Goal: Task Accomplishment & Management: Use online tool/utility

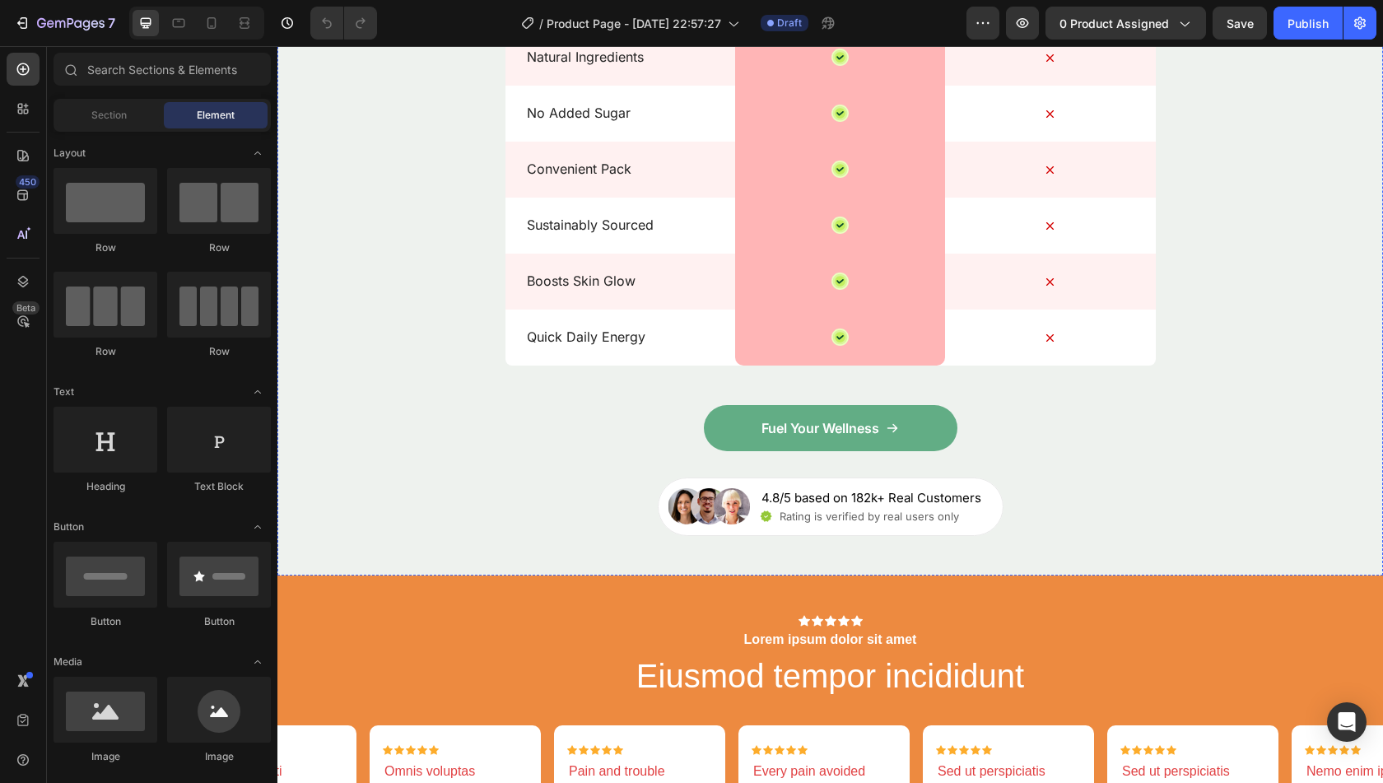
scroll to position [2856, 0]
click at [733, 450] on link "Fuel Your Wellness" at bounding box center [831, 427] width 254 height 46
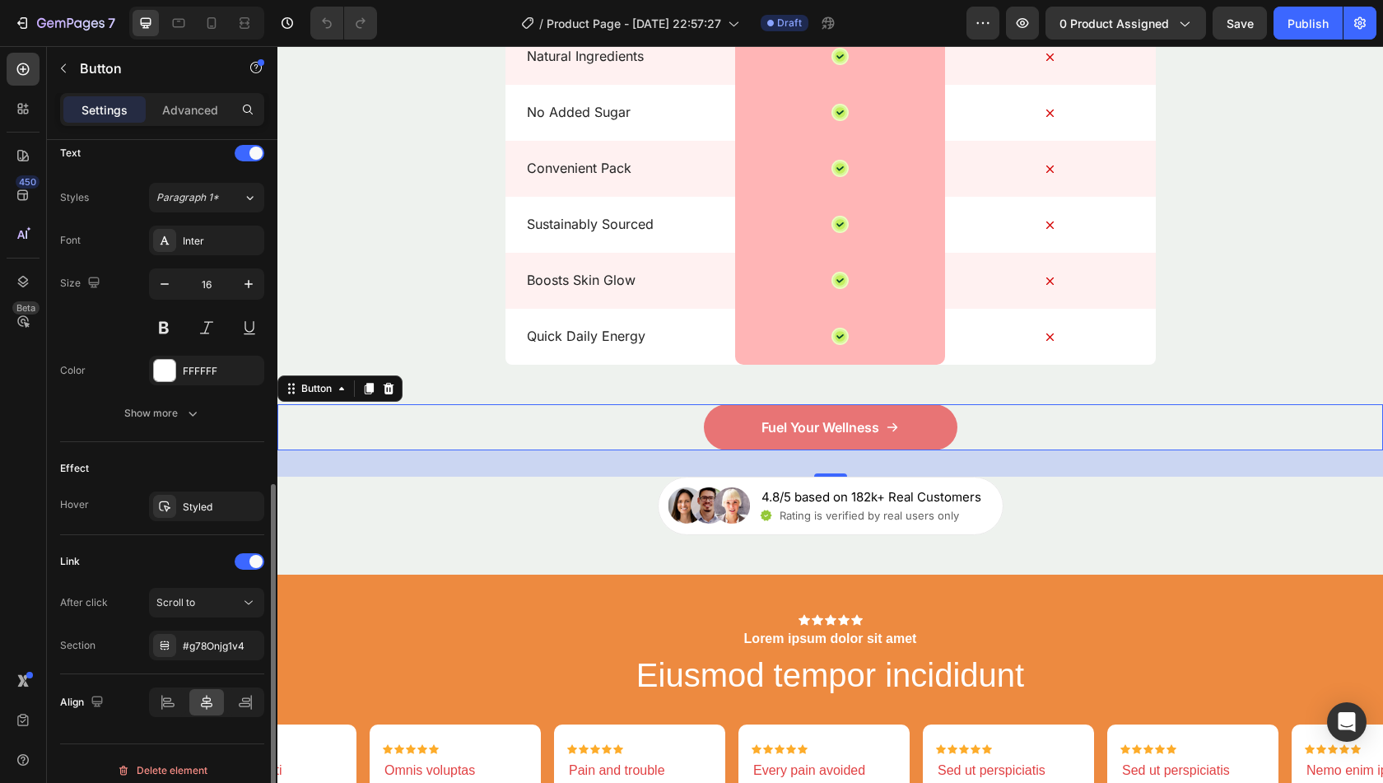
scroll to position [701, 0]
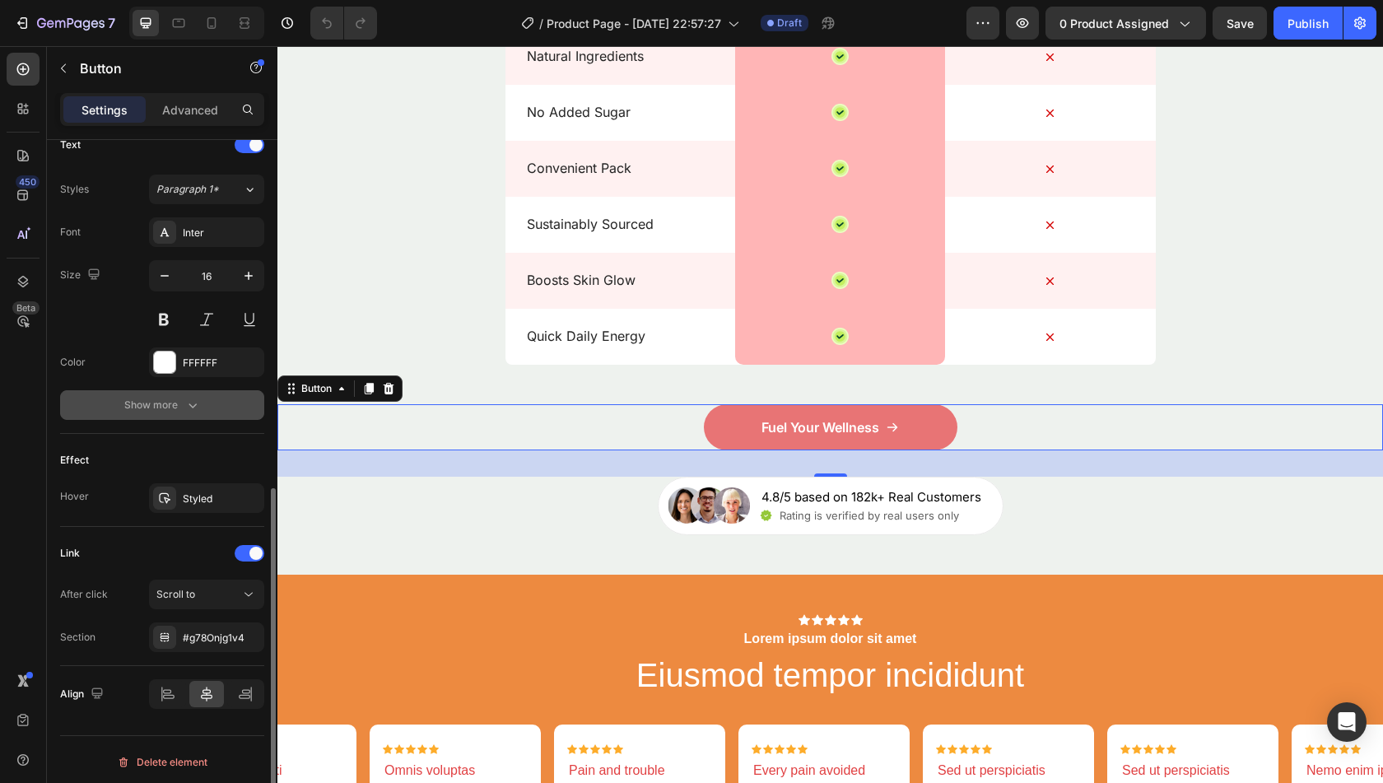
click at [186, 403] on icon "button" at bounding box center [192, 405] width 16 height 16
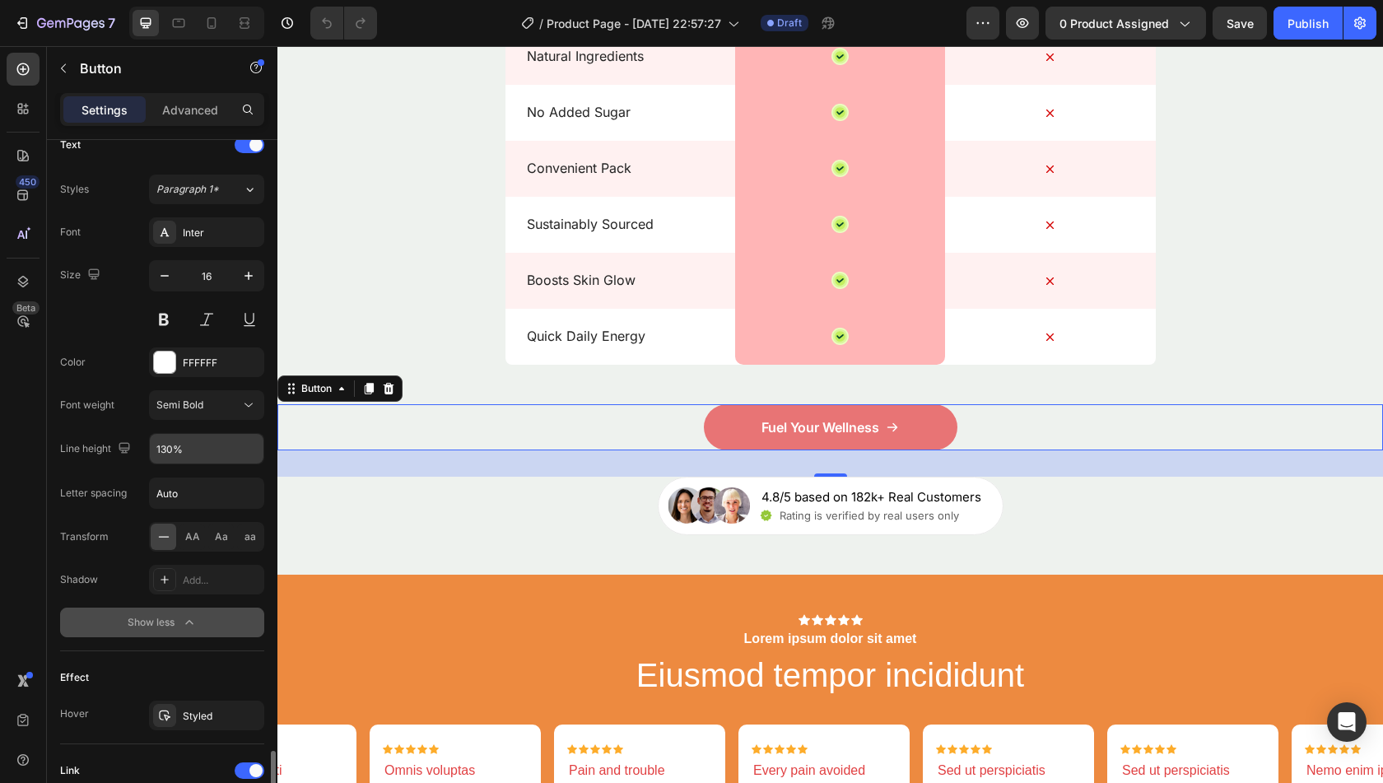
scroll to position [918, 0]
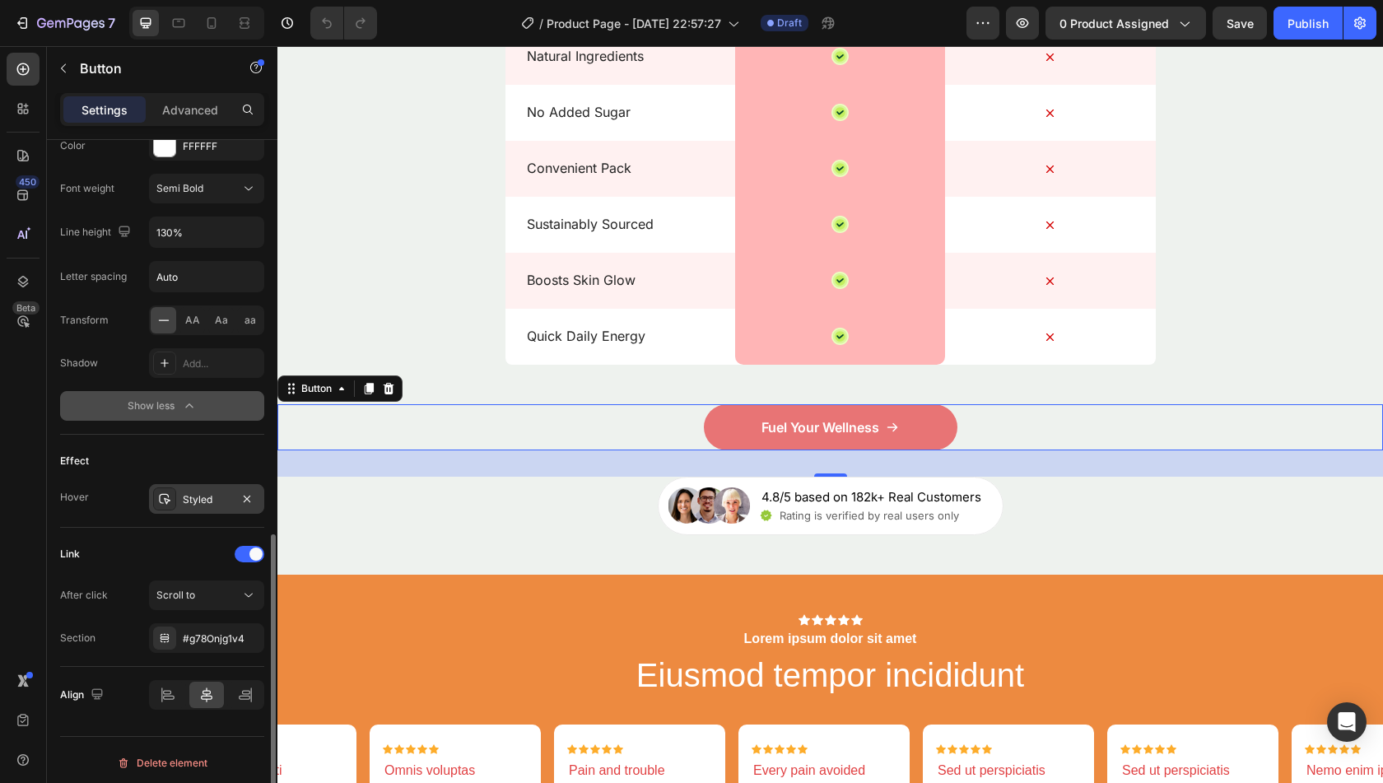
click at [212, 498] on div "Styled" at bounding box center [207, 499] width 48 height 15
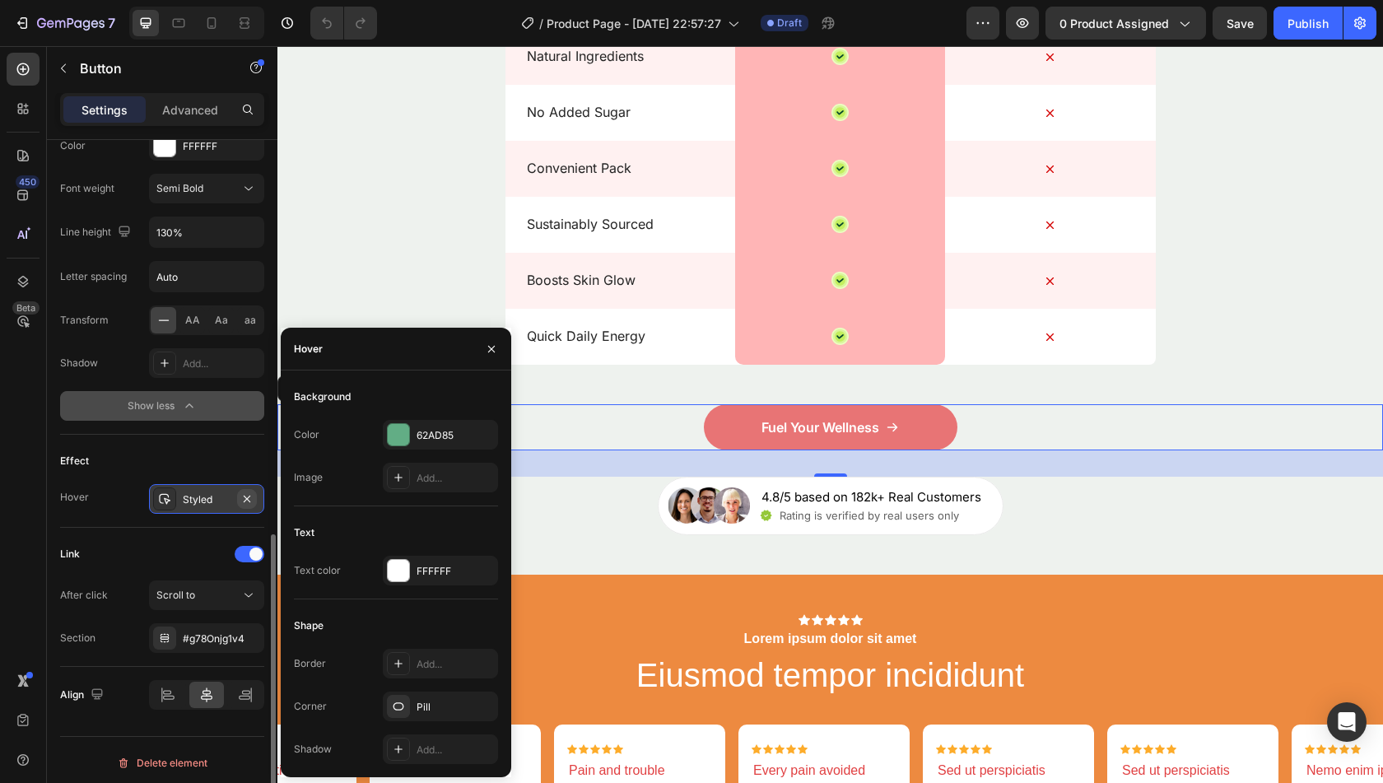
click at [252, 492] on icon "button" at bounding box center [246, 498] width 13 height 13
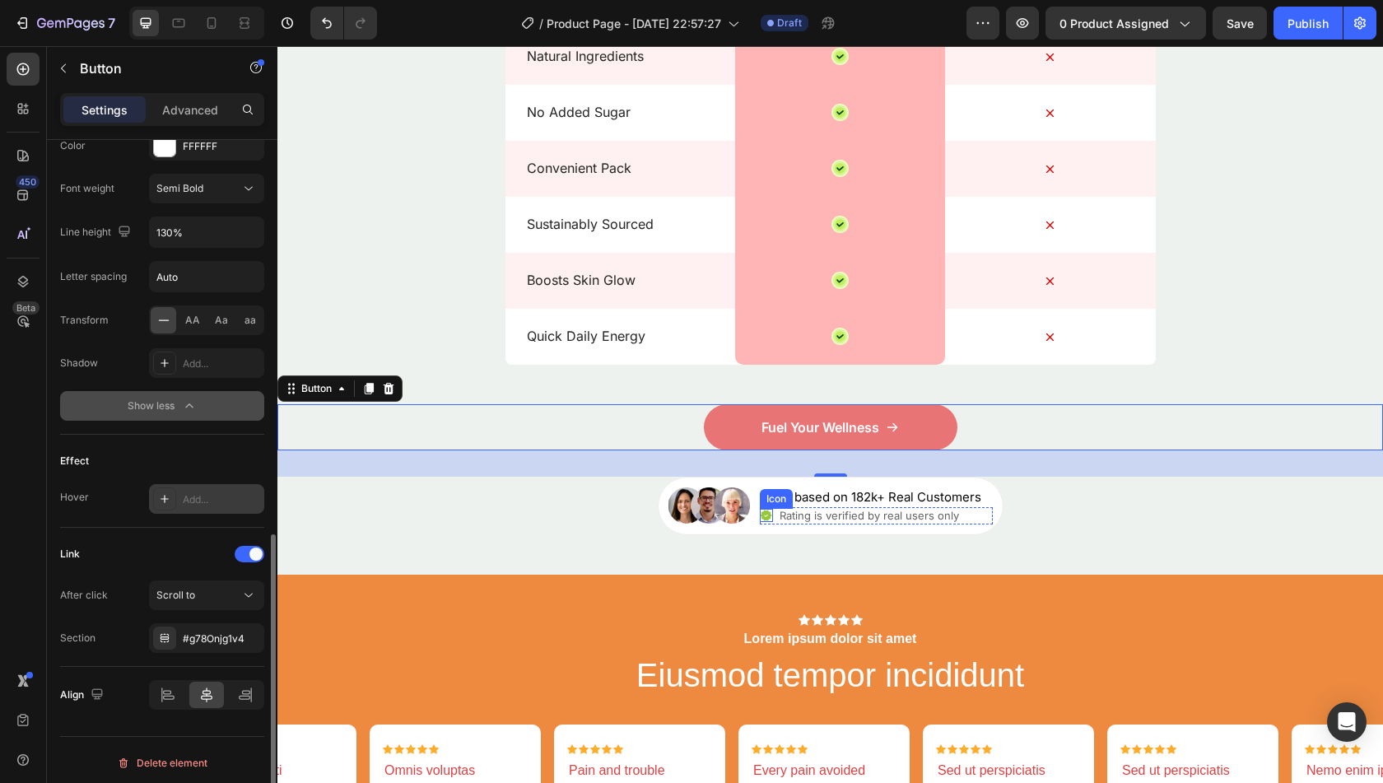
scroll to position [0, 0]
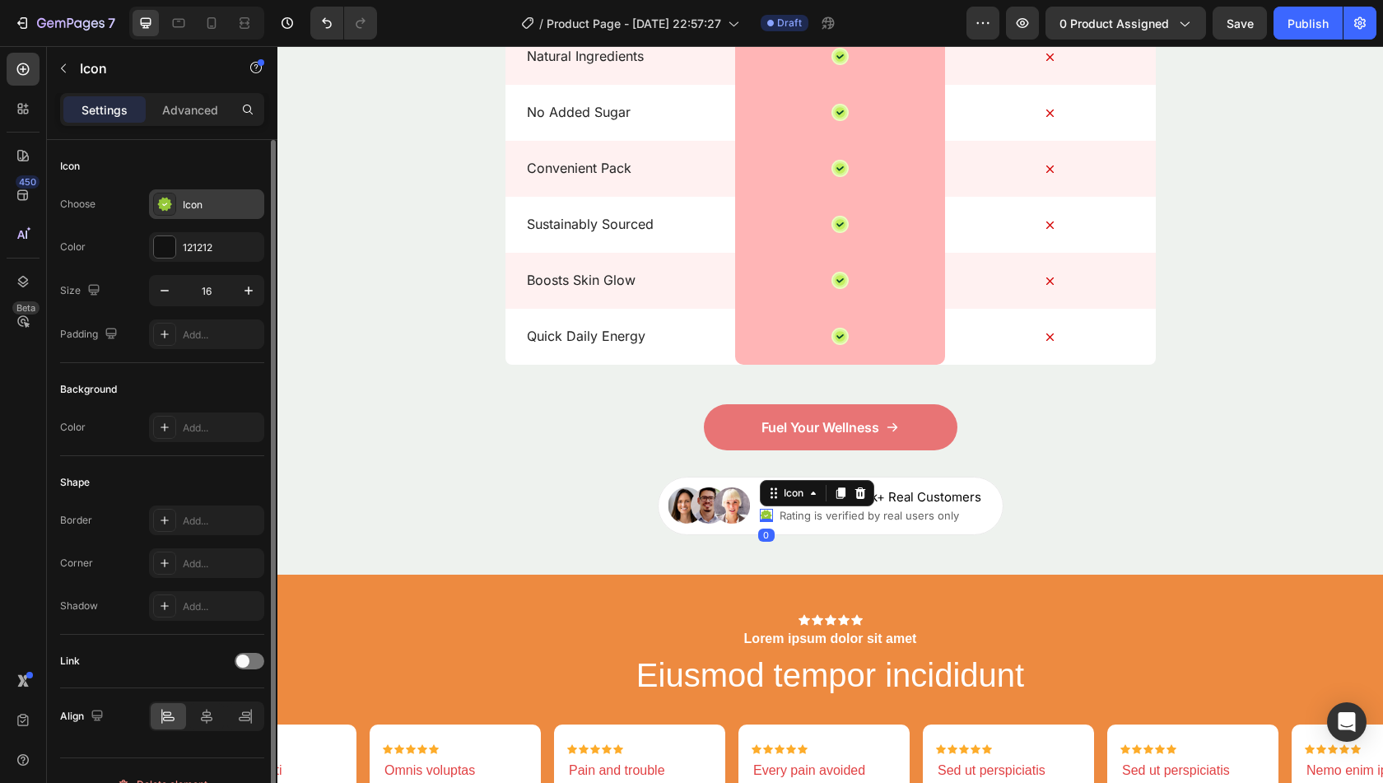
click at [220, 213] on div "Icon" at bounding box center [206, 204] width 115 height 30
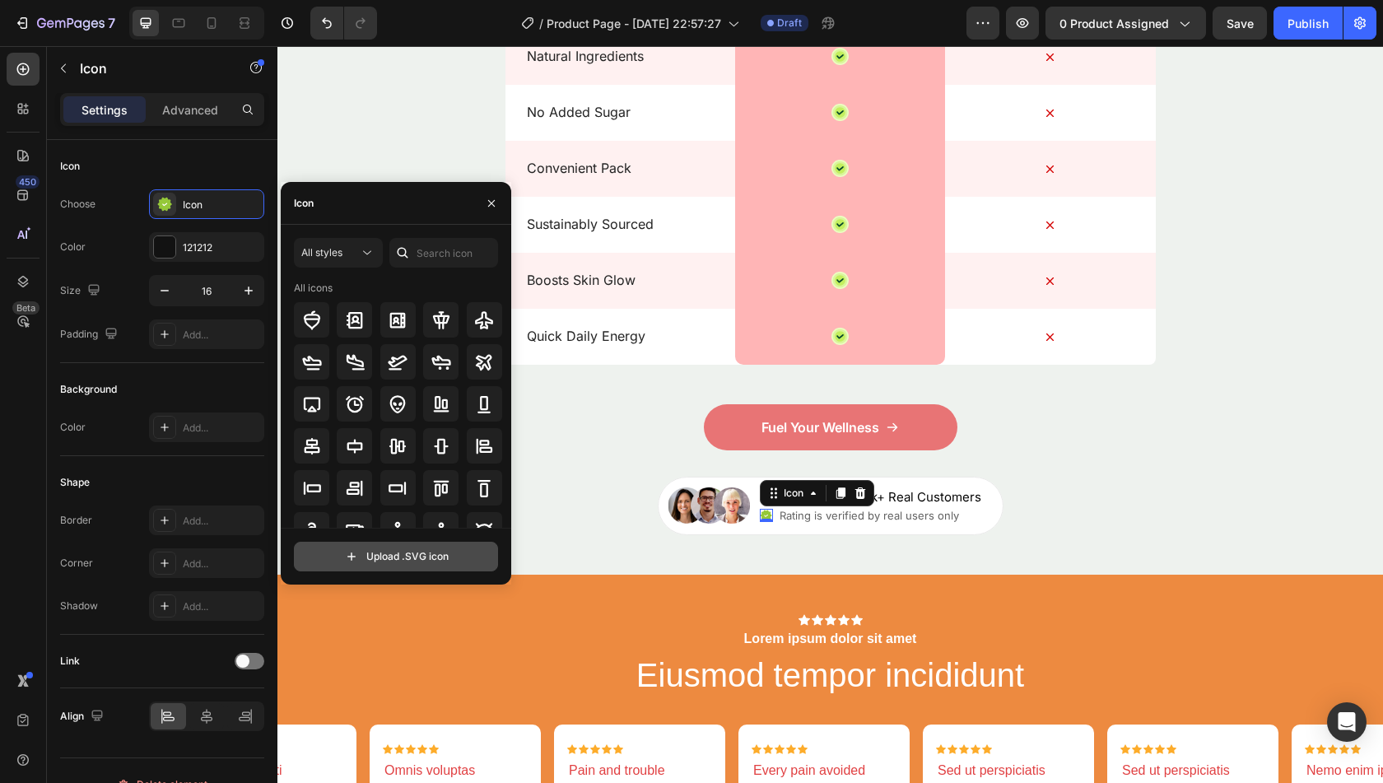
click at [390, 569] on input "file" at bounding box center [396, 556] width 203 height 28
type input "C:\fakepath\check (2).svg"
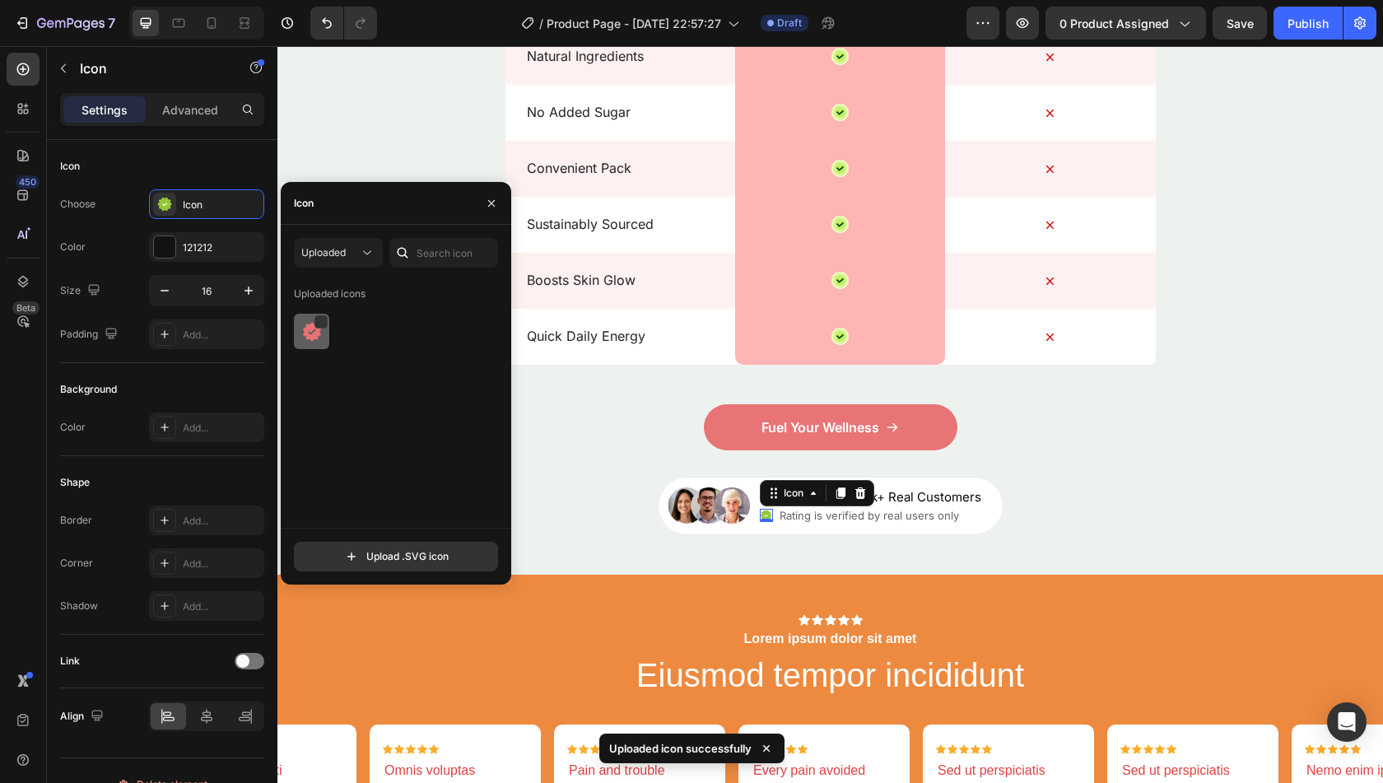
click at [303, 335] on img at bounding box center [312, 332] width 20 height 20
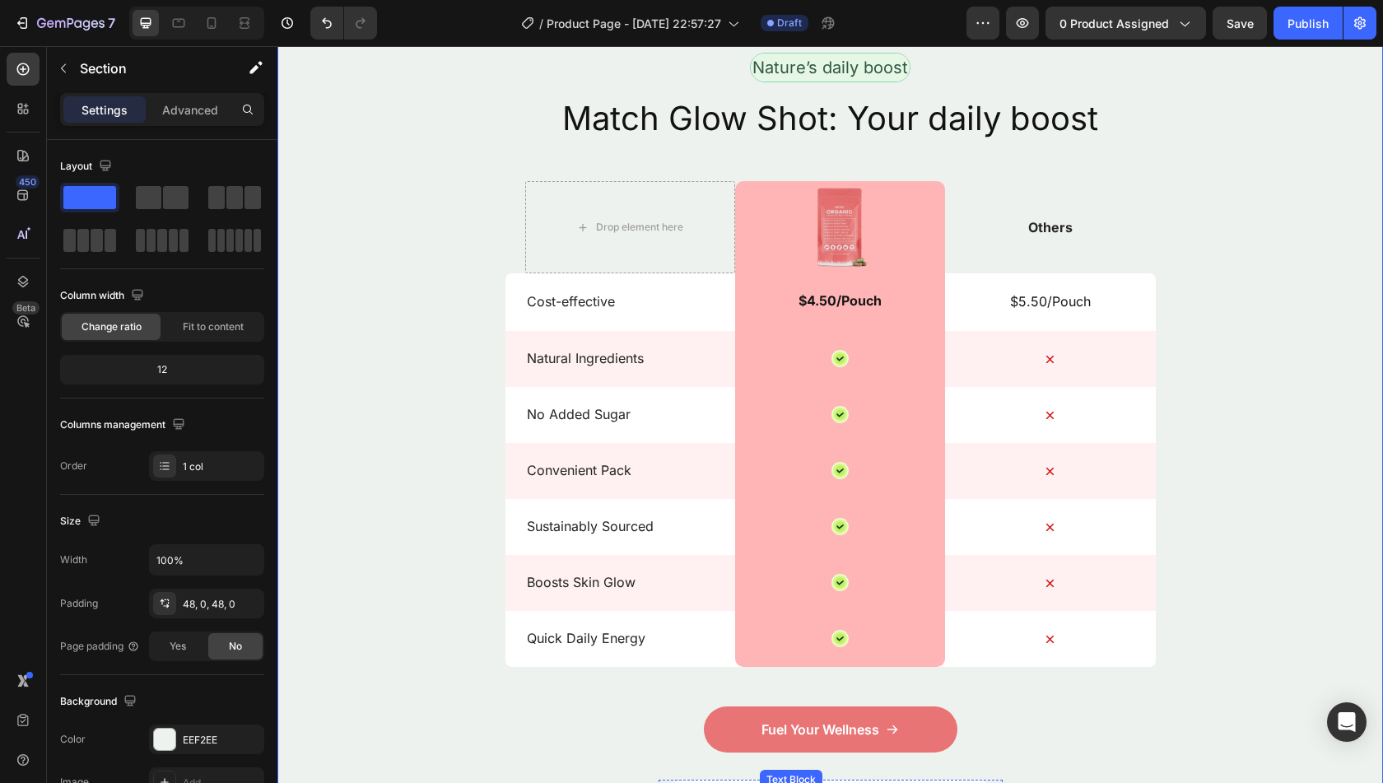
scroll to position [2595, 0]
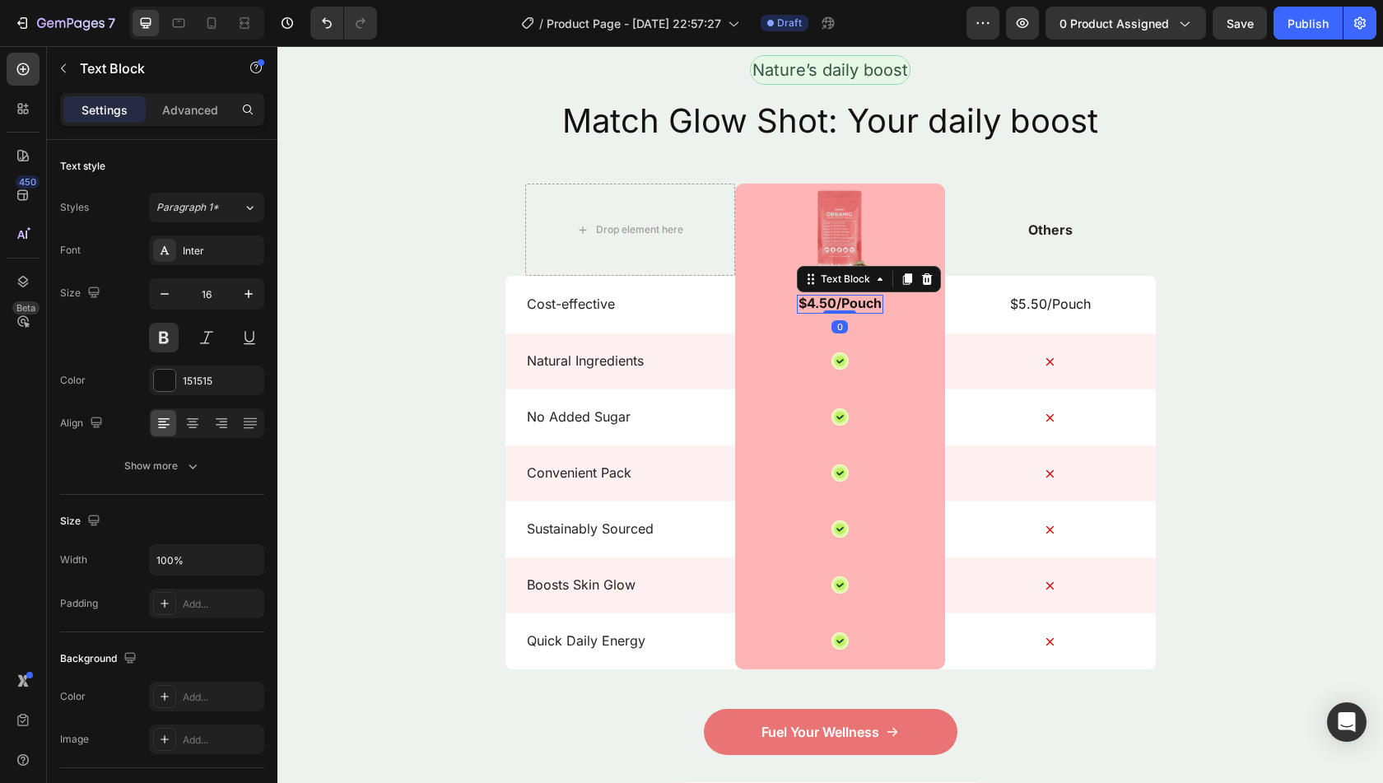
click at [835, 299] on p "$4.50/Pouch" at bounding box center [839, 303] width 83 height 17
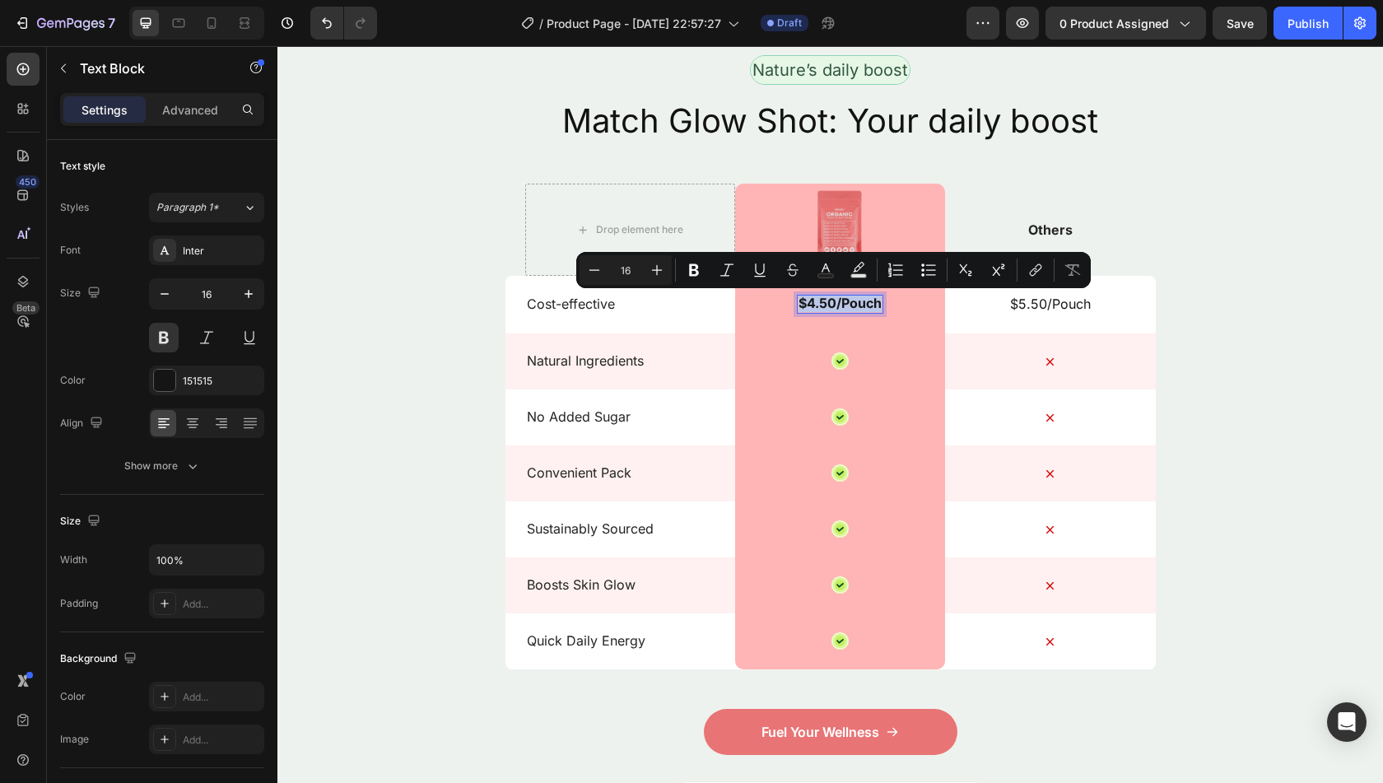
click at [850, 304] on p "$4.50/Pouch" at bounding box center [839, 303] width 83 height 17
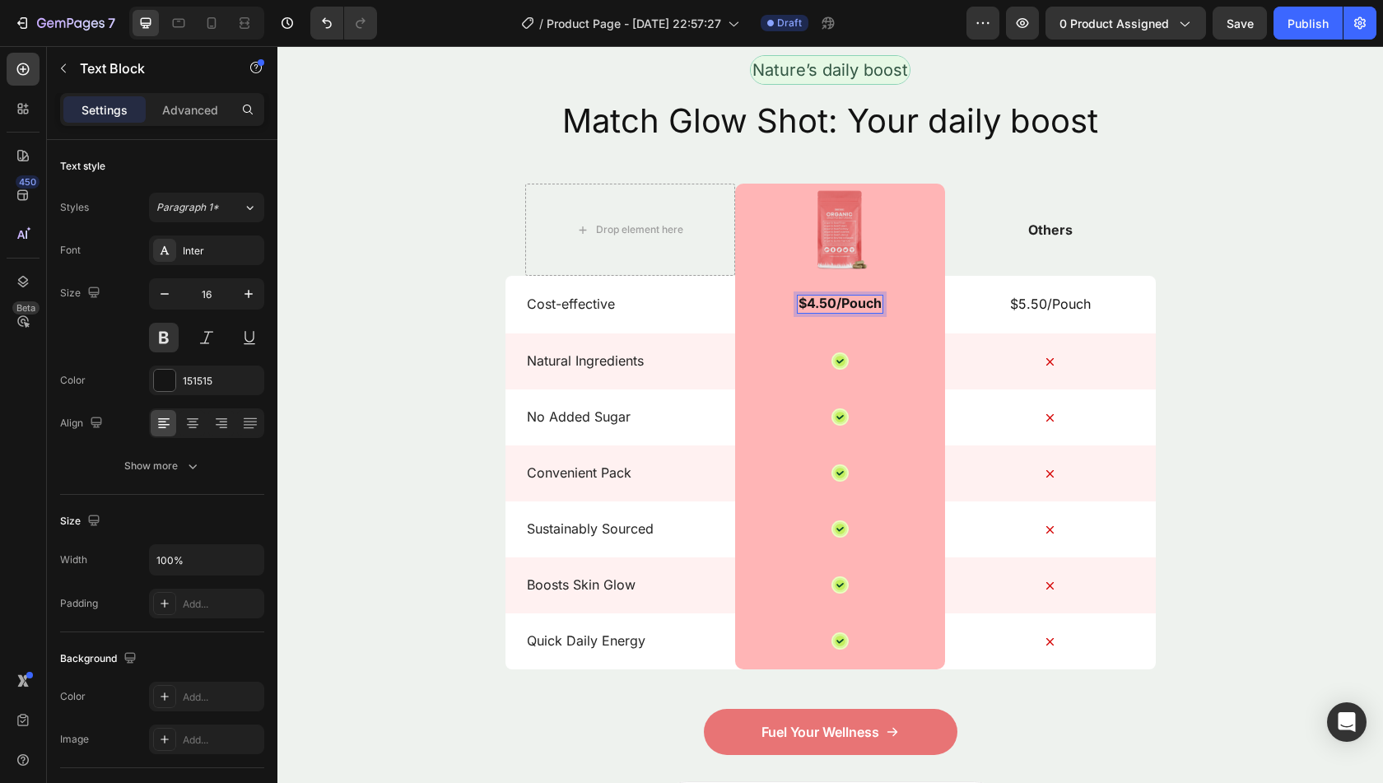
click at [850, 304] on p "$4.50/Pouch" at bounding box center [839, 303] width 83 height 17
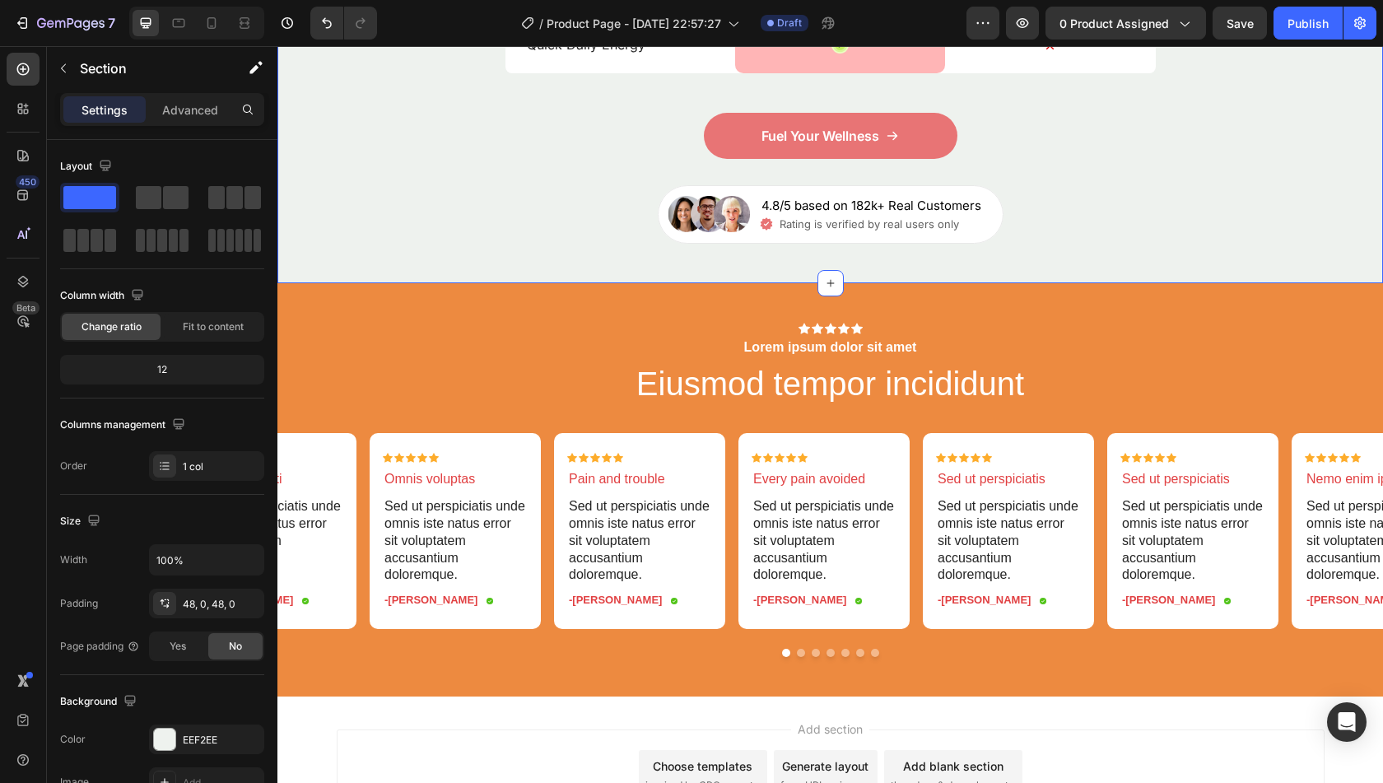
scroll to position [3194, 0]
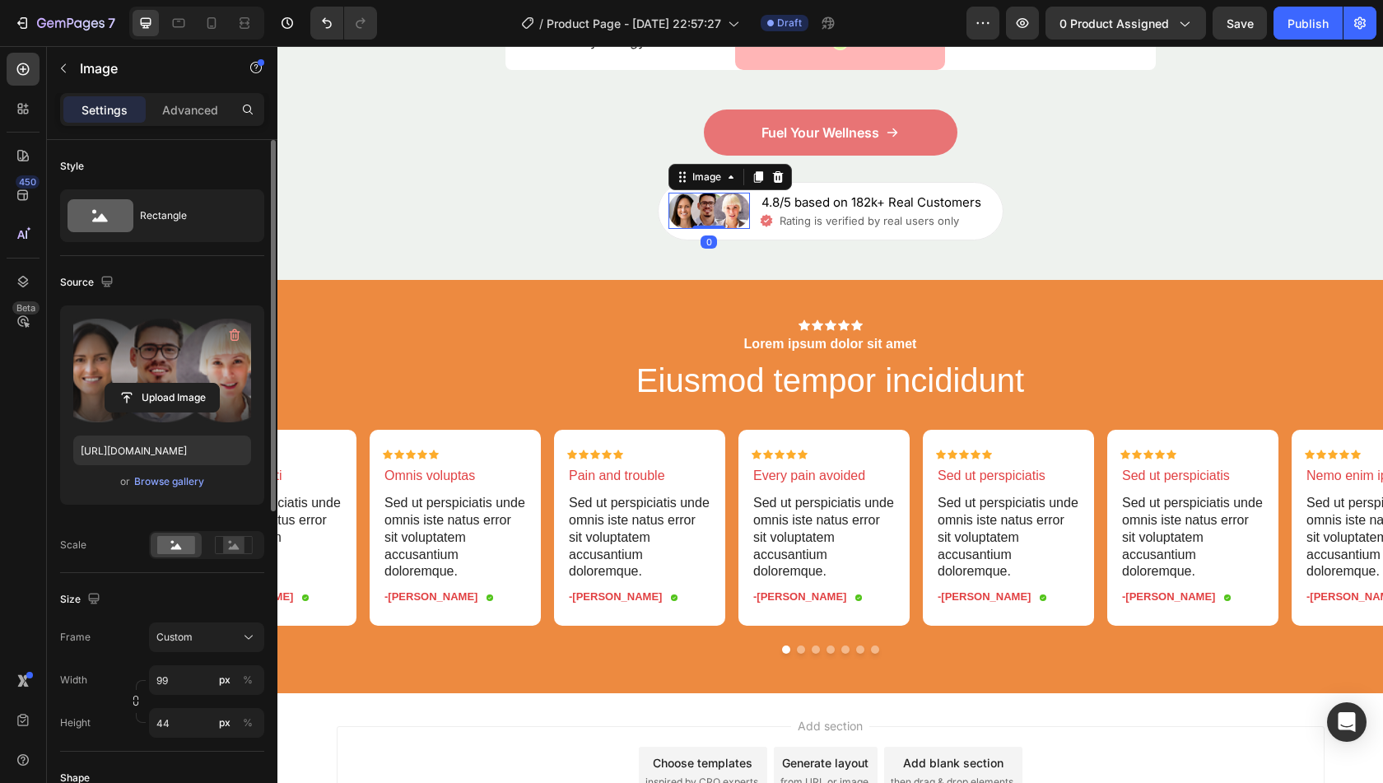
click at [139, 349] on label at bounding box center [162, 371] width 178 height 104
click at [139, 384] on input "file" at bounding box center [162, 398] width 114 height 28
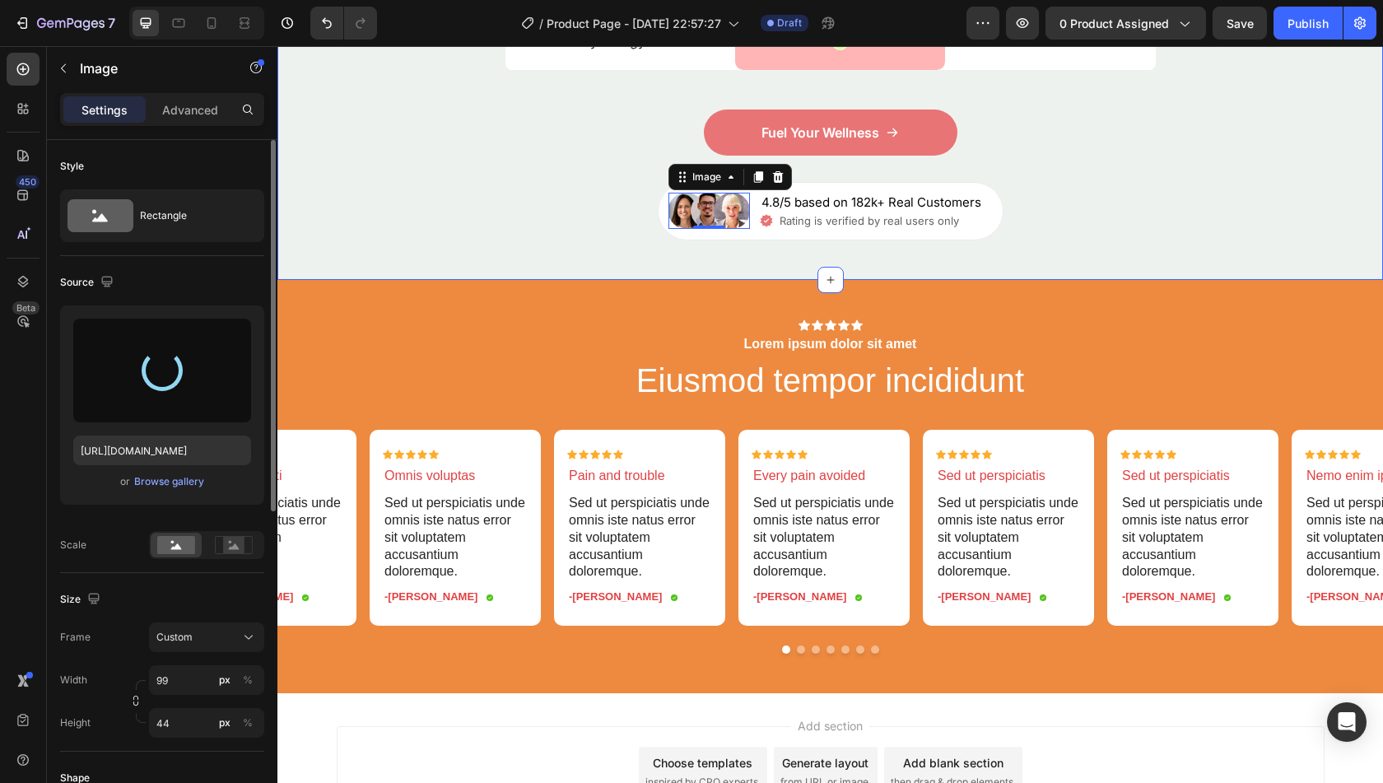
type input "[URL][DOMAIN_NAME]"
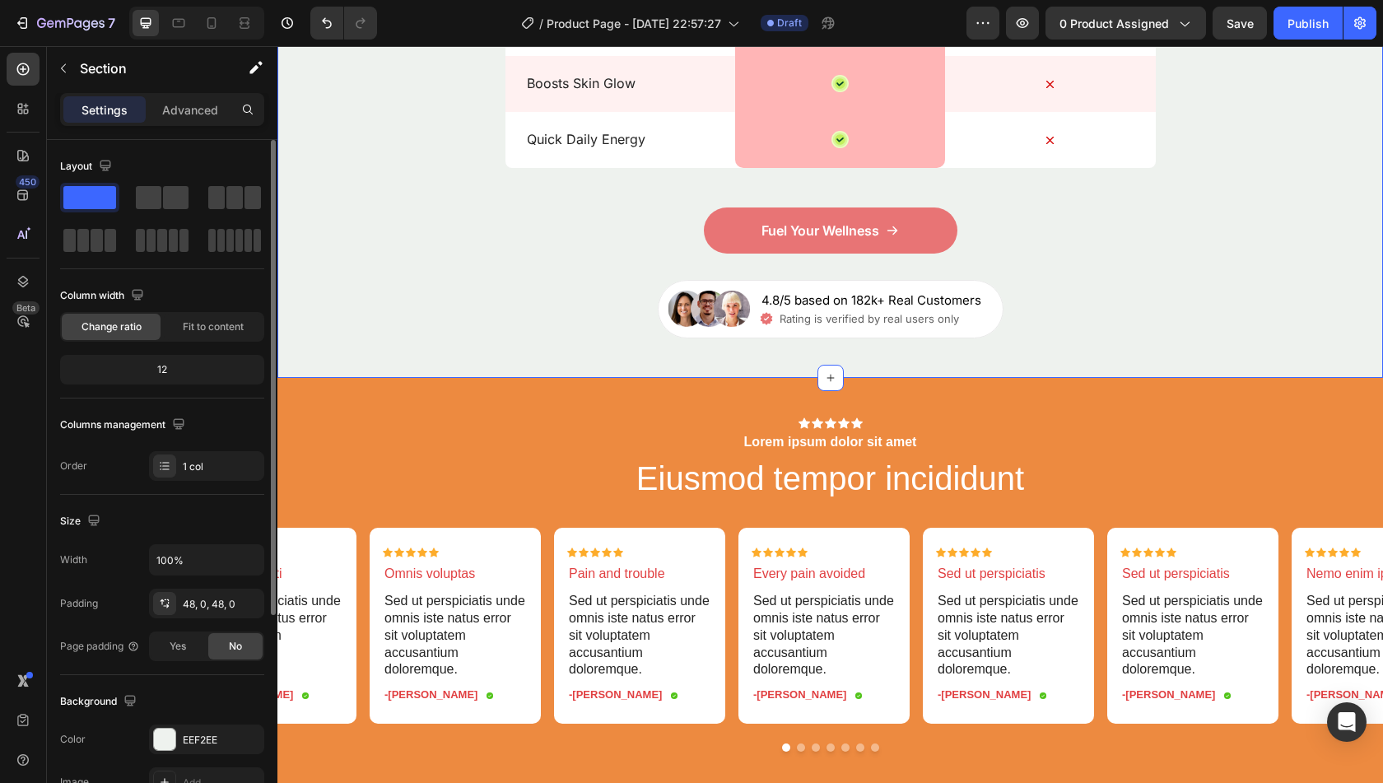
scroll to position [3095, 0]
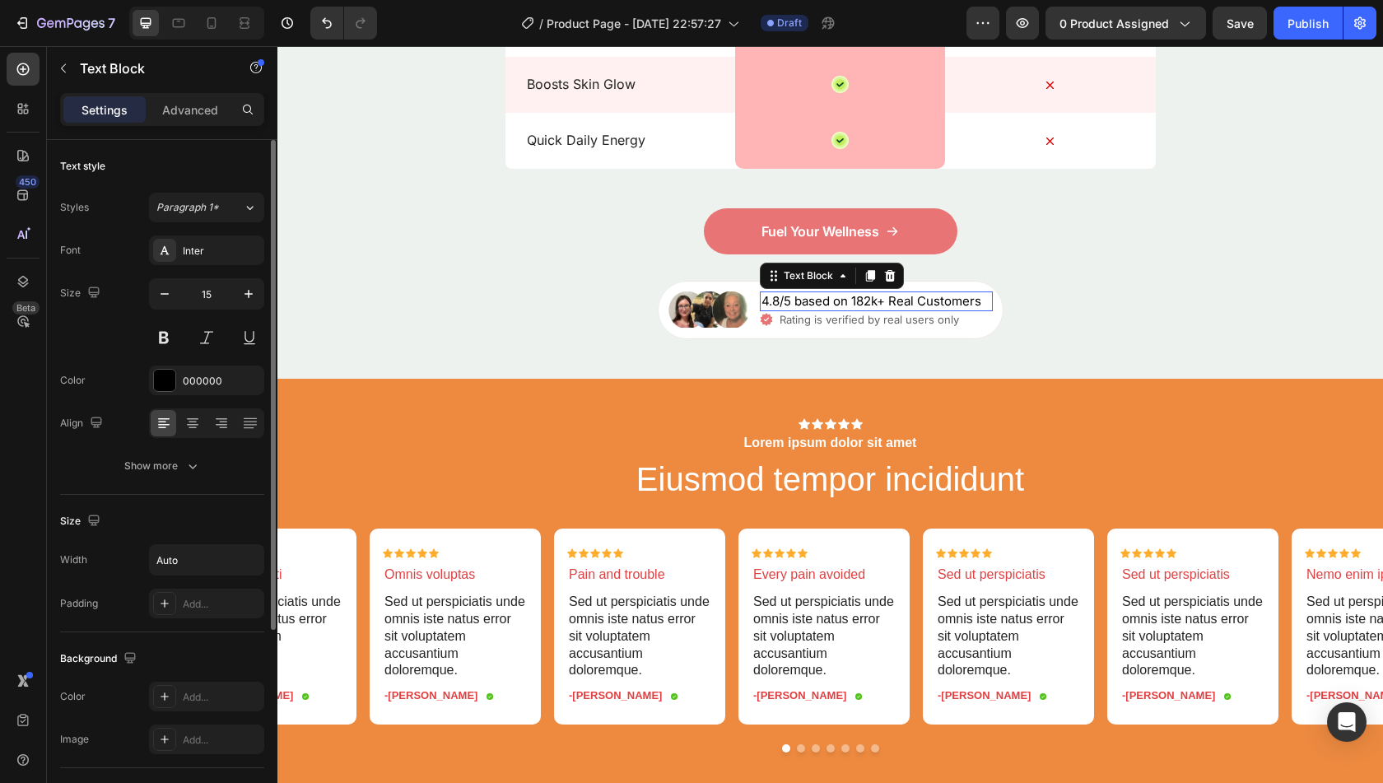
click at [846, 304] on p "4.8/5 based on 182k+ Real Customers" at bounding box center [871, 301] width 220 height 16
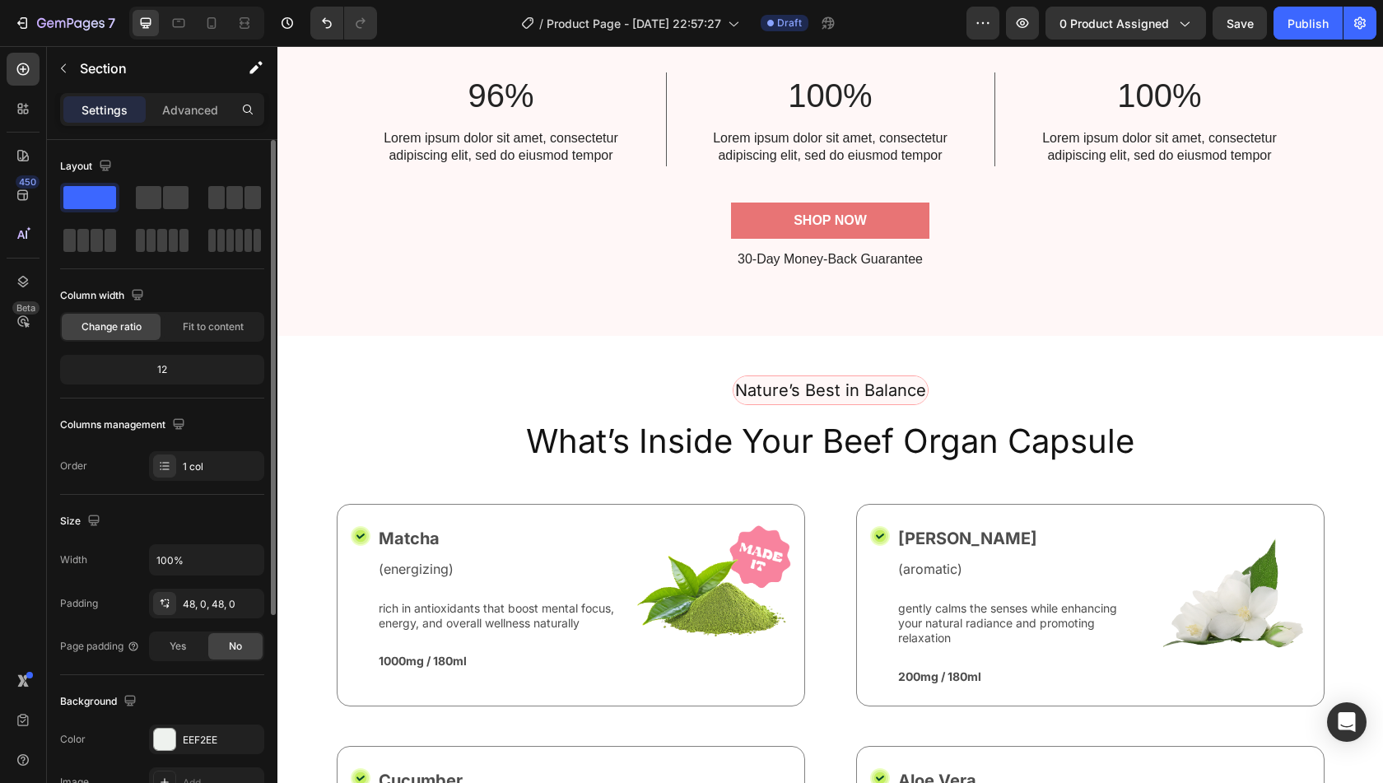
scroll to position [1627, 0]
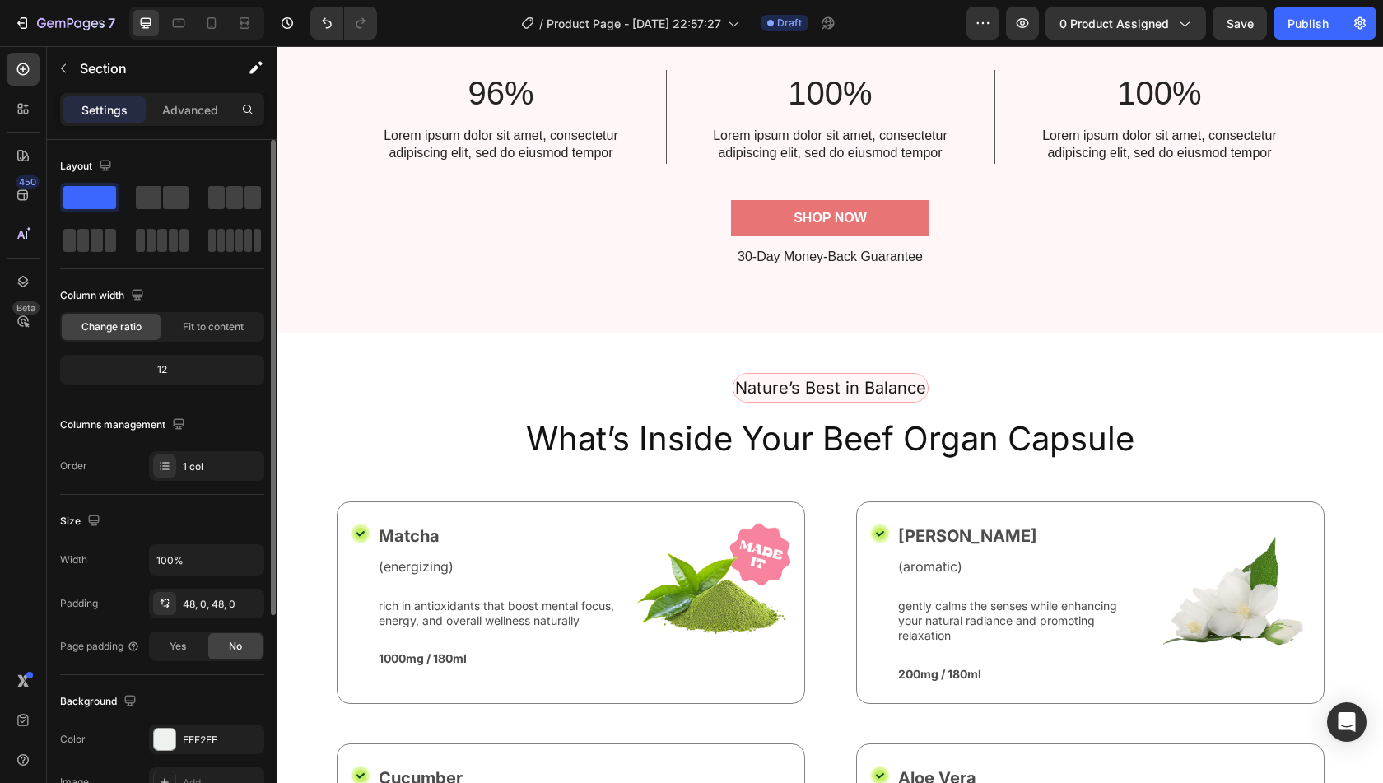
click at [1208, 26] on div "Preview 0 product assigned Save Publish" at bounding box center [1171, 23] width 410 height 33
click at [1227, 30] on div "Save" at bounding box center [1240, 23] width 27 height 17
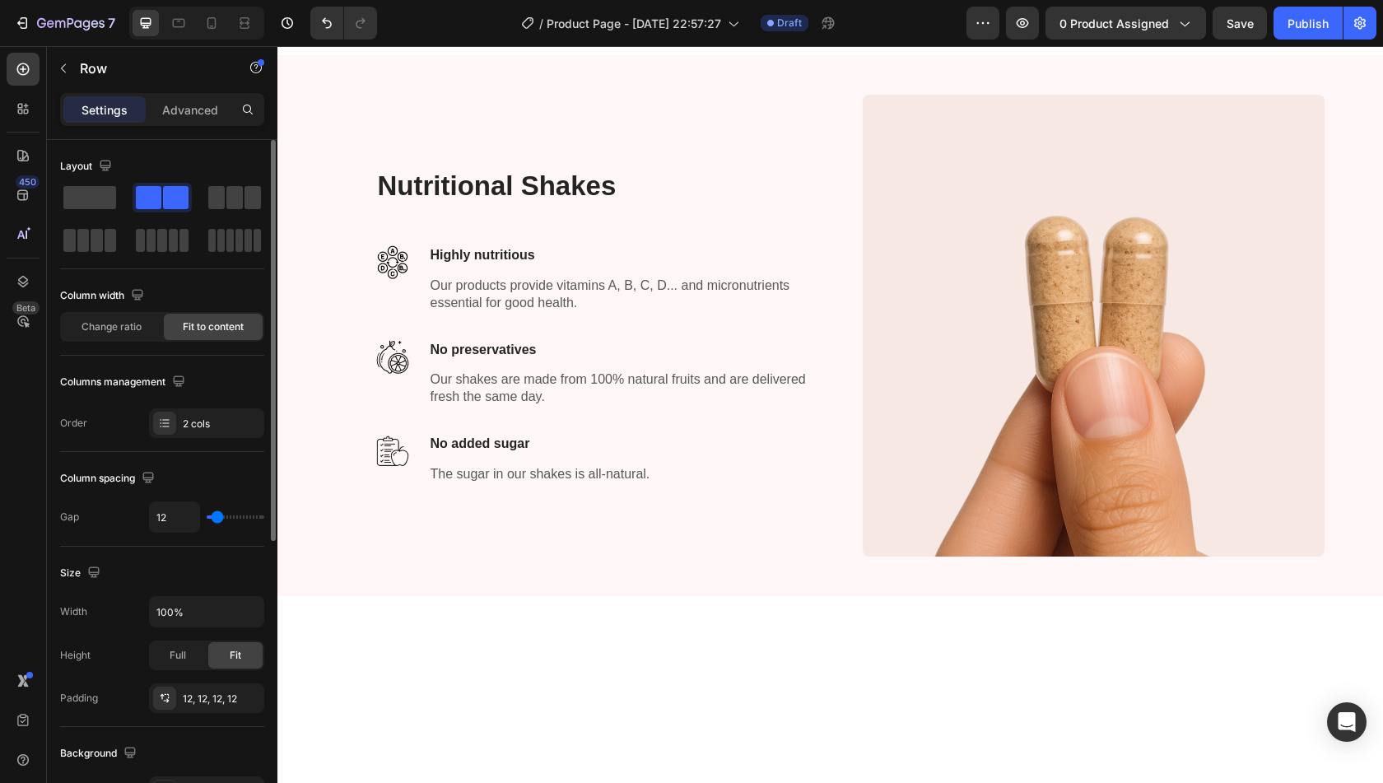
scroll to position [0, 0]
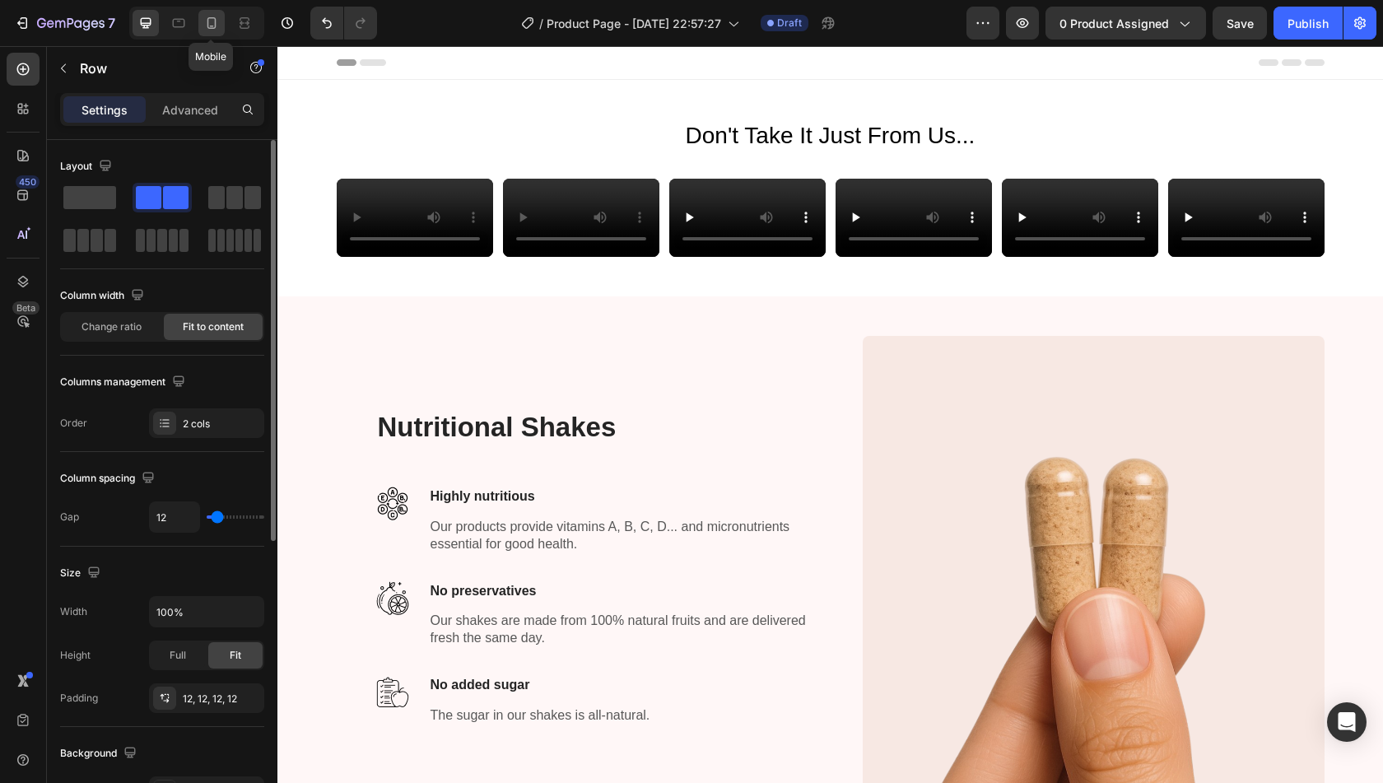
click at [221, 33] on div at bounding box center [211, 23] width 26 height 26
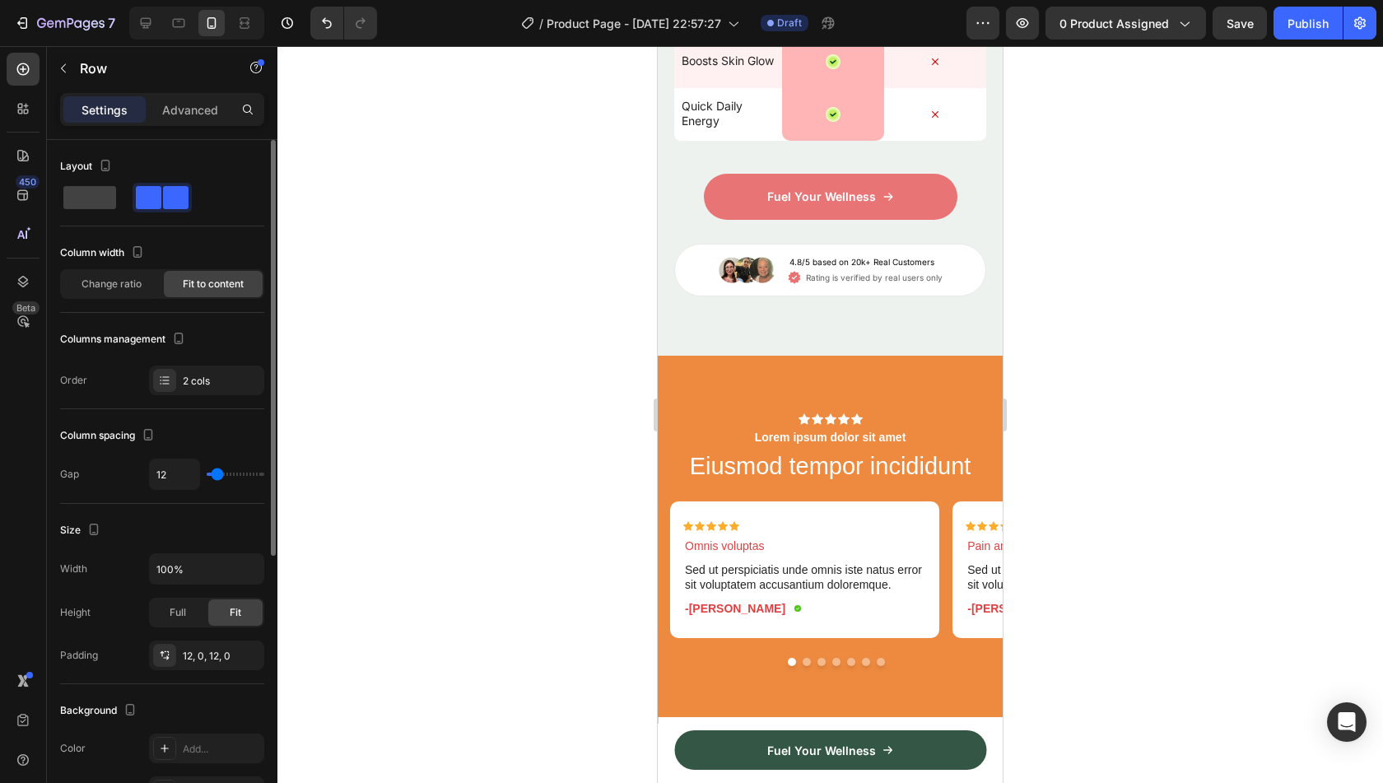
scroll to position [3478, 0]
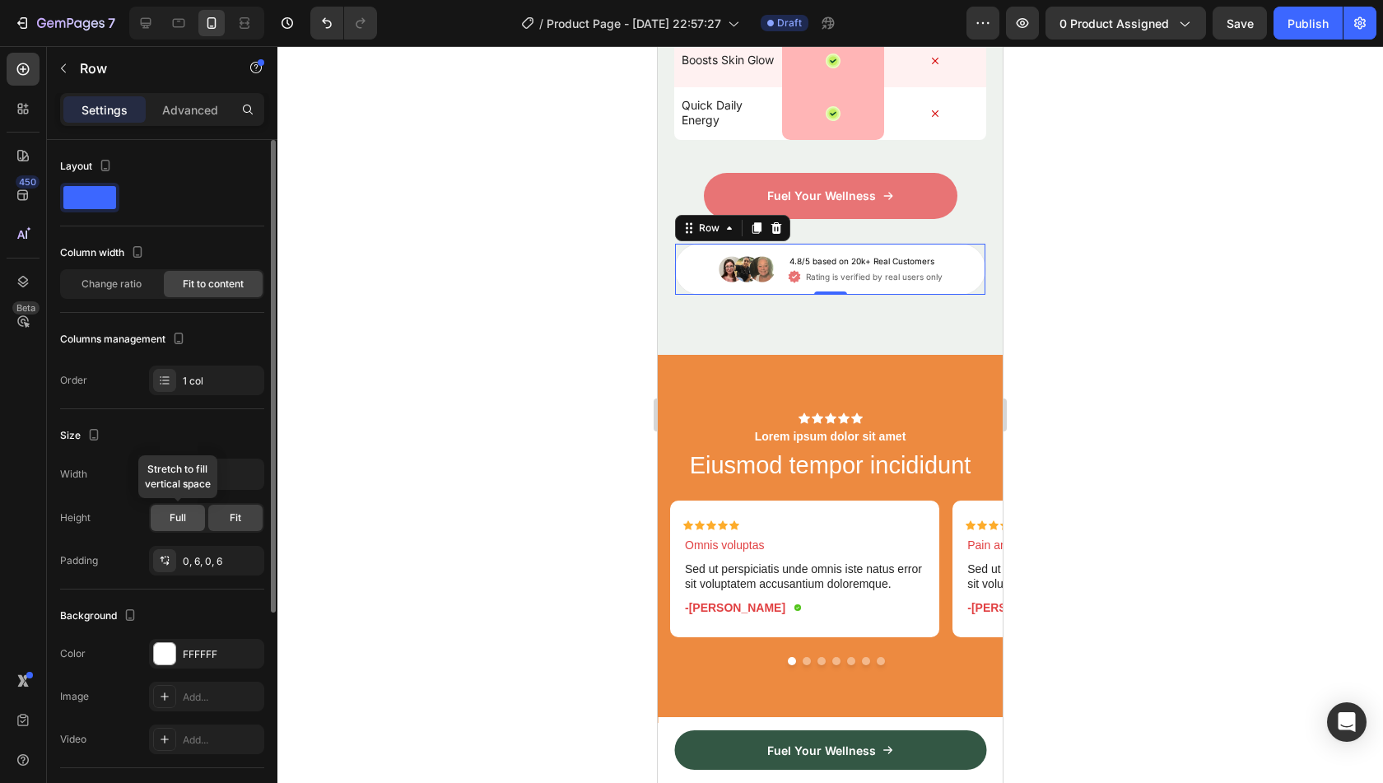
click at [178, 520] on span "Full" at bounding box center [178, 517] width 16 height 15
click at [230, 519] on span "Fit" at bounding box center [236, 517] width 12 height 15
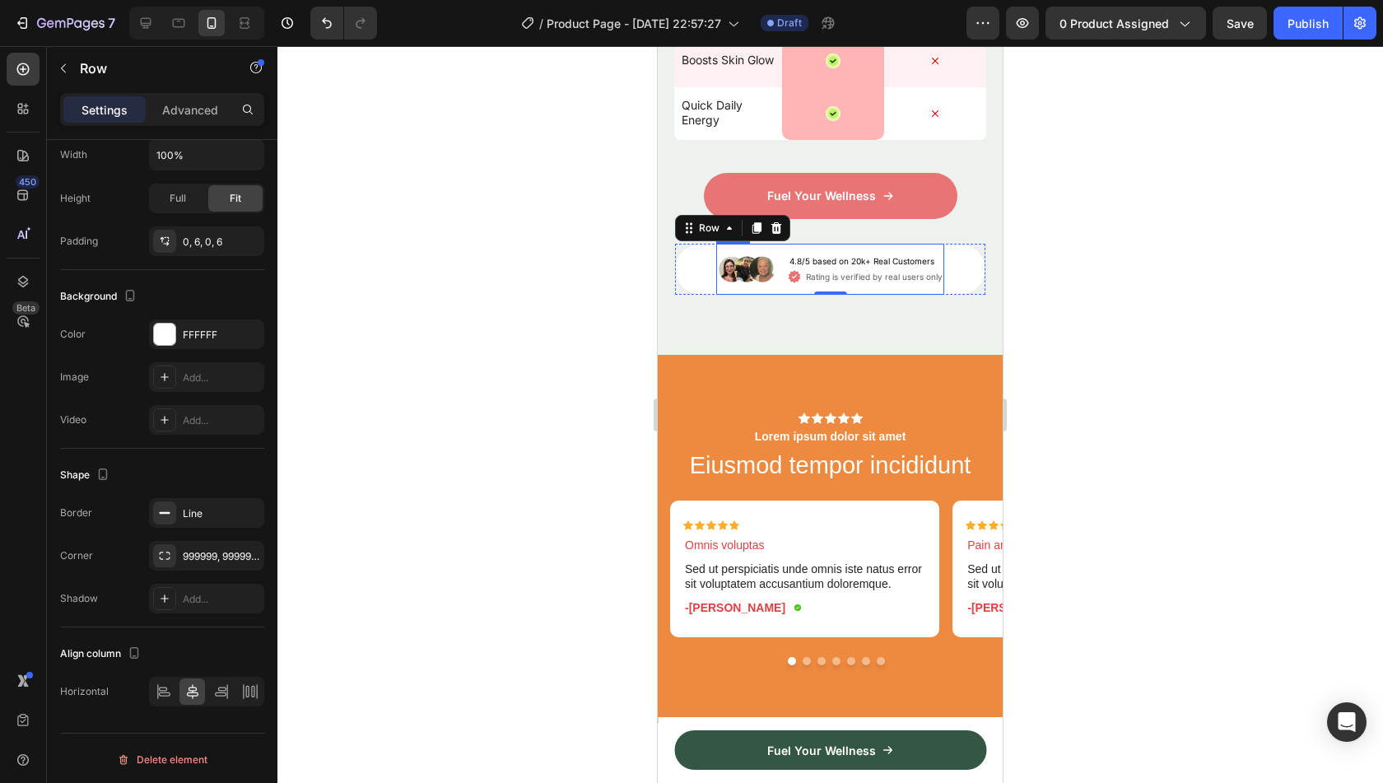
scroll to position [319, 0]
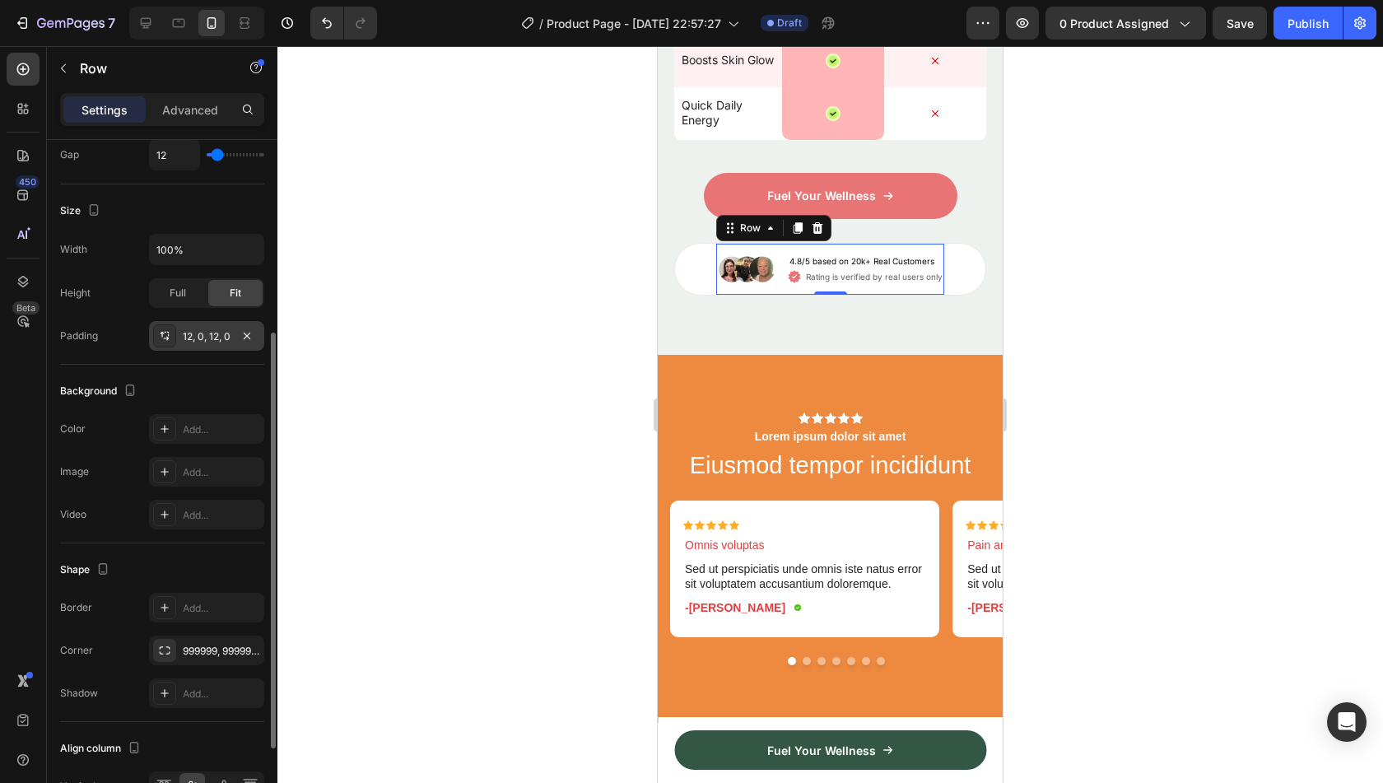
click at [206, 330] on div "12, 0, 12, 0" at bounding box center [207, 336] width 48 height 15
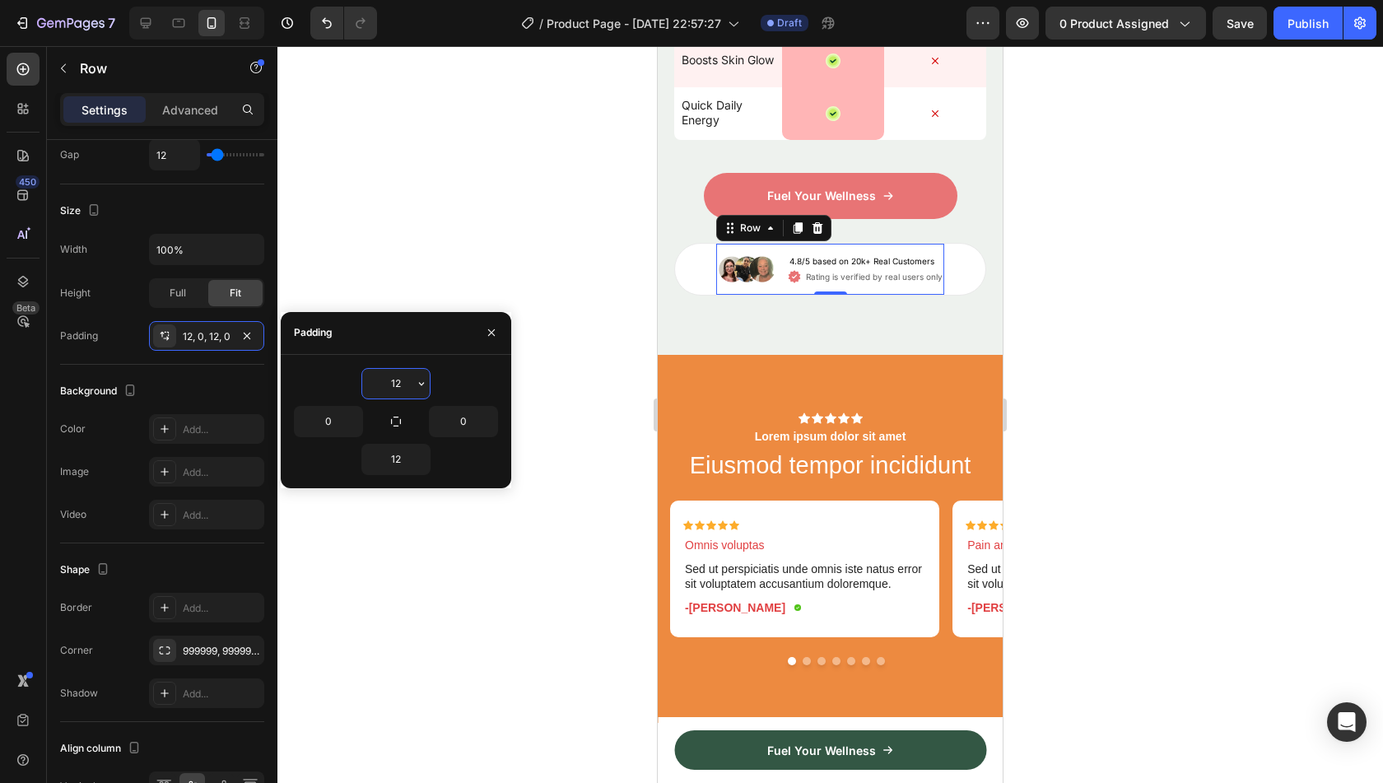
click at [398, 391] on input "12" at bounding box center [396, 384] width 68 height 30
type input "0"
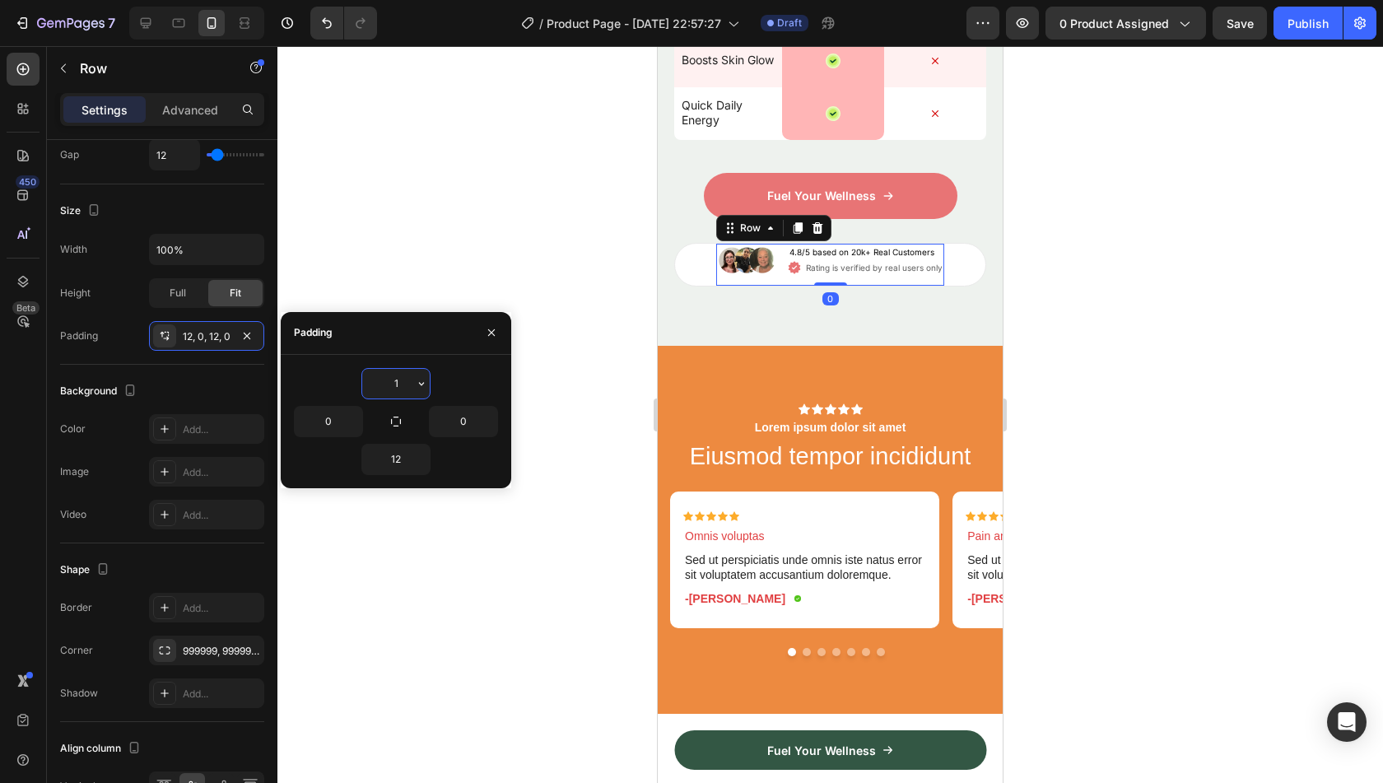
type input "12"
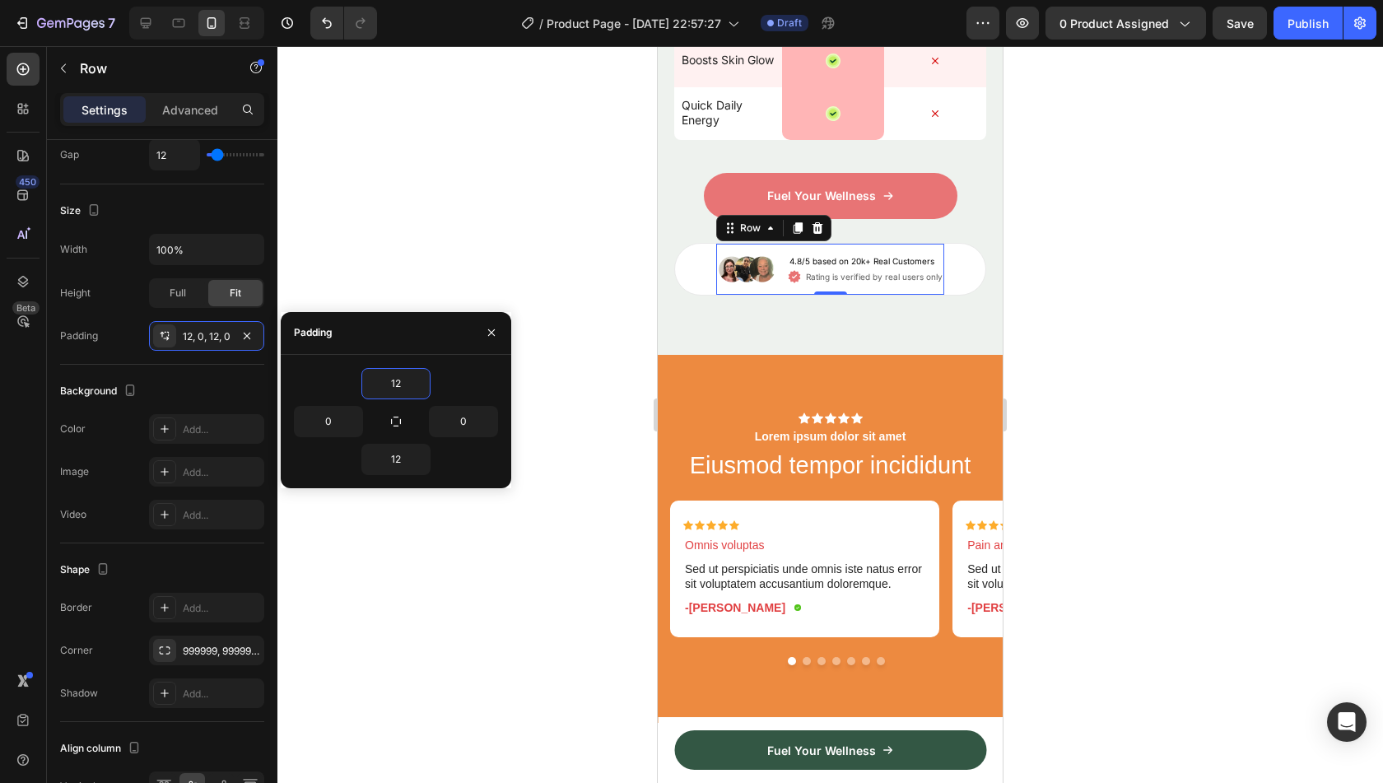
click at [461, 381] on div "12" at bounding box center [396, 383] width 204 height 31
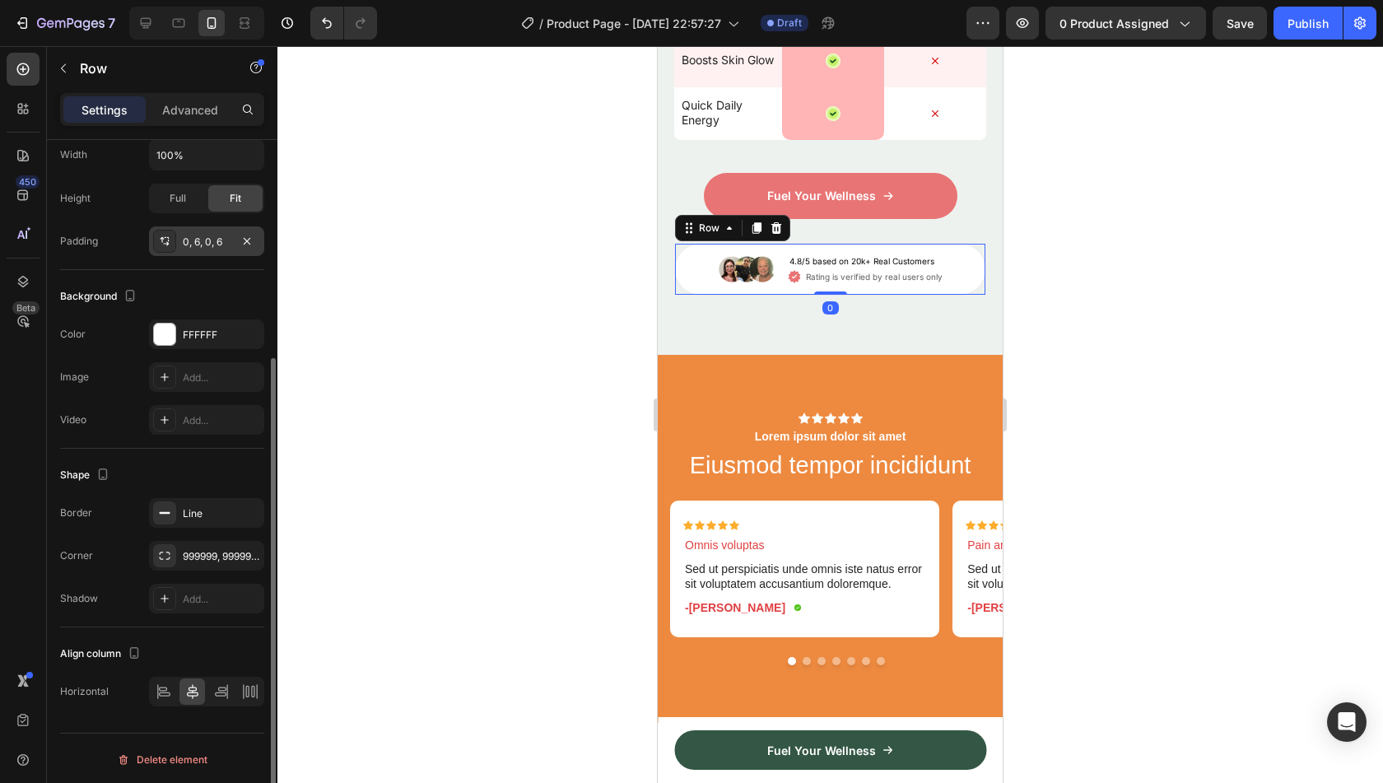
click at [205, 238] on div "0, 6, 0, 6" at bounding box center [207, 242] width 48 height 15
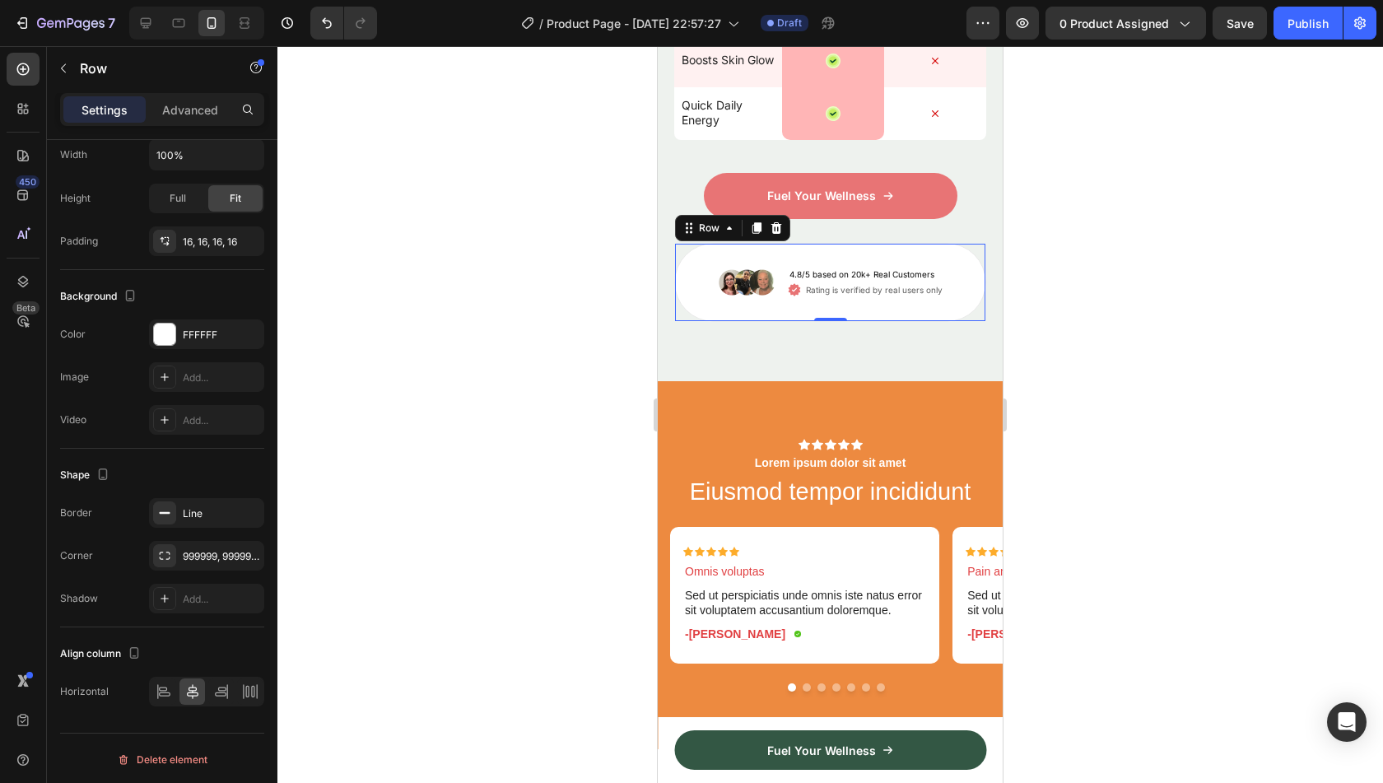
click at [315, 40] on div "7 Version history / Product Page - Aug 26, 22:57:27 Draft Preview 0 product ass…" at bounding box center [691, 23] width 1383 height 47
click at [324, 28] on icon "Undo/Redo" at bounding box center [327, 23] width 16 height 16
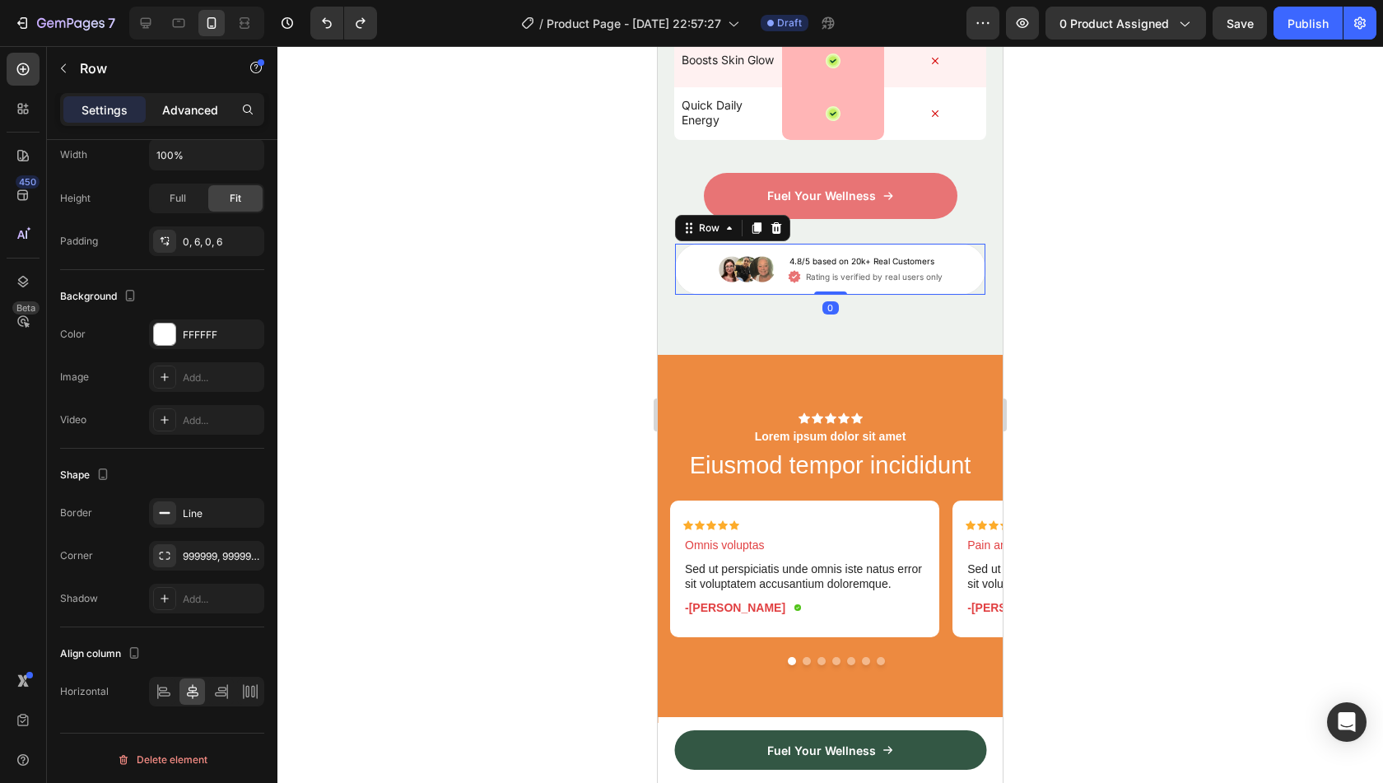
click at [198, 112] on p "Advanced" at bounding box center [190, 109] width 56 height 17
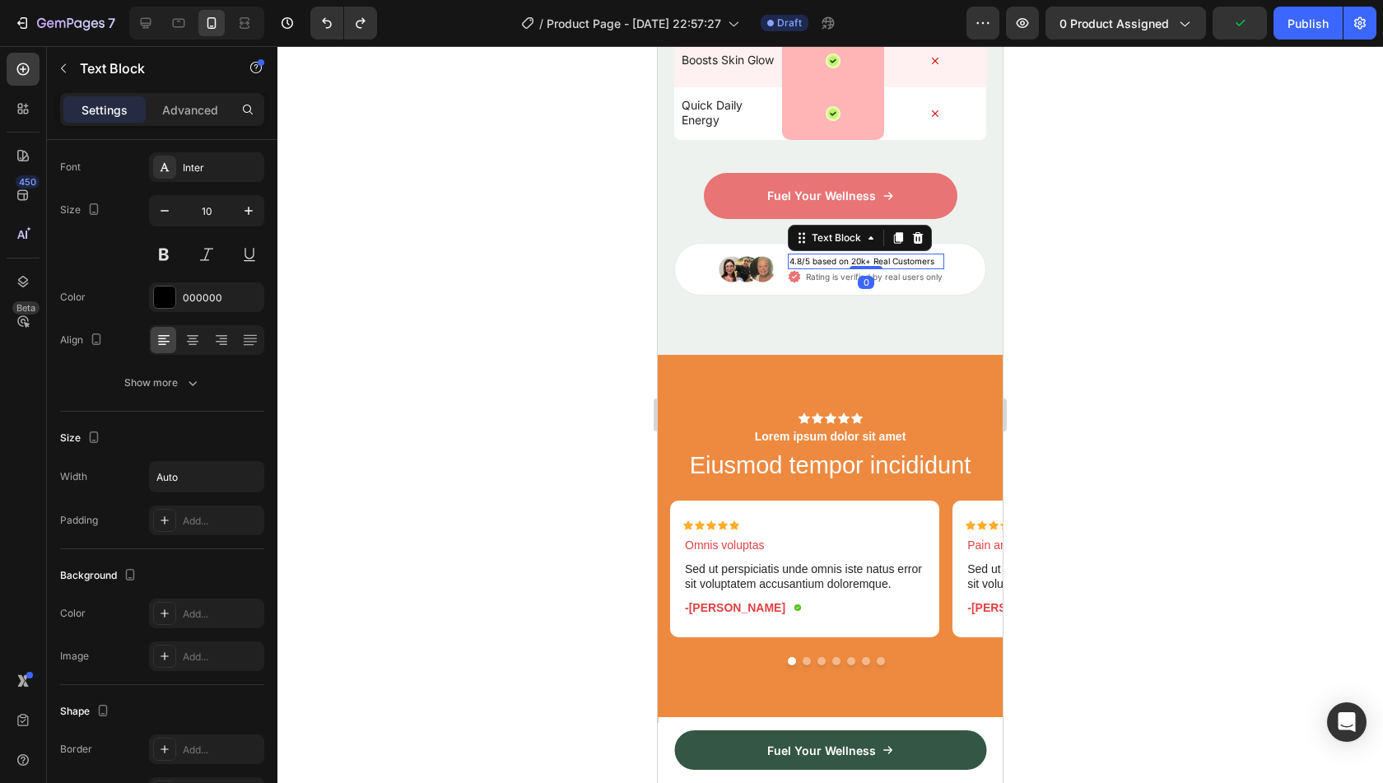
scroll to position [0, 0]
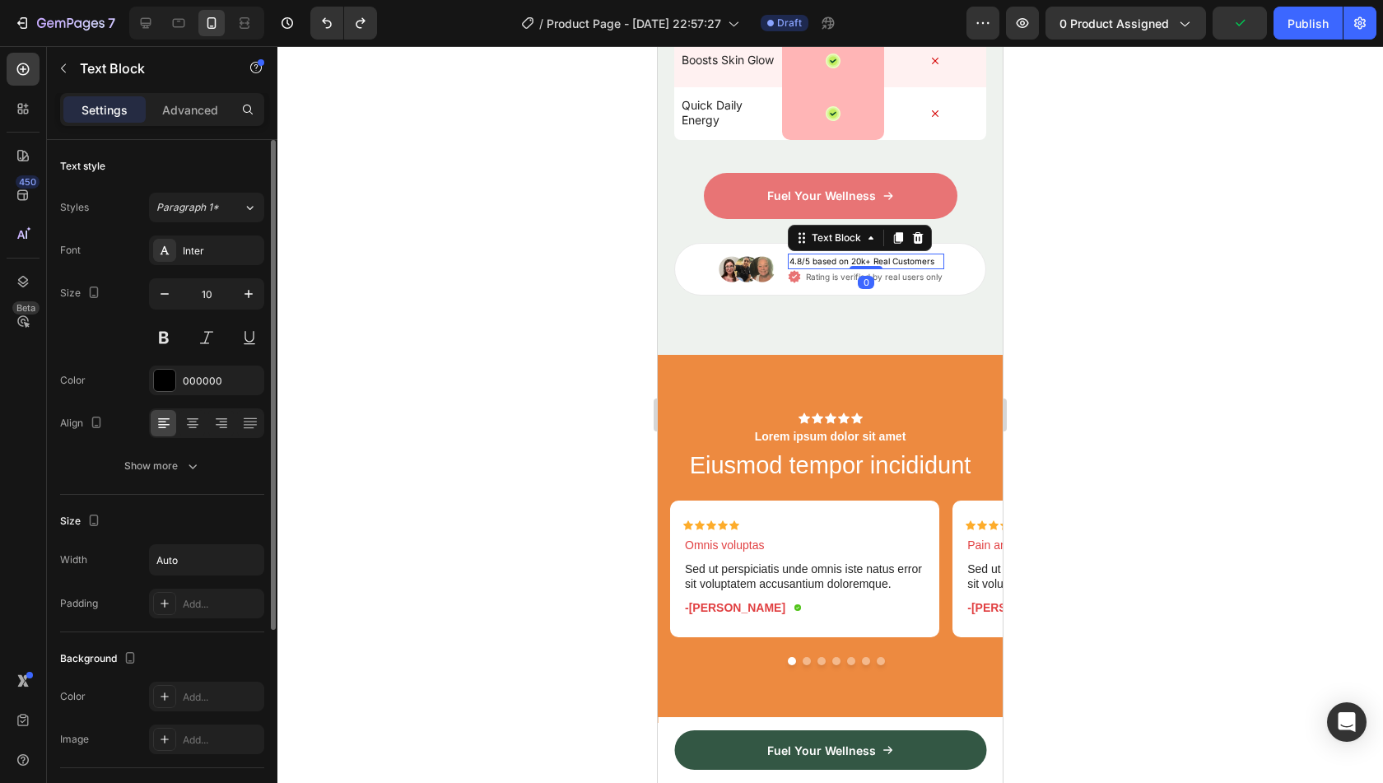
click at [831, 258] on p "4.8/5 based on 20k+ Real Customers" at bounding box center [861, 261] width 145 height 12
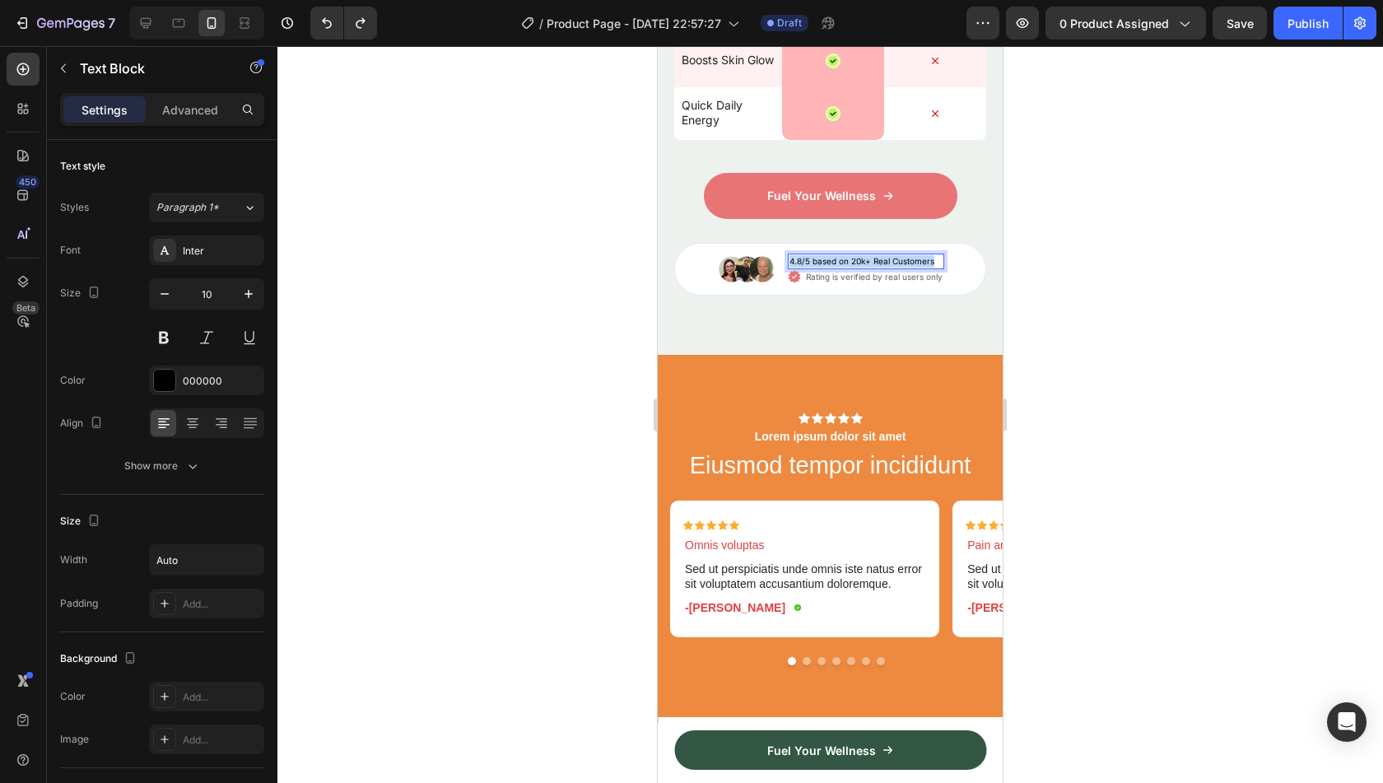
click at [831, 258] on p "4.8/5 based on 20k+ Real Customers" at bounding box center [861, 261] width 145 height 12
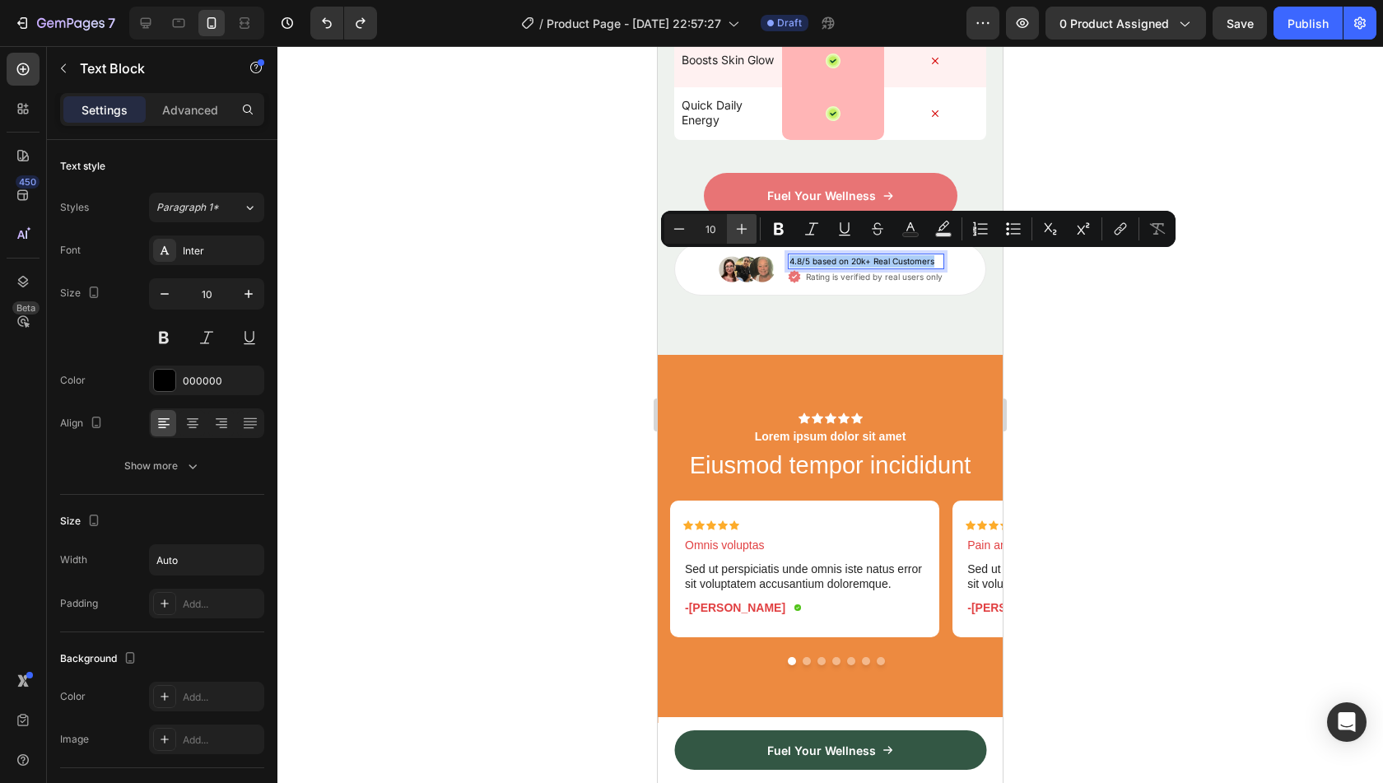
click at [741, 230] on icon "Editor contextual toolbar" at bounding box center [741, 229] width 16 height 16
click at [744, 230] on icon "Editor contextual toolbar" at bounding box center [741, 229] width 16 height 16
type input "13"
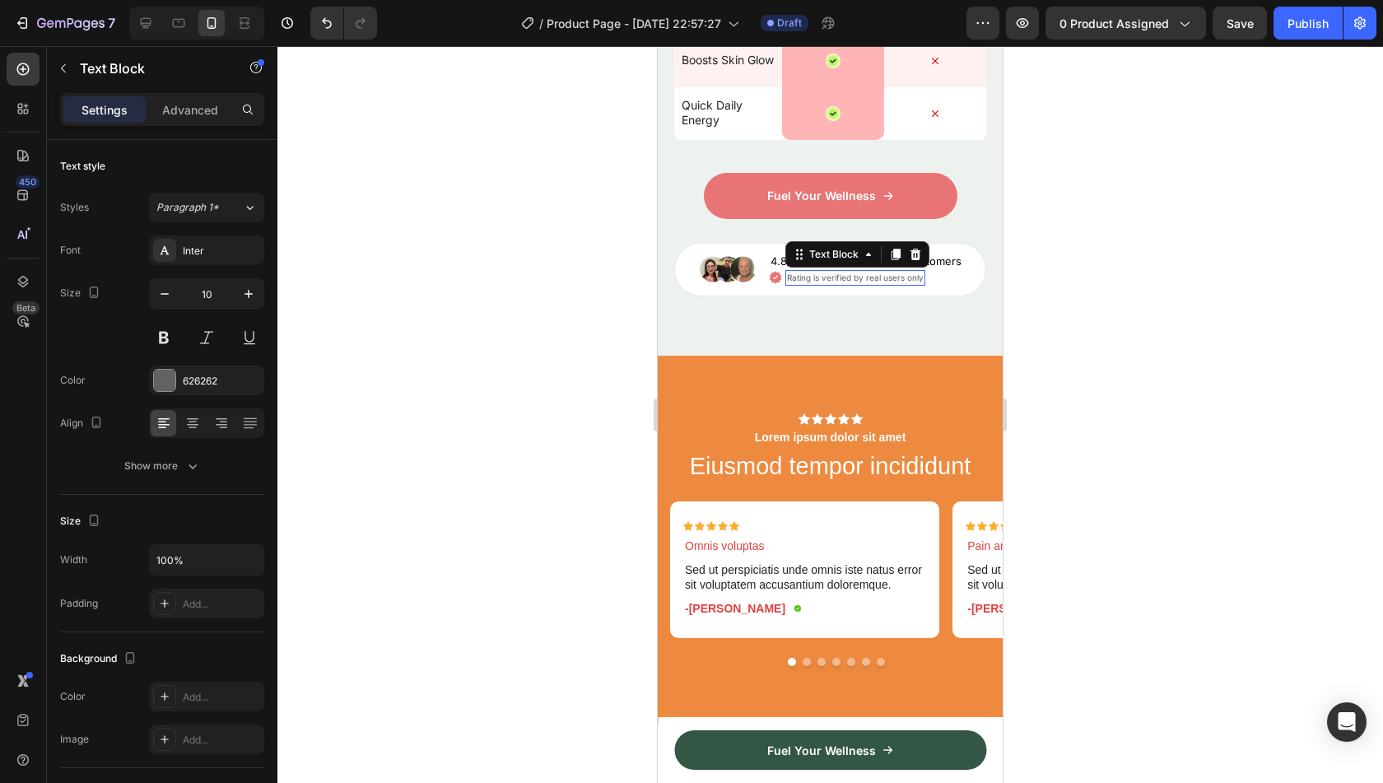
click at [829, 273] on p "Rating is verified by real users only" at bounding box center [855, 278] width 137 height 12
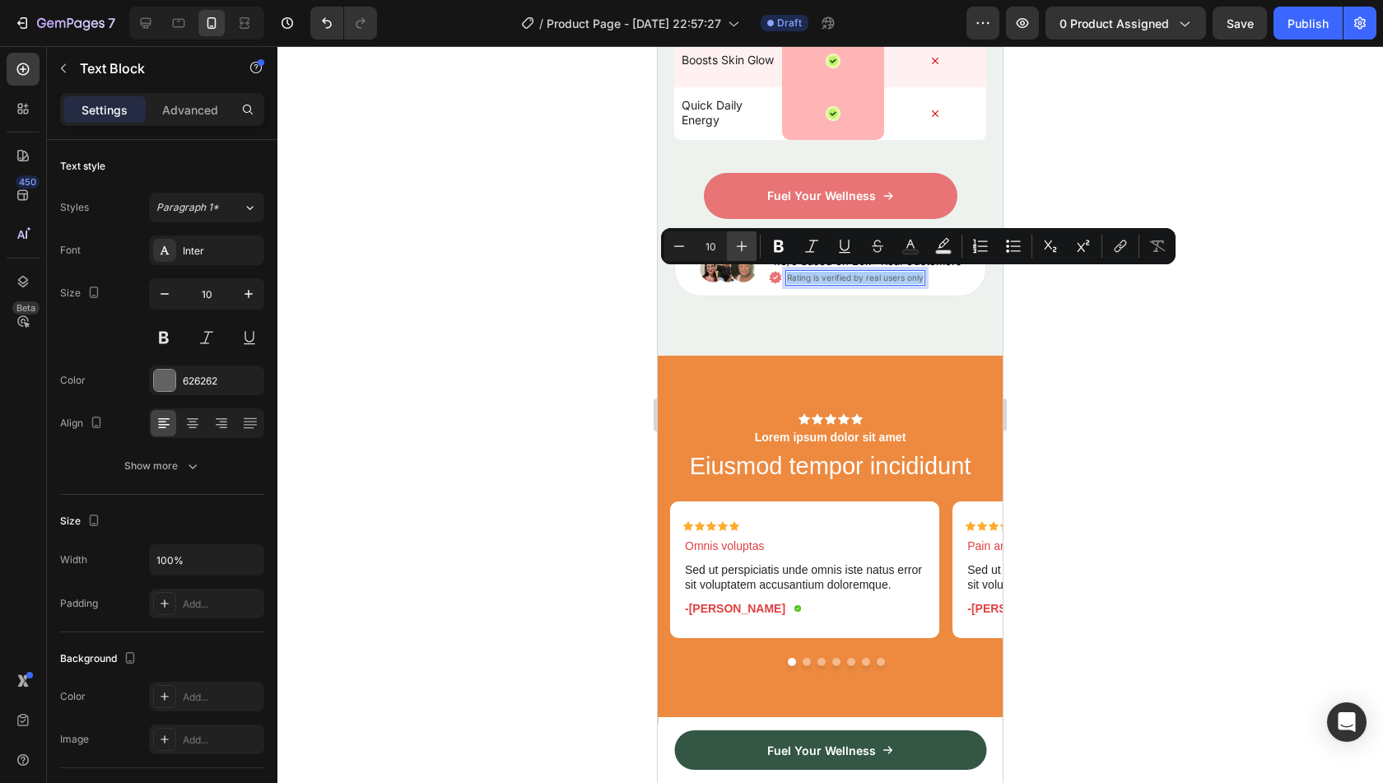
click at [738, 244] on icon "Editor contextual toolbar" at bounding box center [741, 246] width 16 height 16
type input "12"
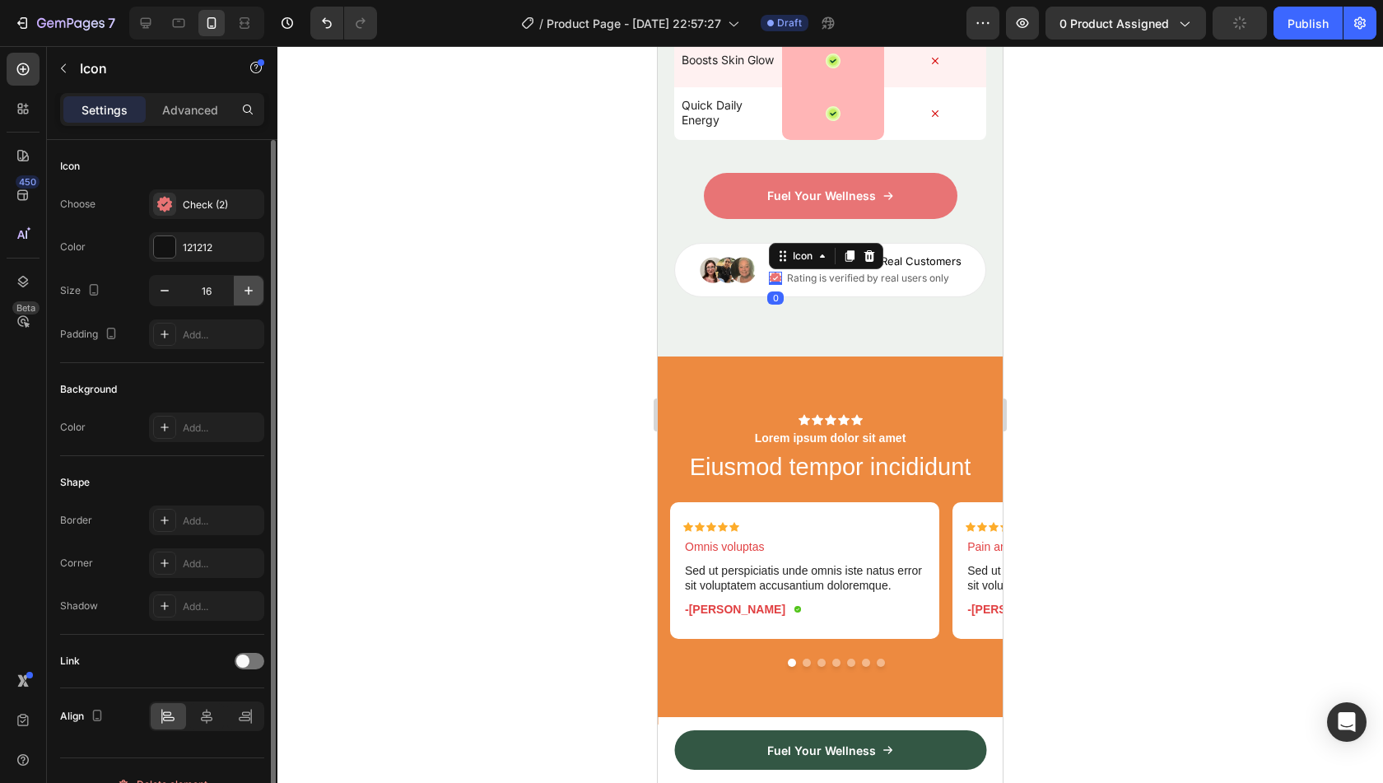
click at [252, 287] on icon "button" at bounding box center [248, 290] width 16 height 16
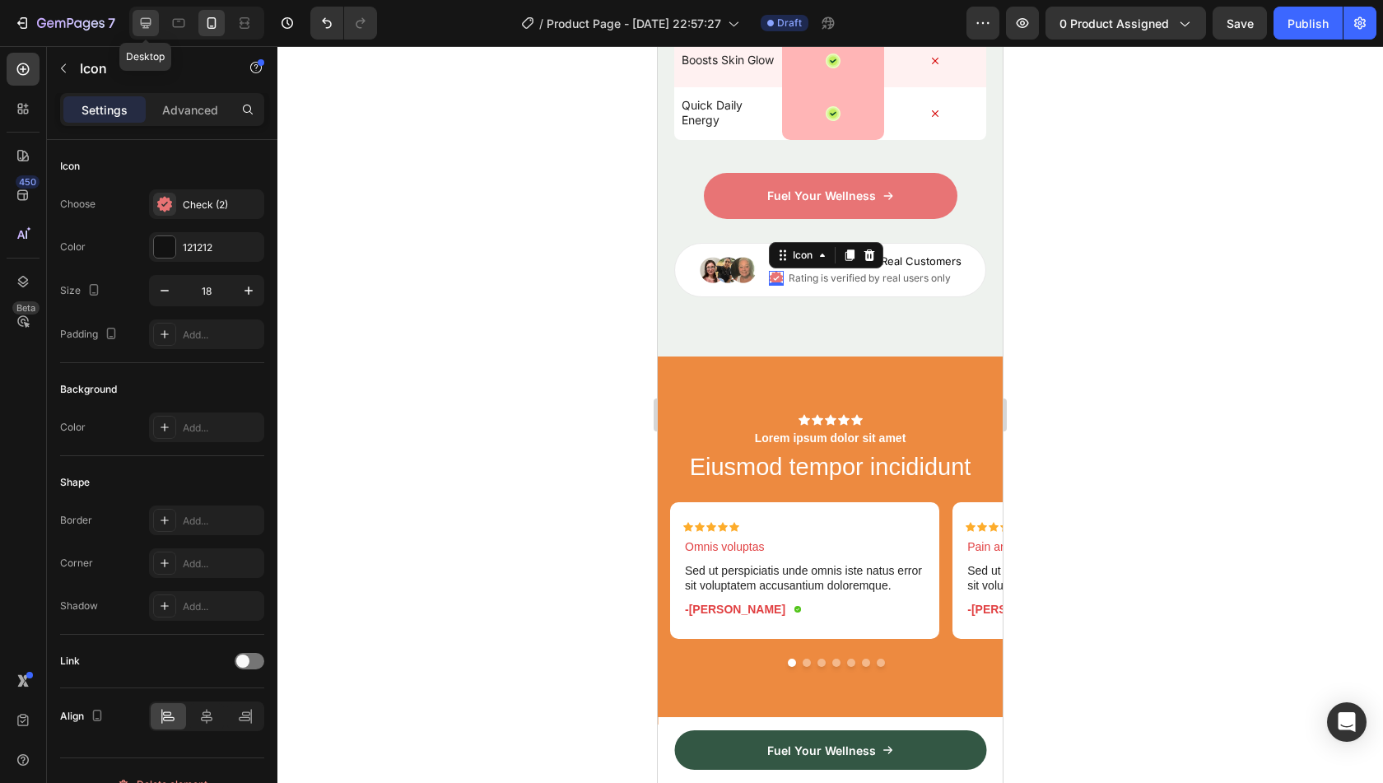
click at [142, 26] on icon at bounding box center [146, 23] width 11 height 11
type input "16"
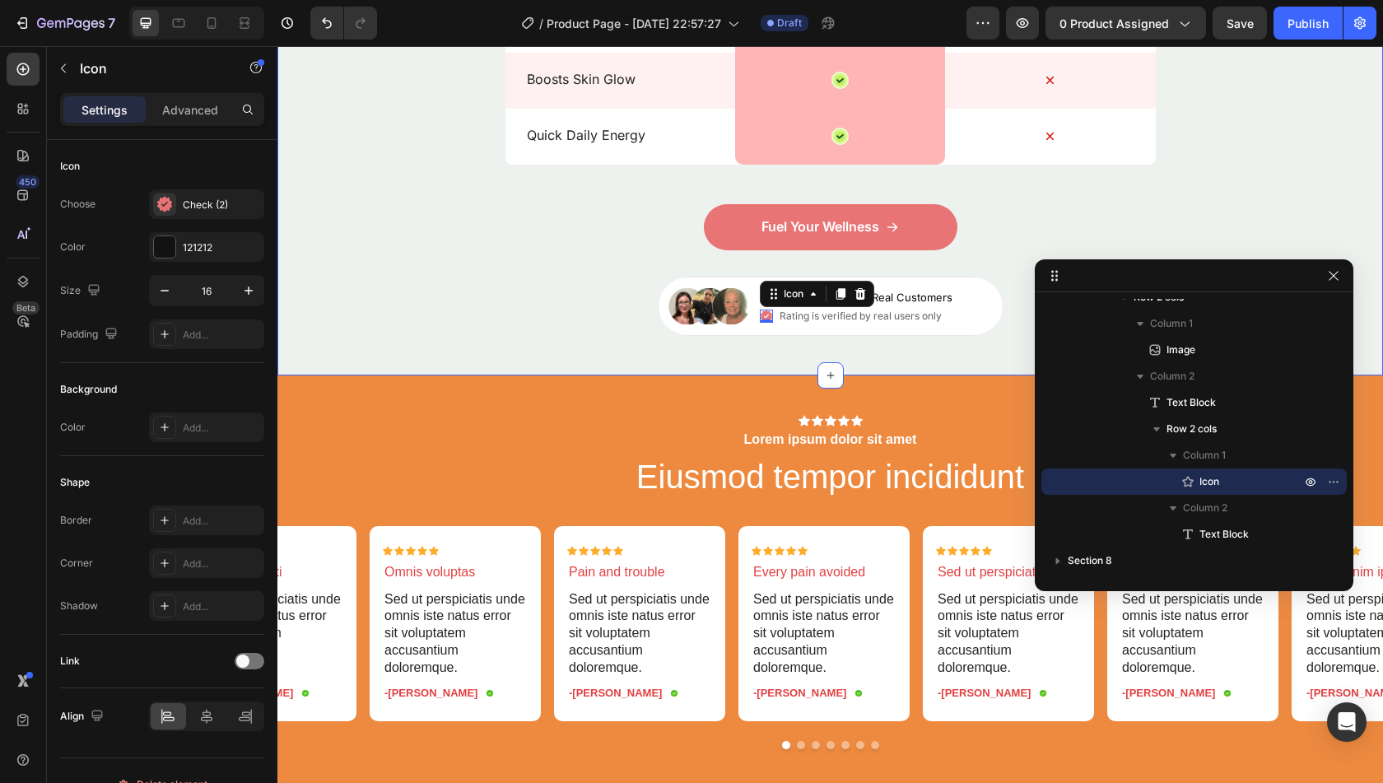
scroll to position [48, 0]
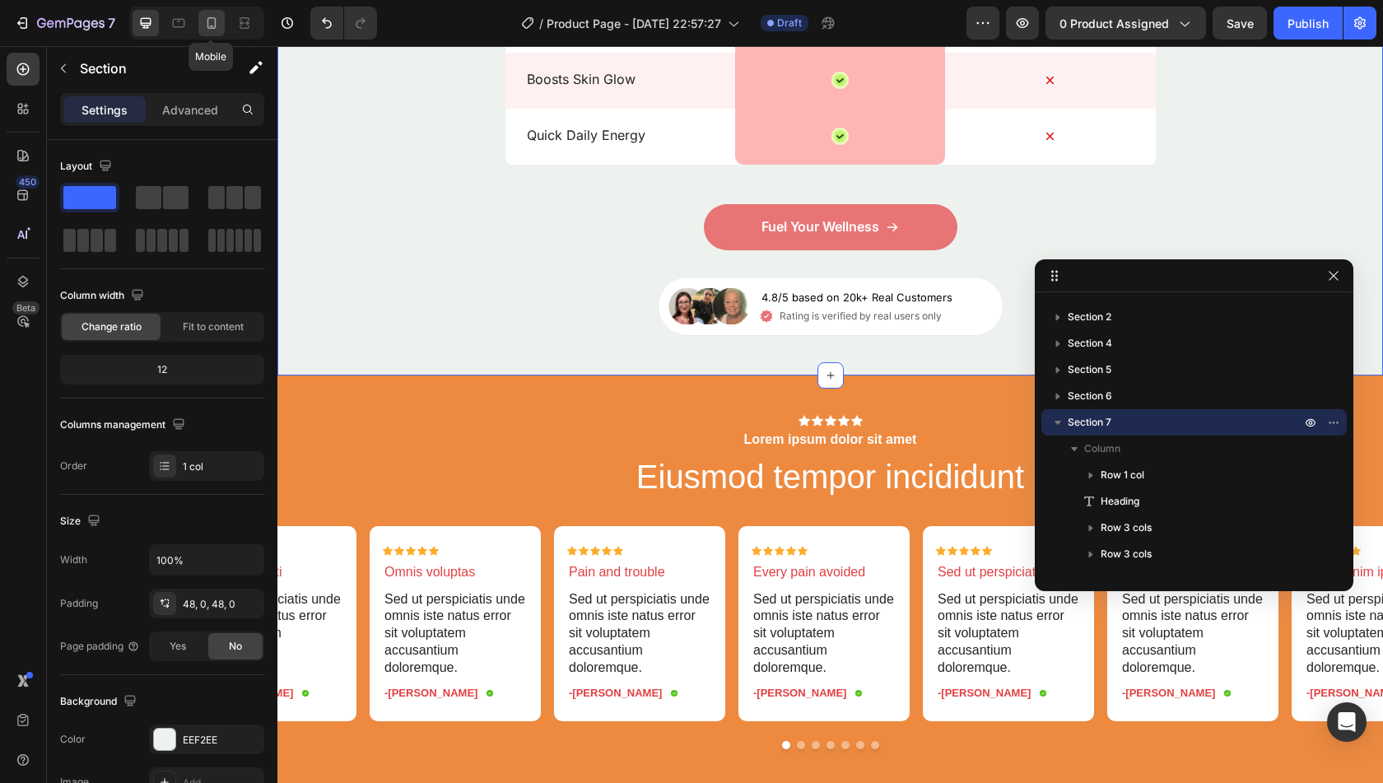
click at [207, 18] on icon at bounding box center [211, 23] width 9 height 12
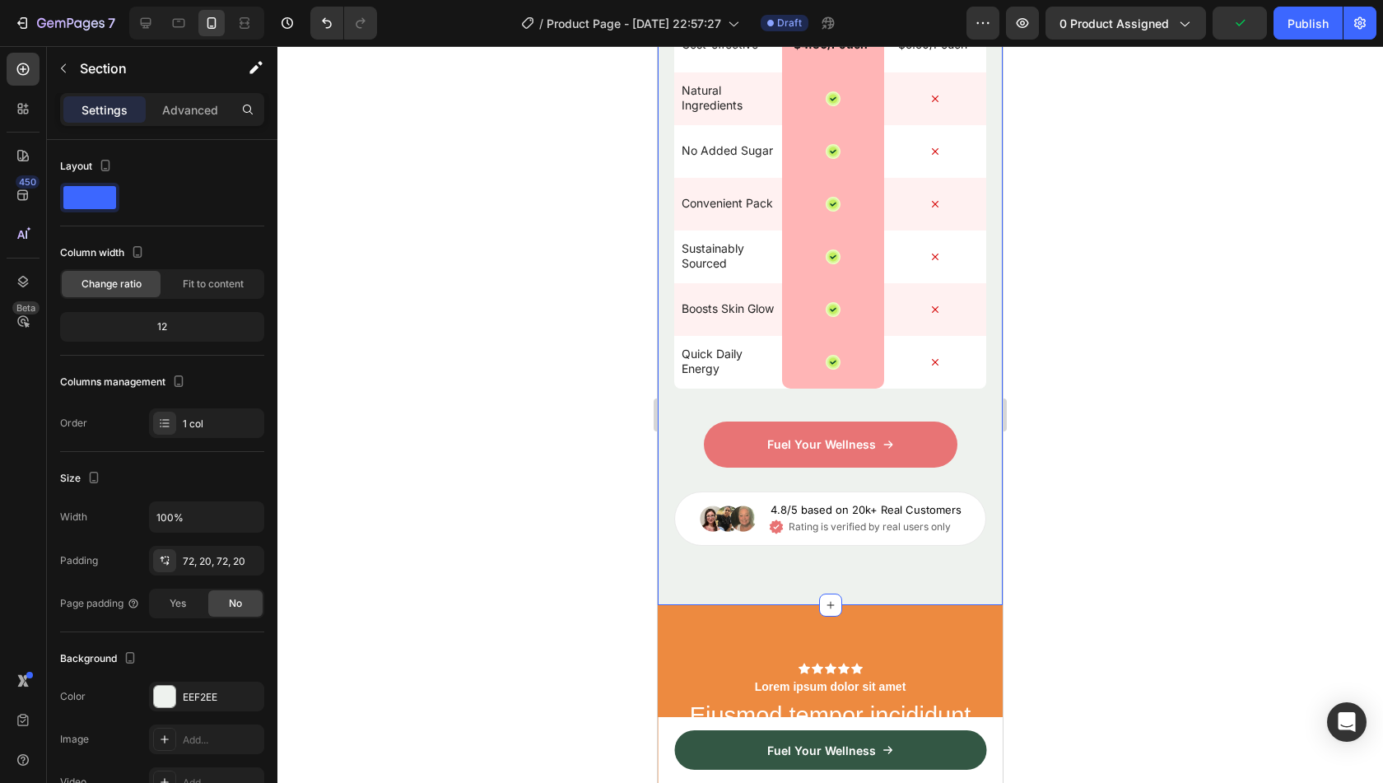
scroll to position [3231, 0]
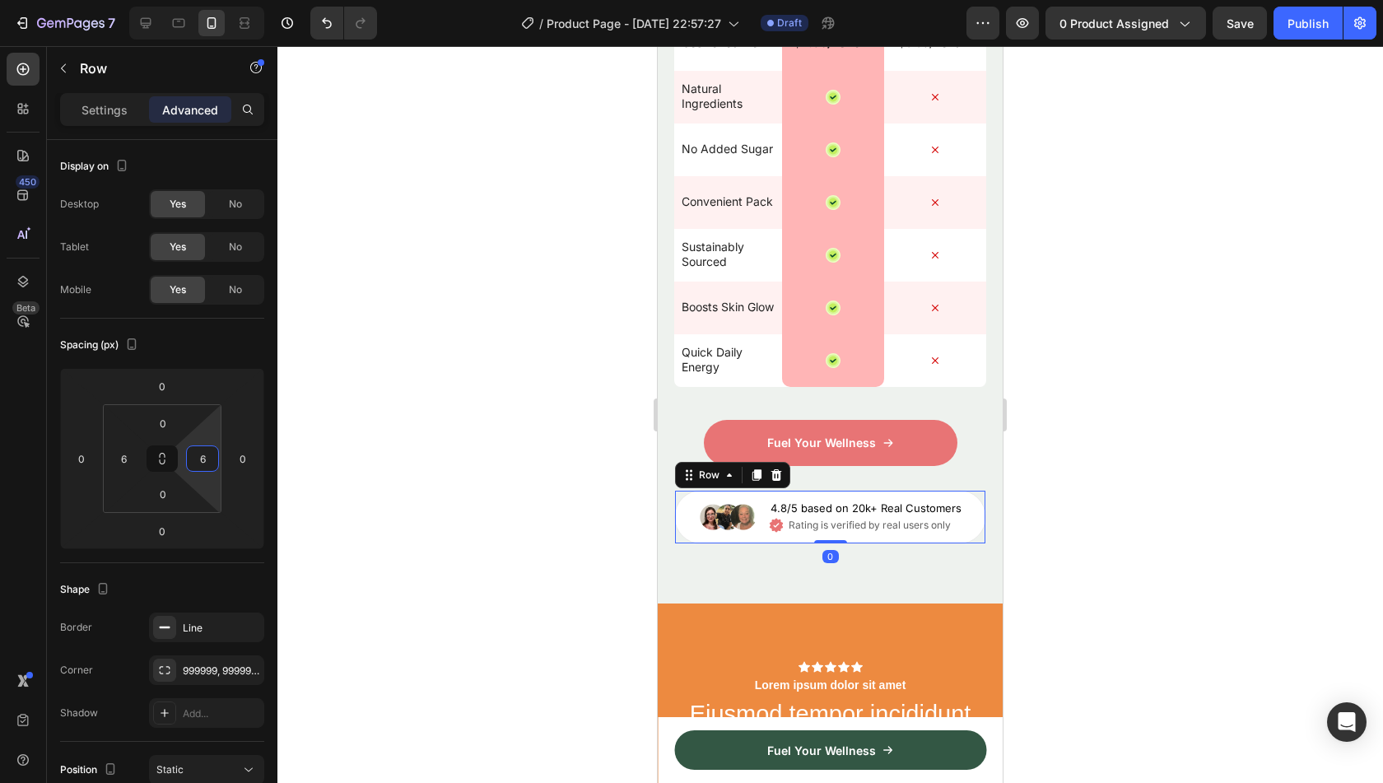
click at [204, 454] on input "6" at bounding box center [202, 458] width 25 height 25
type input "0"
click at [127, 459] on input "6" at bounding box center [123, 458] width 25 height 25
type input "0"
click at [117, 0] on html "7 Version history / Product Page - Aug 26, 22:57:27 Draft Preview 0 product ass…" at bounding box center [691, 0] width 1383 height 0
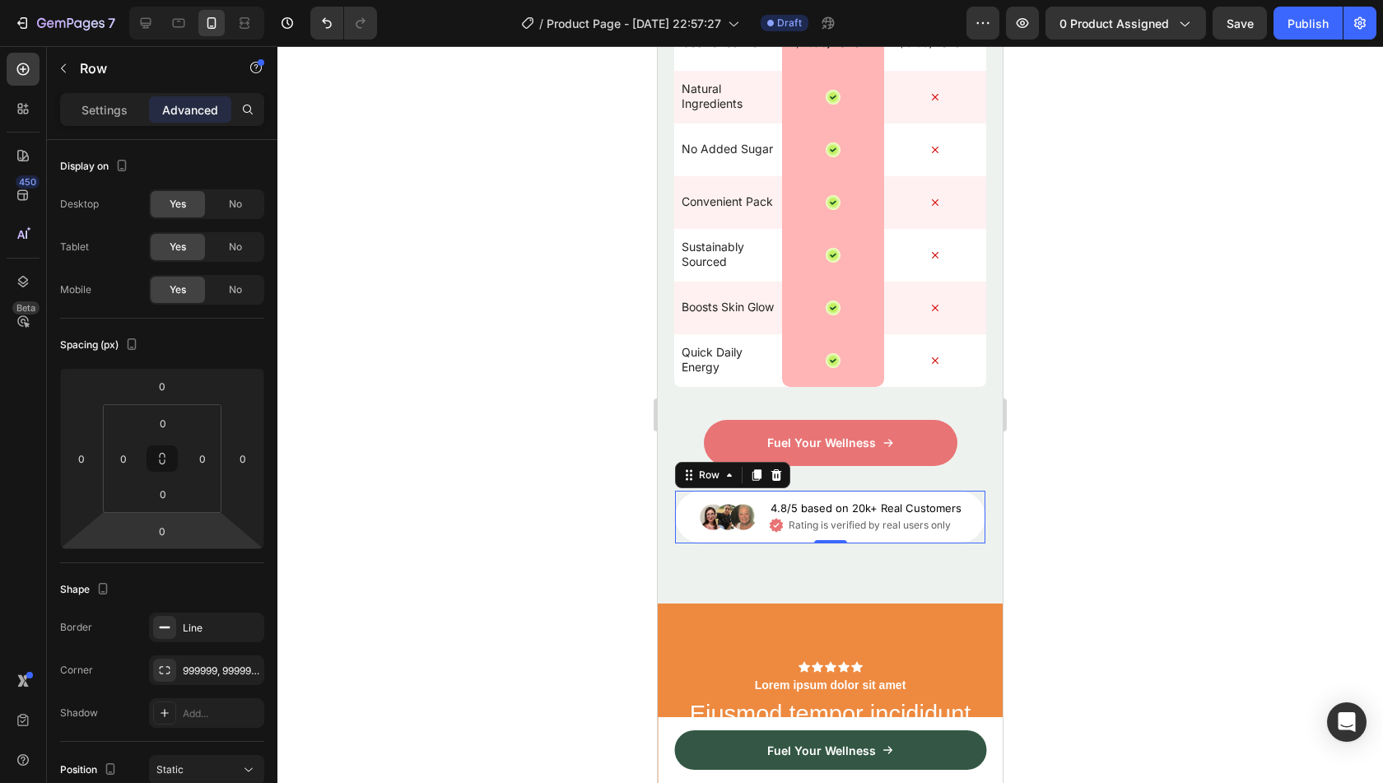
click at [227, 563] on div "Shape Border Line Corner 999999, 999999, 999999, 999999 Shadow Add..." at bounding box center [162, 652] width 204 height 179
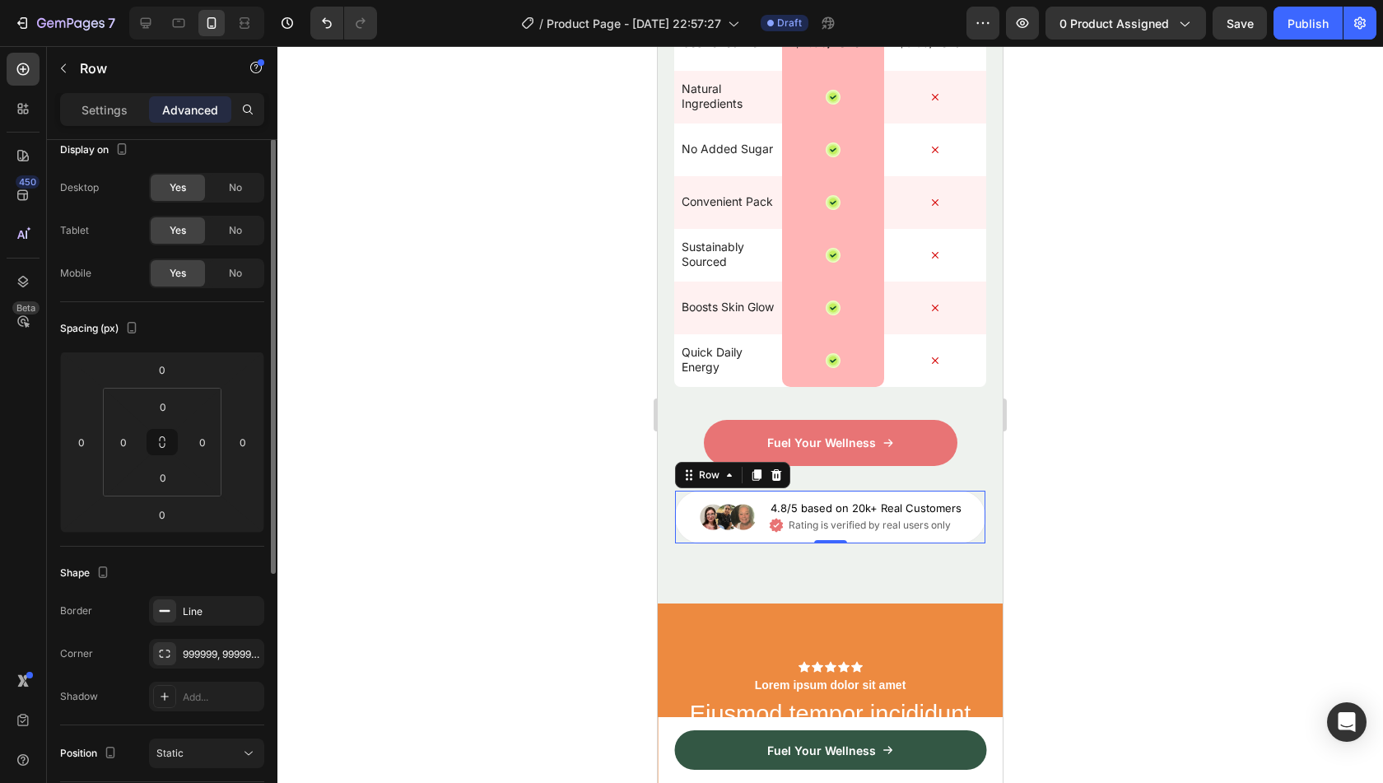
scroll to position [0, 0]
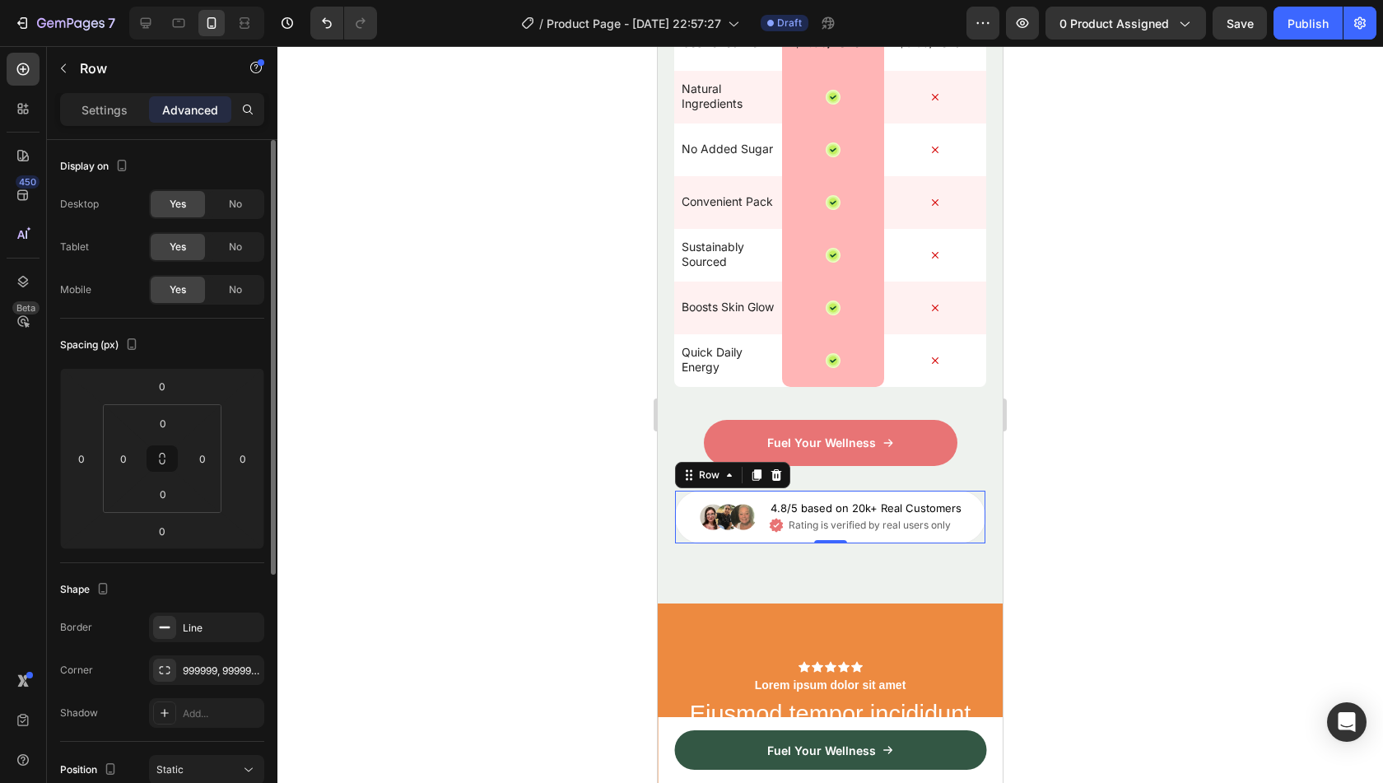
click at [579, 460] on div at bounding box center [830, 414] width 1106 height 737
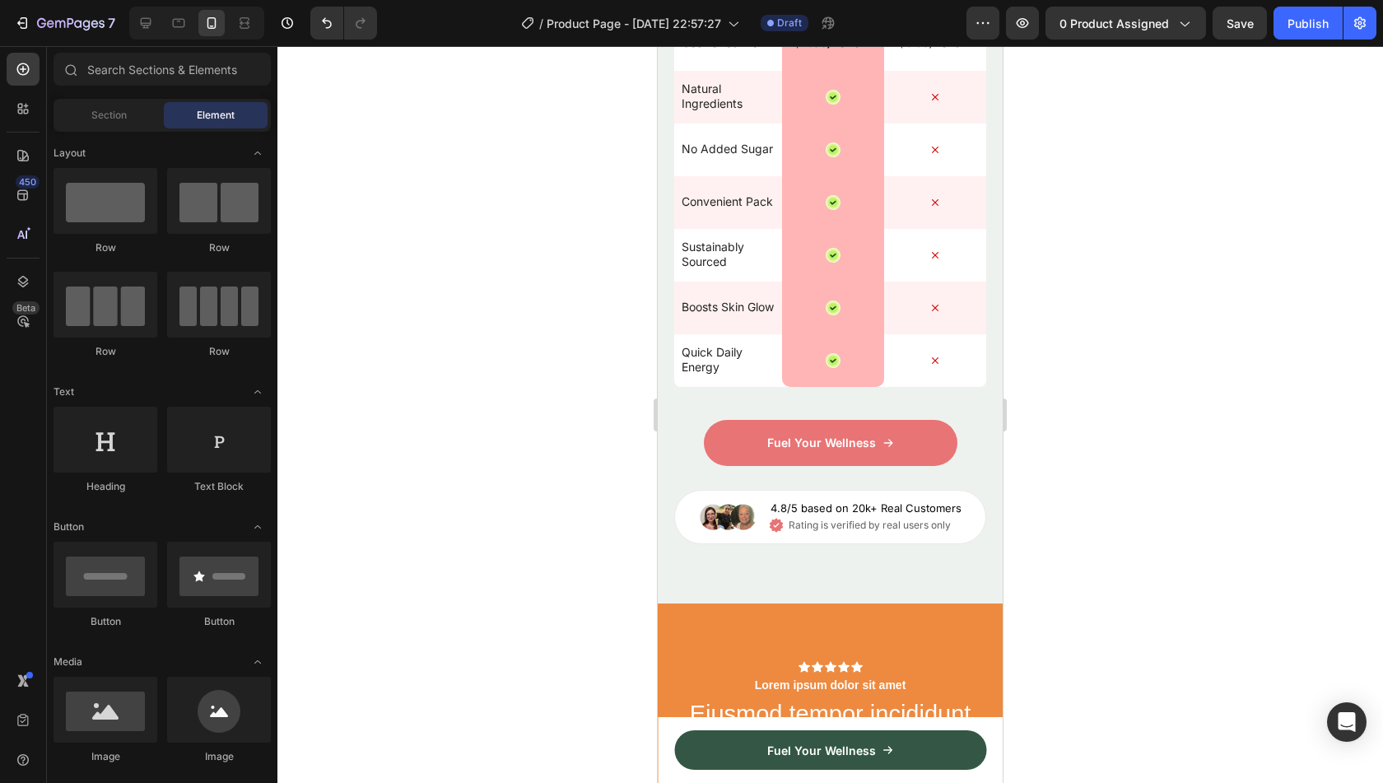
click at [601, 398] on div at bounding box center [830, 414] width 1106 height 737
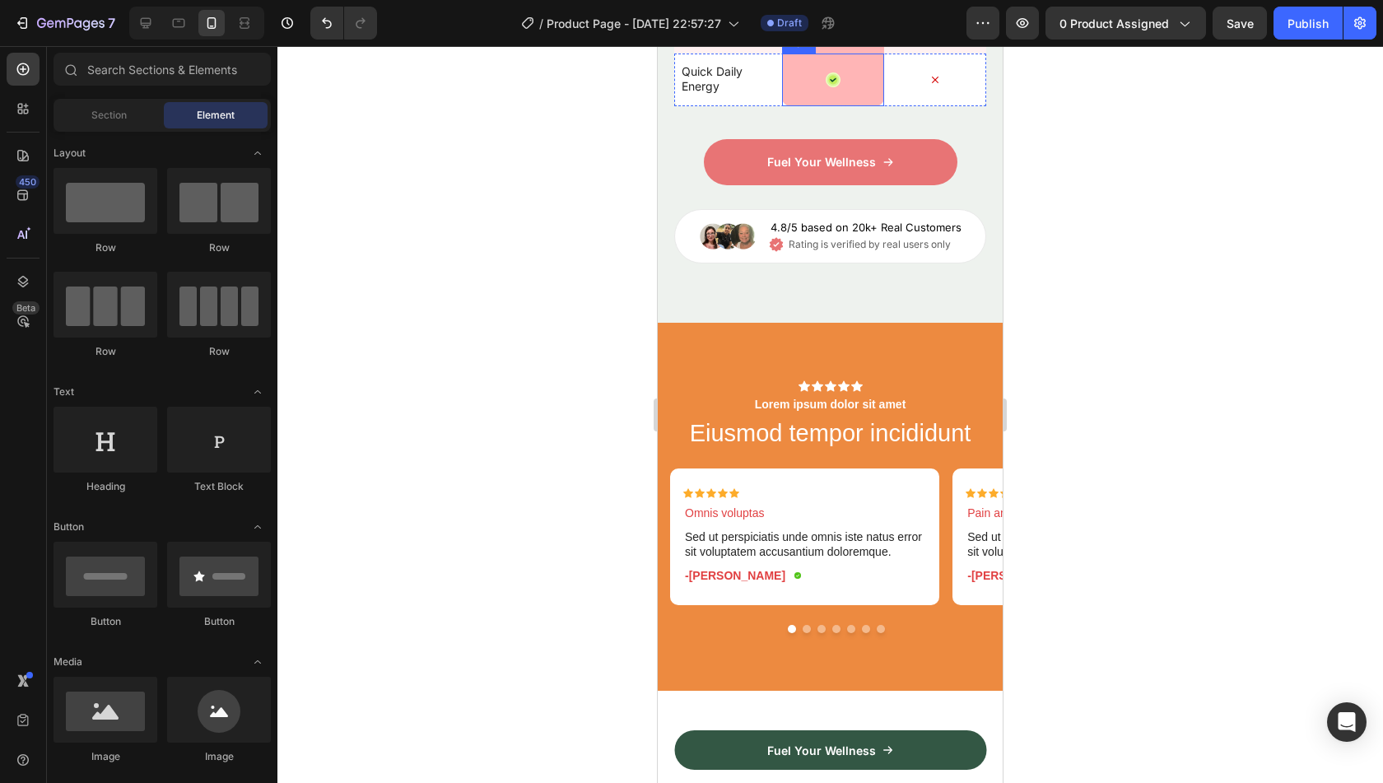
scroll to position [3511, 0]
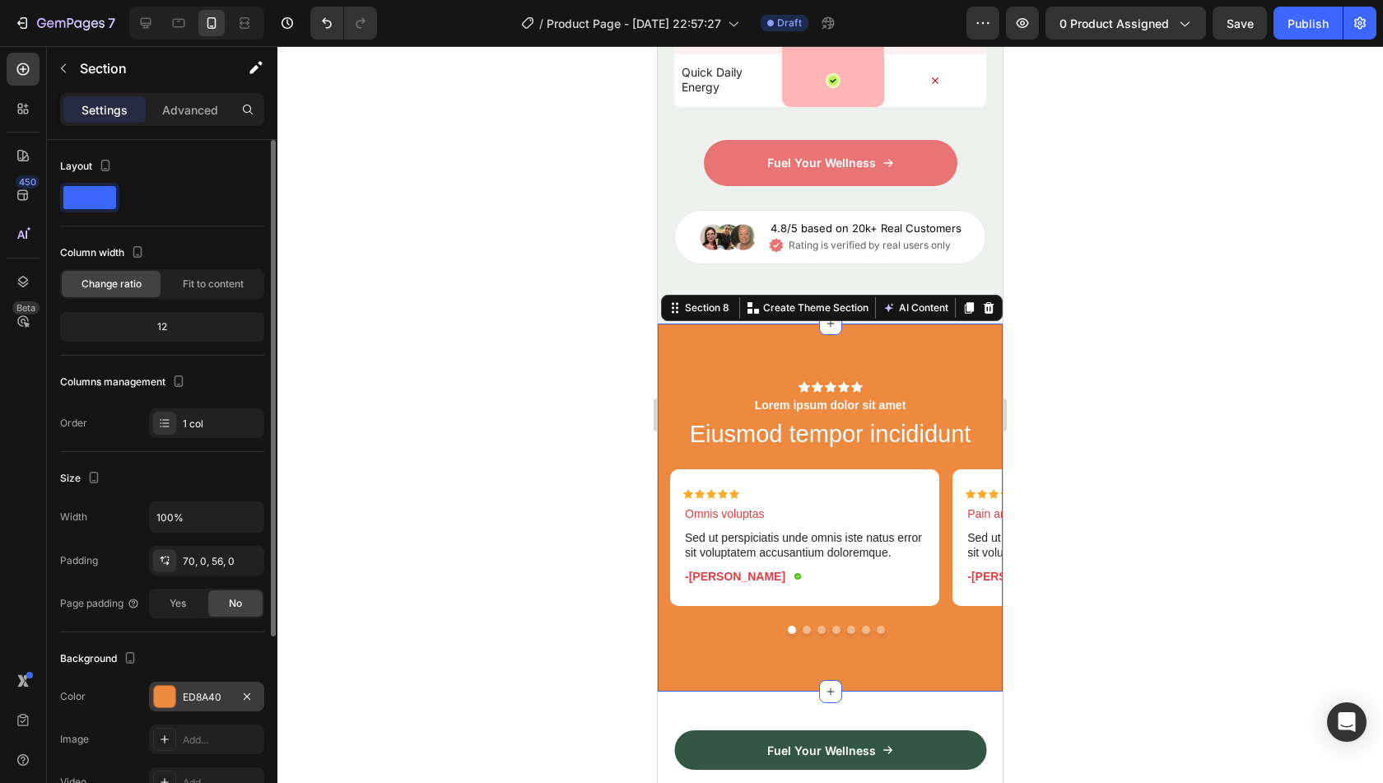
click at [206, 690] on div "ED8A40" at bounding box center [207, 697] width 48 height 15
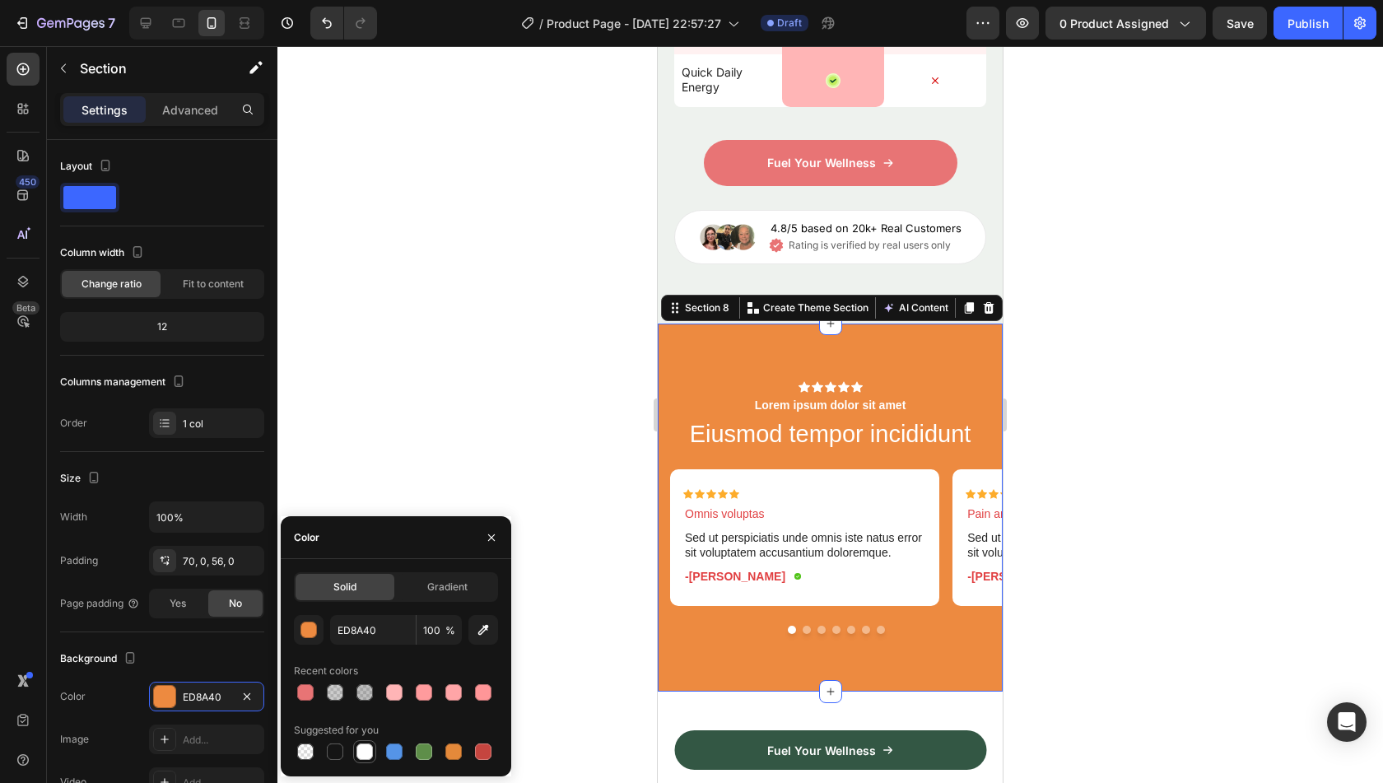
click at [365, 745] on div at bounding box center [364, 751] width 16 height 16
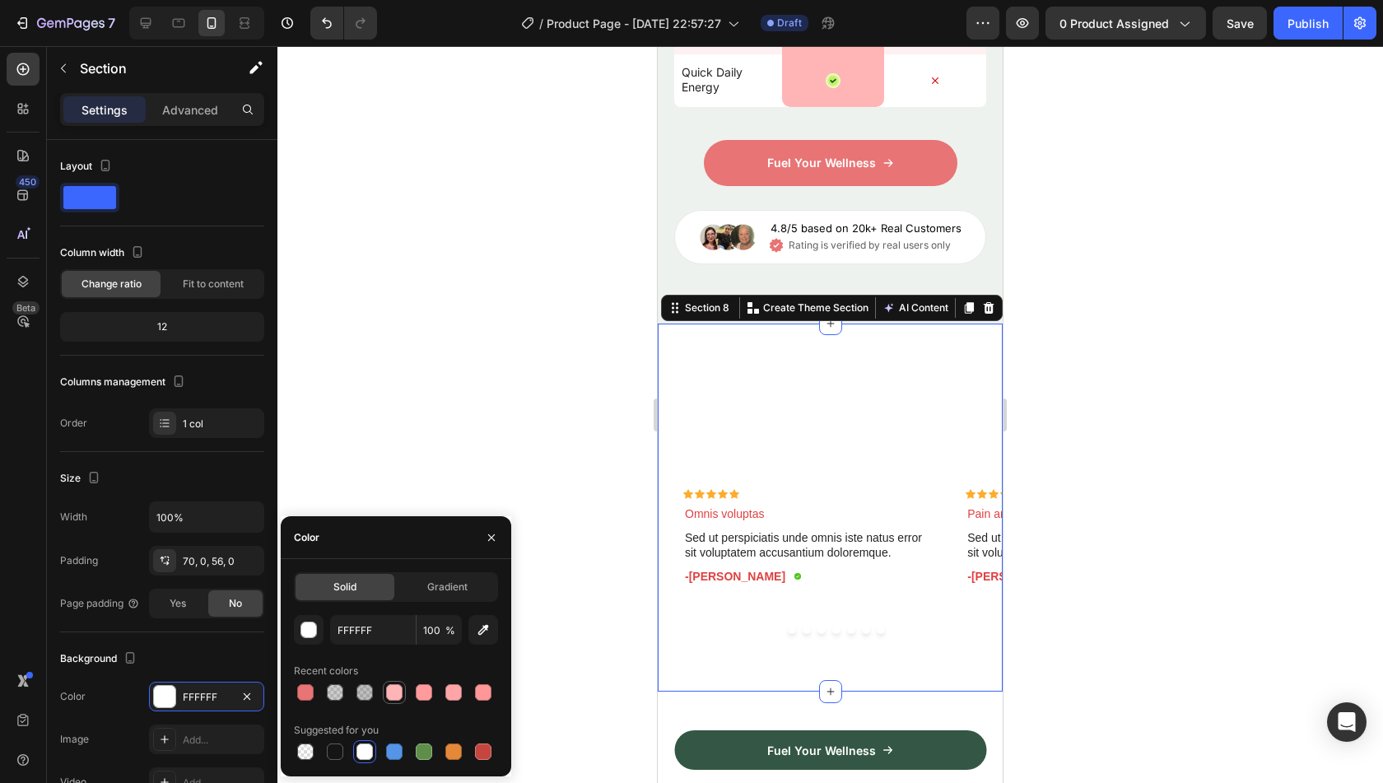
click at [390, 691] on div at bounding box center [394, 692] width 16 height 16
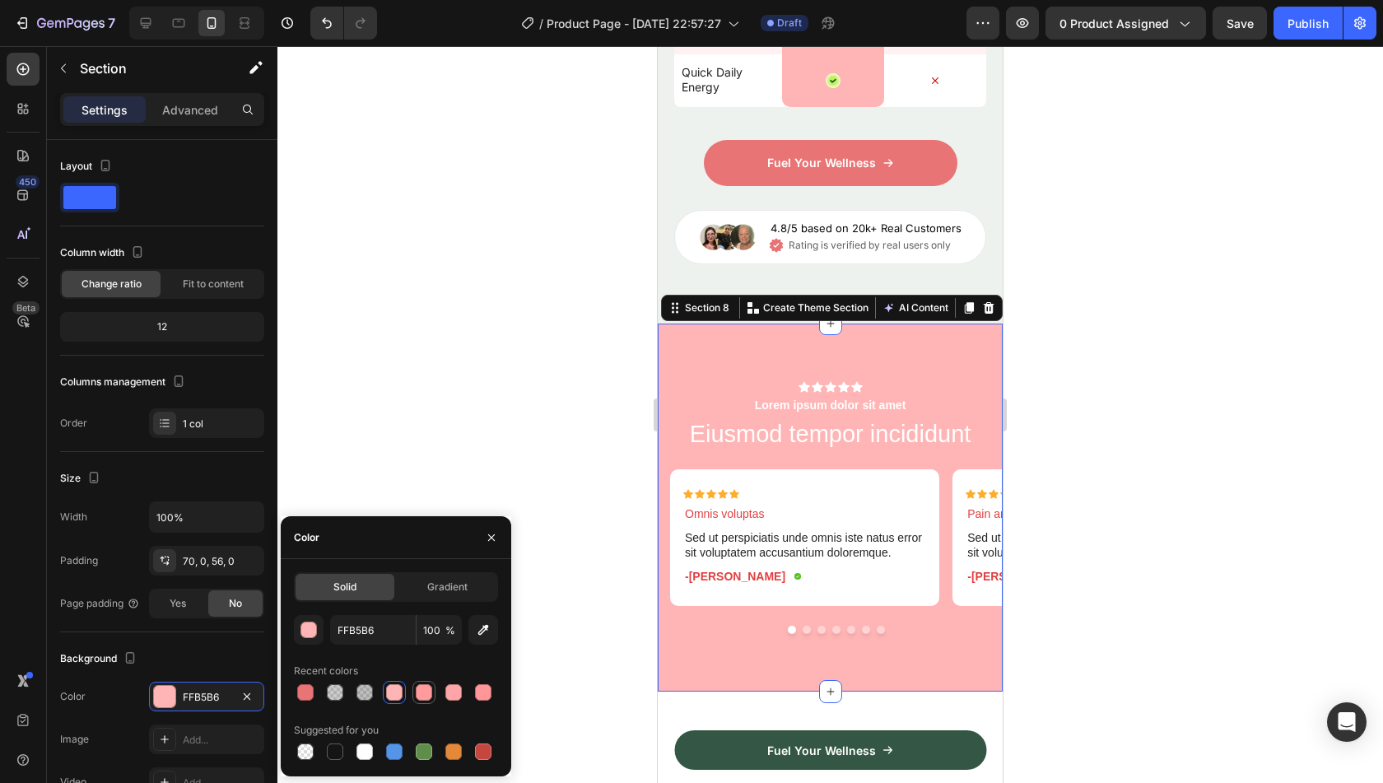
click at [431, 698] on div at bounding box center [424, 692] width 20 height 20
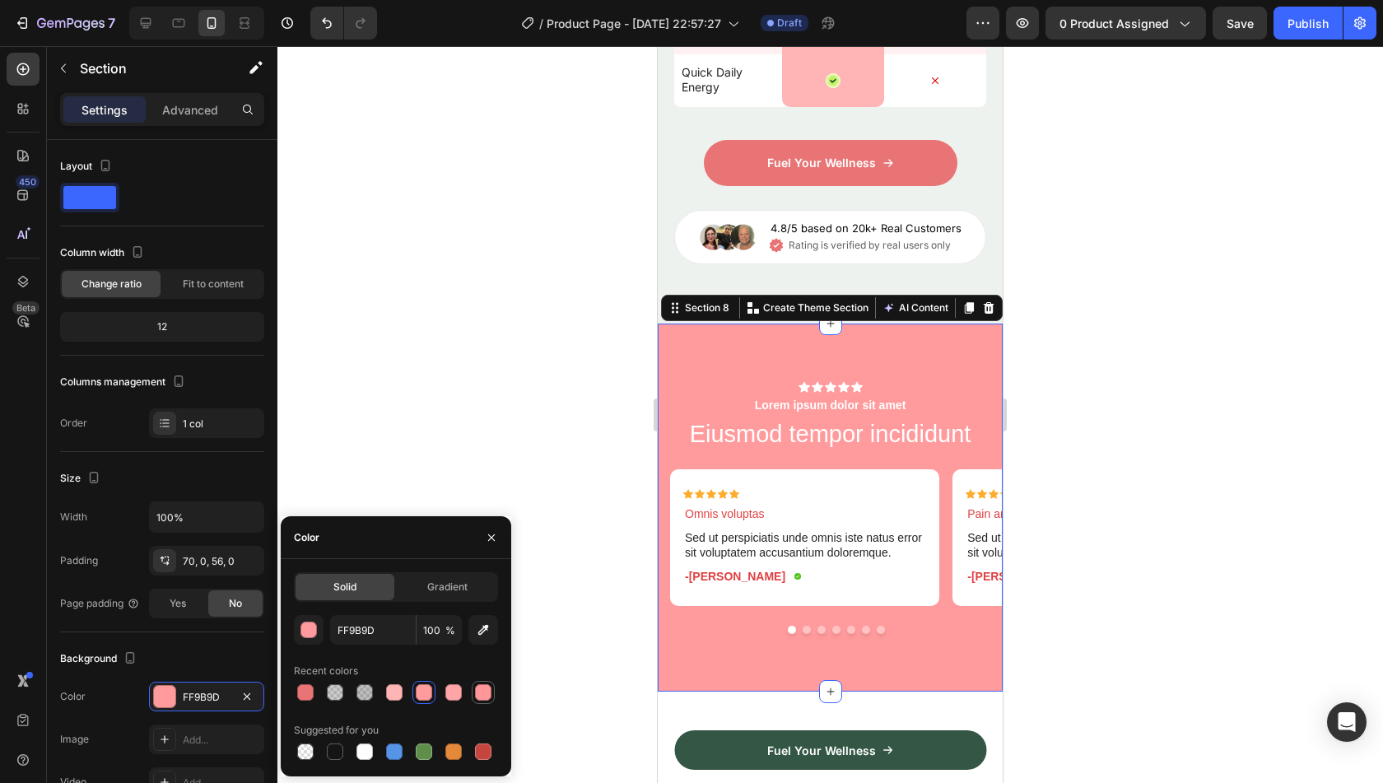
click at [479, 695] on div at bounding box center [483, 692] width 16 height 16
click at [303, 694] on div at bounding box center [305, 692] width 16 height 16
type input "E87475"
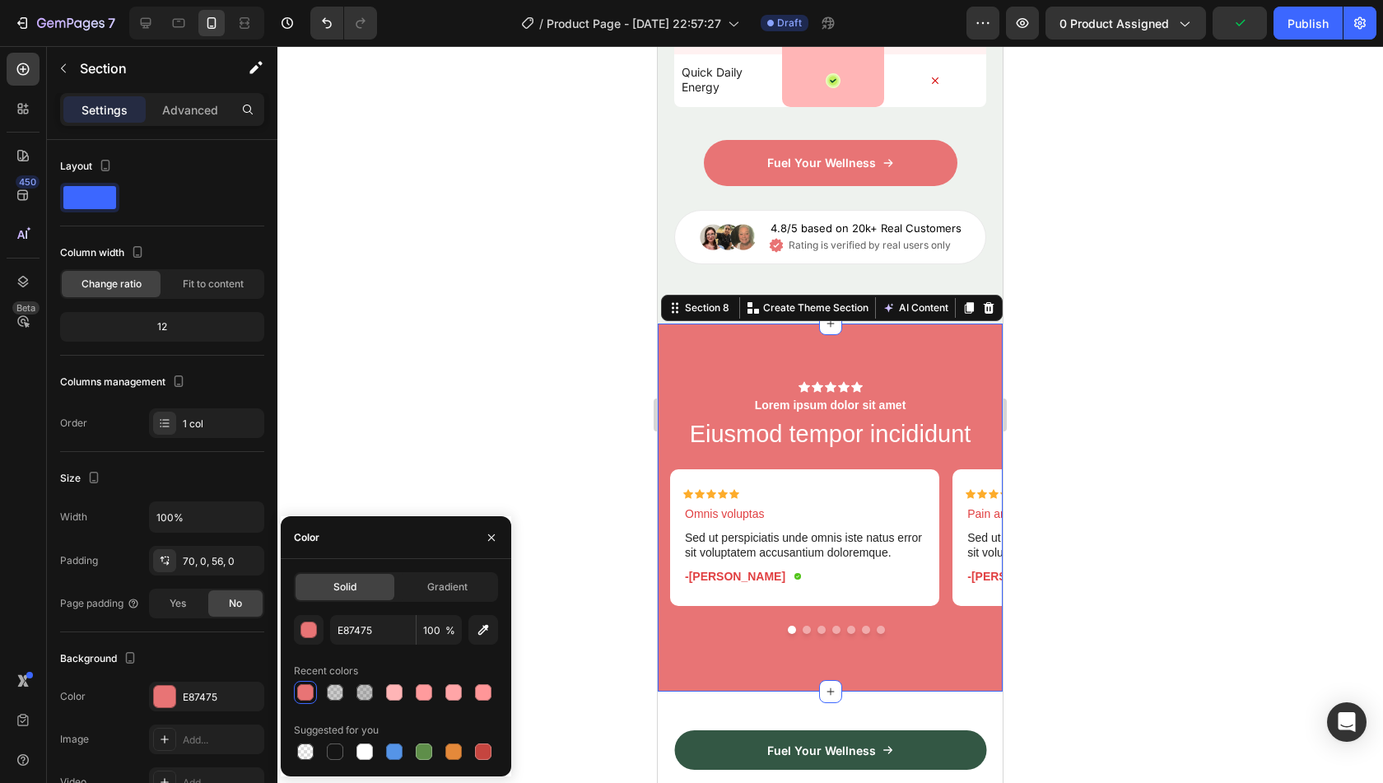
click at [416, 393] on div at bounding box center [830, 414] width 1106 height 737
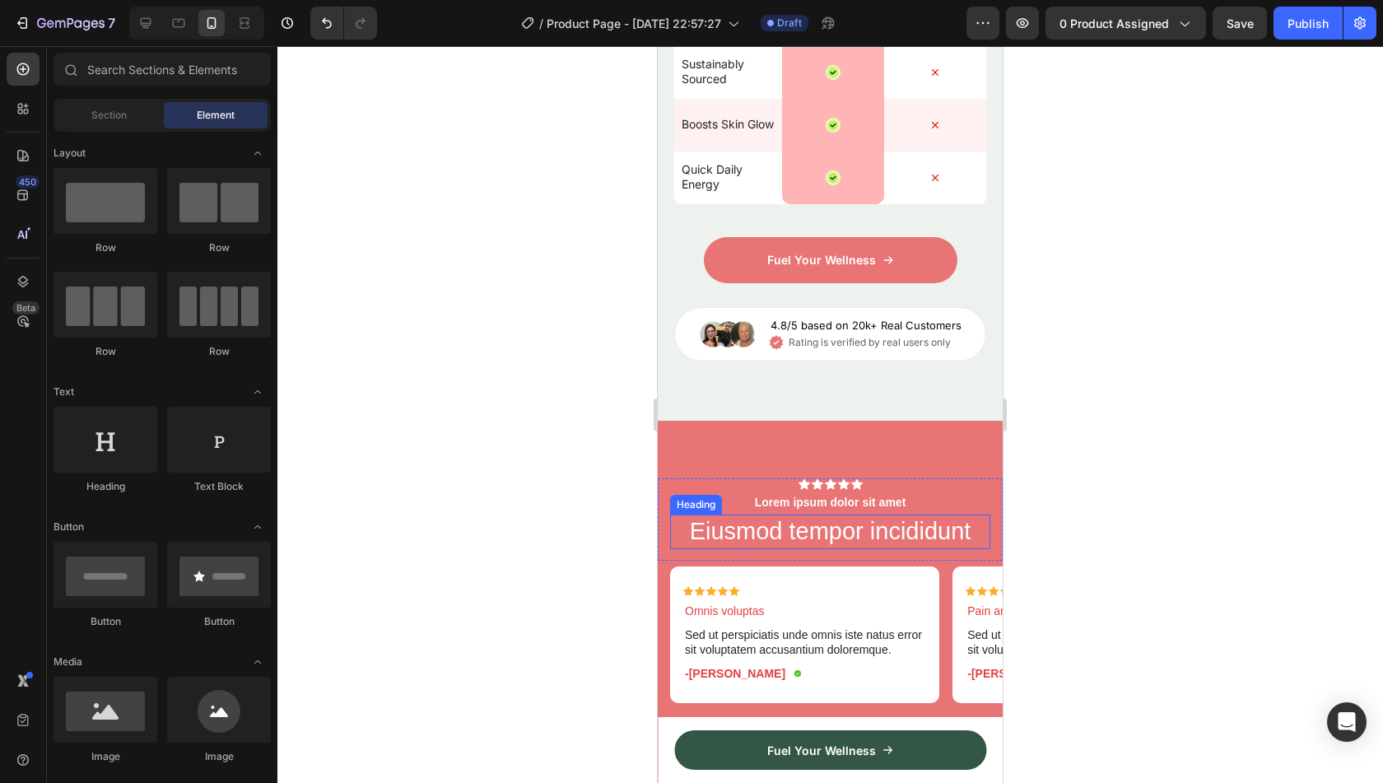
scroll to position [3397, 0]
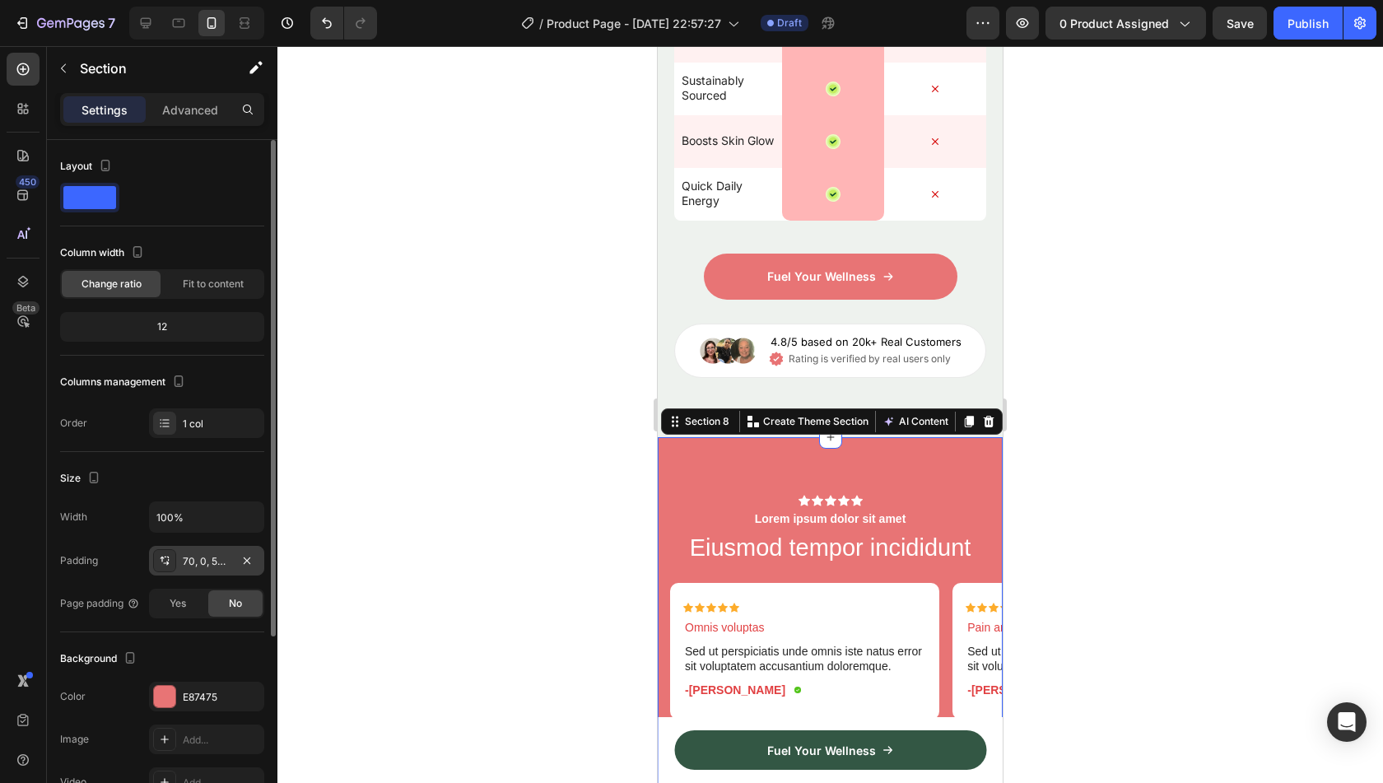
click at [216, 551] on div "70, 0, 56, 0" at bounding box center [206, 561] width 115 height 30
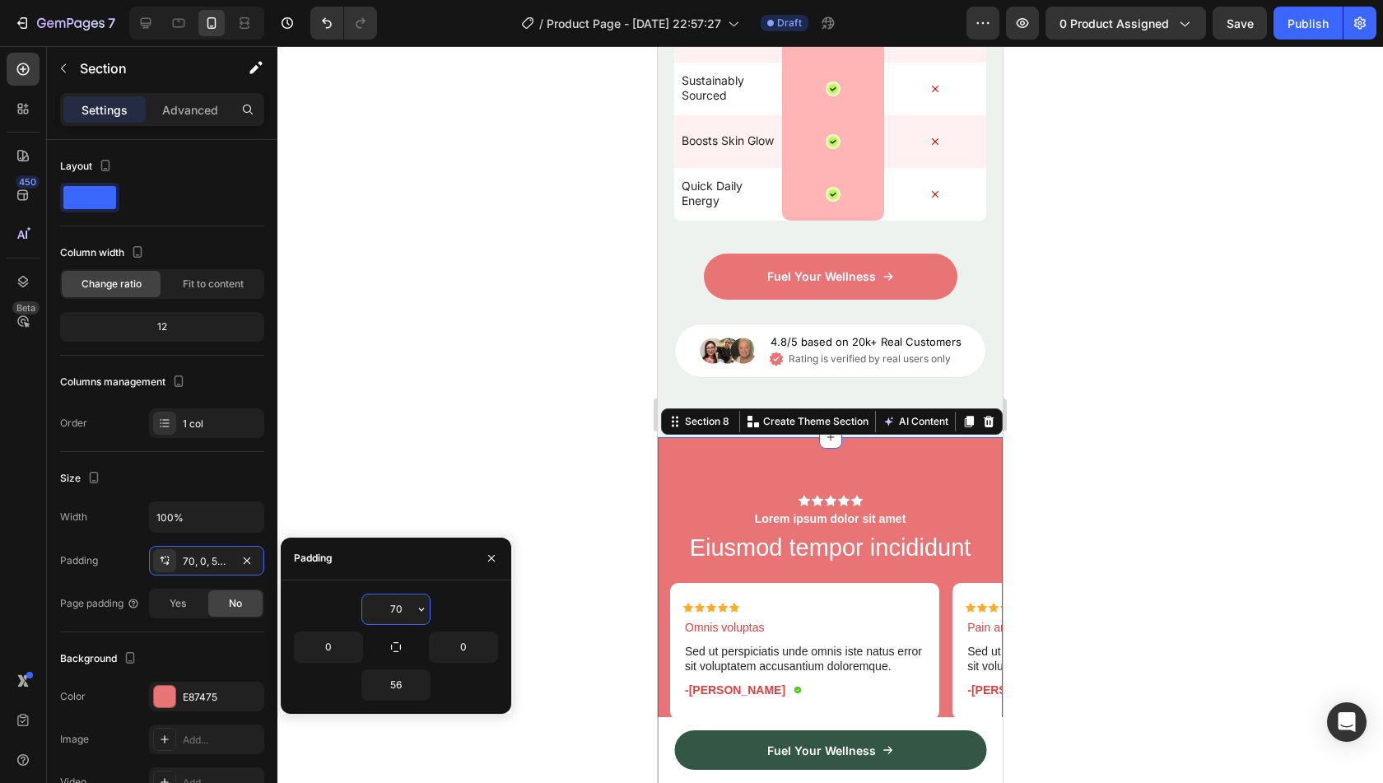
click at [409, 610] on input "70" at bounding box center [396, 609] width 68 height 30
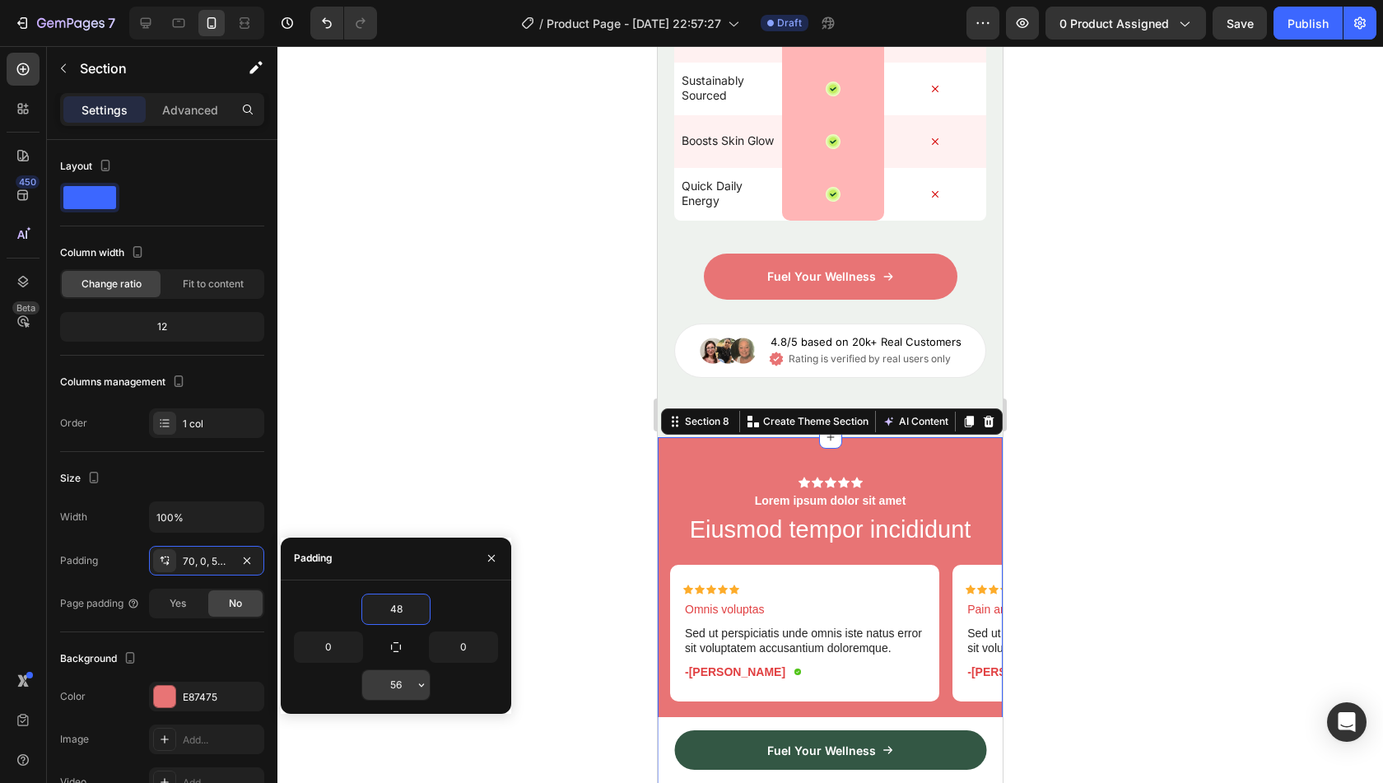
type input "48"
click at [400, 686] on input "56" at bounding box center [396, 685] width 68 height 30
type input "48"
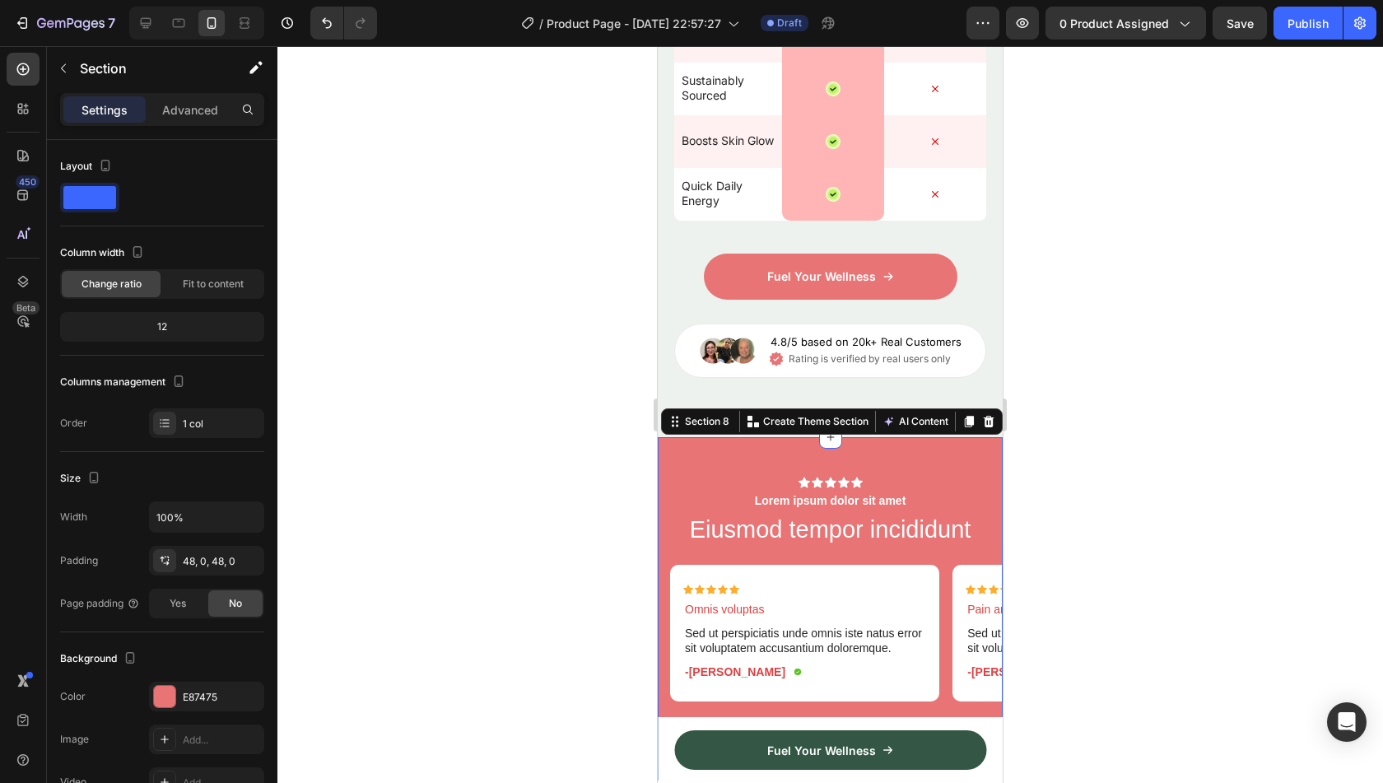
click at [479, 394] on div at bounding box center [830, 414] width 1106 height 737
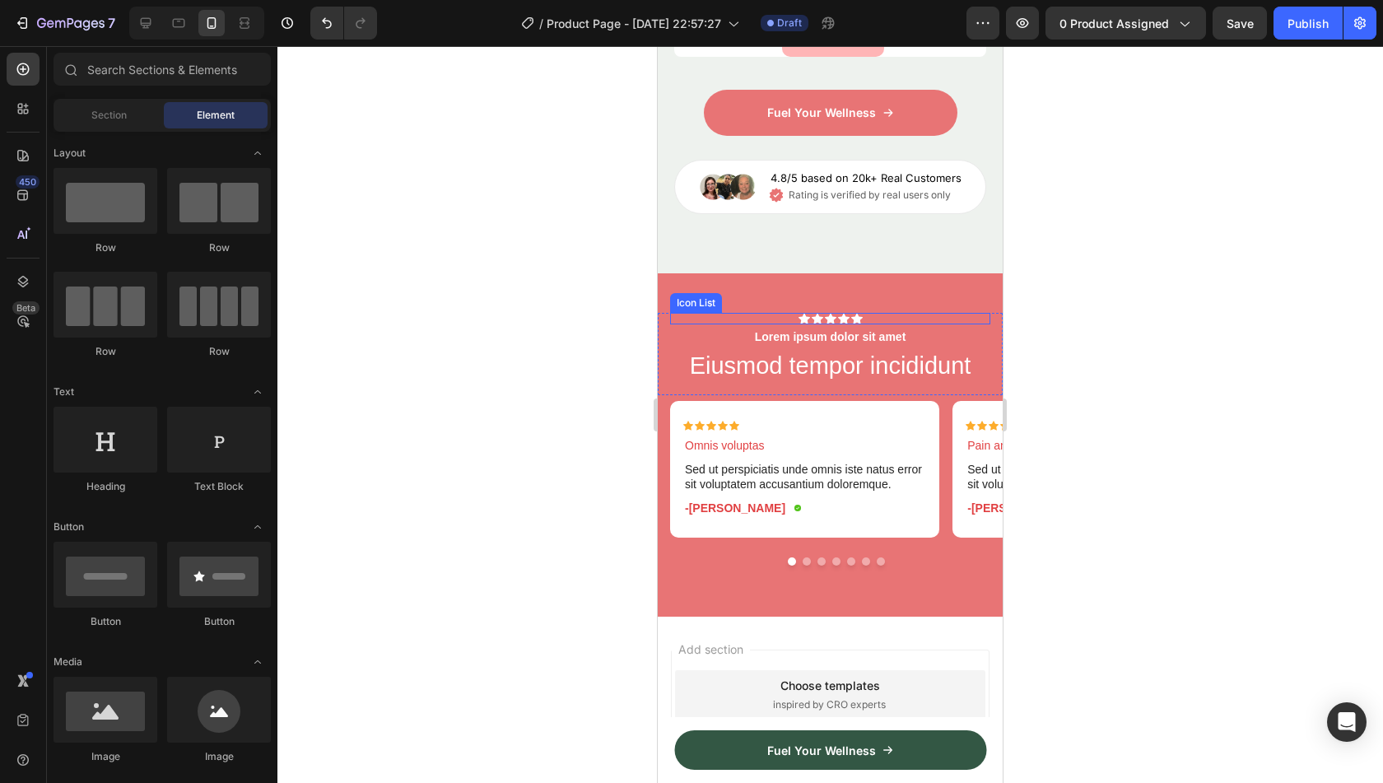
scroll to position [3564, 0]
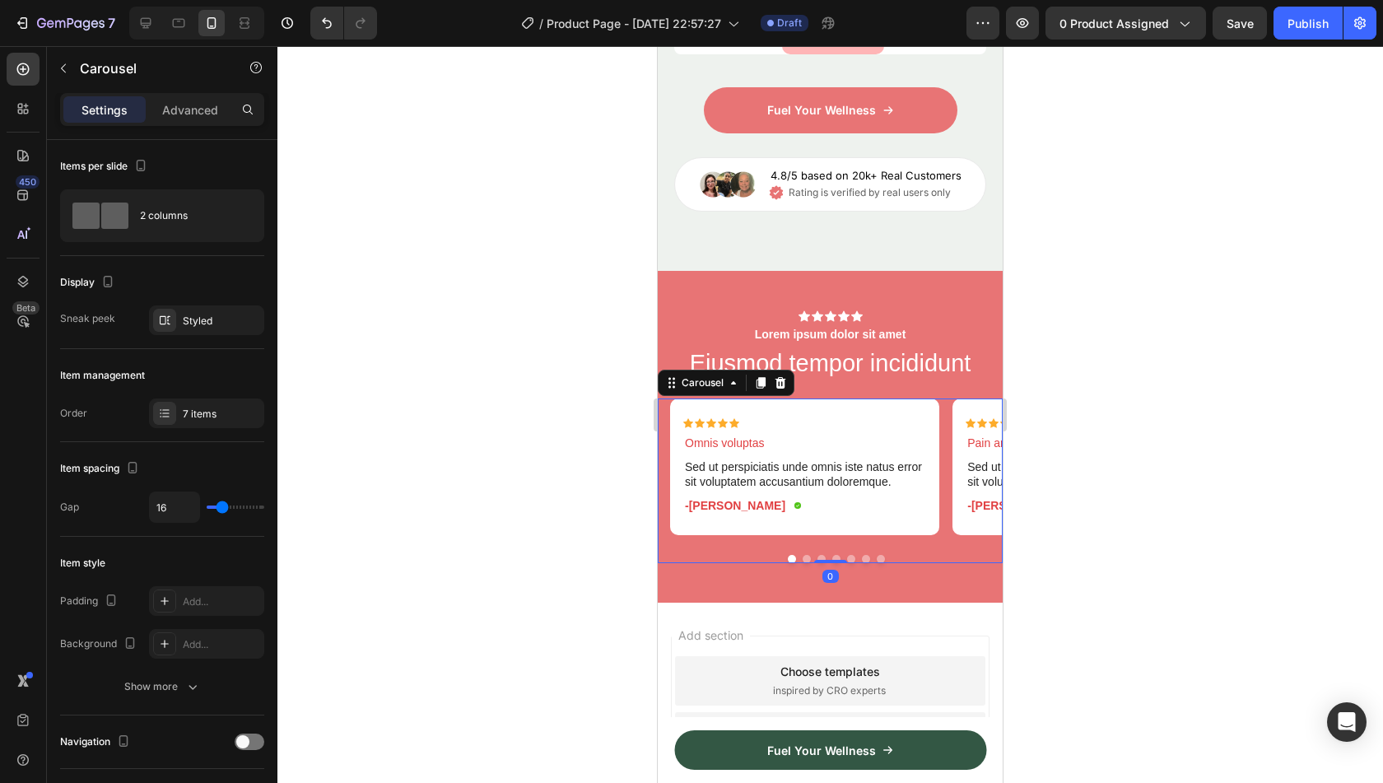
drag, startPoint x: 832, startPoint y: 571, endPoint x: 832, endPoint y: 531, distance: 40.3
click at [832, 531] on div "Icon Icon Icon Icon Icon Icon List Omnis voluptas Text Block Sed ut perspiciati…" at bounding box center [830, 480] width 345 height 165
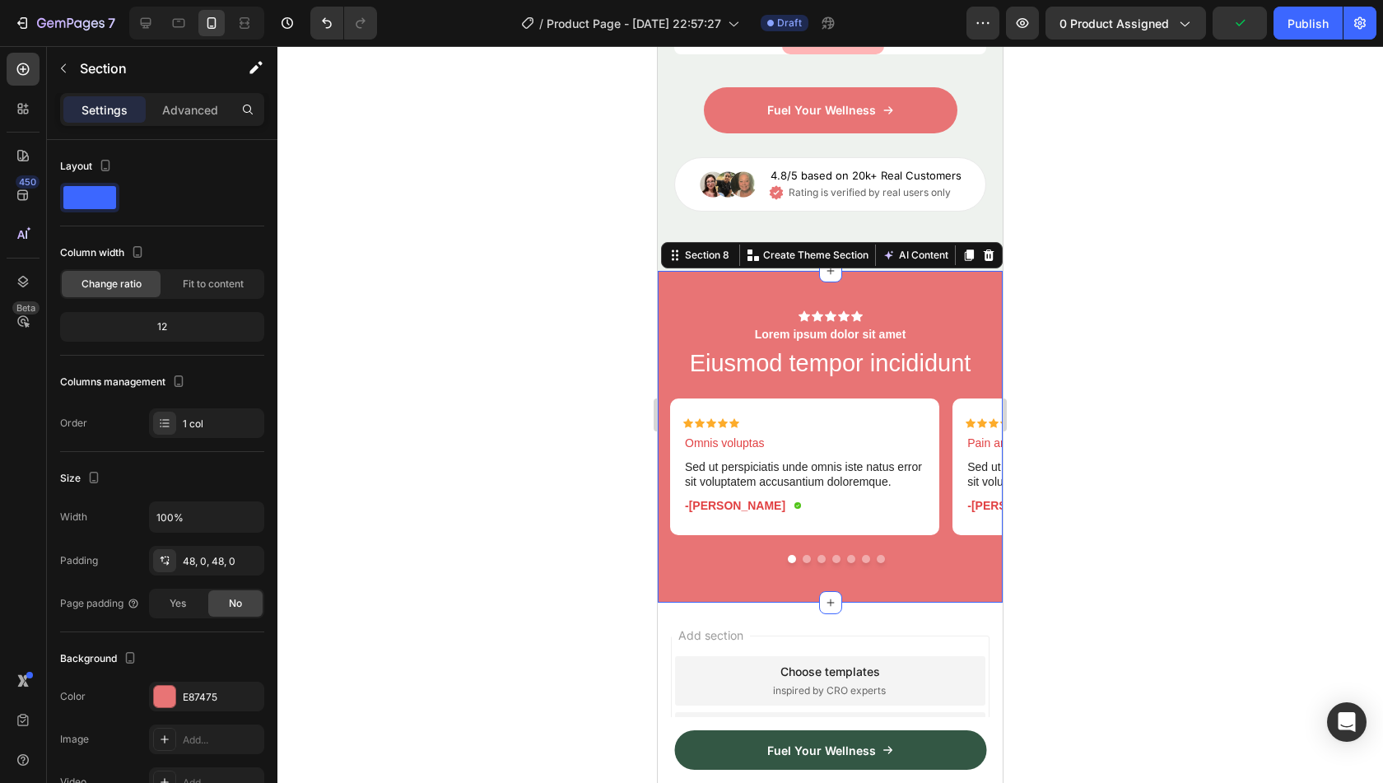
click at [1149, 335] on div at bounding box center [830, 414] width 1106 height 737
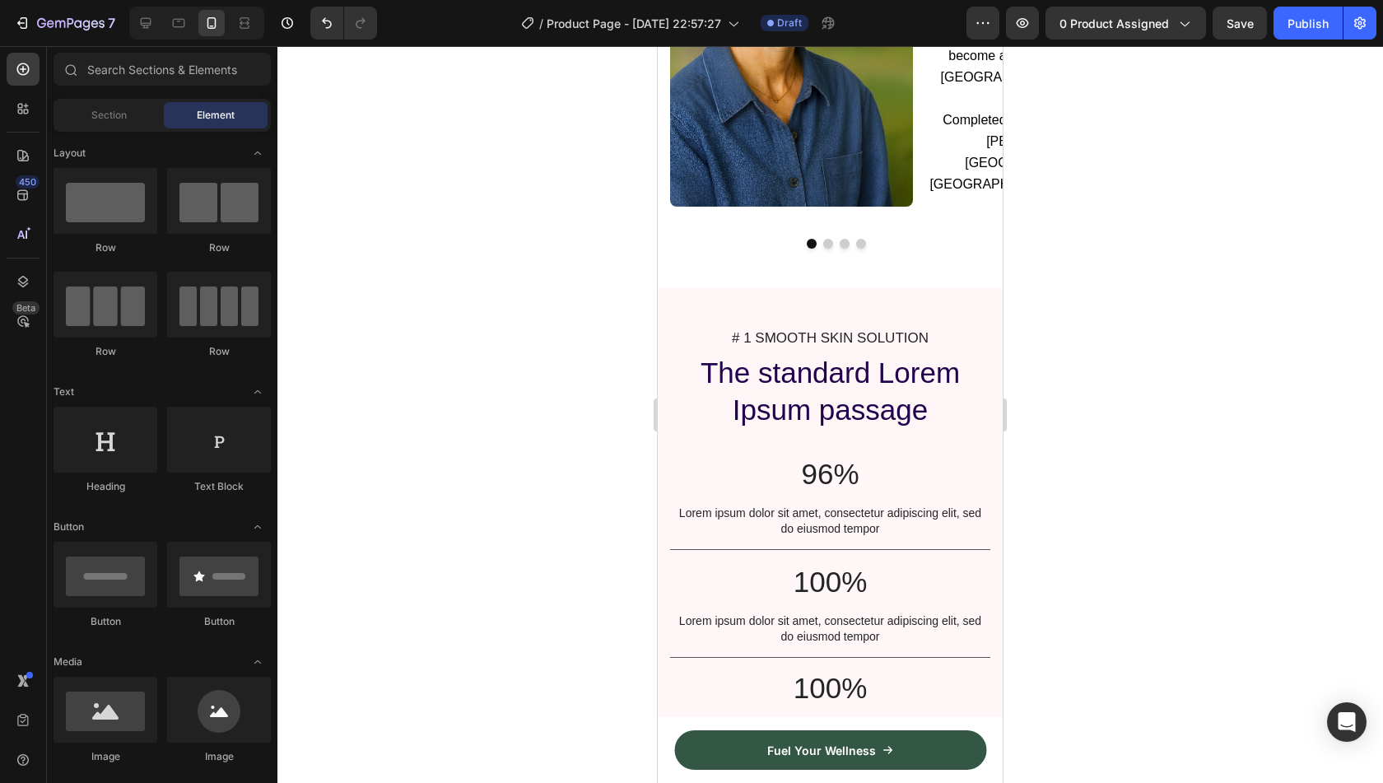
scroll to position [1224, 0]
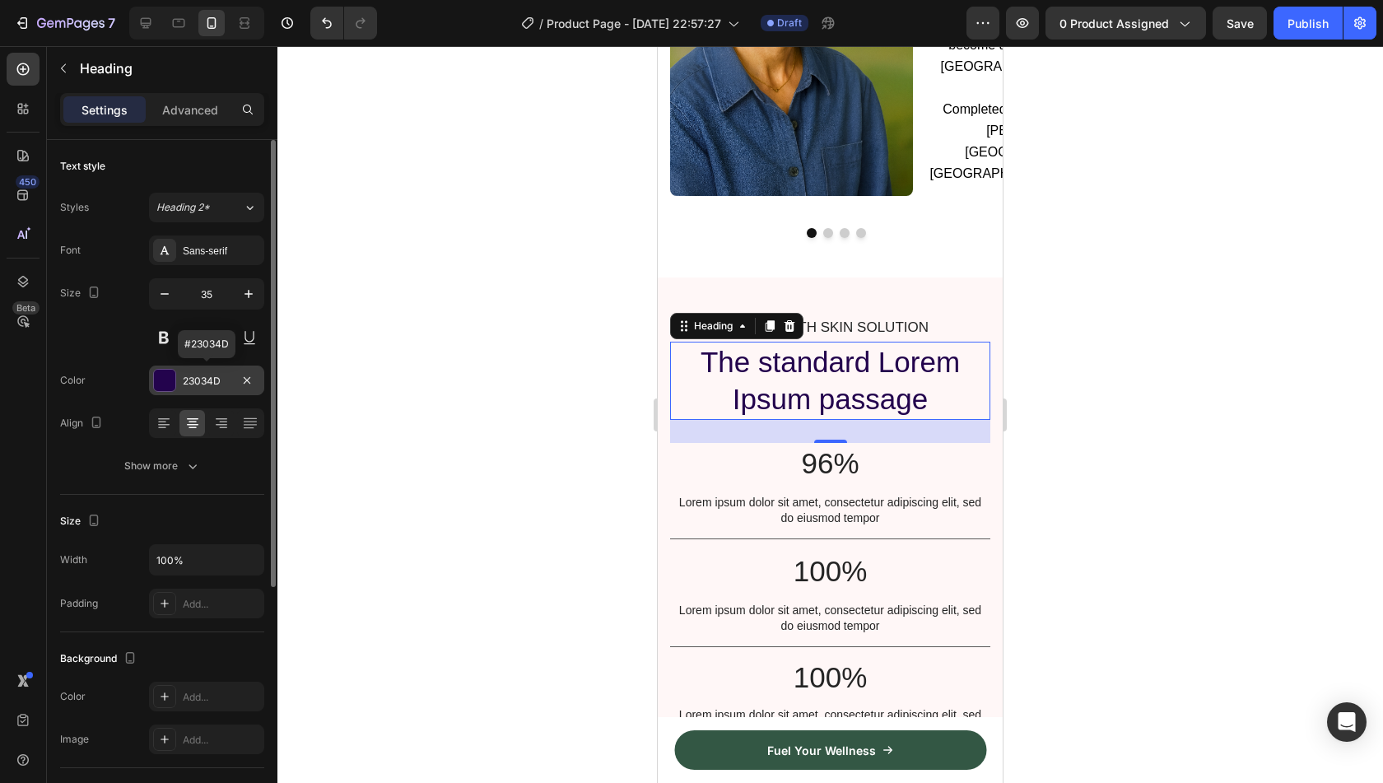
click at [198, 375] on div "23034D" at bounding box center [207, 381] width 48 height 15
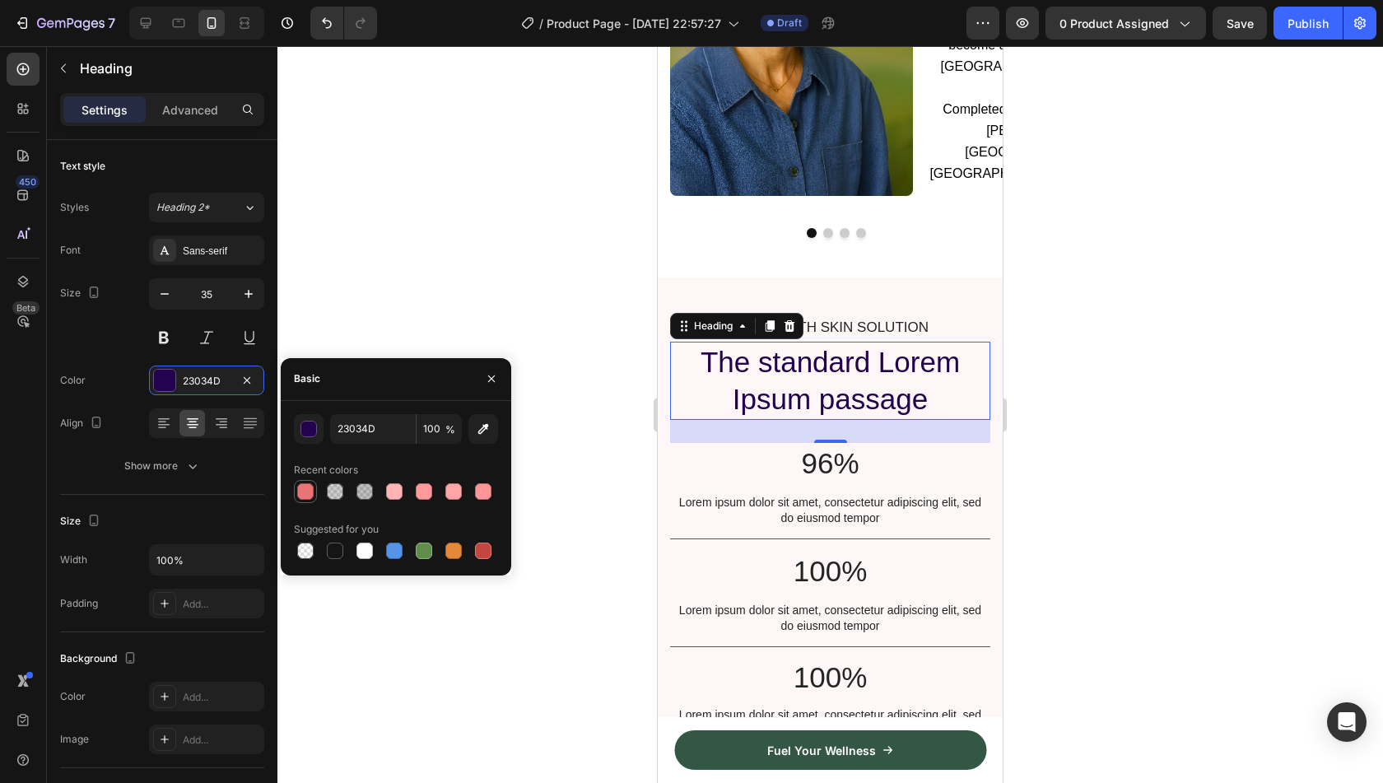
click at [308, 495] on div at bounding box center [305, 491] width 16 height 16
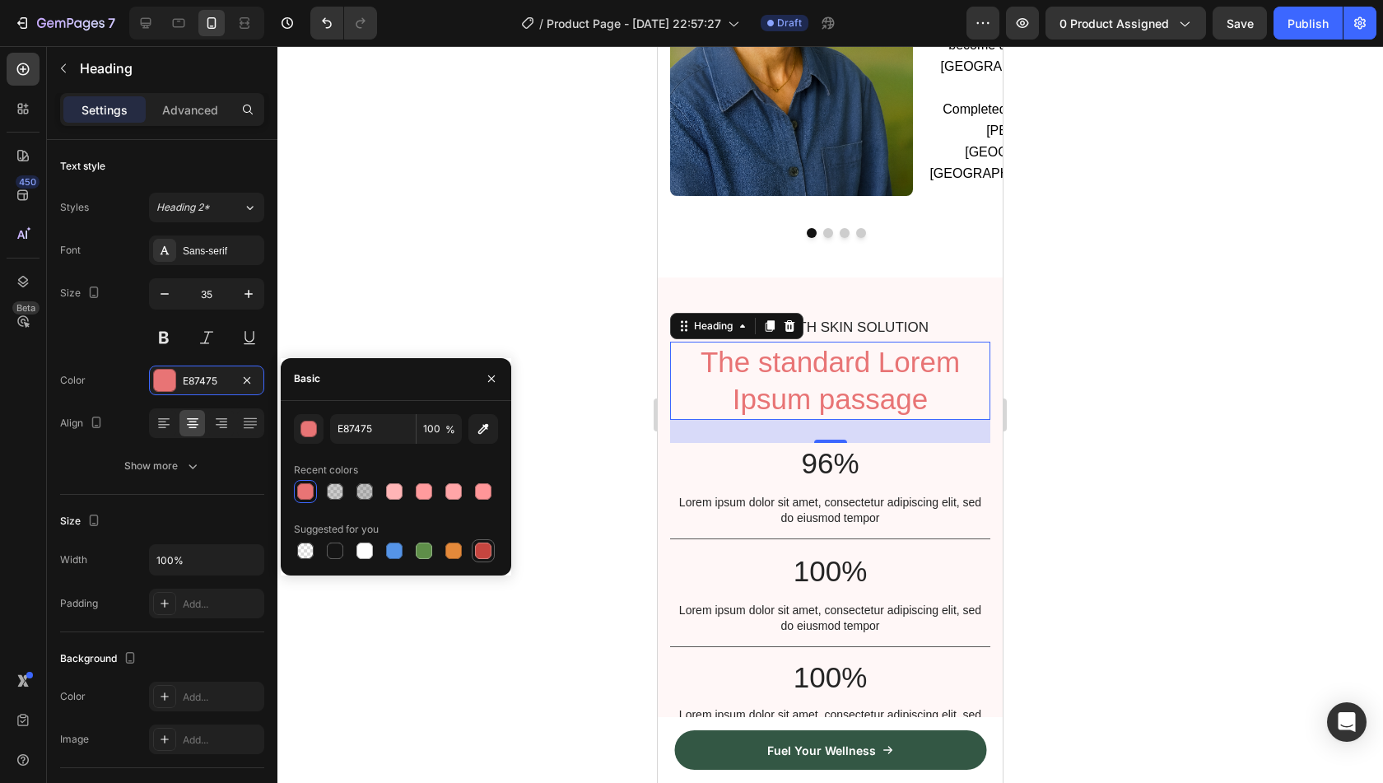
click at [478, 549] on div at bounding box center [483, 550] width 16 height 16
click at [342, 546] on div at bounding box center [335, 550] width 16 height 16
type input "151515"
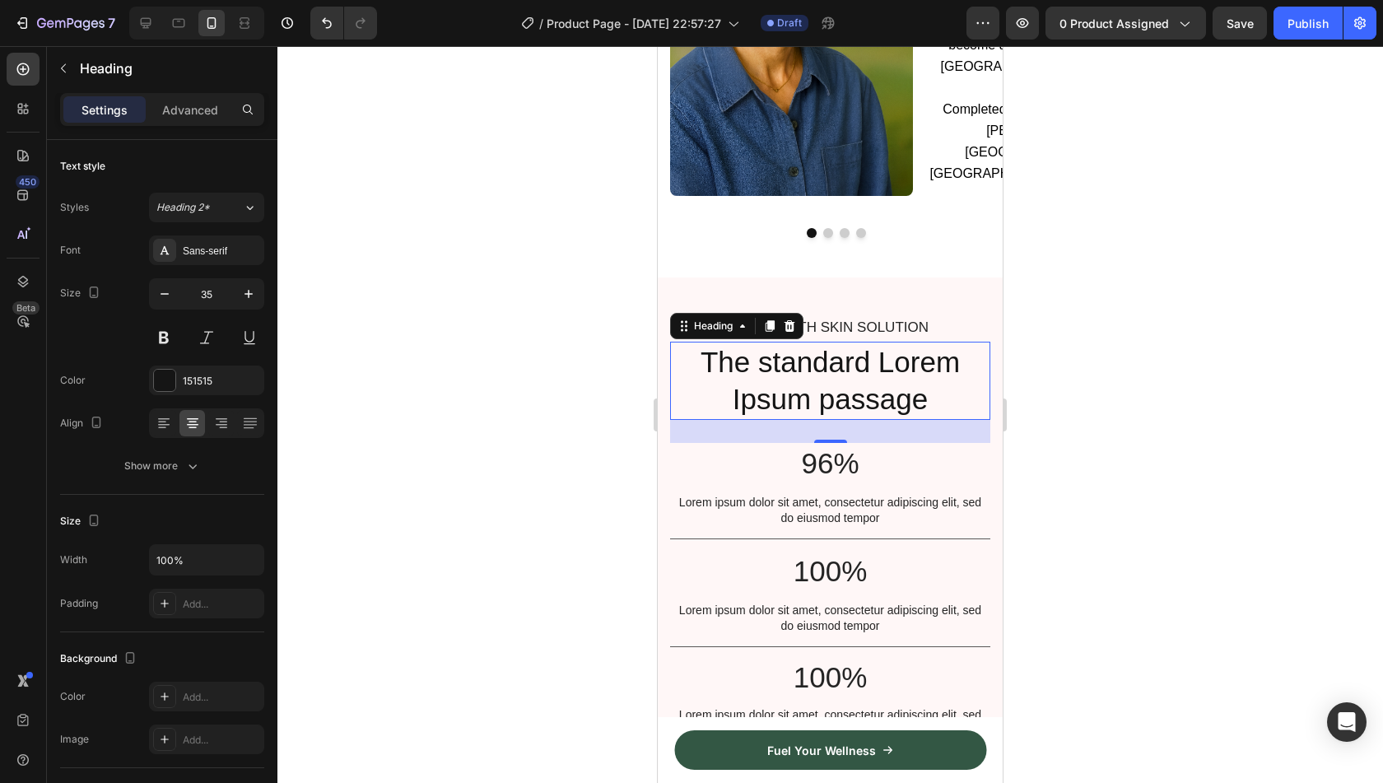
click at [434, 204] on div at bounding box center [830, 414] width 1106 height 737
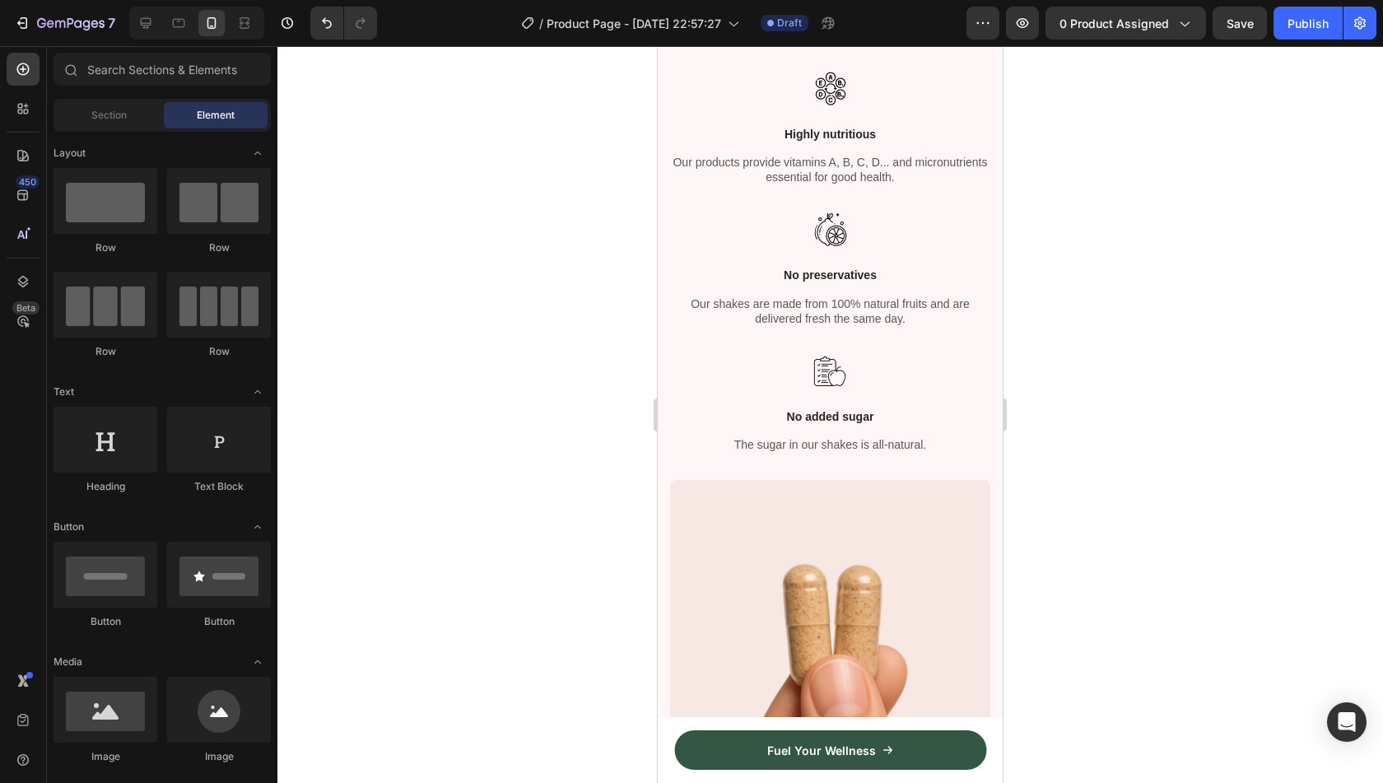
scroll to position [0, 0]
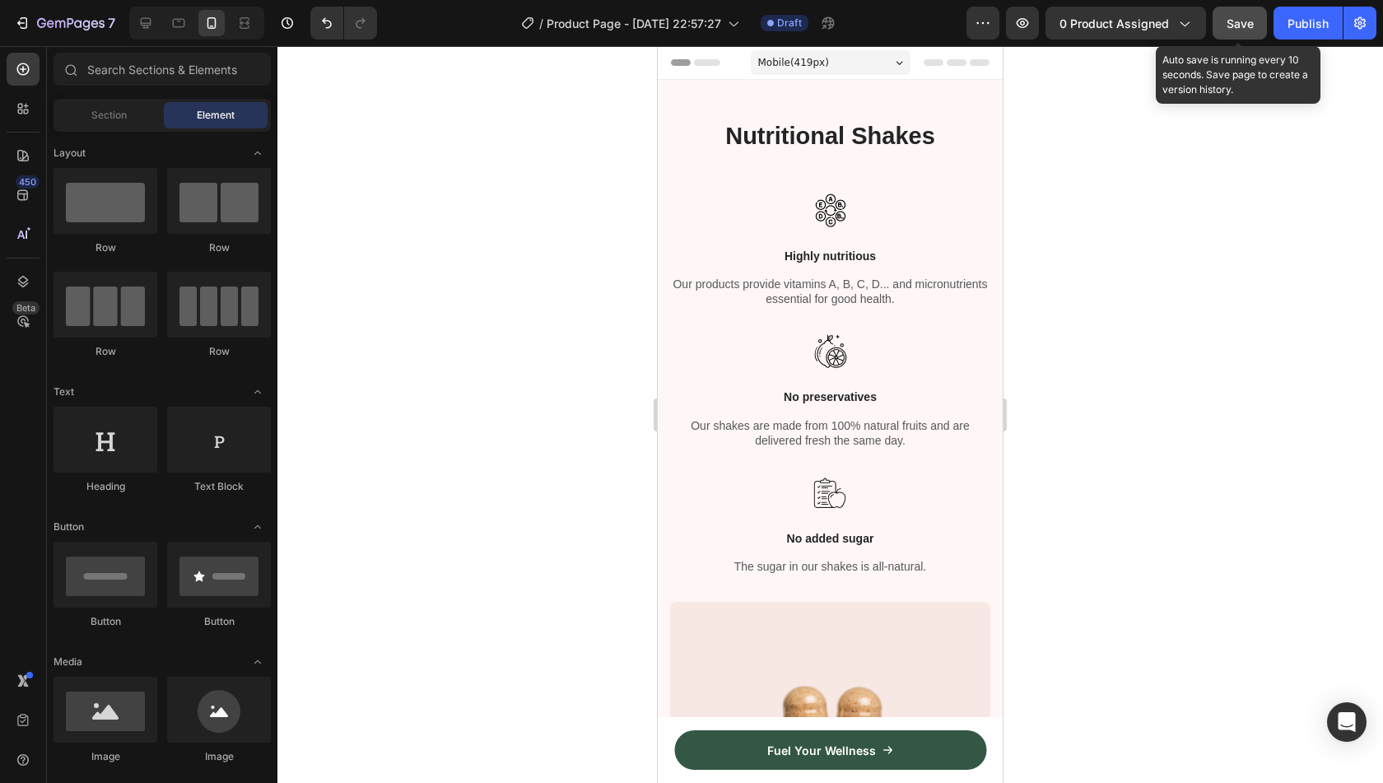
click at [1238, 25] on span "Save" at bounding box center [1240, 23] width 27 height 14
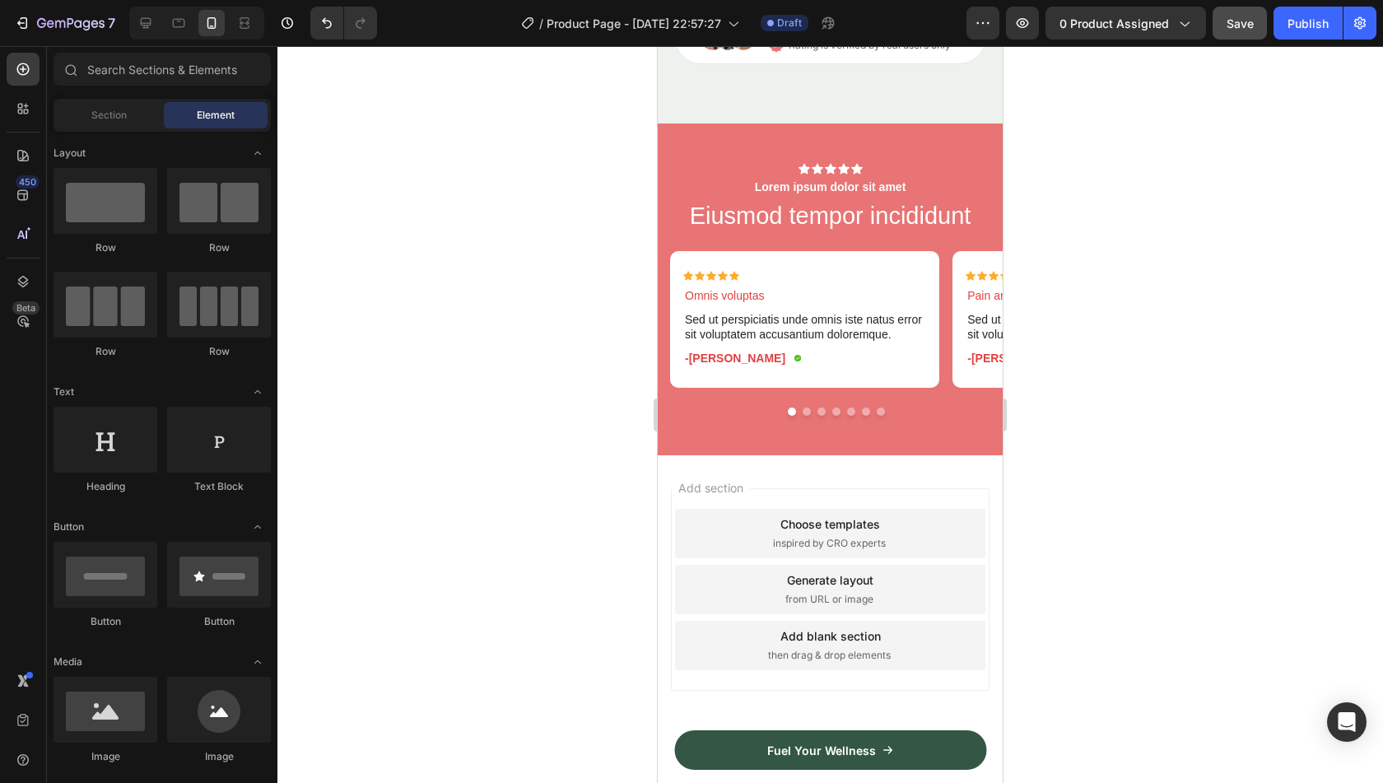
scroll to position [3729, 0]
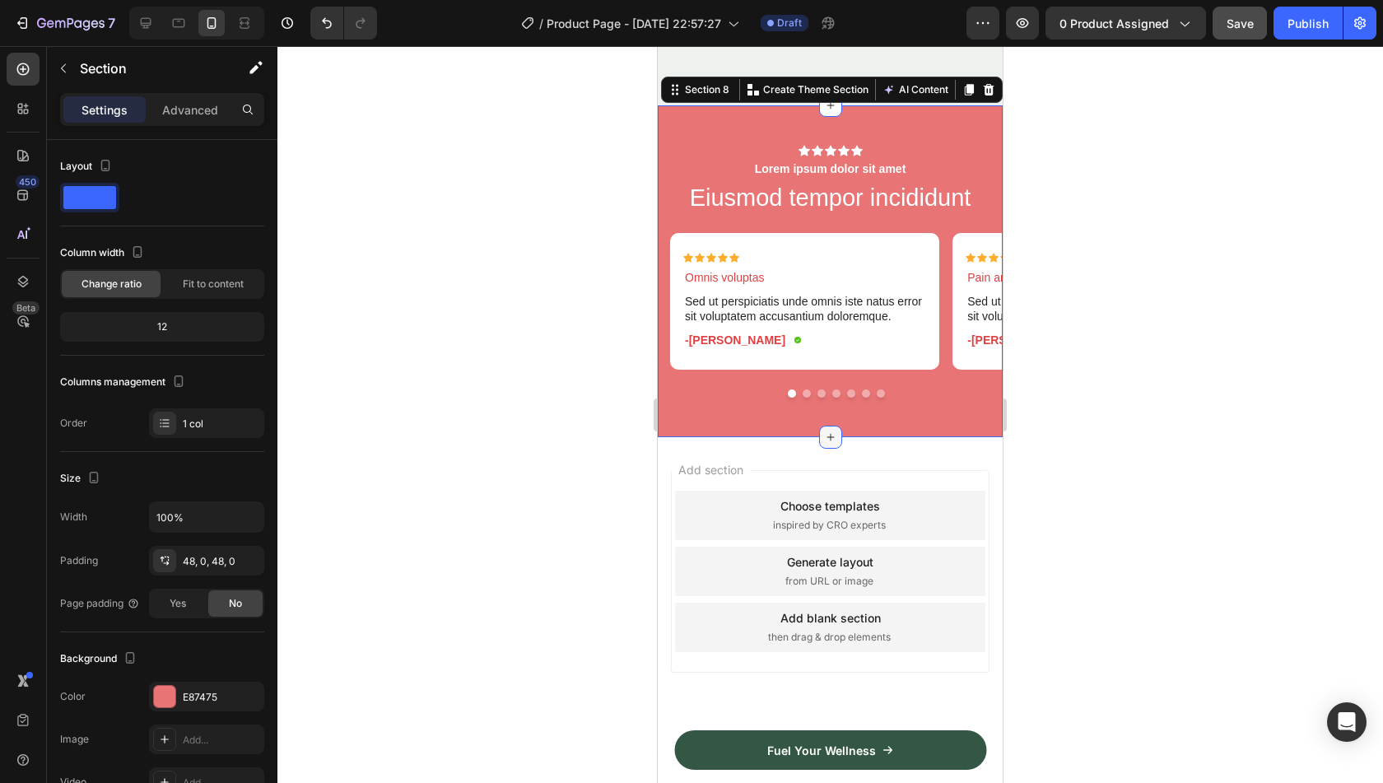
click at [825, 432] on icon at bounding box center [830, 437] width 13 height 13
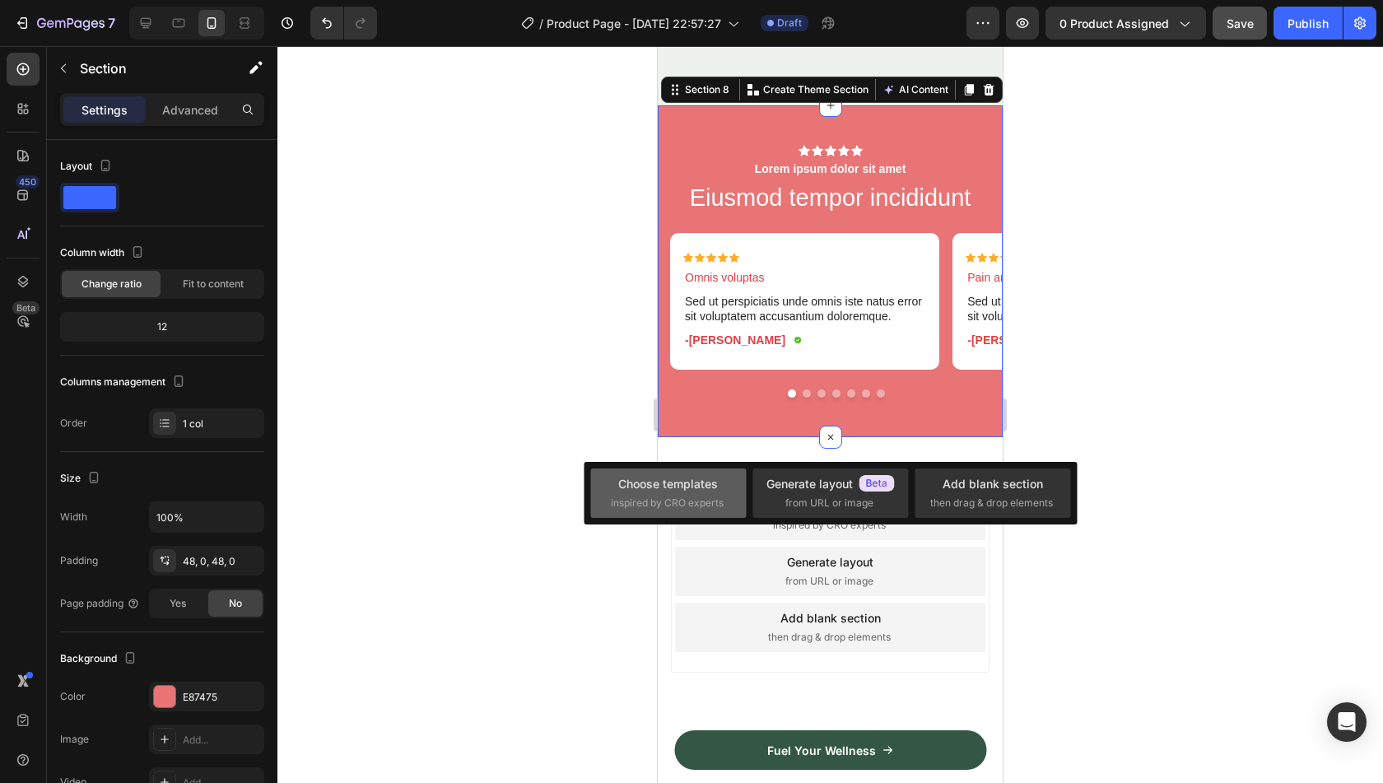
click at [711, 496] on span "inspired by CRO experts" at bounding box center [667, 503] width 113 height 15
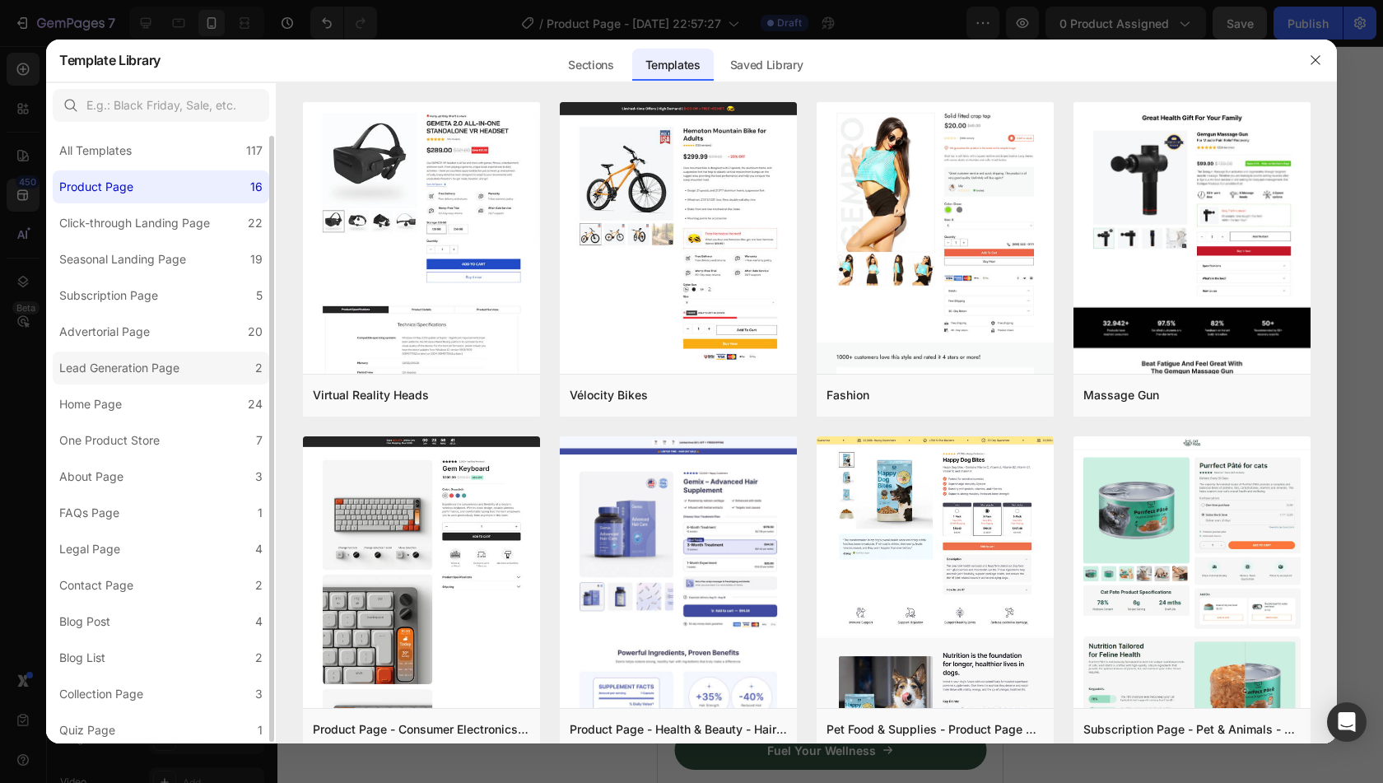
scroll to position [10, 0]
click at [596, 68] on div "Sections" at bounding box center [591, 65] width 72 height 33
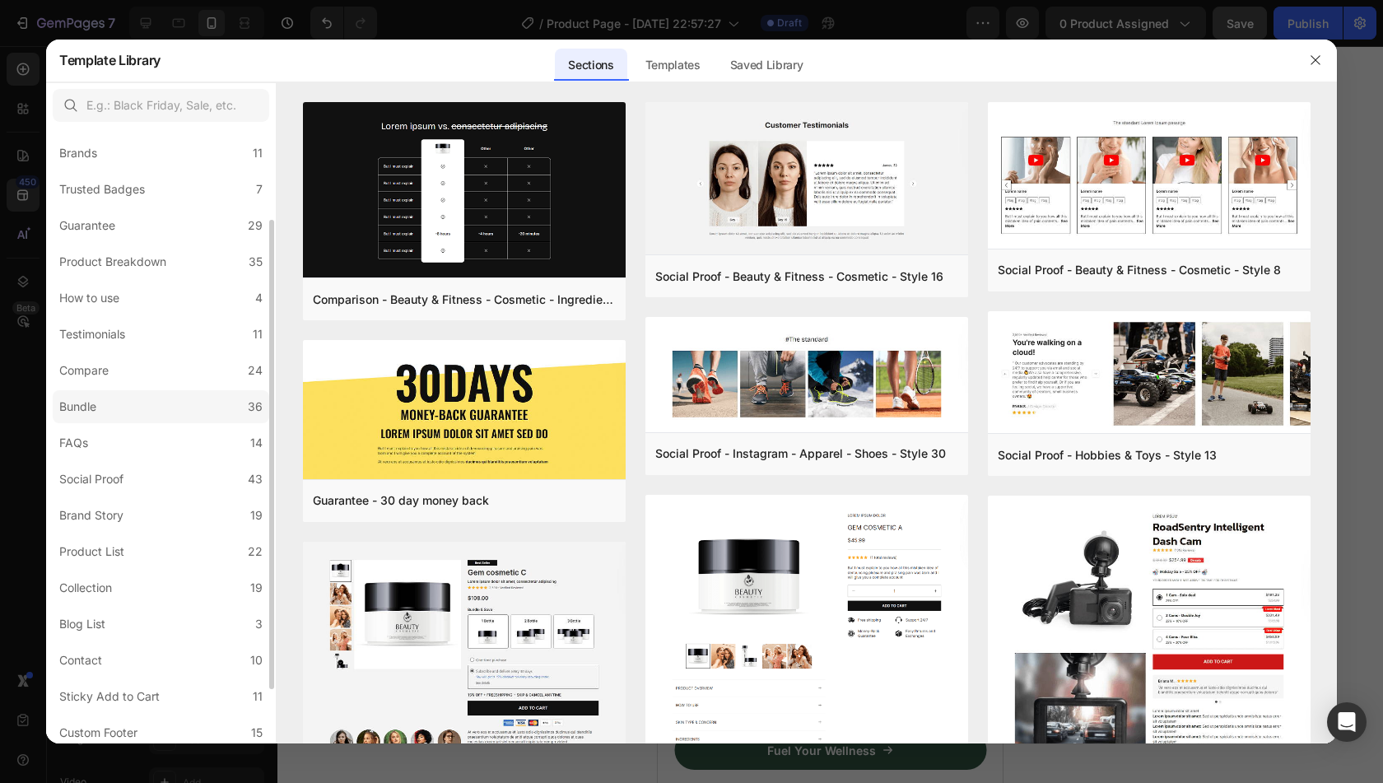
scroll to position [116, 0]
click at [163, 341] on label "Testimonials 11" at bounding box center [161, 331] width 216 height 33
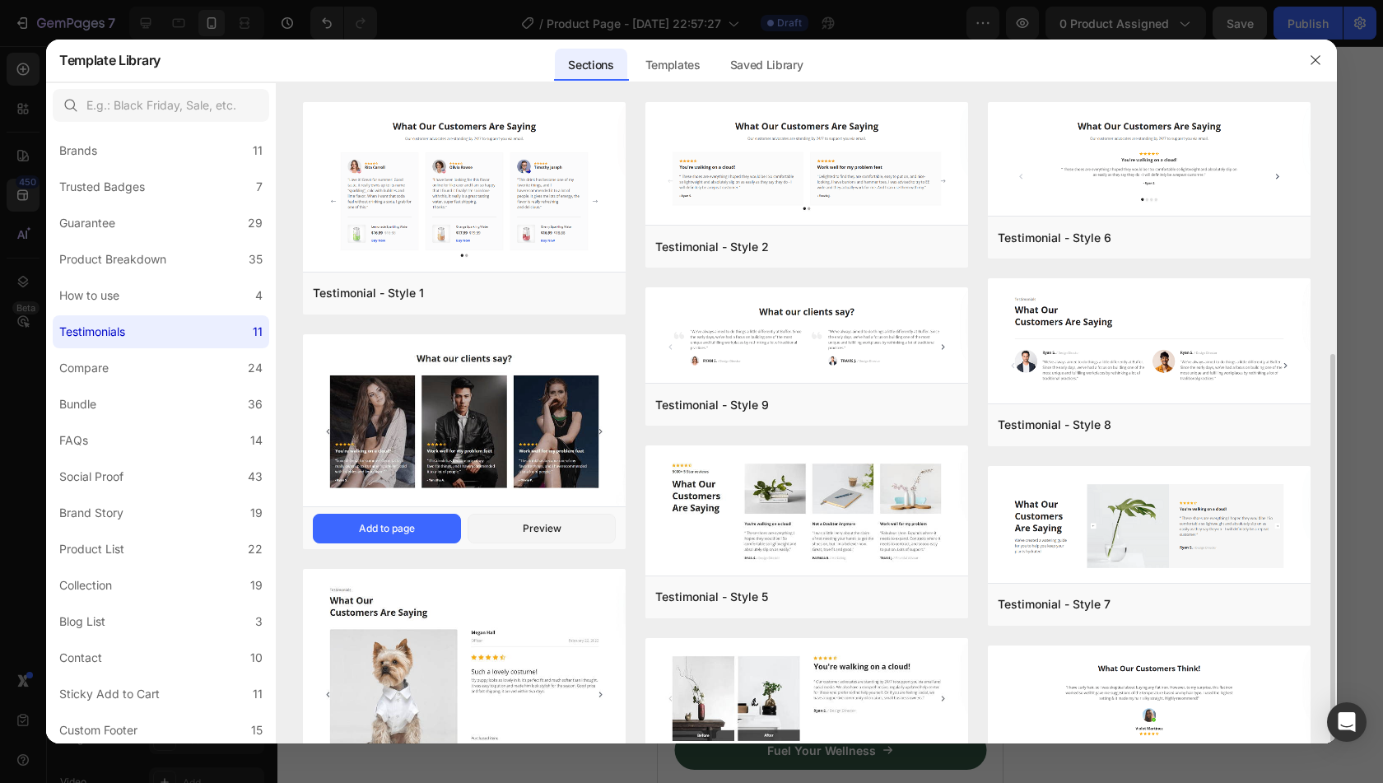
scroll to position [320, 0]
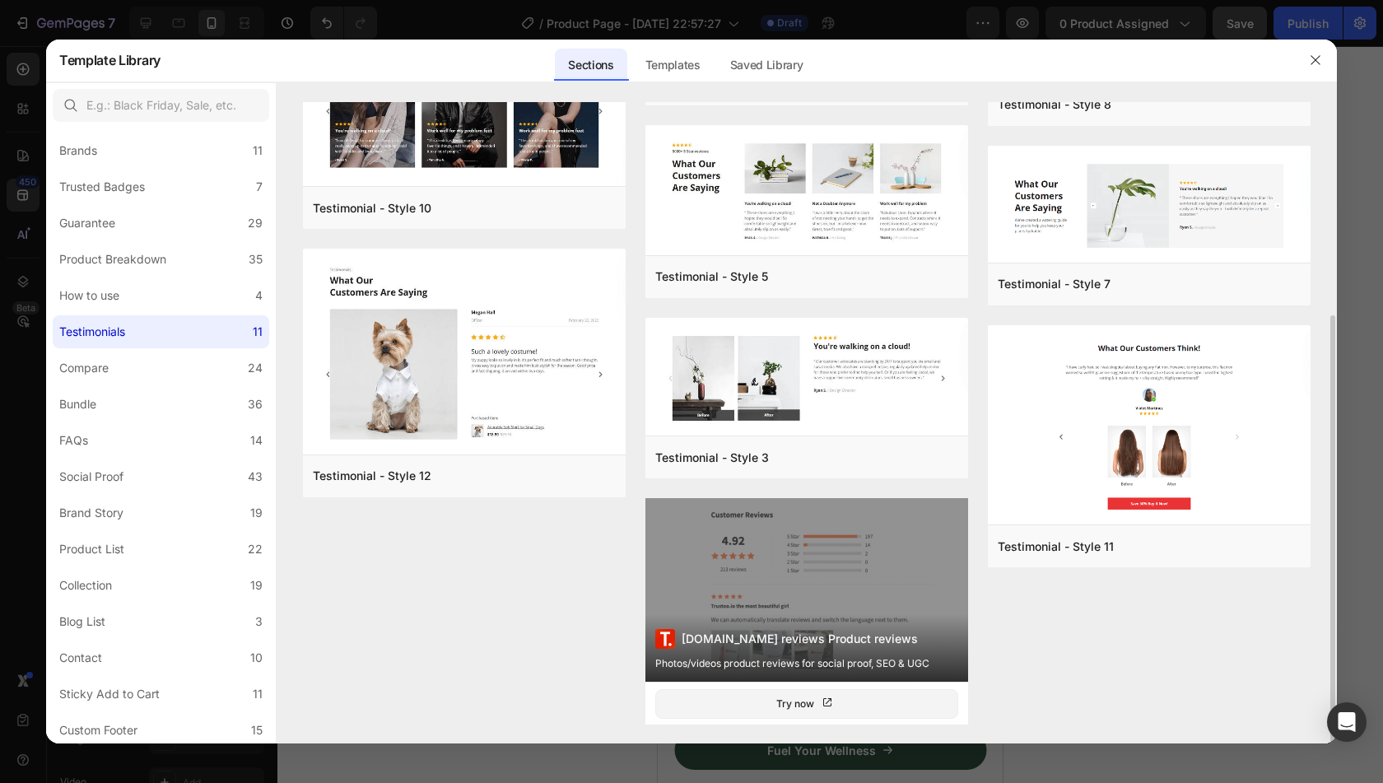
click at [786, 583] on div "Trustoo.io reviews Product reviews Photos/videos product reviews for social pro…" at bounding box center [806, 590] width 323 height 184
click at [798, 701] on div "Try now" at bounding box center [806, 704] width 61 height 16
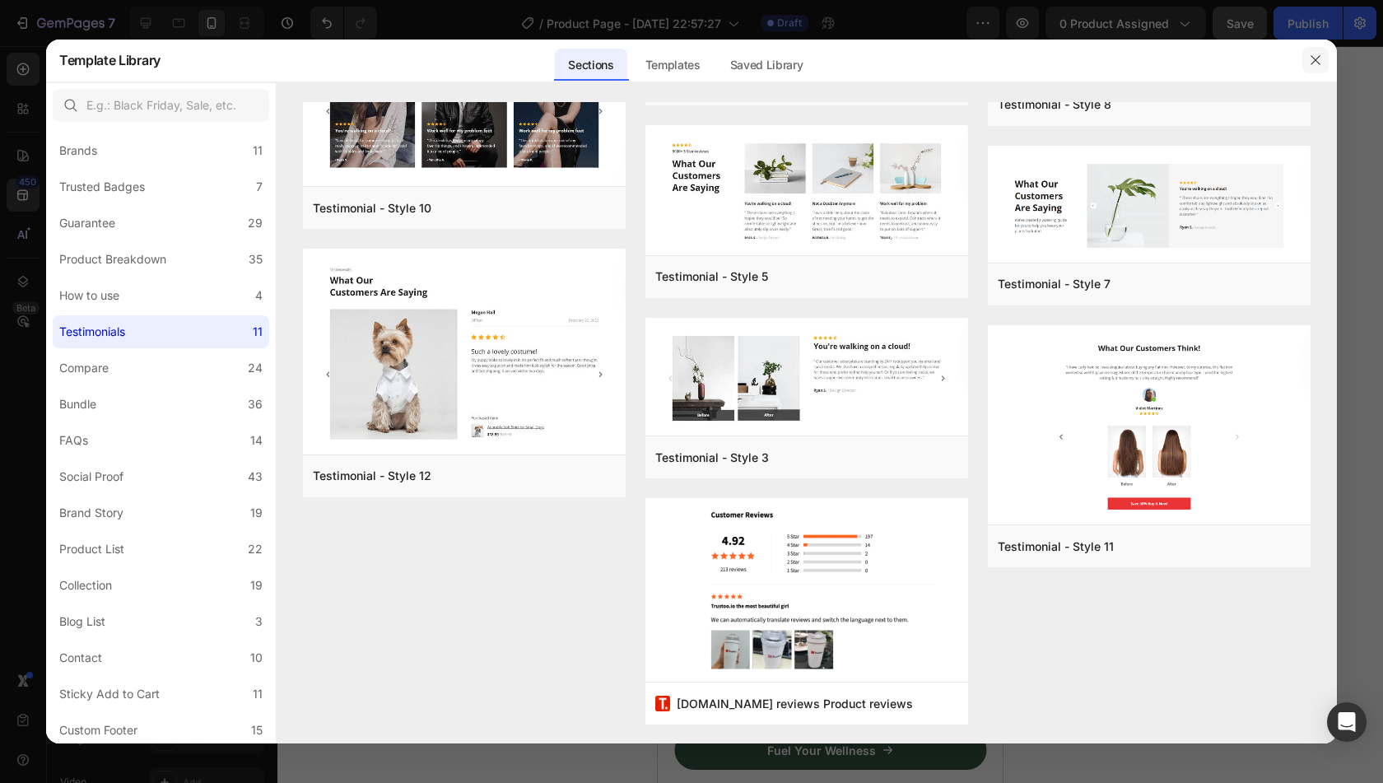
click at [1312, 56] on icon "button" at bounding box center [1315, 60] width 13 height 13
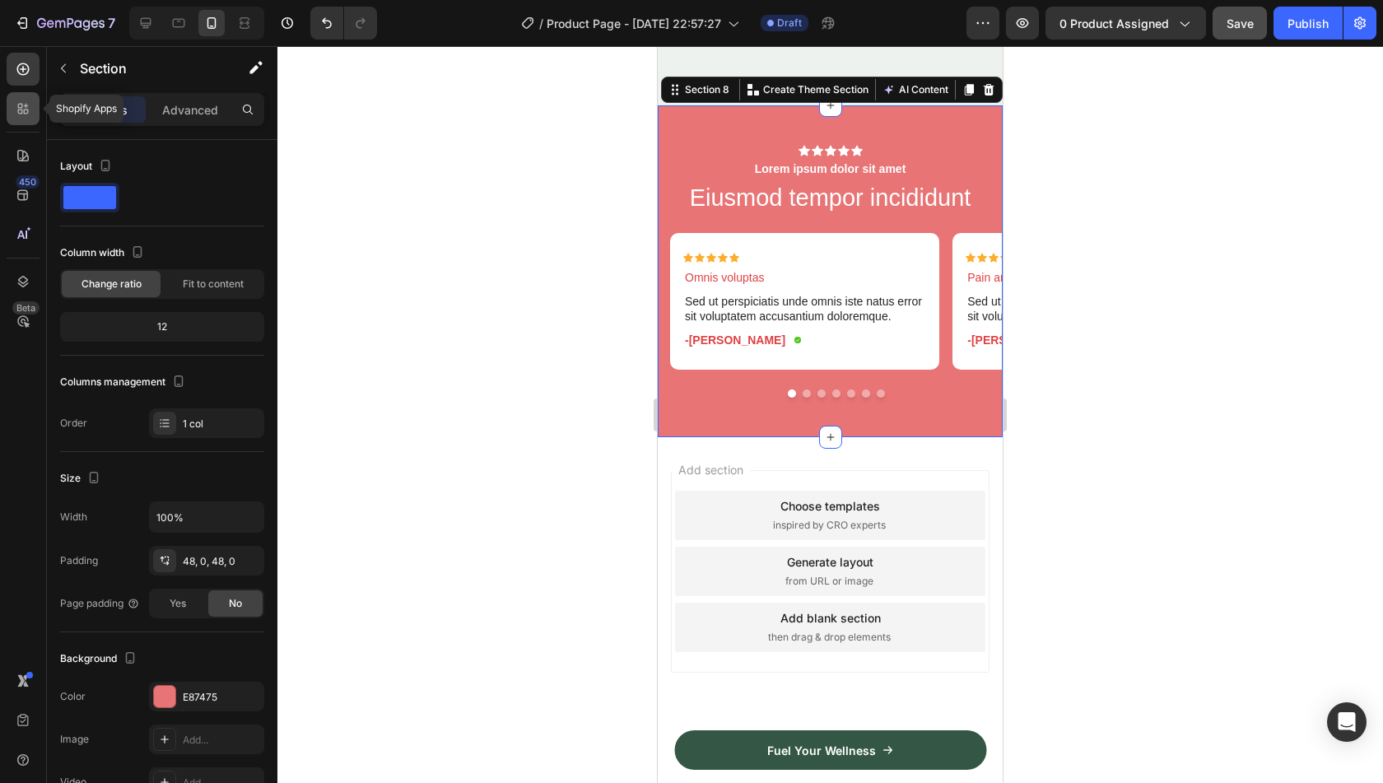
click at [22, 121] on div at bounding box center [23, 108] width 33 height 33
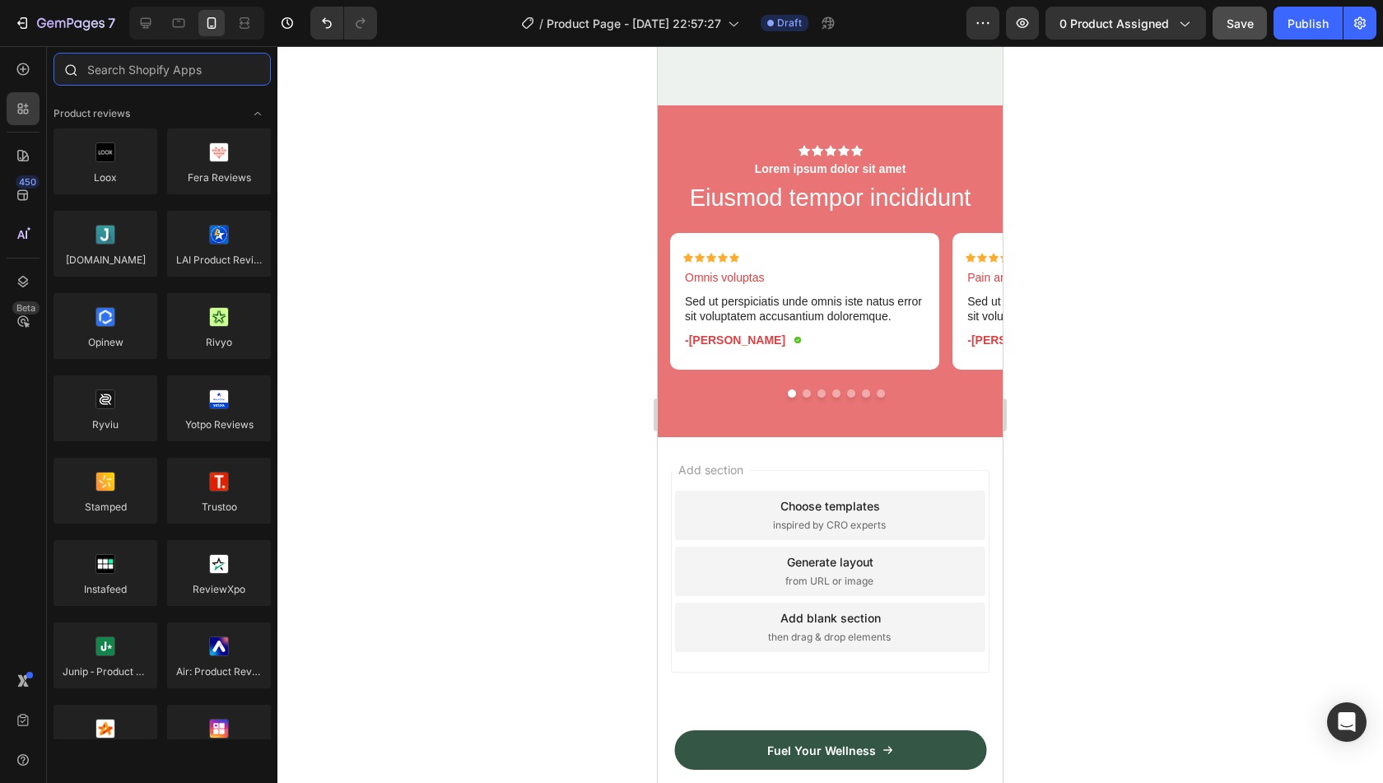
click at [128, 60] on input "text" at bounding box center [162, 69] width 217 height 33
drag, startPoint x: 208, startPoint y: 503, endPoint x: 196, endPoint y: 501, distance: 12.5
click at [196, 501] on div at bounding box center [219, 491] width 104 height 66
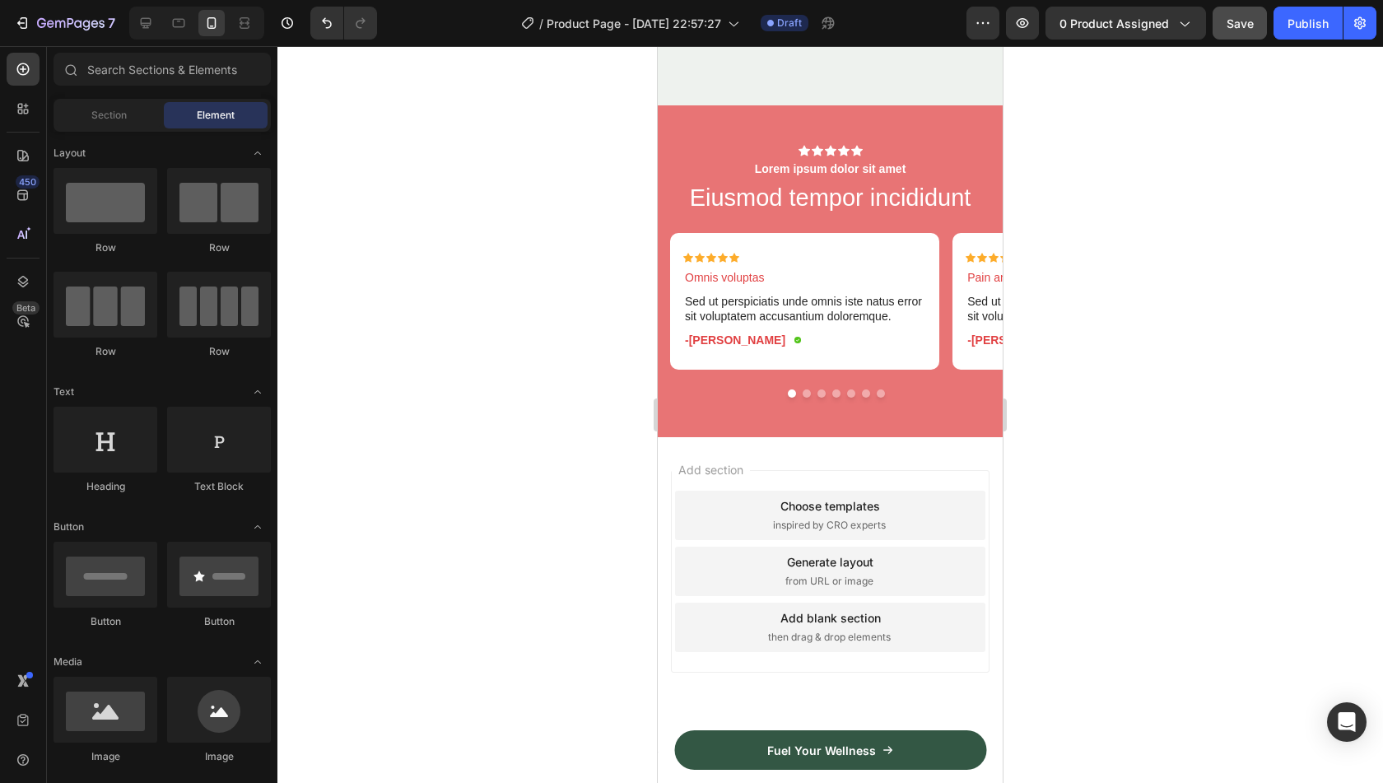
click at [825, 630] on span "then drag & drop elements" at bounding box center [829, 637] width 123 height 15
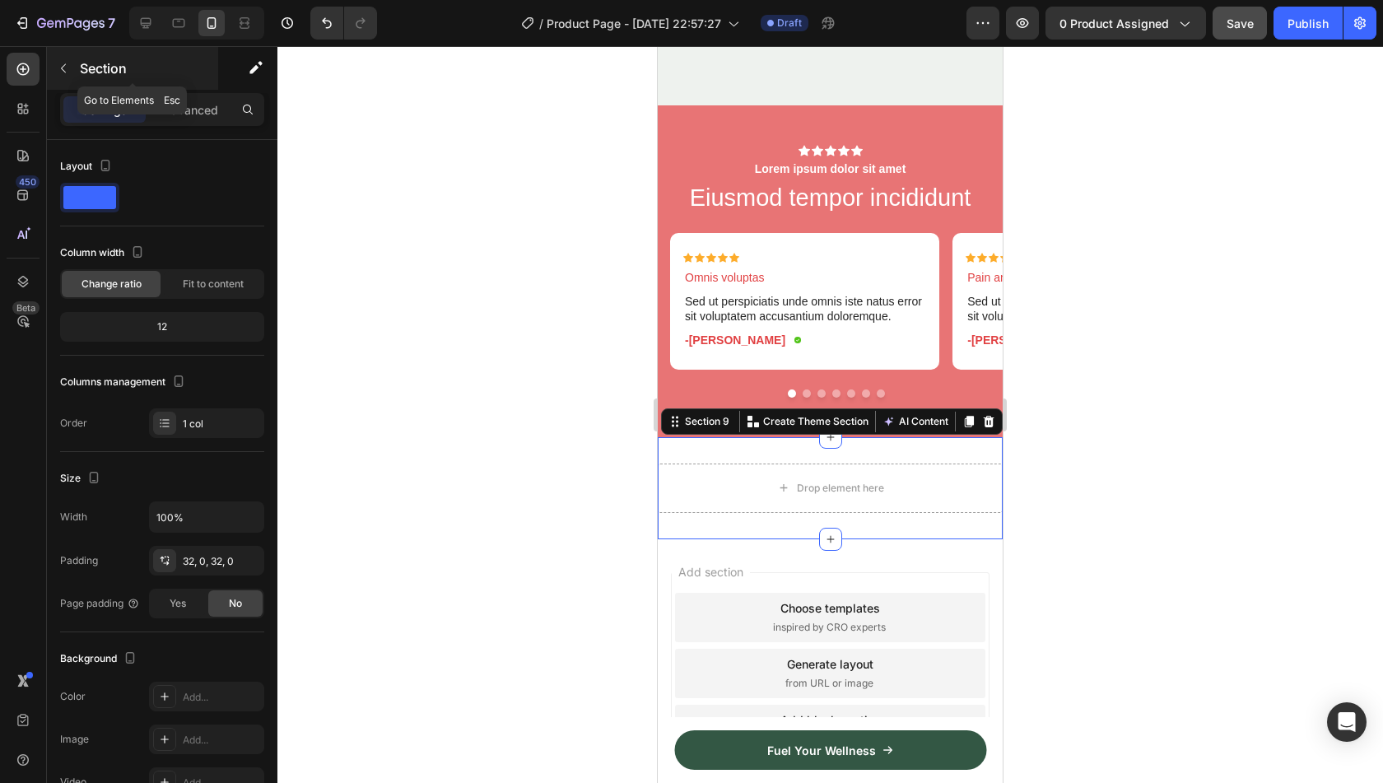
click at [75, 68] on button "button" at bounding box center [63, 68] width 26 height 26
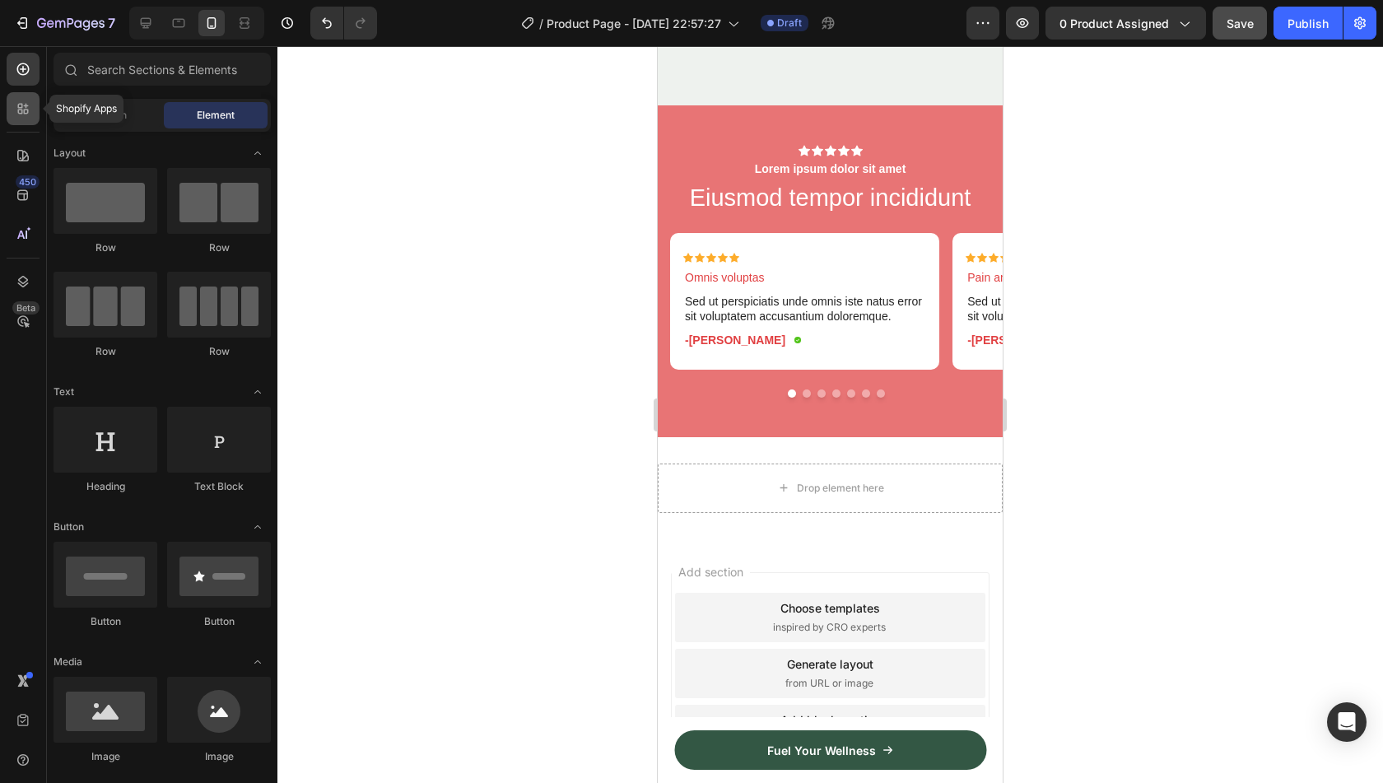
click at [26, 116] on icon at bounding box center [23, 108] width 16 height 16
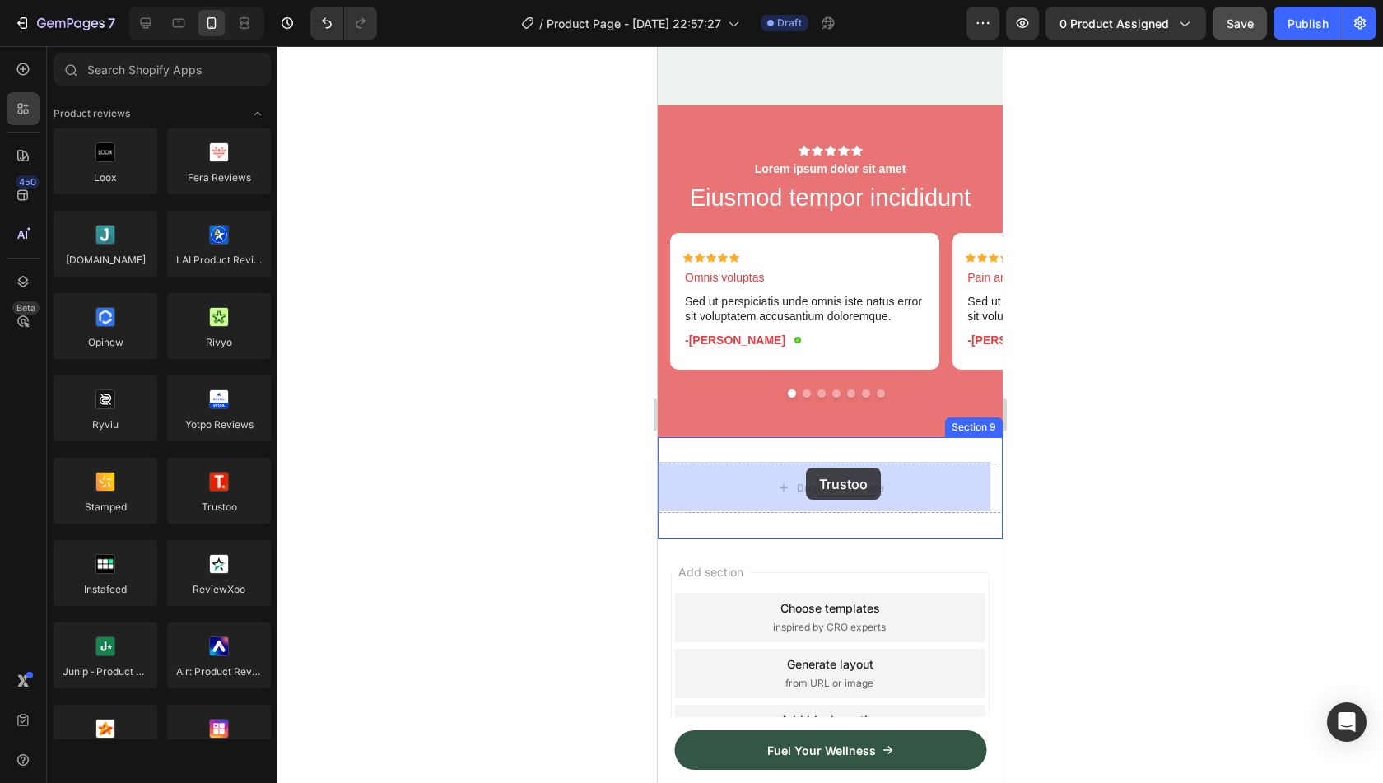
drag, startPoint x: 871, startPoint y: 530, endPoint x: 808, endPoint y: 480, distance: 80.9
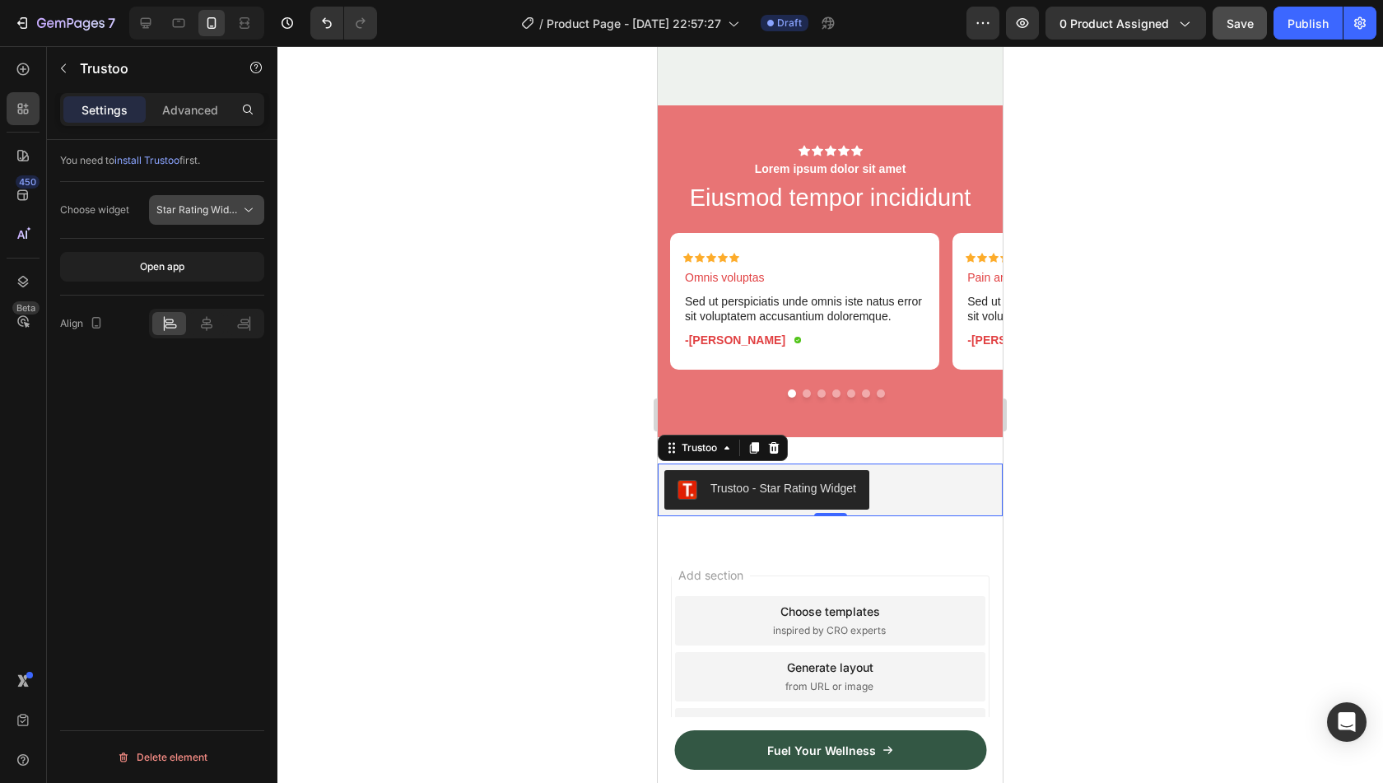
click at [203, 197] on button "Star Rating Widget" at bounding box center [206, 210] width 115 height 30
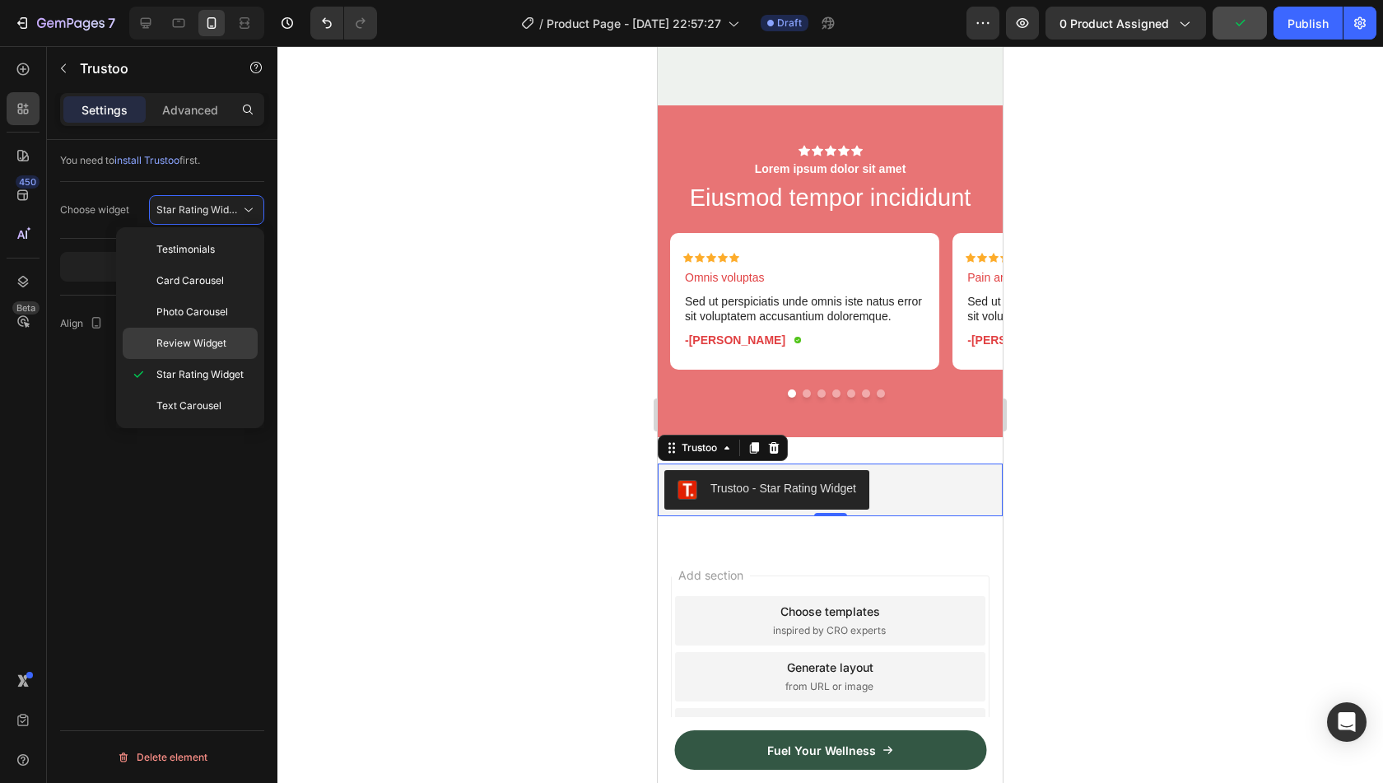
click at [229, 336] on p "Review Widget" at bounding box center [203, 343] width 94 height 15
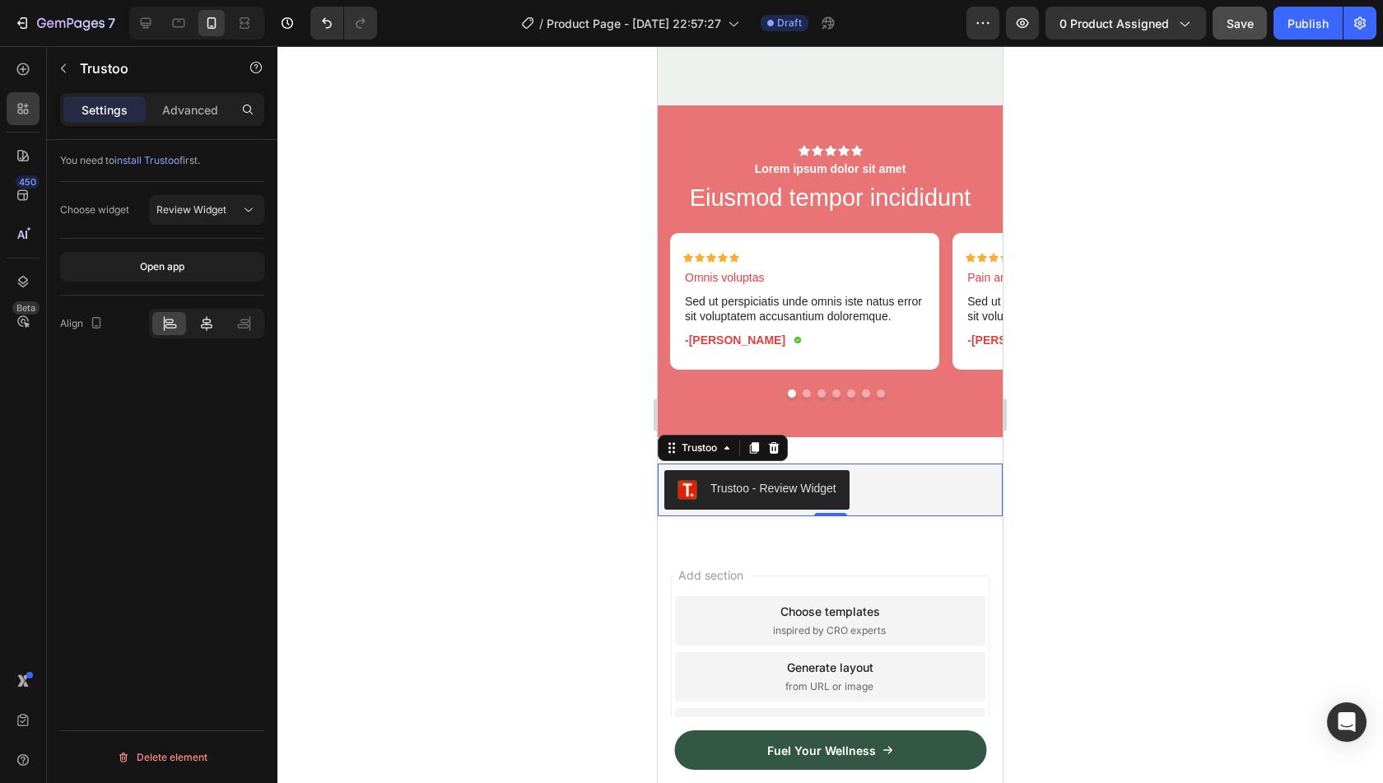
click at [207, 331] on div at bounding box center [206, 323] width 34 height 23
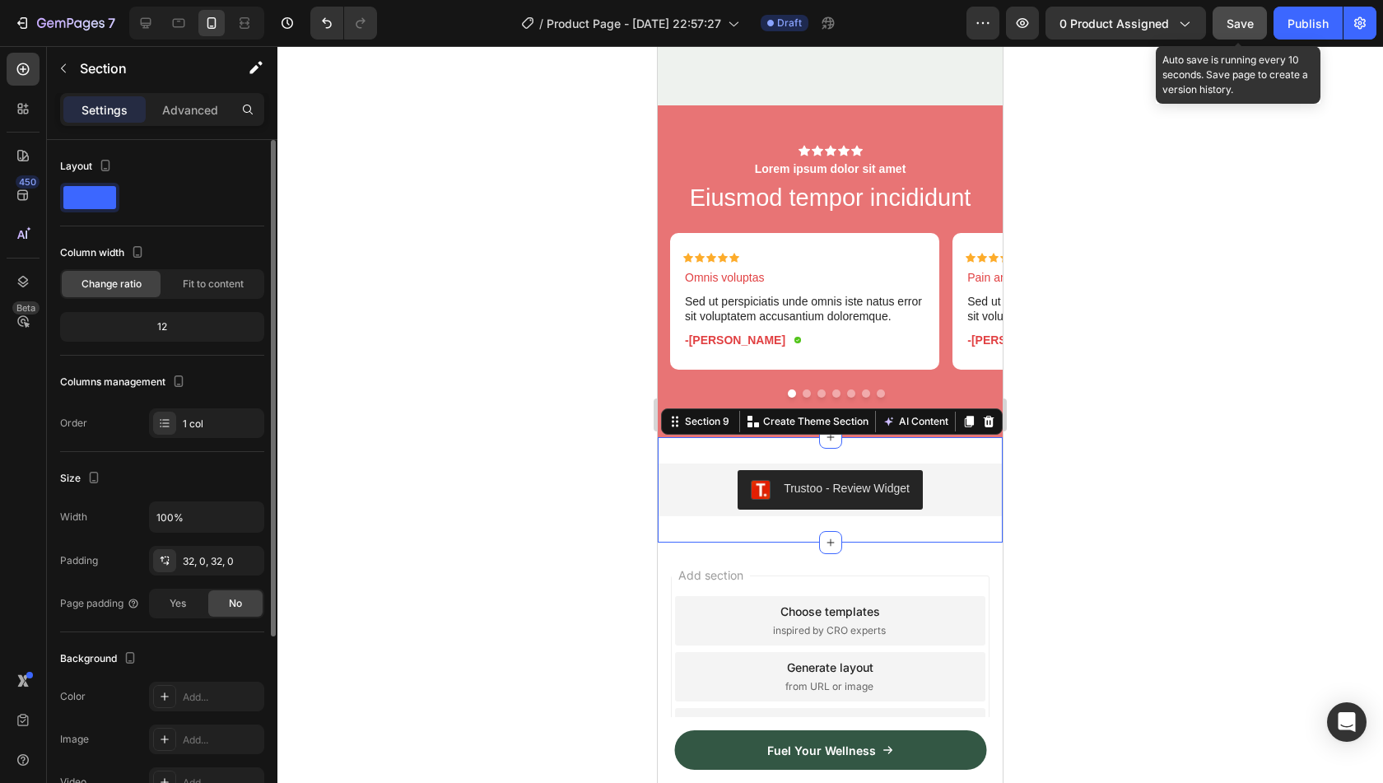
click at [1248, 28] on span "Save" at bounding box center [1240, 23] width 27 height 14
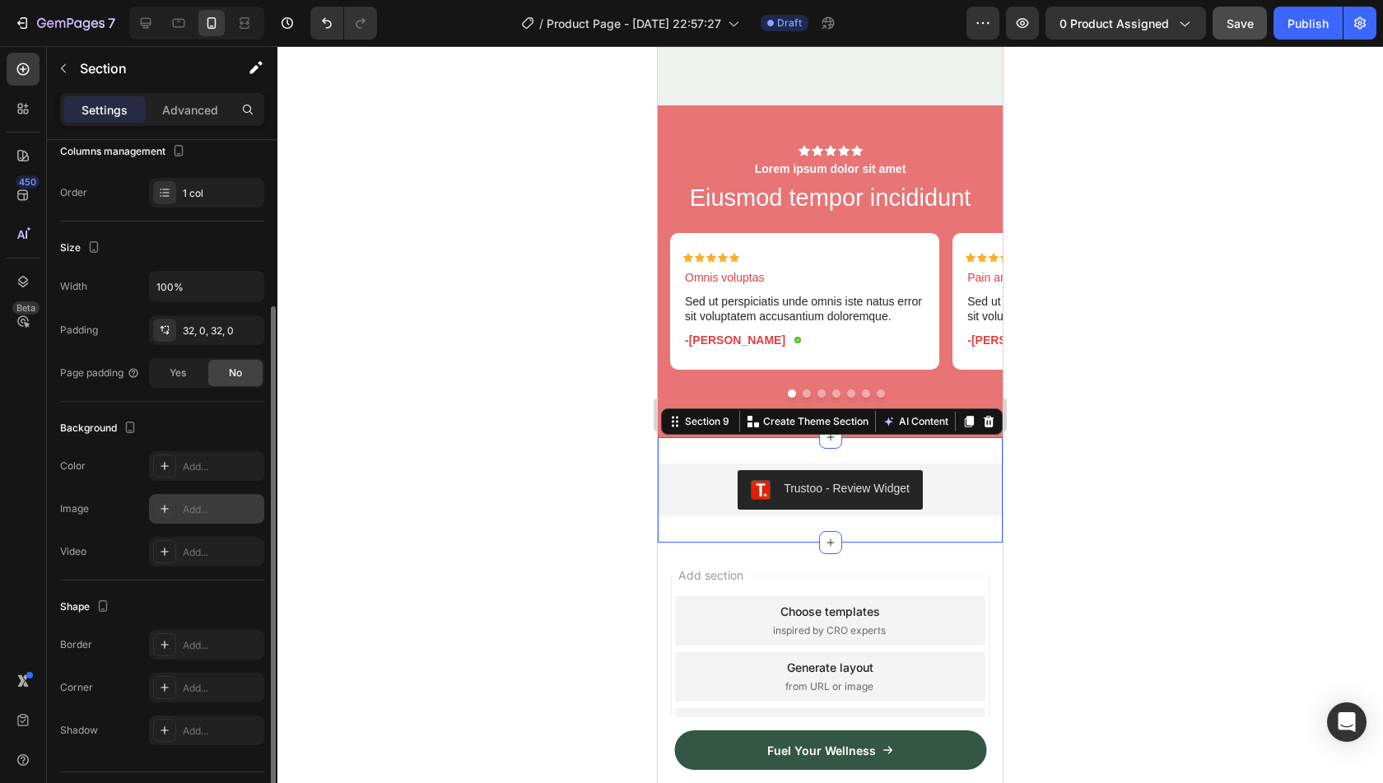
scroll to position [229, 0]
click at [199, 291] on input "100%" at bounding box center [207, 288] width 114 height 30
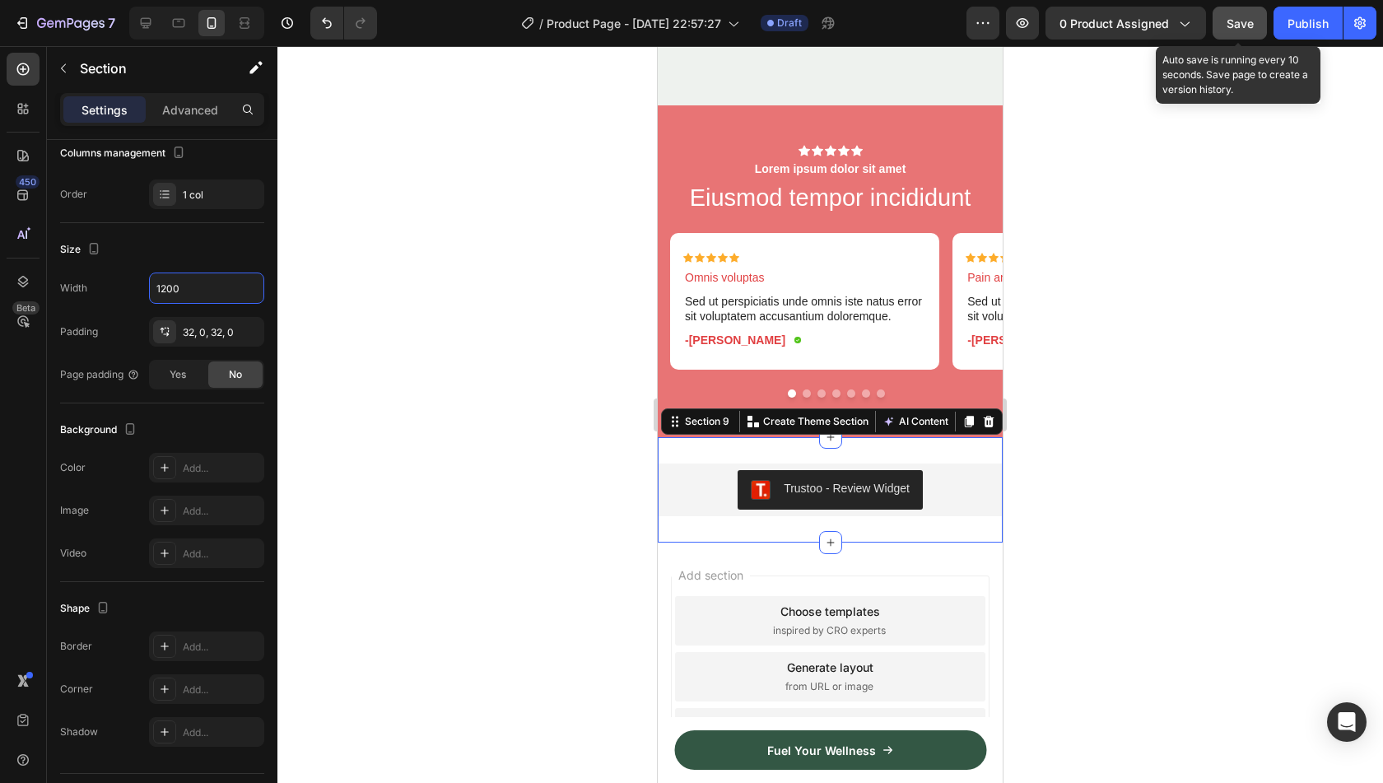
type input "1200"
click at [1235, 26] on span "Save" at bounding box center [1240, 23] width 27 height 14
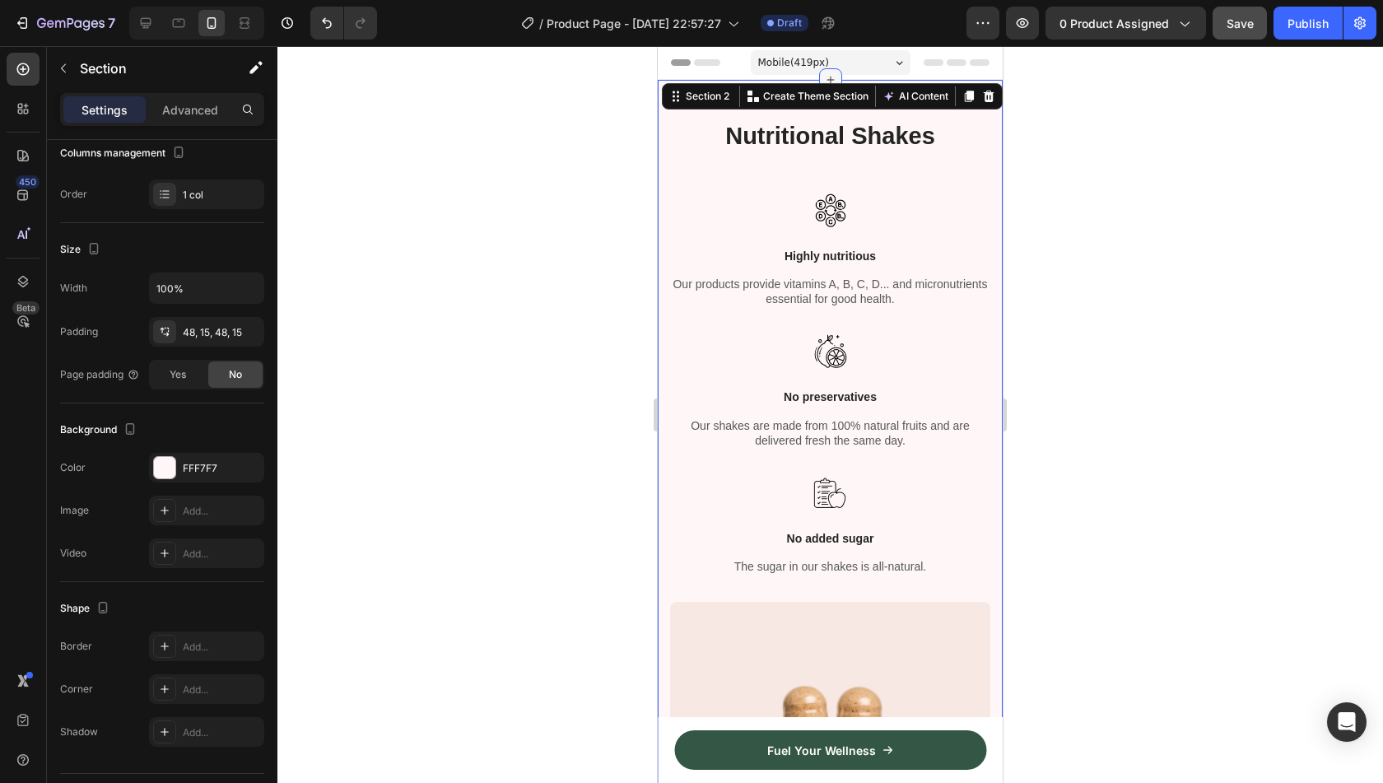
click at [826, 72] on div at bounding box center [830, 79] width 23 height 23
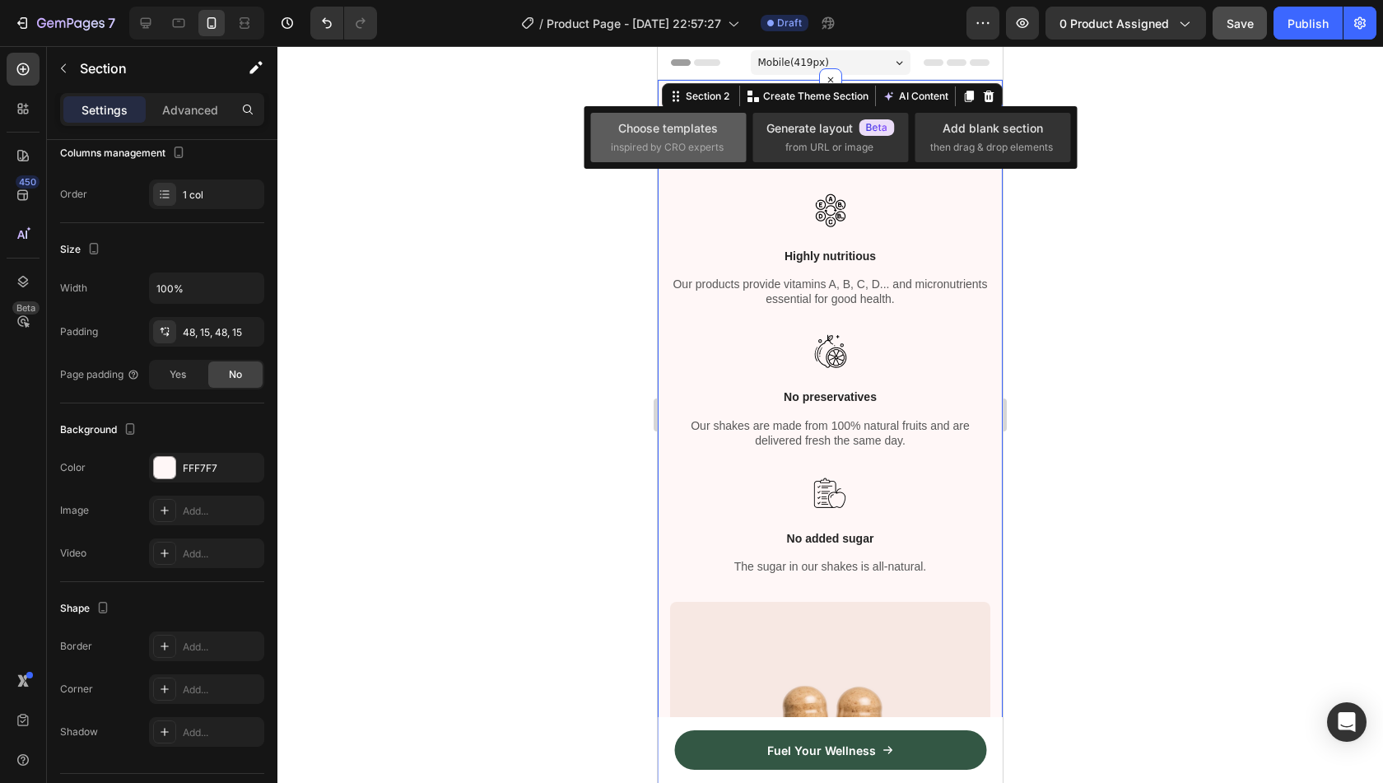
click at [690, 134] on div "Choose templates" at bounding box center [668, 127] width 100 height 17
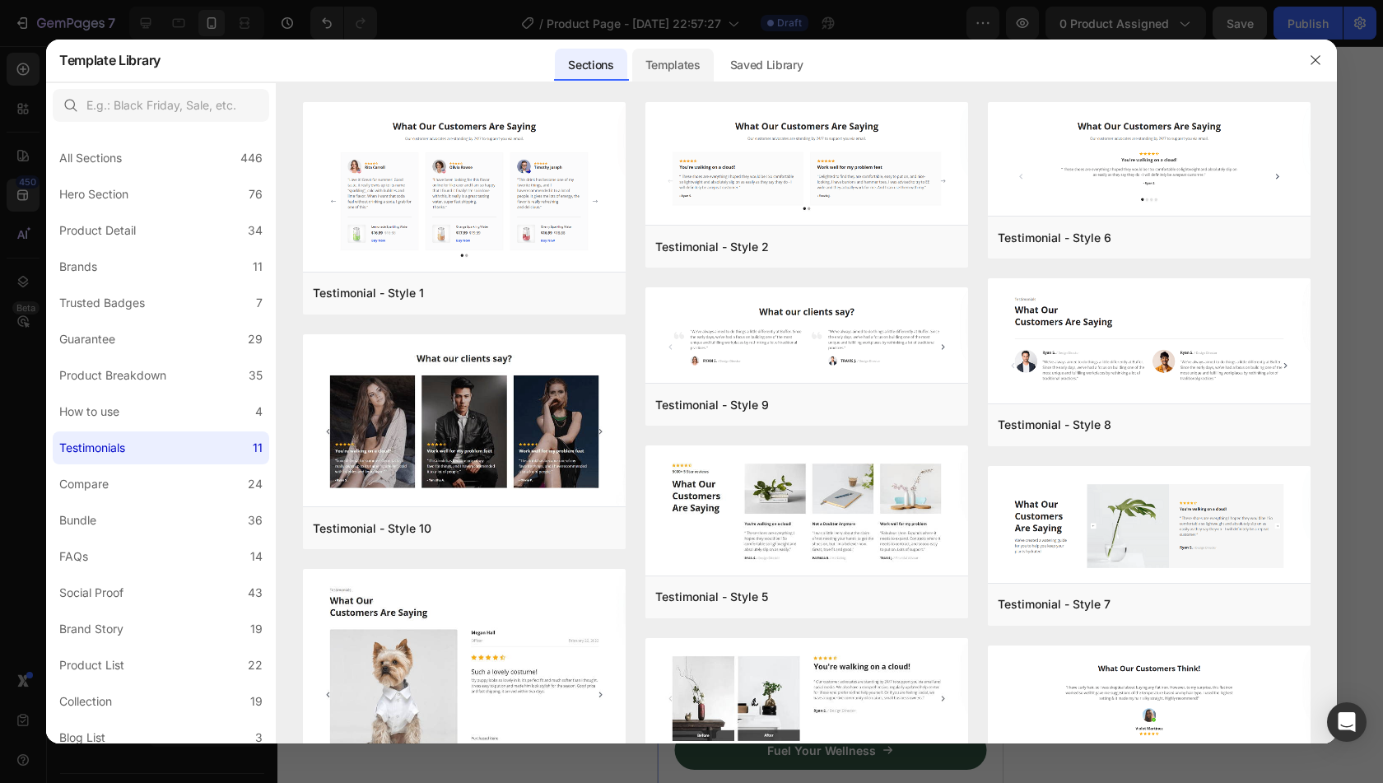
click at [668, 64] on div "Templates" at bounding box center [672, 65] width 81 height 33
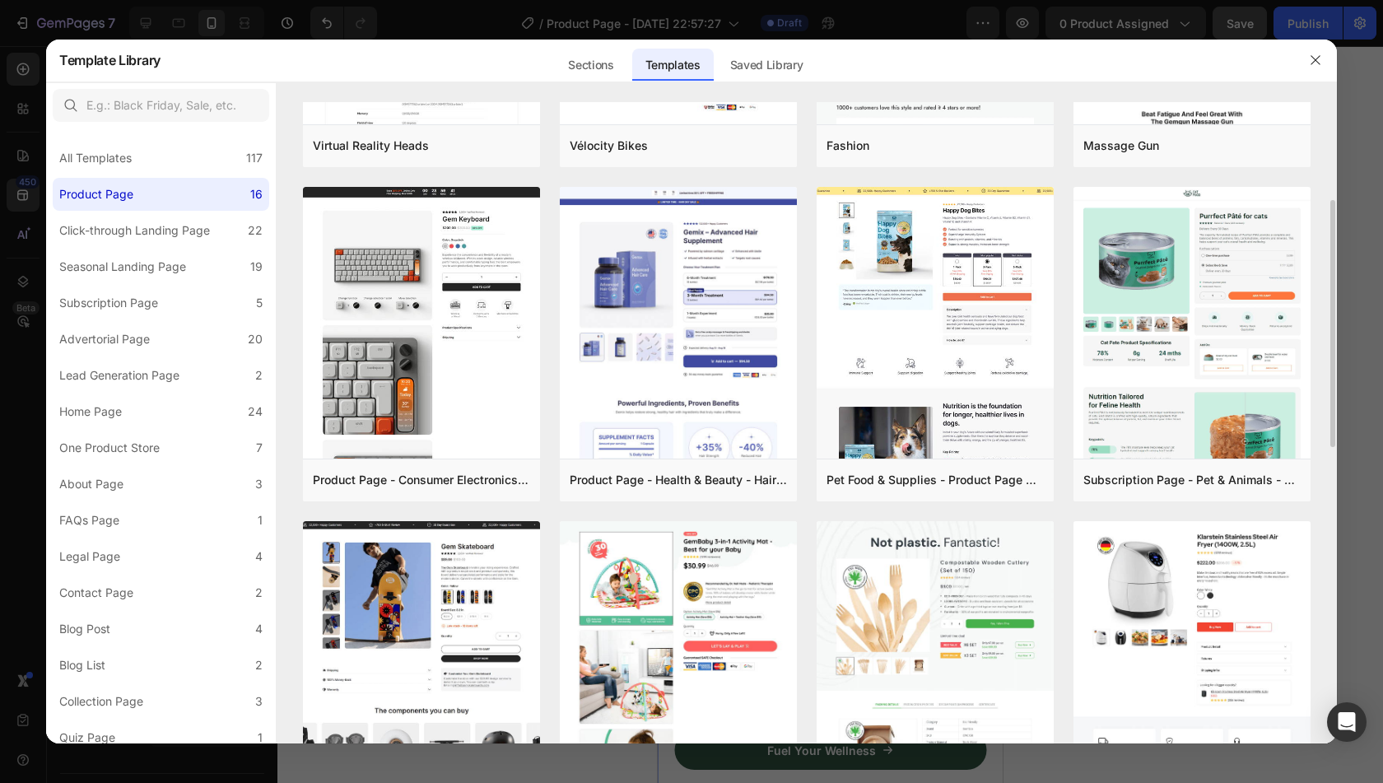
scroll to position [252, 0]
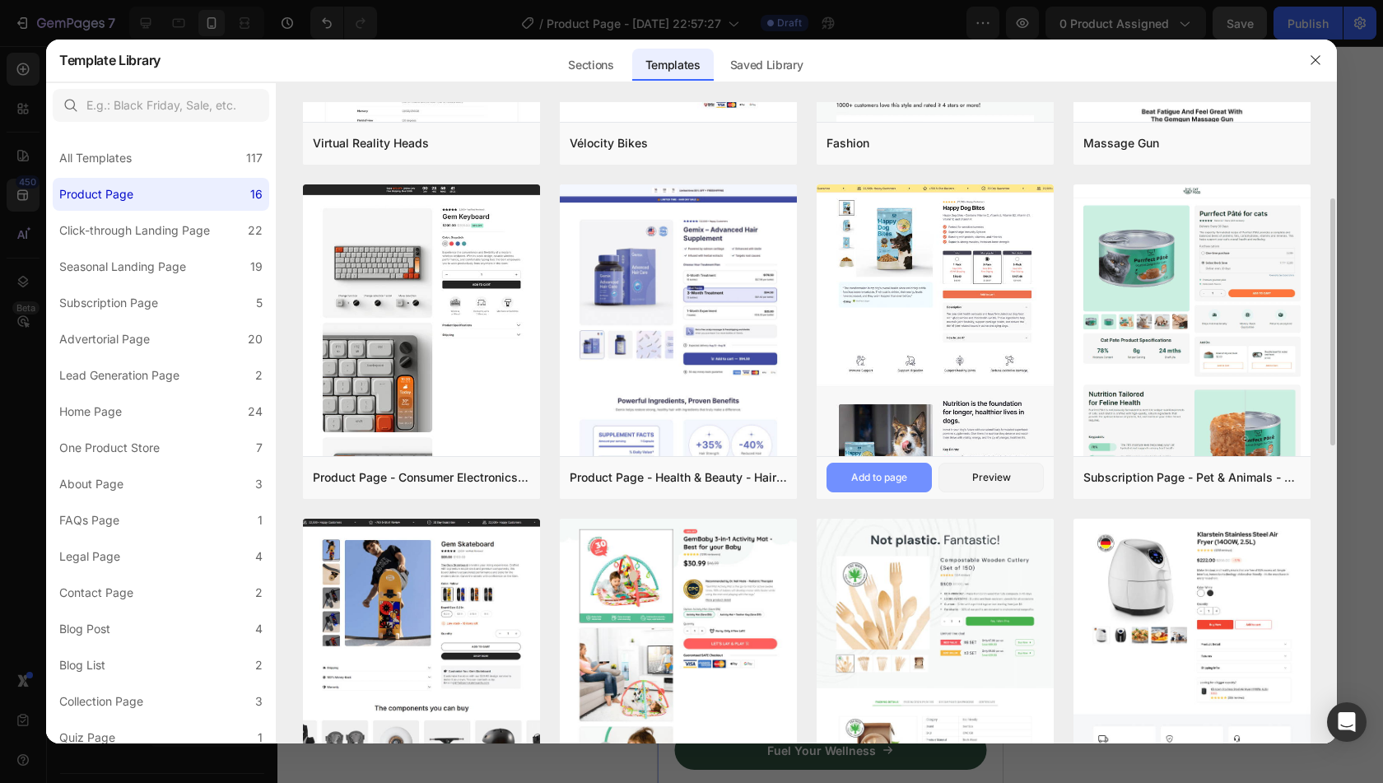
click at [889, 482] on div "Add to page" at bounding box center [879, 477] width 56 height 15
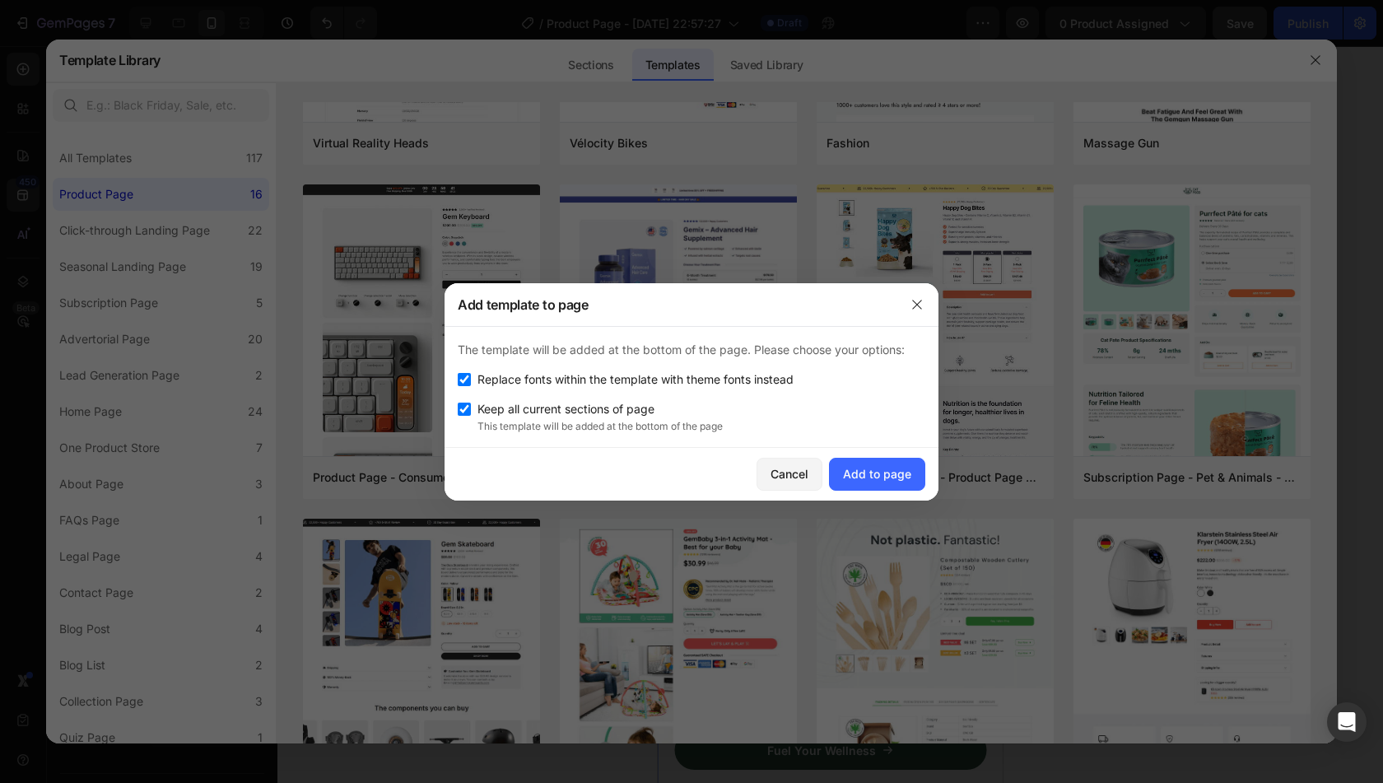
click at [688, 382] on span "Replace fonts within the template with theme fonts instead" at bounding box center [635, 380] width 316 height 20
checkbox input "false"
click at [861, 465] on div "Add to page" at bounding box center [877, 473] width 68 height 17
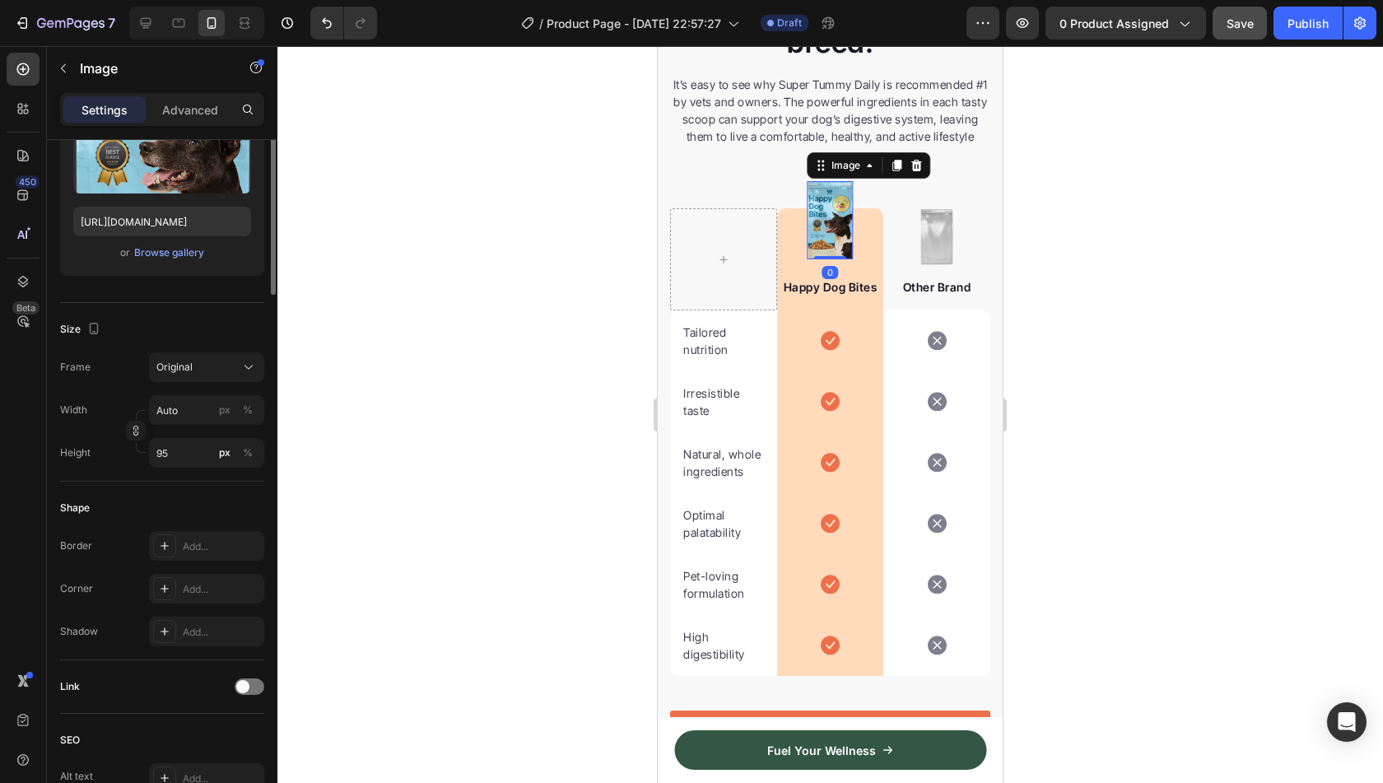
scroll to position [0, 0]
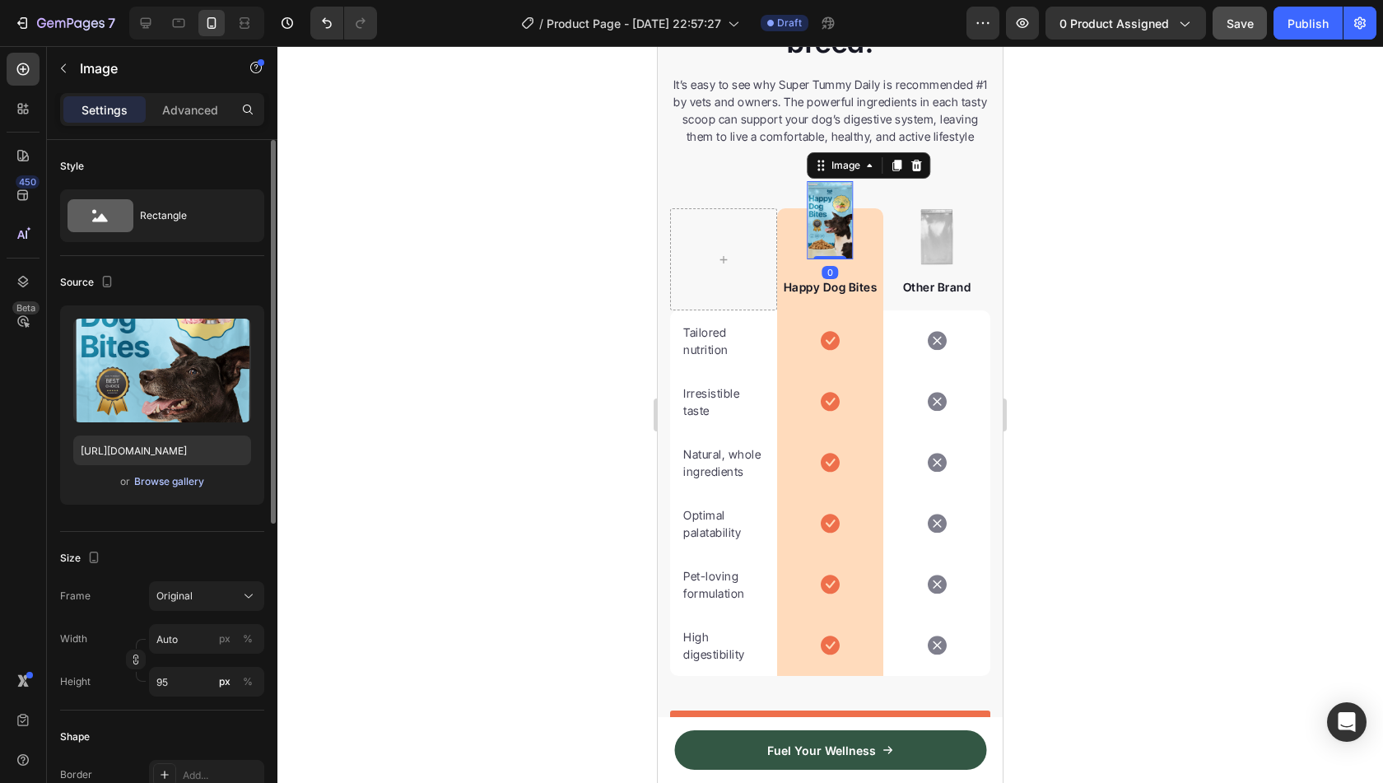
click at [188, 484] on div "Browse gallery" at bounding box center [169, 481] width 70 height 15
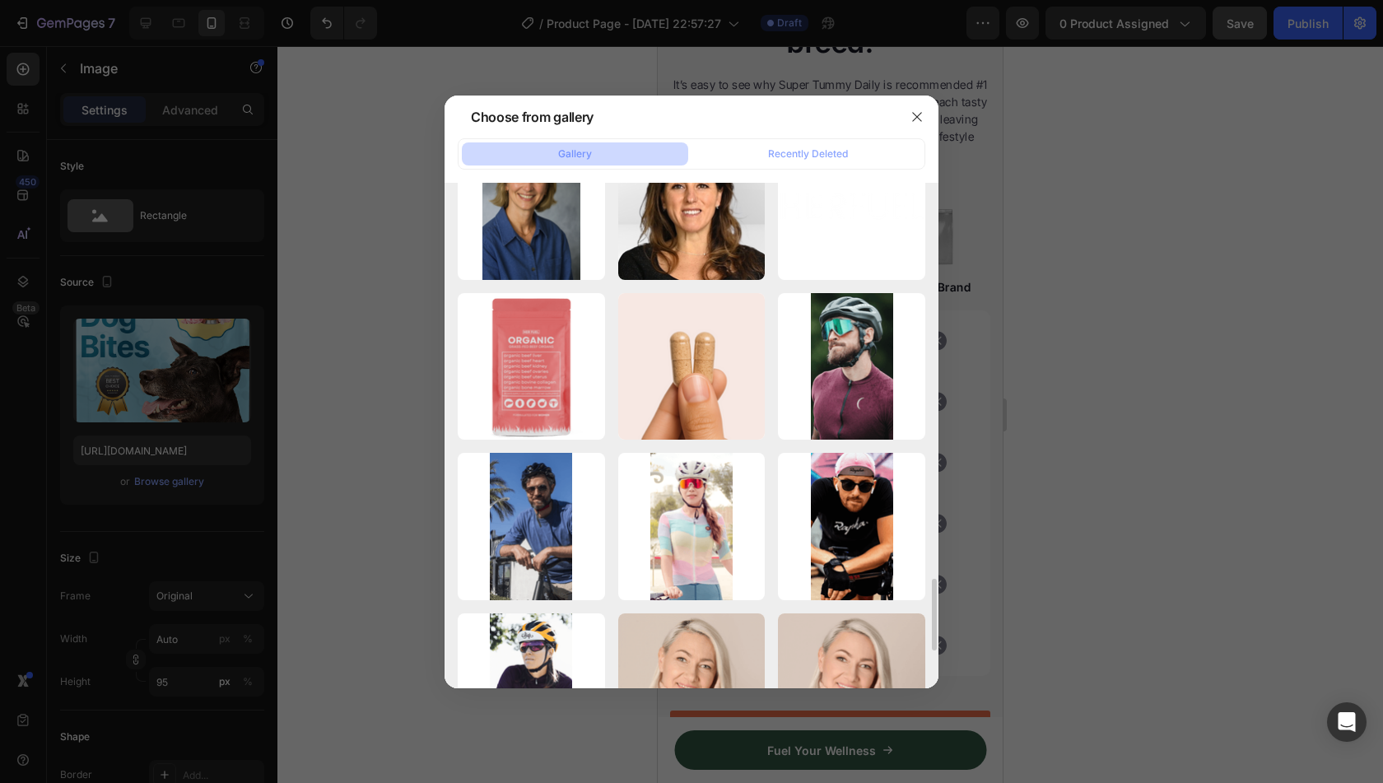
scroll to position [2788, 0]
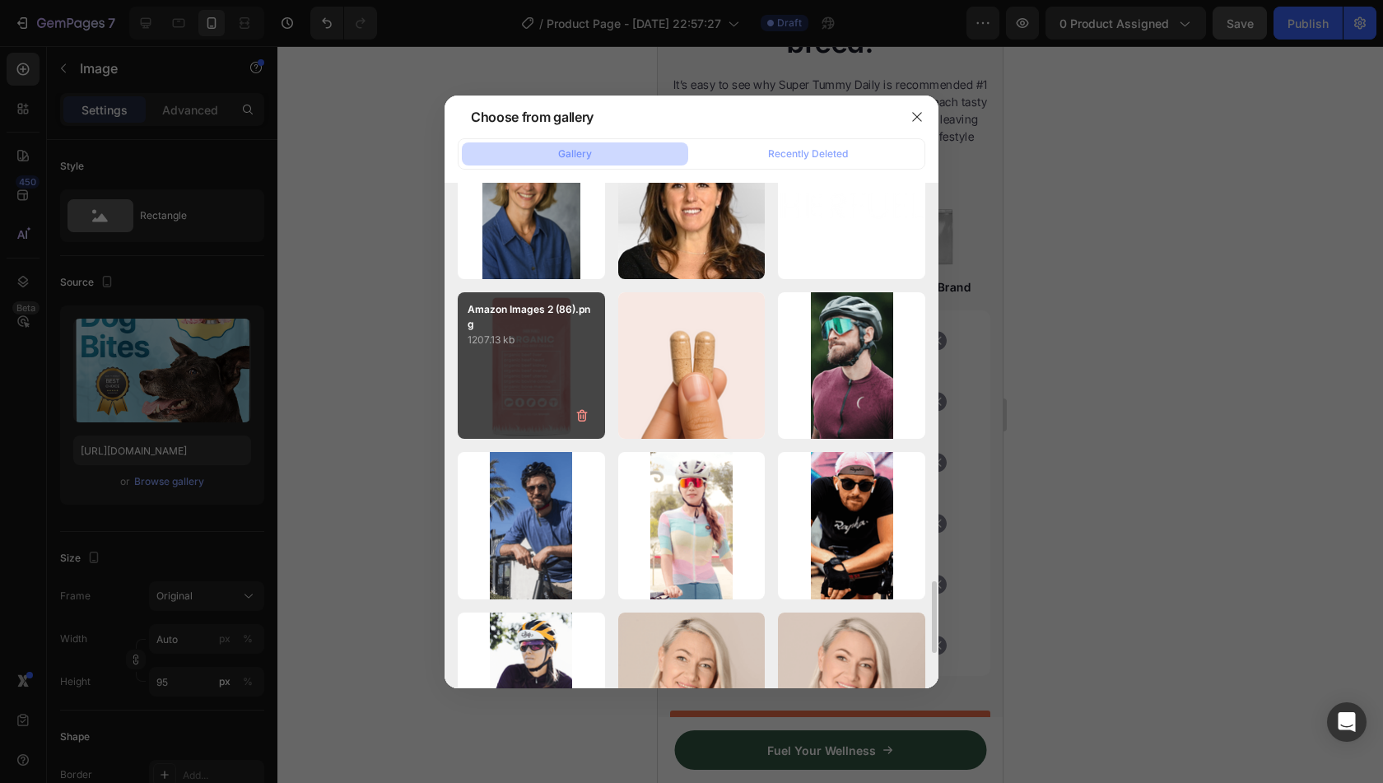
click at [542, 379] on div "Amazon Images 2 (86).png 1207.13 kb" at bounding box center [531, 365] width 147 height 147
type input "https://cdn.shopify.com/s/files/1/0850/7536/2129/files/gempages_521087081116599…"
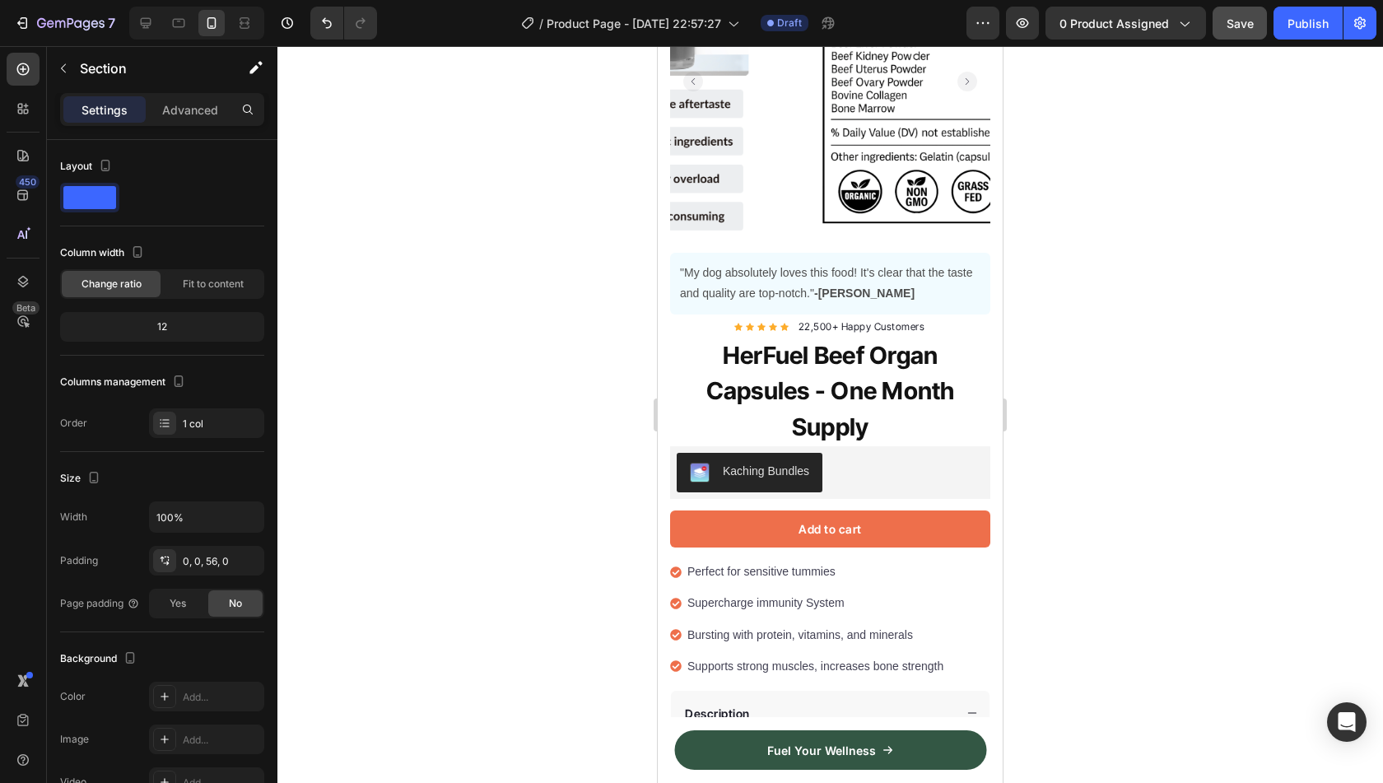
scroll to position [206, 0]
click at [317, 24] on button "Undo/Redo" at bounding box center [326, 23] width 33 height 33
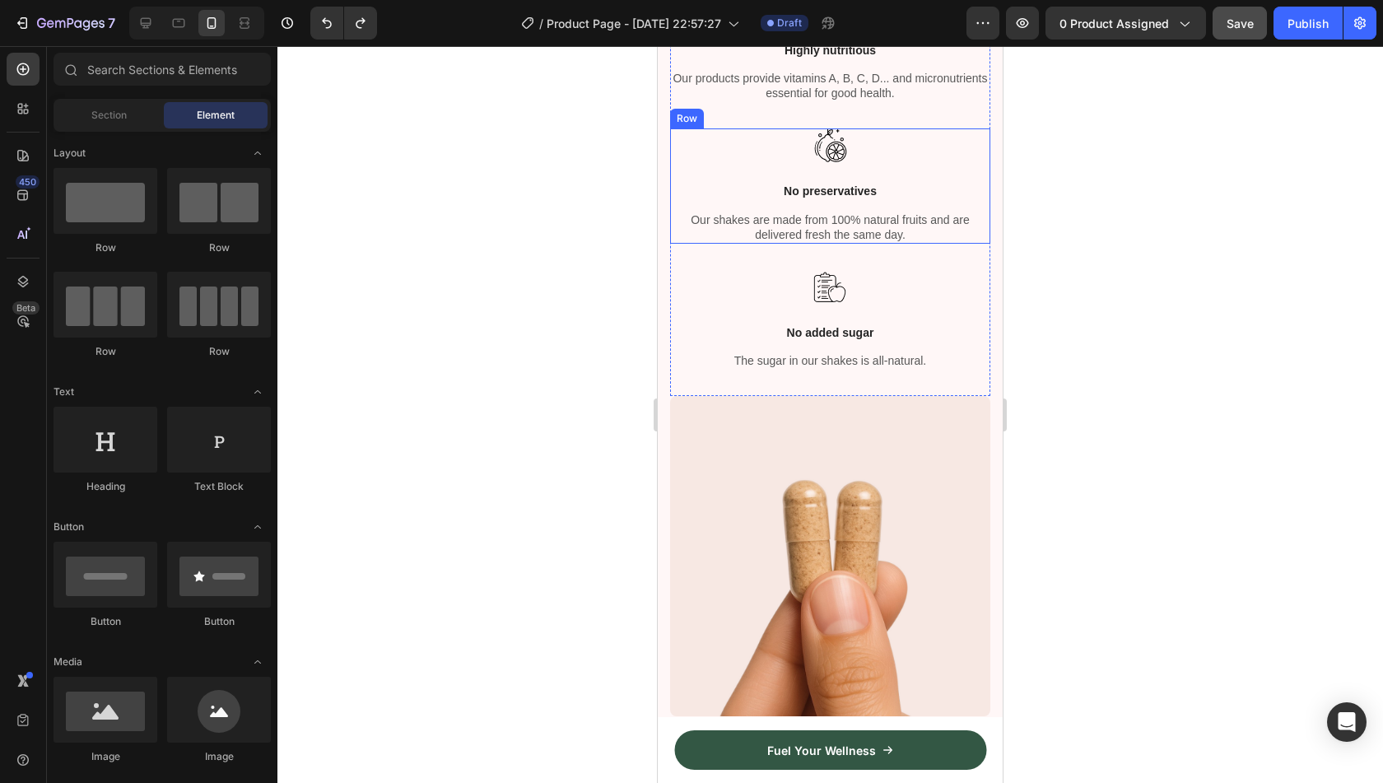
scroll to position [0, 0]
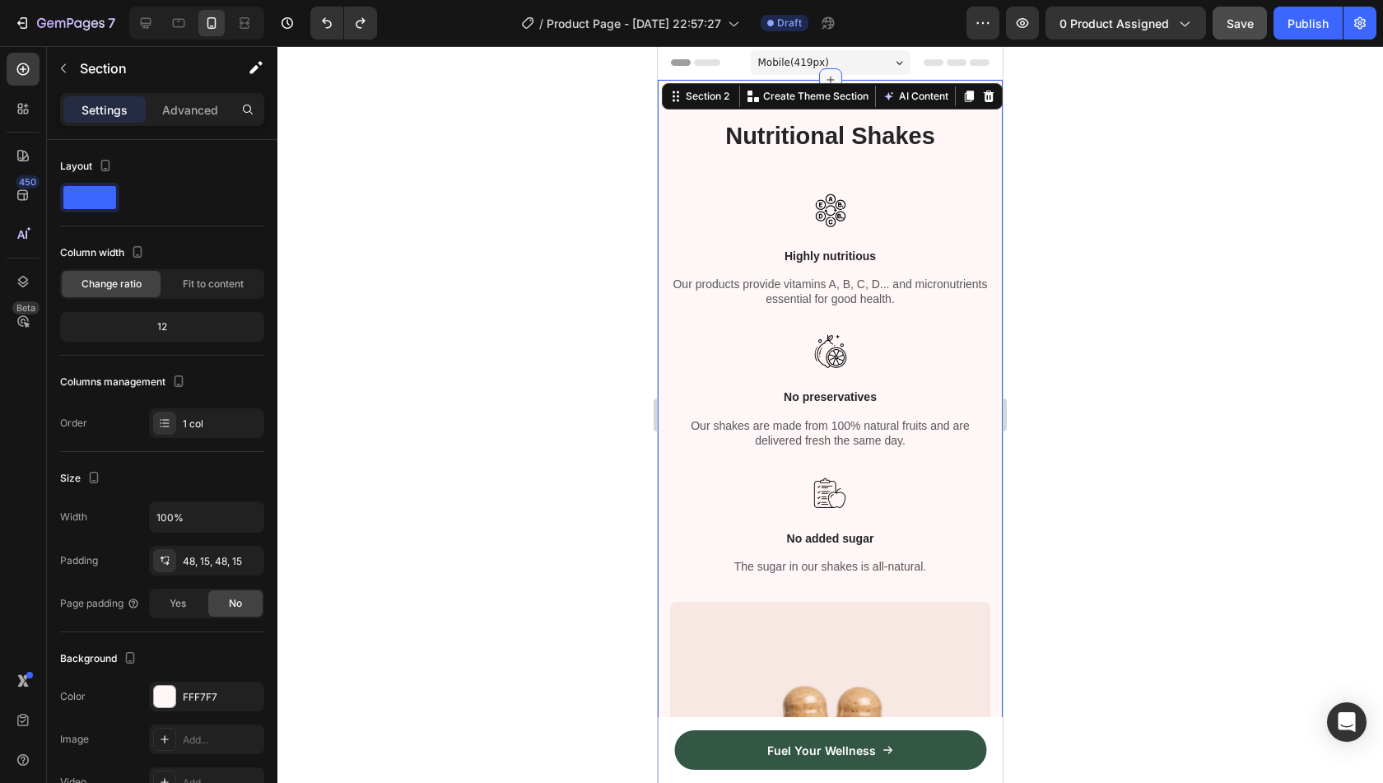
click at [827, 73] on icon at bounding box center [830, 79] width 13 height 13
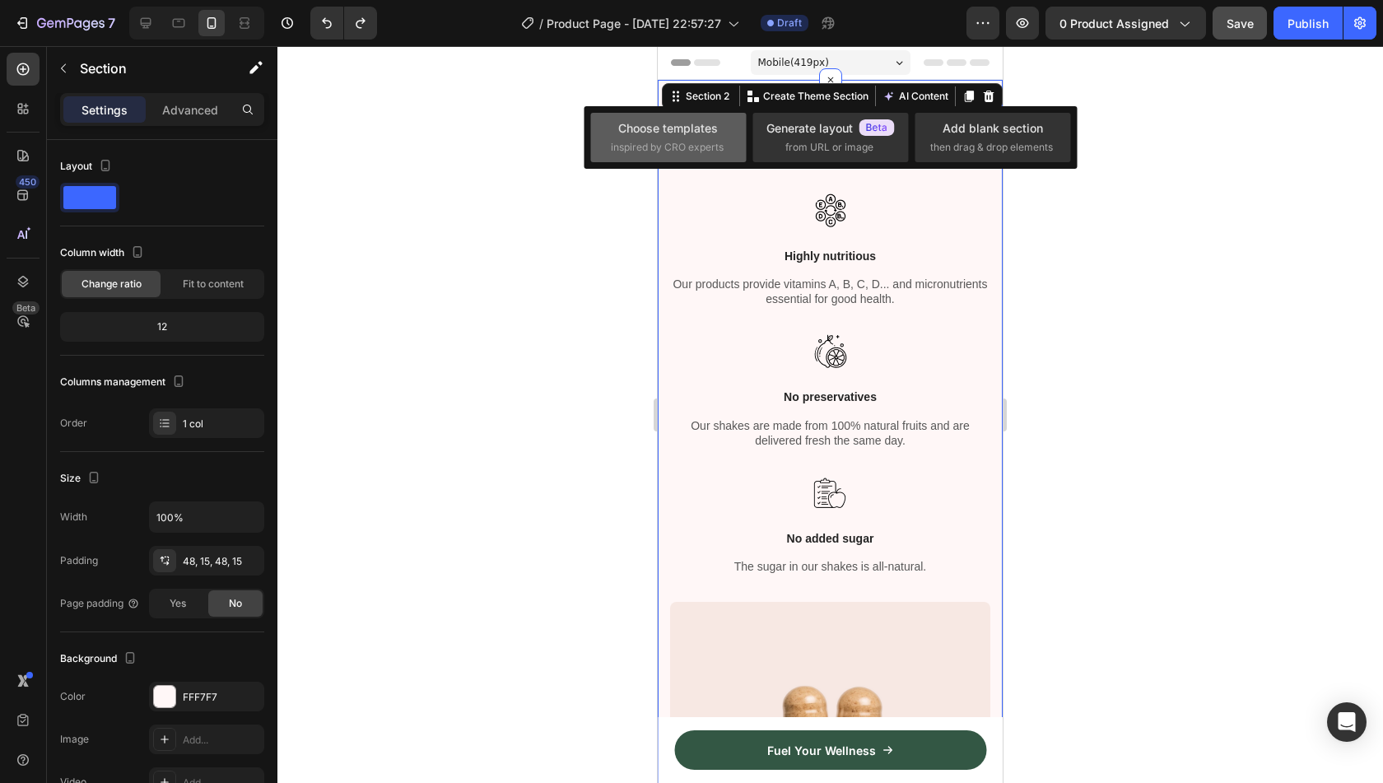
click at [684, 131] on div "Choose templates" at bounding box center [668, 127] width 100 height 17
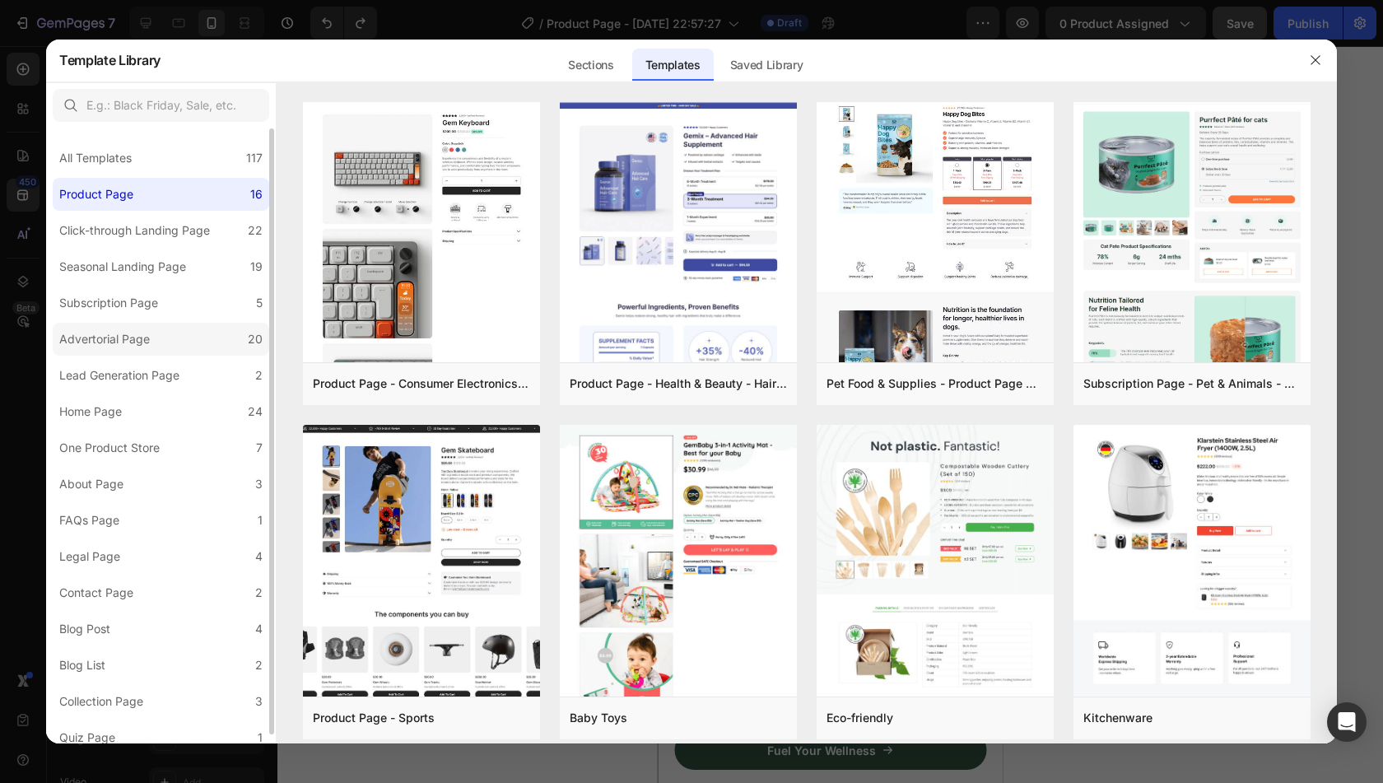
scroll to position [10, 0]
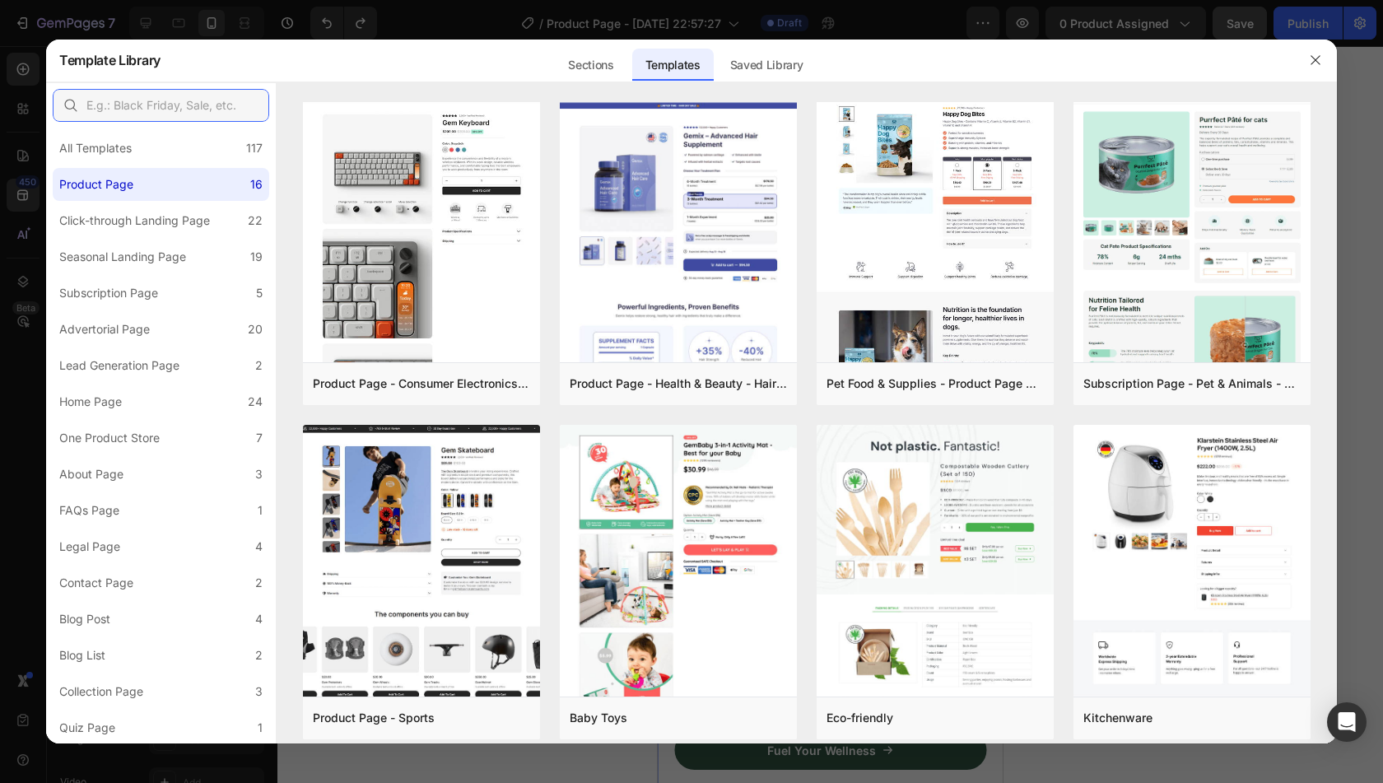
click at [176, 104] on input "text" at bounding box center [161, 105] width 216 height 33
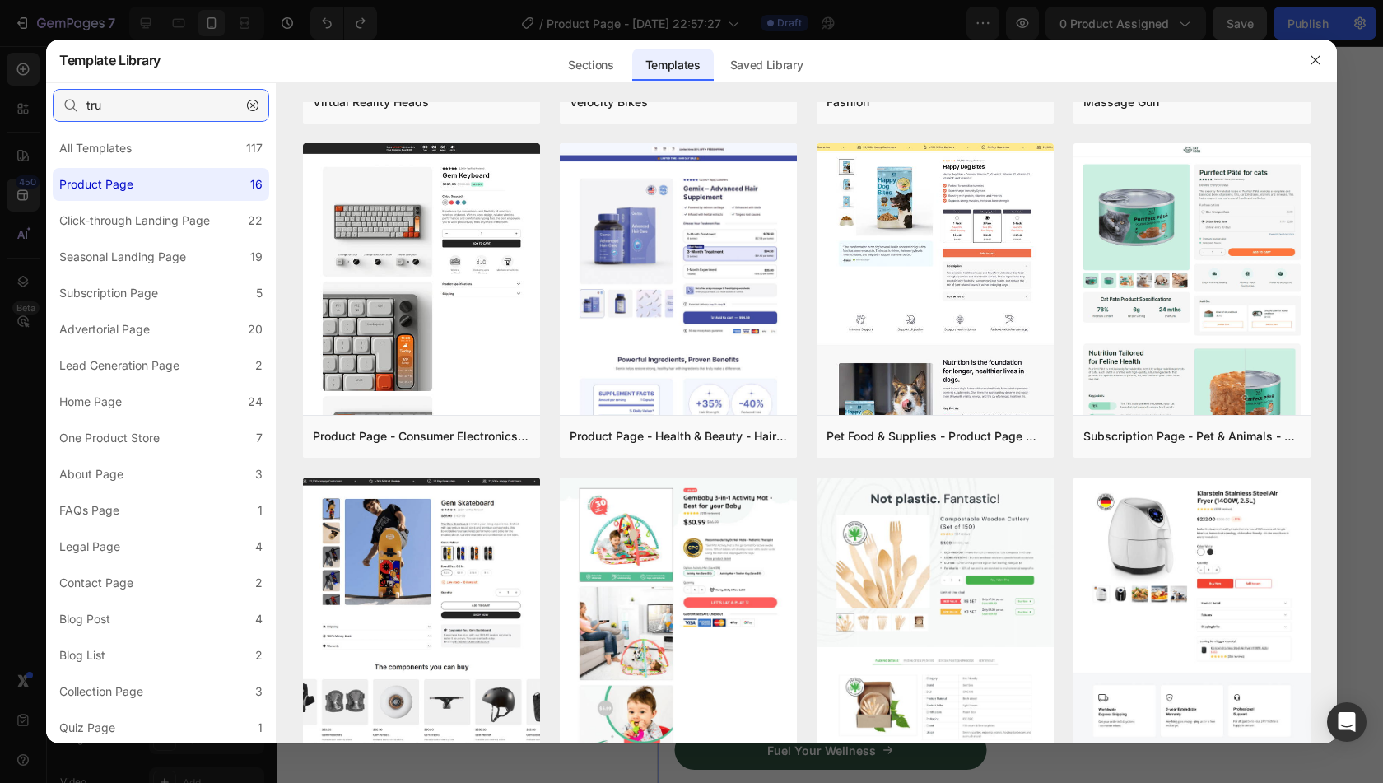
scroll to position [0, 0]
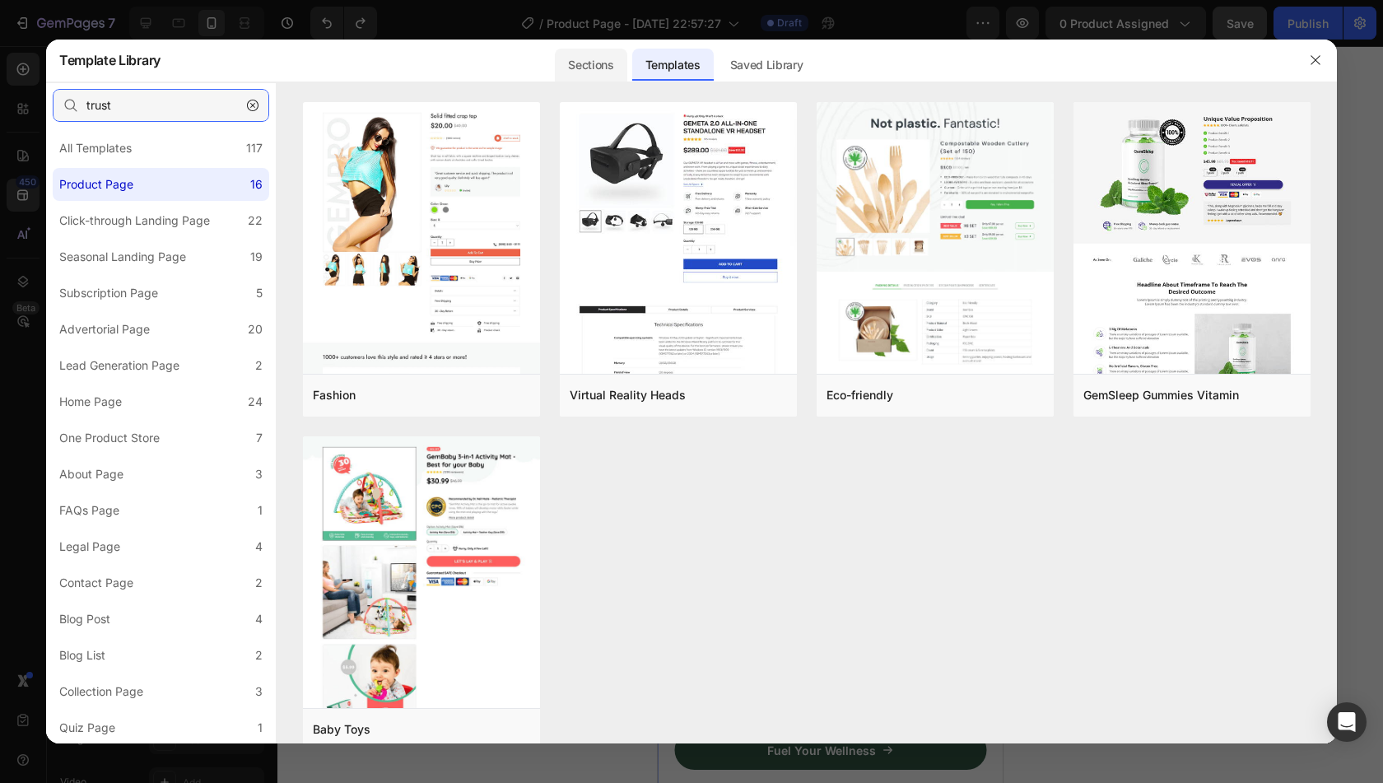
type input "trust"
click at [603, 73] on div "Sections" at bounding box center [591, 65] width 72 height 33
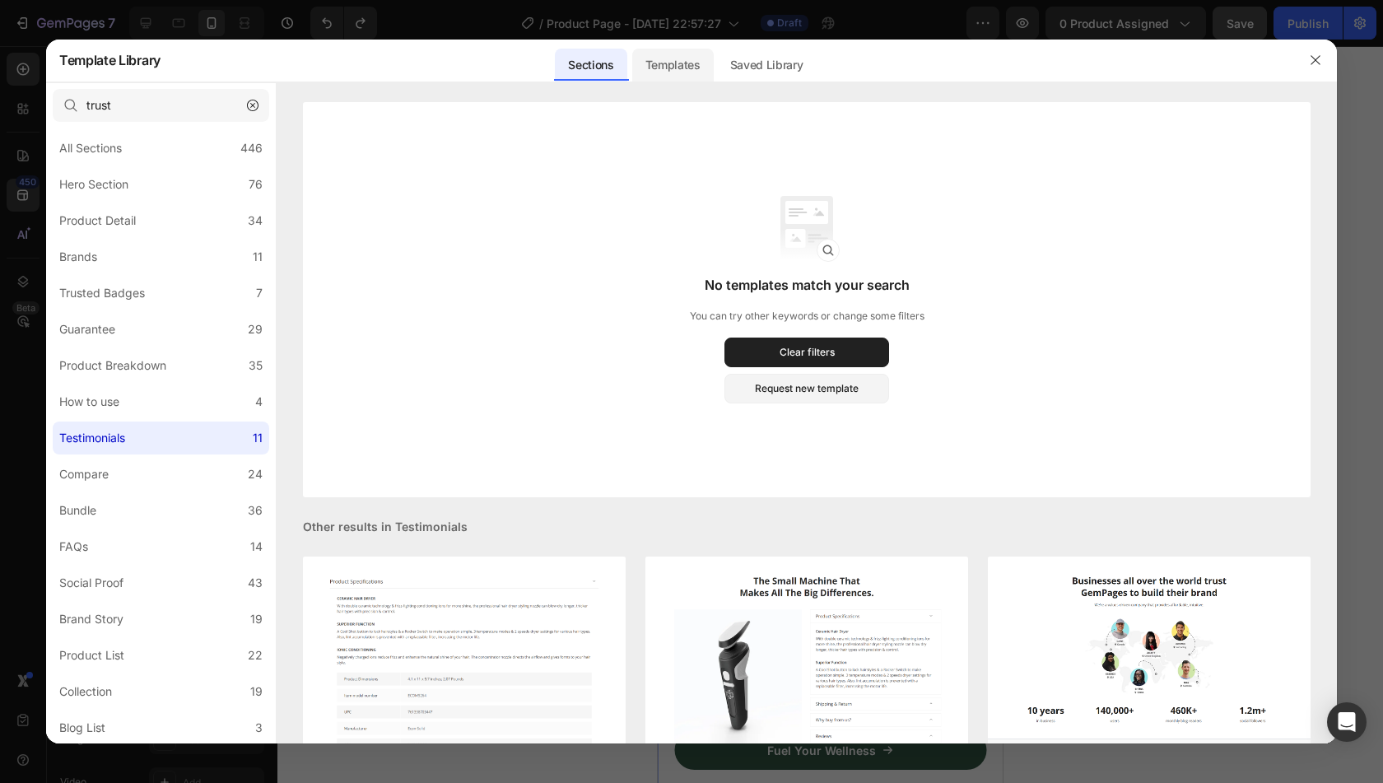
click at [654, 69] on div "Templates" at bounding box center [672, 65] width 81 height 33
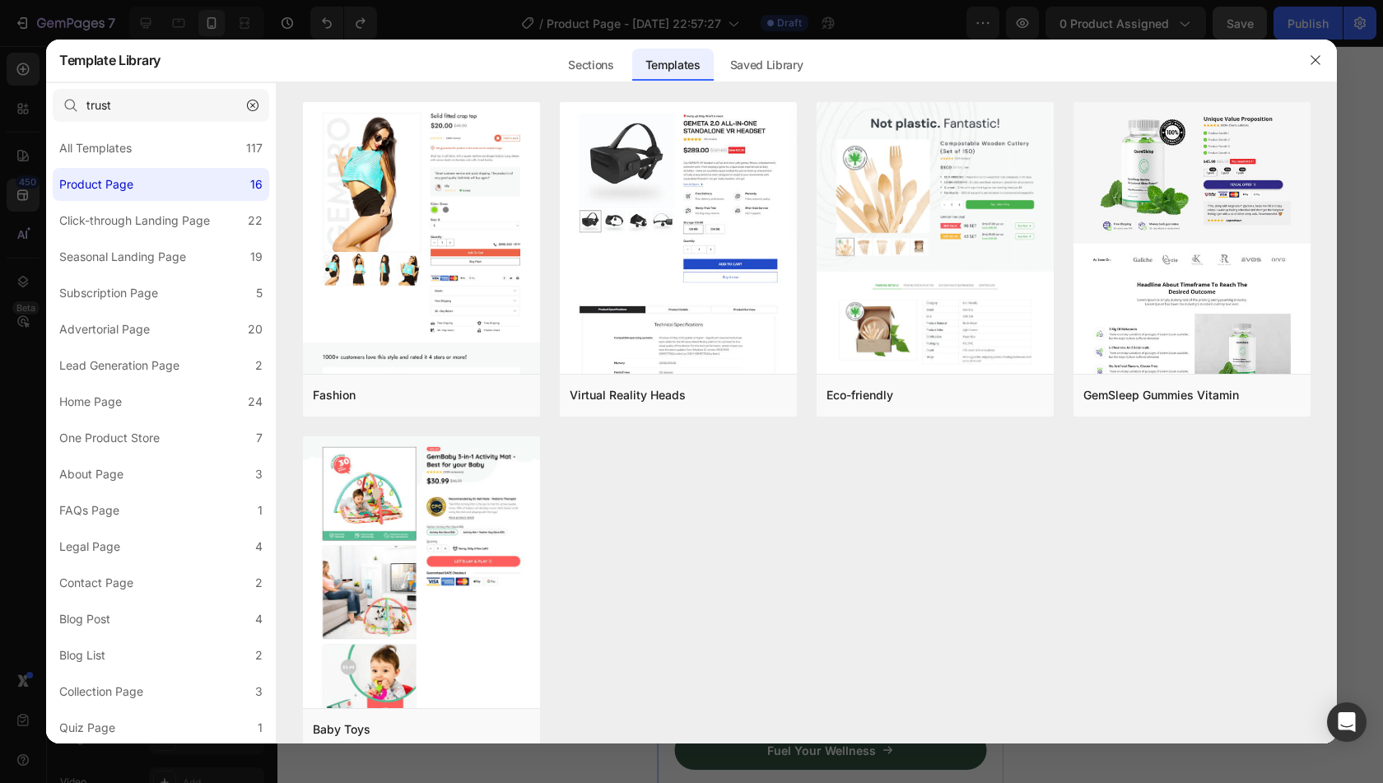
click at [260, 98] on button "button" at bounding box center [253, 105] width 26 height 26
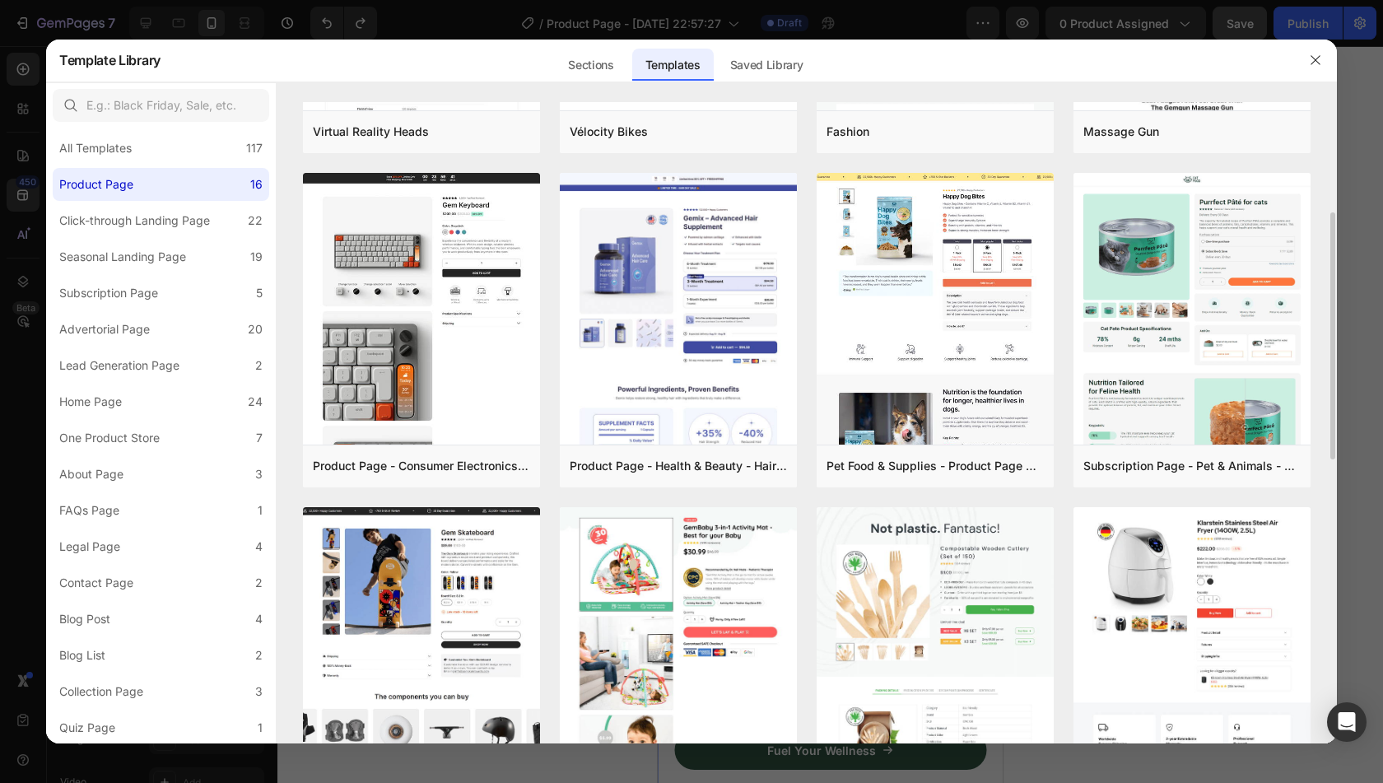
scroll to position [275, 0]
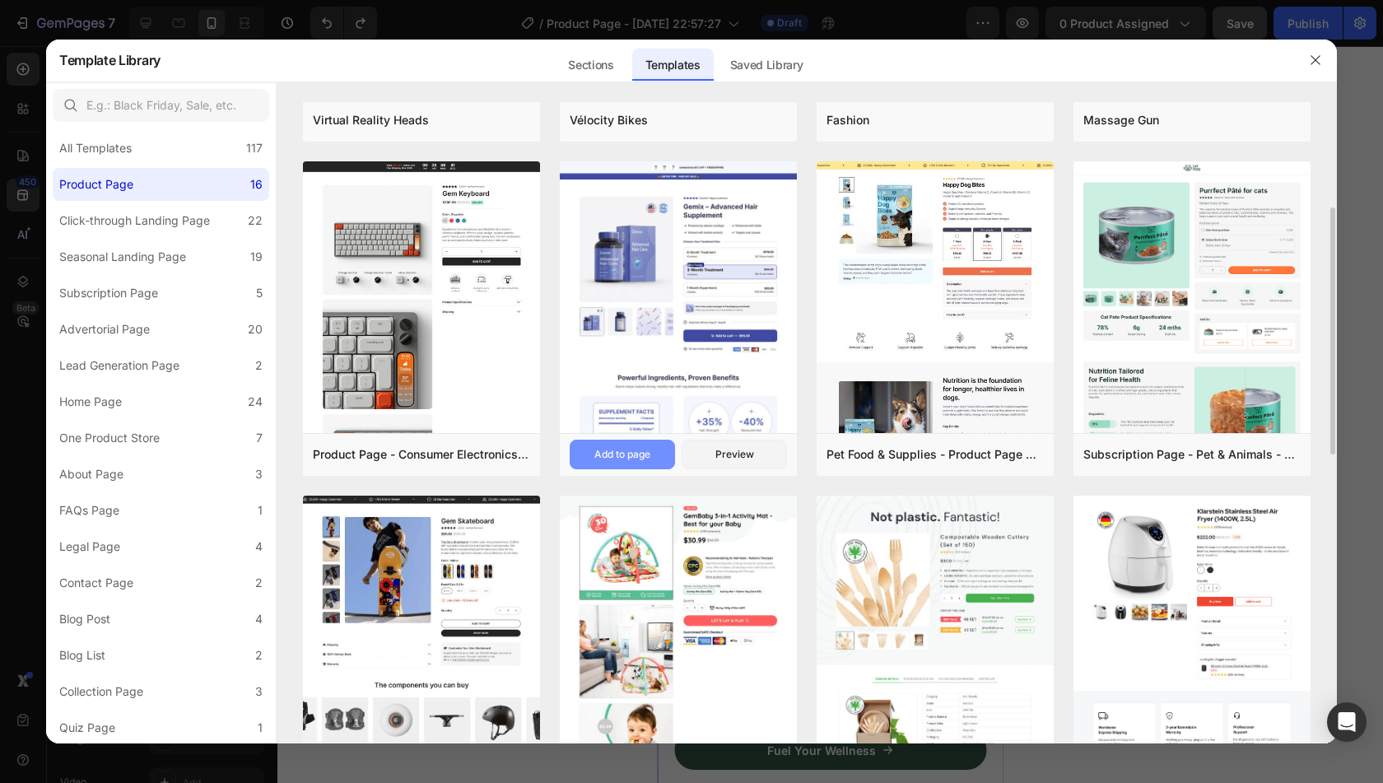
click at [599, 450] on div "Add to page" at bounding box center [622, 454] width 56 height 15
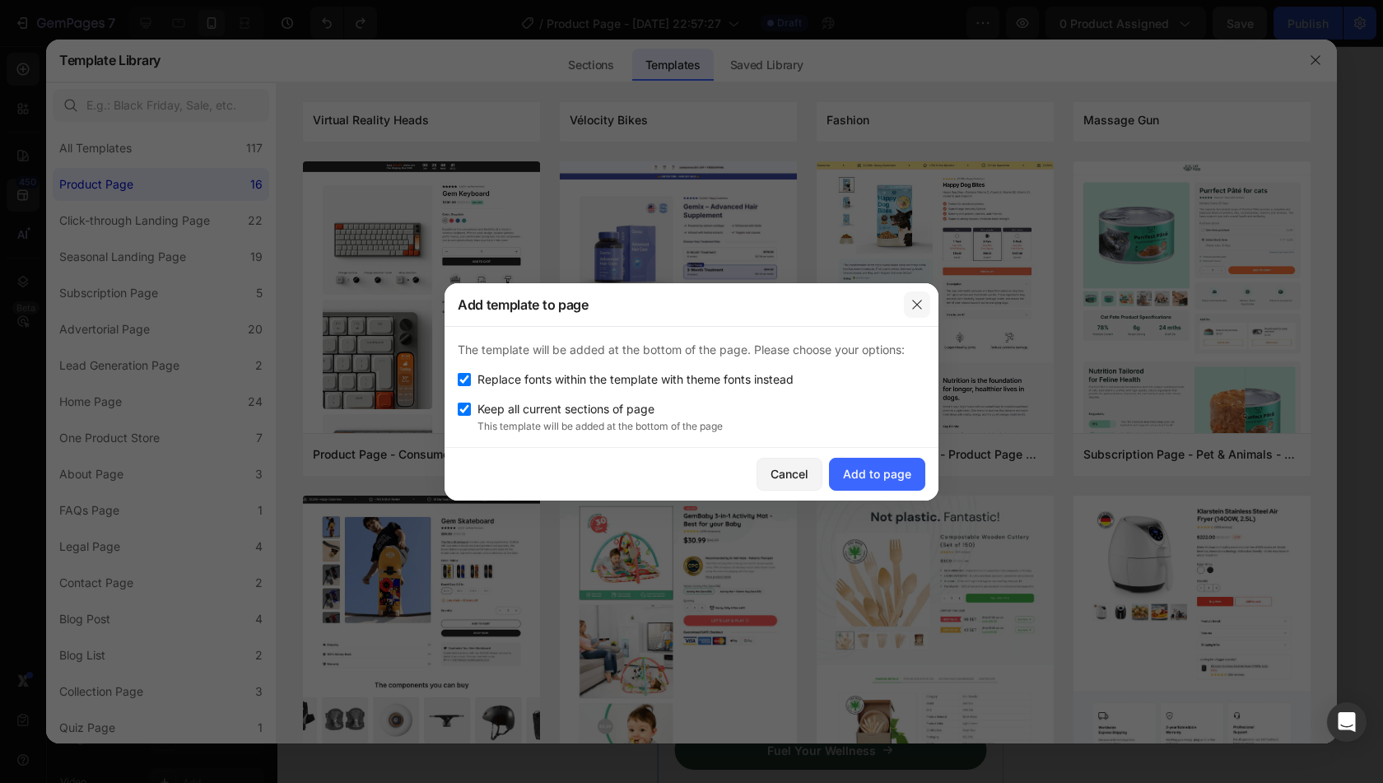
click at [917, 300] on icon "button" at bounding box center [916, 304] width 13 height 13
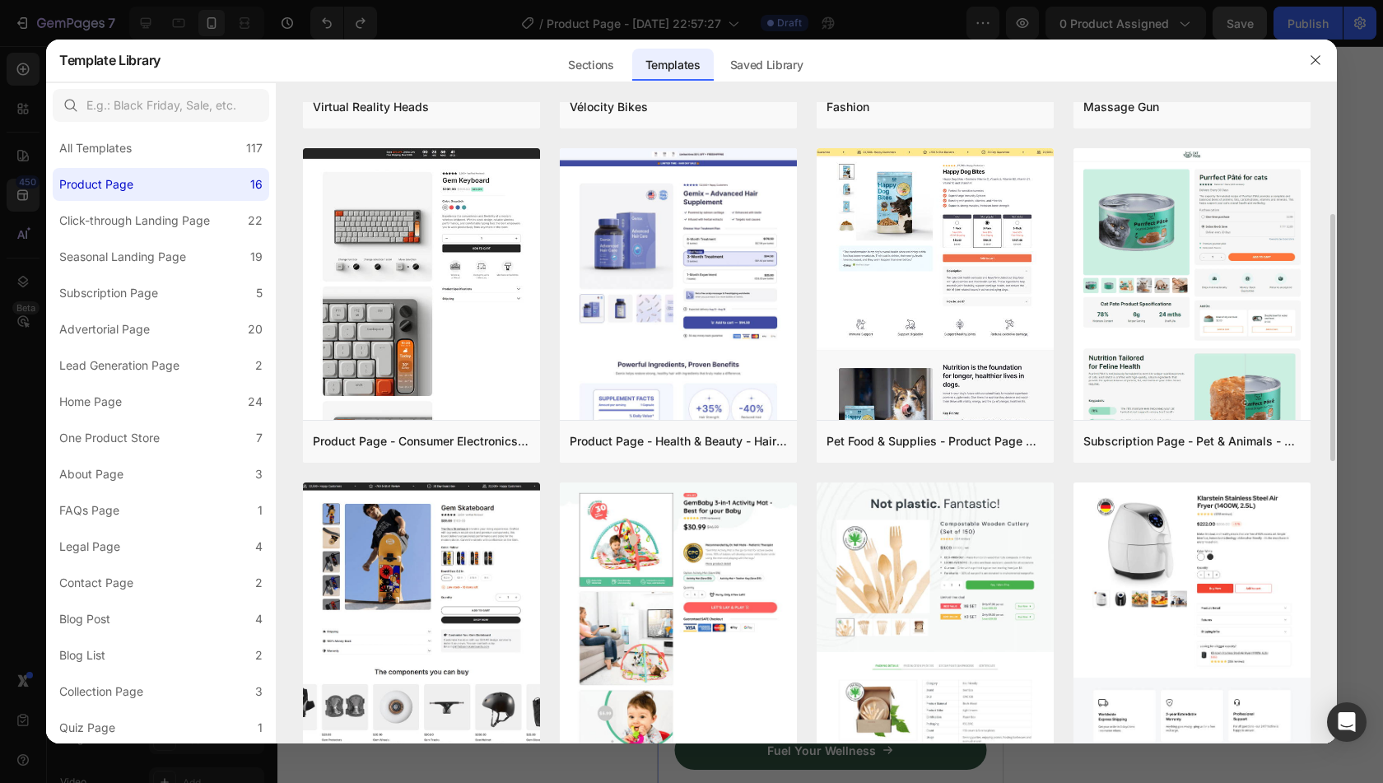
scroll to position [289, 0]
click at [629, 440] on div "Add to page" at bounding box center [622, 440] width 56 height 15
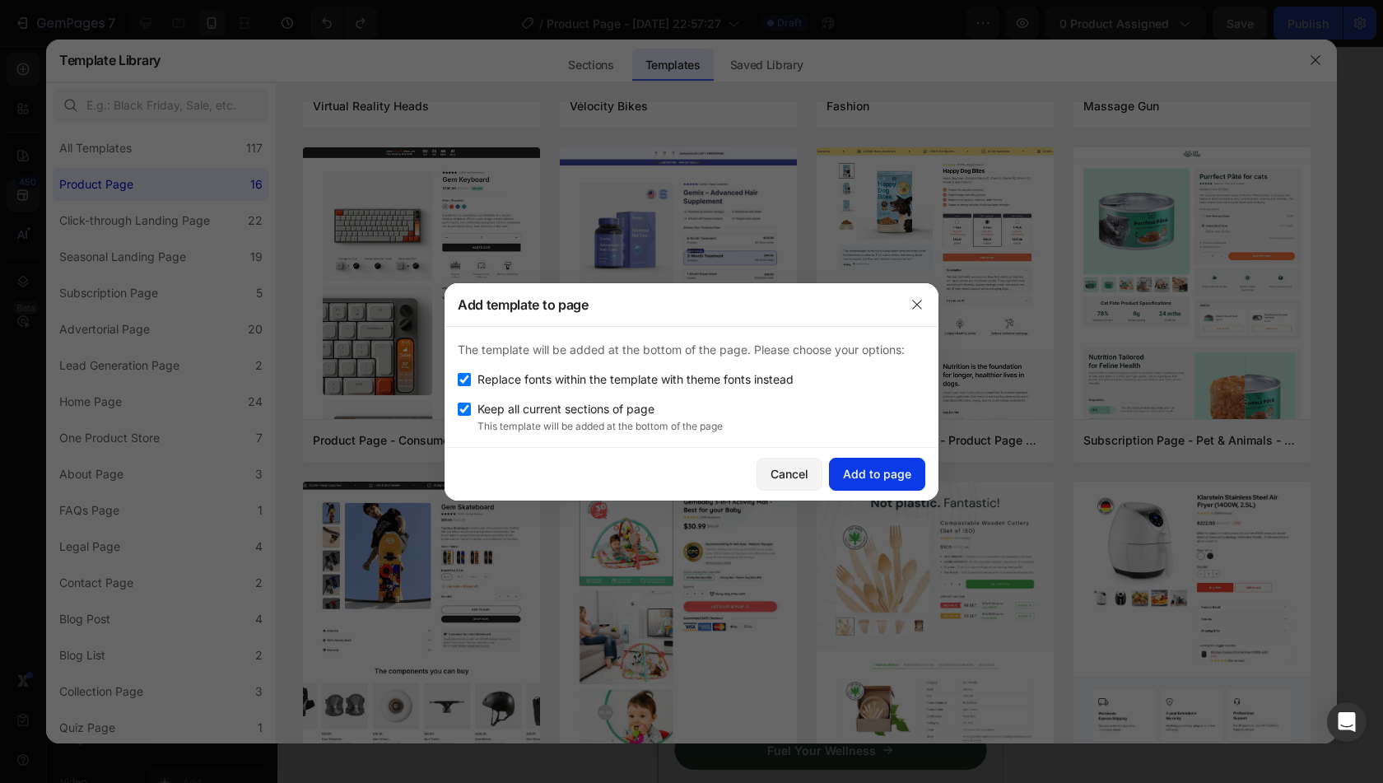
click at [857, 468] on div "Add to page" at bounding box center [877, 473] width 68 height 17
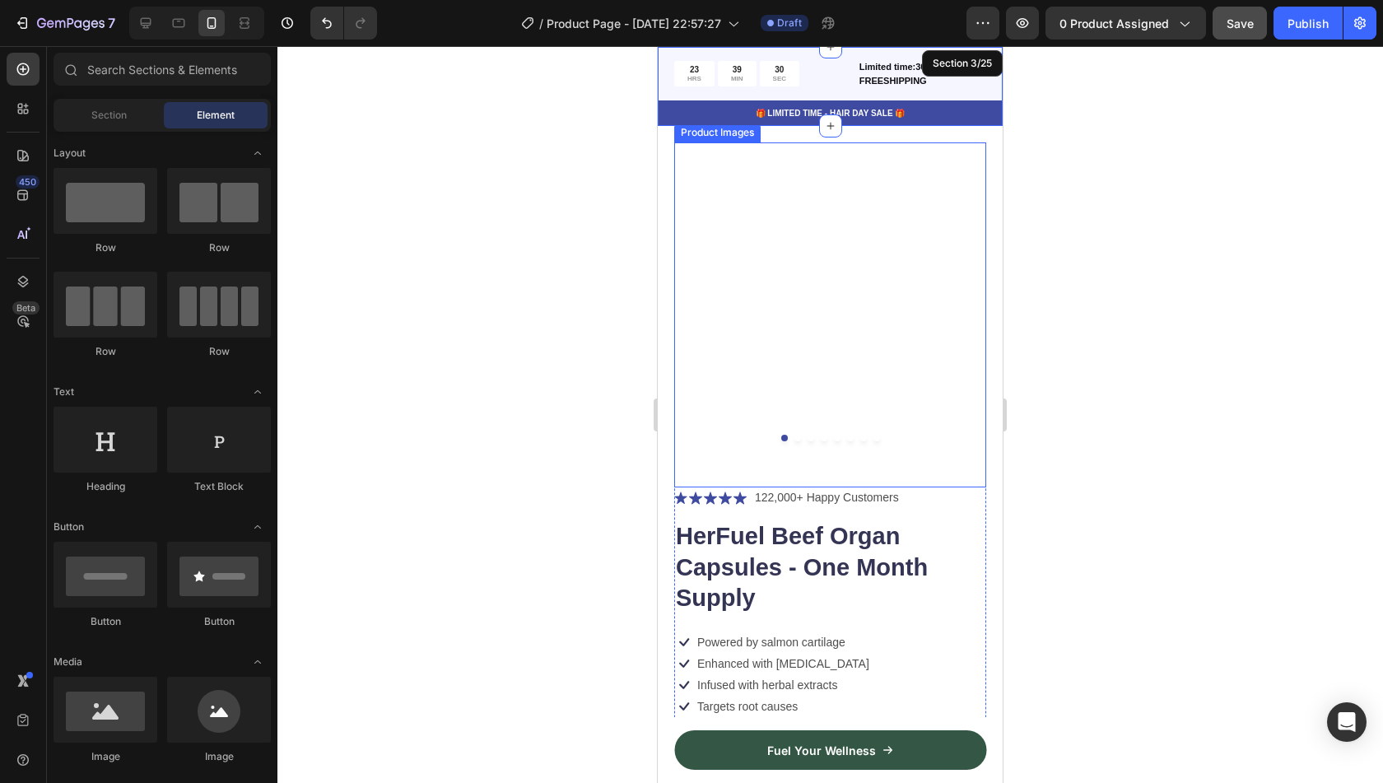
scroll to position [0, 0]
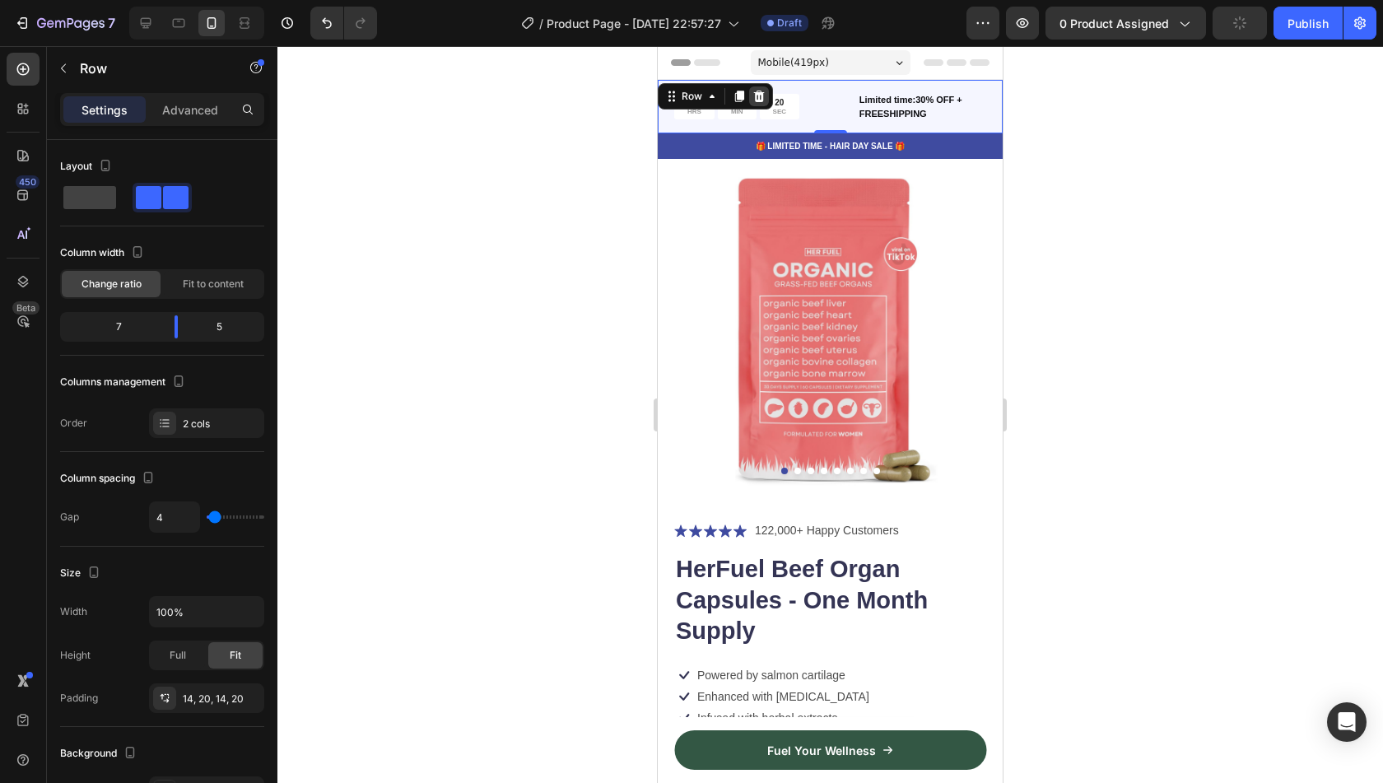
click at [765, 95] on div at bounding box center [759, 96] width 20 height 20
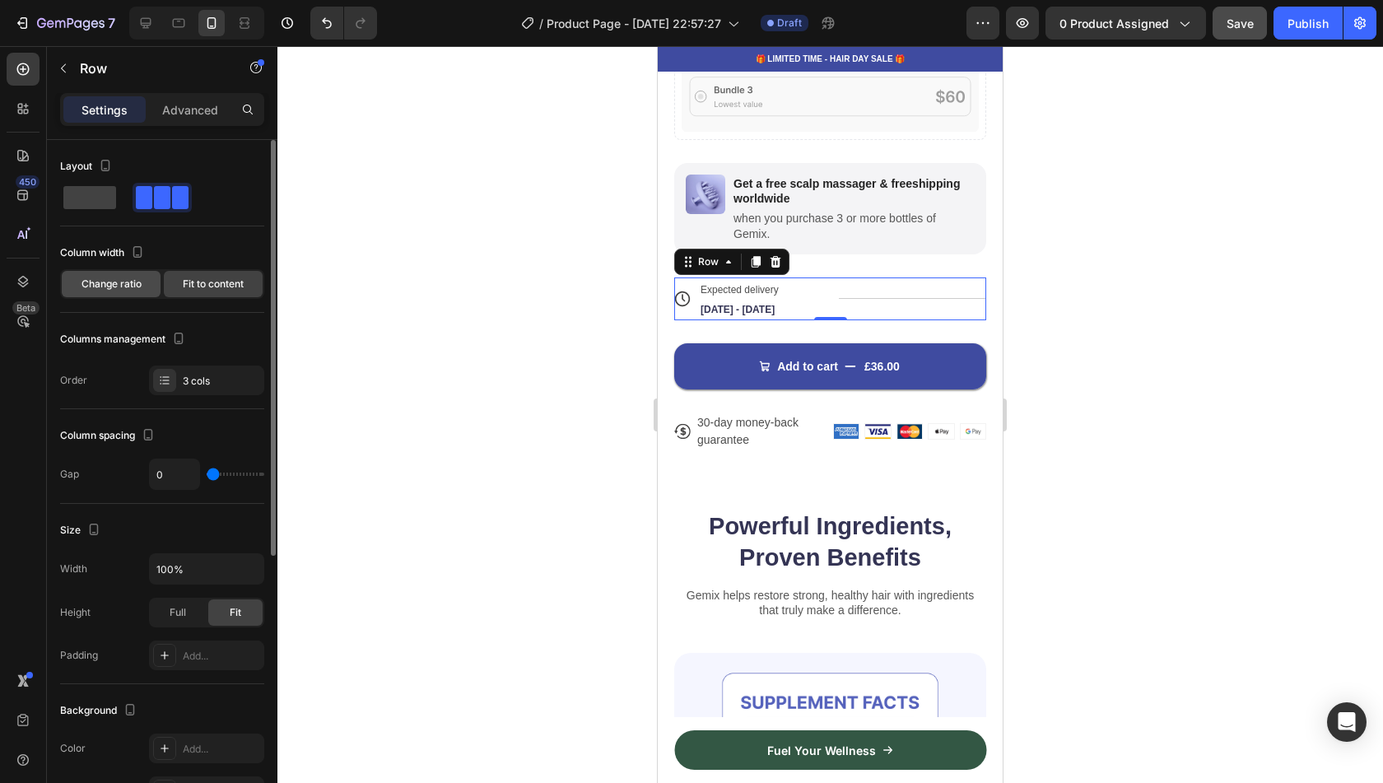
click at [142, 293] on div "Change ratio" at bounding box center [111, 284] width 99 height 26
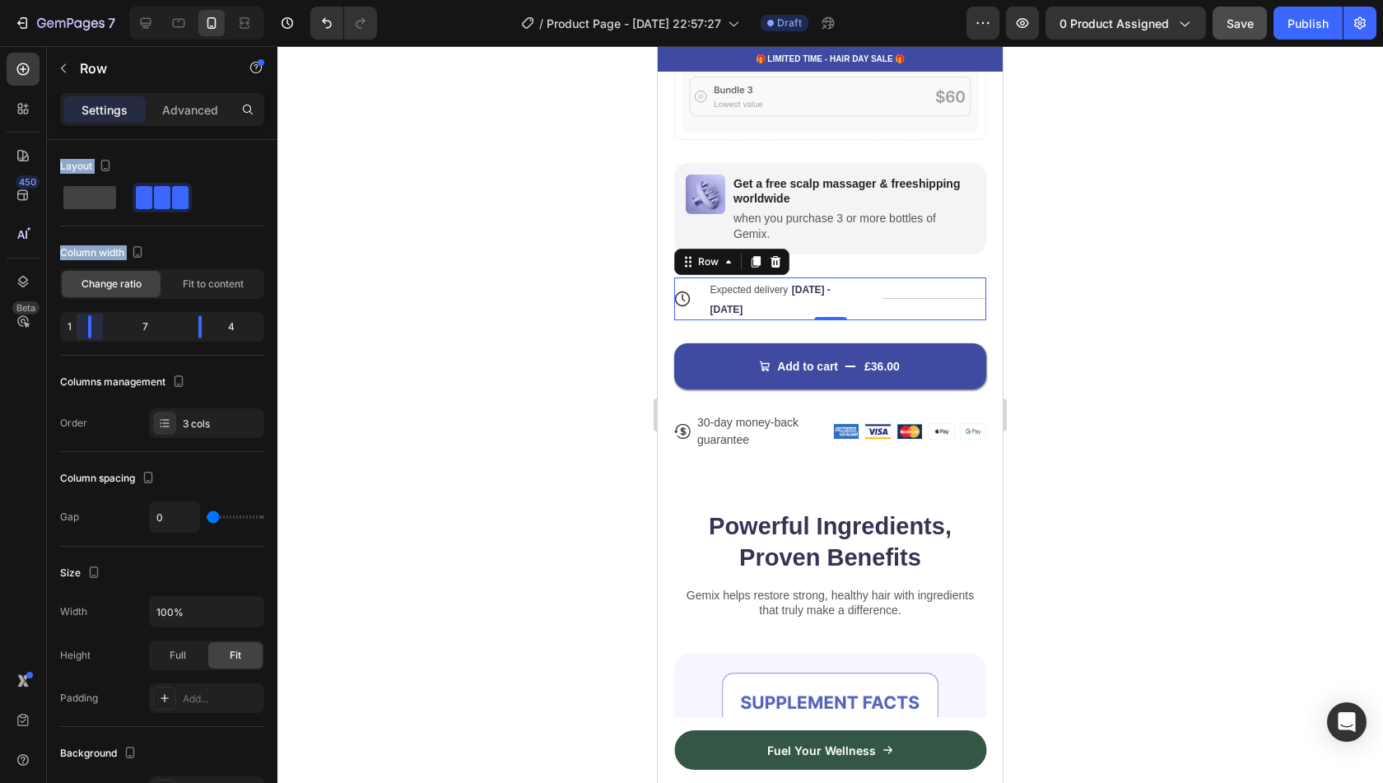
drag, startPoint x: 85, startPoint y: 329, endPoint x: 44, endPoint y: 319, distance: 42.5
click at [44, 319] on div "450 Beta Sections(0) Elements(84) Section Element Hero Section Product Detail B…" at bounding box center [138, 414] width 277 height 737
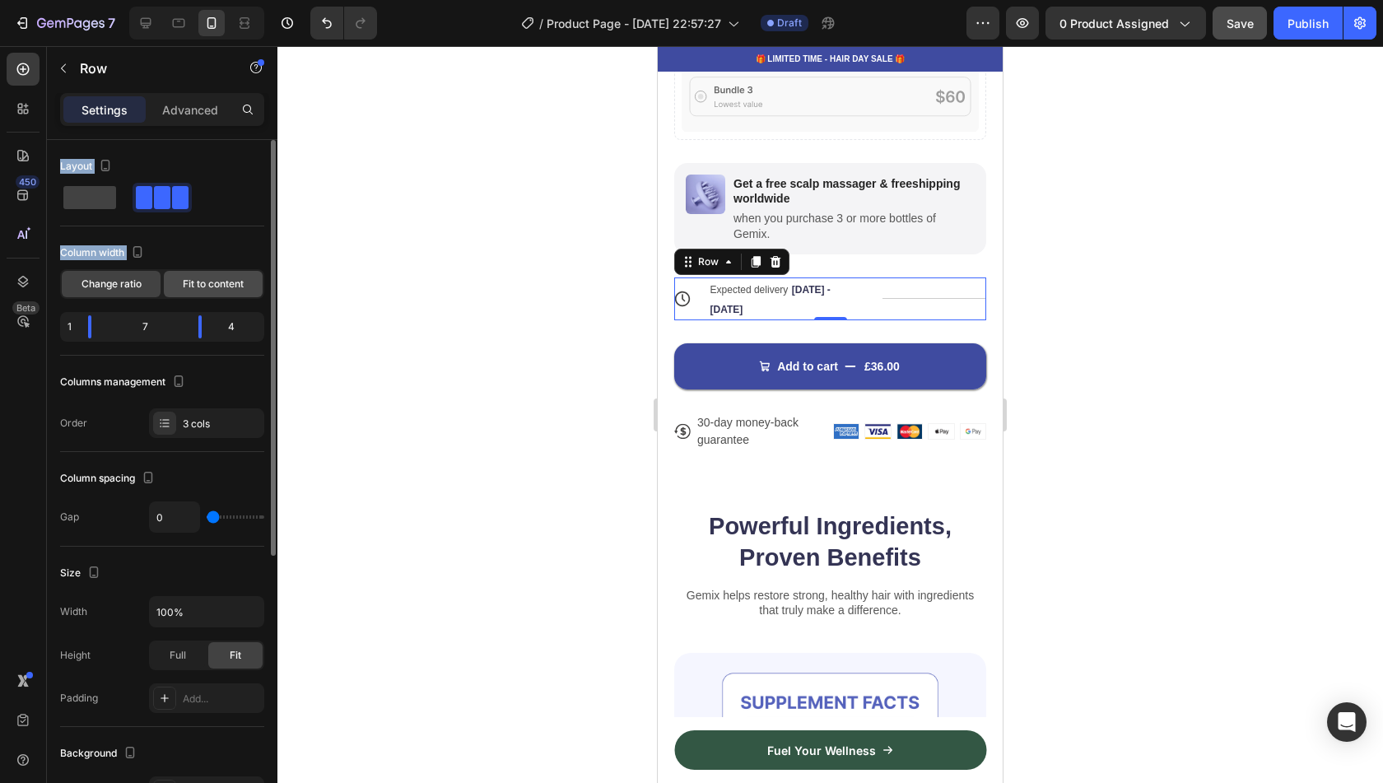
click at [204, 286] on span "Fit to content" at bounding box center [213, 284] width 61 height 15
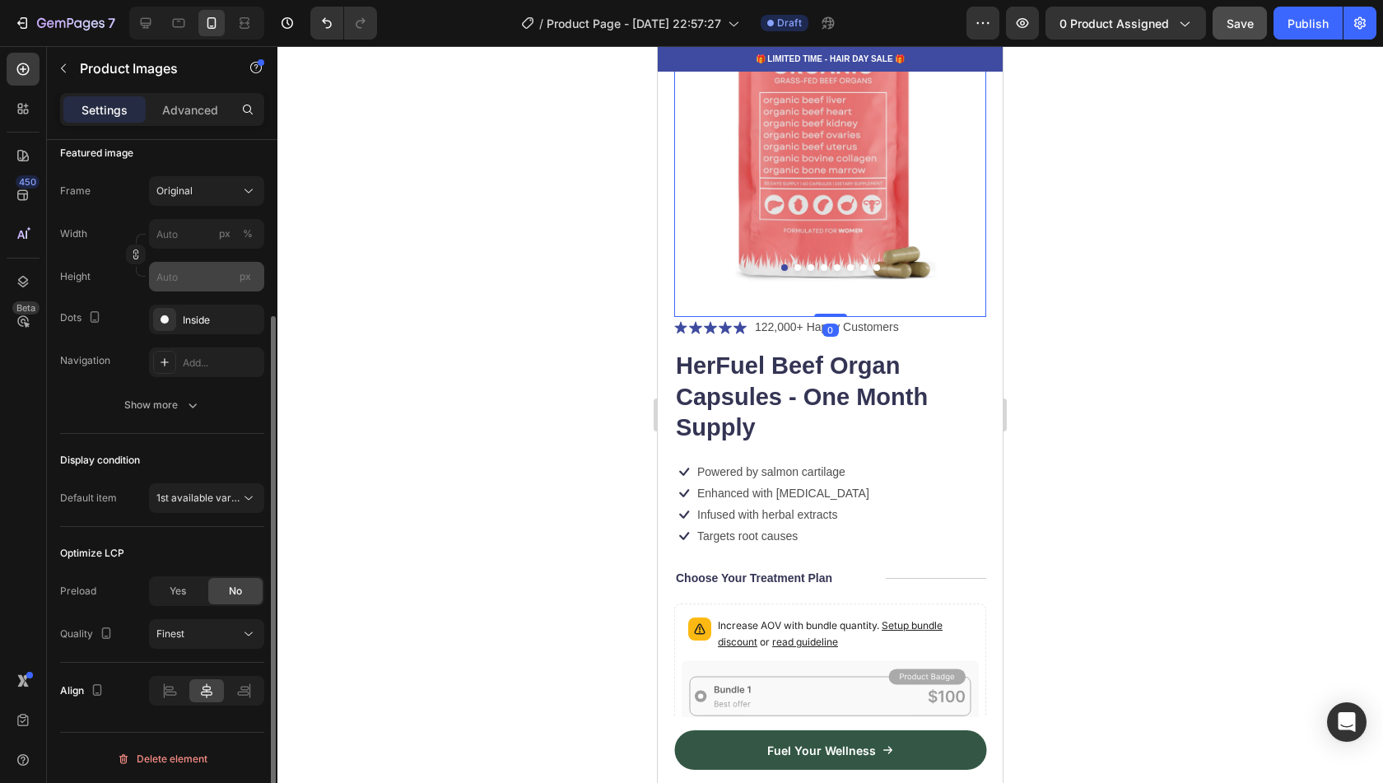
scroll to position [235, 0]
click at [242, 631] on icon at bounding box center [248, 634] width 16 height 16
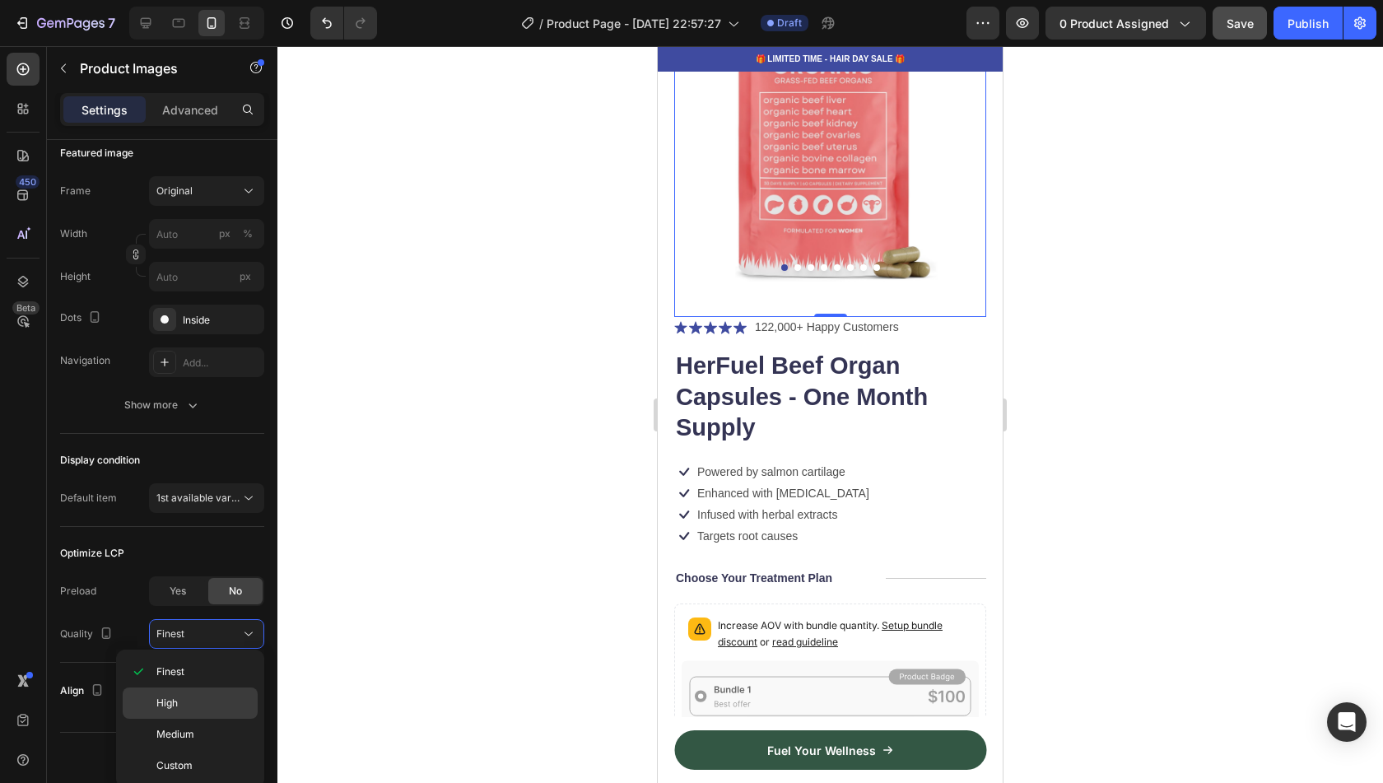
click at [219, 719] on div "High" at bounding box center [190, 734] width 135 height 31
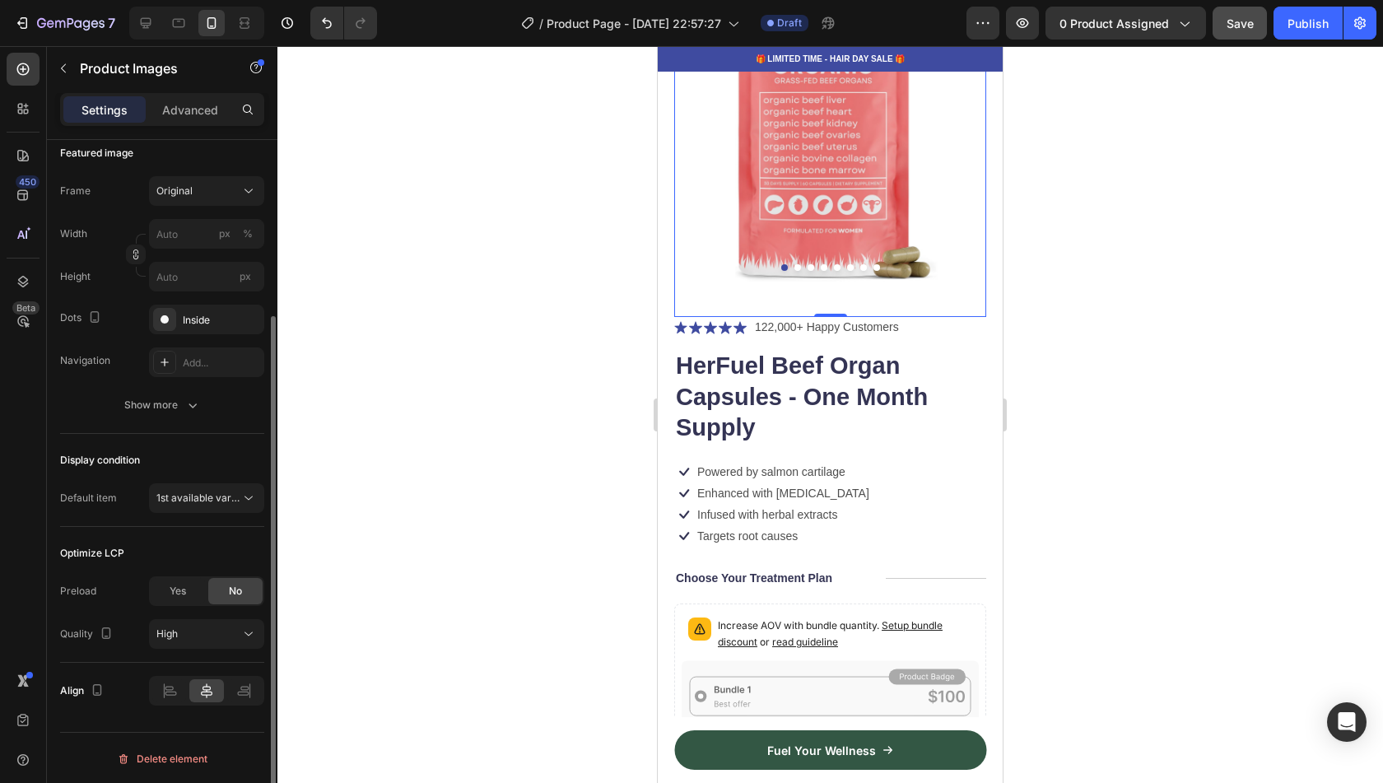
click at [224, 548] on div "Optimize LCP" at bounding box center [162, 553] width 204 height 26
click at [184, 593] on span "Yes" at bounding box center [178, 591] width 16 height 15
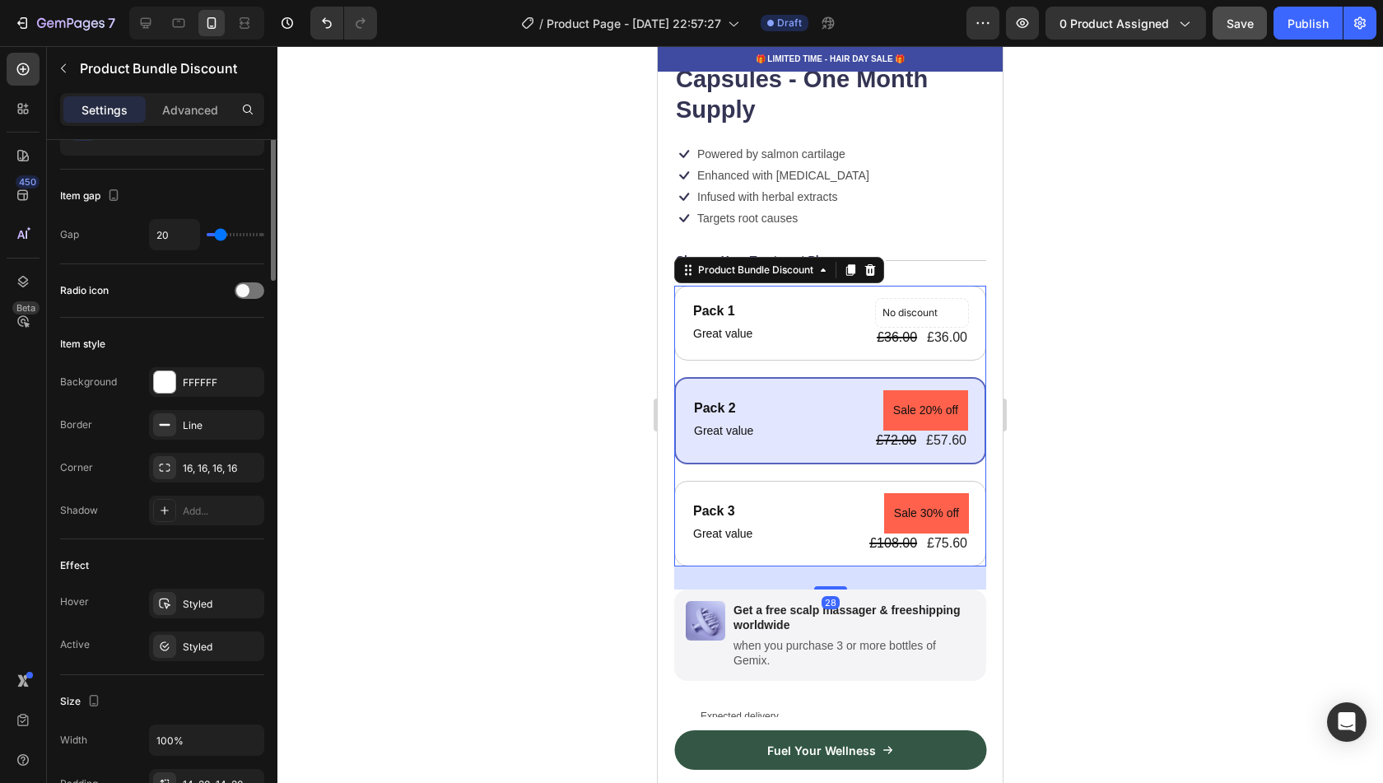
scroll to position [0, 0]
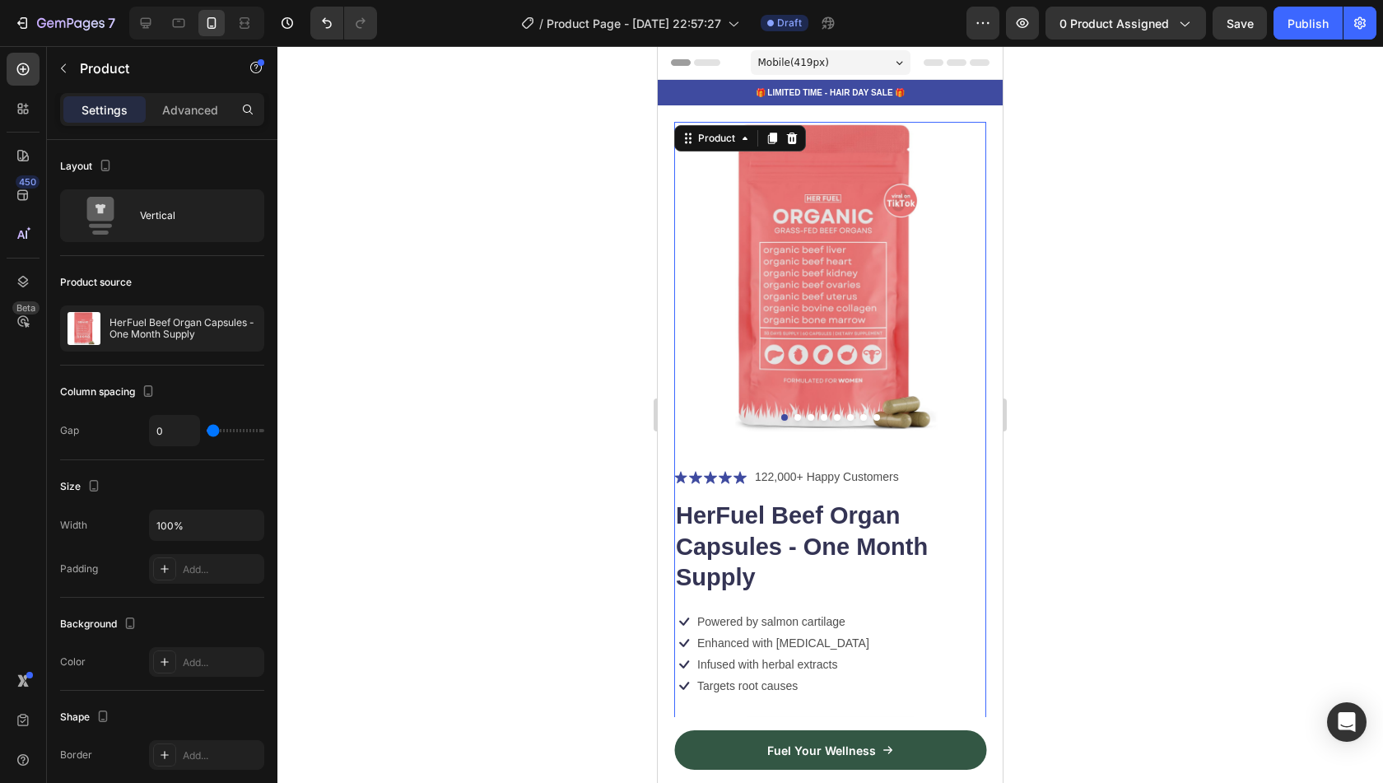
scroll to position [468, 0]
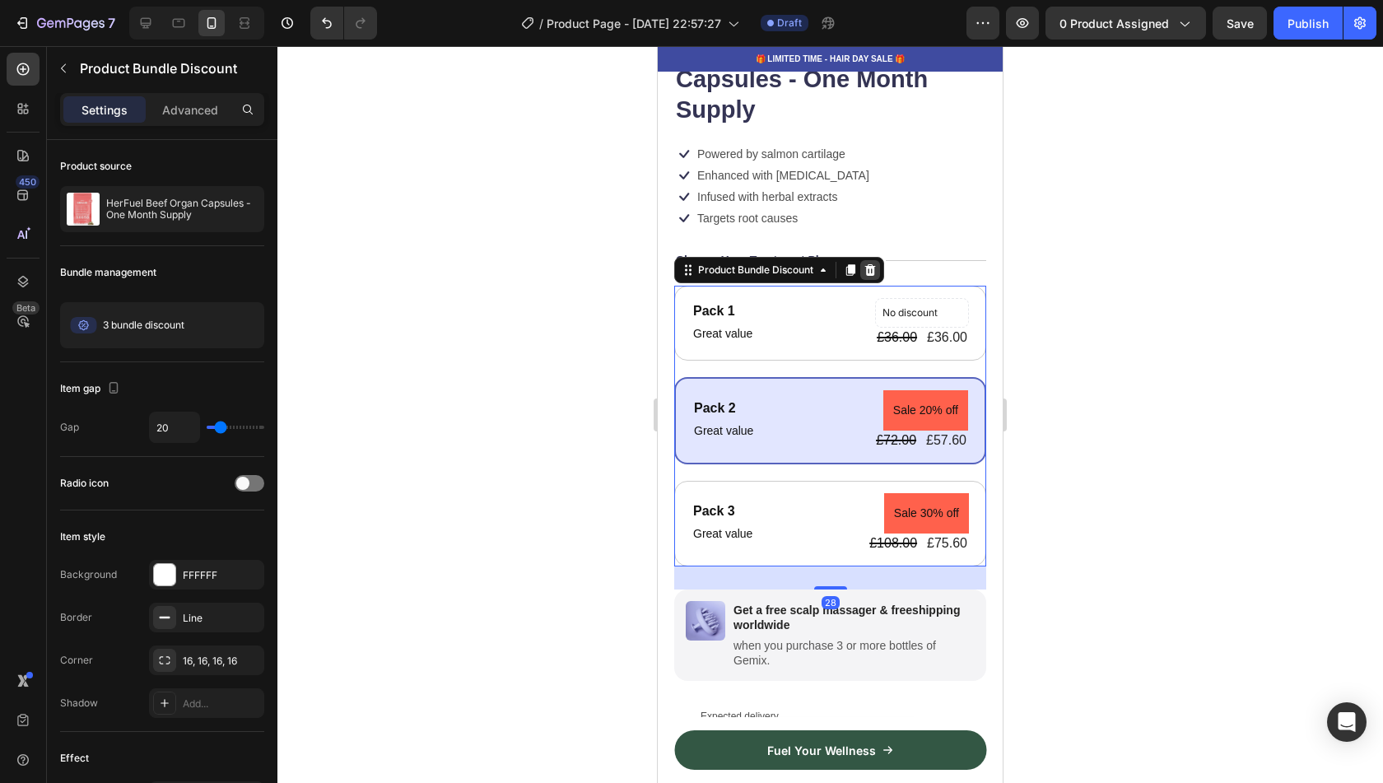
click at [871, 265] on div at bounding box center [870, 270] width 20 height 20
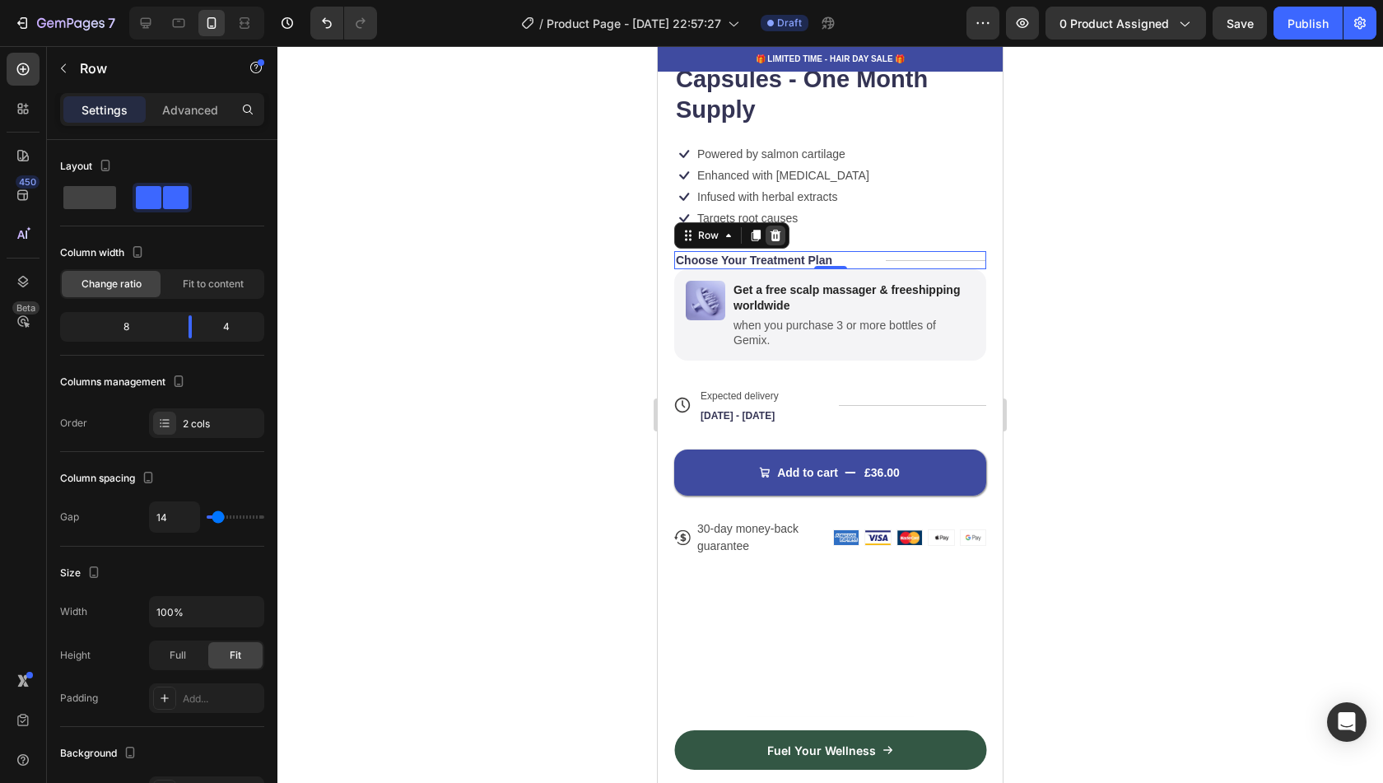
click at [780, 229] on icon at bounding box center [775, 235] width 13 height 13
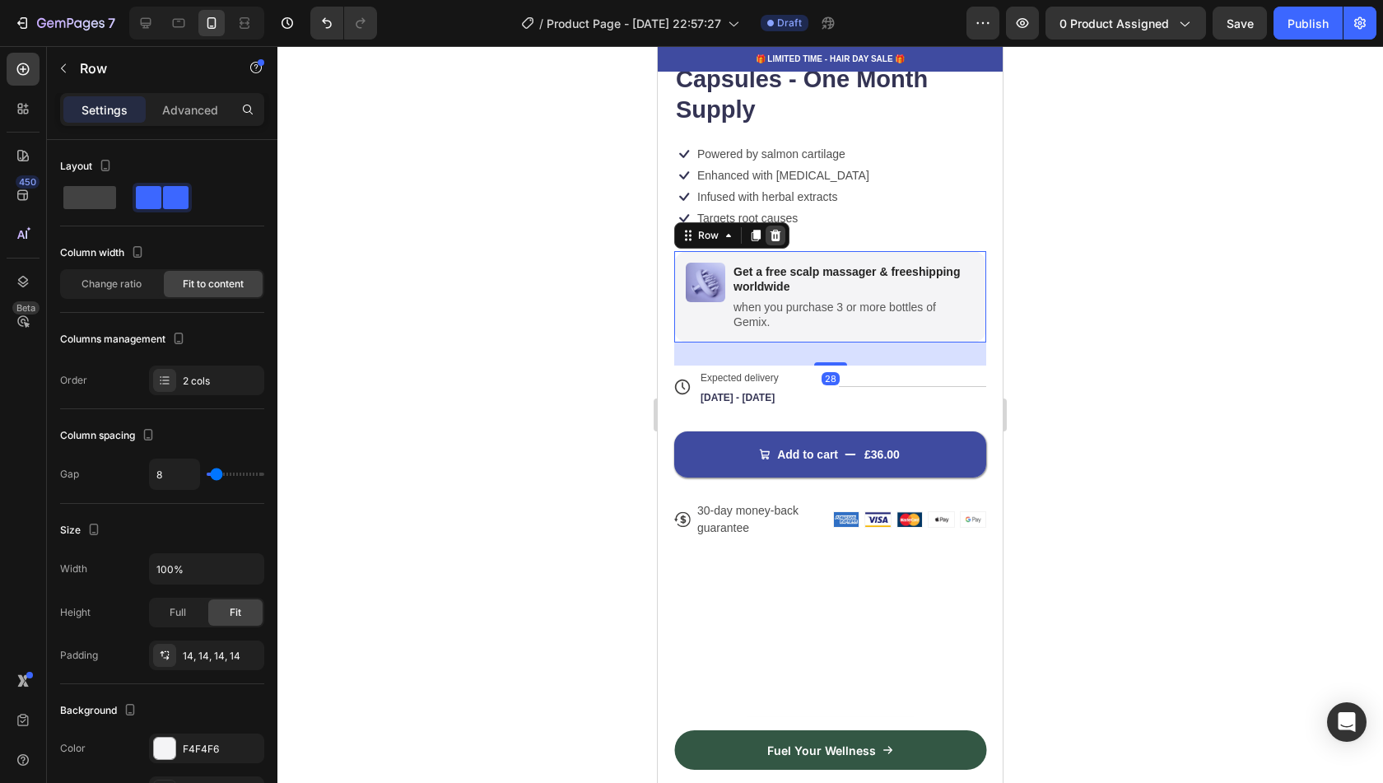
click at [779, 230] on icon at bounding box center [776, 236] width 11 height 12
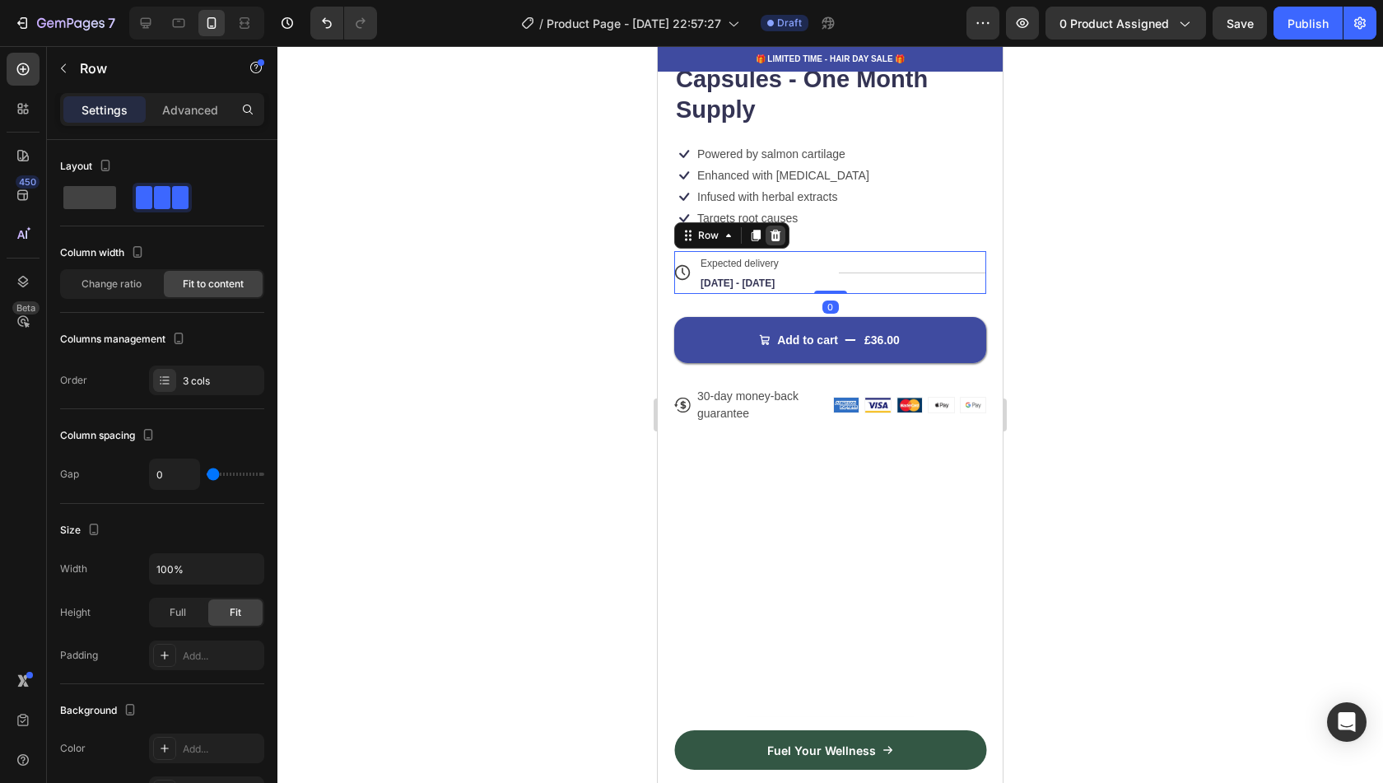
click at [777, 230] on icon at bounding box center [776, 236] width 11 height 12
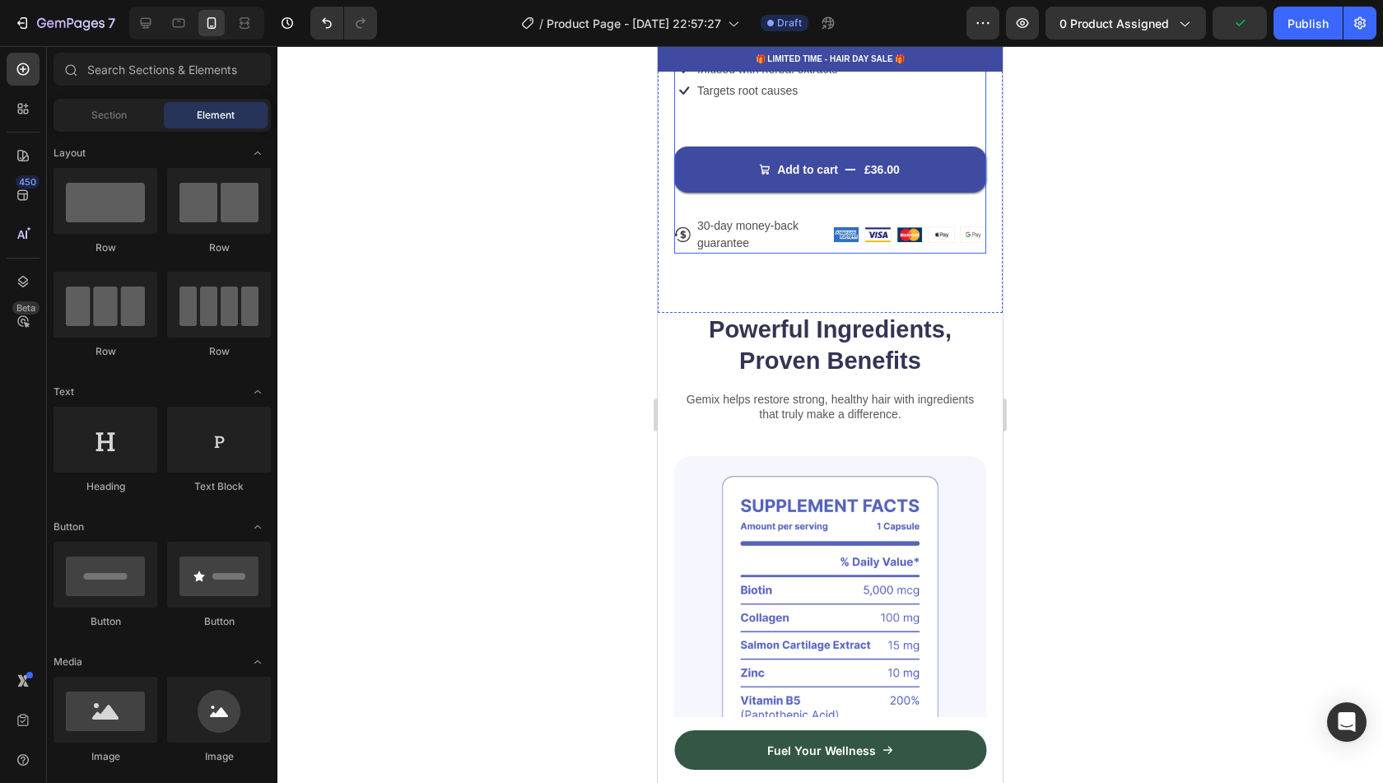
scroll to position [600, 0]
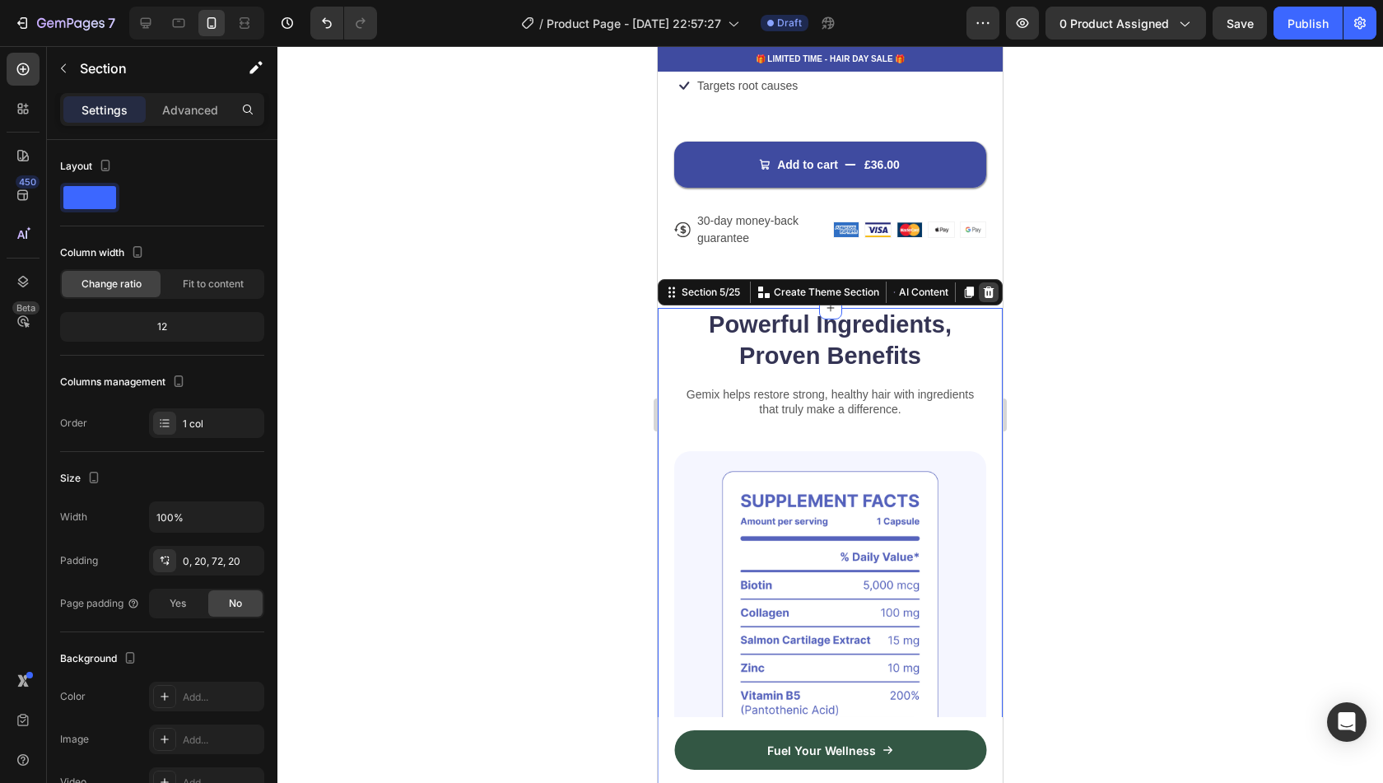
click at [984, 286] on icon at bounding box center [989, 292] width 11 height 12
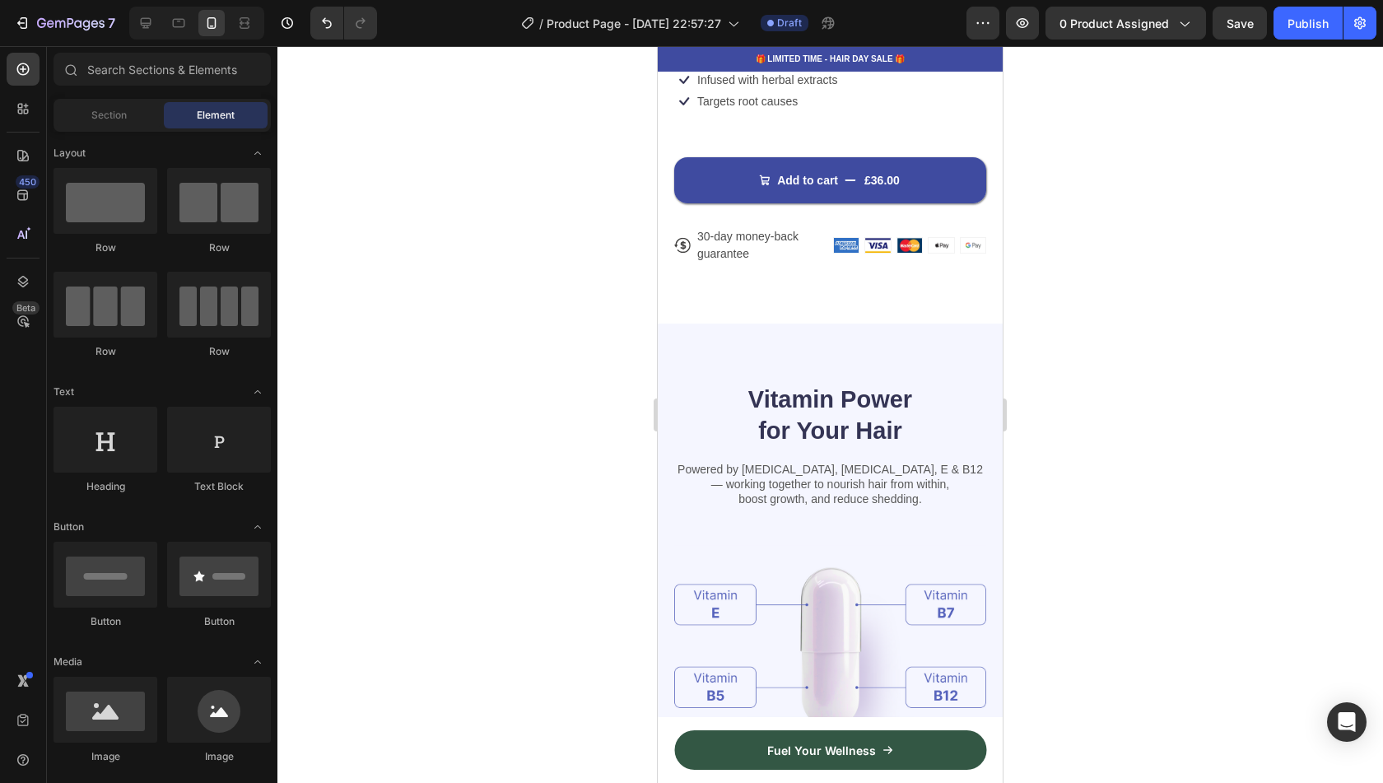
scroll to position [584, 0]
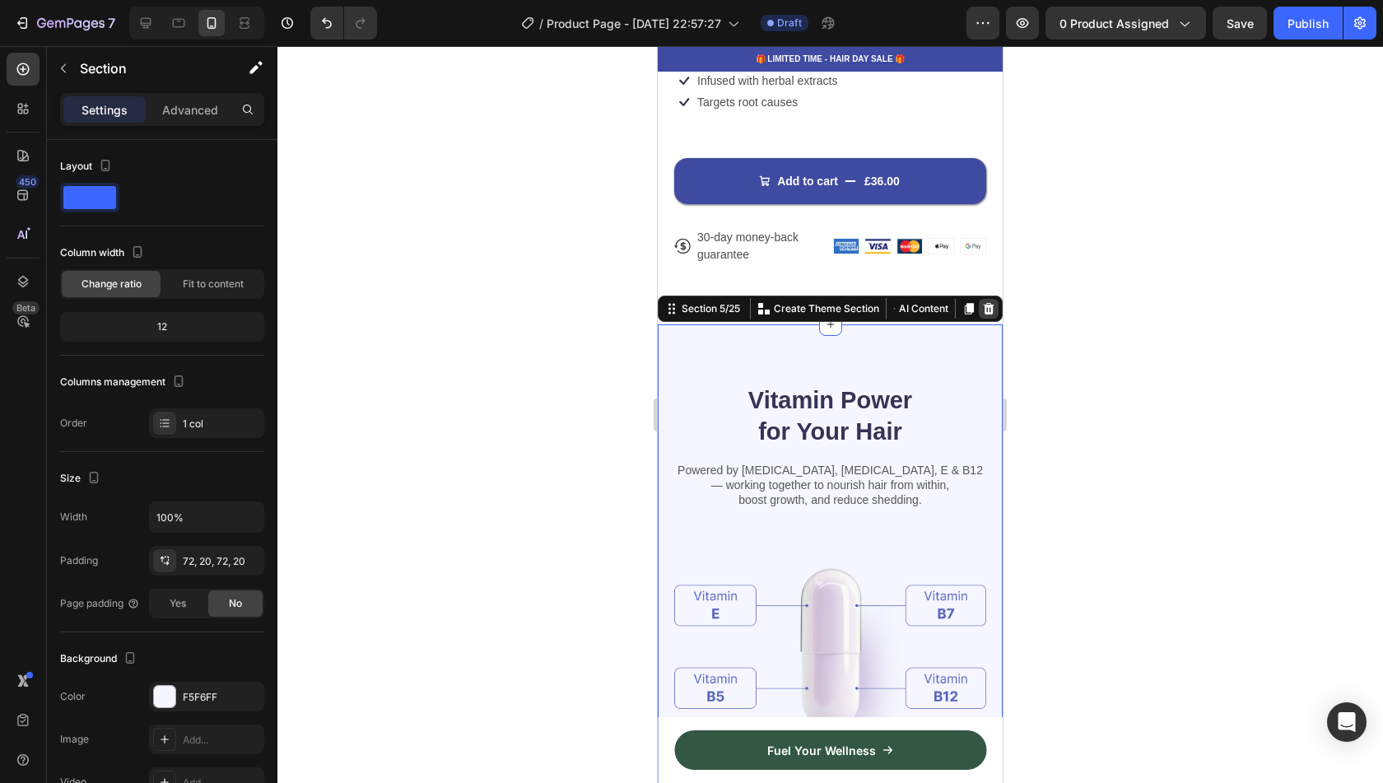
click at [982, 302] on icon at bounding box center [988, 308] width 13 height 13
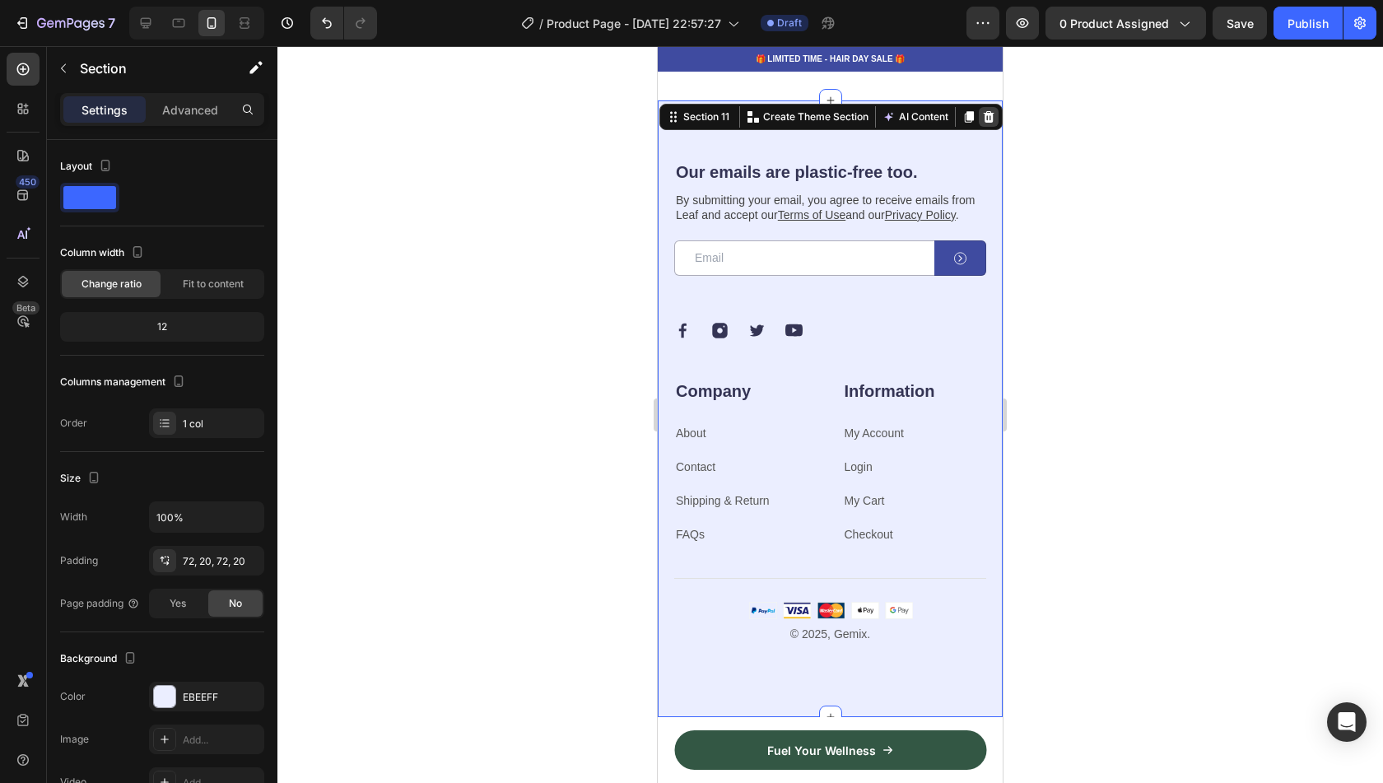
scroll to position [3624, 0]
click at [984, 123] on icon at bounding box center [989, 118] width 11 height 12
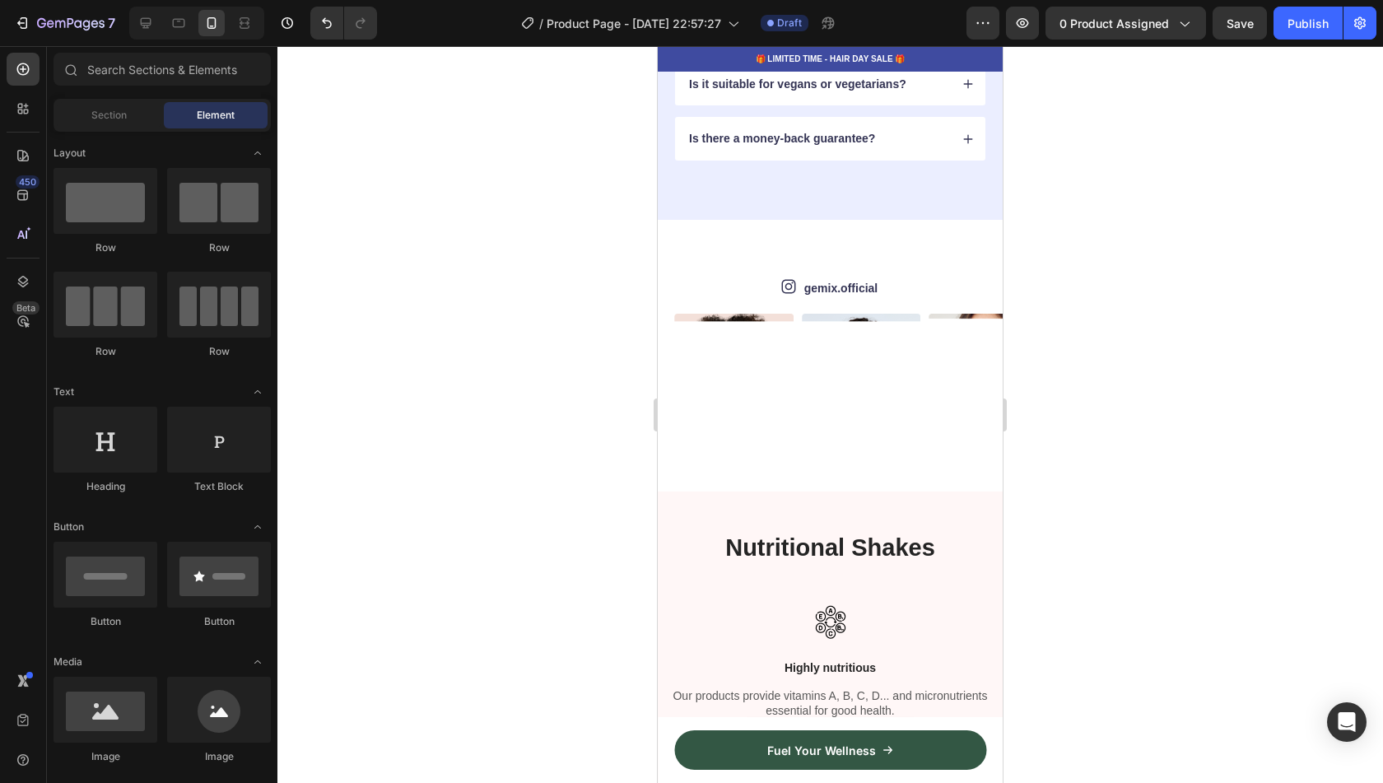
scroll to position [3351, 0]
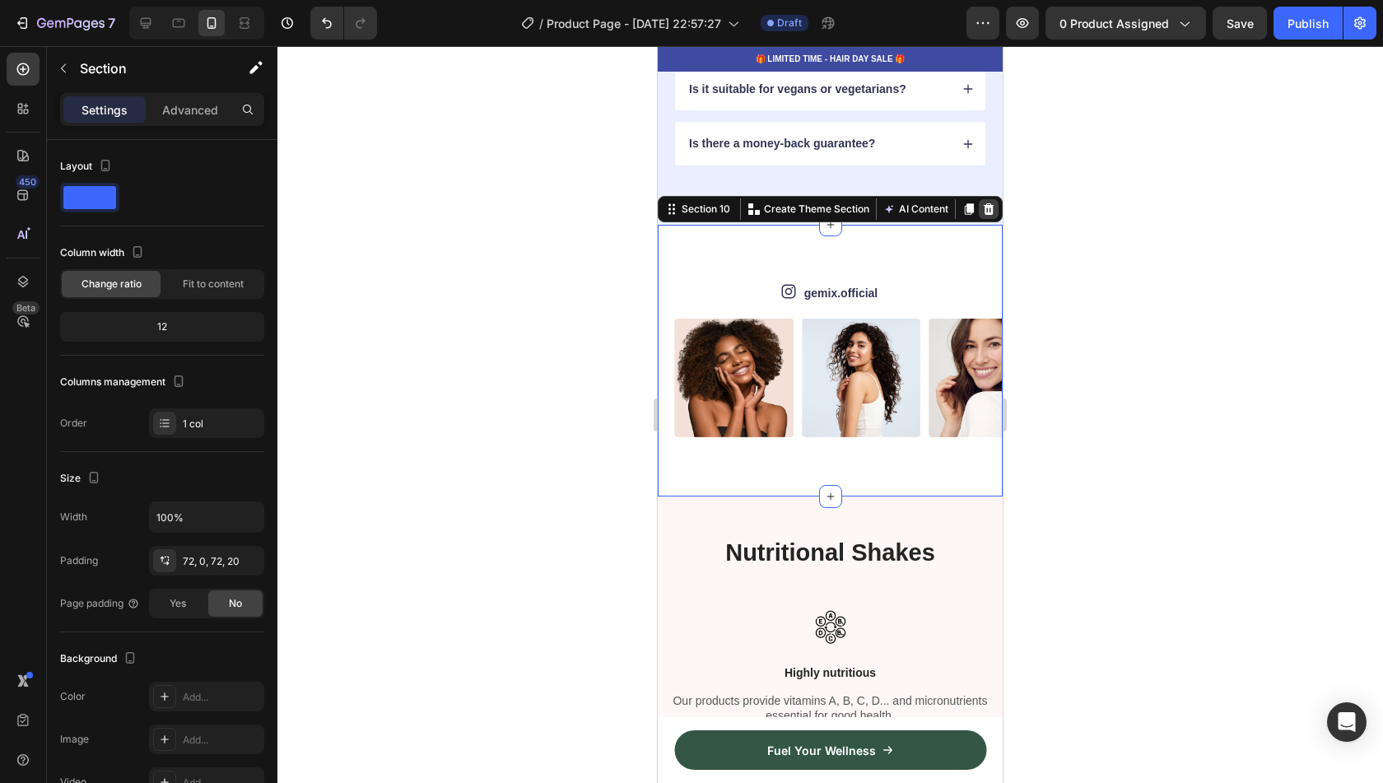
click at [983, 208] on icon at bounding box center [988, 209] width 13 height 13
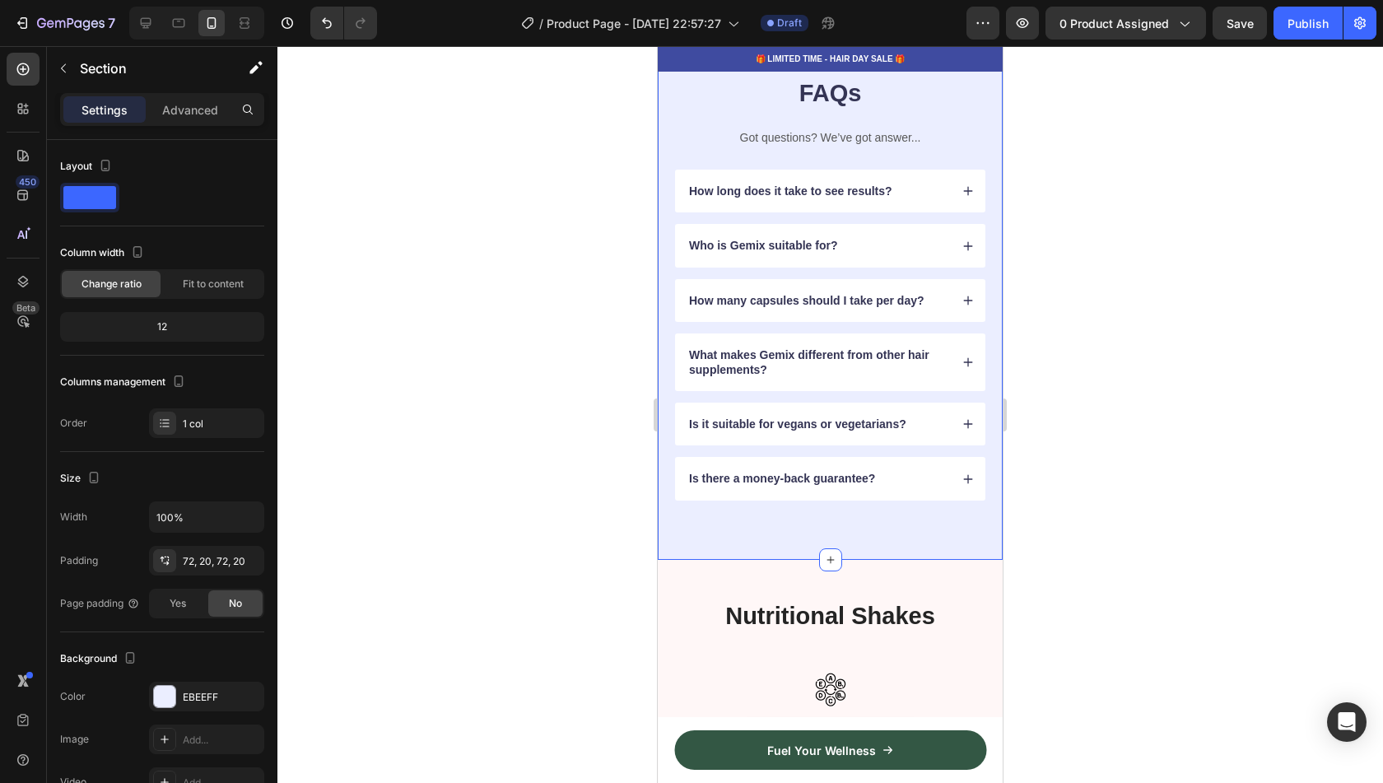
scroll to position [2919, 0]
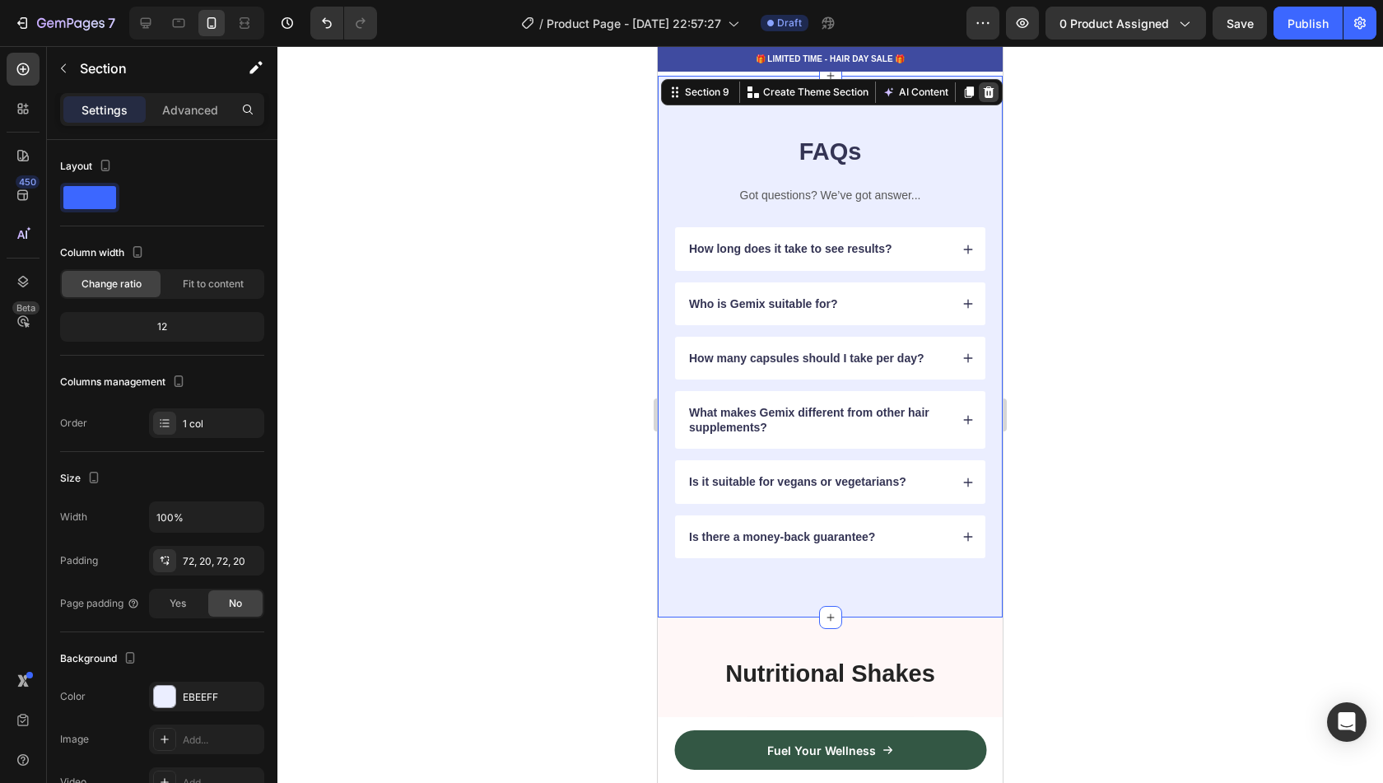
click at [982, 99] on icon at bounding box center [988, 92] width 13 height 13
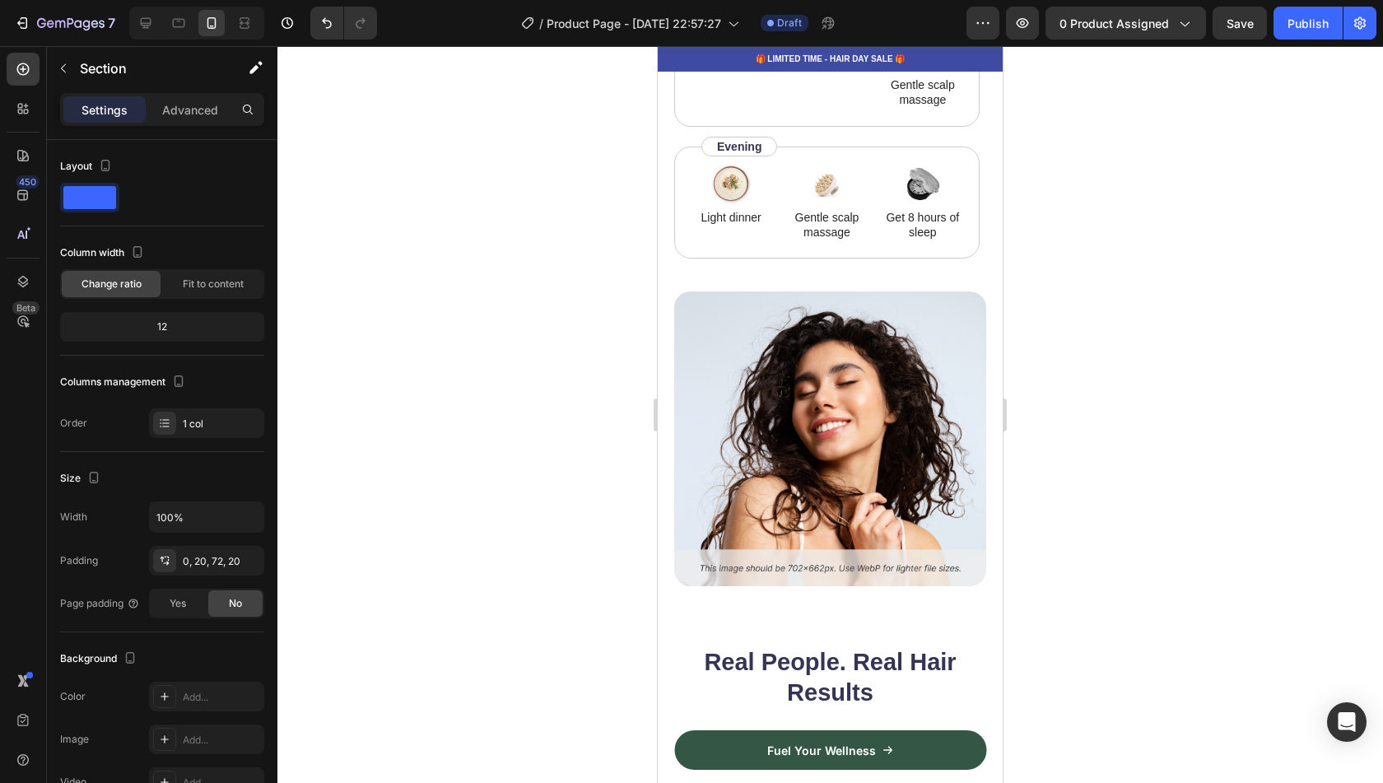
scroll to position [1502, 0]
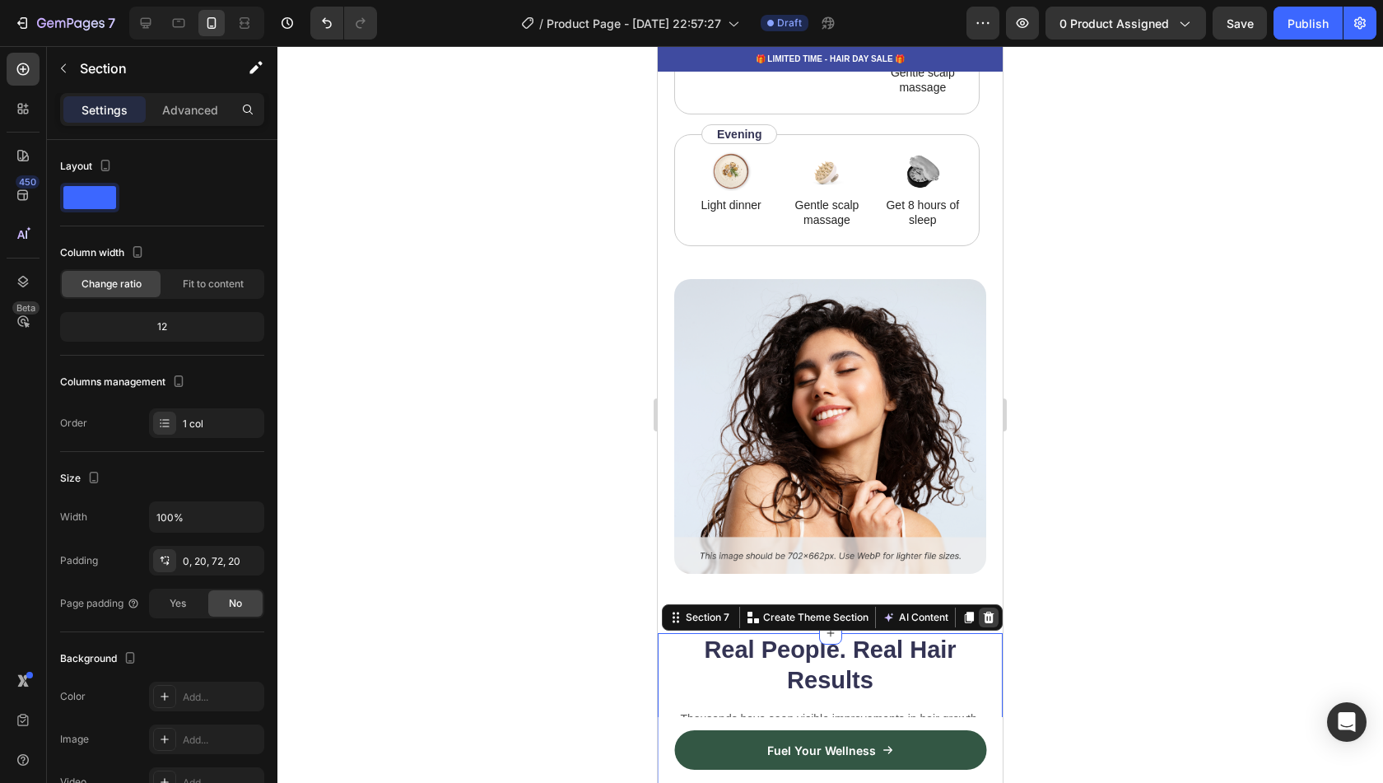
click at [982, 611] on icon at bounding box center [988, 617] width 13 height 13
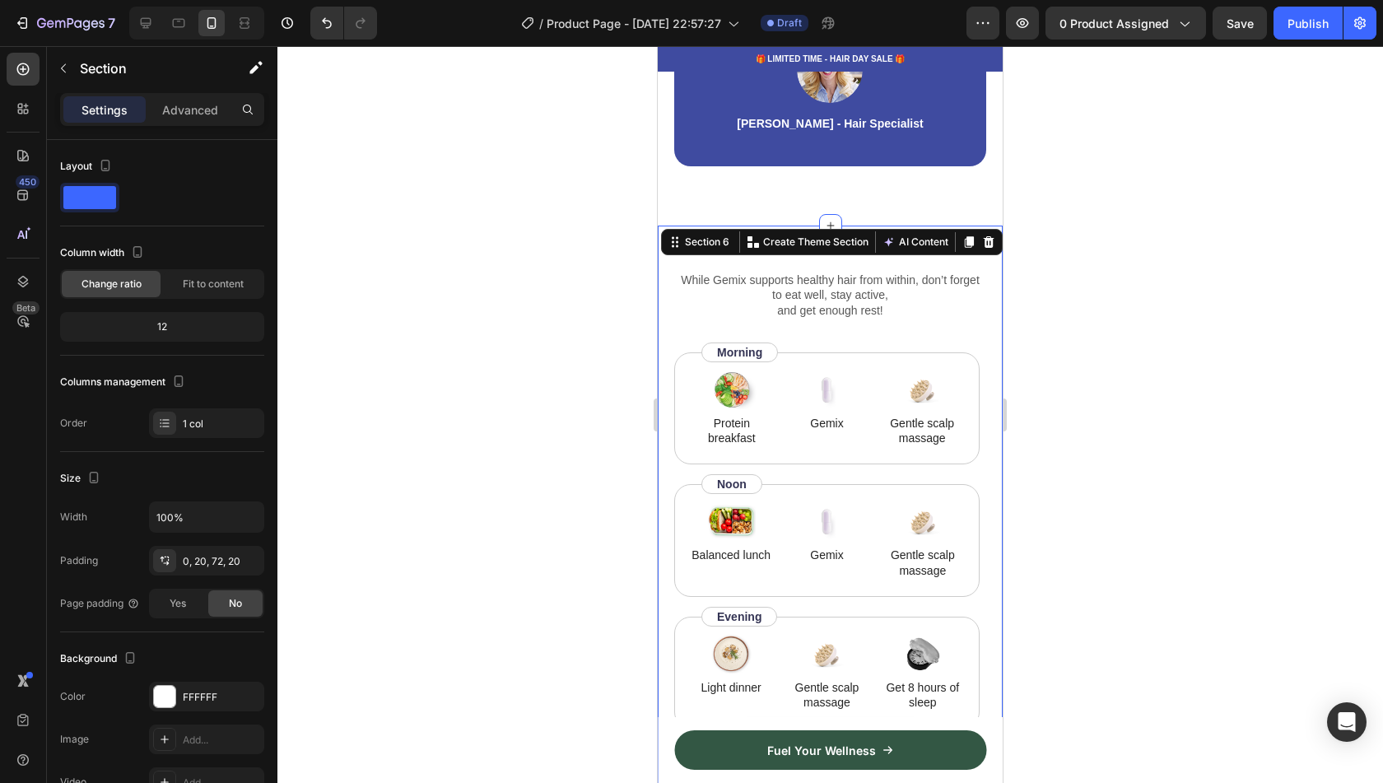
scroll to position [970, 0]
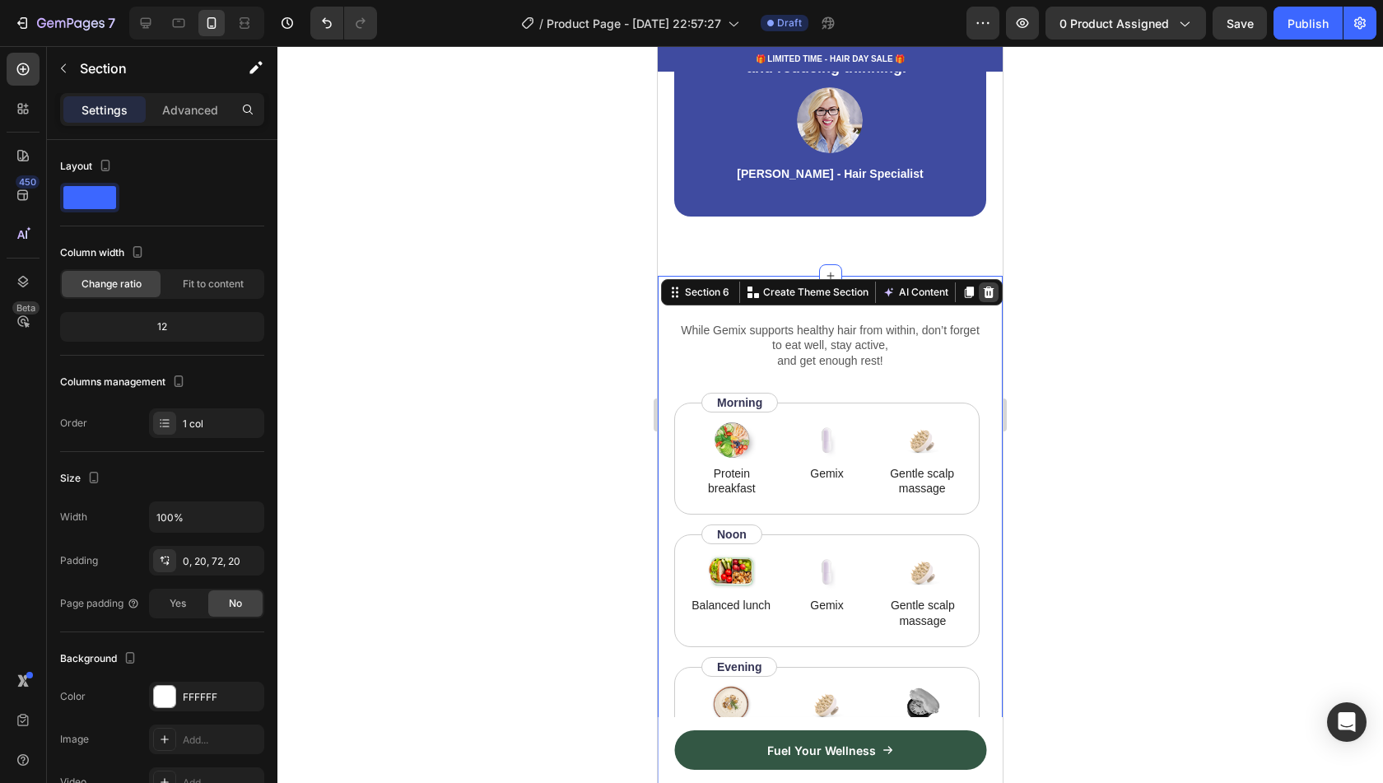
click at [982, 292] on icon at bounding box center [988, 292] width 13 height 13
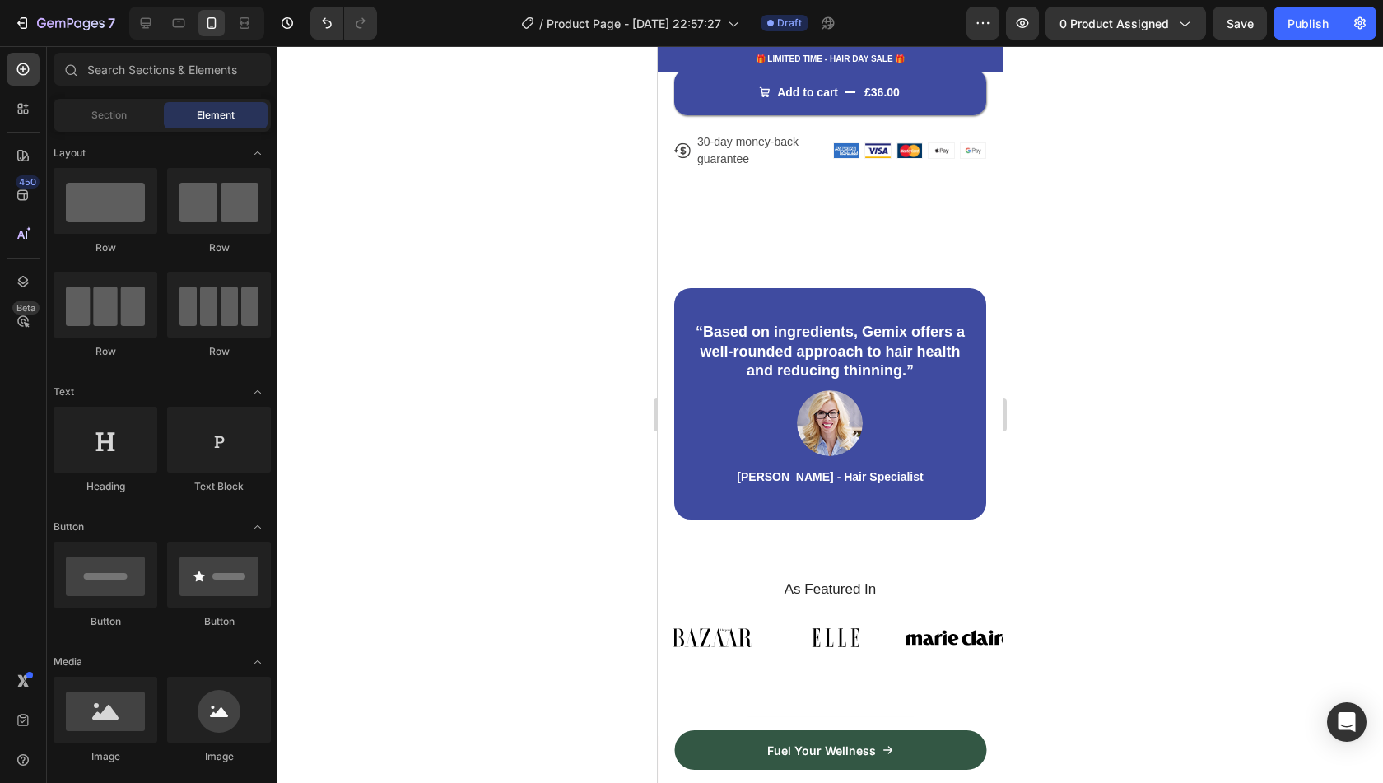
scroll to position [678, 0]
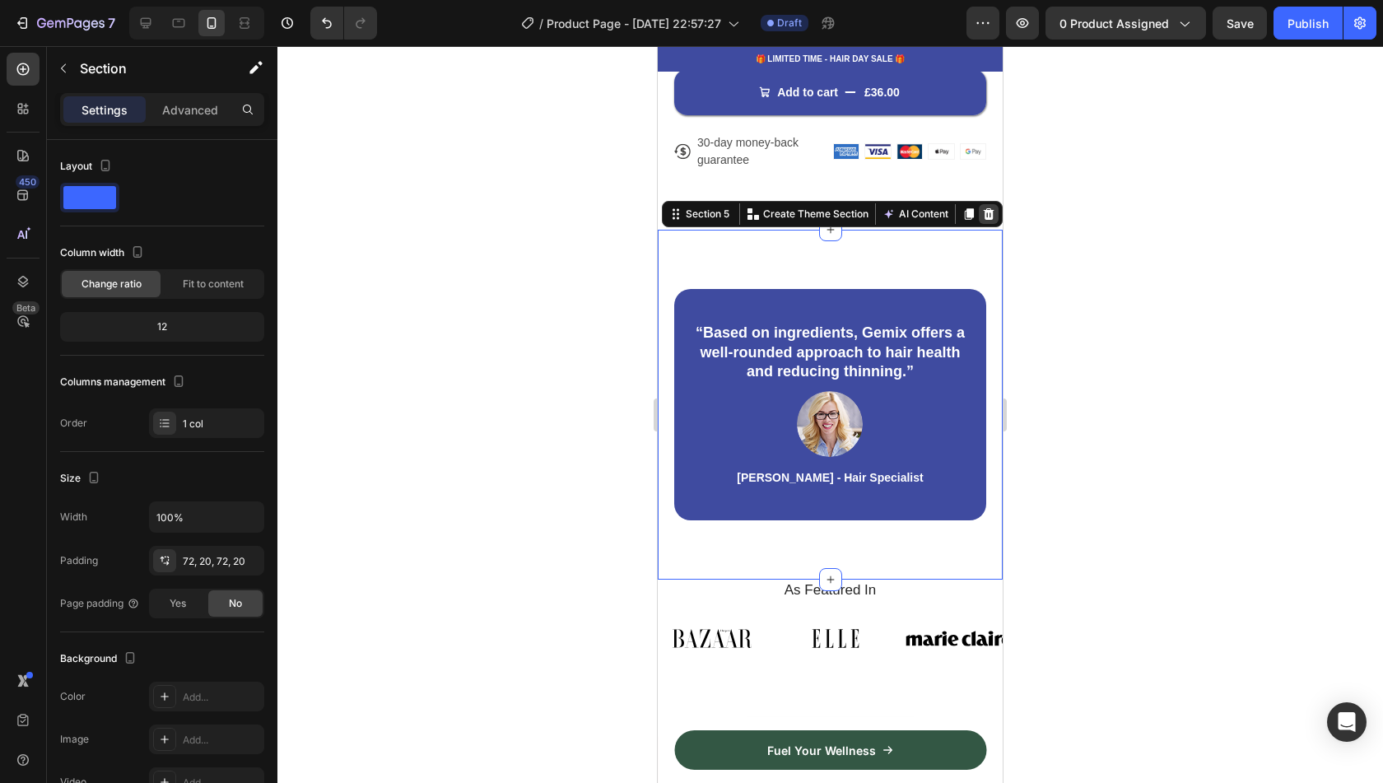
click at [984, 208] on icon at bounding box center [989, 214] width 11 height 12
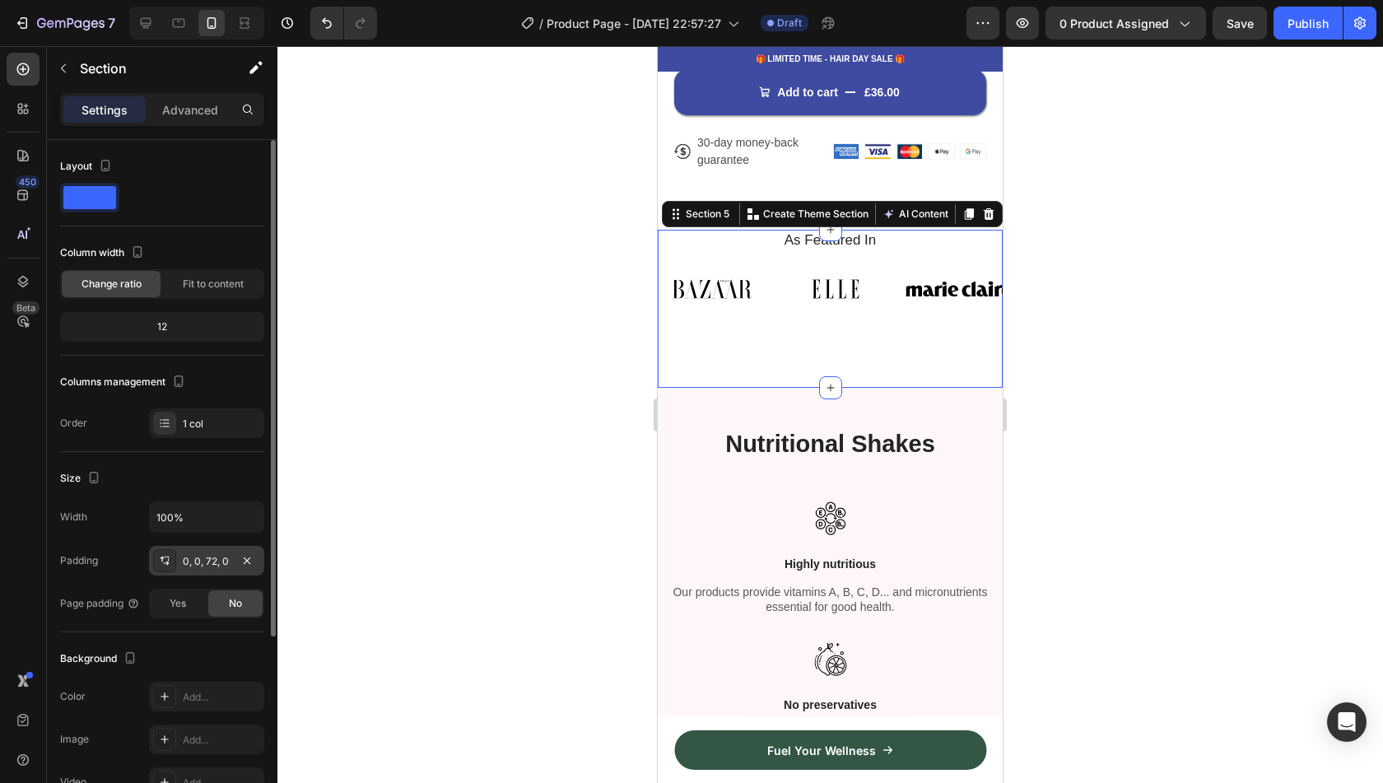
click at [212, 569] on div "0, 0, 72, 0" at bounding box center [206, 561] width 115 height 30
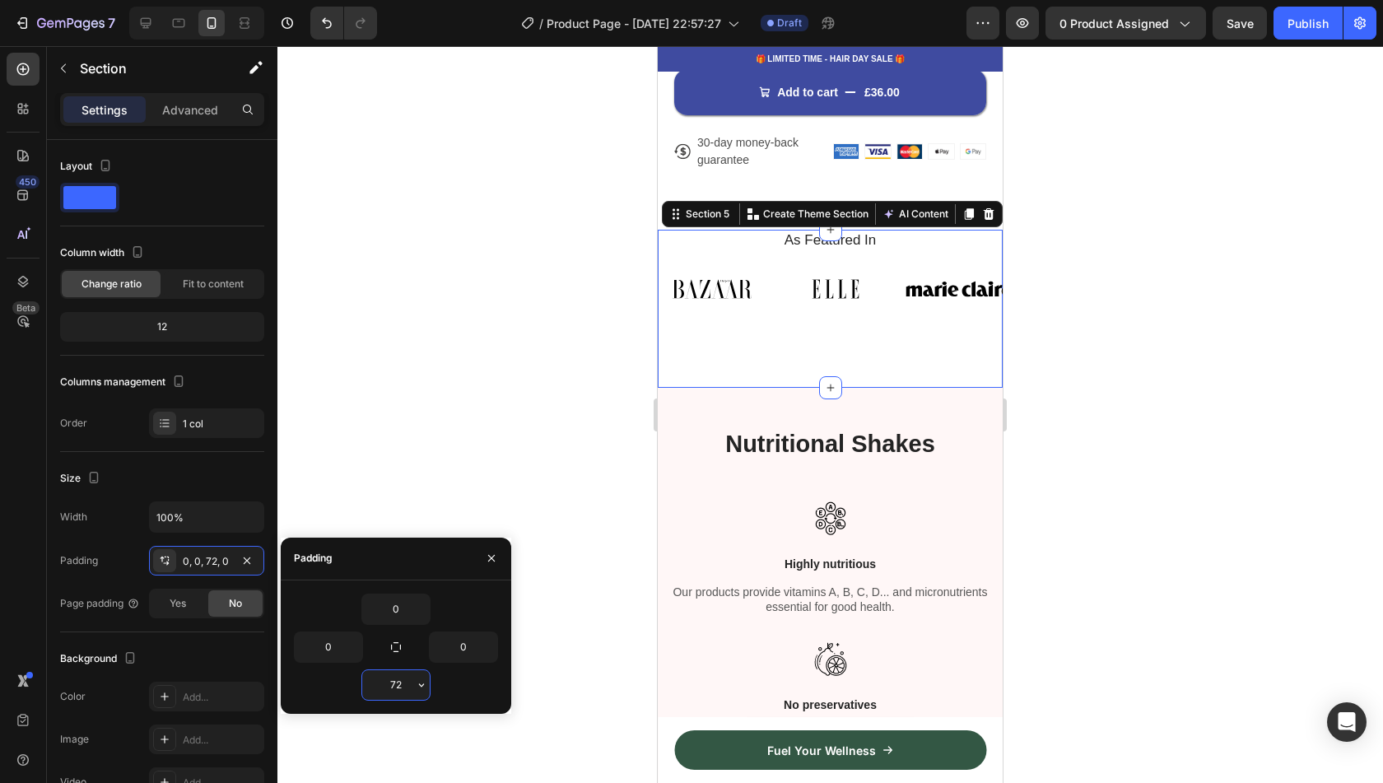
click at [392, 682] on input "72" at bounding box center [396, 685] width 68 height 30
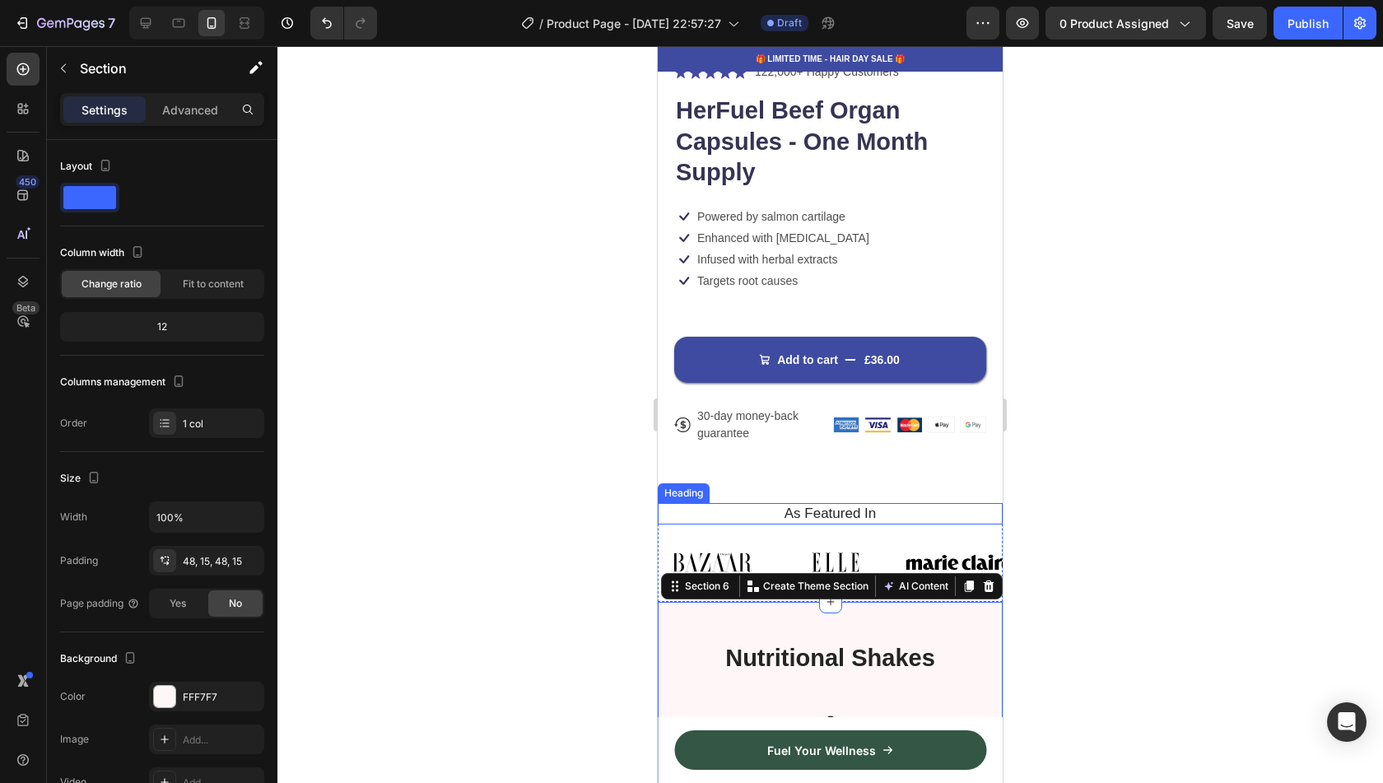
scroll to position [403, 0]
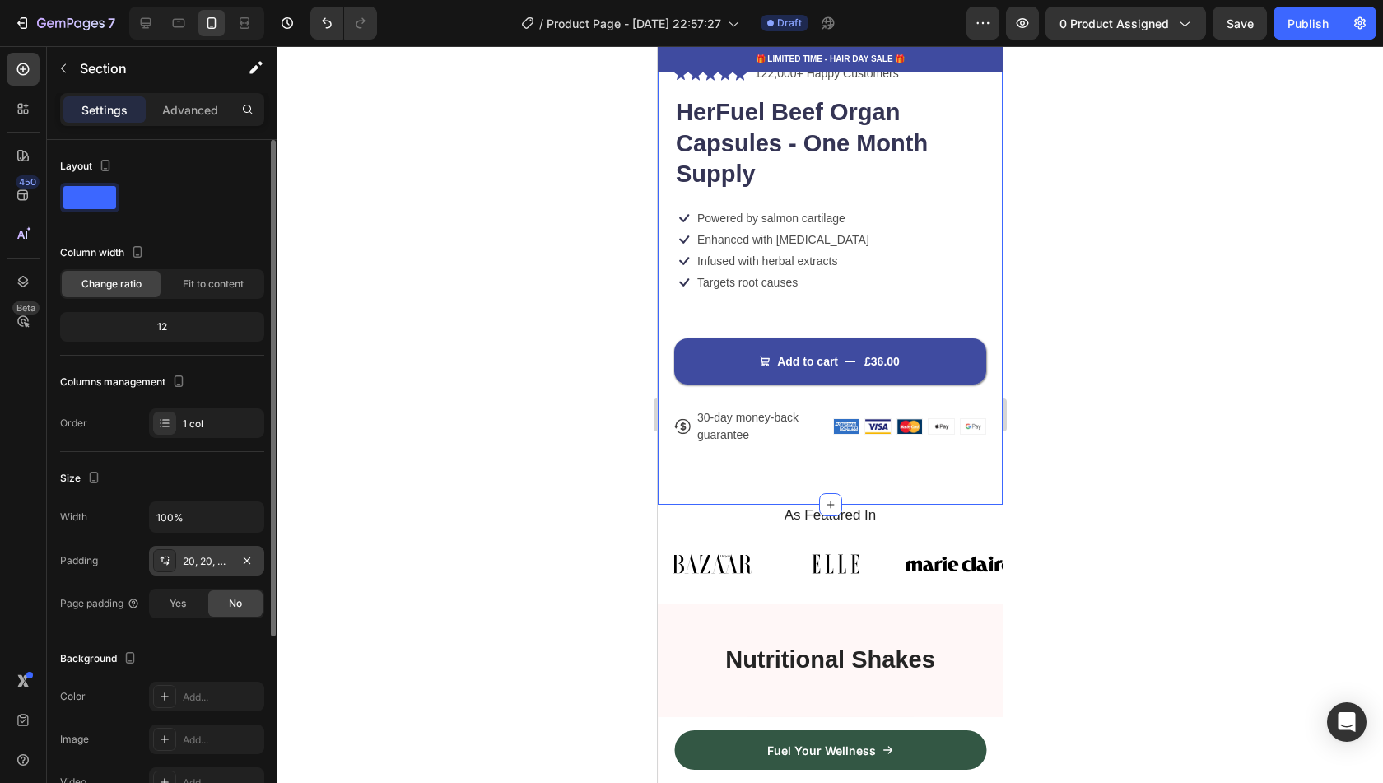
click at [226, 562] on div "20, 20, 72, 20" at bounding box center [207, 561] width 48 height 15
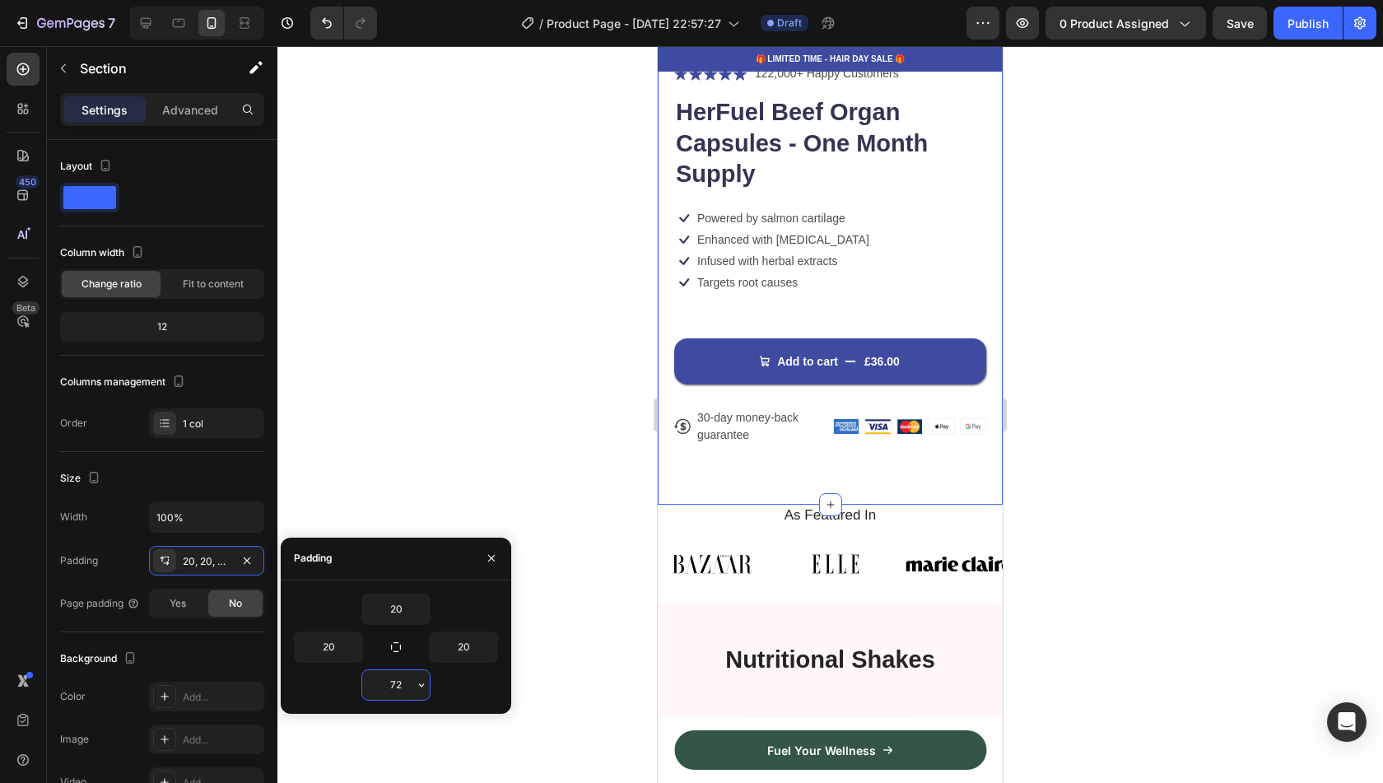
click at [395, 682] on input "72" at bounding box center [396, 685] width 68 height 30
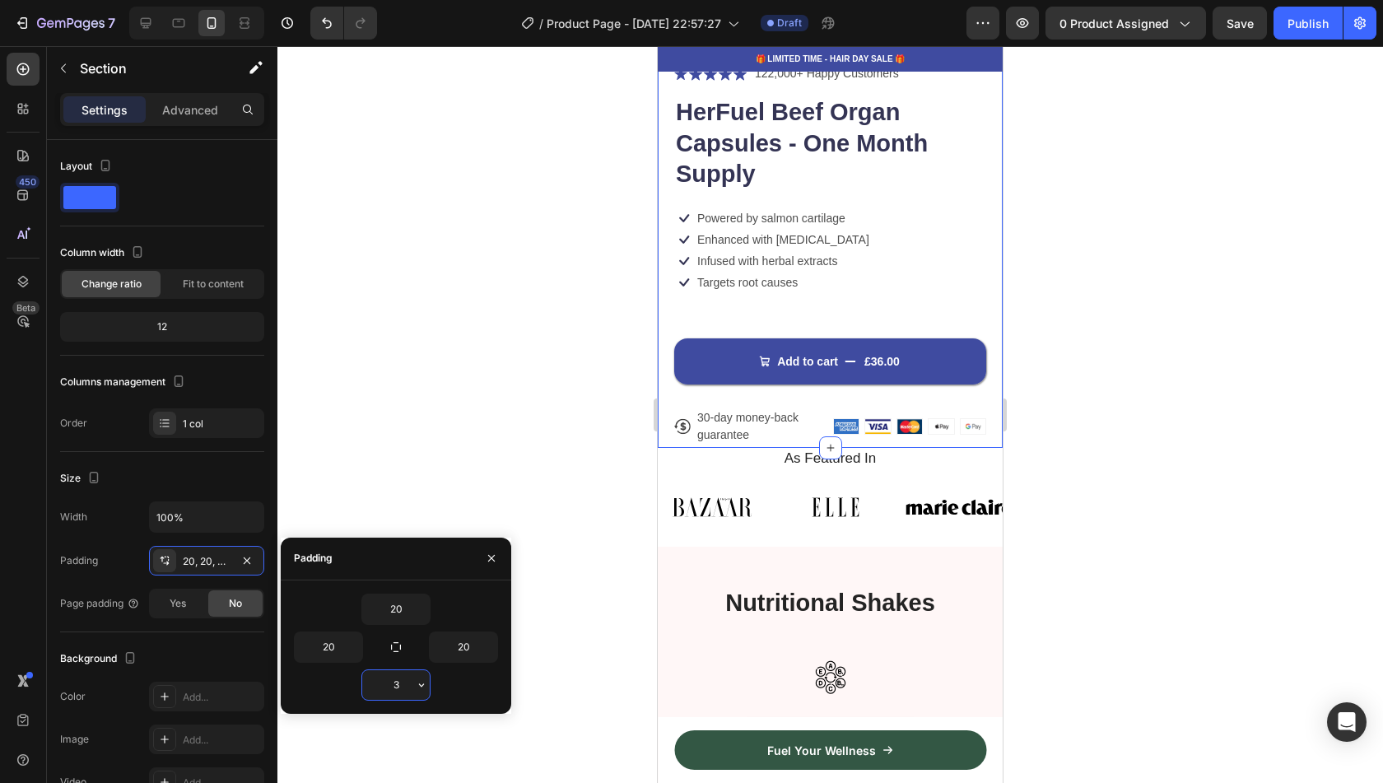
type input "32"
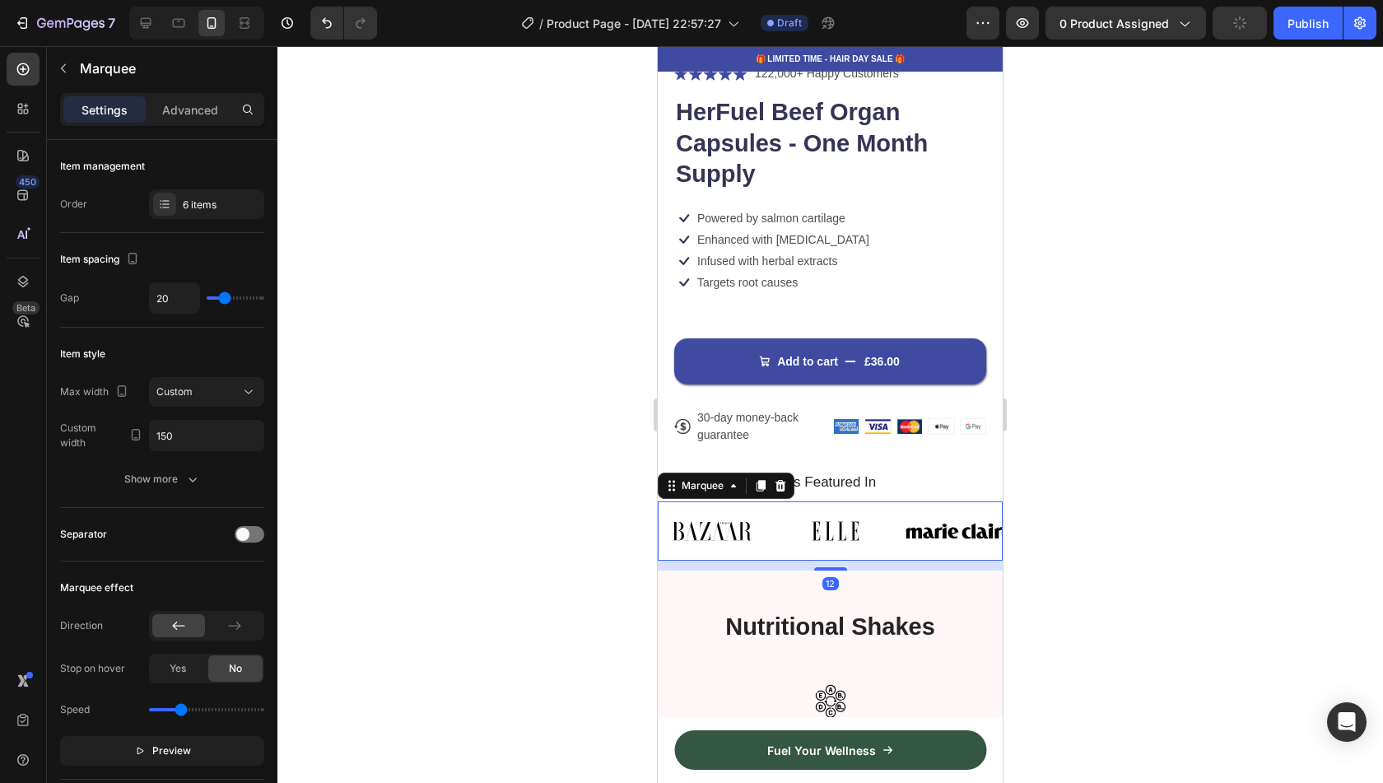
click at [859, 501] on div "Image Image Image Image Image Image Image Image Image Image Image Image Marquee…" at bounding box center [830, 530] width 345 height 59
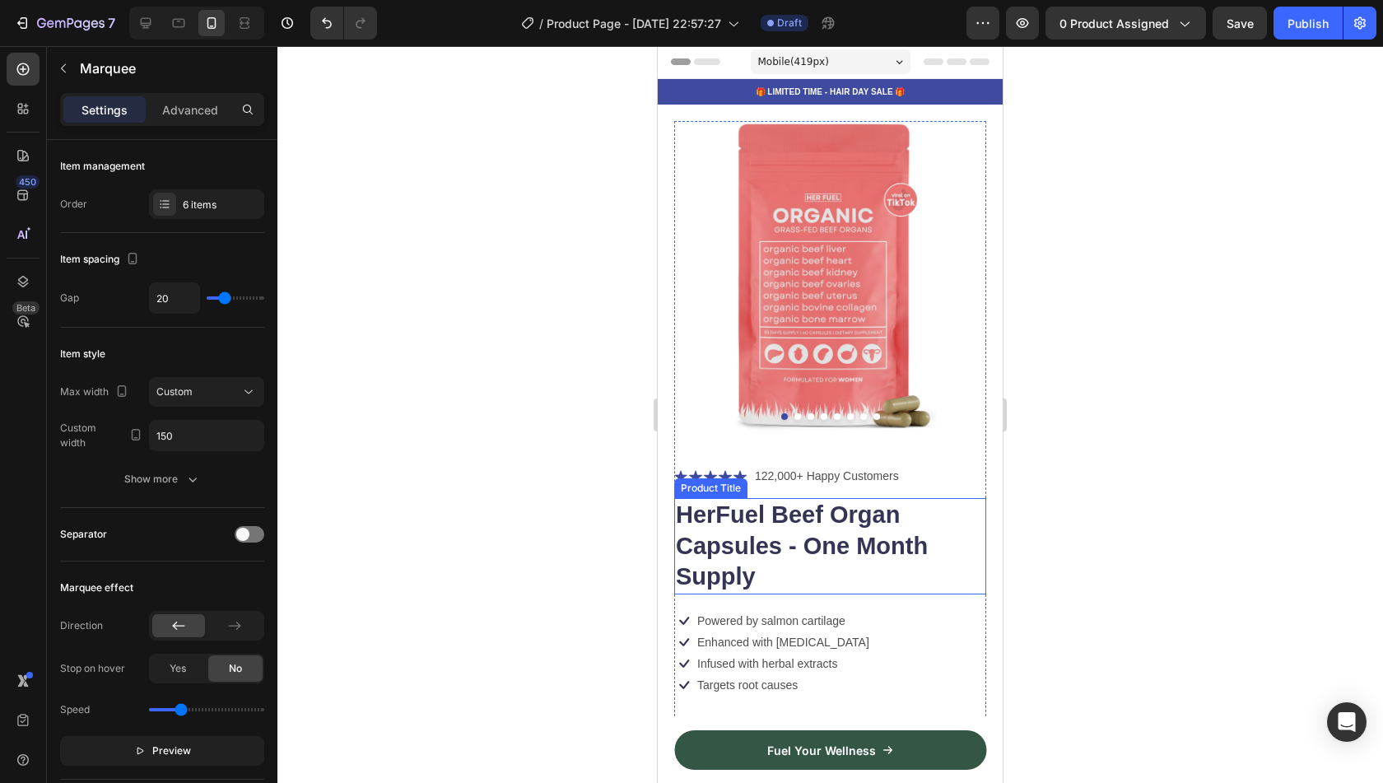
scroll to position [0, 0]
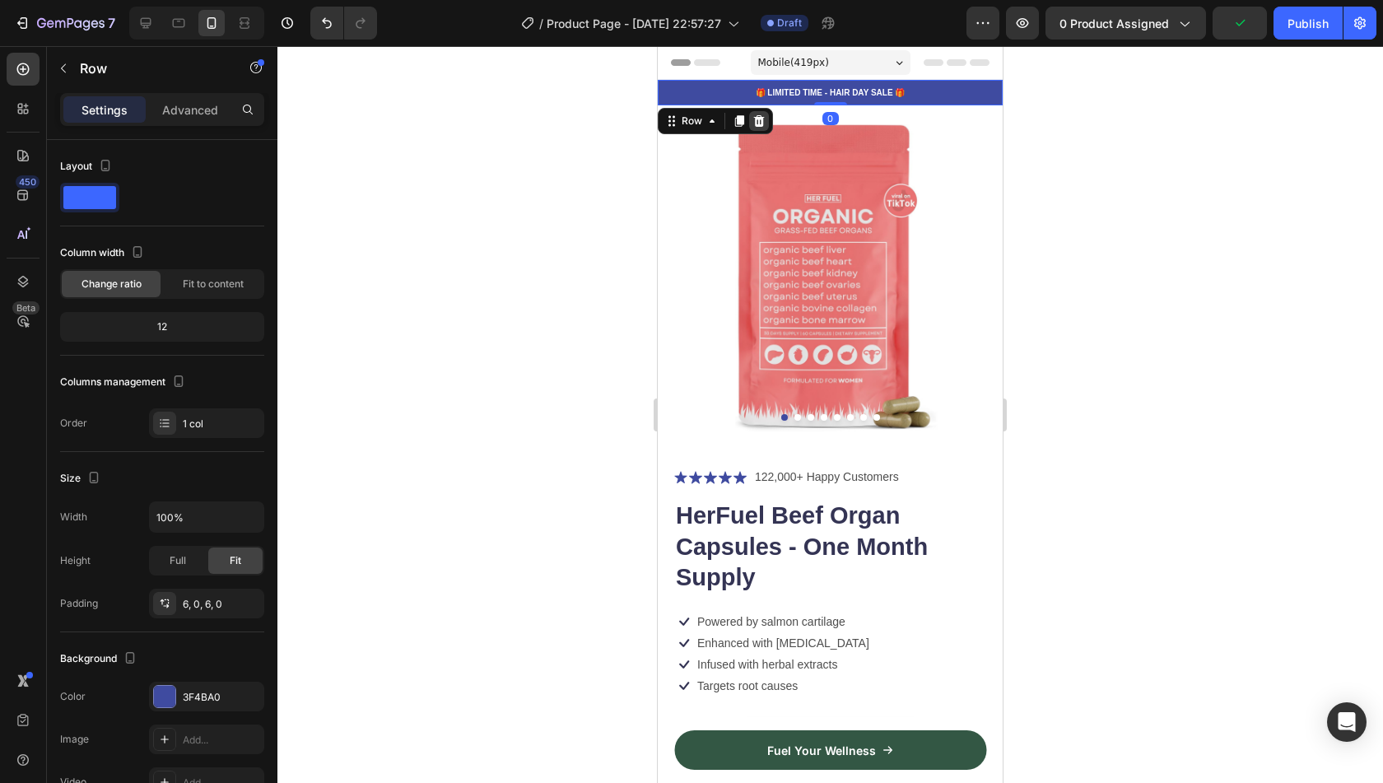
click at [757, 128] on div at bounding box center [759, 121] width 20 height 20
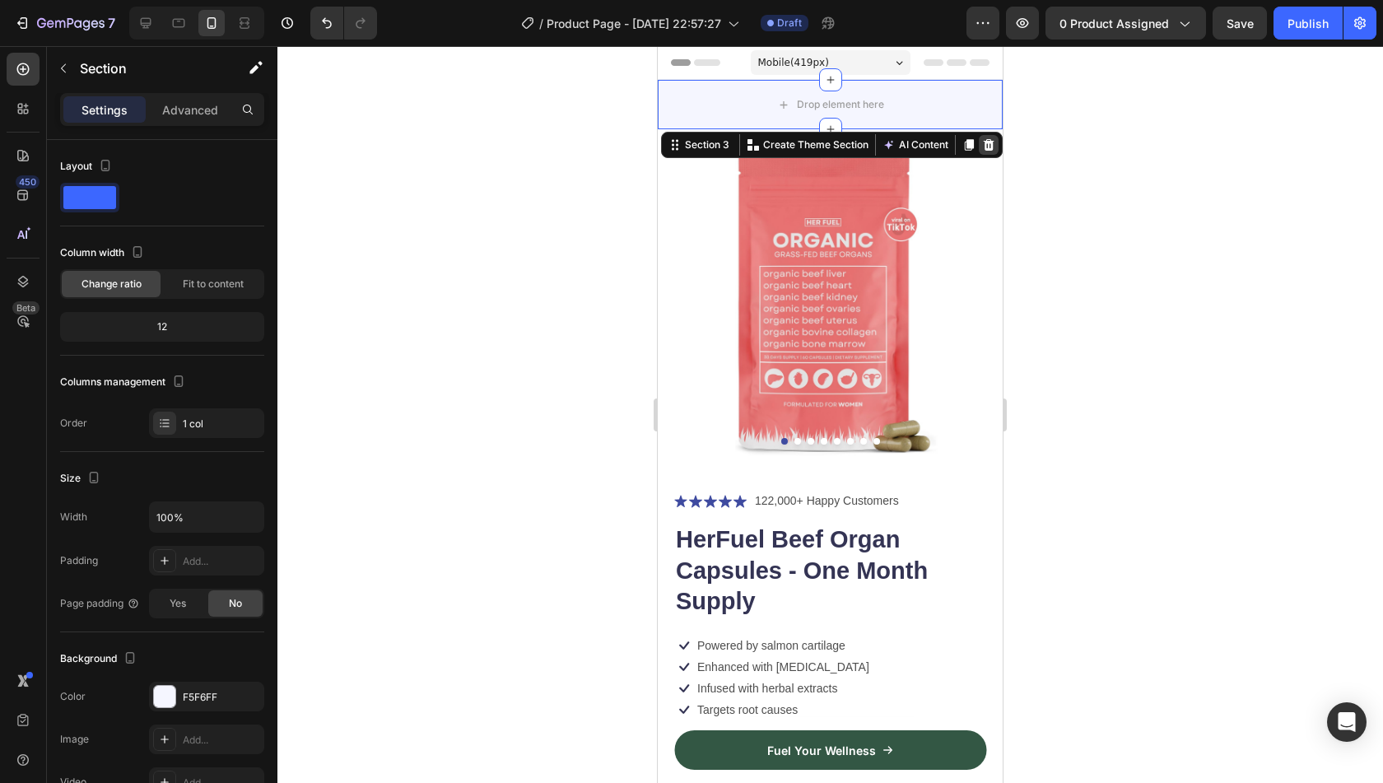
click at [982, 147] on icon at bounding box center [988, 144] width 13 height 13
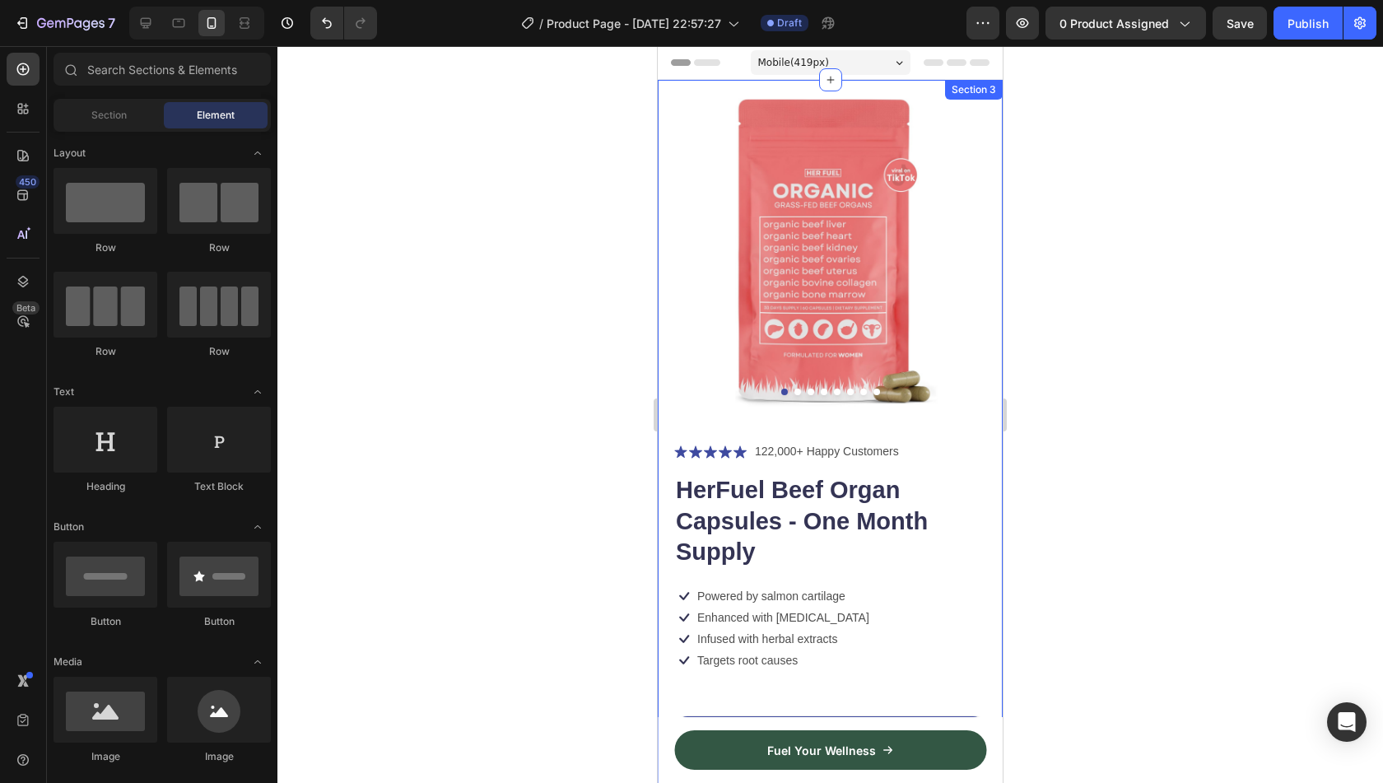
scroll to position [282, 0]
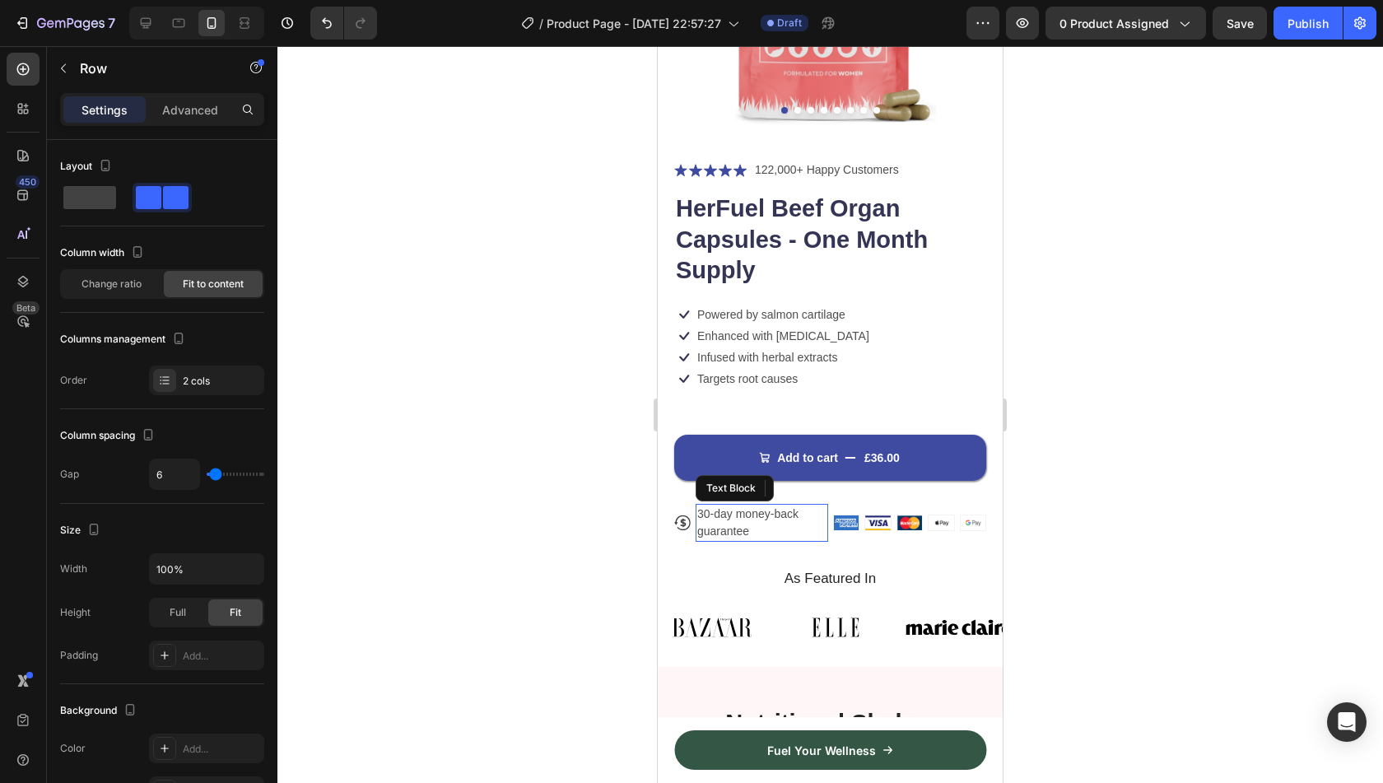
click at [698, 505] on p "30-day money-back guarantee" at bounding box center [761, 522] width 129 height 35
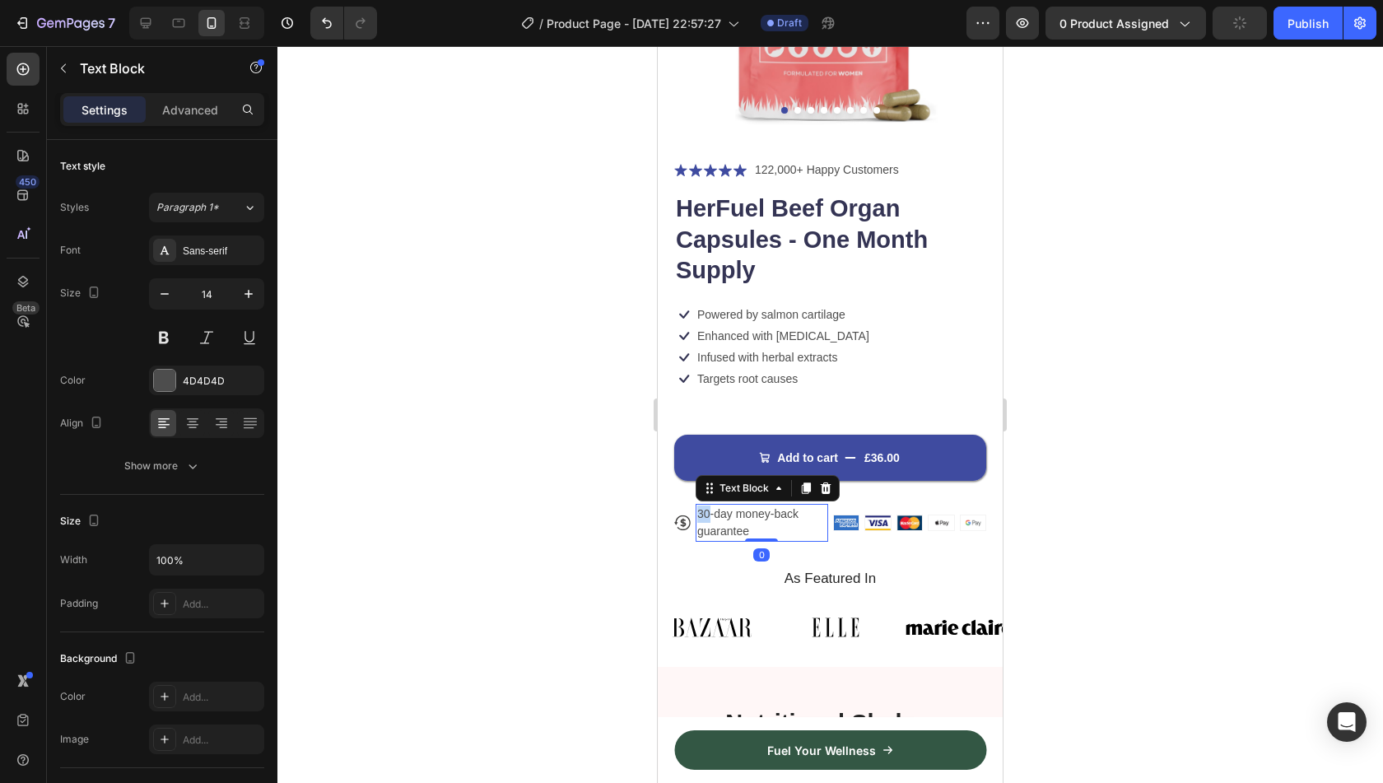
click at [698, 505] on p "30-day money-back guarantee" at bounding box center [761, 522] width 129 height 35
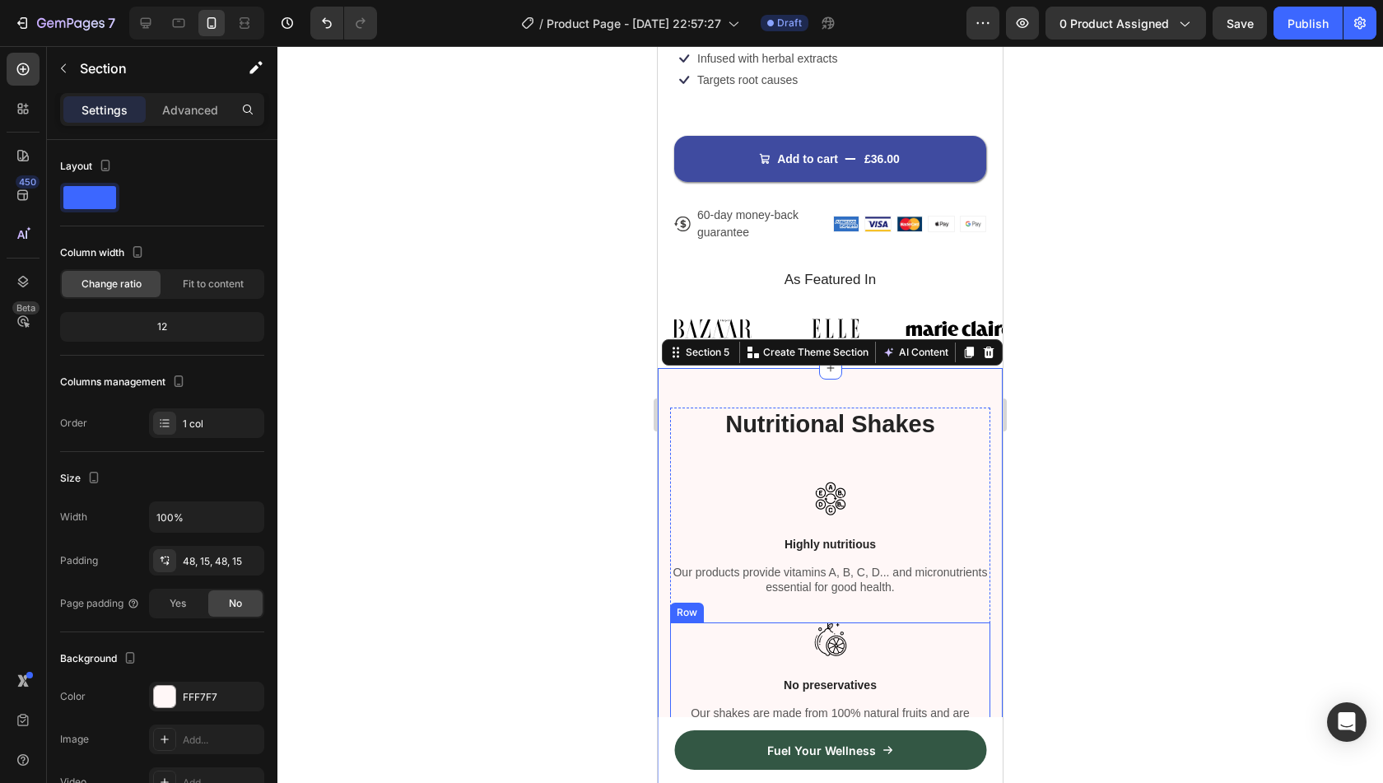
scroll to position [536, 0]
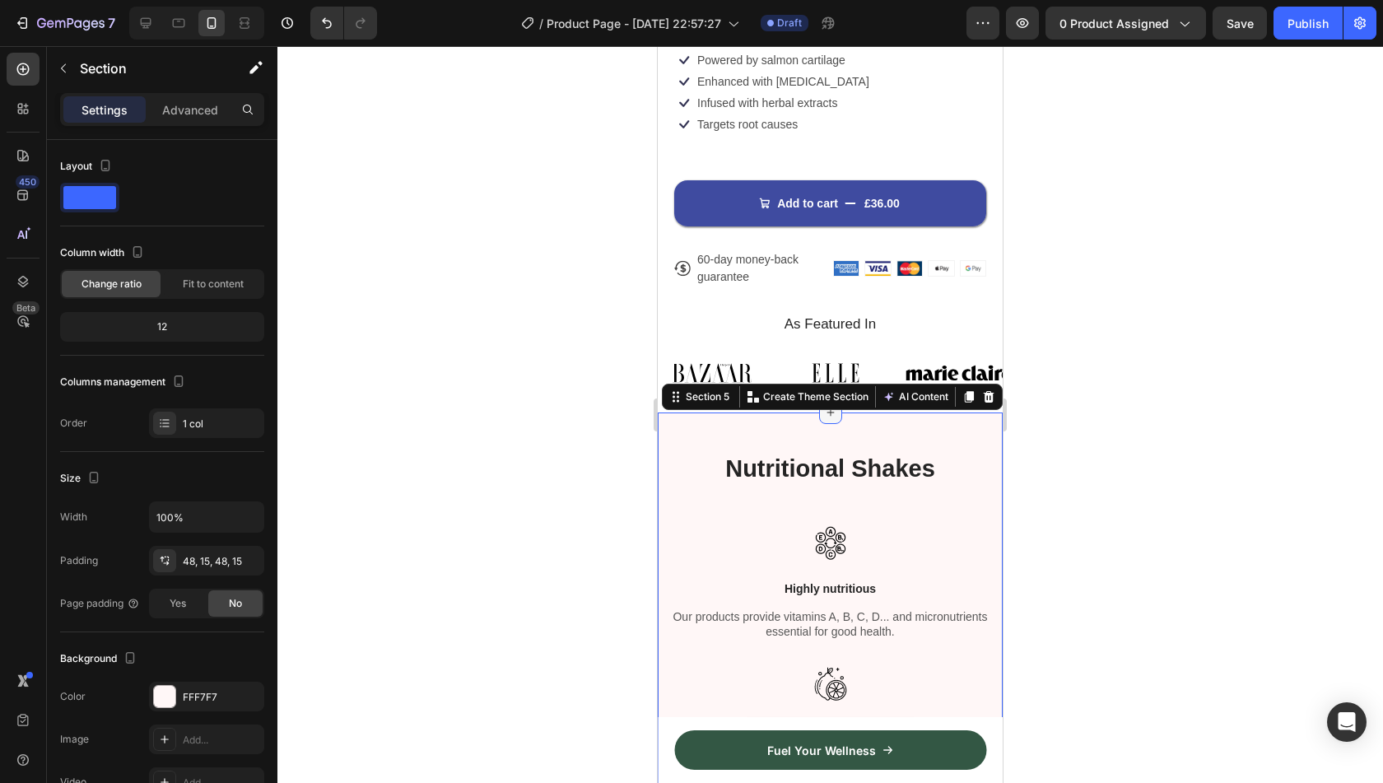
click at [825, 406] on icon at bounding box center [830, 412] width 13 height 13
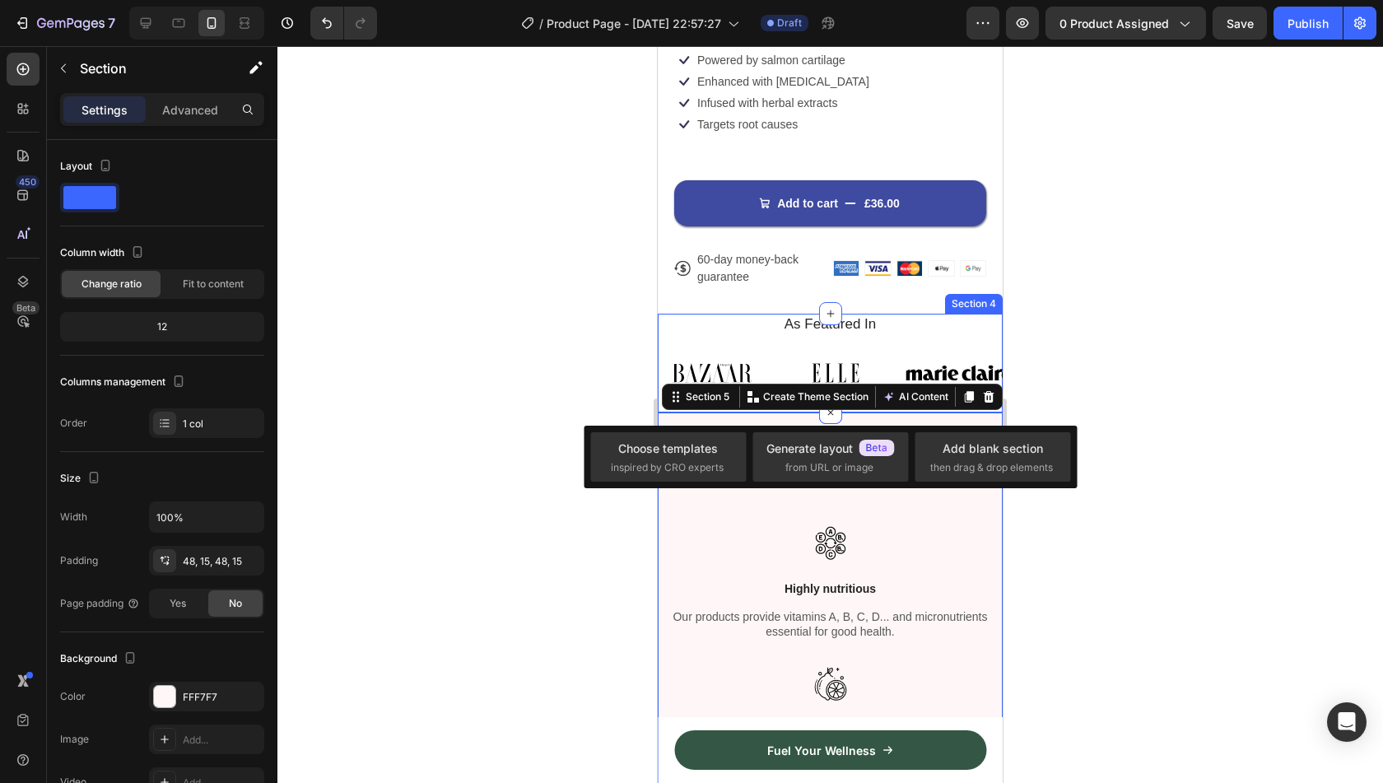
scroll to position [523, 0]
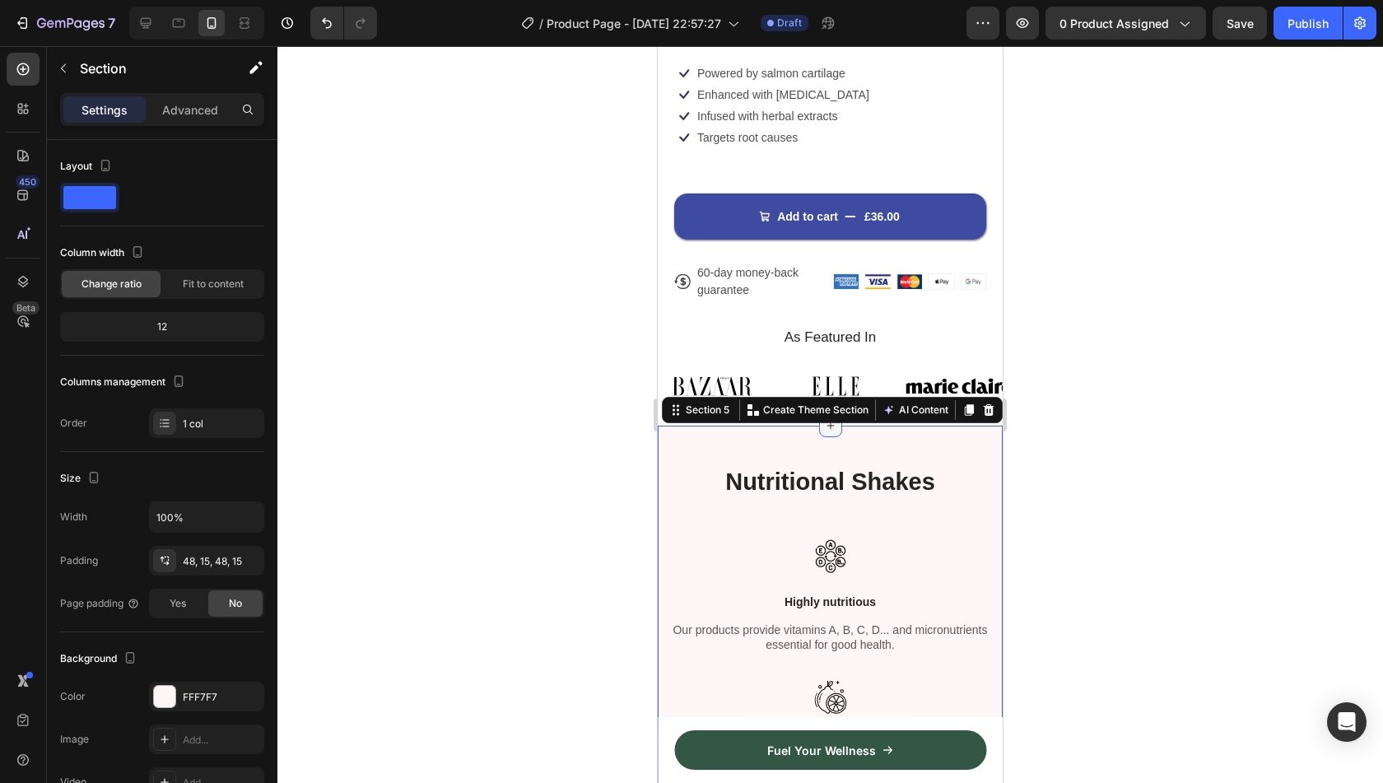
click at [830, 419] on icon at bounding box center [830, 425] width 13 height 13
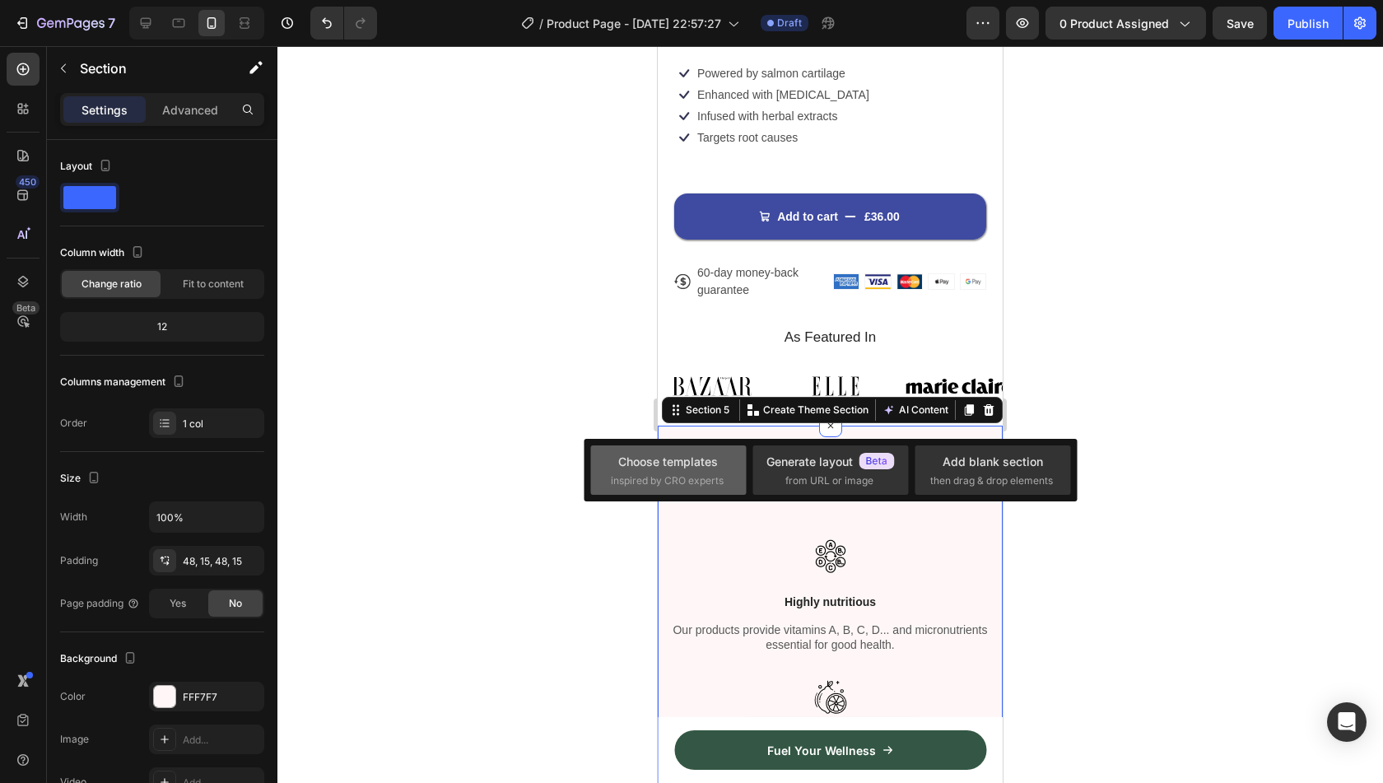
click at [698, 482] on span "inspired by CRO experts" at bounding box center [667, 480] width 113 height 15
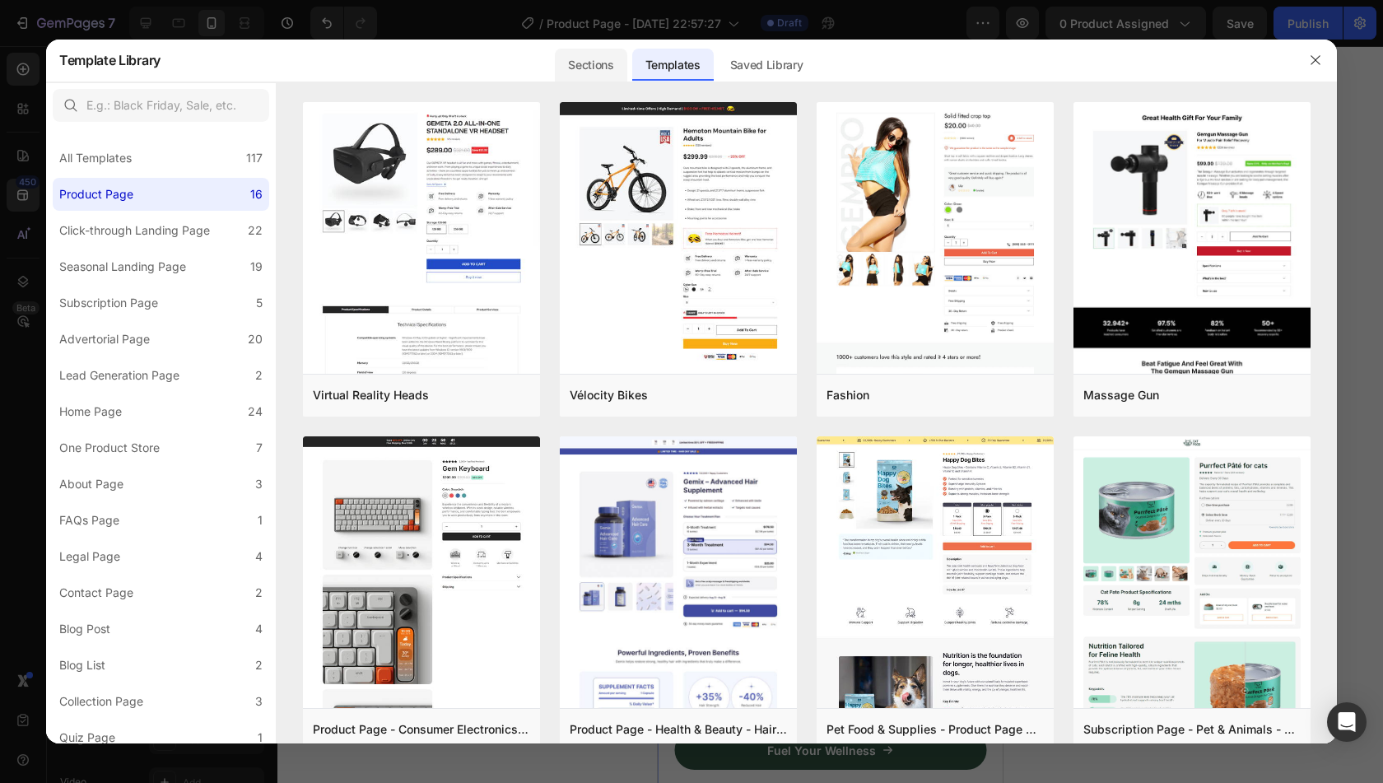
click at [583, 63] on div "Sections" at bounding box center [591, 65] width 72 height 33
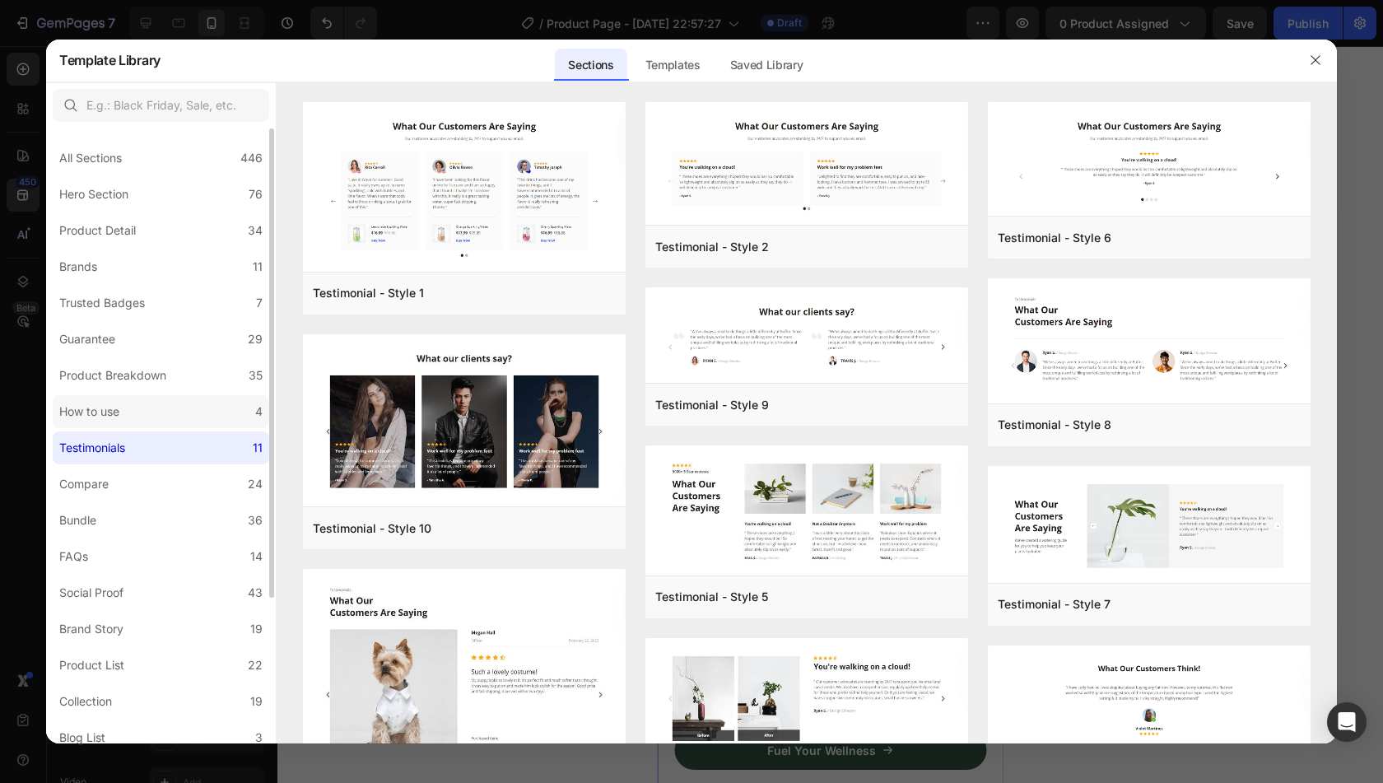
scroll to position [191, 0]
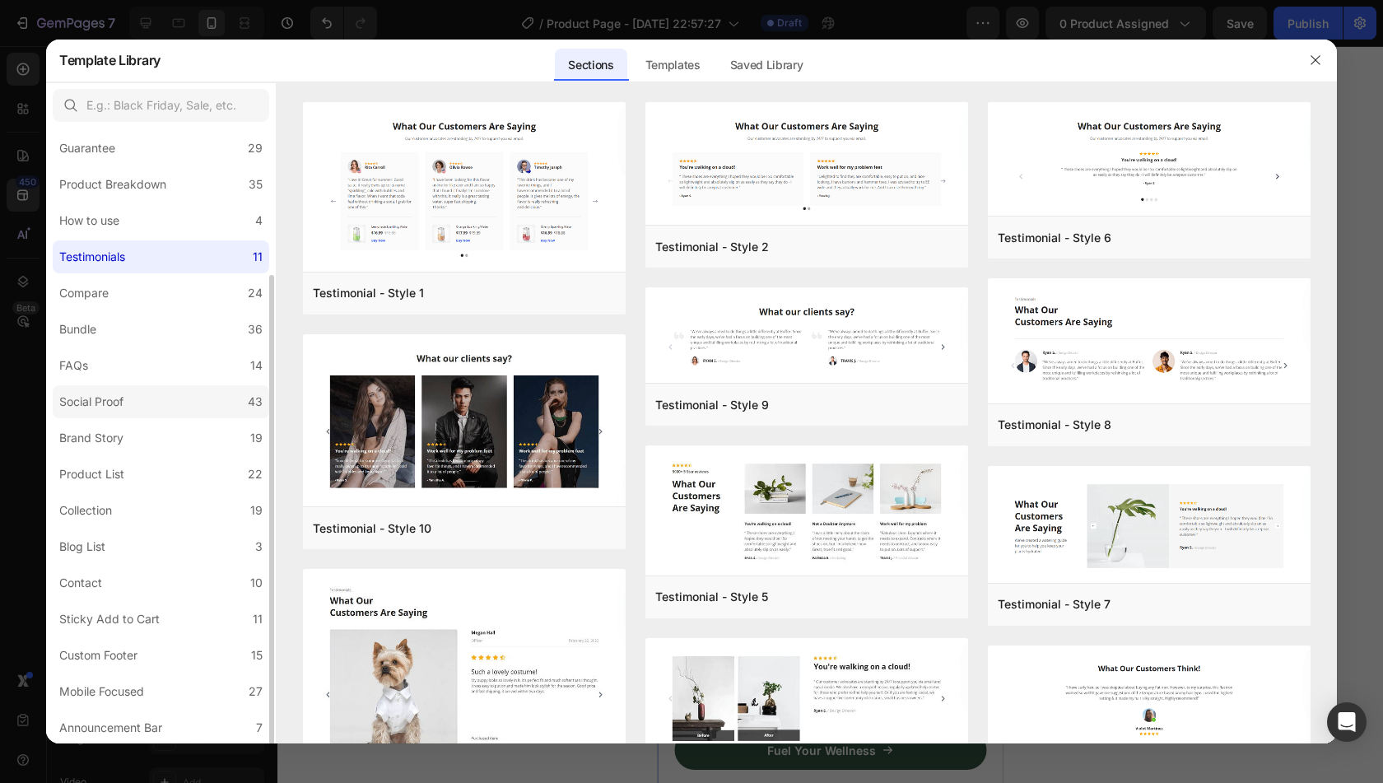
click at [160, 398] on label "Social Proof 43" at bounding box center [161, 401] width 216 height 33
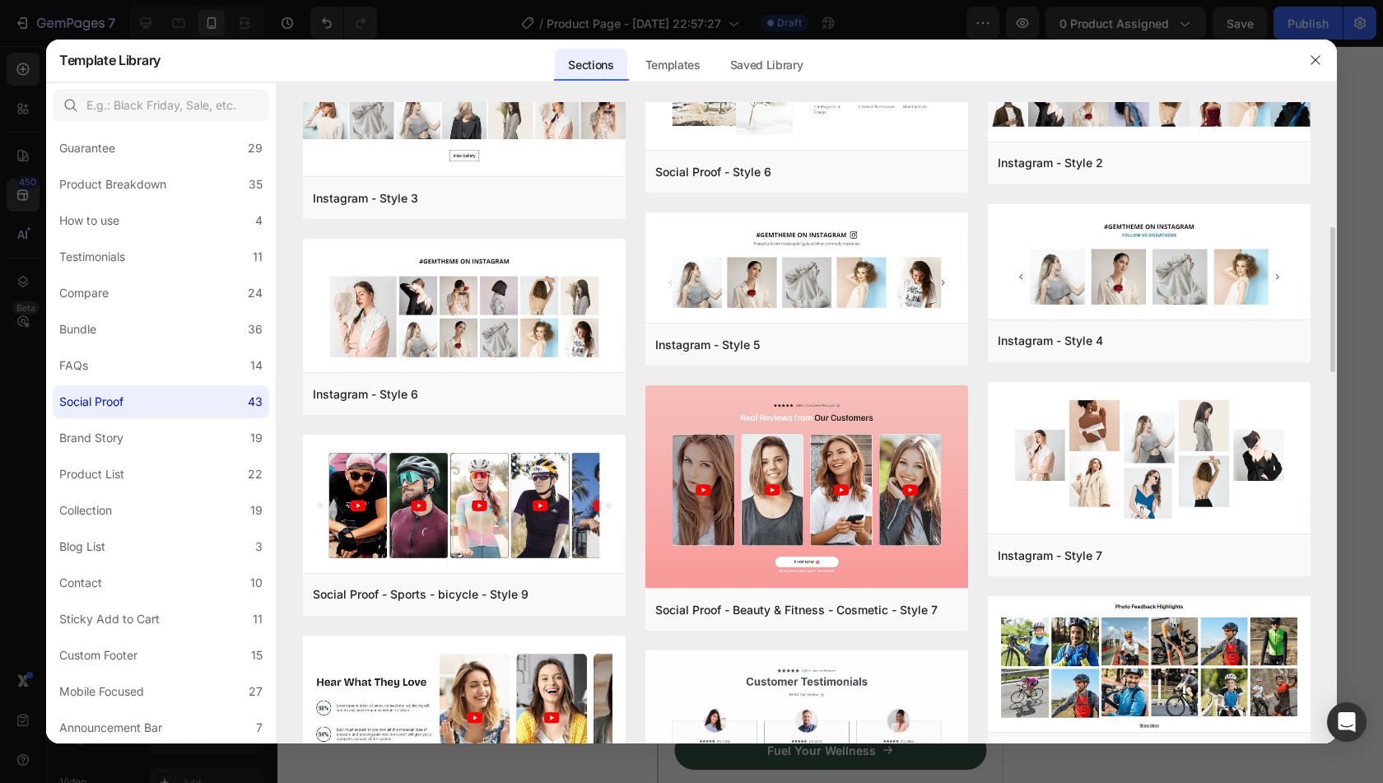
scroll to position [553, 0]
click at [393, 608] on button "Add to page" at bounding box center [387, 594] width 148 height 30
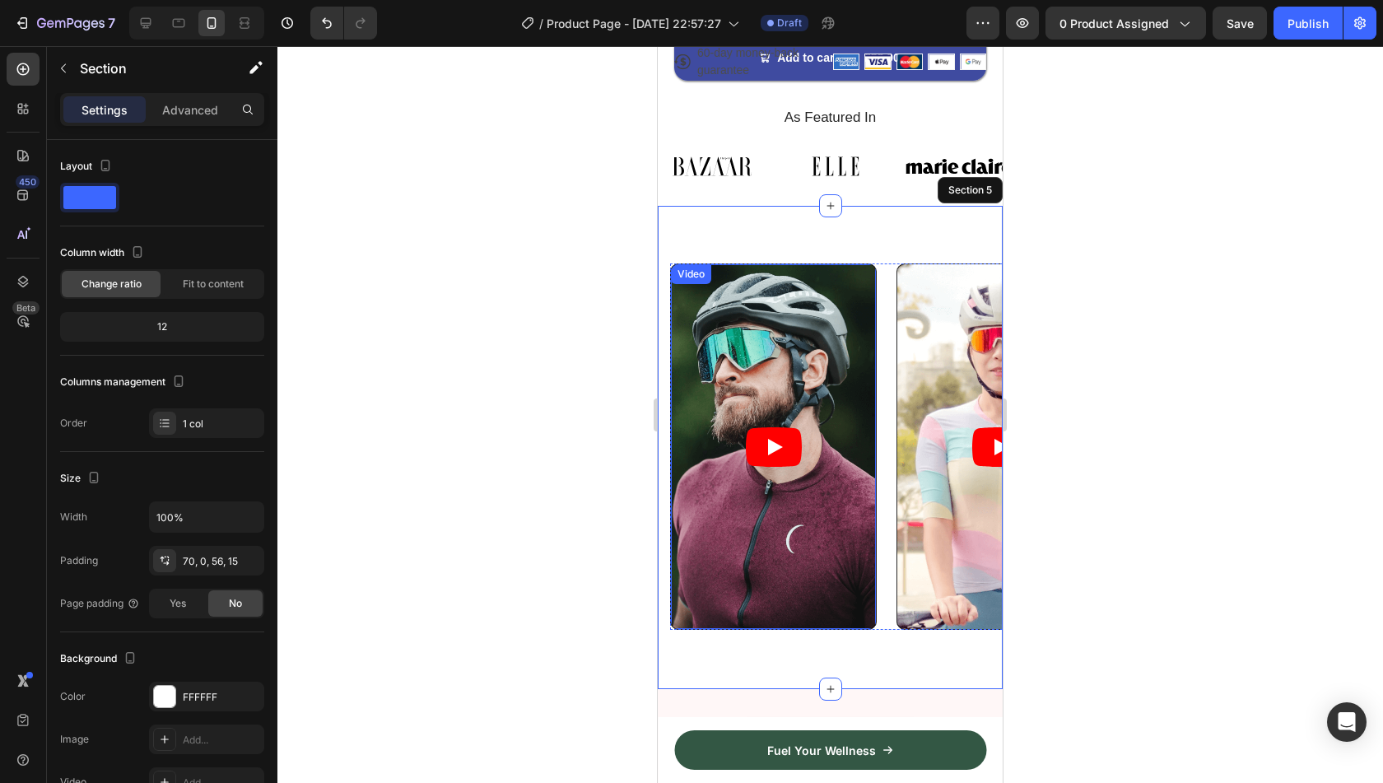
scroll to position [743, 0]
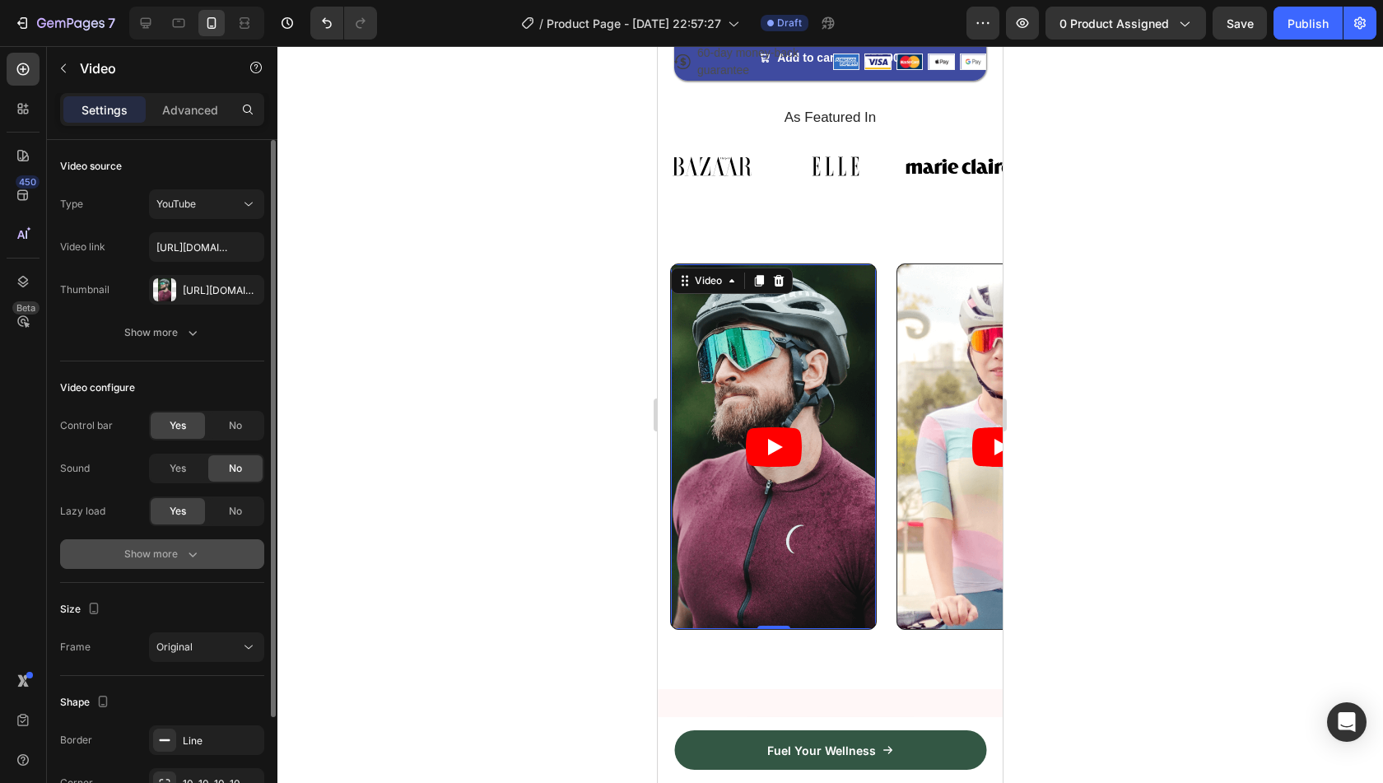
click at [184, 544] on button "Show more" at bounding box center [162, 554] width 204 height 30
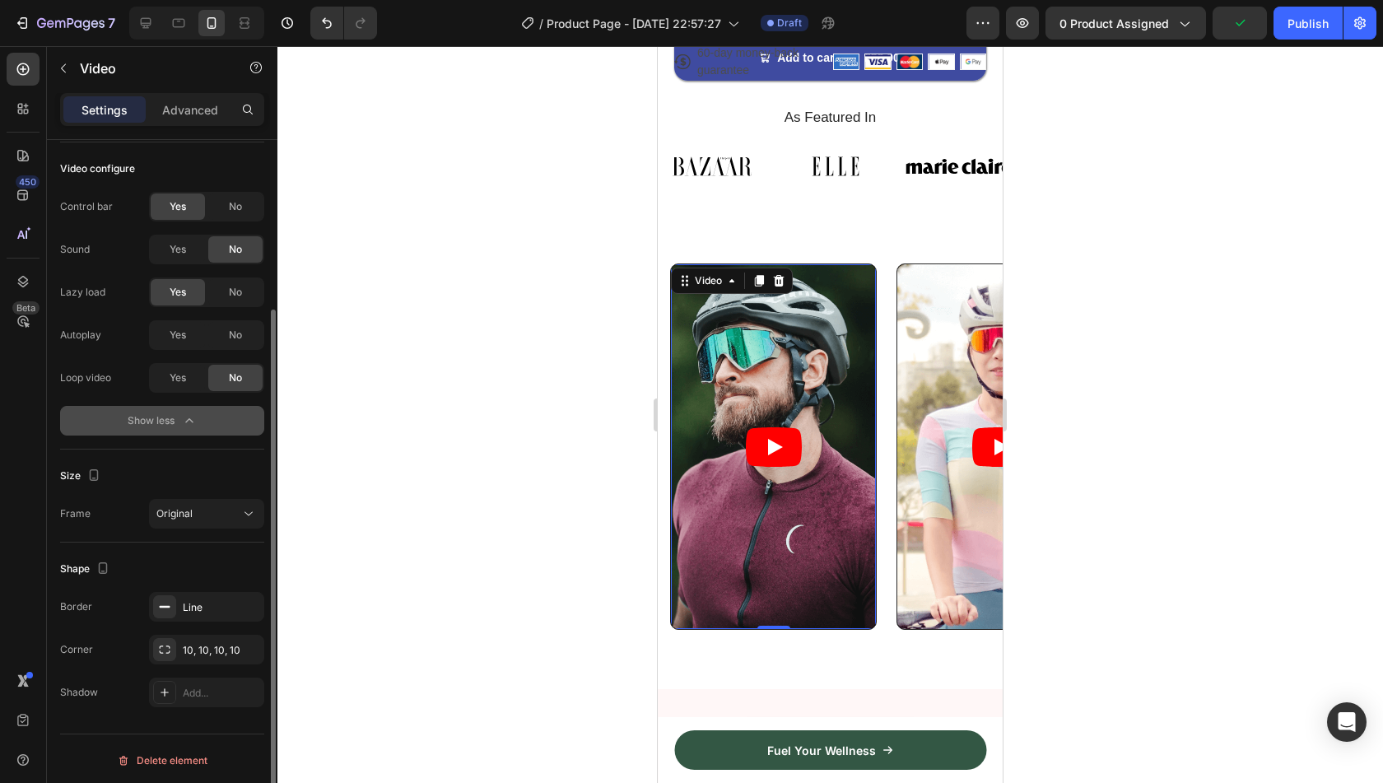
scroll to position [221, 0]
click at [245, 601] on icon "button" at bounding box center [247, 604] width 7 height 7
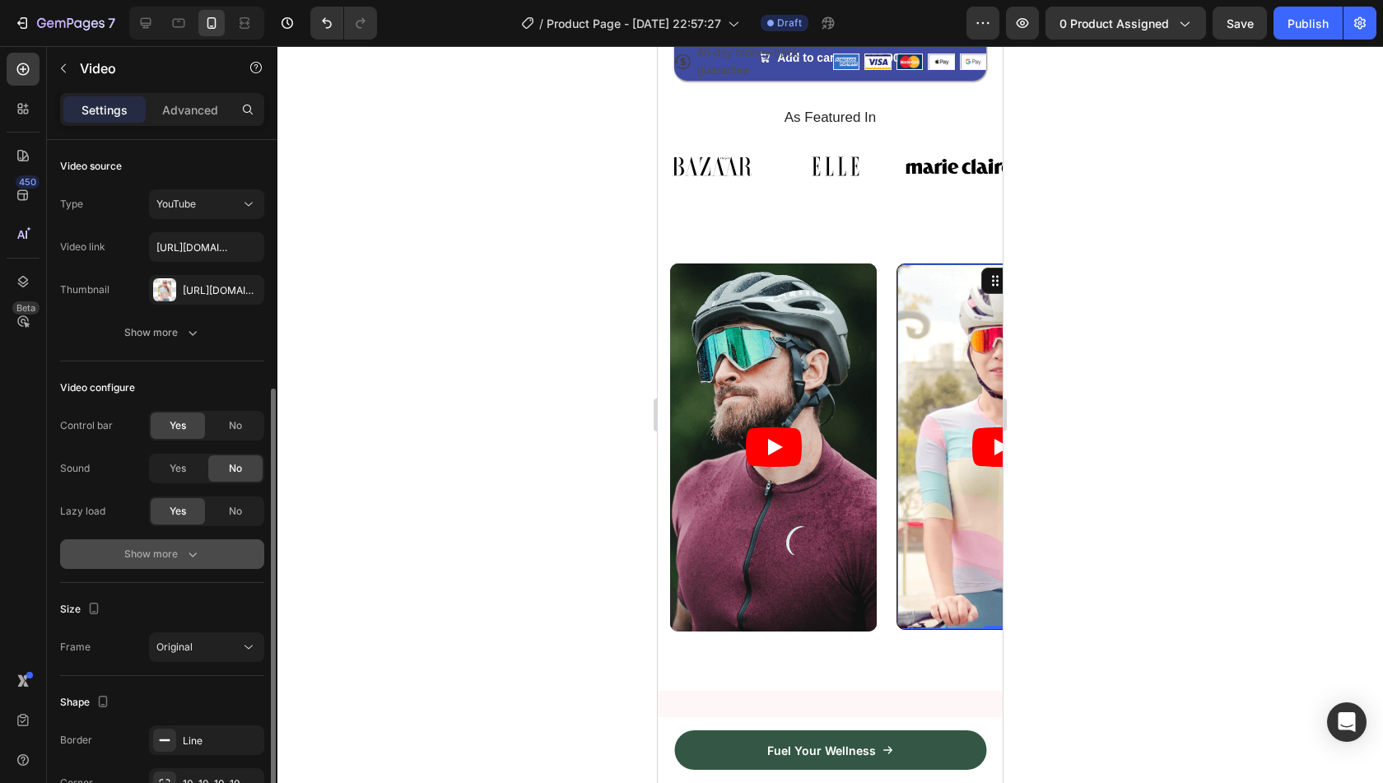
scroll to position [135, 0]
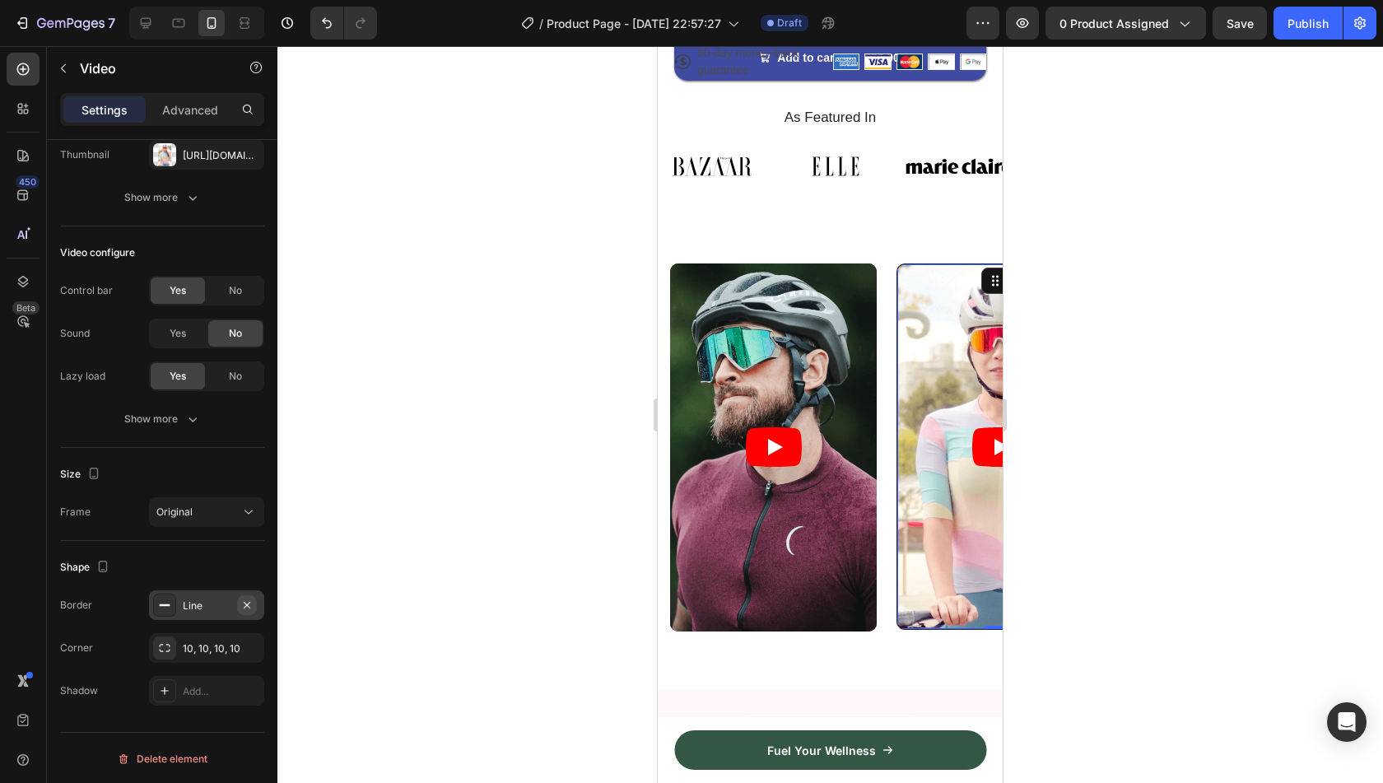
click at [247, 611] on button "button" at bounding box center [247, 605] width 20 height 20
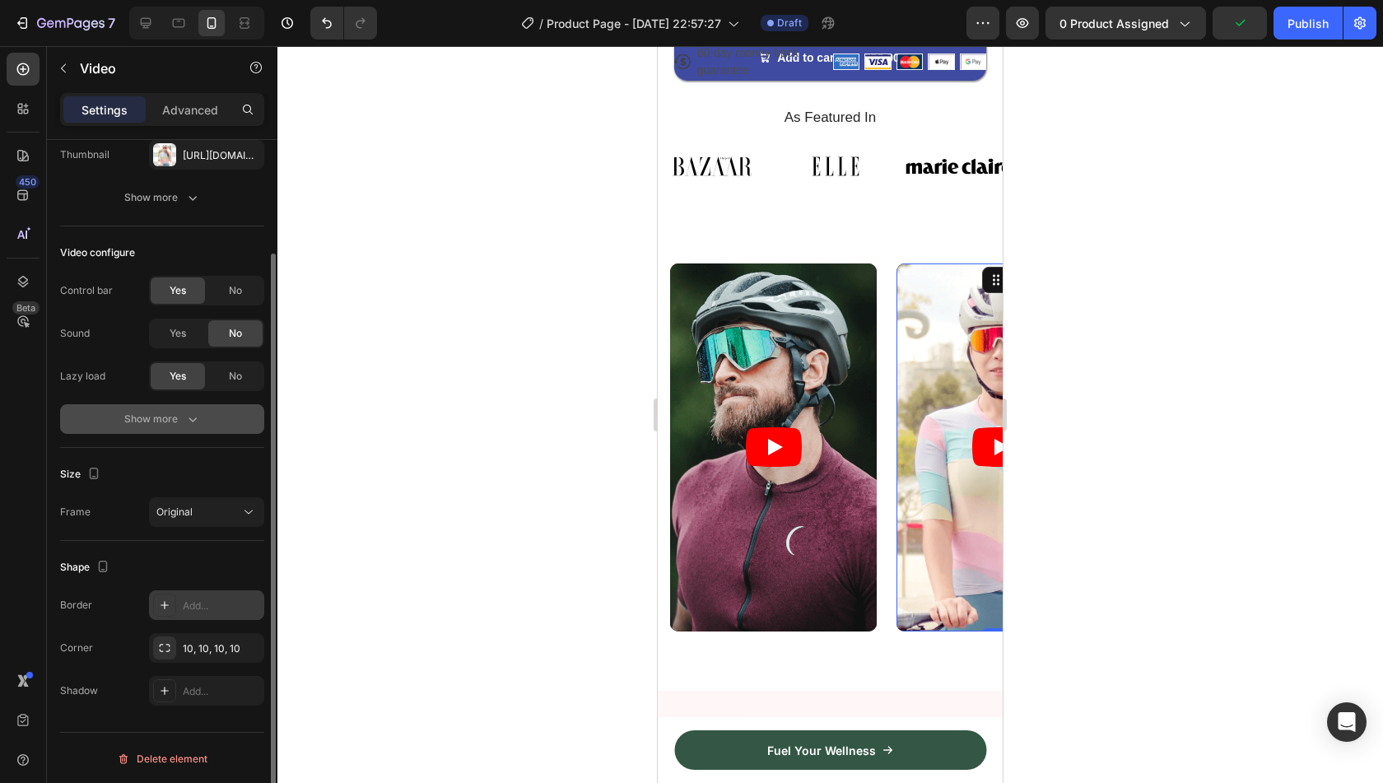
click at [186, 421] on icon "button" at bounding box center [192, 419] width 16 height 16
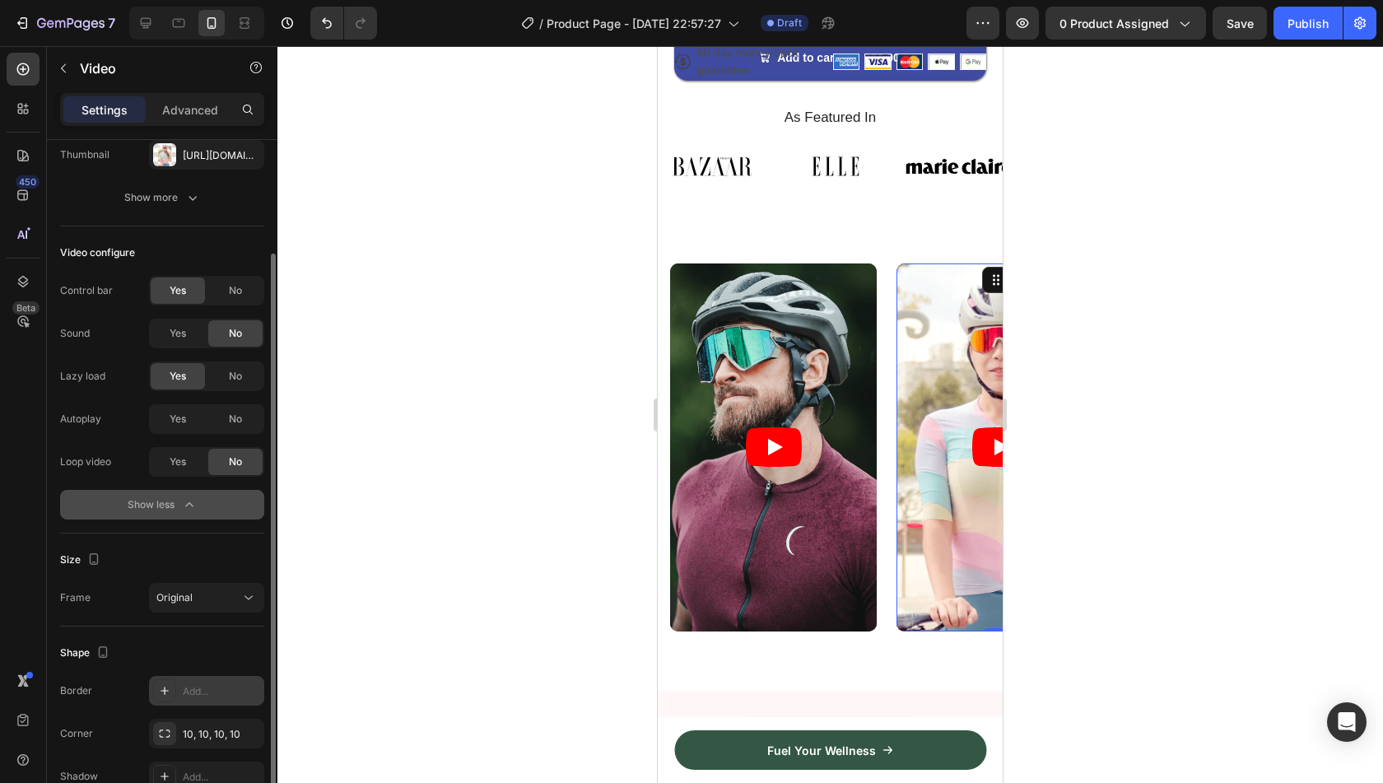
scroll to position [0, 0]
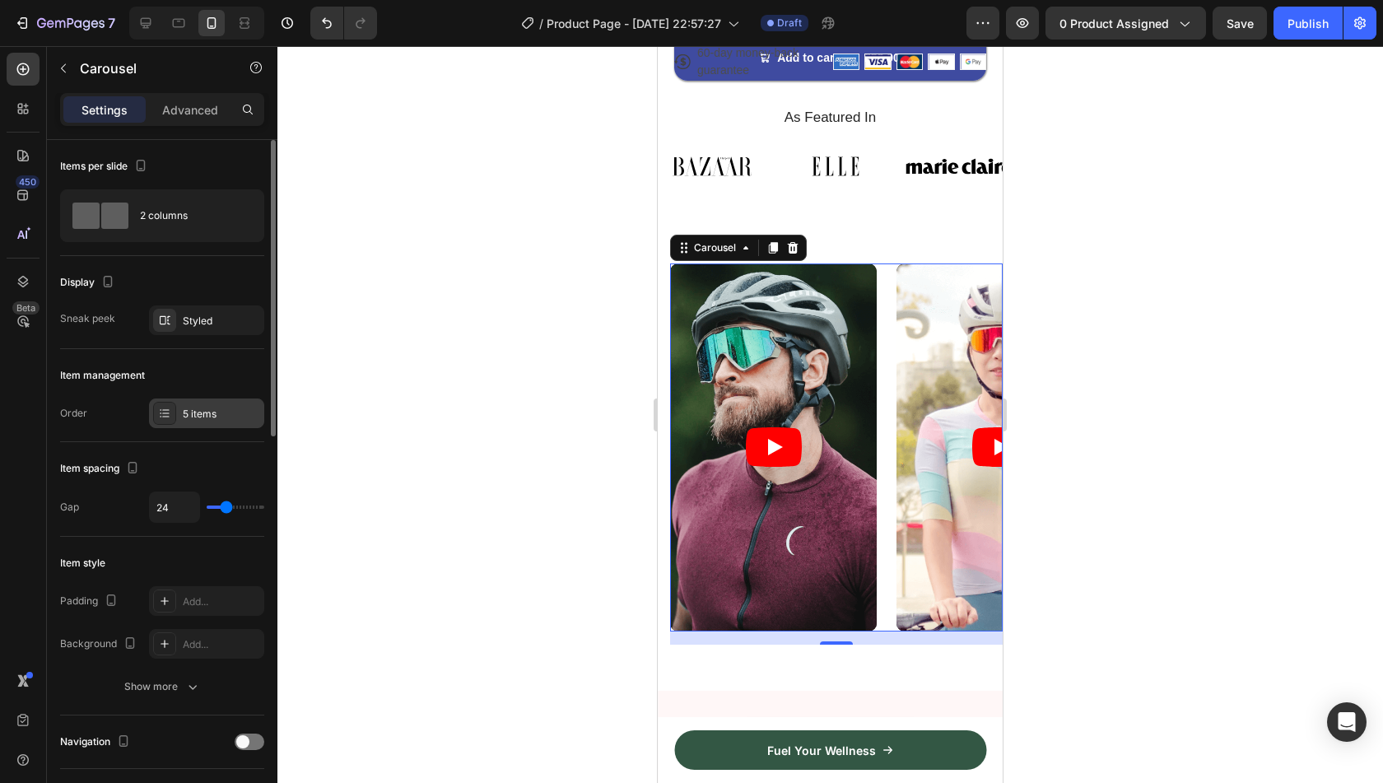
click at [192, 422] on div "5 items" at bounding box center [206, 413] width 115 height 30
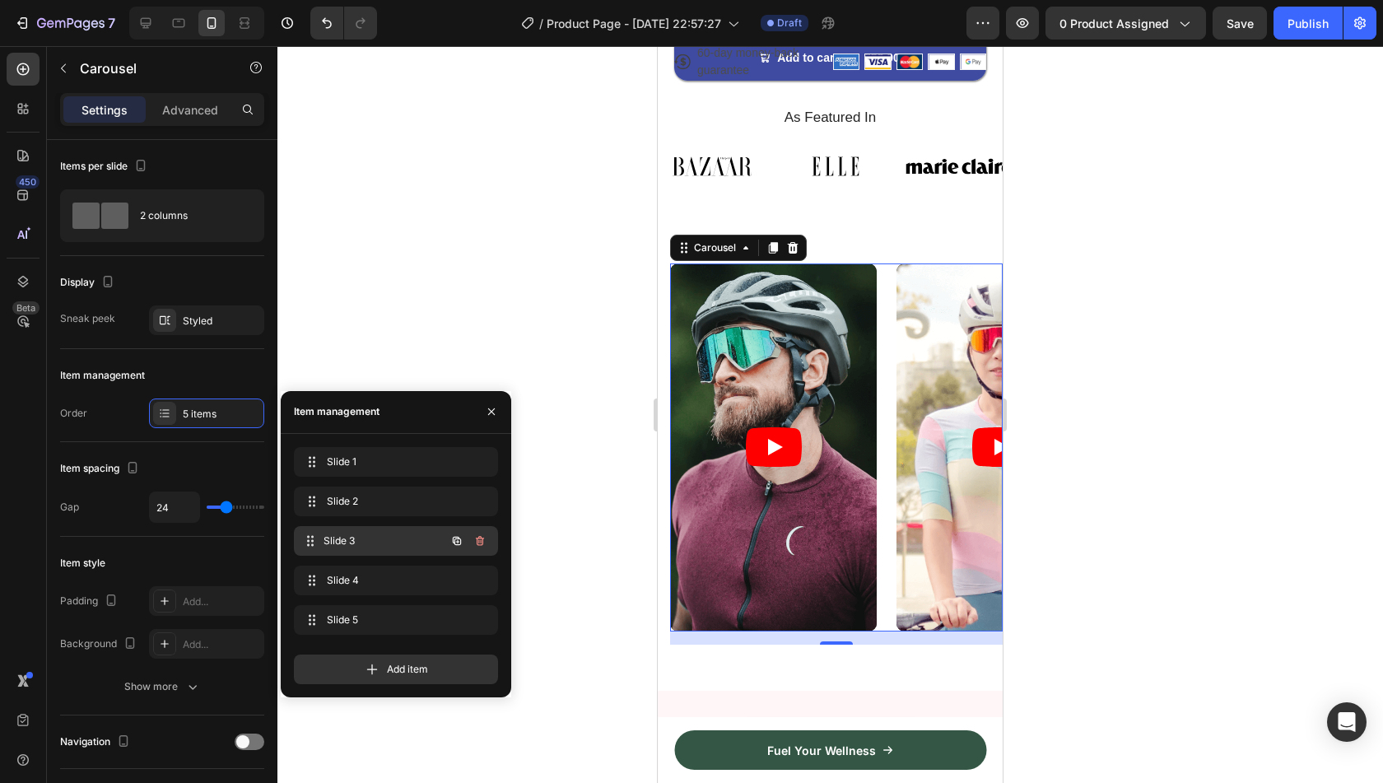
click at [379, 538] on span "Slide 3" at bounding box center [385, 540] width 122 height 15
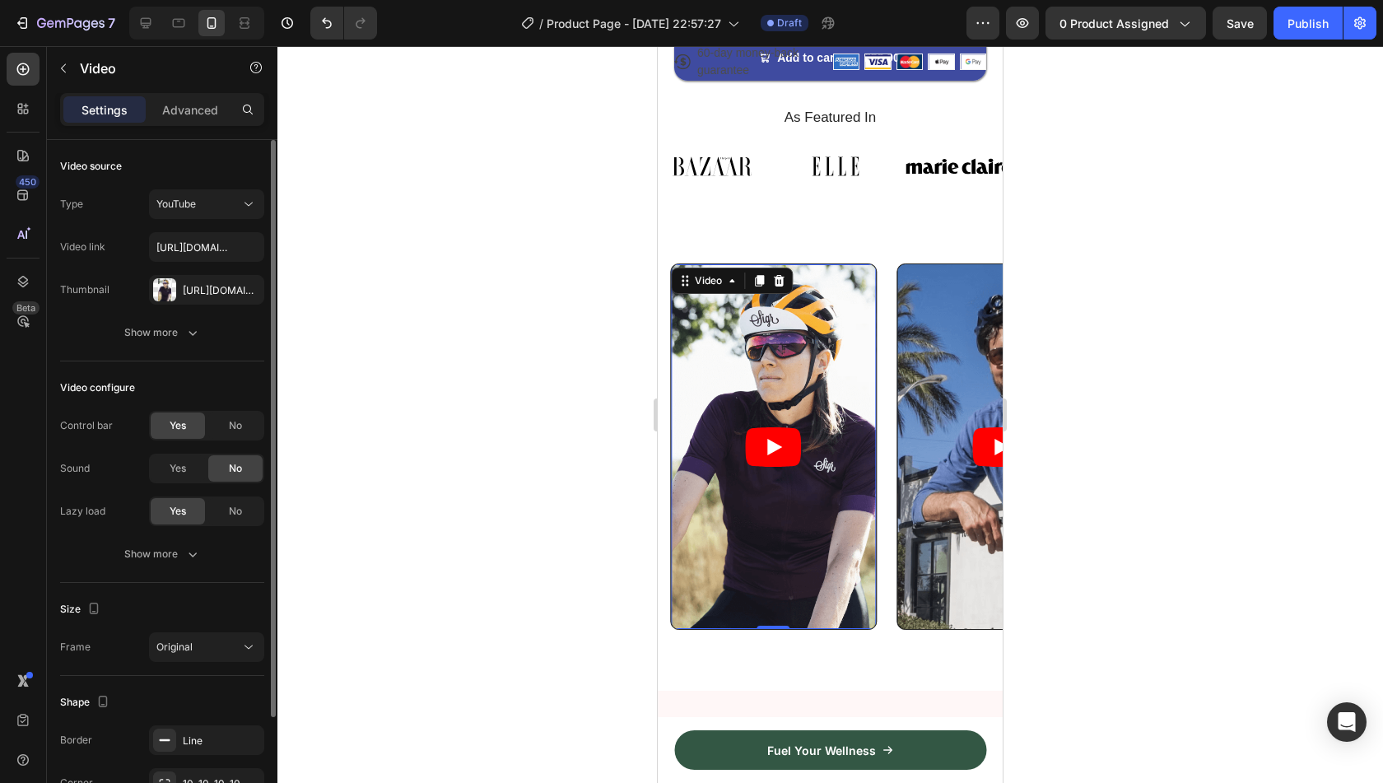
scroll to position [135, 0]
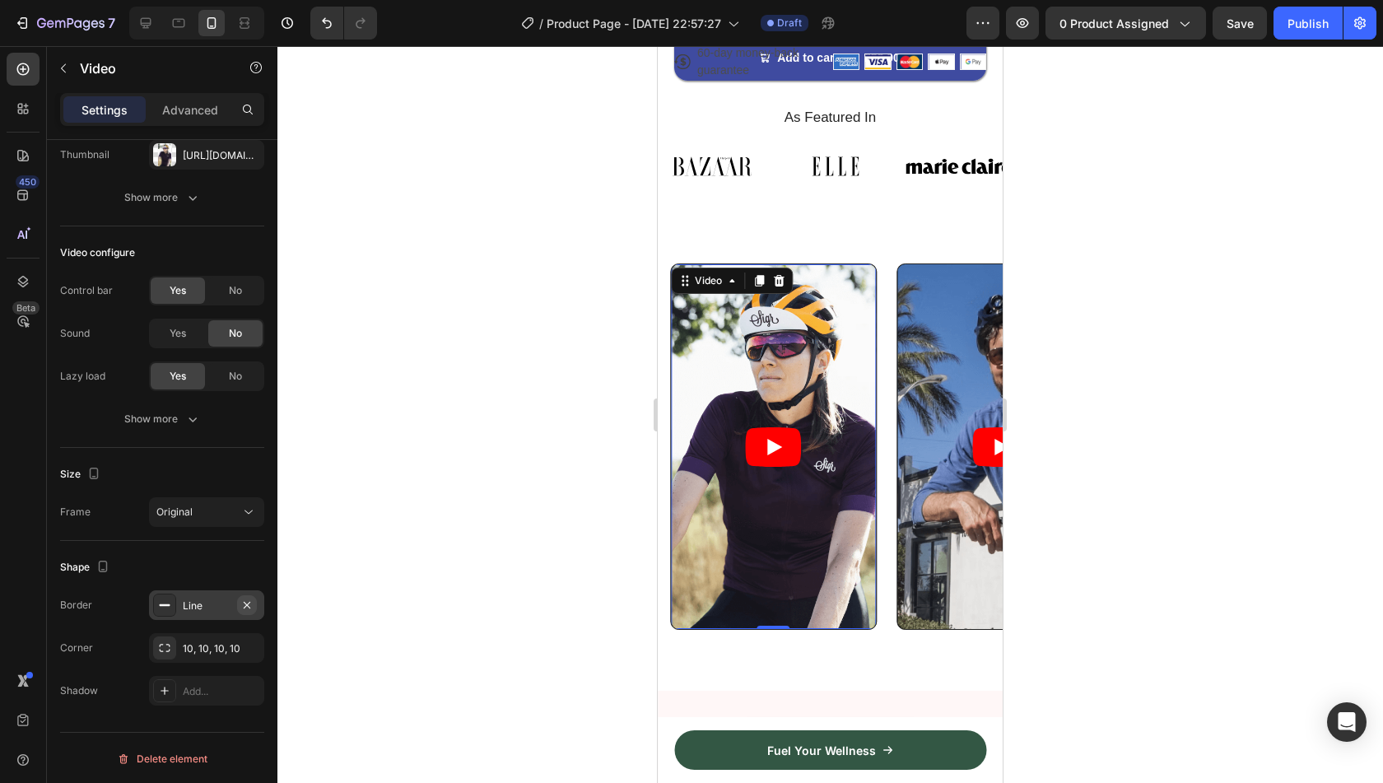
click at [254, 603] on button "button" at bounding box center [247, 605] width 20 height 20
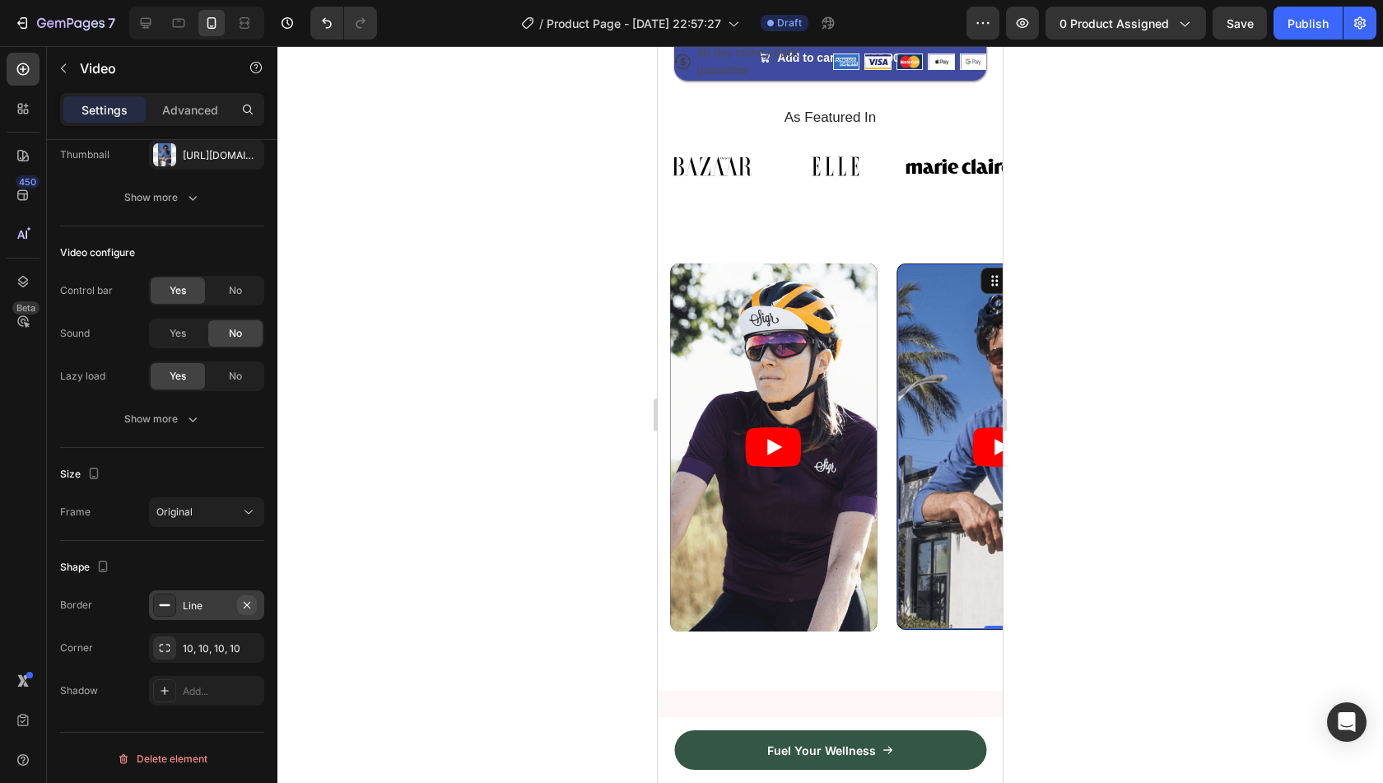
click at [247, 608] on icon "button" at bounding box center [246, 604] width 13 height 13
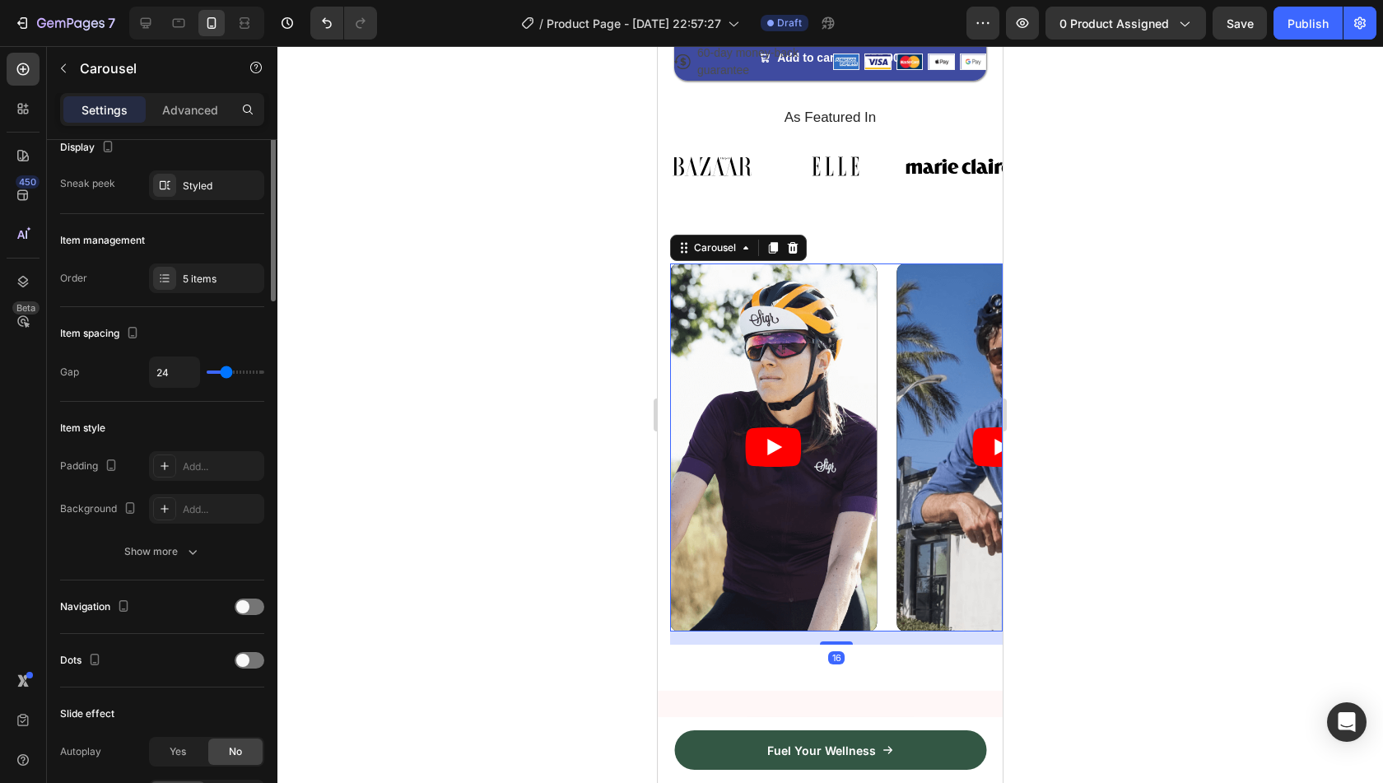
scroll to position [0, 0]
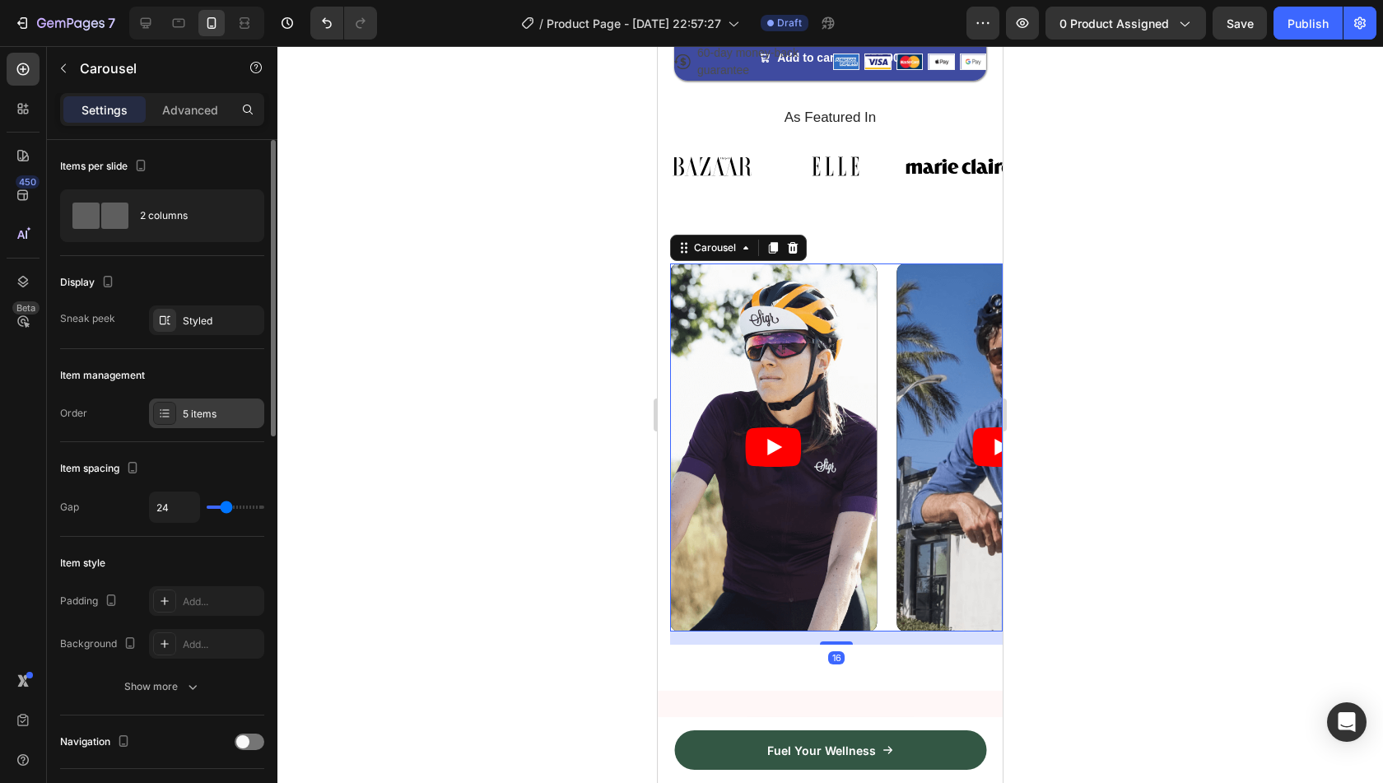
click at [187, 417] on div "5 items" at bounding box center [221, 414] width 77 height 15
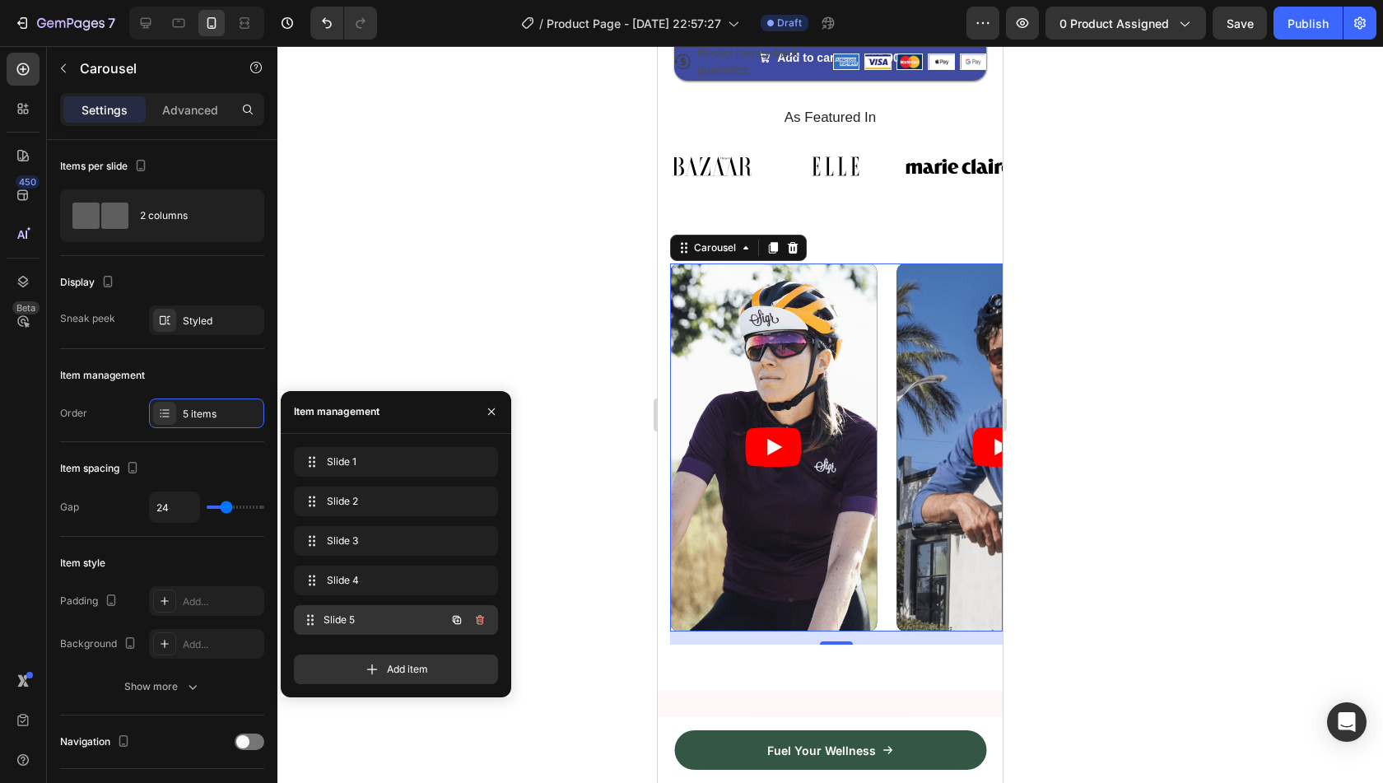
click at [412, 634] on div "Slide 5 Slide 5" at bounding box center [396, 620] width 204 height 30
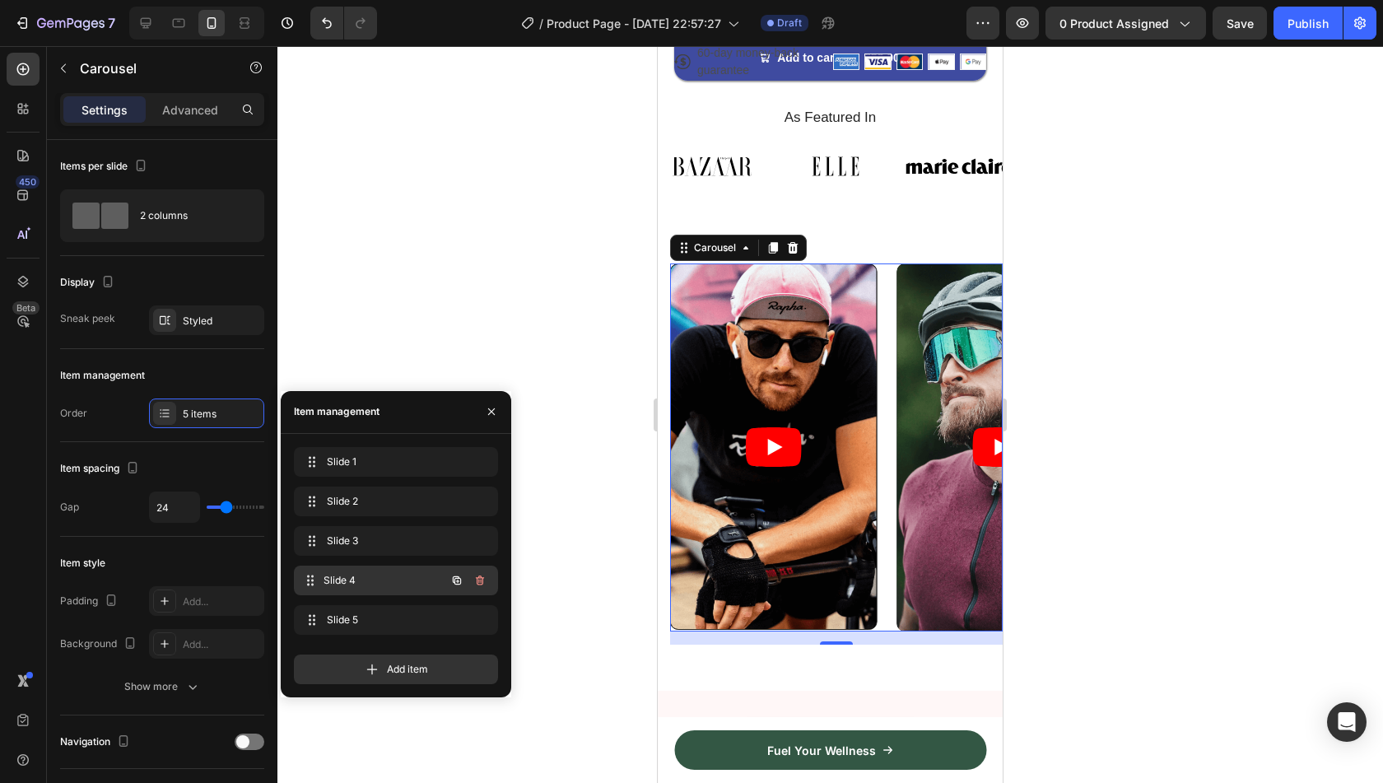
click at [390, 584] on span "Slide 4" at bounding box center [385, 580] width 122 height 15
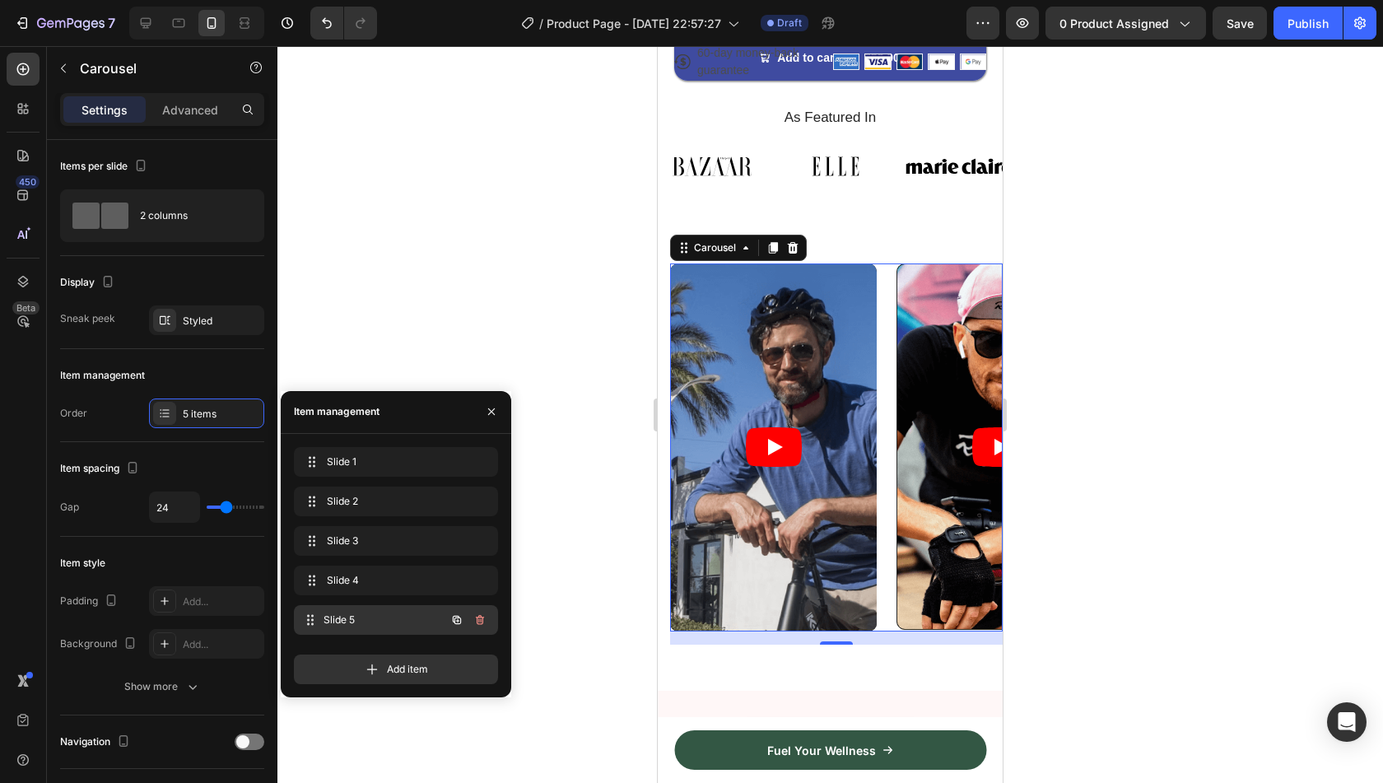
click at [394, 610] on div "Slide 5 Slide 5" at bounding box center [372, 619] width 145 height 23
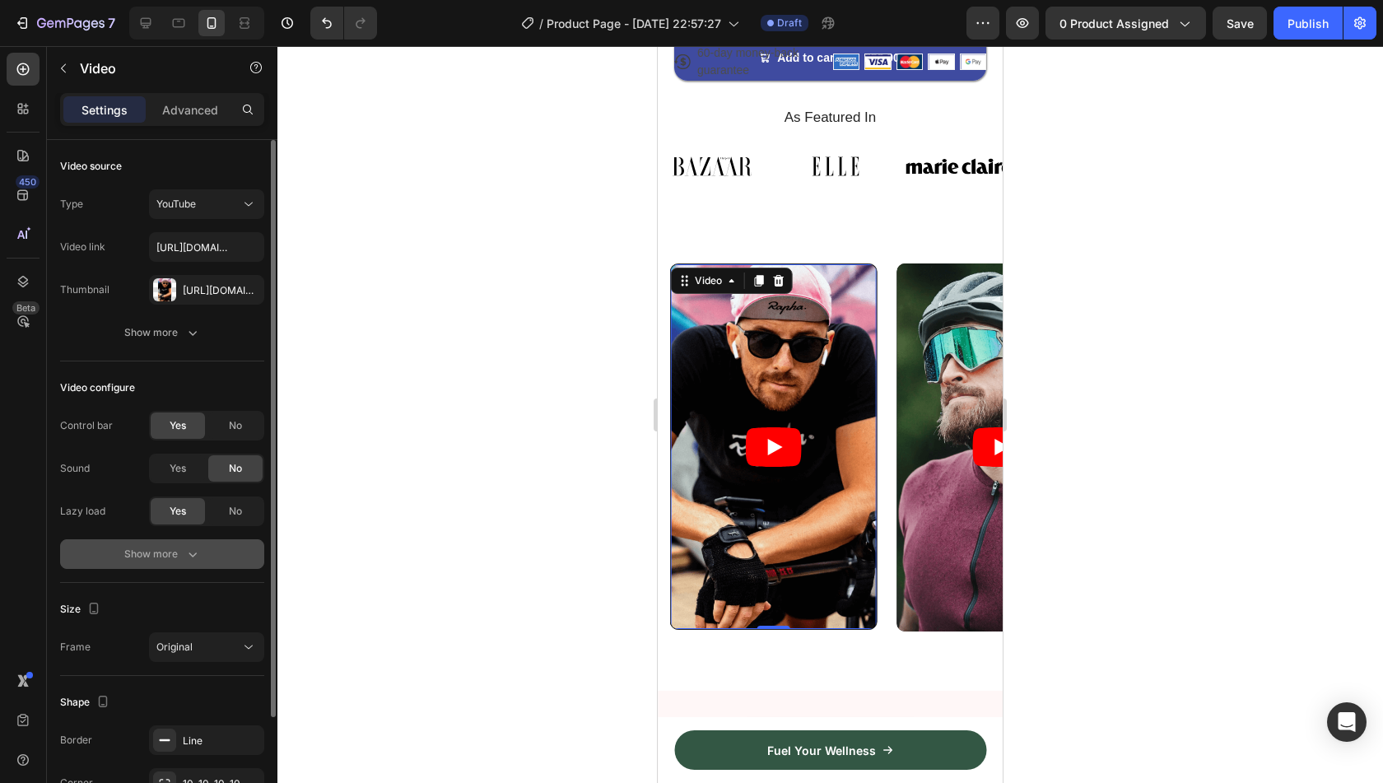
scroll to position [135, 0]
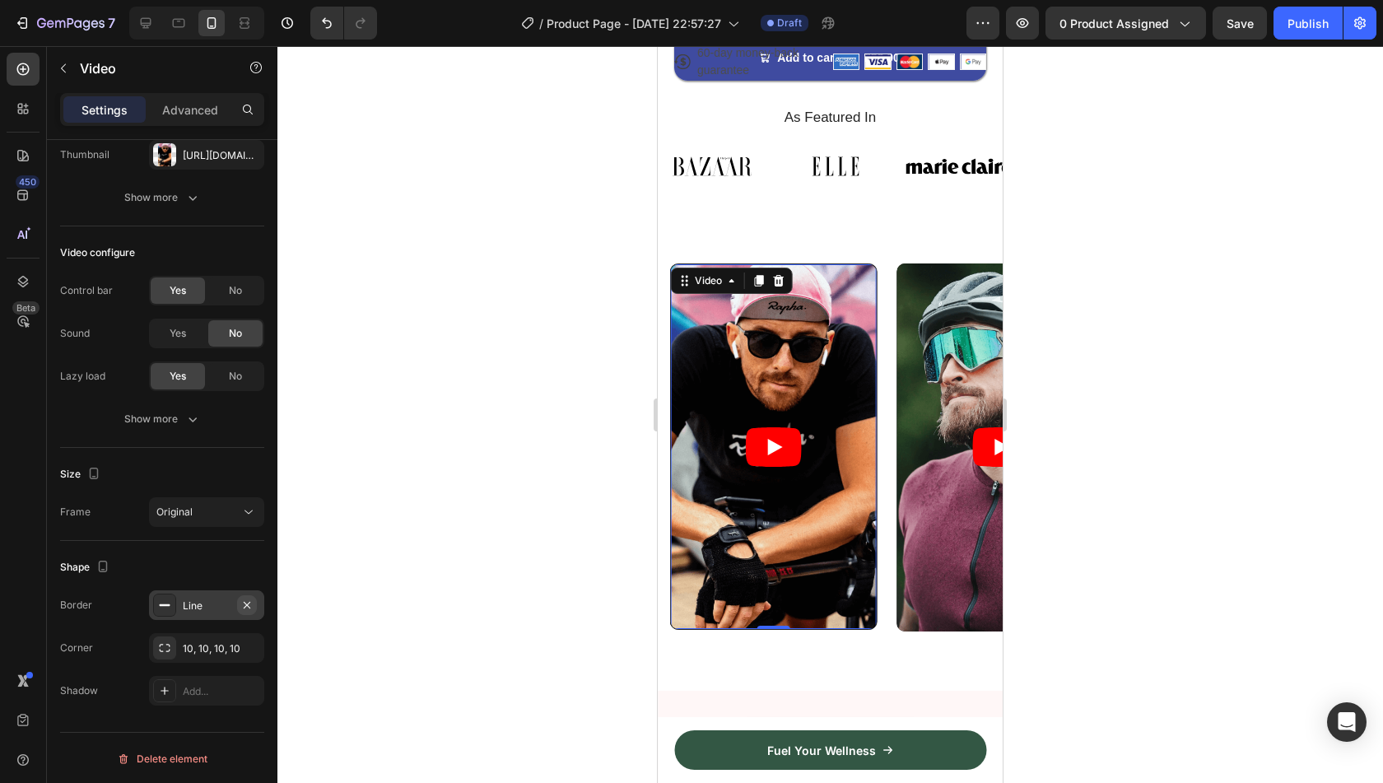
click at [248, 607] on icon "button" at bounding box center [246, 604] width 13 height 13
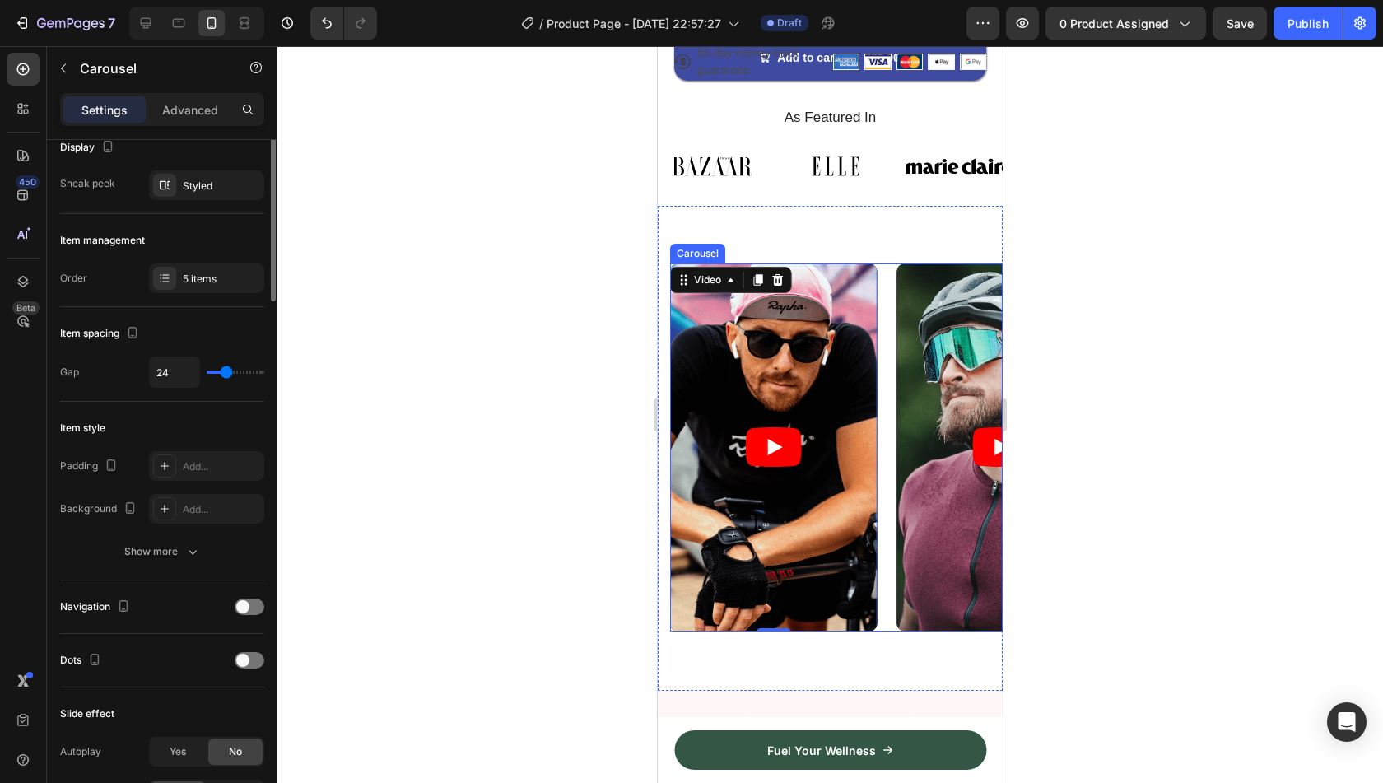
scroll to position [0, 0]
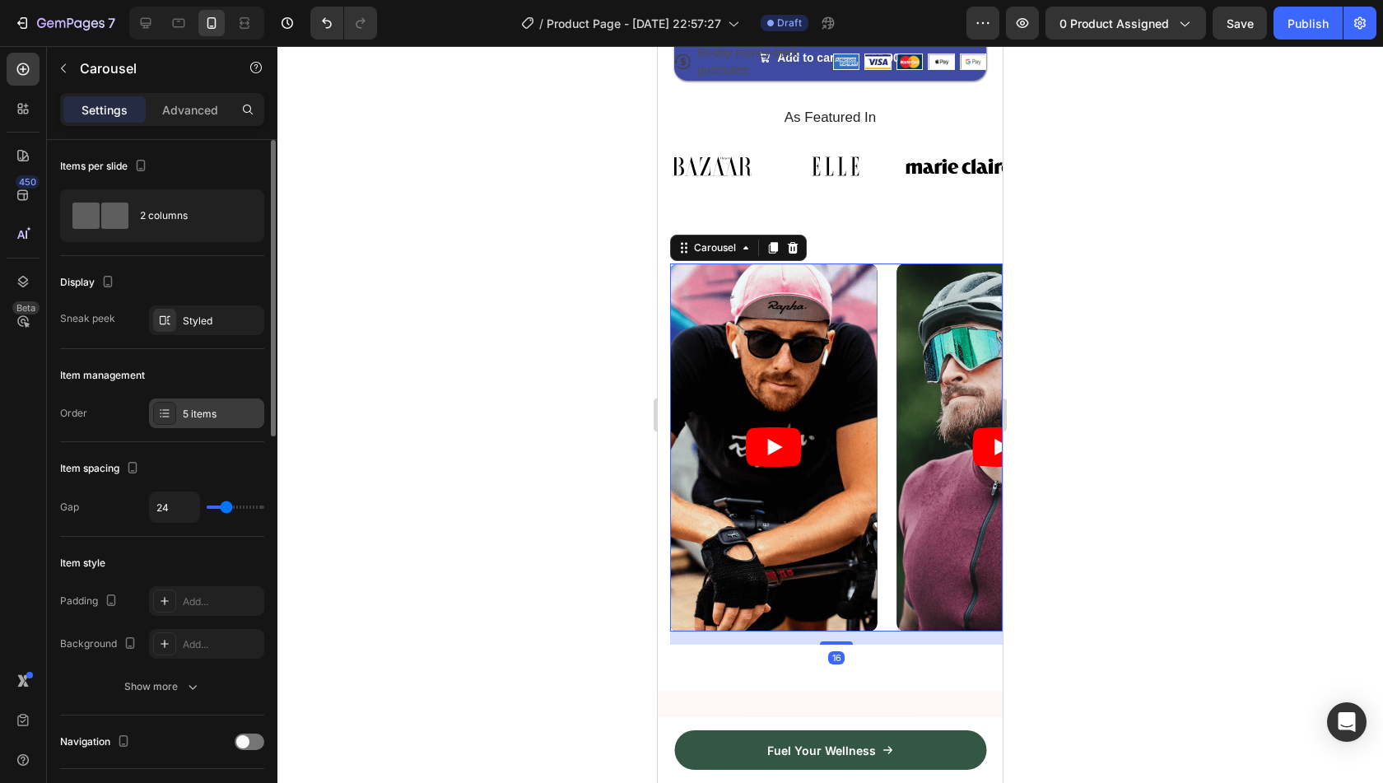
click at [181, 416] on div "5 items" at bounding box center [206, 413] width 115 height 30
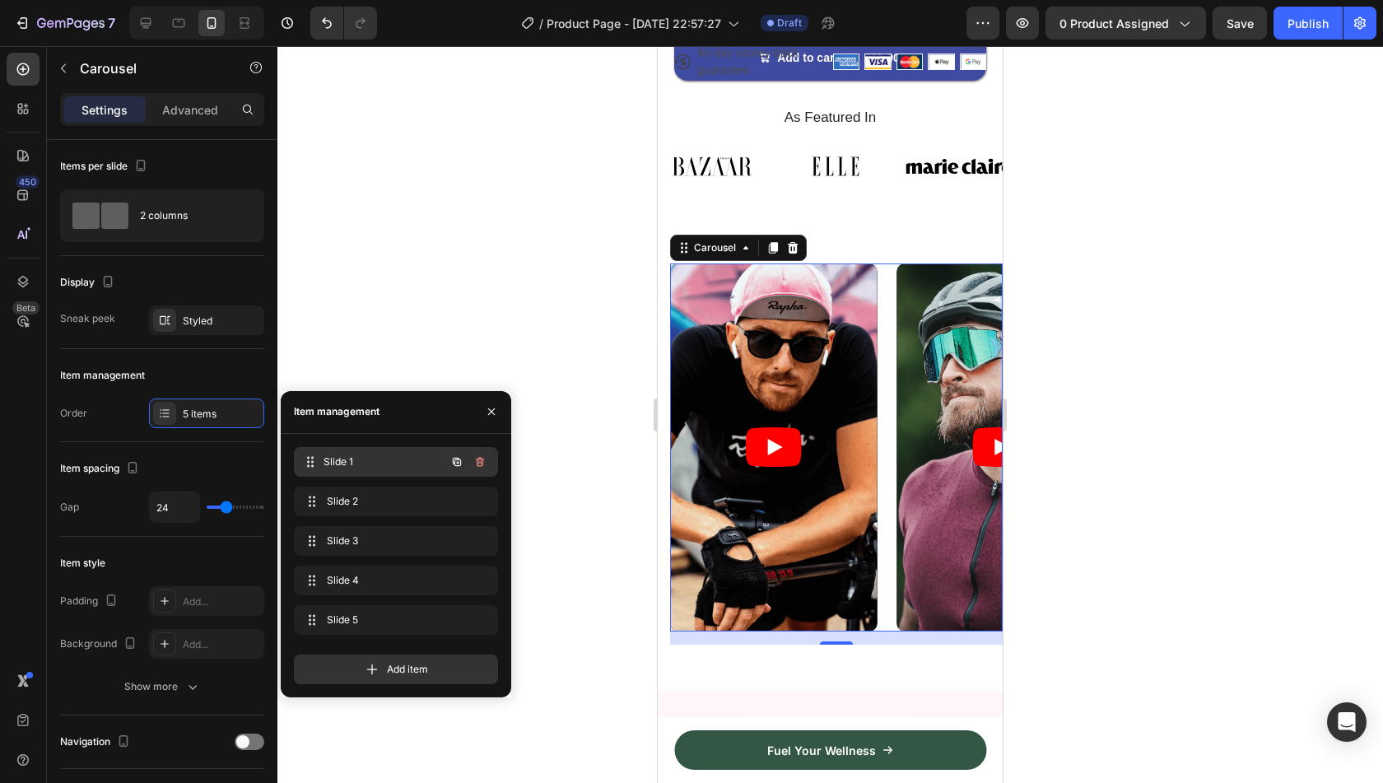
click at [354, 459] on span "Slide 1" at bounding box center [385, 461] width 122 height 15
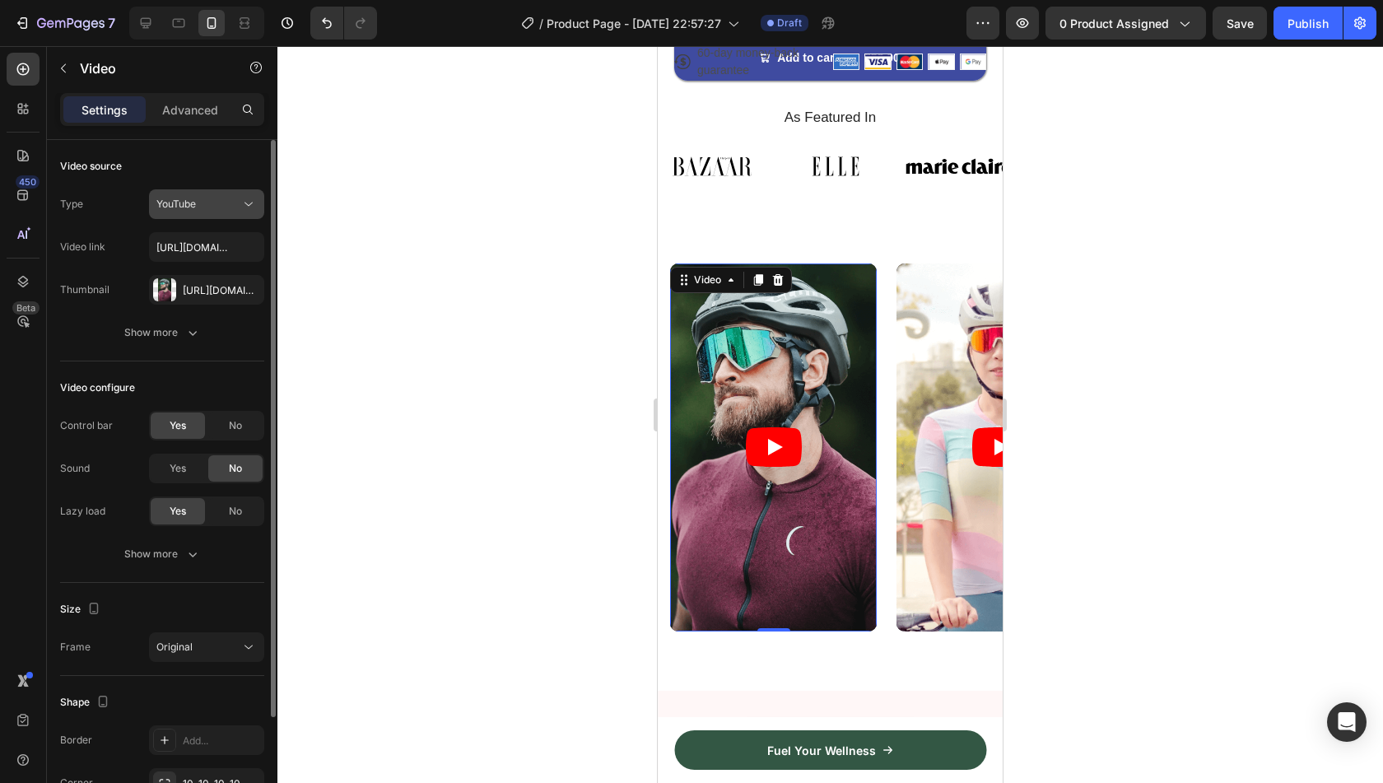
click at [227, 207] on div "YouTube" at bounding box center [198, 204] width 84 height 15
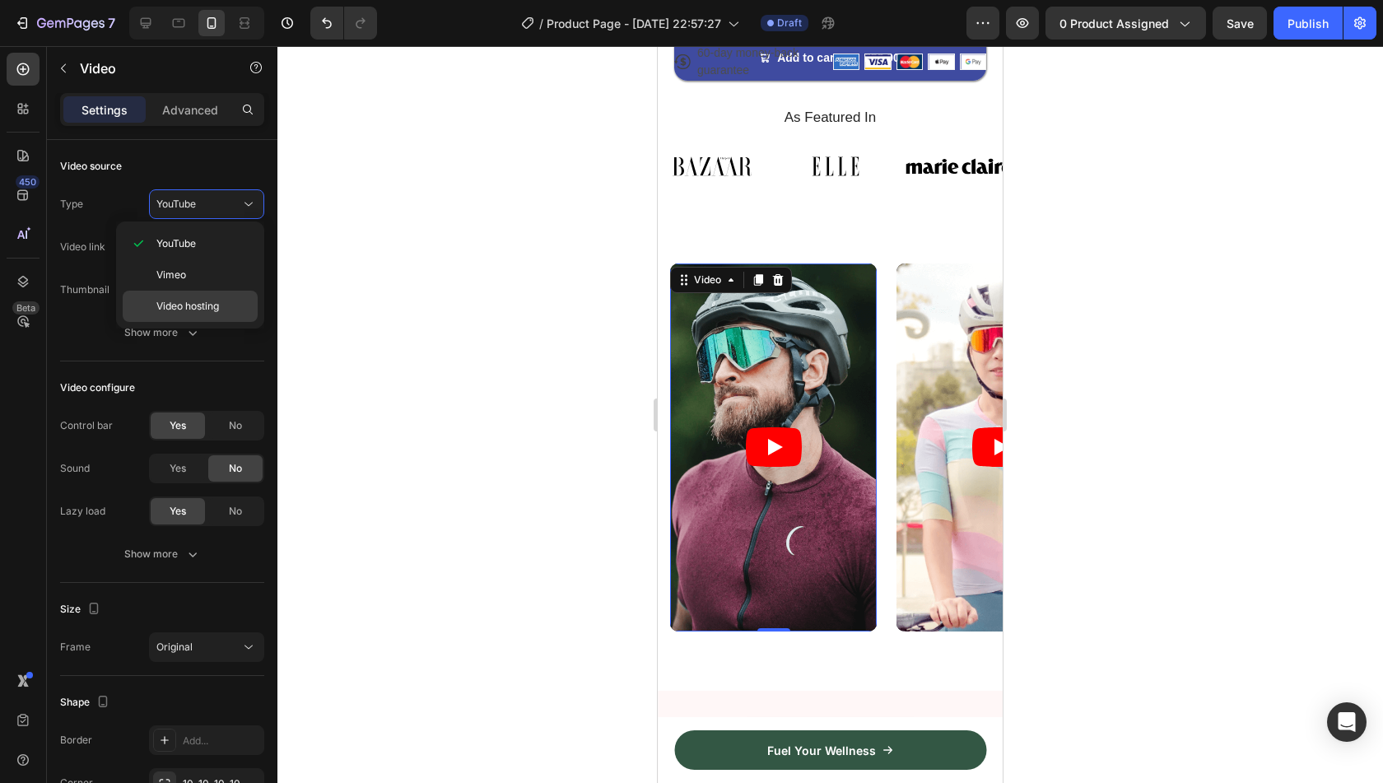
click at [198, 291] on div "Video hosting" at bounding box center [190, 306] width 135 height 31
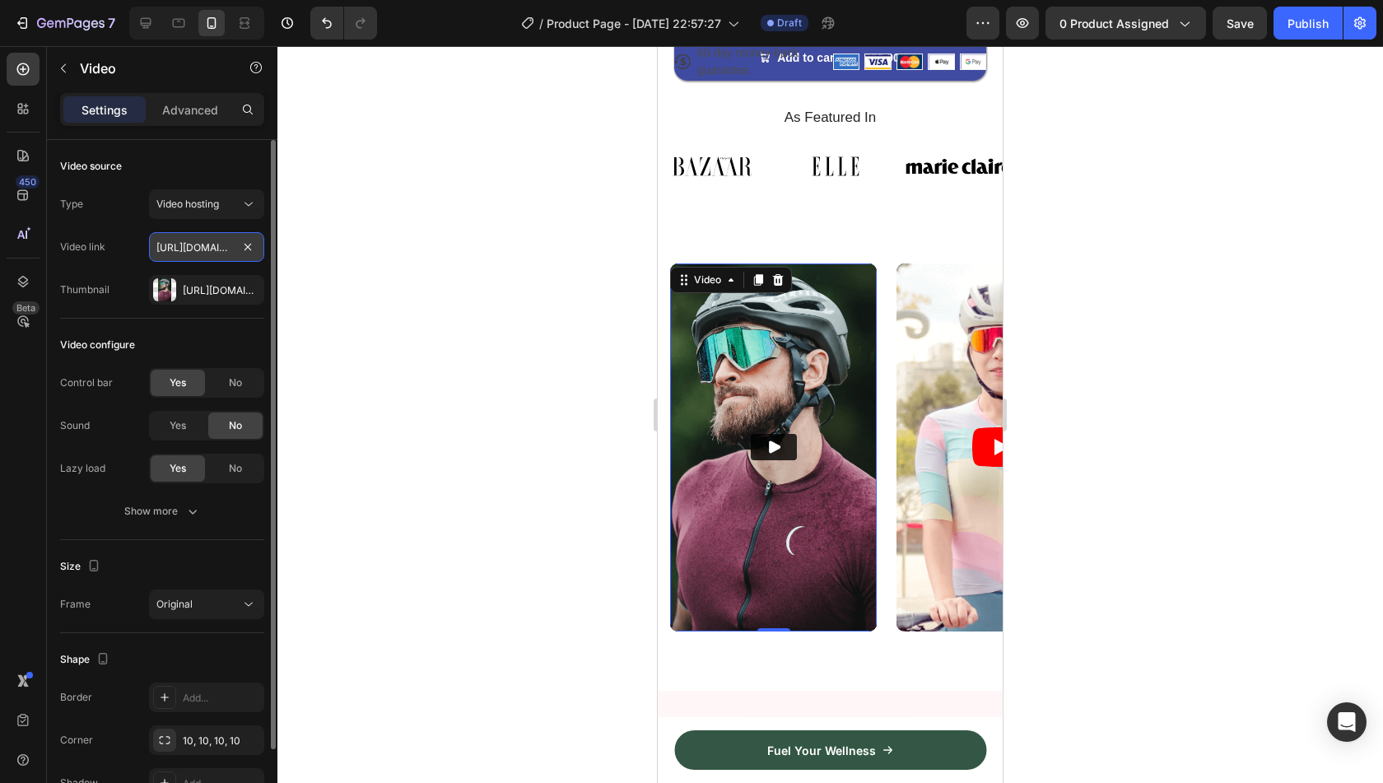
click at [213, 236] on input "https://media.w3.org/2010/05/sintel/trailer.mp4" at bounding box center [206, 247] width 115 height 30
paste input "cdn.shopify.com/videos/c/o/v/12f2a55dab9b483bbe71ffda6c592f1a.mov"
type input "https://cdn.shopify.com/videos/c/o/v/12f2a55dab9b483bbe71ffda6c592f1a.mov"
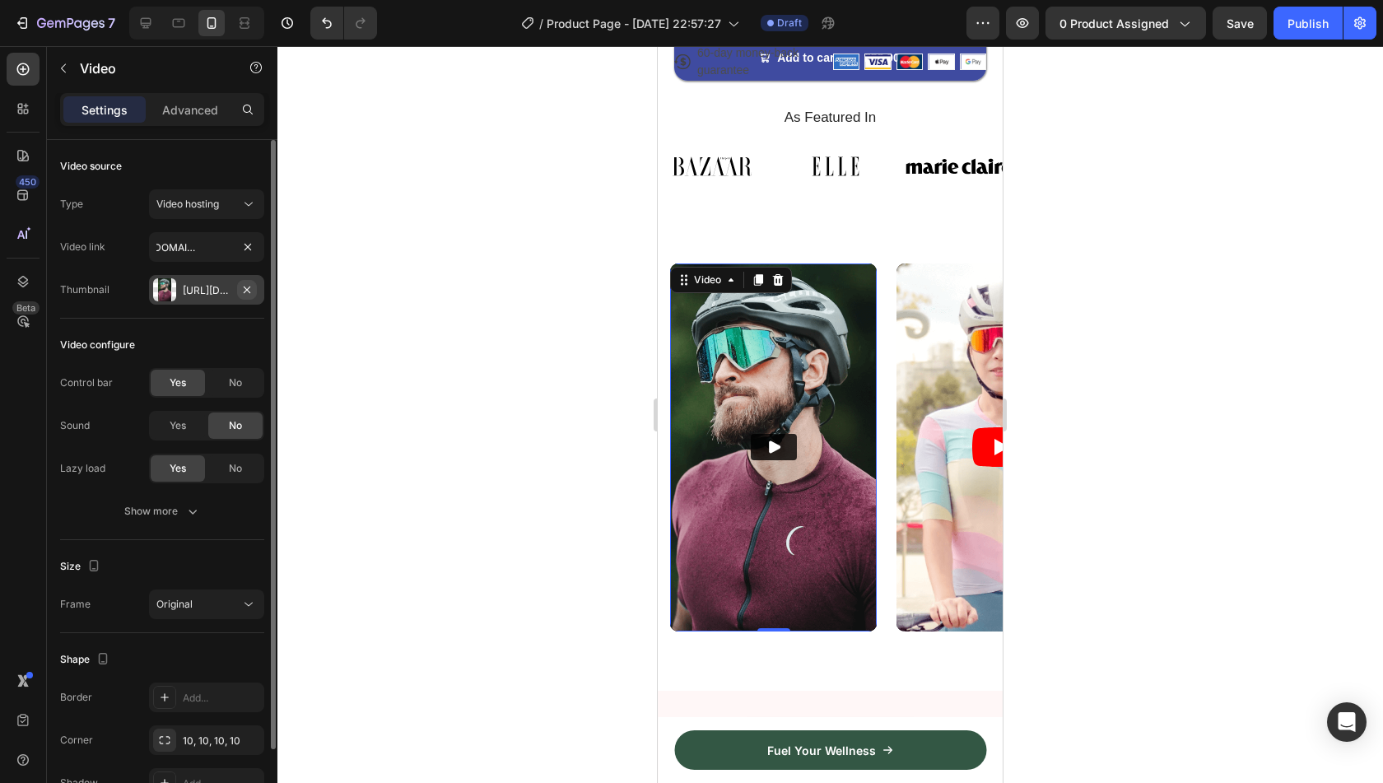
scroll to position [0, 0]
click at [254, 287] on button "button" at bounding box center [247, 290] width 20 height 20
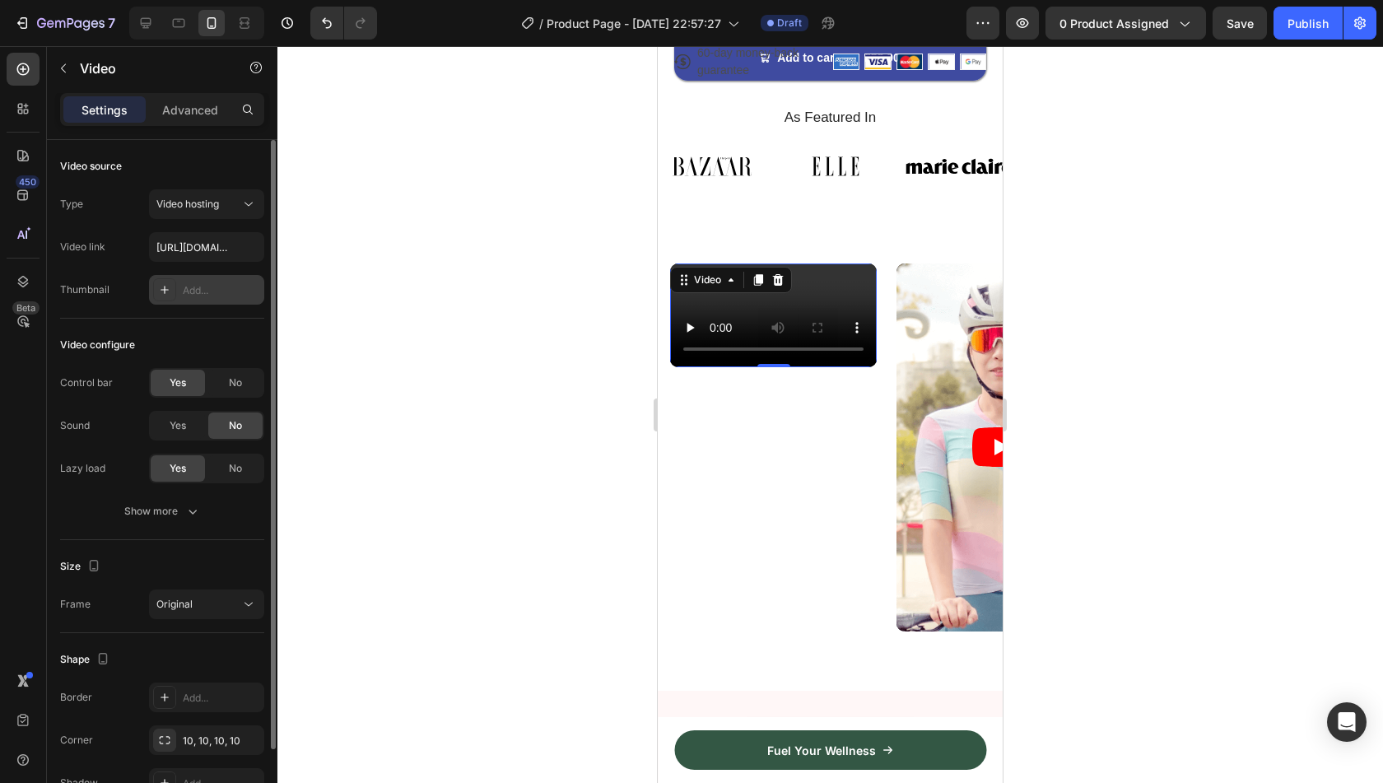
click at [235, 540] on div "Video source Type Video hosting Video link https://cdn.shopify.com/videos/c/o/v…" at bounding box center [162, 586] width 204 height 93
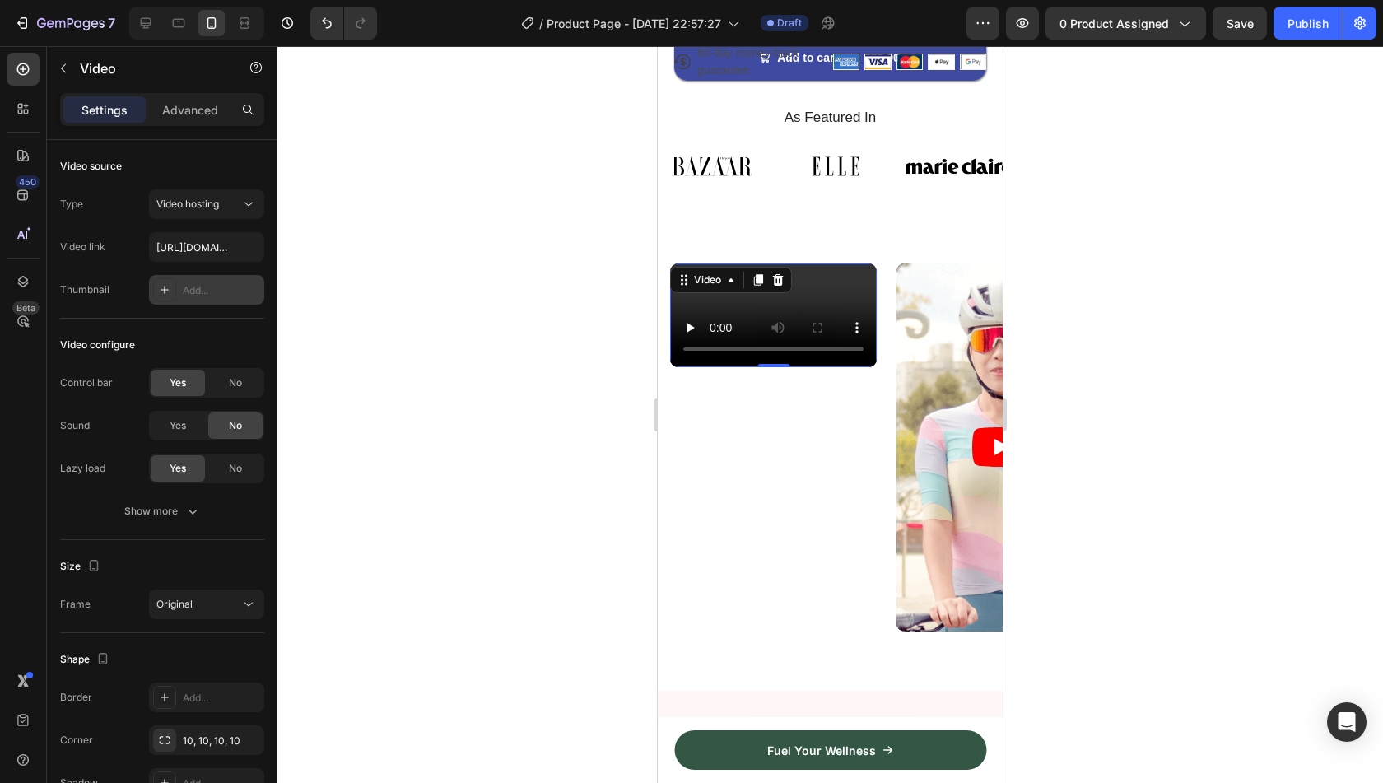
click at [209, 296] on div "Add..." at bounding box center [221, 290] width 77 height 15
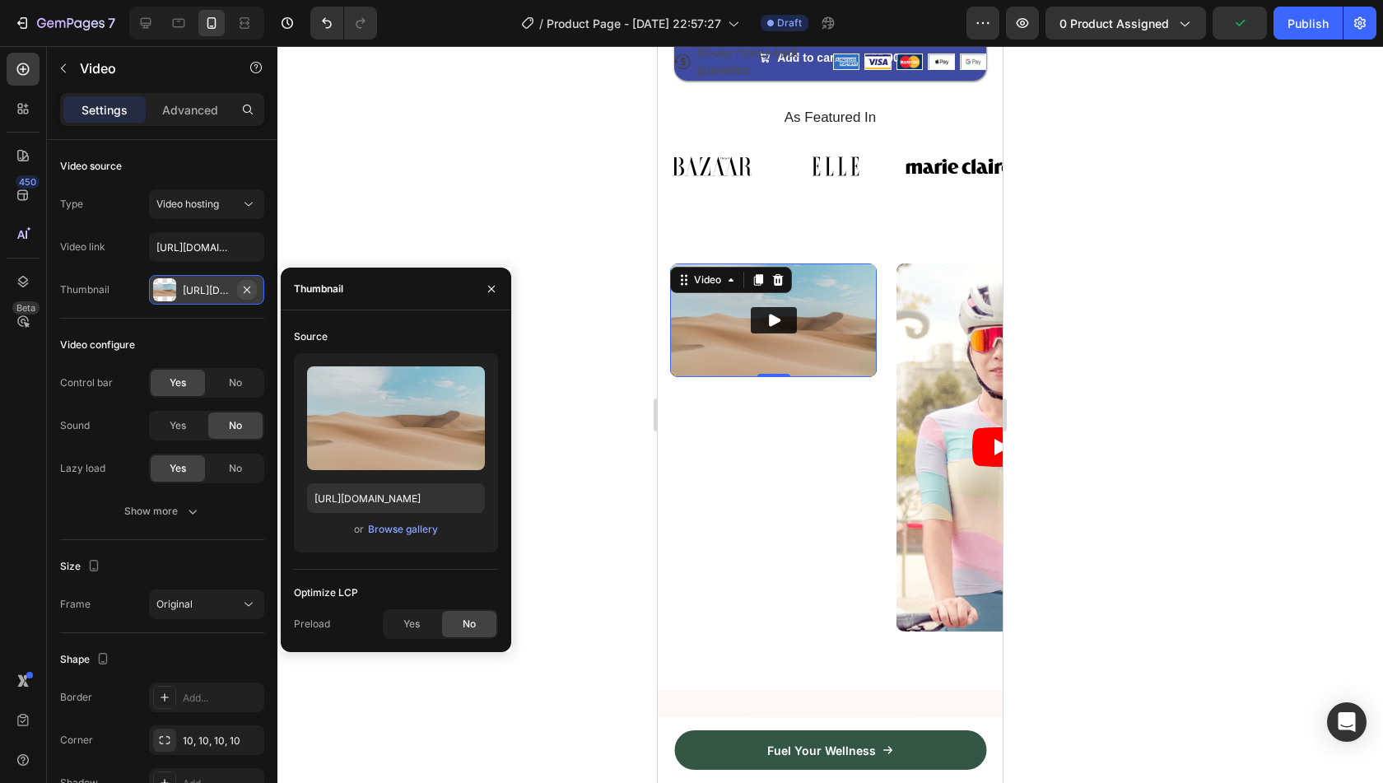
click at [240, 291] on icon "button" at bounding box center [246, 289] width 13 height 13
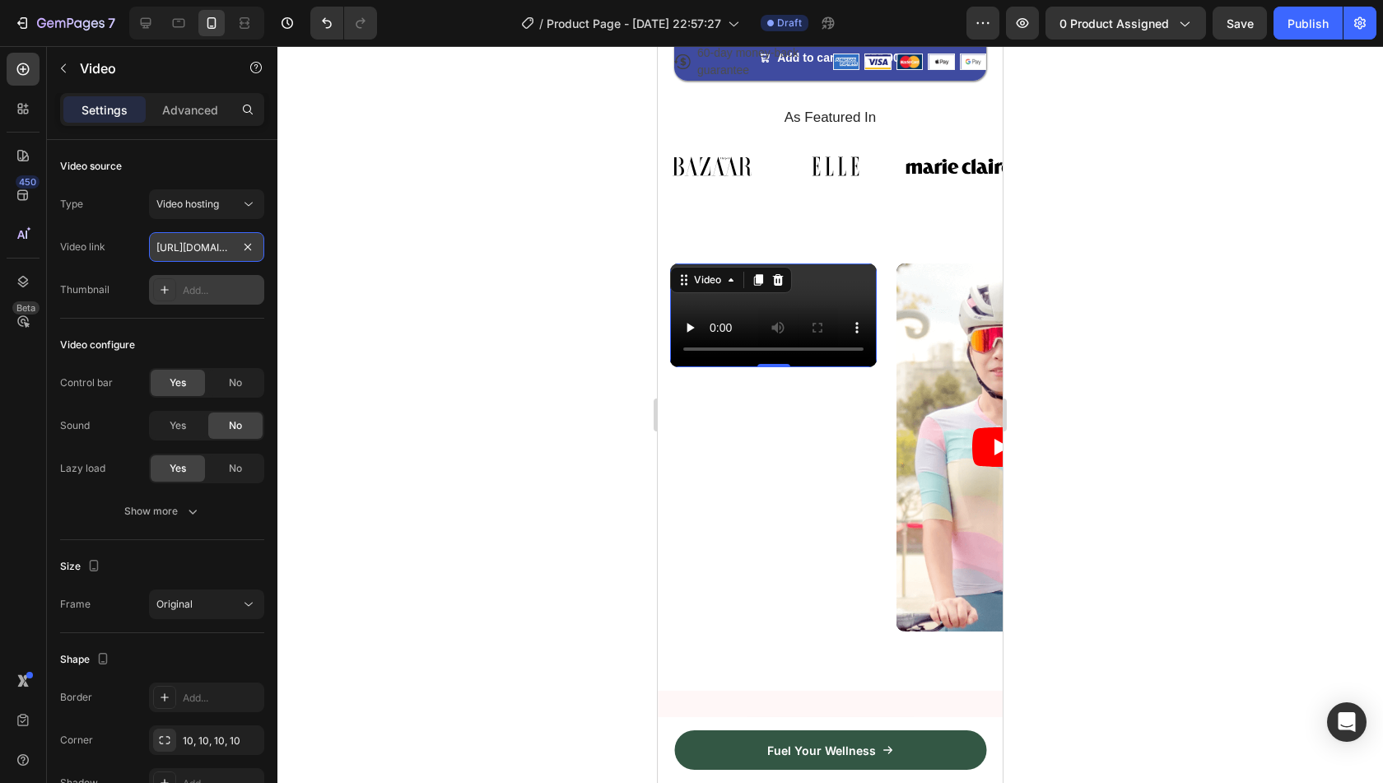
click at [187, 245] on input "https://cdn.shopify.com/videos/c/o/v/12f2a55dab9b483bbe71ffda6c592f1a.mov" at bounding box center [206, 247] width 115 height 30
click at [216, 203] on span "Video hosting" at bounding box center [187, 204] width 63 height 12
click at [211, 159] on div "Video source" at bounding box center [162, 166] width 204 height 26
click at [194, 114] on p "Advanced" at bounding box center [190, 109] width 56 height 17
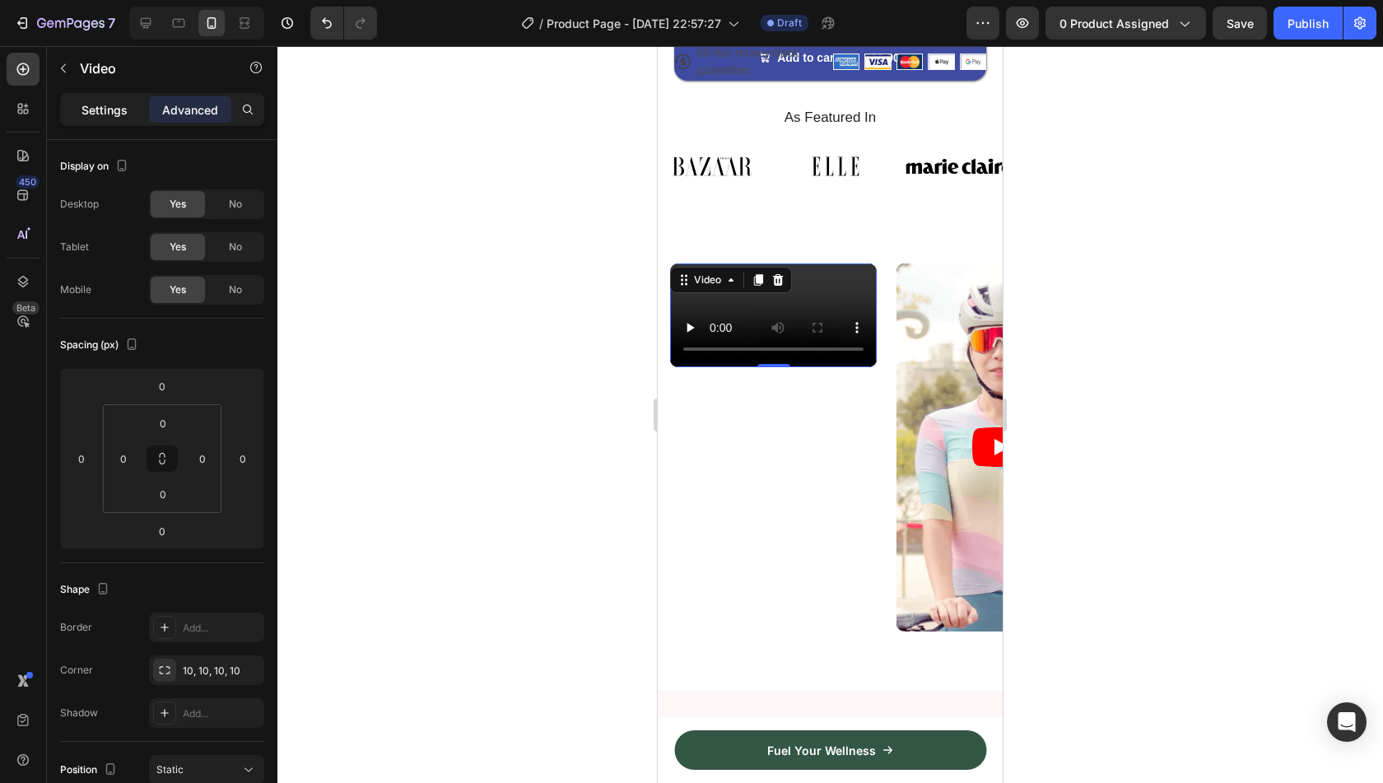
click at [86, 113] on p "Settings" at bounding box center [104, 109] width 46 height 17
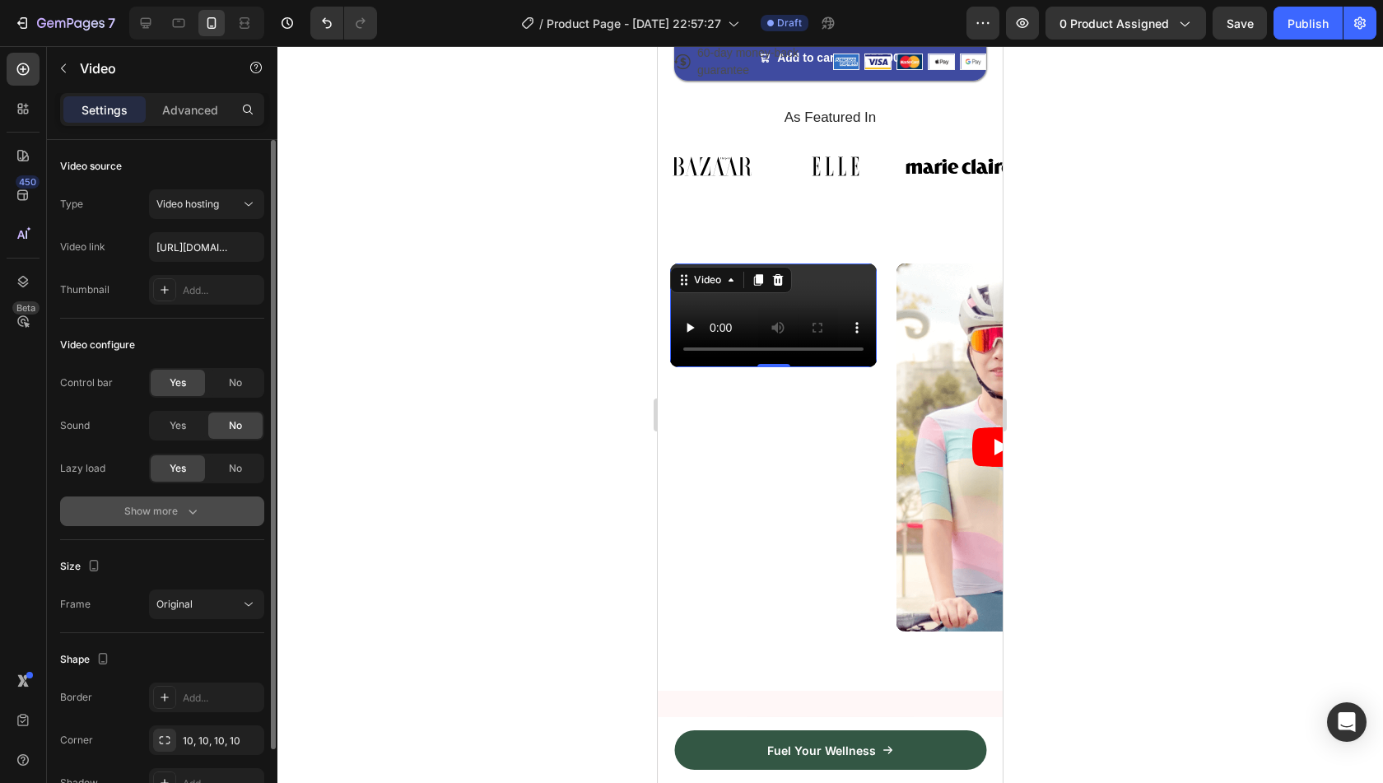
click at [188, 506] on icon "button" at bounding box center [192, 511] width 16 height 16
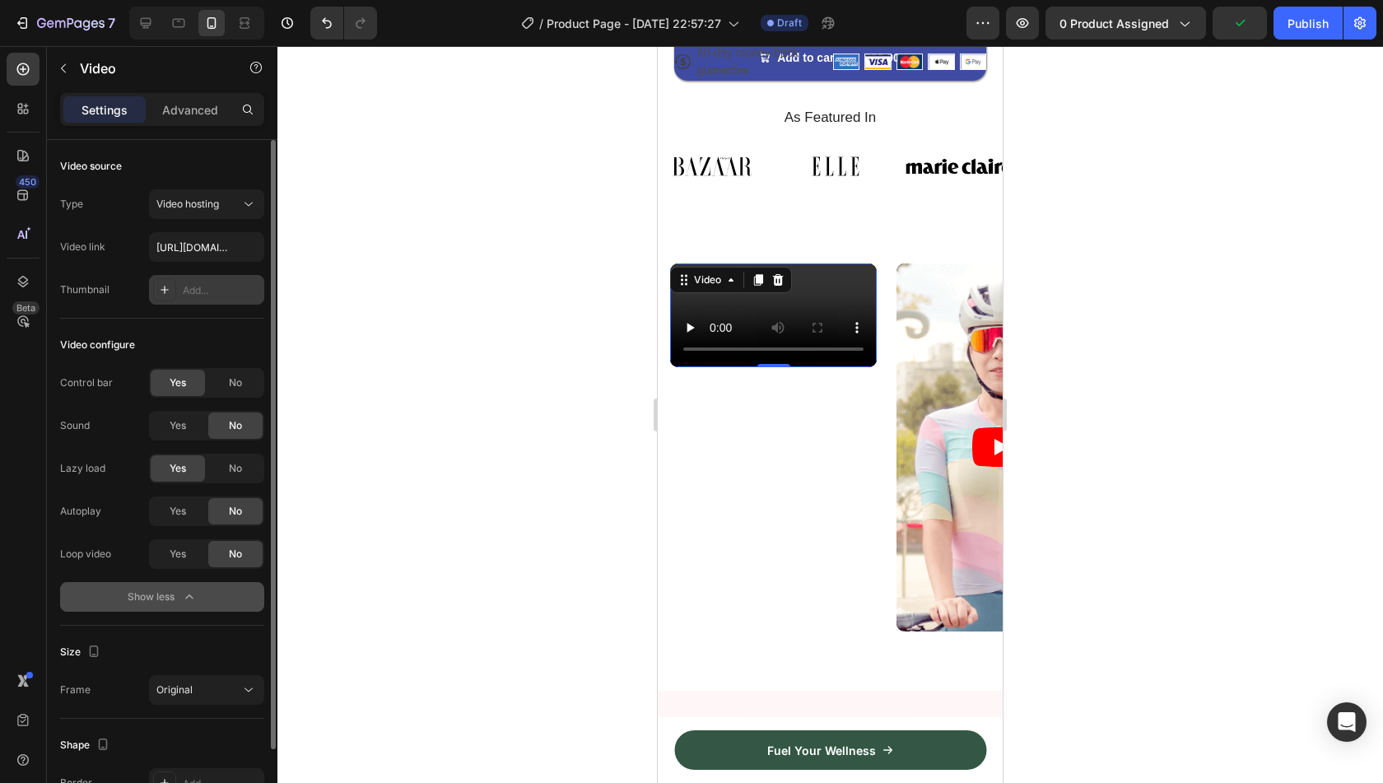
click at [163, 292] on icon at bounding box center [164, 289] width 13 height 13
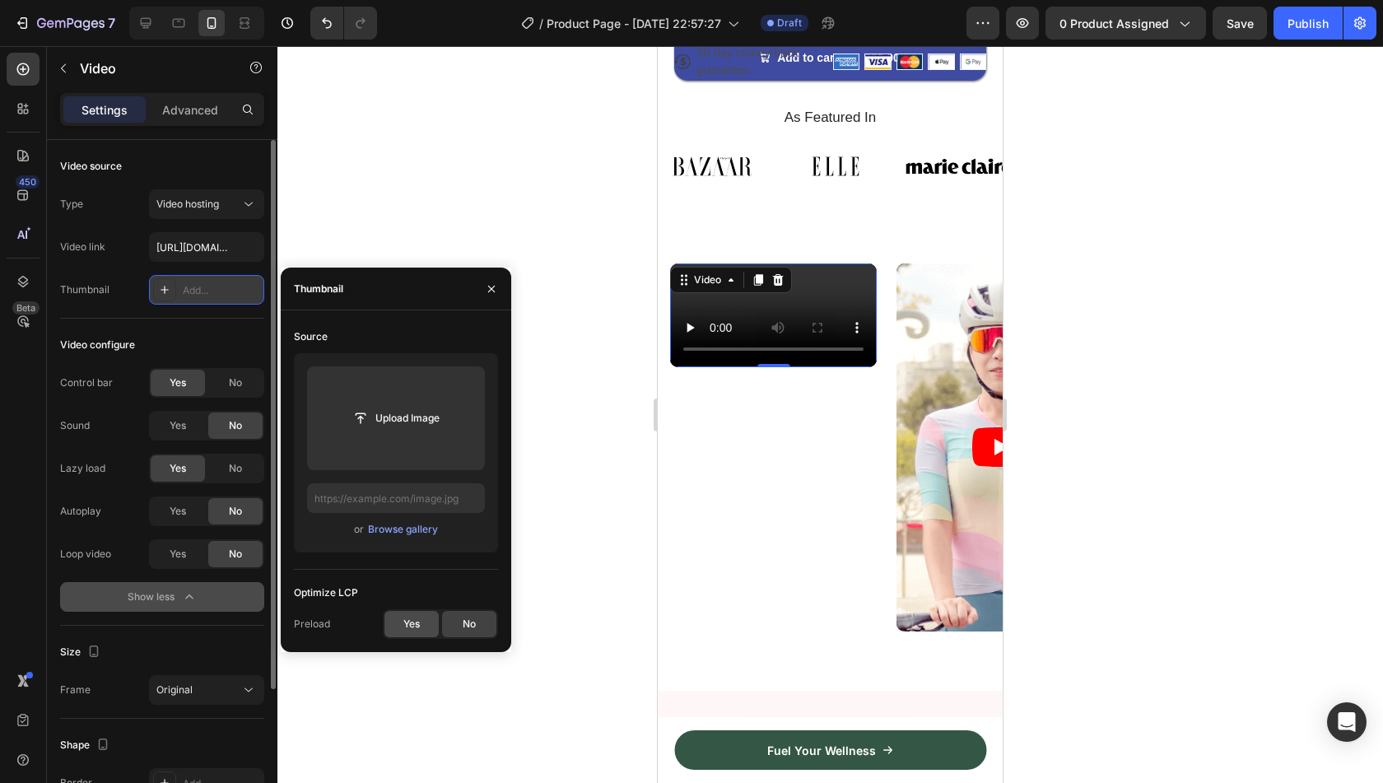
click at [407, 631] on div "Yes" at bounding box center [411, 624] width 54 height 26
click at [487, 292] on icon "button" at bounding box center [491, 288] width 13 height 13
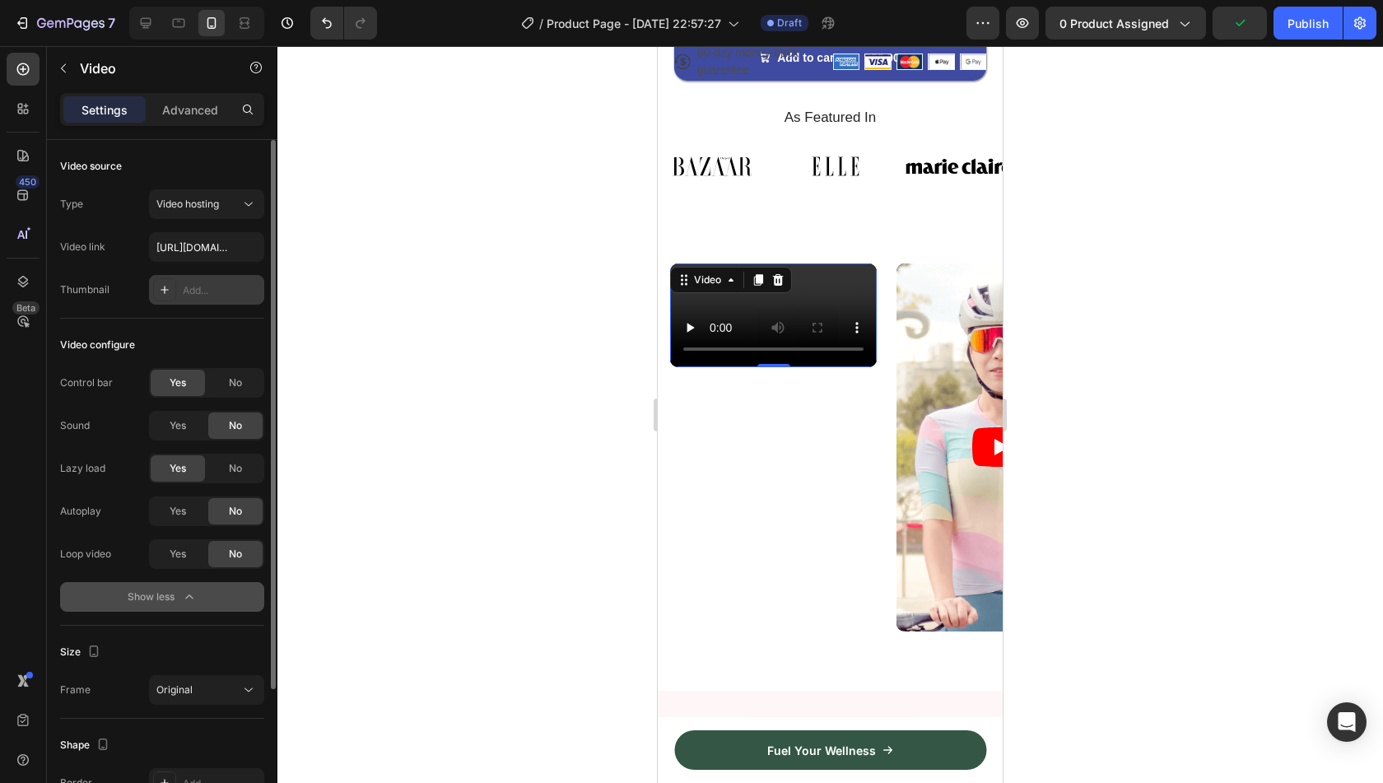
click at [191, 524] on div "Yes No" at bounding box center [206, 511] width 115 height 30
click at [180, 514] on span "Yes" at bounding box center [178, 511] width 16 height 15
click at [91, 482] on div "Lazy load Yes No" at bounding box center [162, 469] width 204 height 30
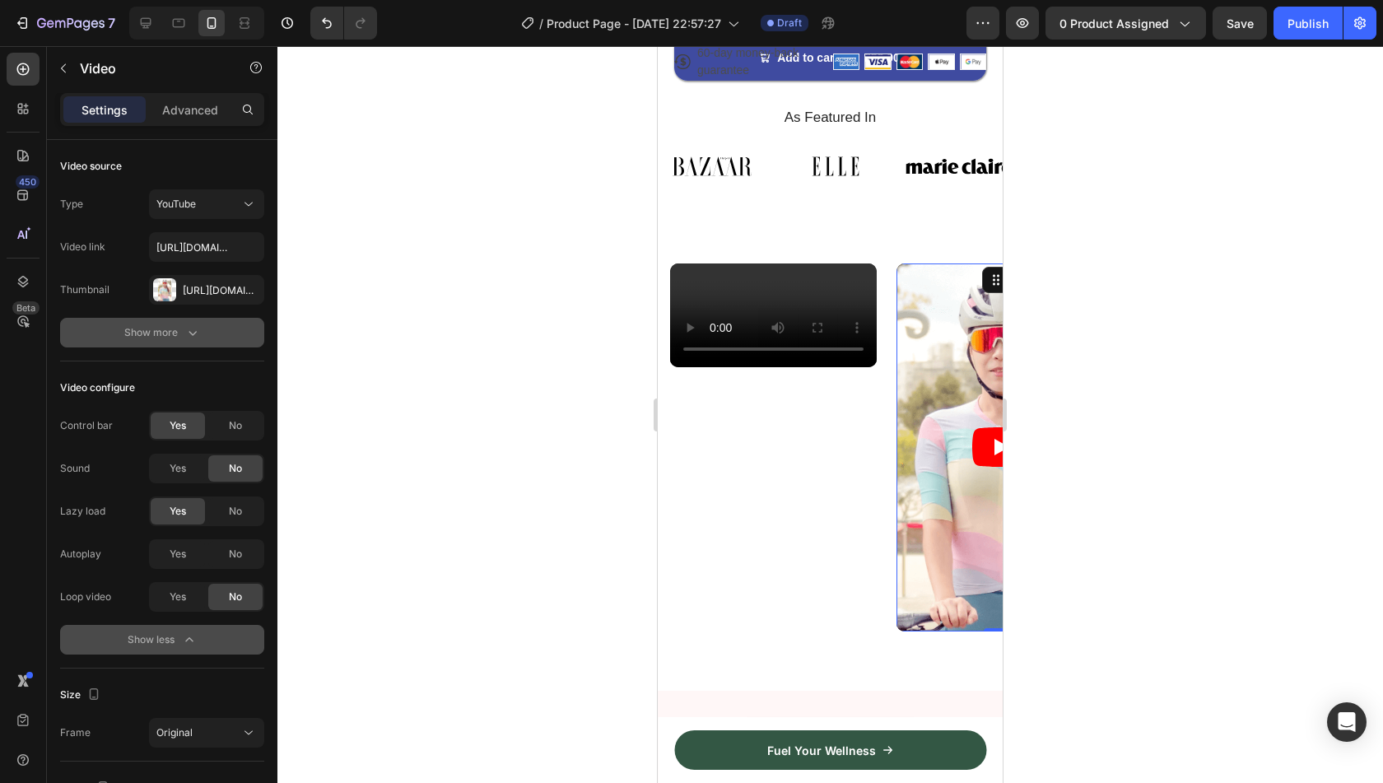
click at [193, 329] on icon "button" at bounding box center [192, 332] width 16 height 16
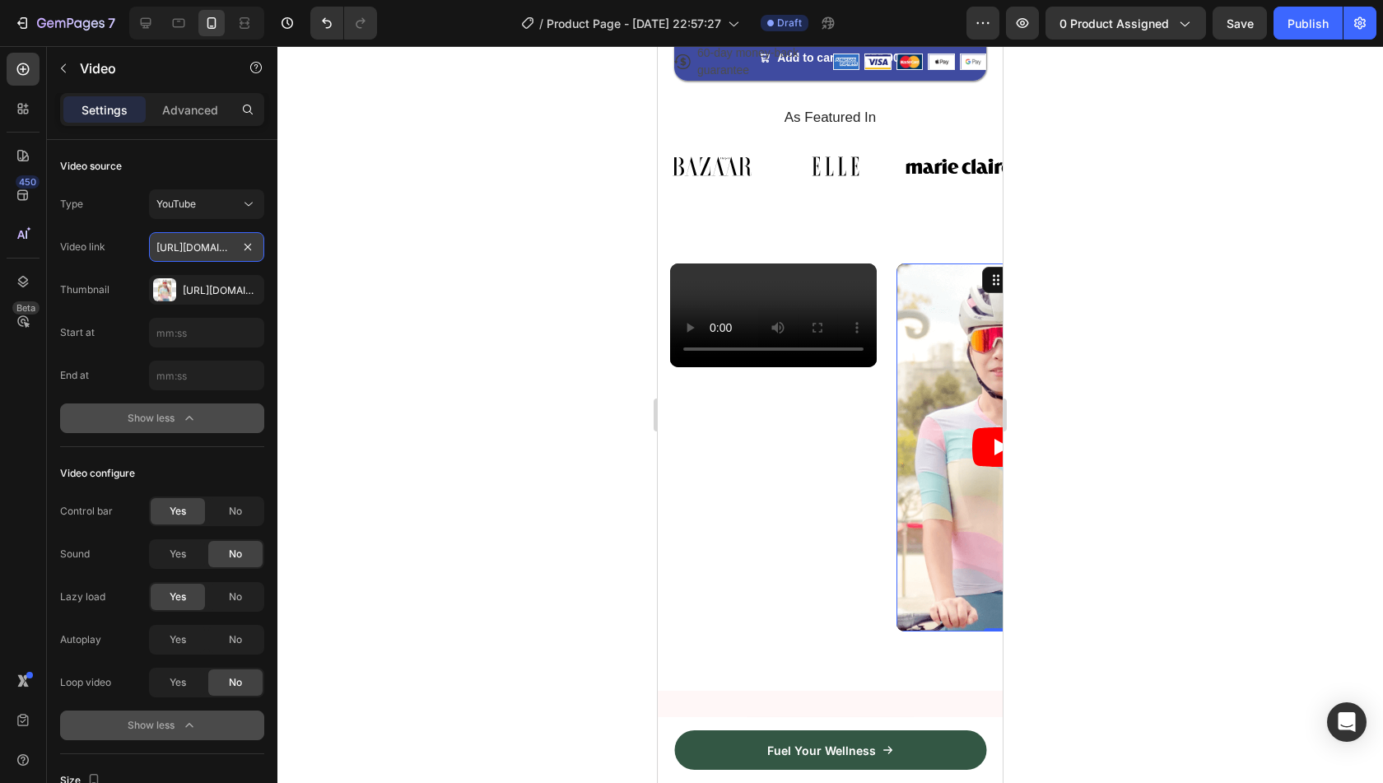
click at [207, 245] on input "https://www.youtube.com/watch?v=cyzh48XRS4M" at bounding box center [206, 247] width 115 height 30
paste input "cdn.shopify.com/videos/c/o/v/d495b64c462446bc8050d42e64ecd0dd.mov"
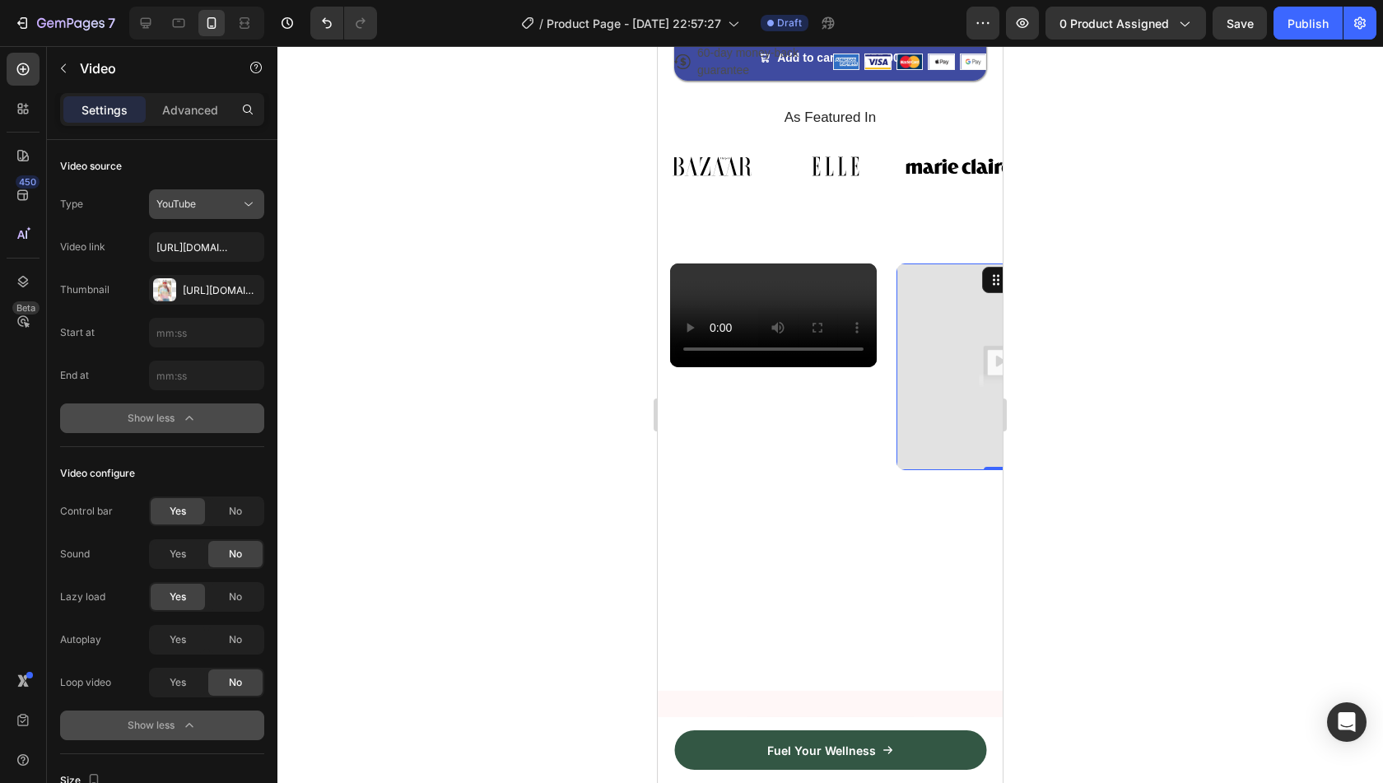
click at [217, 200] on div "YouTube" at bounding box center [198, 204] width 84 height 15
click at [221, 293] on div "Video hosting" at bounding box center [190, 306] width 135 height 31
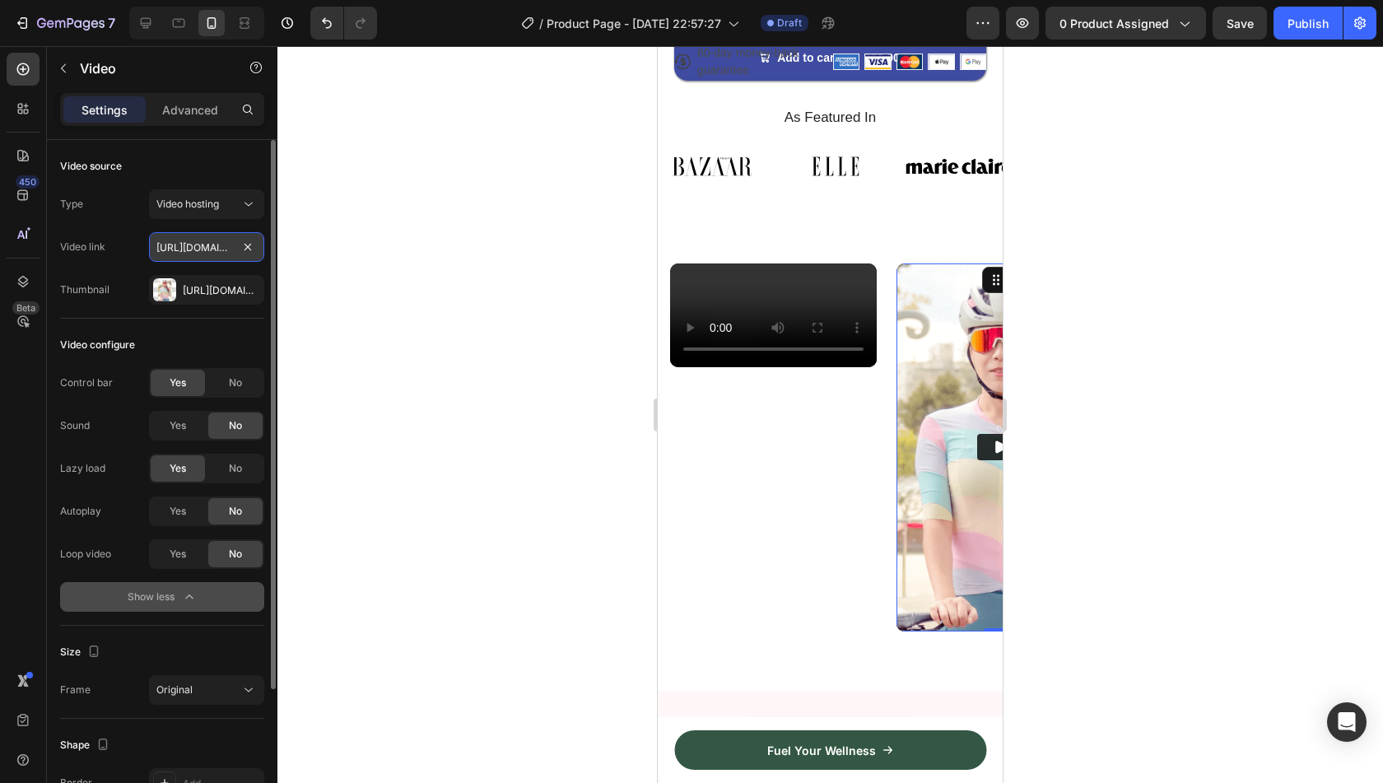
click at [207, 249] on input "https://media.w3.org/2010/05/sintel/trailer.mp4" at bounding box center [206, 247] width 115 height 30
paste input "cdn.shopify.com/videos/c/o/v/d495b64c462446bc8050d42e64ecd0dd.mov"
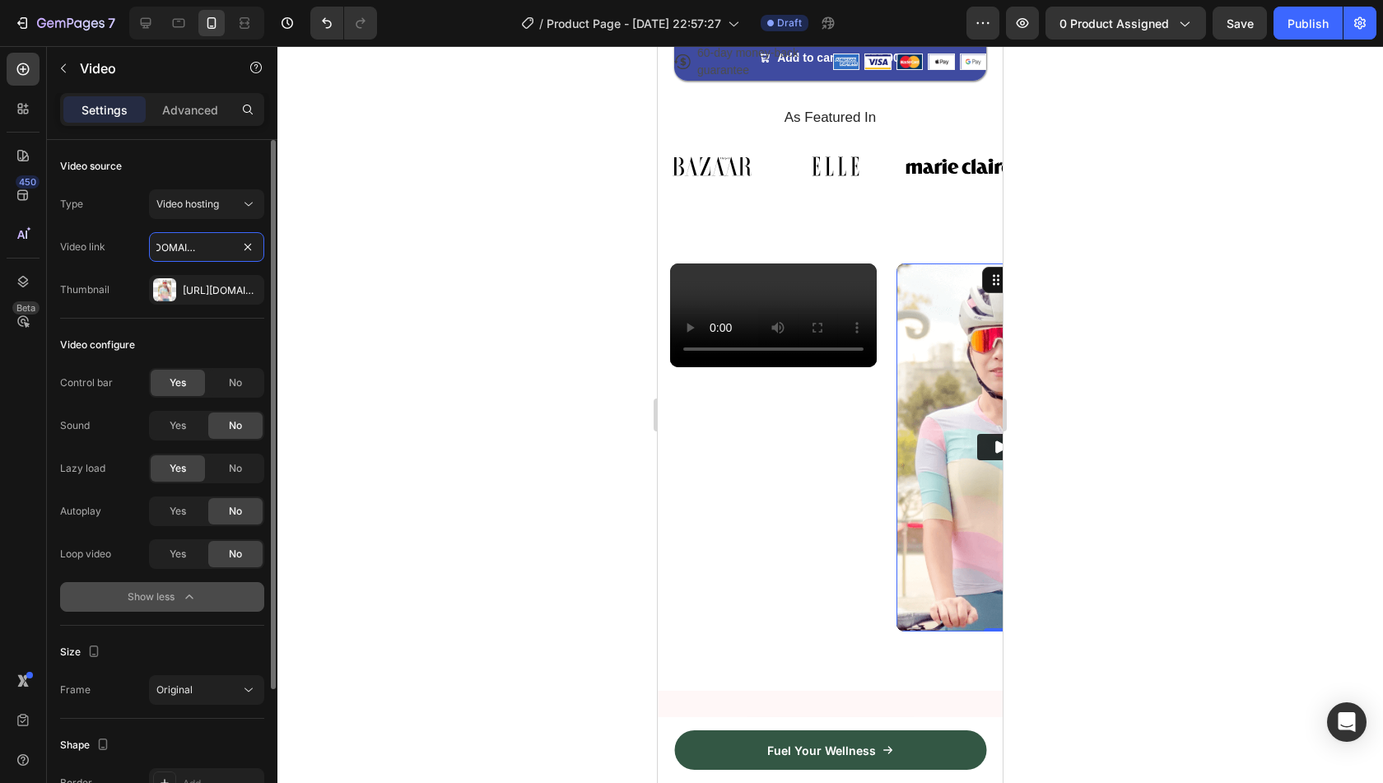
type input "https://cdn.shopify.com/videos/c/o/v/d495b64c462446bc8050d42e64ecd0dd.mov"
click at [95, 257] on div "Video link" at bounding box center [82, 247] width 45 height 26
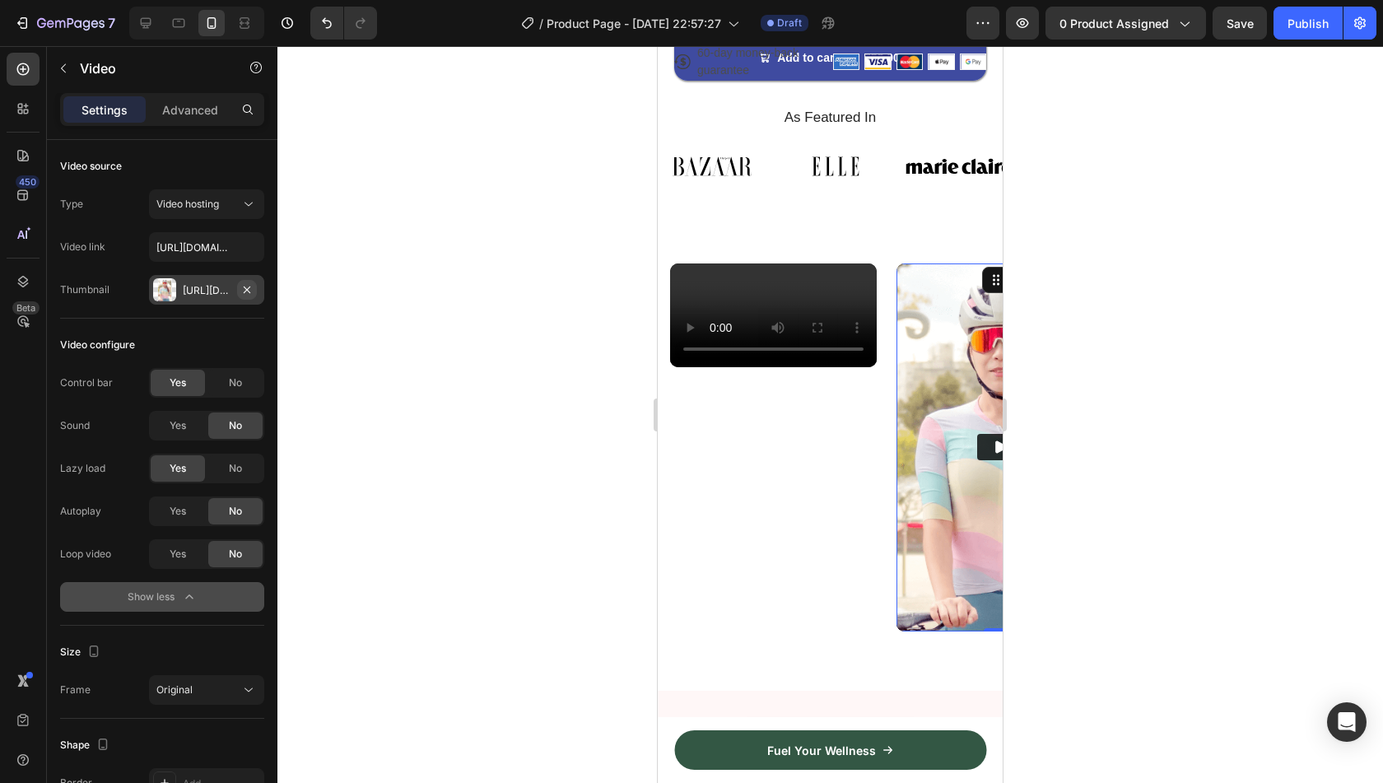
click at [245, 289] on icon "button" at bounding box center [246, 289] width 13 height 13
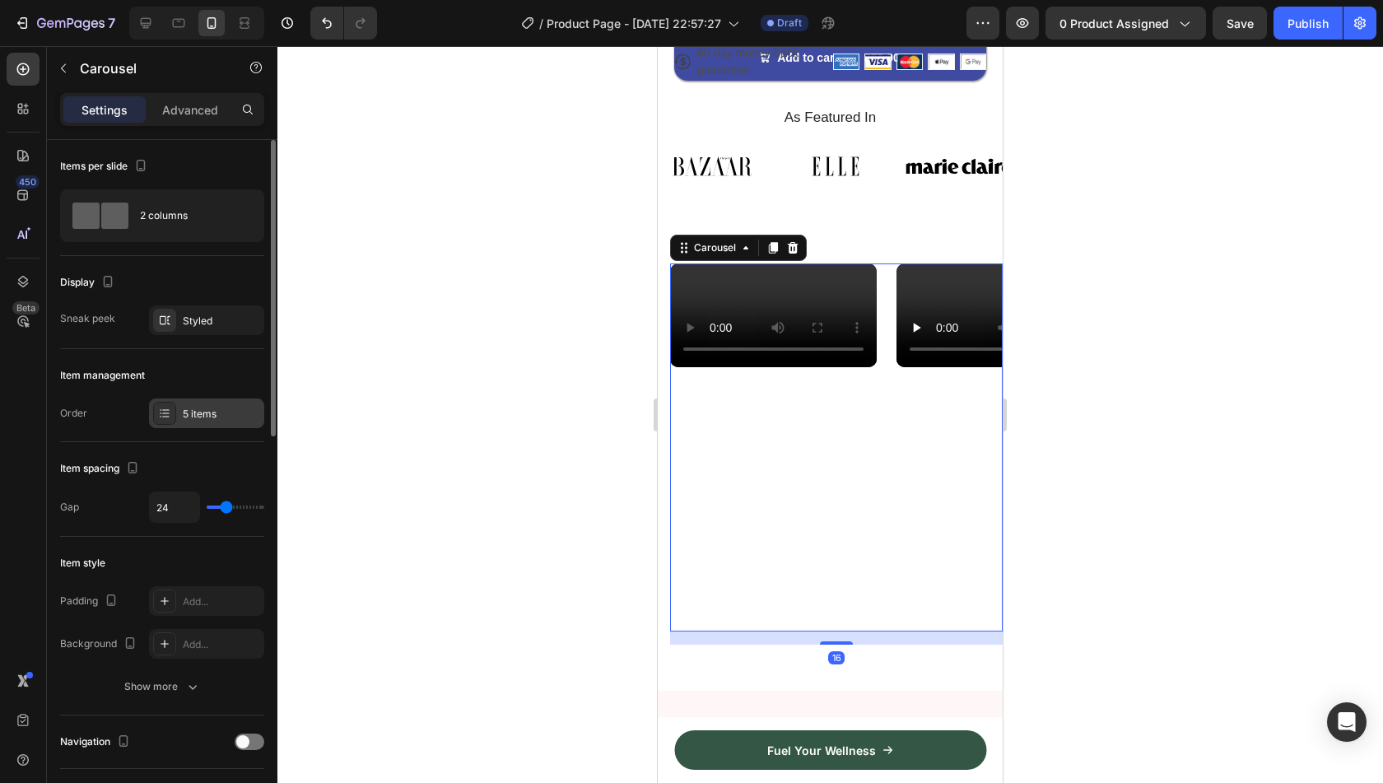
click at [194, 408] on div "5 items" at bounding box center [221, 414] width 77 height 15
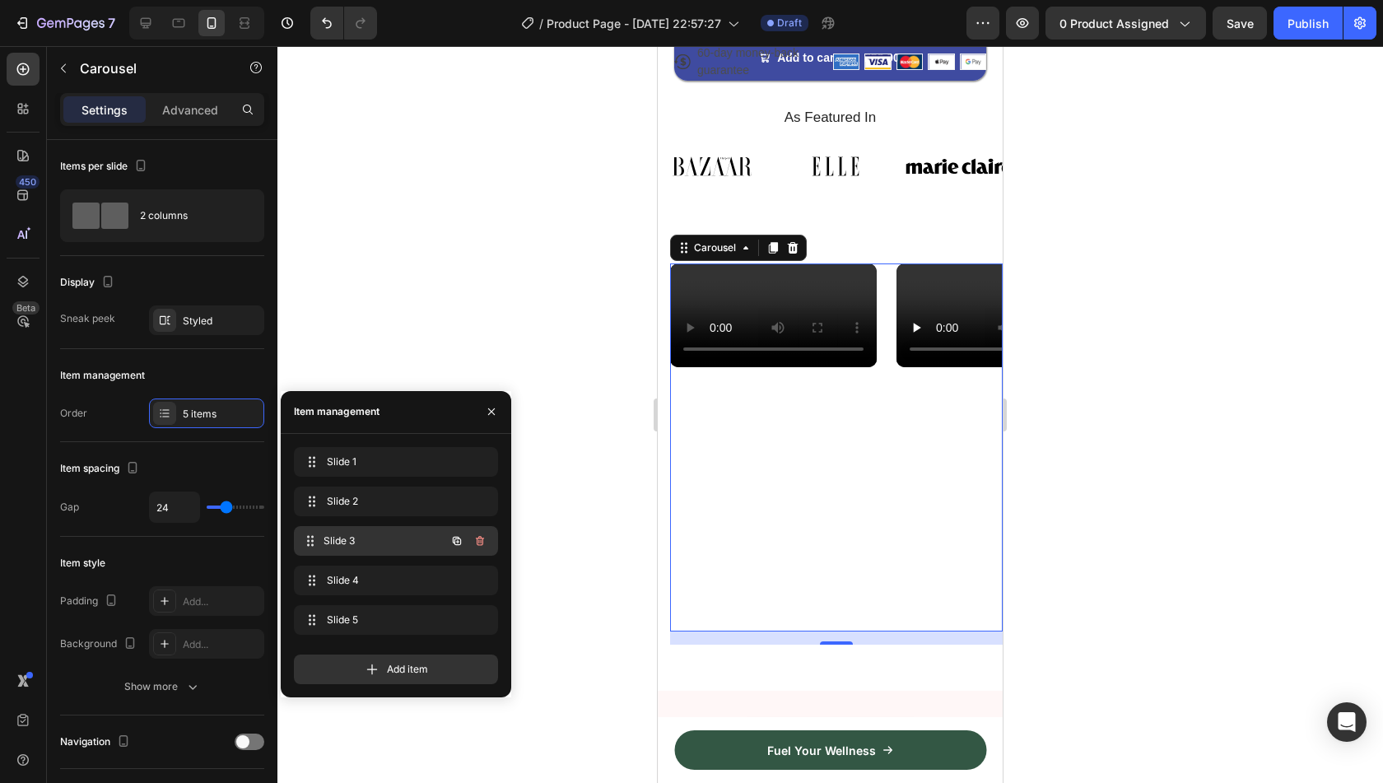
click at [384, 538] on span "Slide 3" at bounding box center [385, 540] width 122 height 15
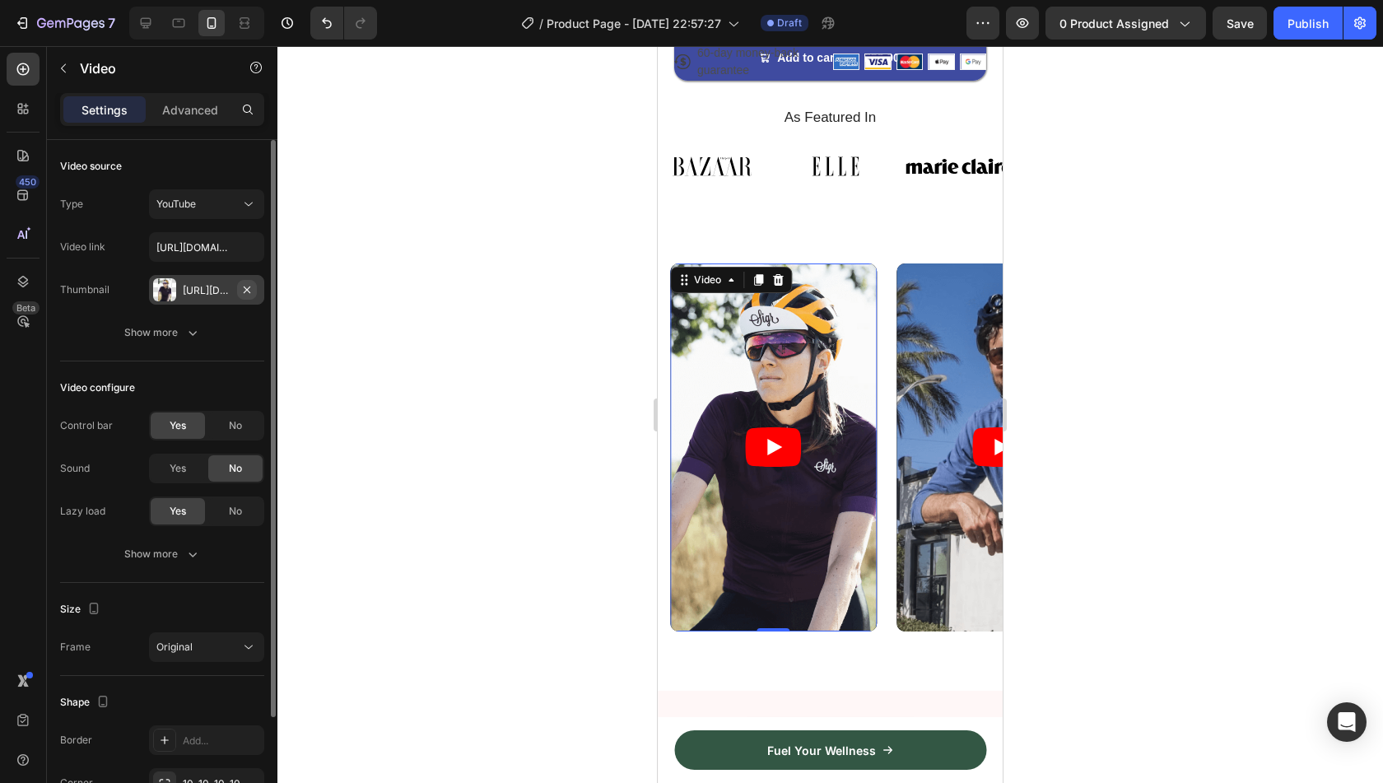
click at [248, 293] on icon "button" at bounding box center [246, 289] width 13 height 13
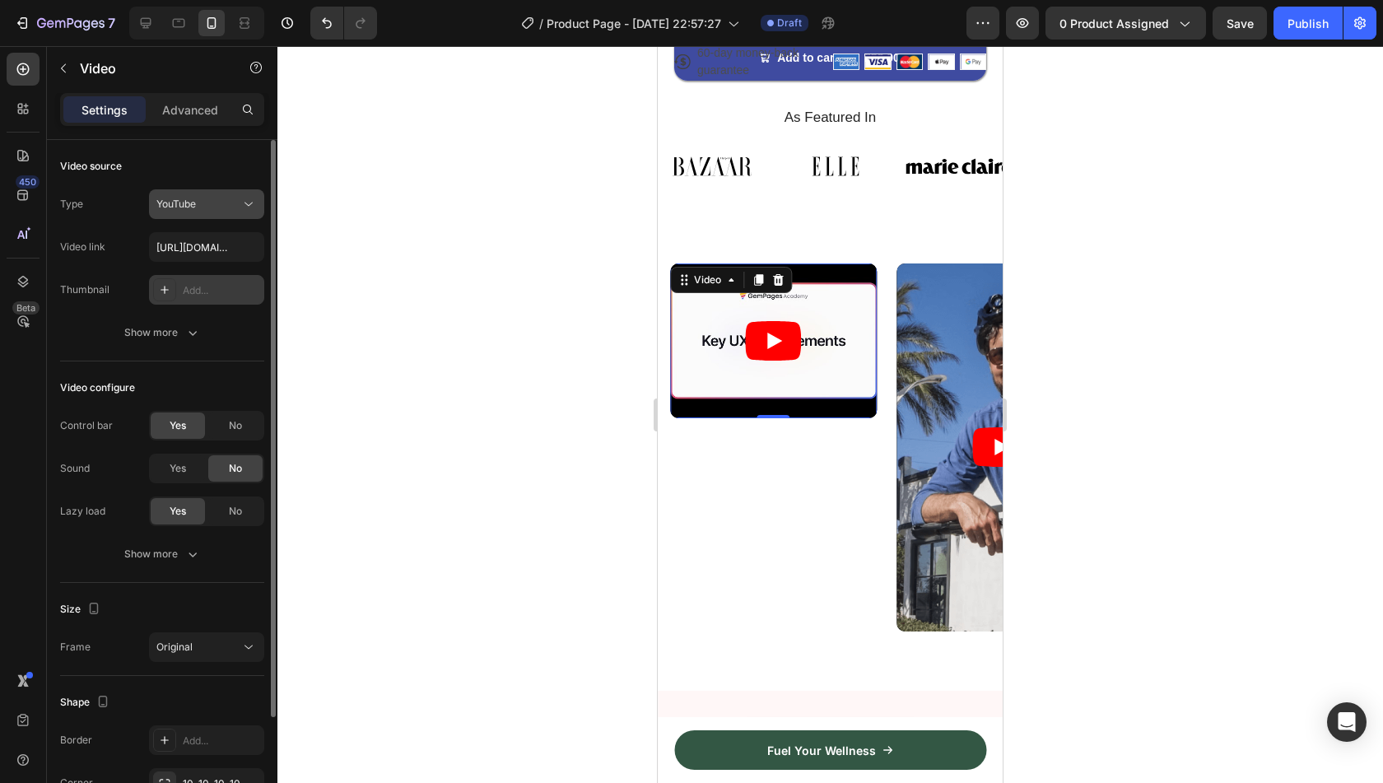
click at [224, 197] on div "YouTube" at bounding box center [198, 204] width 84 height 15
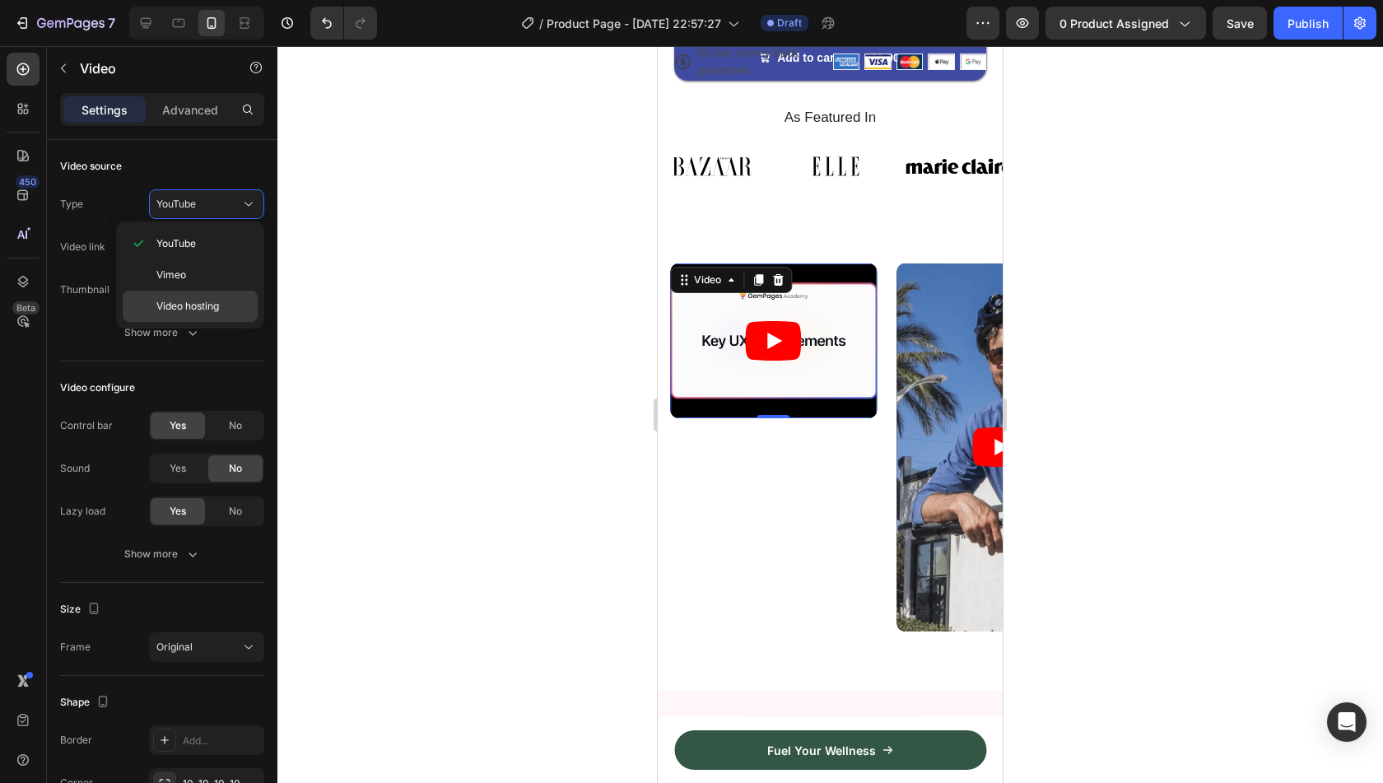
click at [214, 294] on div "Video hosting" at bounding box center [190, 306] width 135 height 31
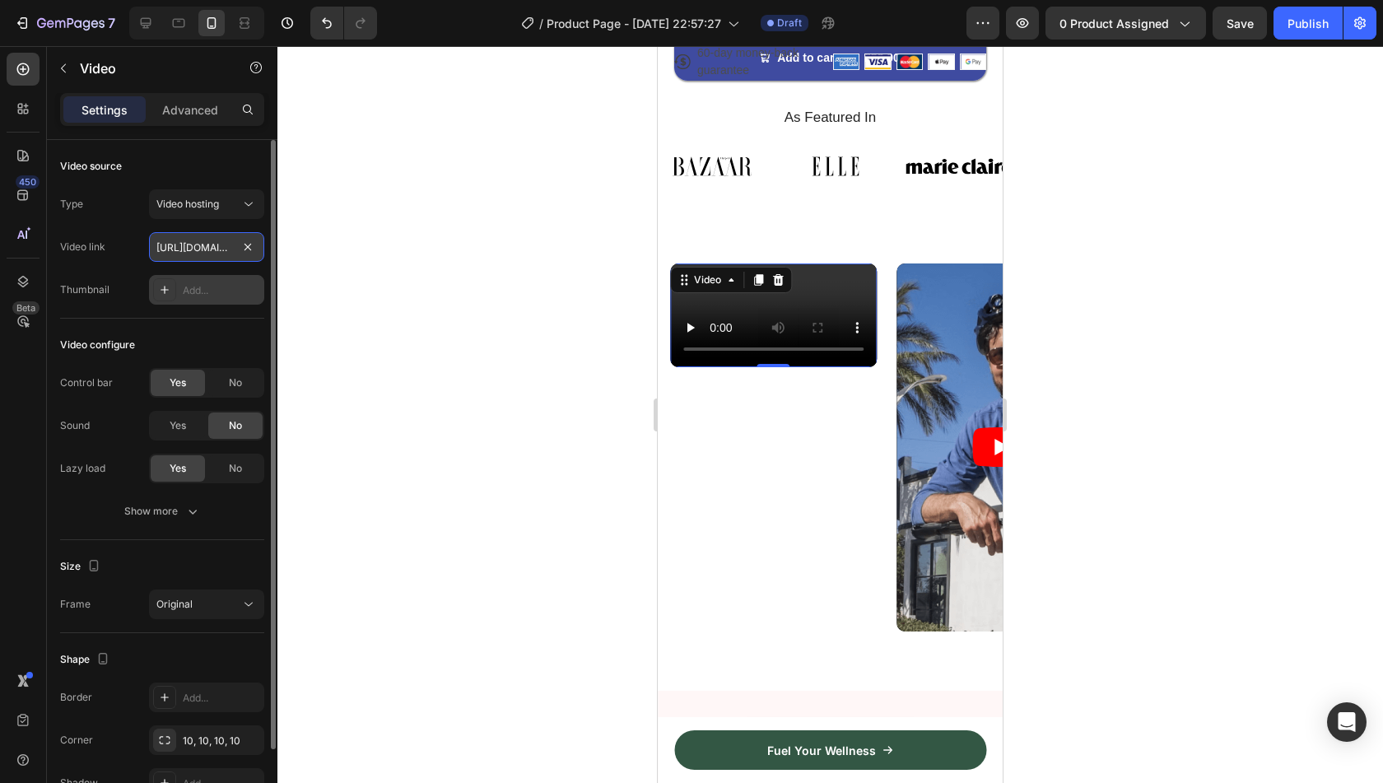
click at [204, 249] on input "https://media.w3.org/2010/05/sintel/trailer.mp4" at bounding box center [206, 247] width 115 height 30
paste input "cdn.shopify.com/videos/c/o/v/3df7de46a4b0415f9b35c97613c506b6.mov"
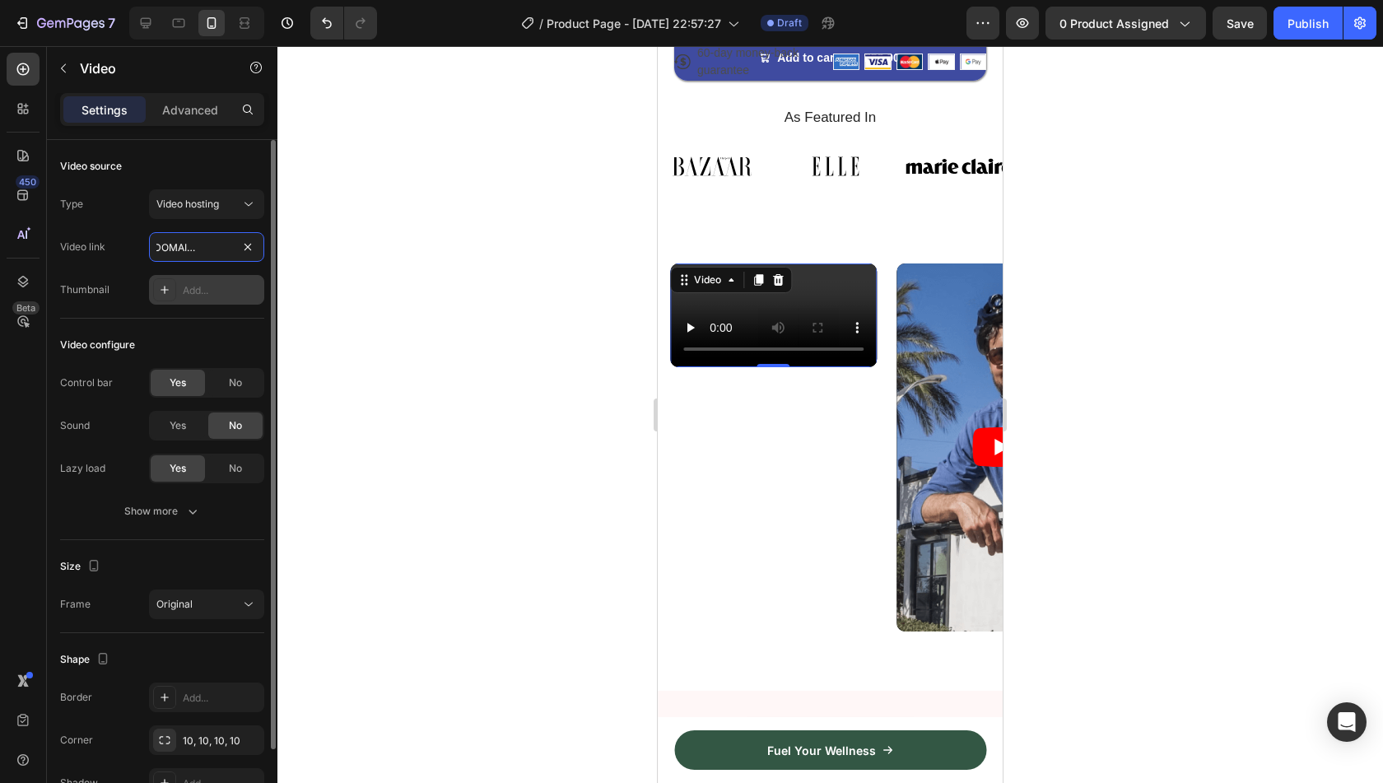
type input "https://cdn.shopify.com/videos/c/o/v/3df7de46a4b0415f9b35c97613c506b6.mov"
click at [240, 322] on div "Video configure Control bar Yes No Sound Yes No Lazy load Yes No Show more" at bounding box center [162, 429] width 204 height 221
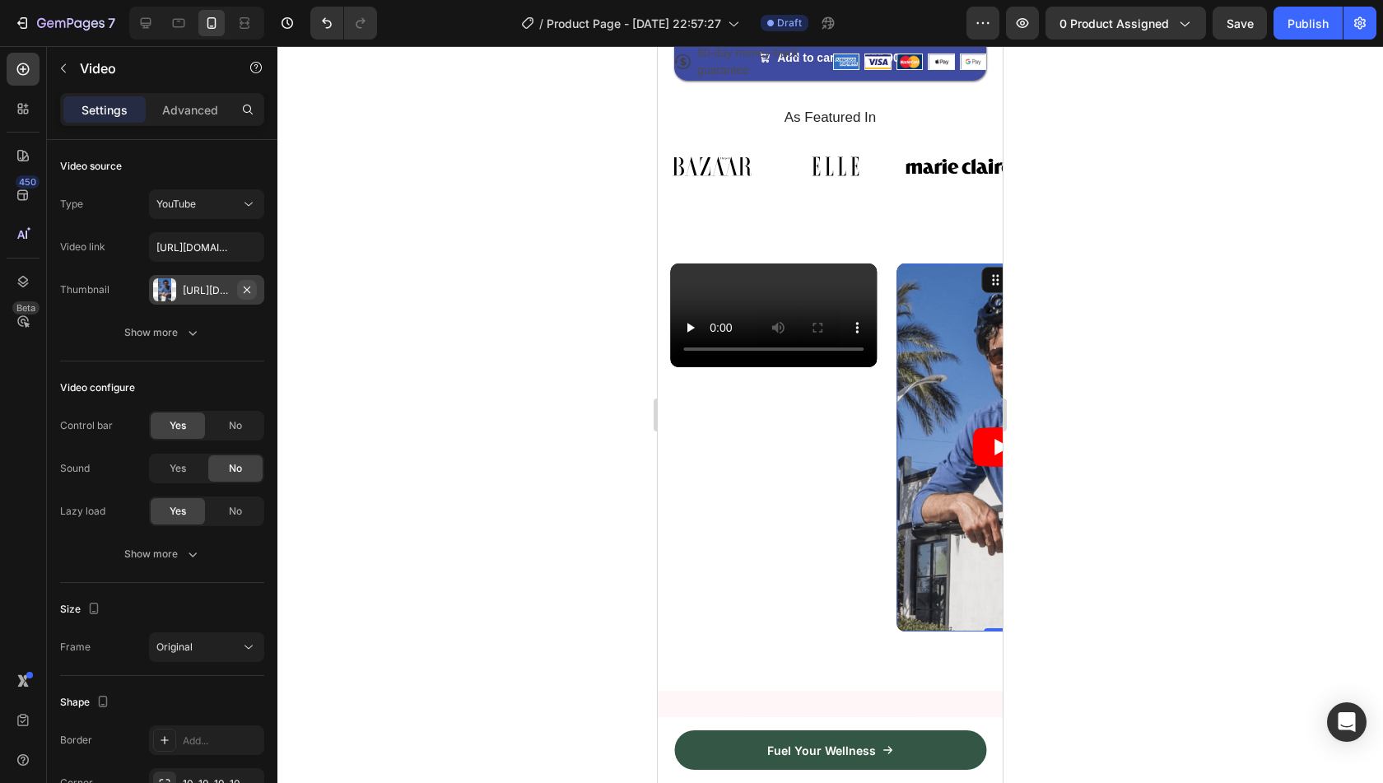
click at [249, 289] on icon "button" at bounding box center [246, 289] width 13 height 13
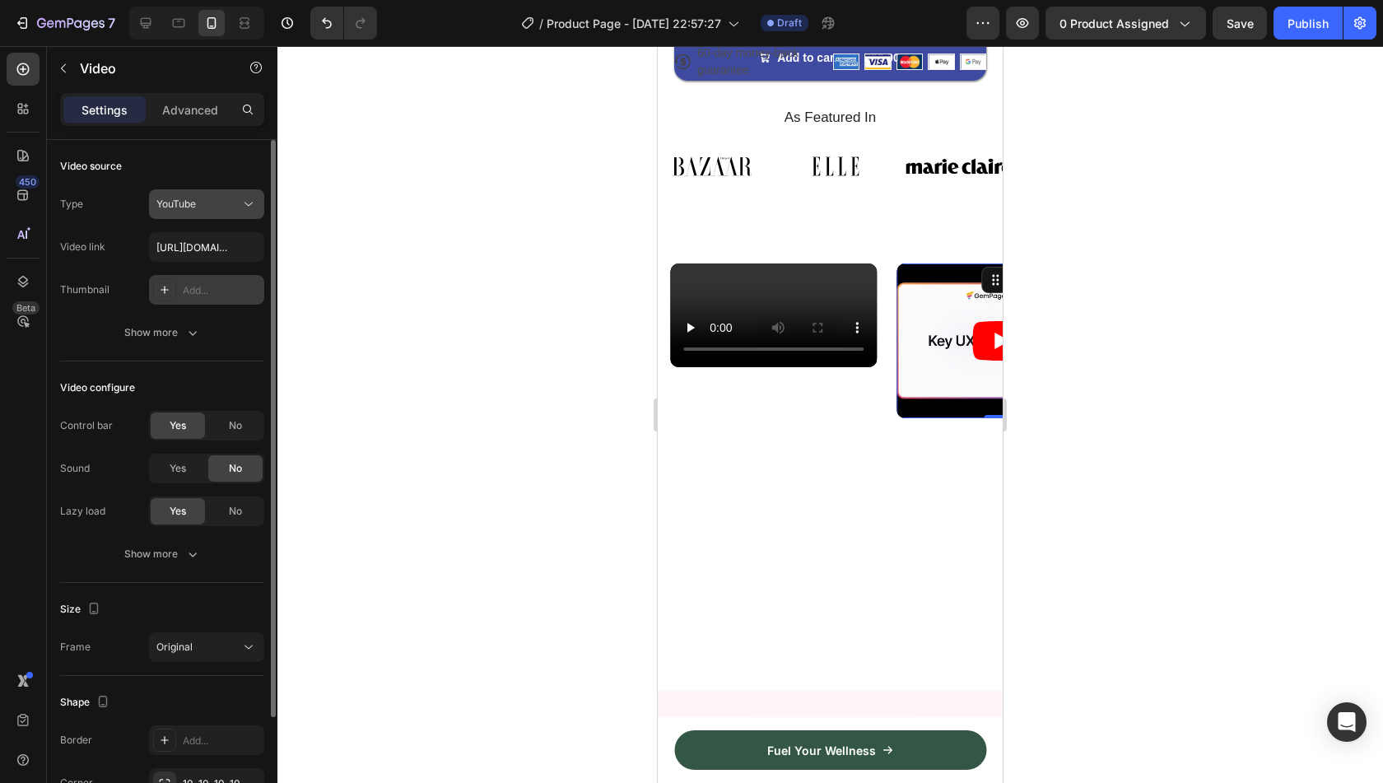
click at [239, 199] on div "YouTube" at bounding box center [198, 204] width 84 height 15
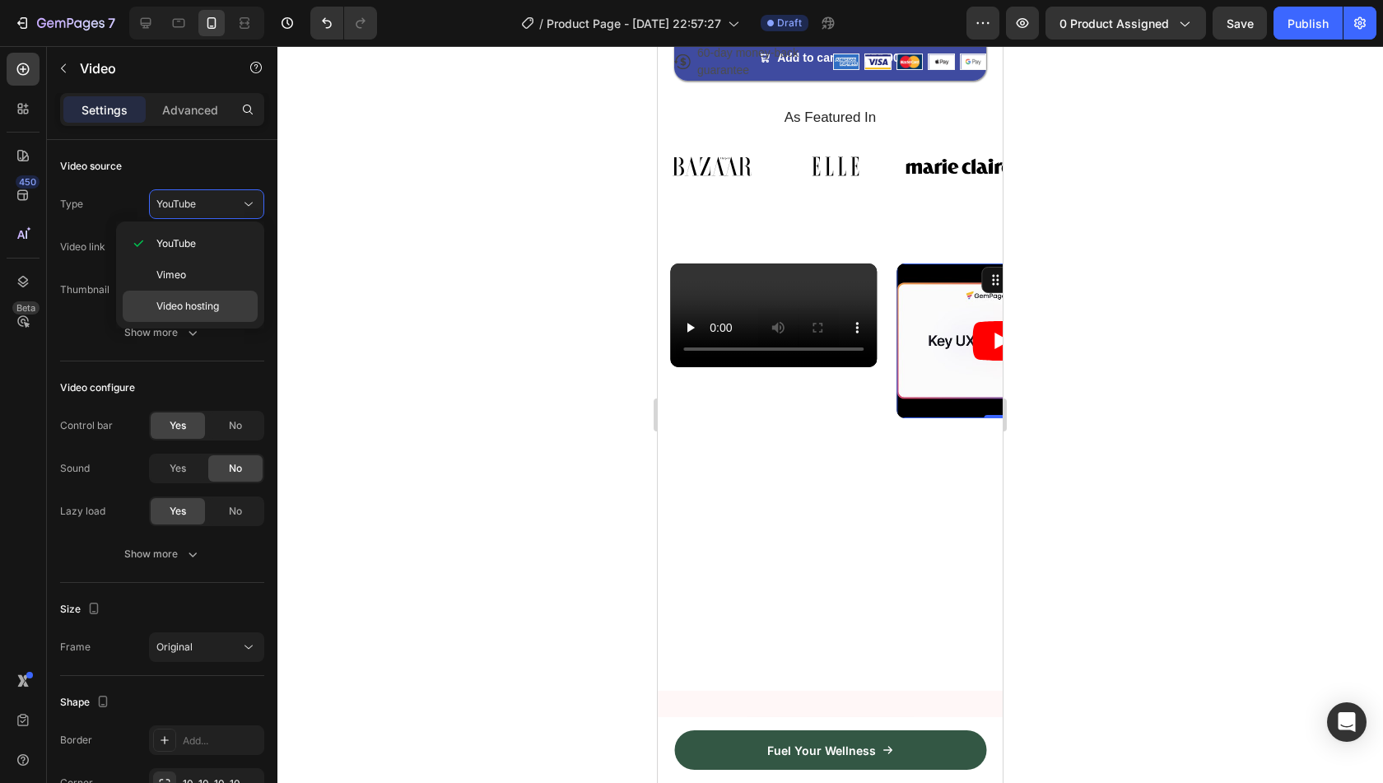
click at [206, 291] on div "Video hosting" at bounding box center [190, 306] width 135 height 31
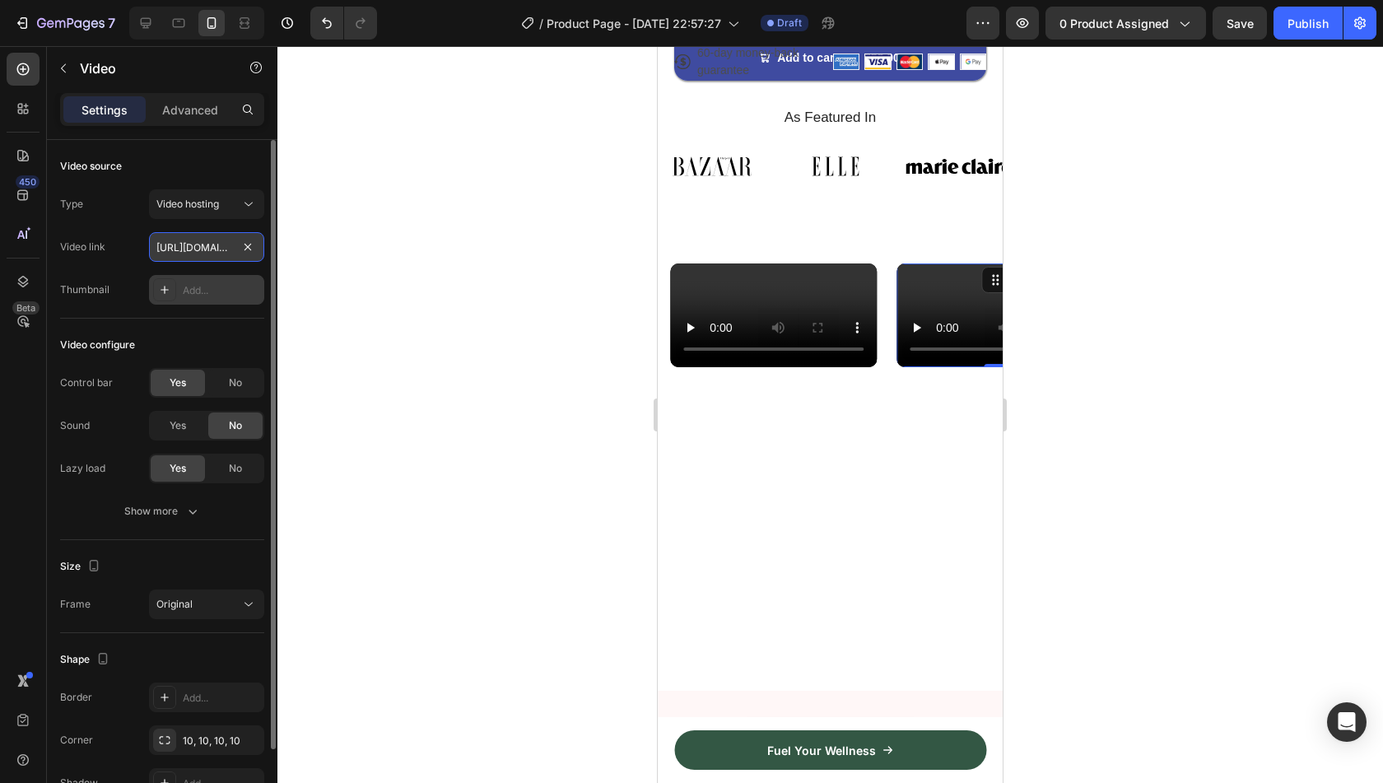
click at [209, 241] on input "https://media.w3.org/2010/05/sintel/trailer.mp4" at bounding box center [206, 247] width 115 height 30
paste input "cdn.shopify.com/videos/c/o/v/1f0dd5279d844c7ca51e491912ccb57e"
type input "https://cdn.shopify.com/videos/c/o/v/1f0dd5279d844c7ca51e491912ccb57e.mp4"
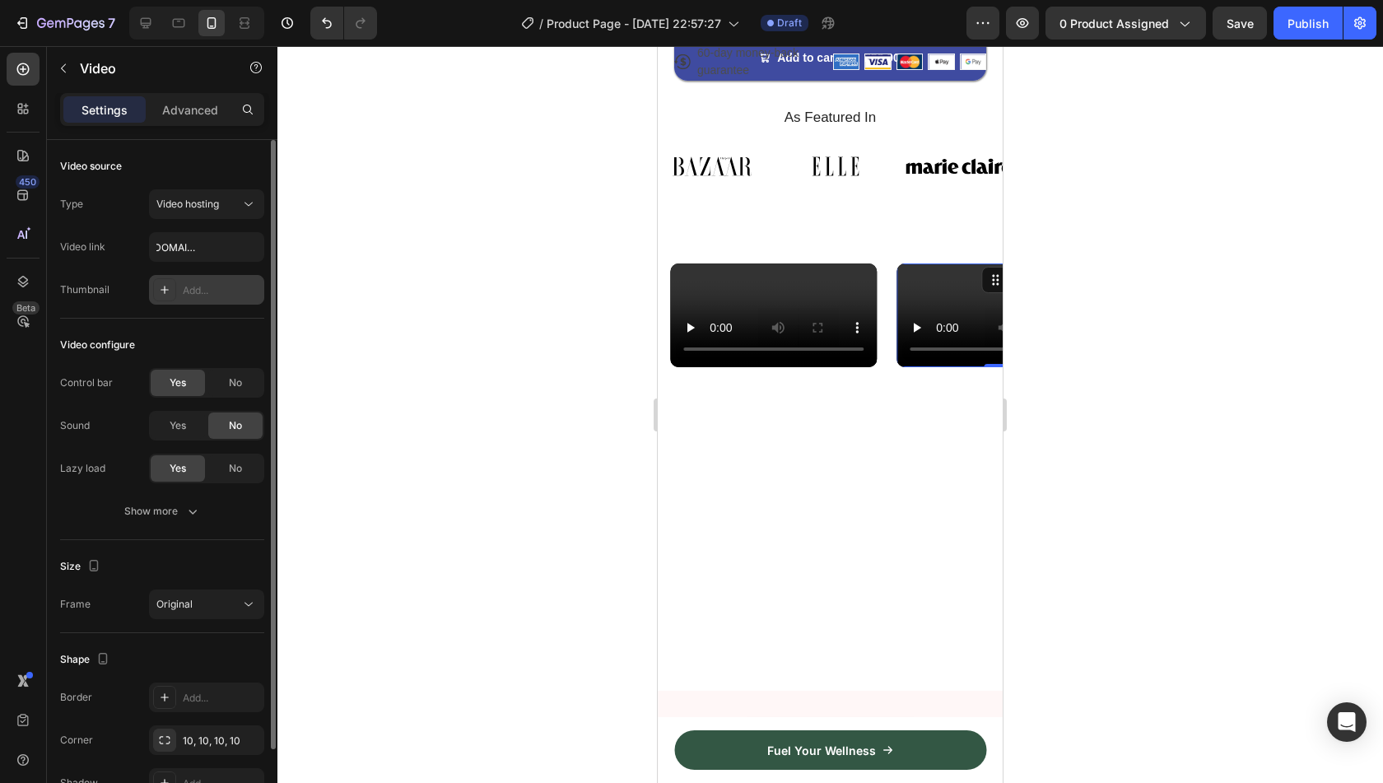
scroll to position [0, 0]
click at [244, 540] on div "Video source Type Video hosting Video link https://cdn.shopify.com/videos/c/o/v…" at bounding box center [162, 586] width 204 height 93
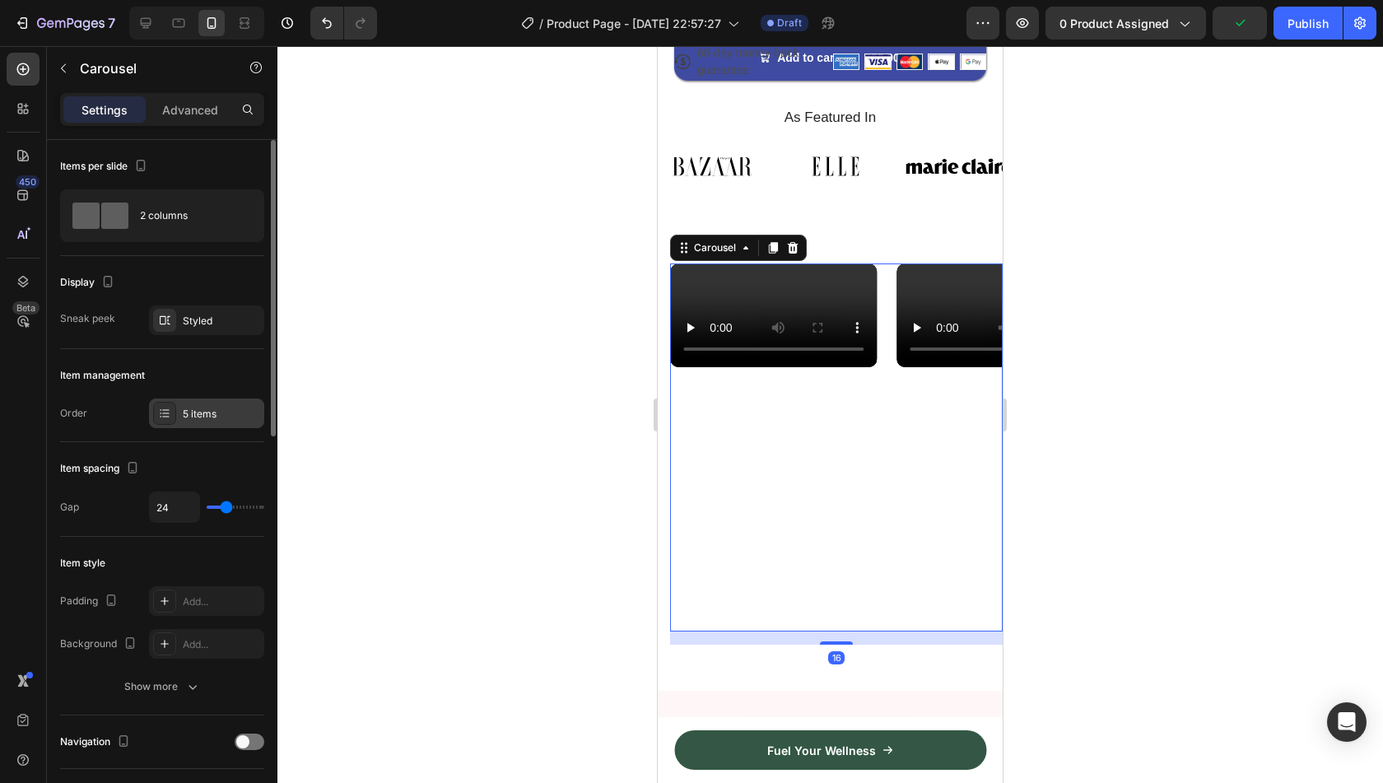
click at [178, 411] on div "5 items" at bounding box center [206, 413] width 115 height 30
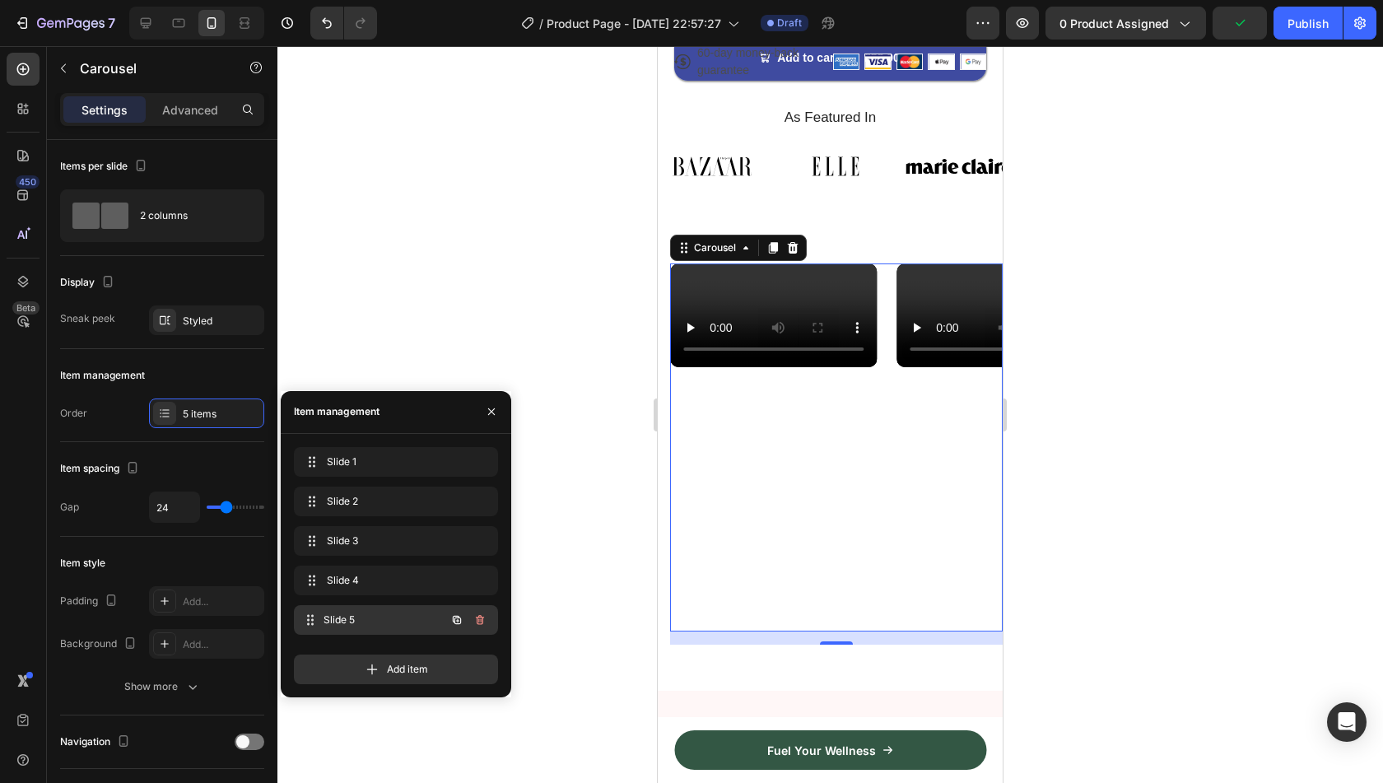
click at [393, 615] on span "Slide 5" at bounding box center [385, 619] width 122 height 15
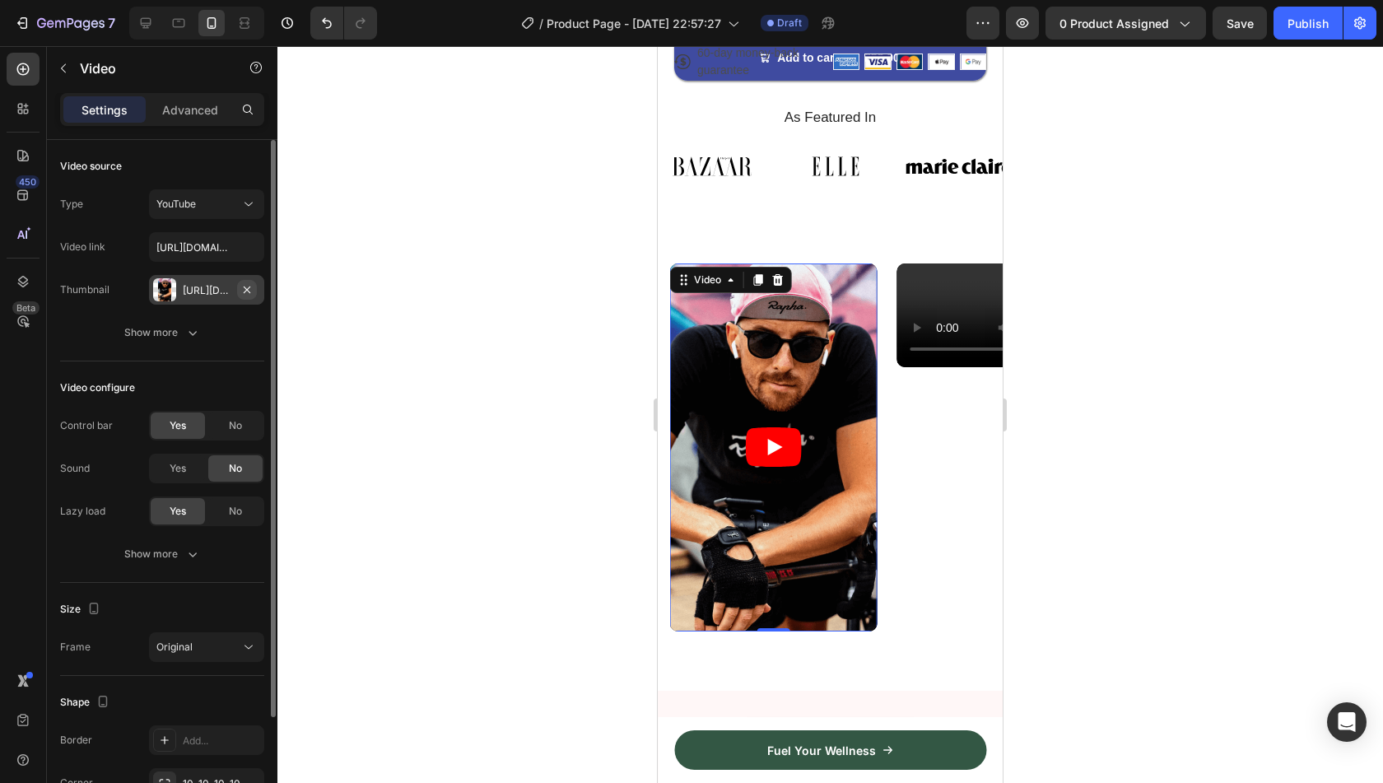
click at [252, 289] on icon "button" at bounding box center [246, 289] width 13 height 13
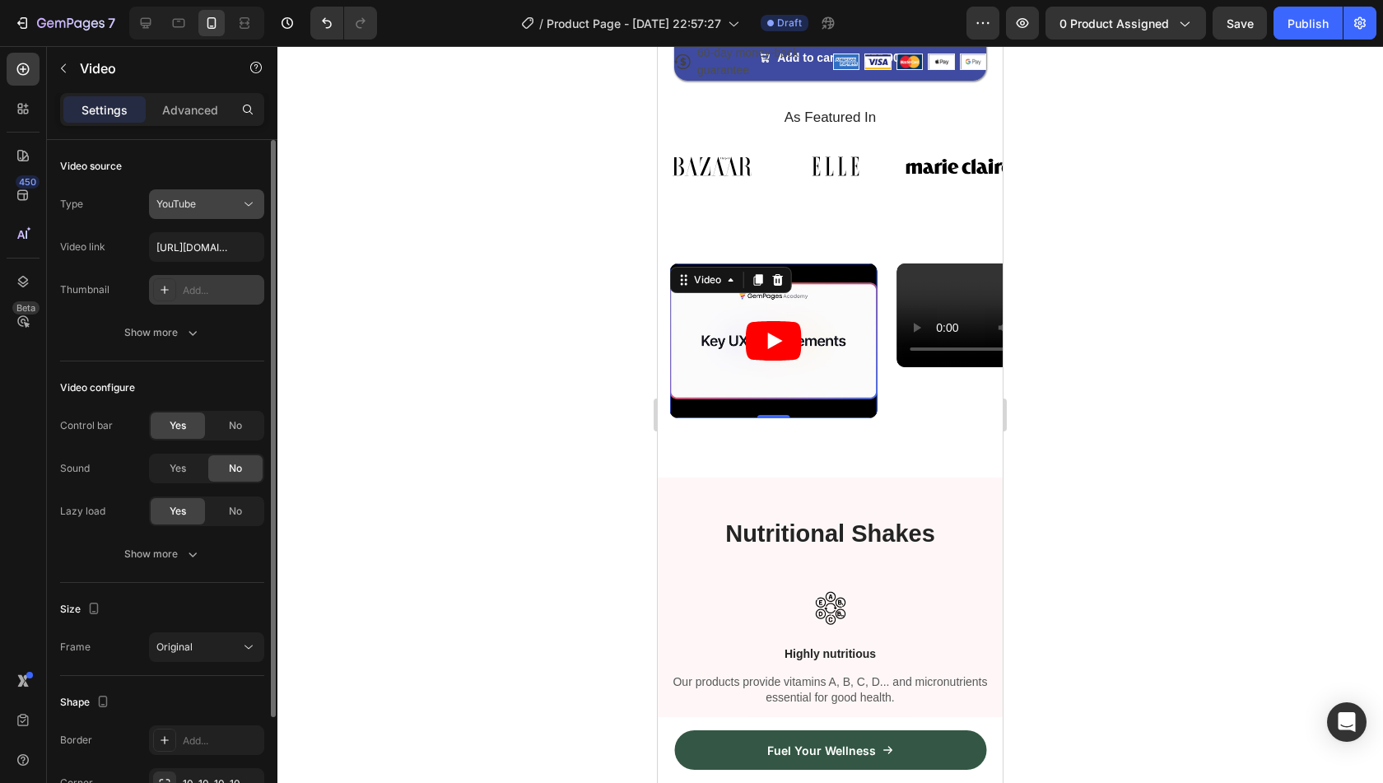
click at [245, 205] on icon at bounding box center [248, 204] width 16 height 16
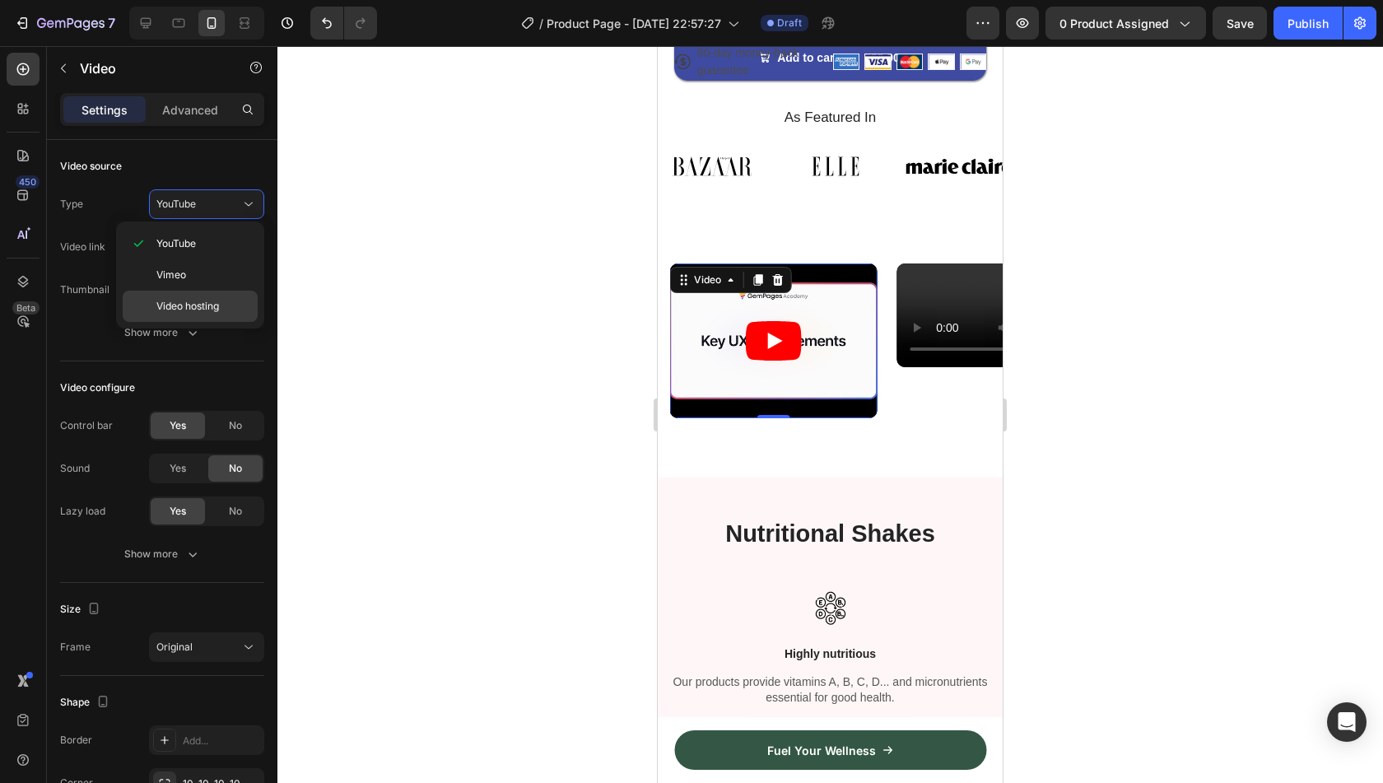
click at [222, 300] on p "Video hosting" at bounding box center [203, 306] width 94 height 15
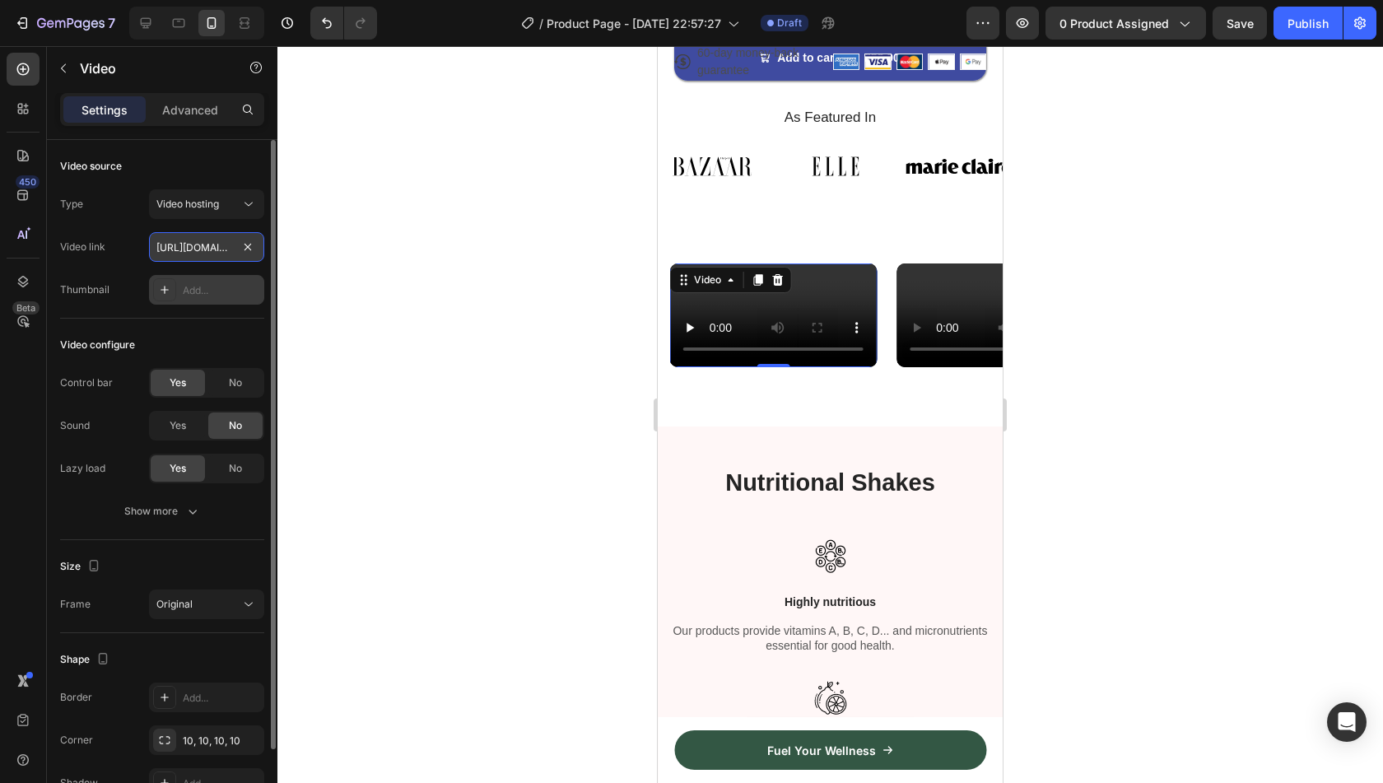
click at [207, 244] on input "https://media.w3.org/2010/05/sintel/trailer.mp4" at bounding box center [206, 247] width 115 height 30
paste input "cdn.shopify.com/videos/c/o/v/52129f5f75744aa4b93e2b33c4c19e41"
type input "https://cdn.shopify.com/videos/c/o/v/52129f5f75744aa4b93e2b33c4c19e41.mp4"
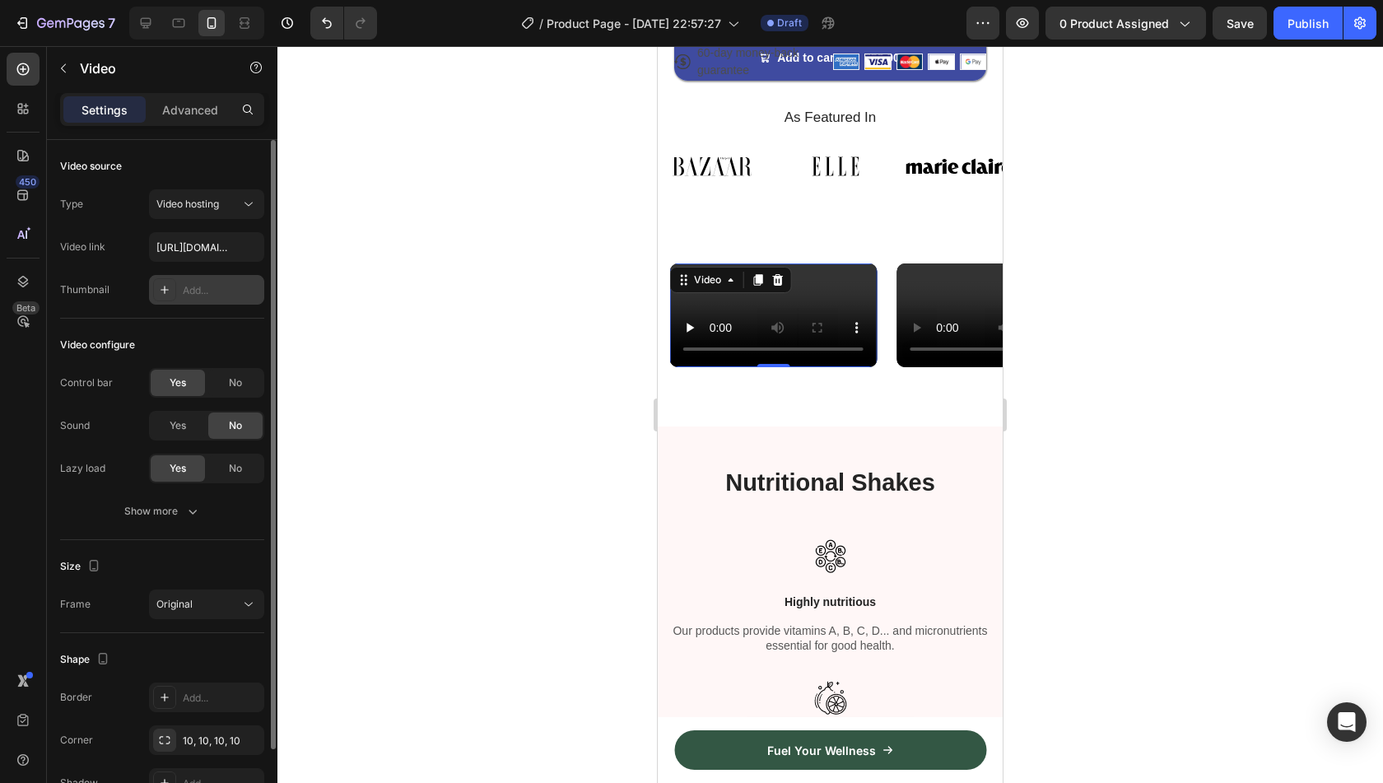
click at [235, 319] on div "Video configure Control bar Yes No Sound Yes No Lazy load Yes No Show more" at bounding box center [162, 429] width 204 height 221
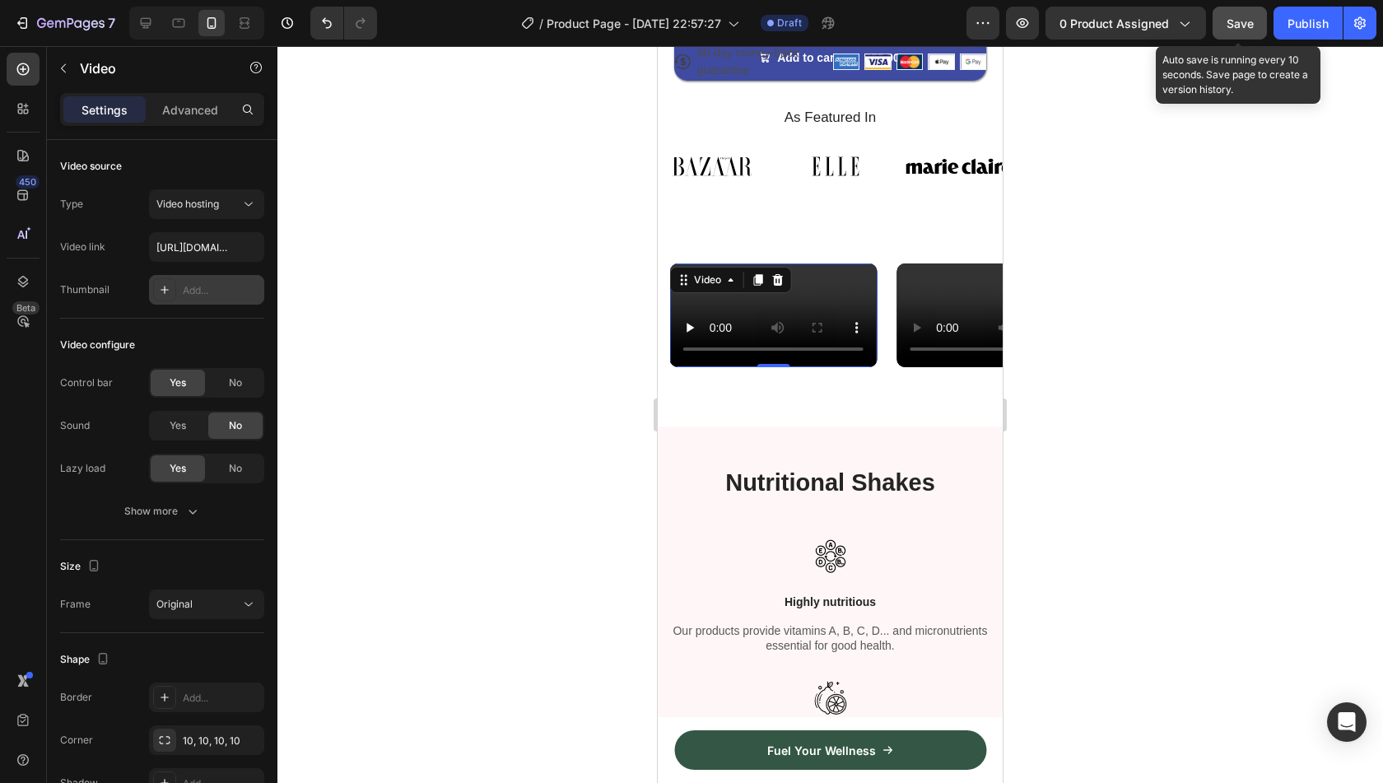
click at [1242, 16] on span "Save" at bounding box center [1240, 23] width 27 height 14
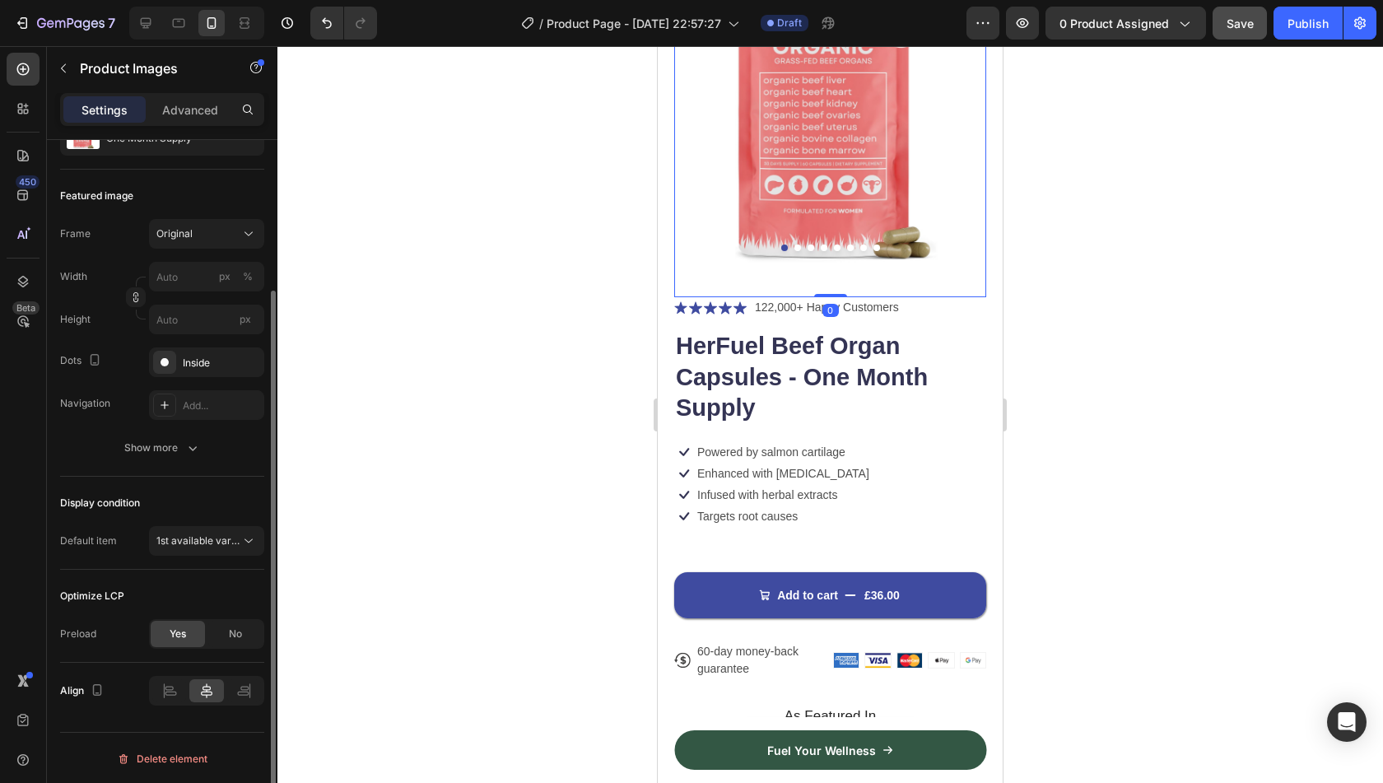
scroll to position [193, 0]
click at [219, 364] on div "Inside" at bounding box center [207, 363] width 48 height 15
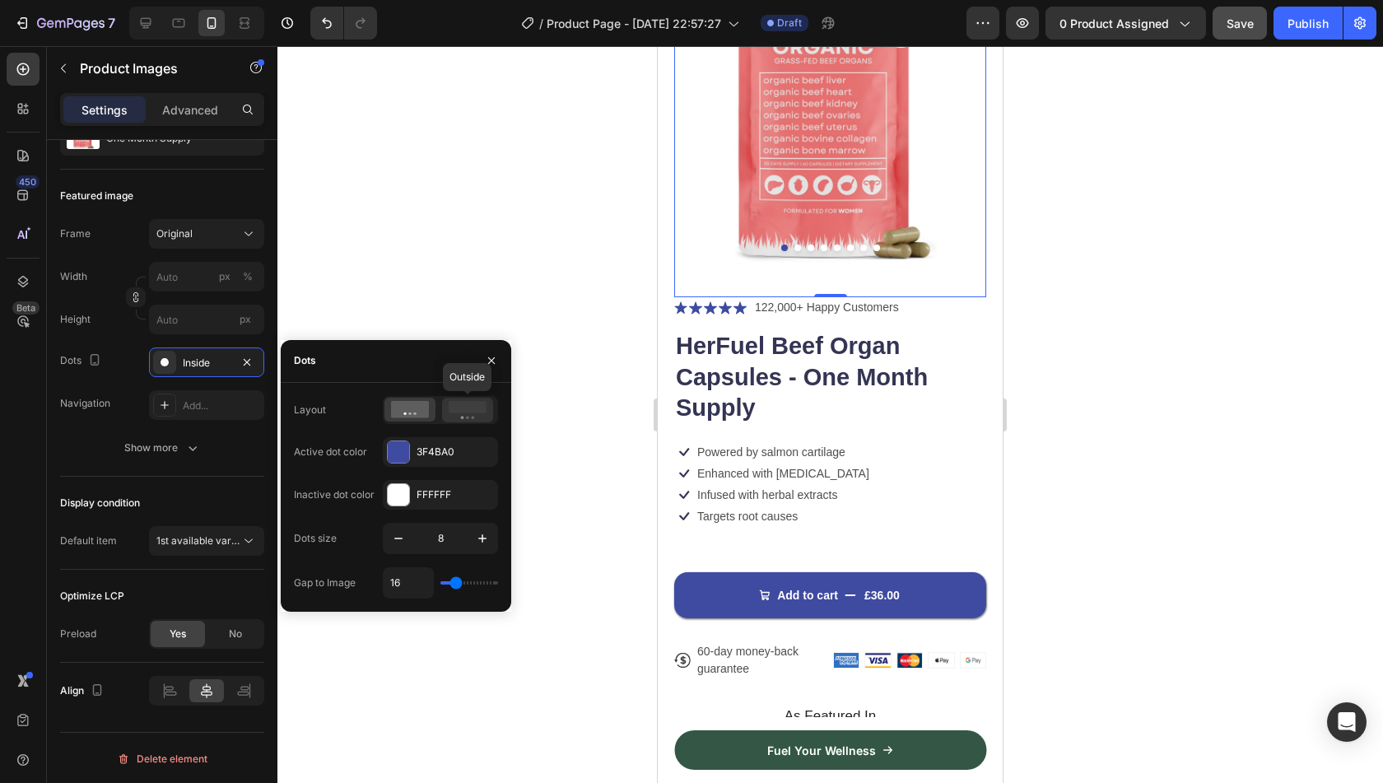
click at [463, 406] on rect at bounding box center [468, 407] width 38 height 12
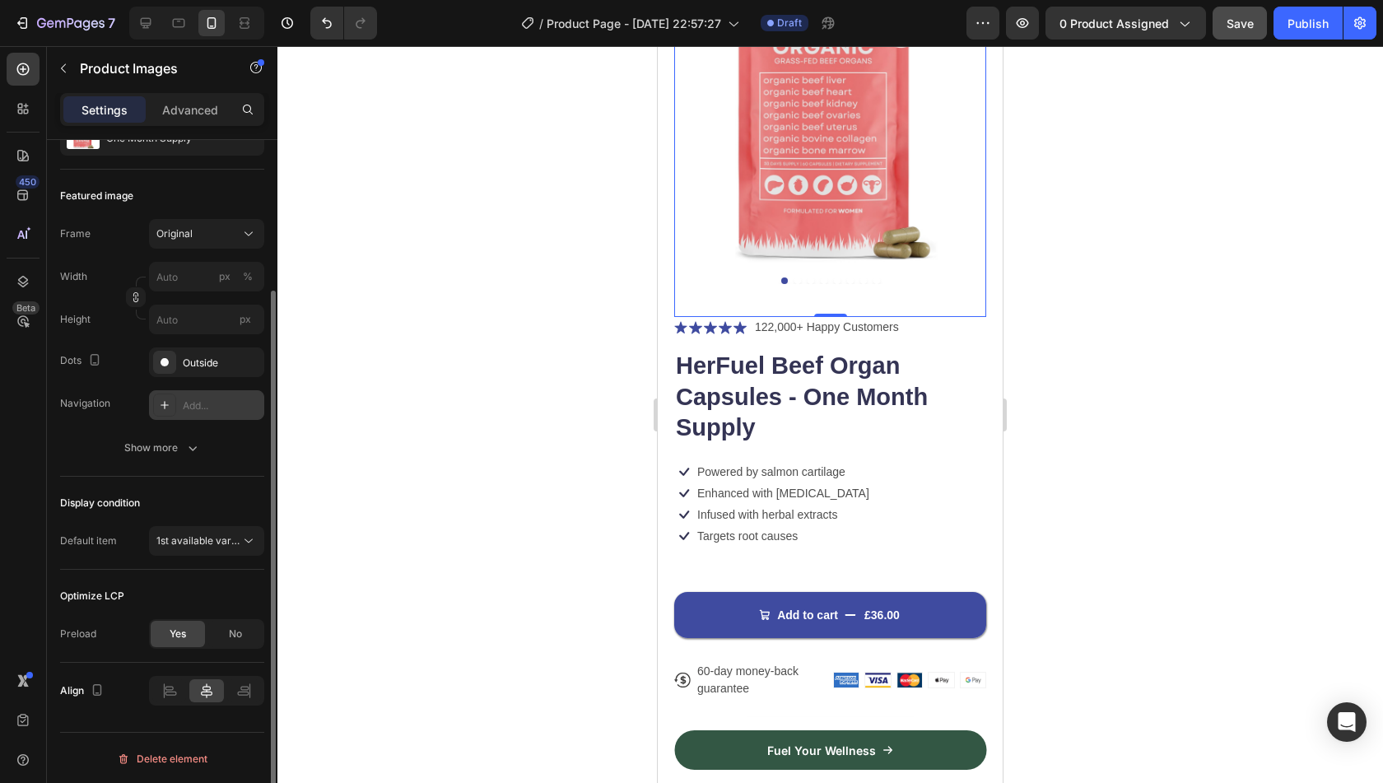
click at [192, 398] on div "Add..." at bounding box center [221, 405] width 77 height 15
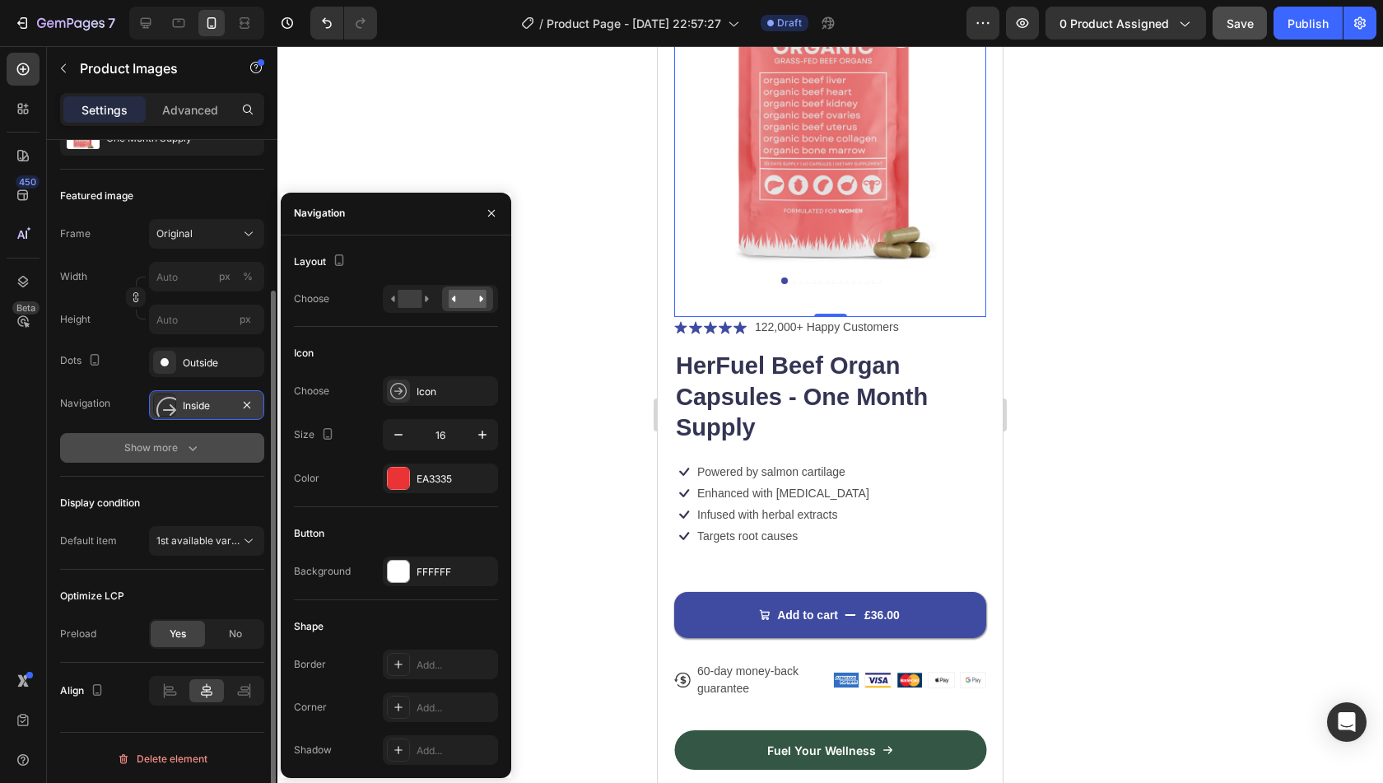
click at [94, 433] on button "Show more" at bounding box center [162, 448] width 204 height 30
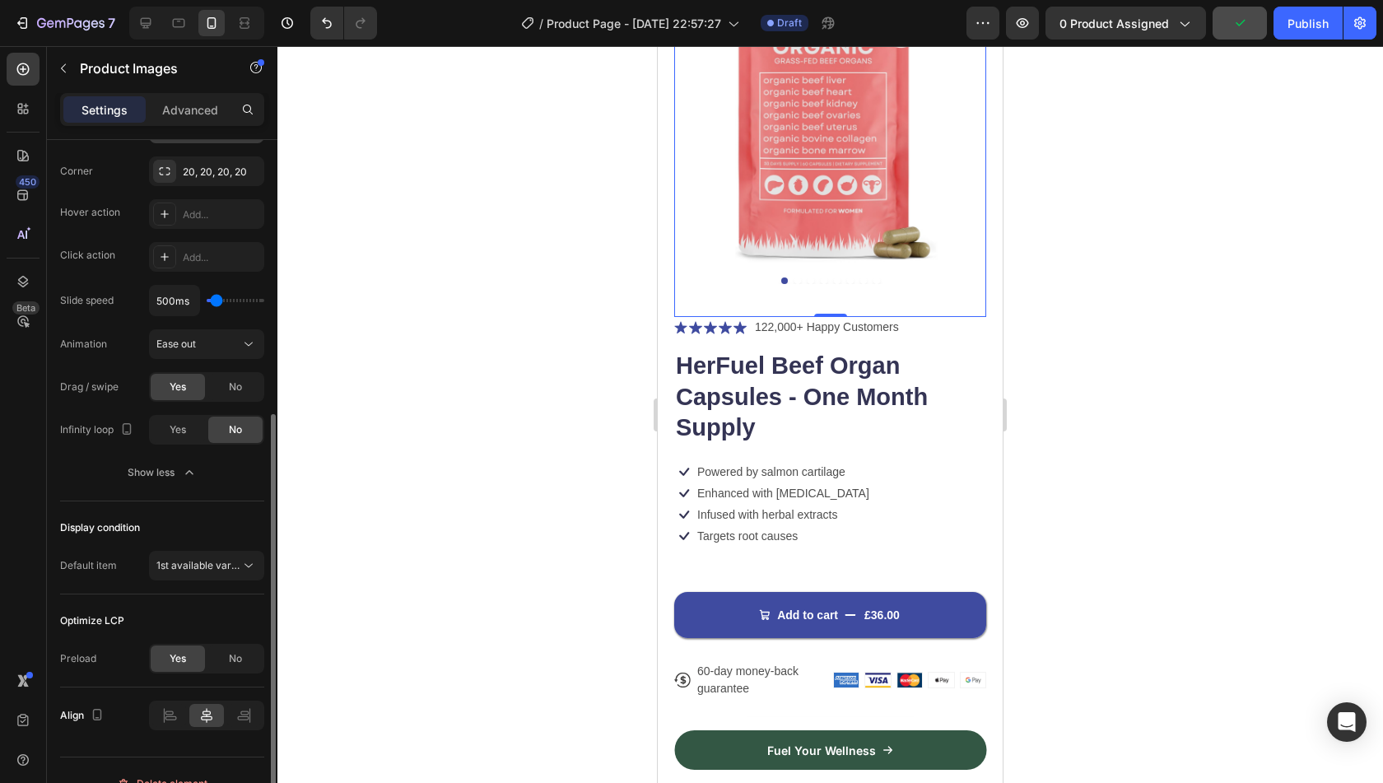
scroll to position [493, 0]
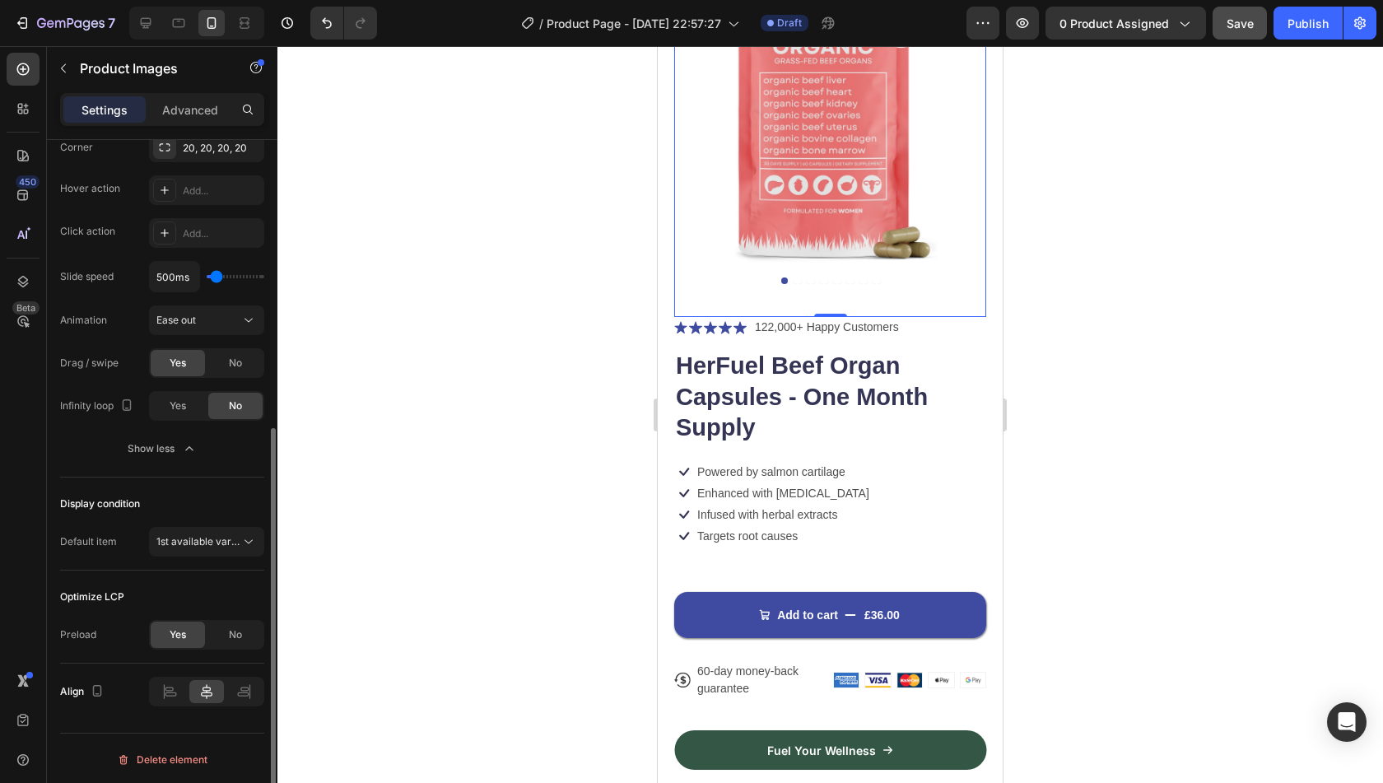
click at [93, 460] on button "Show less" at bounding box center [162, 449] width 204 height 30
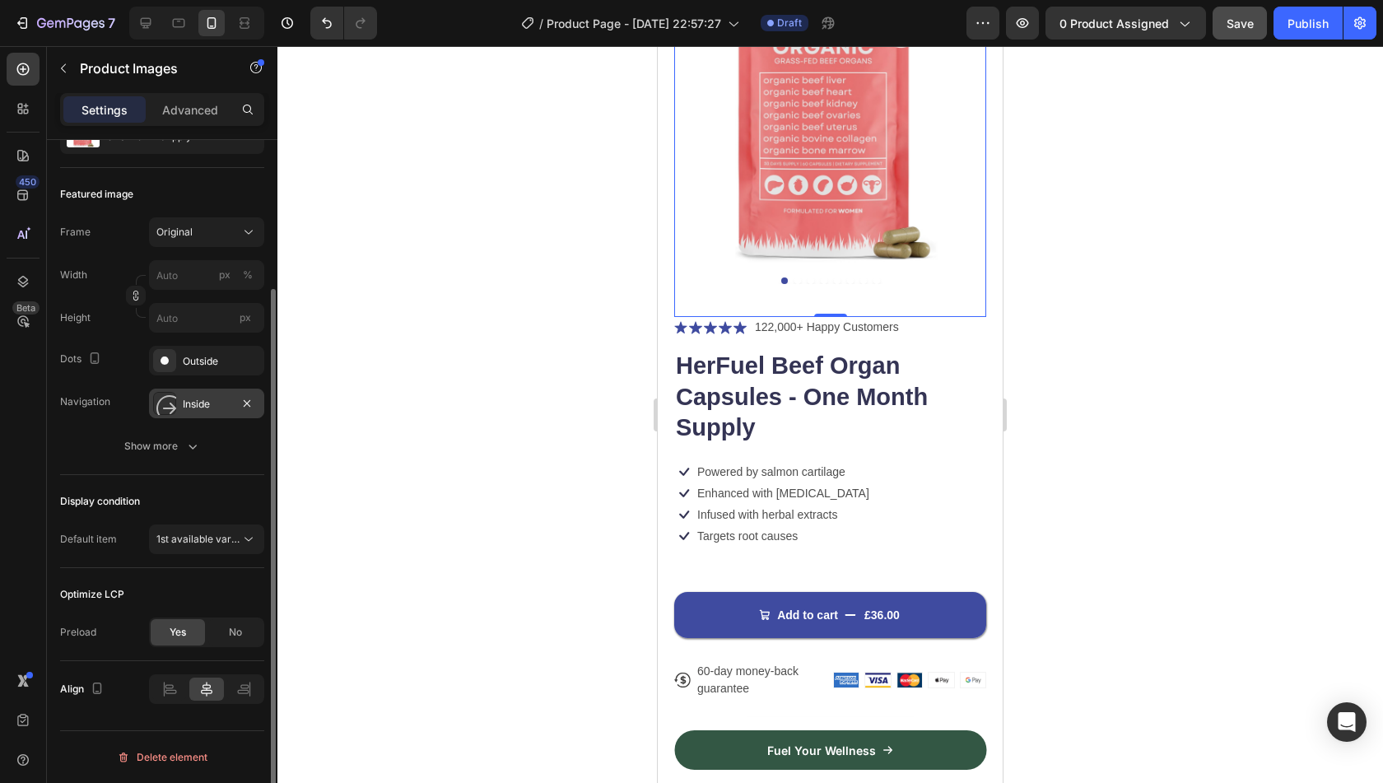
scroll to position [193, 0]
click at [93, 460] on button "Show more" at bounding box center [162, 448] width 204 height 30
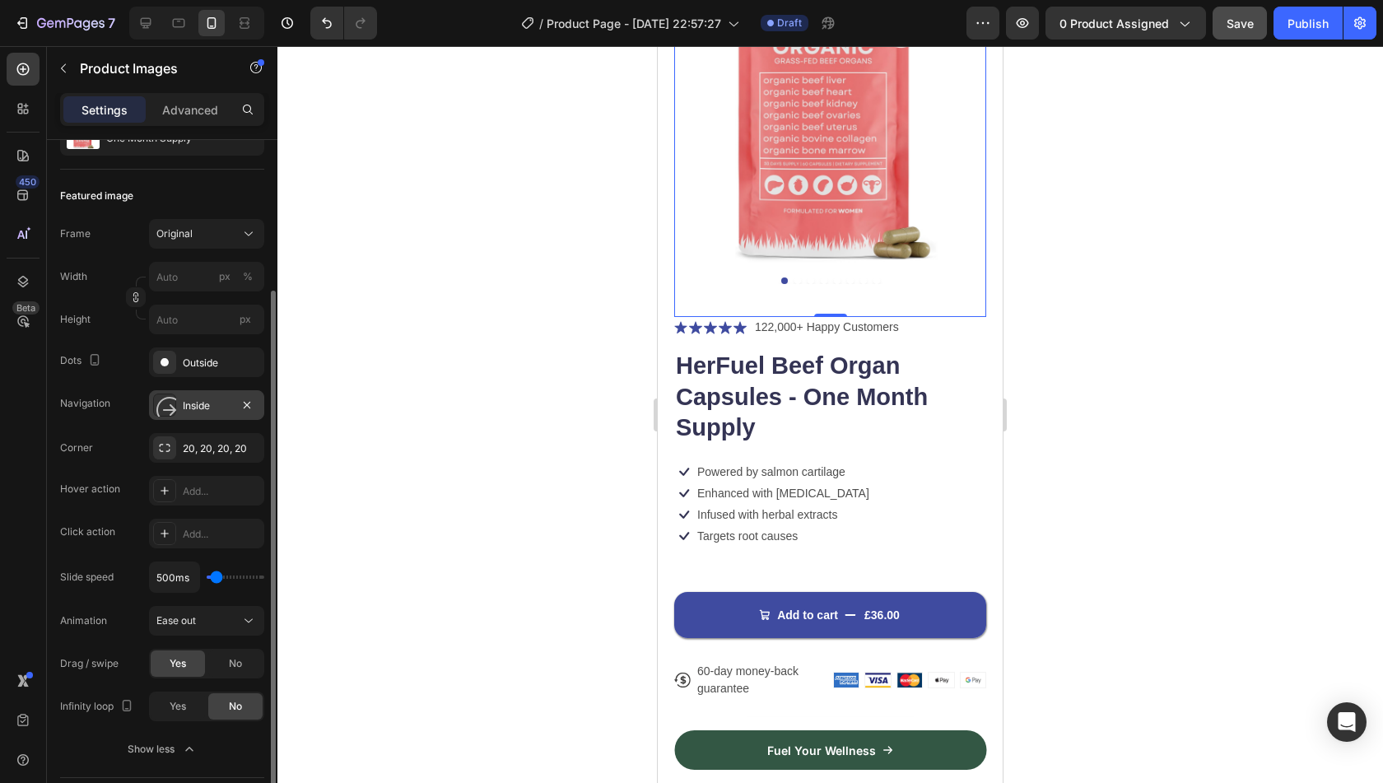
click at [505, 312] on div at bounding box center [830, 414] width 1106 height 737
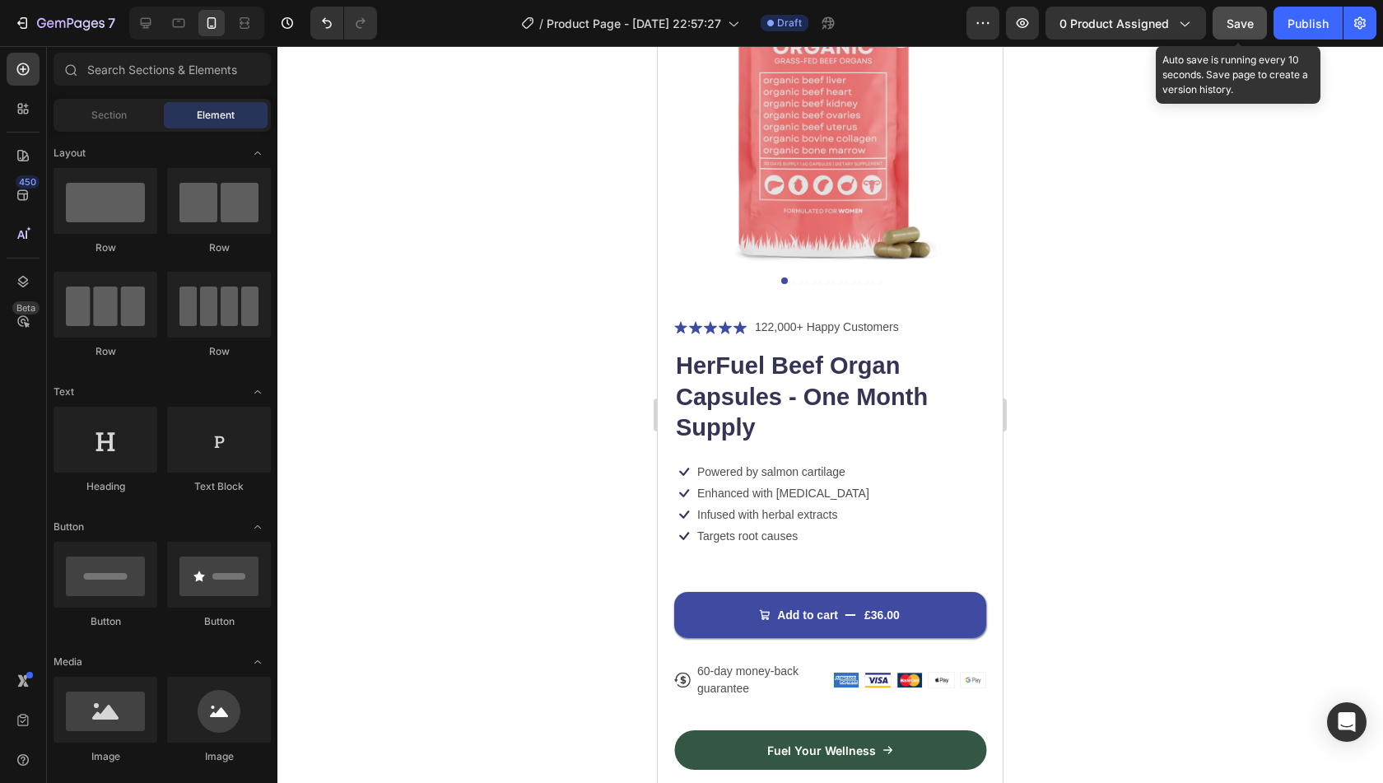
click at [1242, 32] on button "Save" at bounding box center [1240, 23] width 54 height 33
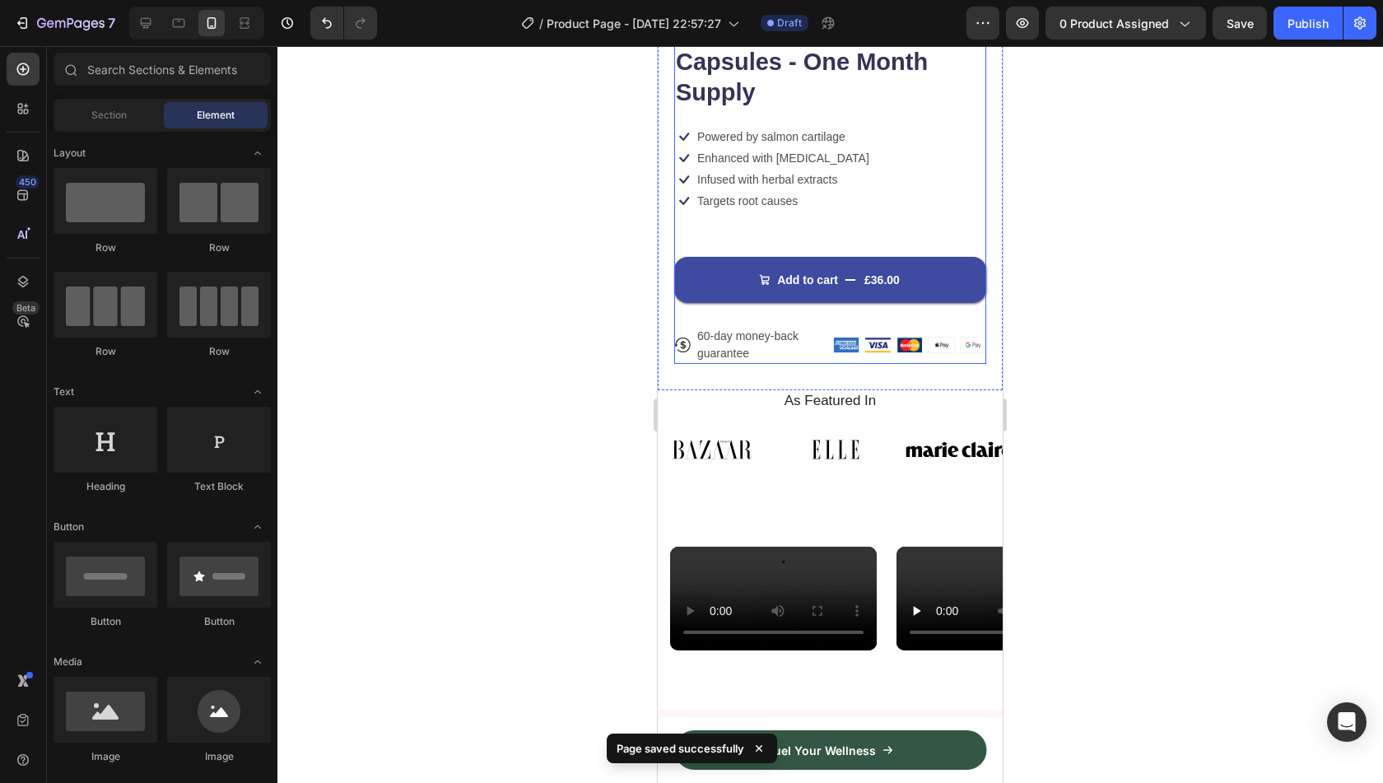
scroll to position [477, 0]
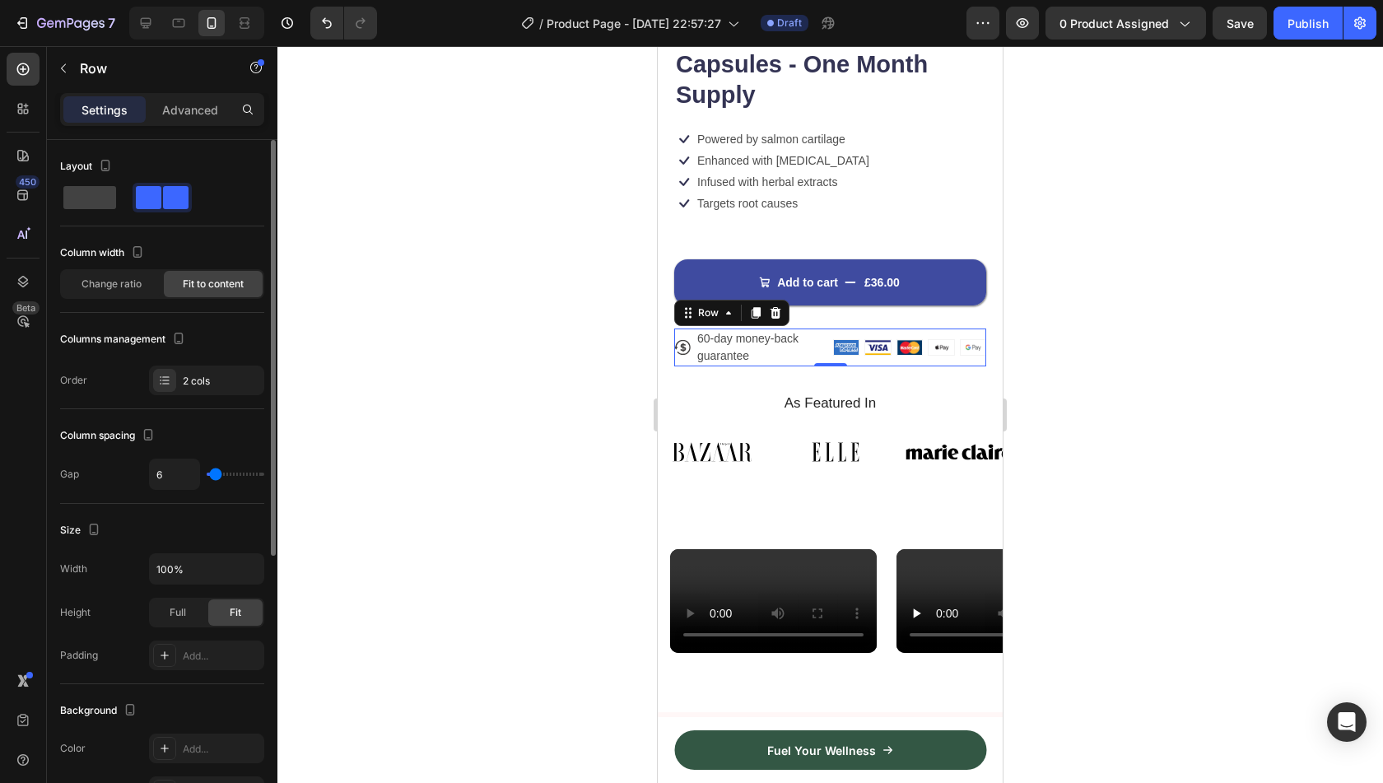
type input "0"
drag, startPoint x: 215, startPoint y: 471, endPoint x: 192, endPoint y: 469, distance: 23.1
type input "0"
click at [207, 473] on input "range" at bounding box center [236, 474] width 58 height 3
click at [216, 432] on div "Column spacing" at bounding box center [162, 435] width 204 height 26
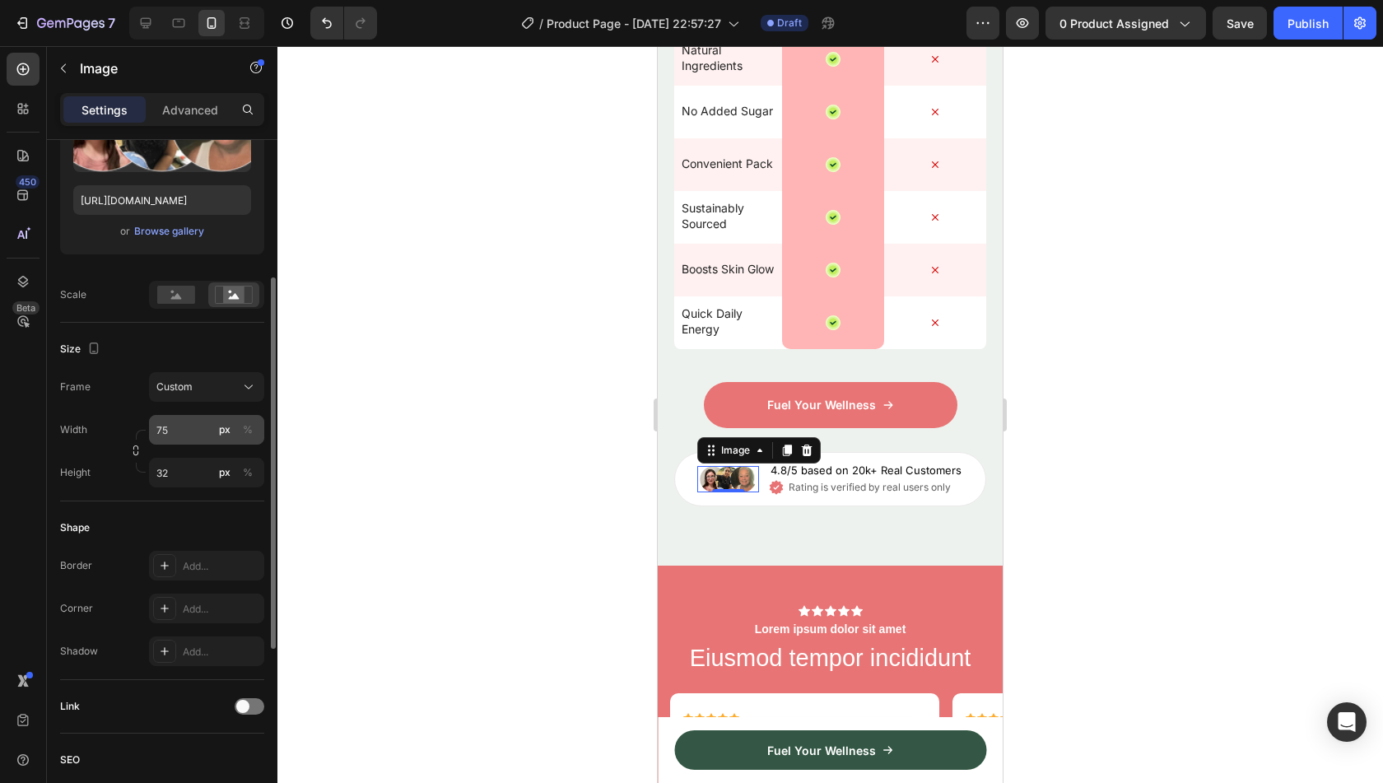
scroll to position [253, 0]
click at [191, 435] on input "75" at bounding box center [206, 427] width 115 height 30
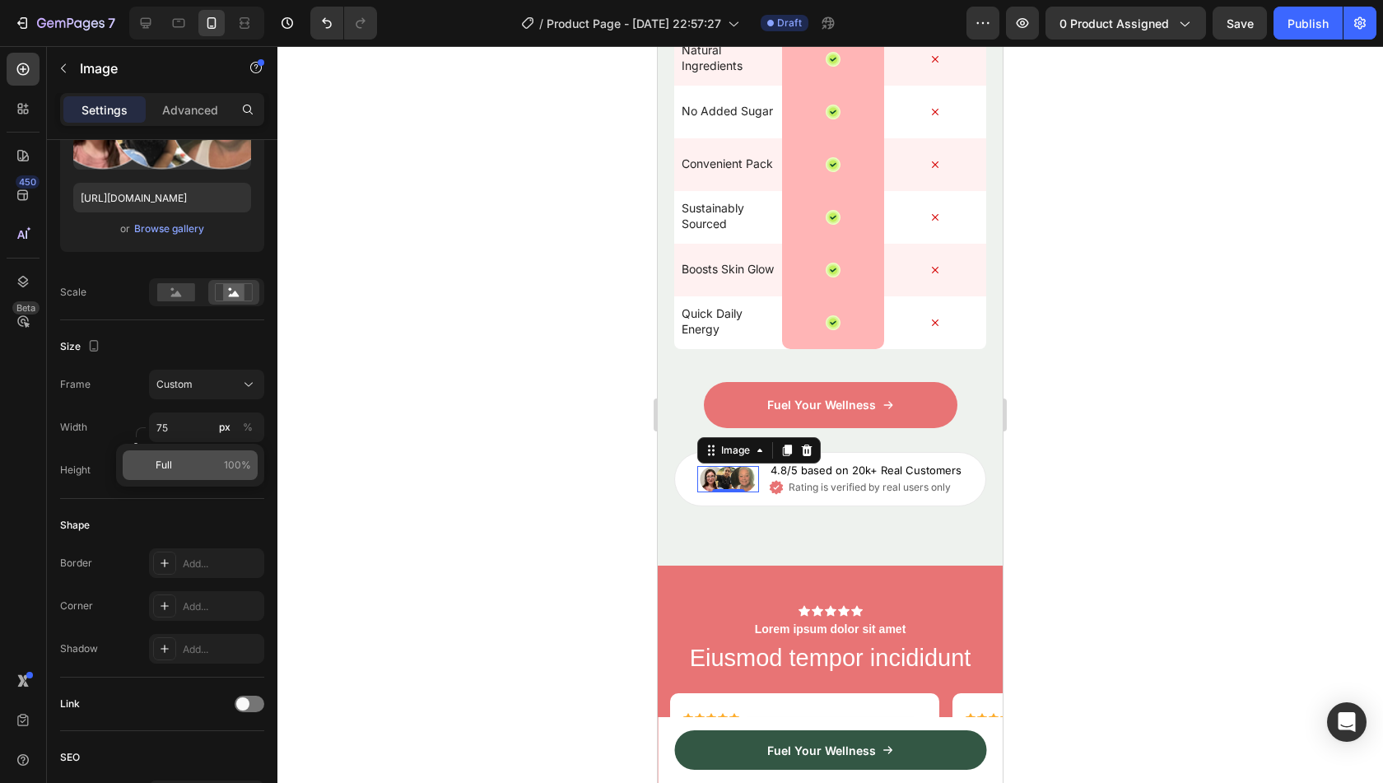
click at [193, 457] on div "Full 100%" at bounding box center [190, 465] width 135 height 30
type input "100"
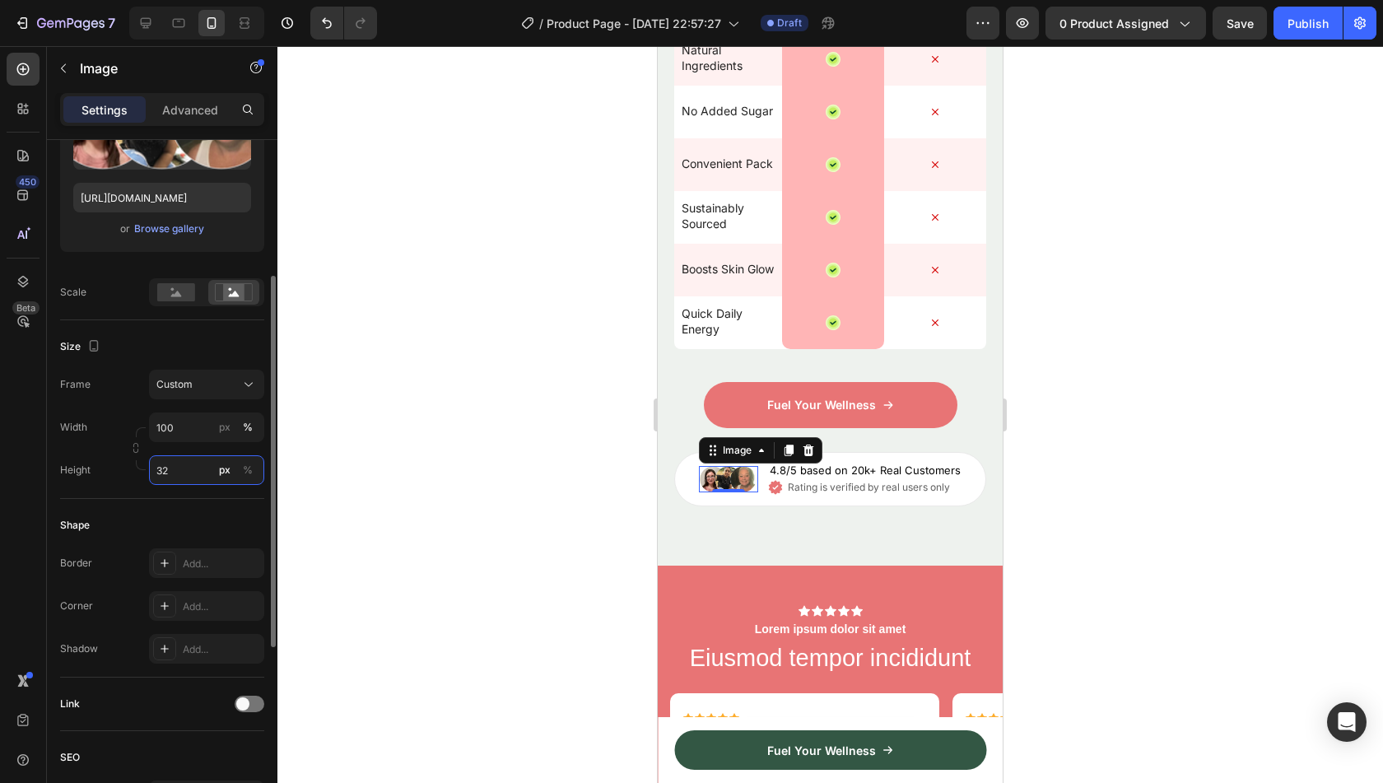
click at [191, 475] on input "32" at bounding box center [206, 470] width 115 height 30
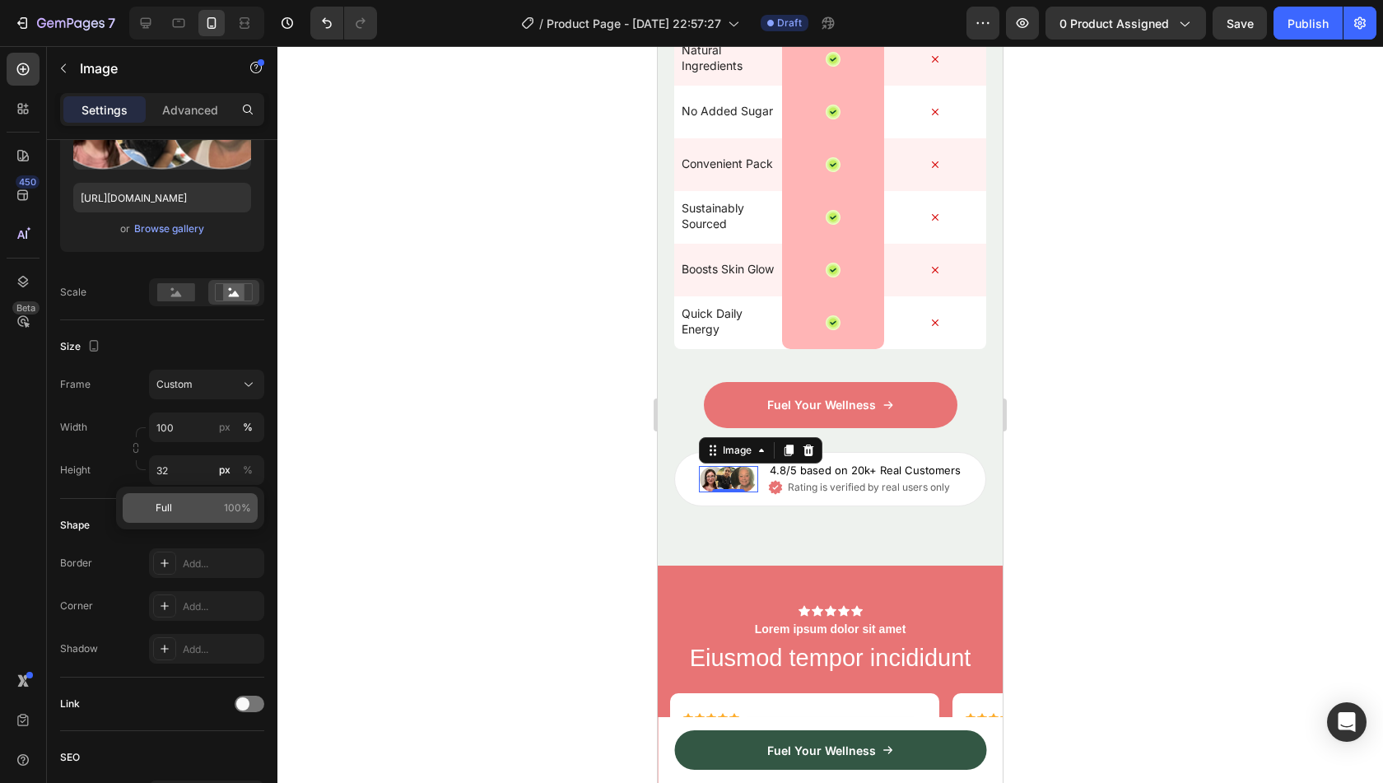
click at [197, 514] on p "Full 100%" at bounding box center [203, 507] width 95 height 15
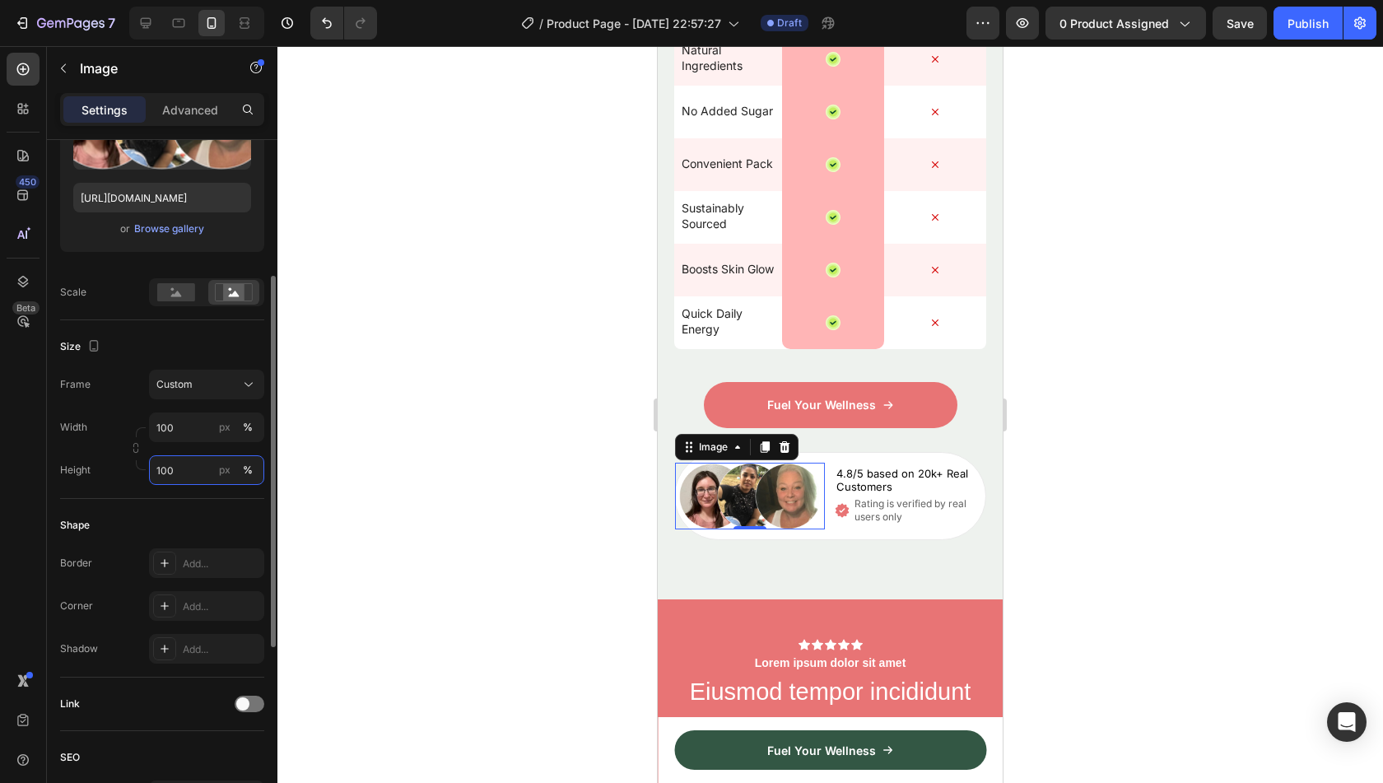
click at [189, 472] on input "100" at bounding box center [206, 470] width 115 height 30
type input "40"
click at [192, 503] on div "Shape Border Add... Corner Add... Shadow Add..." at bounding box center [162, 588] width 204 height 179
click at [217, 472] on button "px" at bounding box center [225, 470] width 20 height 20
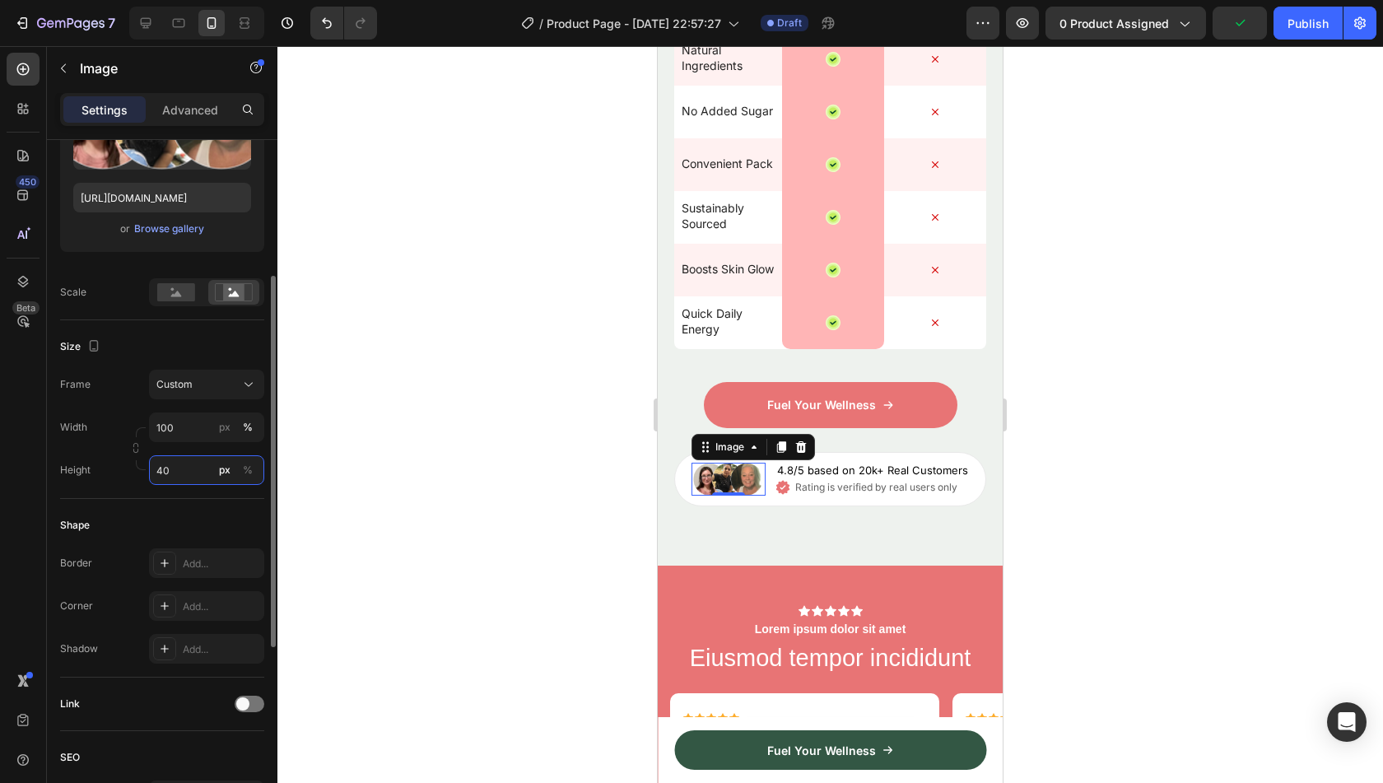
click at [189, 472] on input "40" at bounding box center [206, 470] width 115 height 30
click at [87, 472] on label "Height" at bounding box center [75, 470] width 30 height 15
click at [619, 578] on div at bounding box center [830, 414] width 1106 height 737
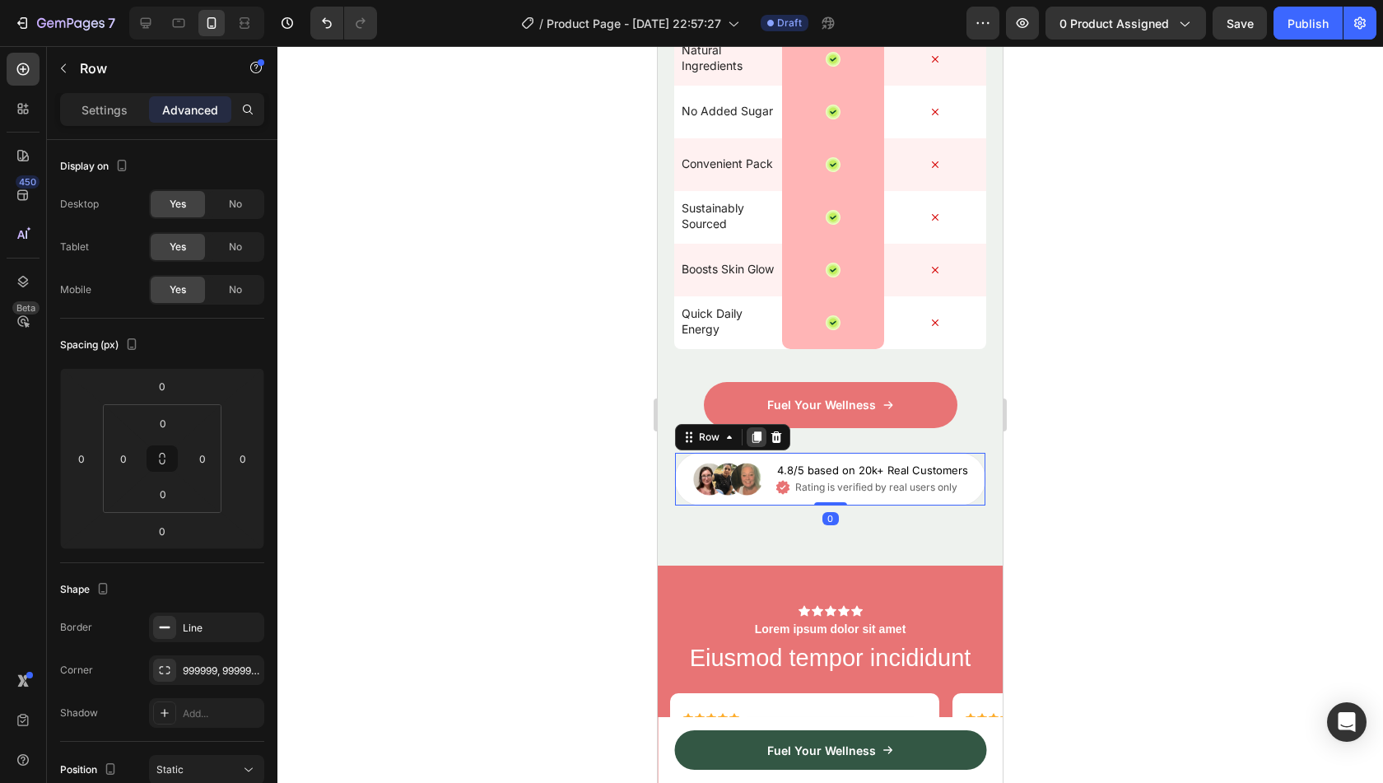
click at [750, 444] on icon at bounding box center [756, 437] width 13 height 13
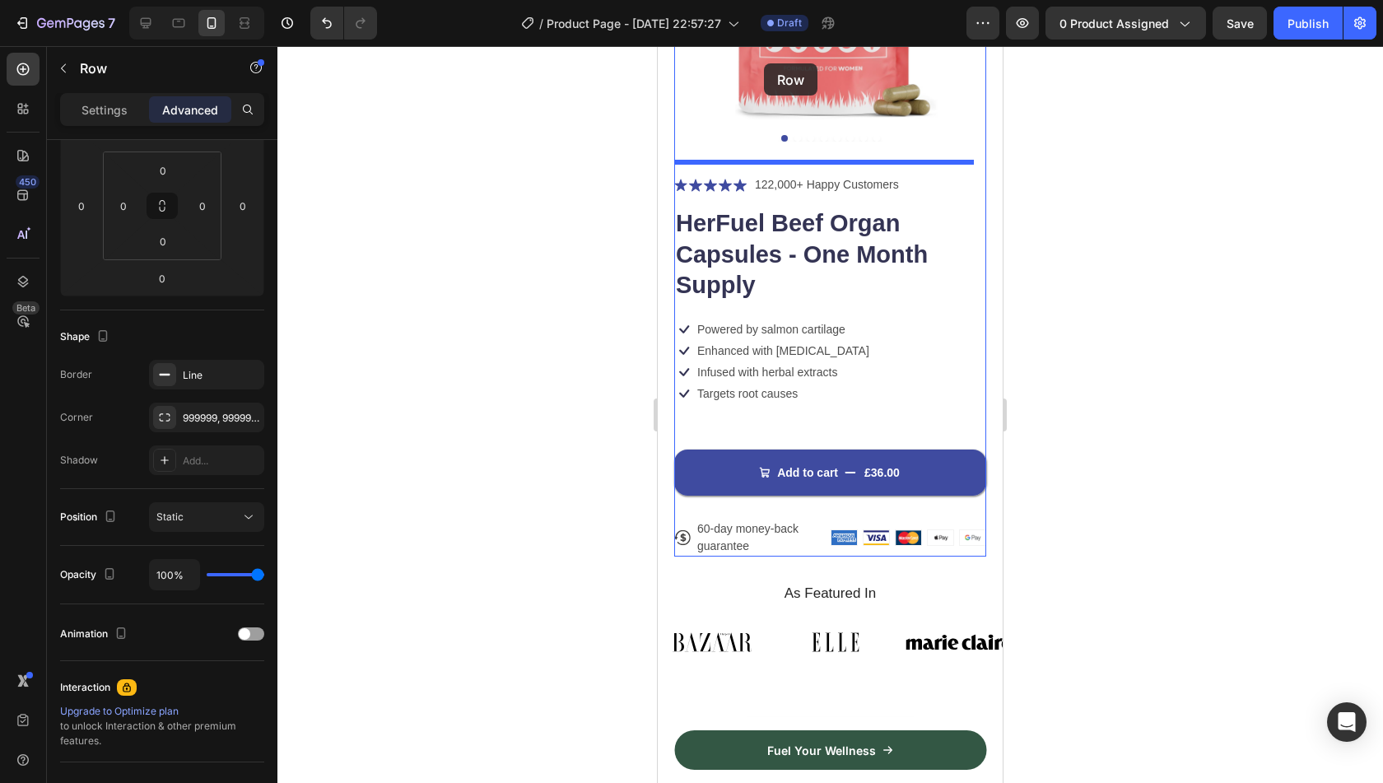
scroll to position [179, 0]
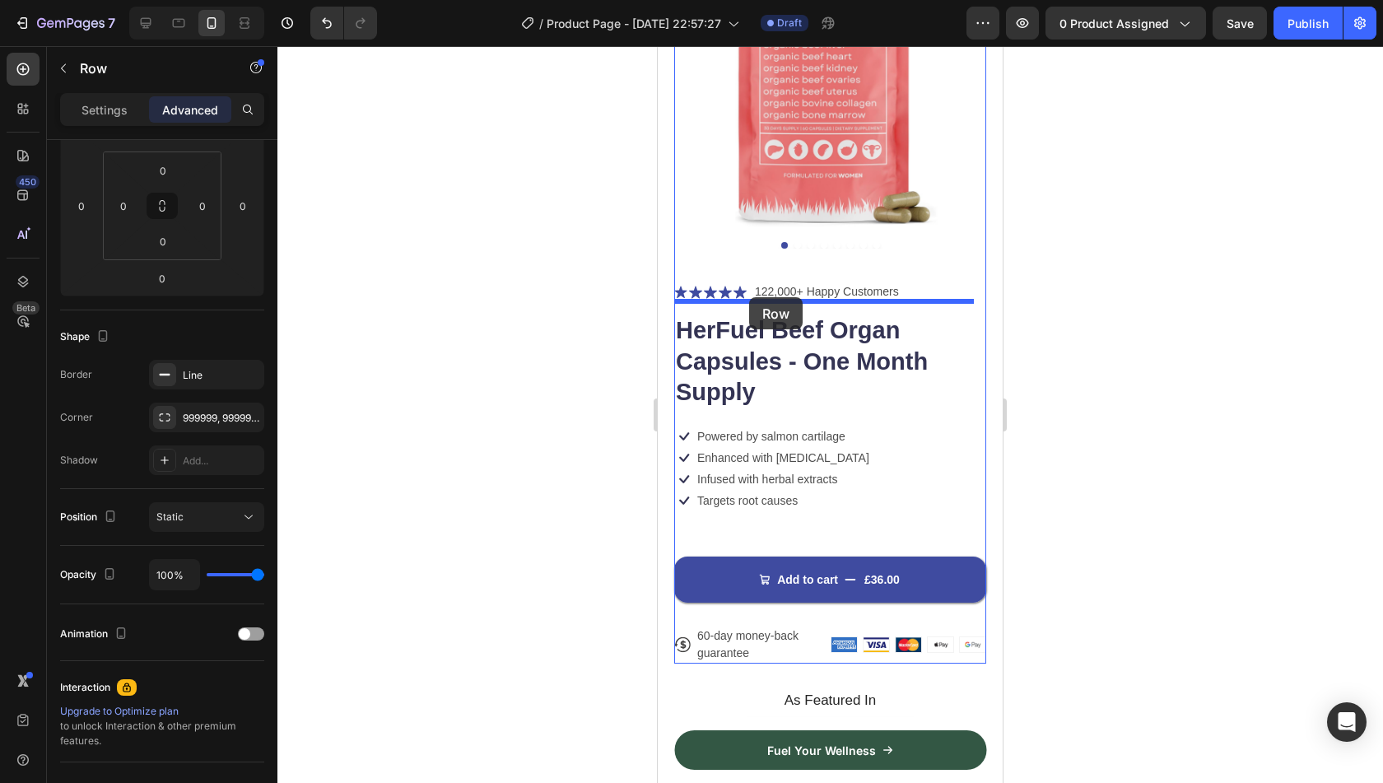
drag, startPoint x: 691, startPoint y: 547, endPoint x: 749, endPoint y: 297, distance: 256.8
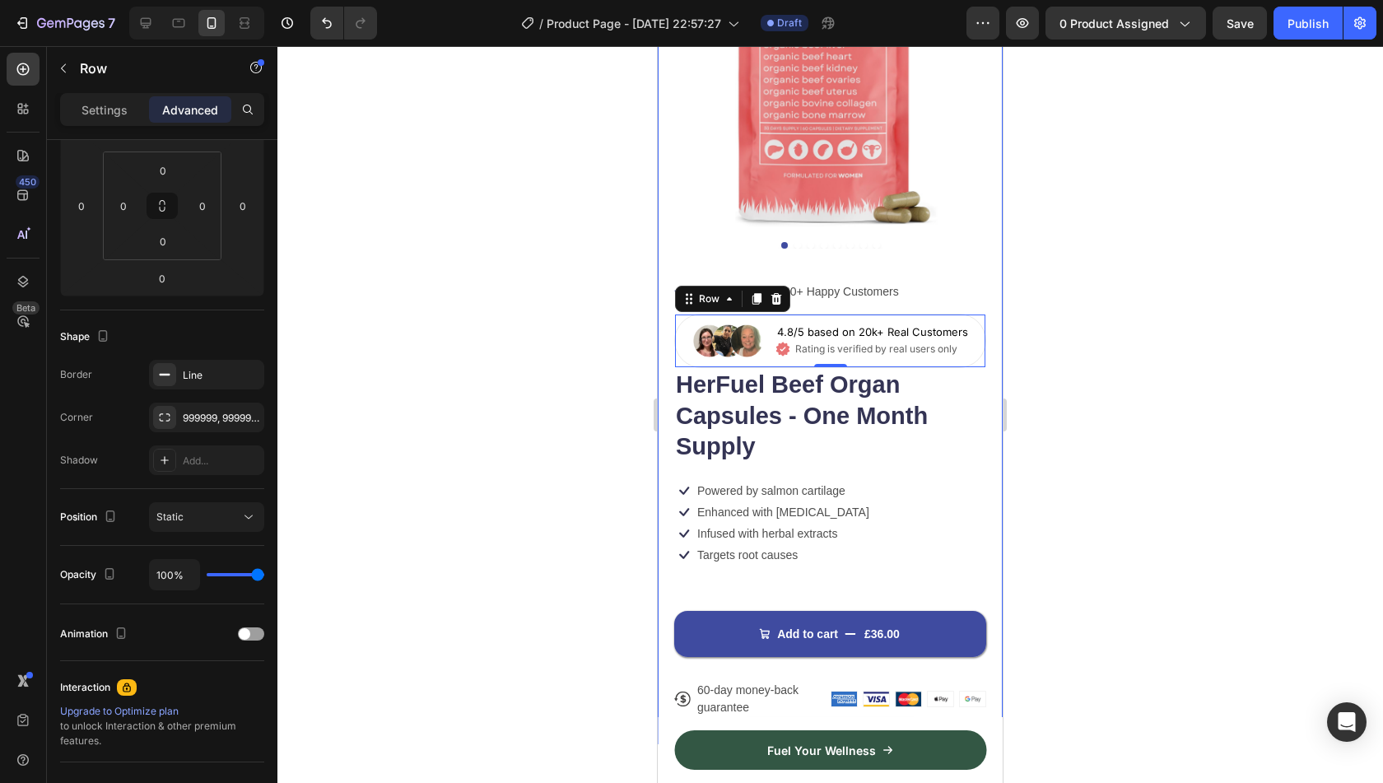
click at [1096, 342] on div at bounding box center [830, 414] width 1106 height 737
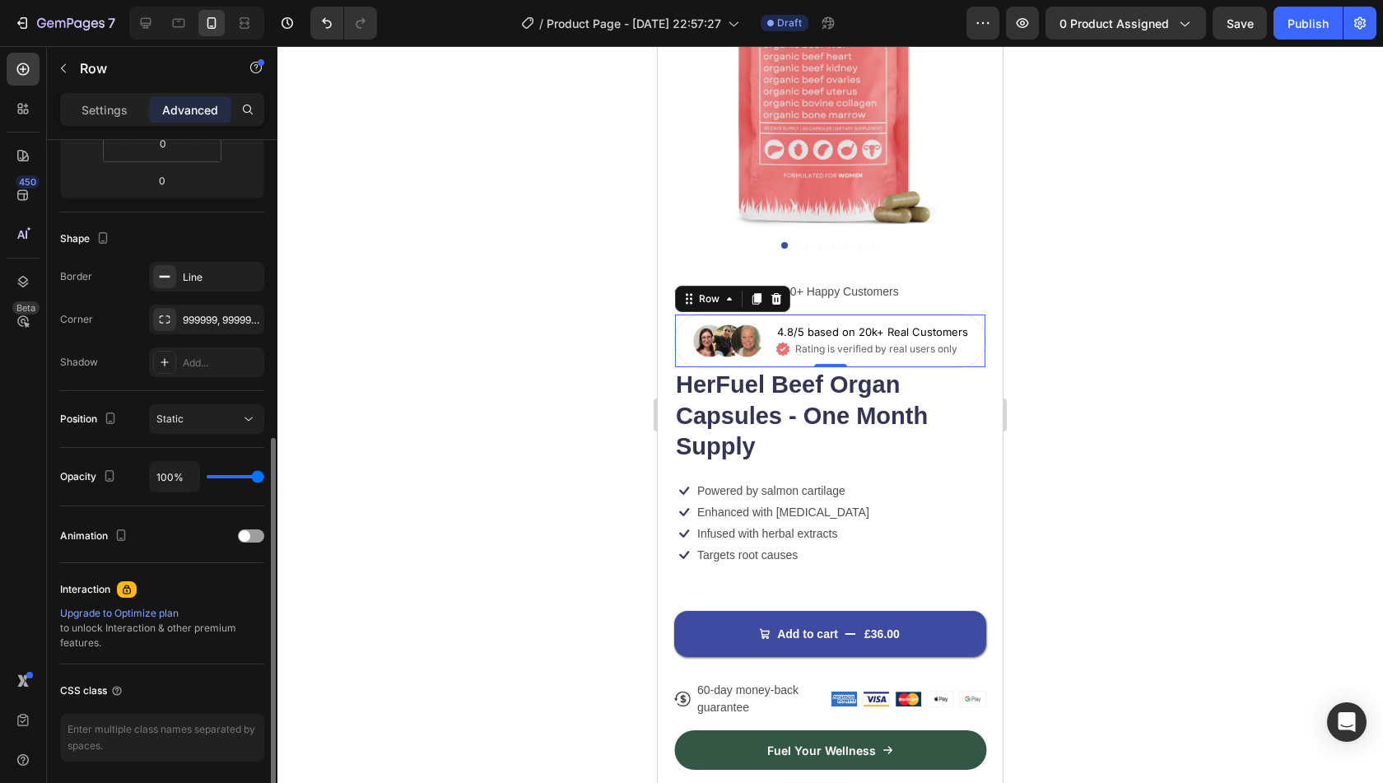
scroll to position [405, 0]
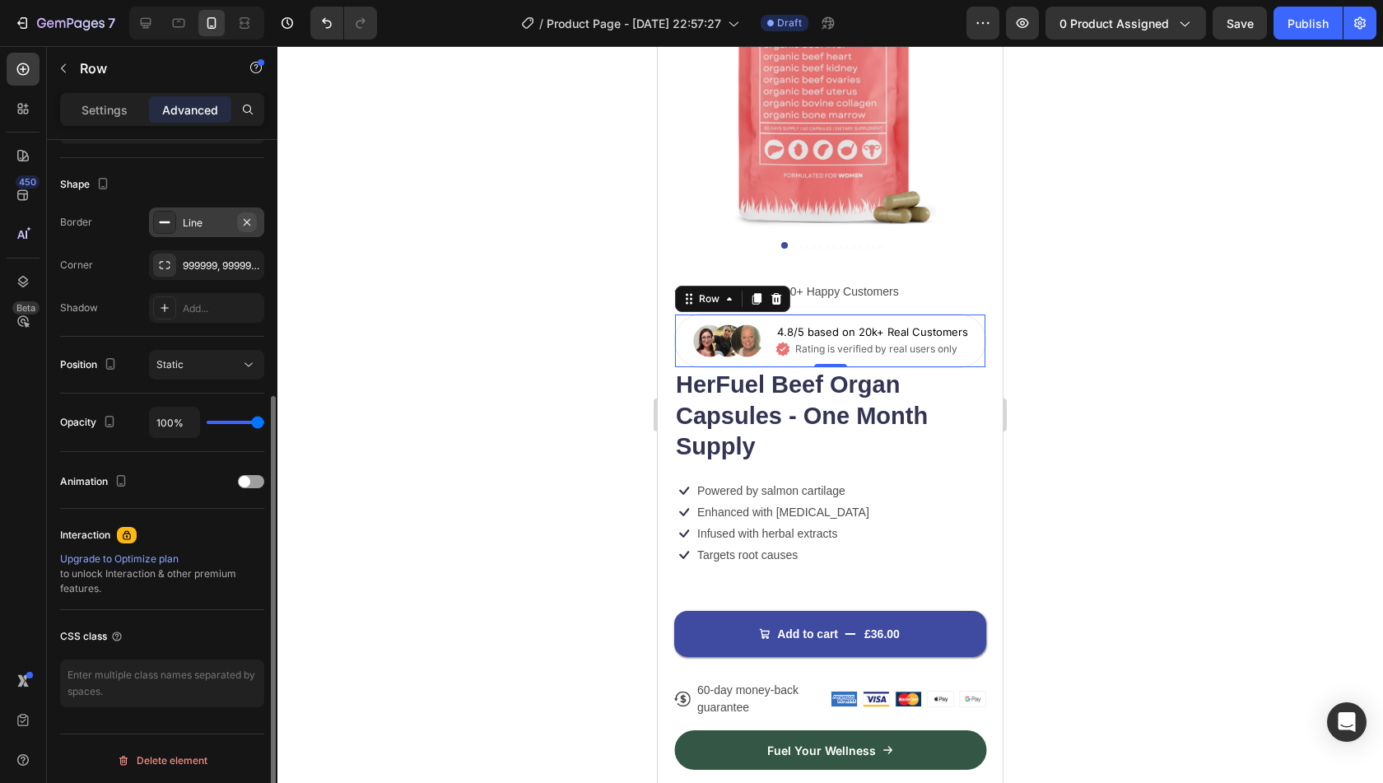
click at [252, 223] on icon "button" at bounding box center [246, 222] width 13 height 13
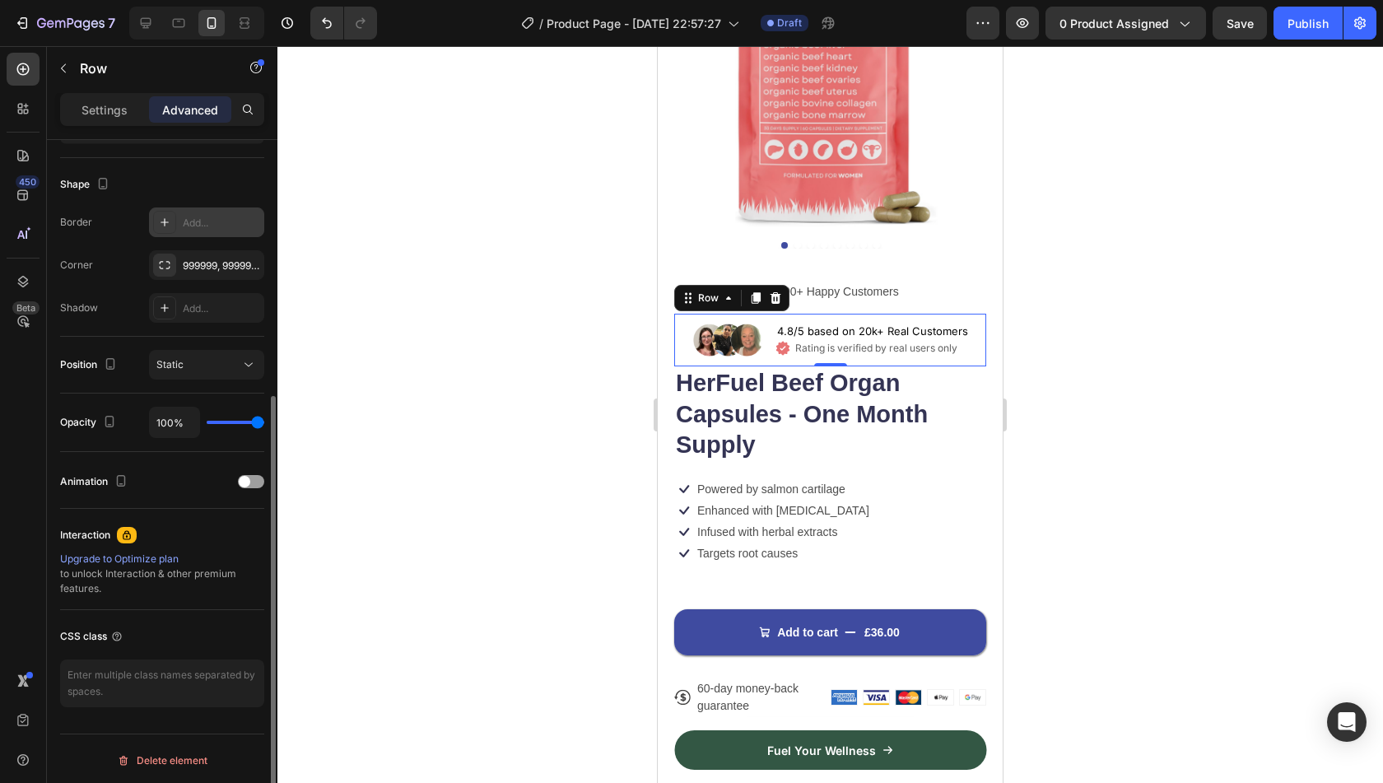
click at [229, 223] on div "Add..." at bounding box center [221, 223] width 77 height 15
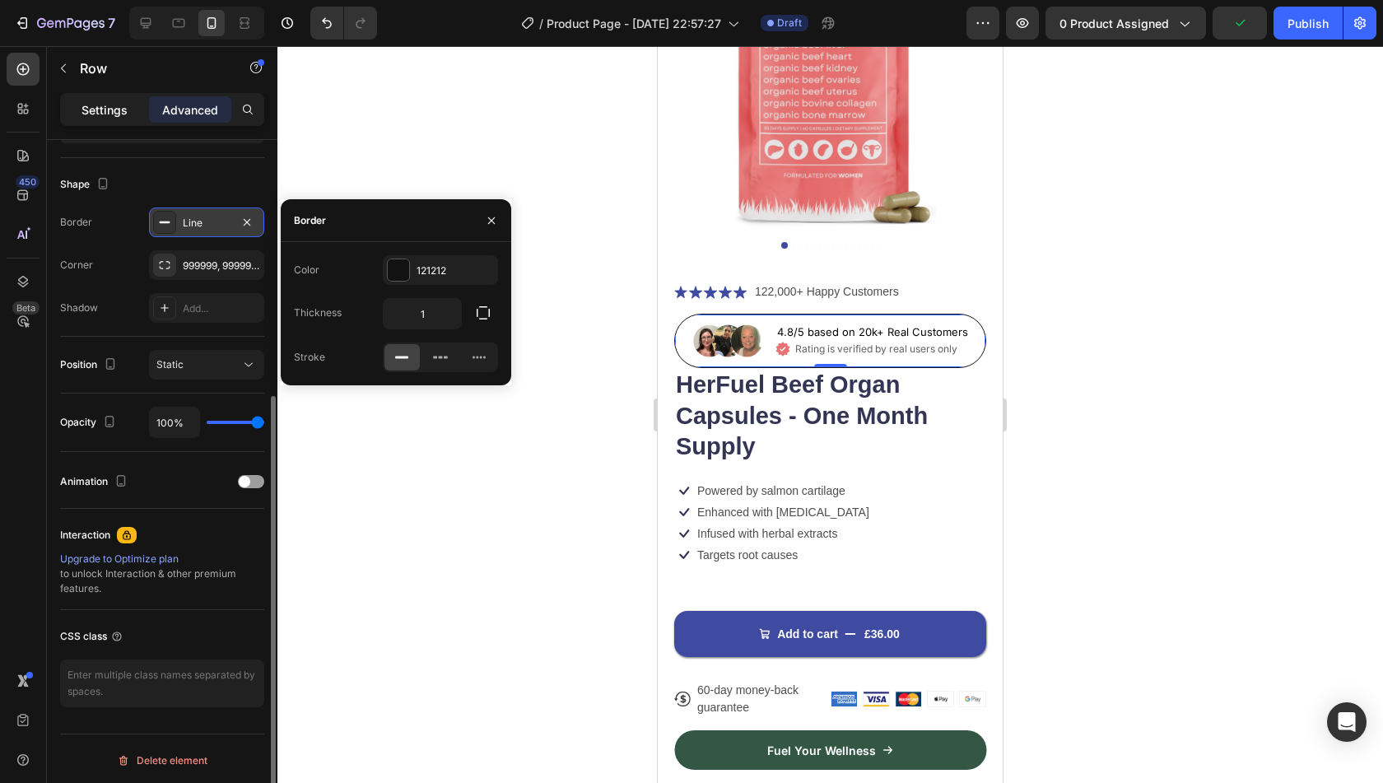
click at [104, 109] on p "Settings" at bounding box center [104, 109] width 46 height 17
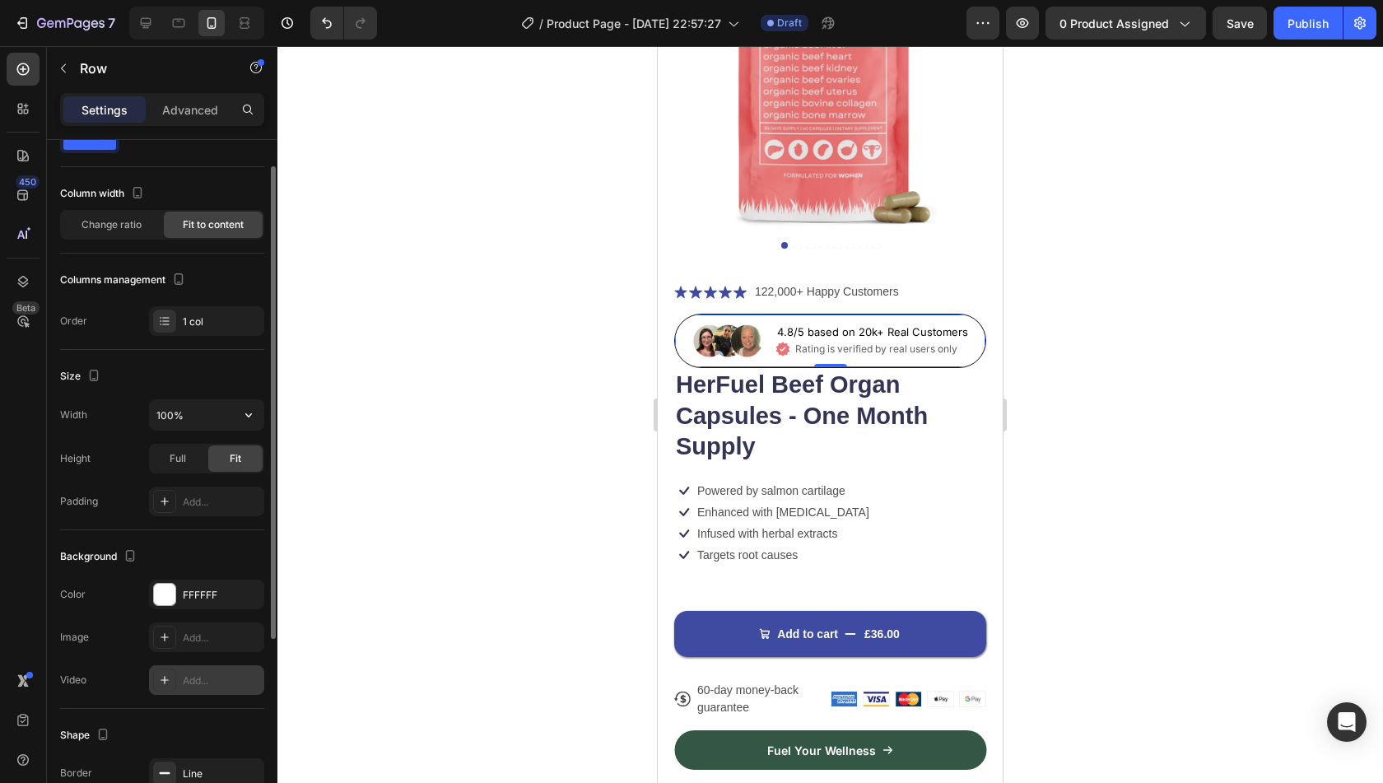
scroll to position [0, 0]
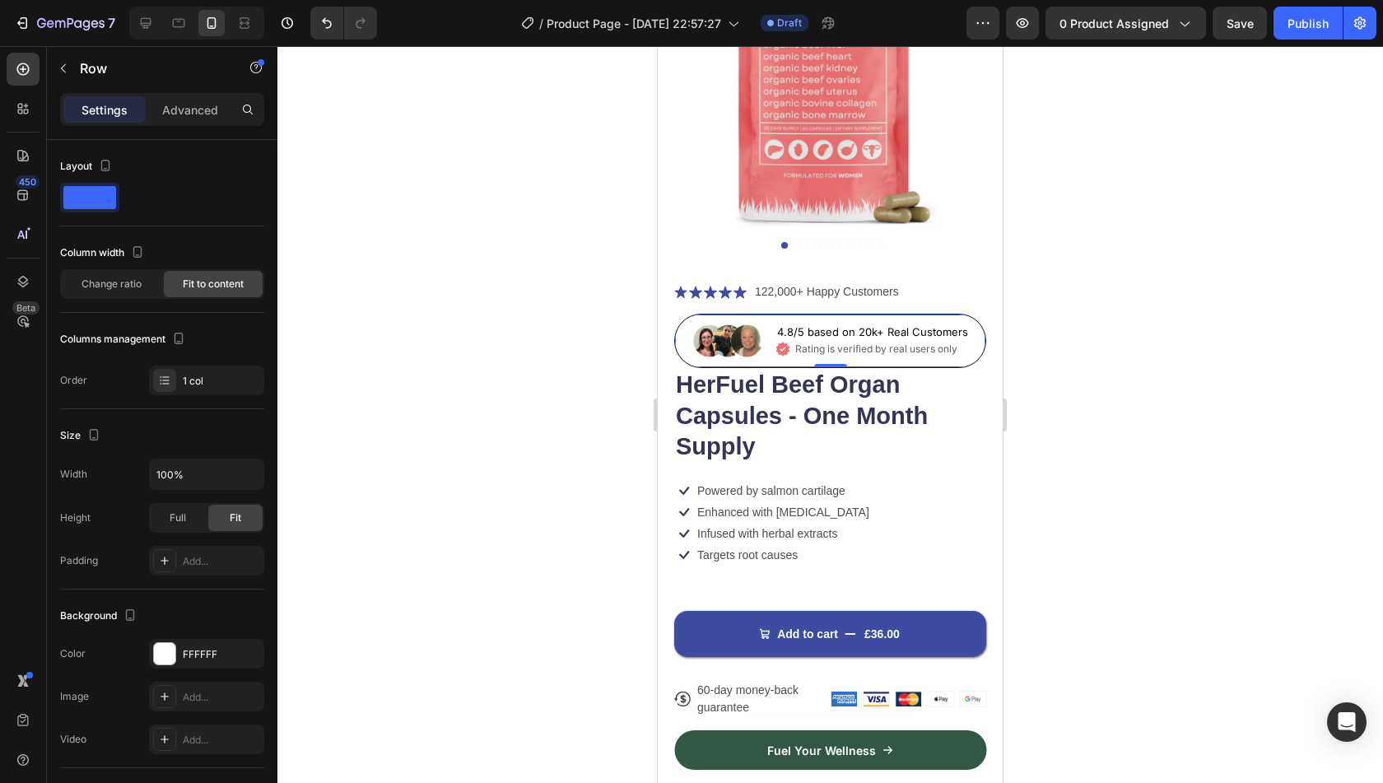
click at [189, 123] on div "Settings Advanced" at bounding box center [162, 109] width 204 height 33
click at [196, 114] on p "Advanced" at bounding box center [190, 109] width 56 height 17
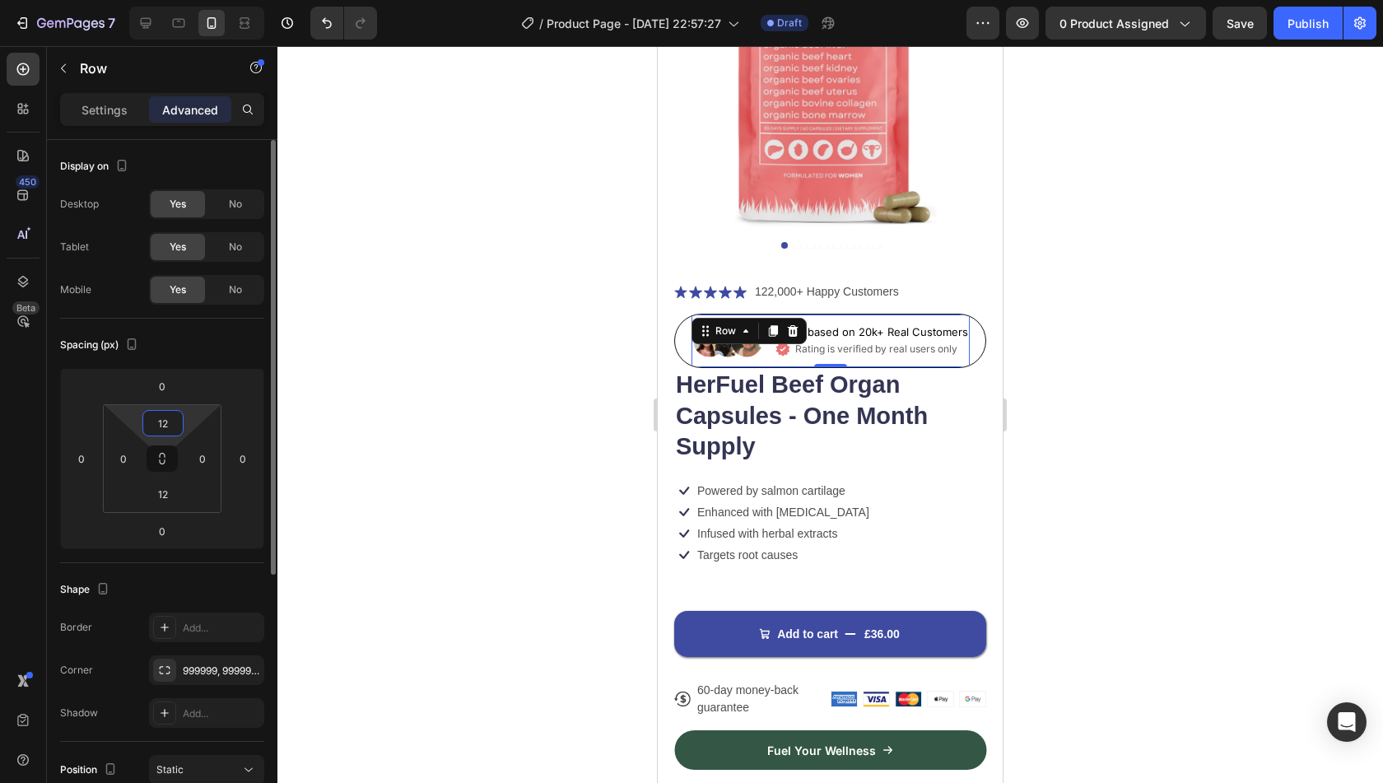
click at [168, 429] on input "12" at bounding box center [163, 423] width 33 height 25
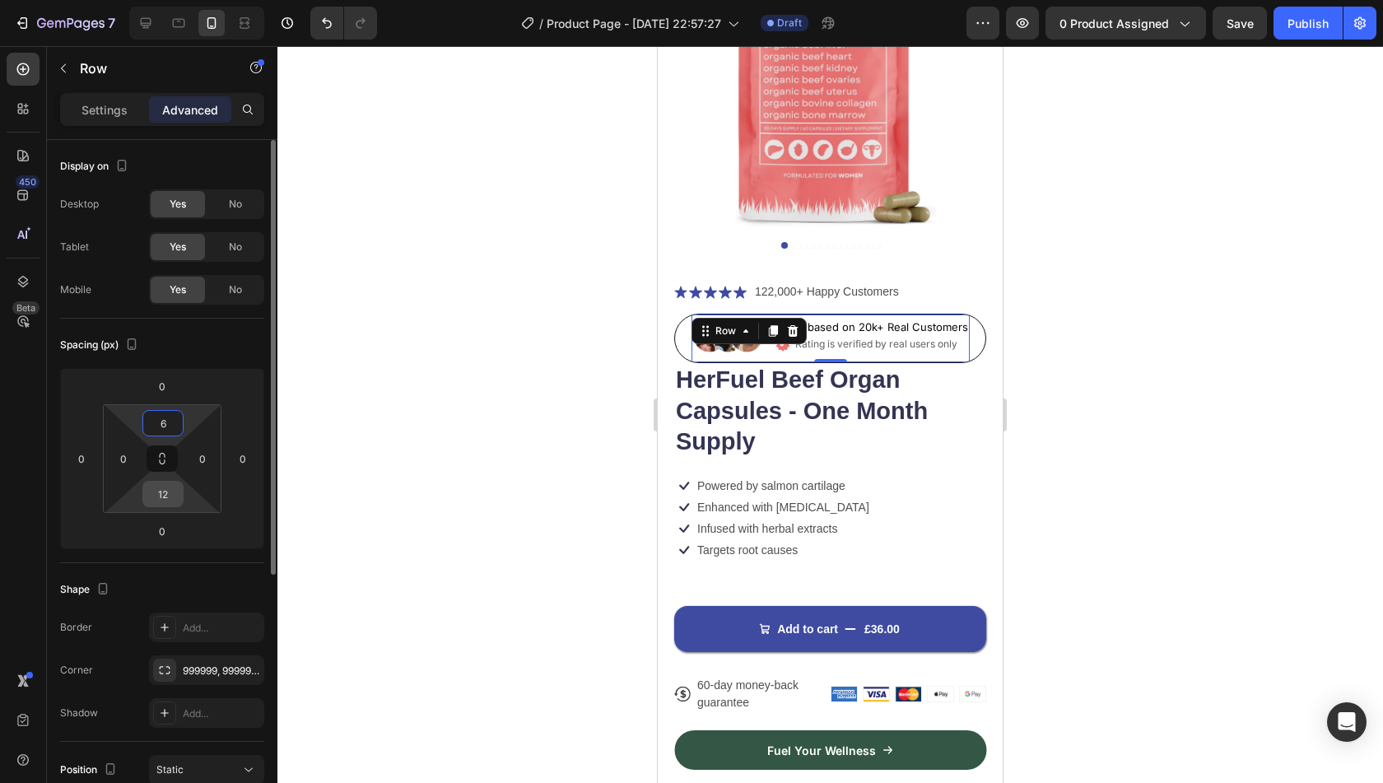
type input "6"
click at [166, 495] on input "12" at bounding box center [163, 494] width 33 height 25
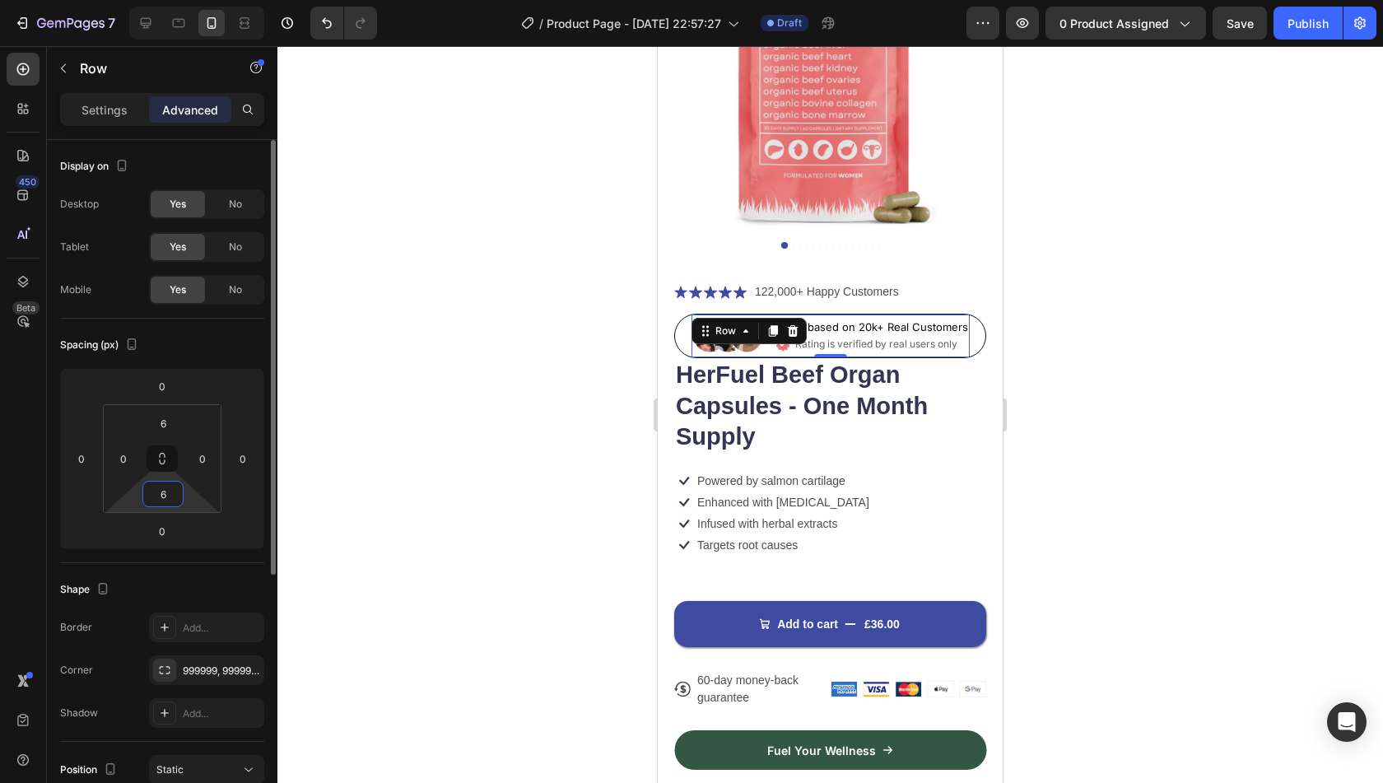
type input "6"
click at [142, 563] on div "Shape Border Add... Corner 999999, 999999, 999999, 999999 Shadow Add..." at bounding box center [162, 652] width 204 height 179
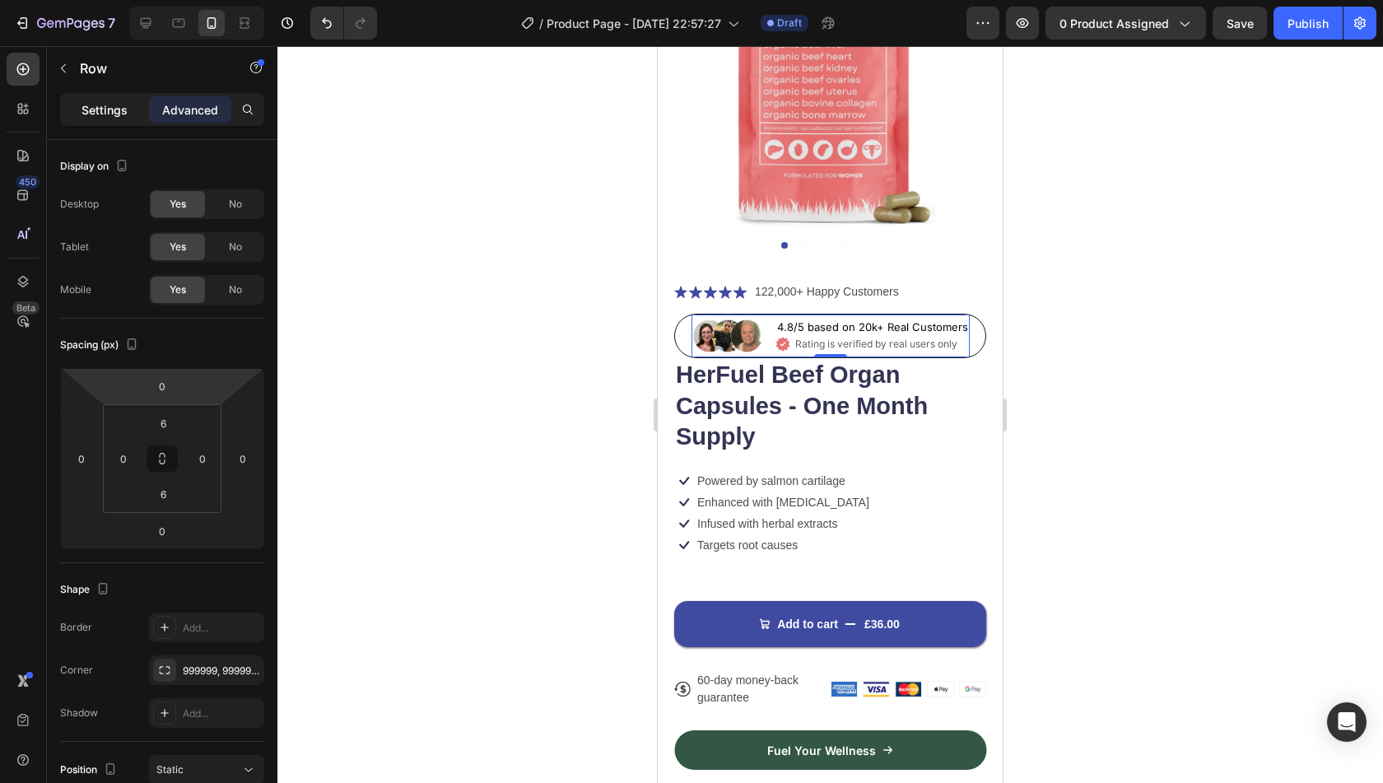
click at [92, 100] on div "Settings" at bounding box center [104, 109] width 82 height 26
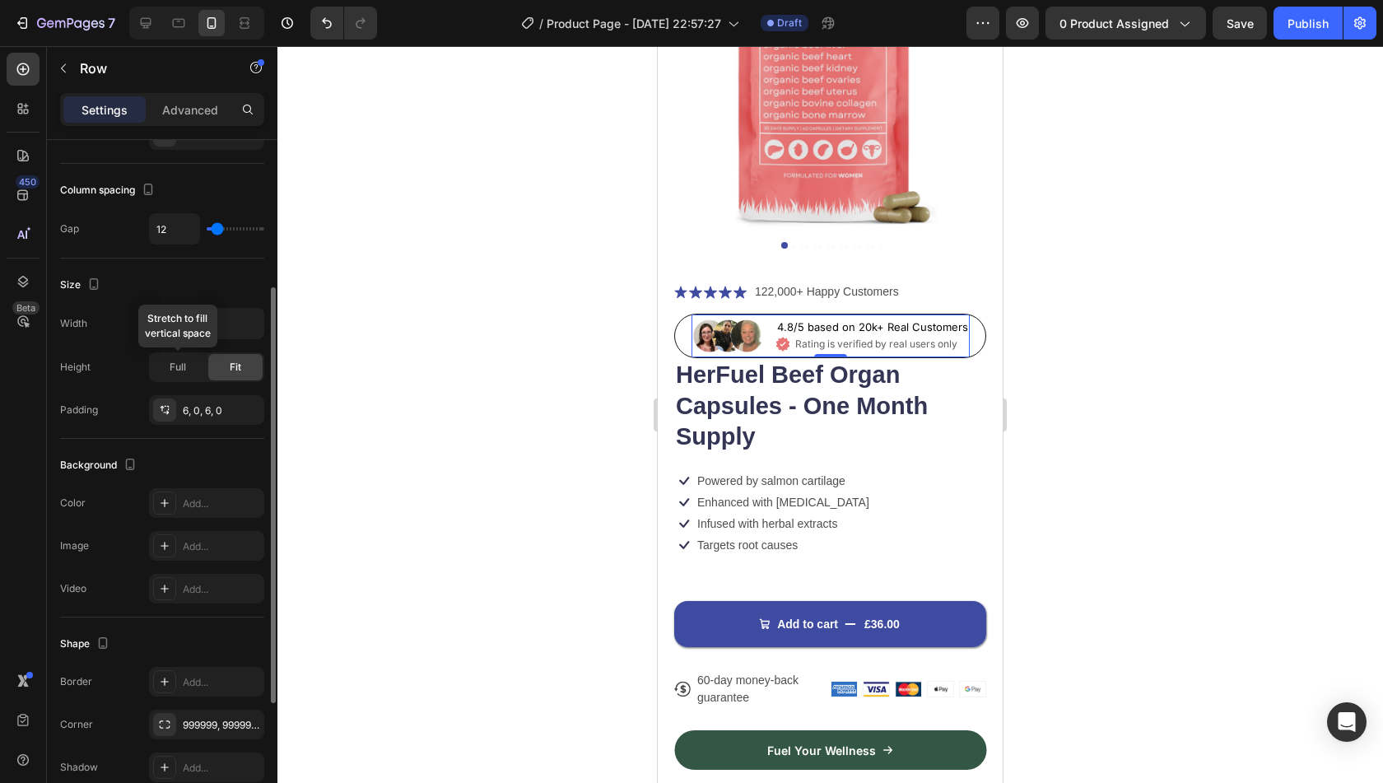
scroll to position [456, 0]
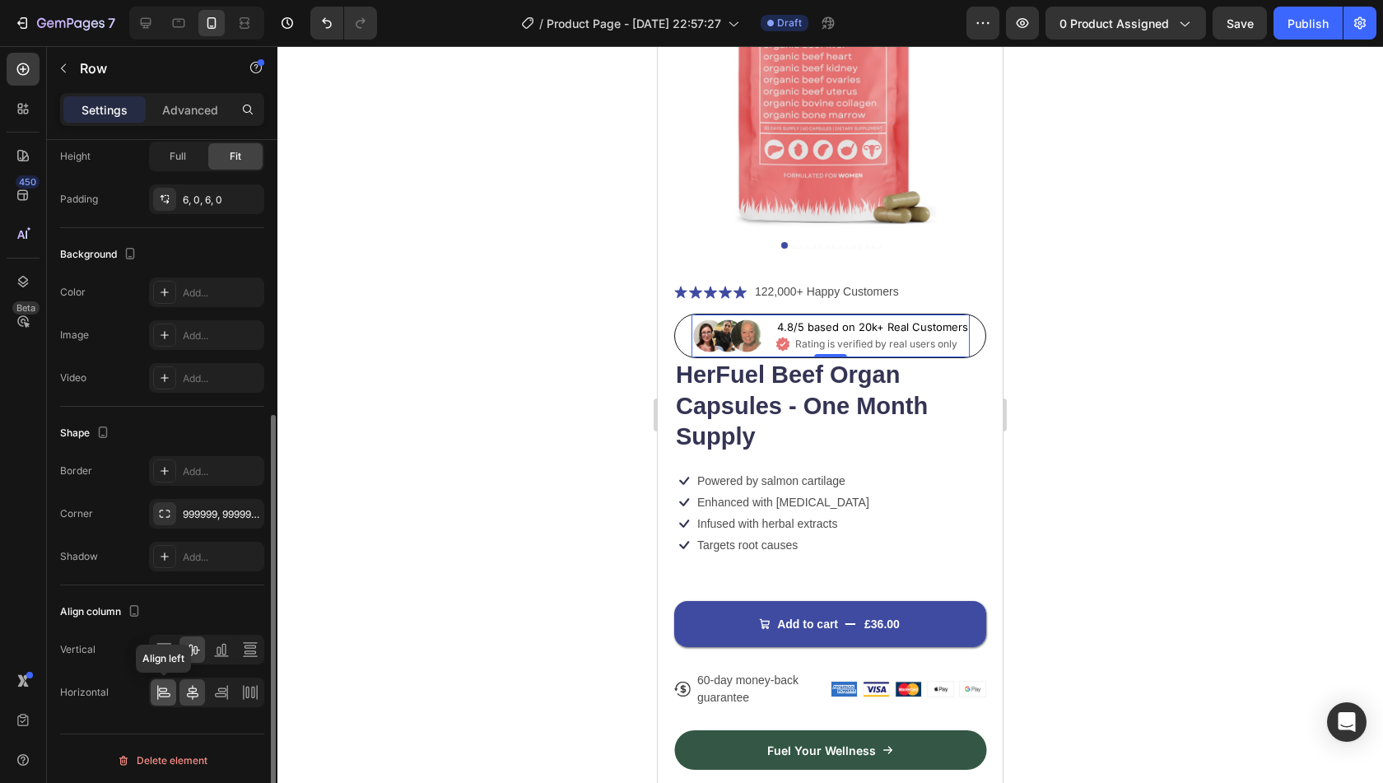
click at [165, 687] on icon at bounding box center [163, 689] width 8 height 4
click at [165, 649] on icon at bounding box center [164, 649] width 16 height 16
click at [186, 649] on icon at bounding box center [192, 649] width 16 height 16
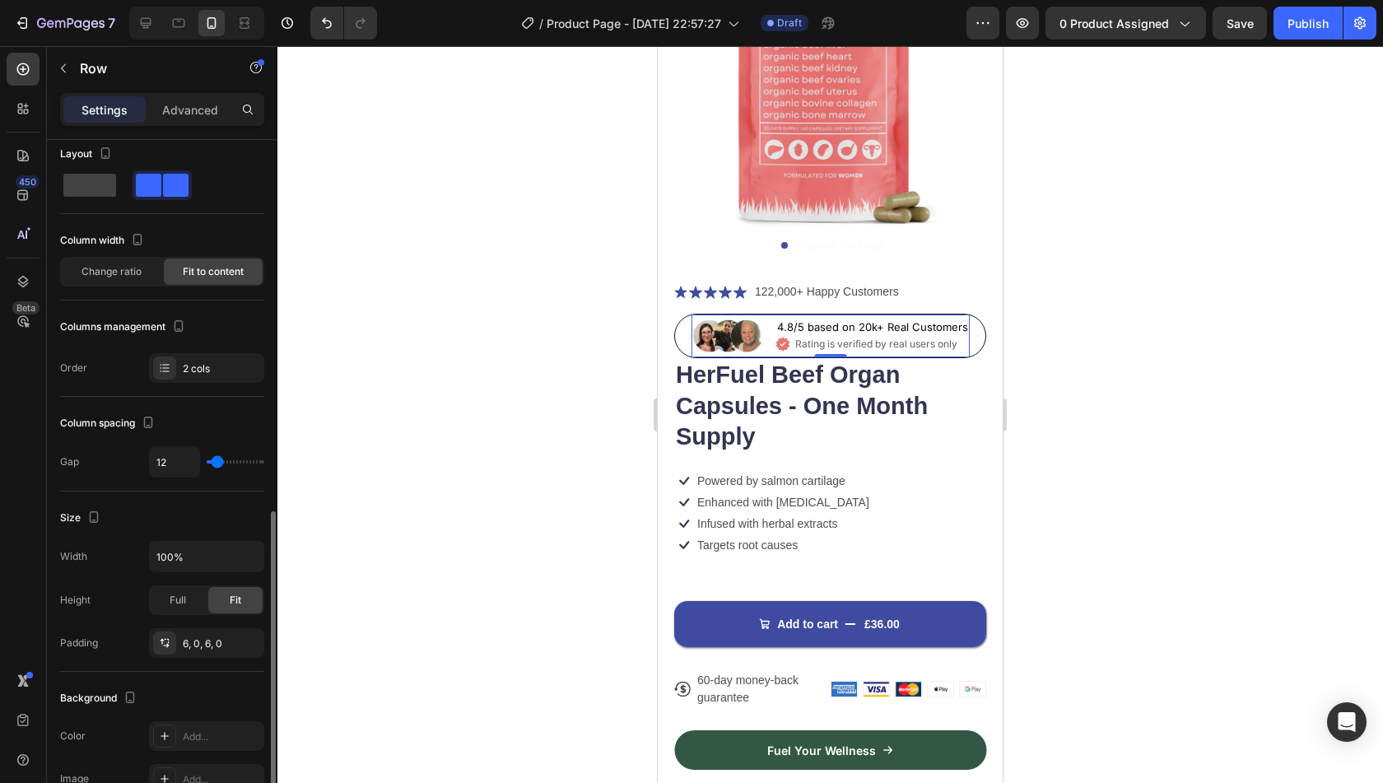
scroll to position [0, 0]
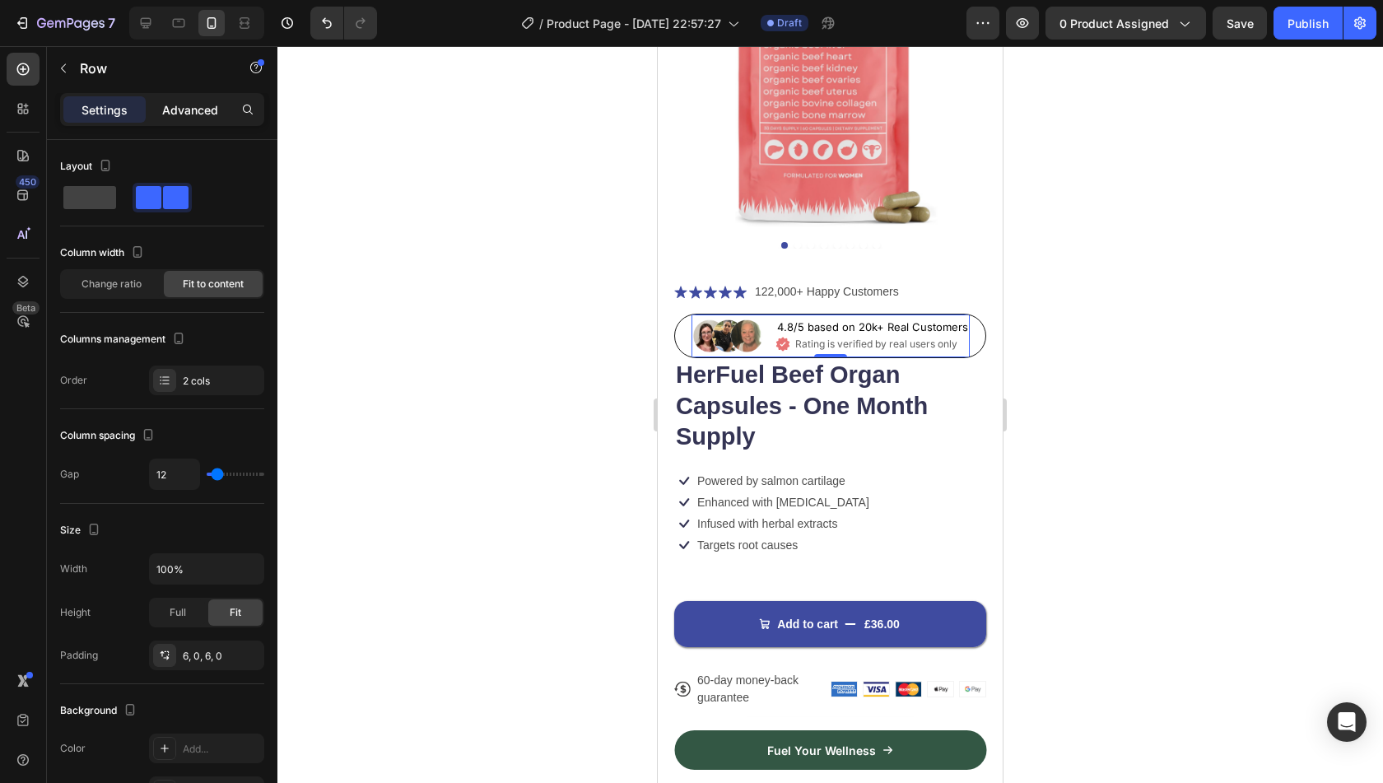
click at [204, 106] on p "Advanced" at bounding box center [190, 109] width 56 height 17
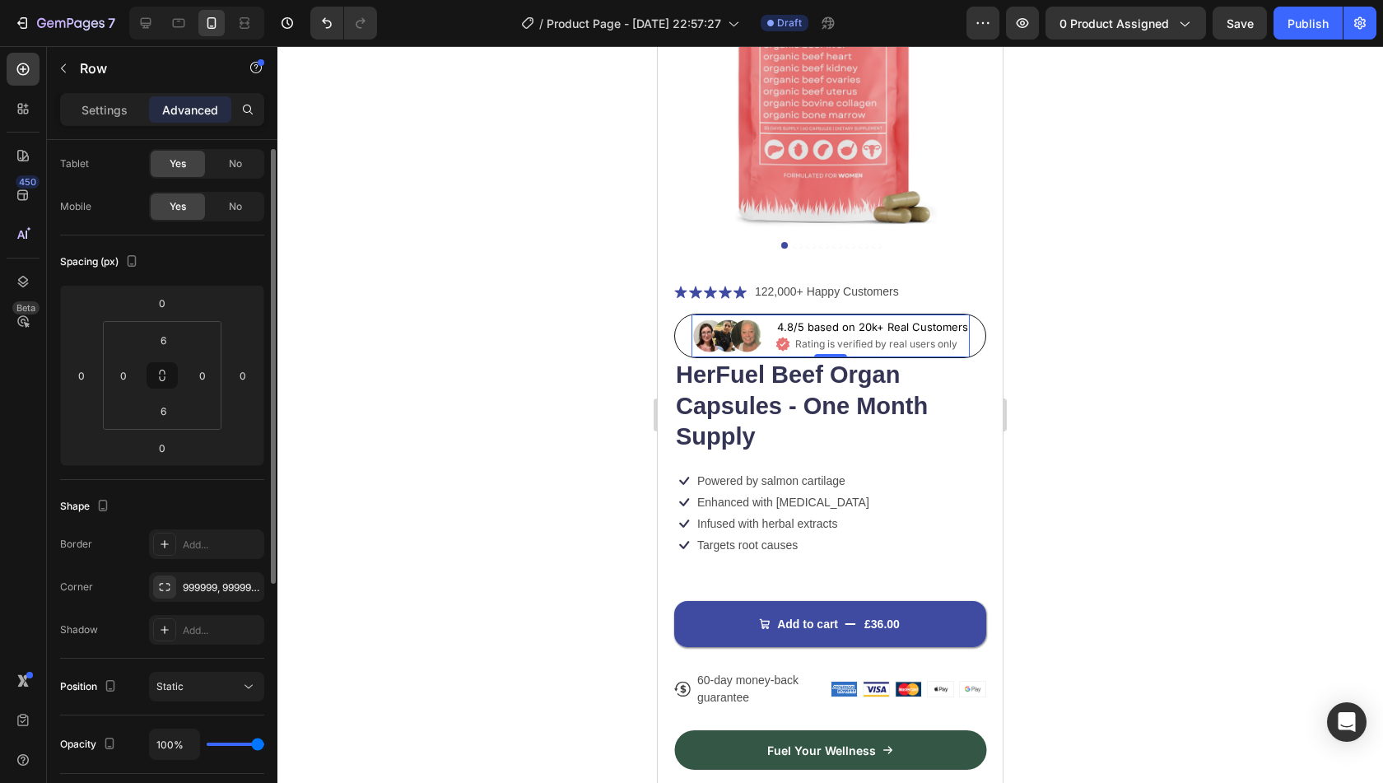
scroll to position [56, 0]
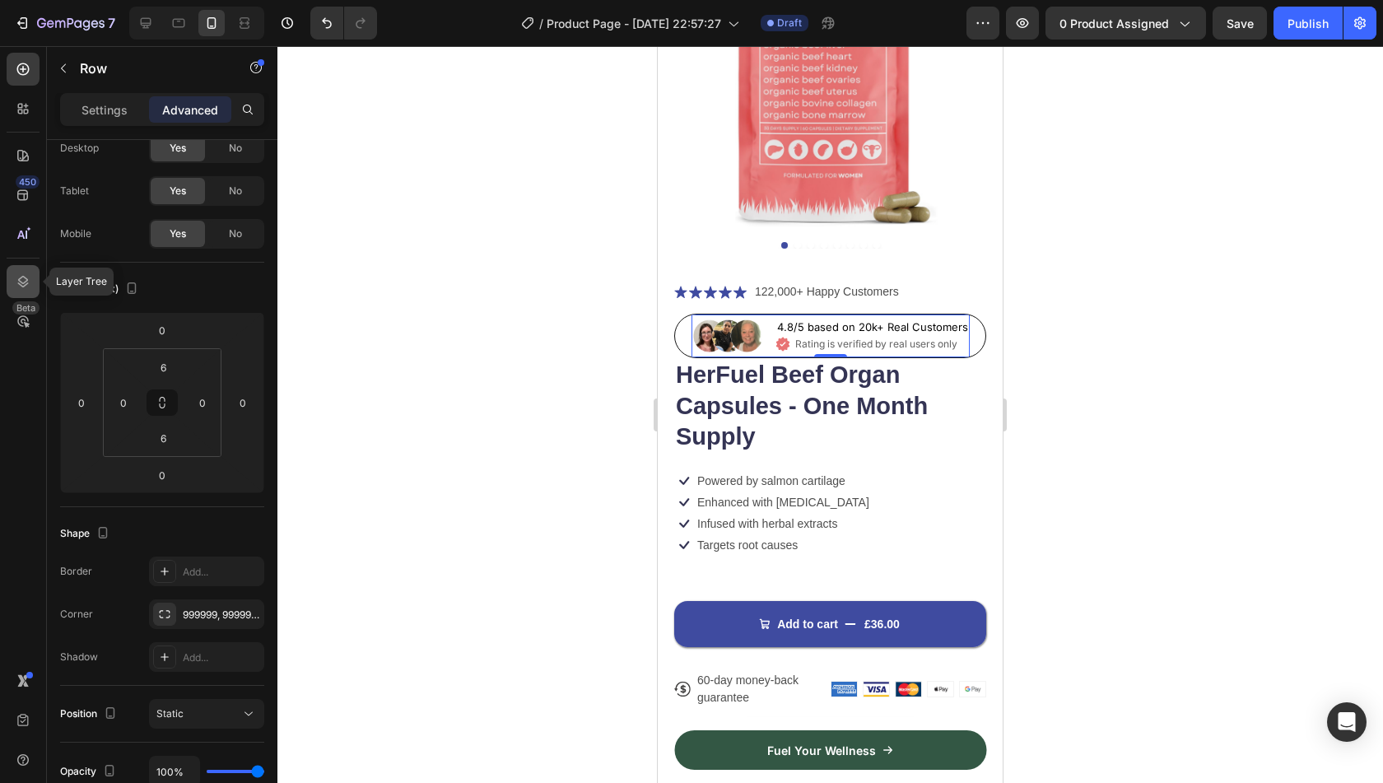
click at [33, 277] on div at bounding box center [23, 281] width 33 height 33
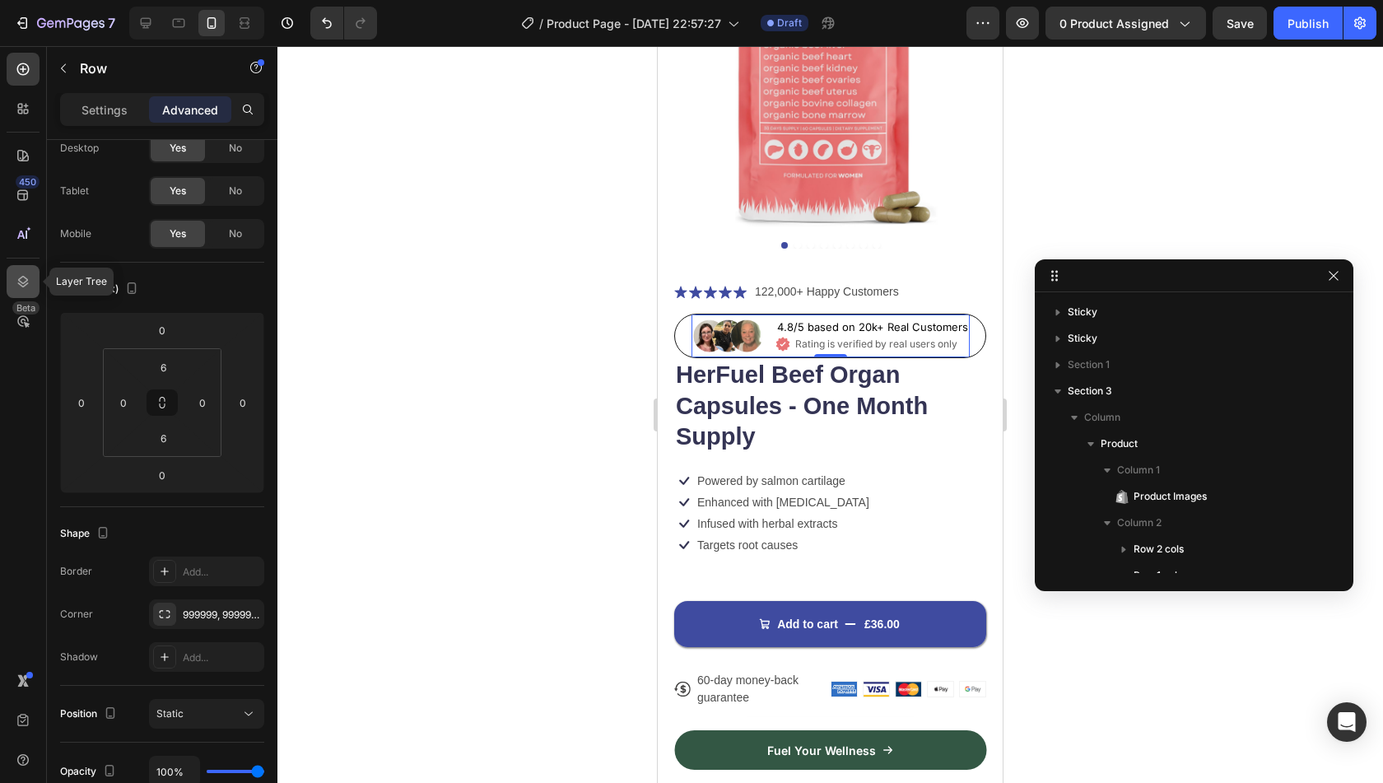
scroll to position [206, 0]
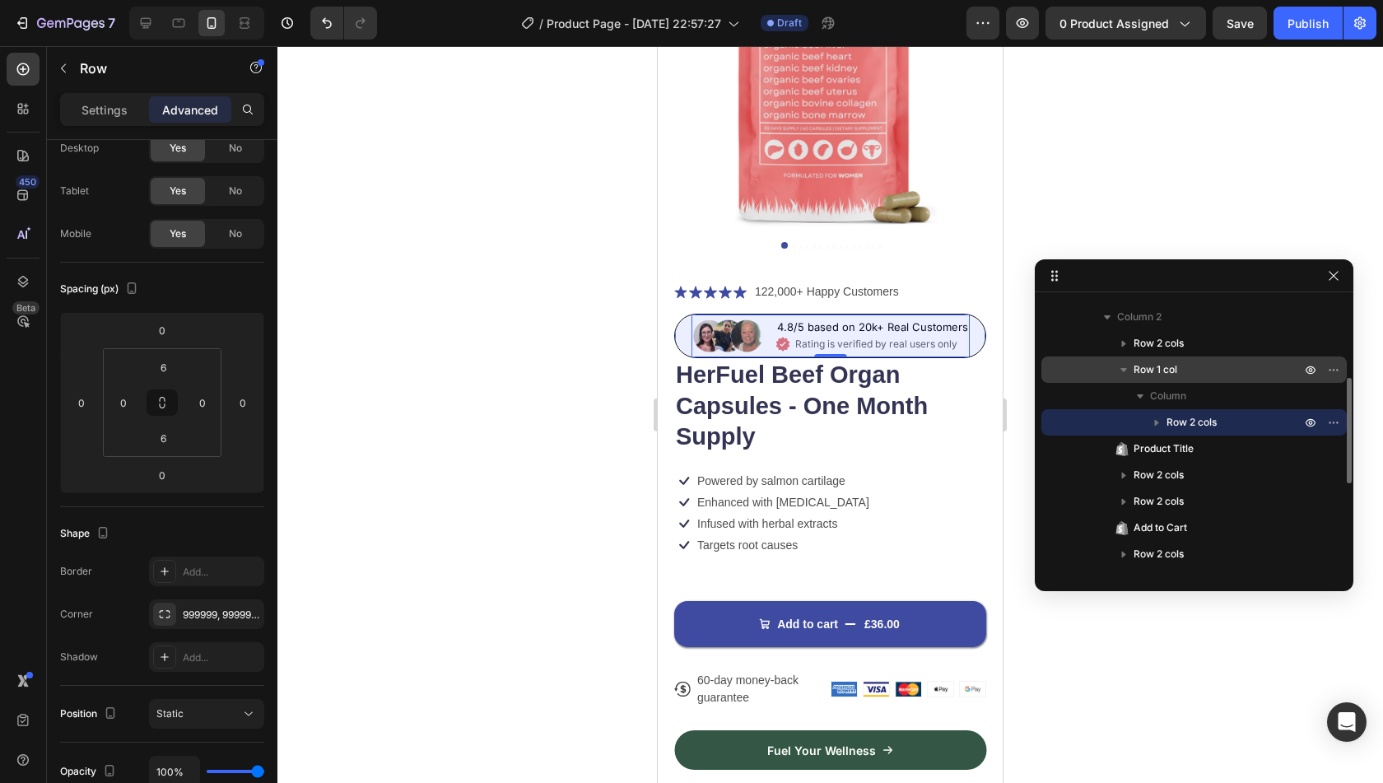
click at [1218, 380] on div "Row 1 col" at bounding box center [1194, 369] width 292 height 26
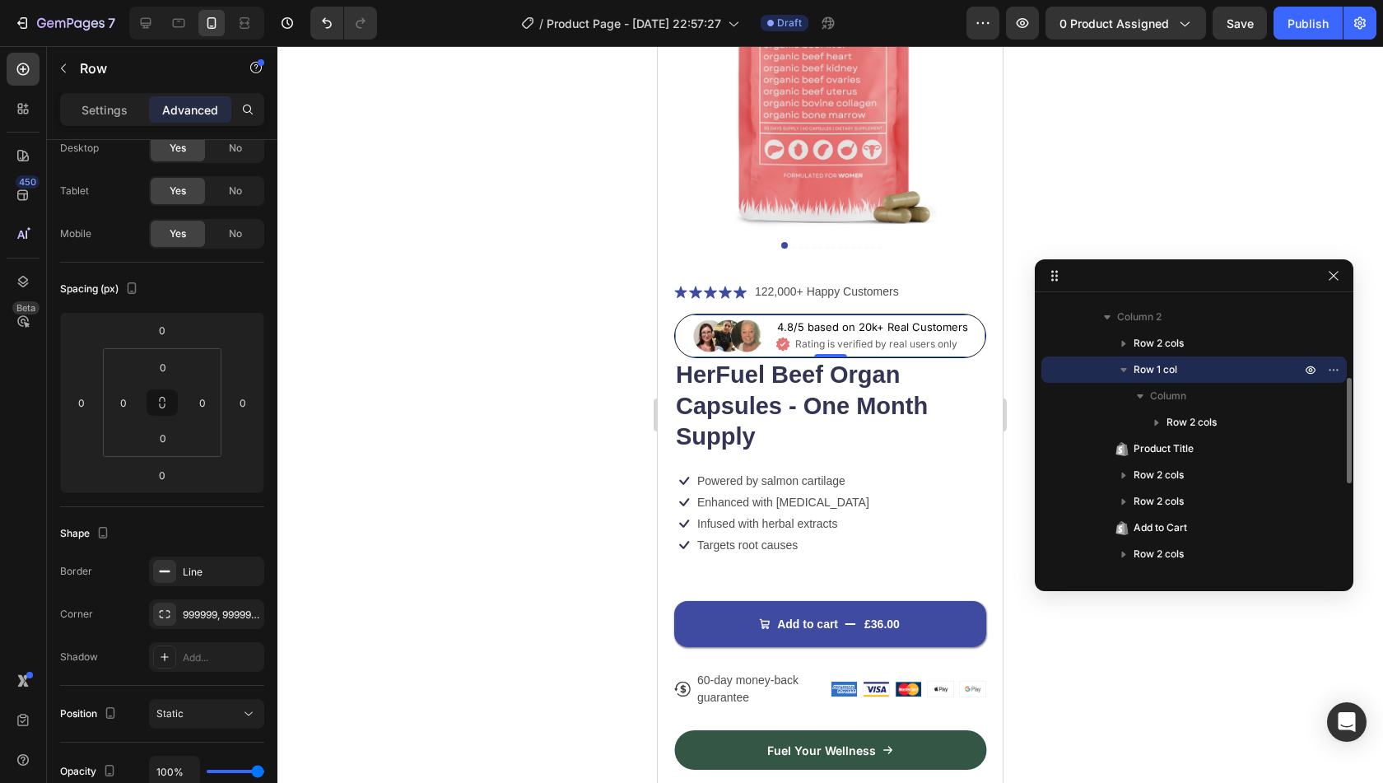
scroll to position [56, 0]
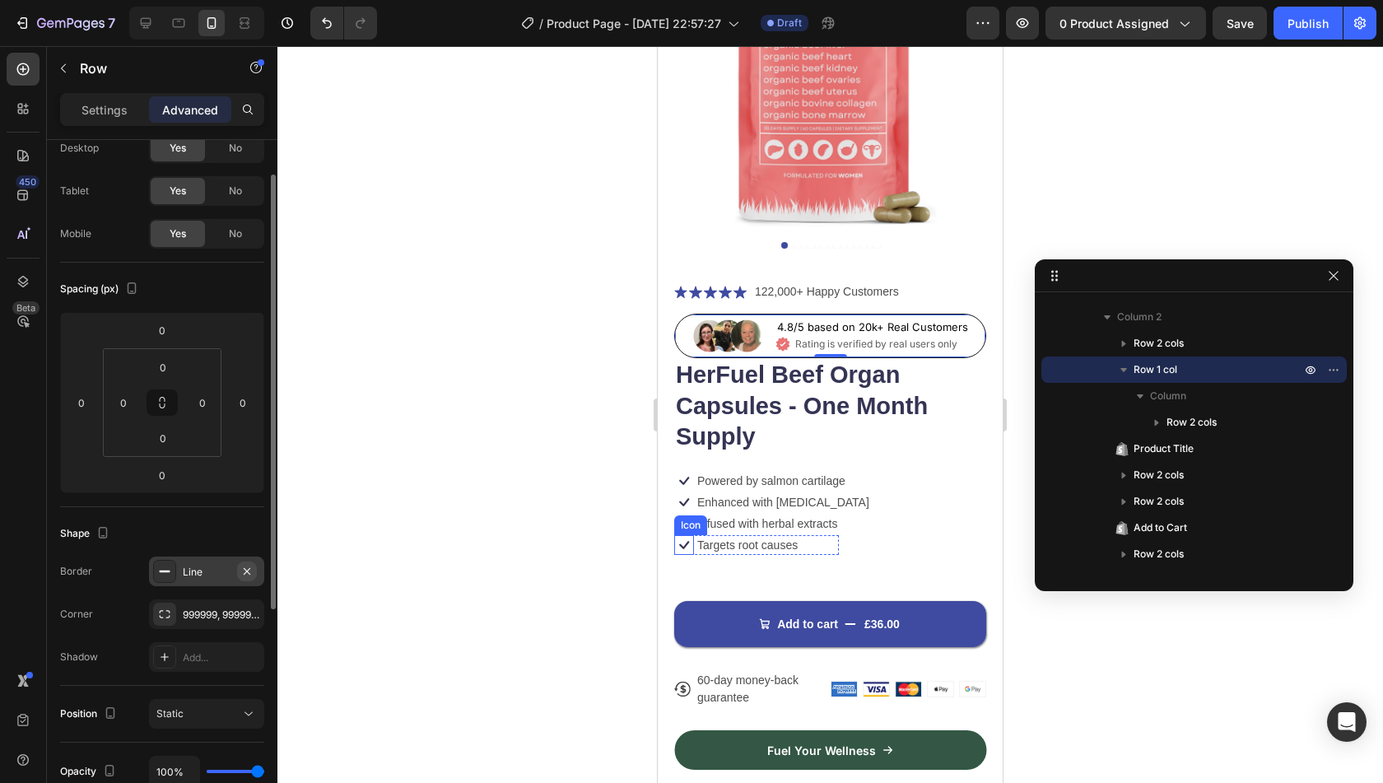
click at [249, 570] on icon "button" at bounding box center [247, 570] width 7 height 7
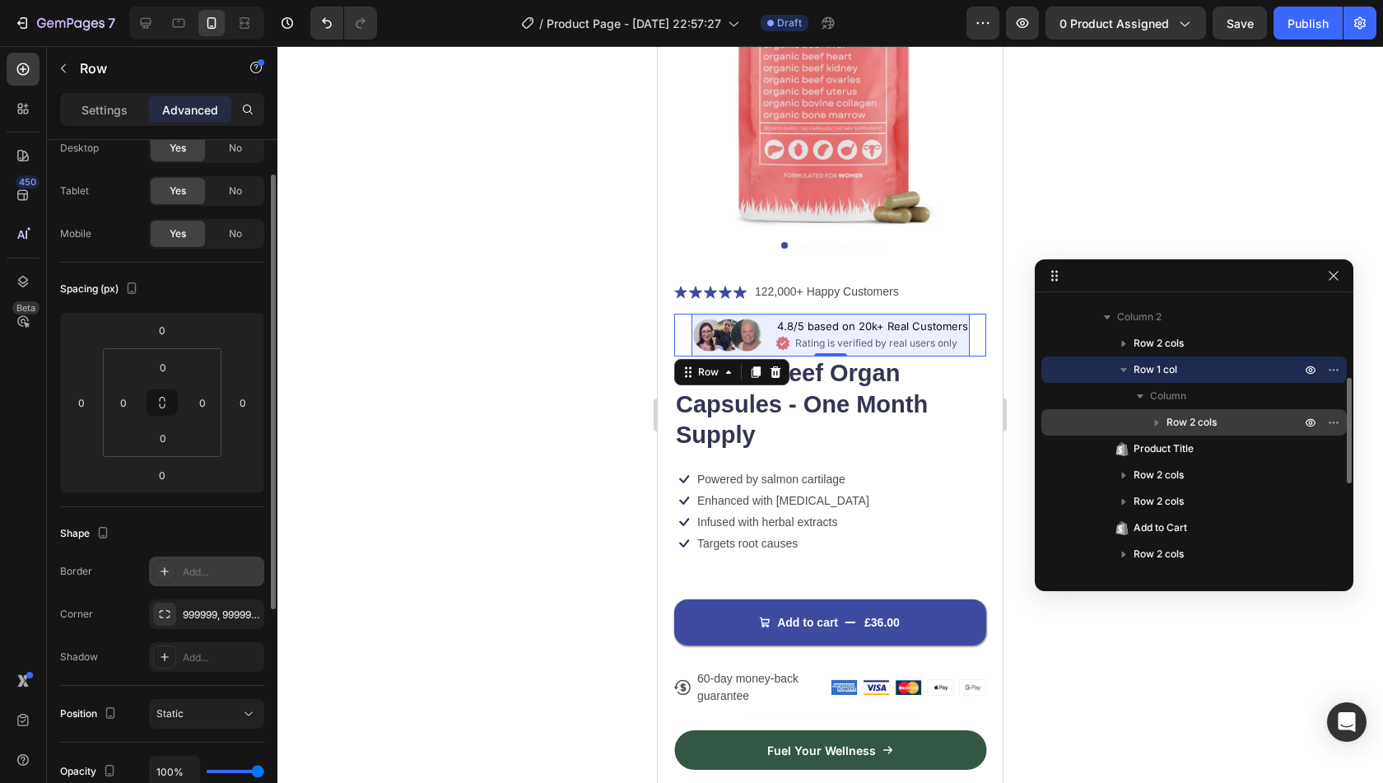
click at [1189, 412] on div "Row 2 cols" at bounding box center [1194, 422] width 292 height 26
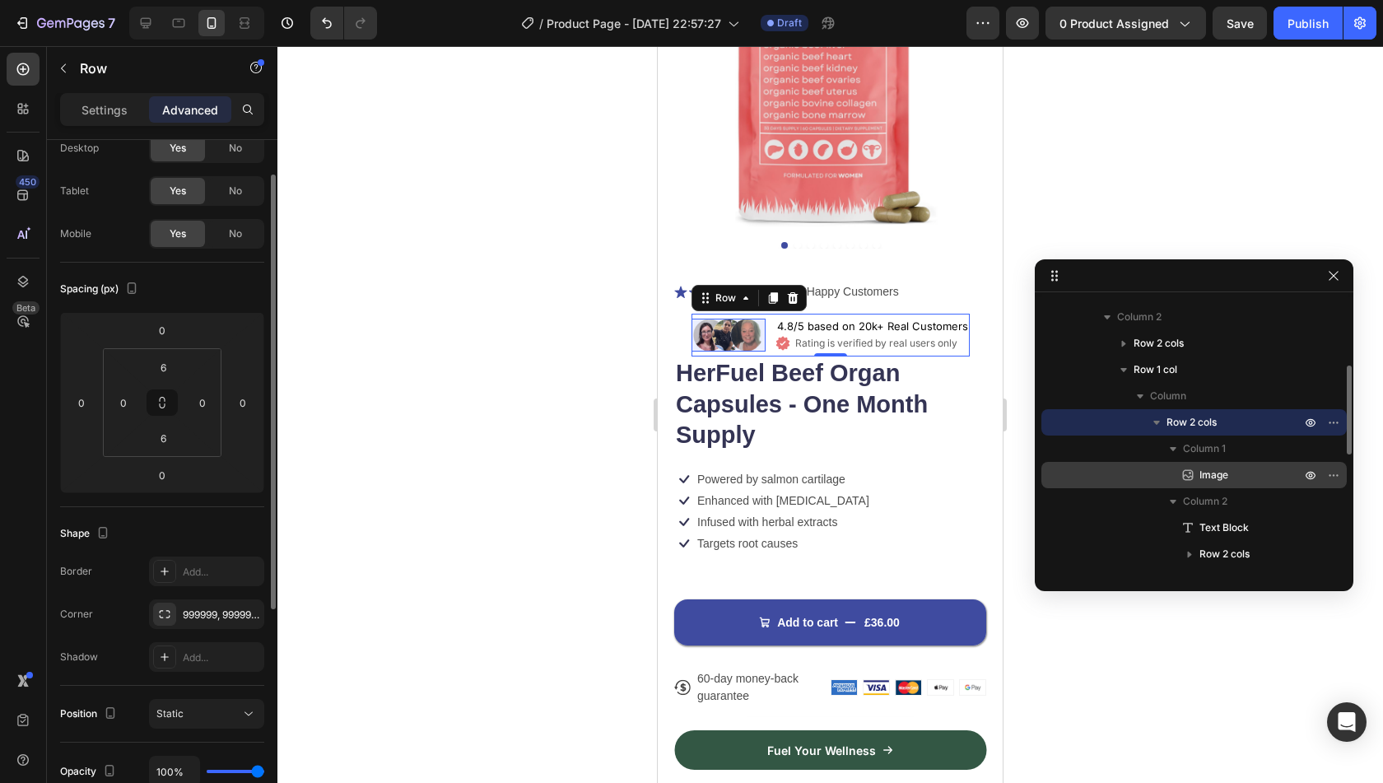
click at [1216, 479] on span "Image" at bounding box center [1213, 475] width 29 height 16
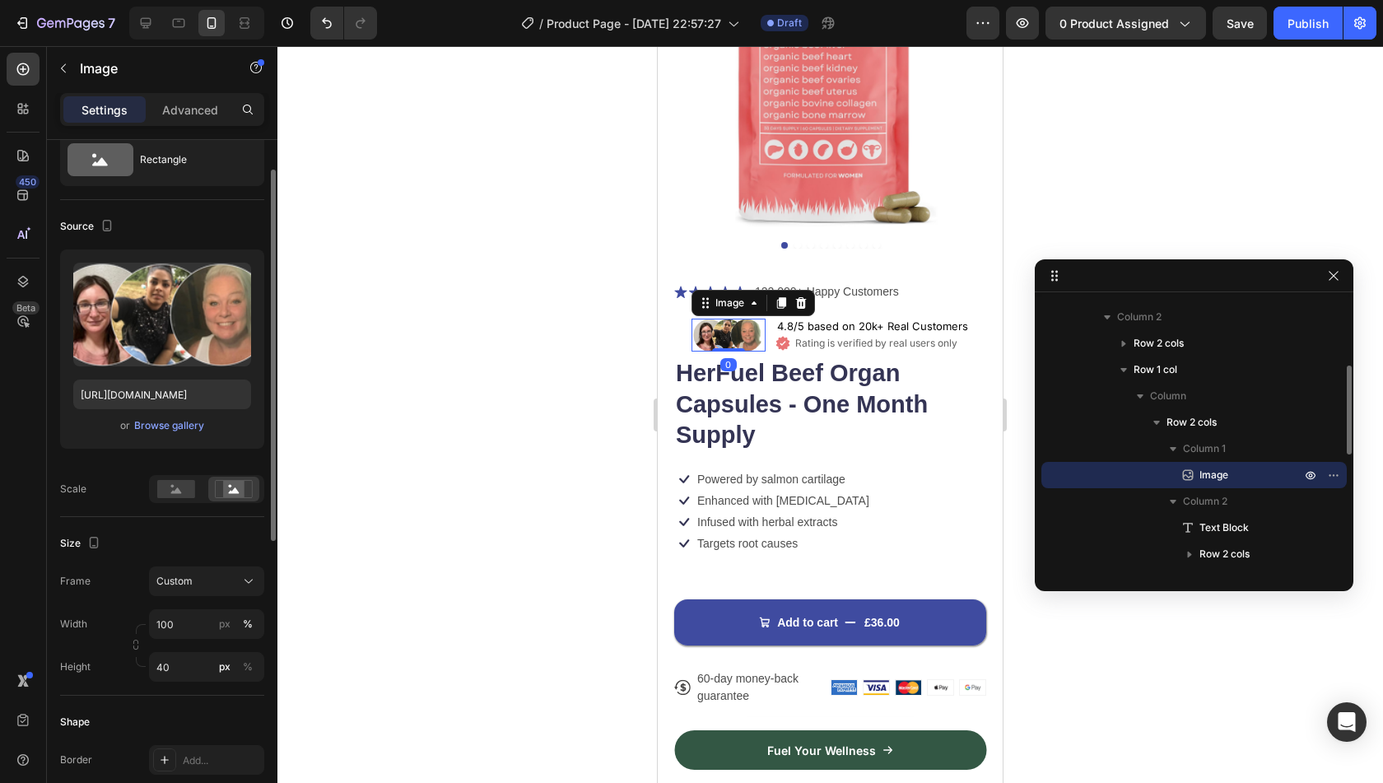
scroll to position [0, 0]
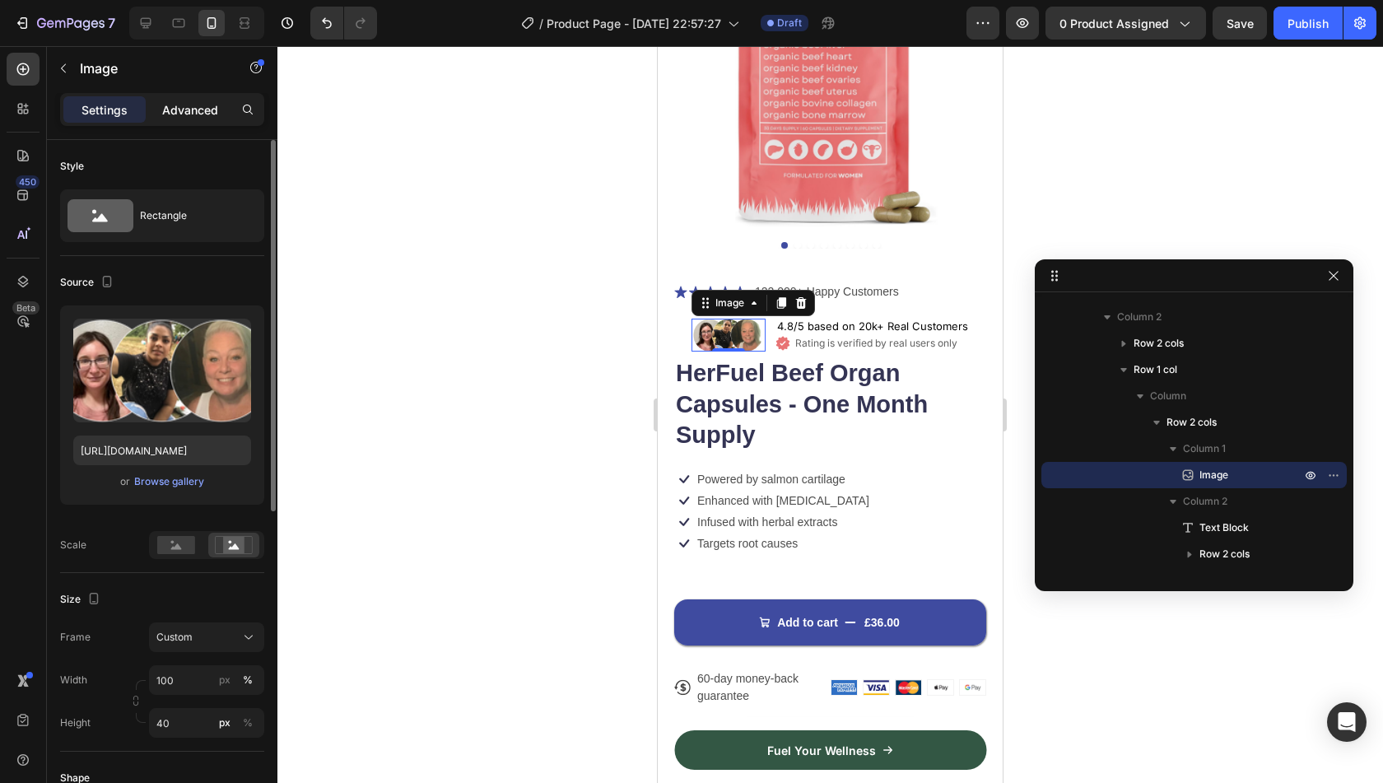
click at [191, 111] on p "Advanced" at bounding box center [190, 109] width 56 height 17
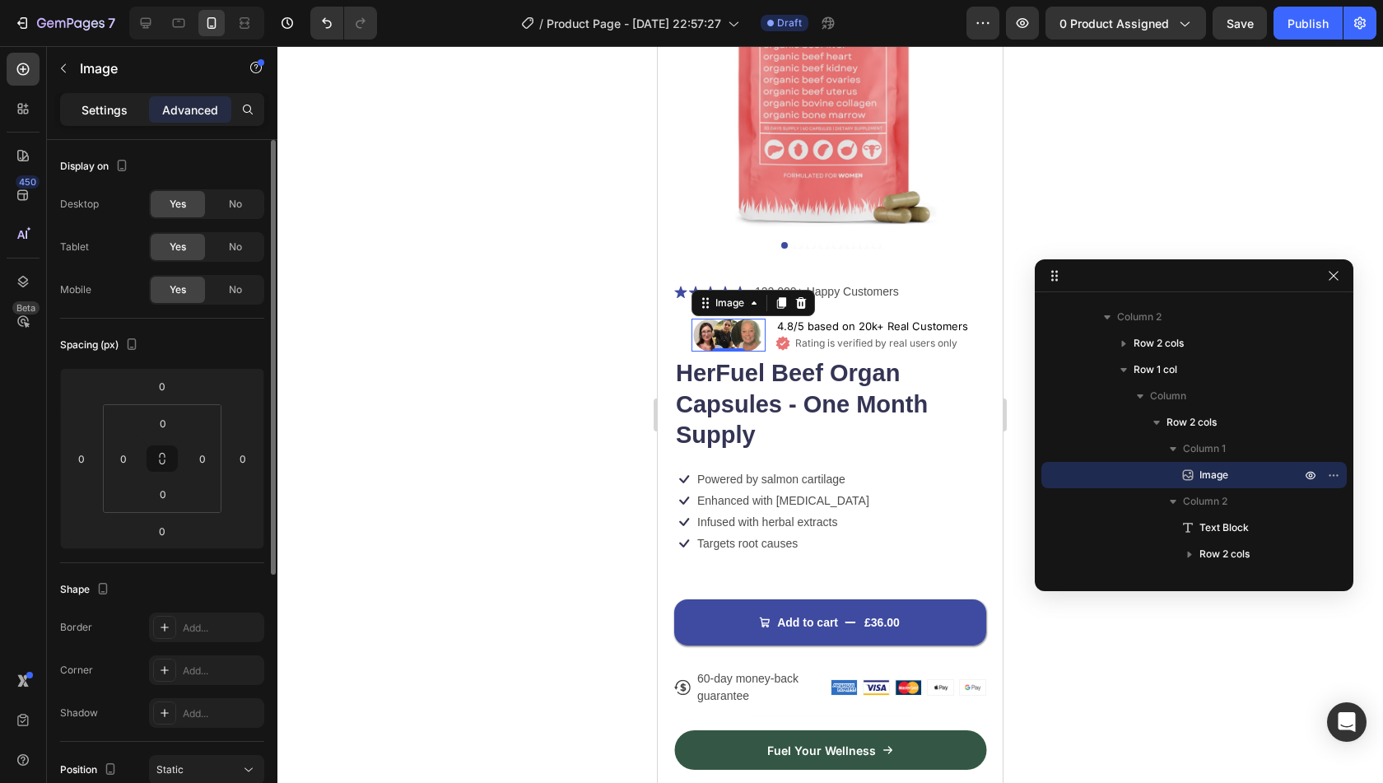
click at [137, 103] on div "Settings" at bounding box center [104, 109] width 82 height 26
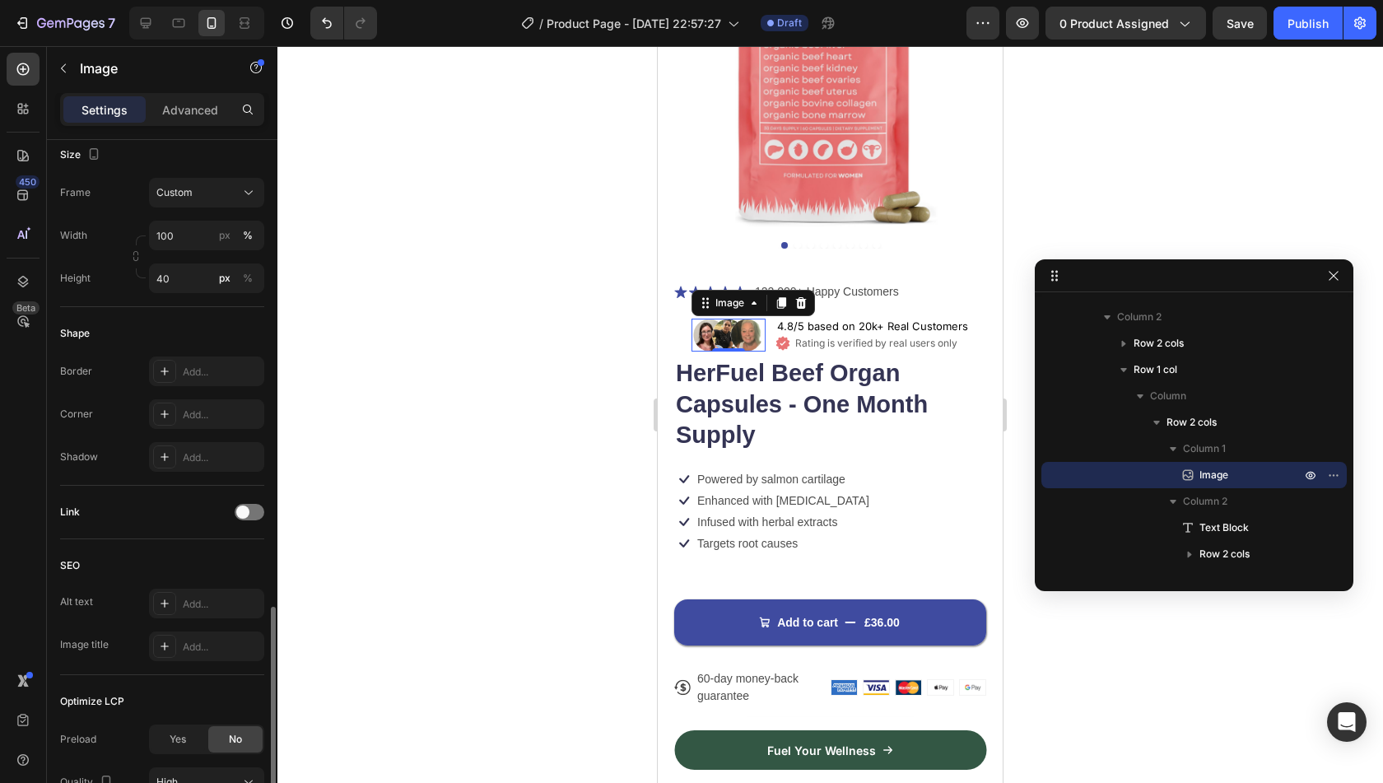
scroll to position [592, 0]
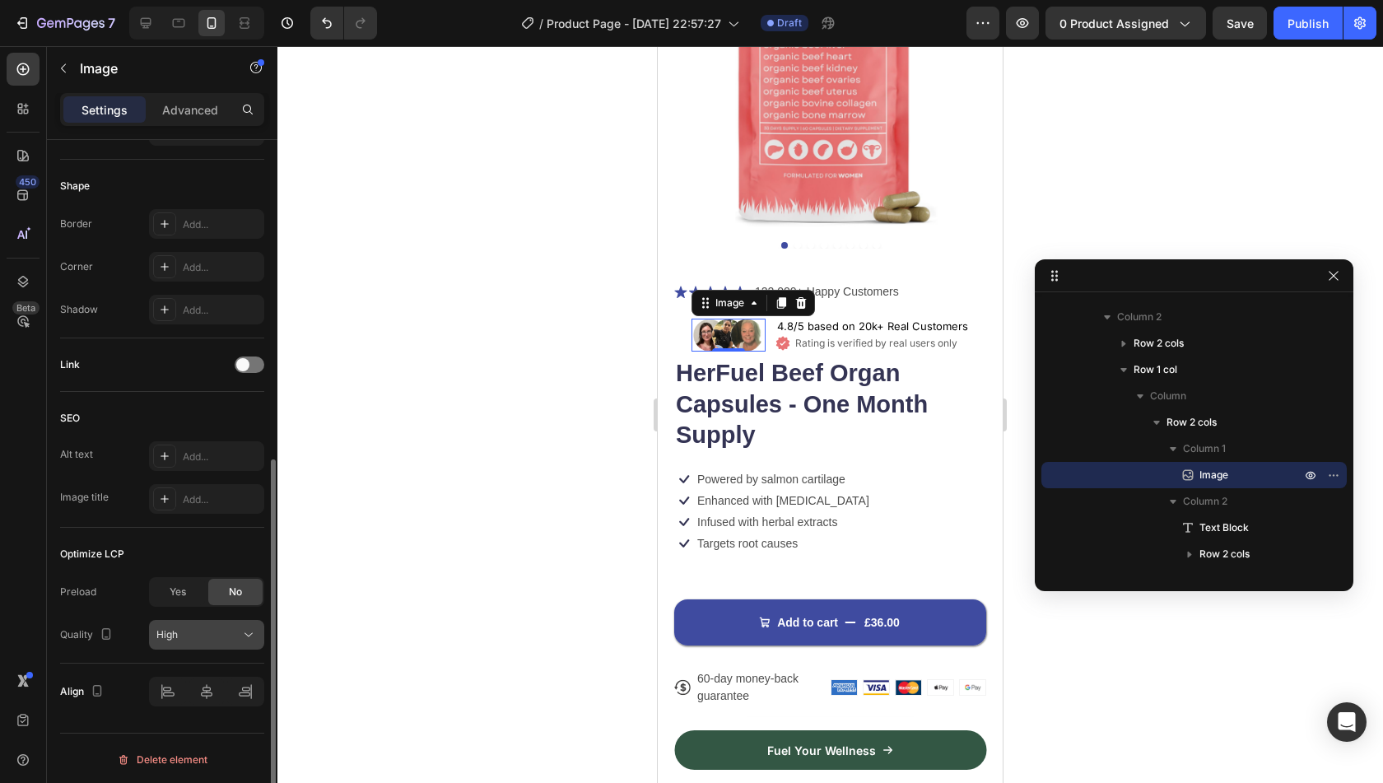
click at [188, 630] on div "High" at bounding box center [198, 634] width 84 height 15
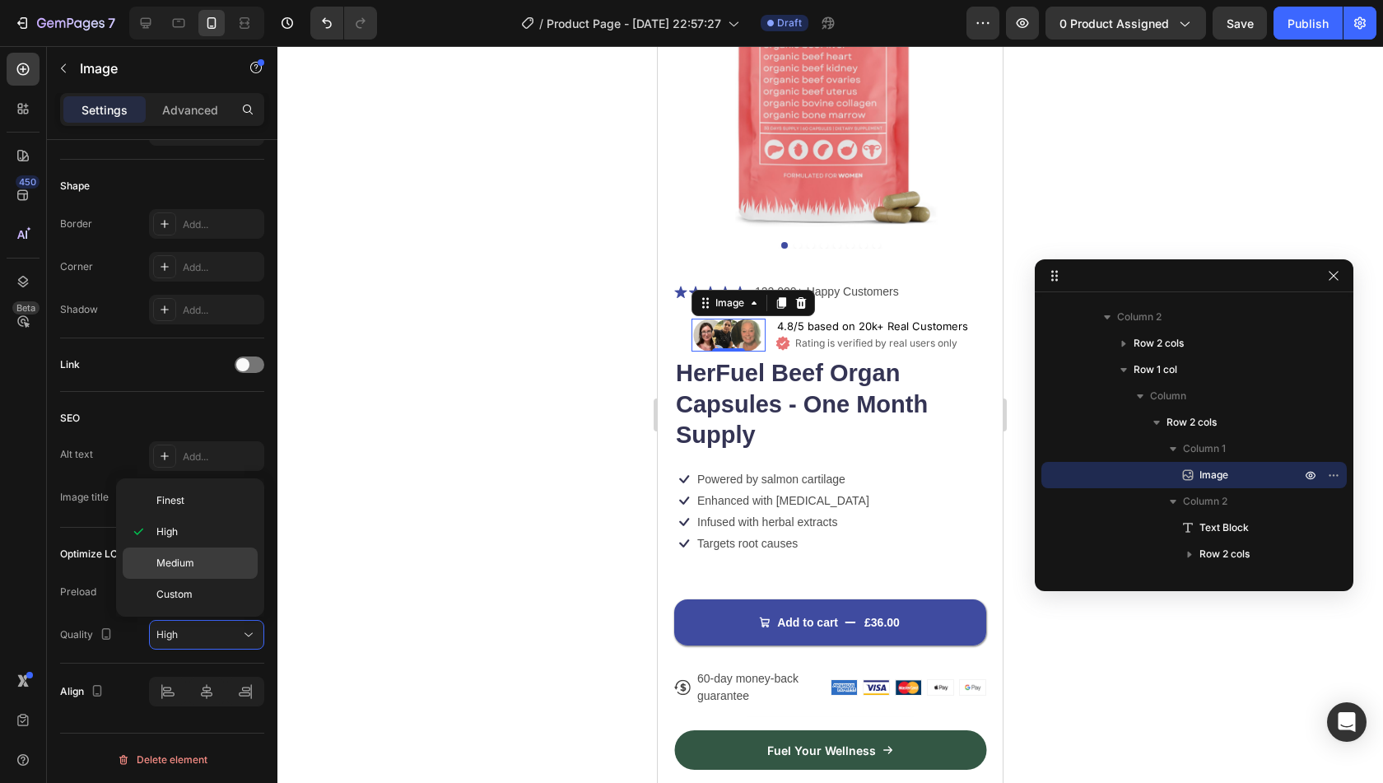
click at [194, 579] on div "Medium" at bounding box center [190, 594] width 135 height 31
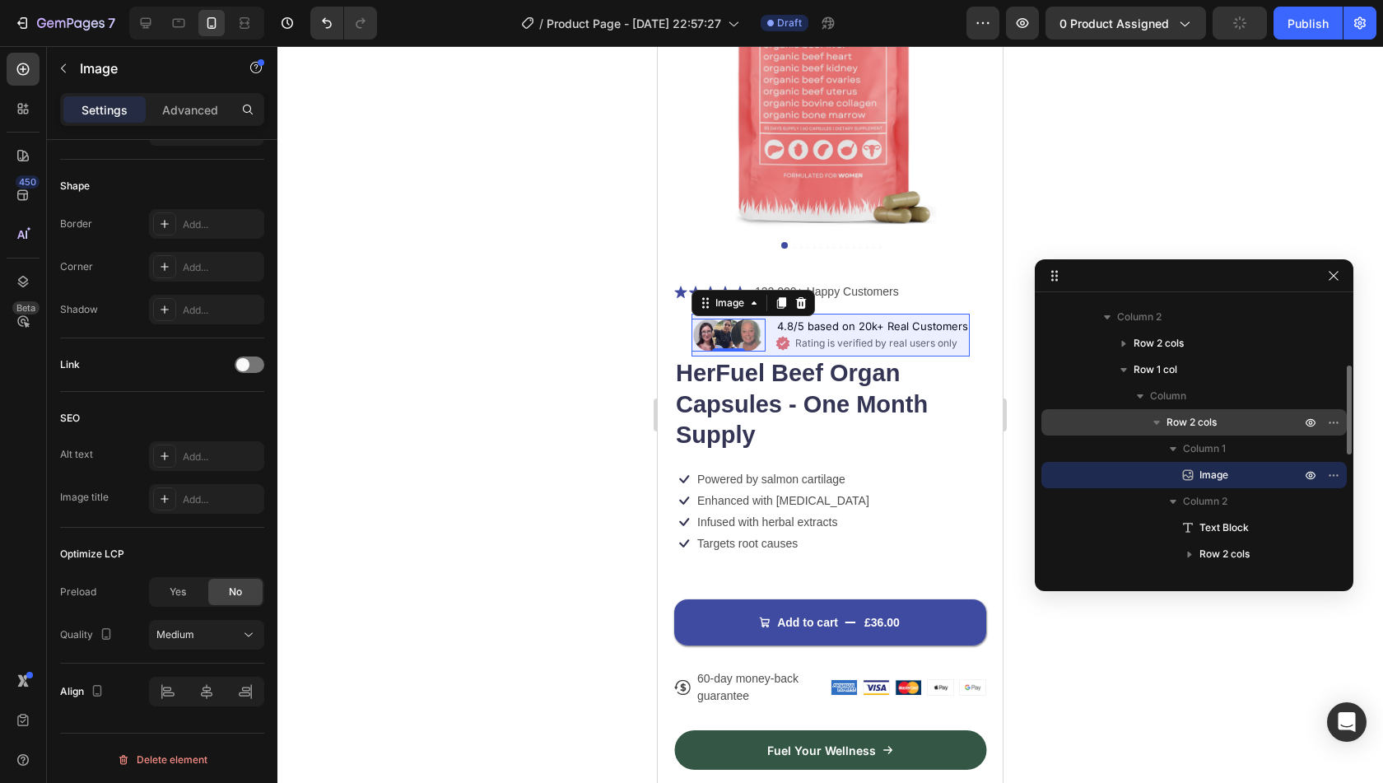
click at [1241, 415] on p "Row 2 cols" at bounding box center [1234, 422] width 137 height 16
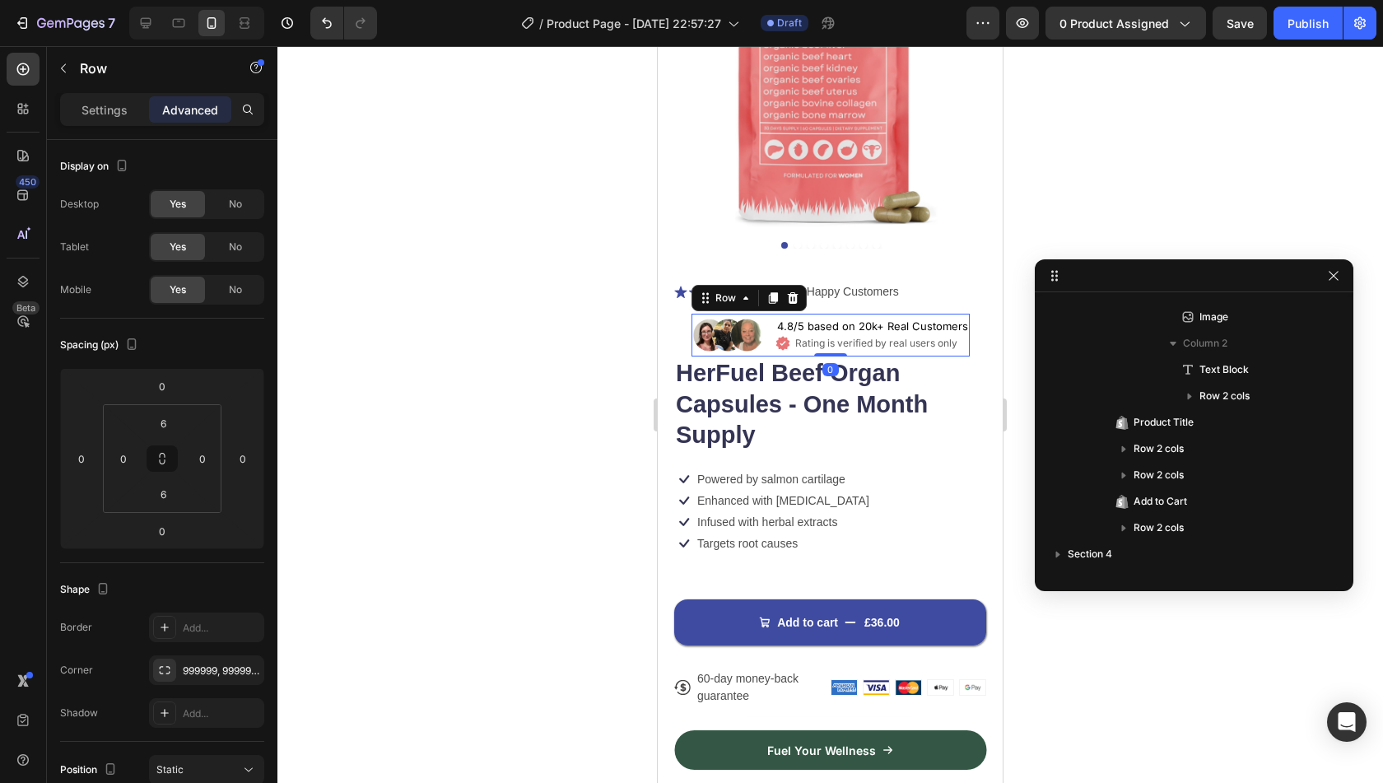
scroll to position [206, 0]
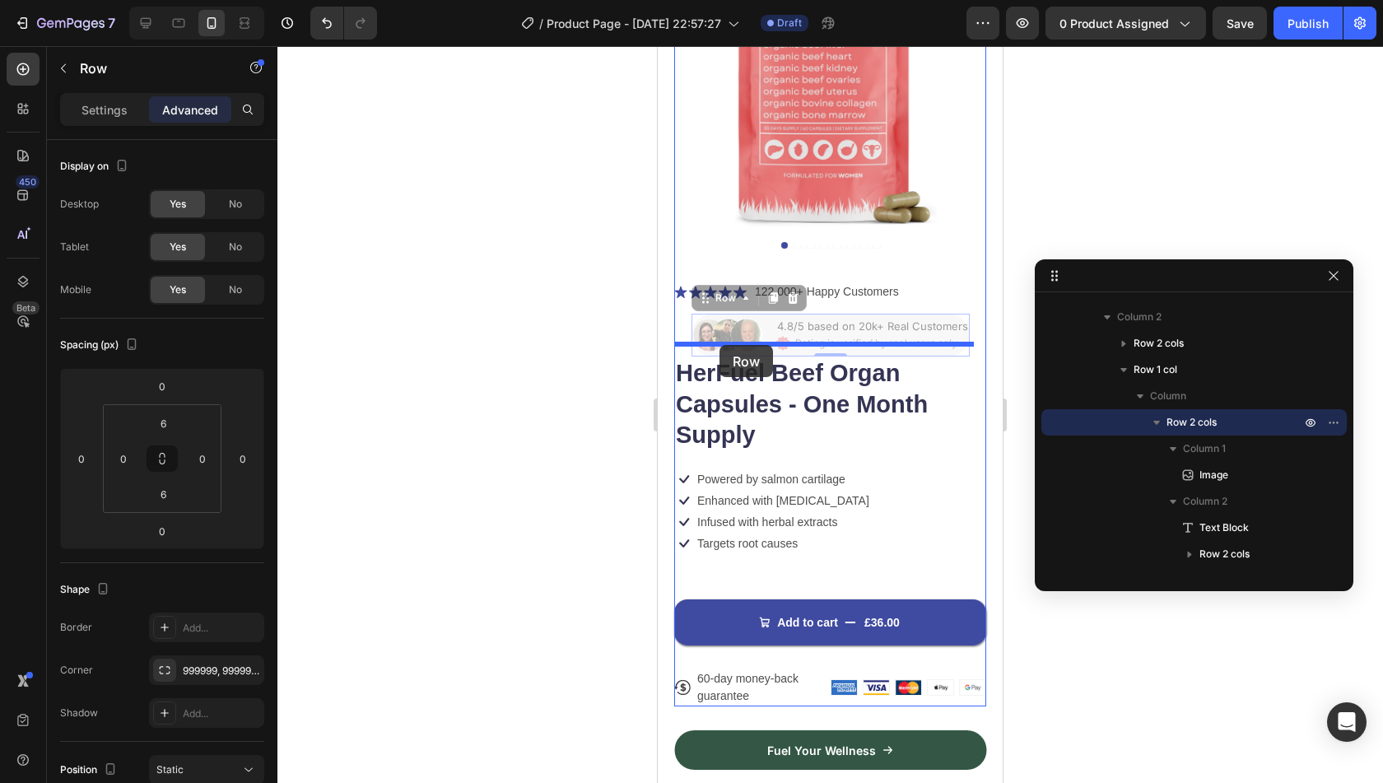
drag, startPoint x: 730, startPoint y: 293, endPoint x: 719, endPoint y: 345, distance: 53.0
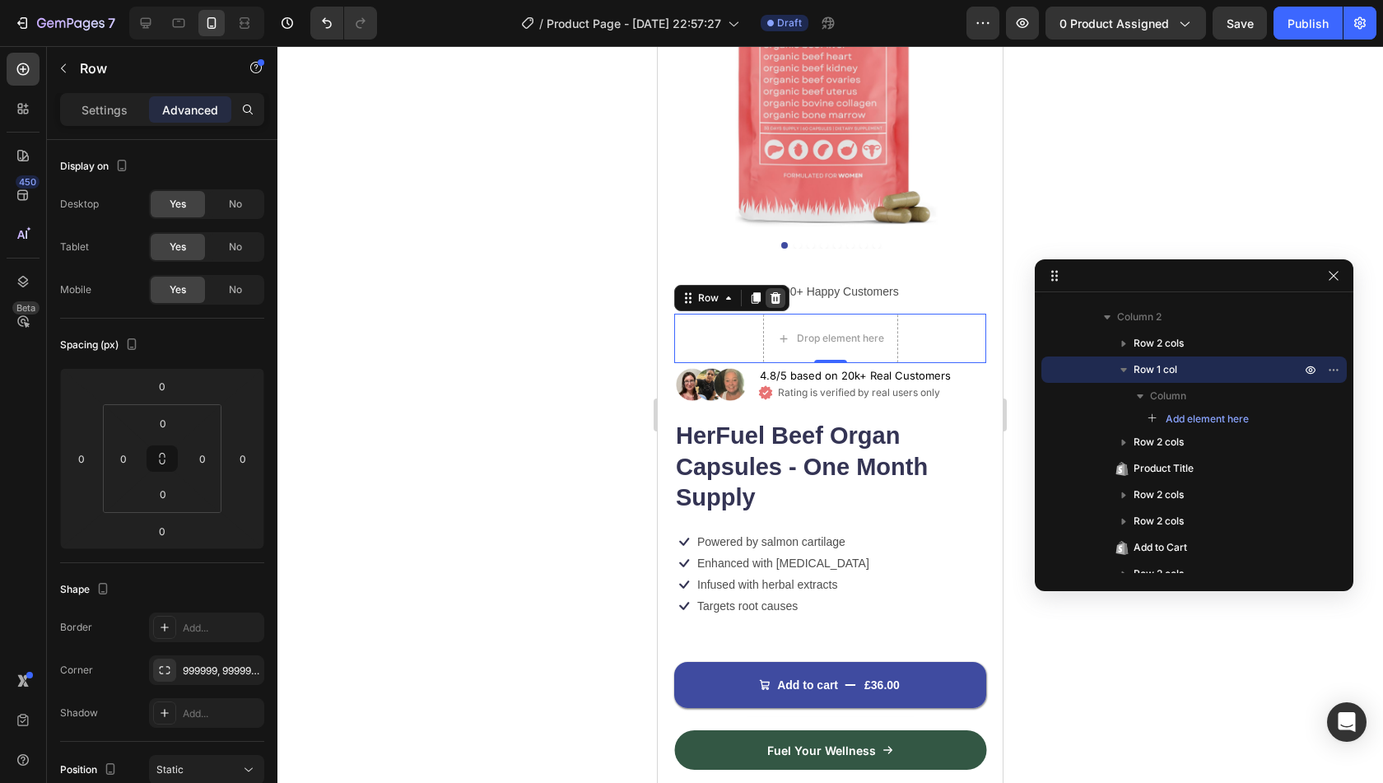
click at [772, 292] on icon at bounding box center [776, 298] width 11 height 12
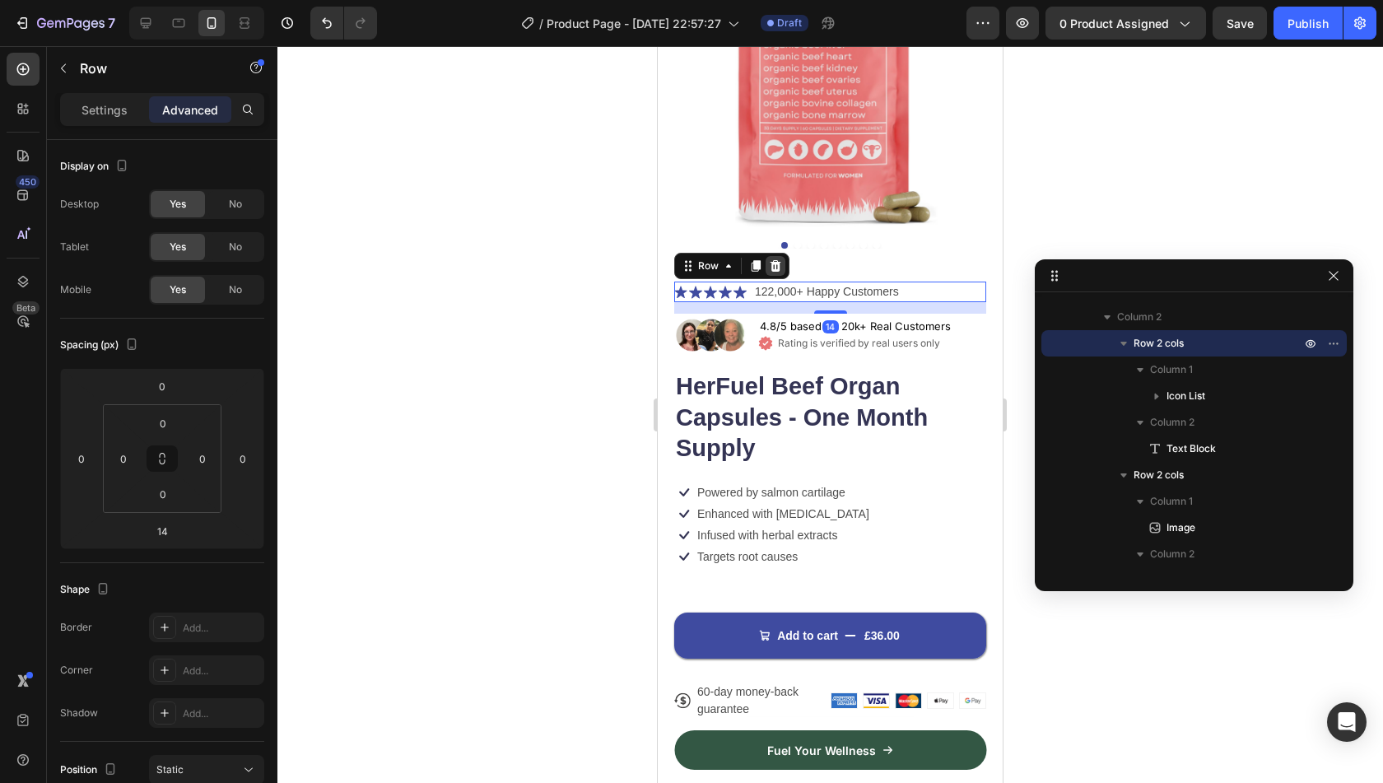
click at [777, 260] on icon at bounding box center [776, 266] width 11 height 12
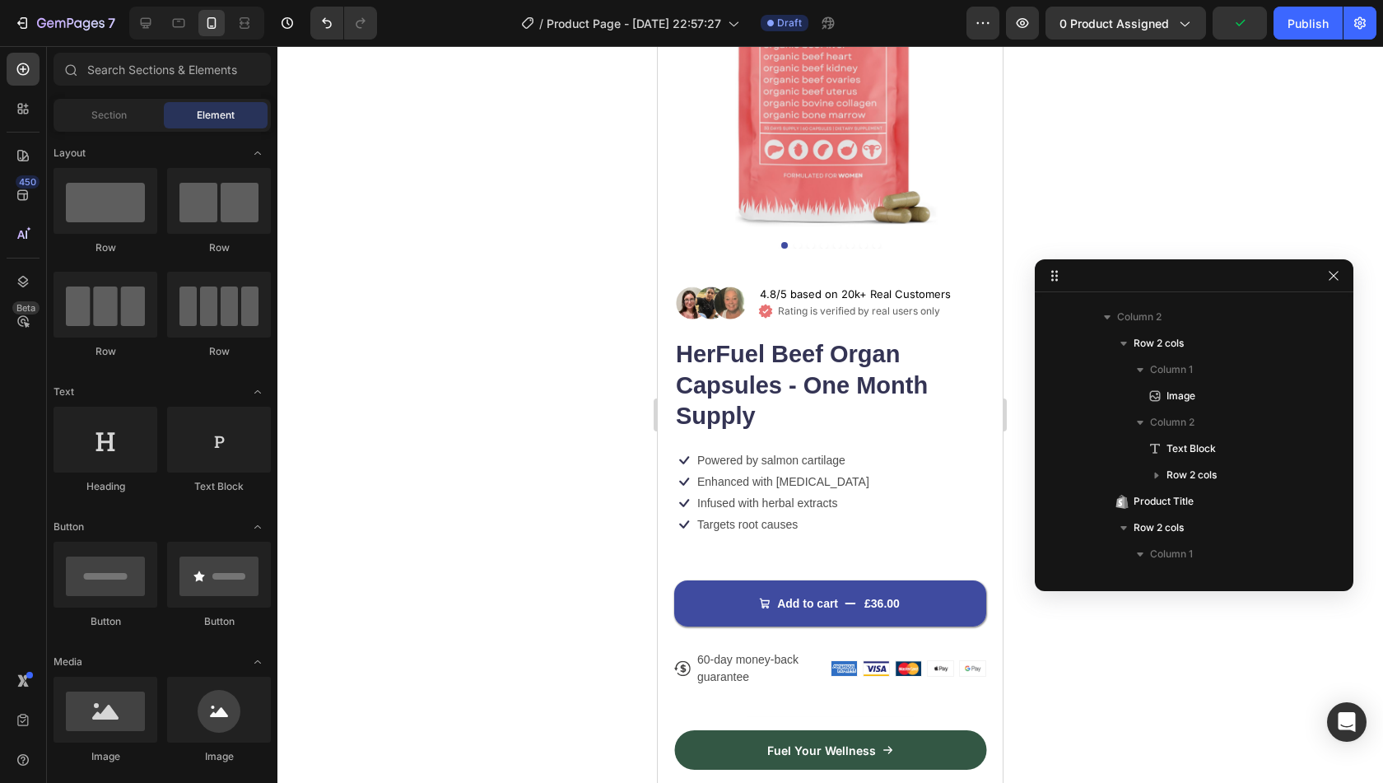
click at [1165, 142] on div at bounding box center [830, 414] width 1106 height 737
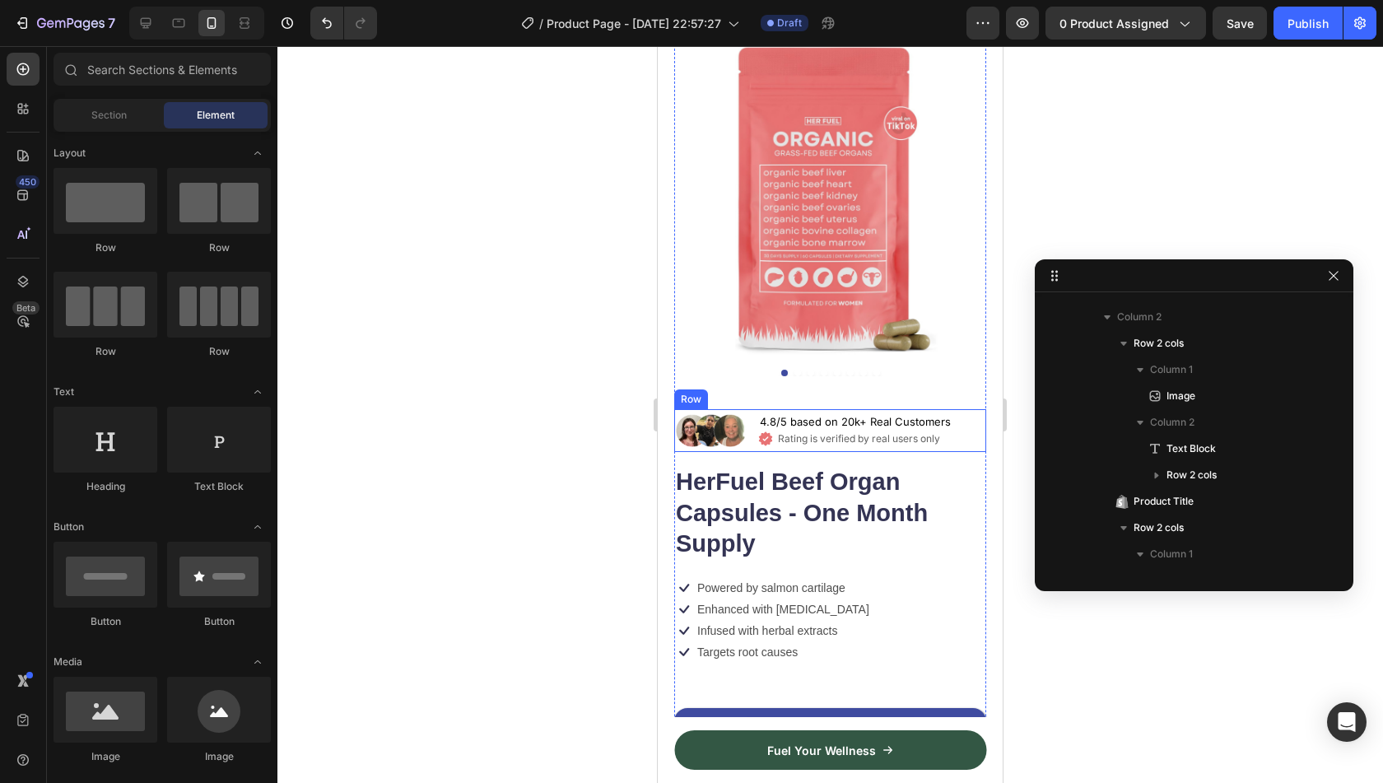
click at [750, 426] on div "Image 4.8/5 based on 20k+ Real Customers Text Block Icon Rating is verified by …" at bounding box center [830, 430] width 312 height 43
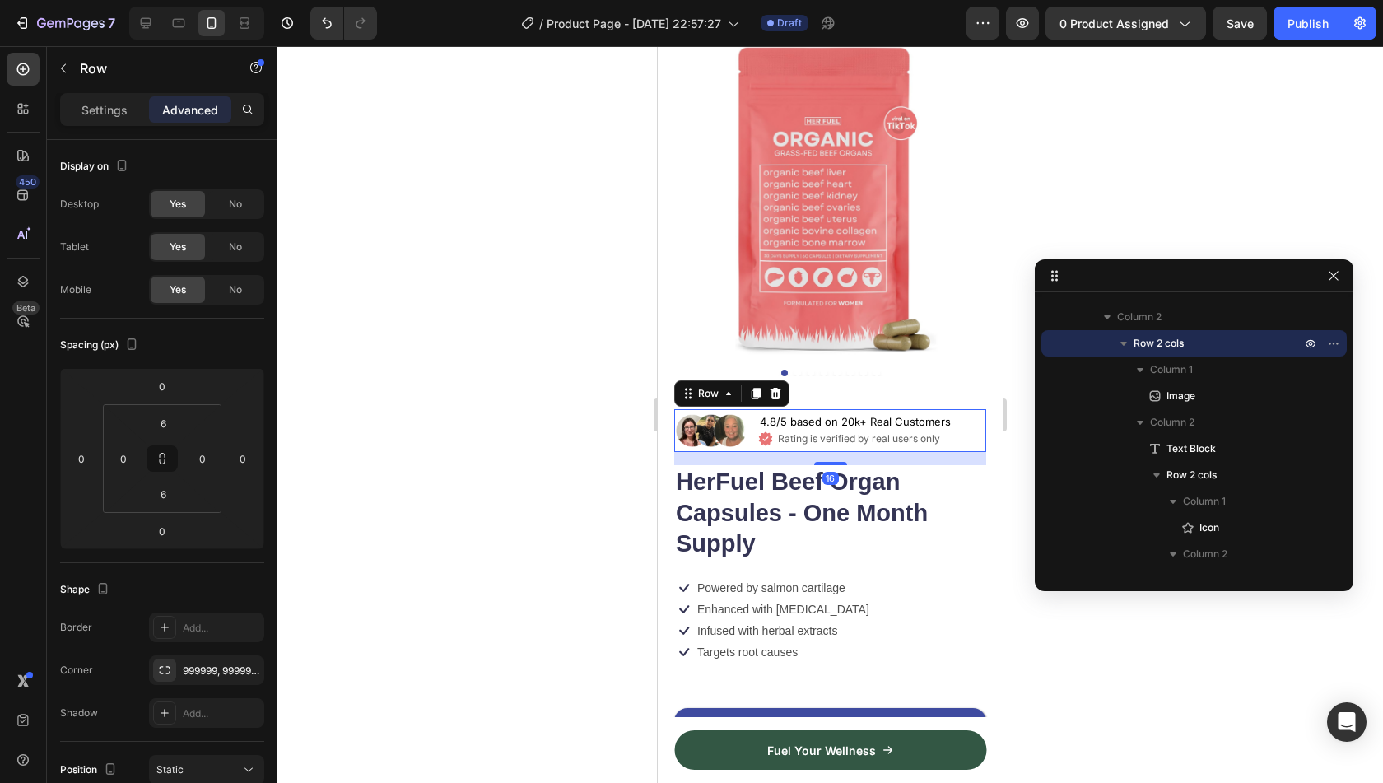
click at [570, 435] on div at bounding box center [830, 414] width 1106 height 737
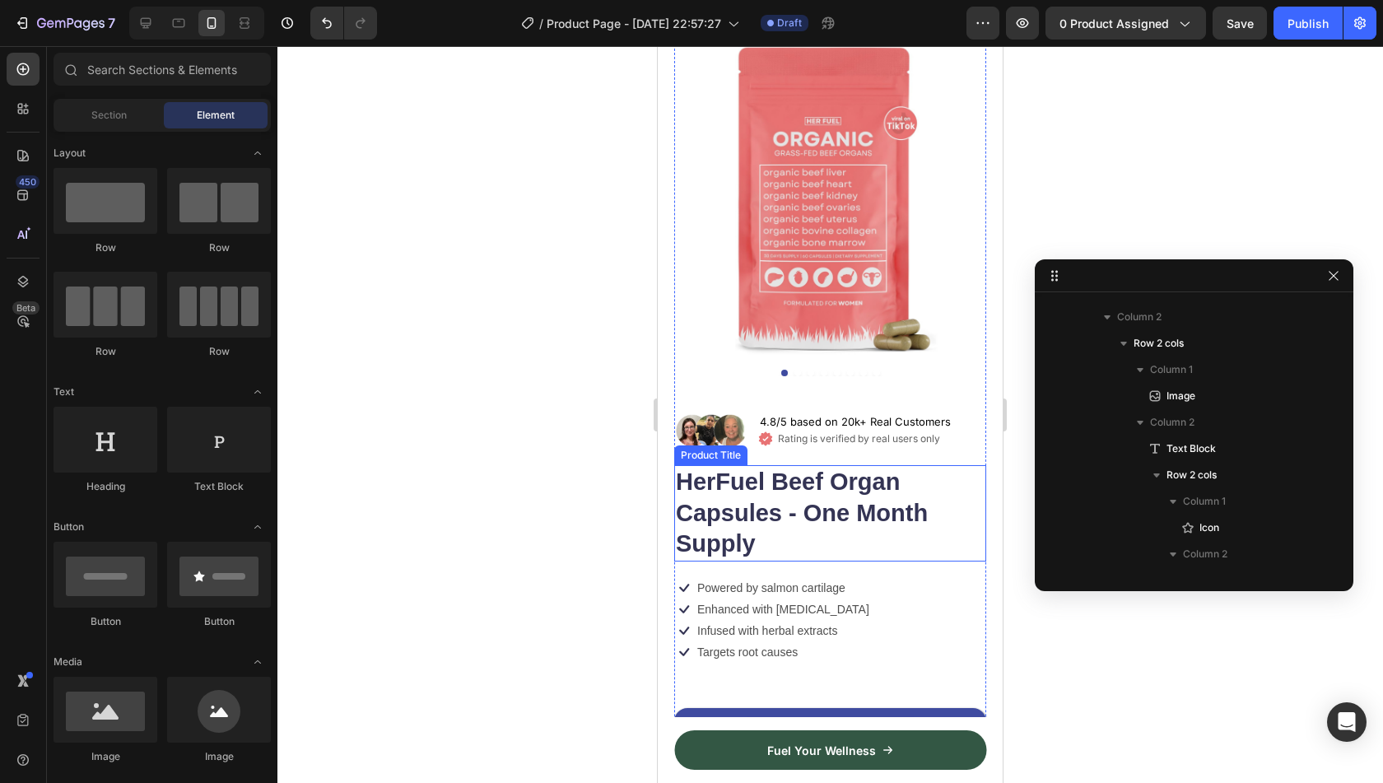
scroll to position [390, 0]
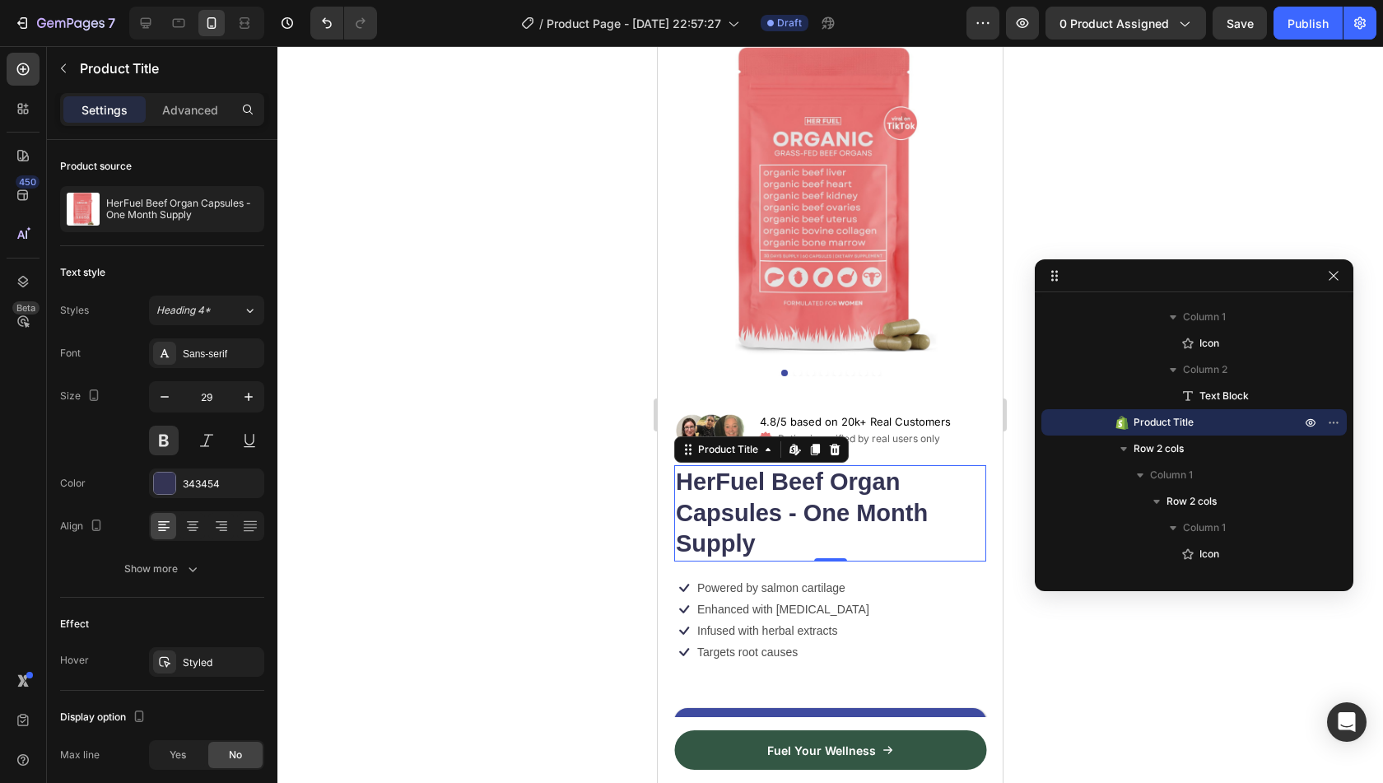
click at [815, 531] on h1 "HerFuel Beef Organ Capsules - One Month Supply" at bounding box center [830, 513] width 312 height 96
click at [586, 375] on div at bounding box center [830, 414] width 1106 height 737
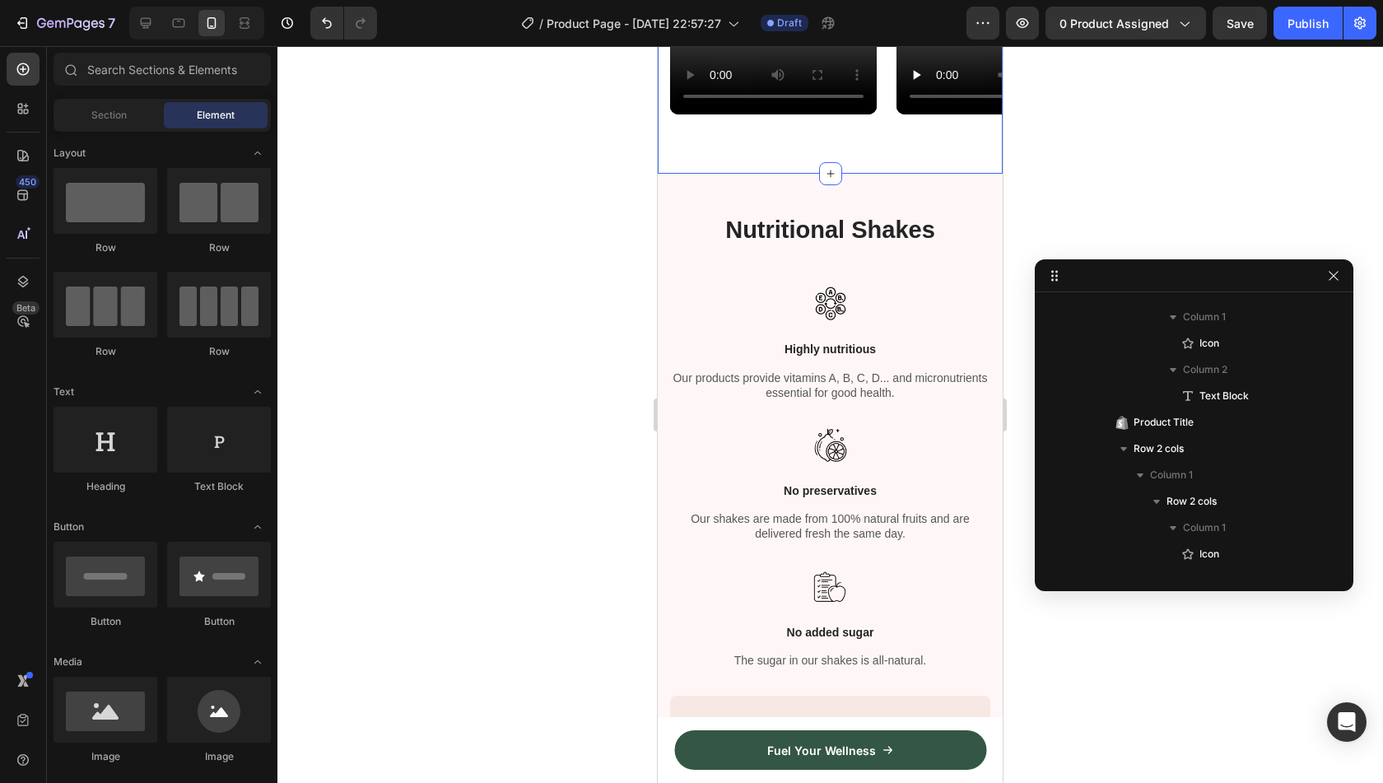
scroll to position [1655, 0]
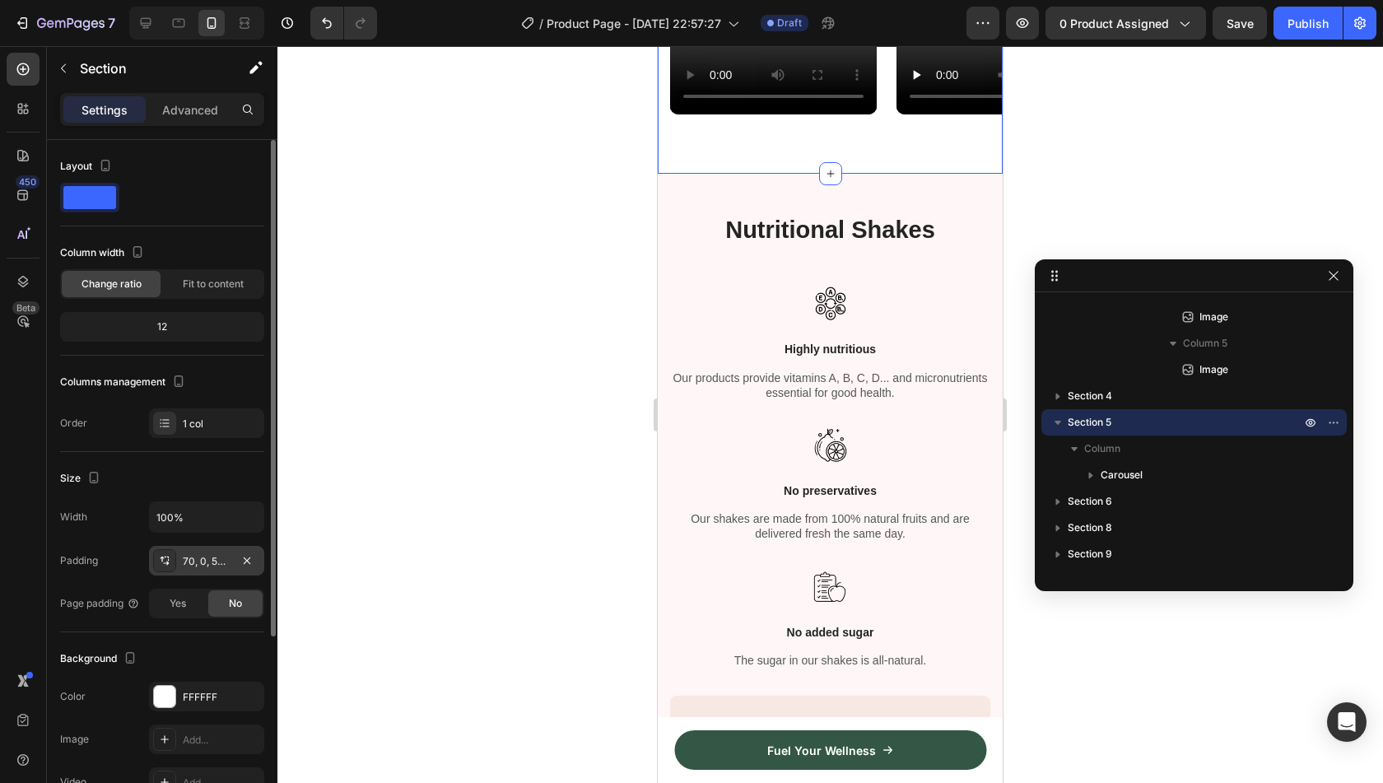
click at [191, 554] on div "70, 0, 56, 15" at bounding box center [207, 561] width 48 height 15
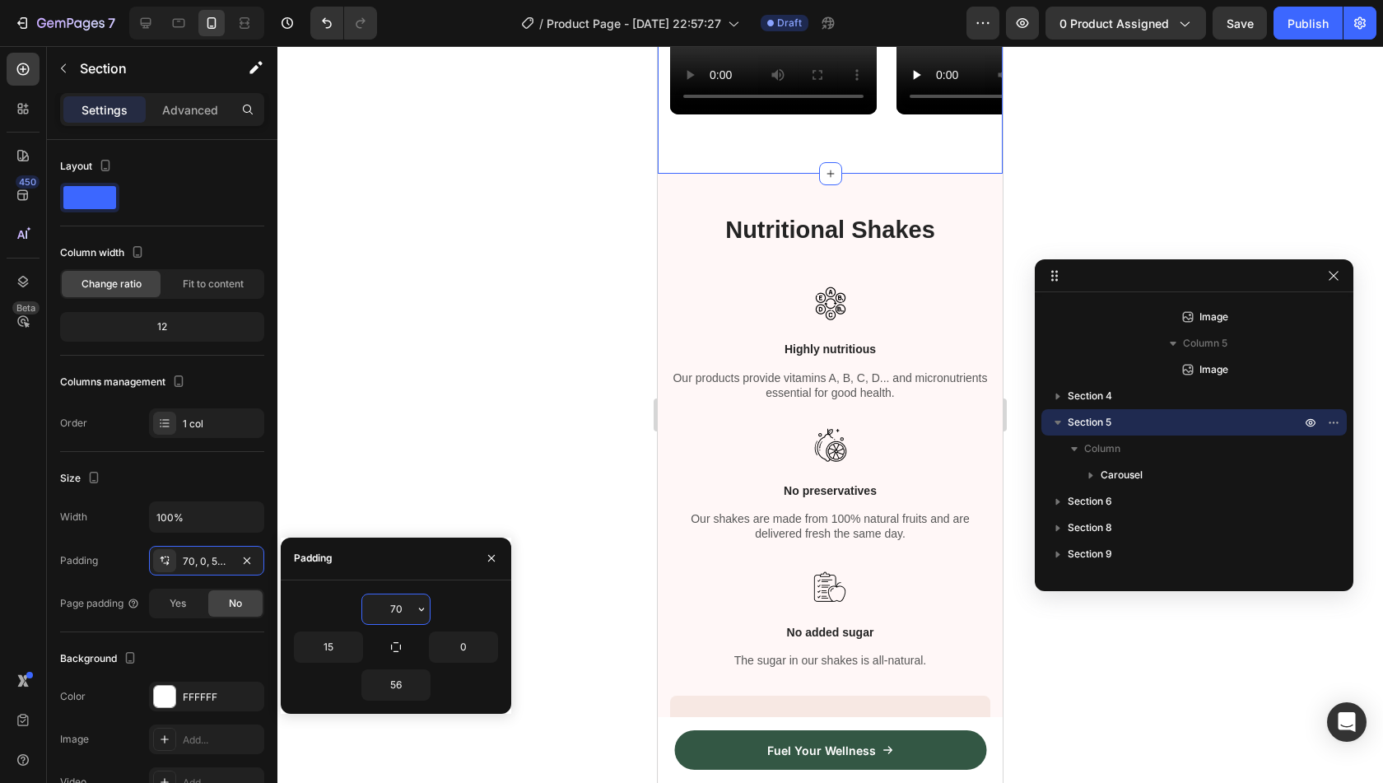
click at [379, 607] on input "70" at bounding box center [396, 609] width 68 height 30
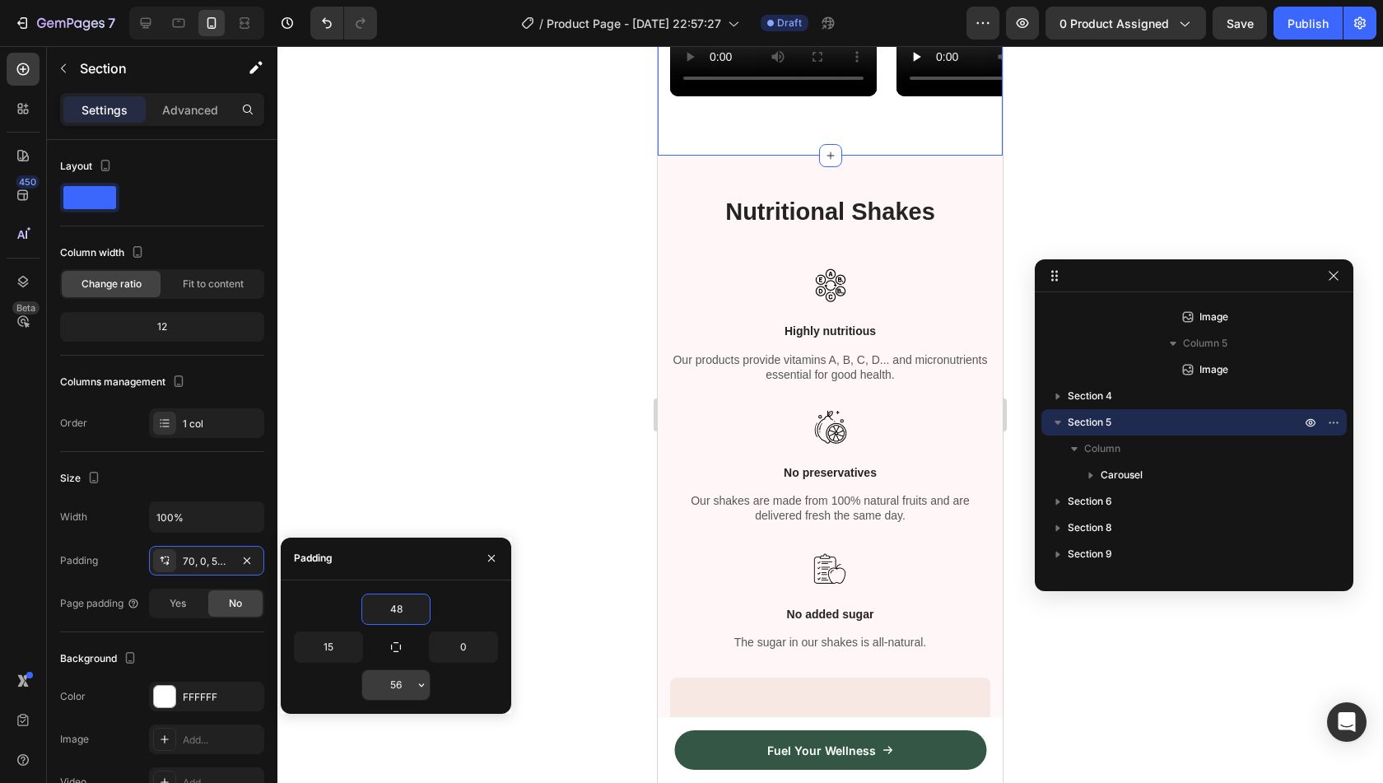
type input "48"
click at [398, 690] on input "56" at bounding box center [396, 685] width 68 height 30
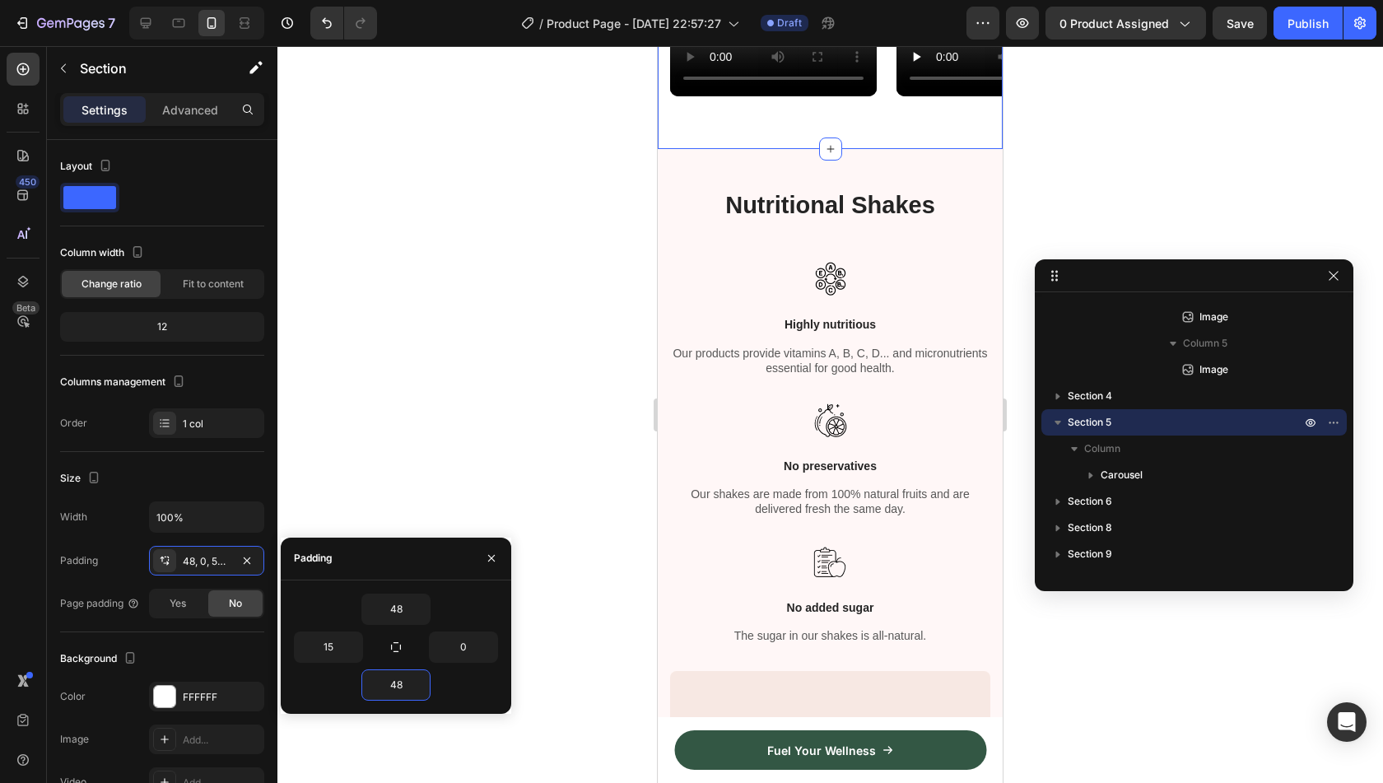
type input "48"
click at [469, 690] on div "48" at bounding box center [396, 684] width 204 height 31
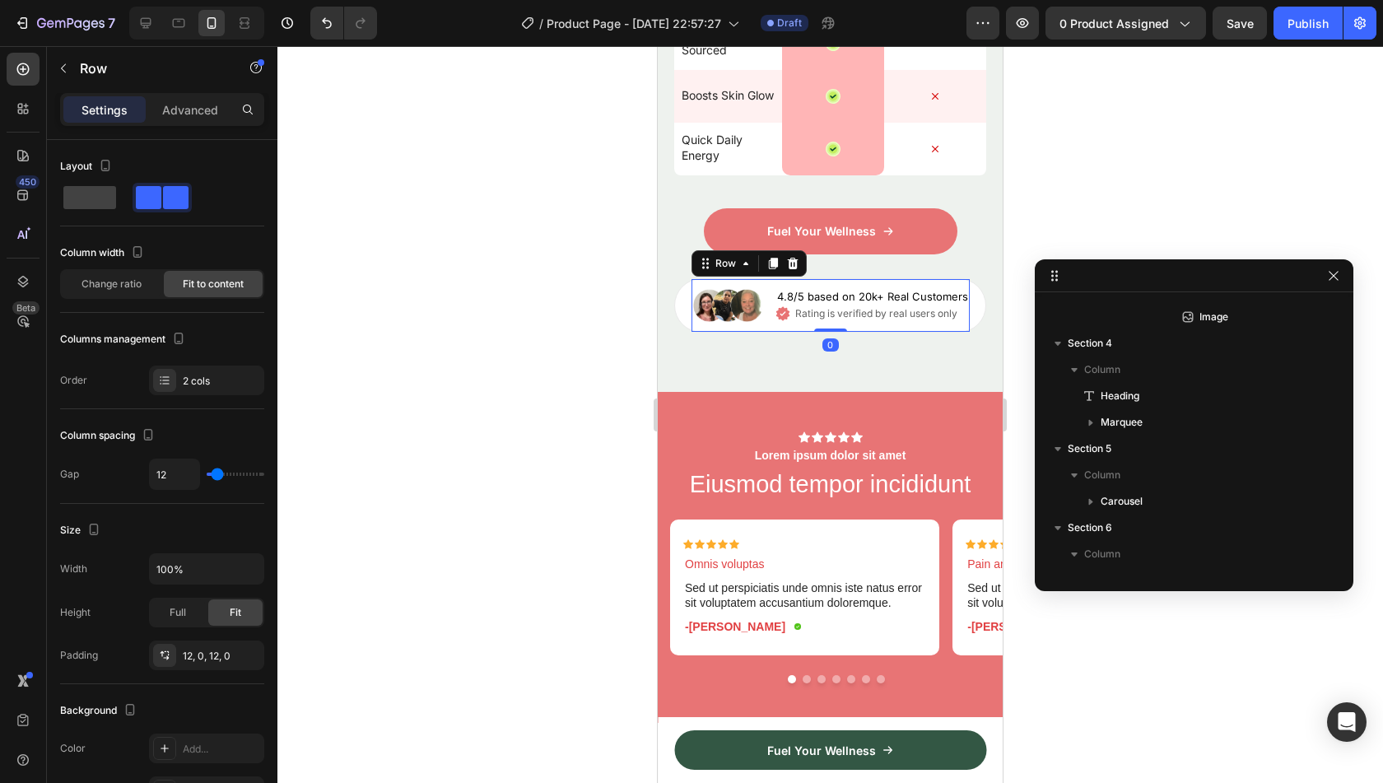
scroll to position [2570, 0]
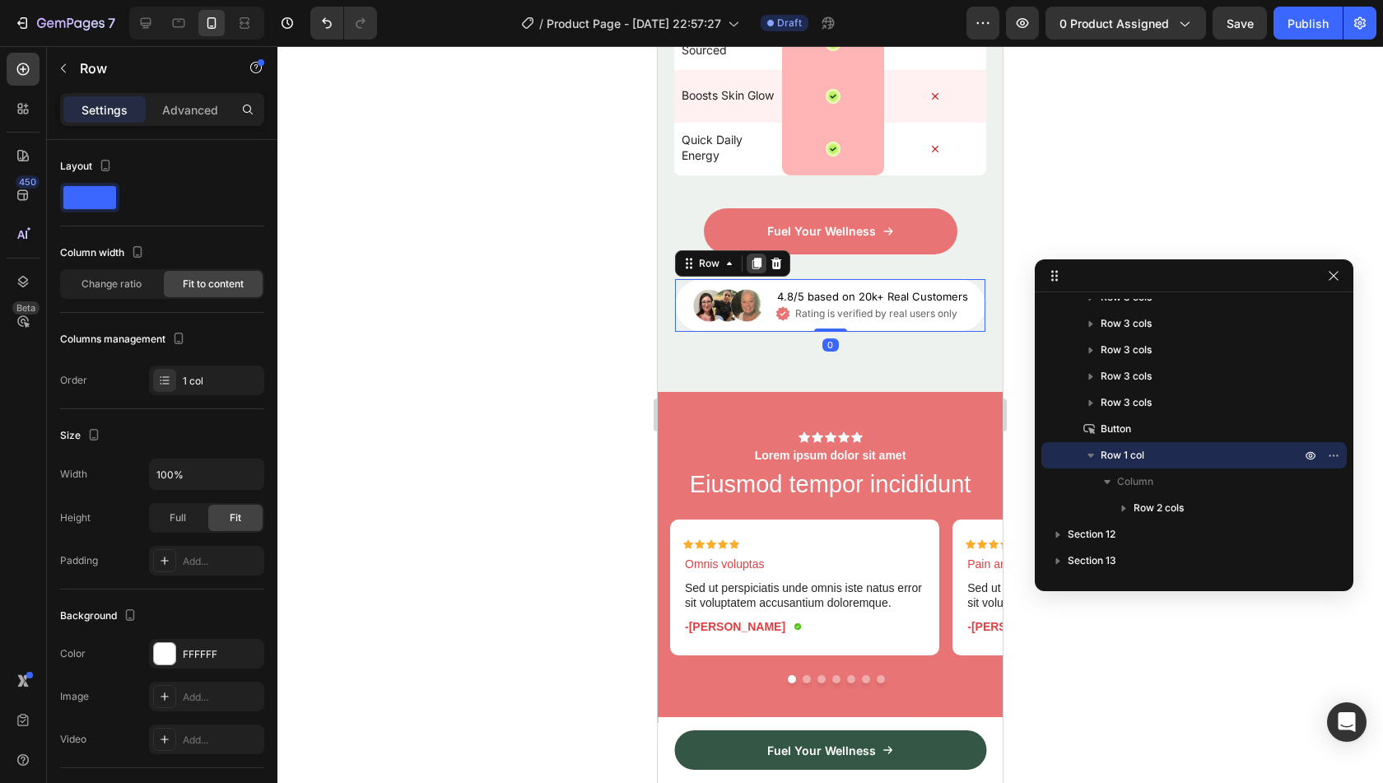
click at [754, 271] on div at bounding box center [757, 264] width 20 height 20
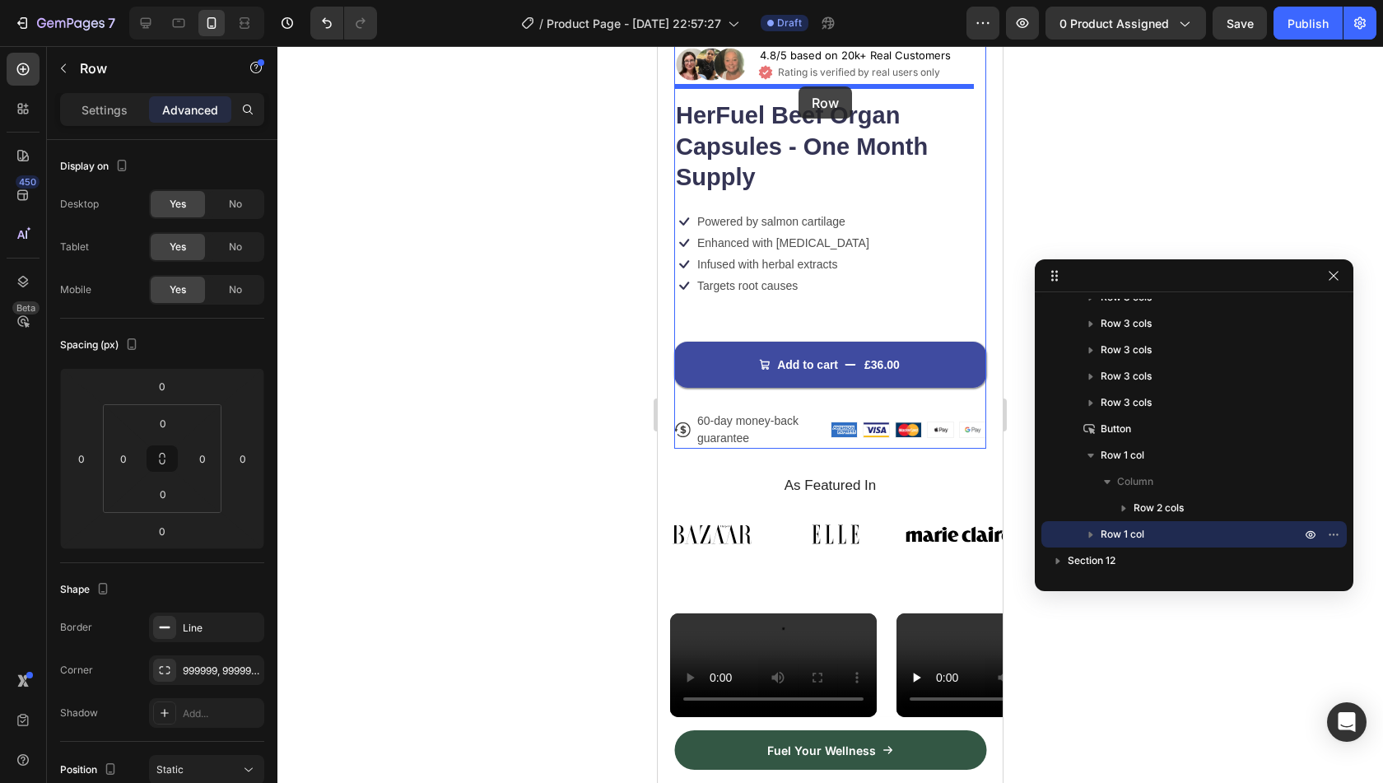
scroll to position [389, 0]
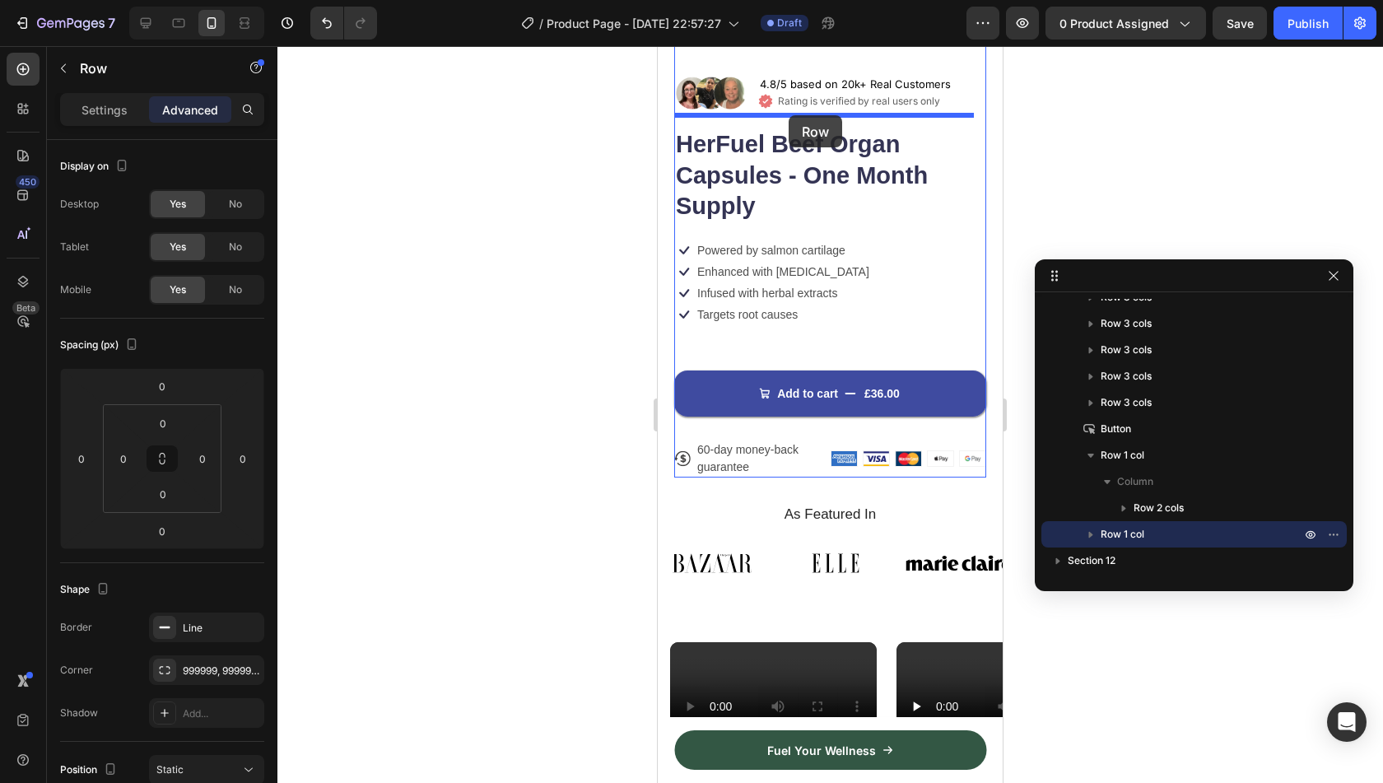
drag, startPoint x: 716, startPoint y: 311, endPoint x: 789, endPoint y: 115, distance: 208.9
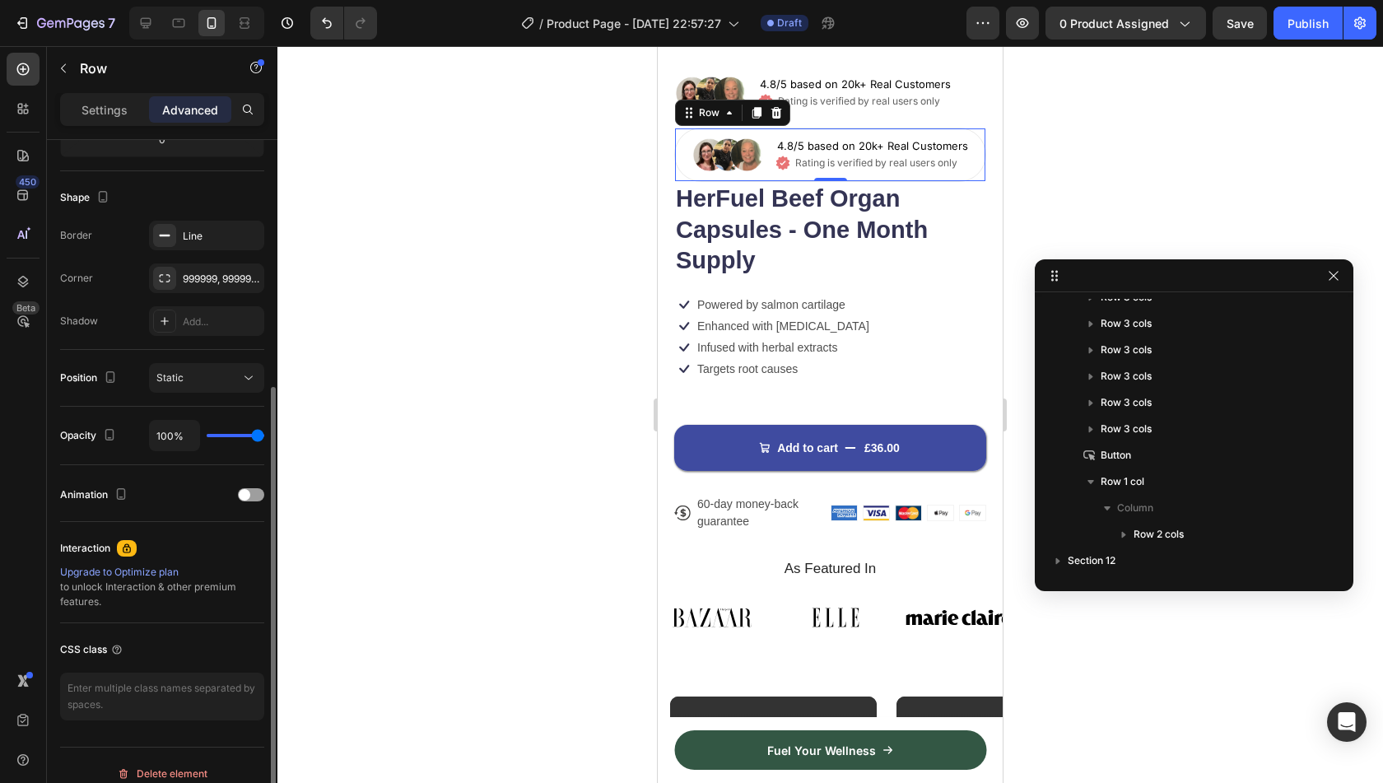
scroll to position [405, 0]
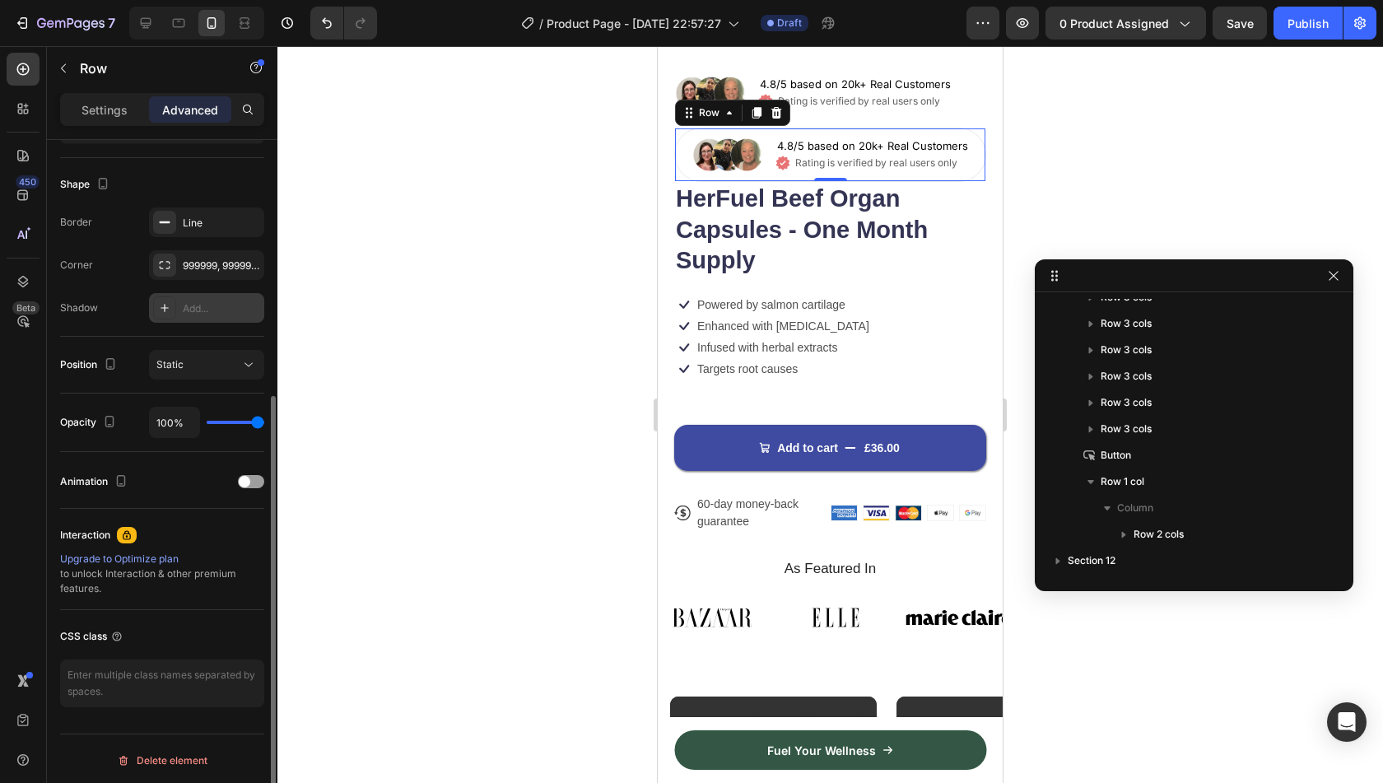
click at [219, 309] on div "Add..." at bounding box center [221, 308] width 77 height 15
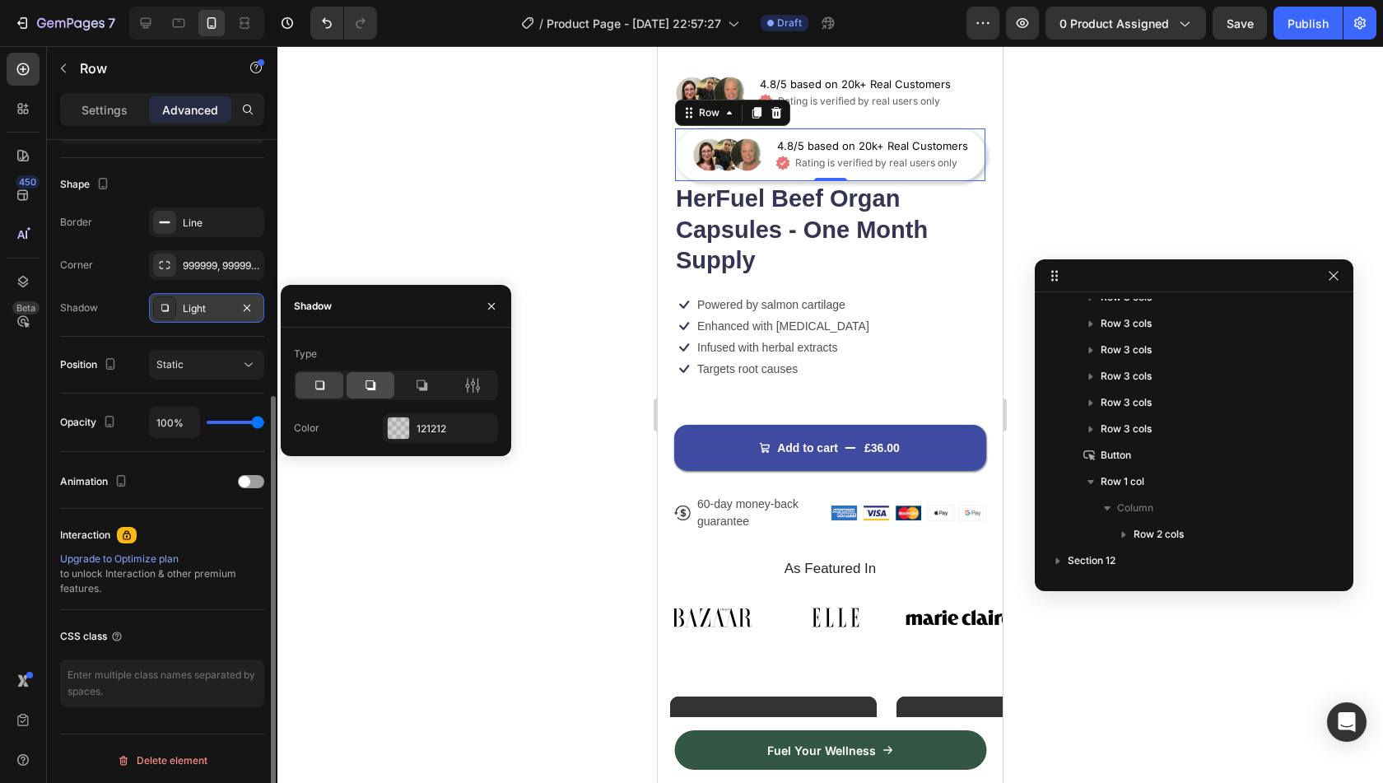
click at [385, 391] on div at bounding box center [371, 385] width 48 height 26
click at [426, 389] on icon at bounding box center [422, 385] width 11 height 11
click at [321, 384] on icon at bounding box center [319, 385] width 16 height 16
click at [457, 376] on div at bounding box center [473, 385] width 48 height 26
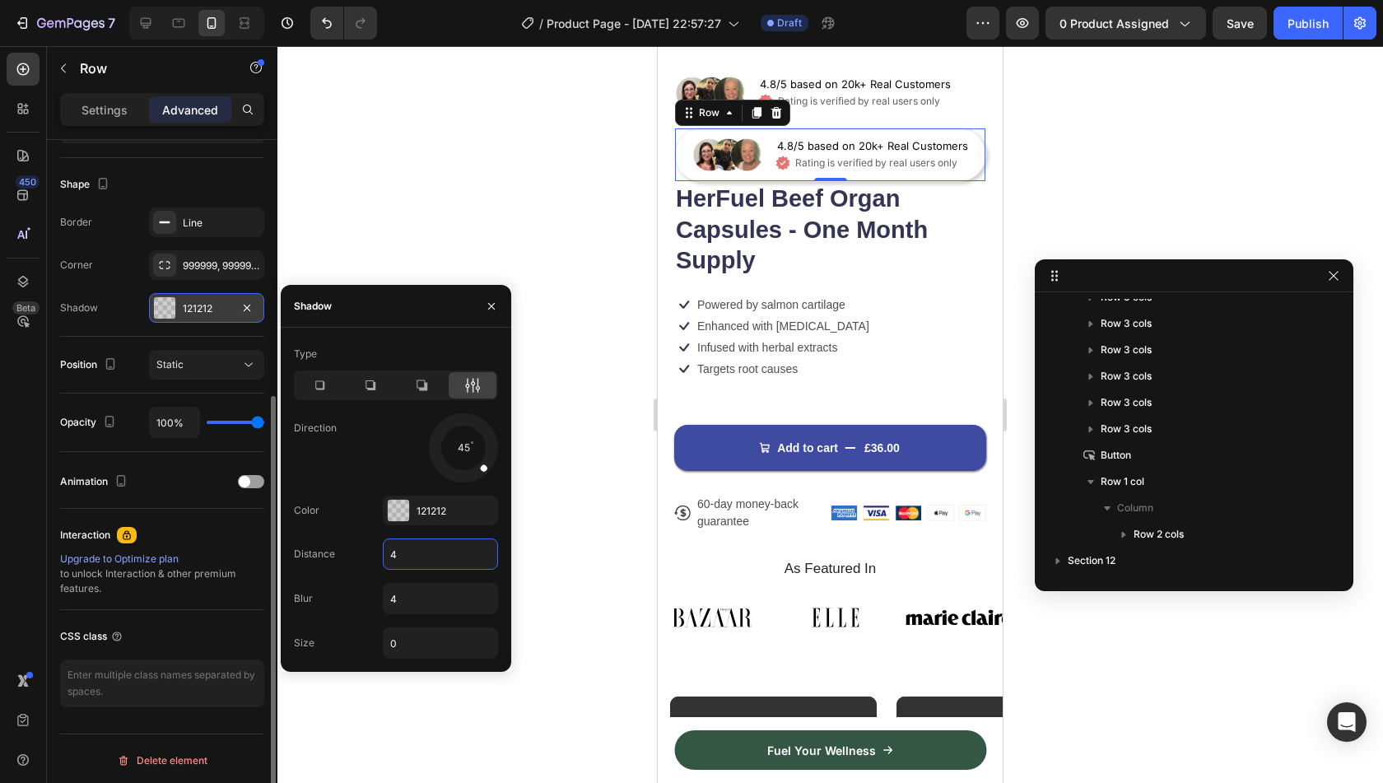
click at [436, 546] on input "4" at bounding box center [441, 554] width 114 height 30
type input "2"
type input "1"
click at [431, 602] on input "4" at bounding box center [441, 599] width 114 height 30
type input "2"
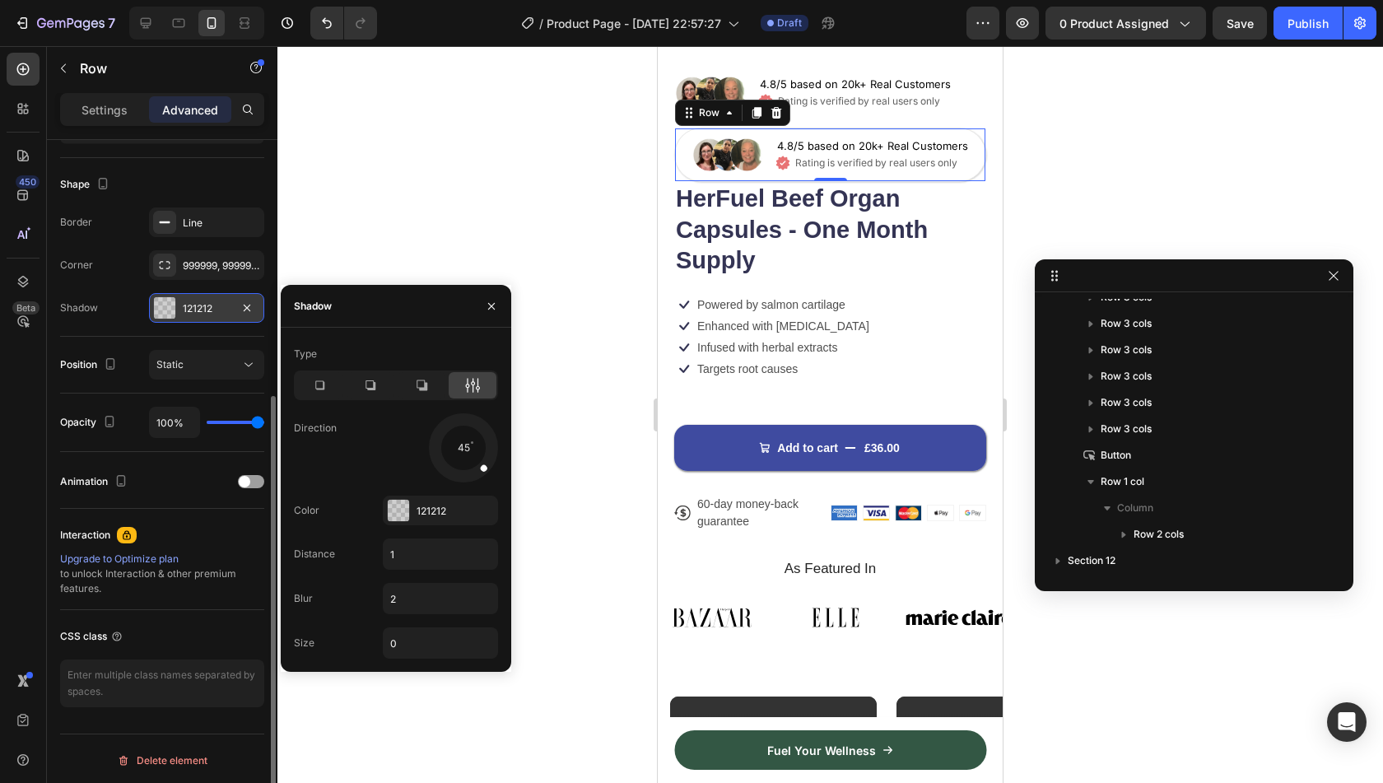
click at [352, 627] on div "Size 0" at bounding box center [396, 642] width 204 height 31
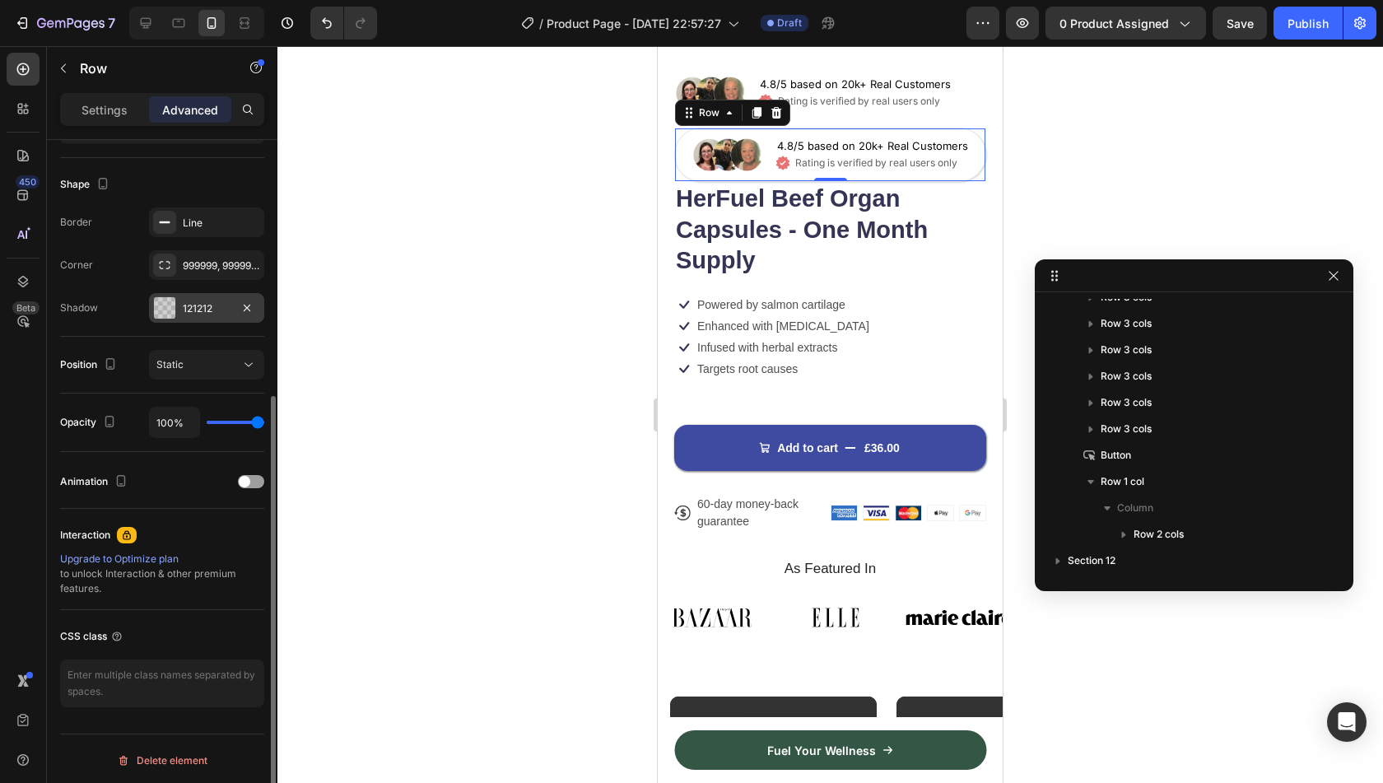
click at [584, 449] on div at bounding box center [830, 414] width 1106 height 737
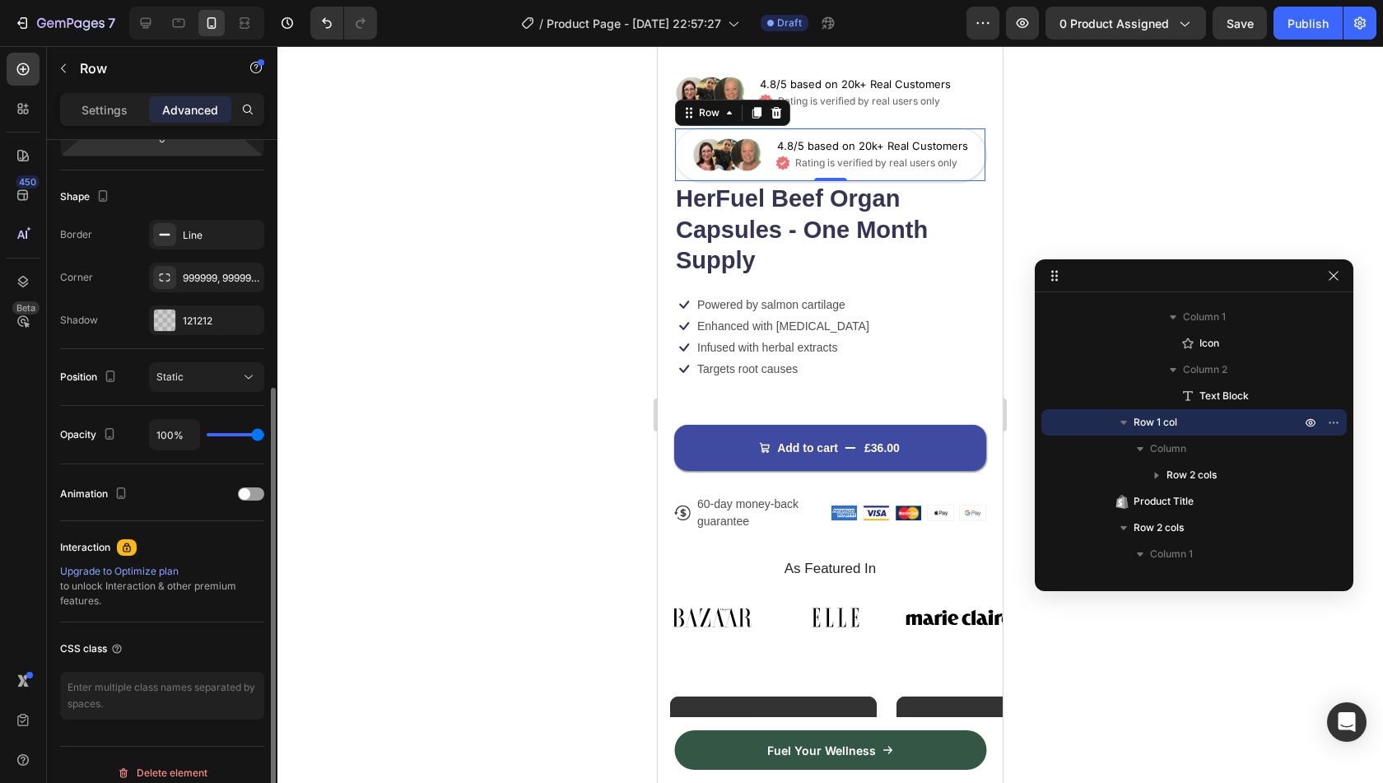
scroll to position [0, 0]
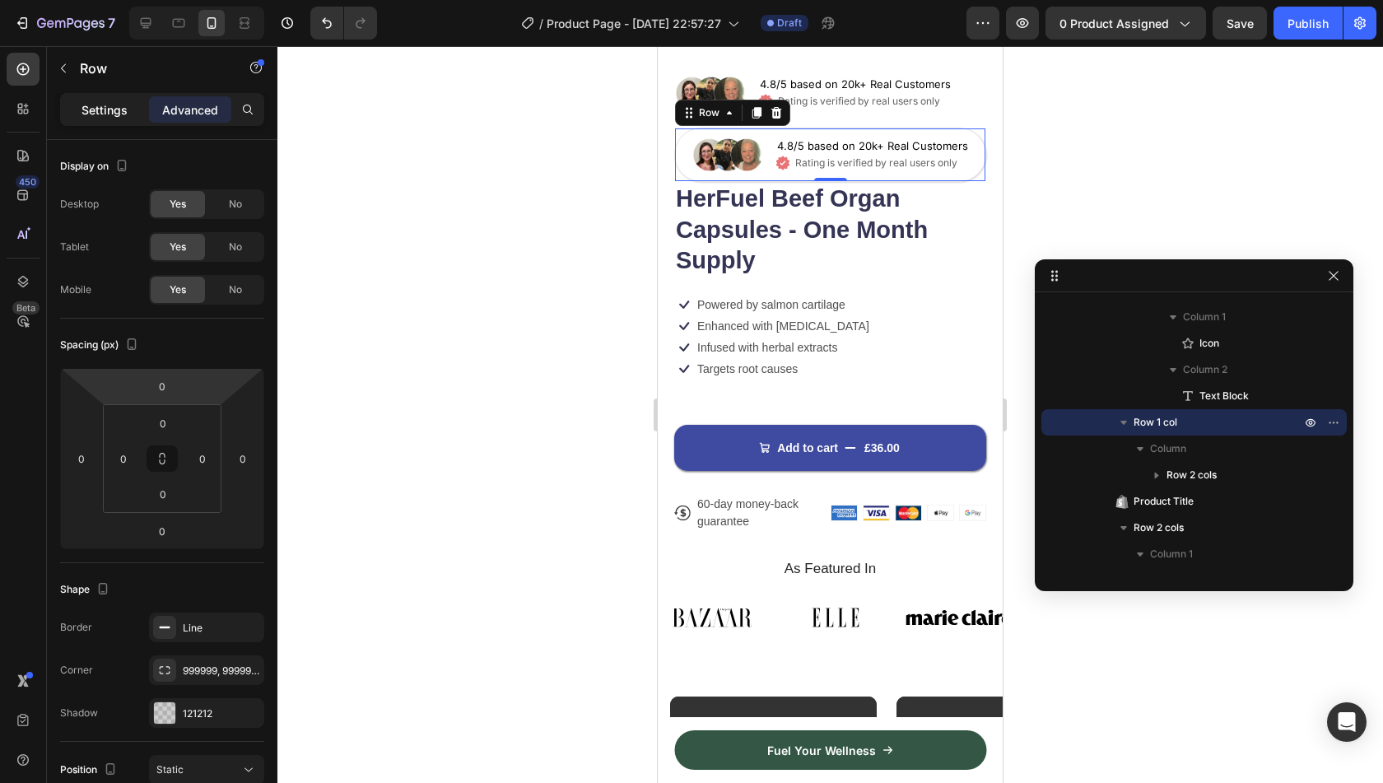
click at [108, 113] on p "Settings" at bounding box center [104, 109] width 46 height 17
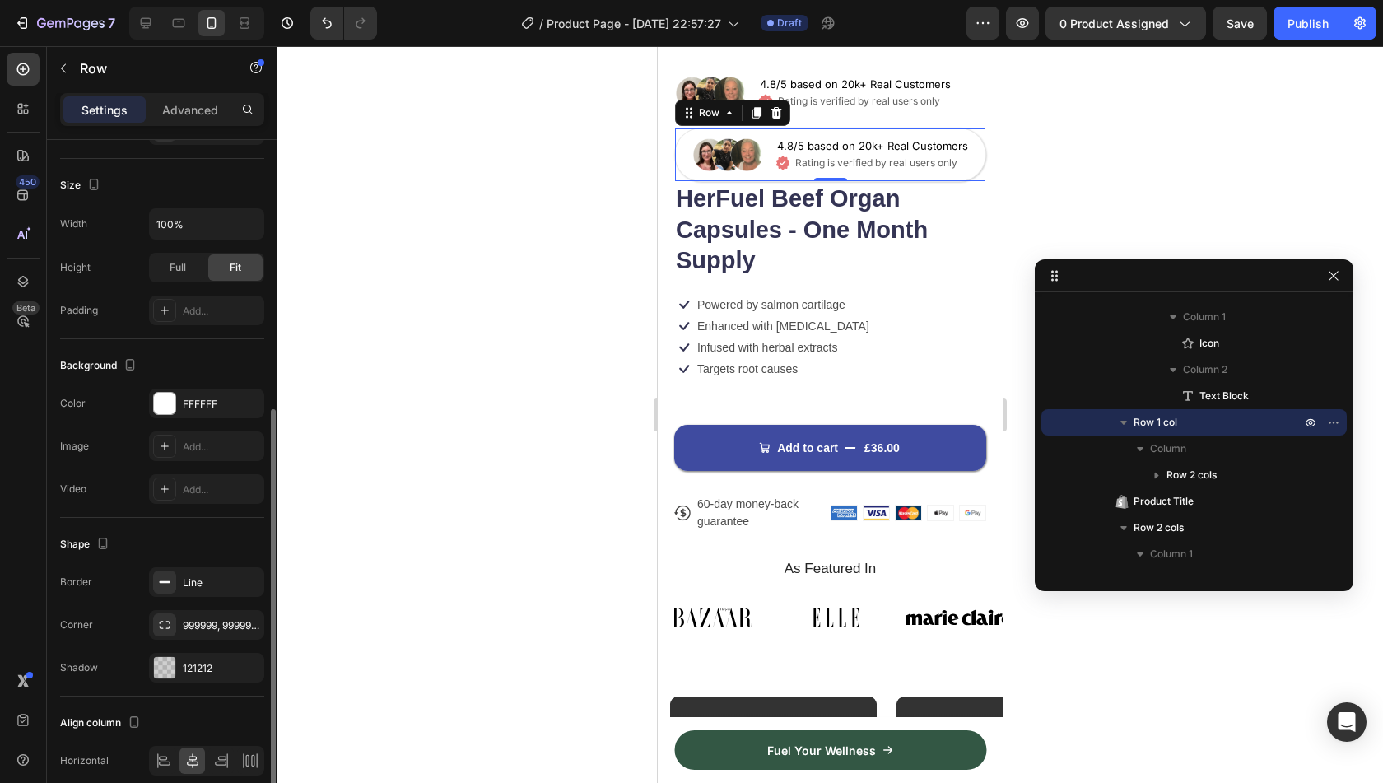
scroll to position [319, 0]
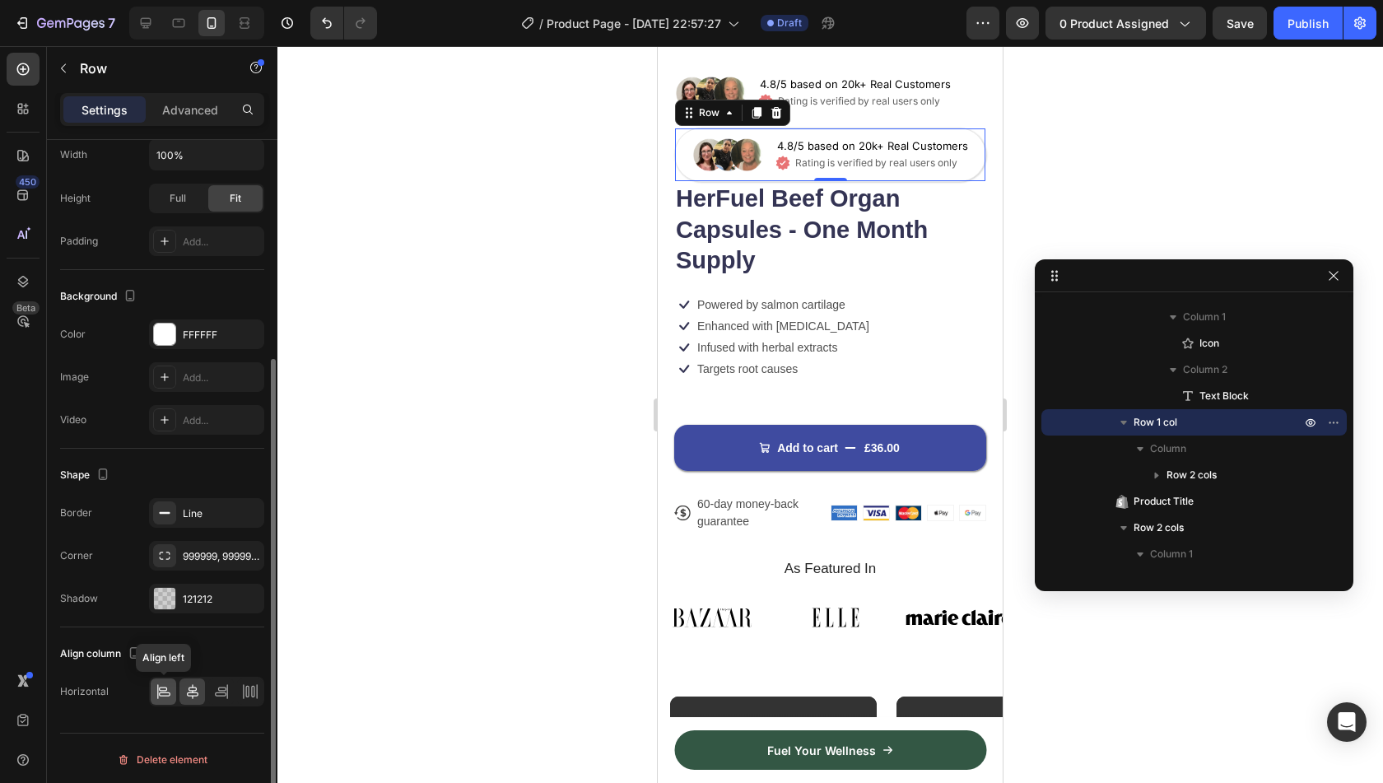
click at [168, 687] on icon at bounding box center [164, 691] width 16 height 16
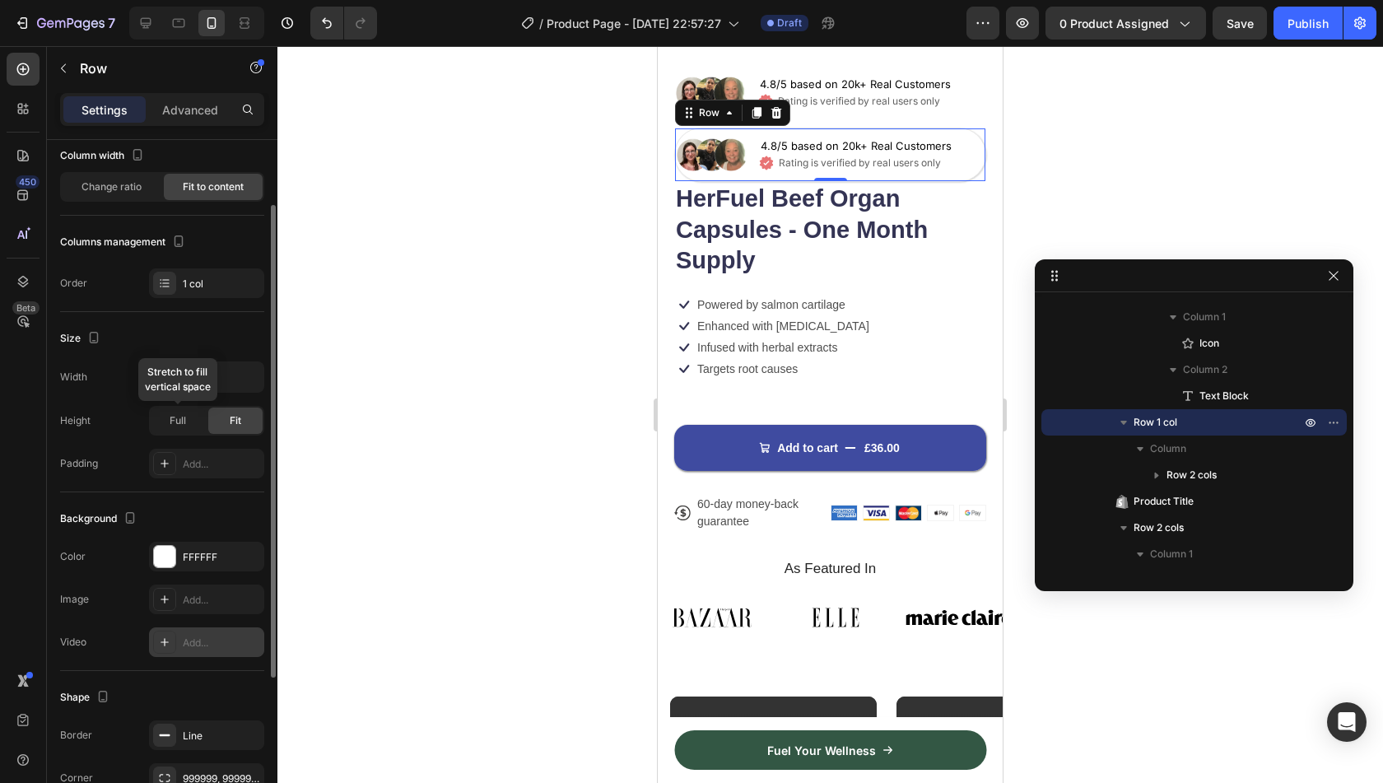
scroll to position [96, 0]
click at [185, 424] on span "Full" at bounding box center [178, 421] width 16 height 15
click at [226, 421] on div "Fit" at bounding box center [235, 421] width 54 height 26
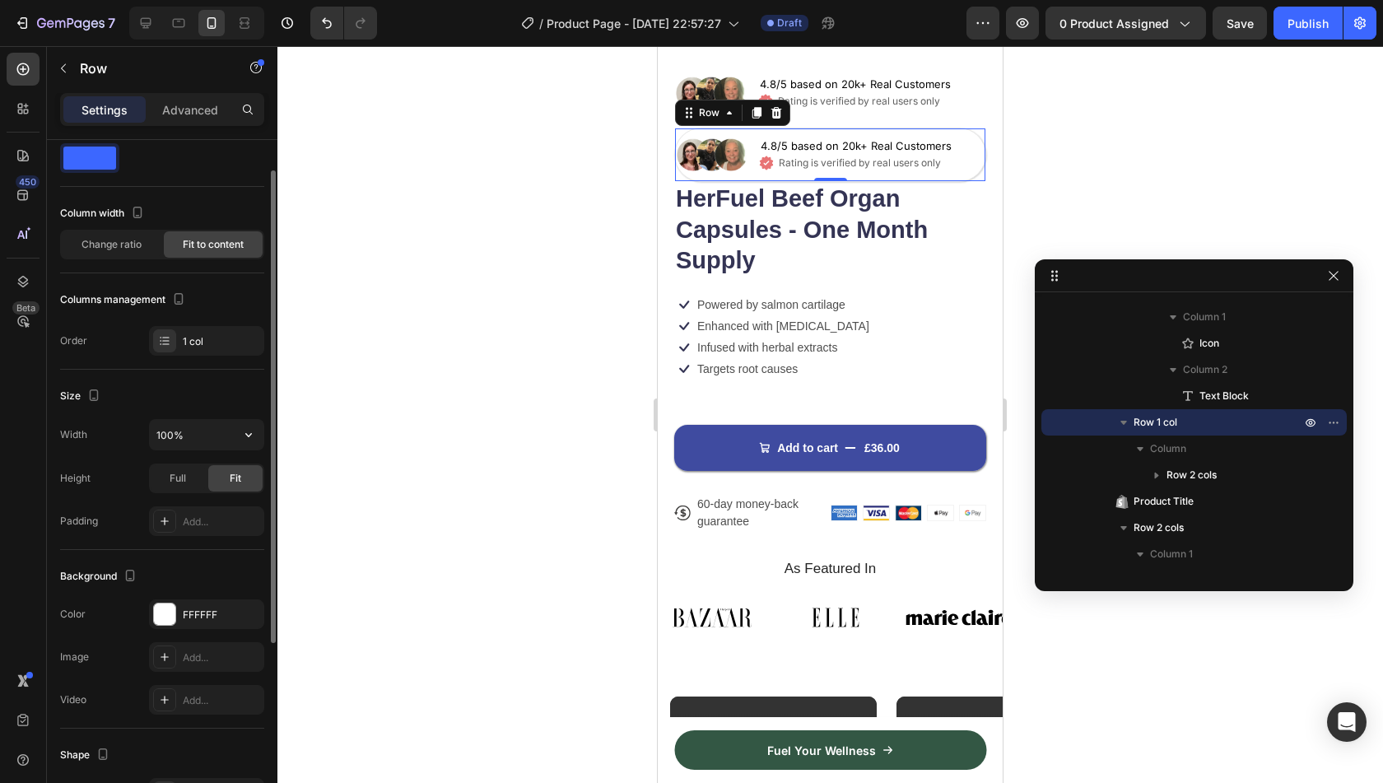
scroll to position [40, 0]
click at [142, 253] on div "Change ratio" at bounding box center [111, 244] width 99 height 26
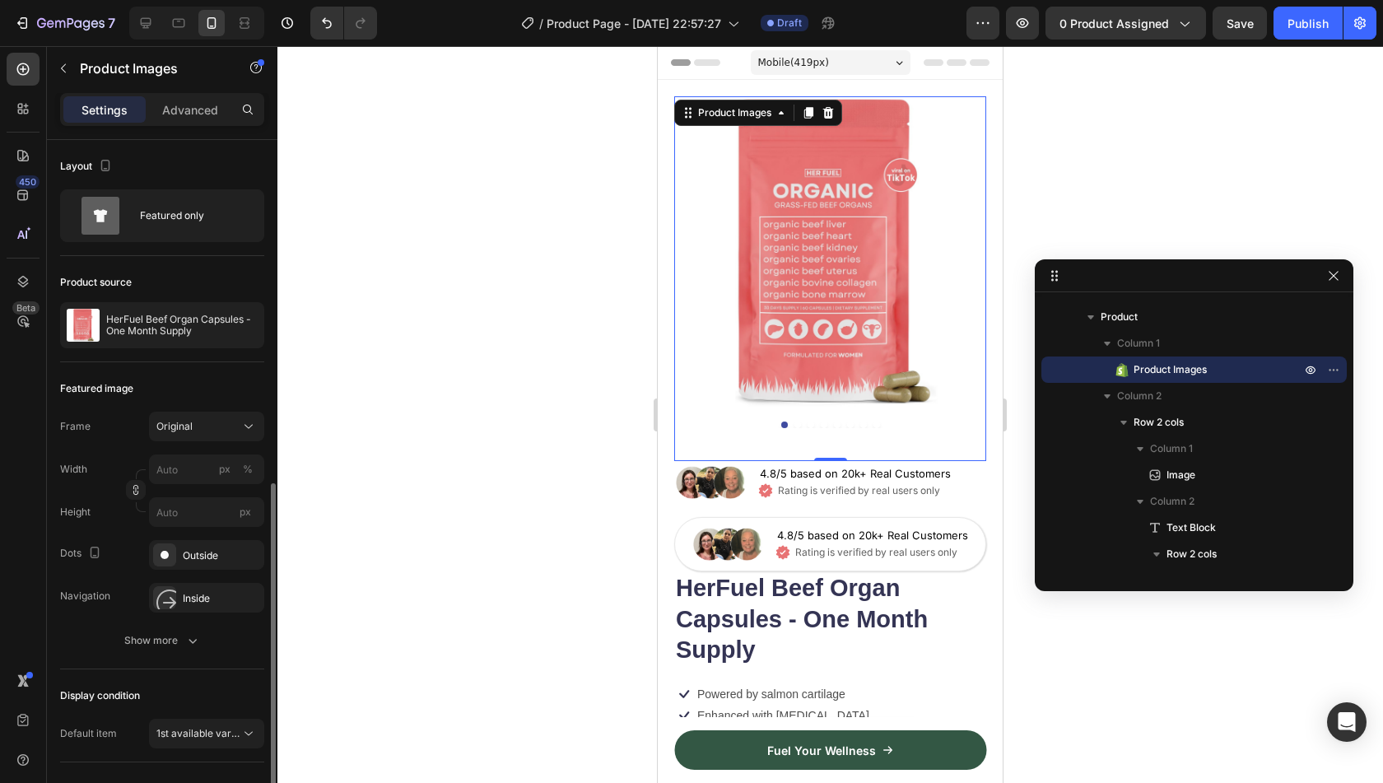
scroll to position [193, 0]
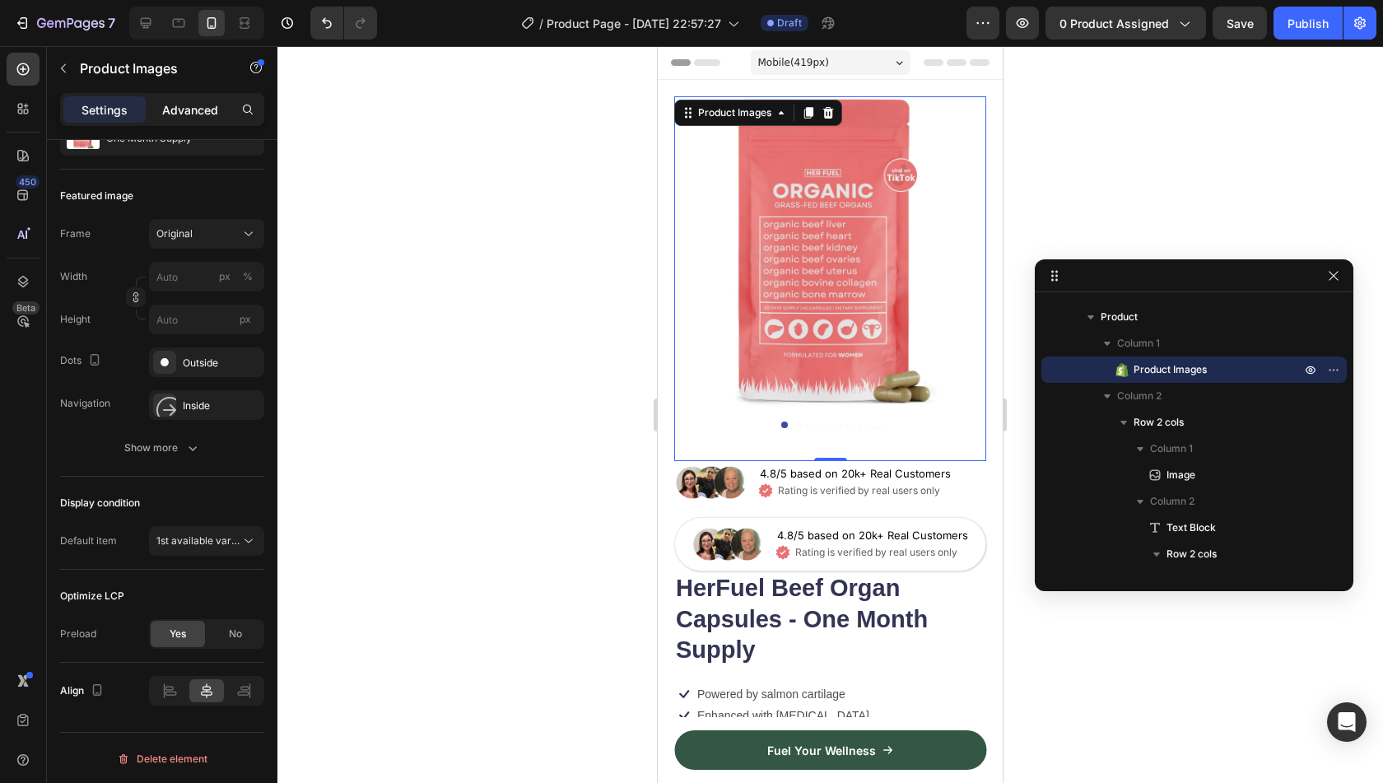
click at [198, 113] on p "Advanced" at bounding box center [190, 109] width 56 height 17
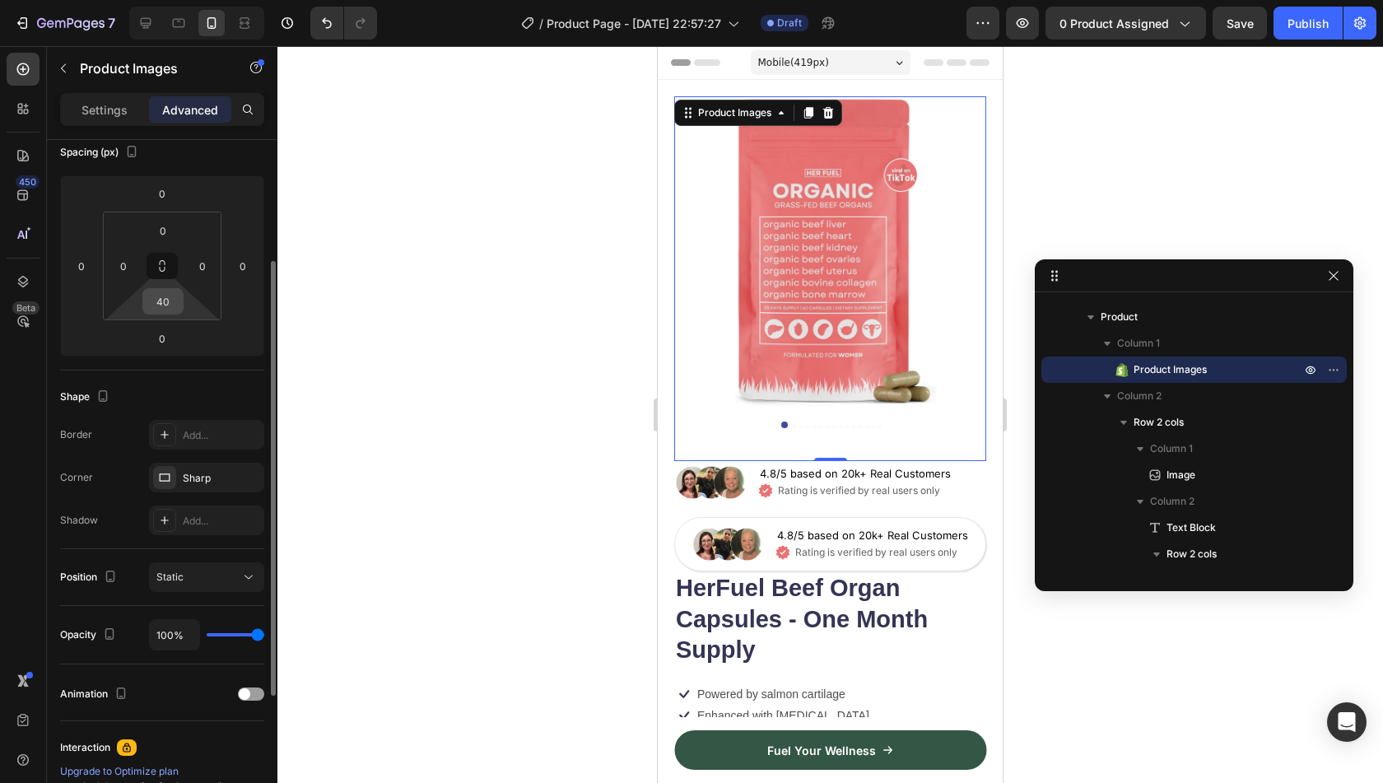
click at [168, 303] on input "40" at bounding box center [163, 301] width 33 height 25
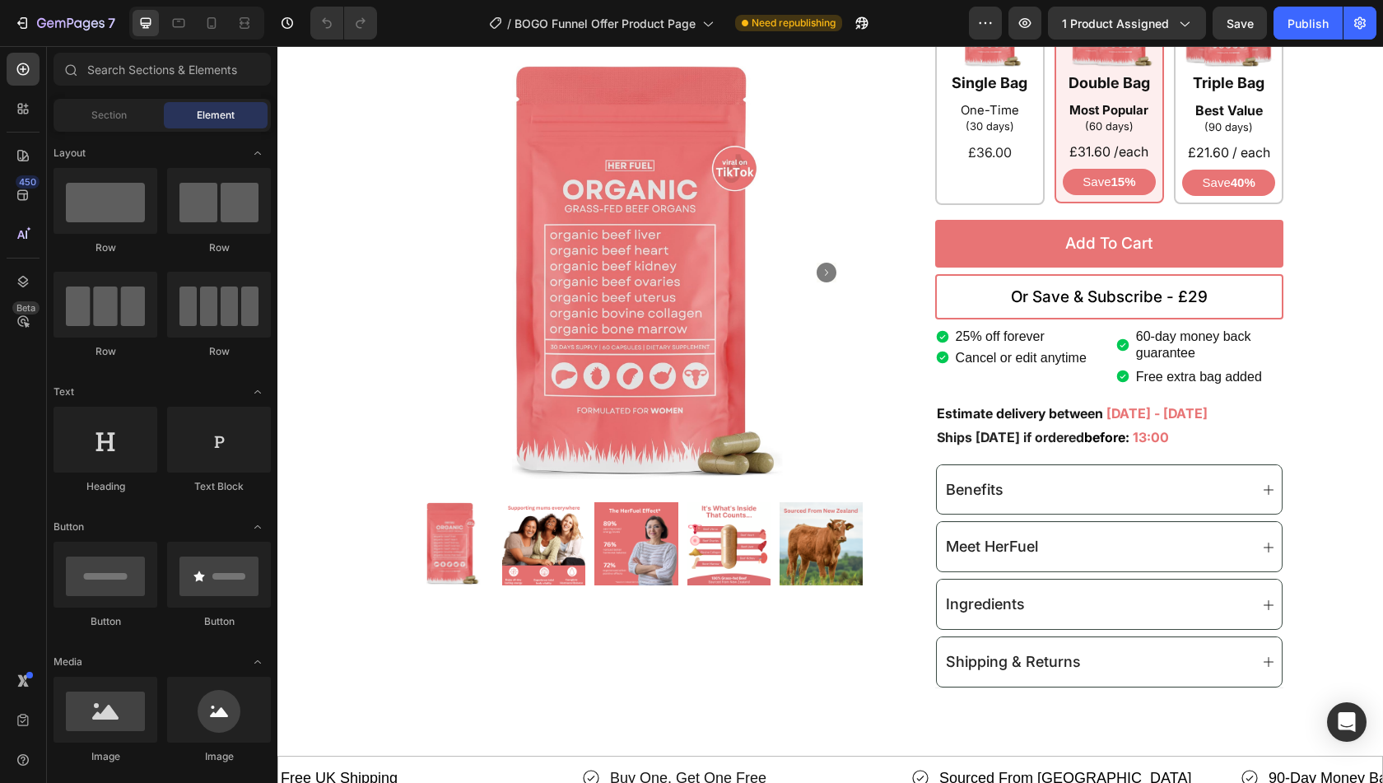
scroll to position [603, 0]
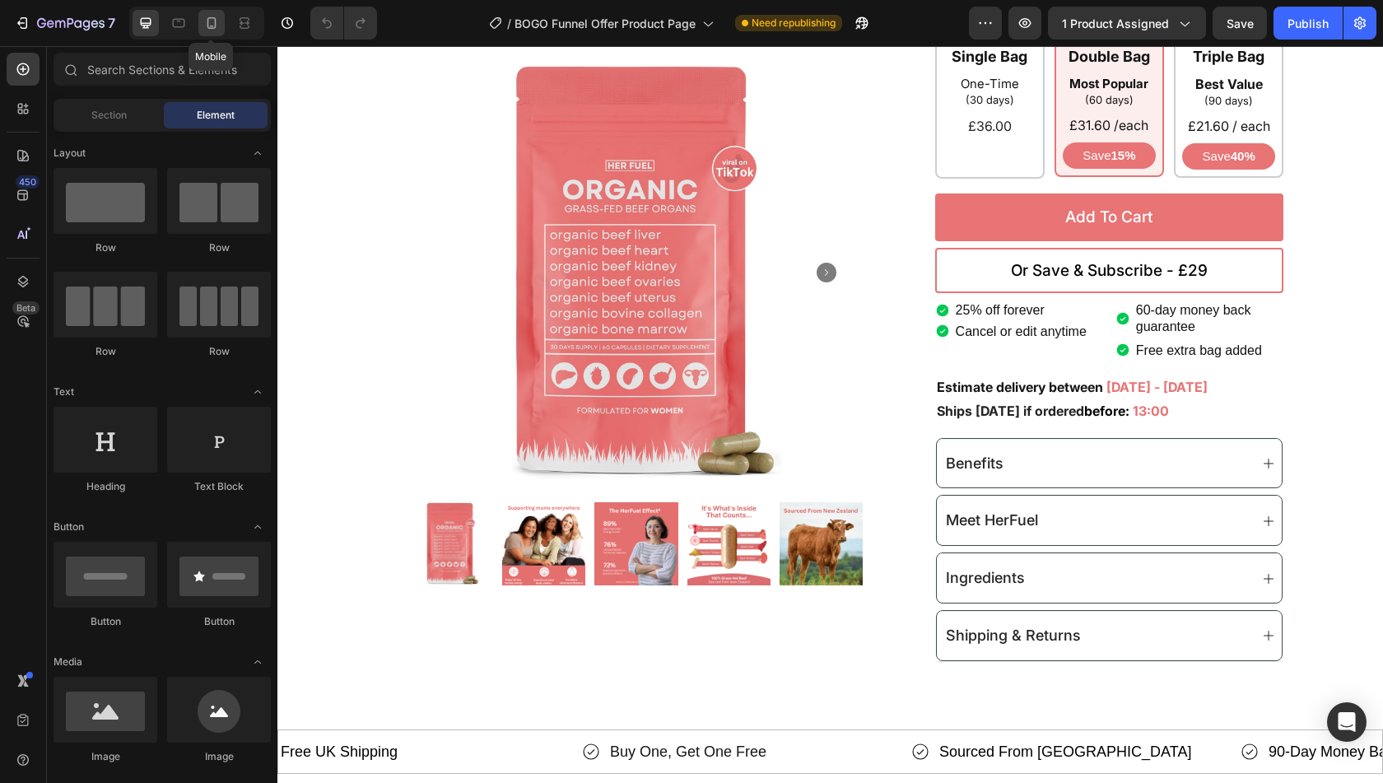
click at [211, 30] on icon at bounding box center [211, 23] width 16 height 16
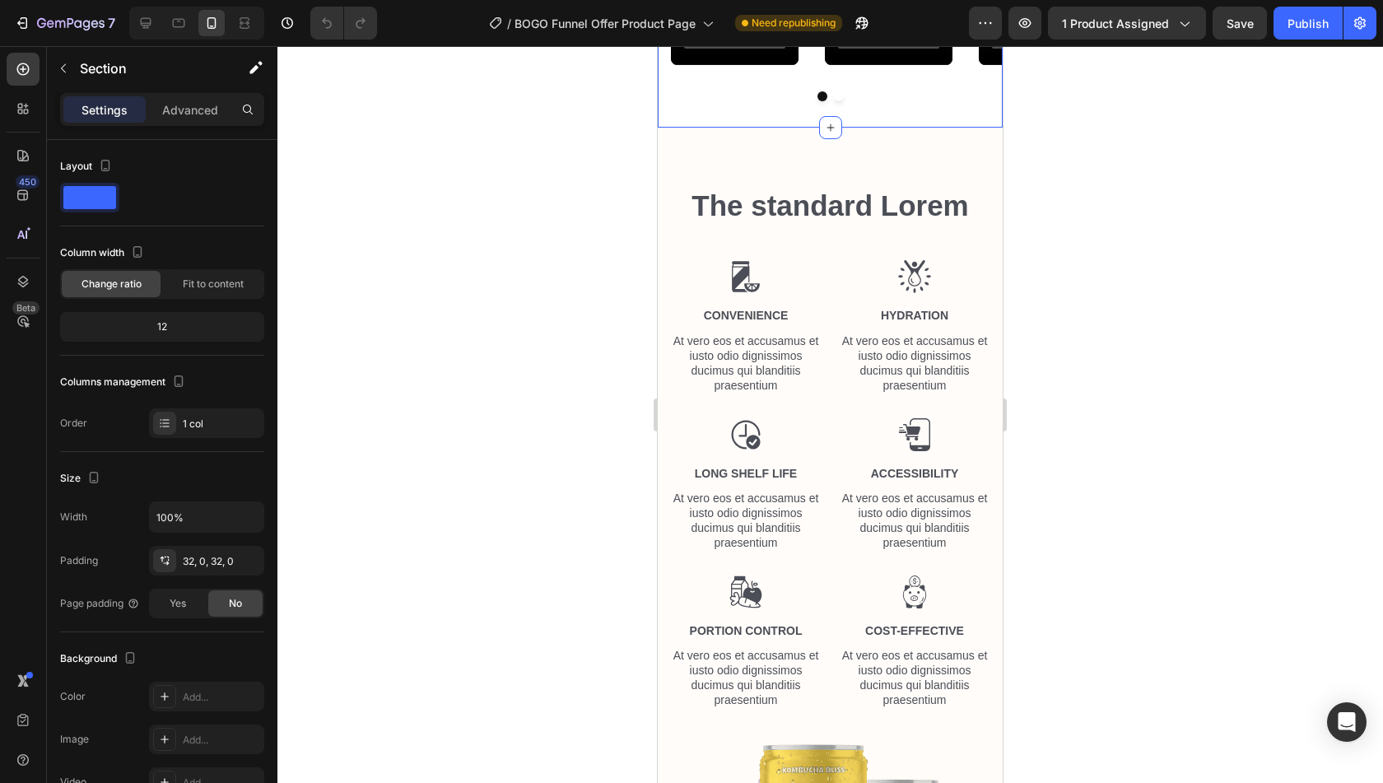
scroll to position [1249, 0]
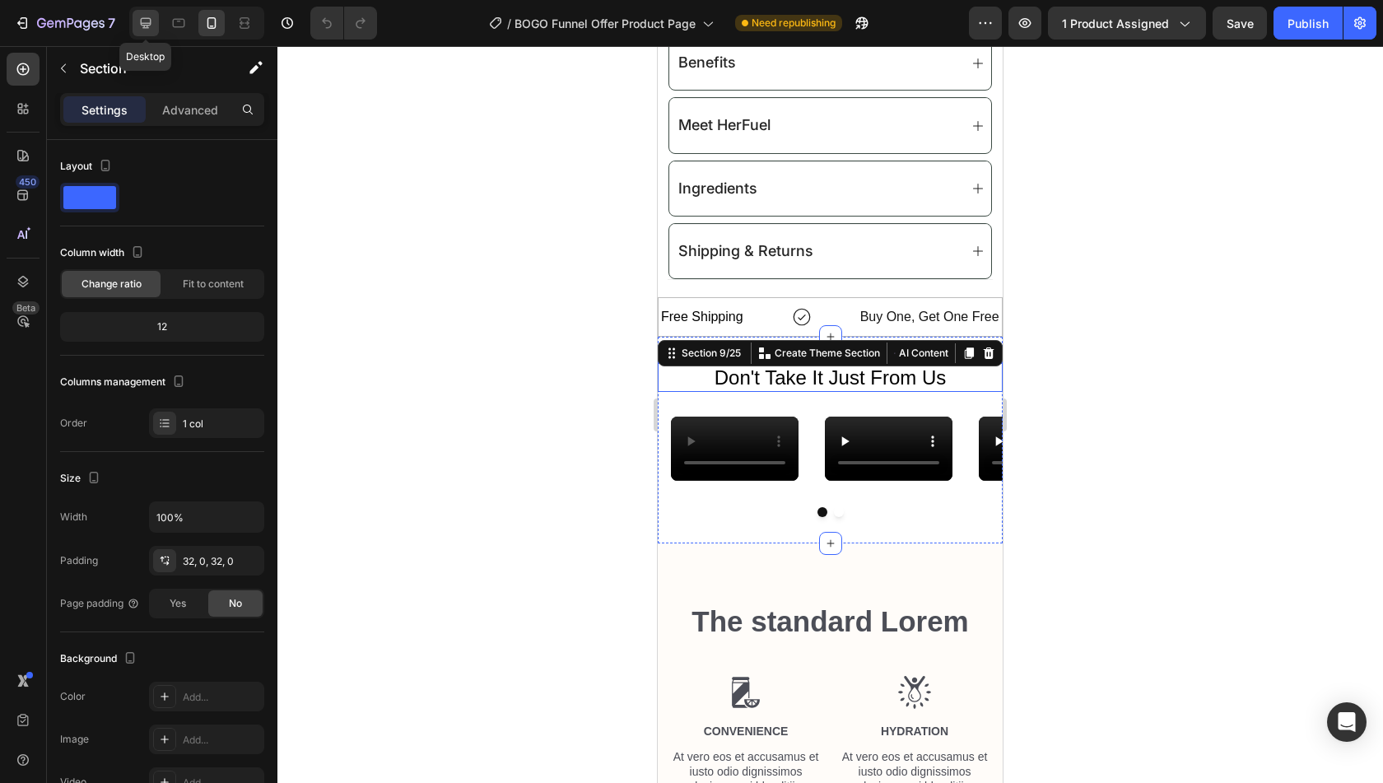
click at [148, 26] on icon at bounding box center [146, 23] width 11 height 11
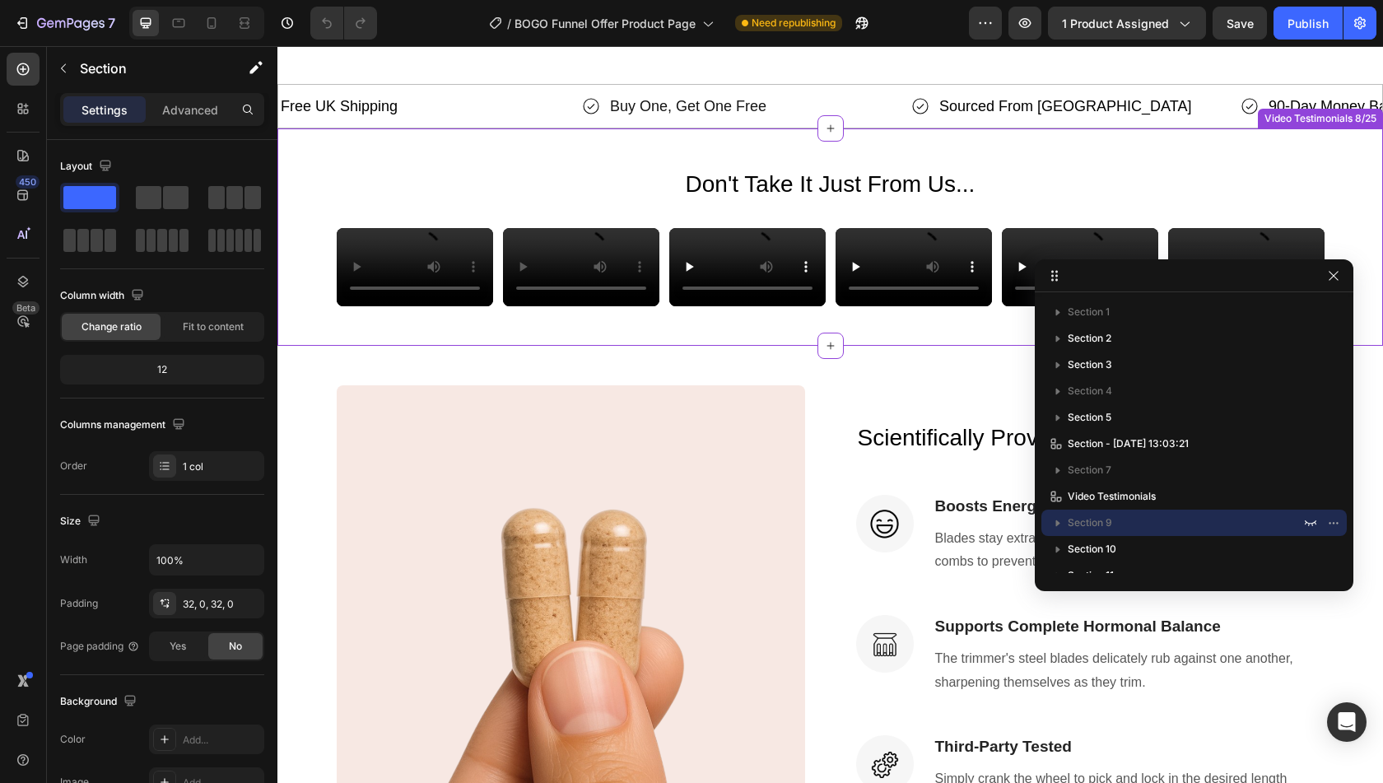
scroll to position [1191, 0]
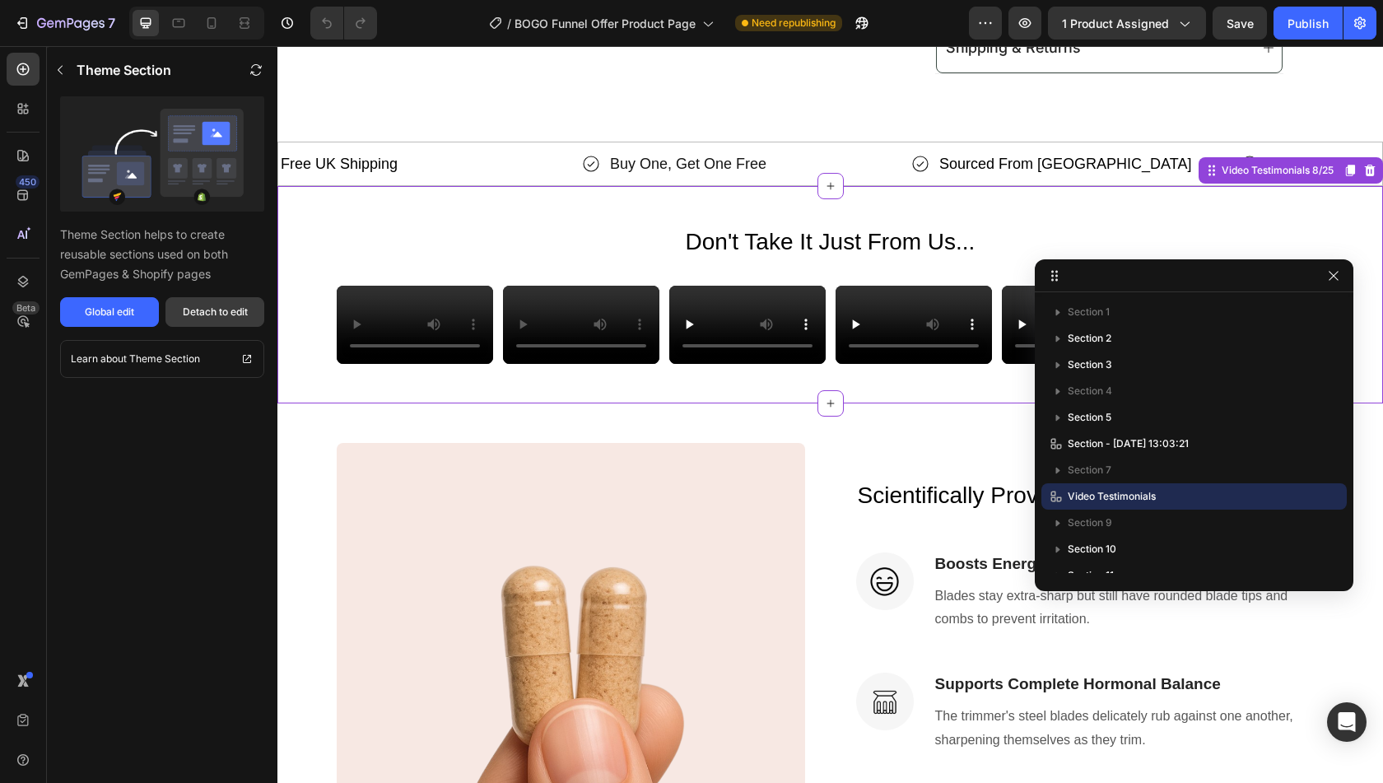
click at [227, 314] on div "Detach to edit" at bounding box center [215, 312] width 65 height 15
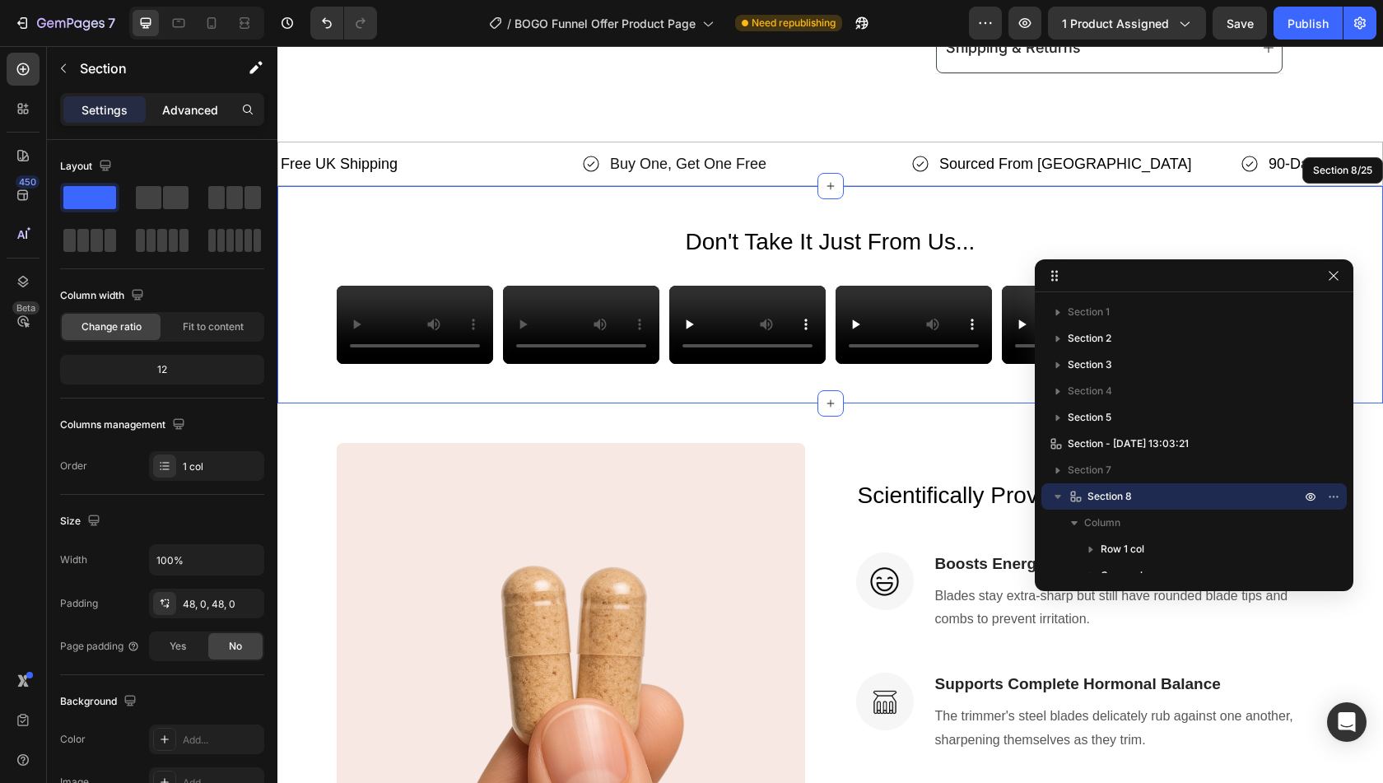
click at [199, 106] on p "Advanced" at bounding box center [190, 109] width 56 height 17
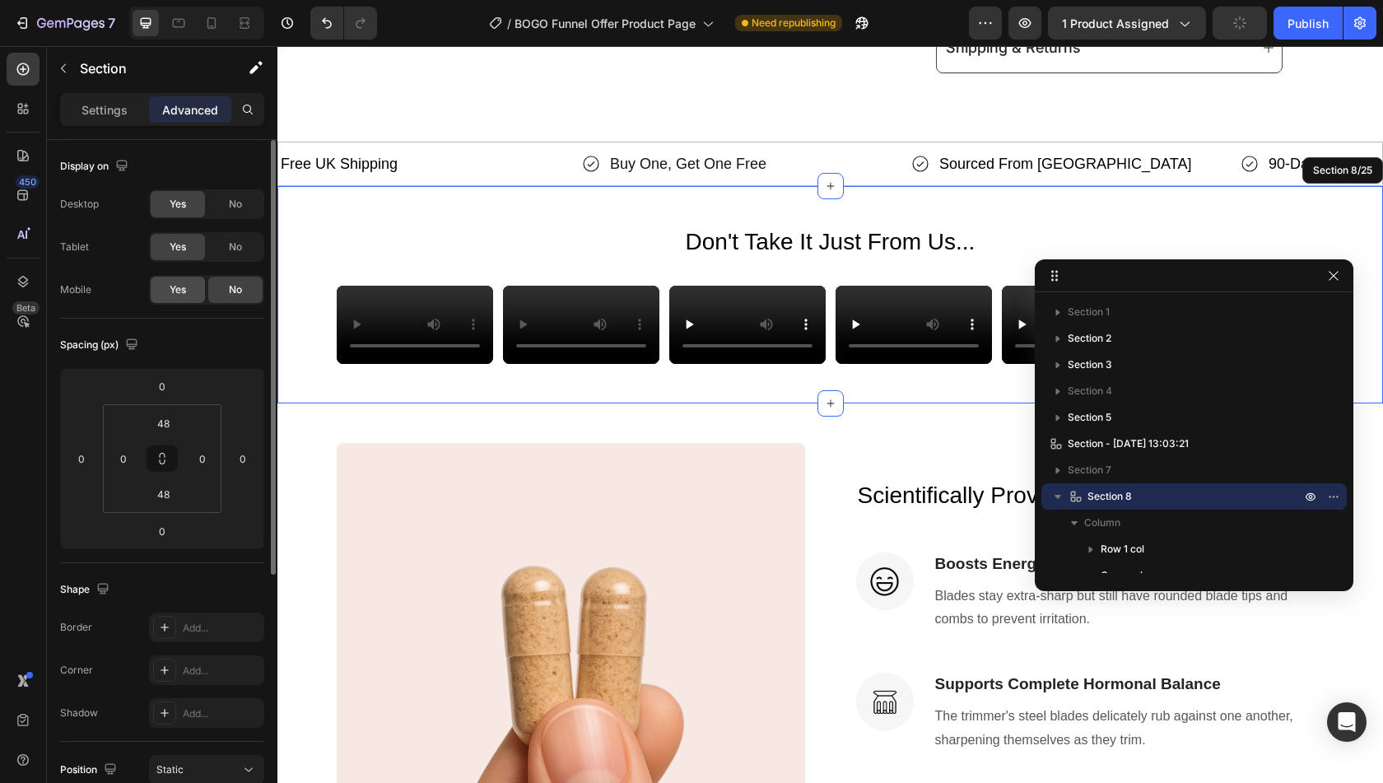
click at [171, 294] on span "Yes" at bounding box center [178, 289] width 16 height 15
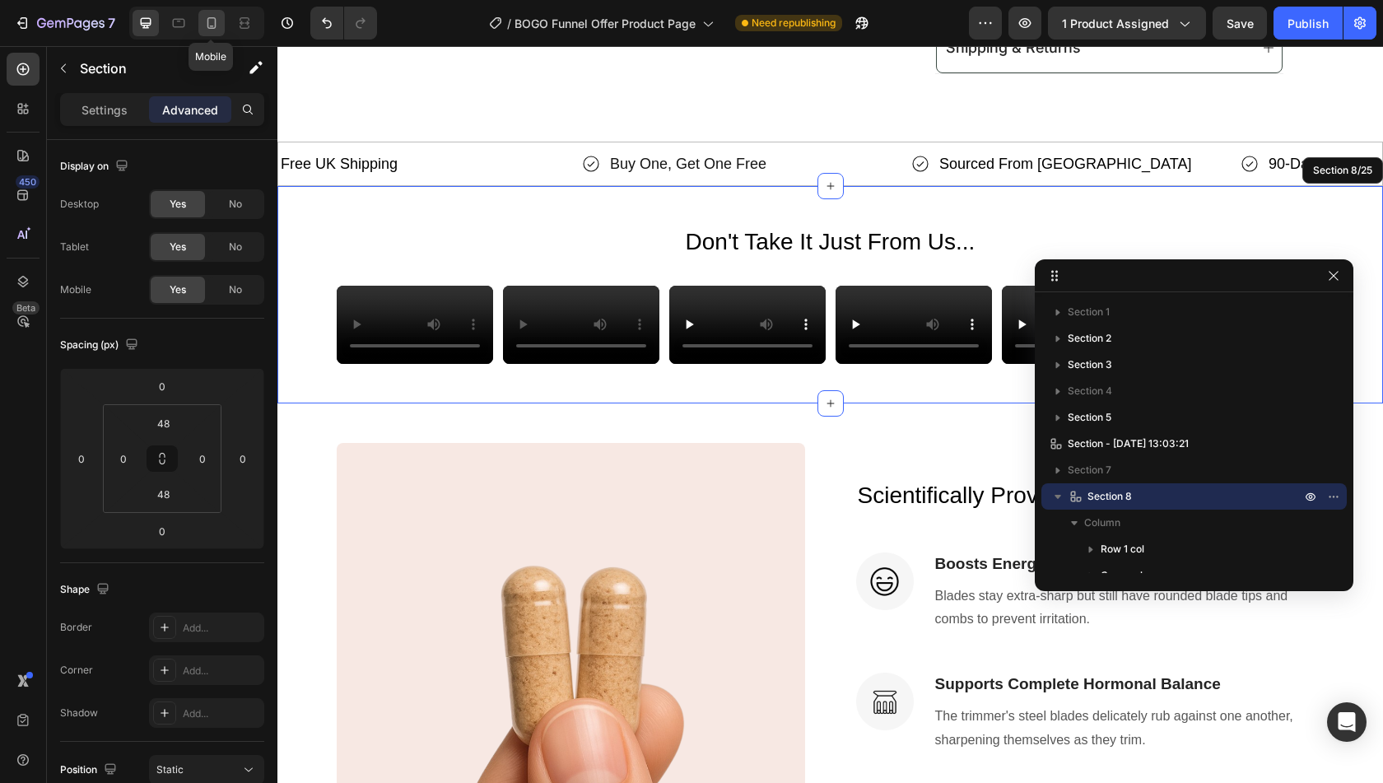
click at [216, 26] on icon at bounding box center [211, 23] width 16 height 16
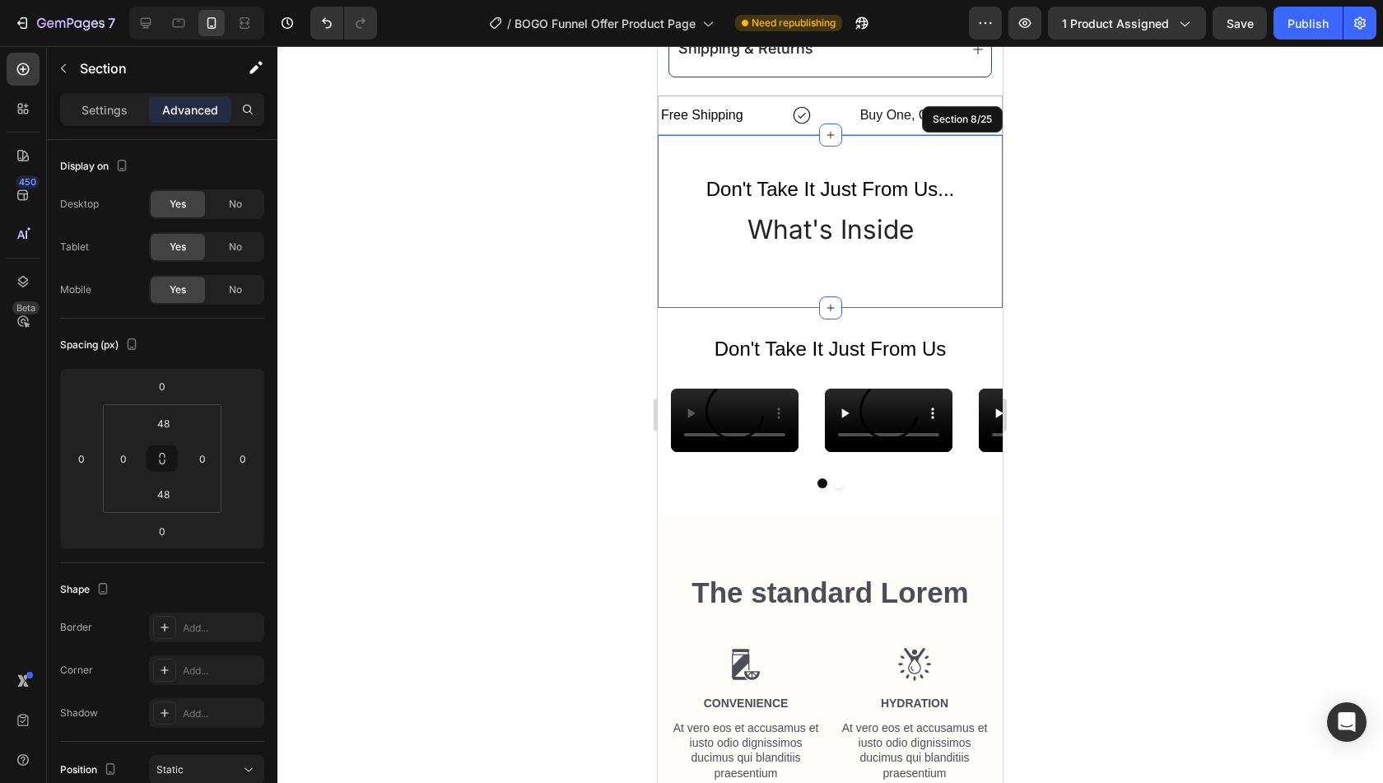
scroll to position [1465, 0]
click at [312, 34] on button "Undo/Redo" at bounding box center [326, 23] width 33 height 33
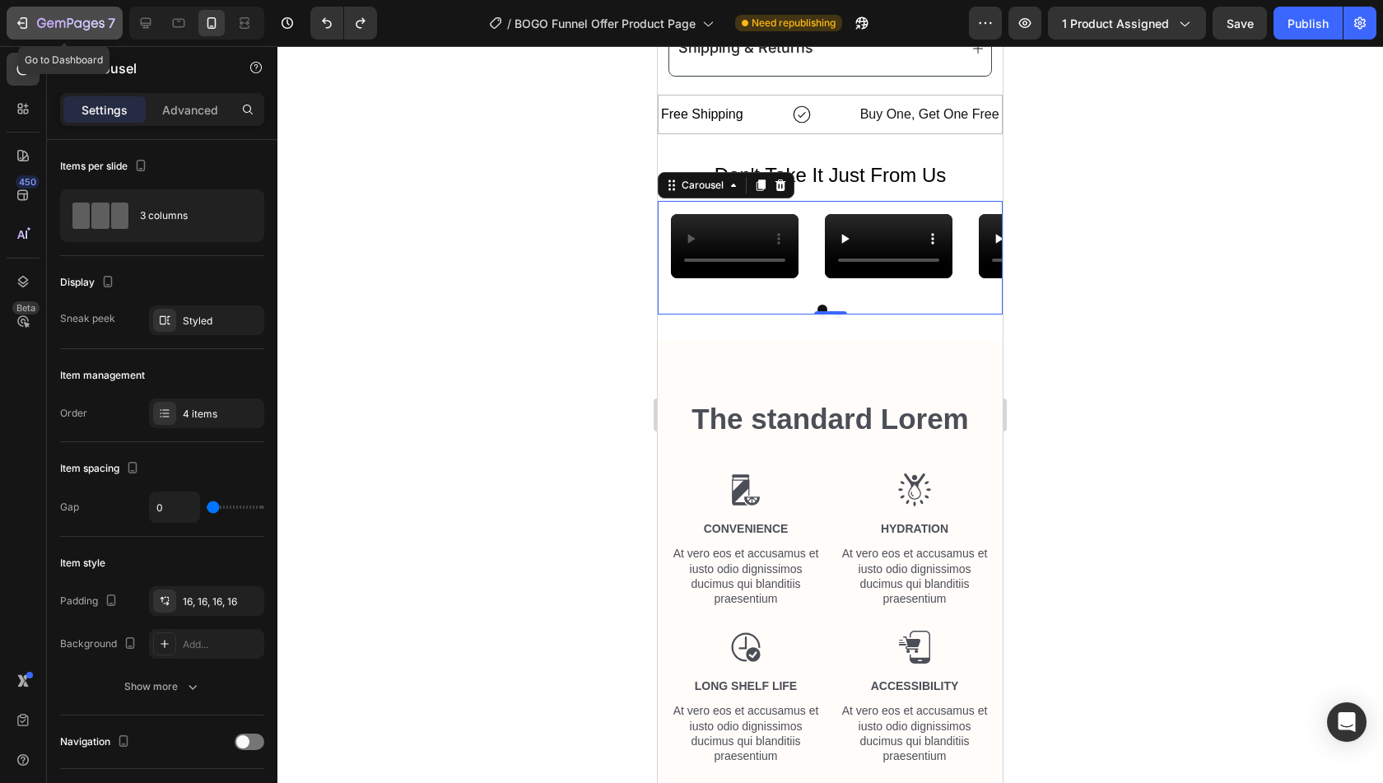
click at [76, 24] on icon "button" at bounding box center [71, 24] width 68 height 14
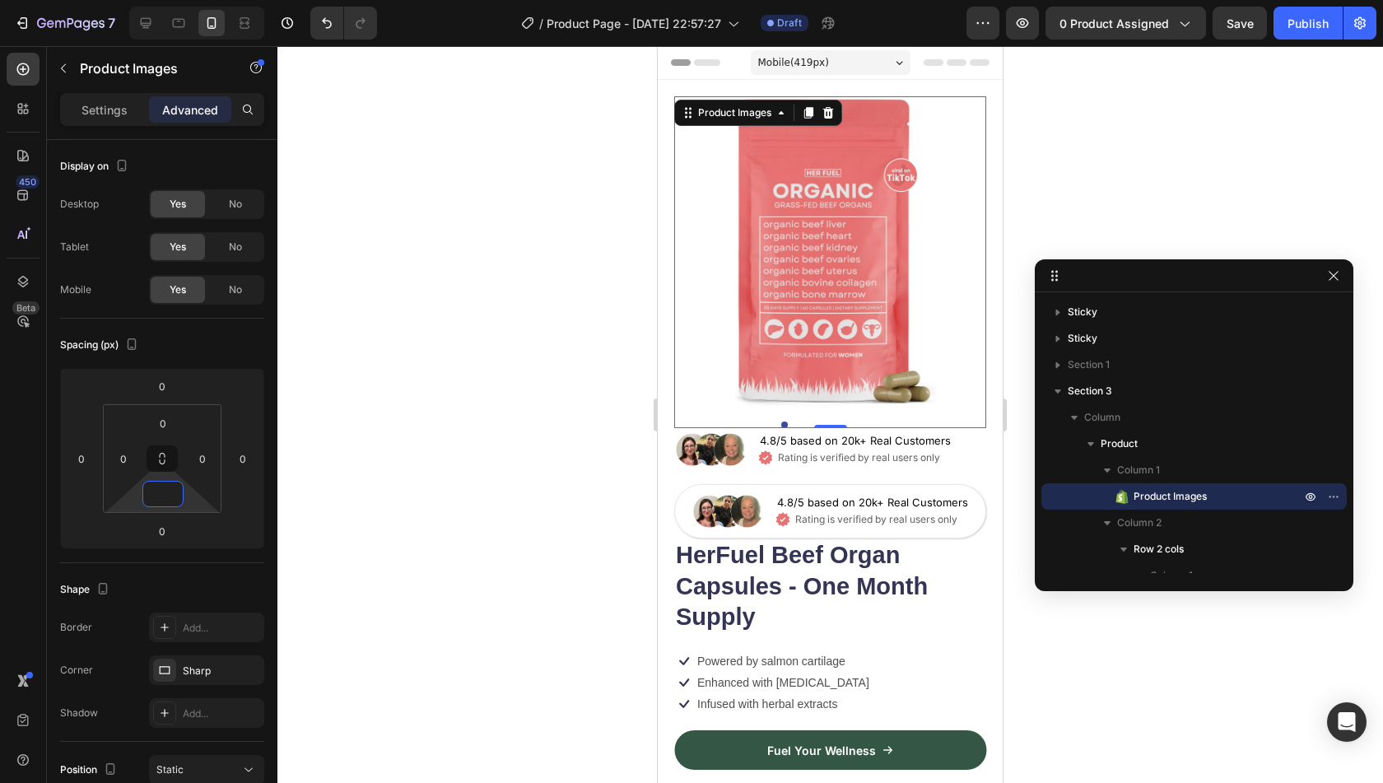
scroll to position [127, 0]
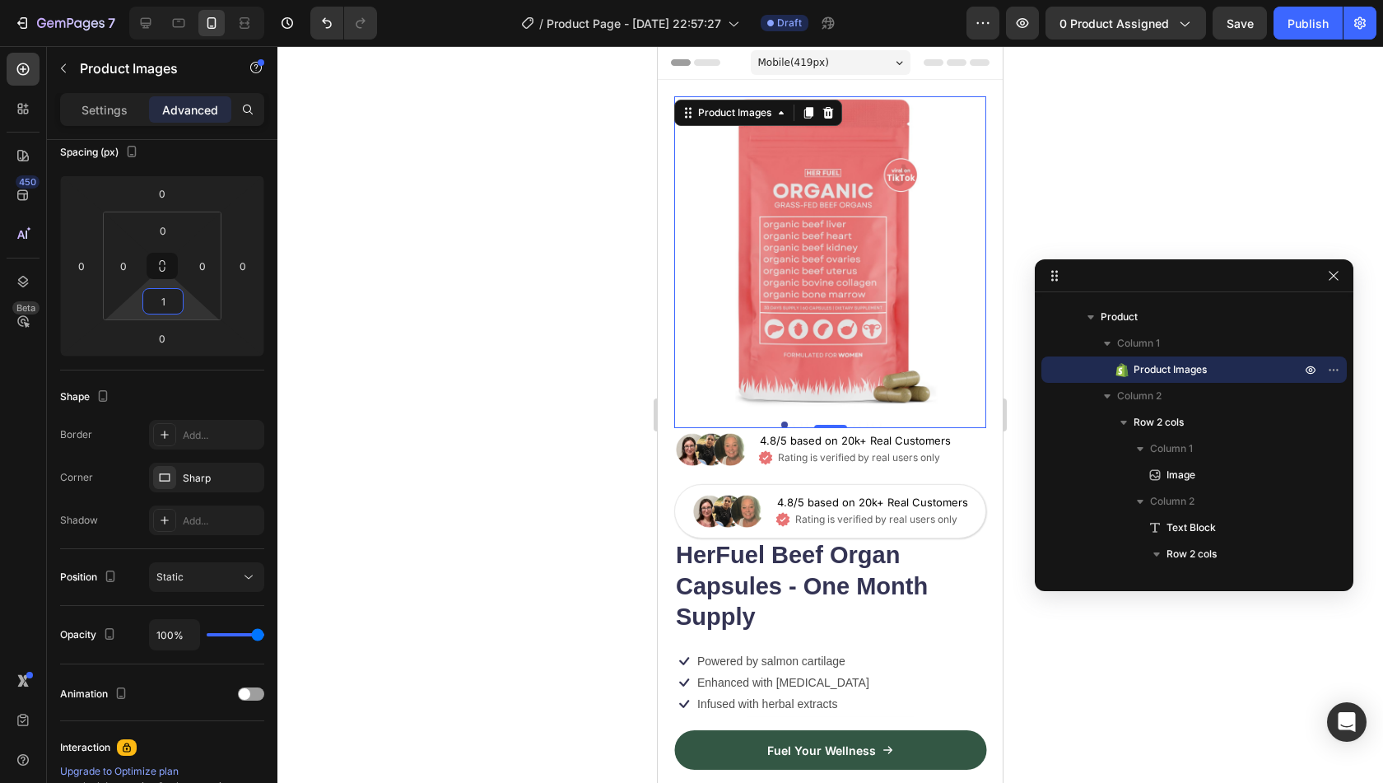
type input "12"
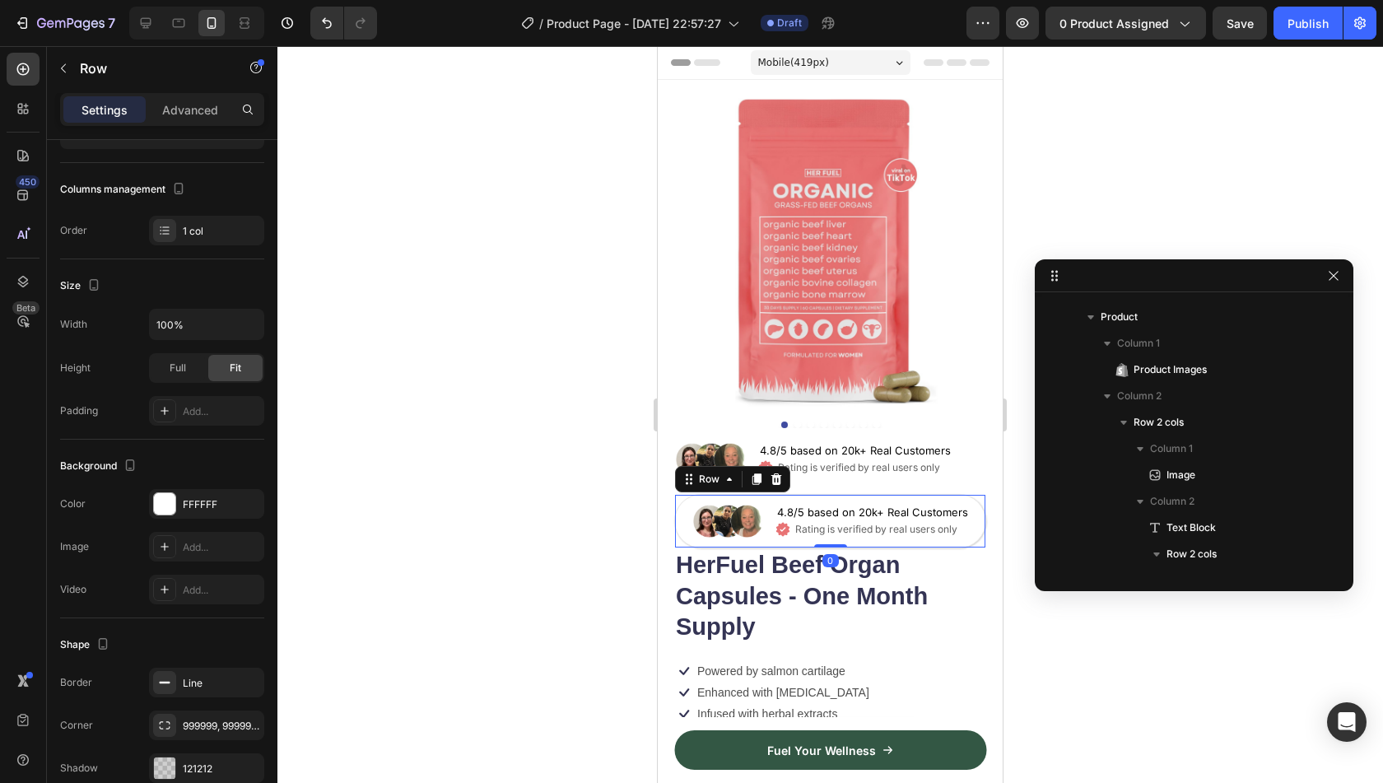
click at [708, 494] on div "Image 4.8/5 based on 20k+ Real Customers Text Block Icon Rating is verified by …" at bounding box center [830, 521] width 312 height 54
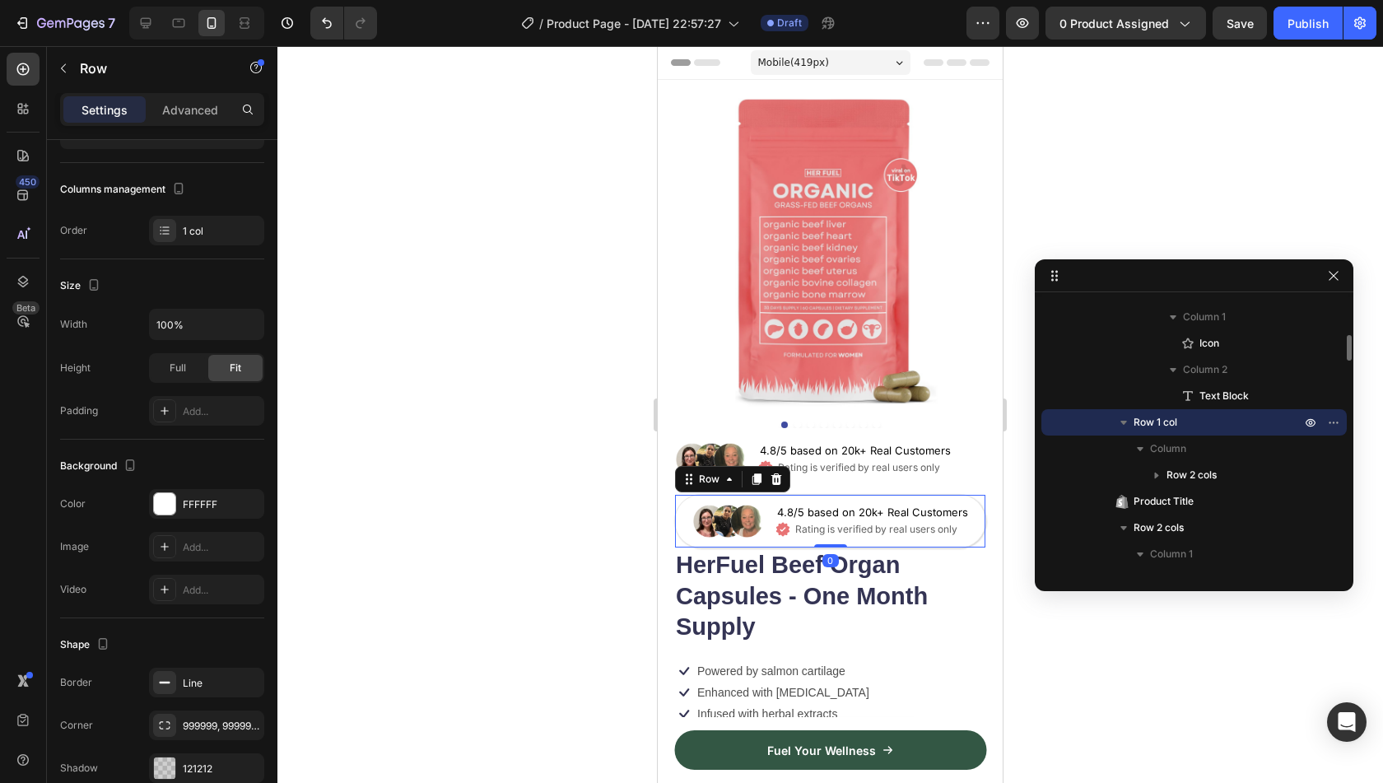
scroll to position [0, 0]
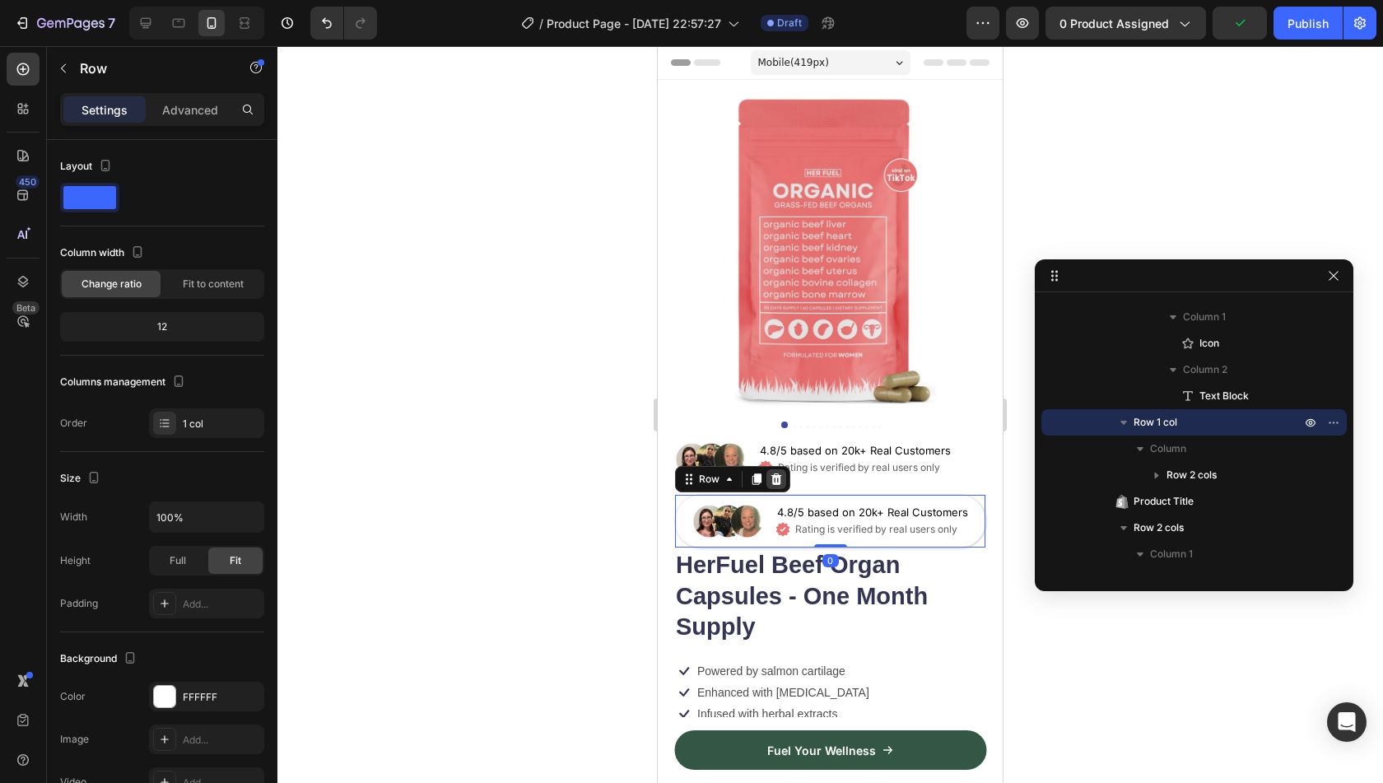
click at [777, 473] on icon at bounding box center [776, 479] width 11 height 12
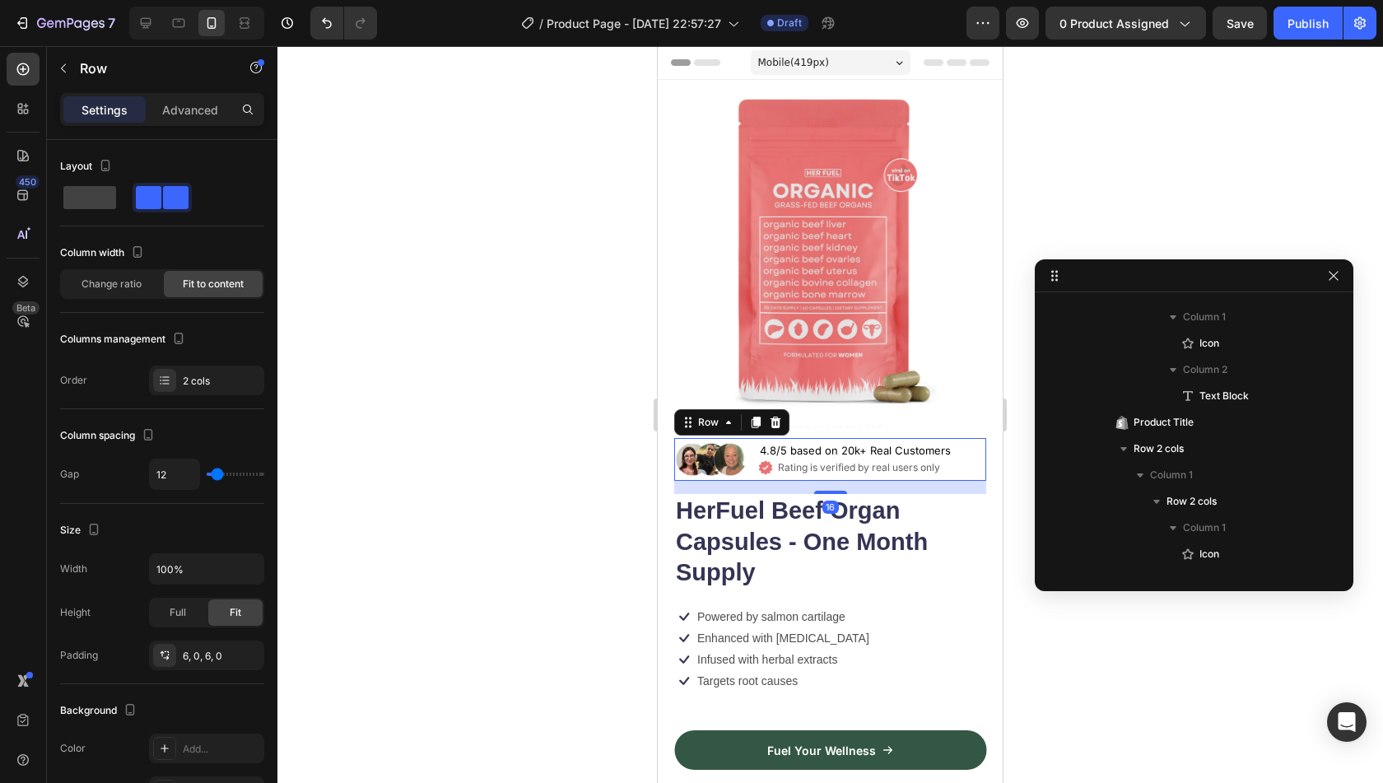
scroll to position [127, 0]
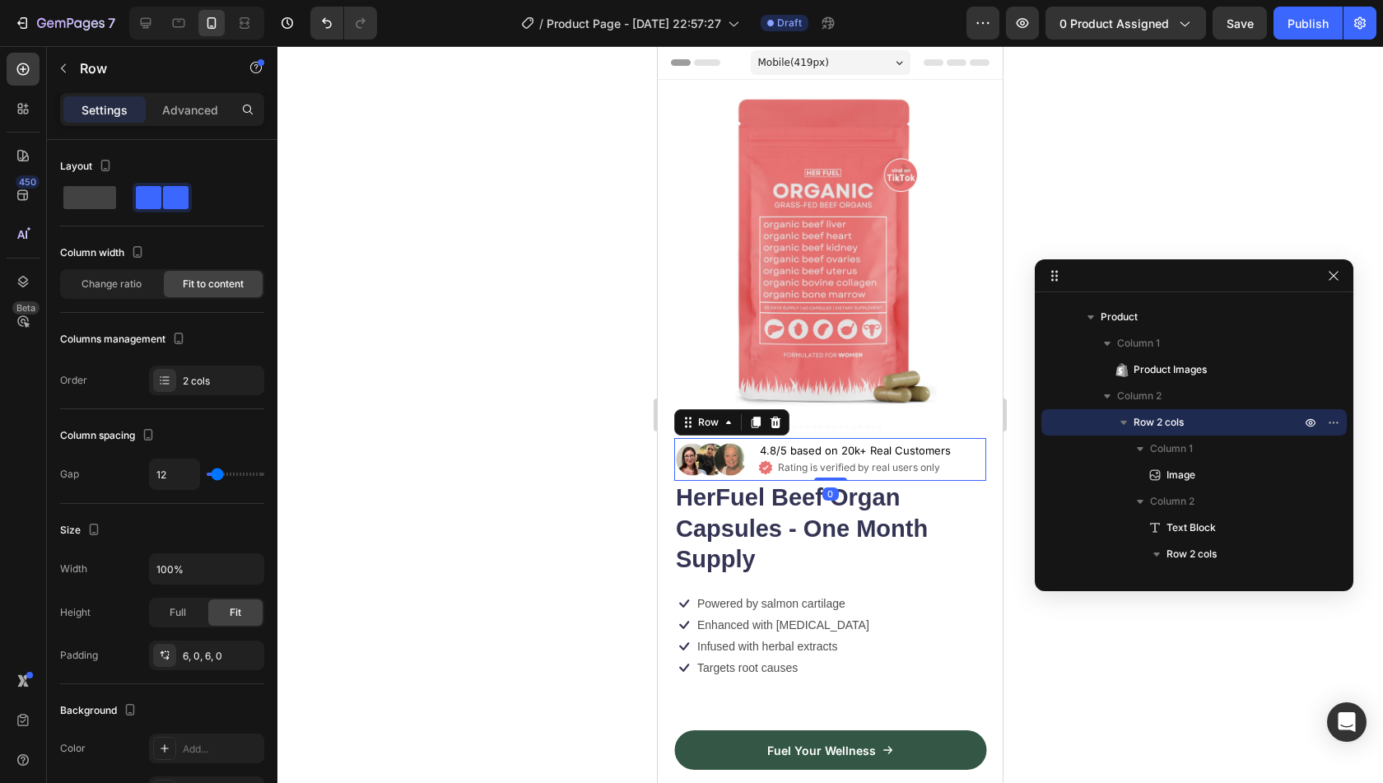
drag, startPoint x: 827, startPoint y: 479, endPoint x: 828, endPoint y: 452, distance: 27.2
click at [828, 452] on div "Image 4.8/5 based on 20k+ Real Customers Text Block Icon Rating is verified by …" at bounding box center [830, 459] width 312 height 43
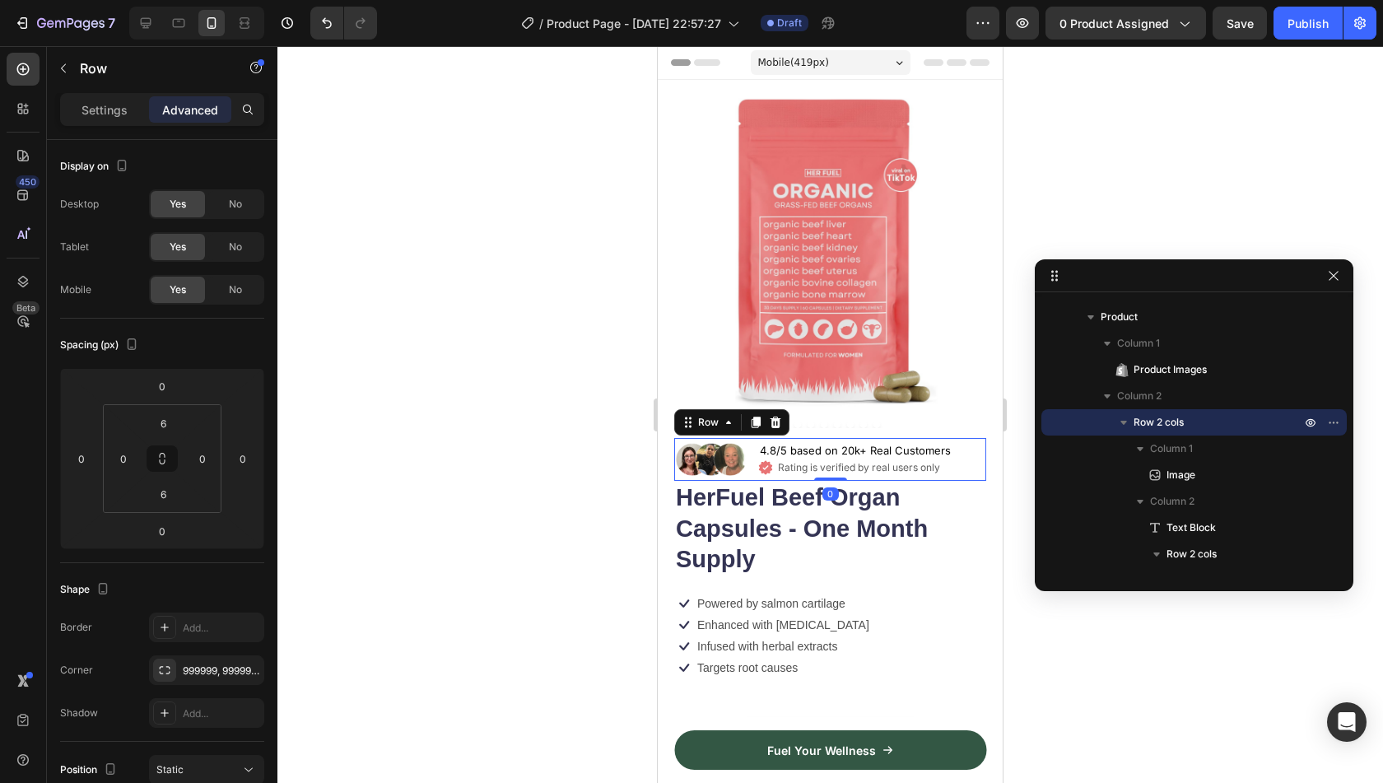
click at [1108, 594] on div at bounding box center [830, 414] width 1106 height 737
click at [823, 479] on div at bounding box center [830, 481] width 33 height 5
type input "4"
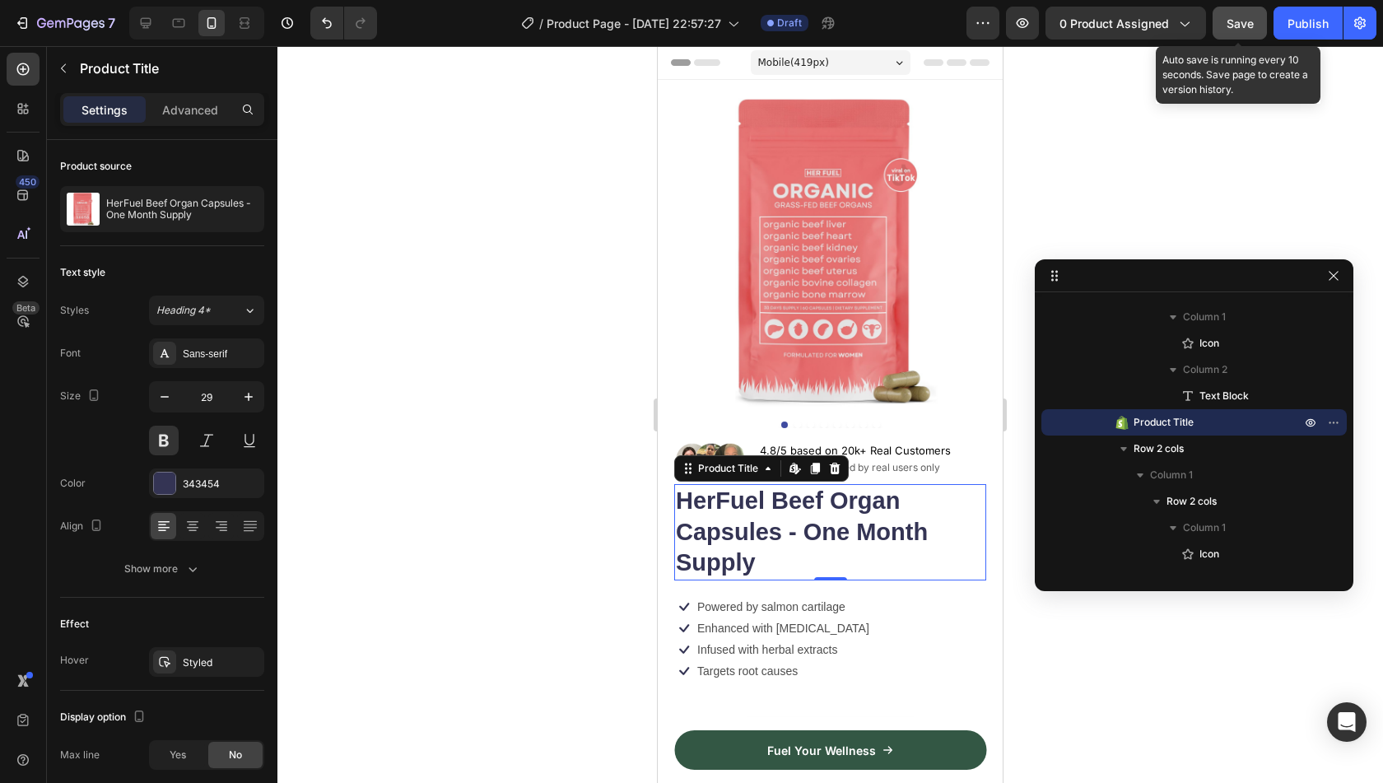
click at [1241, 26] on span "Save" at bounding box center [1240, 23] width 27 height 14
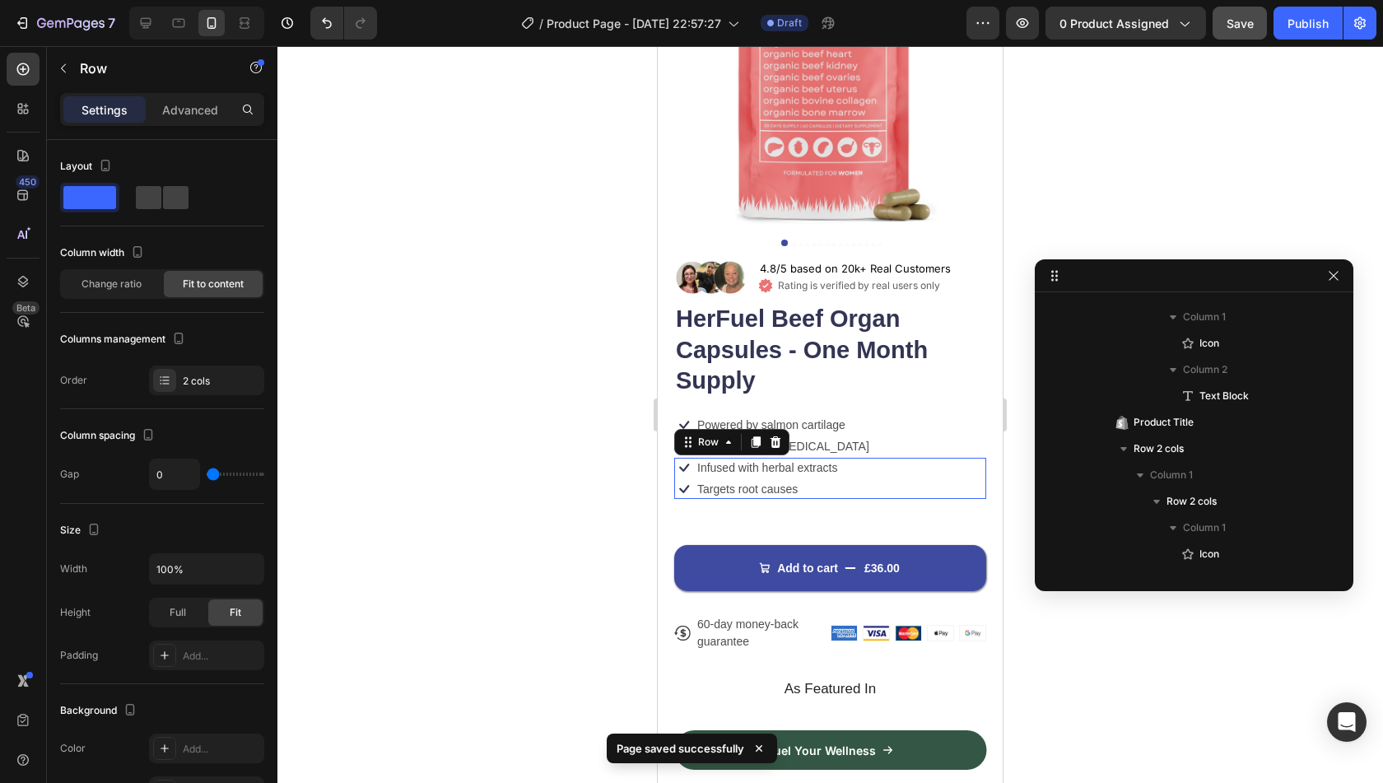
scroll to position [759, 0]
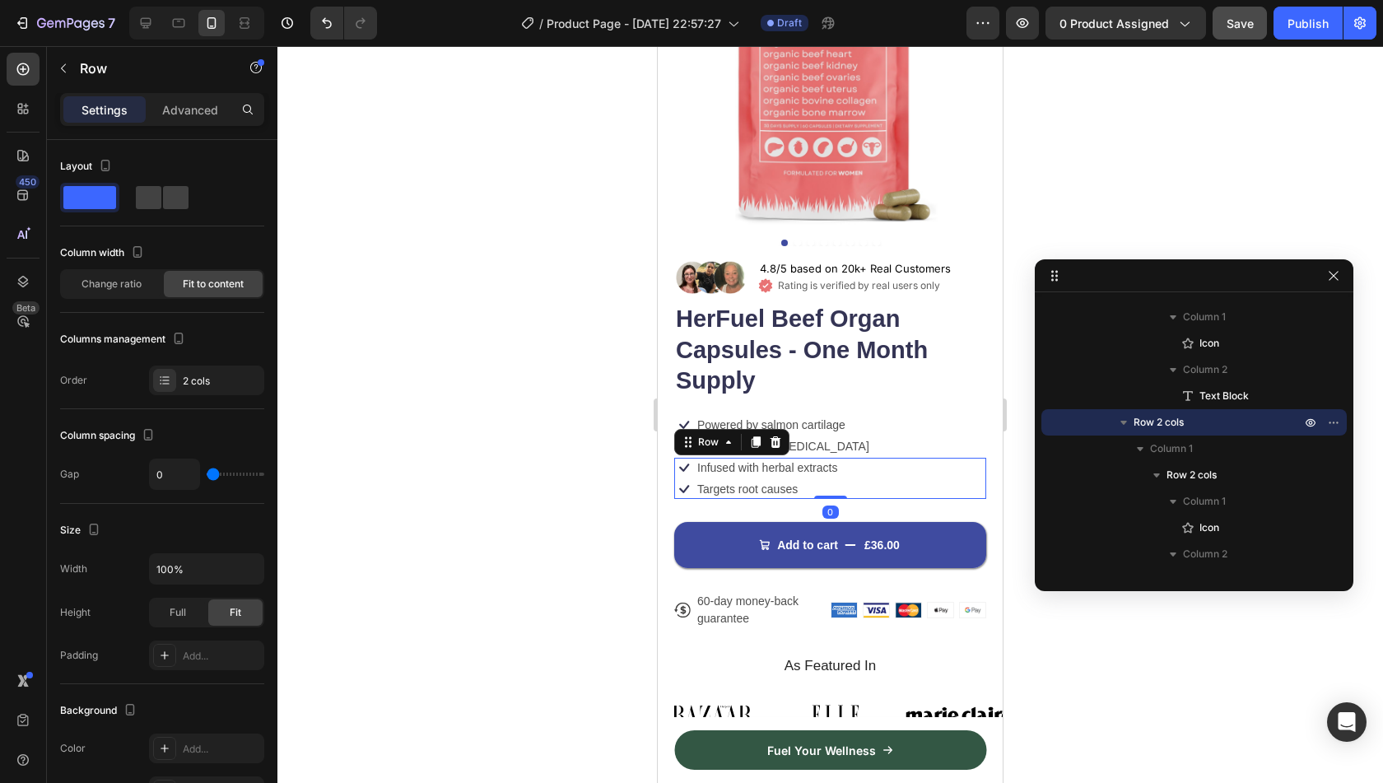
drag, startPoint x: 834, startPoint y: 507, endPoint x: 839, endPoint y: 468, distance: 39.0
click at [839, 468] on div "Icon Infused with herbal extracts Text Block Row Icon Targets root causes Text …" at bounding box center [830, 478] width 312 height 41
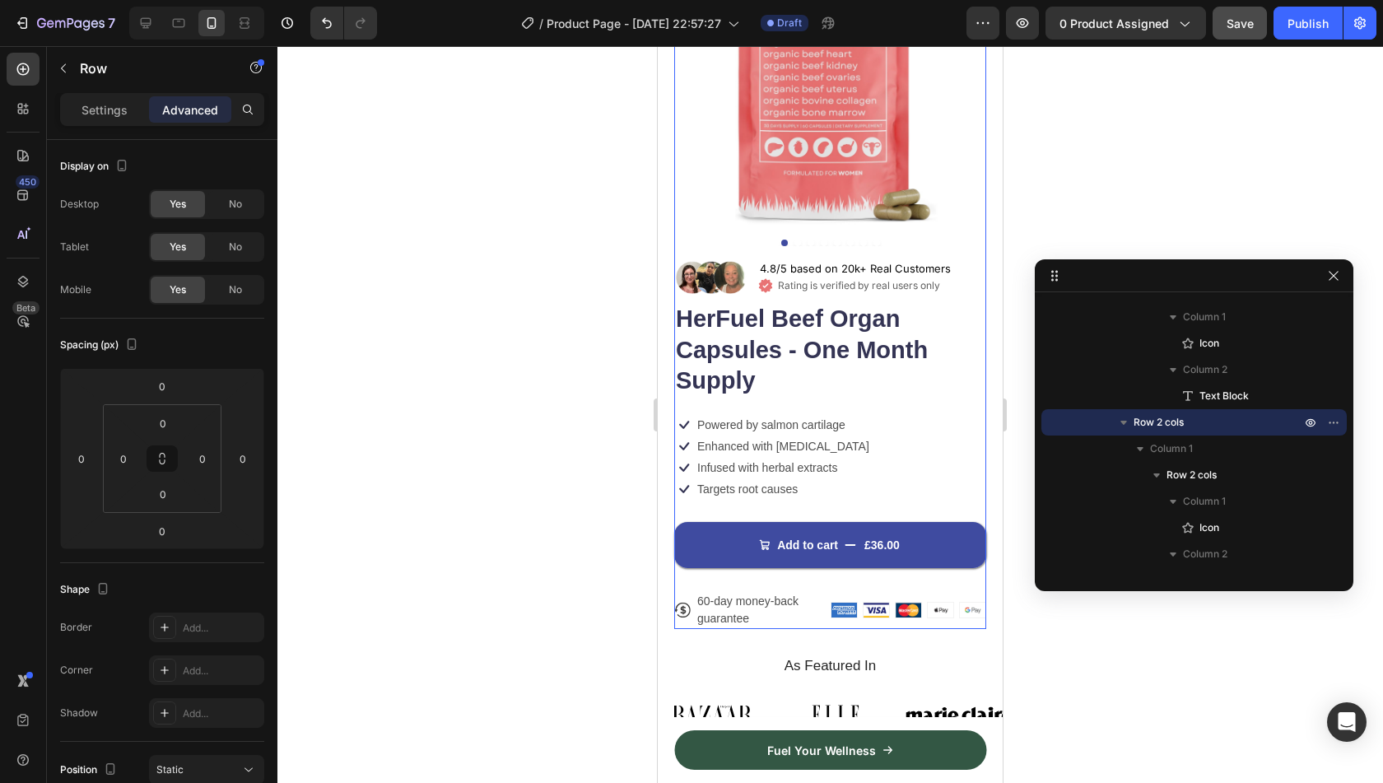
scroll to position [21, 0]
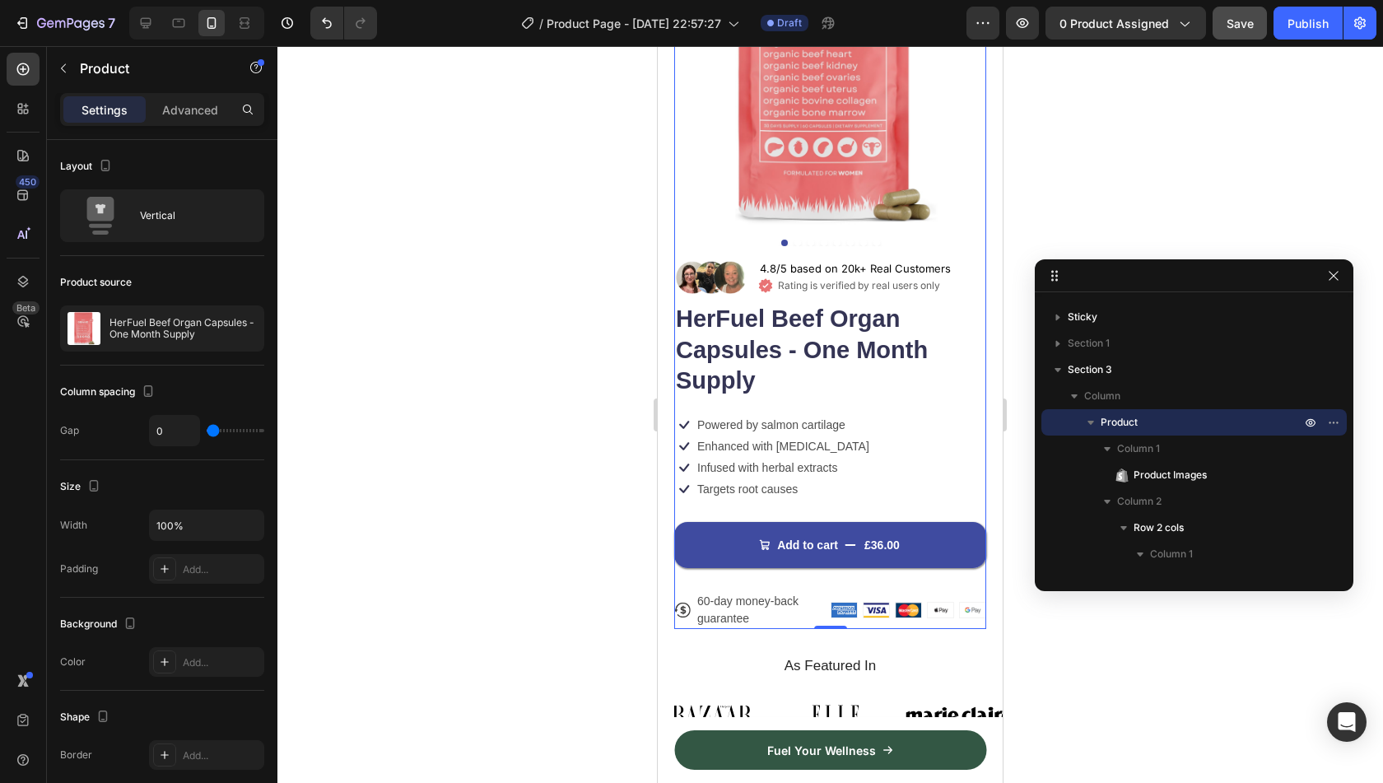
click at [748, 569] on div "Image 4.8/5 based on 20k+ Real Customers Text Block Icon Rating is verified by …" at bounding box center [830, 442] width 312 height 373
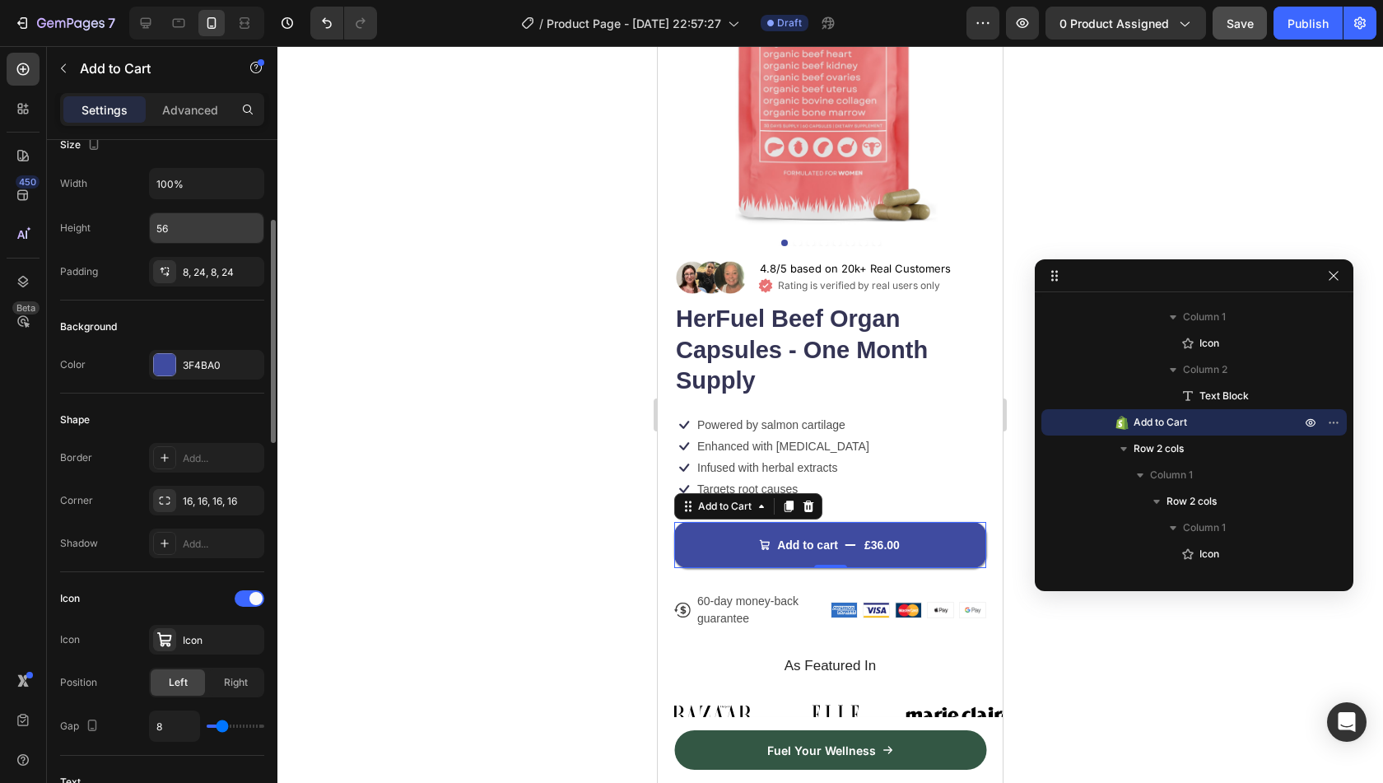
scroll to position [244, 0]
click at [178, 114] on p "Advanced" at bounding box center [190, 109] width 56 height 17
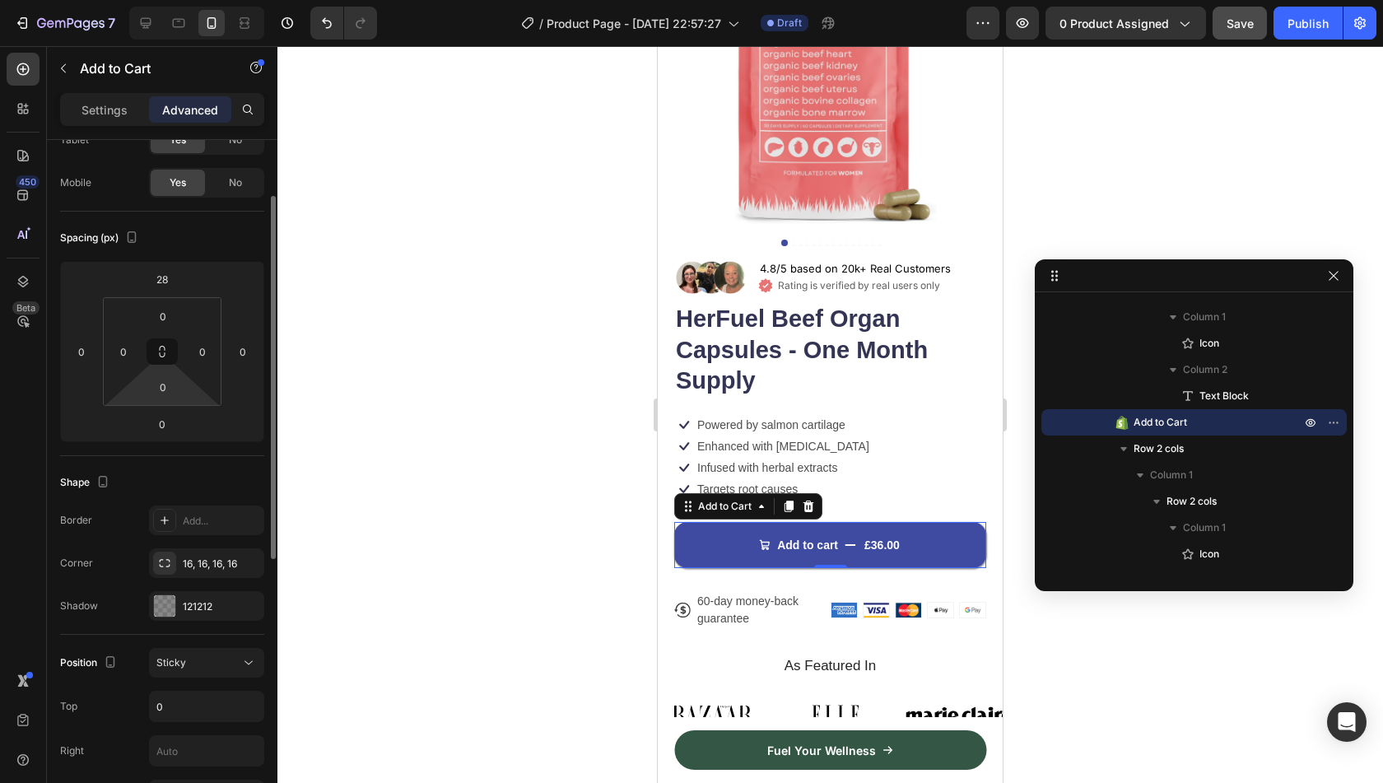
scroll to position [107, 0]
click at [159, 281] on input "28" at bounding box center [162, 279] width 33 height 25
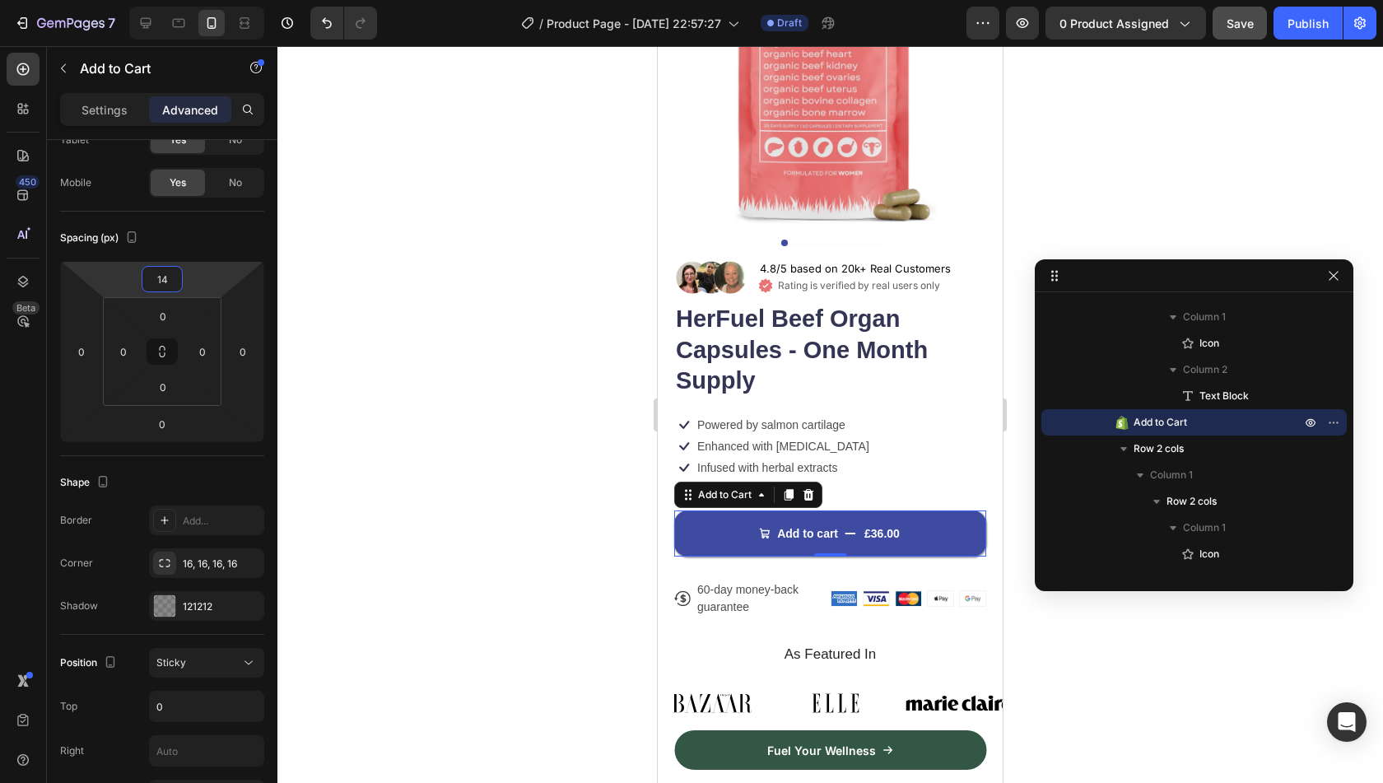
type input "14"
click at [486, 440] on div at bounding box center [830, 414] width 1106 height 737
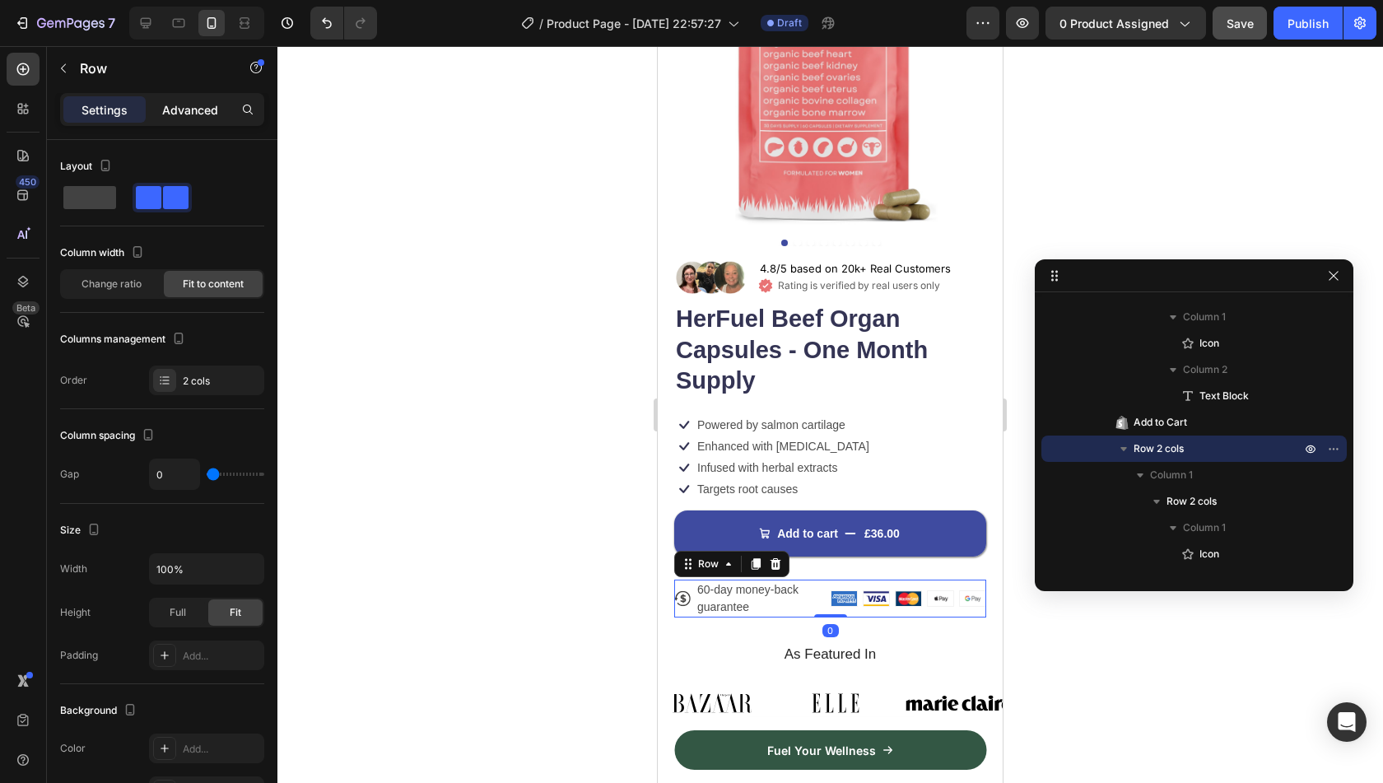
click at [206, 110] on p "Advanced" at bounding box center [190, 109] width 56 height 17
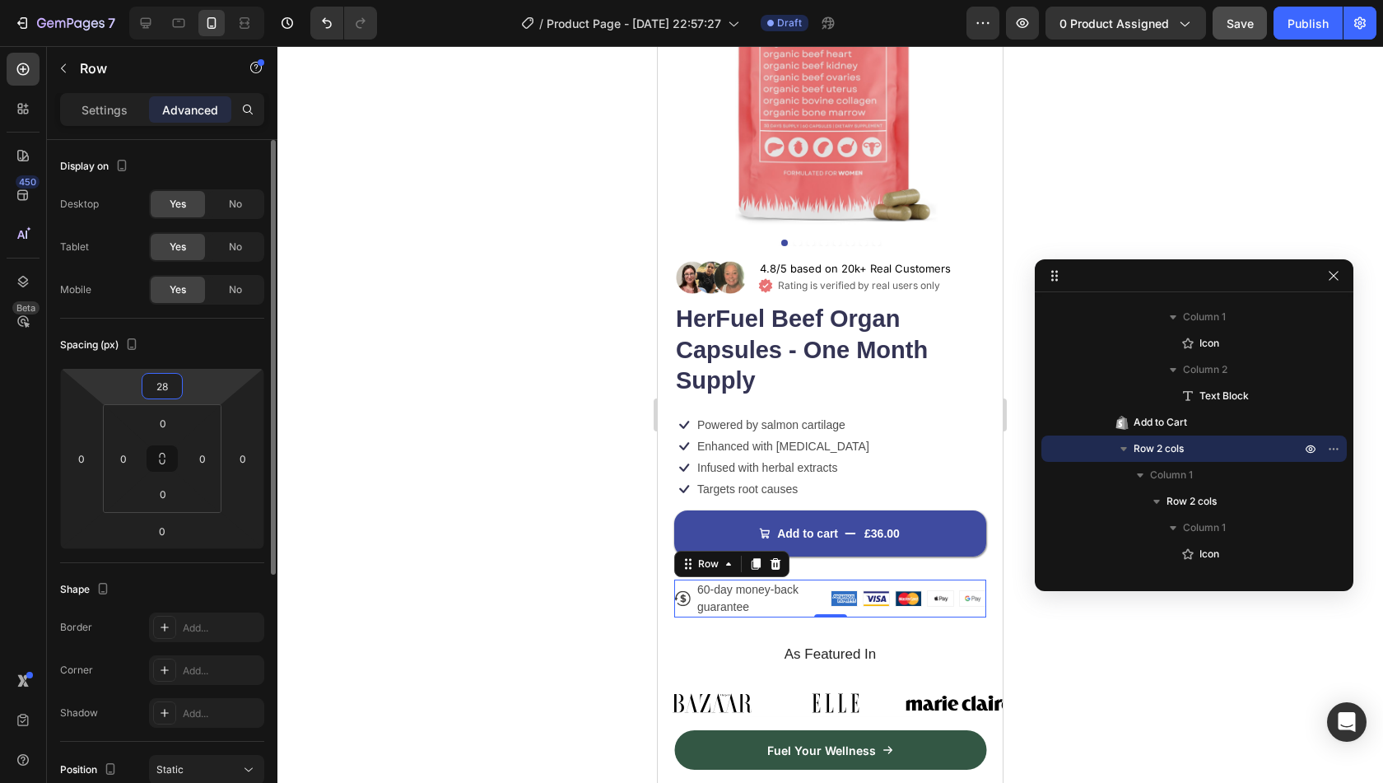
click at [161, 394] on input "28" at bounding box center [162, 386] width 33 height 25
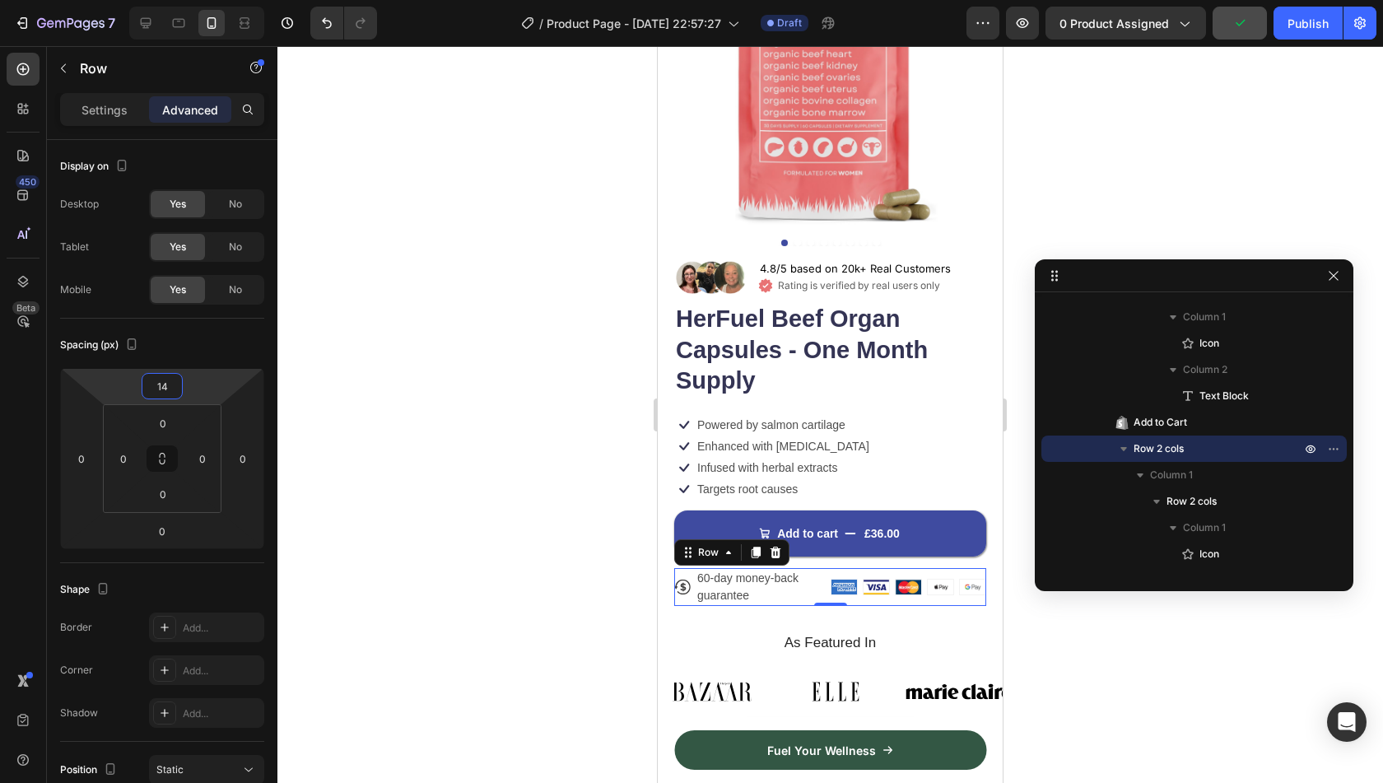
type input "14"
click at [468, 488] on div at bounding box center [830, 414] width 1106 height 737
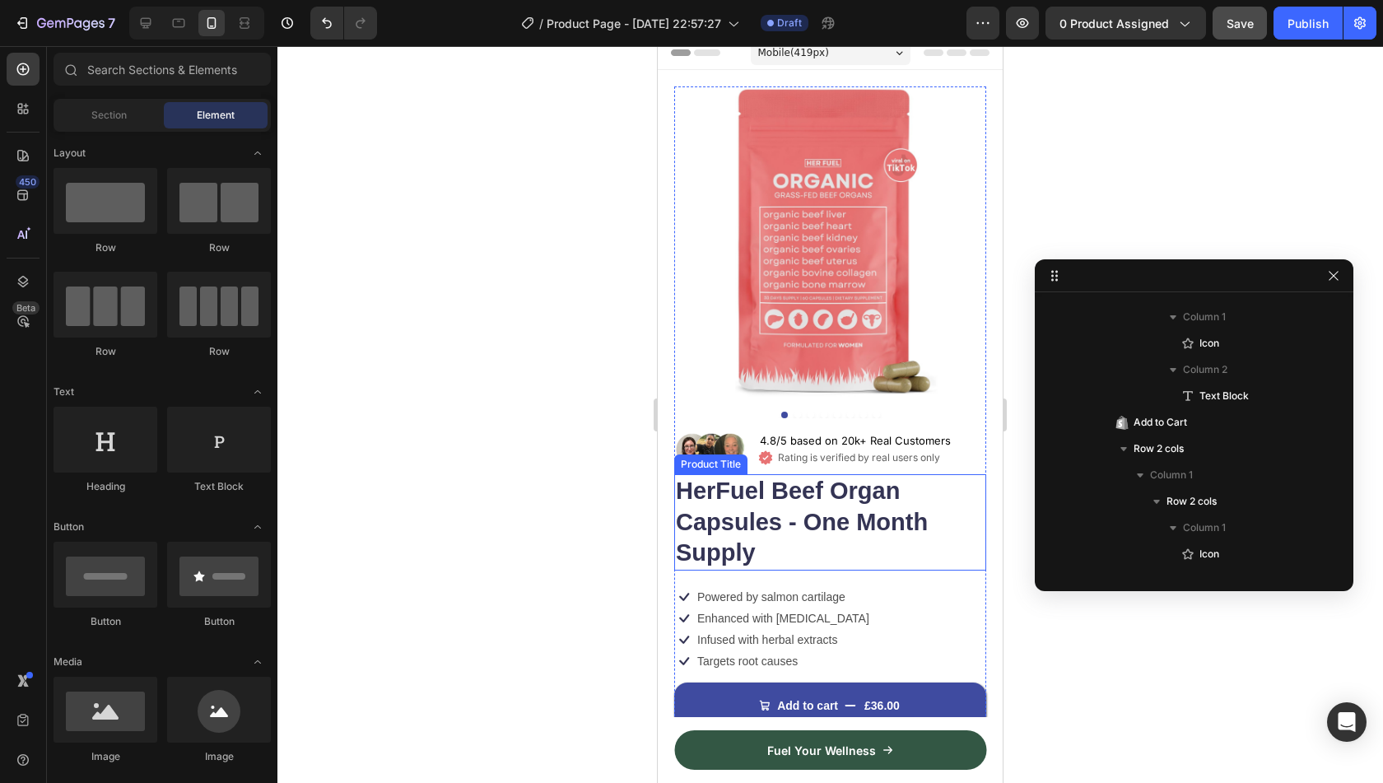
scroll to position [390, 0]
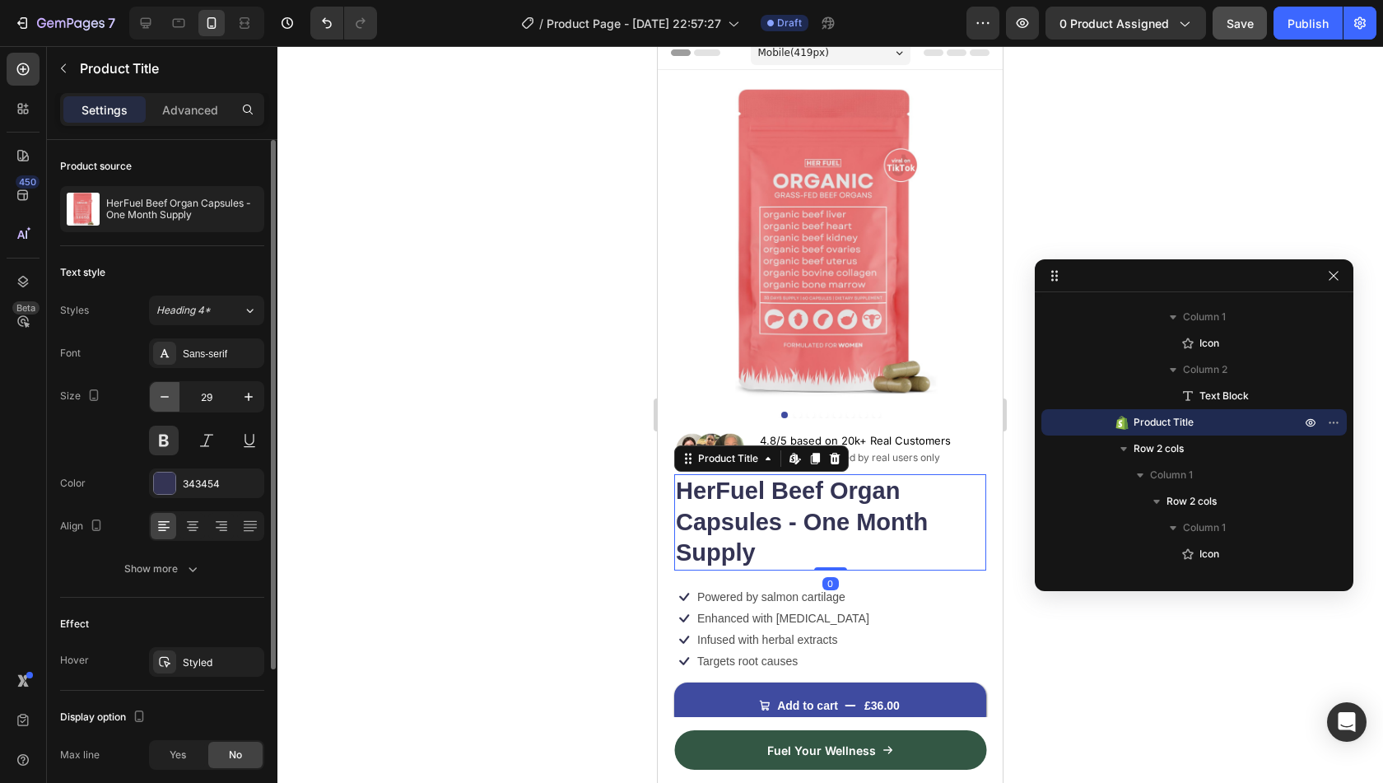
click at [168, 397] on icon "button" at bounding box center [164, 397] width 16 height 16
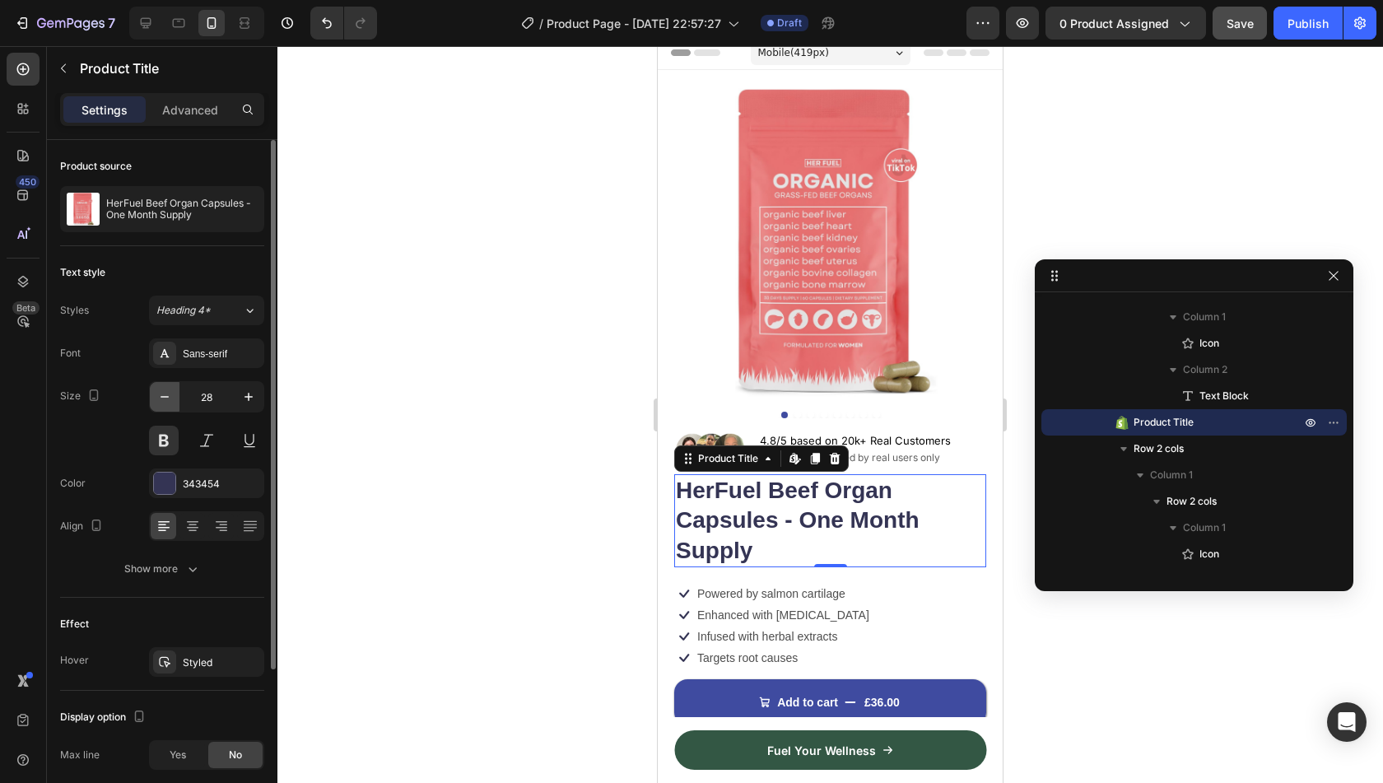
click at [168, 397] on icon "button" at bounding box center [164, 397] width 16 height 16
type input "27"
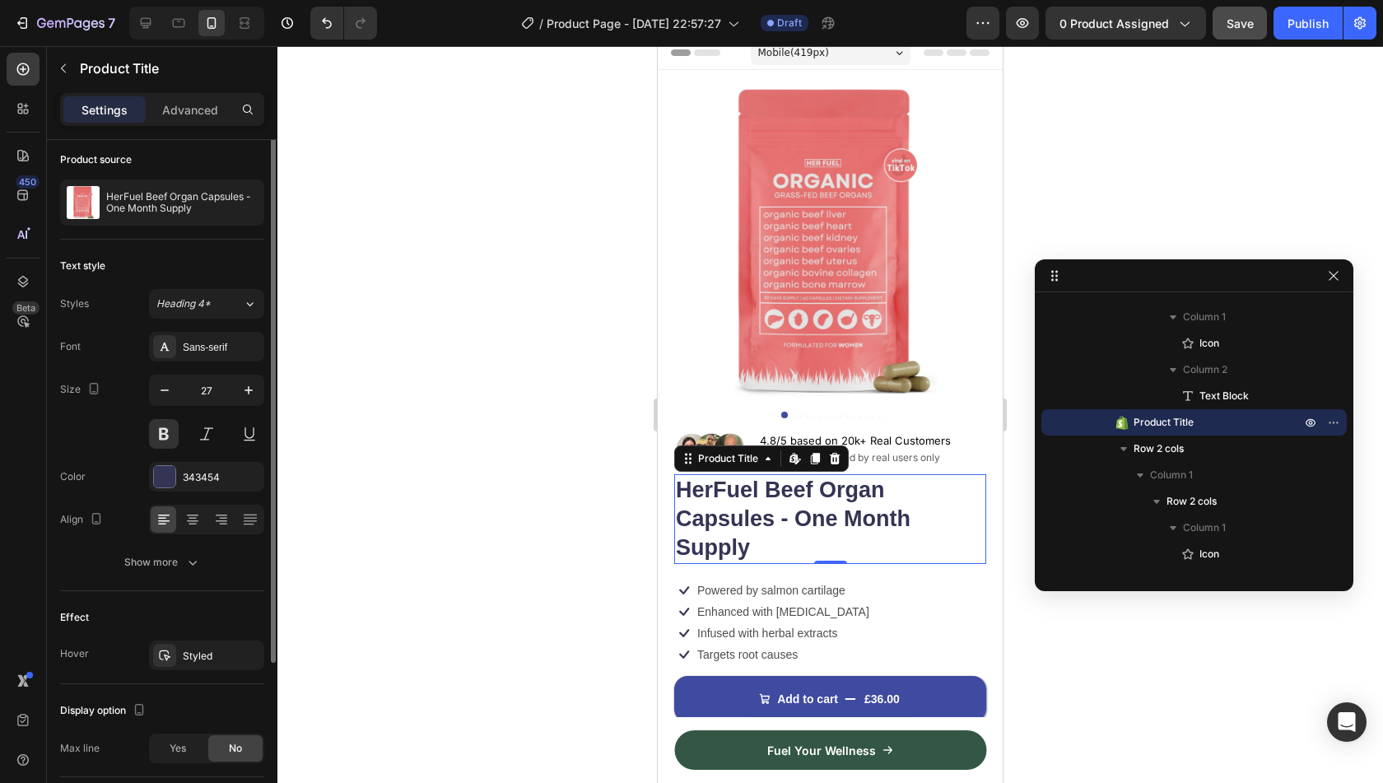
scroll to position [0, 0]
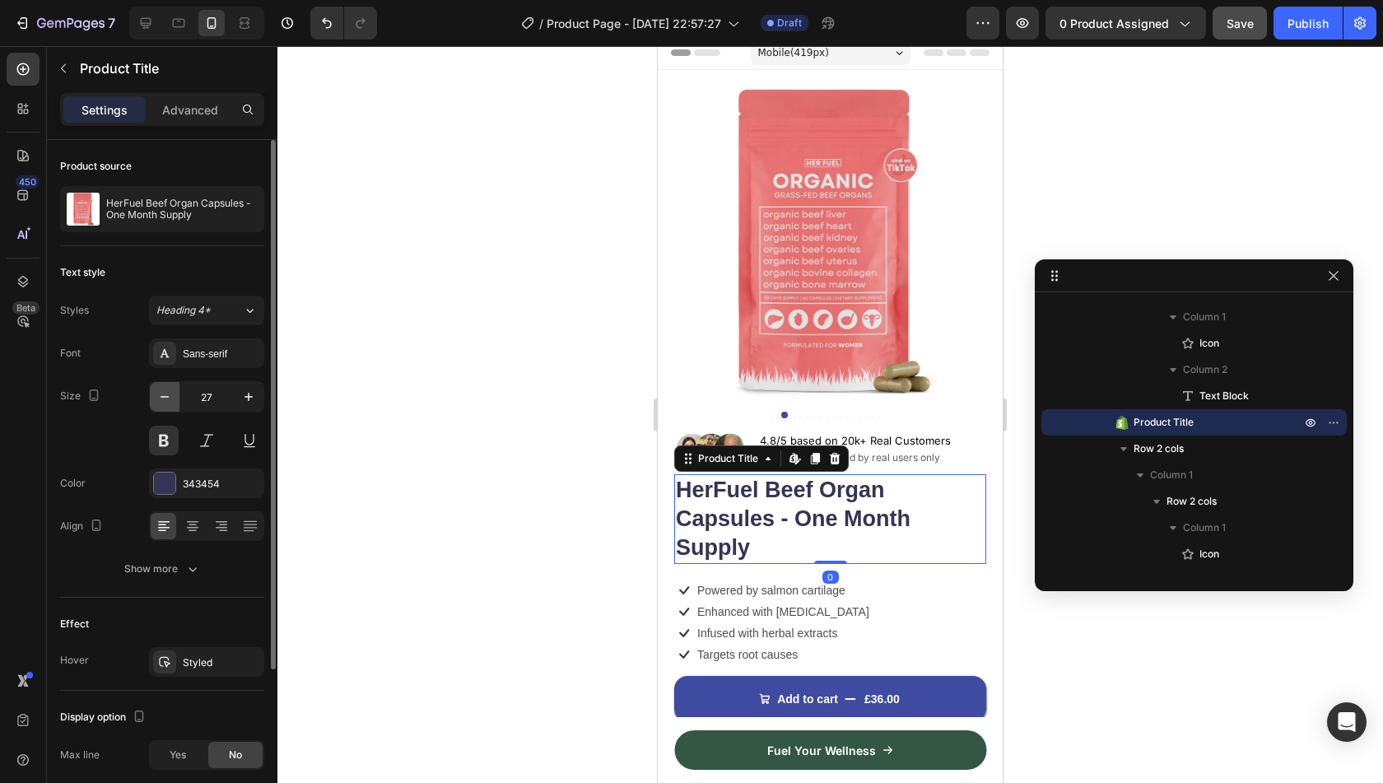
click at [174, 389] on button "button" at bounding box center [165, 397] width 30 height 30
type input "26"
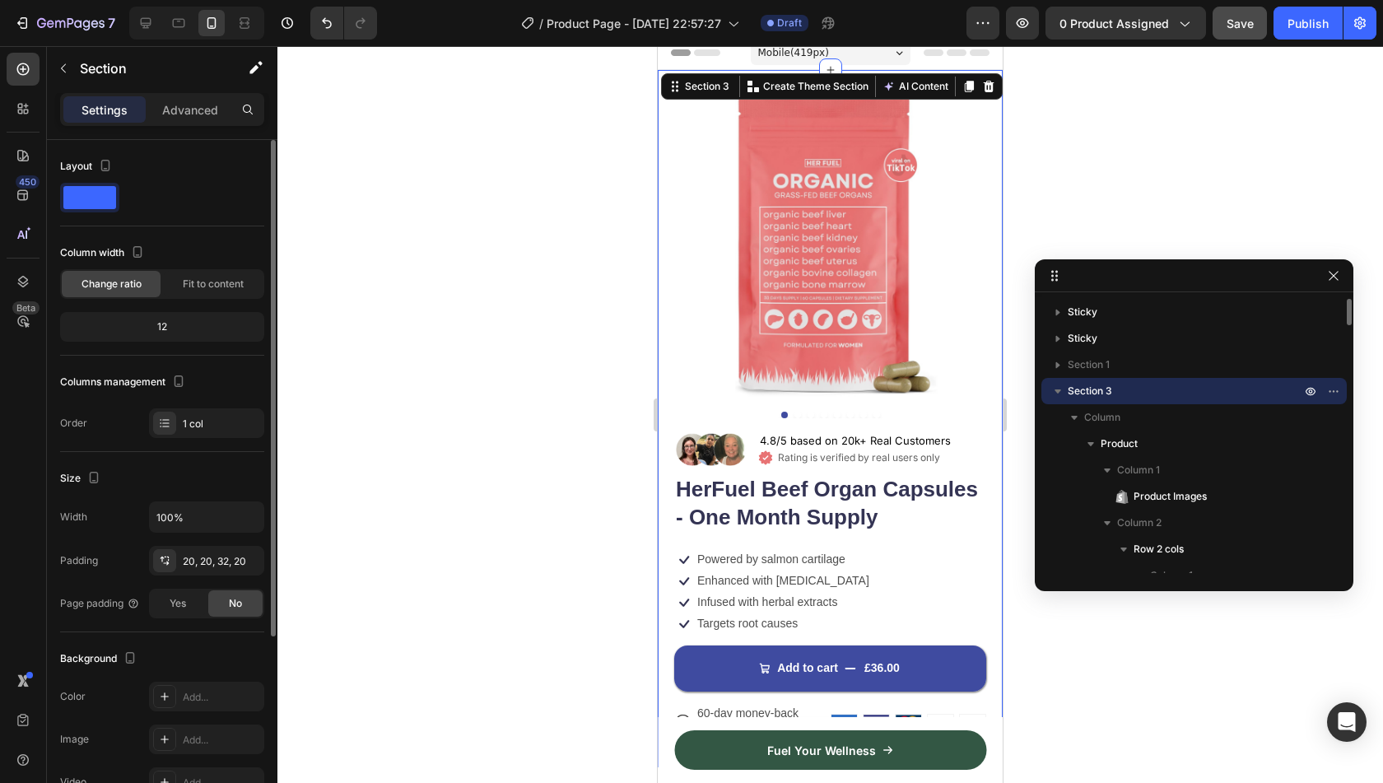
click at [667, 502] on div "Product Images Image 4.8/5 based on 20k+ Real Customers Text Block Icon Rating …" at bounding box center [830, 418] width 345 height 697
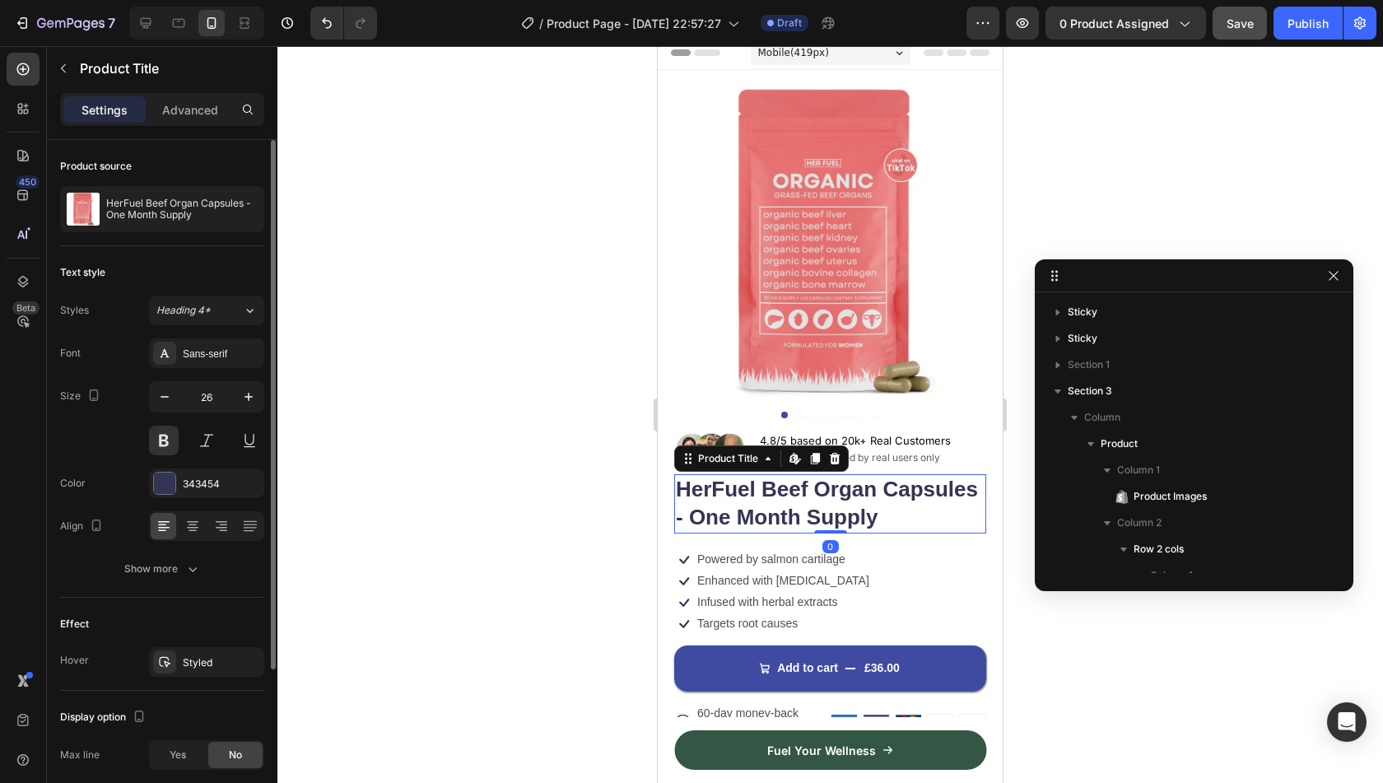
scroll to position [390, 0]
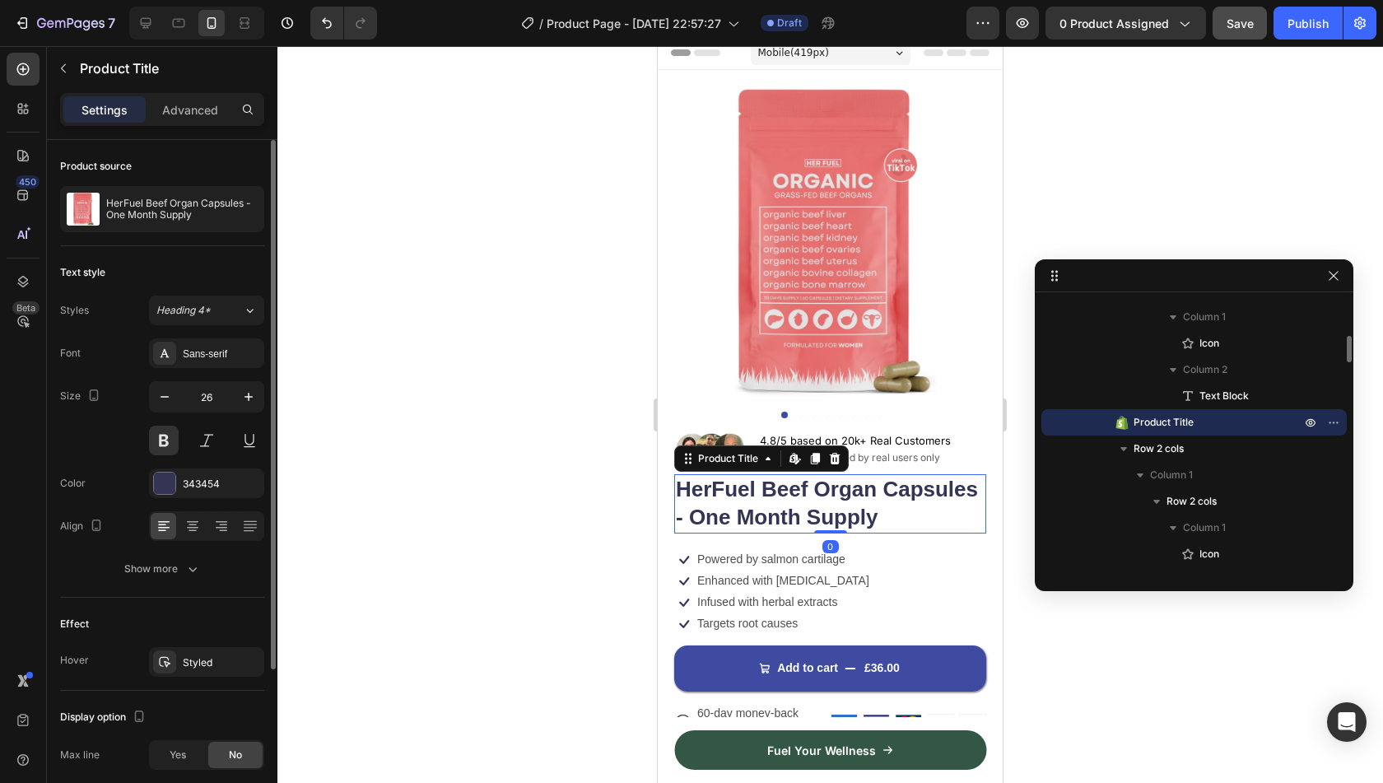
click at [694, 508] on h1 "HerFuel Beef Organ Capsules - One Month Supply" at bounding box center [830, 503] width 312 height 59
click at [222, 314] on div "Heading 4*" at bounding box center [189, 310] width 67 height 15
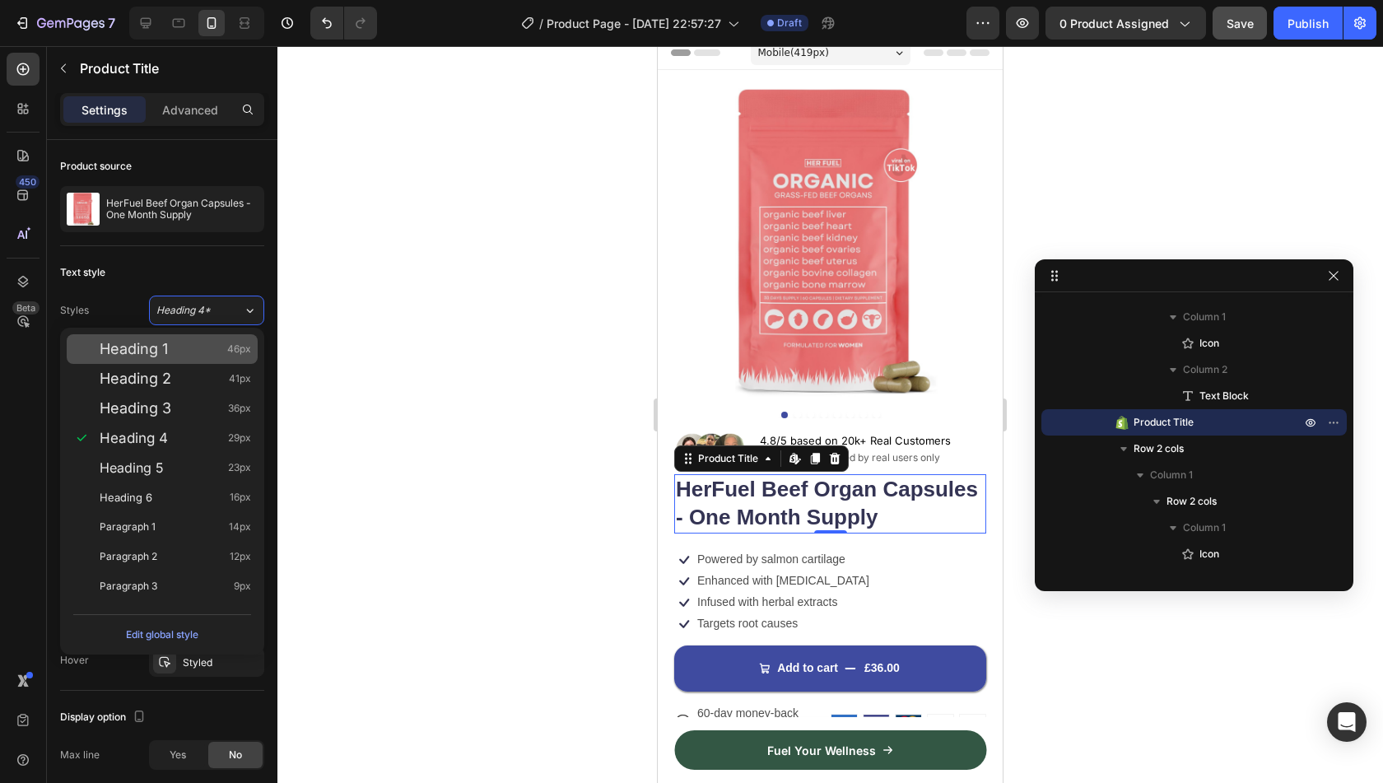
click at [207, 342] on div "Heading 1 46px" at bounding box center [175, 349] width 151 height 16
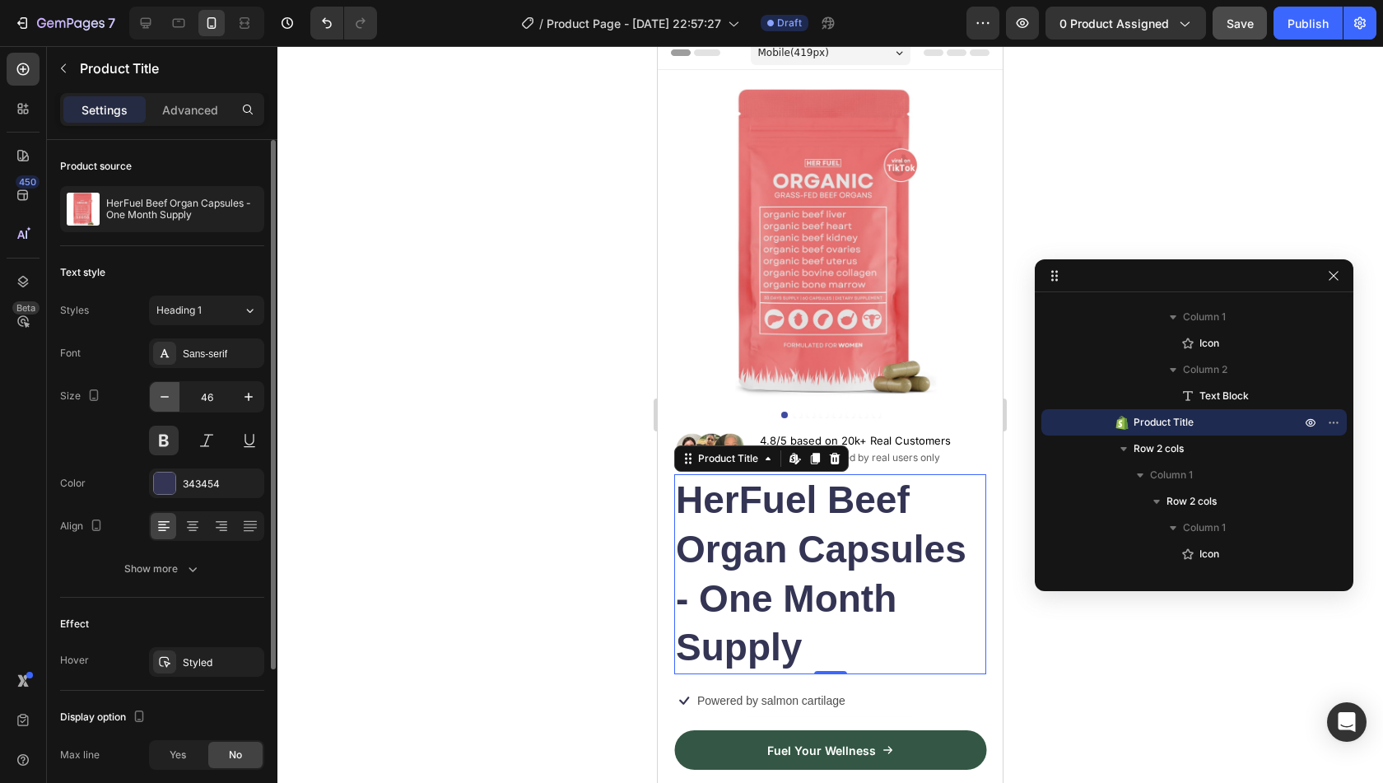
click at [166, 389] on icon "button" at bounding box center [164, 397] width 16 height 16
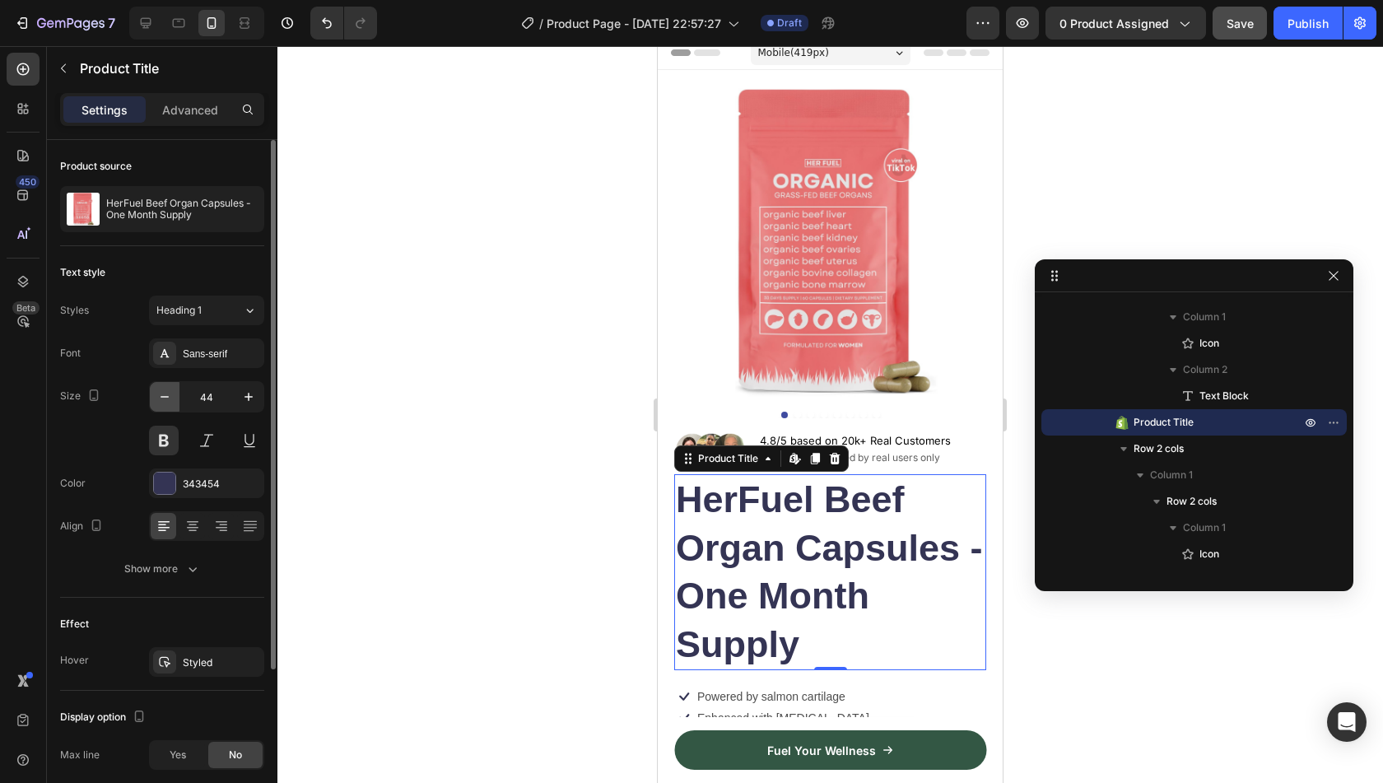
click at [166, 389] on icon "button" at bounding box center [164, 397] width 16 height 16
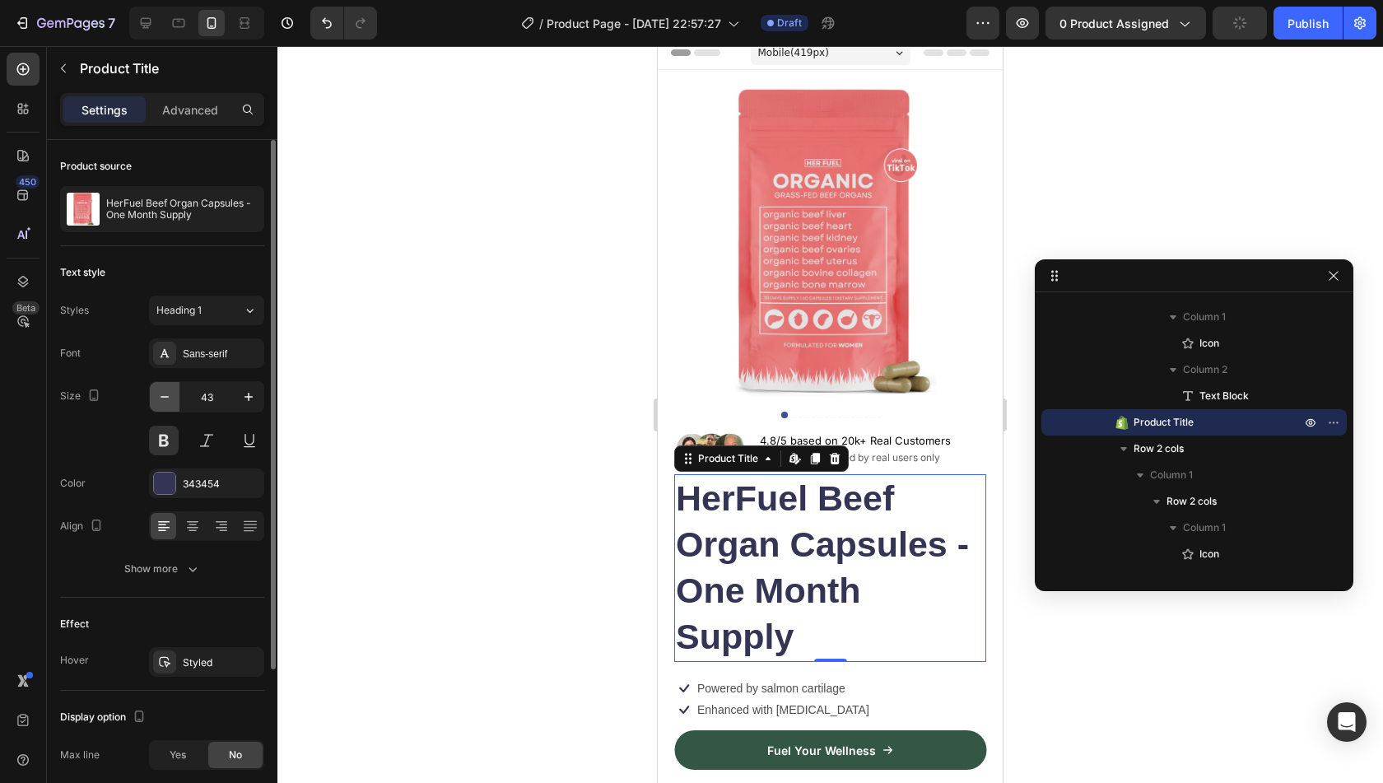
click at [166, 389] on icon "button" at bounding box center [164, 397] width 16 height 16
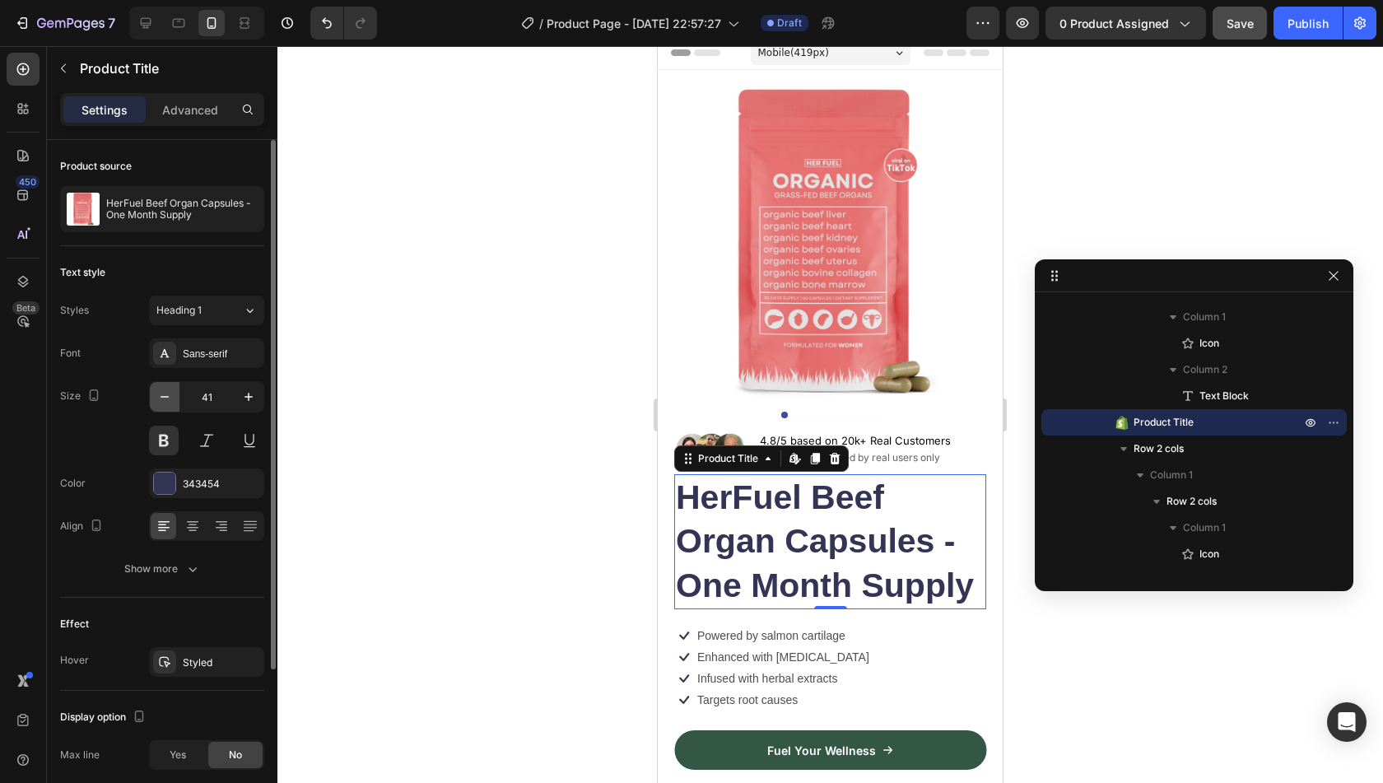
click at [166, 389] on icon "button" at bounding box center [164, 397] width 16 height 16
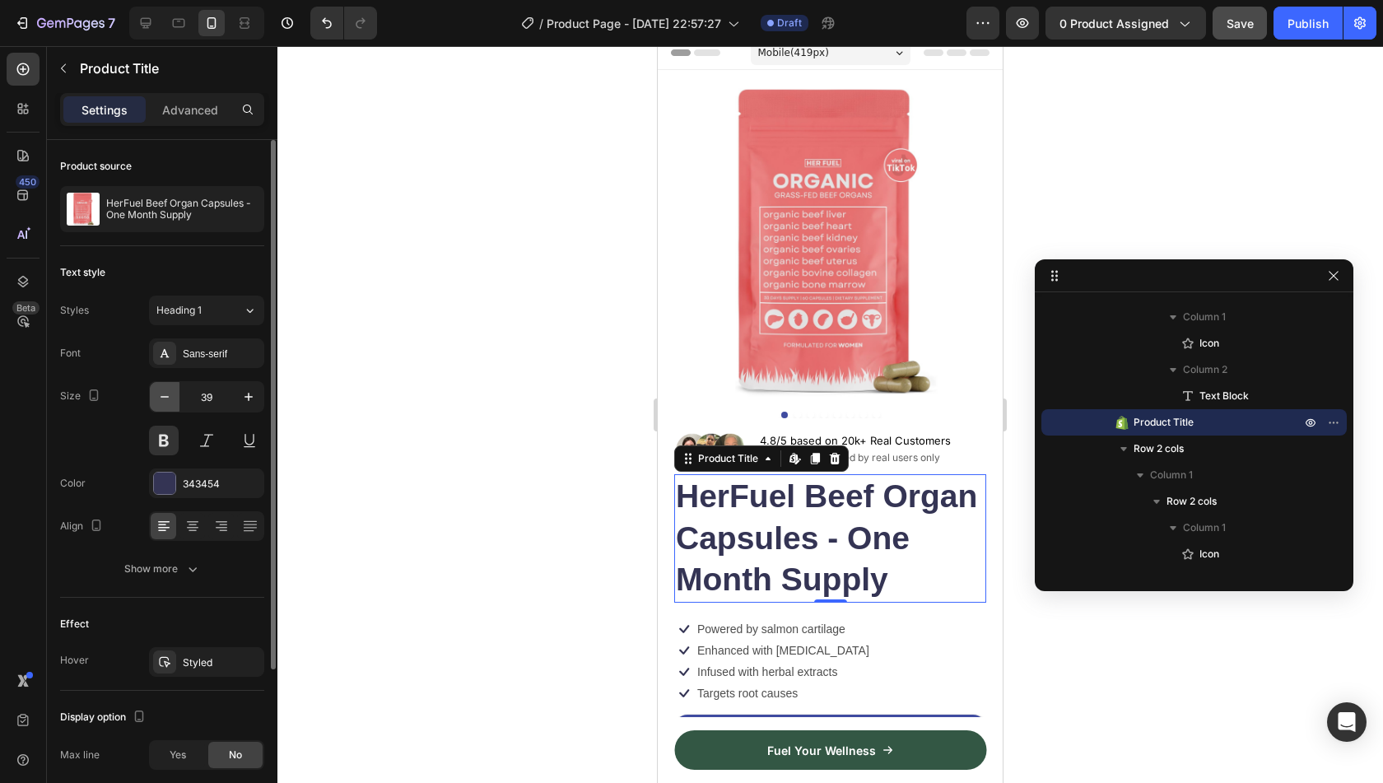
click at [166, 389] on icon "button" at bounding box center [164, 397] width 16 height 16
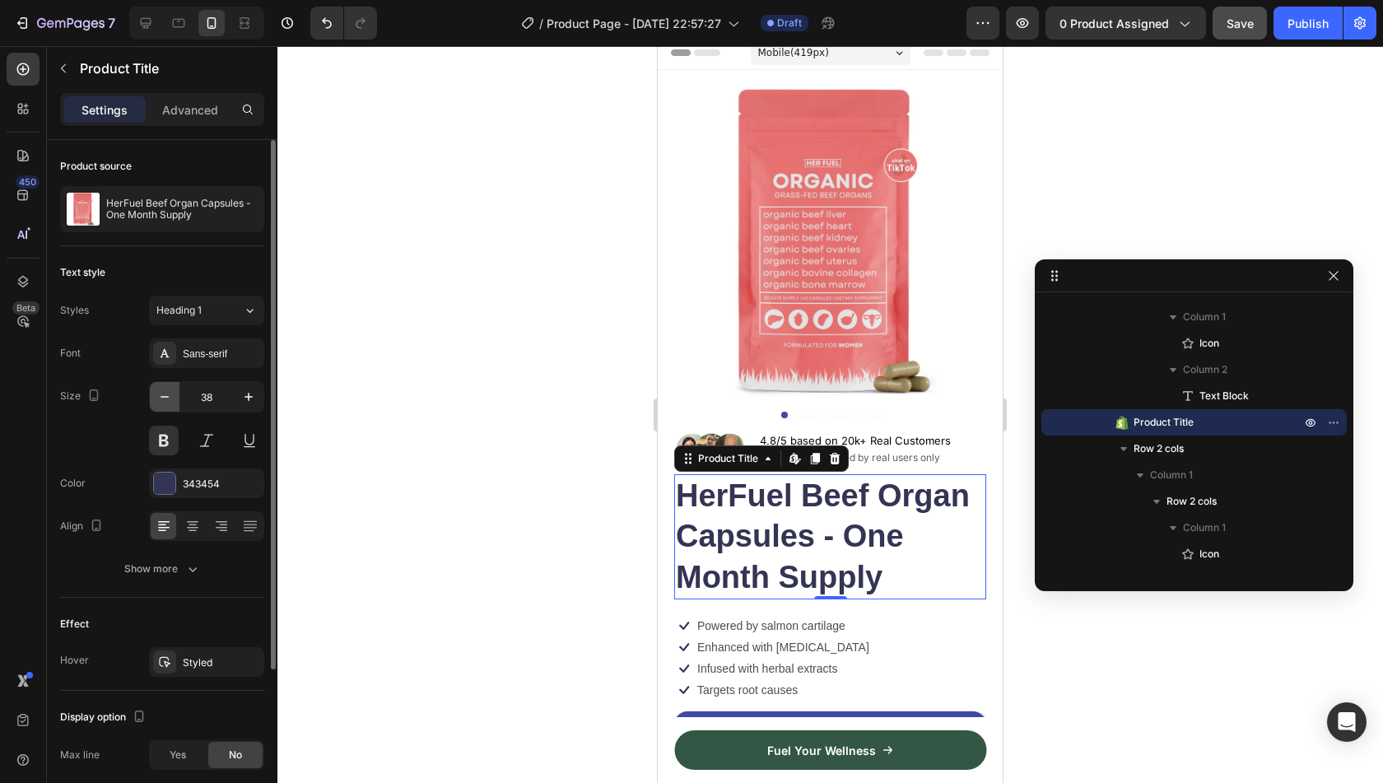
click at [166, 389] on icon "button" at bounding box center [164, 397] width 16 height 16
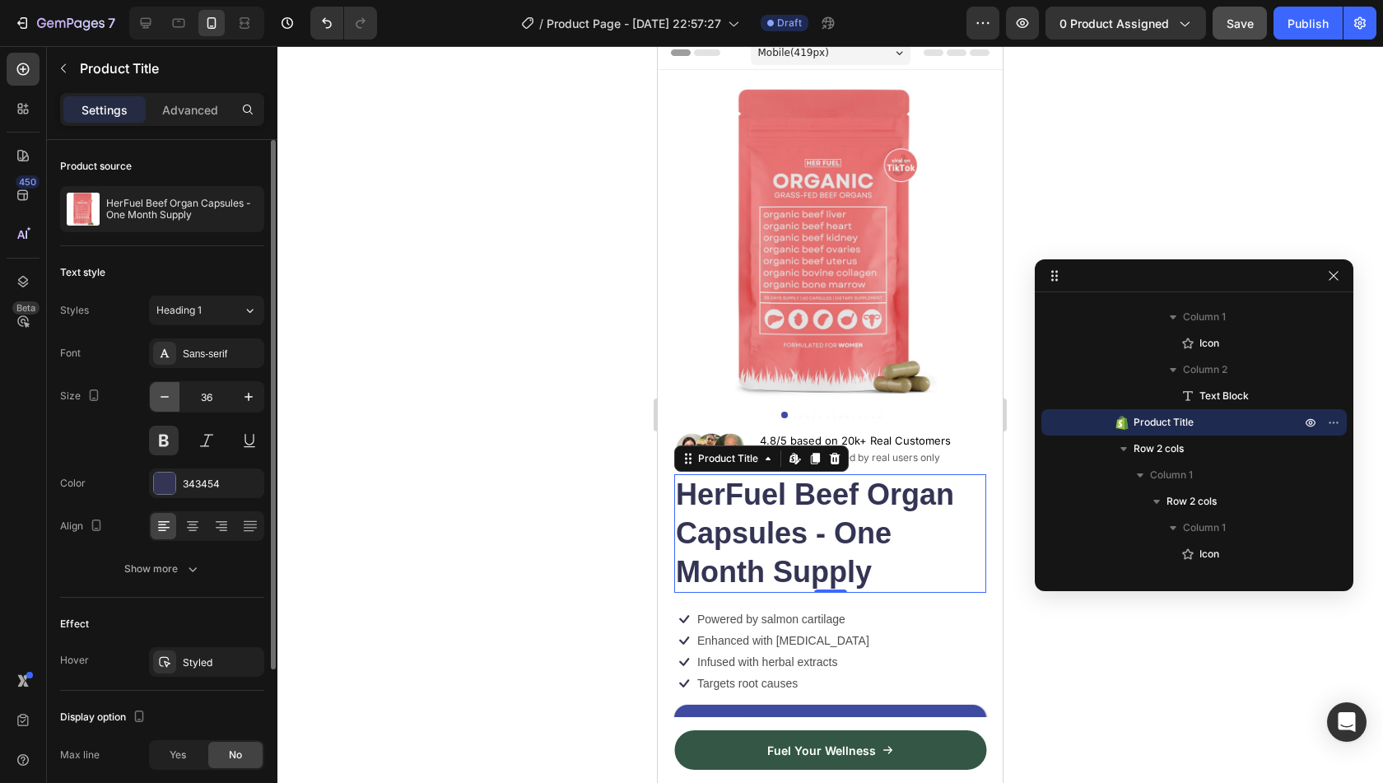
click at [166, 389] on icon "button" at bounding box center [164, 397] width 16 height 16
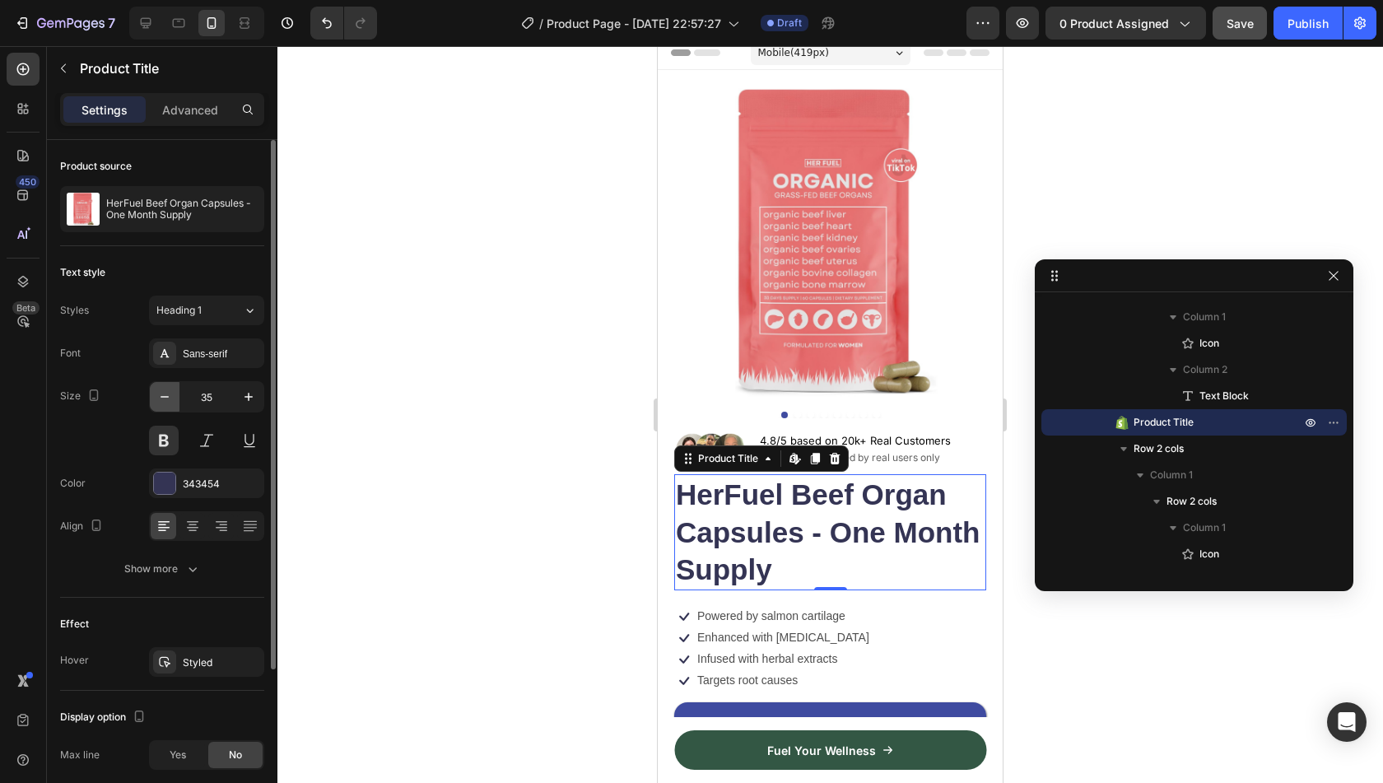
click at [166, 389] on icon "button" at bounding box center [164, 397] width 16 height 16
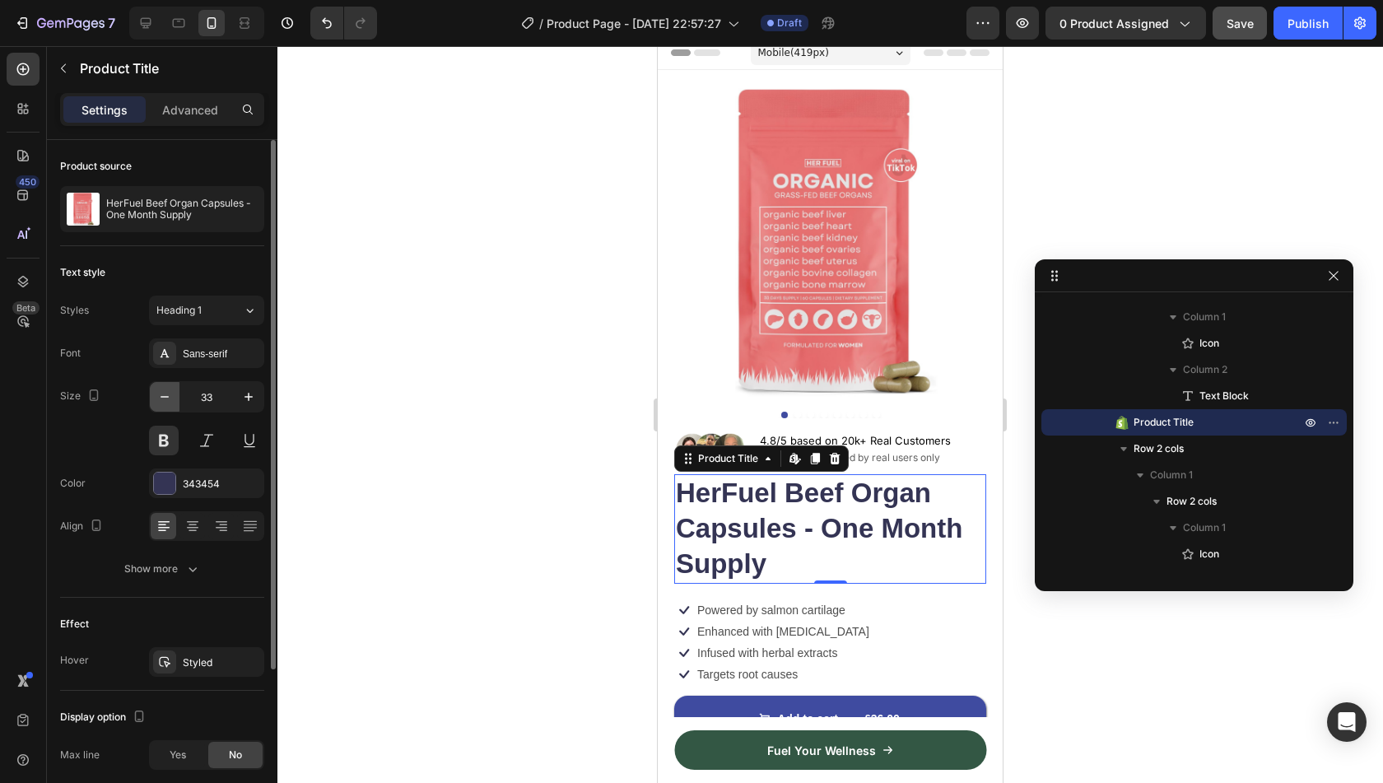
click at [166, 389] on icon "button" at bounding box center [164, 397] width 16 height 16
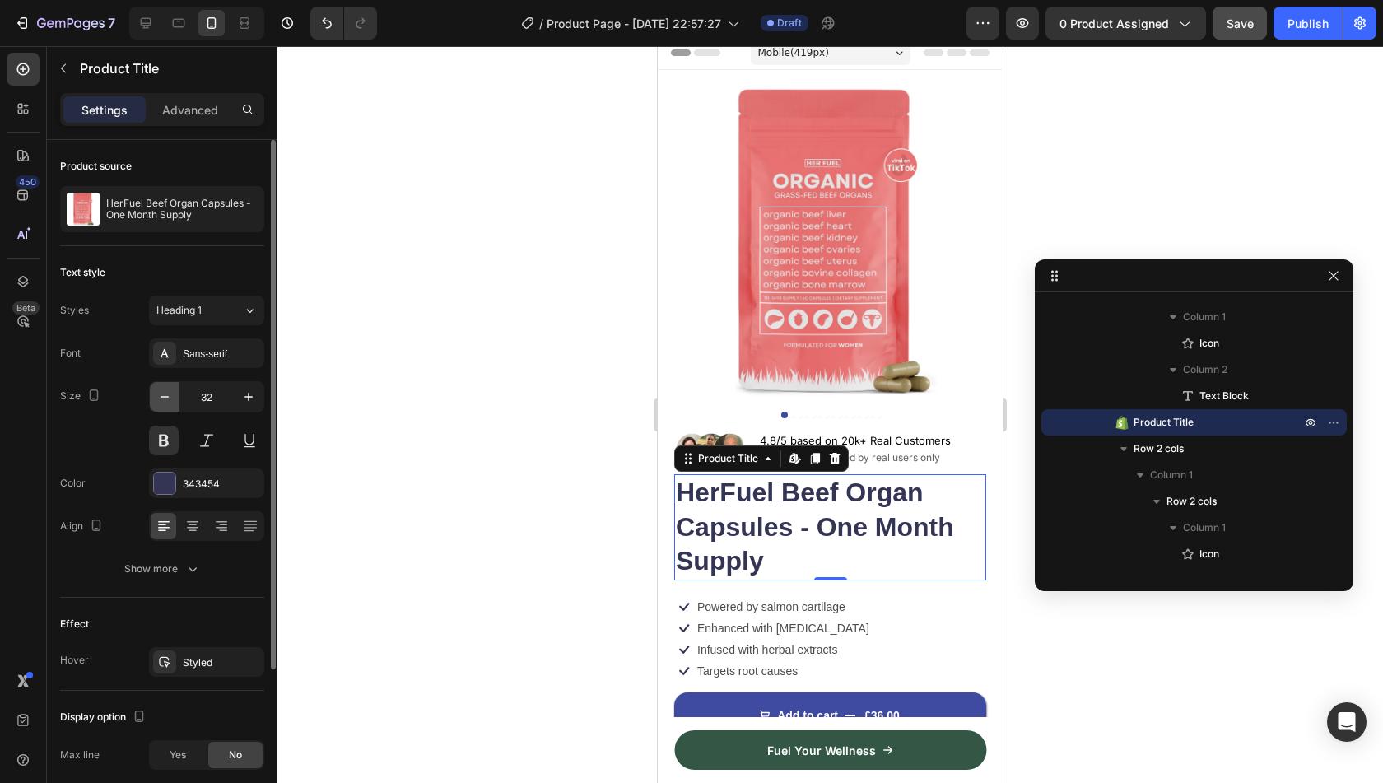
click at [166, 389] on icon "button" at bounding box center [164, 397] width 16 height 16
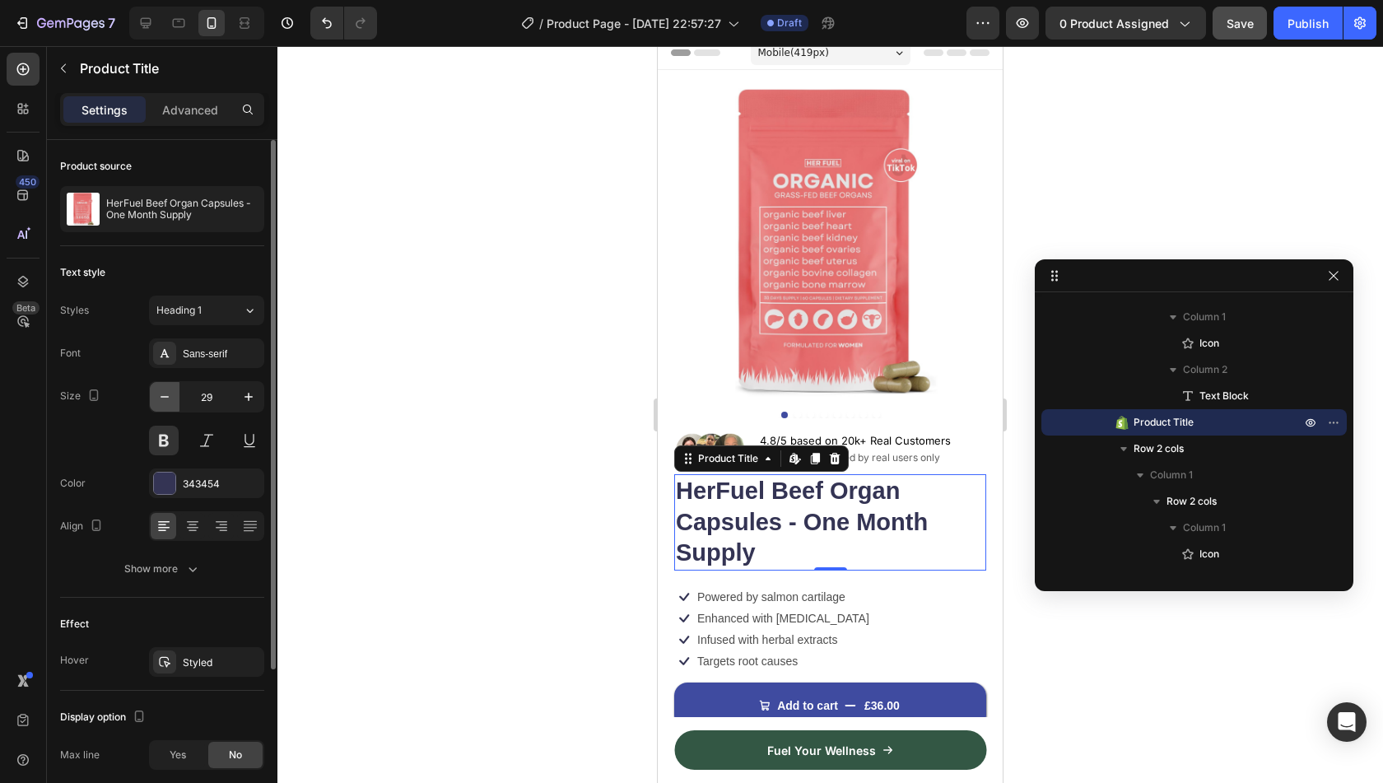
click at [166, 389] on icon "button" at bounding box center [164, 397] width 16 height 16
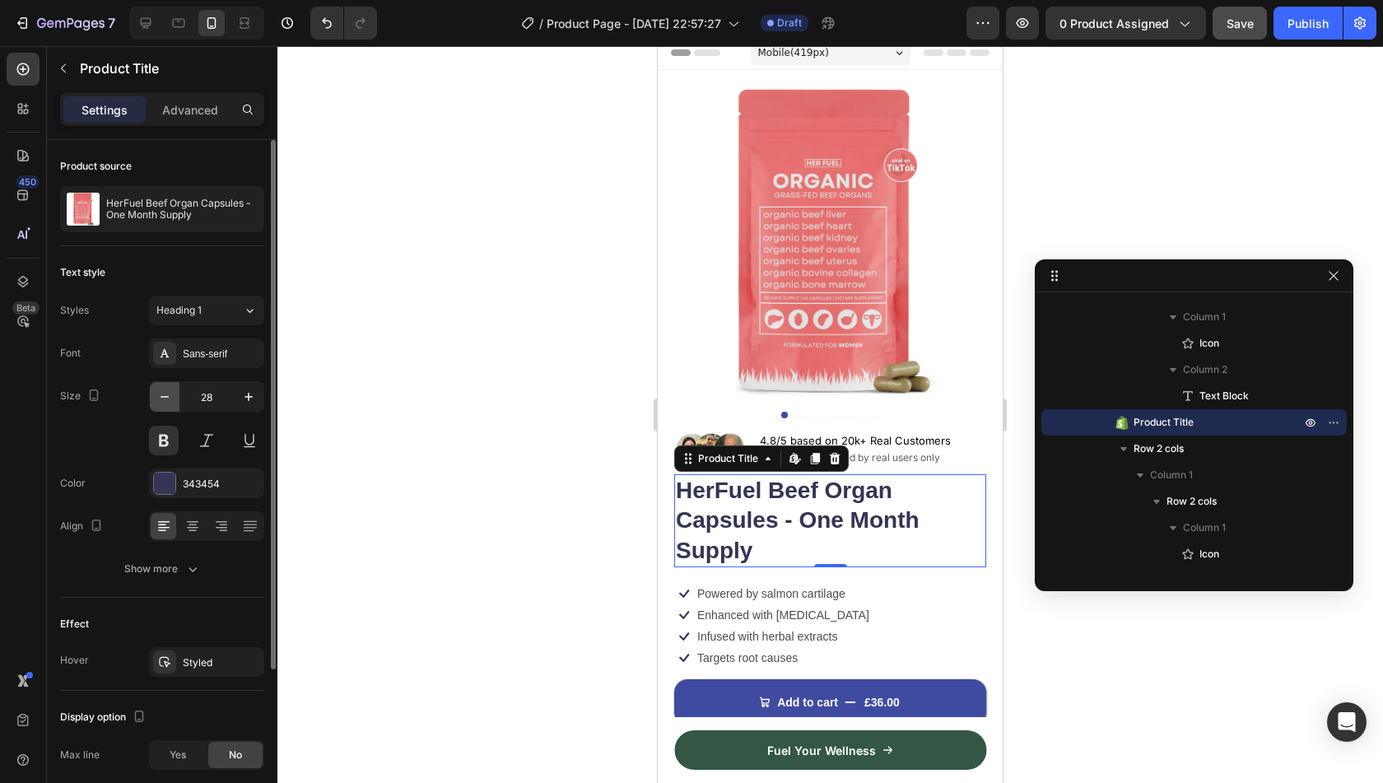
click at [166, 389] on icon "button" at bounding box center [164, 397] width 16 height 16
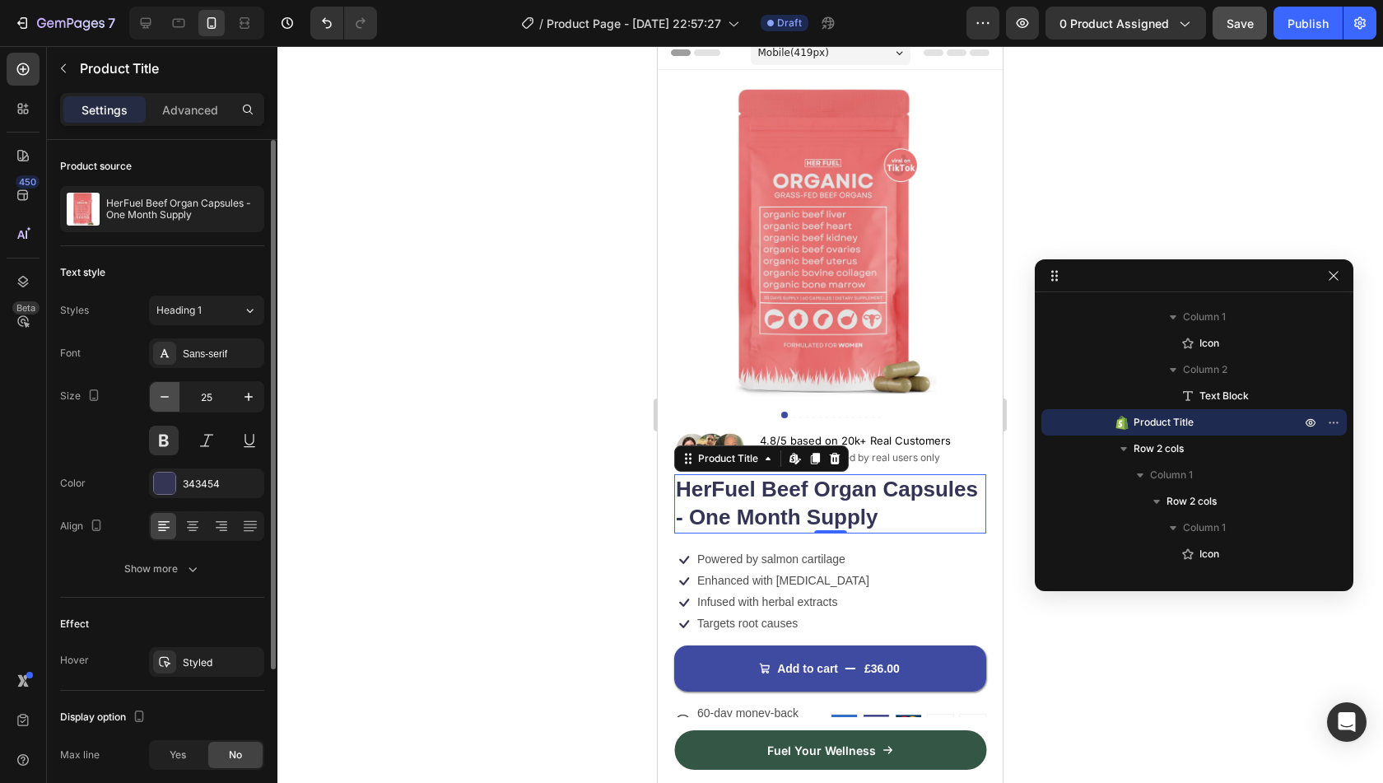
click at [166, 389] on icon "button" at bounding box center [164, 397] width 16 height 16
type input "24"
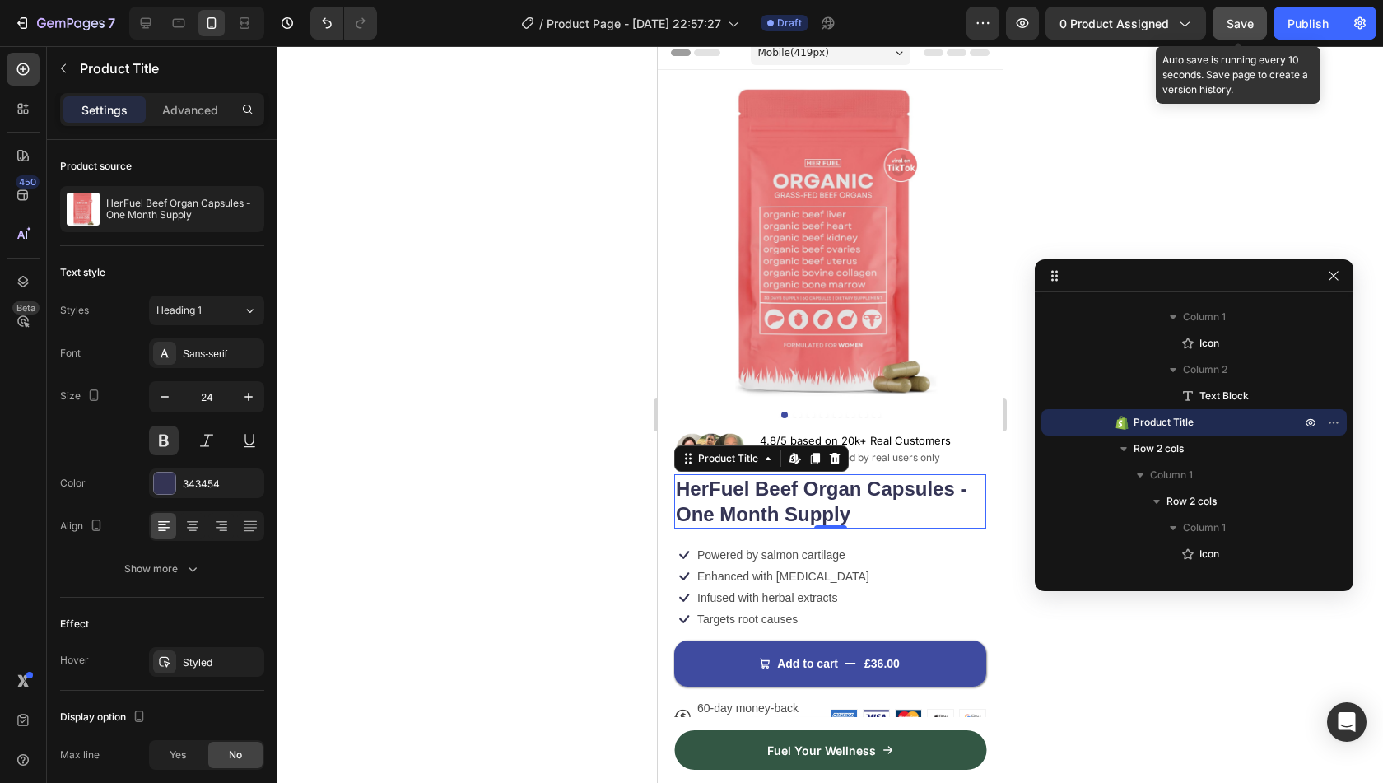
click at [1231, 21] on span "Save" at bounding box center [1240, 23] width 27 height 14
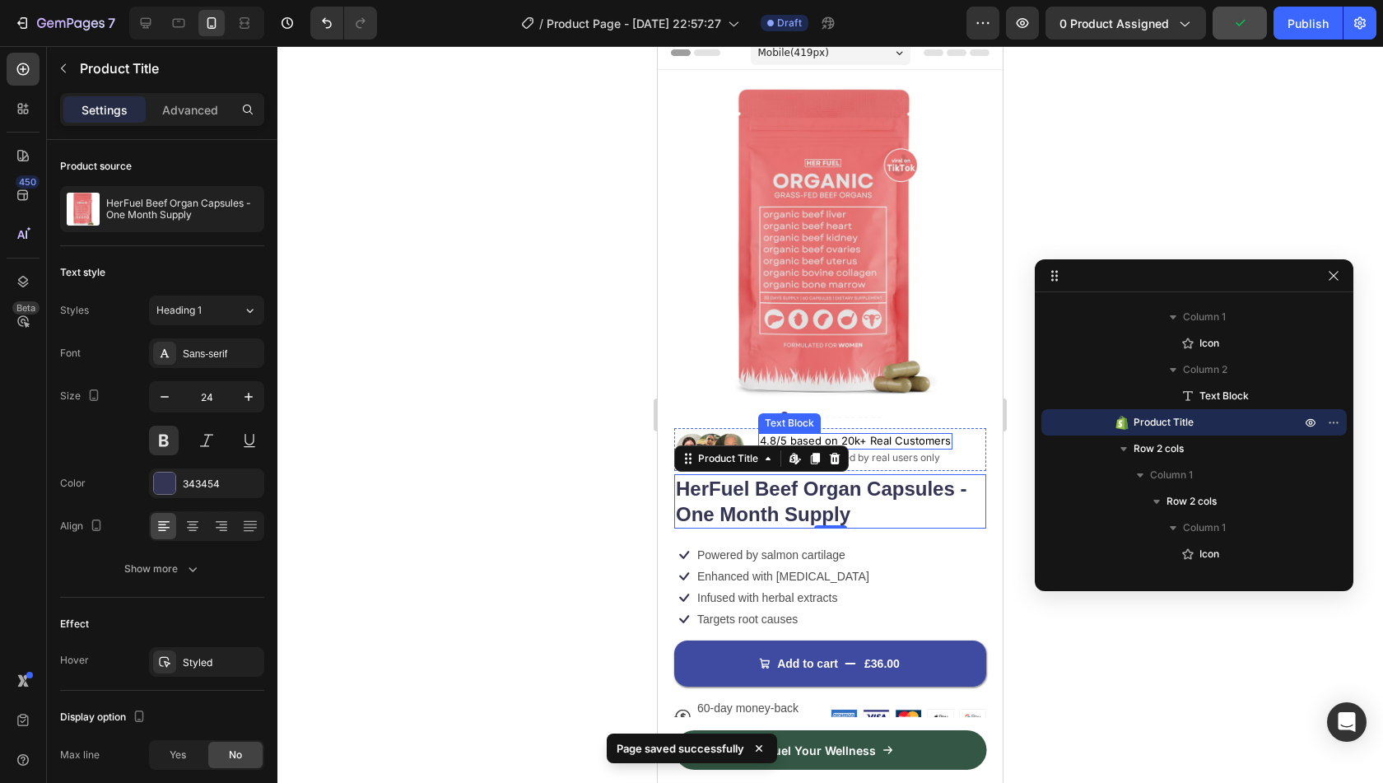
scroll to position [232, 0]
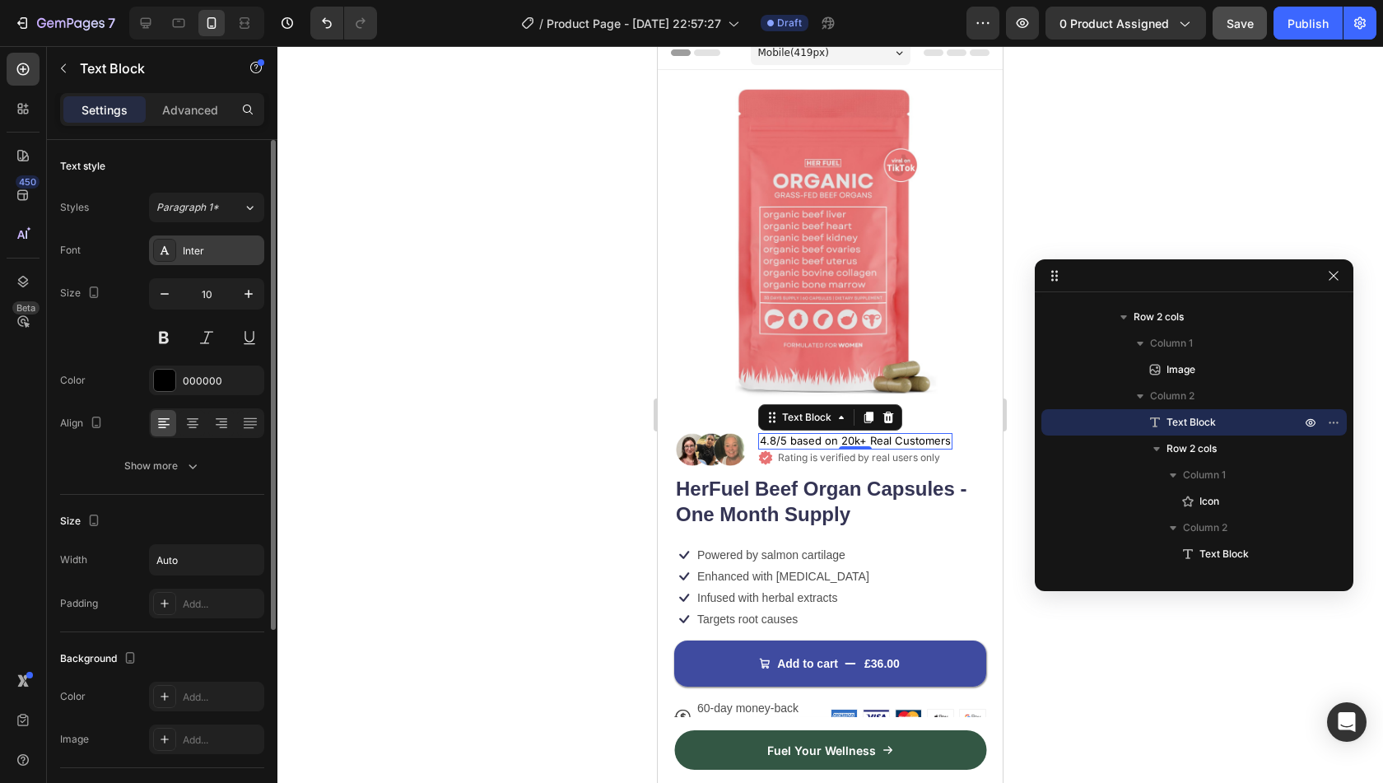
click at [240, 253] on div "Inter" at bounding box center [221, 251] width 77 height 15
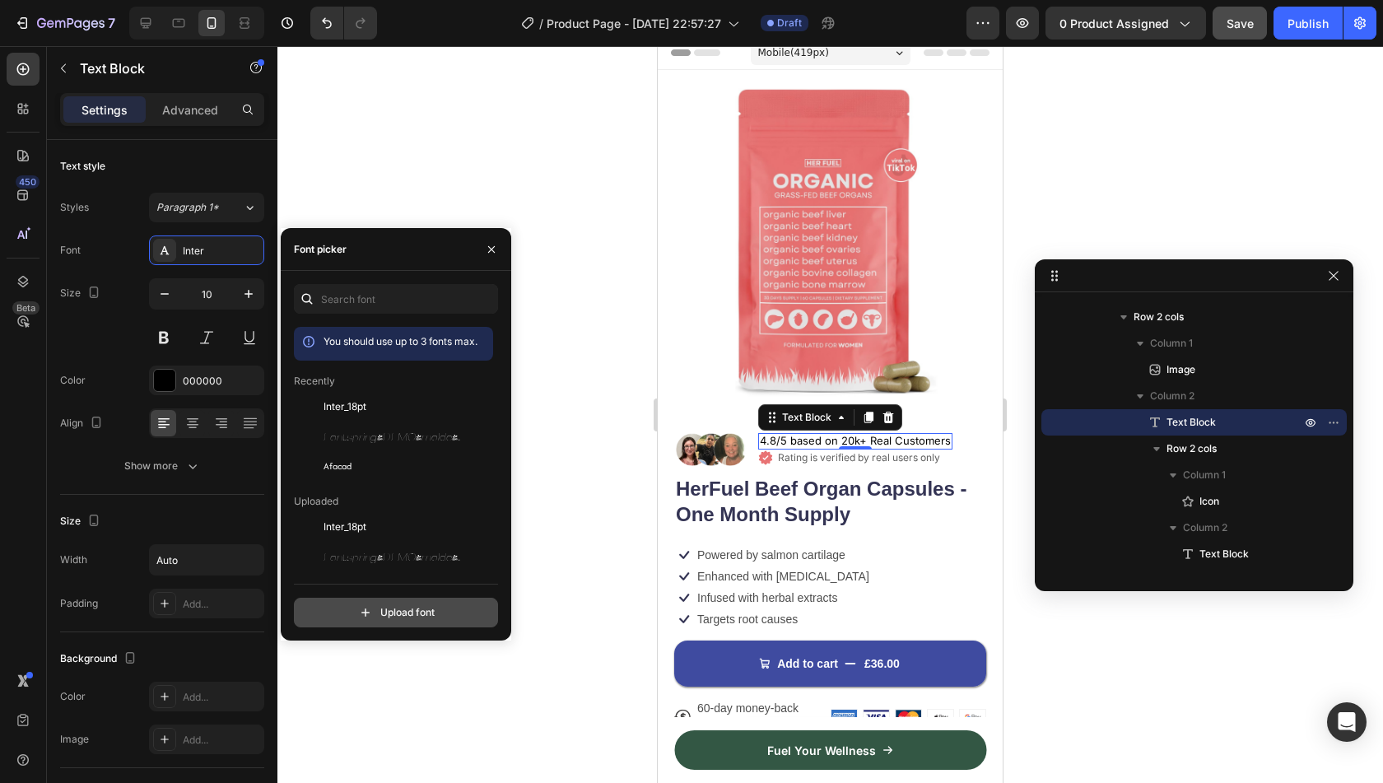
click at [426, 613] on input "file" at bounding box center [432, 612] width 412 height 28
type input "C:\fakepath\Montserrat-Black.ttf"
click at [226, 598] on input "file" at bounding box center [432, 612] width 412 height 28
type input "C:\fakepath\Montserrat-Black.ttf"
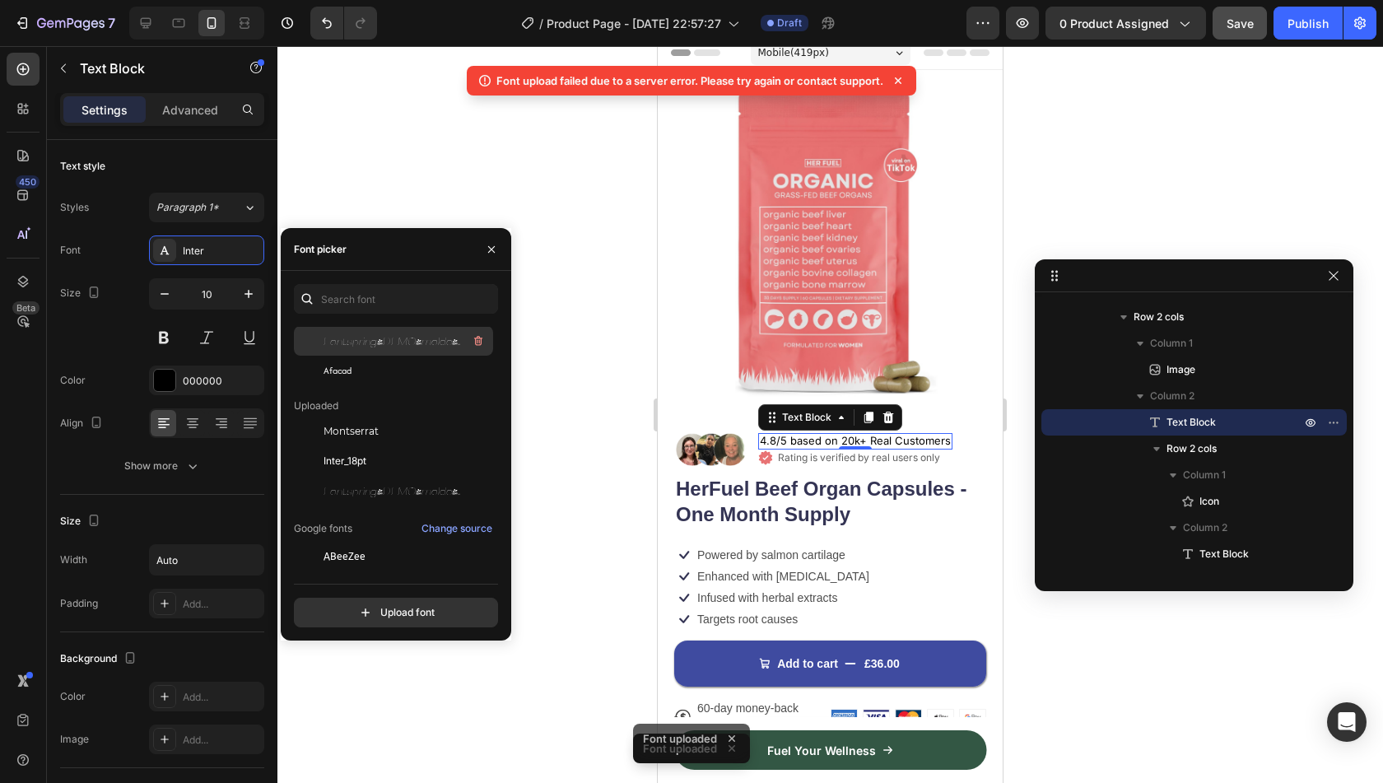
scroll to position [97, 0]
click at [426, 429] on div "Montserrat" at bounding box center [407, 430] width 166 height 20
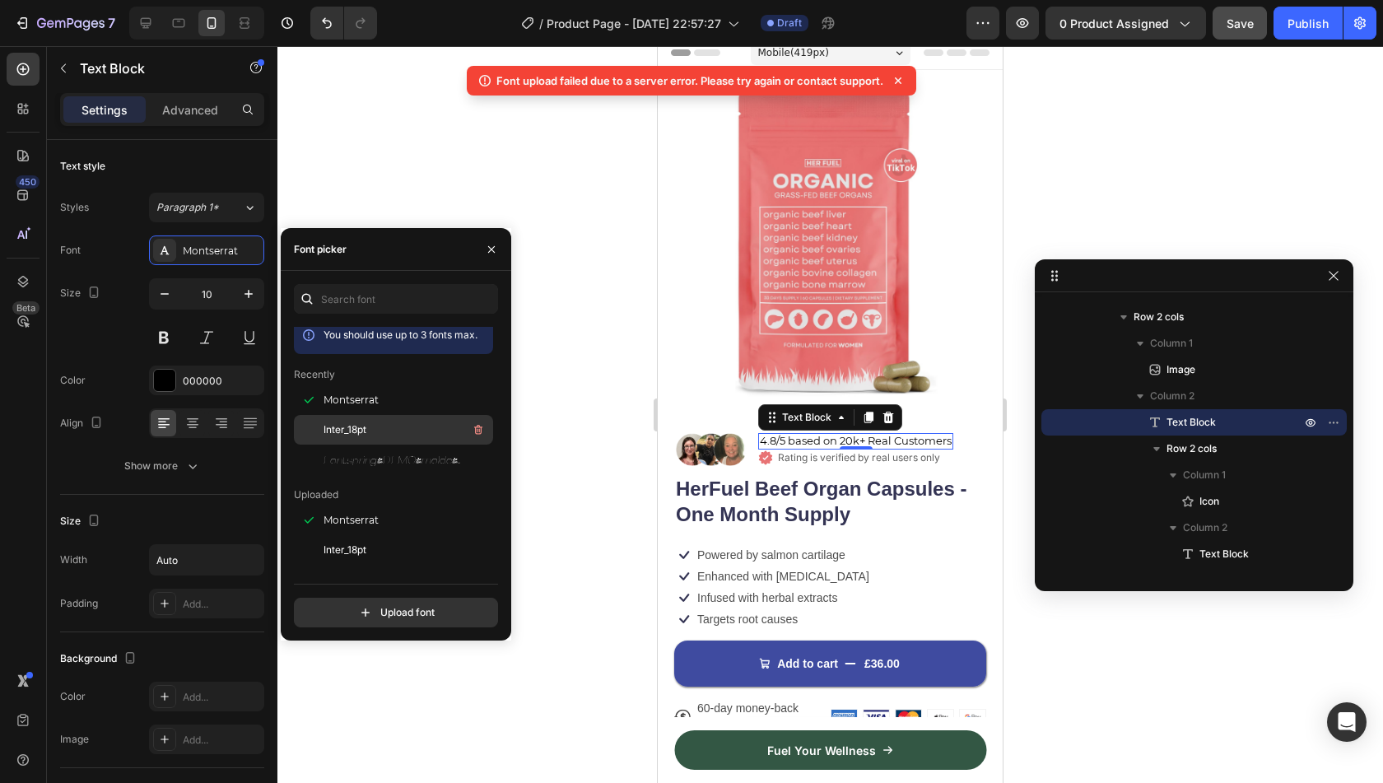
scroll to position [0, 0]
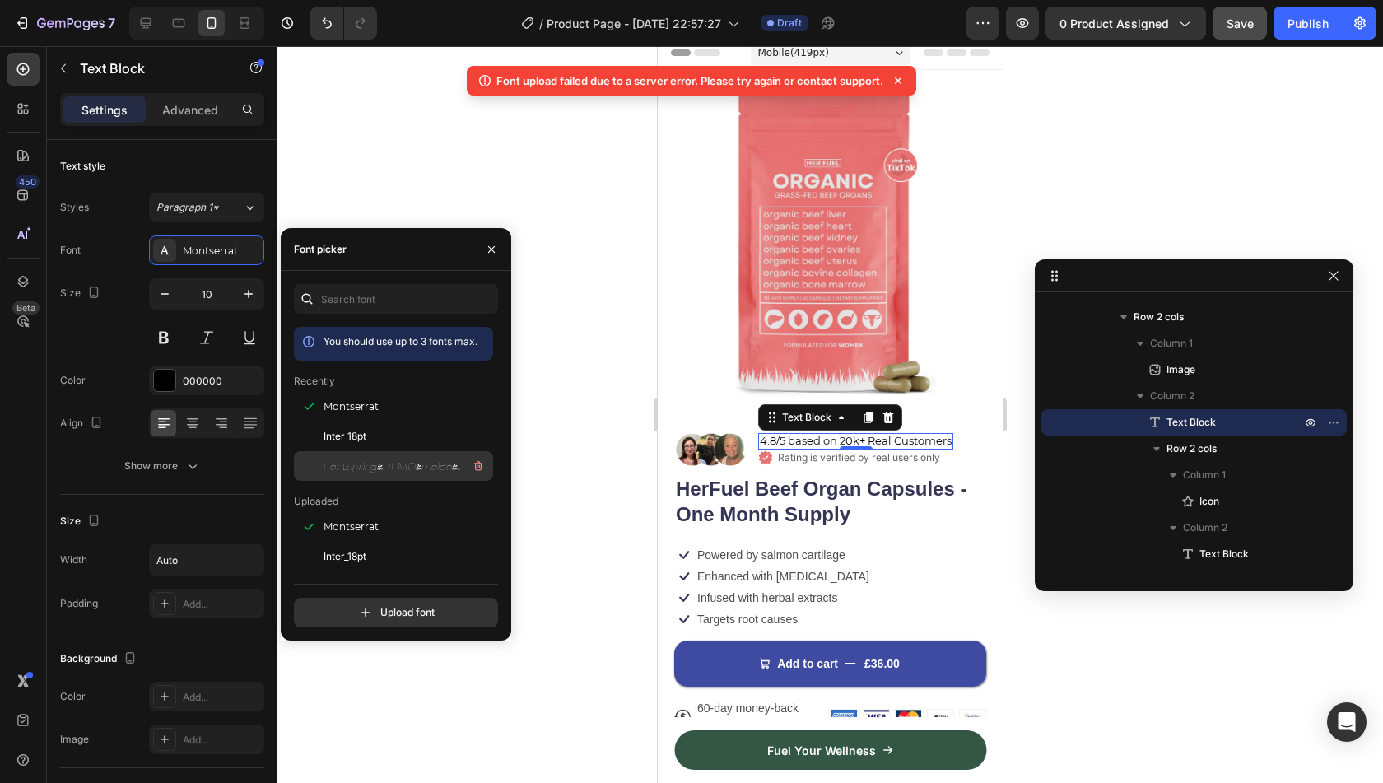
click at [425, 465] on span "Fontspring-DEMO-molde-semiexp-thinitalic" at bounding box center [392, 466] width 137 height 15
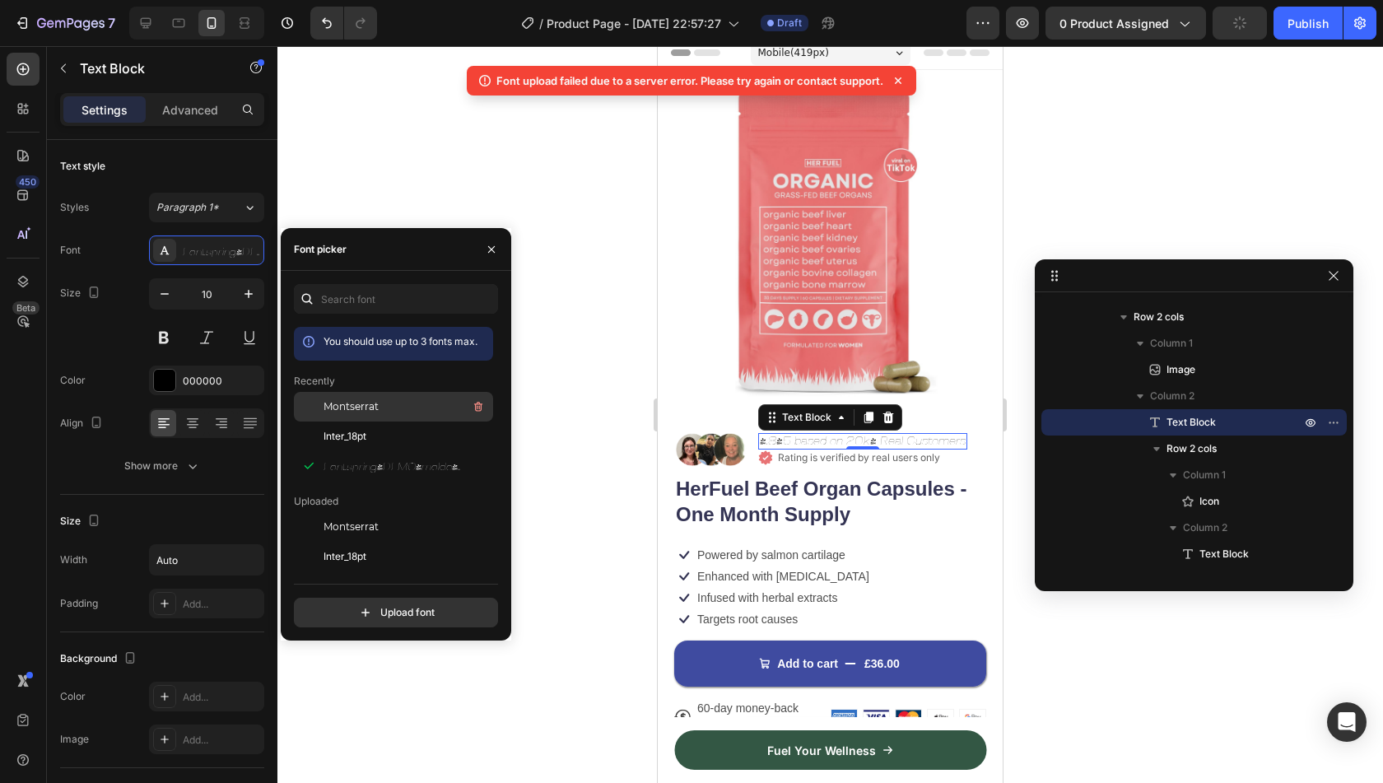
click at [399, 403] on div "Montserrat" at bounding box center [407, 407] width 166 height 20
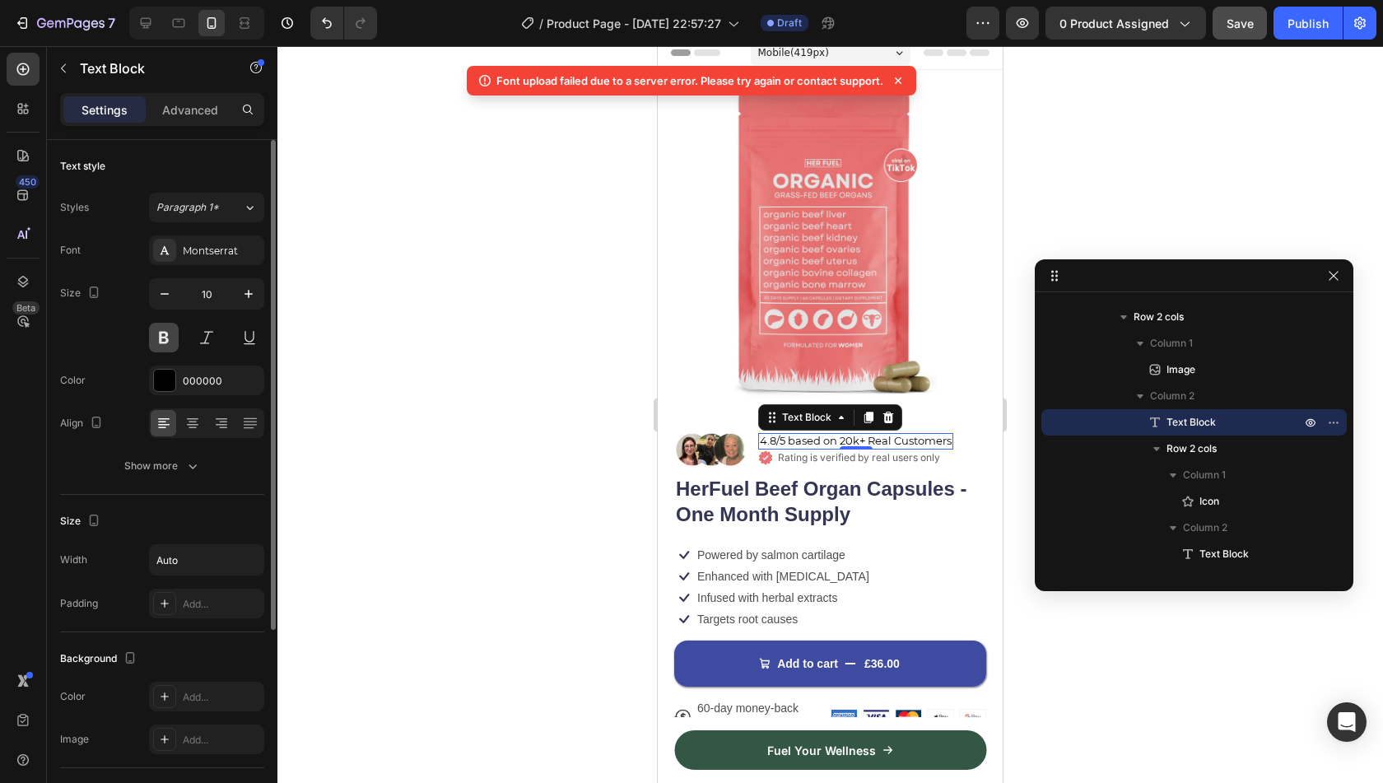
click at [165, 342] on button at bounding box center [164, 338] width 30 height 30
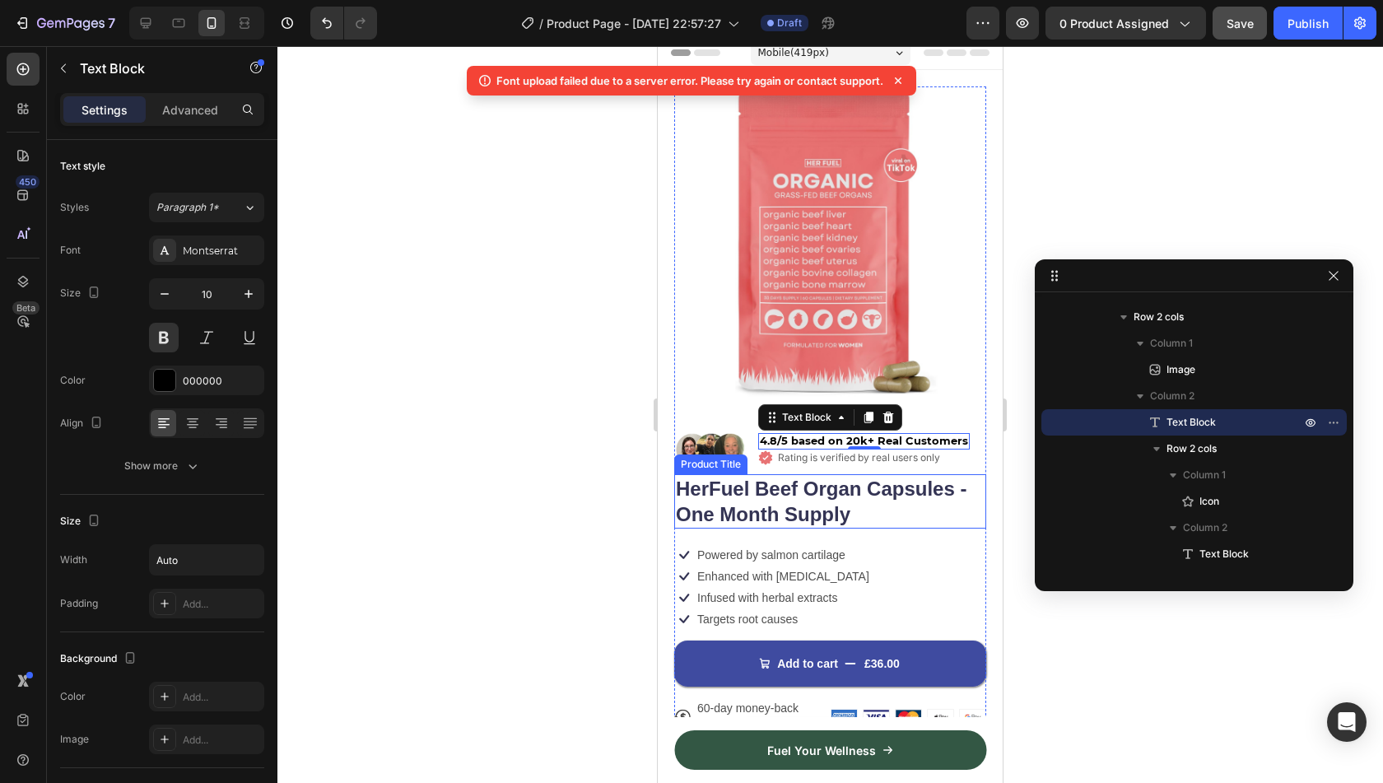
scroll to position [390, 0]
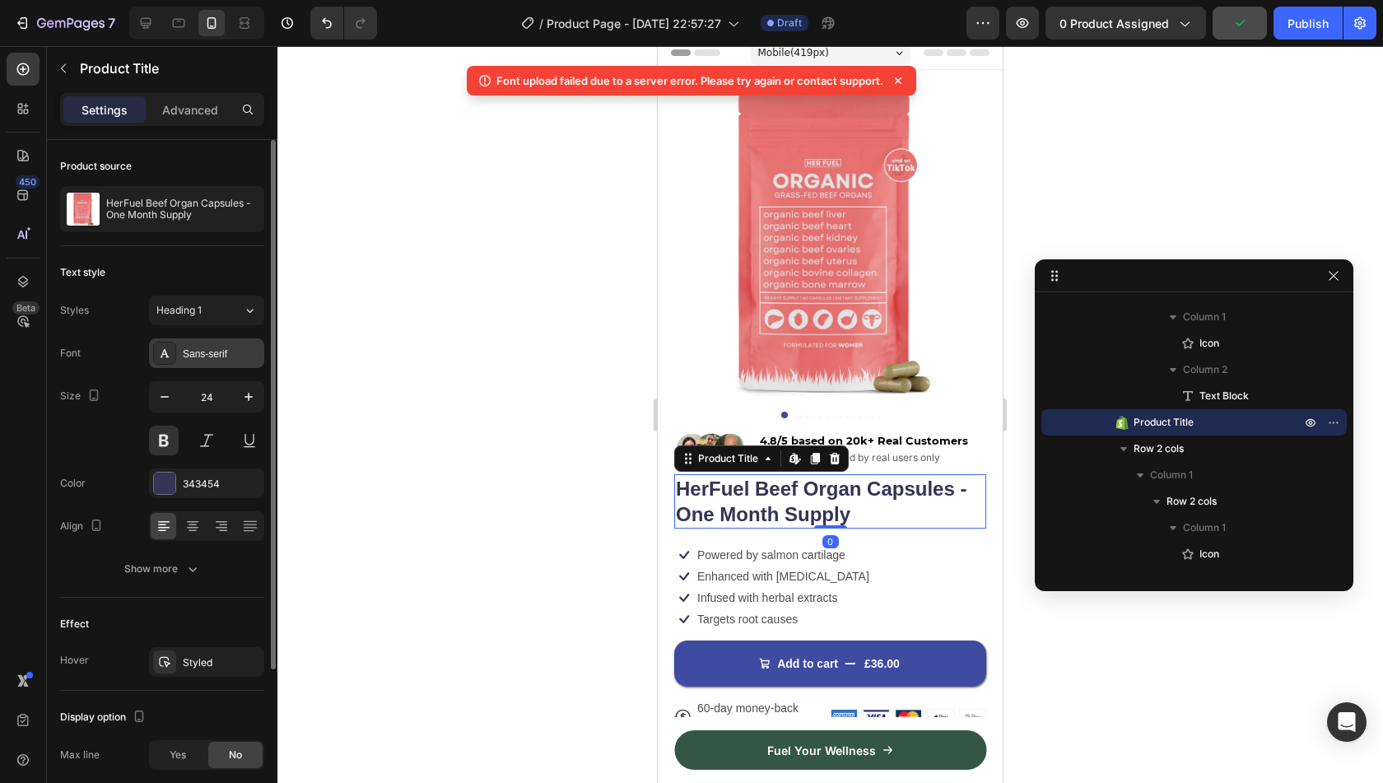
click at [212, 347] on div "Sans-serif" at bounding box center [221, 354] width 77 height 15
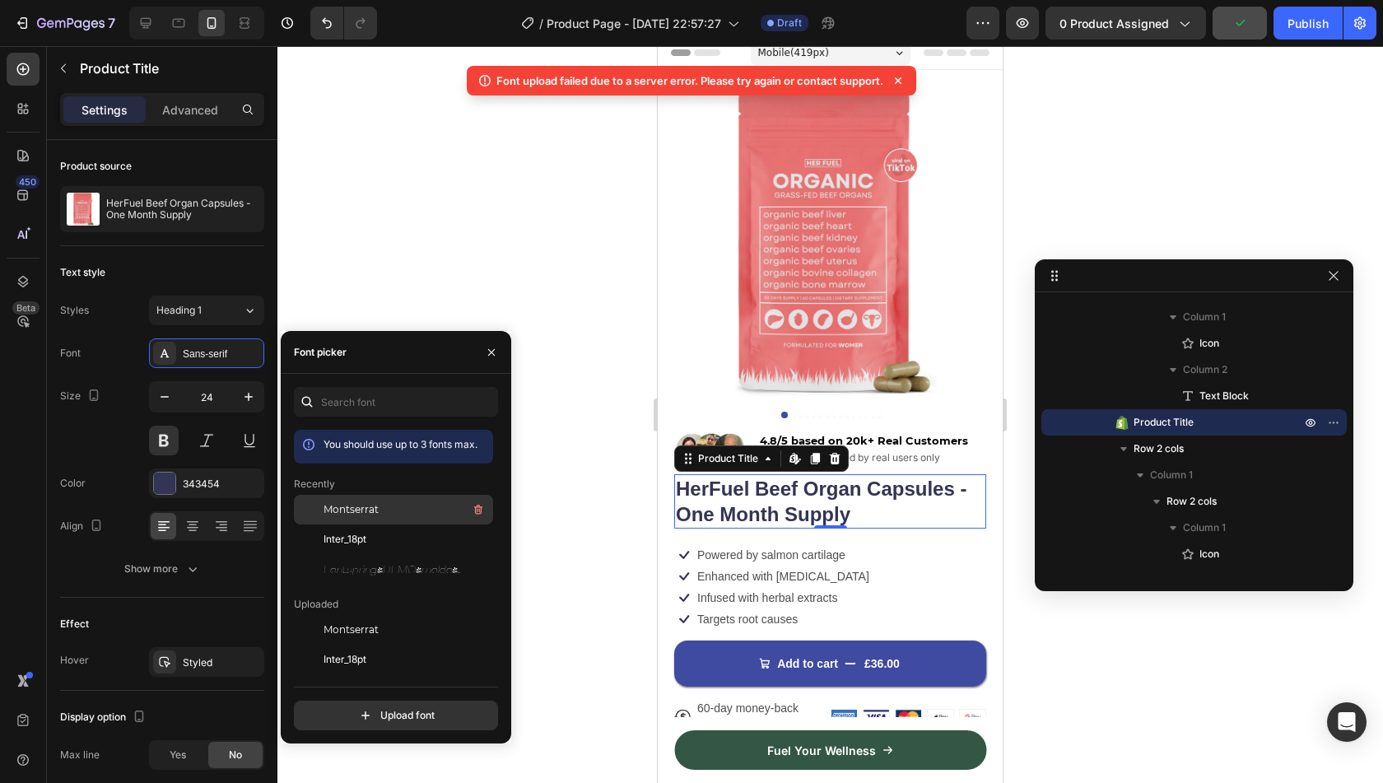
click at [338, 508] on span "Montserrat" at bounding box center [351, 509] width 55 height 15
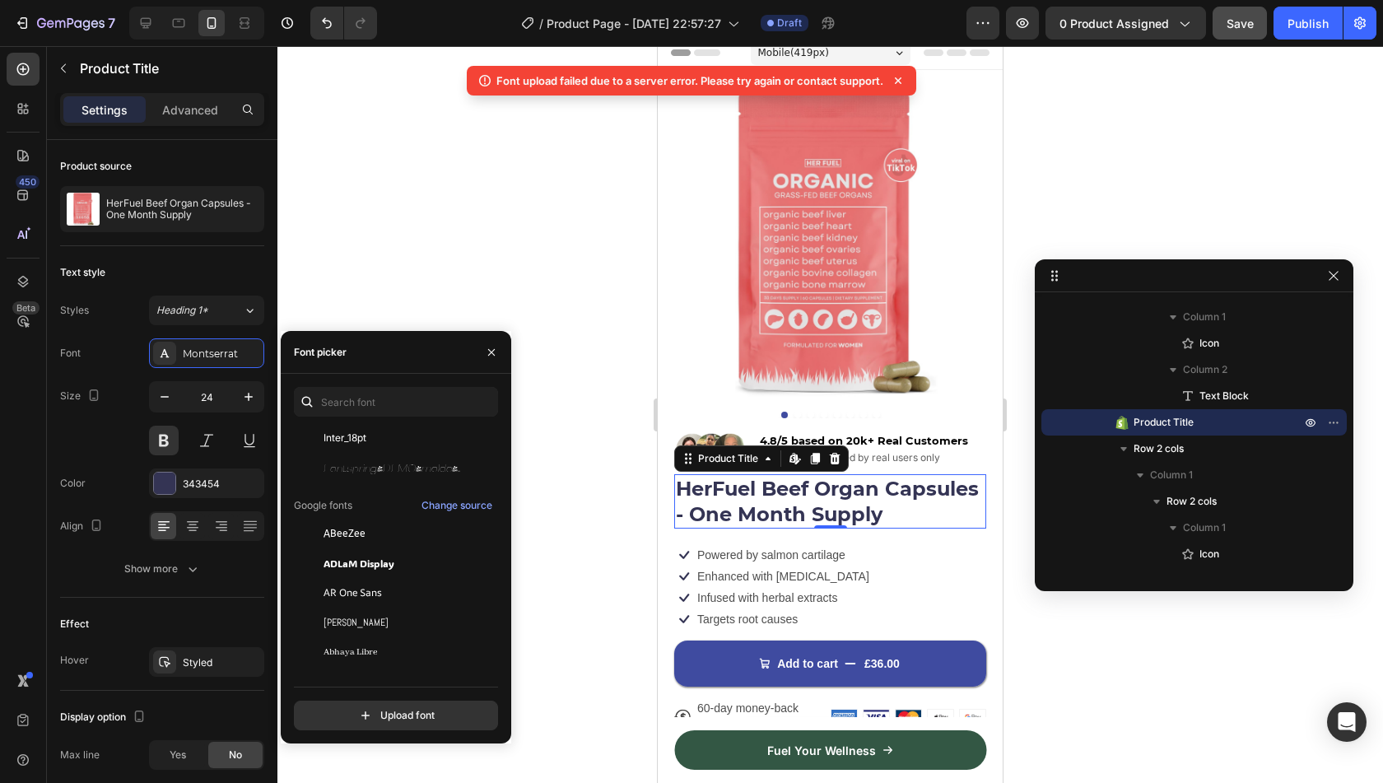
scroll to position [221, 0]
click at [386, 715] on input "file" at bounding box center [432, 715] width 412 height 28
type input "C:\fakepath\Montserrat-Black.ttf"
click at [411, 398] on input "text" at bounding box center [396, 402] width 204 height 30
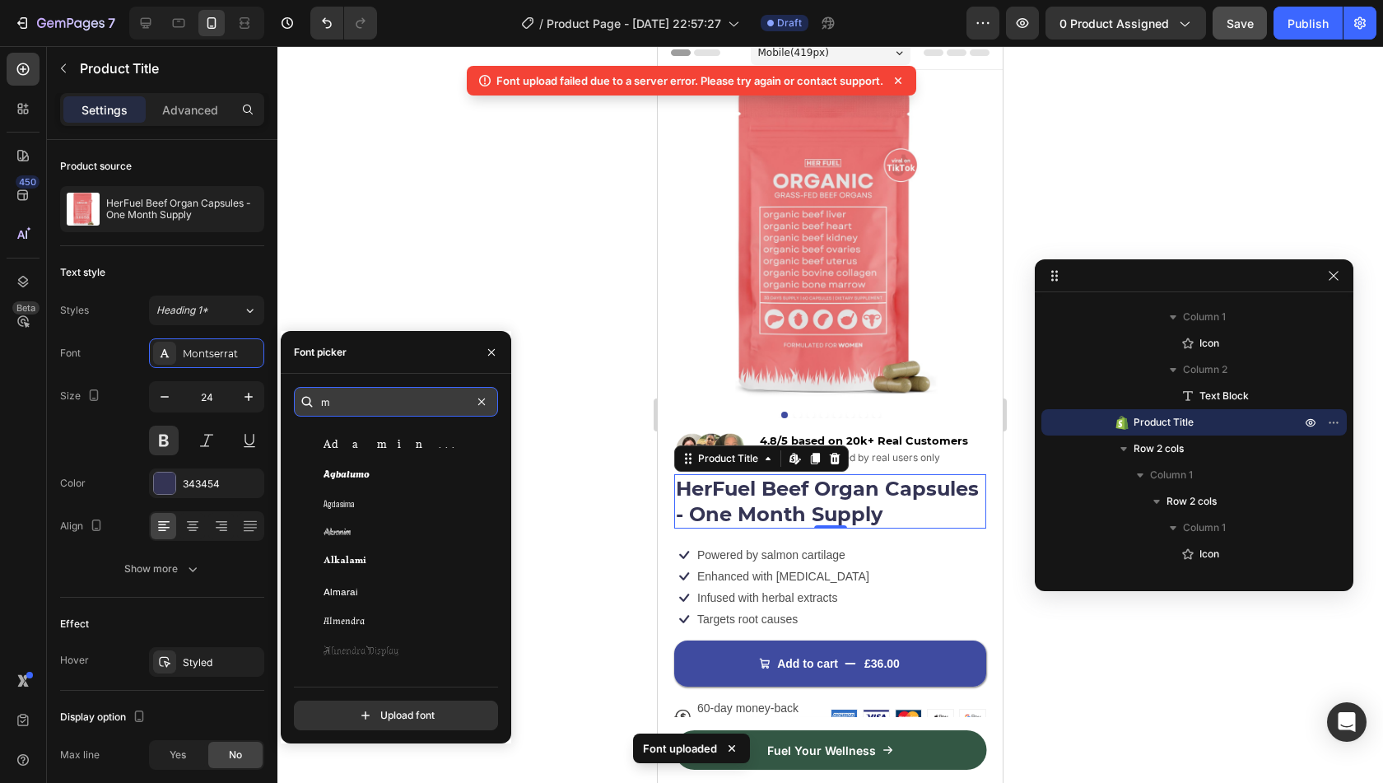
scroll to position [0, 0]
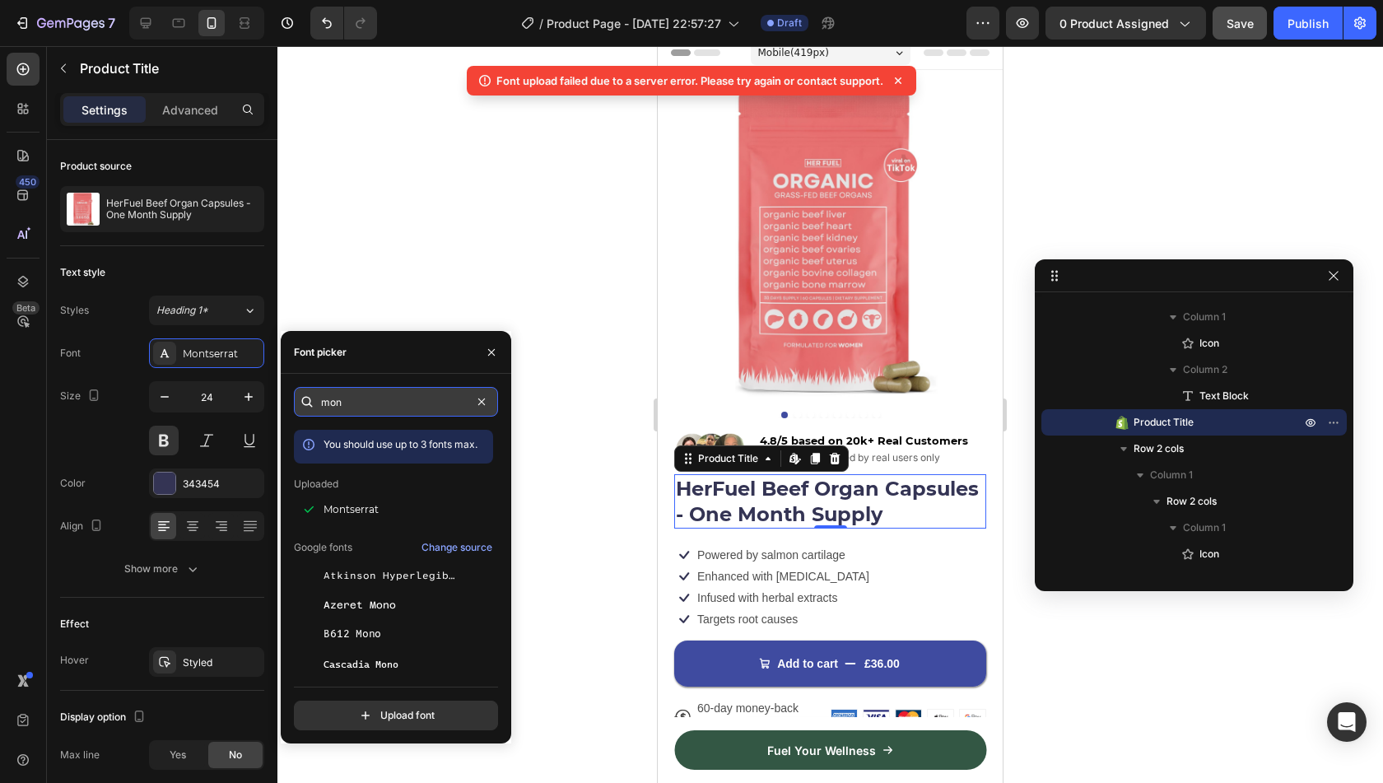
type input "mons"
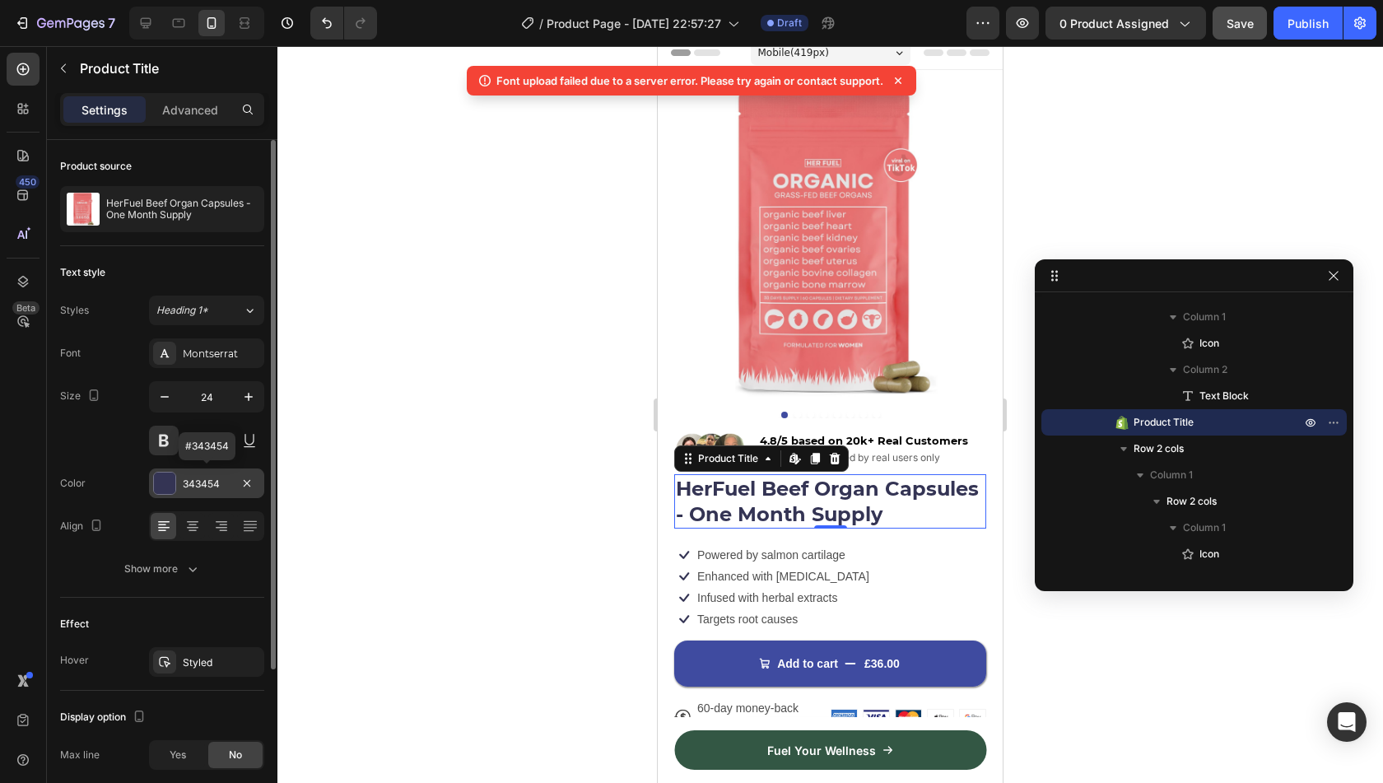
click at [209, 478] on div "343454" at bounding box center [207, 484] width 48 height 15
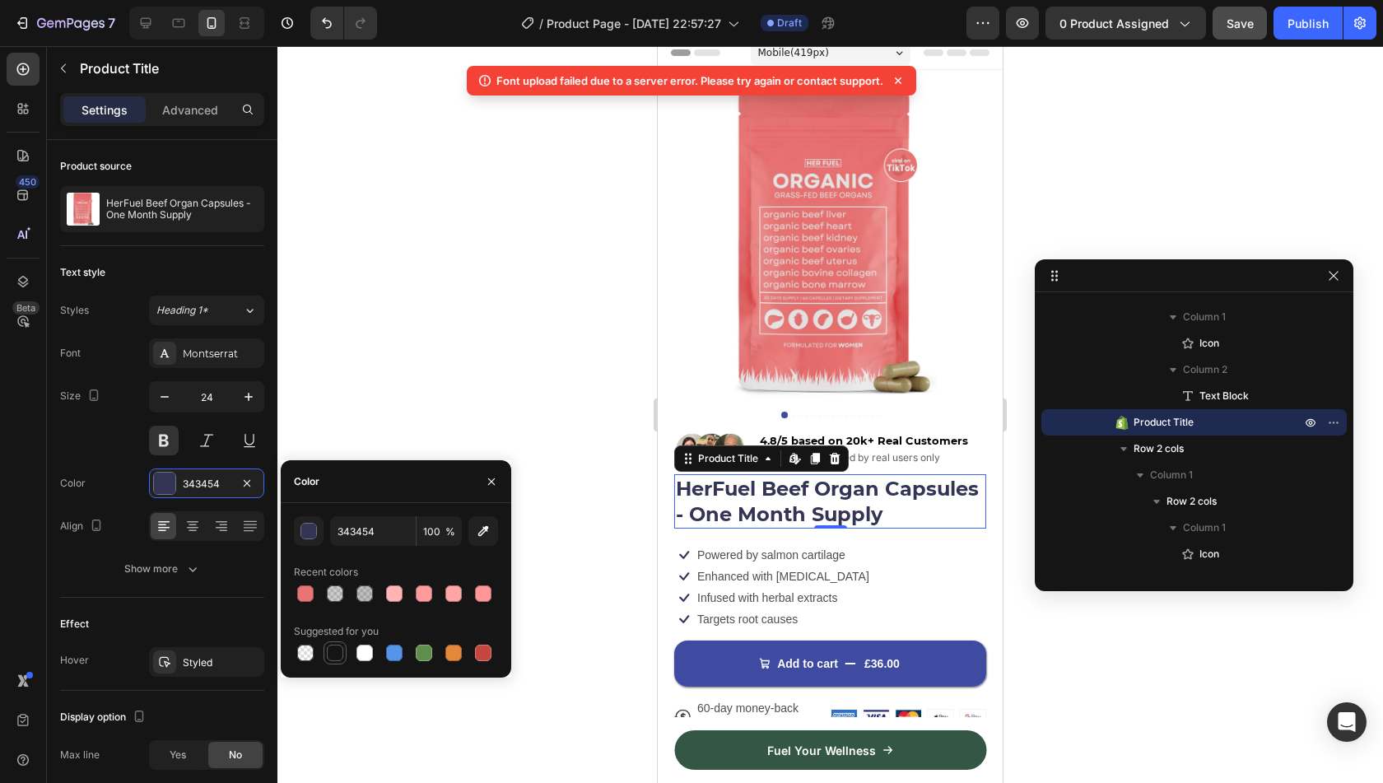
click at [331, 645] on div at bounding box center [335, 653] width 16 height 16
type input "151515"
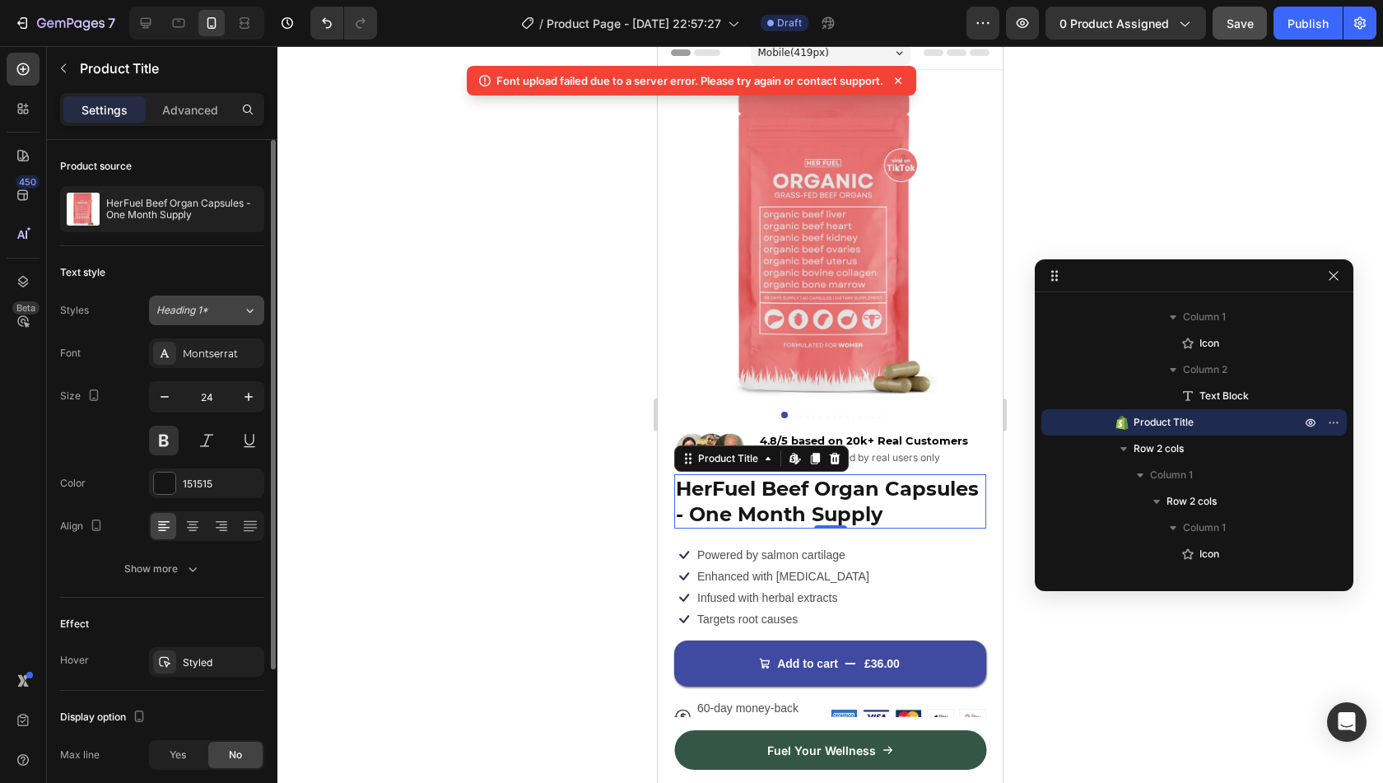
click at [230, 305] on div "Heading 1*" at bounding box center [199, 310] width 86 height 15
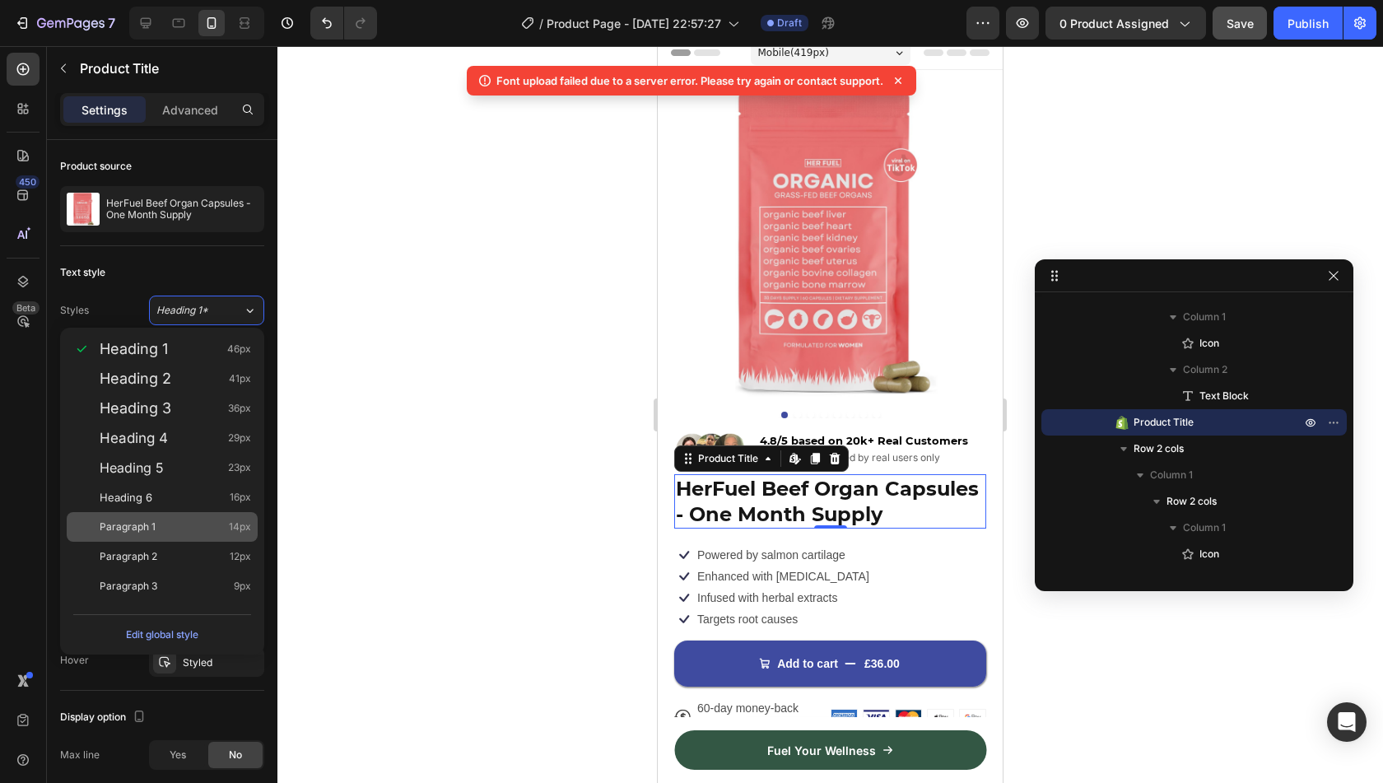
click at [205, 516] on div "Paragraph 1 14px" at bounding box center [162, 527] width 191 height 30
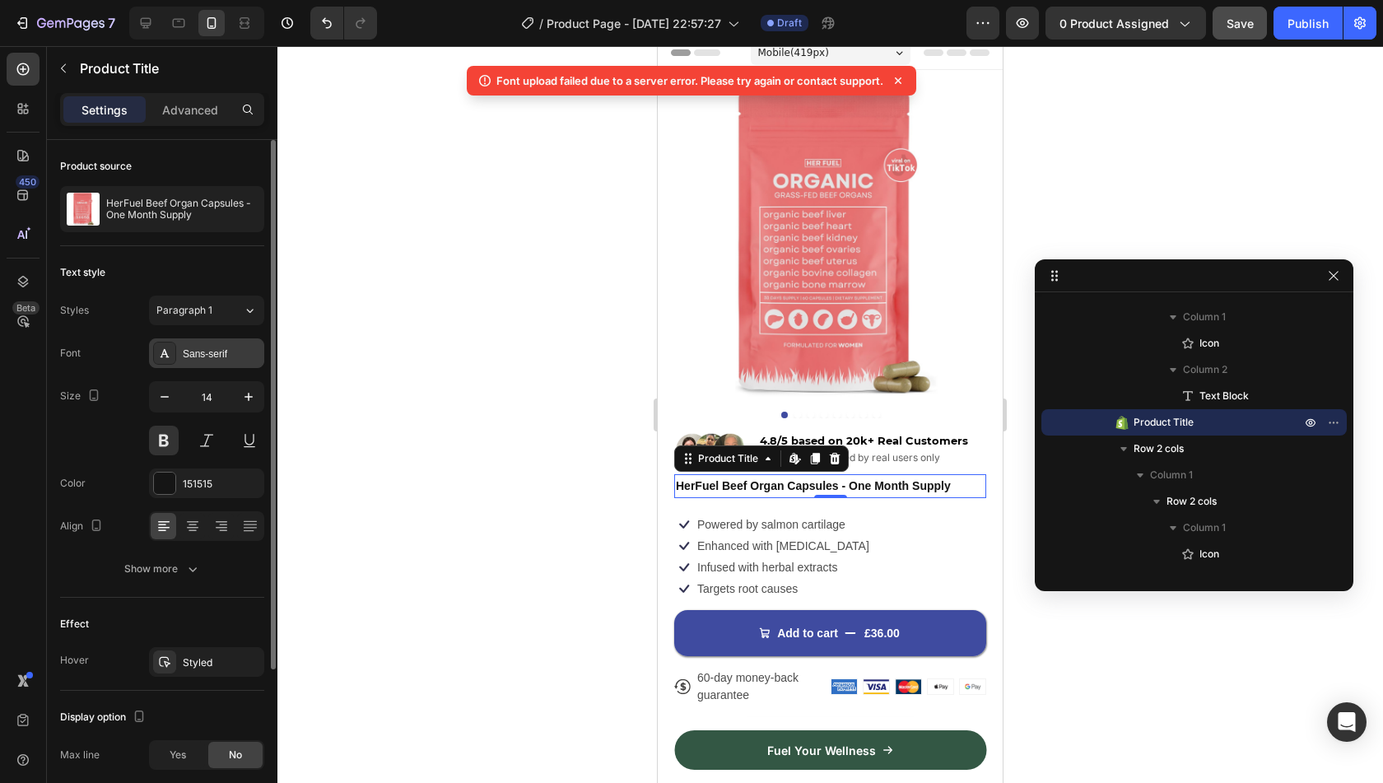
click at [216, 352] on div "Sans-serif" at bounding box center [221, 354] width 77 height 15
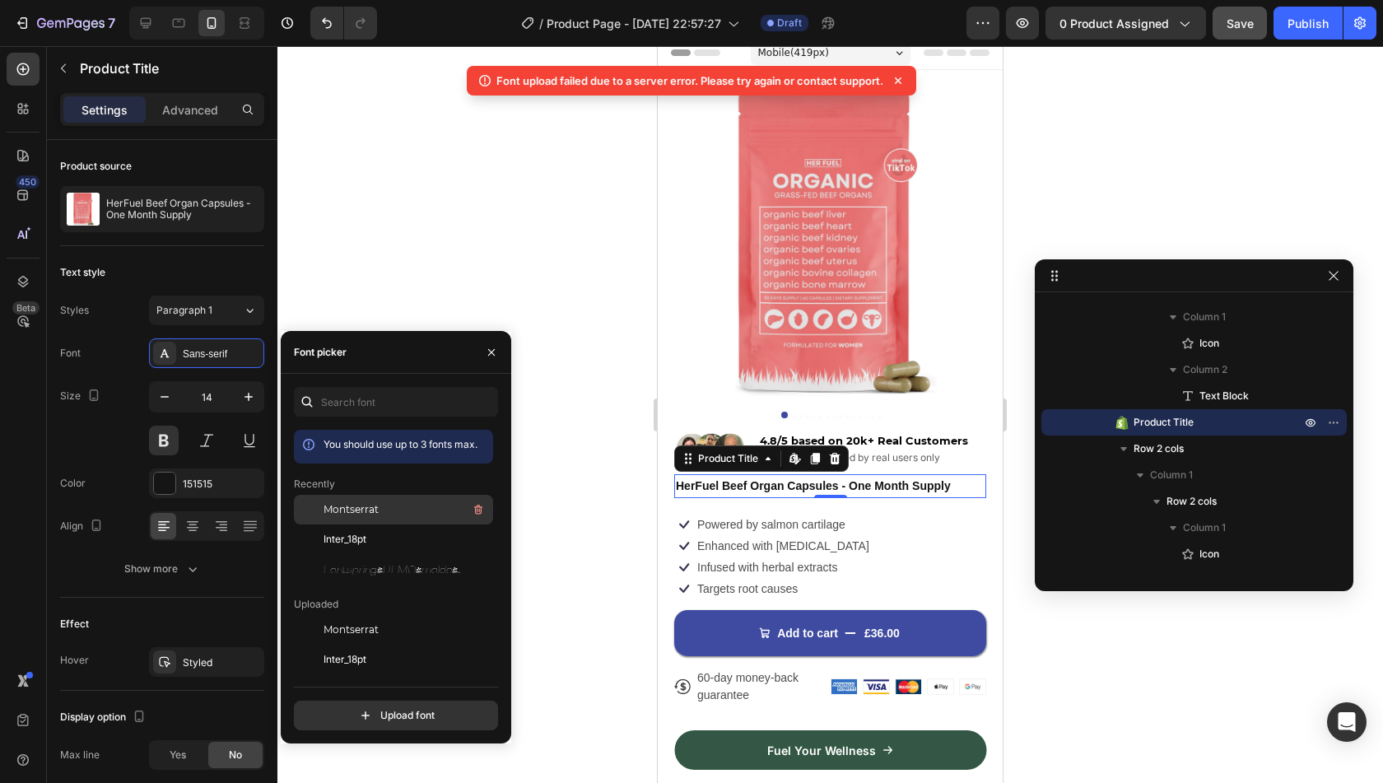
click at [331, 508] on span "Montserrat" at bounding box center [351, 509] width 55 height 15
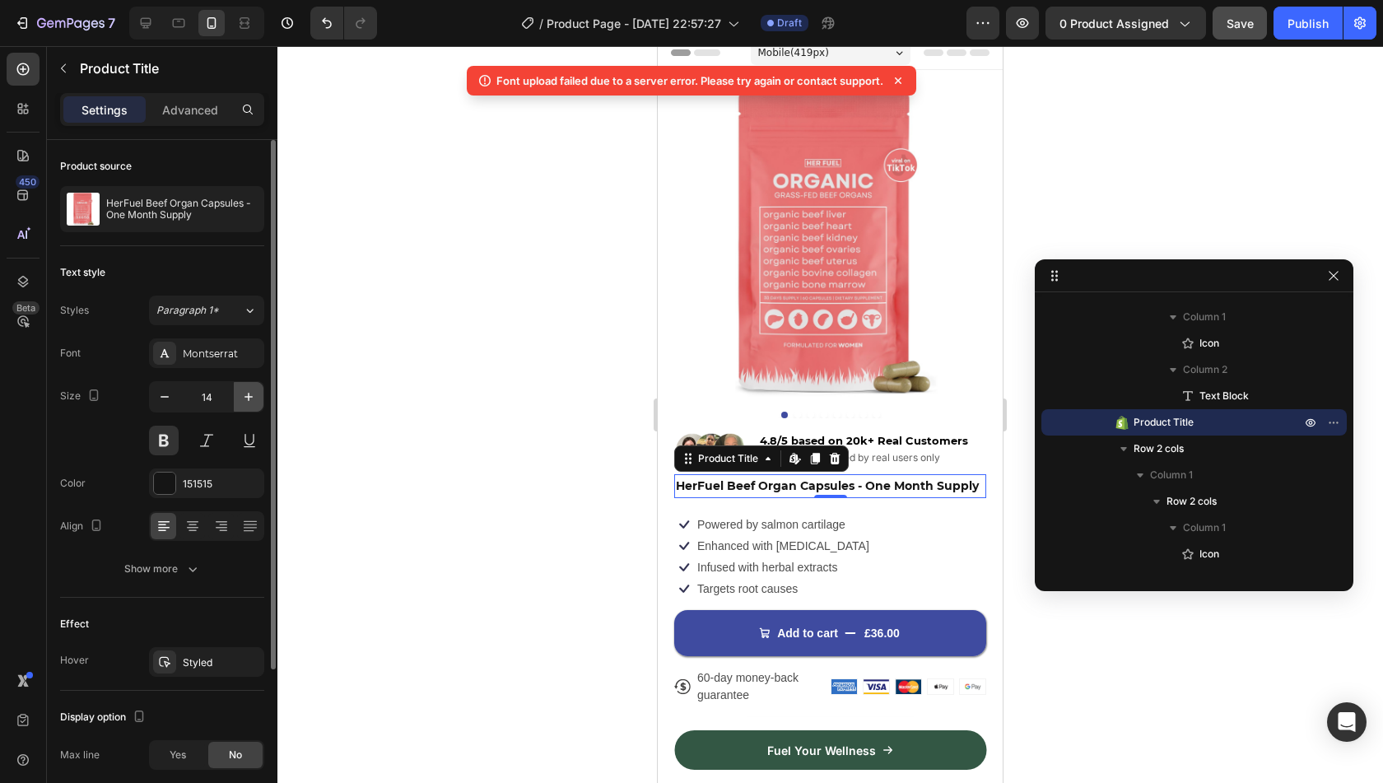
click at [235, 393] on button "button" at bounding box center [249, 397] width 30 height 30
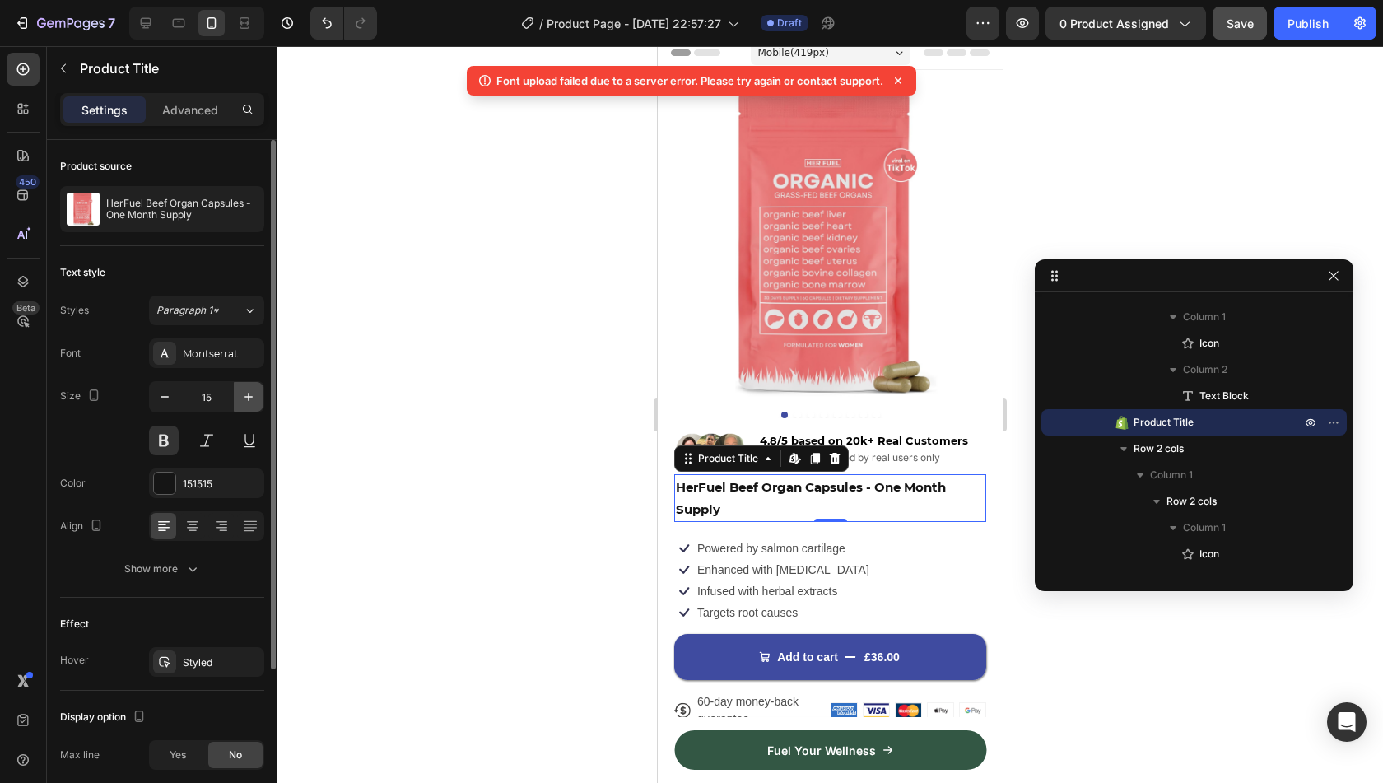
click at [235, 393] on button "button" at bounding box center [249, 397] width 30 height 30
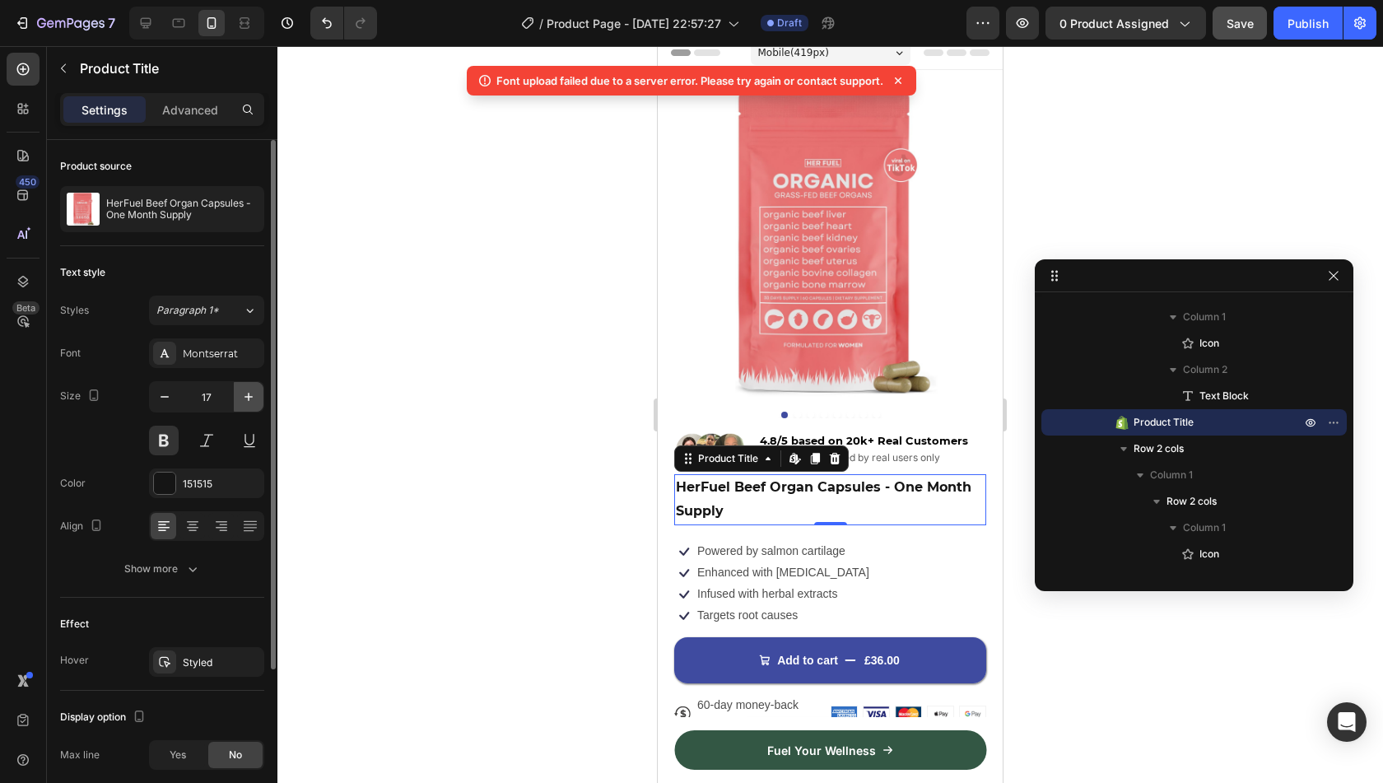
click at [235, 393] on button "button" at bounding box center [249, 397] width 30 height 30
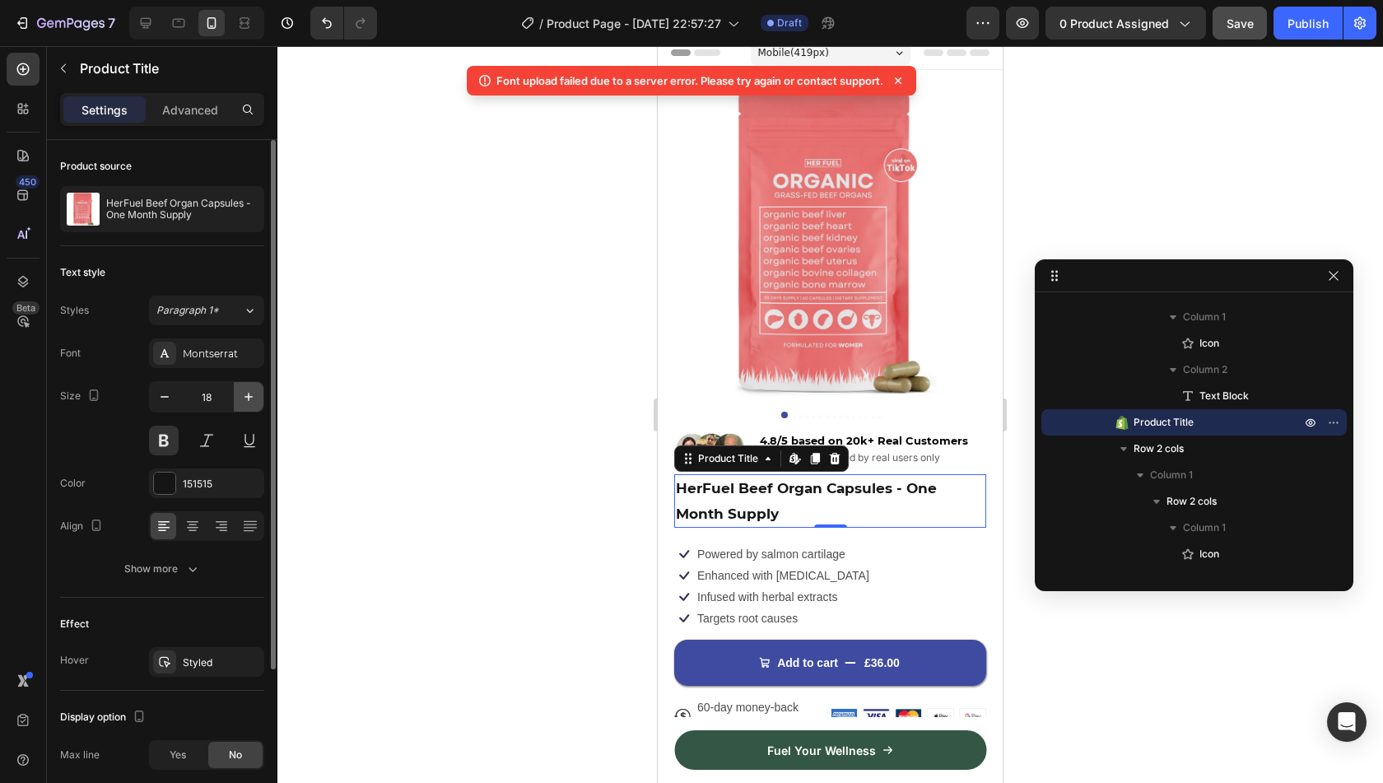
click at [235, 393] on button "button" at bounding box center [249, 397] width 30 height 30
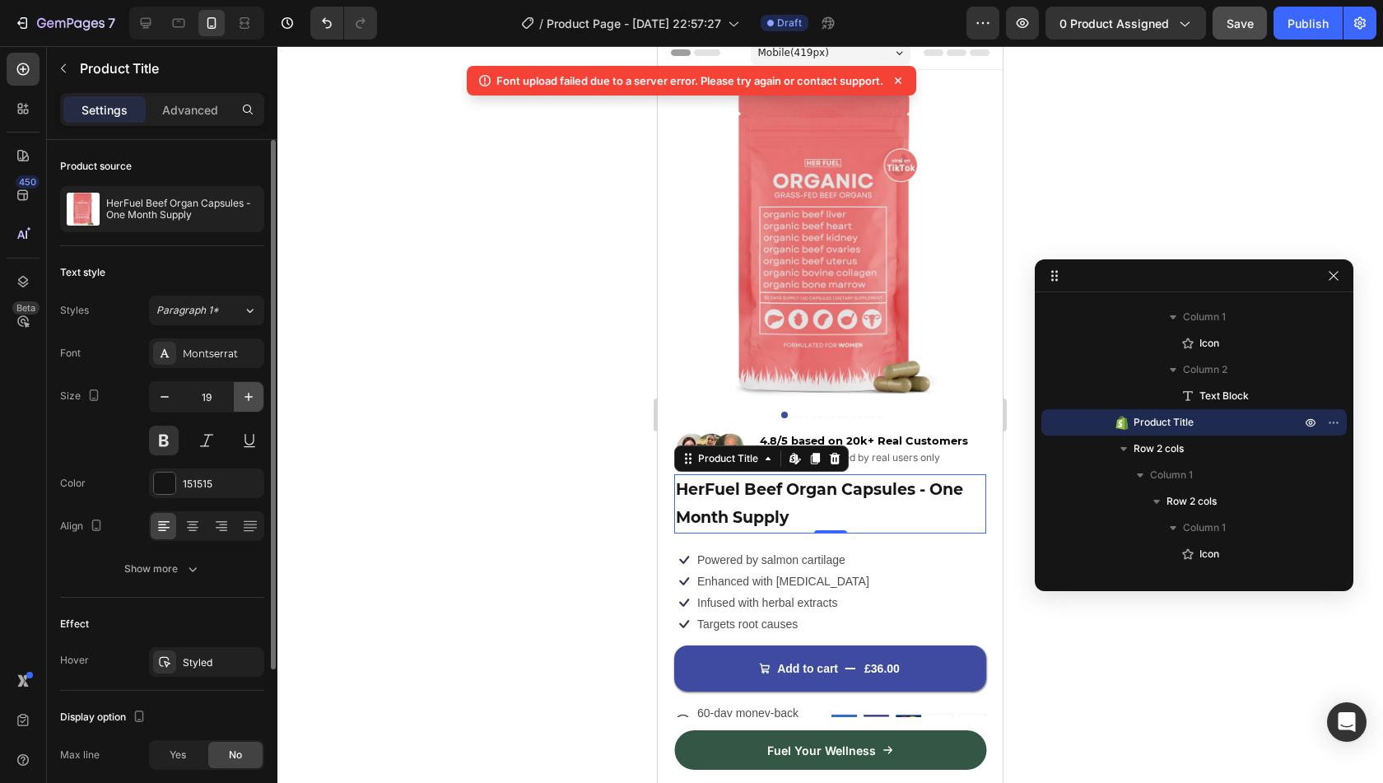
click at [235, 393] on button "button" at bounding box center [249, 397] width 30 height 30
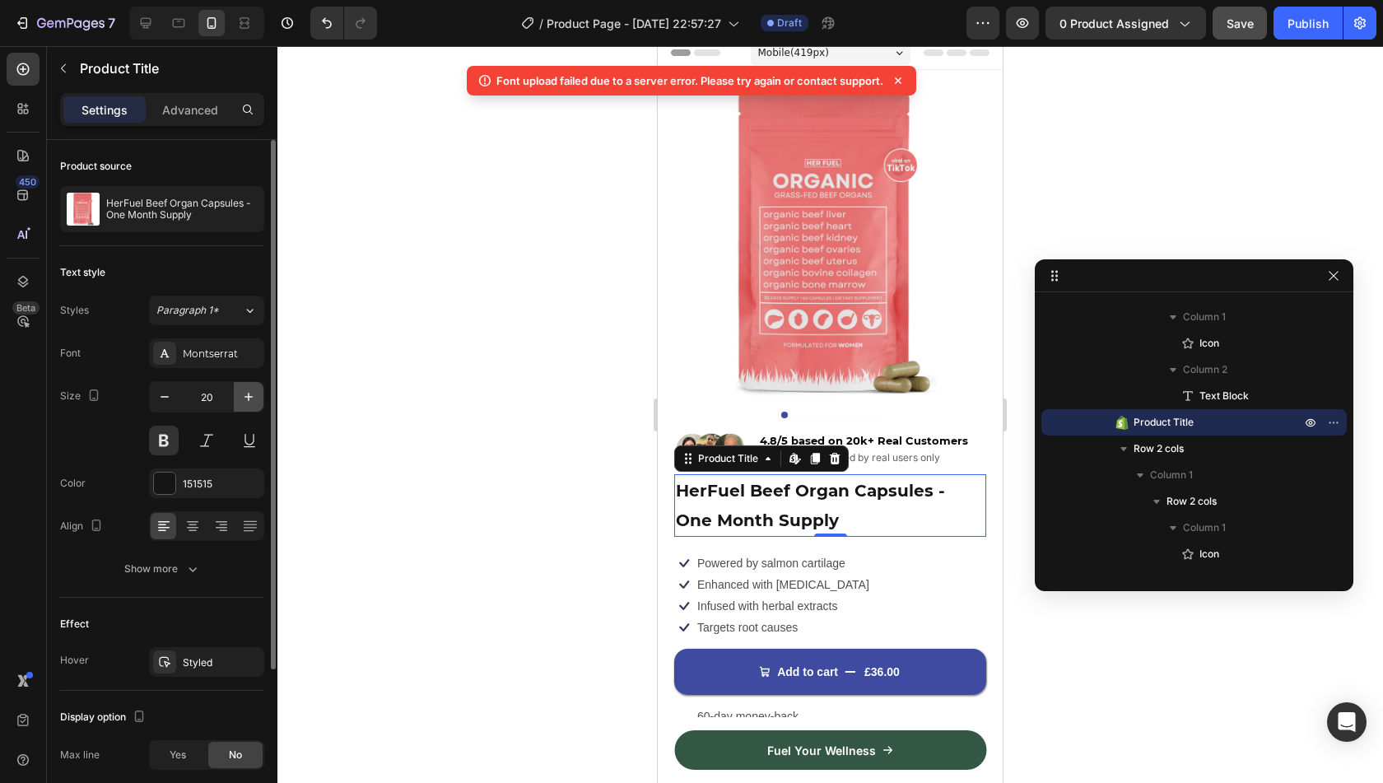
click at [235, 393] on button "button" at bounding box center [249, 397] width 30 height 30
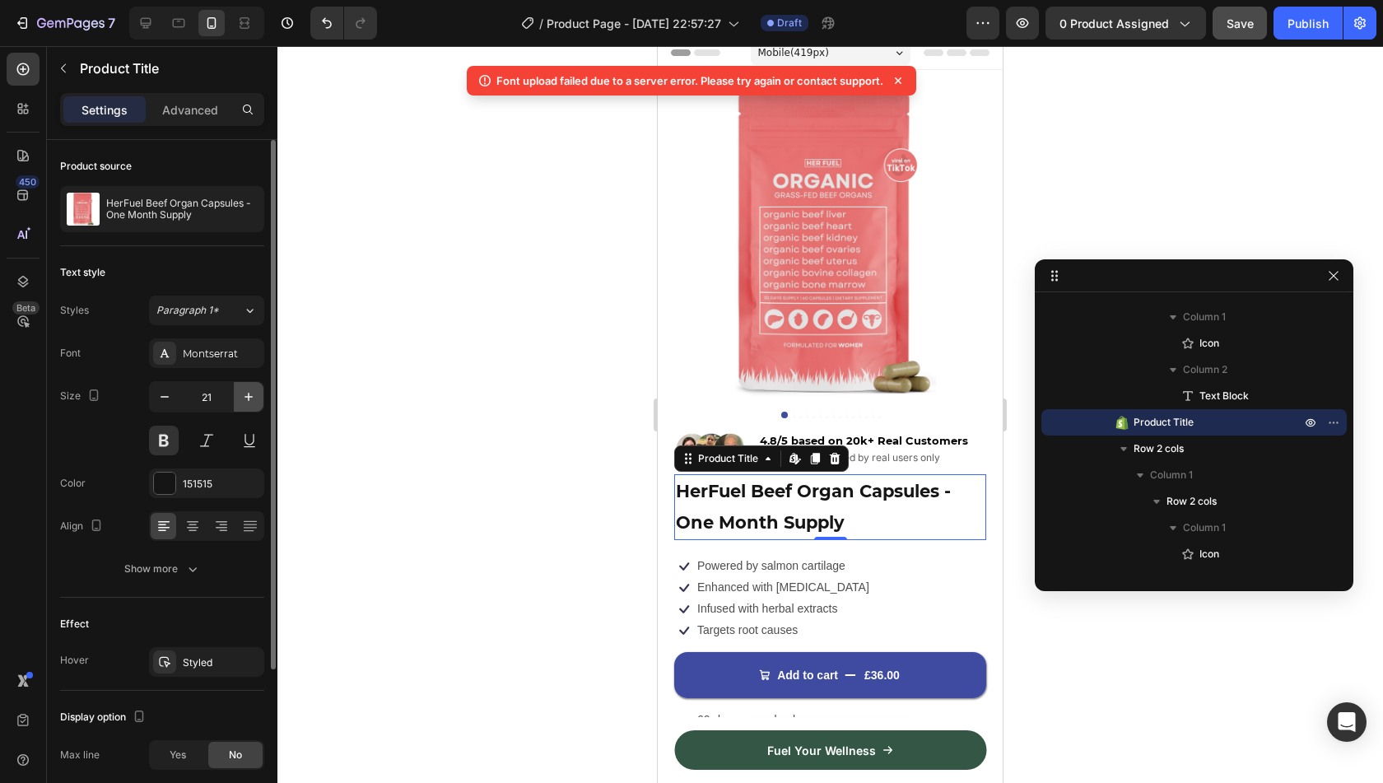
click at [235, 393] on button "button" at bounding box center [249, 397] width 30 height 30
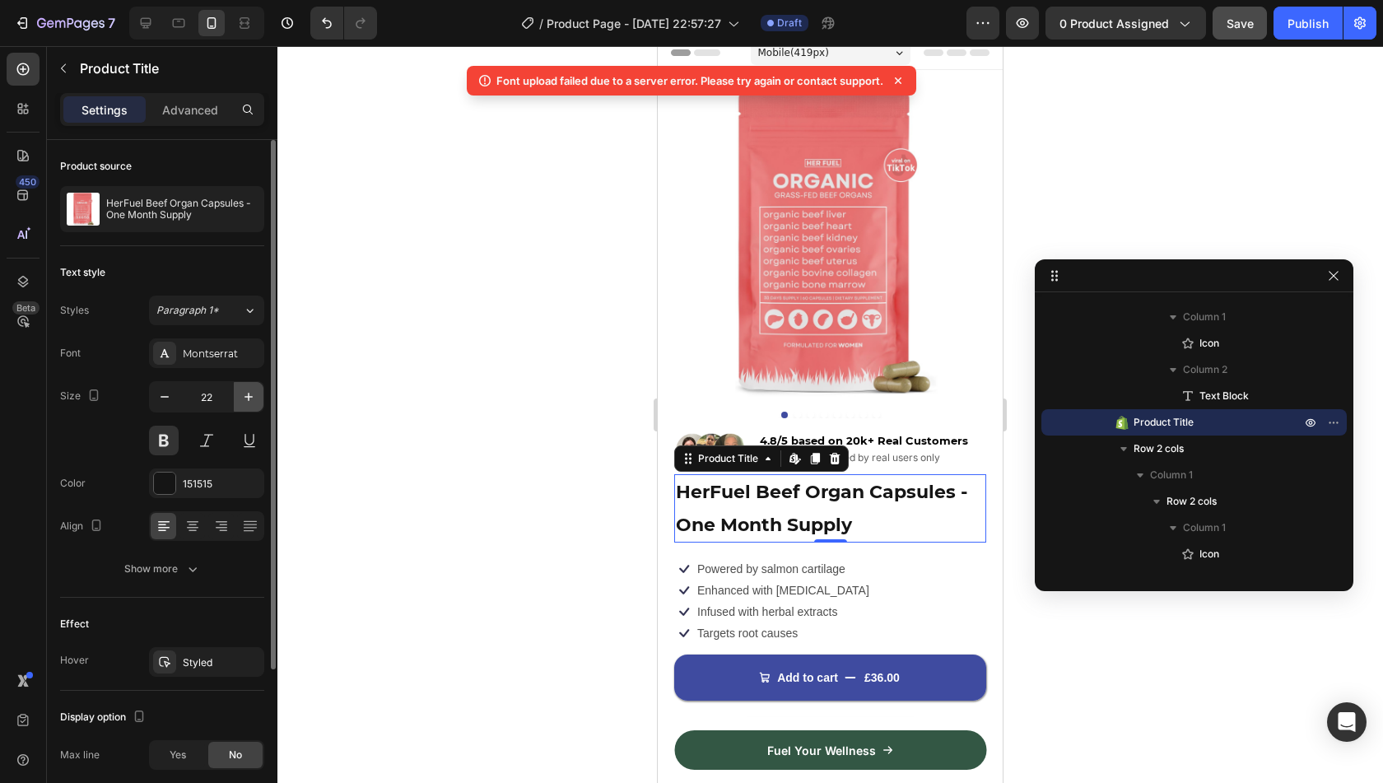
click at [235, 393] on button "button" at bounding box center [249, 397] width 30 height 30
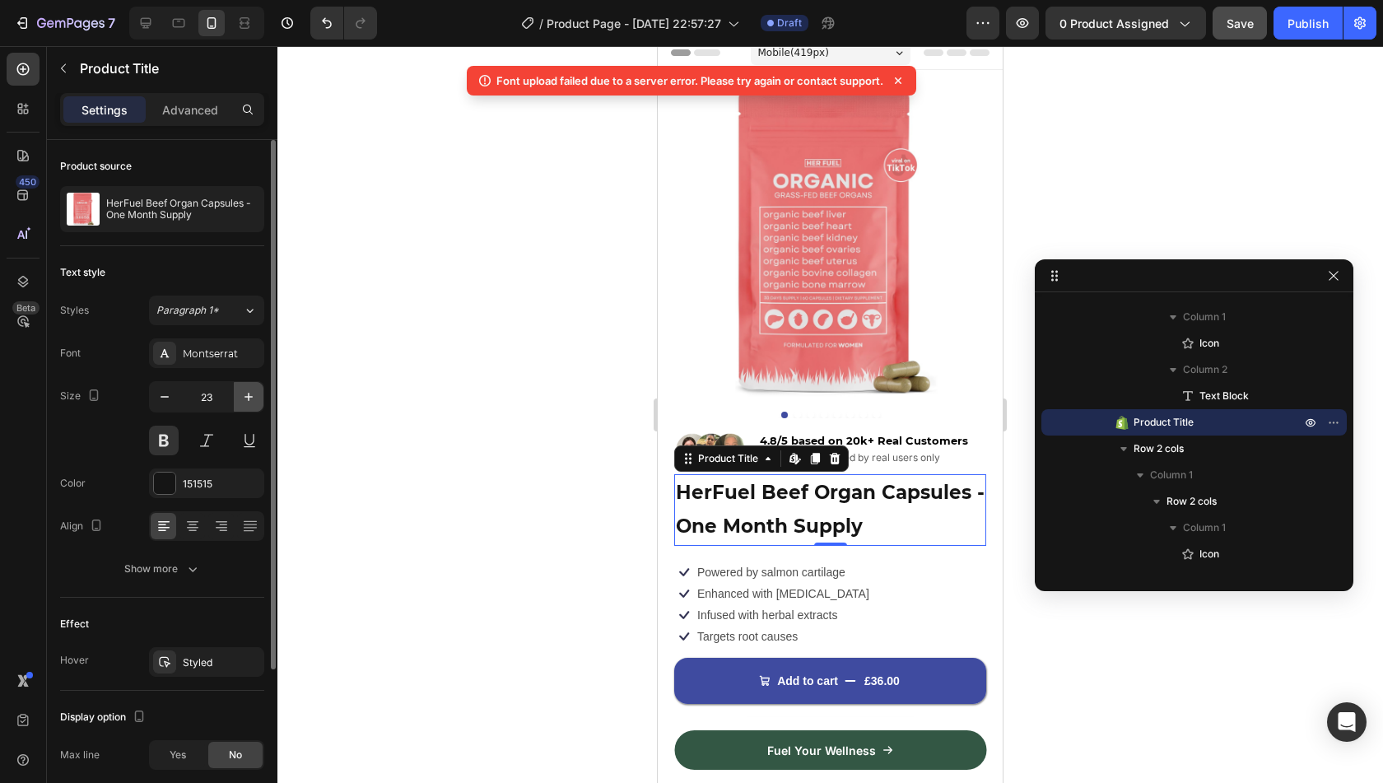
type input "24"
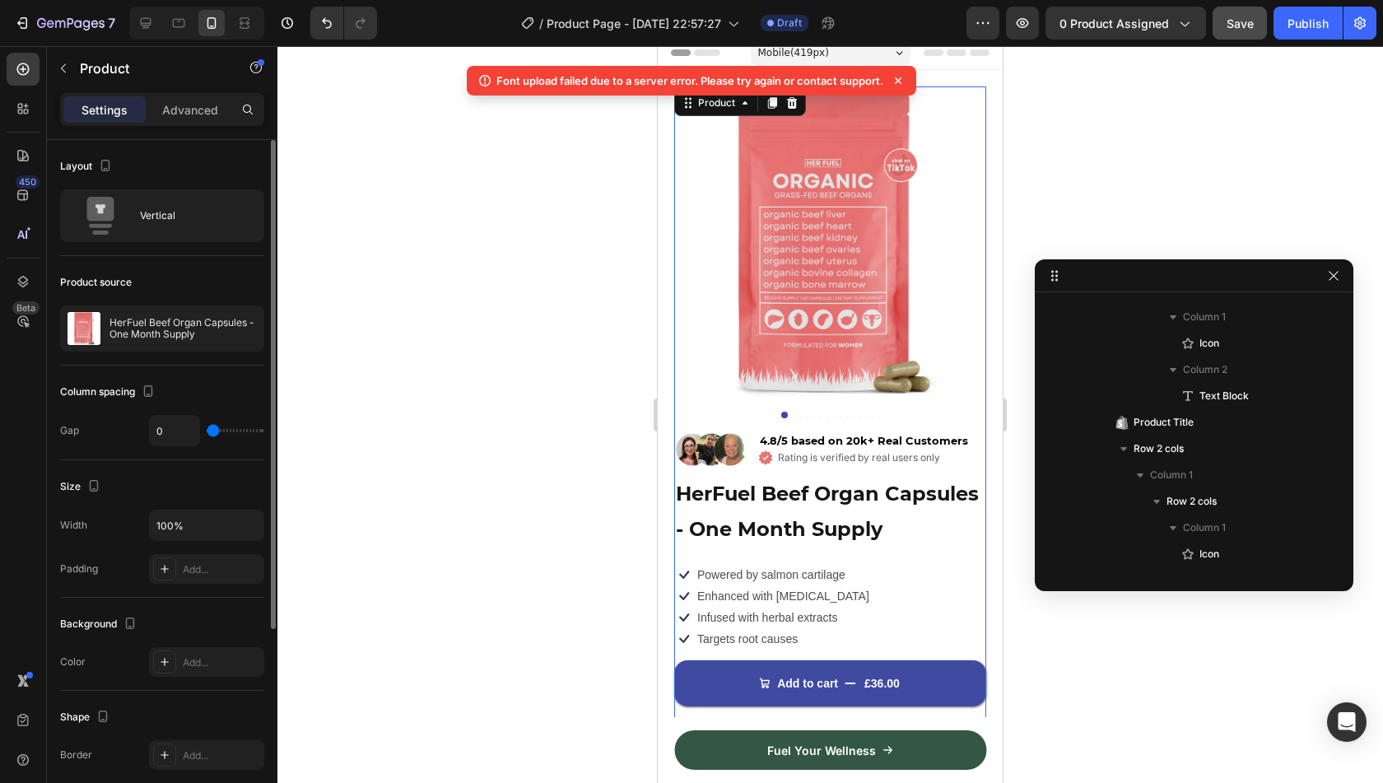
scroll to position [21, 0]
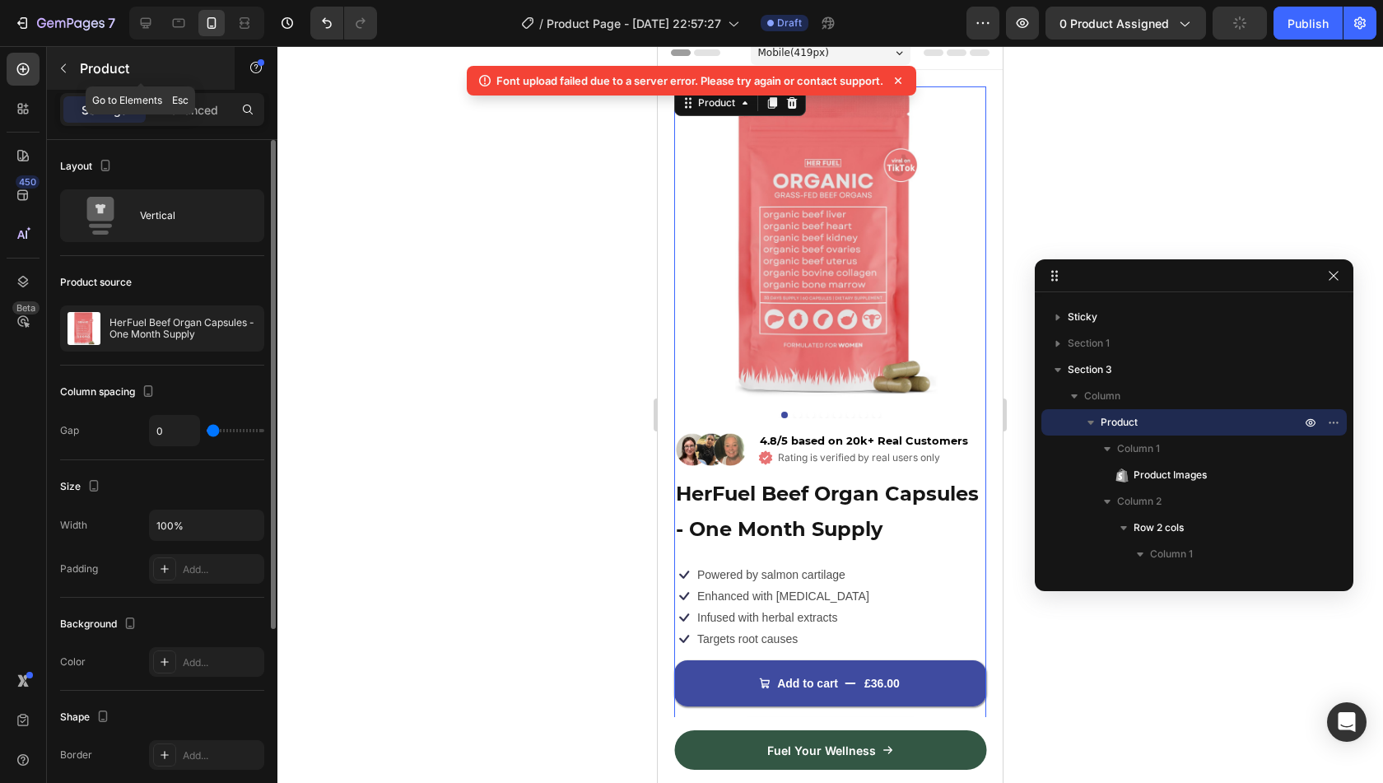
click at [89, 72] on p "Product" at bounding box center [150, 68] width 140 height 20
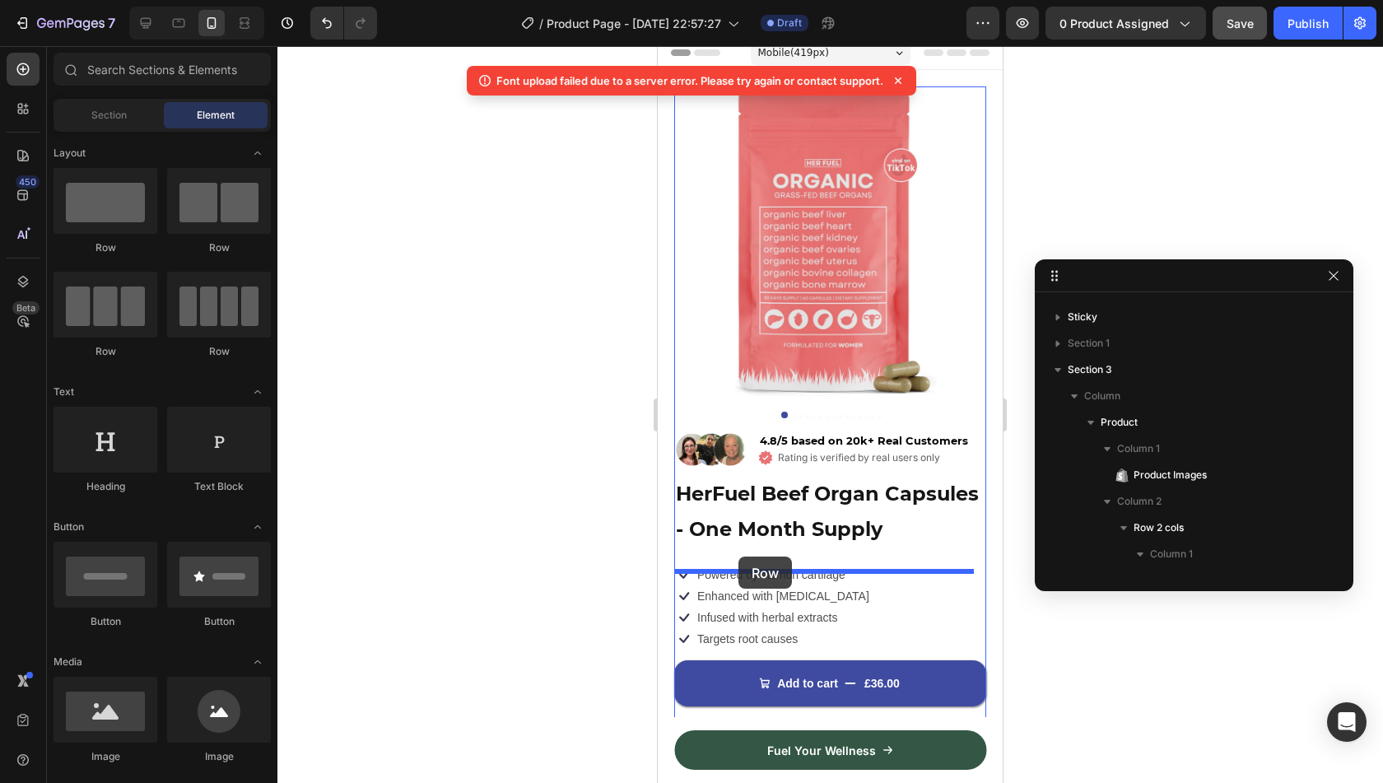
drag, startPoint x: 765, startPoint y: 258, endPoint x: 738, endPoint y: 556, distance: 299.2
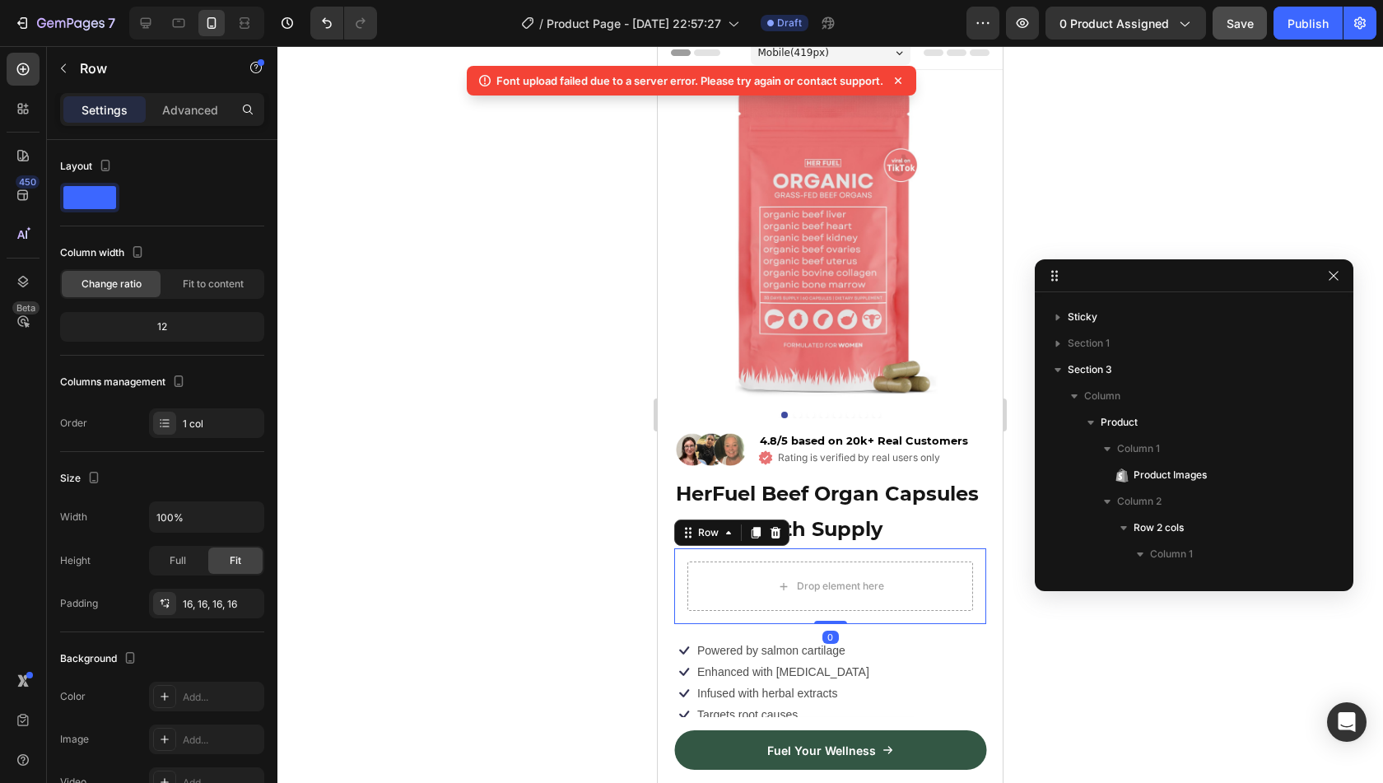
scroll to position [417, 0]
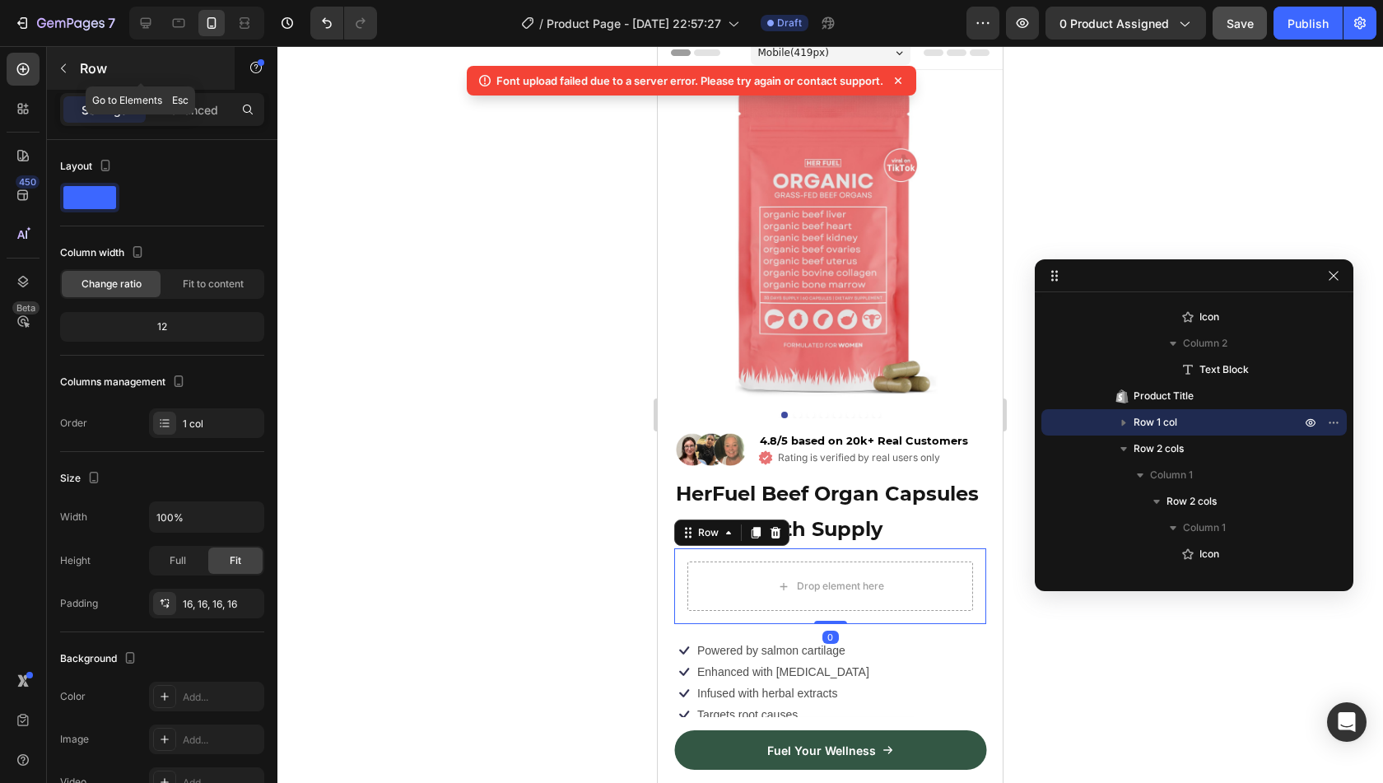
click at [89, 62] on p "Row" at bounding box center [150, 68] width 140 height 20
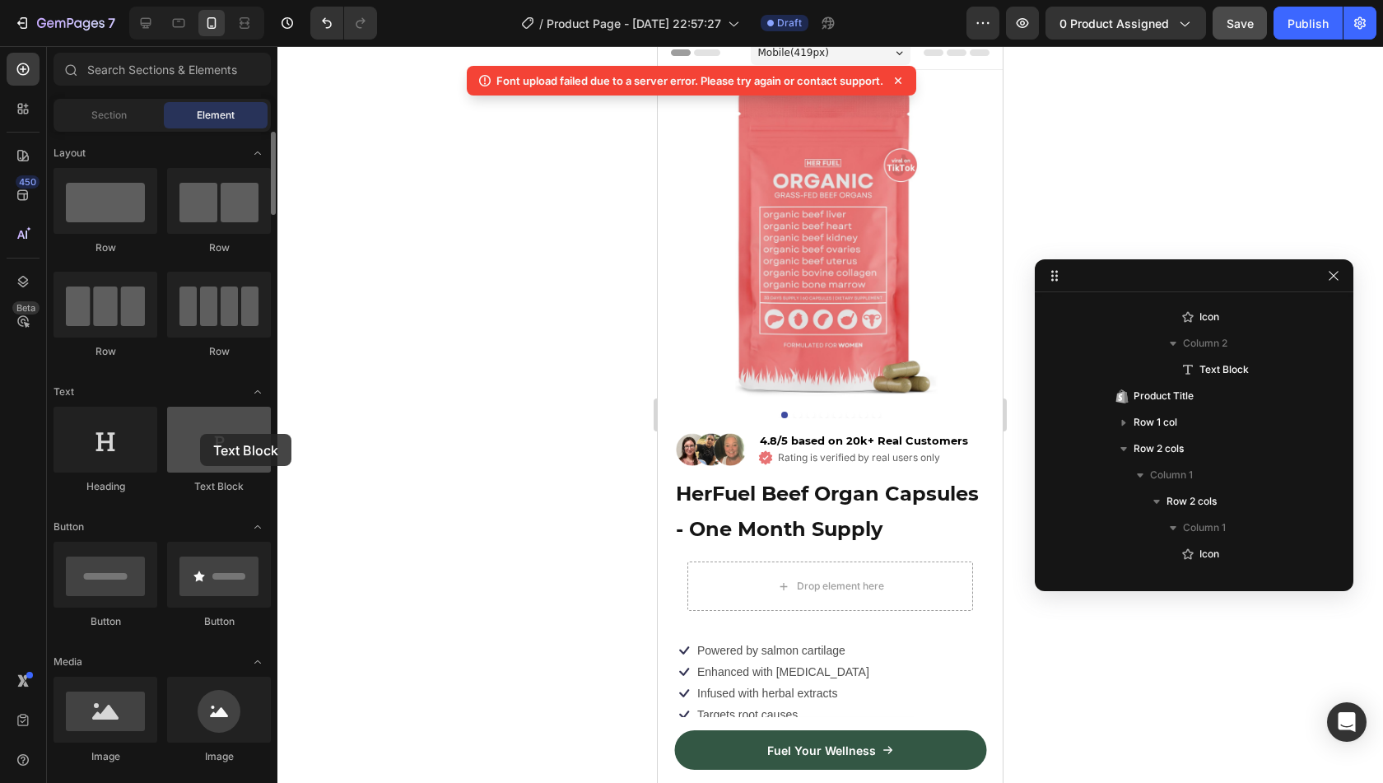
drag, startPoint x: 229, startPoint y: 434, endPoint x: 189, endPoint y: 431, distance: 40.4
click at [189, 431] on div at bounding box center [219, 440] width 104 height 66
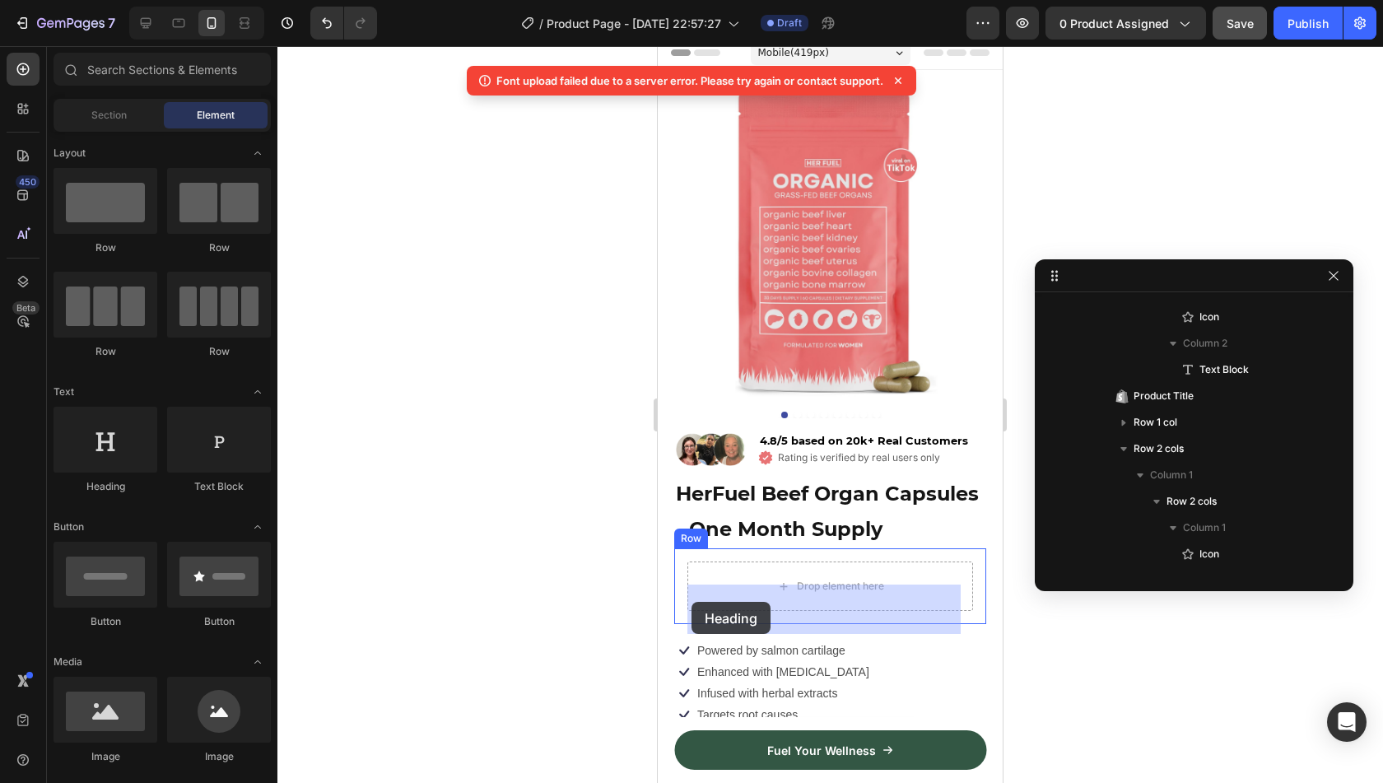
drag, startPoint x: 766, startPoint y: 475, endPoint x: 717, endPoint y: 600, distance: 134.5
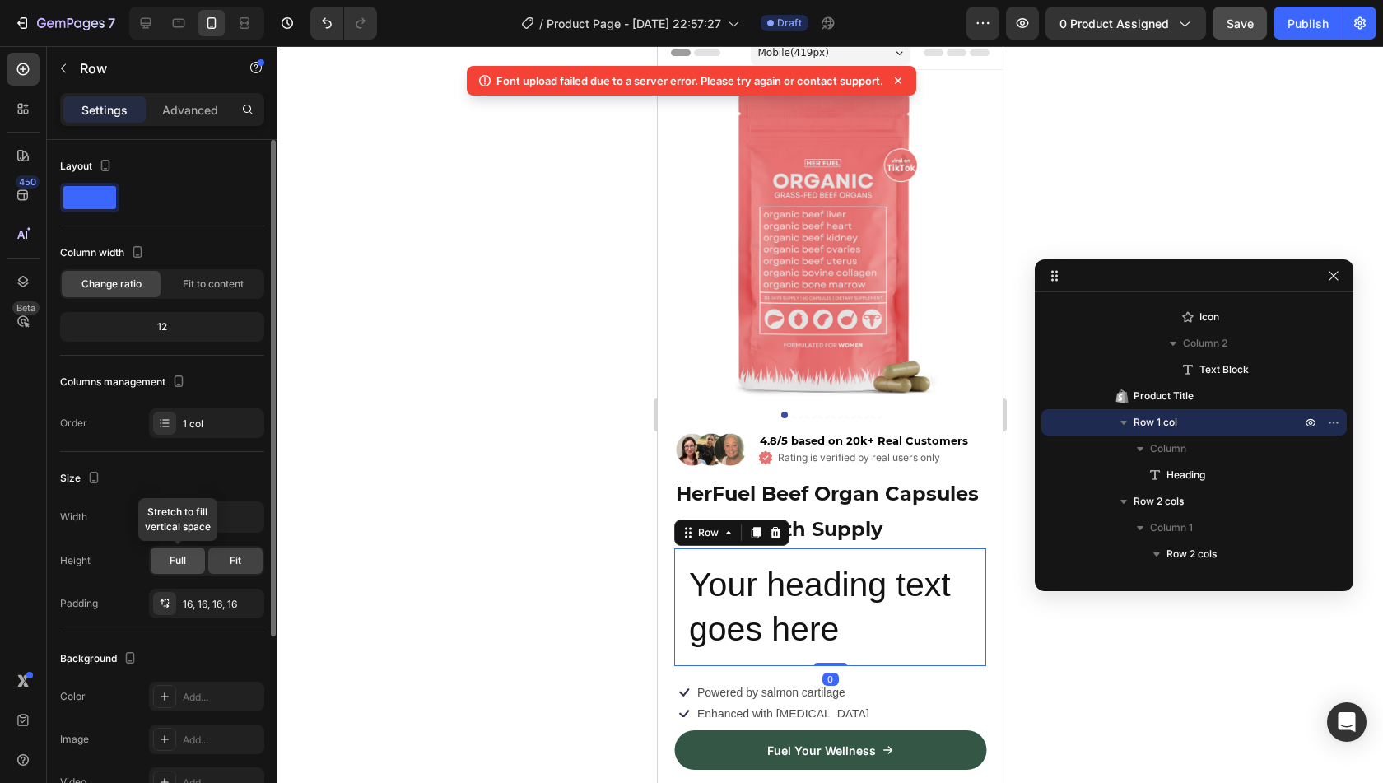
click at [186, 561] on div "Full" at bounding box center [178, 560] width 54 height 26
click at [198, 603] on div "16, 16, 16, 16" at bounding box center [207, 604] width 48 height 15
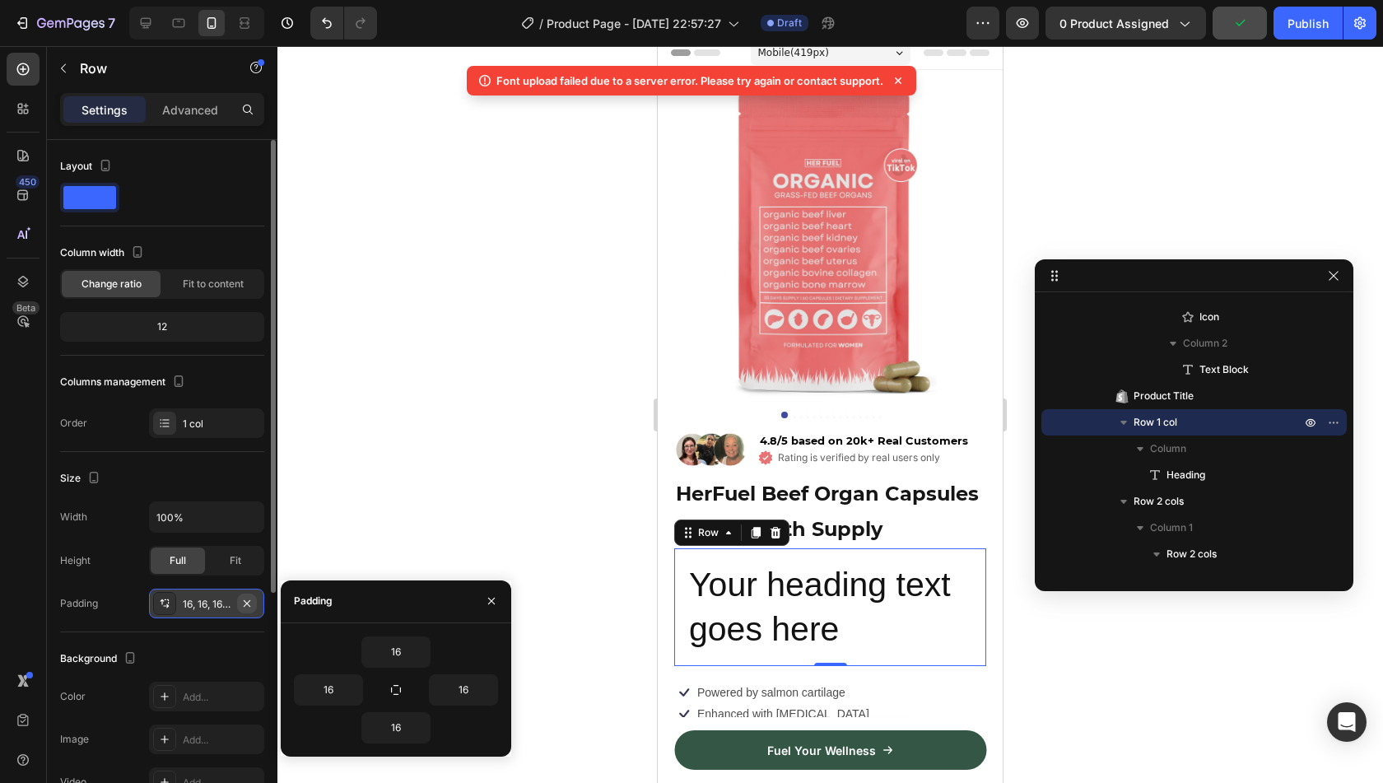
click at [252, 603] on icon "button" at bounding box center [246, 603] width 13 height 13
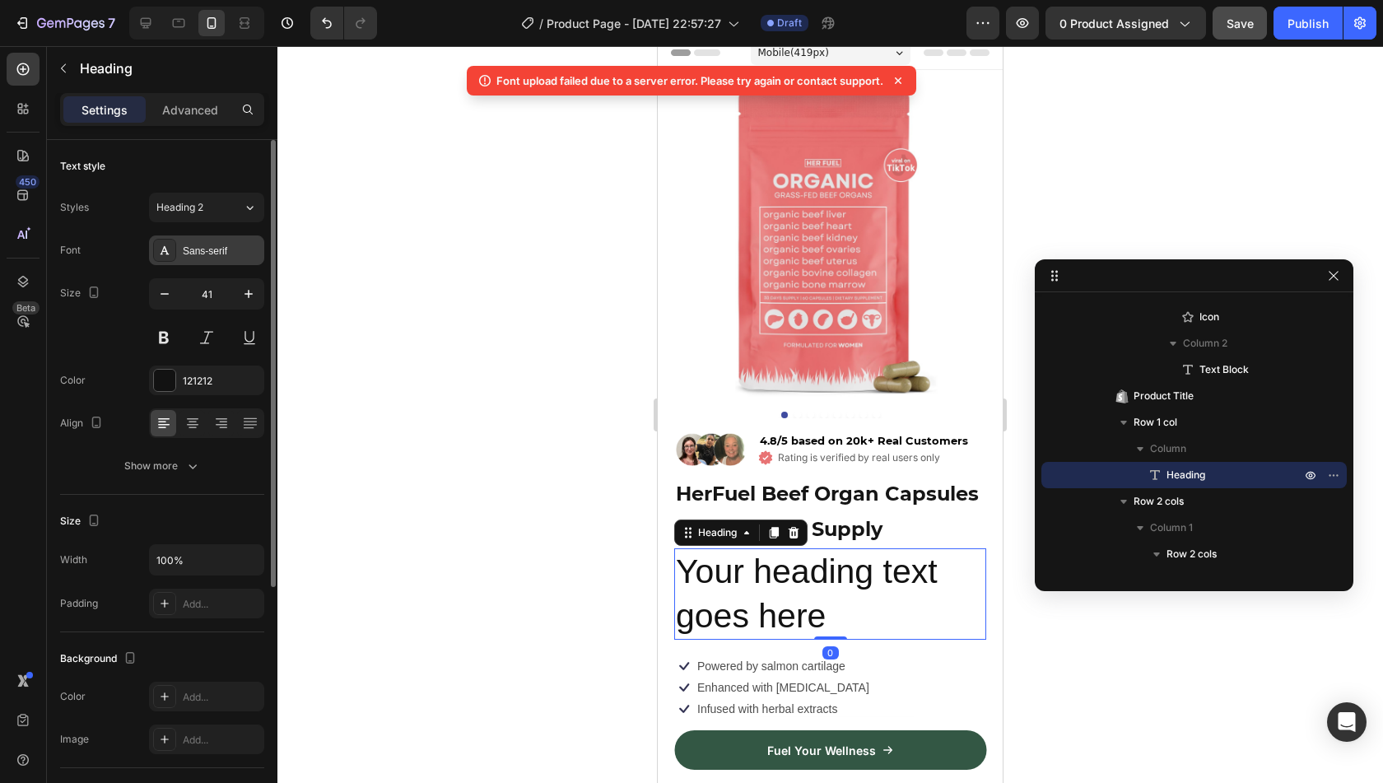
click at [219, 248] on div "Sans-serif" at bounding box center [221, 251] width 77 height 15
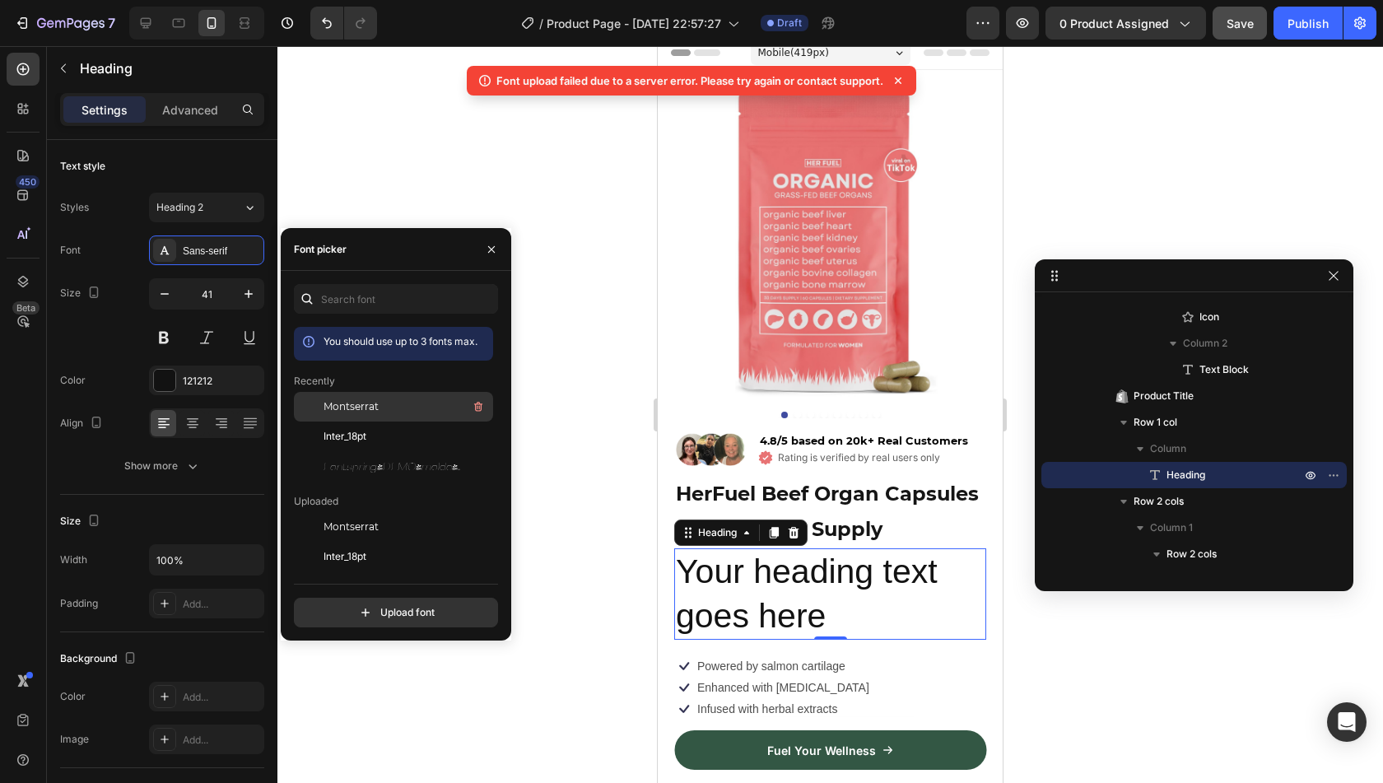
click at [415, 406] on div "Montserrat" at bounding box center [407, 407] width 166 height 20
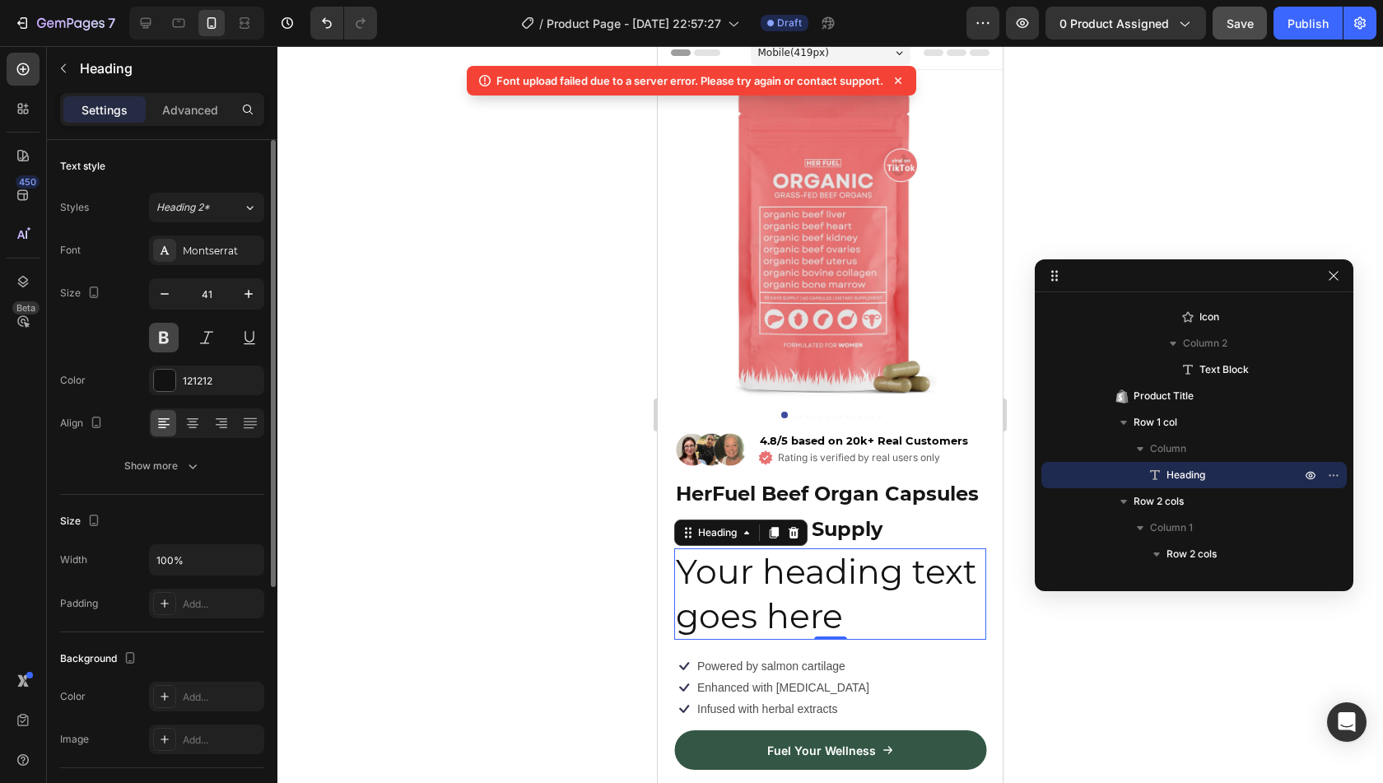
click at [170, 327] on button at bounding box center [164, 338] width 30 height 30
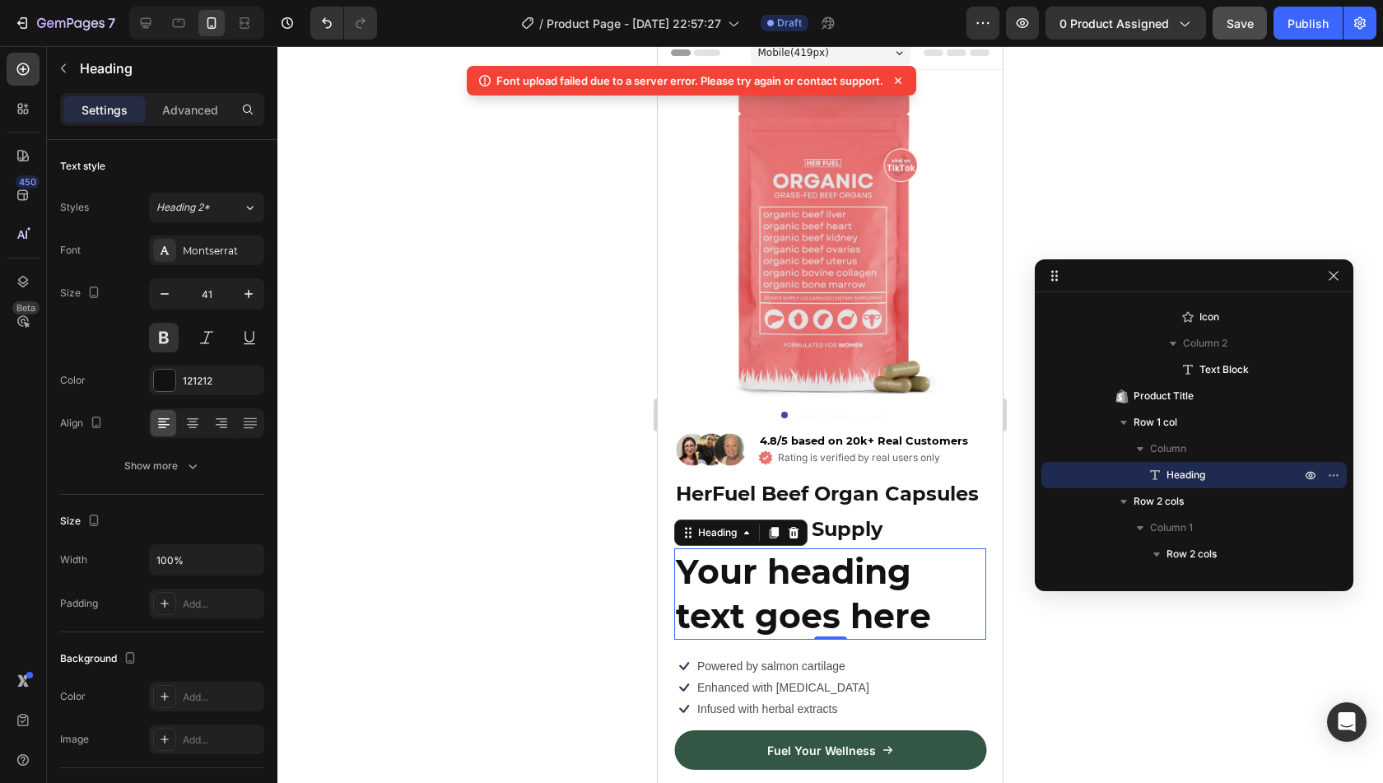
click at [830, 615] on h2 "Your heading text goes here" at bounding box center [830, 593] width 312 height 91
click at [830, 615] on p "Your heading text goes here" at bounding box center [830, 594] width 309 height 88
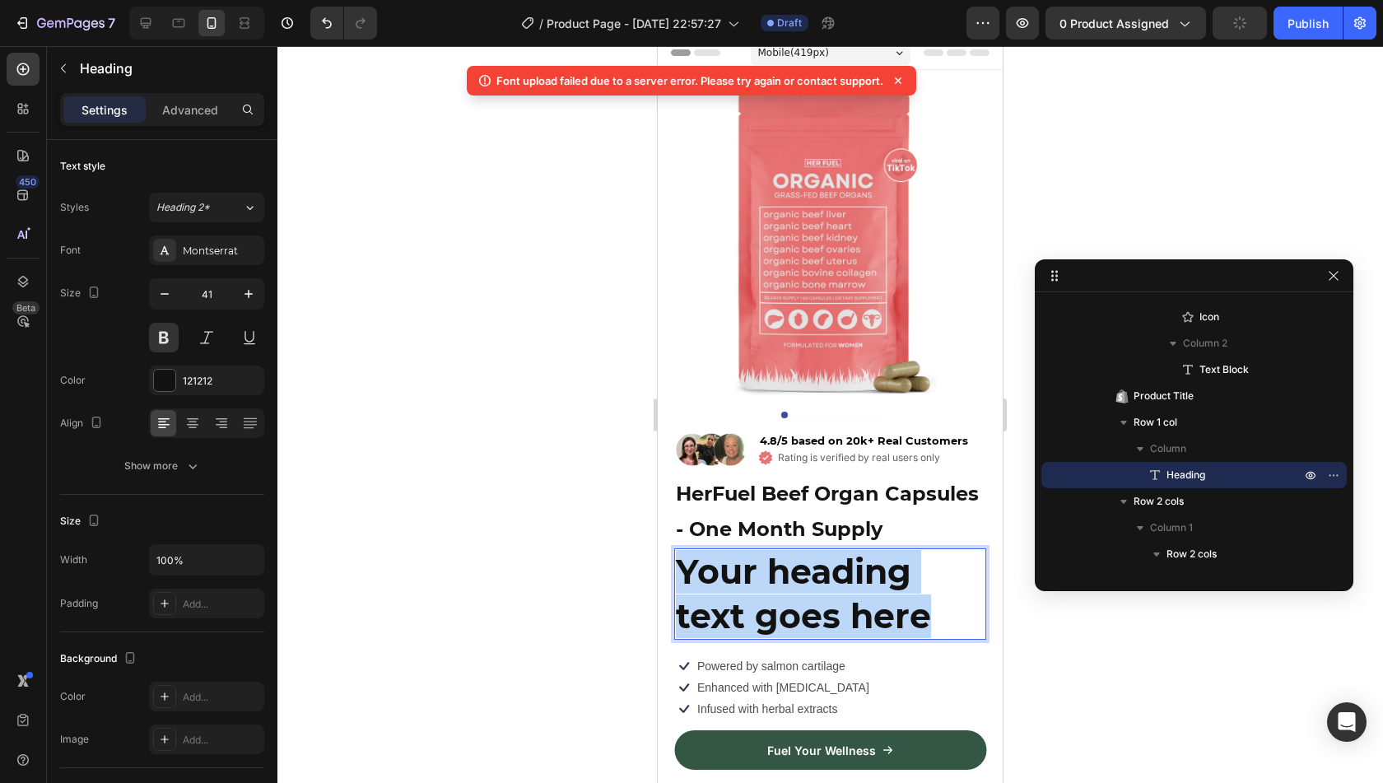
click at [830, 615] on p "Your heading text goes here" at bounding box center [830, 594] width 309 height 88
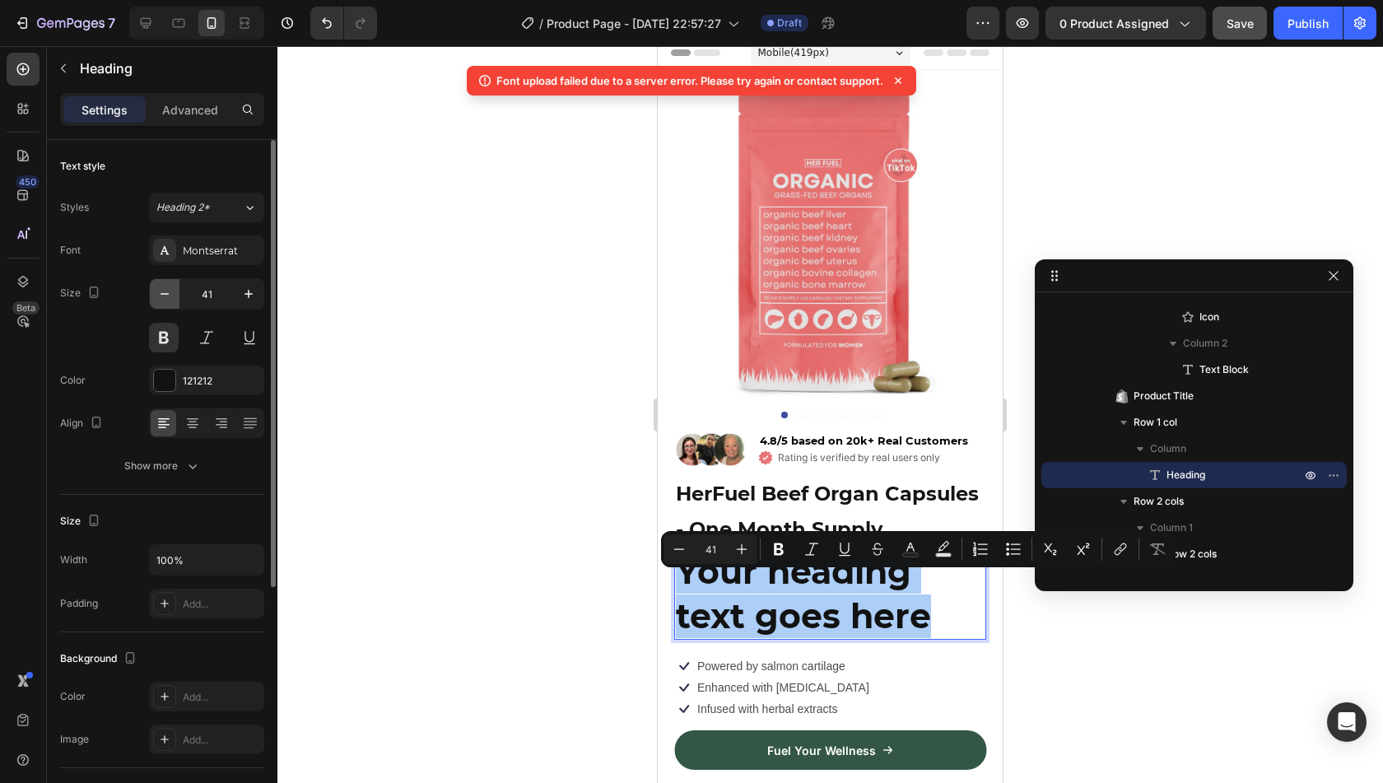
click at [162, 286] on icon "button" at bounding box center [164, 294] width 16 height 16
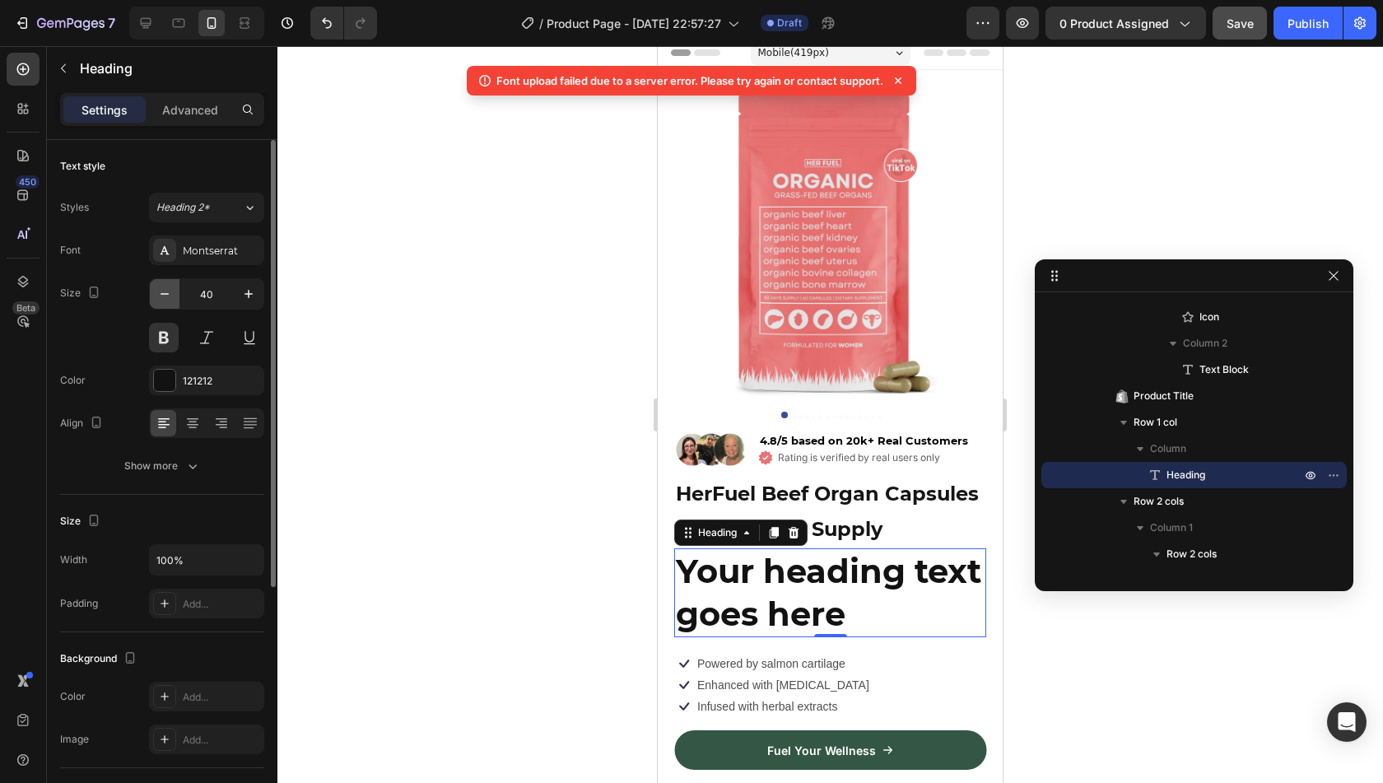
click at [162, 286] on icon "button" at bounding box center [164, 294] width 16 height 16
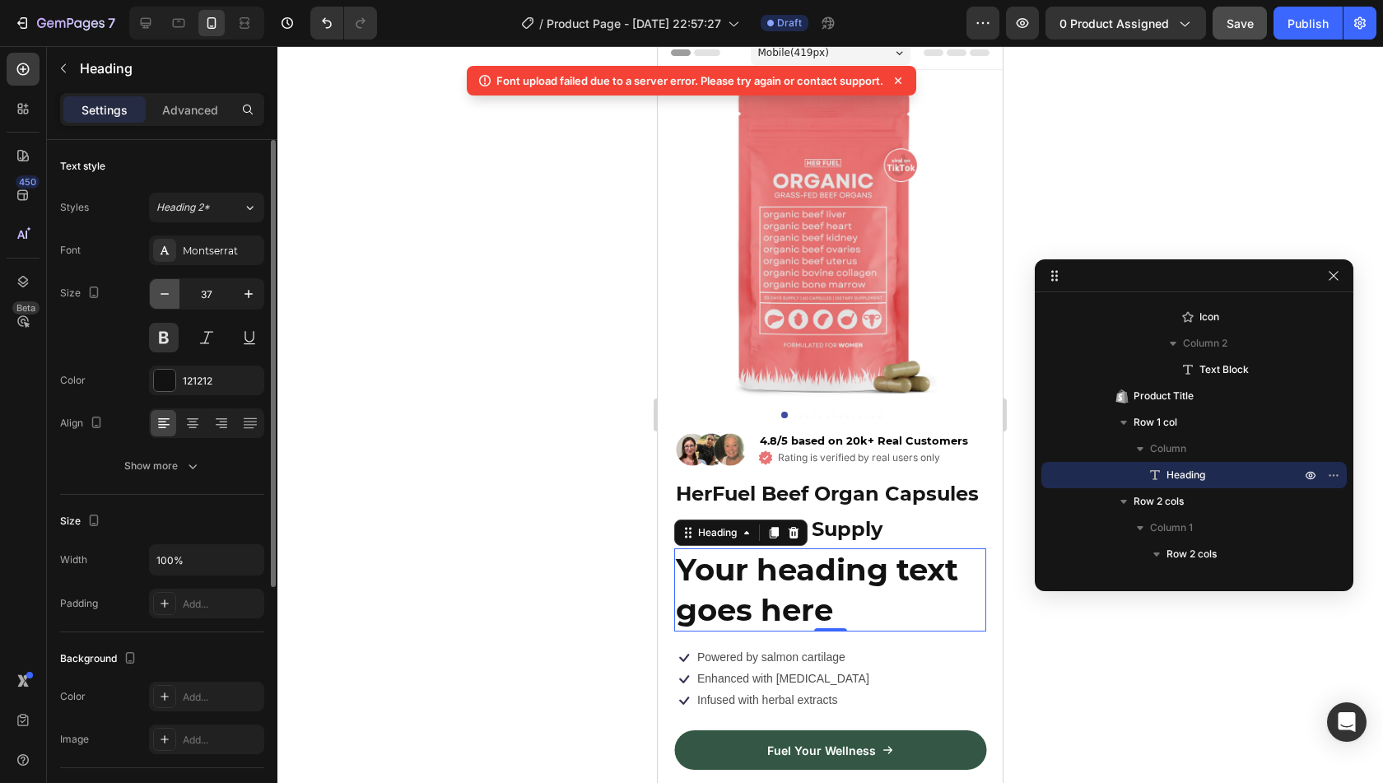
click at [162, 286] on icon "button" at bounding box center [164, 294] width 16 height 16
type input "36"
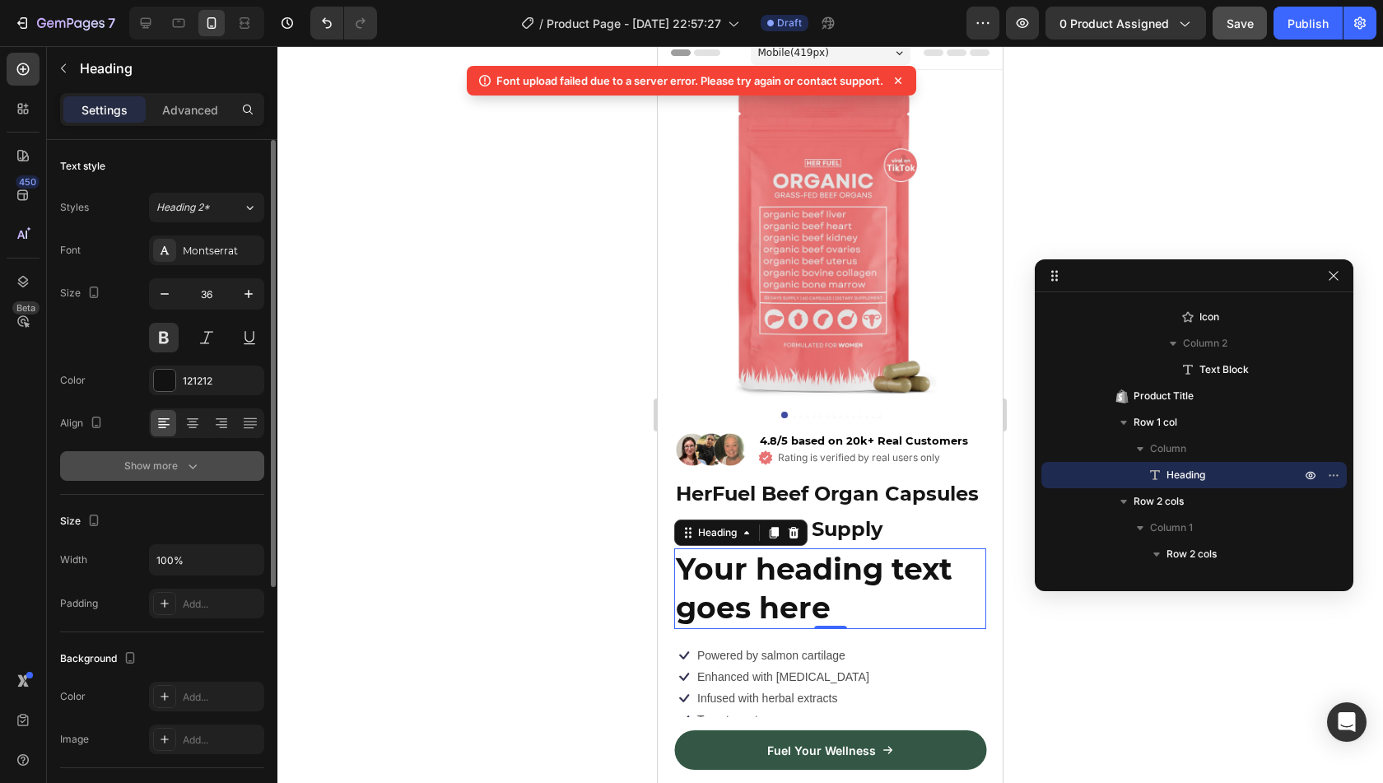
click at [179, 467] on div "Show more" at bounding box center [162, 466] width 77 height 16
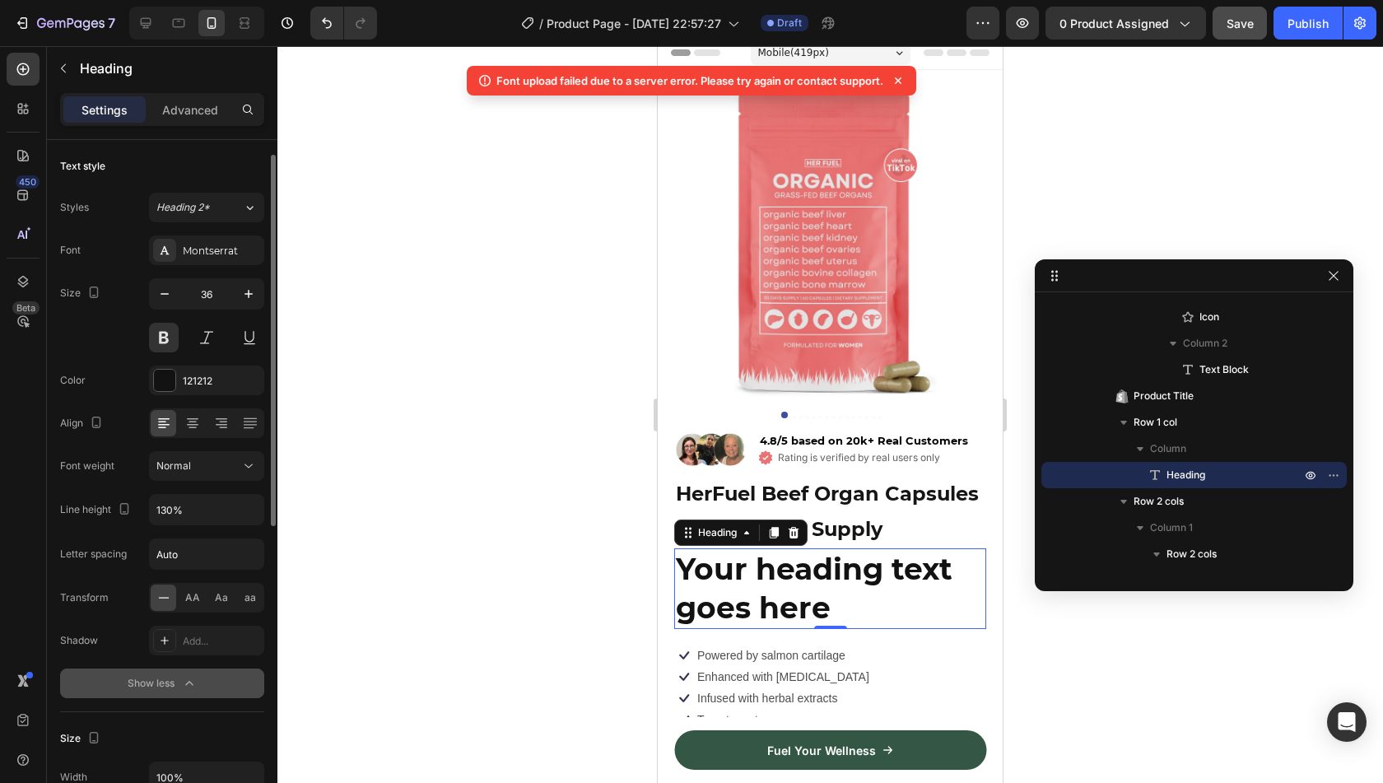
scroll to position [13, 0]
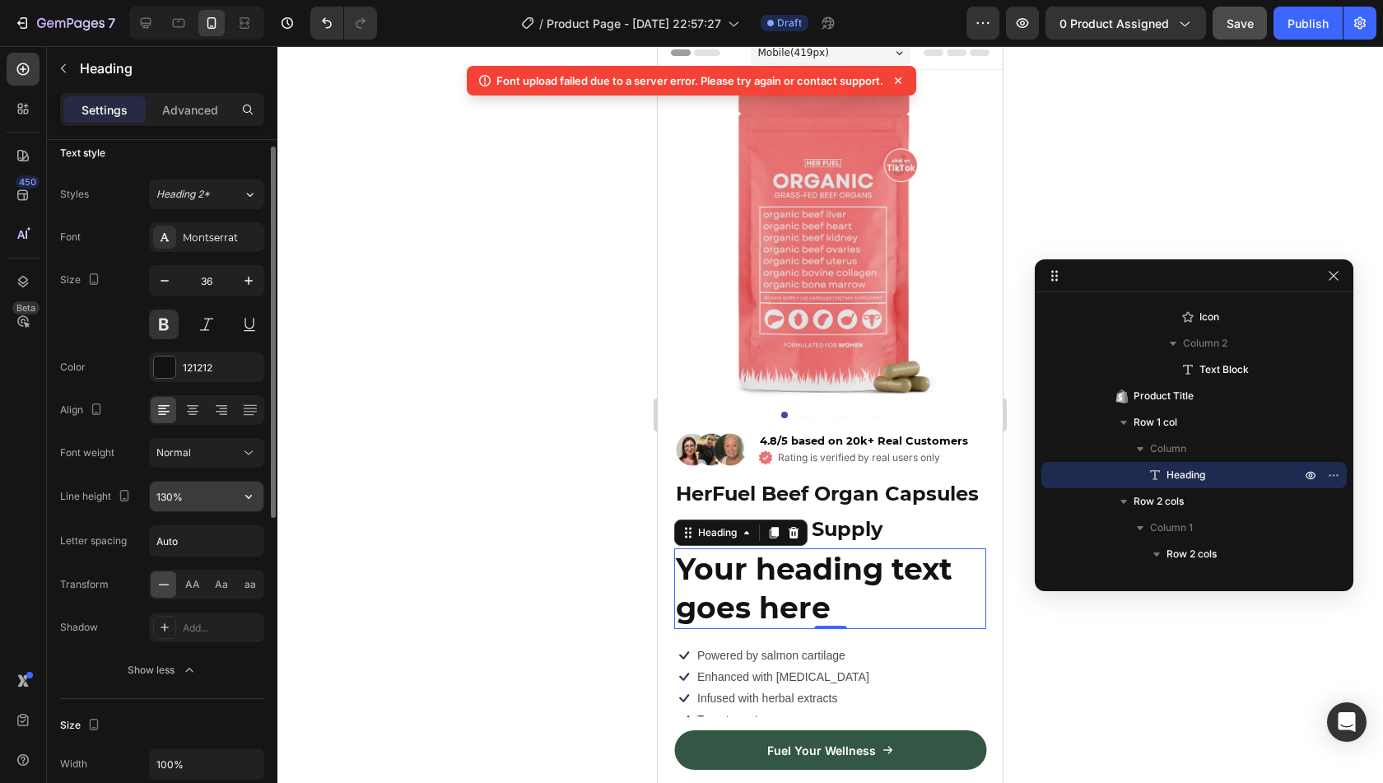
click at [191, 496] on input "130%" at bounding box center [207, 497] width 114 height 30
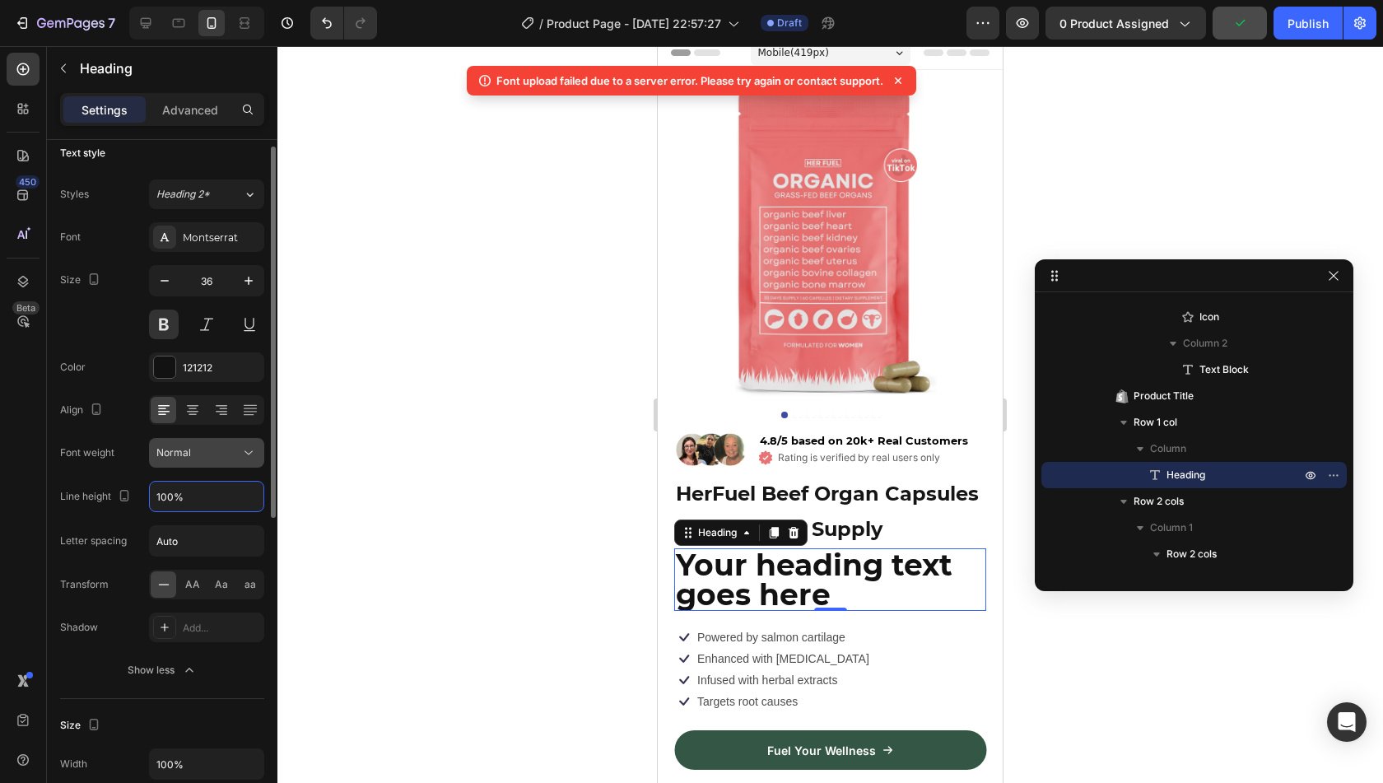
type input "100%"
click at [237, 449] on div "Normal" at bounding box center [198, 452] width 84 height 15
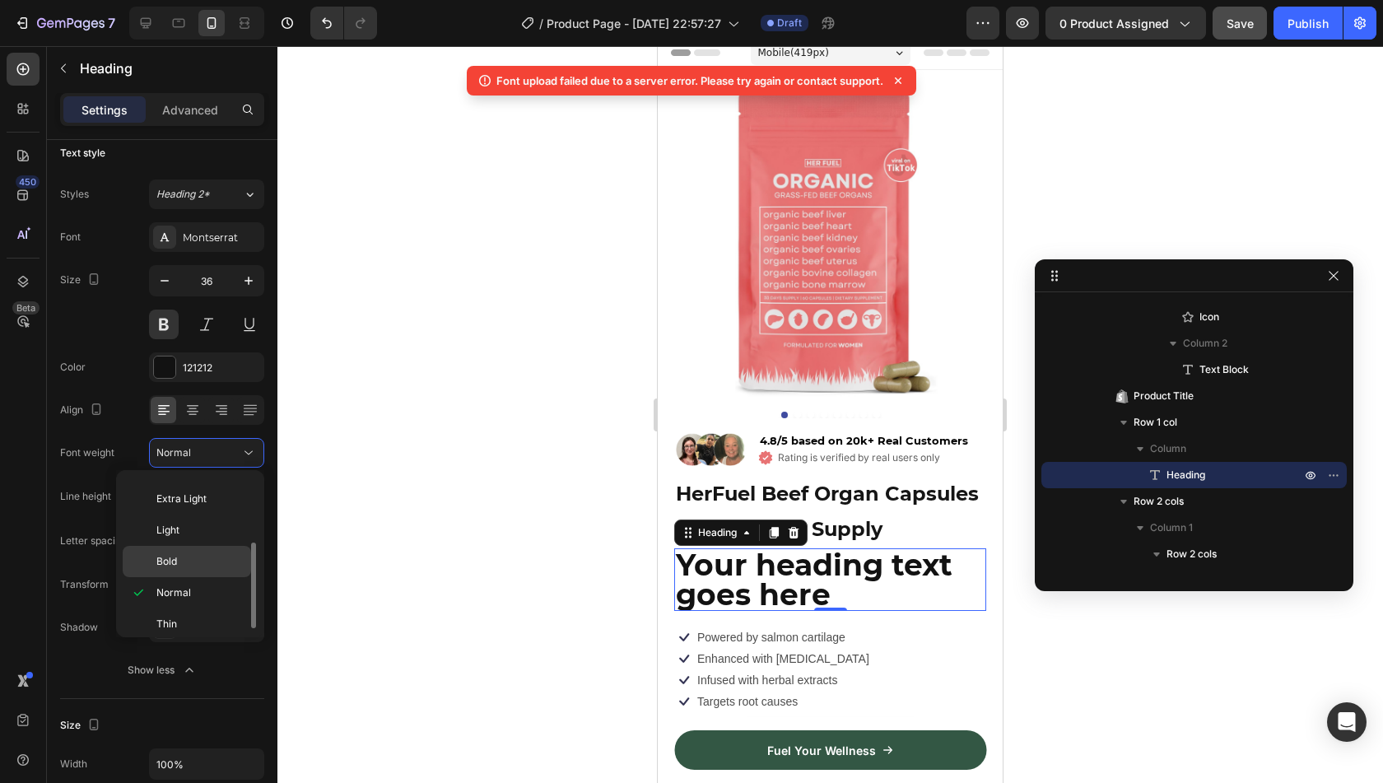
click at [189, 570] on div "Bold" at bounding box center [187, 561] width 128 height 31
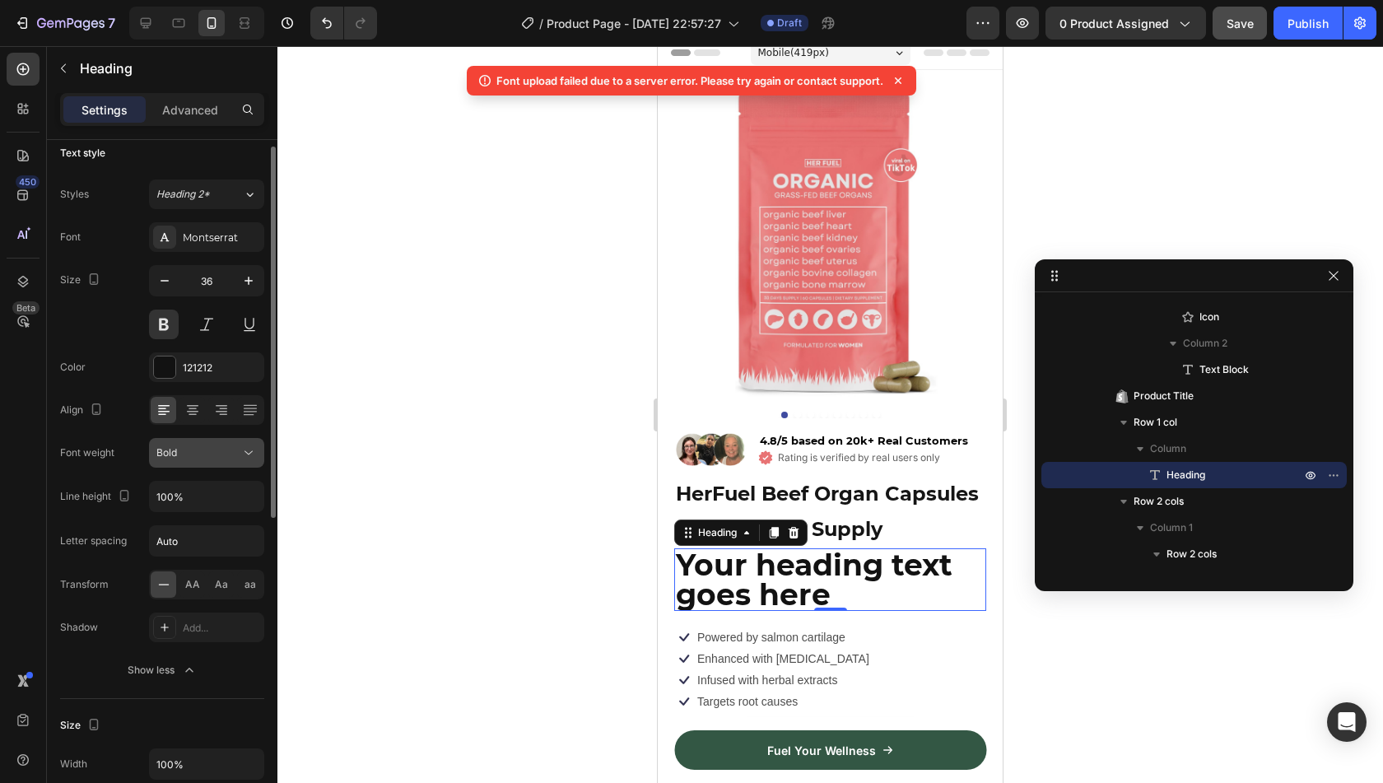
click at [215, 454] on div "Bold" at bounding box center [198, 452] width 84 height 15
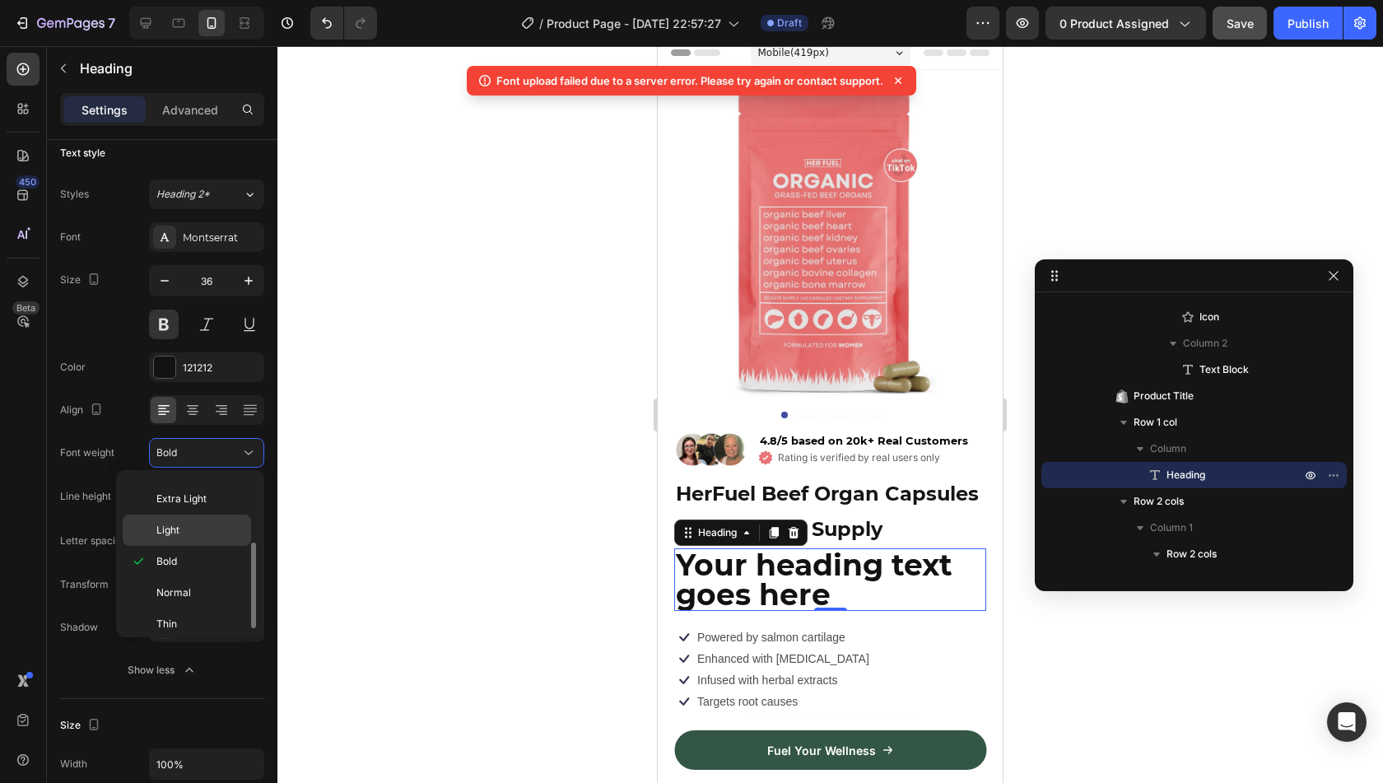
click at [207, 532] on p "Light" at bounding box center [199, 530] width 87 height 15
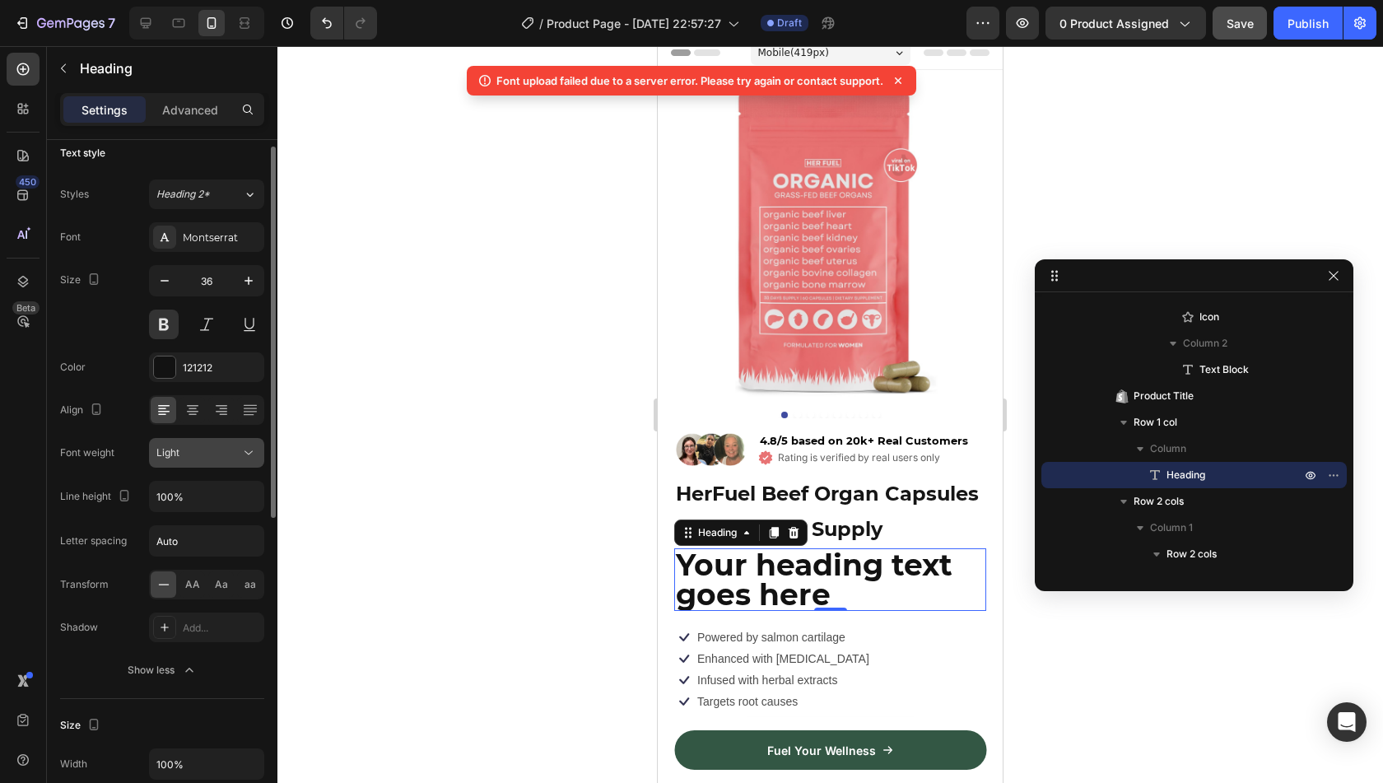
click at [226, 460] on button "Light" at bounding box center [206, 453] width 115 height 30
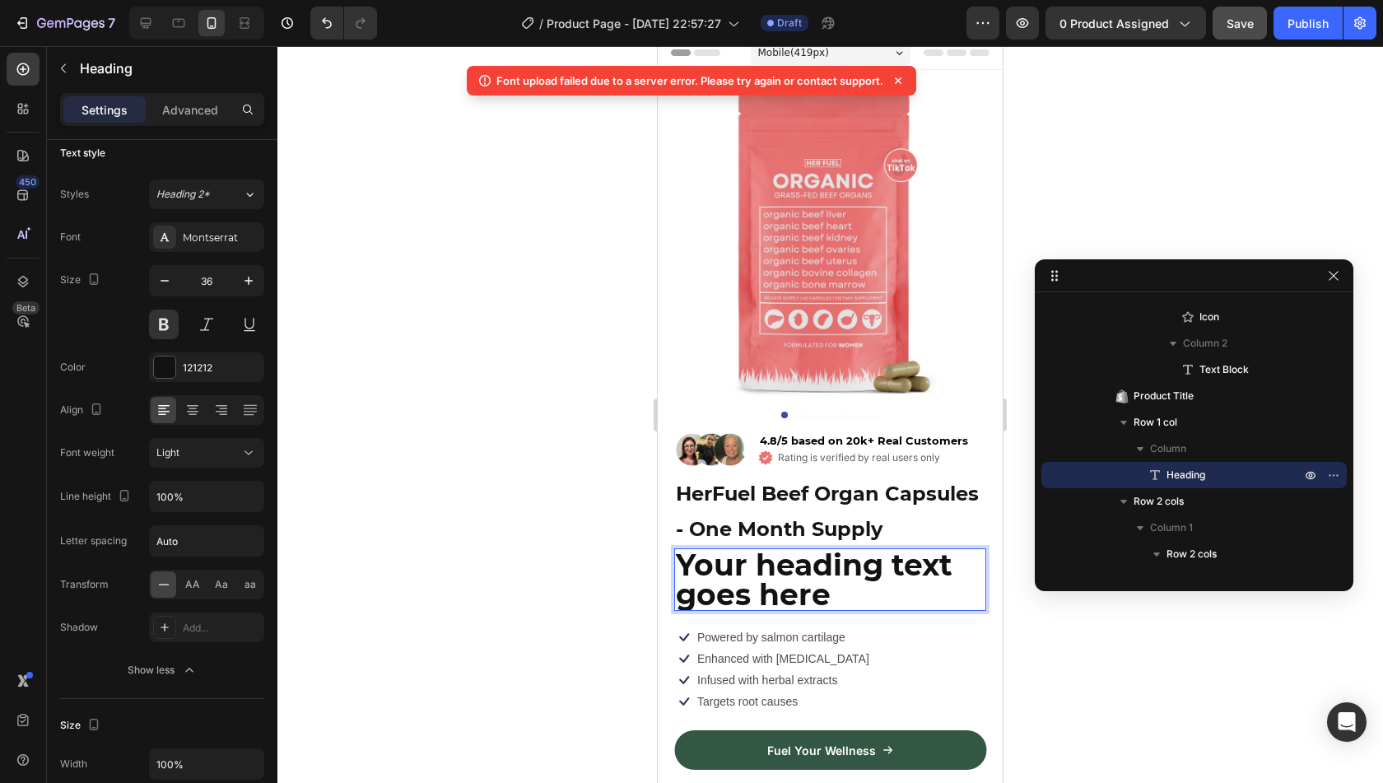
click at [852, 609] on p "Your heading text goes here" at bounding box center [830, 579] width 309 height 59
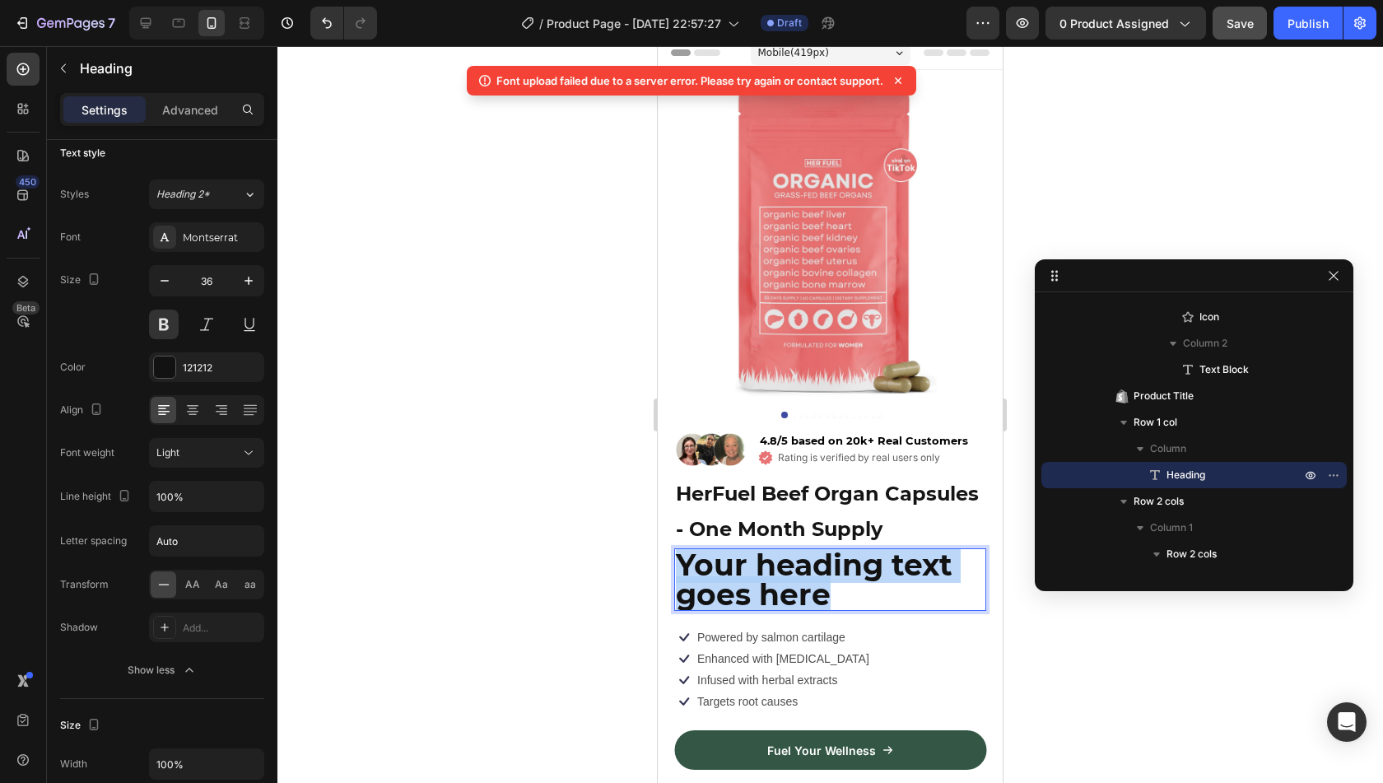
click at [852, 609] on p "Your heading text goes here" at bounding box center [830, 579] width 309 height 59
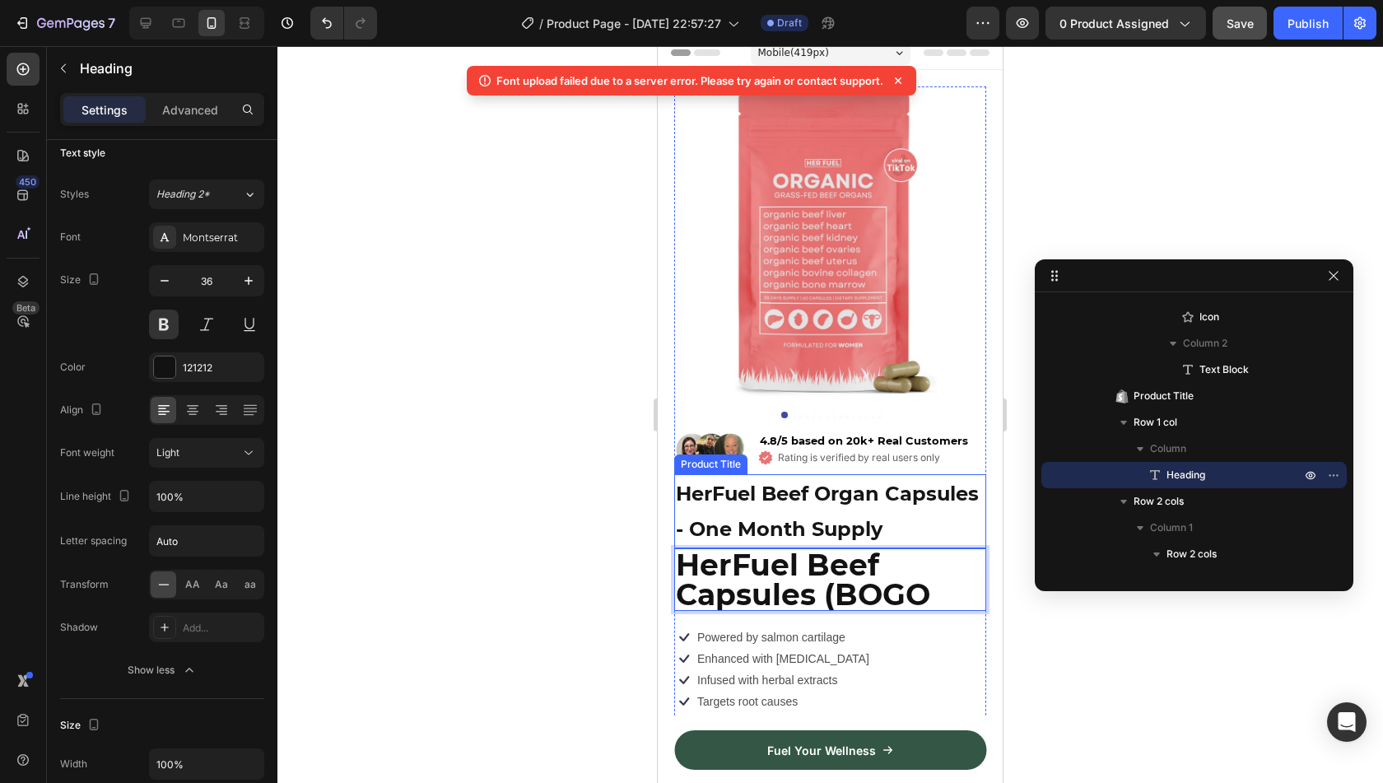
scroll to position [2, 0]
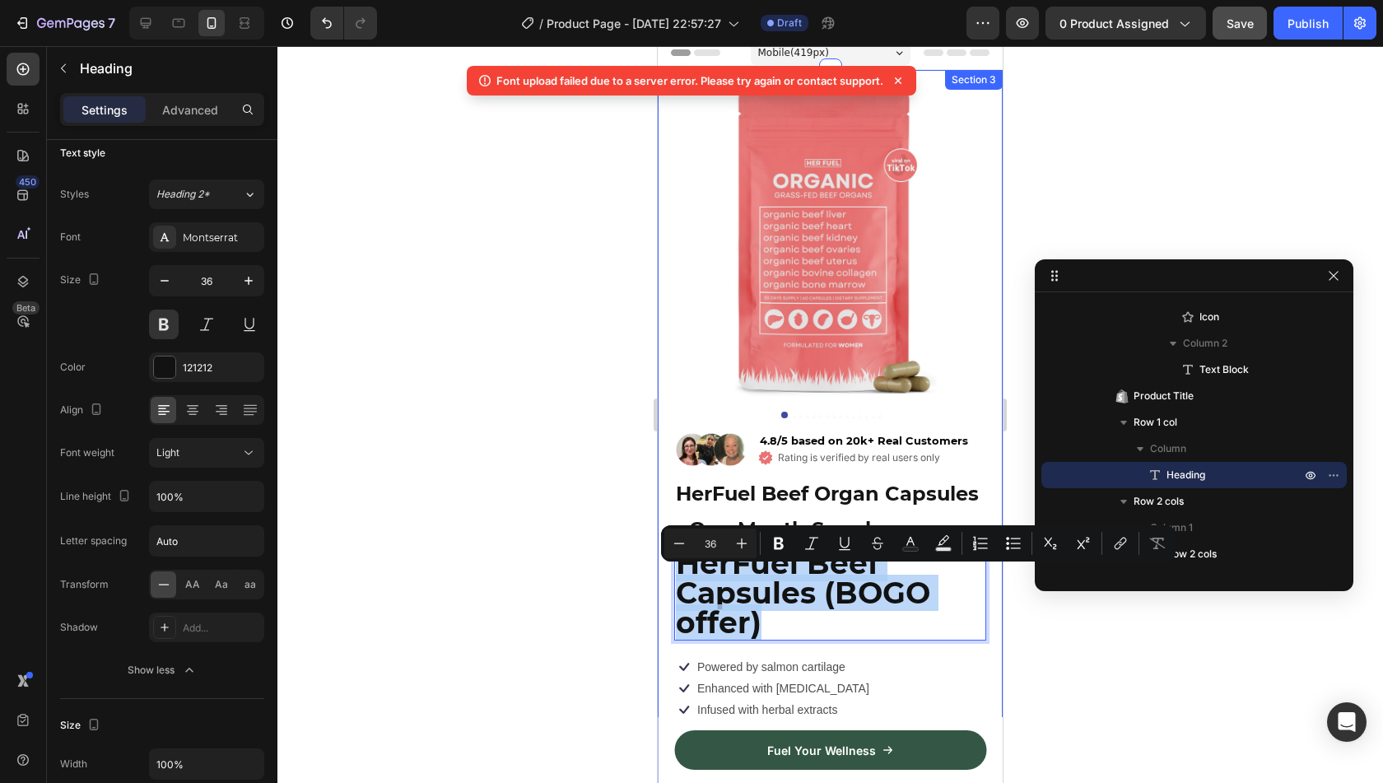
drag, startPoint x: 762, startPoint y: 651, endPoint x: 670, endPoint y: 590, distance: 110.5
click at [670, 590] on div "Product Images Image 4.8/5 based on 20k+ Real Customers Text Block Icon Rating …" at bounding box center [830, 472] width 345 height 804
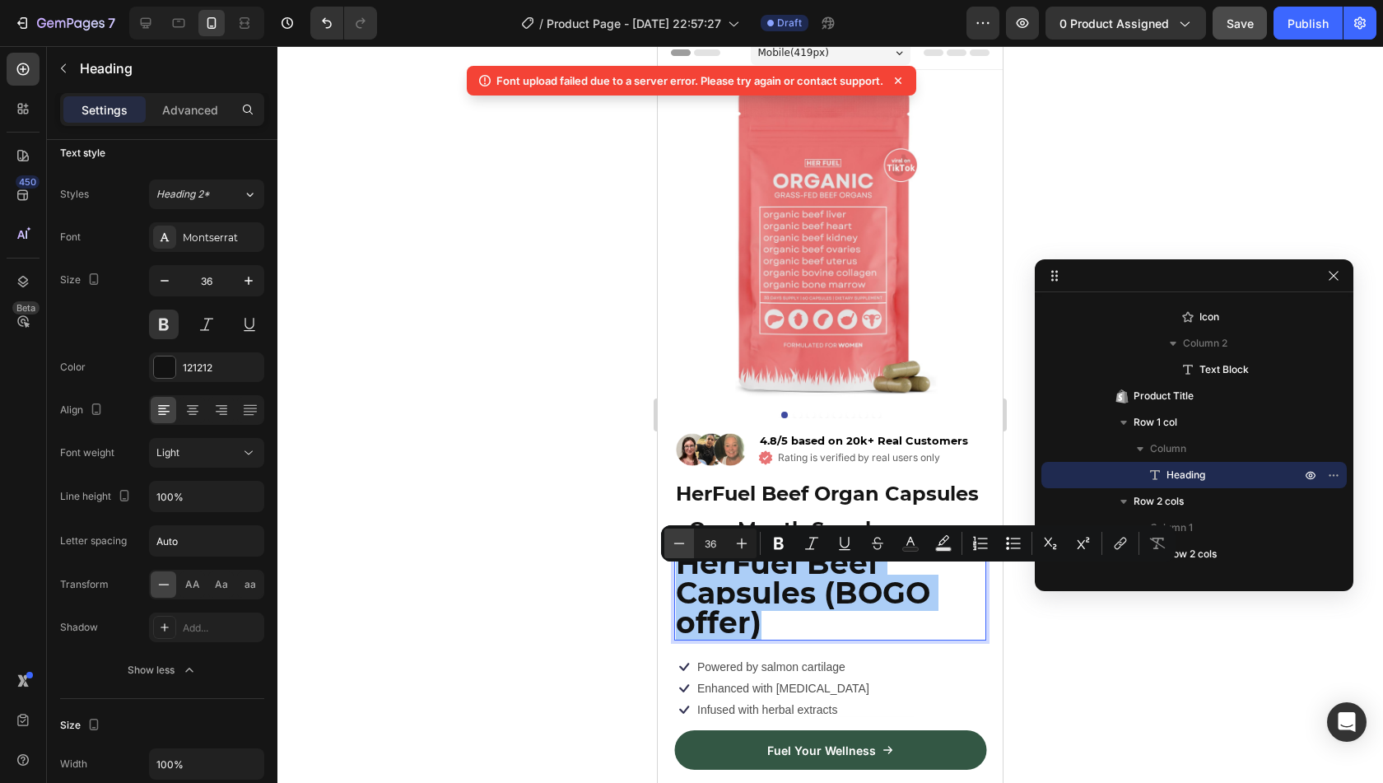
click at [677, 547] on icon "Editor contextual toolbar" at bounding box center [679, 543] width 16 height 16
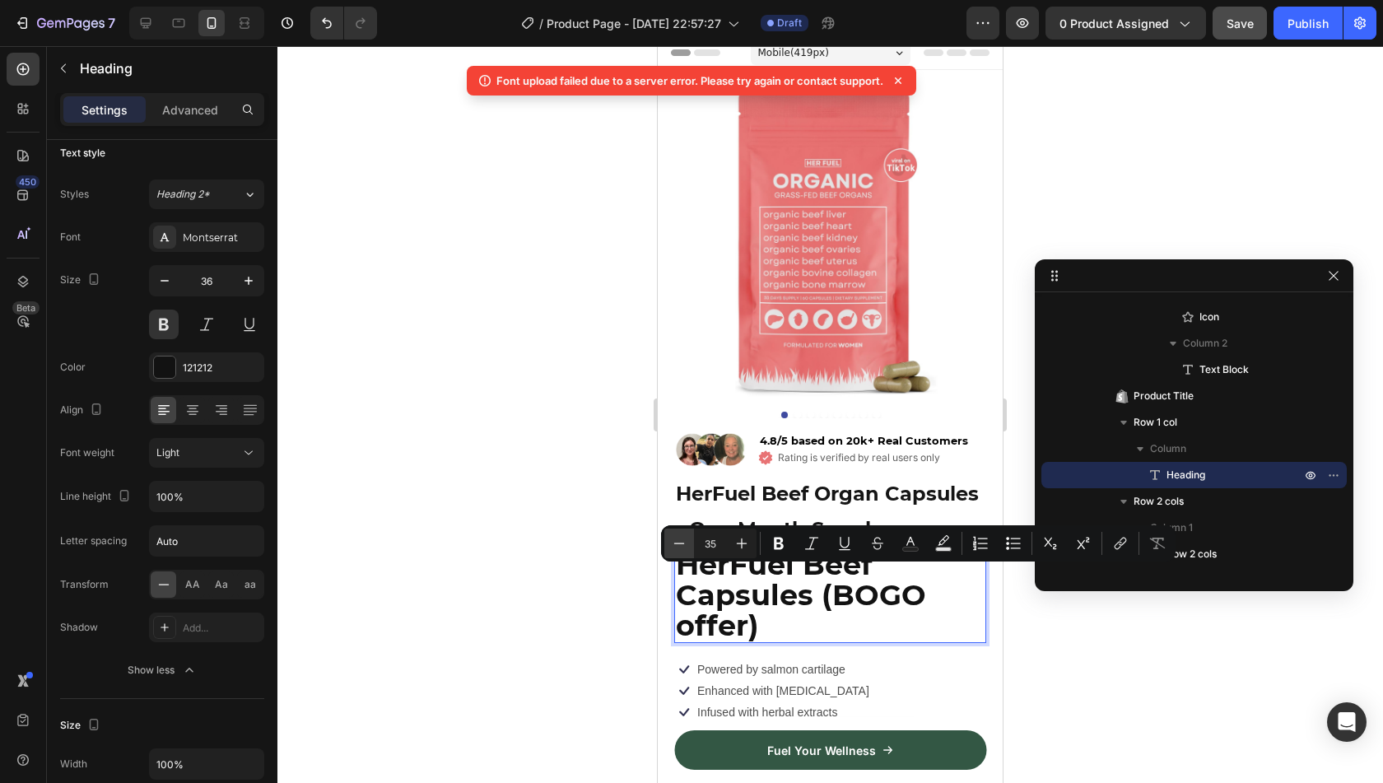
scroll to position [1, 0]
click at [677, 547] on icon "Editor contextual toolbar" at bounding box center [679, 543] width 16 height 16
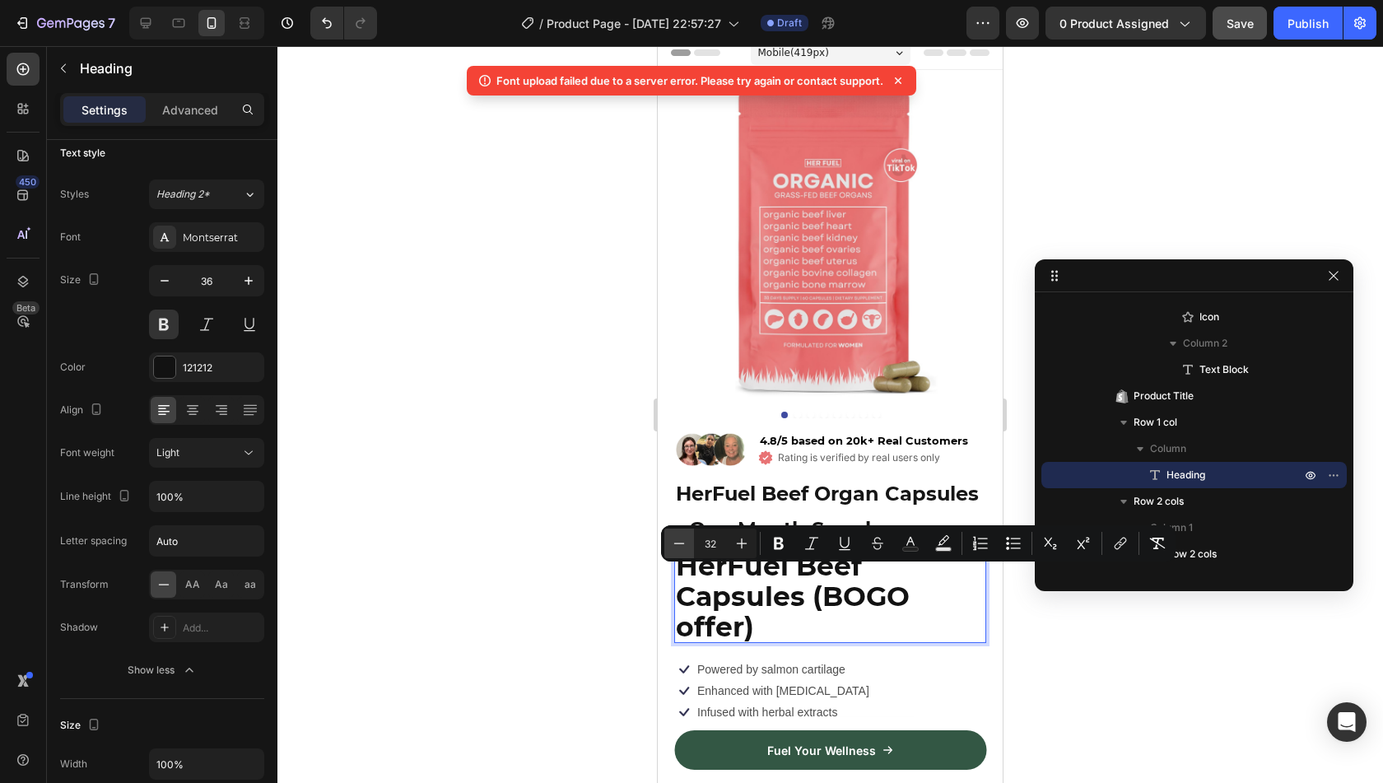
click at [677, 547] on icon "Editor contextual toolbar" at bounding box center [679, 543] width 16 height 16
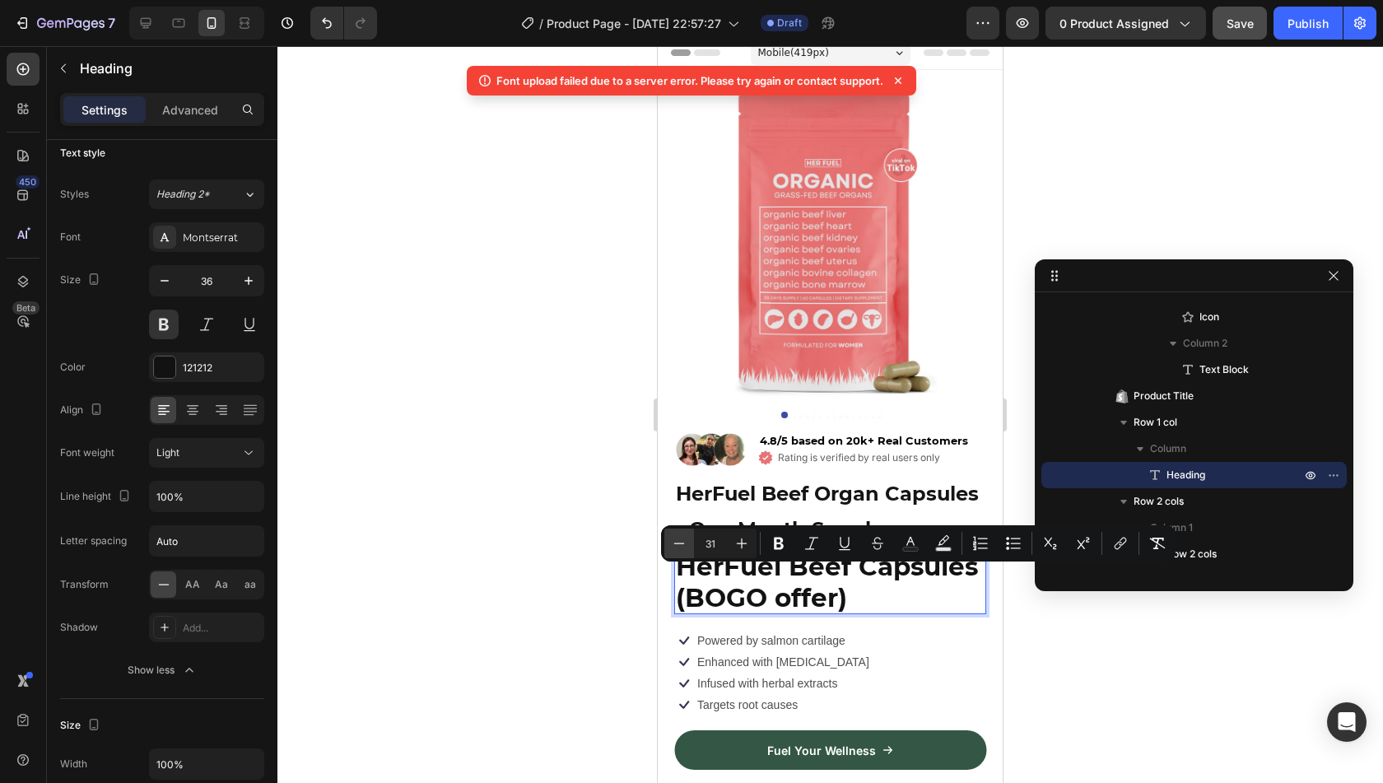
click at [677, 547] on icon "Editor contextual toolbar" at bounding box center [679, 543] width 16 height 16
click at [736, 548] on icon "Editor contextual toolbar" at bounding box center [741, 543] width 16 height 16
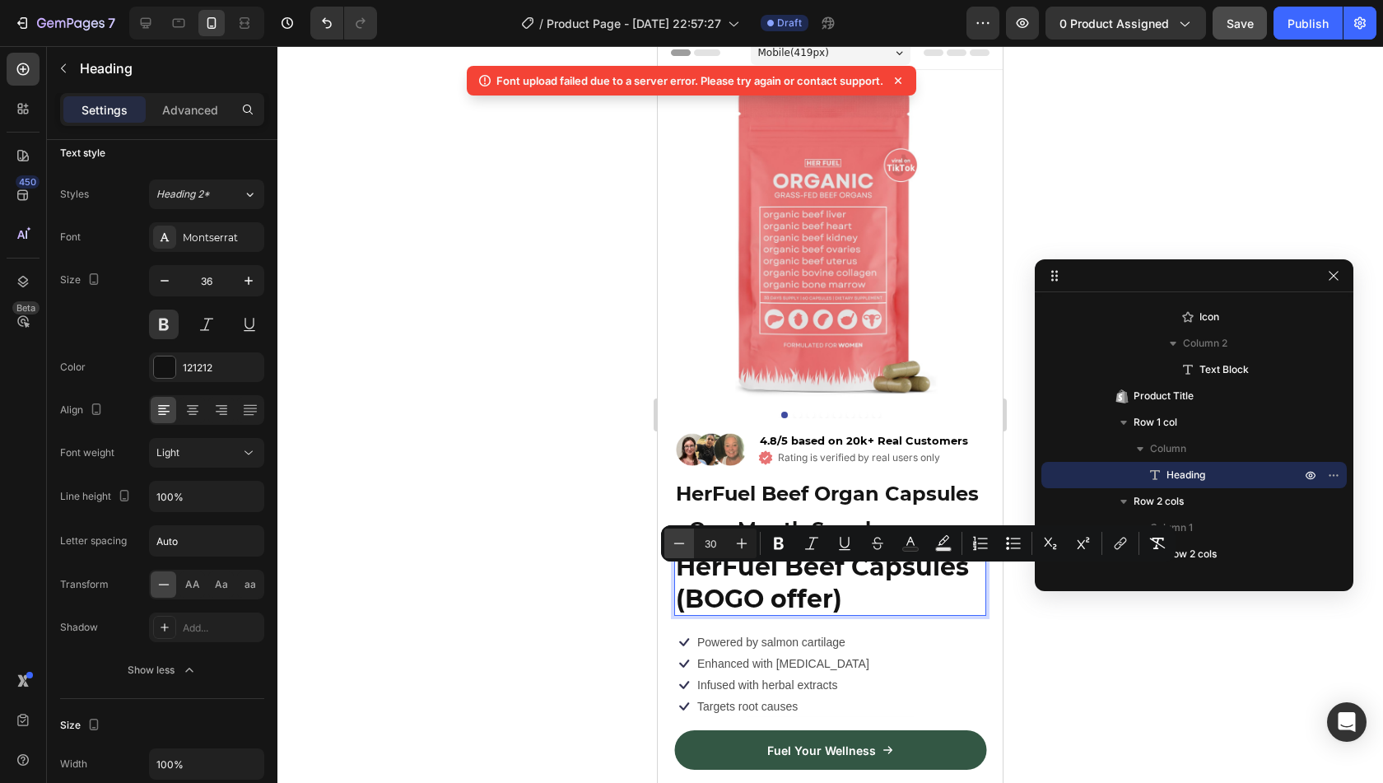
click at [682, 544] on icon "Editor contextual toolbar" at bounding box center [679, 543] width 16 height 16
type input "28"
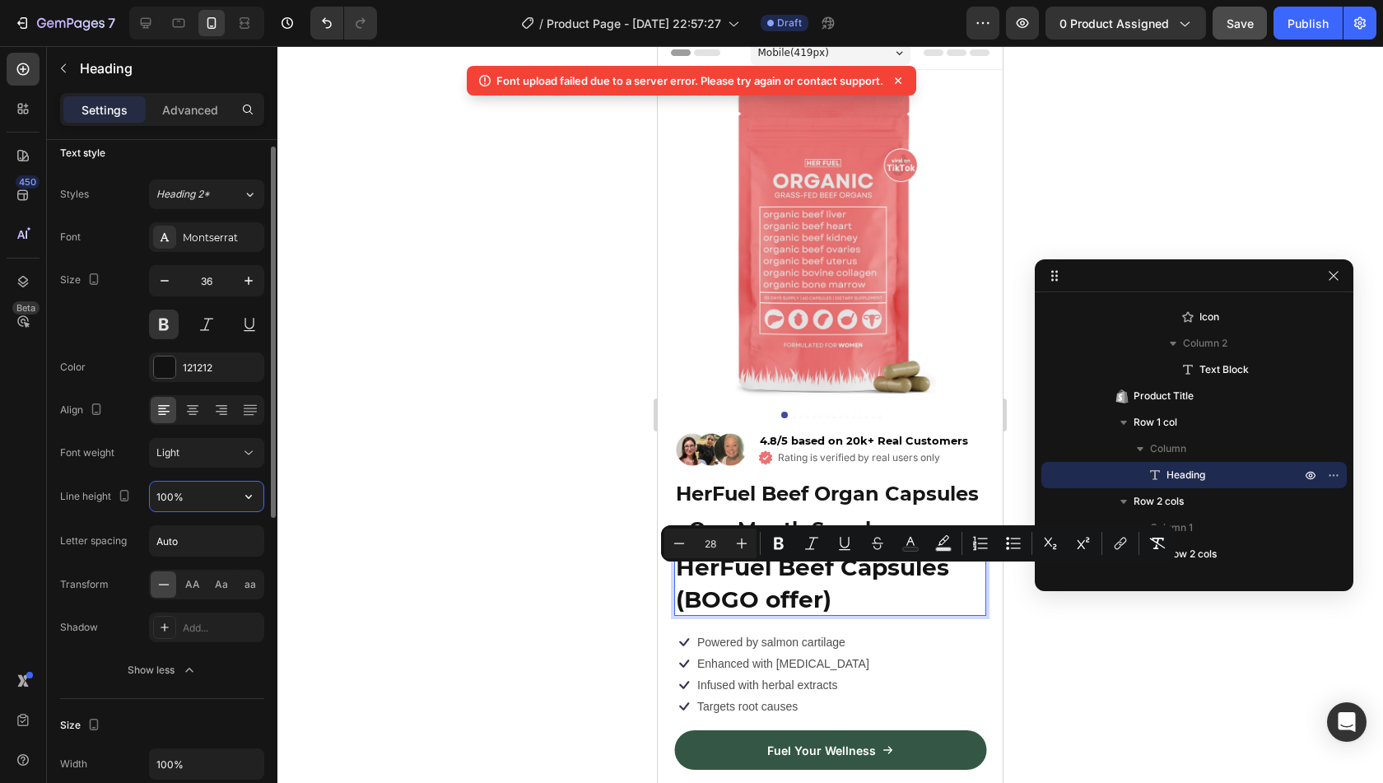
click at [188, 494] on input "100%" at bounding box center [207, 497] width 114 height 30
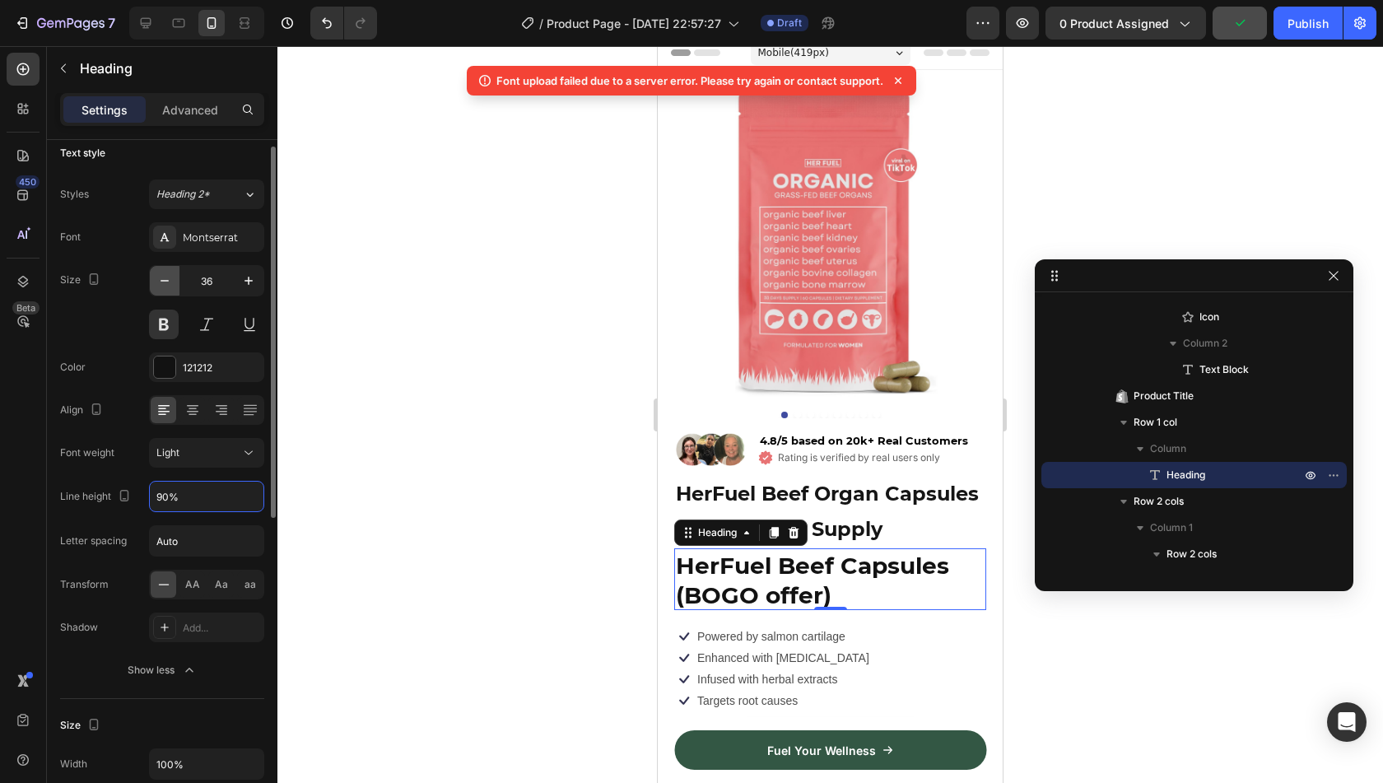
type input "90%"
click at [161, 282] on icon "button" at bounding box center [164, 280] width 16 height 16
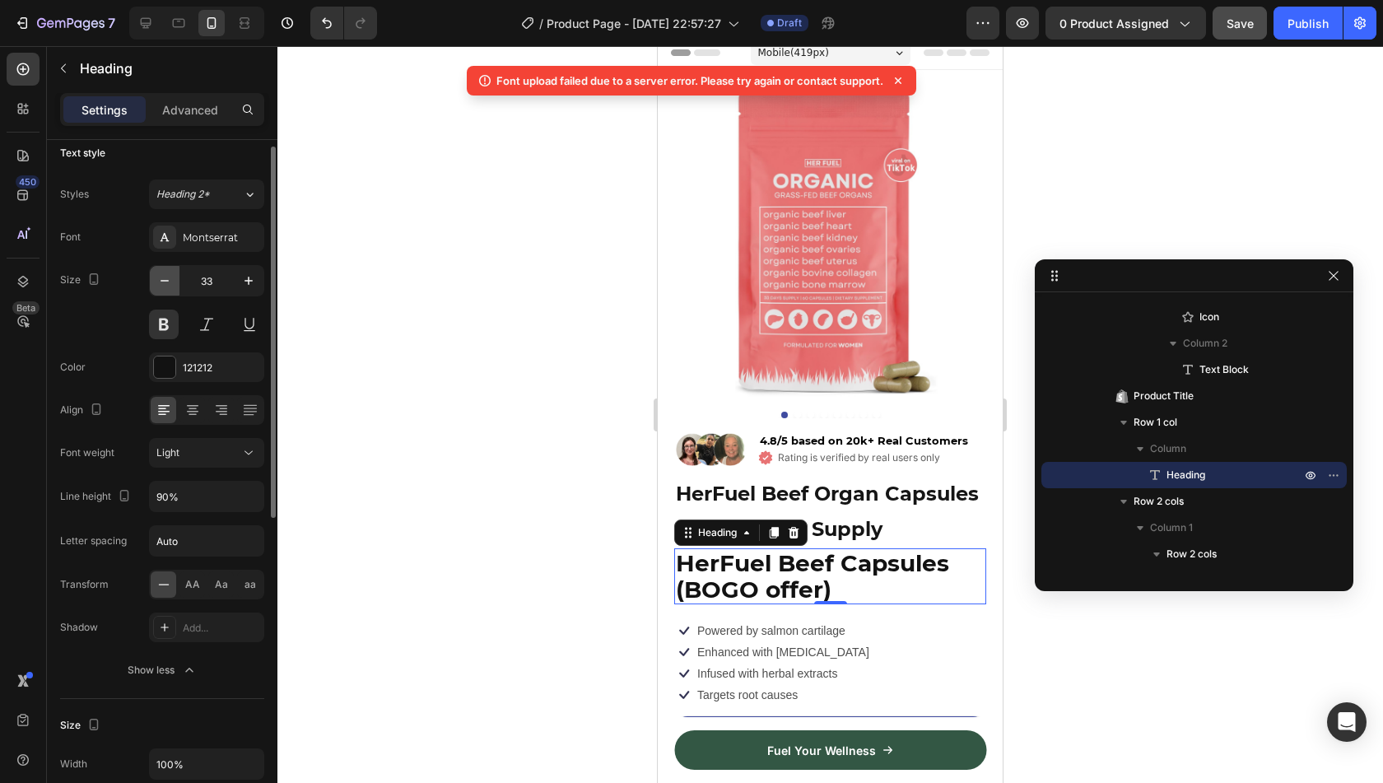
click at [161, 282] on icon "button" at bounding box center [164, 280] width 16 height 16
type input "30"
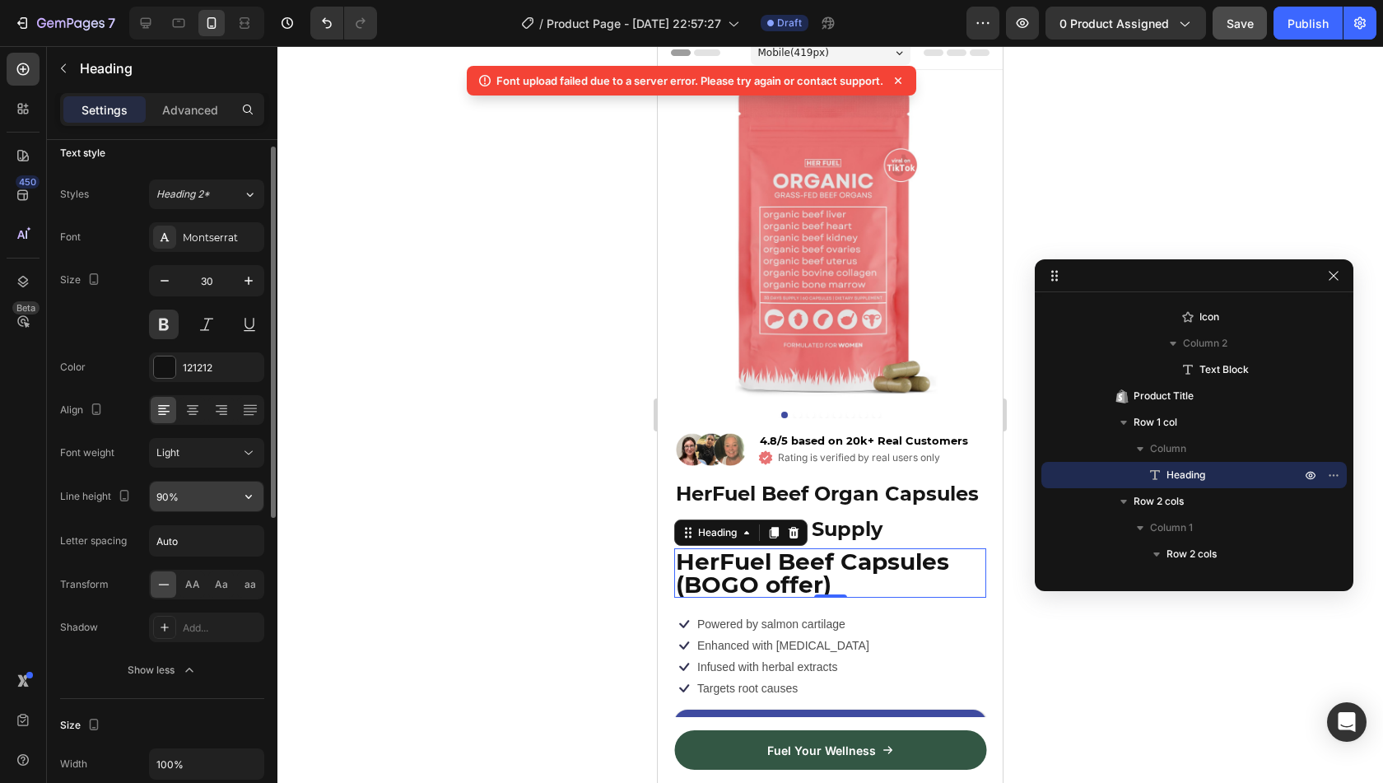
click at [163, 496] on input "90%" at bounding box center [207, 497] width 114 height 30
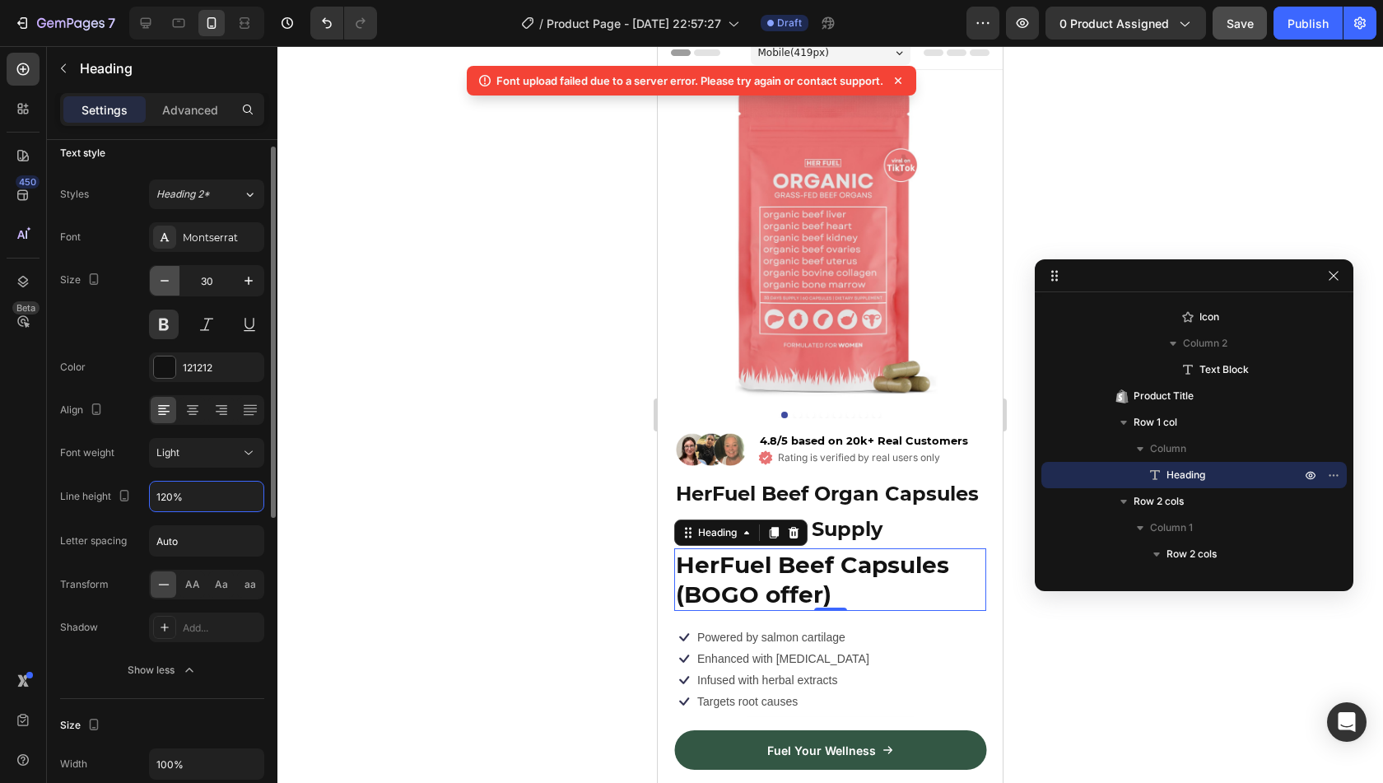
type input "120%"
click at [170, 266] on button "button" at bounding box center [165, 281] width 30 height 30
type input "28"
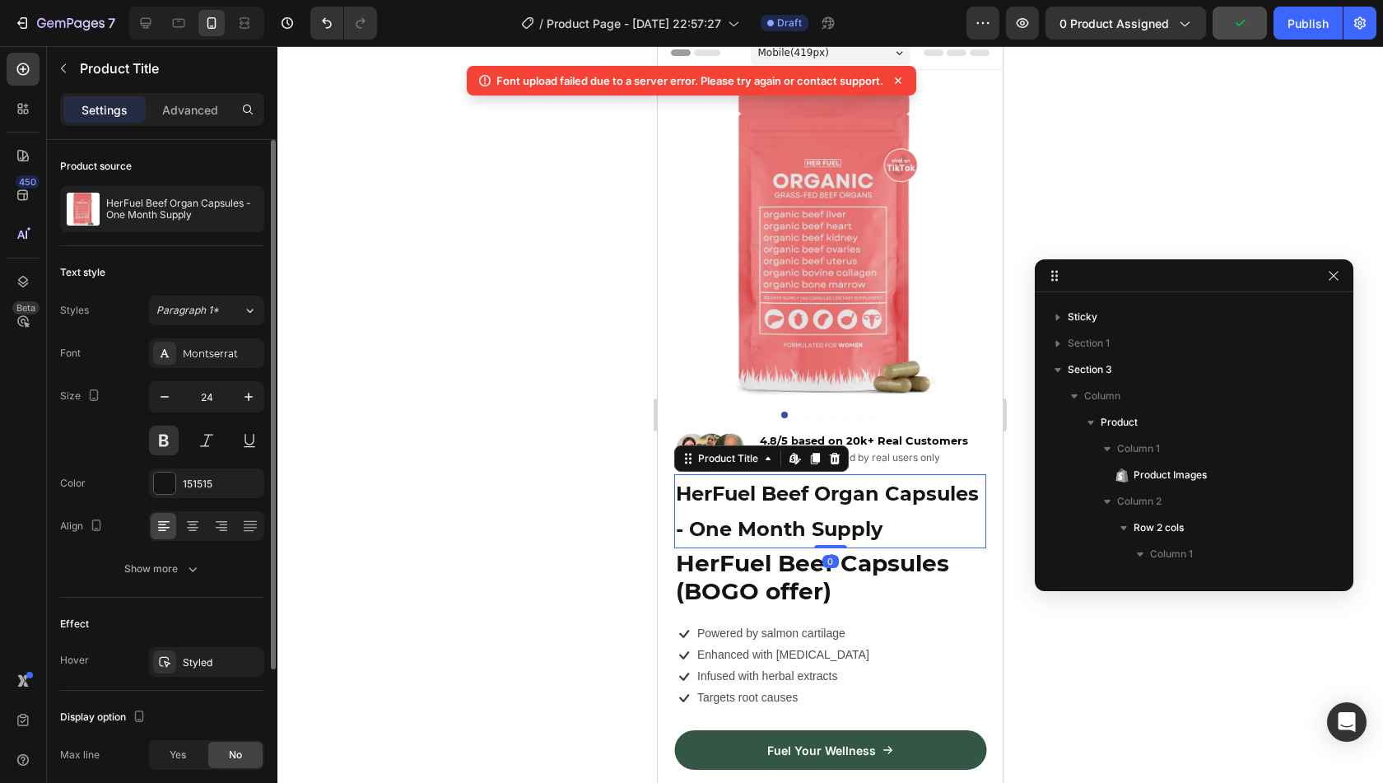
scroll to position [390, 0]
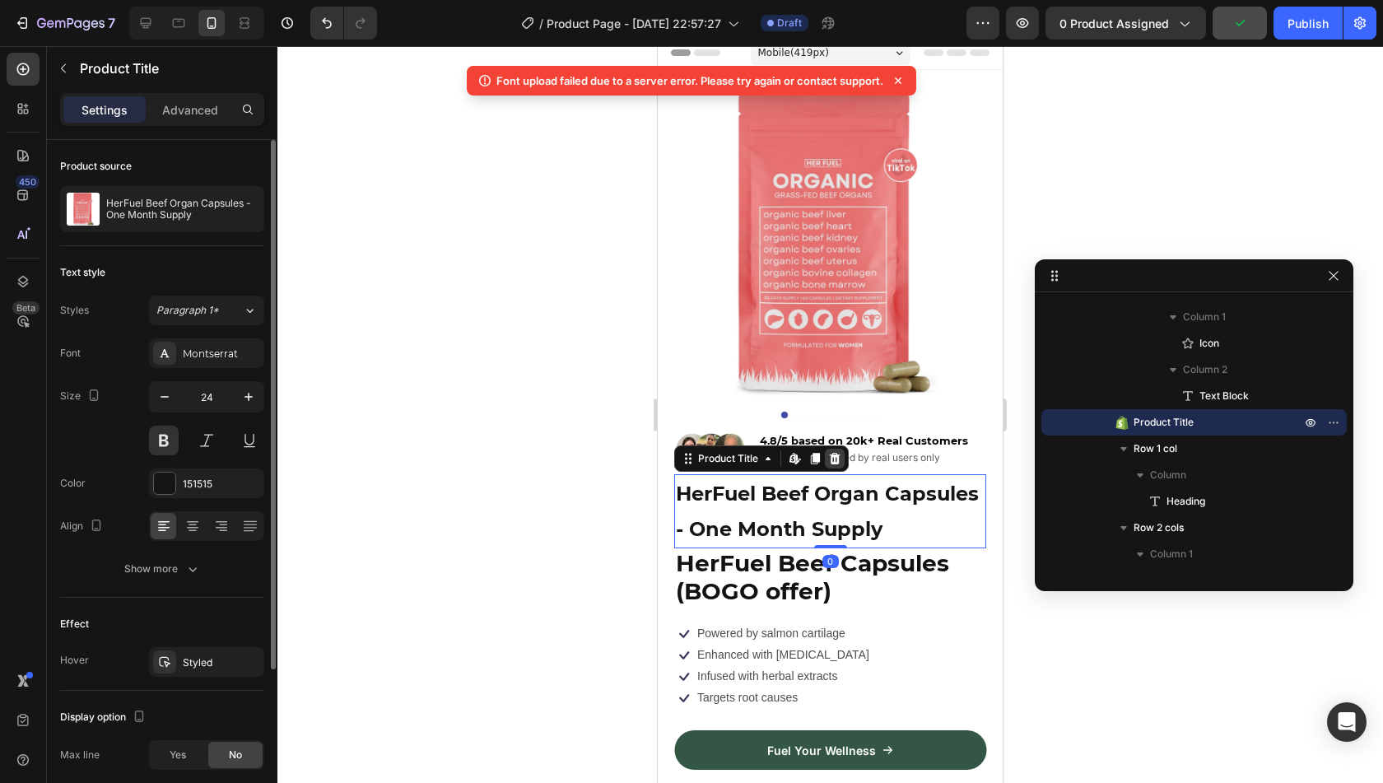
click at [837, 453] on icon at bounding box center [835, 459] width 11 height 12
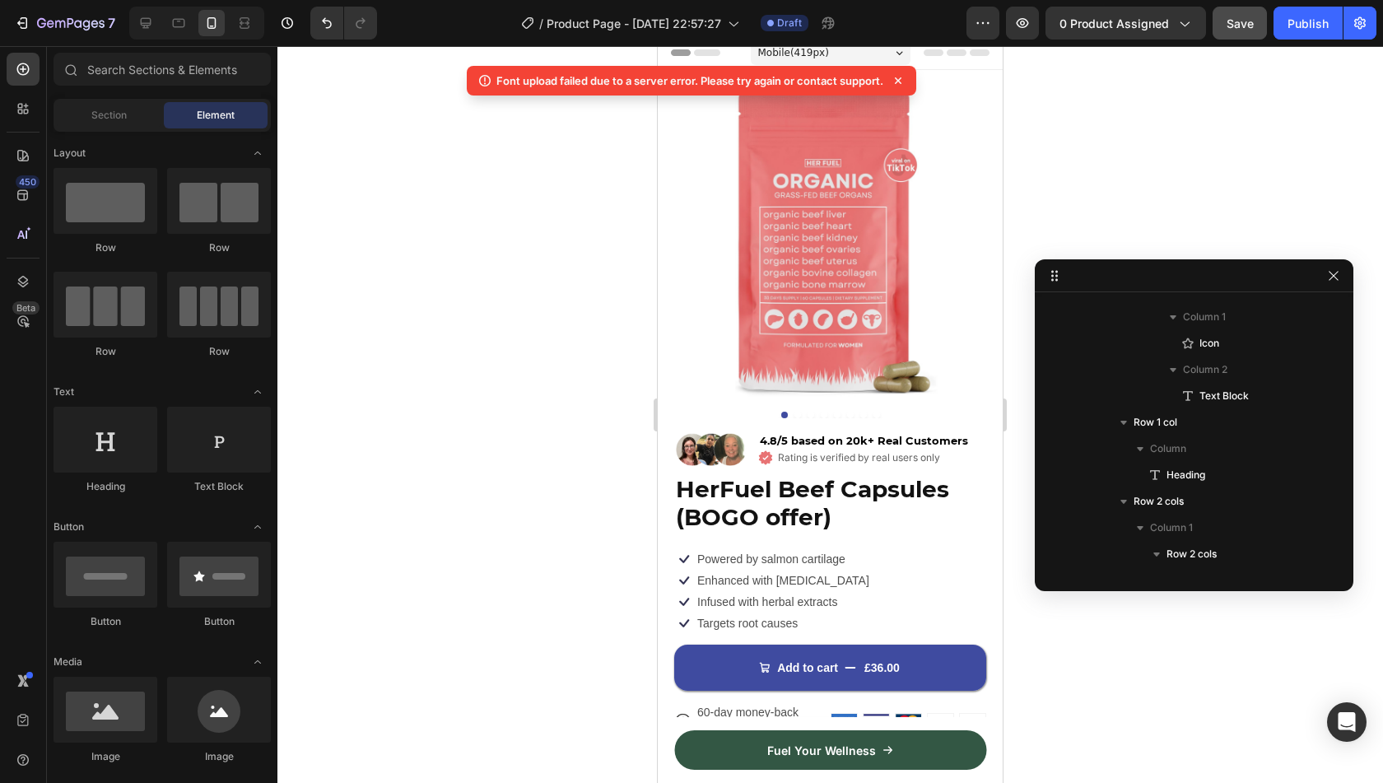
click at [1101, 660] on div at bounding box center [830, 414] width 1106 height 737
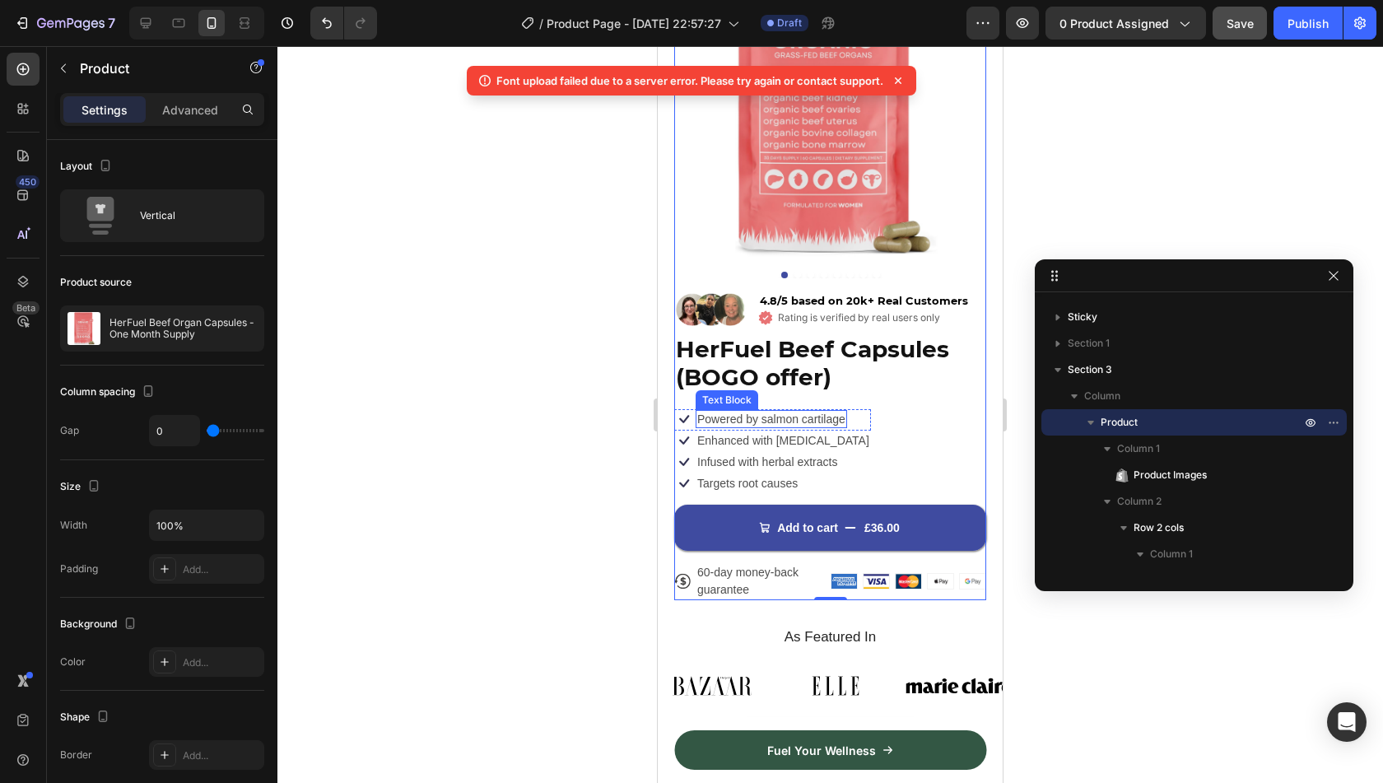
scroll to position [627, 0]
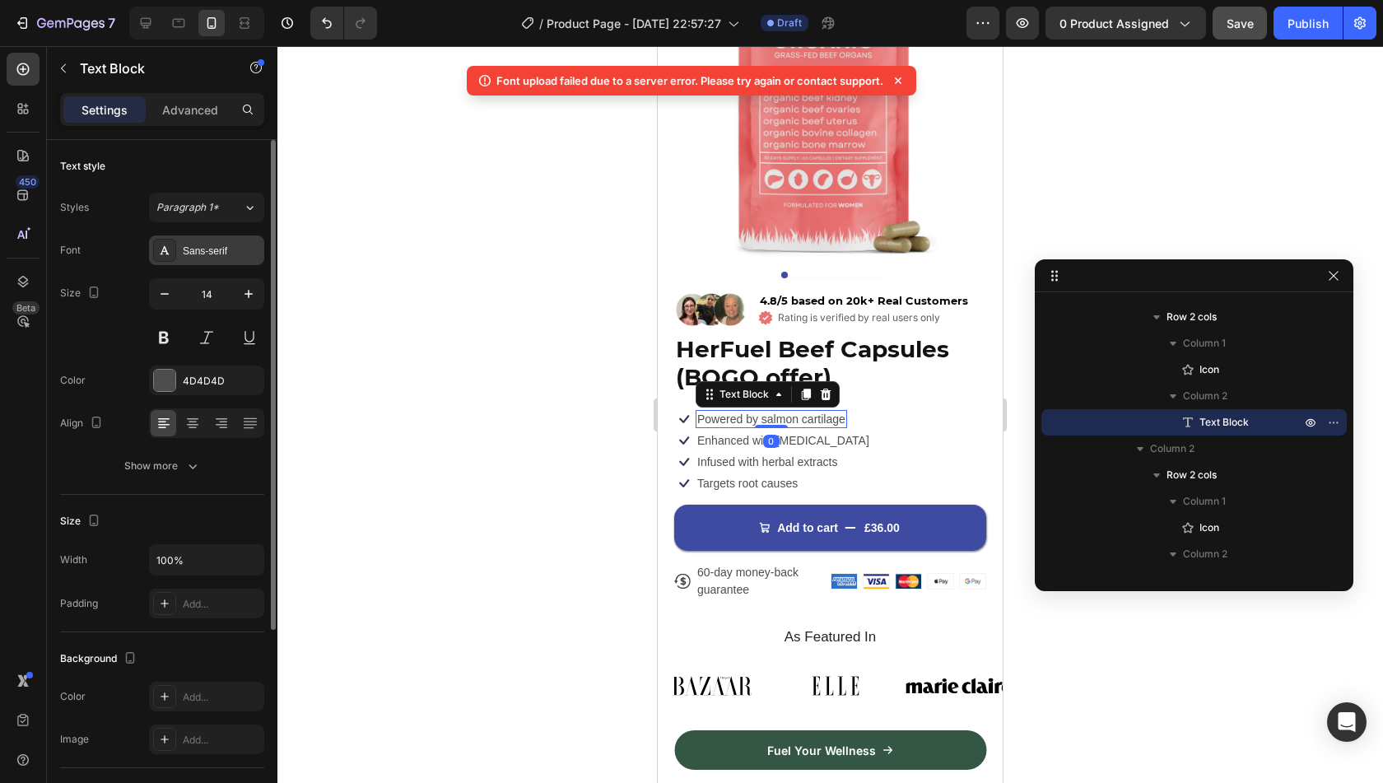
click at [235, 248] on div "Sans-serif" at bounding box center [221, 251] width 77 height 15
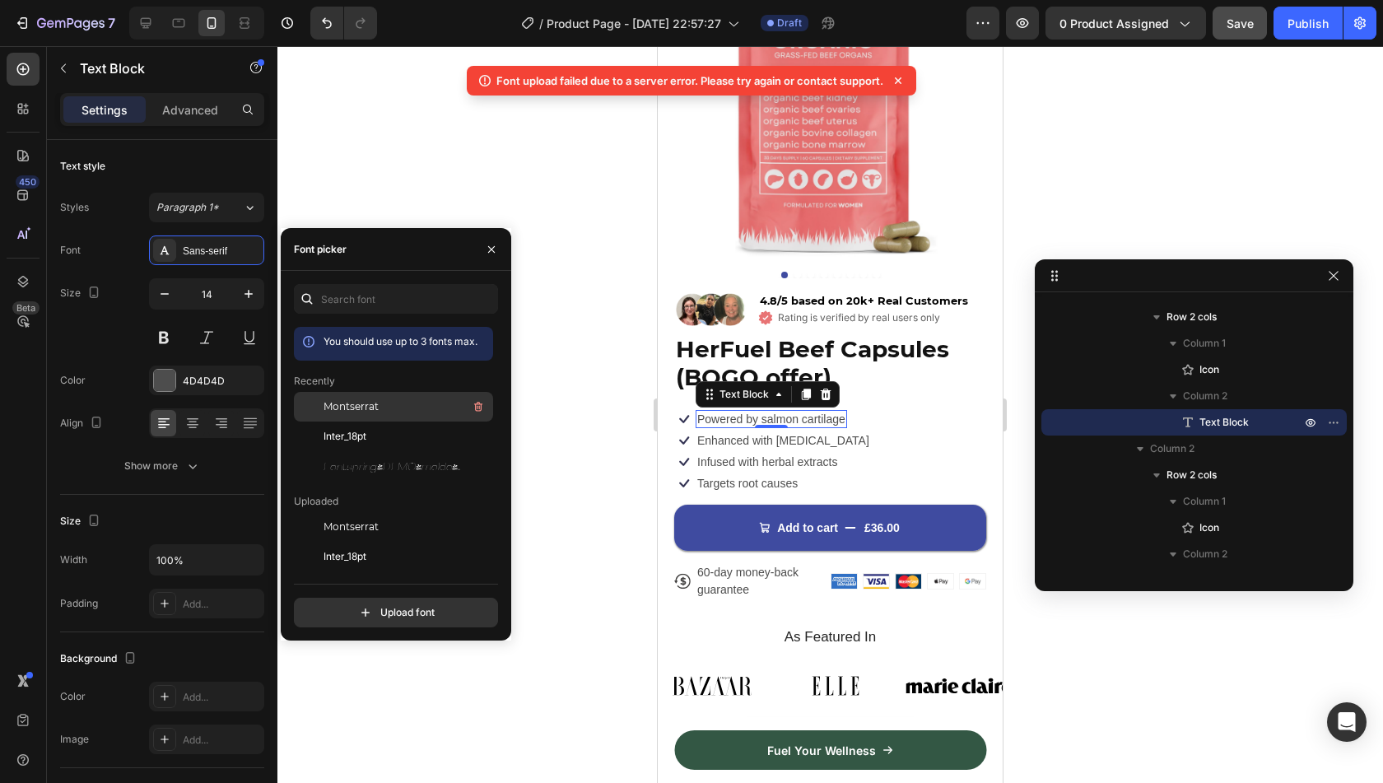
click at [365, 512] on div "Montserrat" at bounding box center [393, 527] width 199 height 30
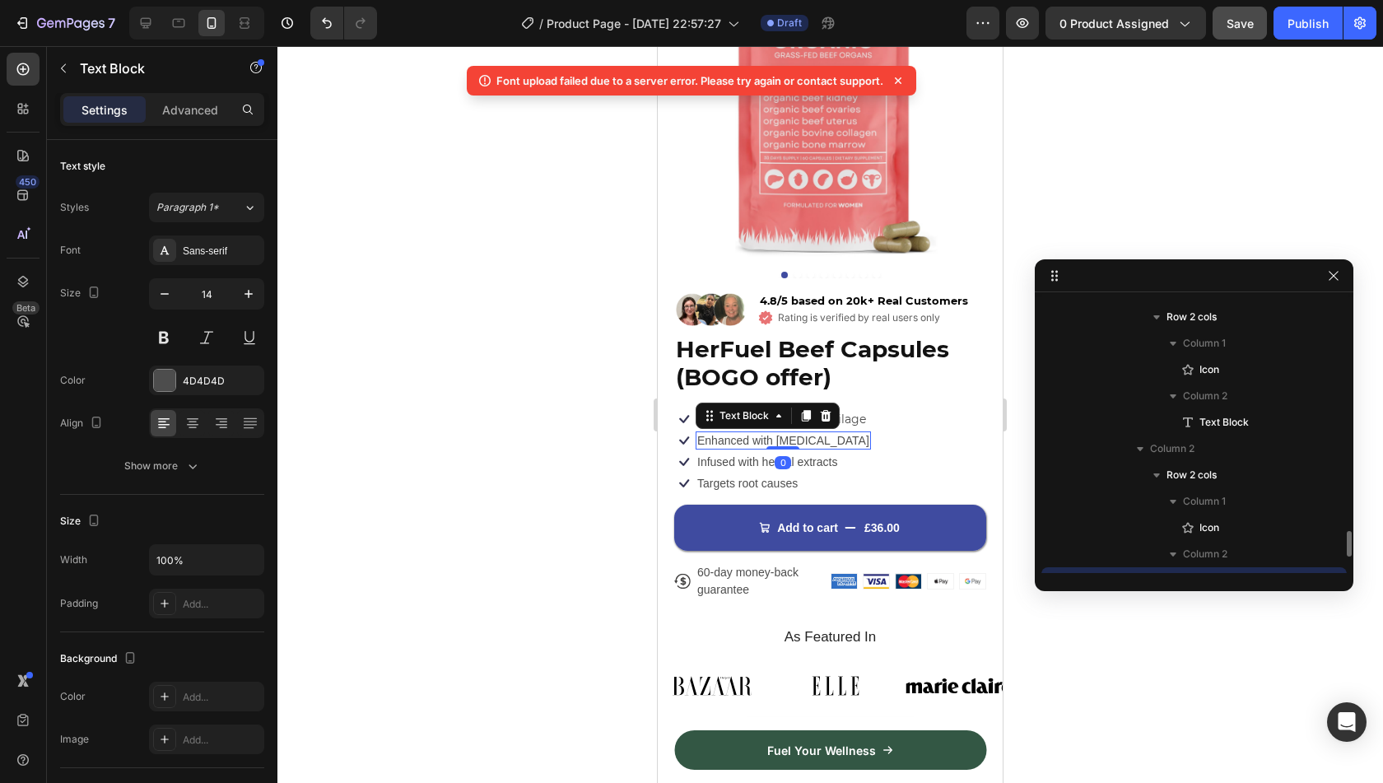
scroll to position [785, 0]
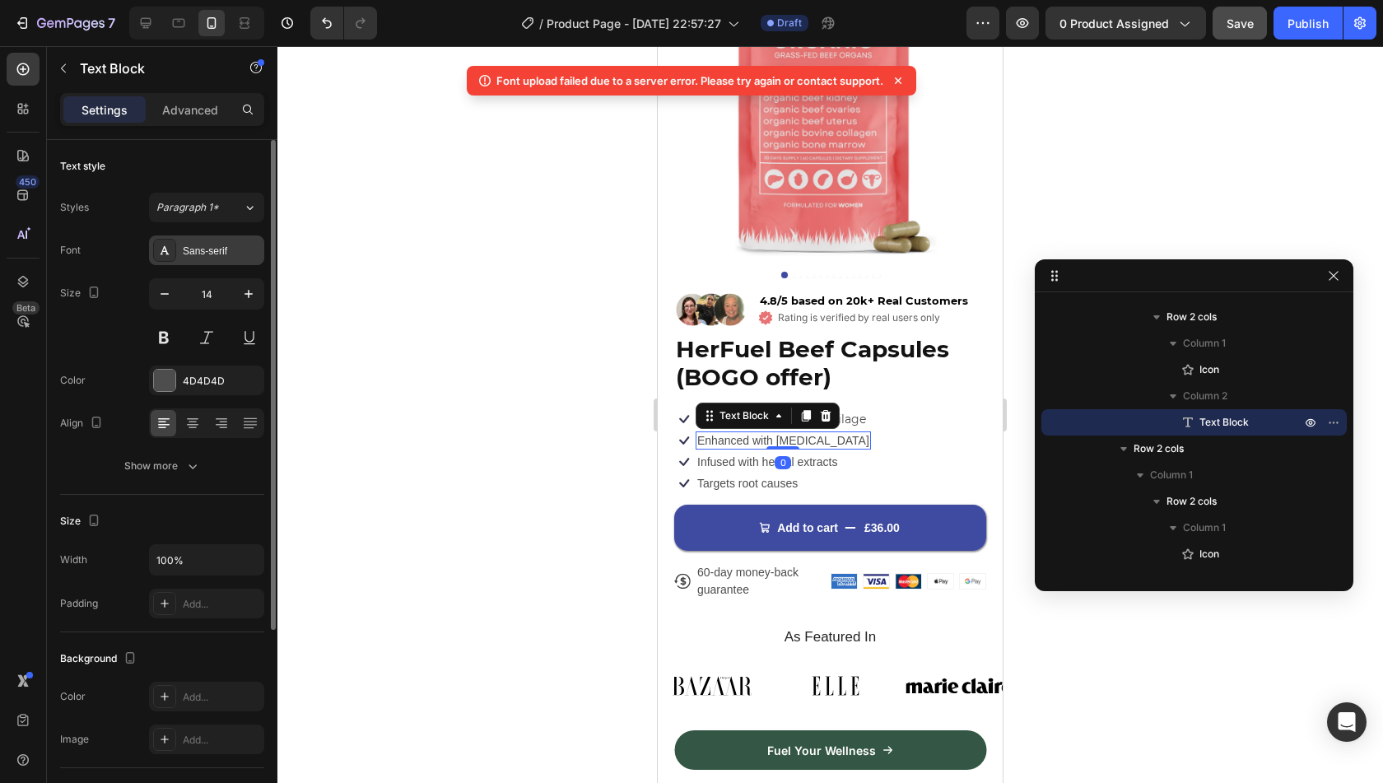
click at [211, 258] on div "Sans-serif" at bounding box center [206, 250] width 115 height 30
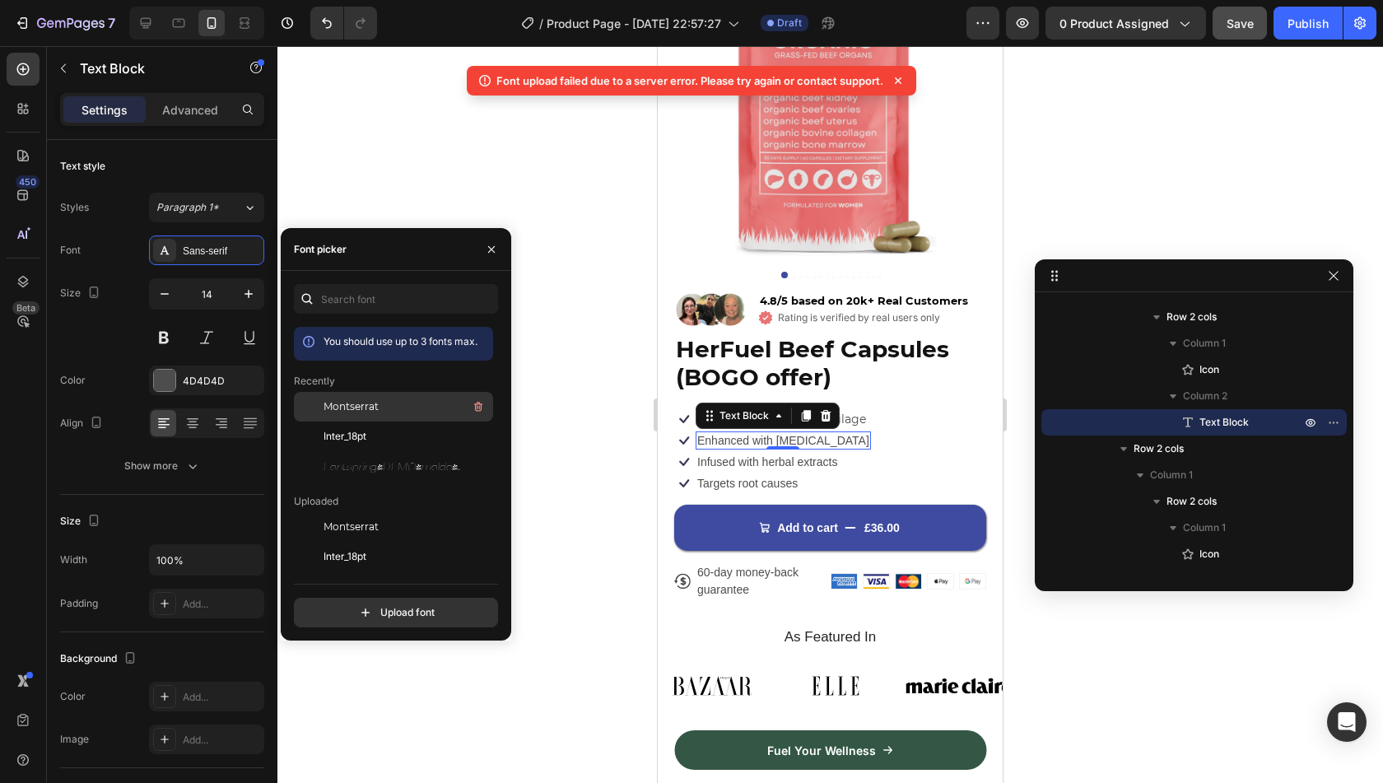
click at [341, 412] on span "Montserrat" at bounding box center [351, 406] width 55 height 15
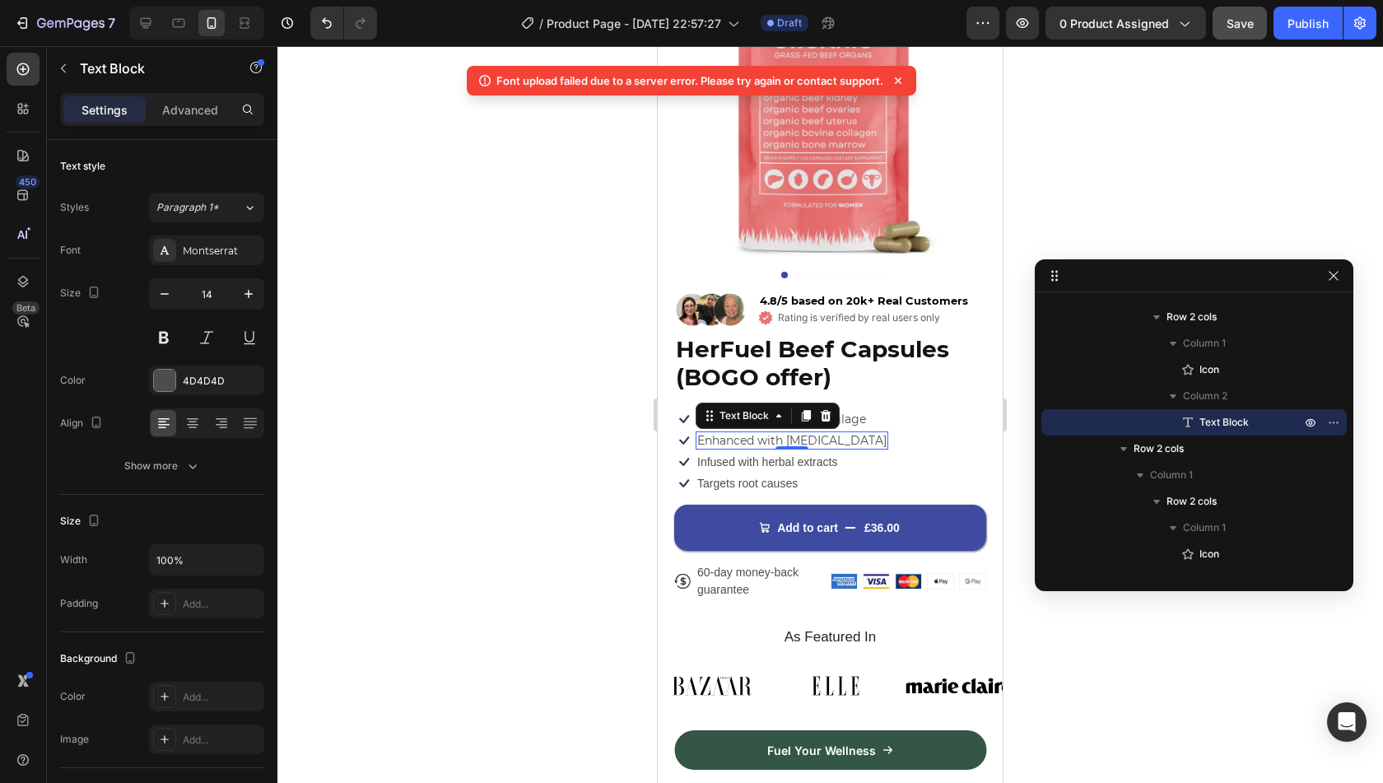
click at [901, 80] on icon at bounding box center [898, 80] width 16 height 16
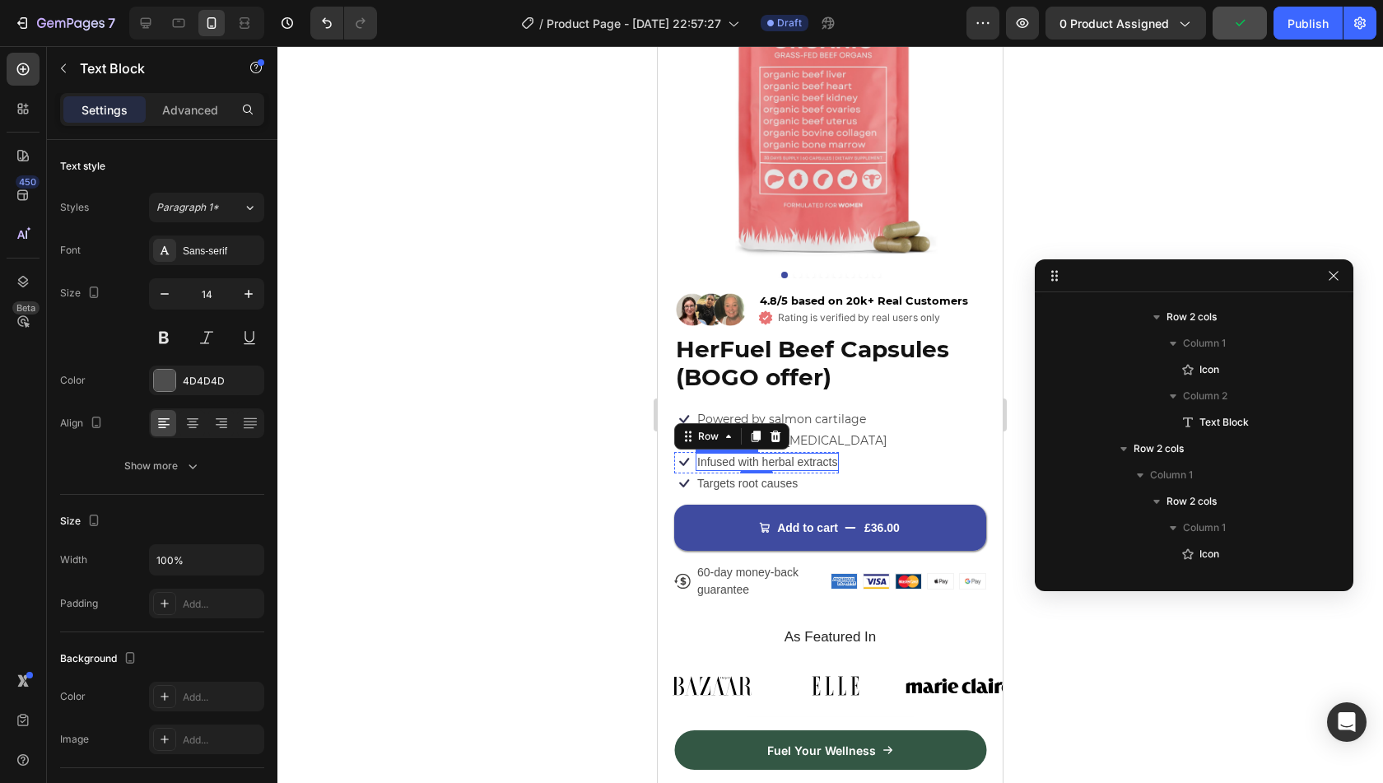
scroll to position [970, 0]
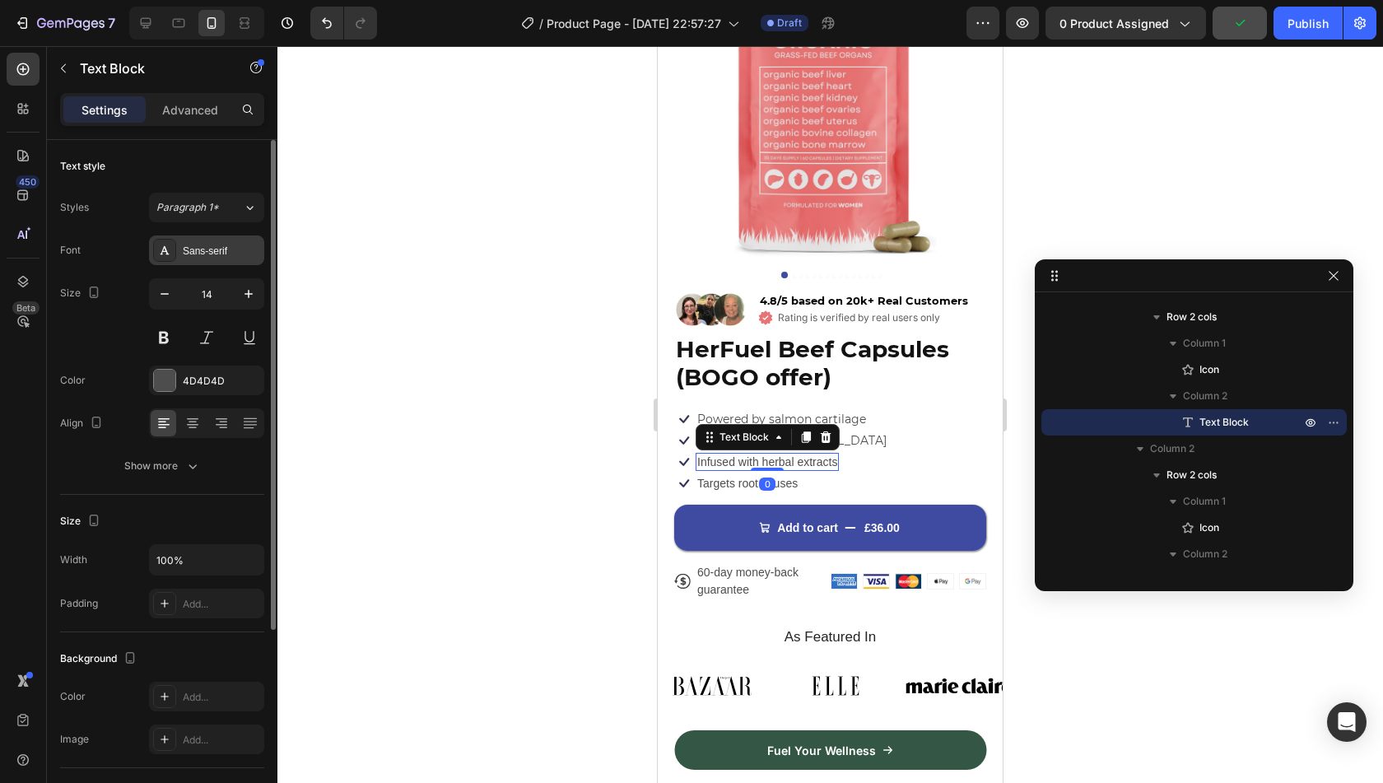
click at [226, 249] on div "Sans-serif" at bounding box center [221, 251] width 77 height 15
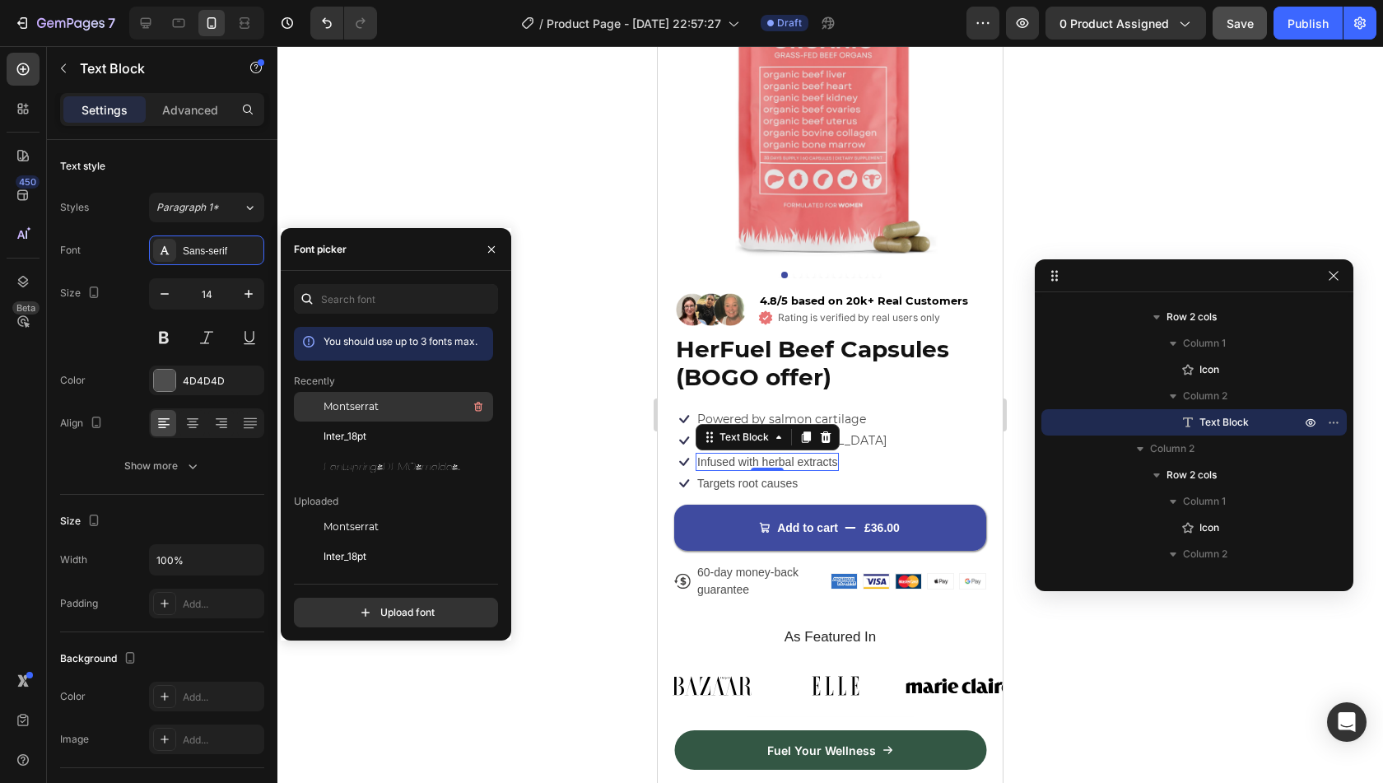
click at [356, 409] on span "Montserrat" at bounding box center [351, 406] width 55 height 15
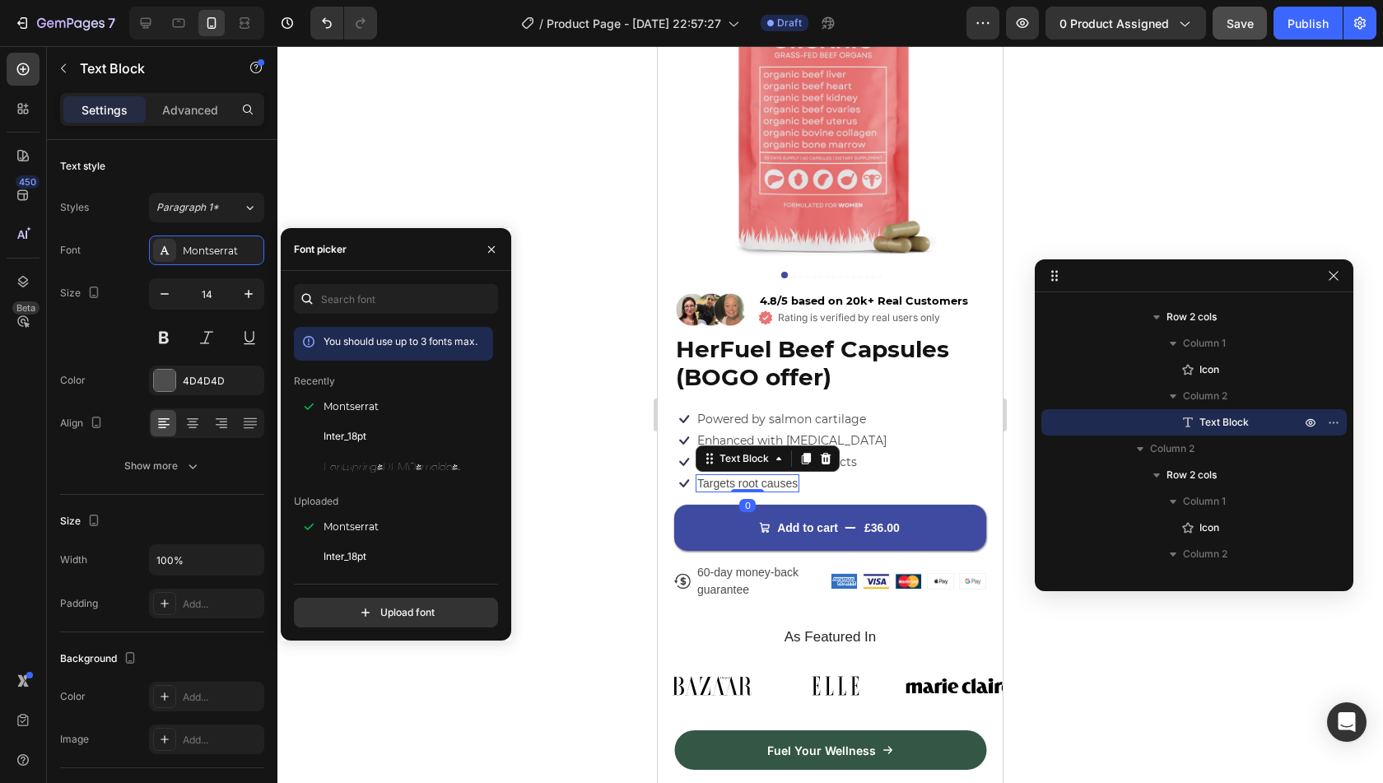
scroll to position [1128, 0]
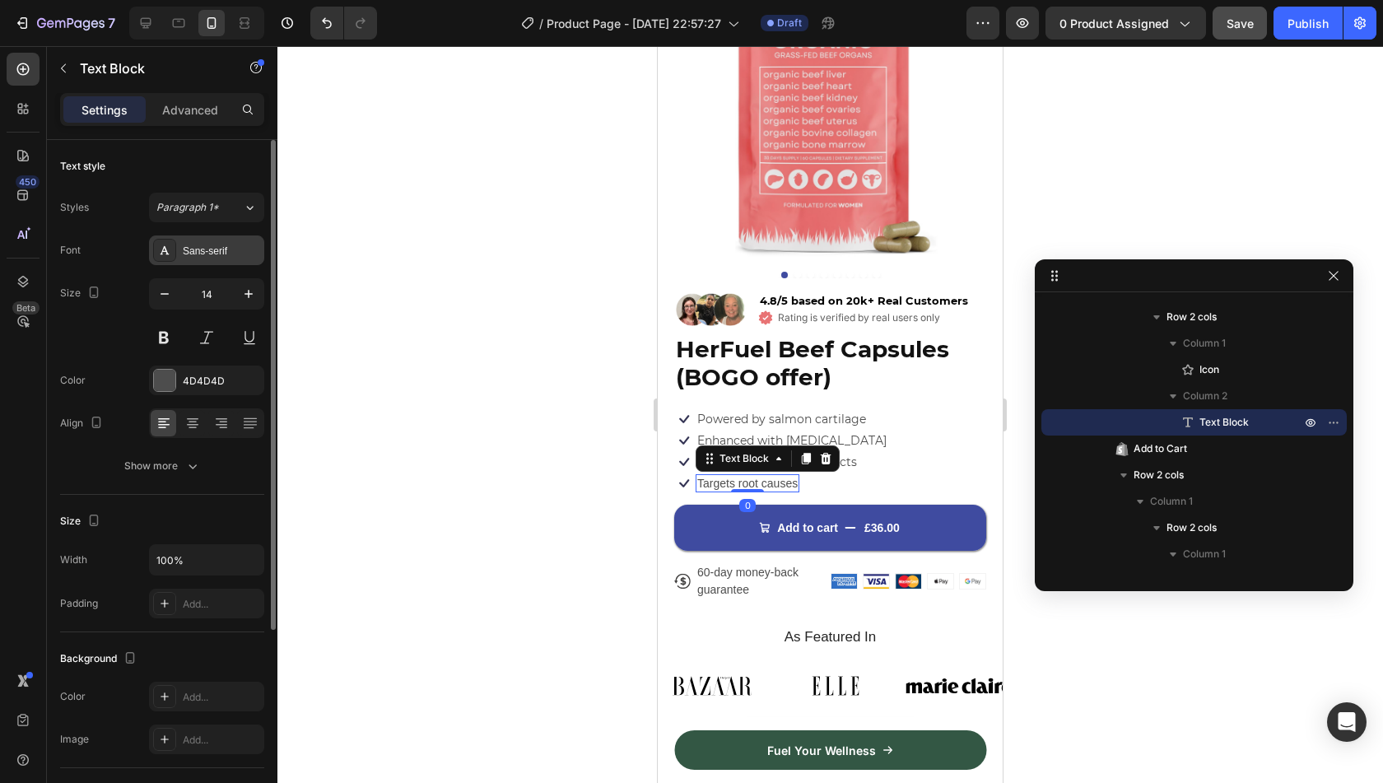
click at [242, 252] on div "Sans-serif" at bounding box center [221, 251] width 77 height 15
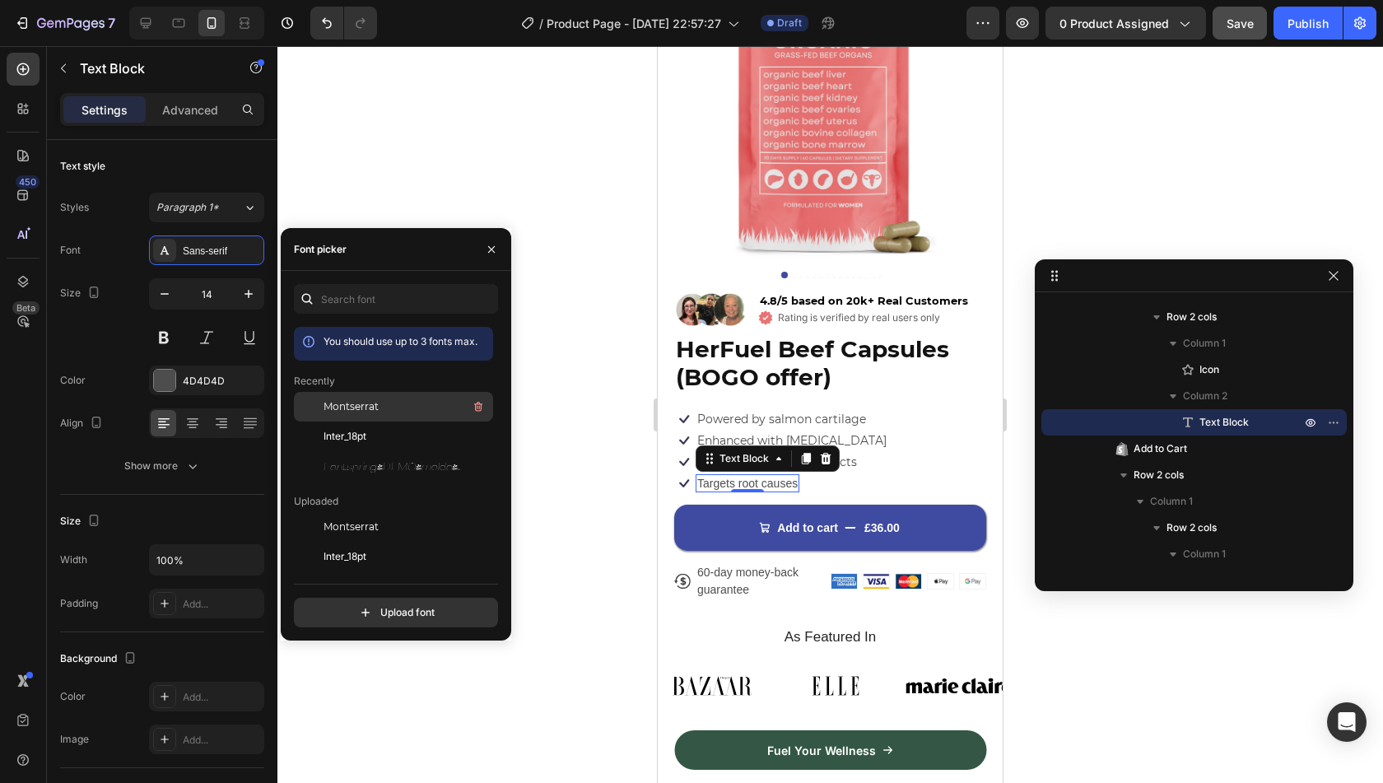
click at [390, 397] on div "Montserrat" at bounding box center [407, 407] width 166 height 20
click at [624, 454] on div at bounding box center [830, 414] width 1106 height 737
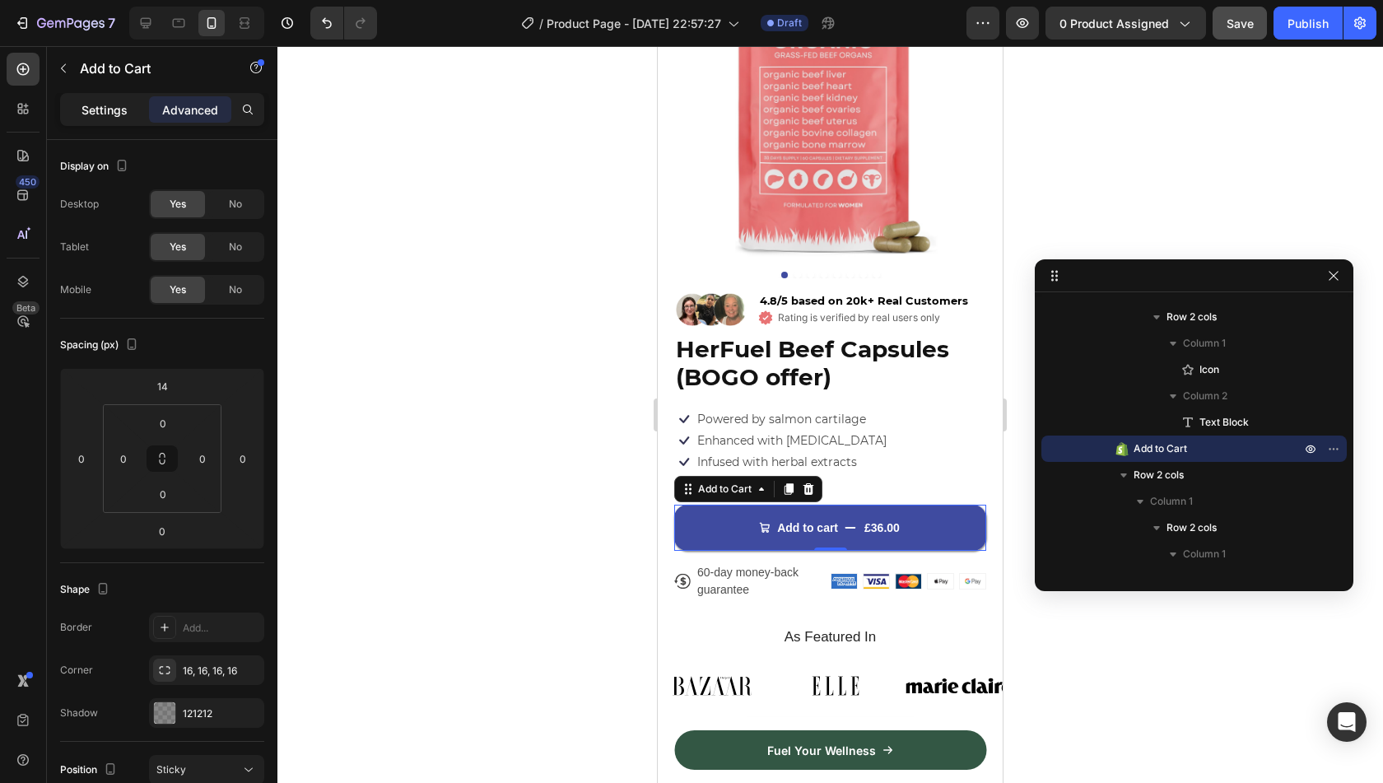
click at [112, 105] on p "Settings" at bounding box center [104, 109] width 46 height 17
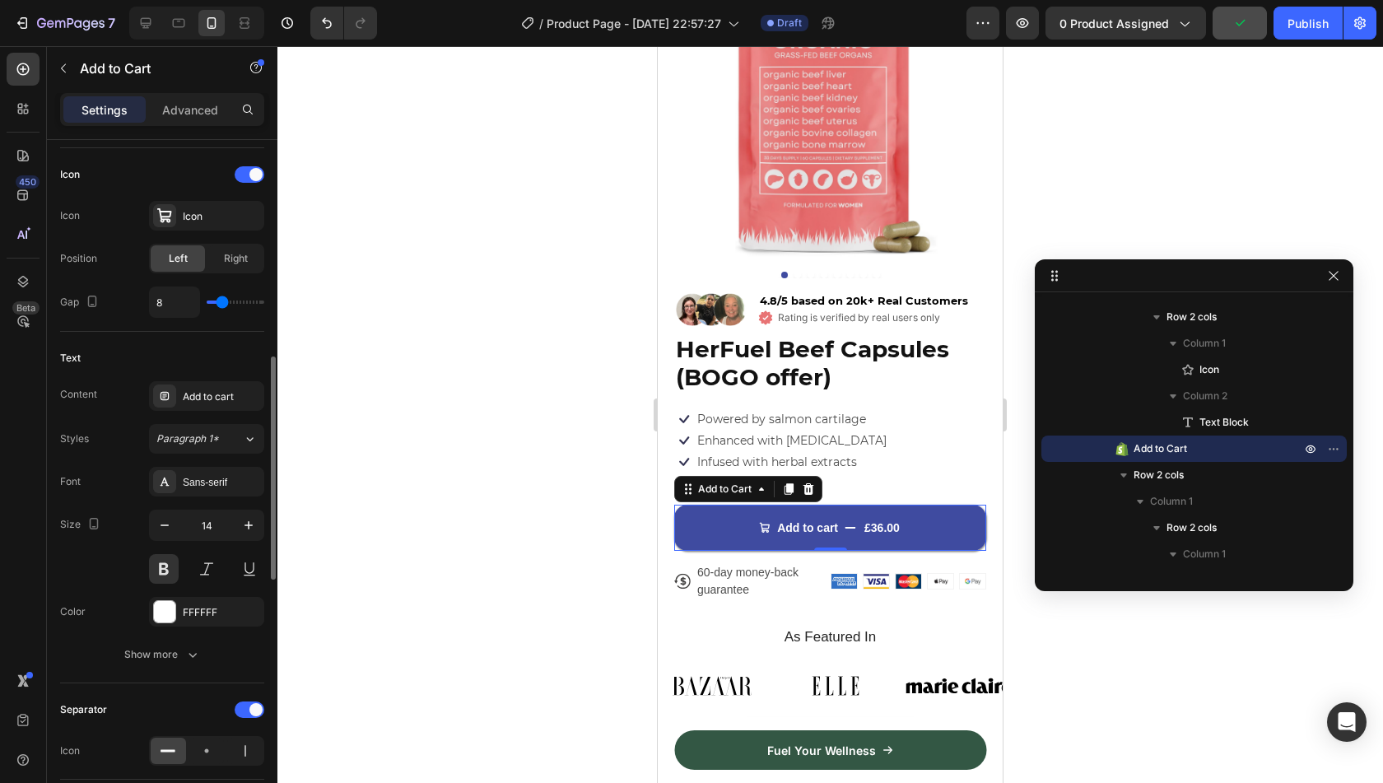
scroll to position [668, 0]
click at [226, 483] on div "Sans-serif" at bounding box center [221, 481] width 77 height 15
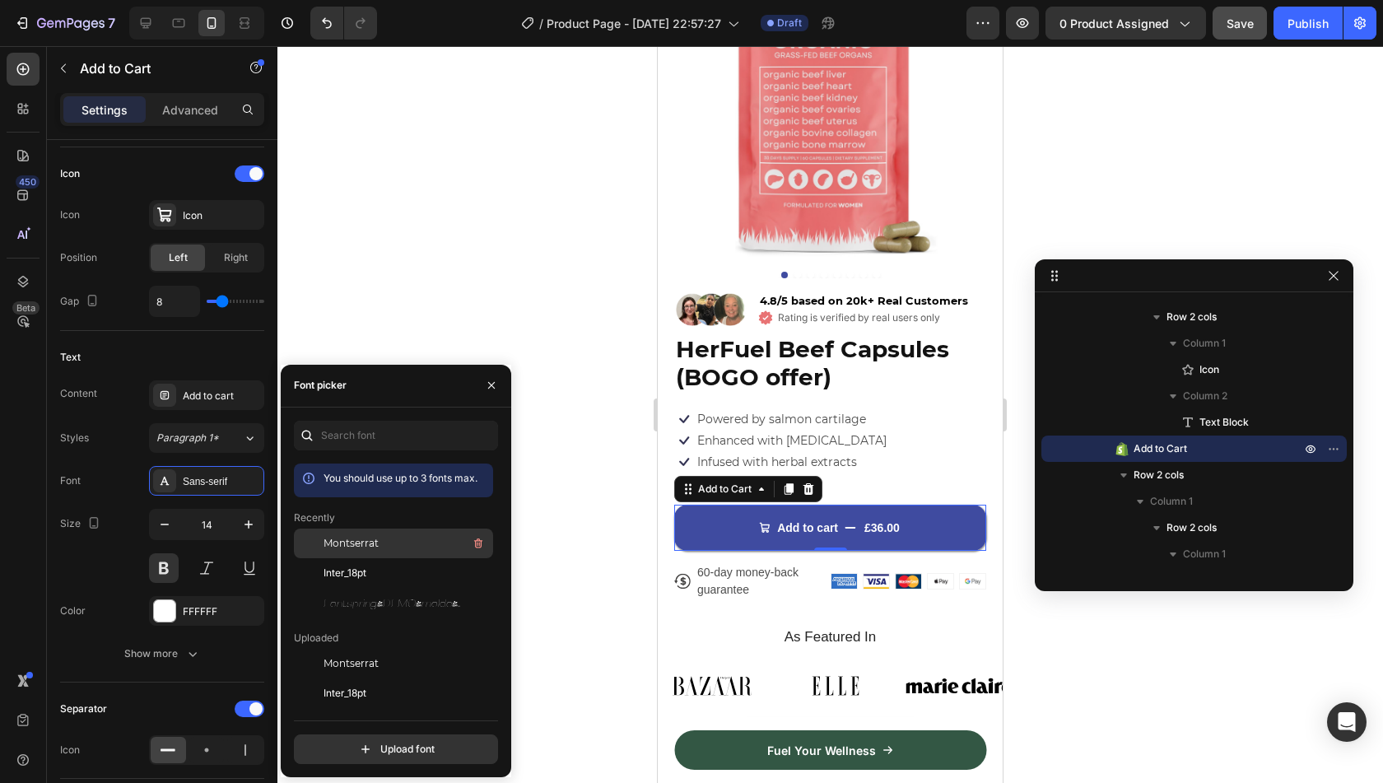
click at [347, 539] on span "Montserrat" at bounding box center [351, 543] width 55 height 15
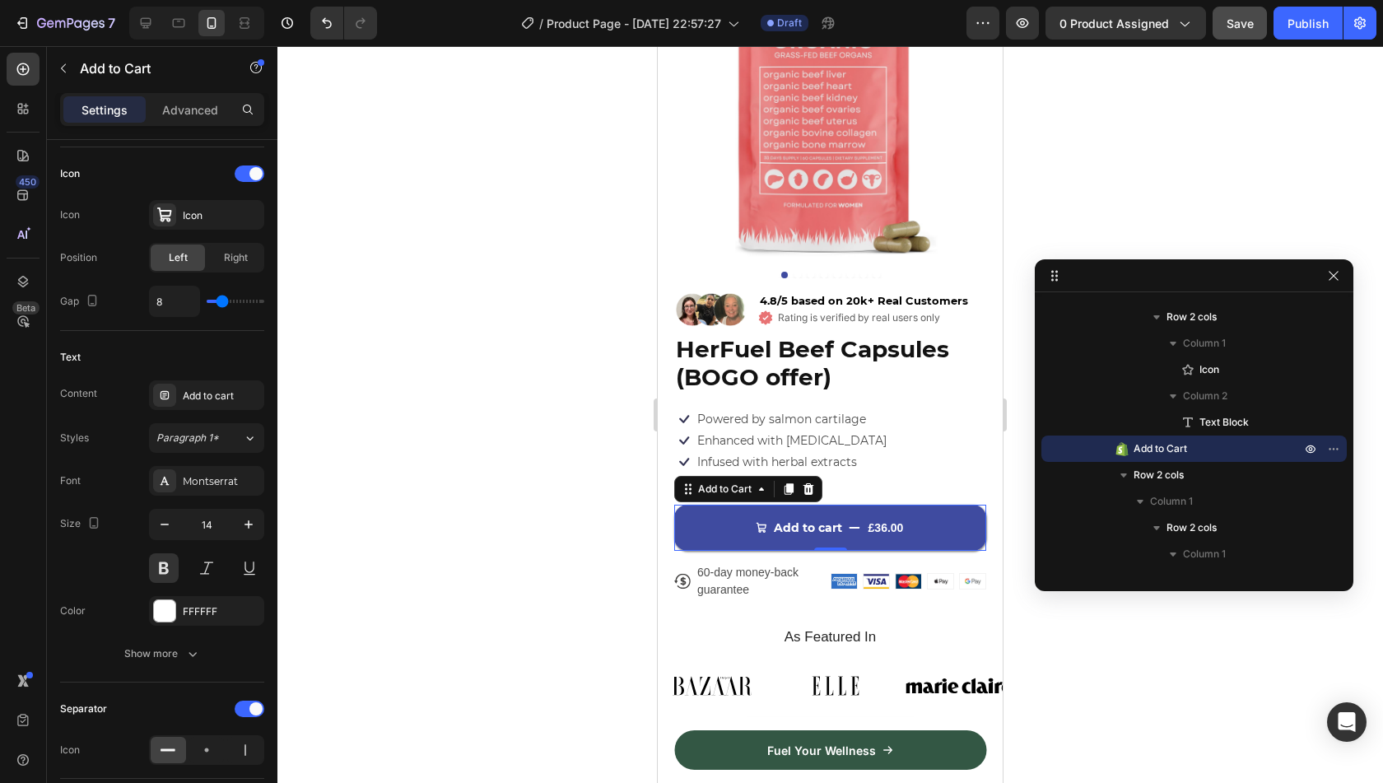
click at [561, 497] on div at bounding box center [830, 414] width 1106 height 737
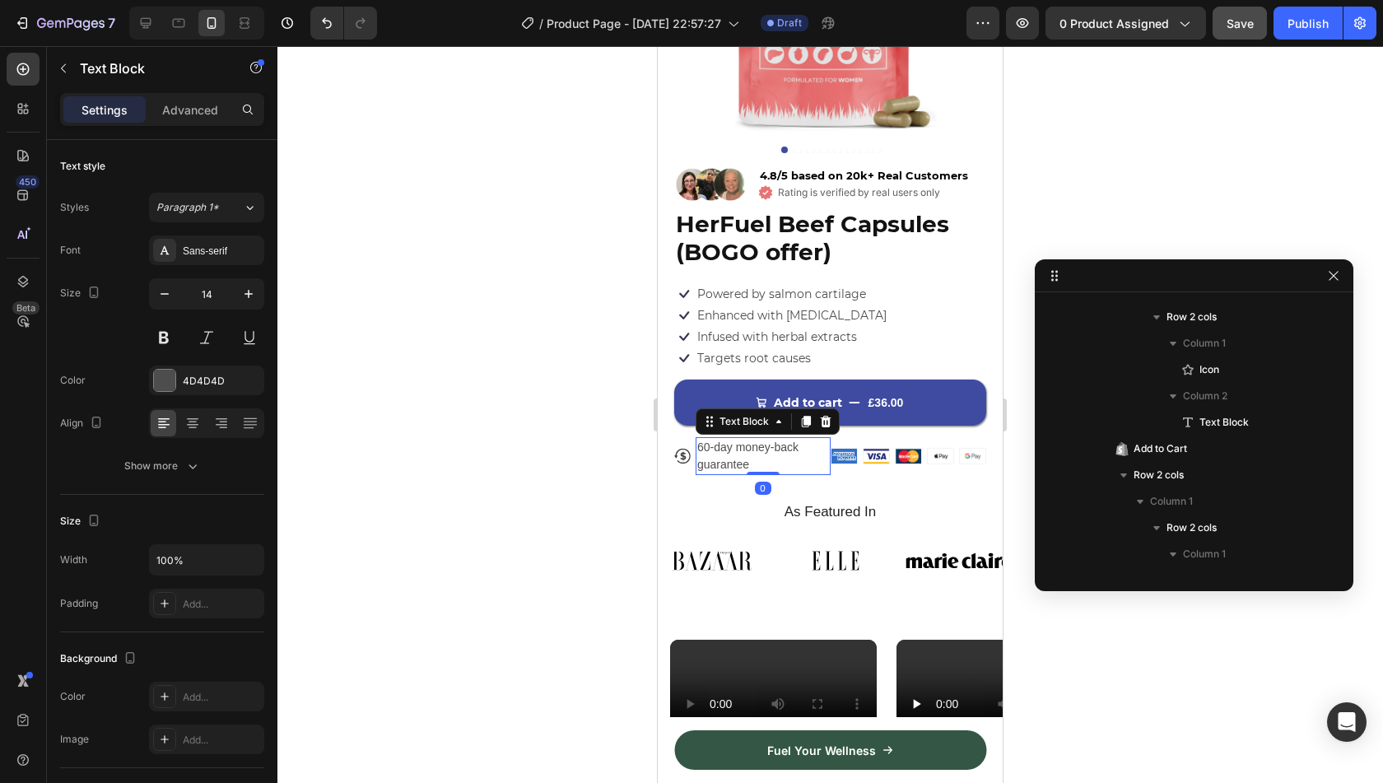
scroll to position [1338, 0]
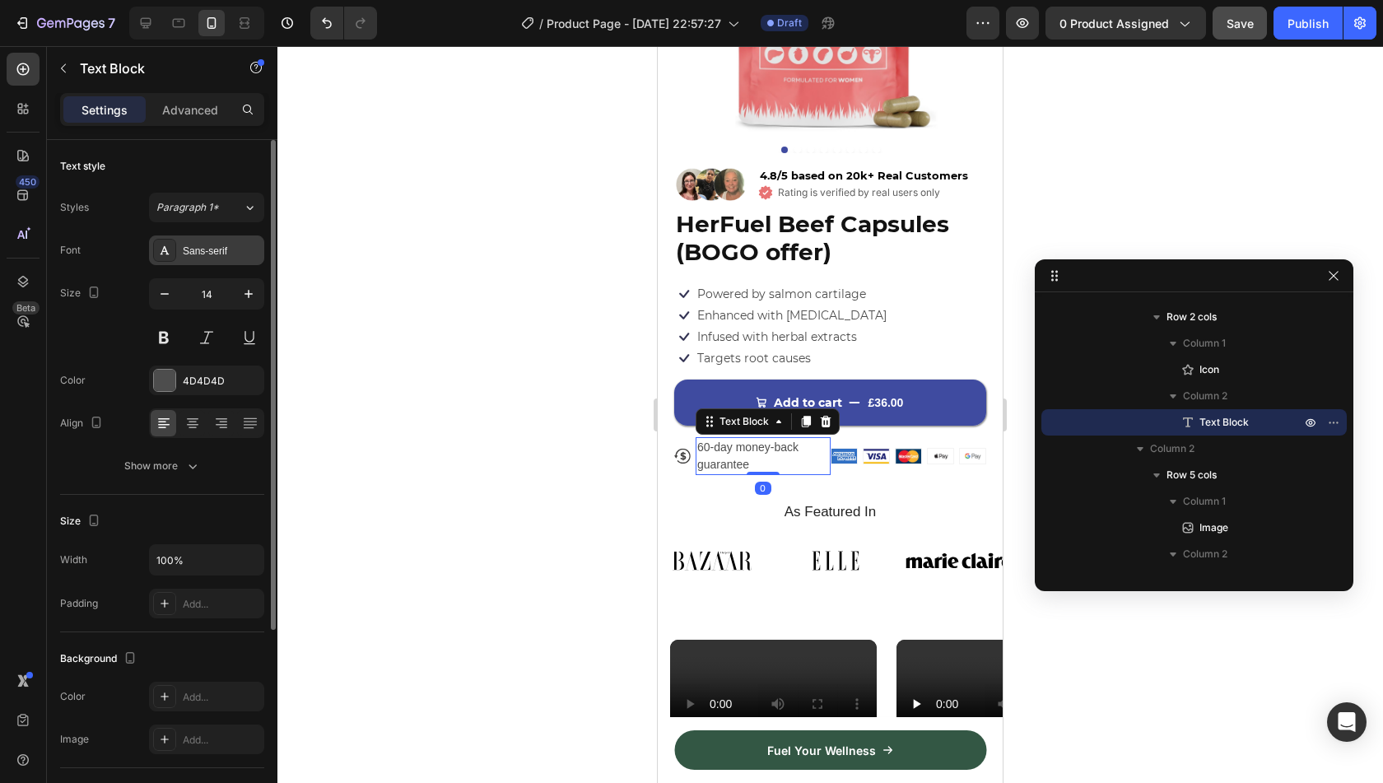
click at [240, 256] on div "Sans-serif" at bounding box center [221, 251] width 77 height 15
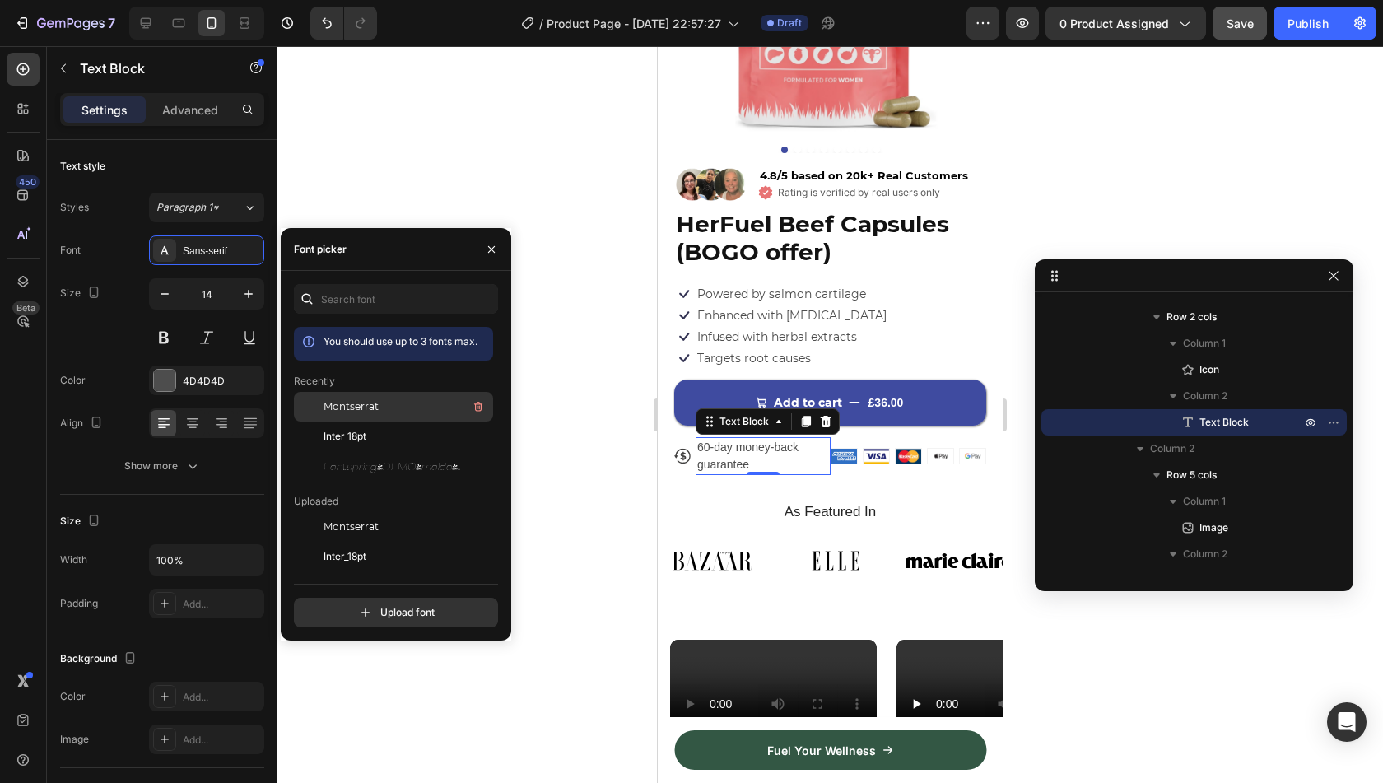
click at [364, 401] on span "Montserrat" at bounding box center [351, 406] width 55 height 15
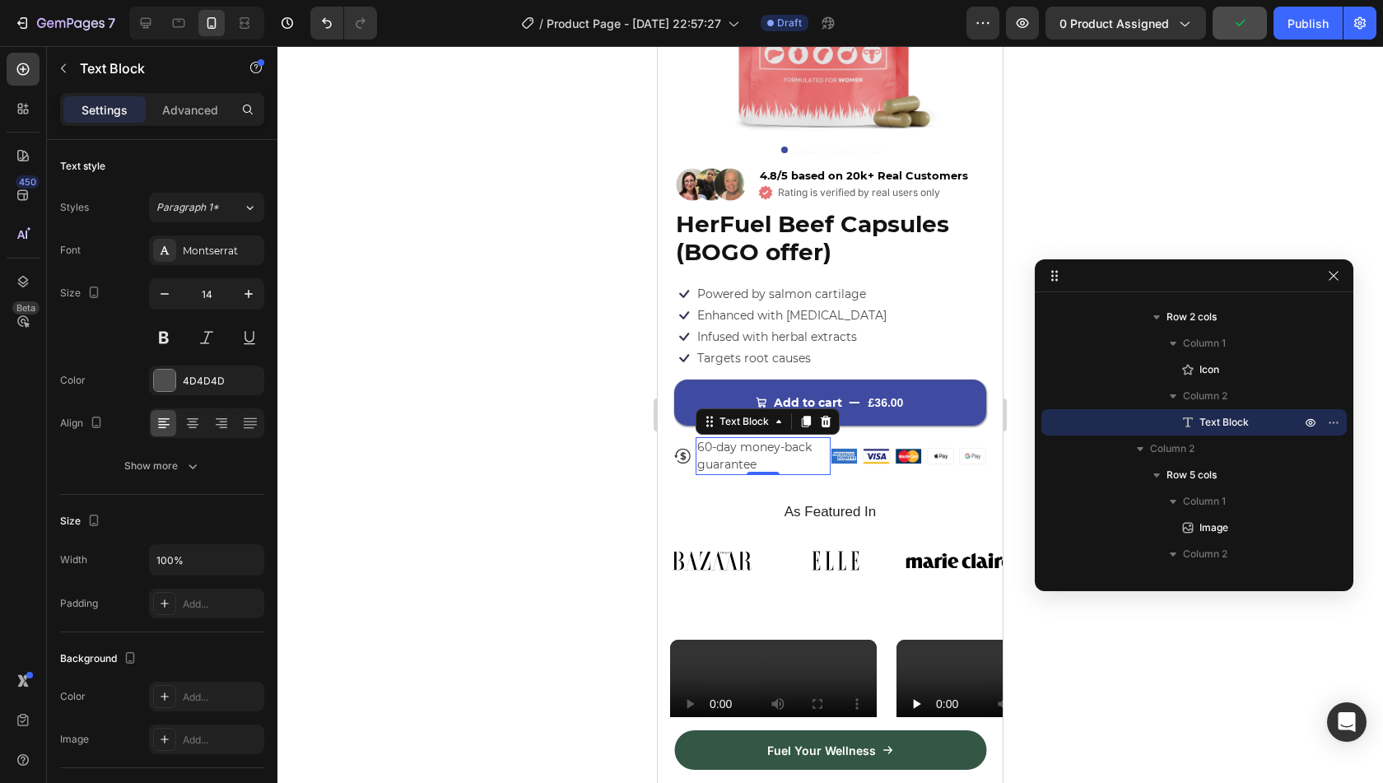
click at [560, 428] on div at bounding box center [830, 414] width 1106 height 737
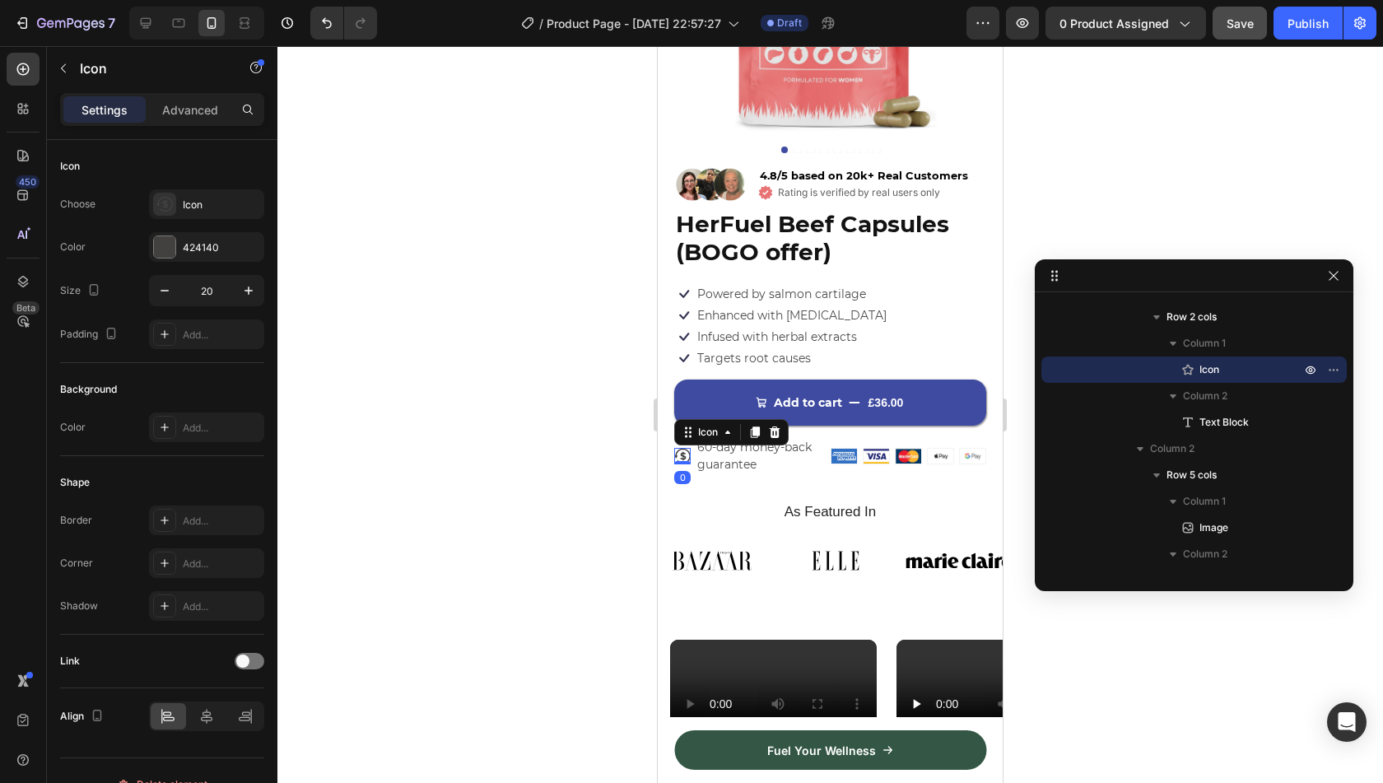
click at [576, 409] on div at bounding box center [830, 414] width 1106 height 737
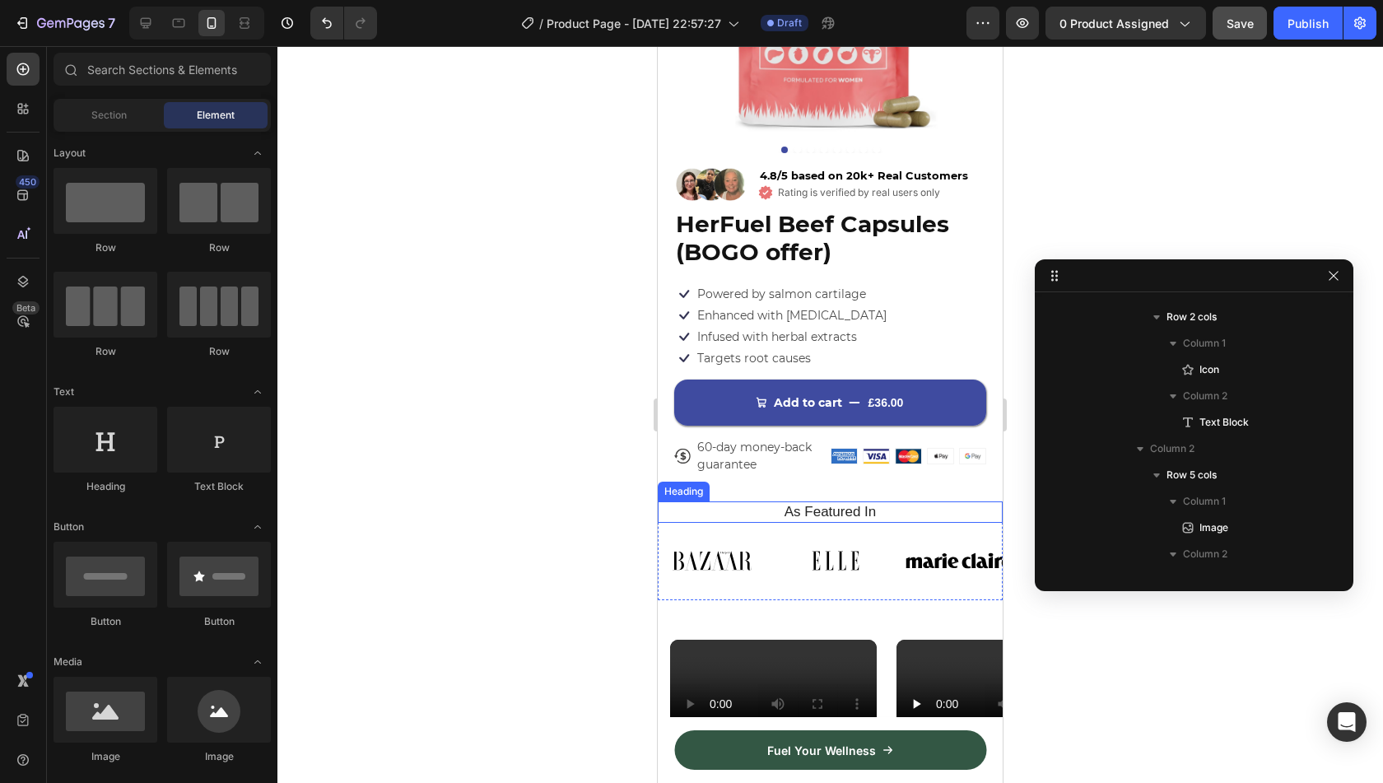
scroll to position [1734, 0]
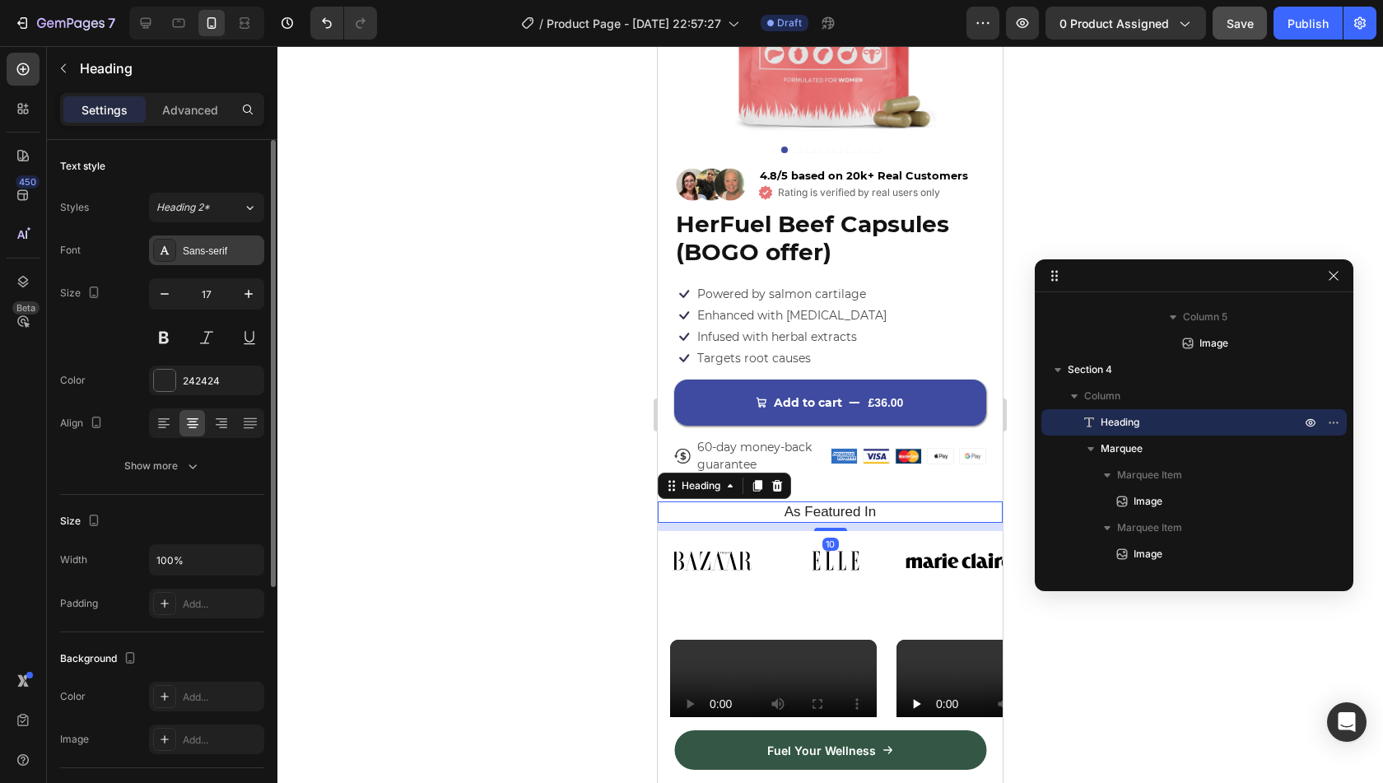
click at [213, 254] on div "Sans-serif" at bounding box center [221, 251] width 77 height 15
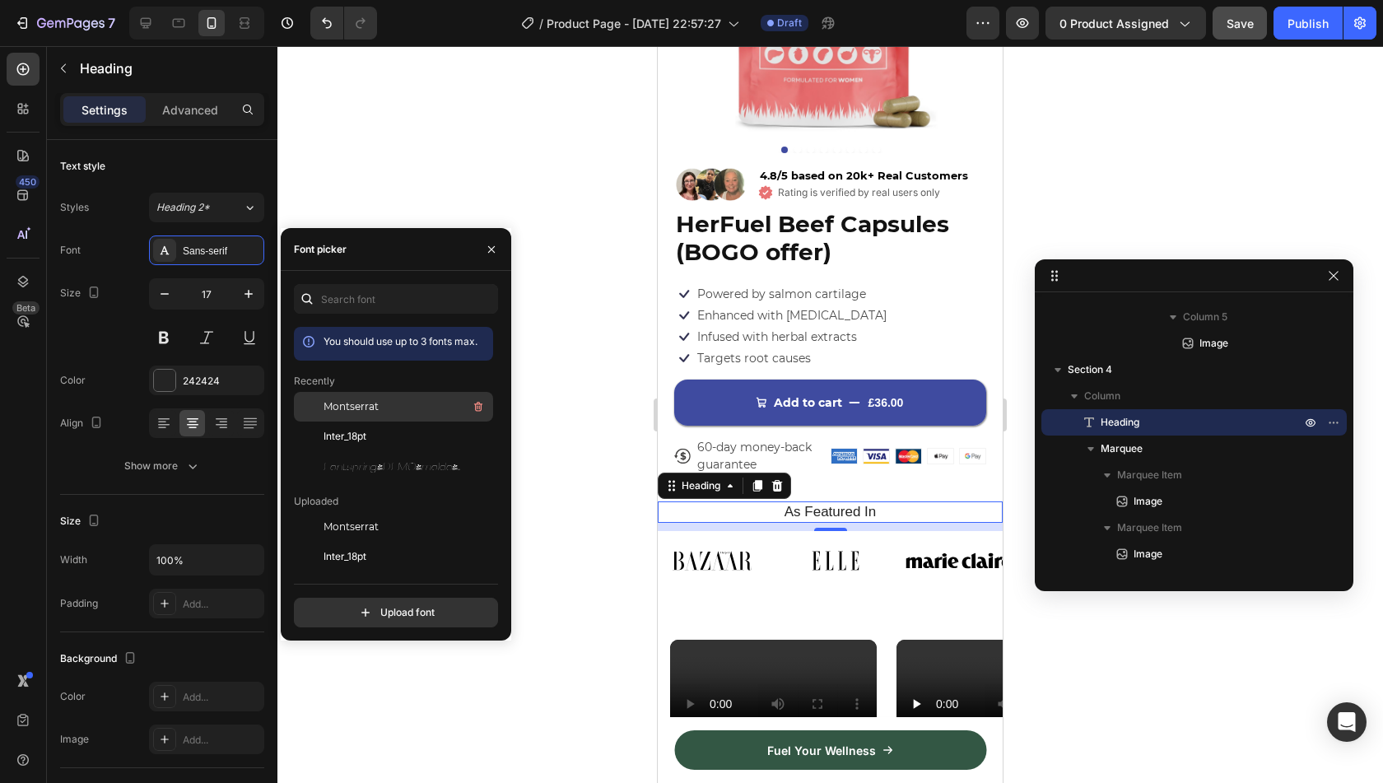
click at [326, 409] on span "Montserrat" at bounding box center [351, 406] width 55 height 15
click at [580, 453] on div at bounding box center [830, 414] width 1106 height 737
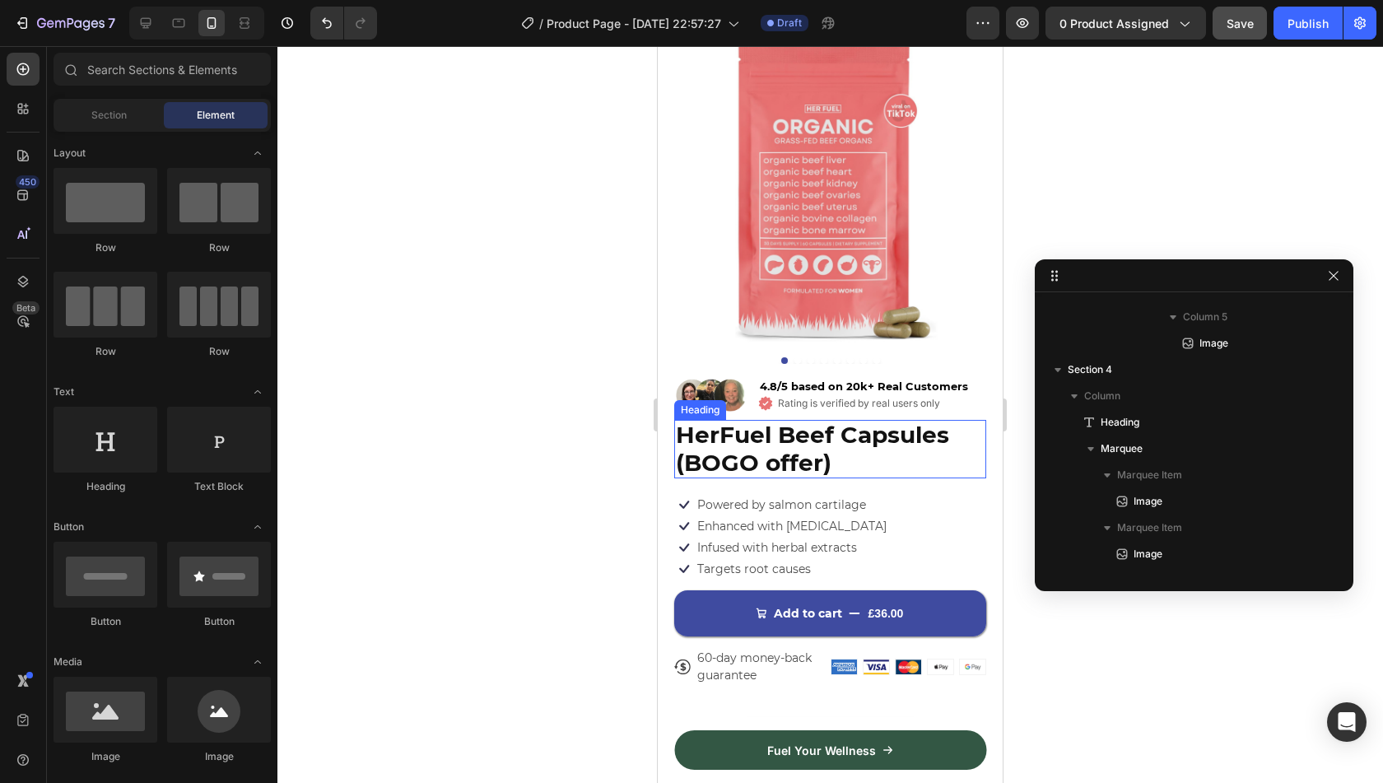
scroll to position [0, 0]
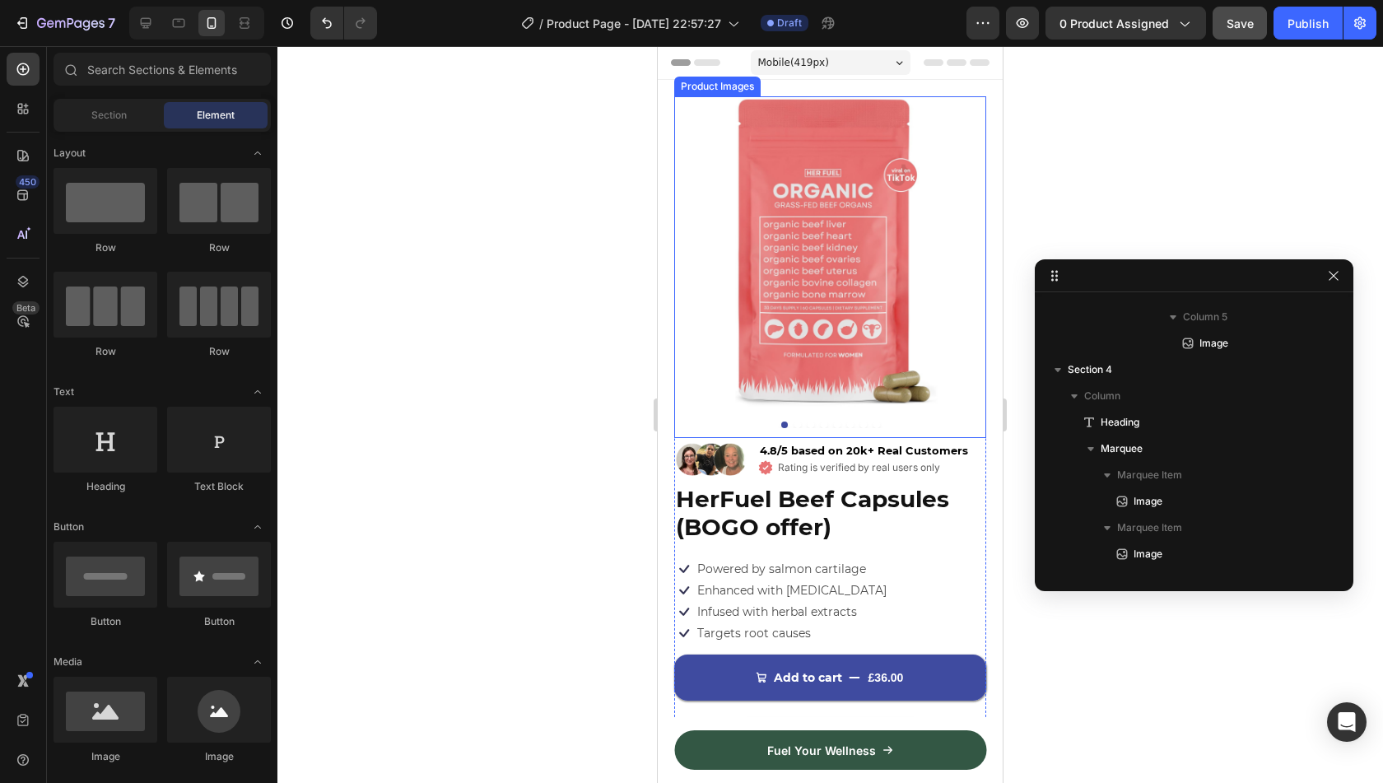
click at [578, 322] on div at bounding box center [830, 414] width 1106 height 737
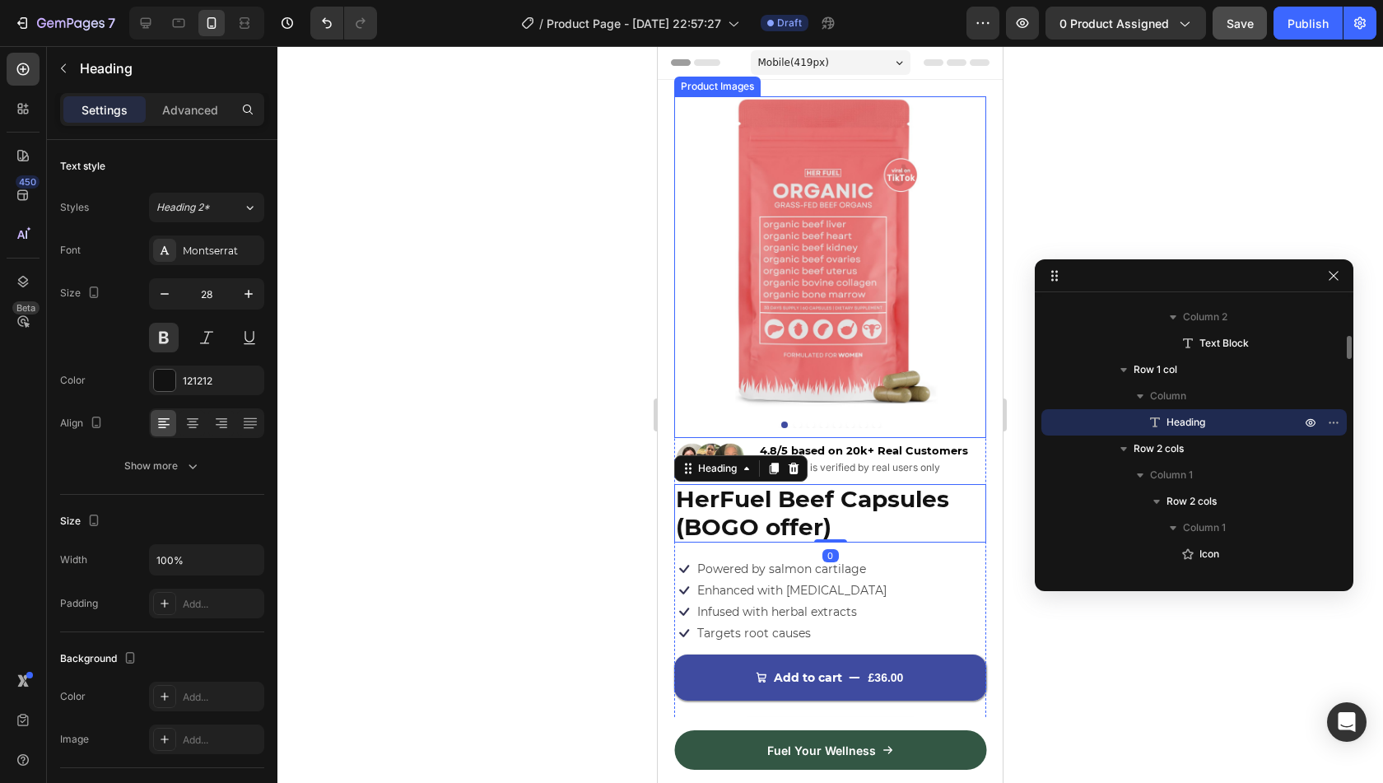
scroll to position [74, 0]
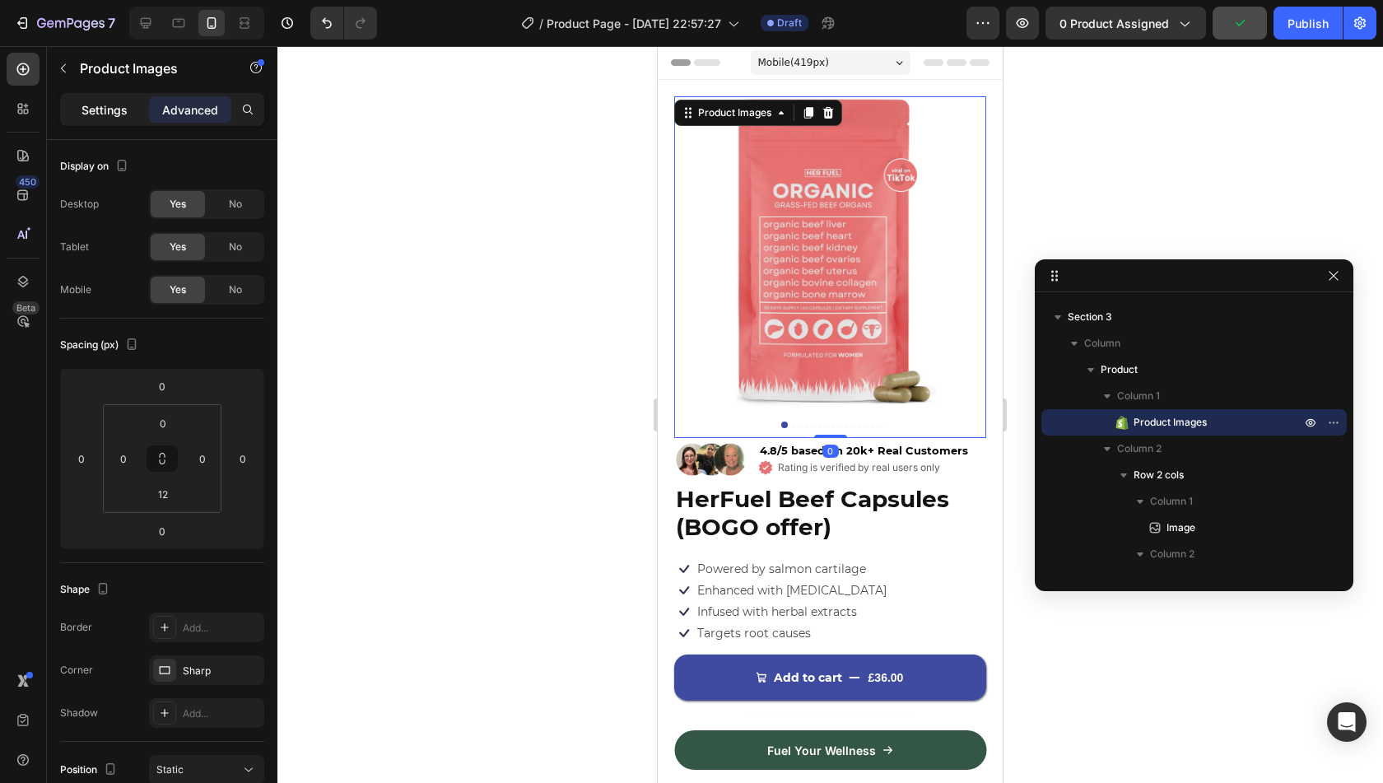
click at [94, 109] on p "Settings" at bounding box center [104, 109] width 46 height 17
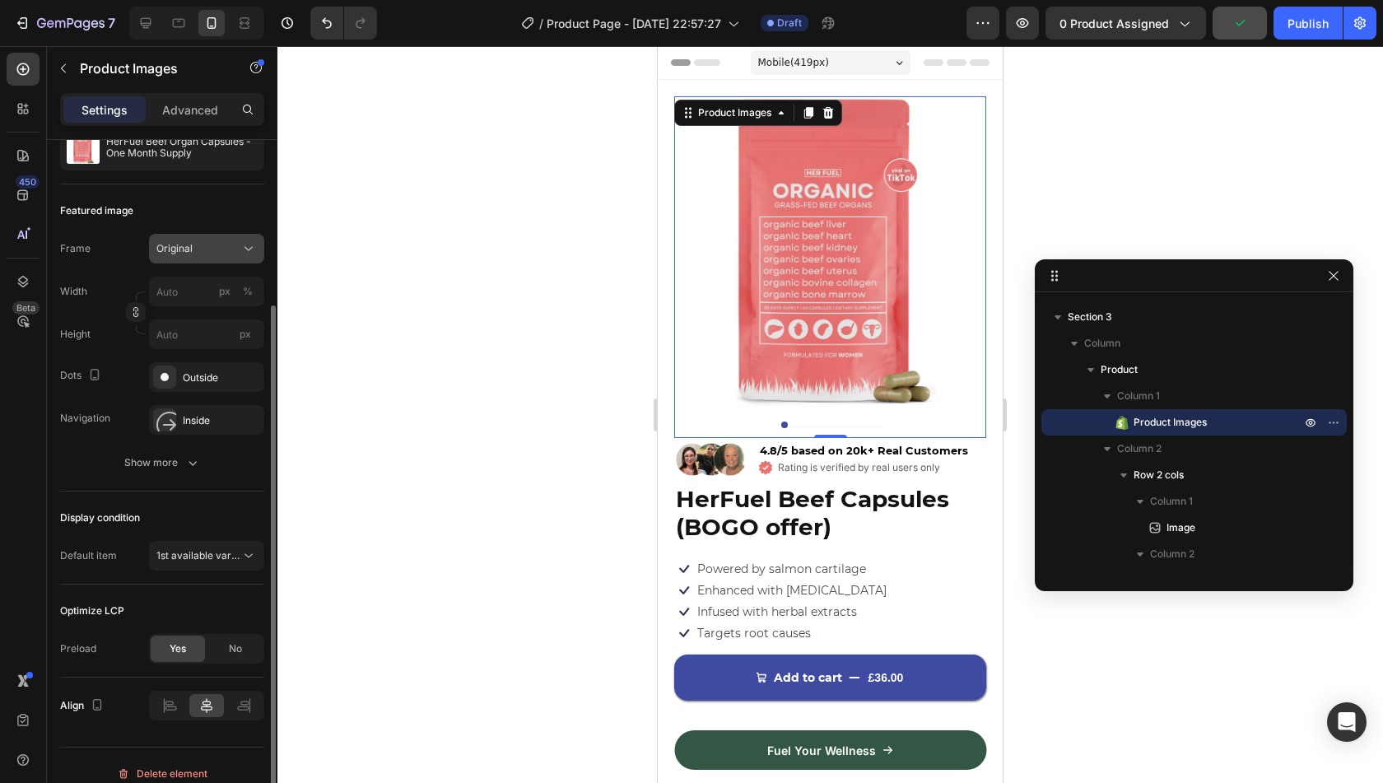
scroll to position [193, 0]
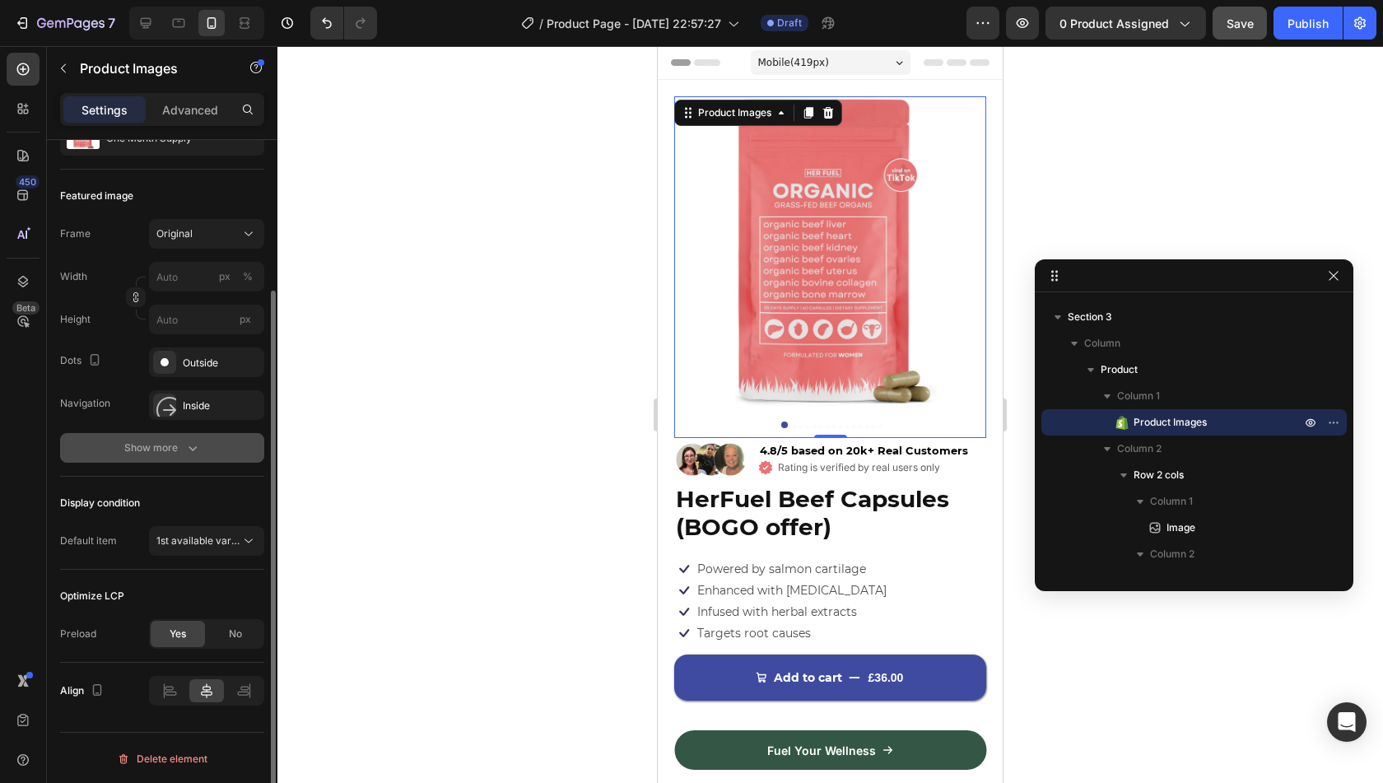
click at [192, 436] on button "Show more" at bounding box center [162, 448] width 204 height 30
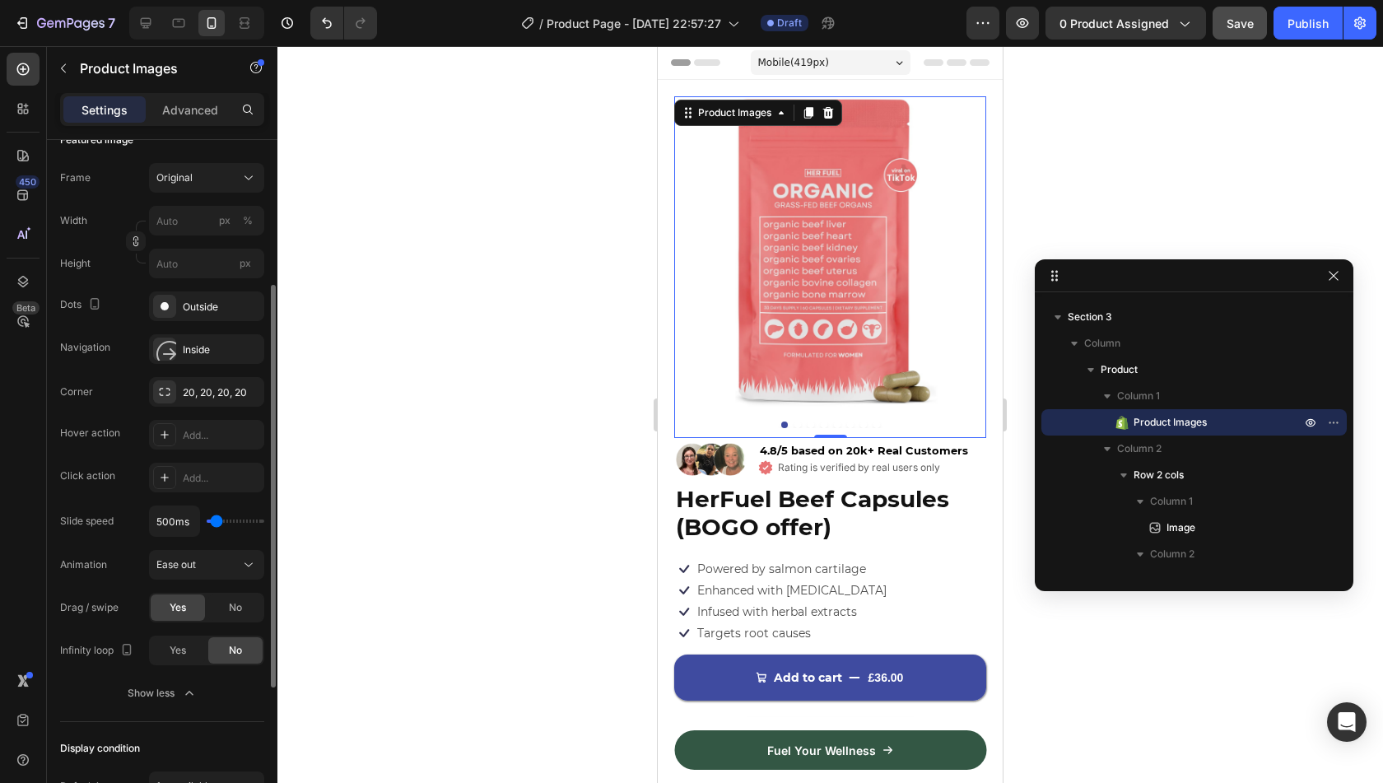
scroll to position [249, 0]
click at [199, 310] on div "Outside" at bounding box center [207, 307] width 48 height 15
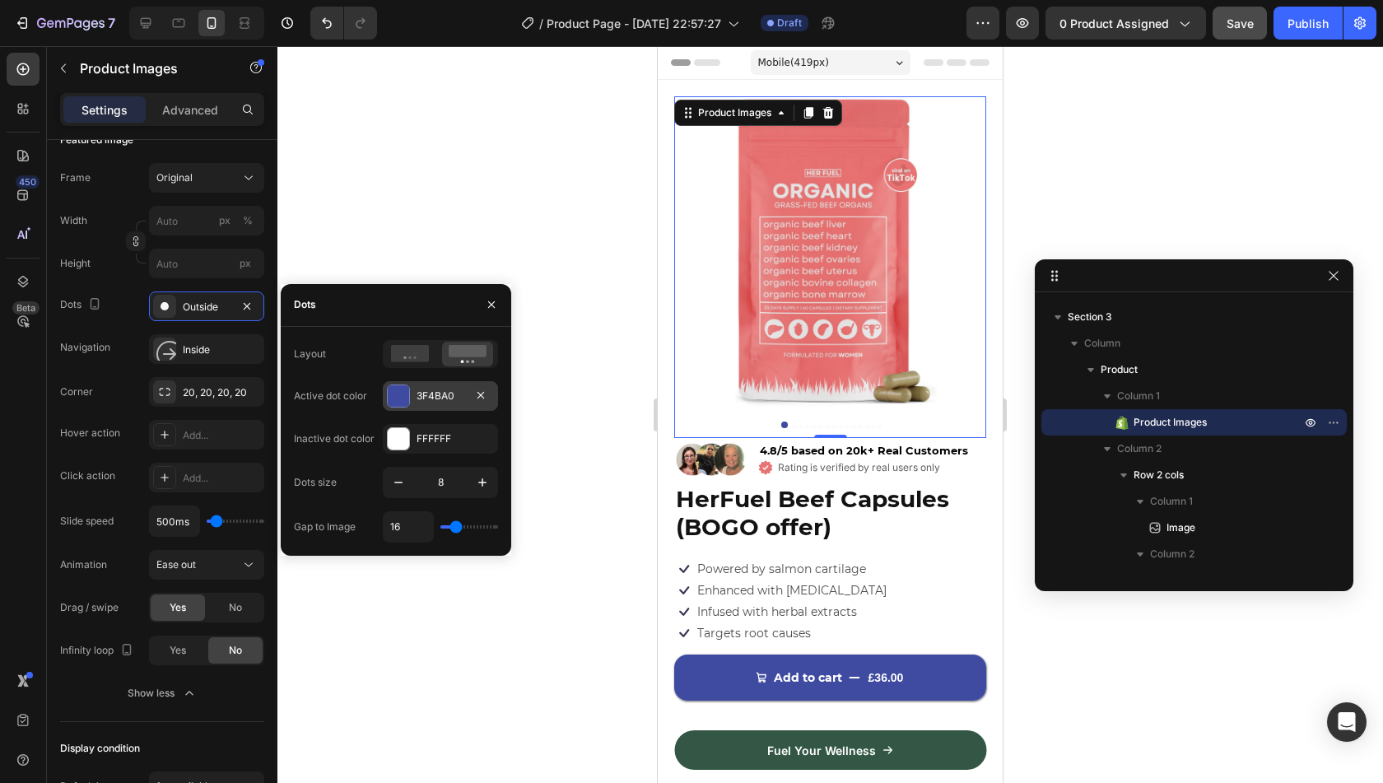
click at [417, 391] on div "3F4BA0" at bounding box center [441, 396] width 48 height 15
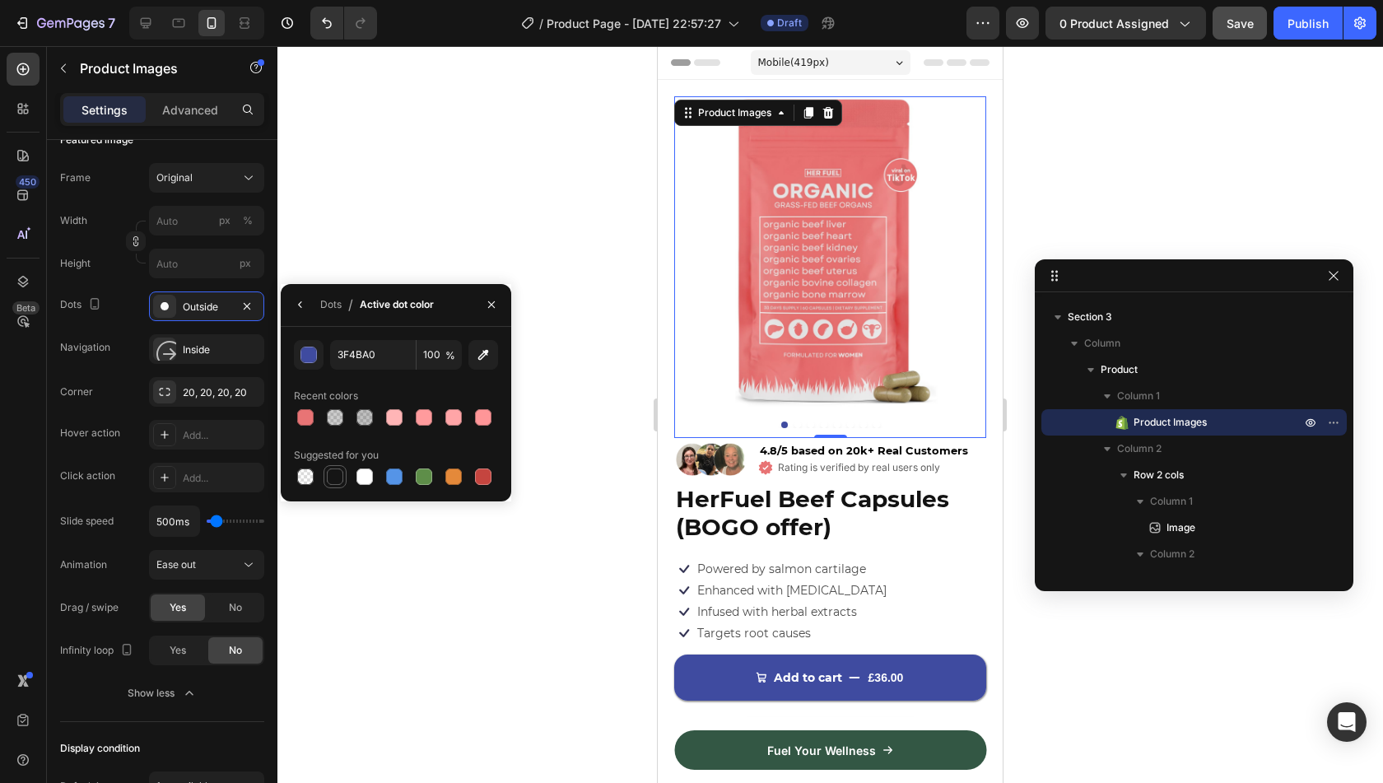
click at [338, 472] on div at bounding box center [335, 476] width 16 height 16
type input "151515"
click at [362, 422] on div at bounding box center [364, 417] width 16 height 16
type input "27"
click at [637, 531] on div at bounding box center [830, 414] width 1106 height 737
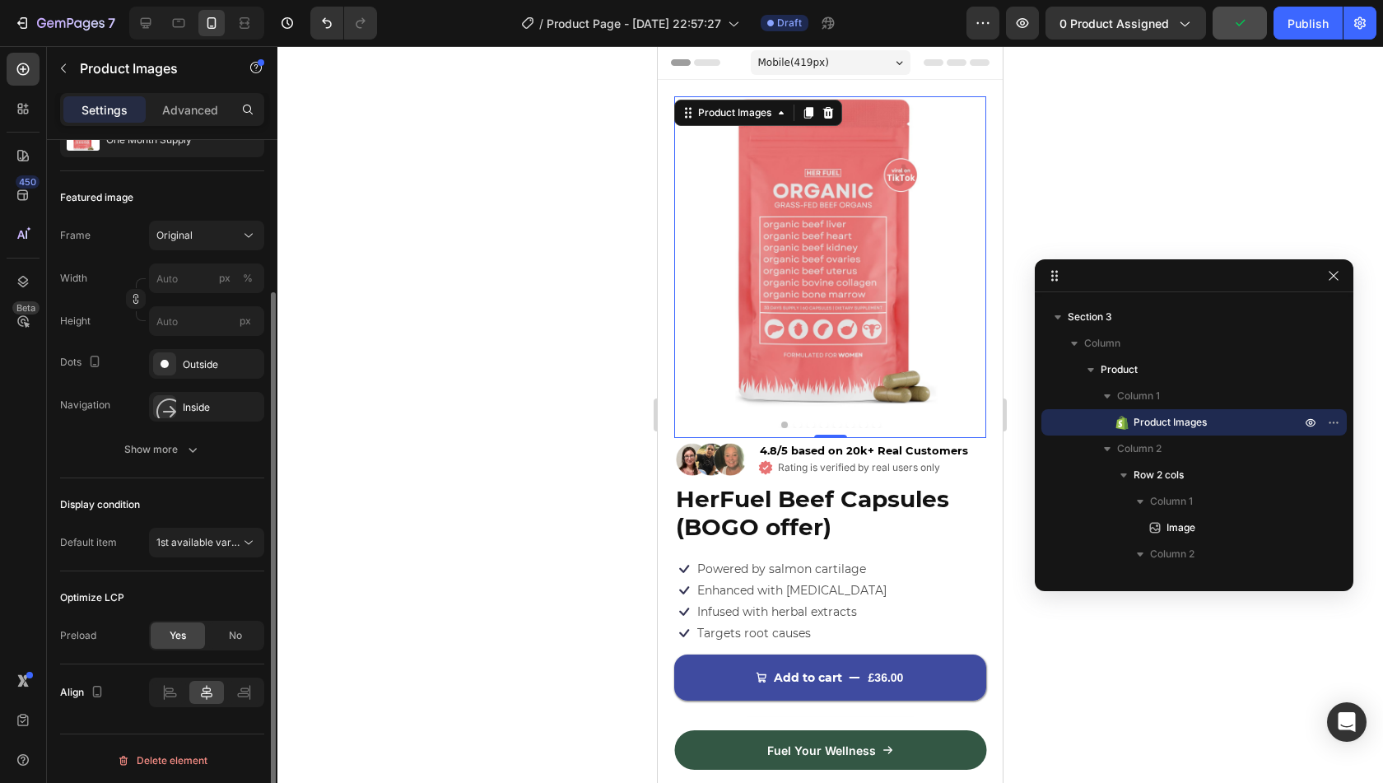
scroll to position [193, 0]
click at [184, 454] on icon "button" at bounding box center [192, 448] width 16 height 16
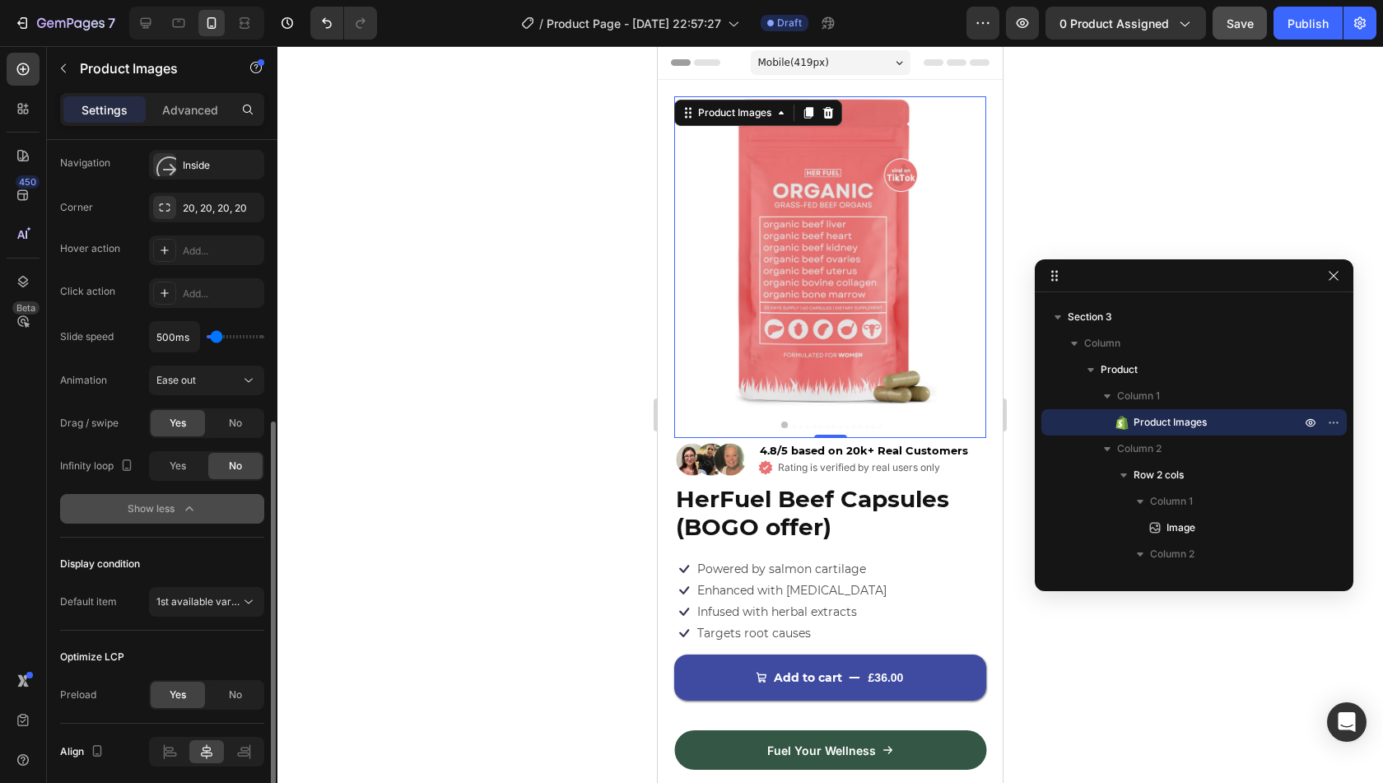
scroll to position [493, 0]
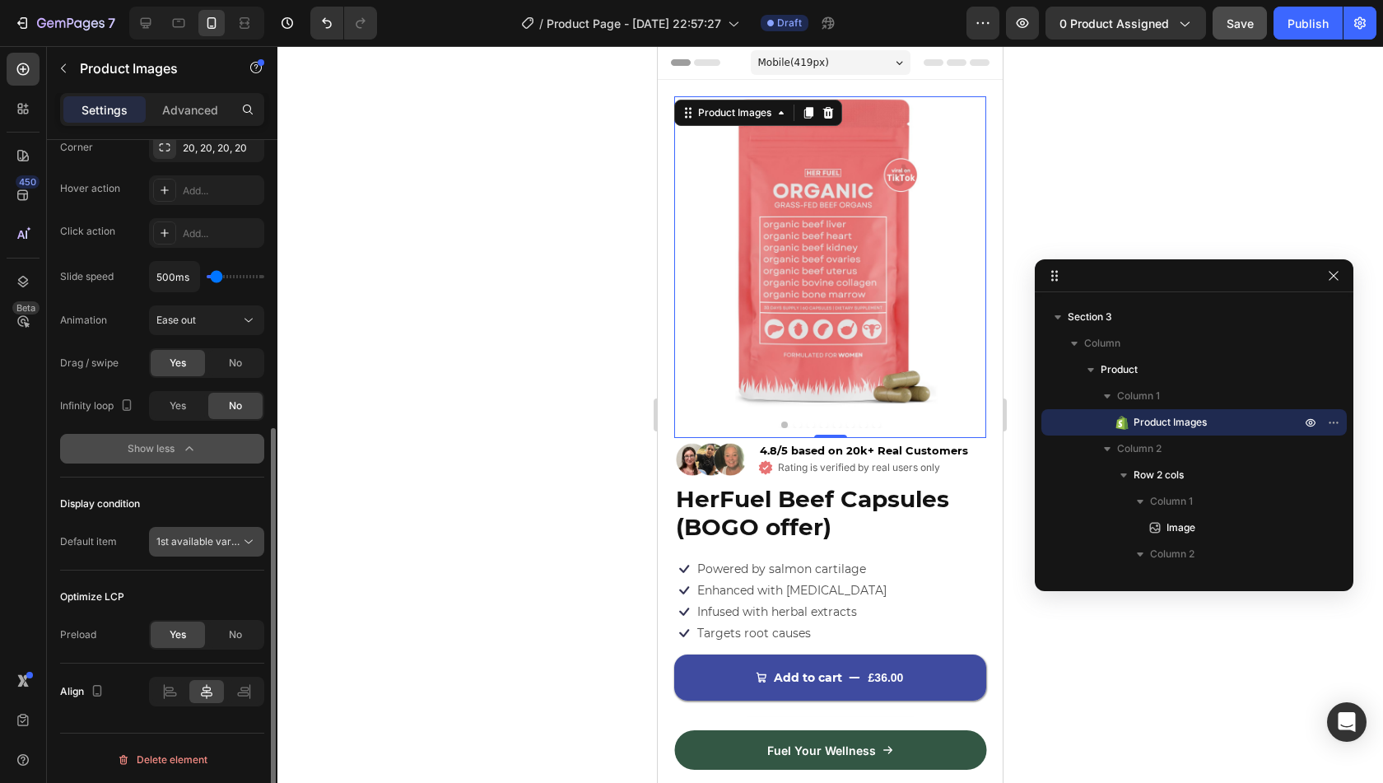
click at [188, 547] on button "1st available variant" at bounding box center [206, 542] width 115 height 30
click at [199, 491] on div "Display condition" at bounding box center [162, 504] width 204 height 26
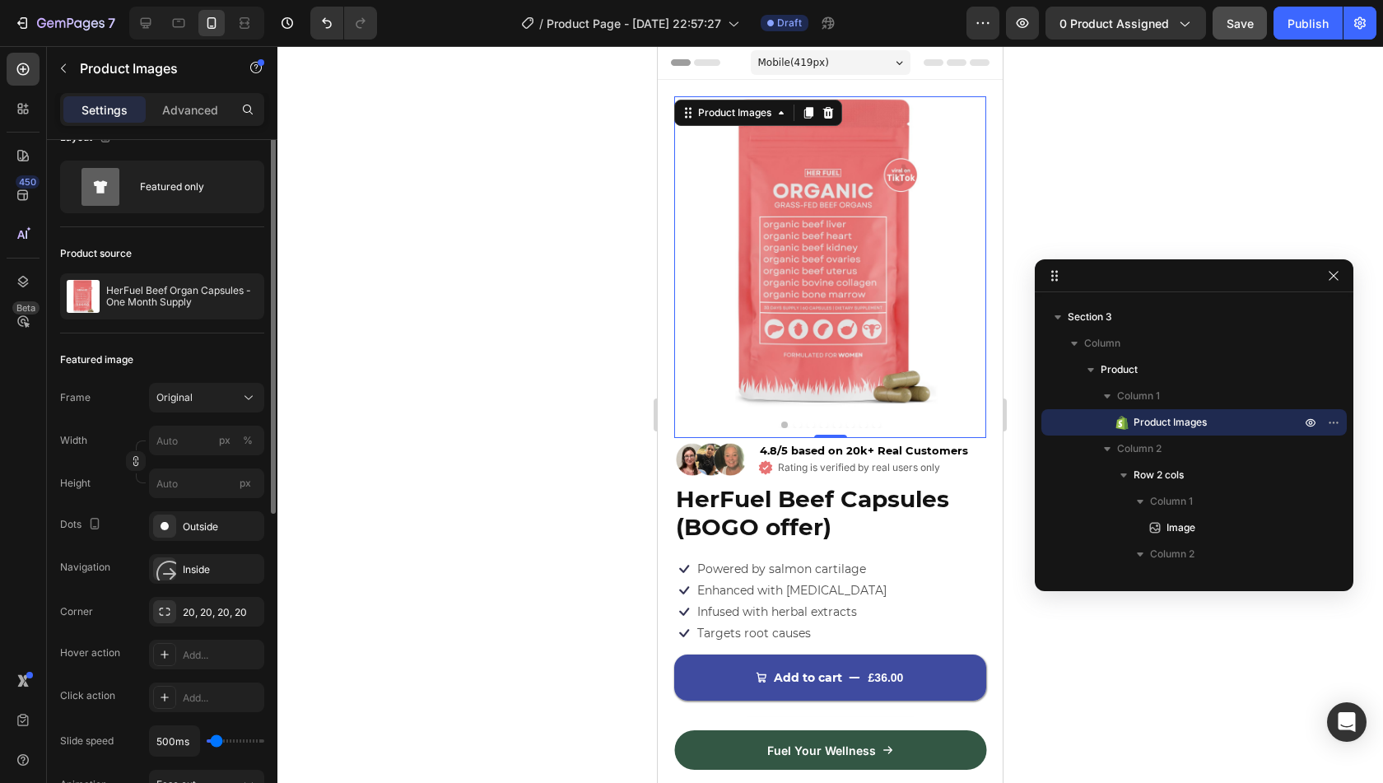
scroll to position [0, 0]
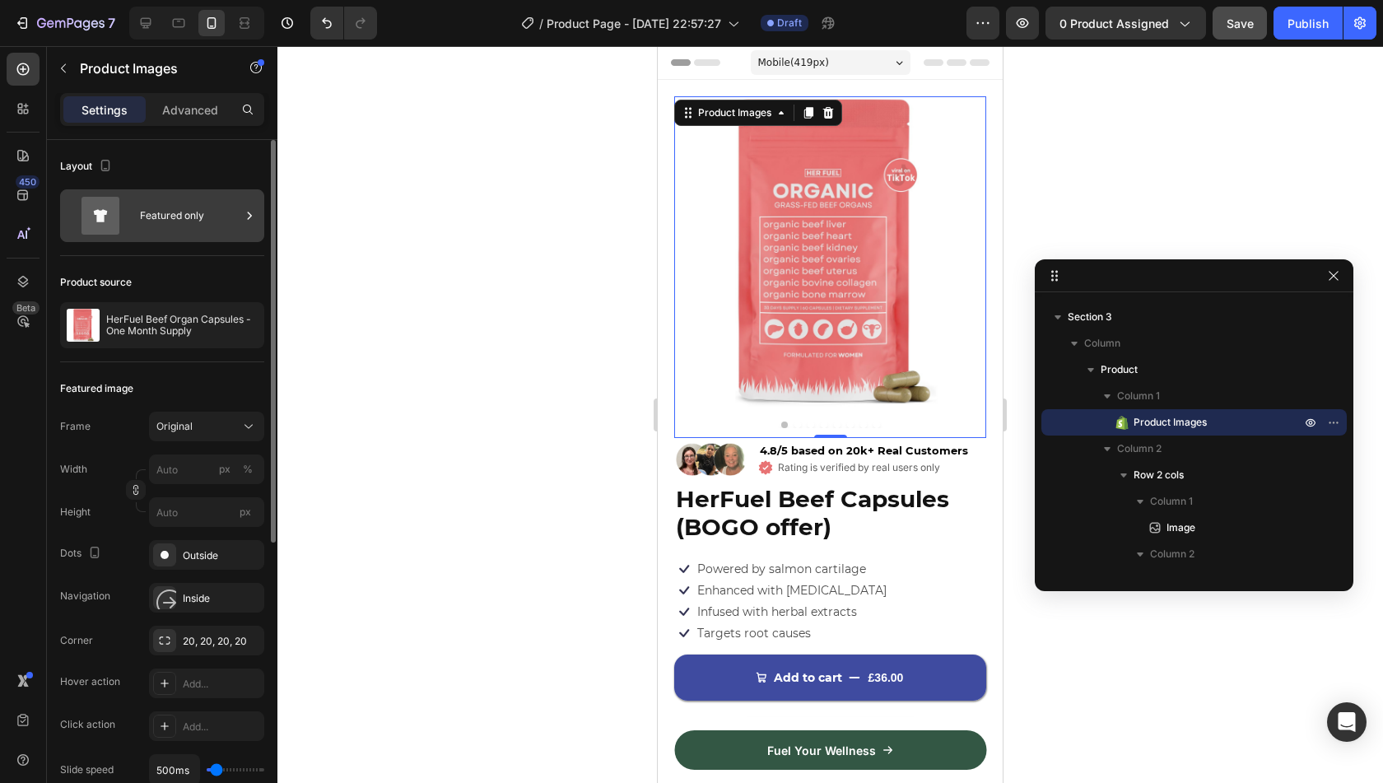
click at [170, 212] on div "Featured only" at bounding box center [190, 216] width 100 height 38
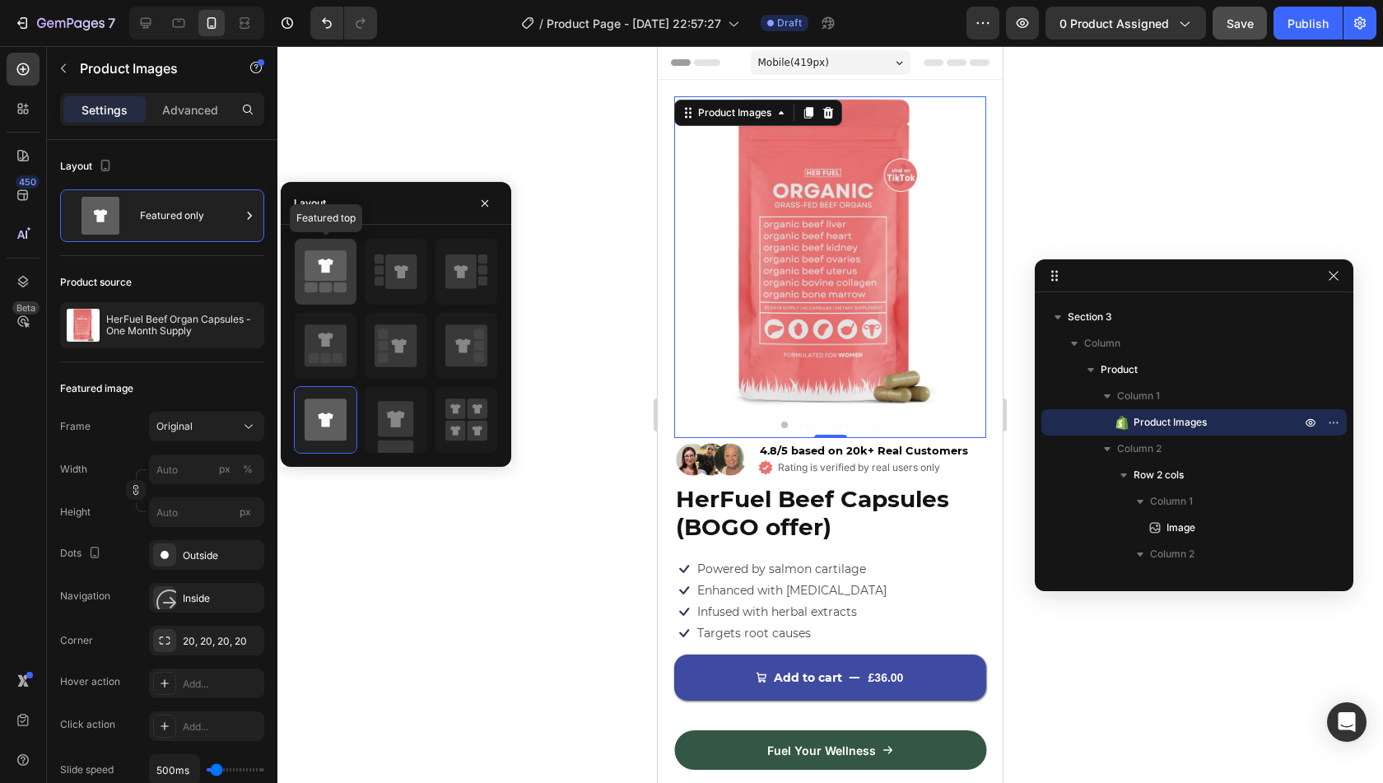
click at [335, 296] on div at bounding box center [326, 272] width 62 height 66
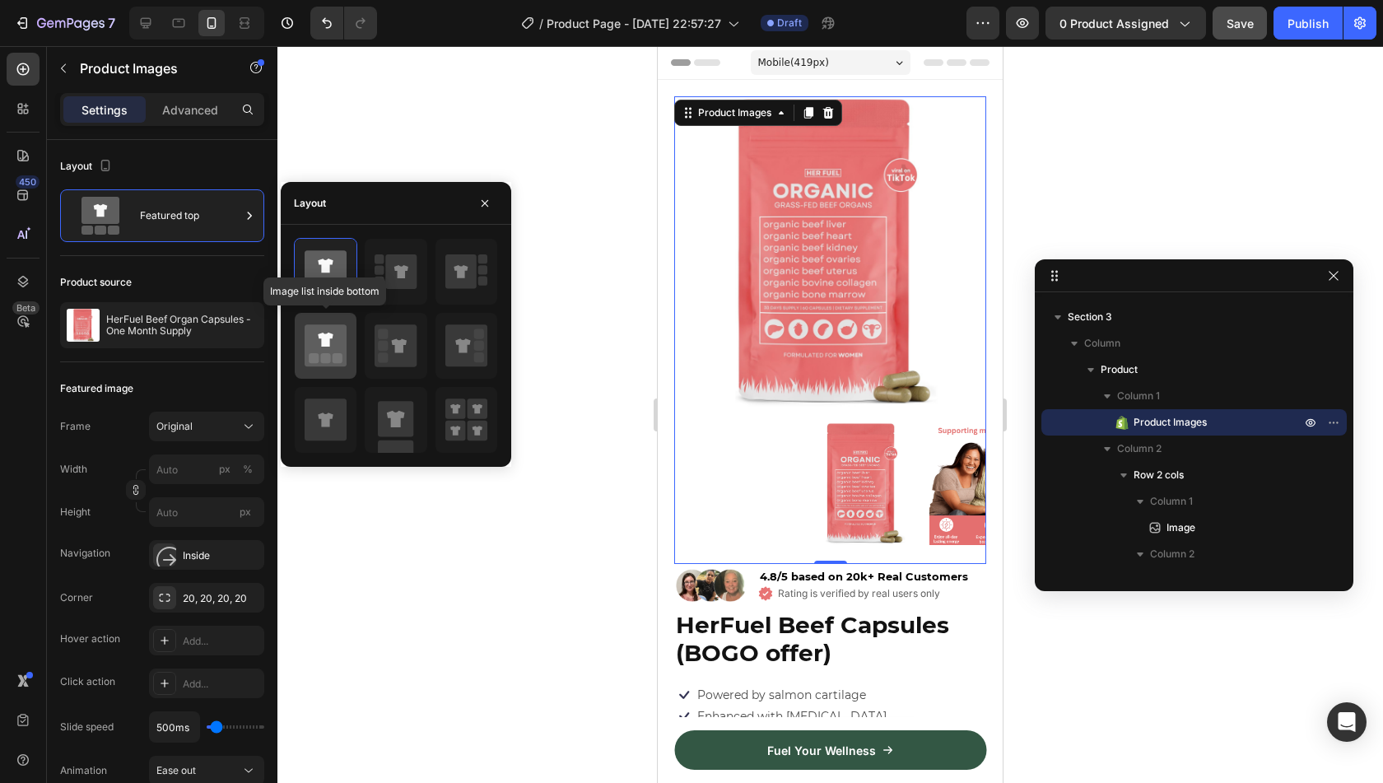
click at [333, 340] on icon at bounding box center [326, 346] width 42 height 42
type input "20"
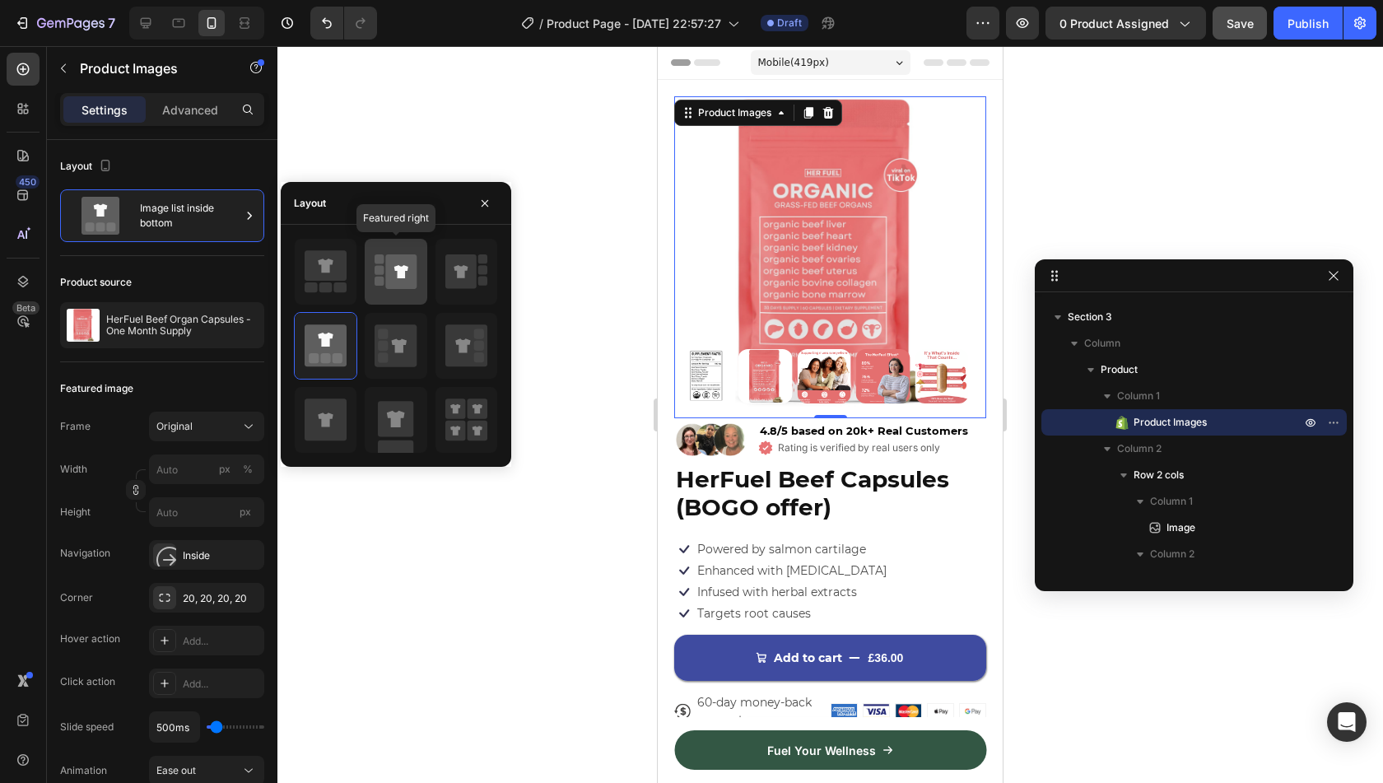
click at [386, 281] on icon at bounding box center [401, 271] width 31 height 35
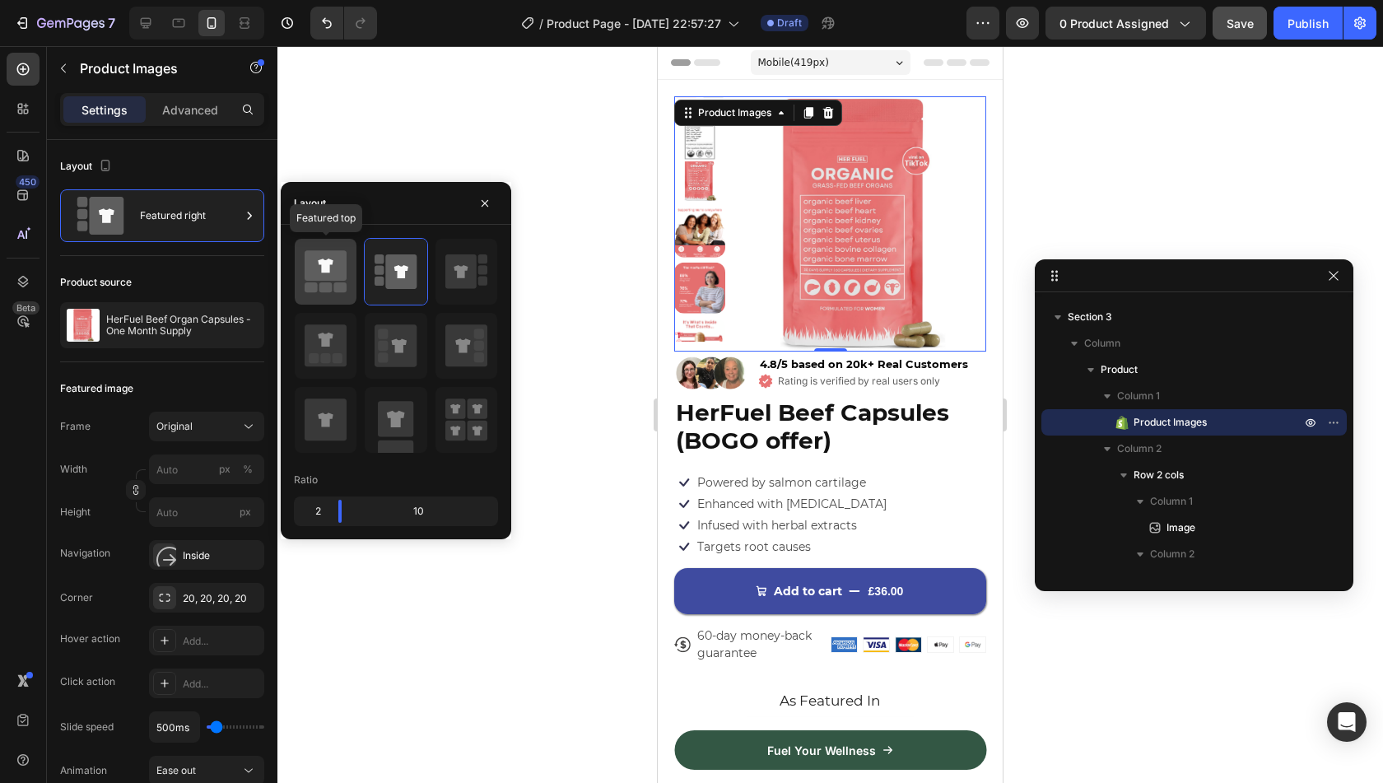
click at [337, 261] on icon at bounding box center [326, 266] width 42 height 30
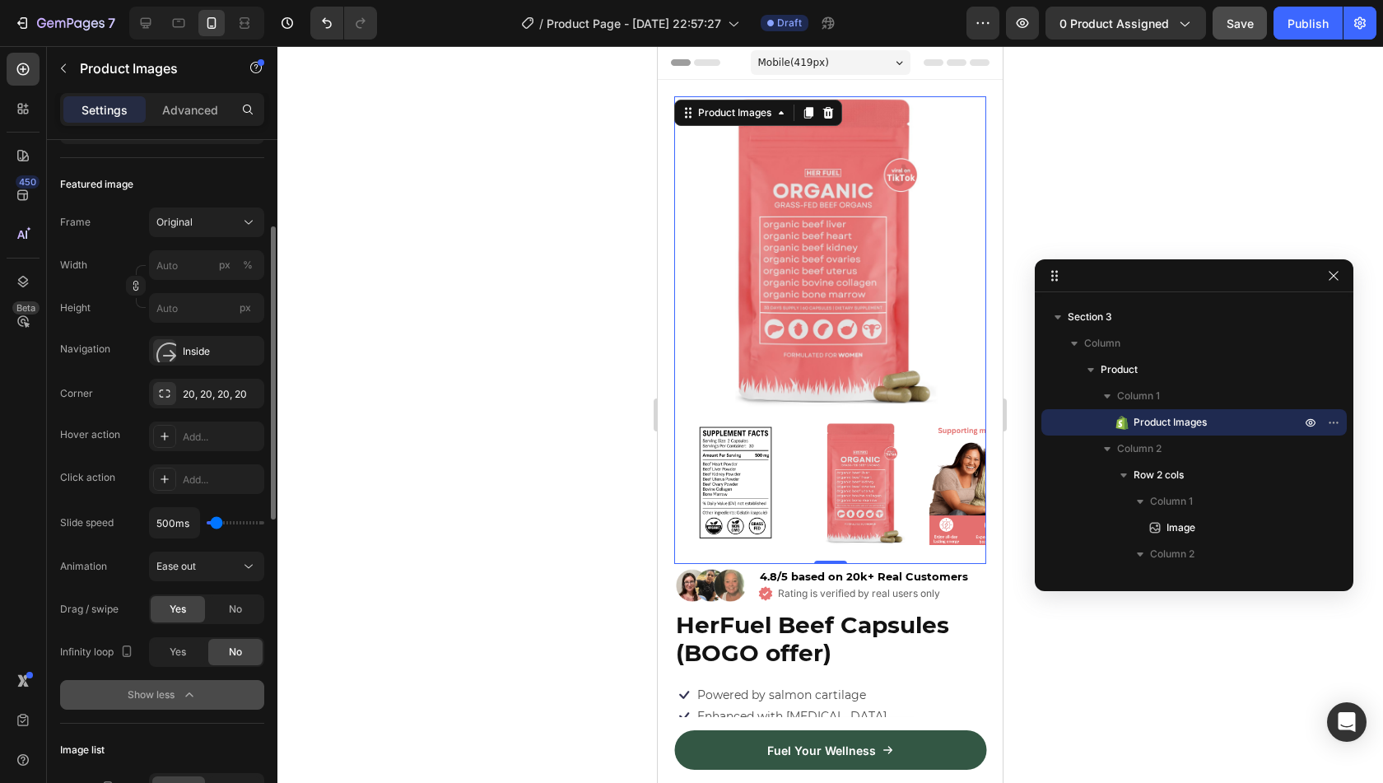
scroll to position [204, 0]
click at [254, 389] on button "button" at bounding box center [247, 394] width 20 height 20
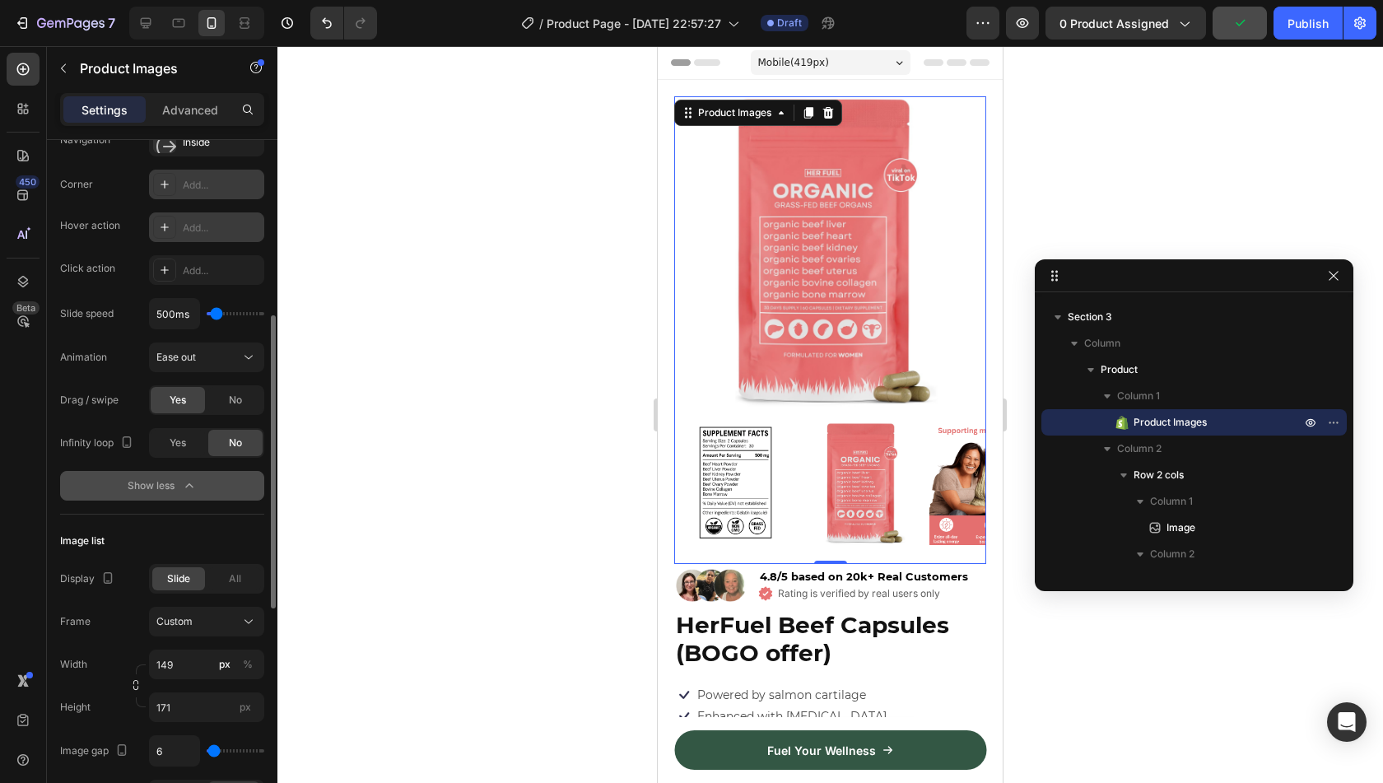
scroll to position [534, 0]
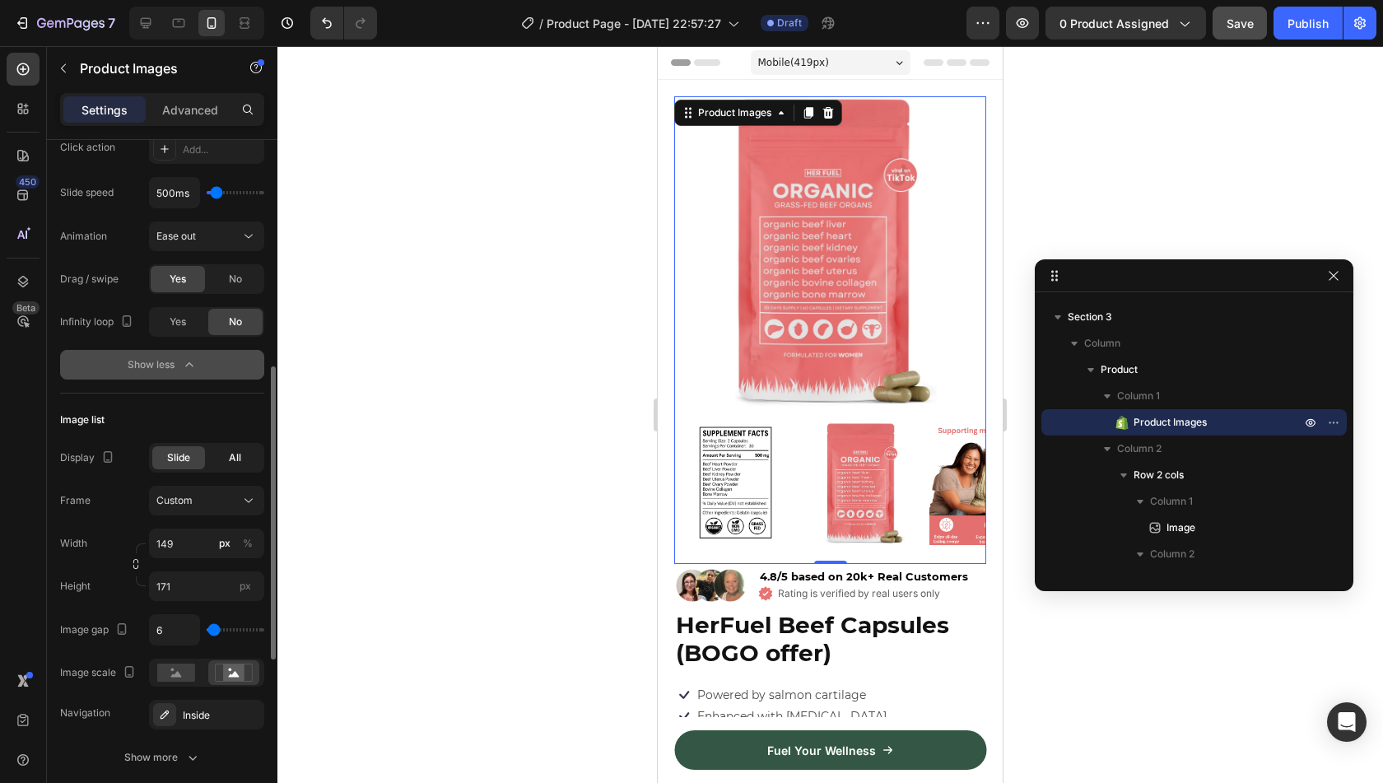
click at [221, 458] on div "All" at bounding box center [234, 457] width 53 height 23
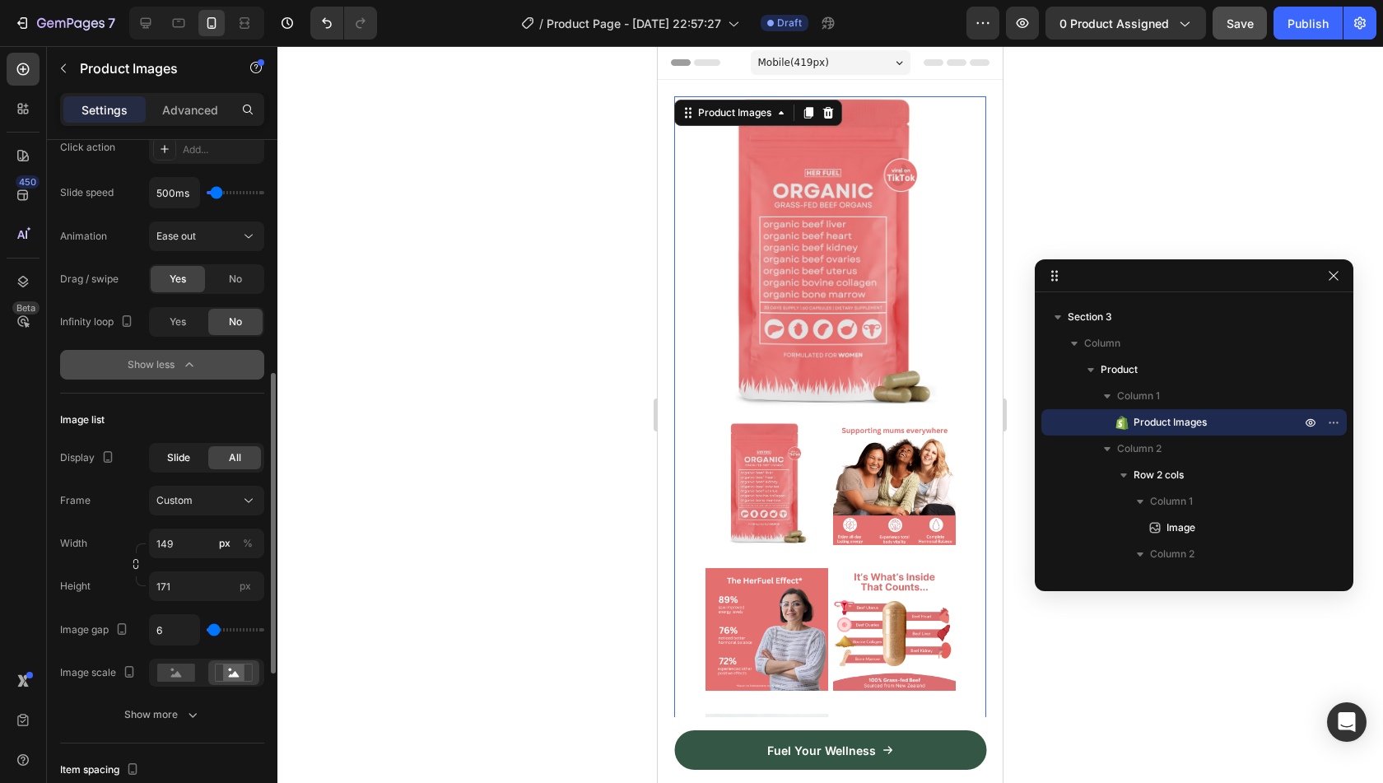
click at [176, 457] on span "Slide" at bounding box center [178, 457] width 23 height 15
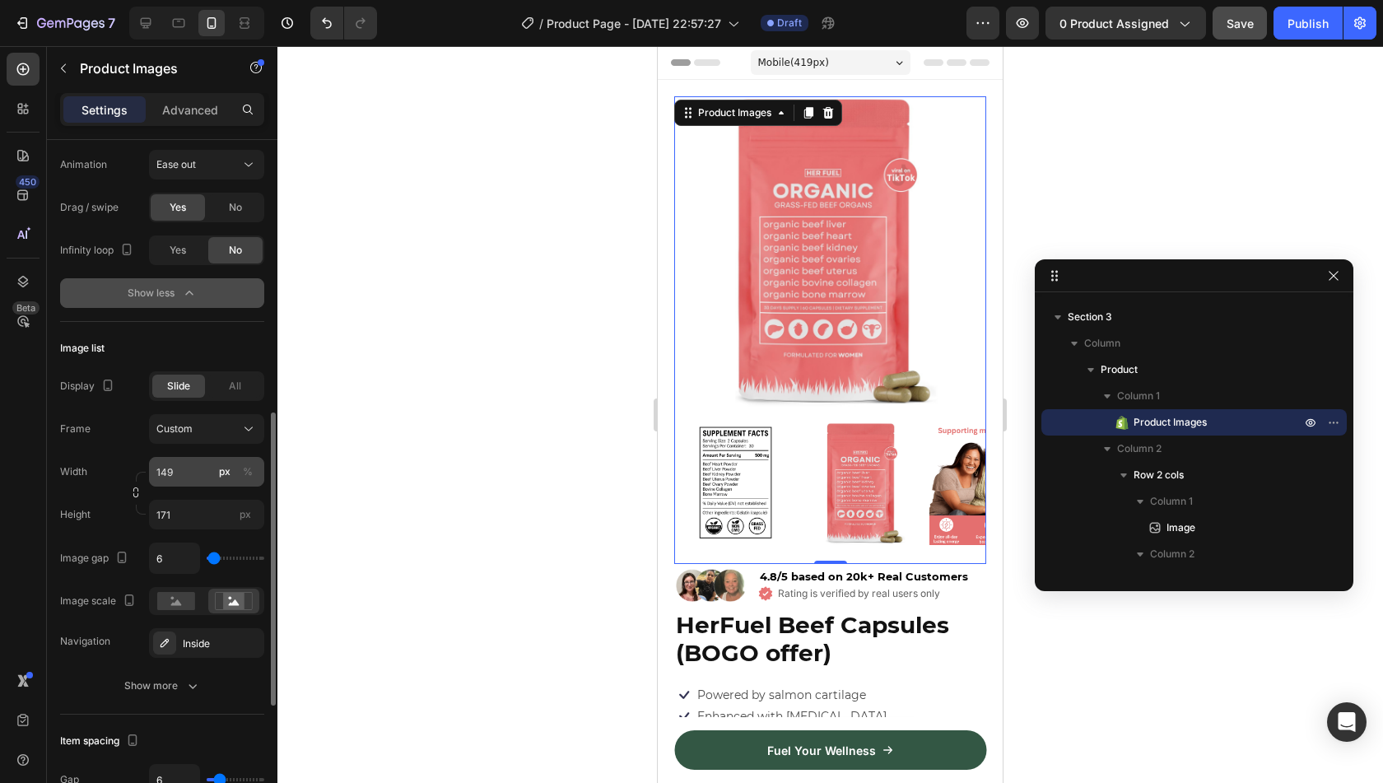
scroll to position [631, 0]
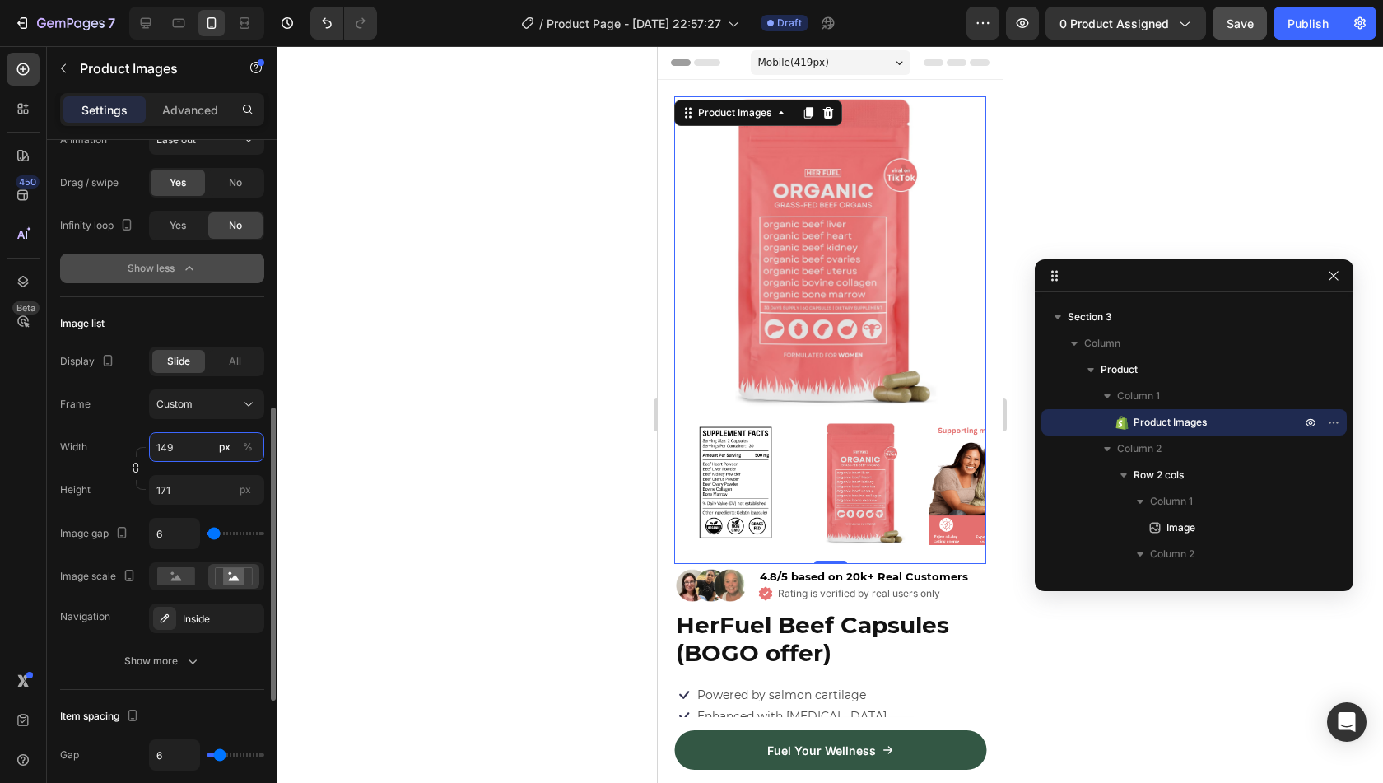
click at [184, 444] on input "149" at bounding box center [206, 447] width 115 height 30
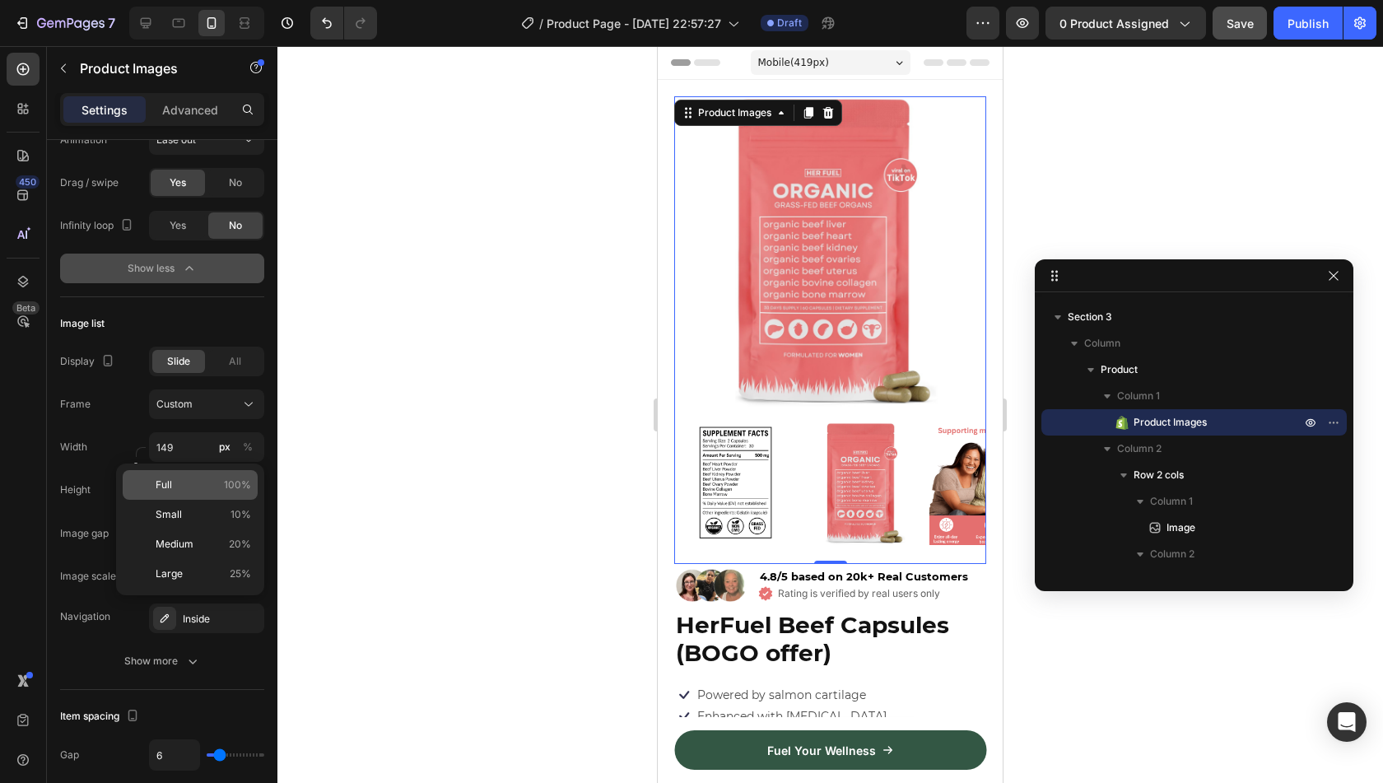
click at [189, 479] on p "Full 100%" at bounding box center [203, 484] width 95 height 15
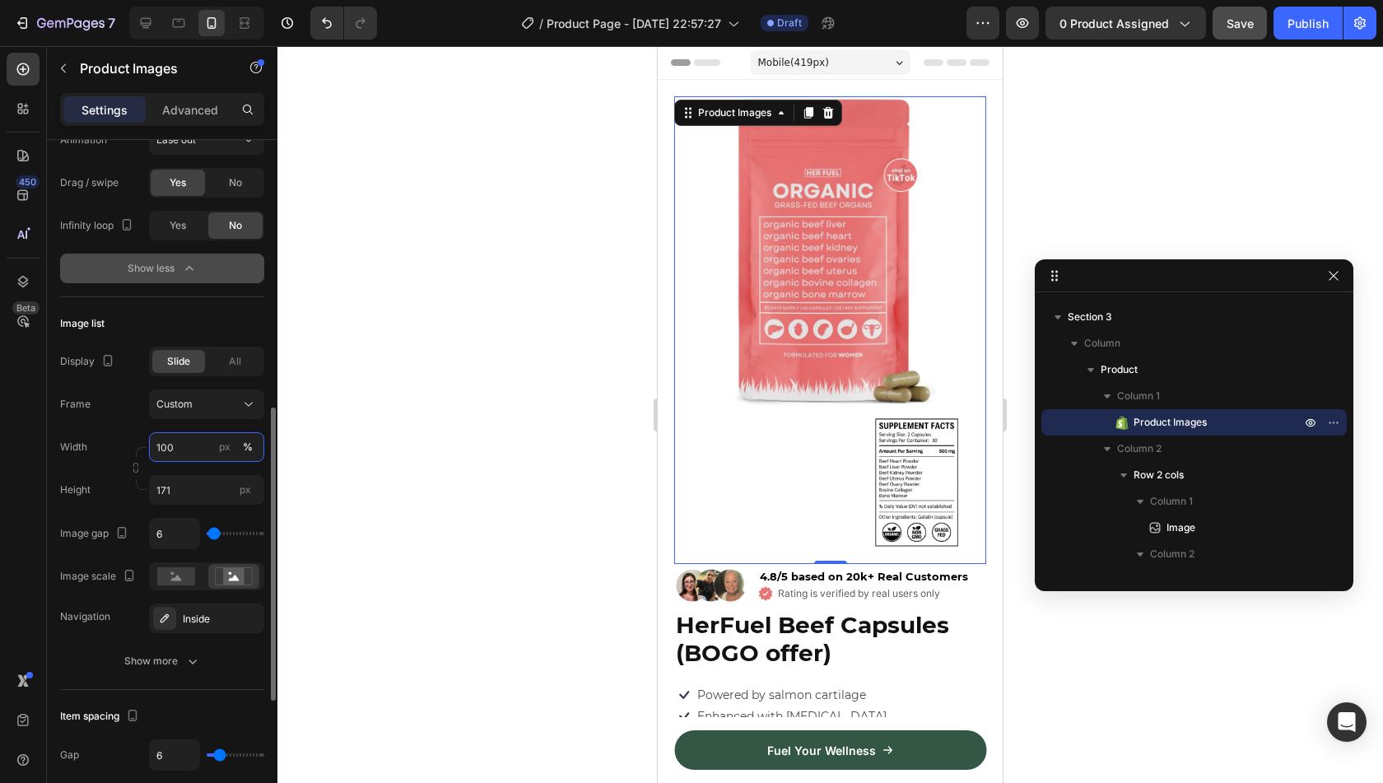
click at [179, 445] on input "100" at bounding box center [206, 447] width 115 height 30
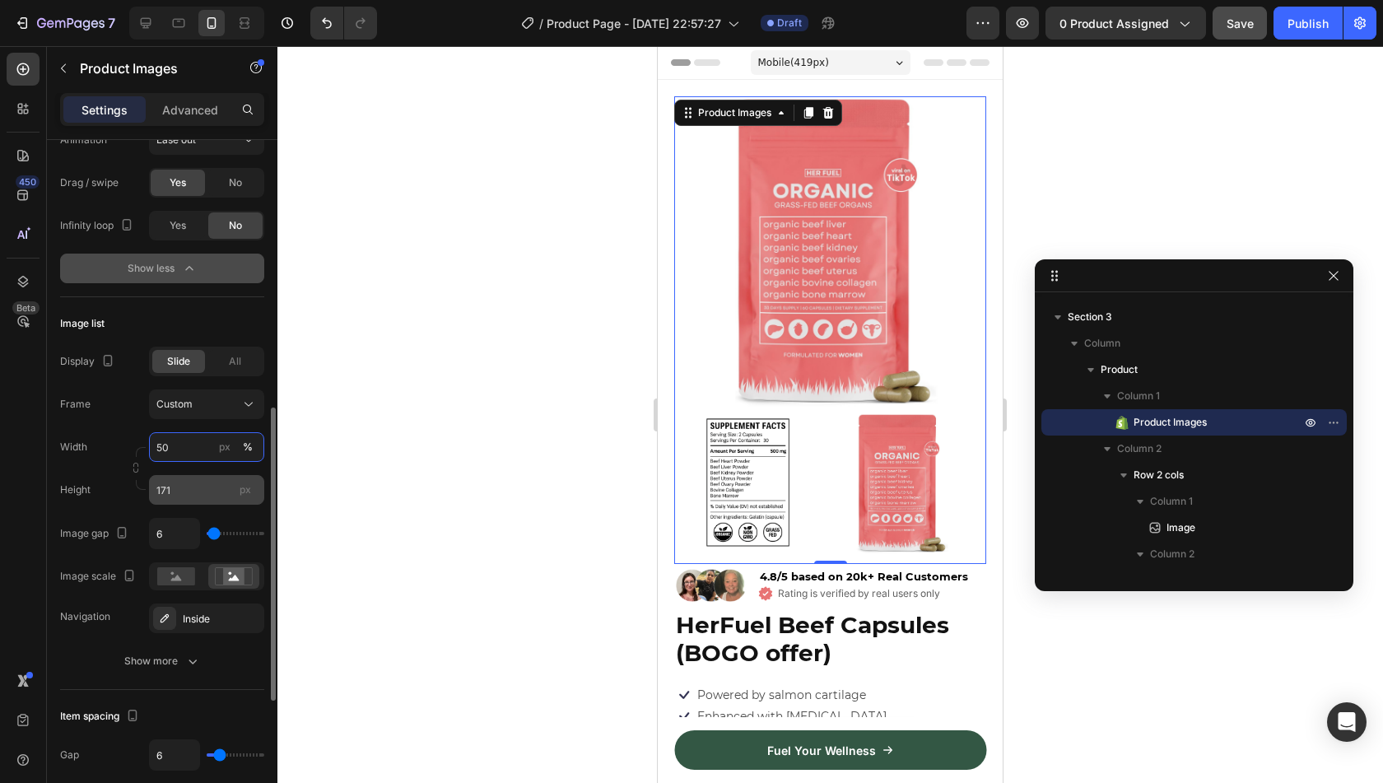
type input "50"
click at [187, 491] on input "171" at bounding box center [206, 490] width 115 height 30
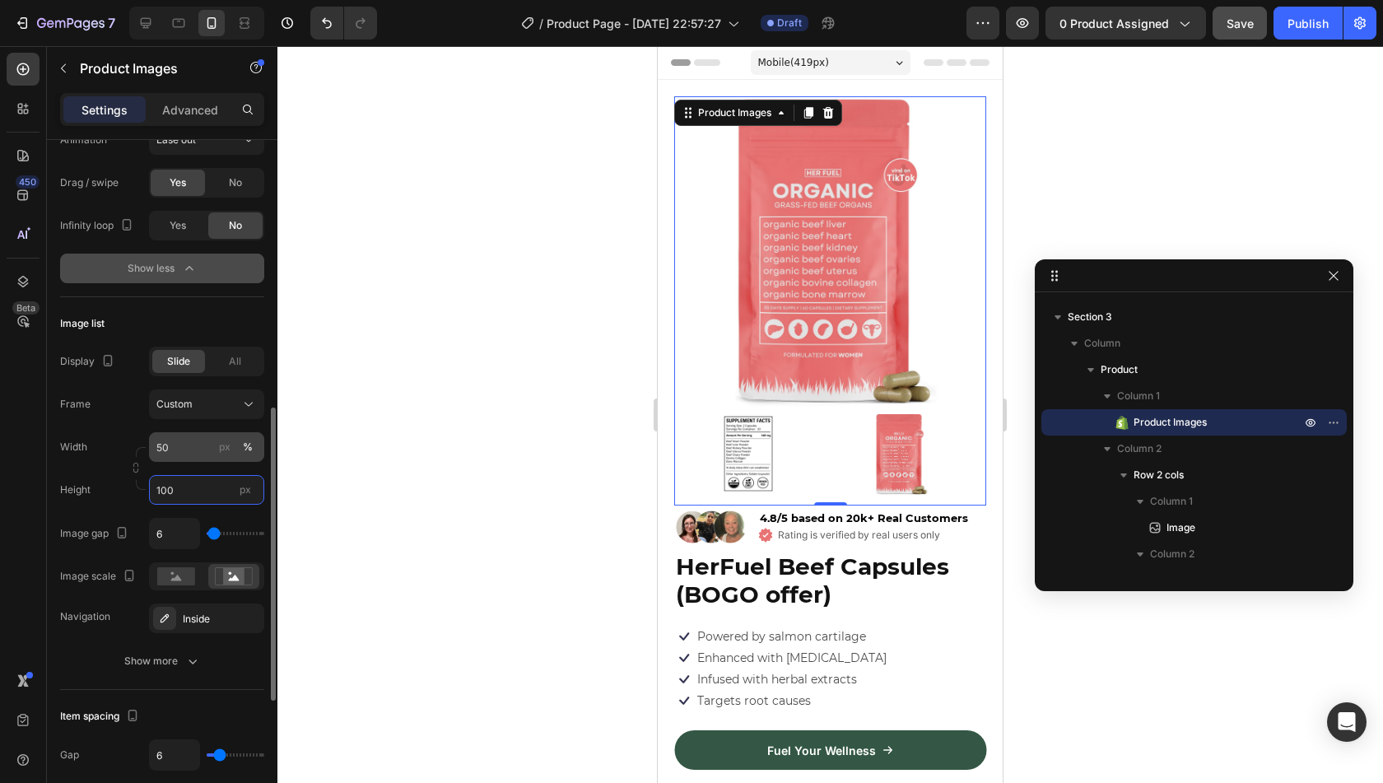
type input "100"
click at [173, 451] on input "50" at bounding box center [206, 447] width 115 height 30
click at [102, 467] on div "Width 50 px % Height 100 px" at bounding box center [162, 468] width 204 height 72
type input "0"
drag, startPoint x: 212, startPoint y: 534, endPoint x: 181, endPoint y: 534, distance: 31.3
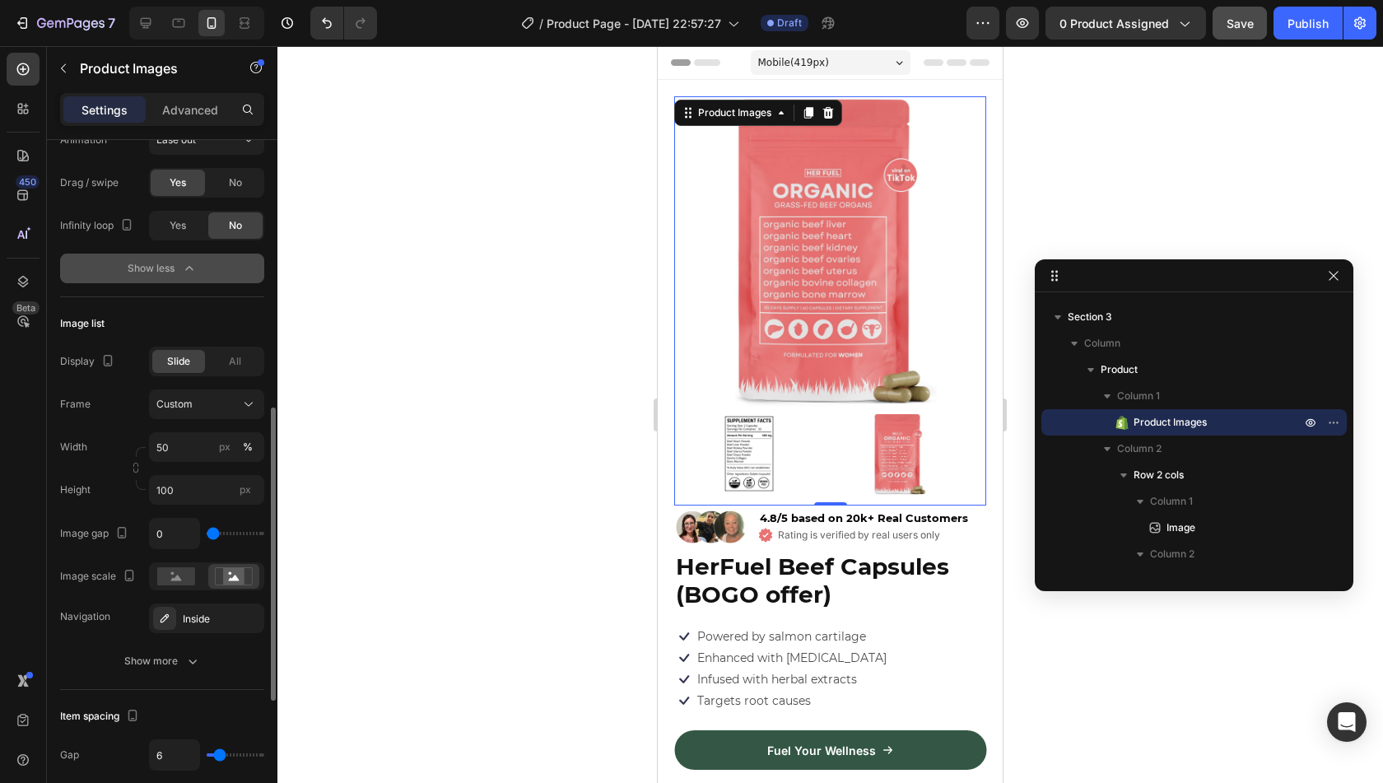
type input "0"
click at [207, 534] on input "range" at bounding box center [236, 533] width 58 height 3
click at [179, 573] on rect at bounding box center [176, 576] width 38 height 18
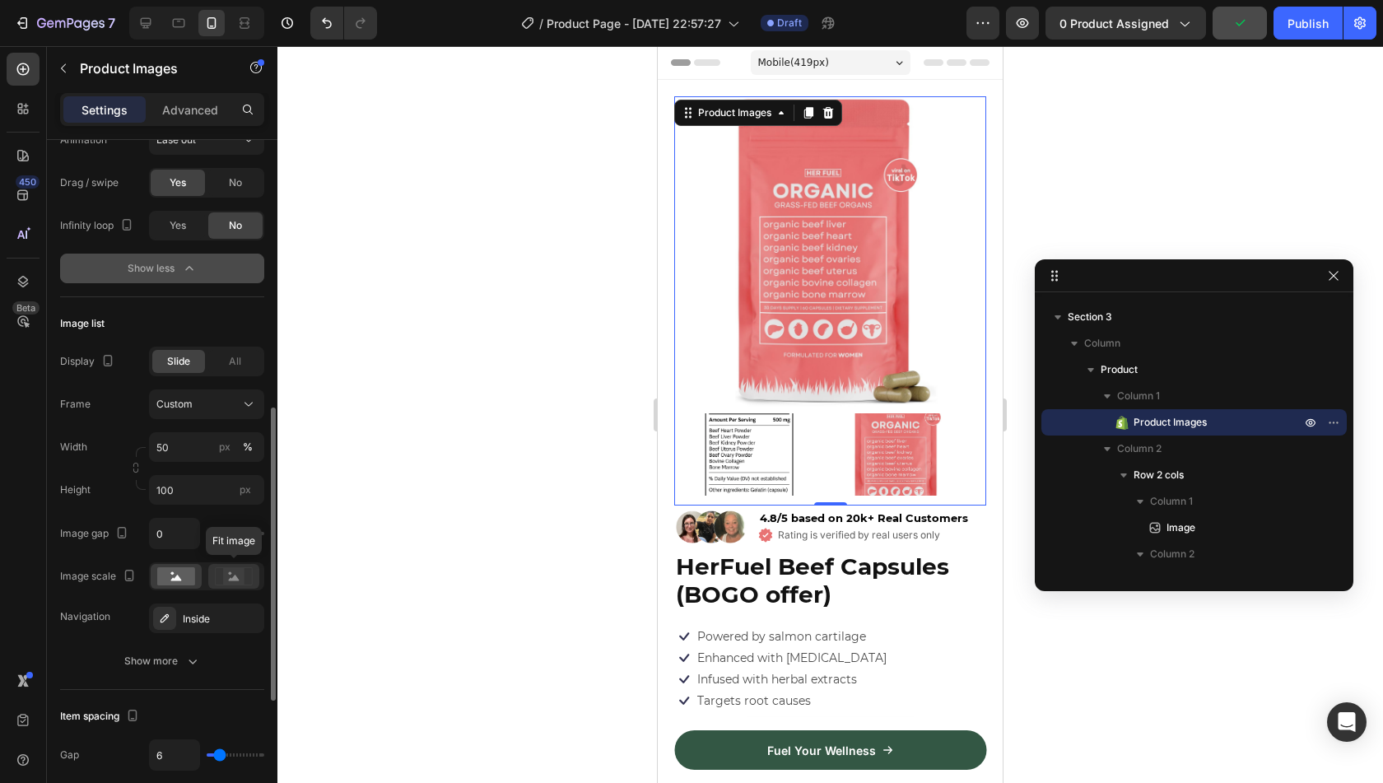
click at [233, 572] on rect at bounding box center [233, 576] width 21 height 16
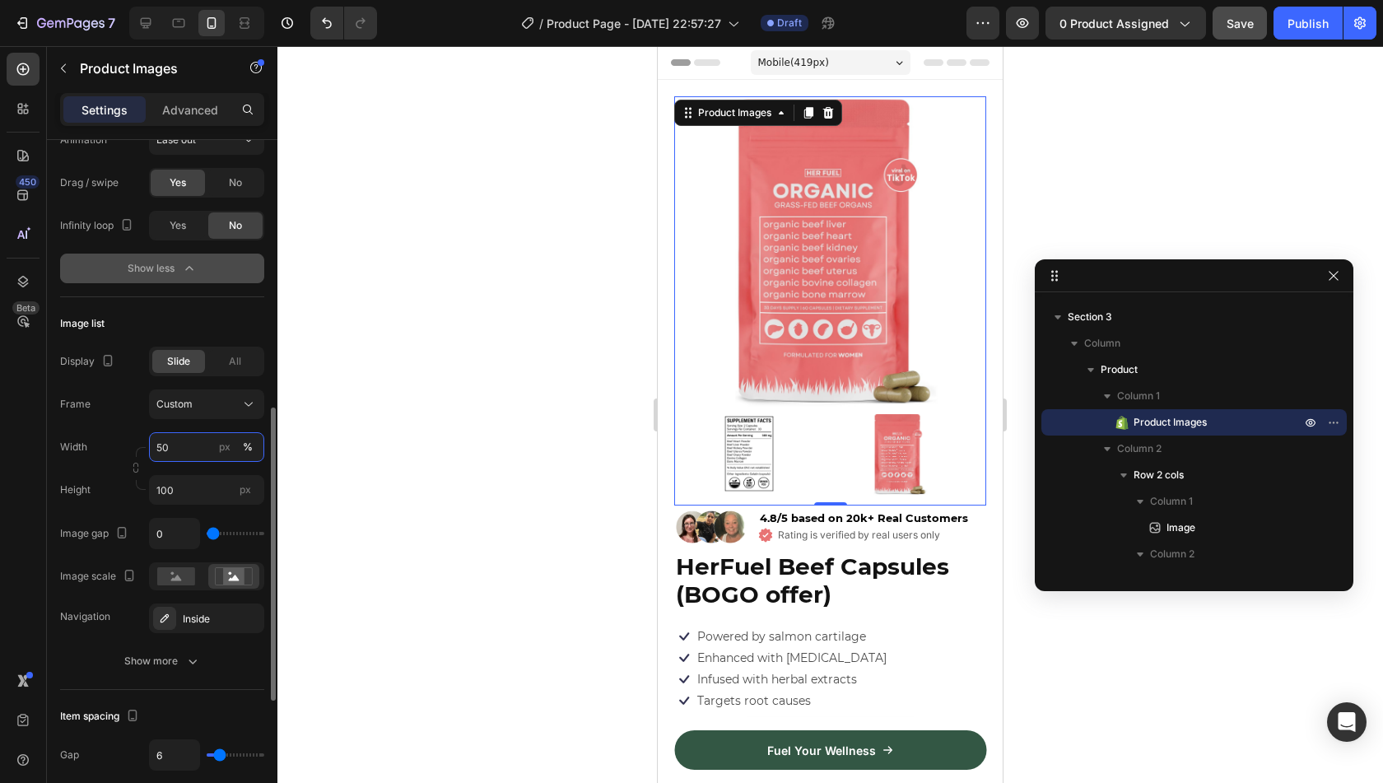
click at [171, 459] on input "50" at bounding box center [206, 447] width 115 height 30
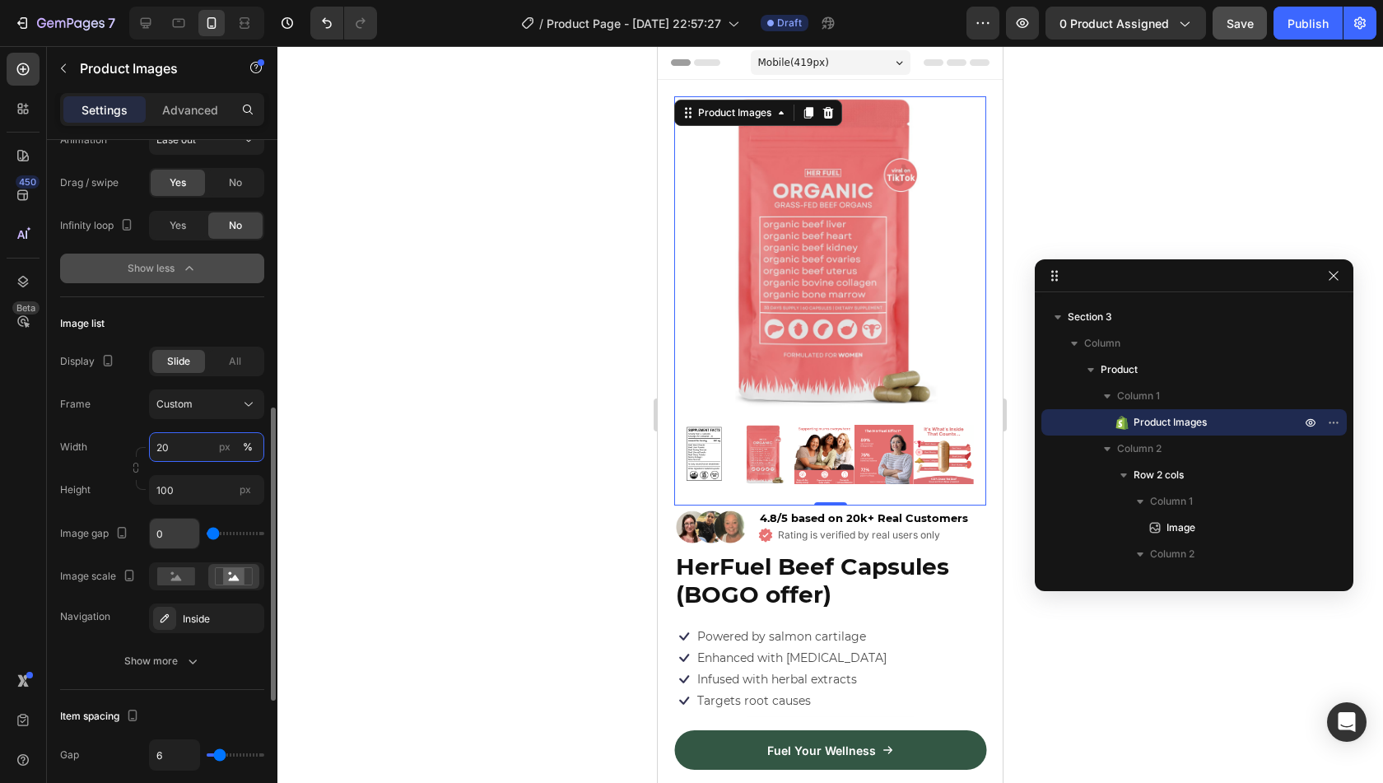
type input "20"
click at [175, 535] on input "0" at bounding box center [174, 534] width 49 height 30
type input "4"
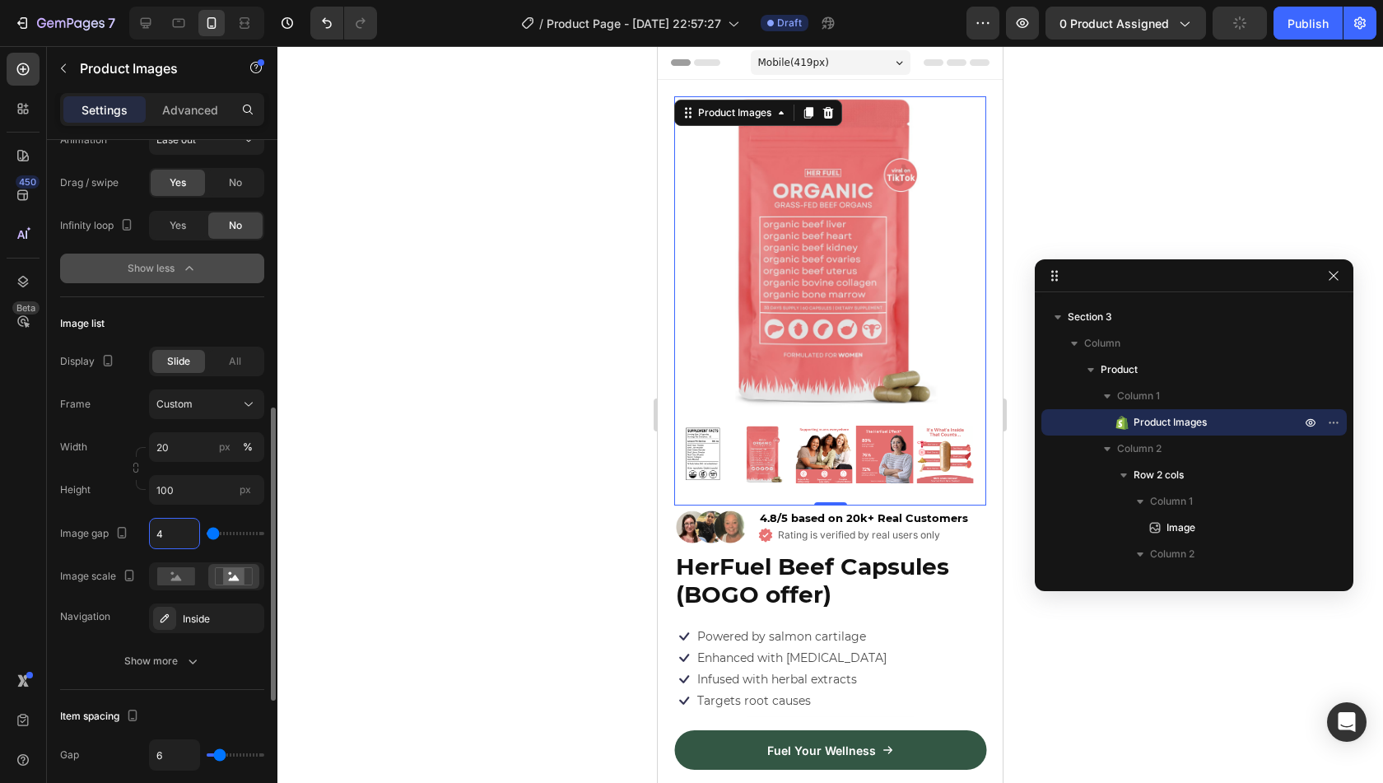
click at [95, 497] on div "Height 100 px" at bounding box center [162, 490] width 204 height 30
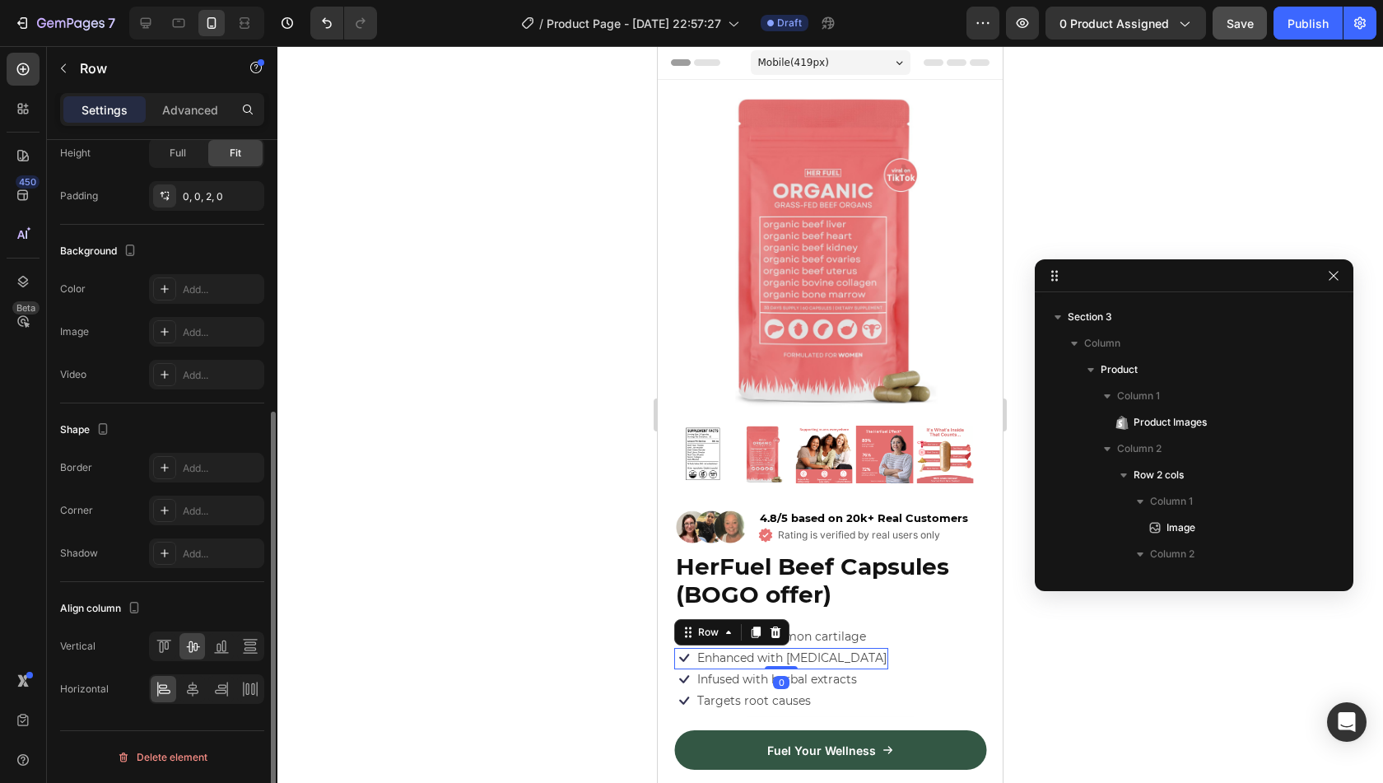
scroll to position [0, 0]
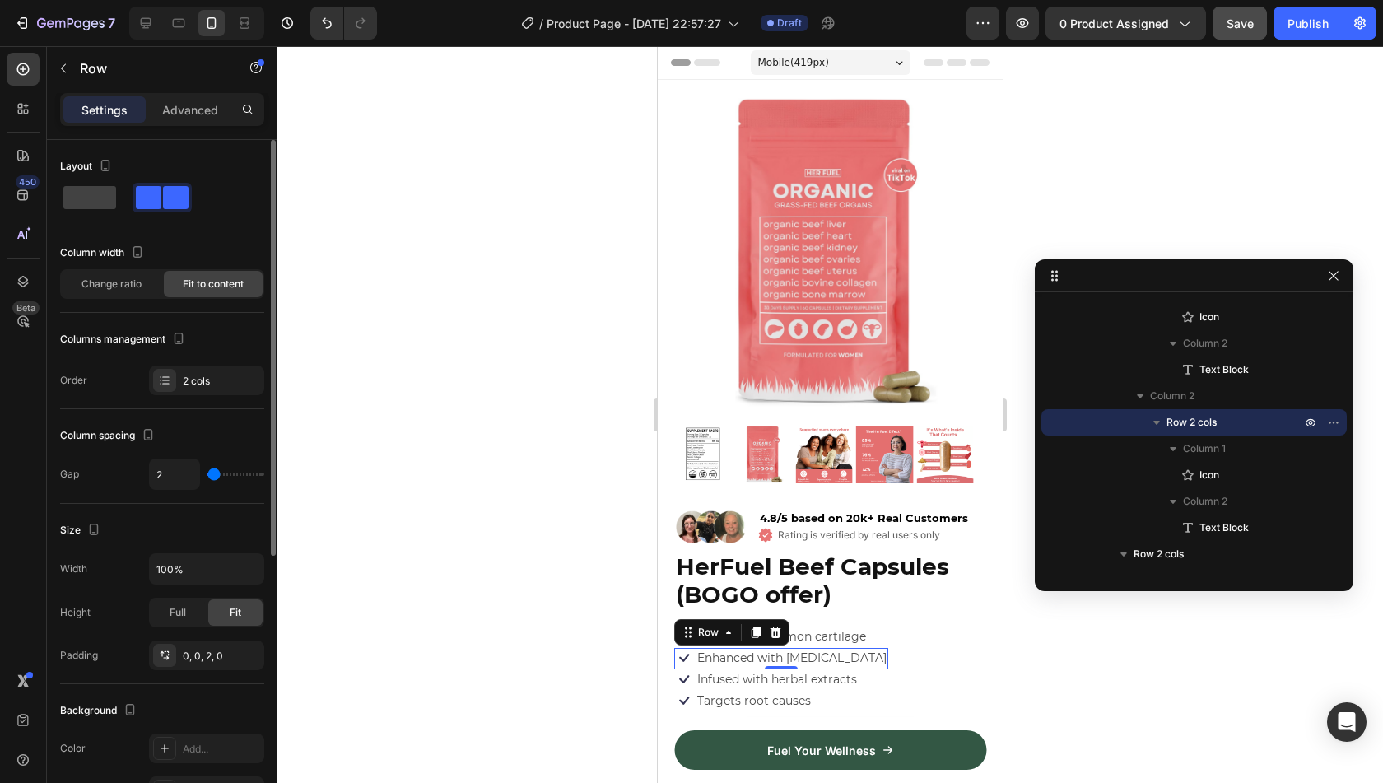
click at [1121, 129] on div at bounding box center [830, 414] width 1106 height 737
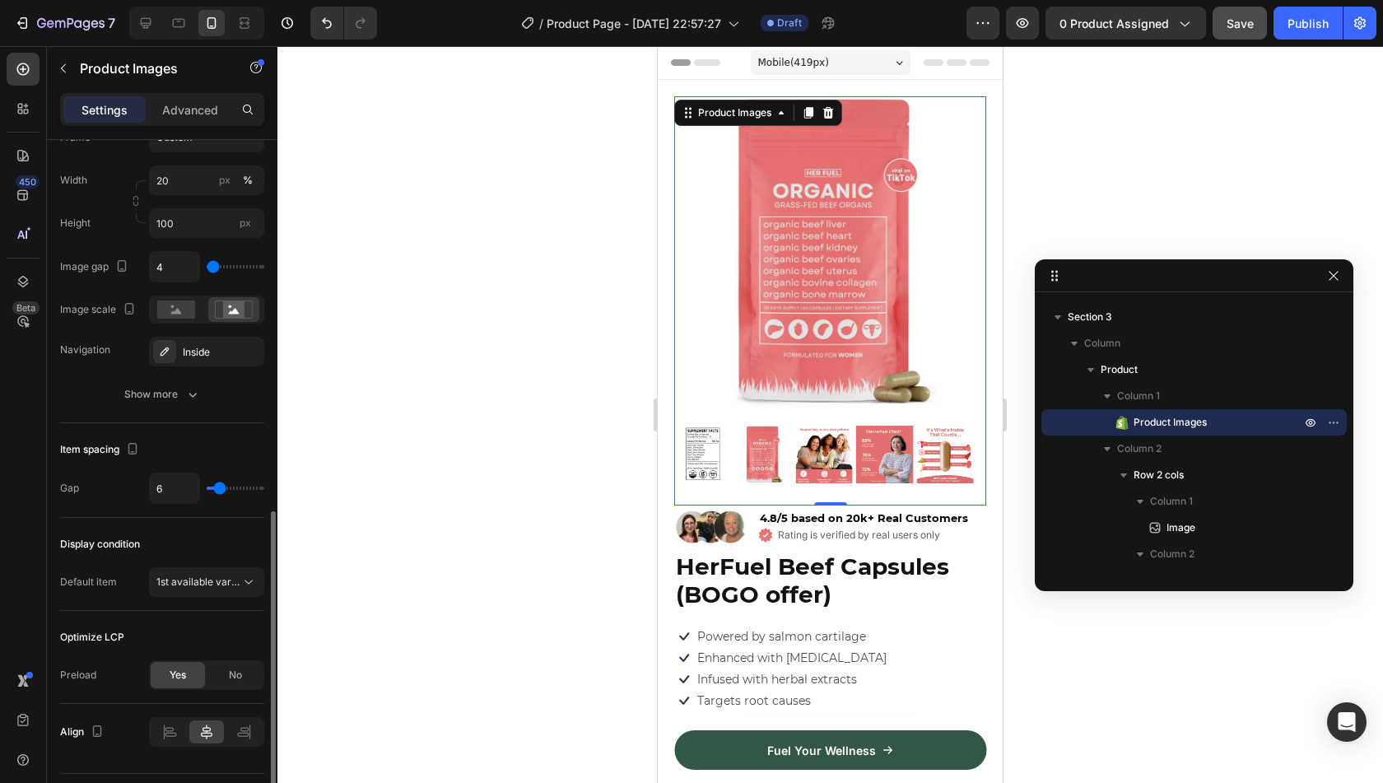
scroll to position [635, 0]
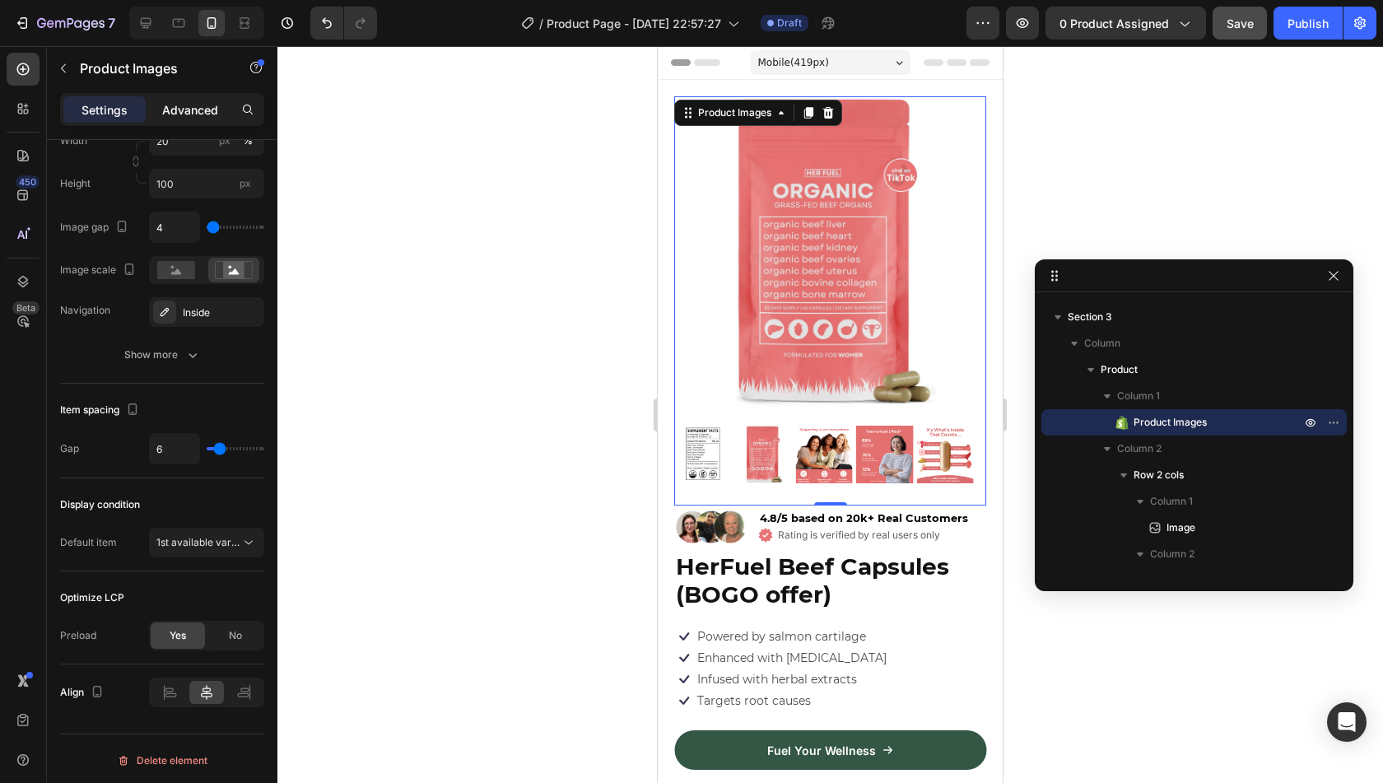
click at [173, 106] on p "Advanced" at bounding box center [190, 109] width 56 height 17
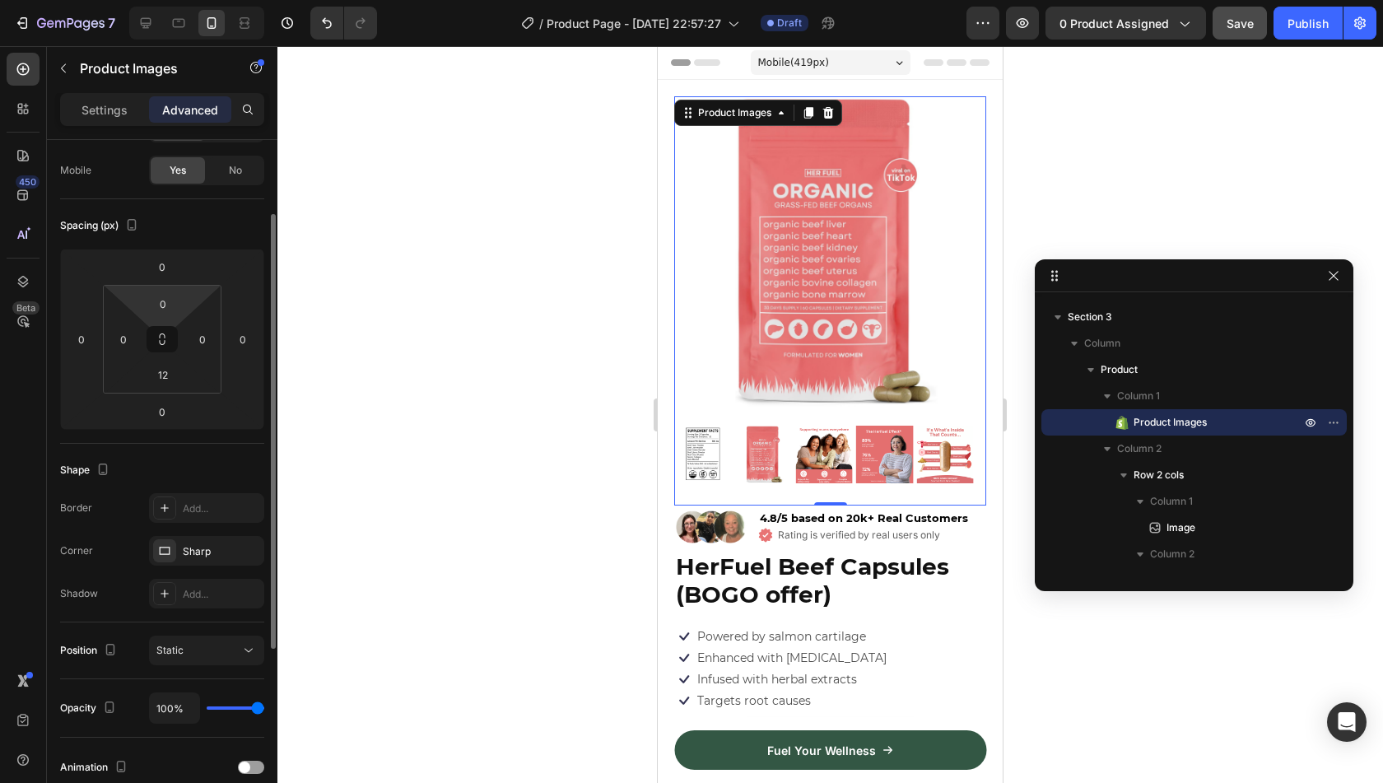
scroll to position [119, 0]
click at [166, 406] on input "0" at bounding box center [162, 412] width 33 height 25
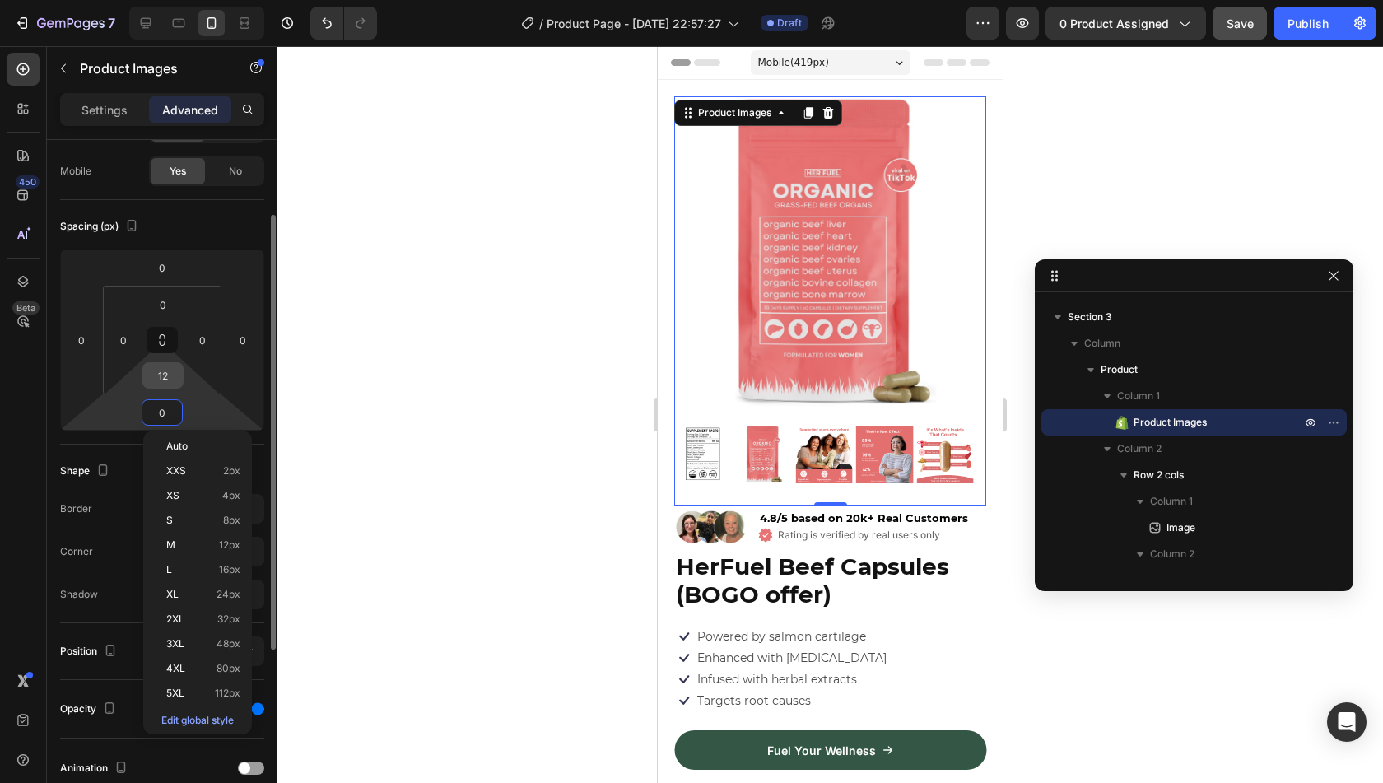
click at [166, 381] on input "12" at bounding box center [163, 375] width 33 height 25
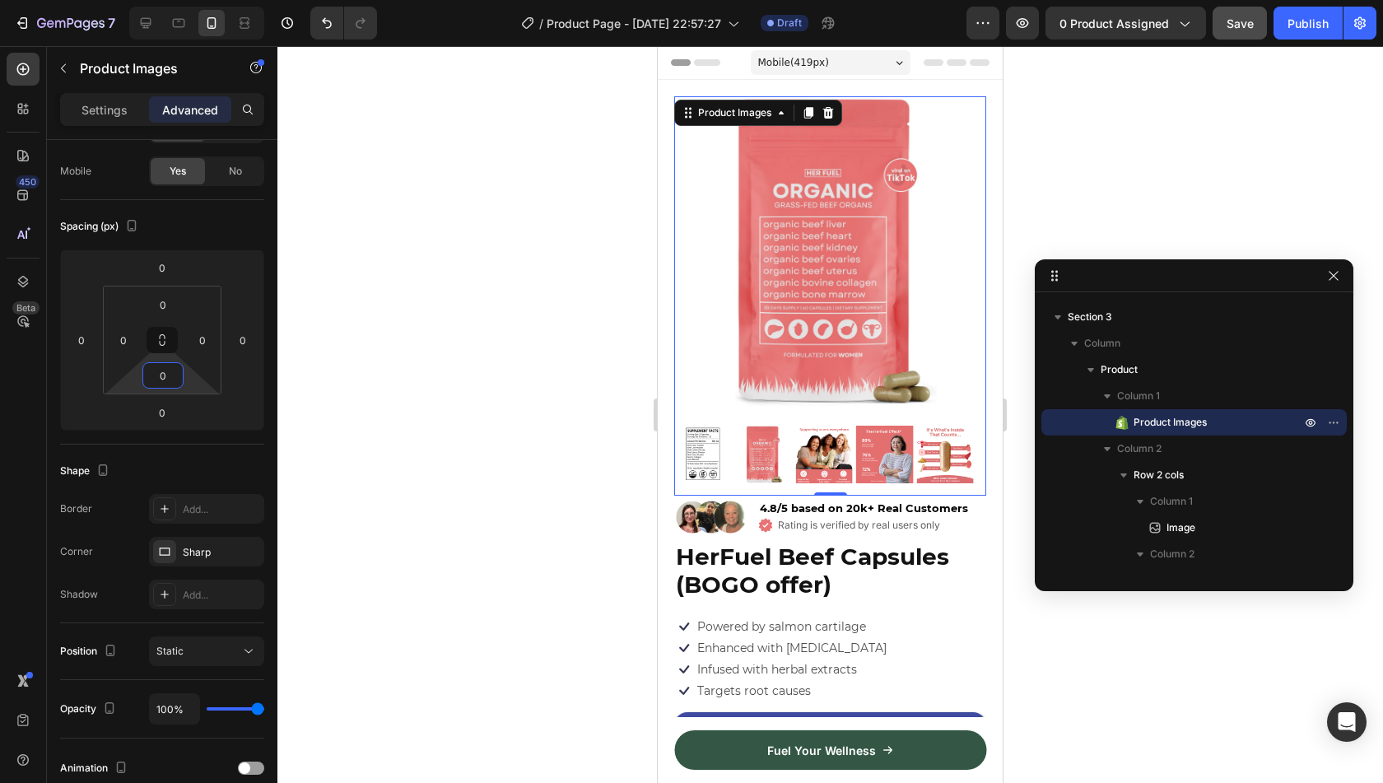
click at [529, 534] on div at bounding box center [830, 414] width 1106 height 737
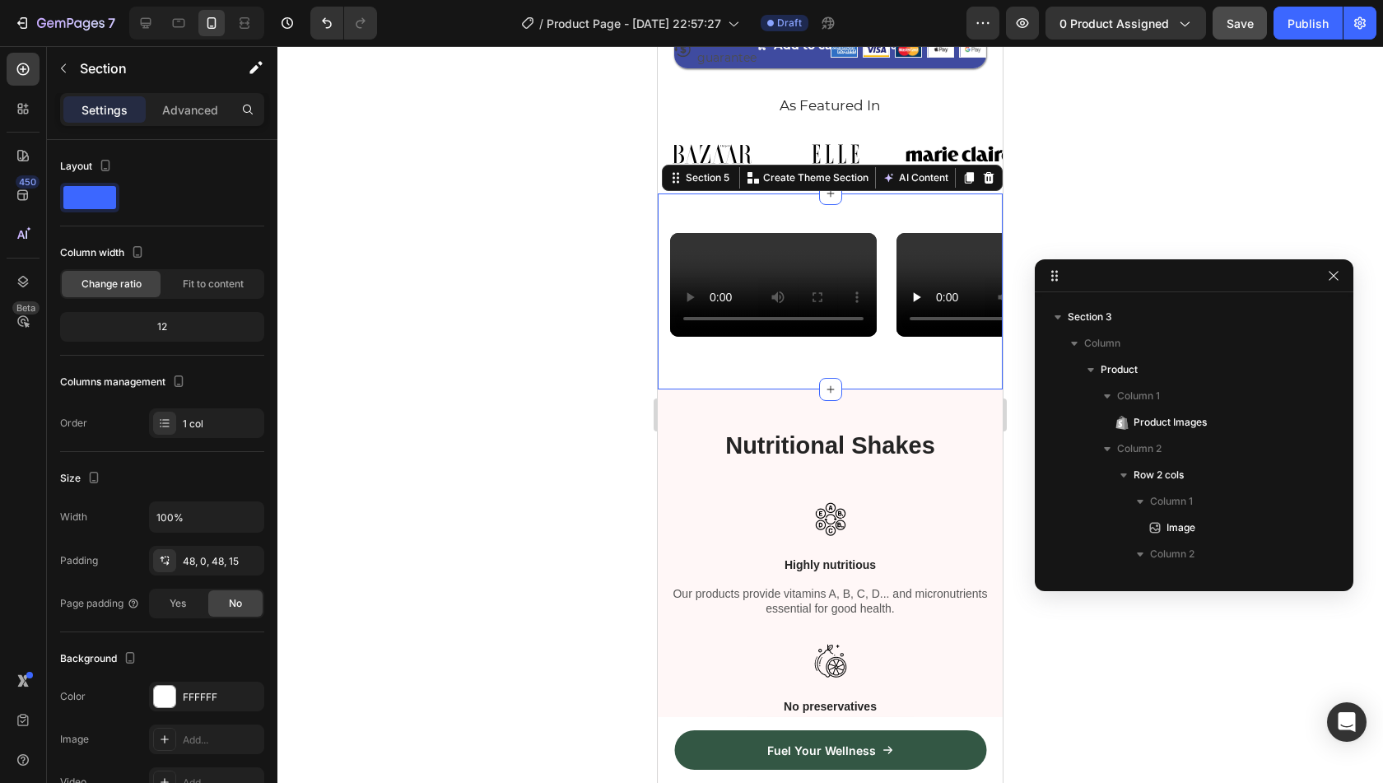
scroll to position [2102, 0]
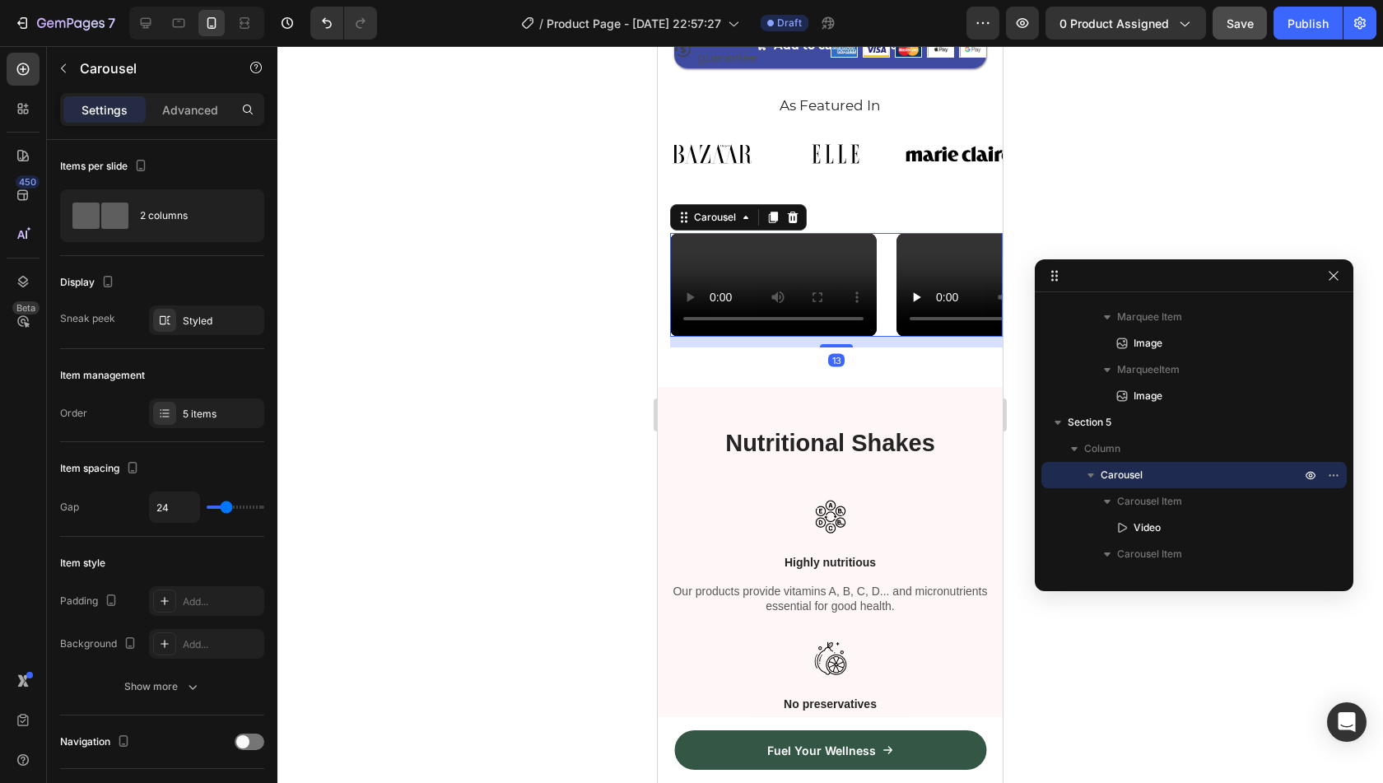
click at [840, 337] on div "Video Video Video Video Video Carousel 13" at bounding box center [836, 285] width 333 height 104
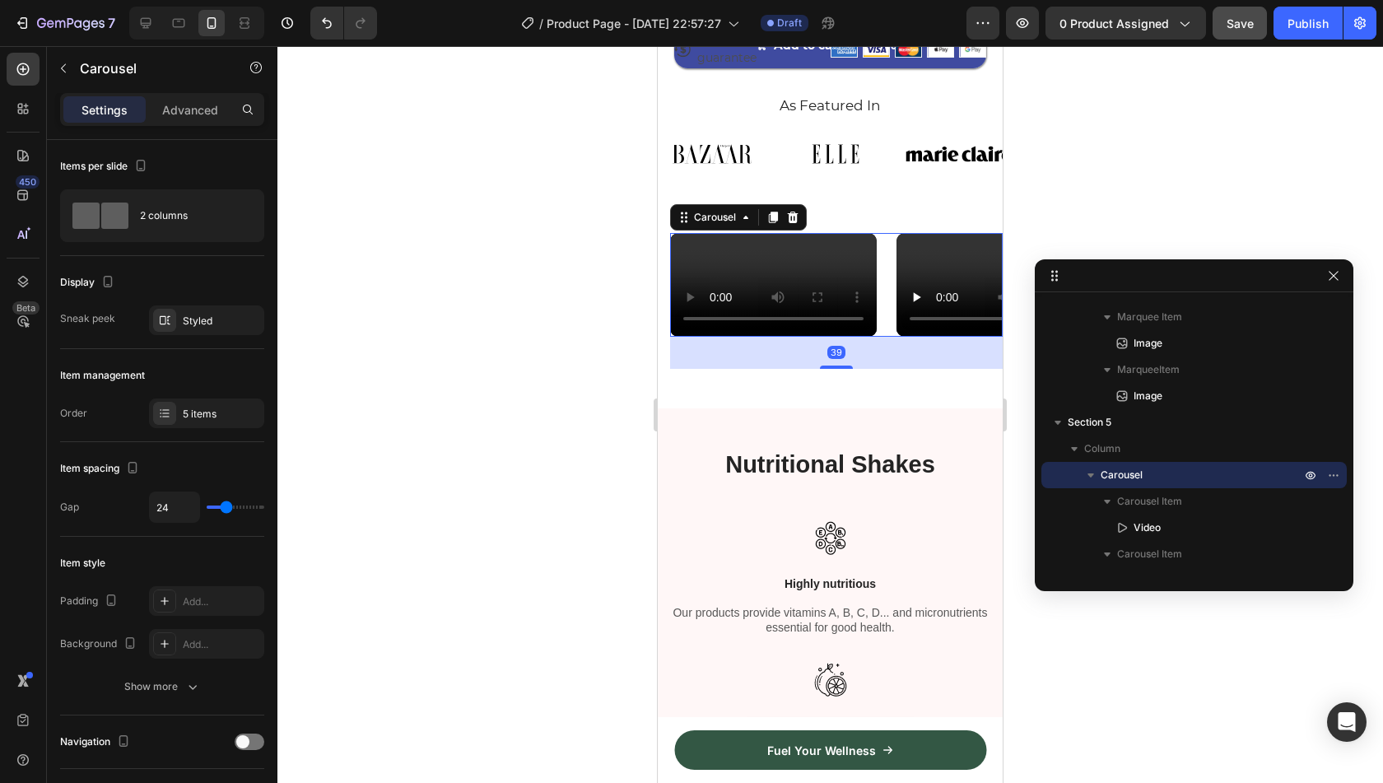
click at [875, 369] on div "39" at bounding box center [836, 353] width 333 height 32
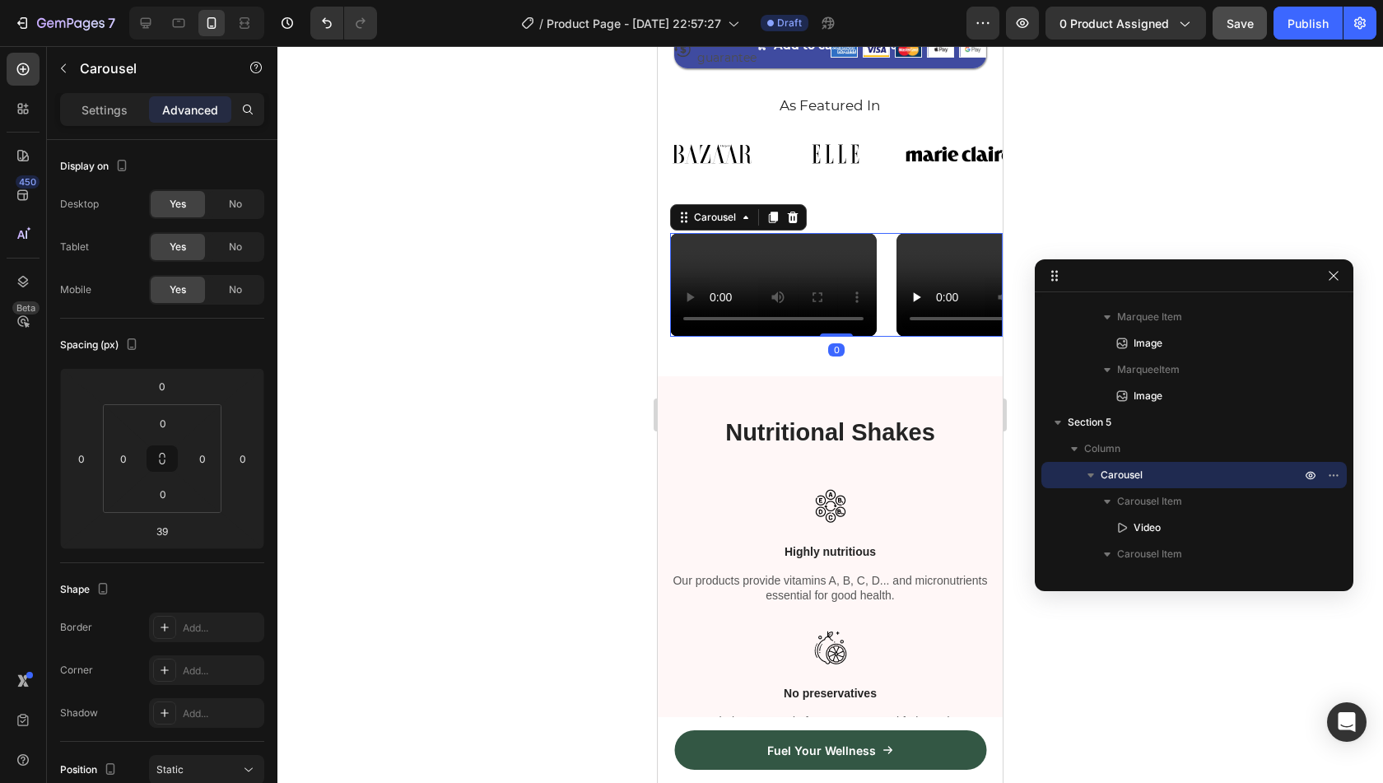
click at [828, 337] on div "Video Video Video Video Video Carousel 0" at bounding box center [836, 285] width 333 height 104
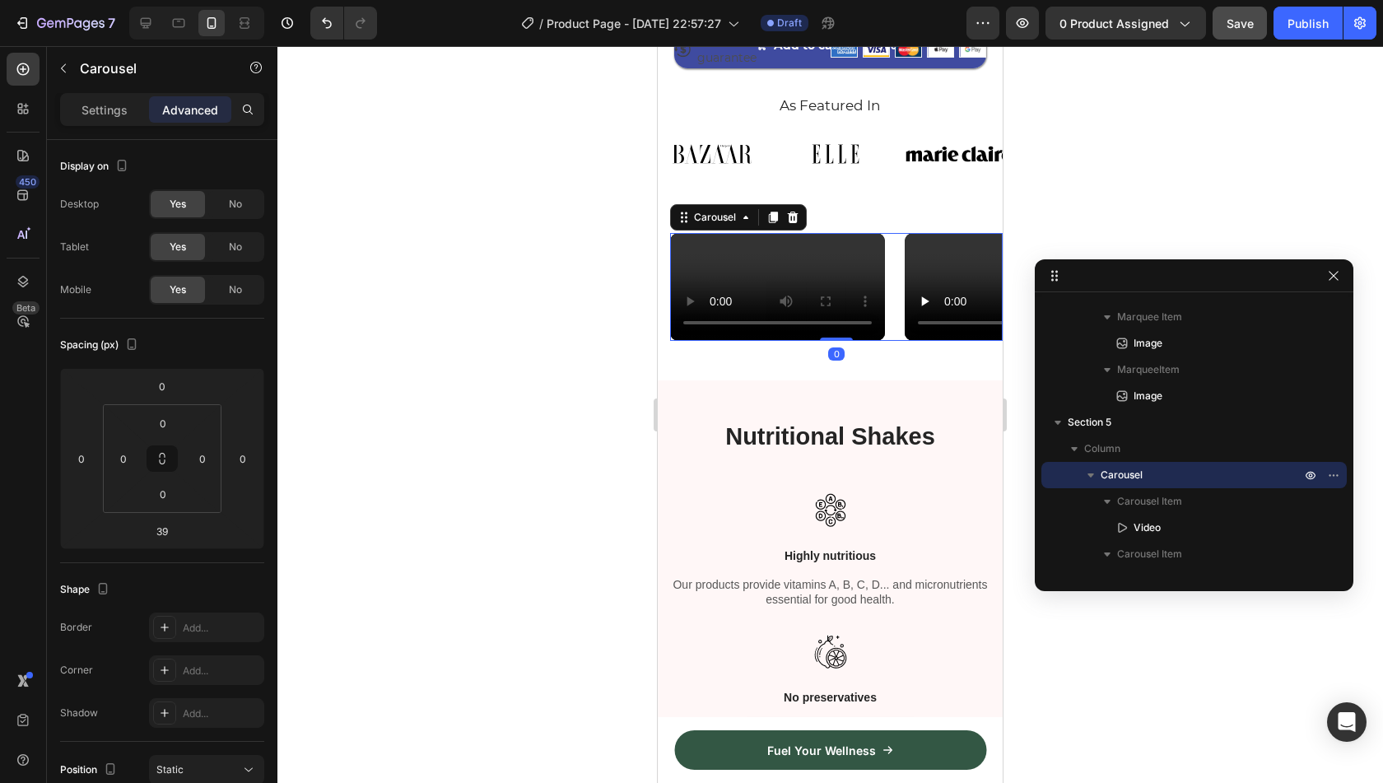
type input "0"
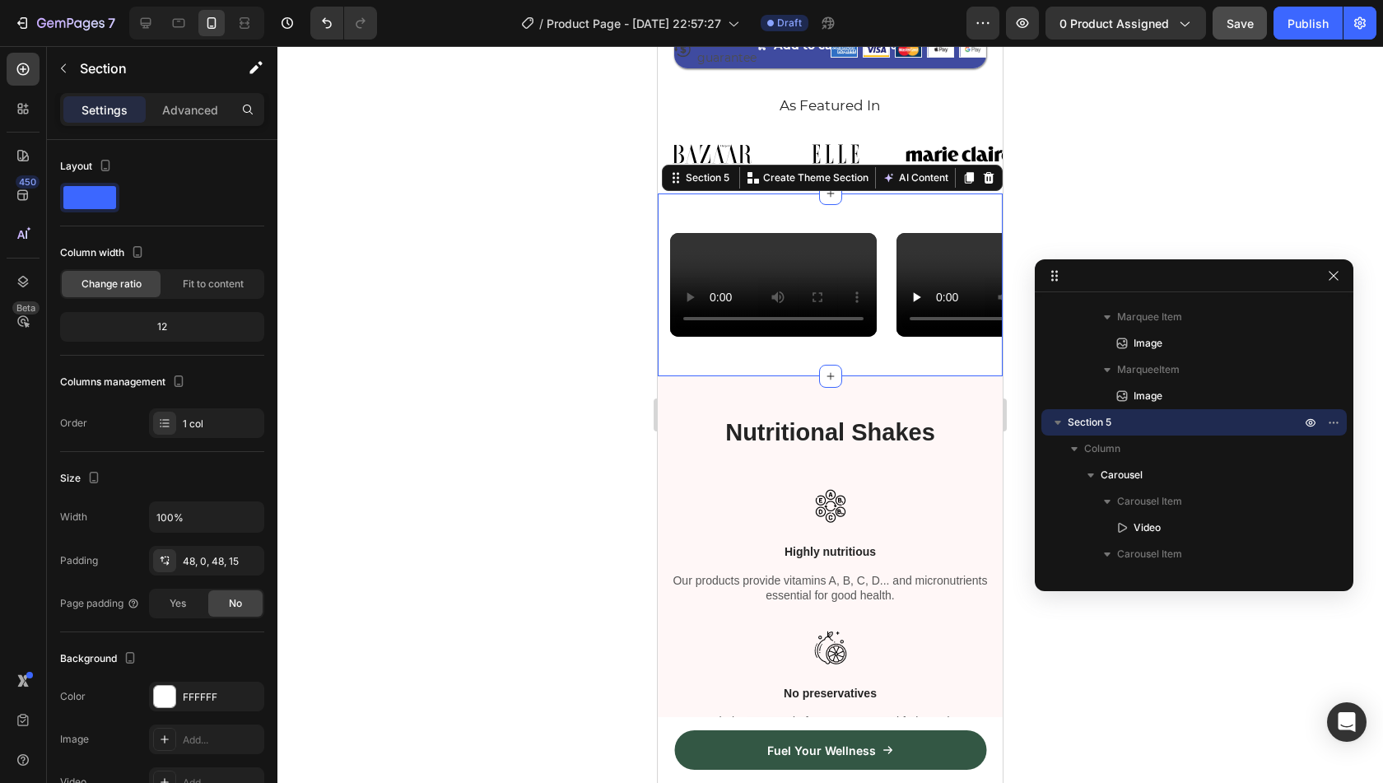
click at [892, 376] on div "Video Video Video Video Video Carousel Section 5 Create Theme Section AI Conten…" at bounding box center [830, 284] width 345 height 183
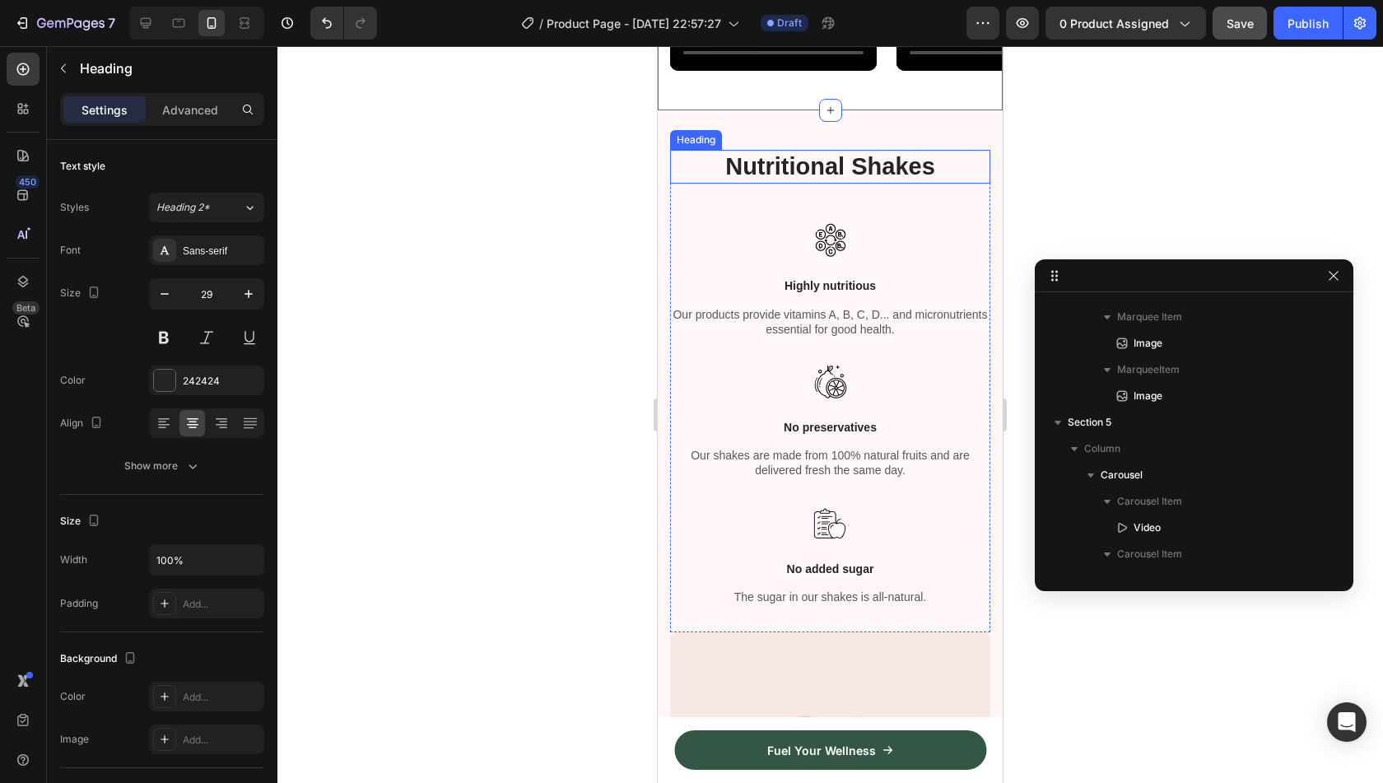
scroll to position [2656, 0]
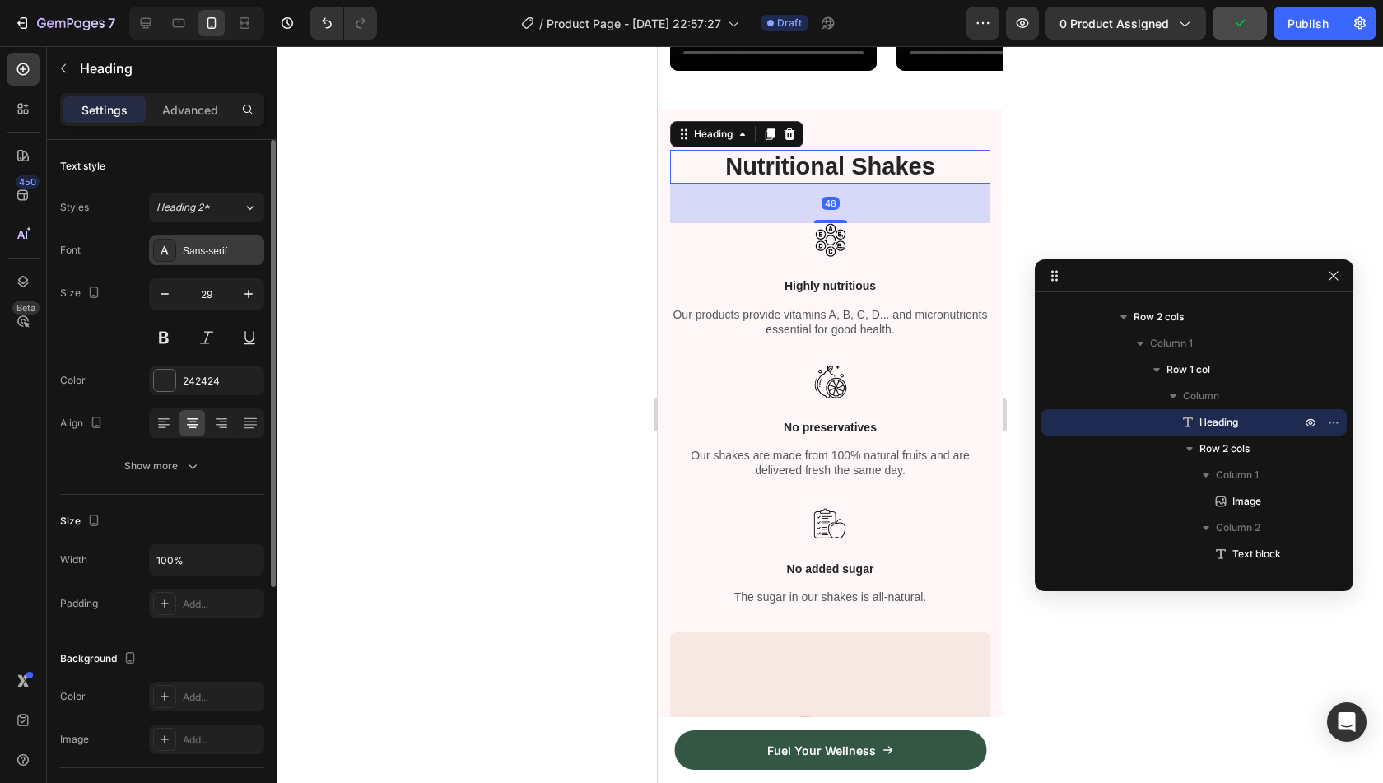
click at [215, 257] on div "Sans-serif" at bounding box center [221, 251] width 77 height 15
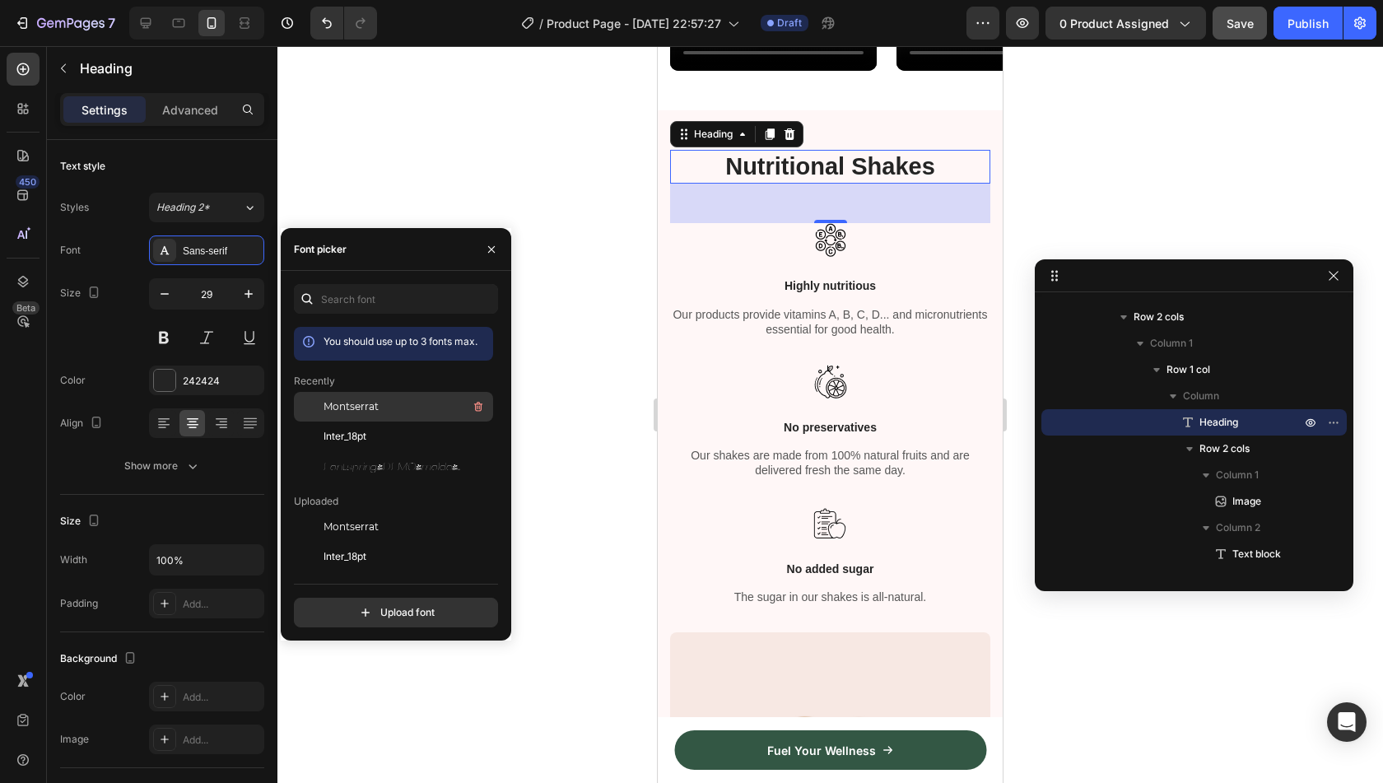
click at [369, 404] on span "Montserrat" at bounding box center [351, 406] width 55 height 15
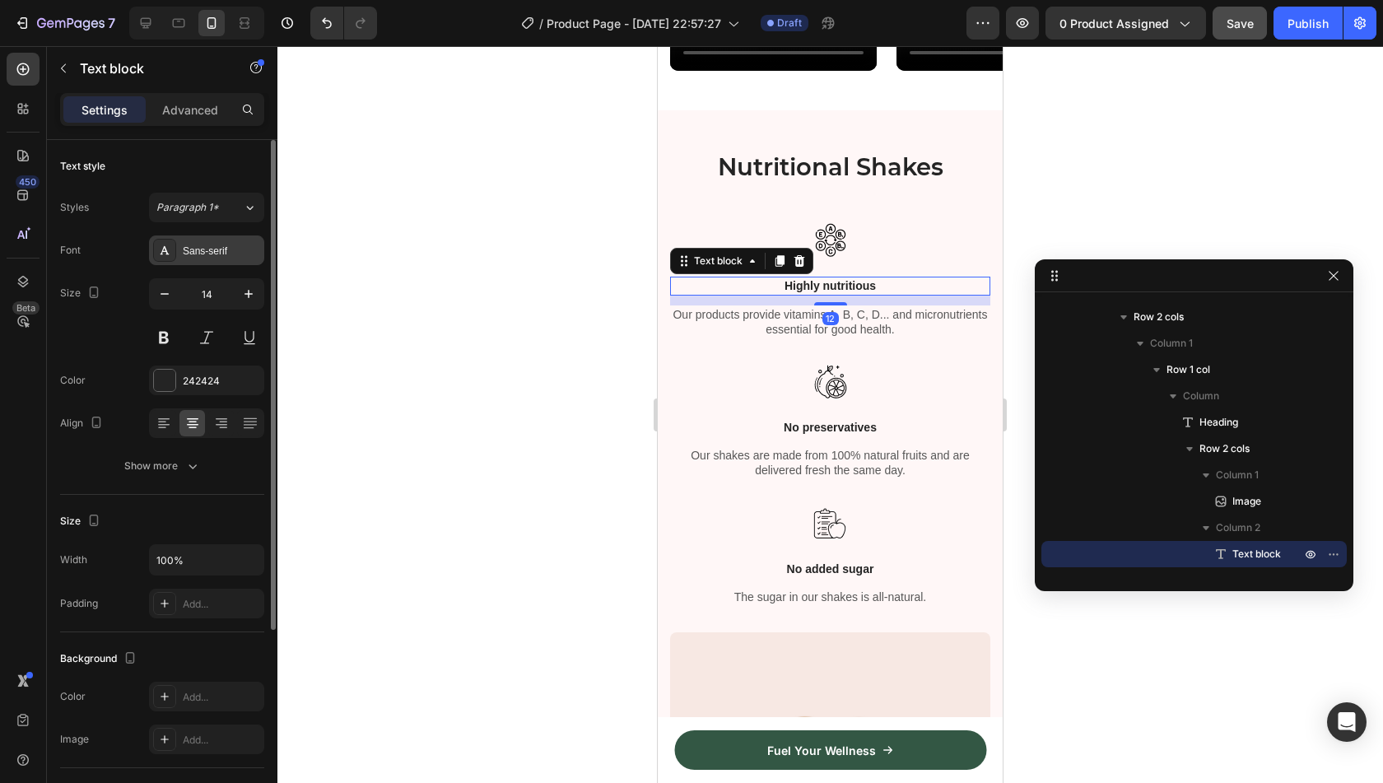
click at [209, 248] on div "Sans-serif" at bounding box center [221, 251] width 77 height 15
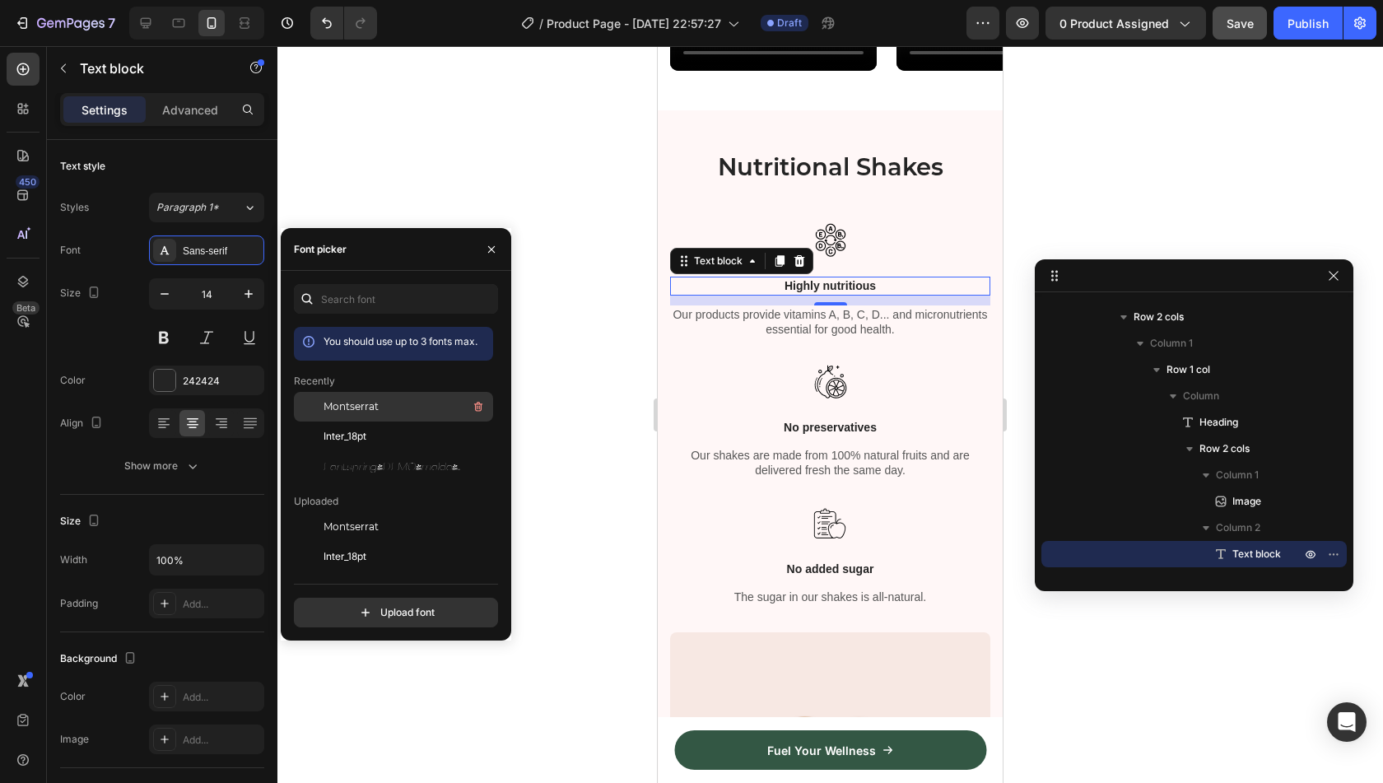
click at [371, 512] on div "Montserrat" at bounding box center [393, 527] width 199 height 30
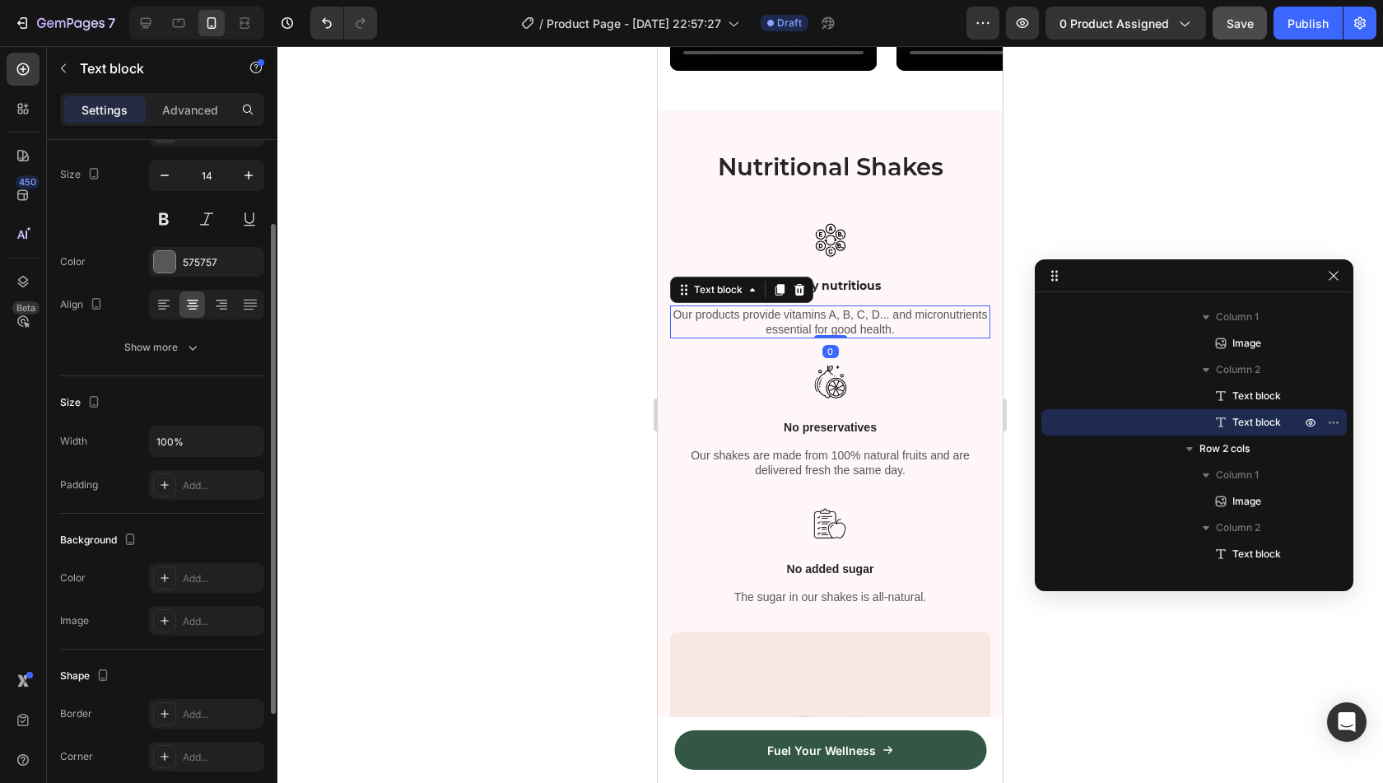
scroll to position [0, 0]
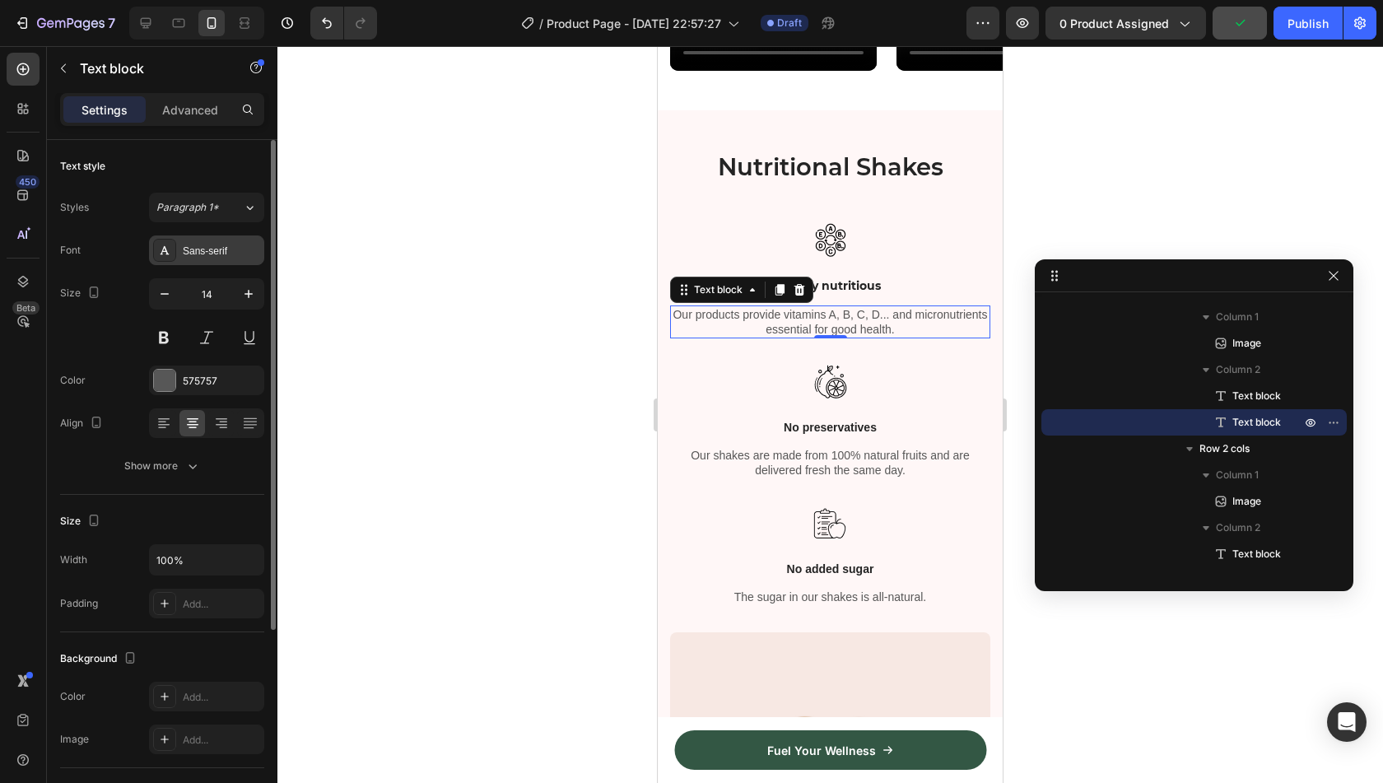
click at [219, 246] on div "Sans-serif" at bounding box center [221, 251] width 77 height 15
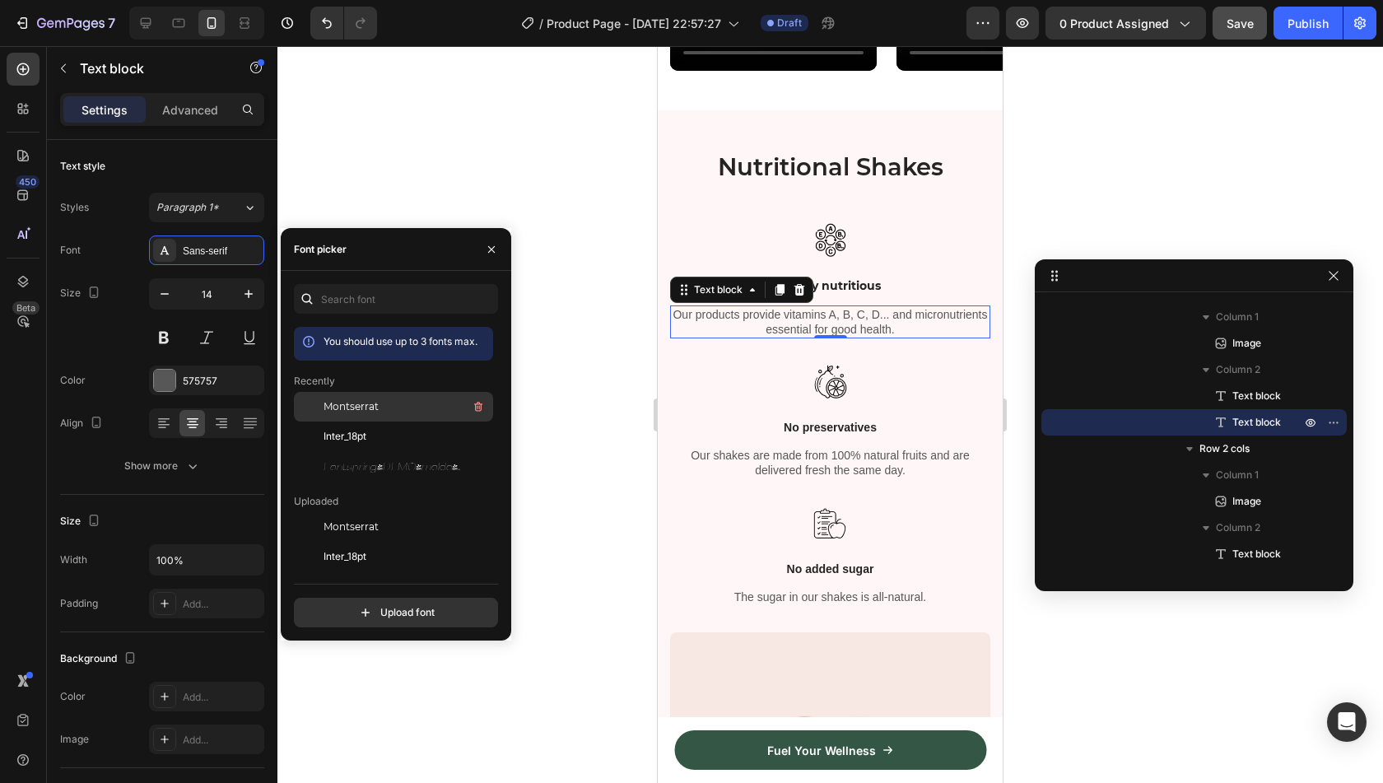
click at [358, 512] on div "Montserrat" at bounding box center [393, 527] width 199 height 30
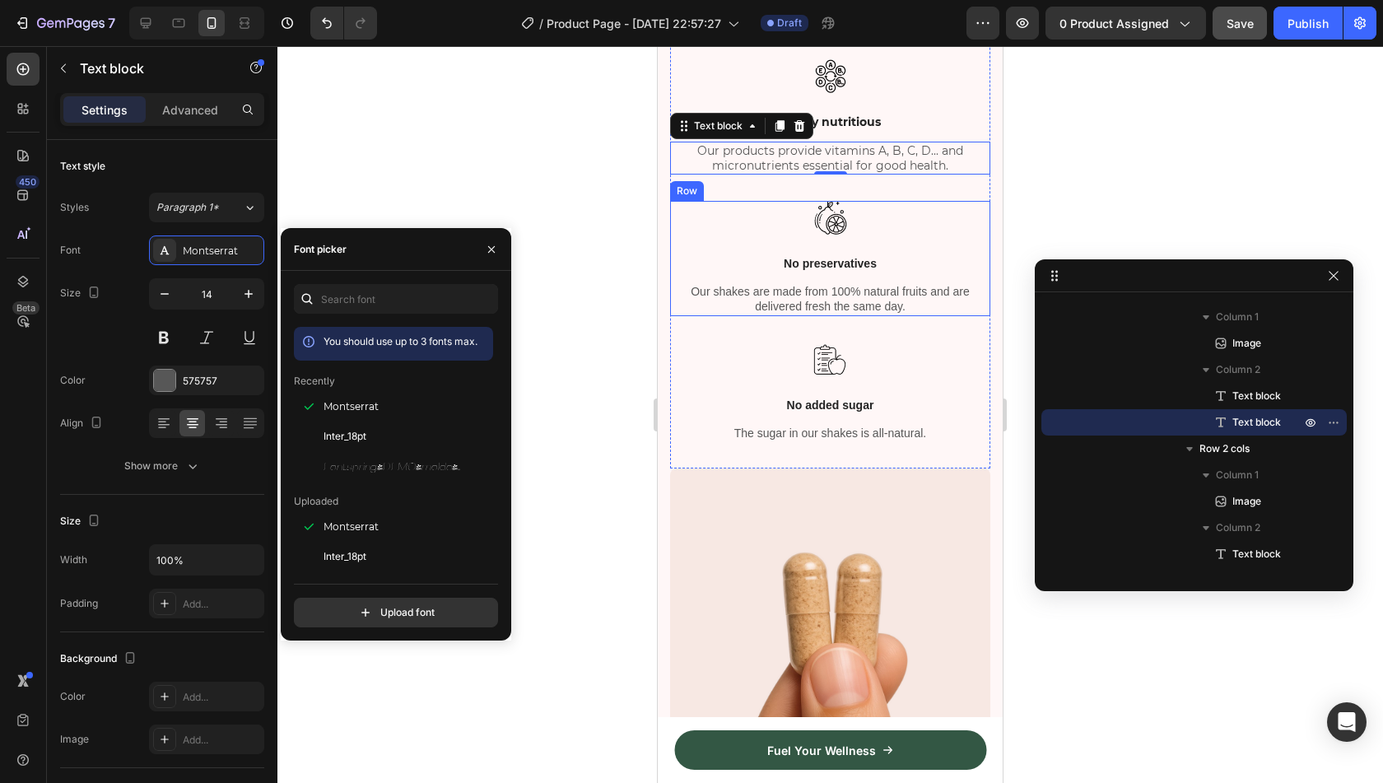
scroll to position [1161, 0]
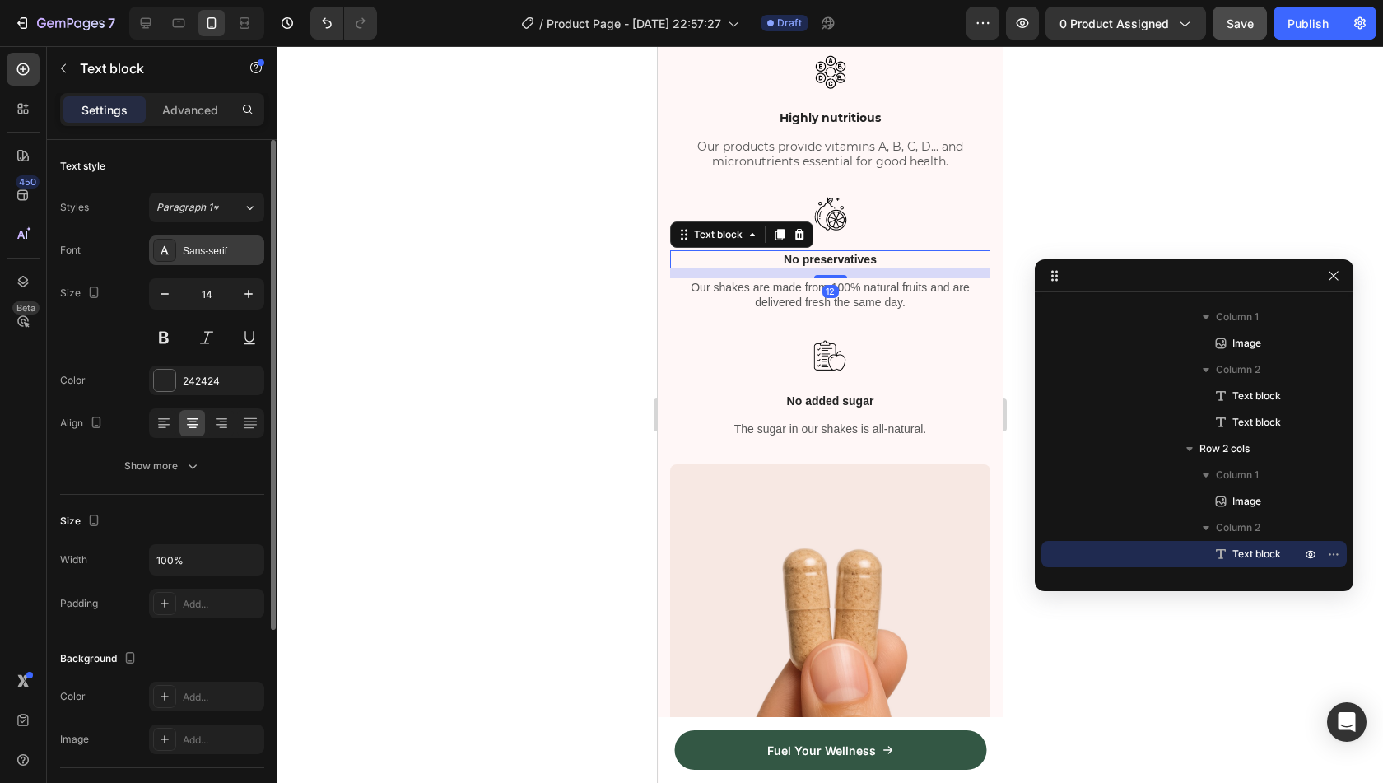
click at [207, 254] on div "Sans-serif" at bounding box center [221, 251] width 77 height 15
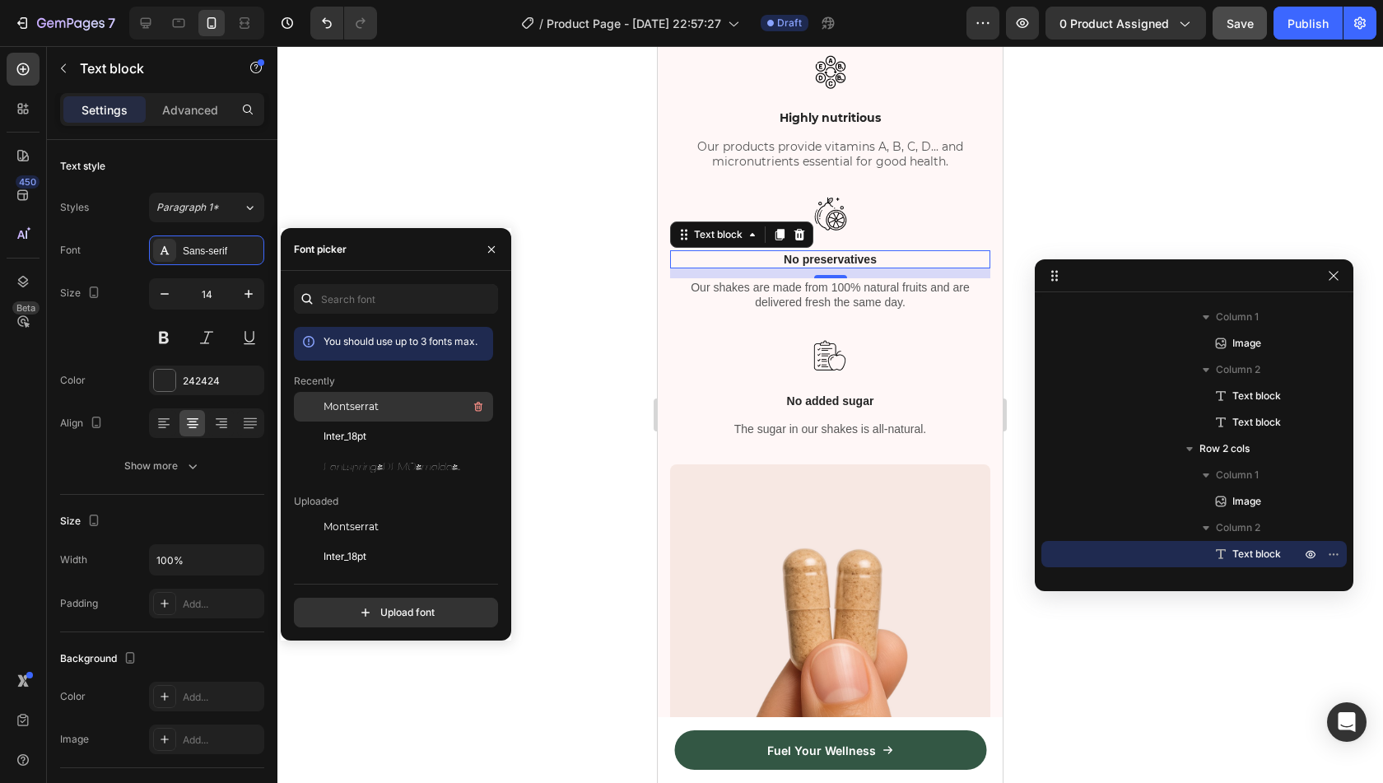
click at [369, 512] on div "Montserrat" at bounding box center [393, 527] width 199 height 30
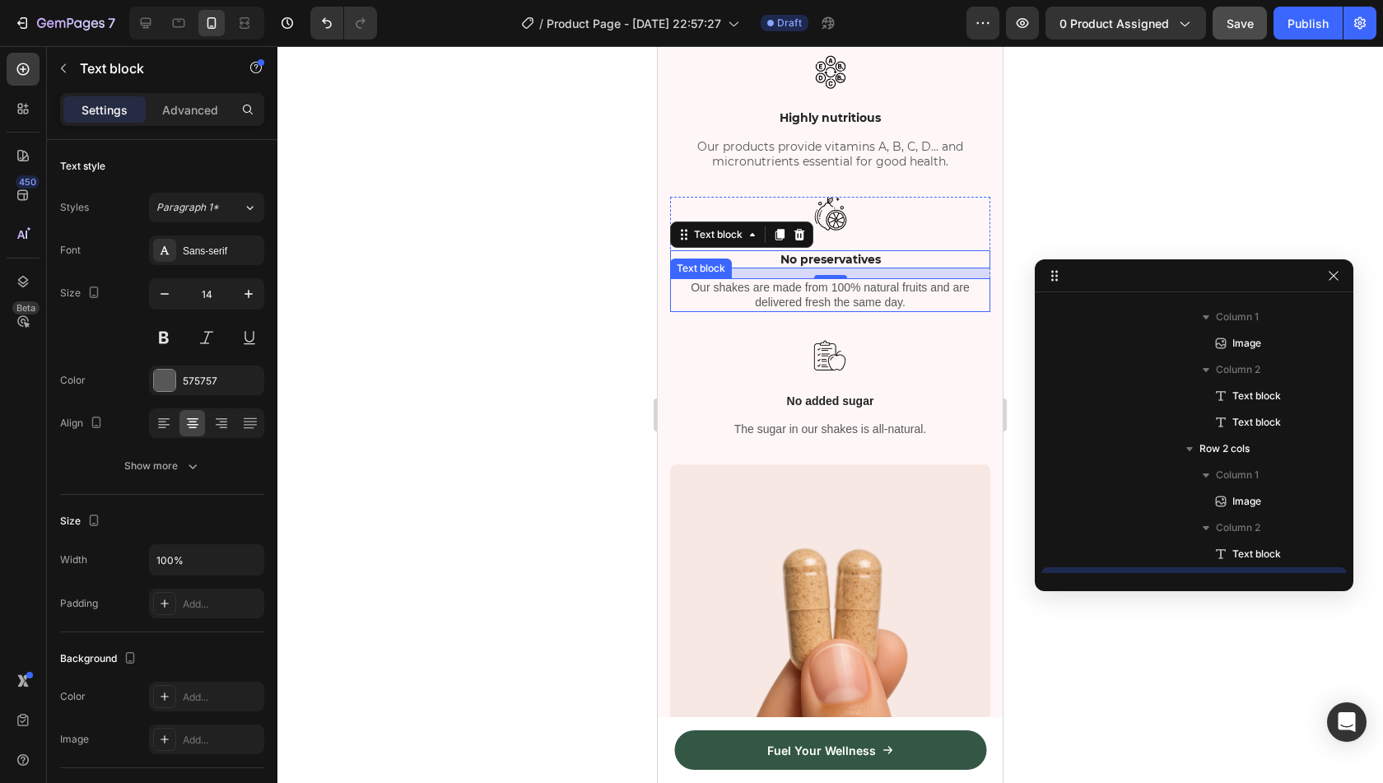
scroll to position [2972, 0]
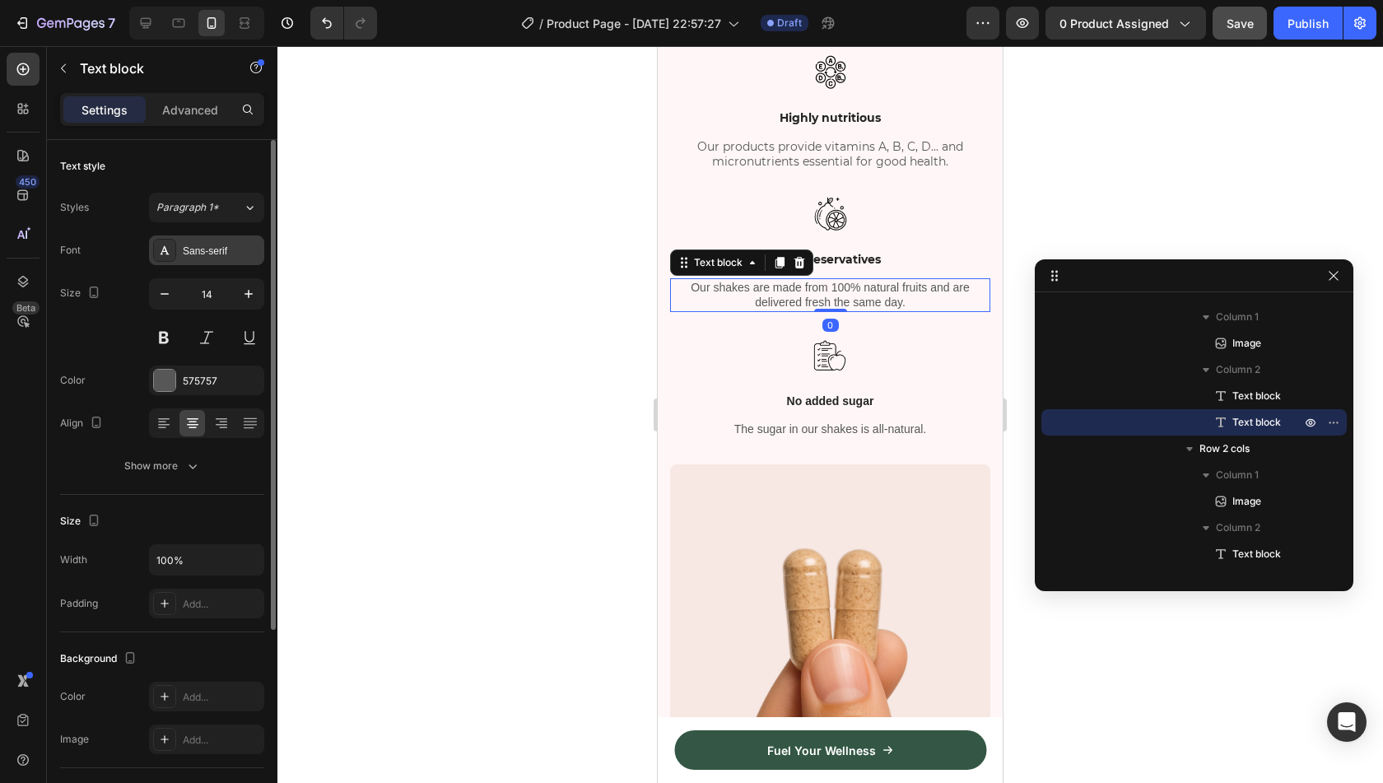
click at [200, 254] on div "Sans-serif" at bounding box center [221, 251] width 77 height 15
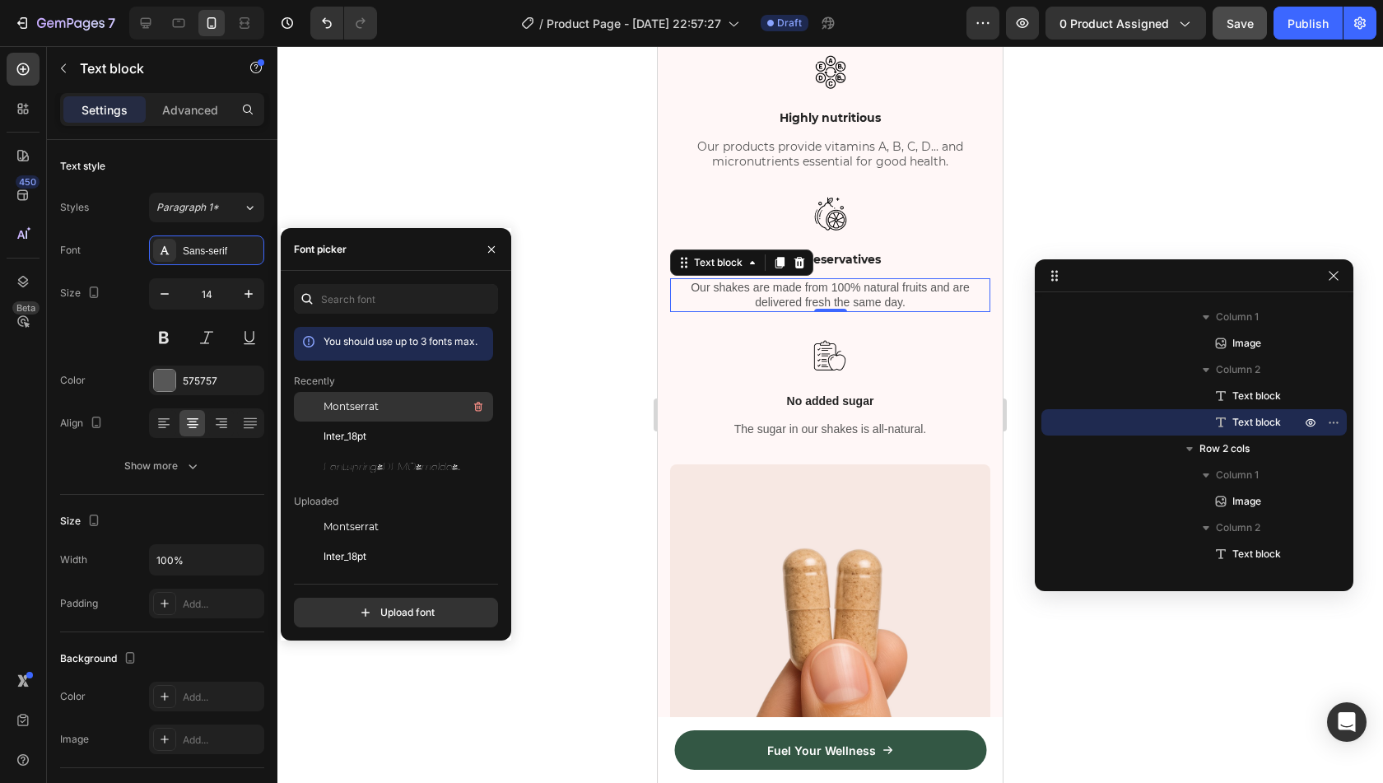
click at [356, 404] on span "Montserrat" at bounding box center [351, 406] width 55 height 15
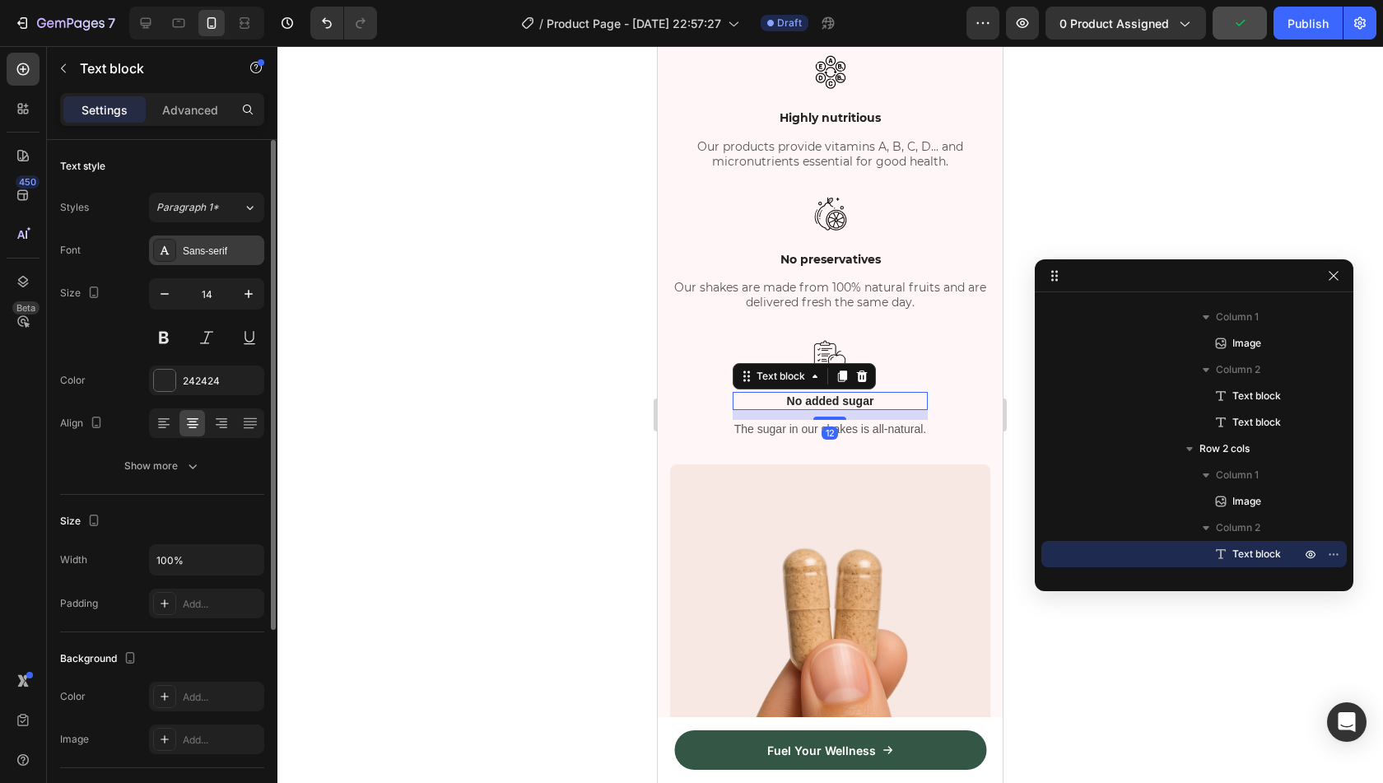
click at [200, 256] on div "Sans-serif" at bounding box center [221, 251] width 77 height 15
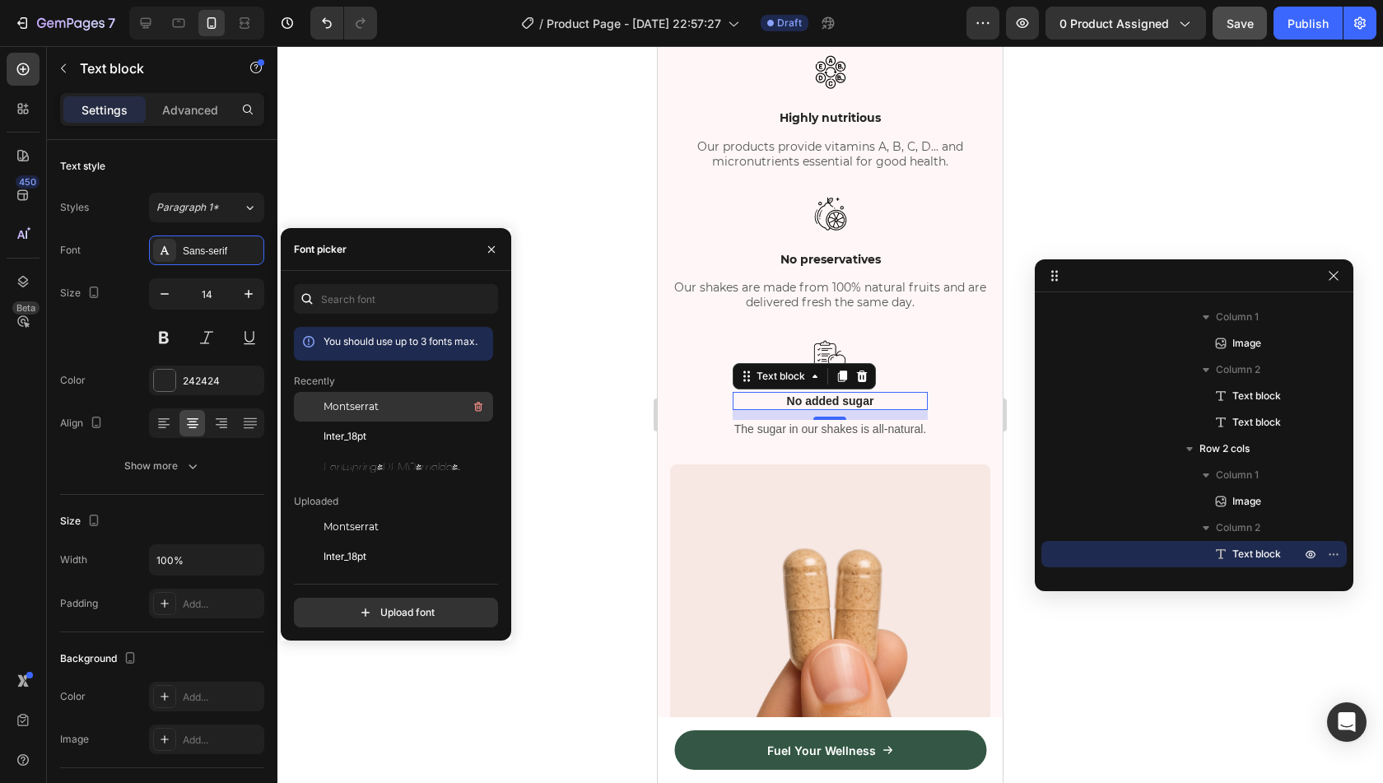
click at [359, 406] on span "Montserrat" at bounding box center [351, 406] width 55 height 15
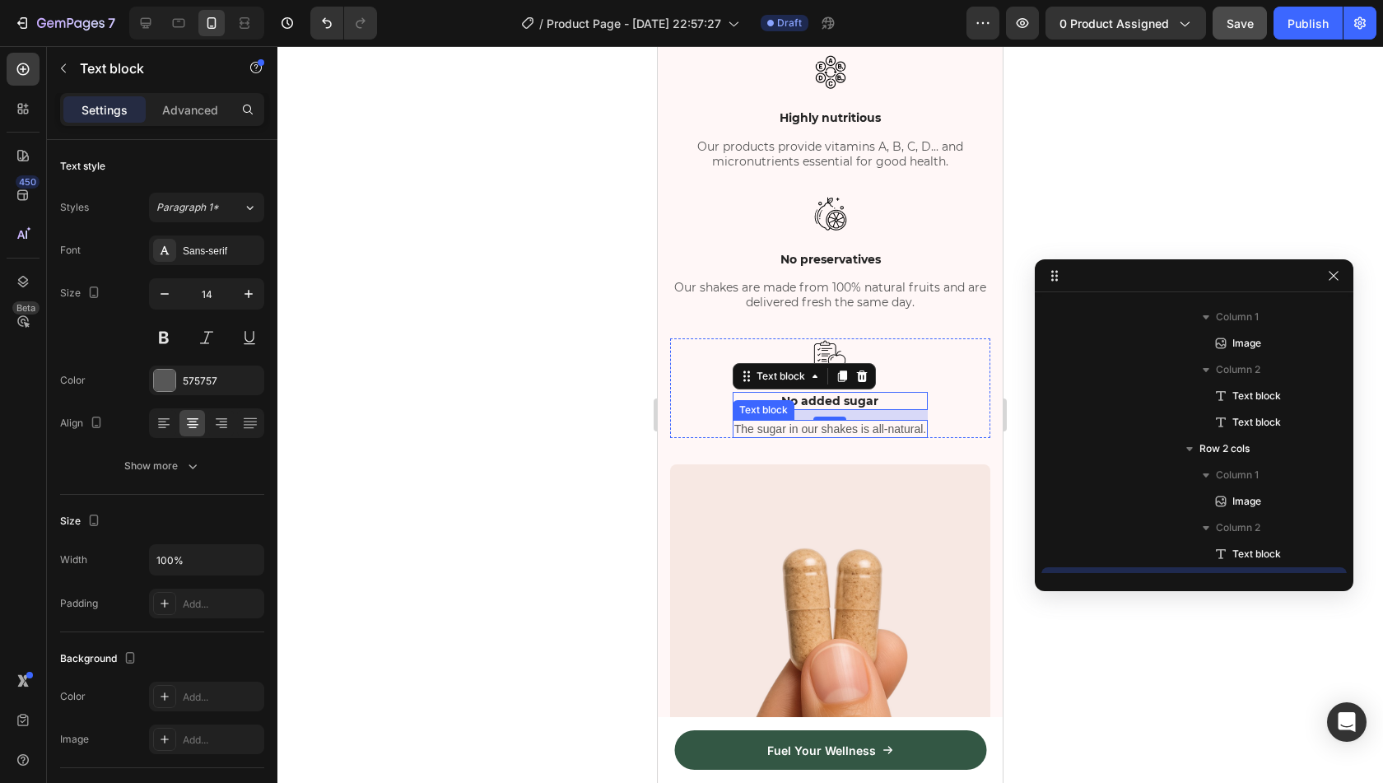
scroll to position [3130, 0]
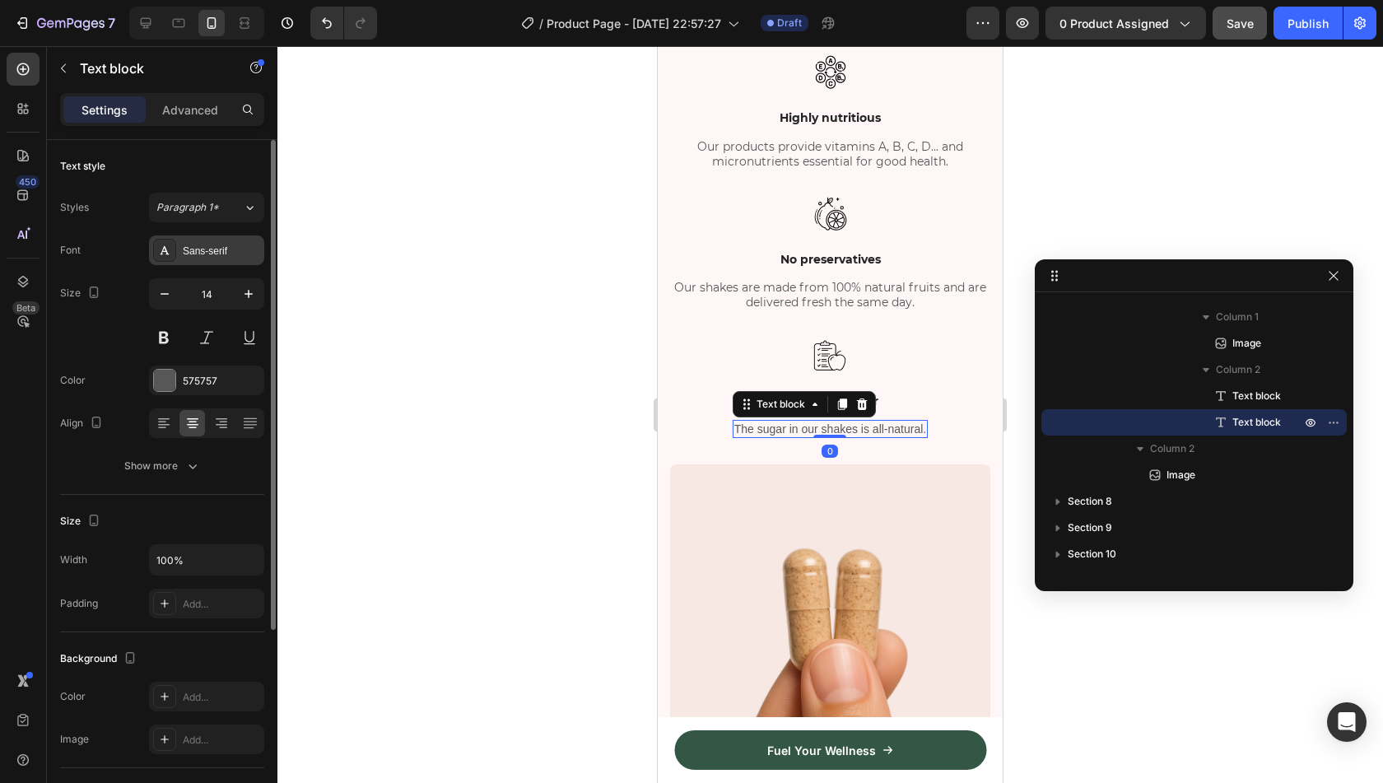
click at [209, 252] on div "Sans-serif" at bounding box center [221, 251] width 77 height 15
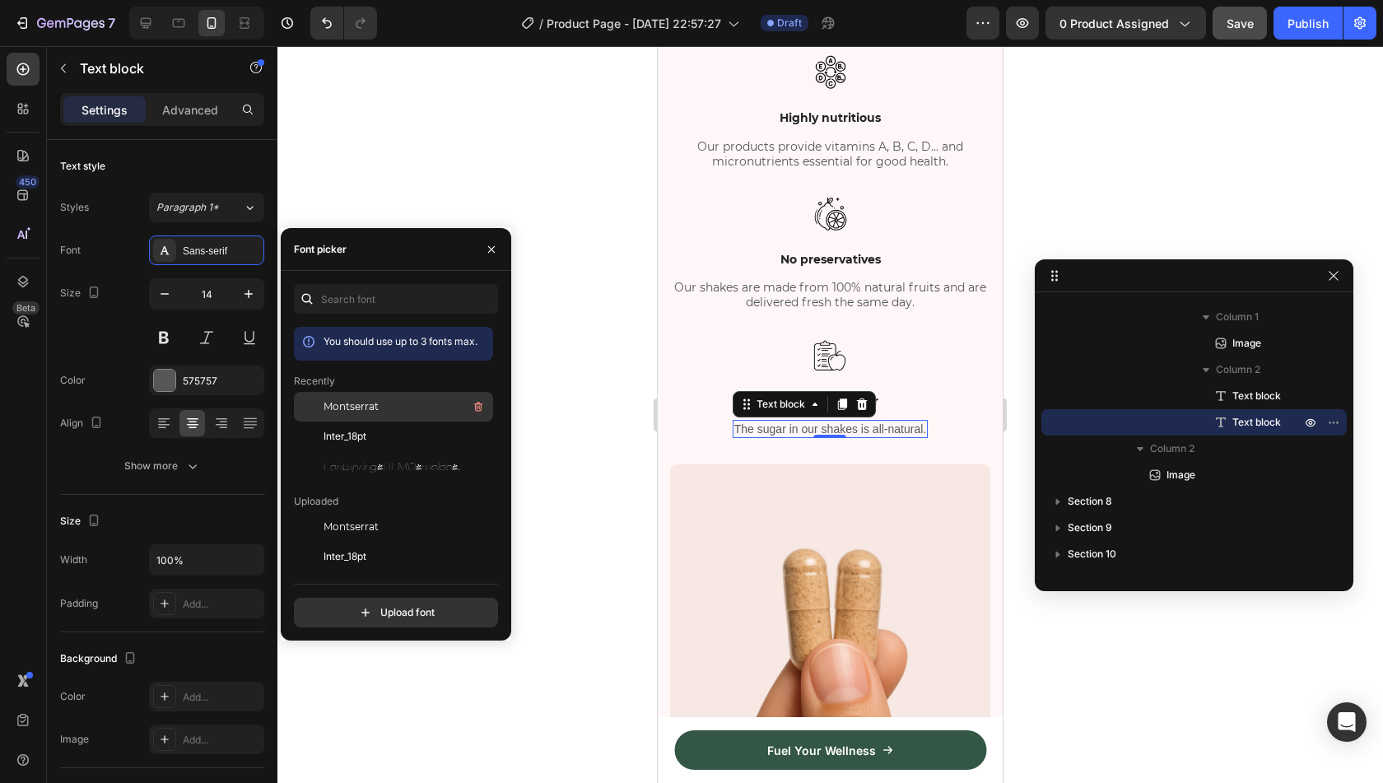
click at [357, 406] on span "Montserrat" at bounding box center [351, 406] width 55 height 15
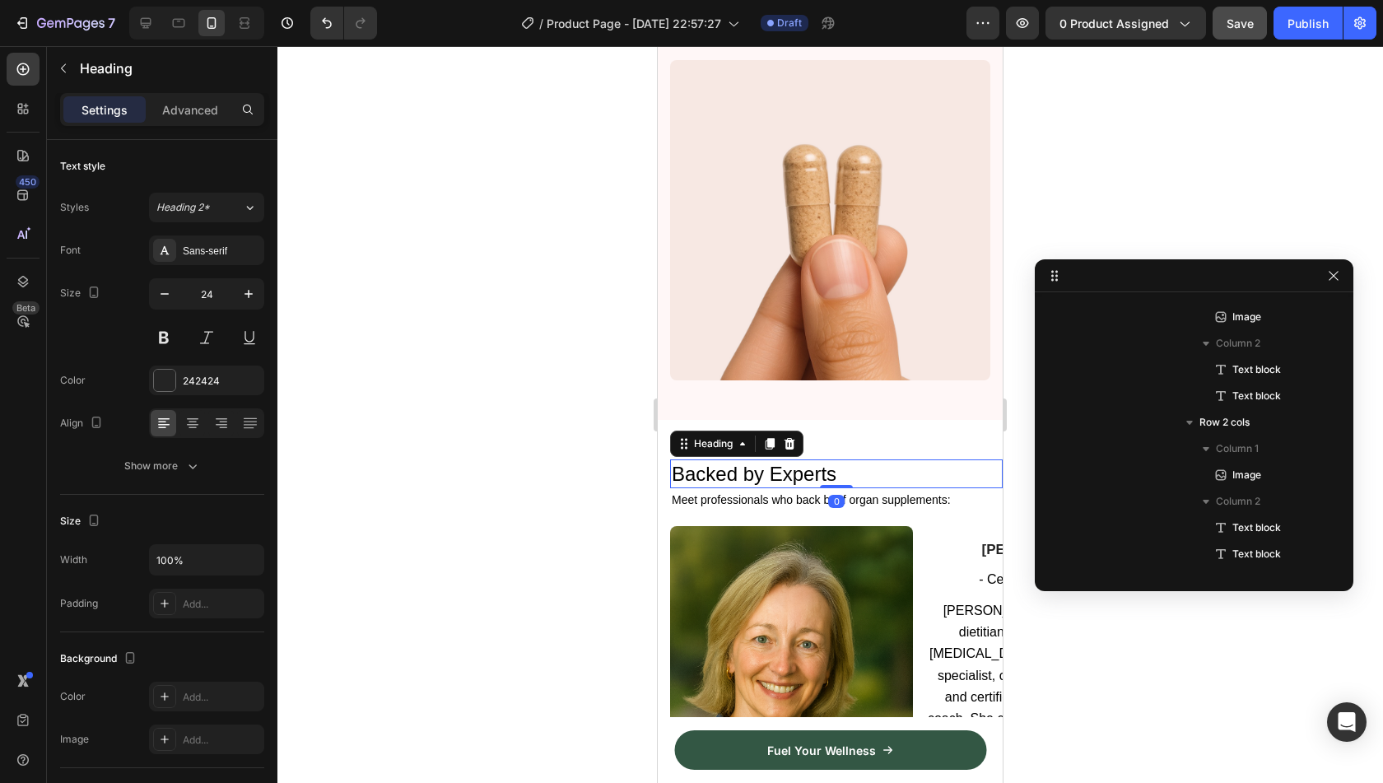
scroll to position [3314, 0]
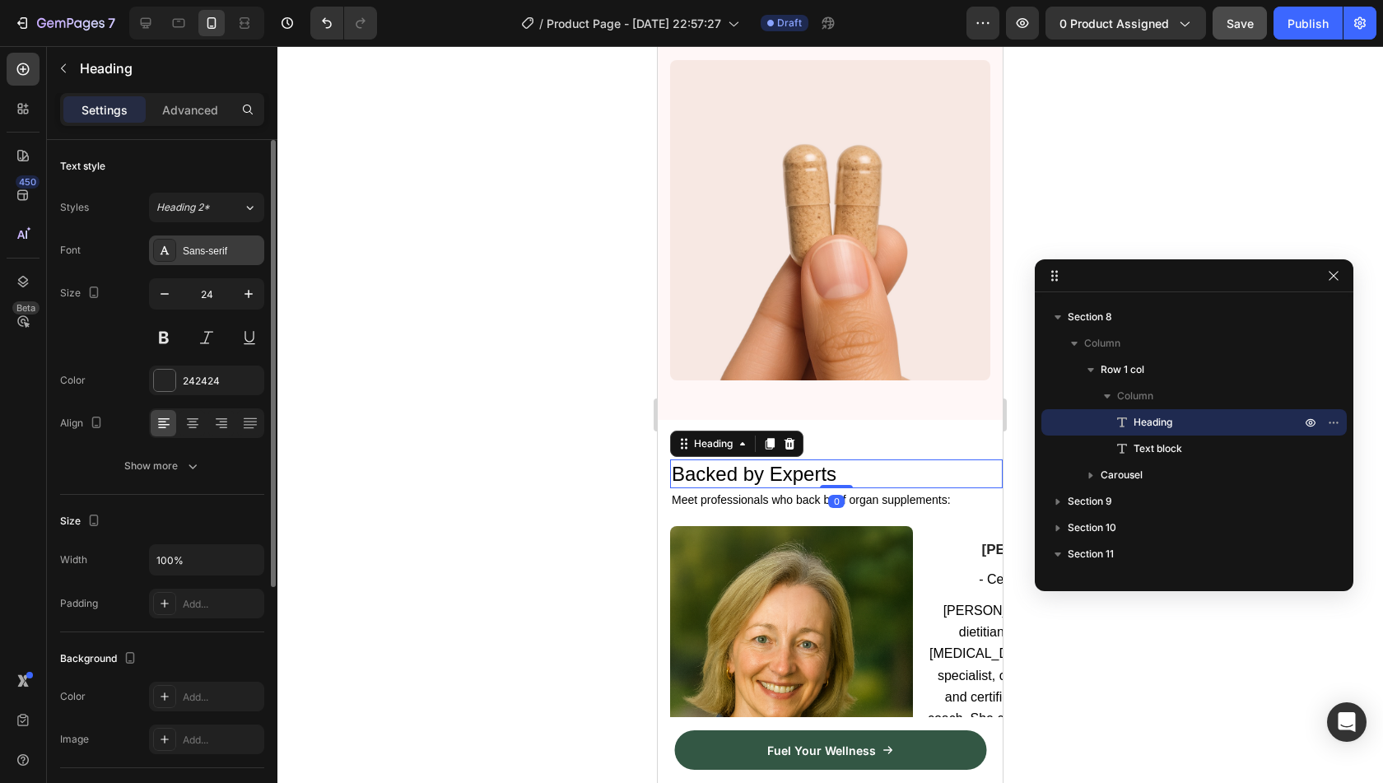
click at [198, 241] on div "Sans-serif" at bounding box center [206, 250] width 115 height 30
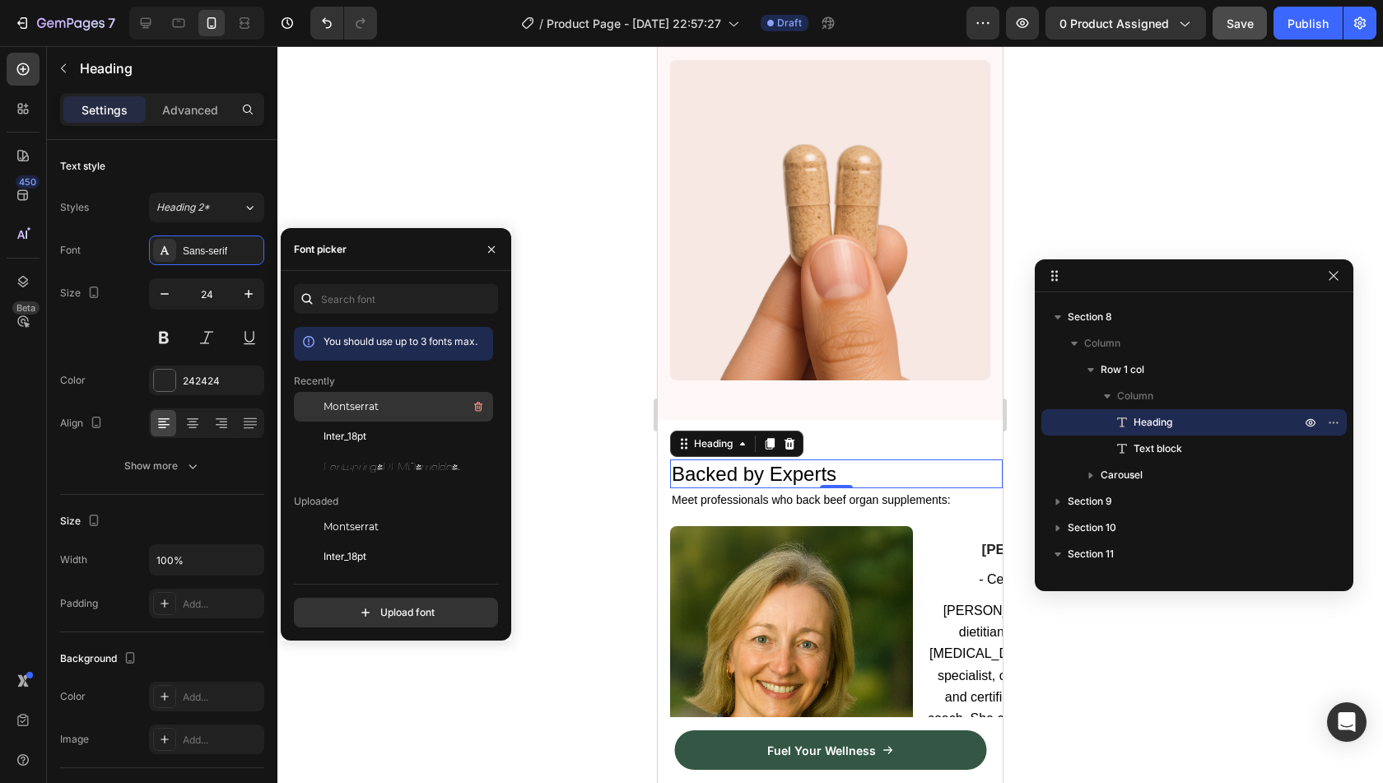
click at [358, 407] on span "Montserrat" at bounding box center [351, 406] width 55 height 15
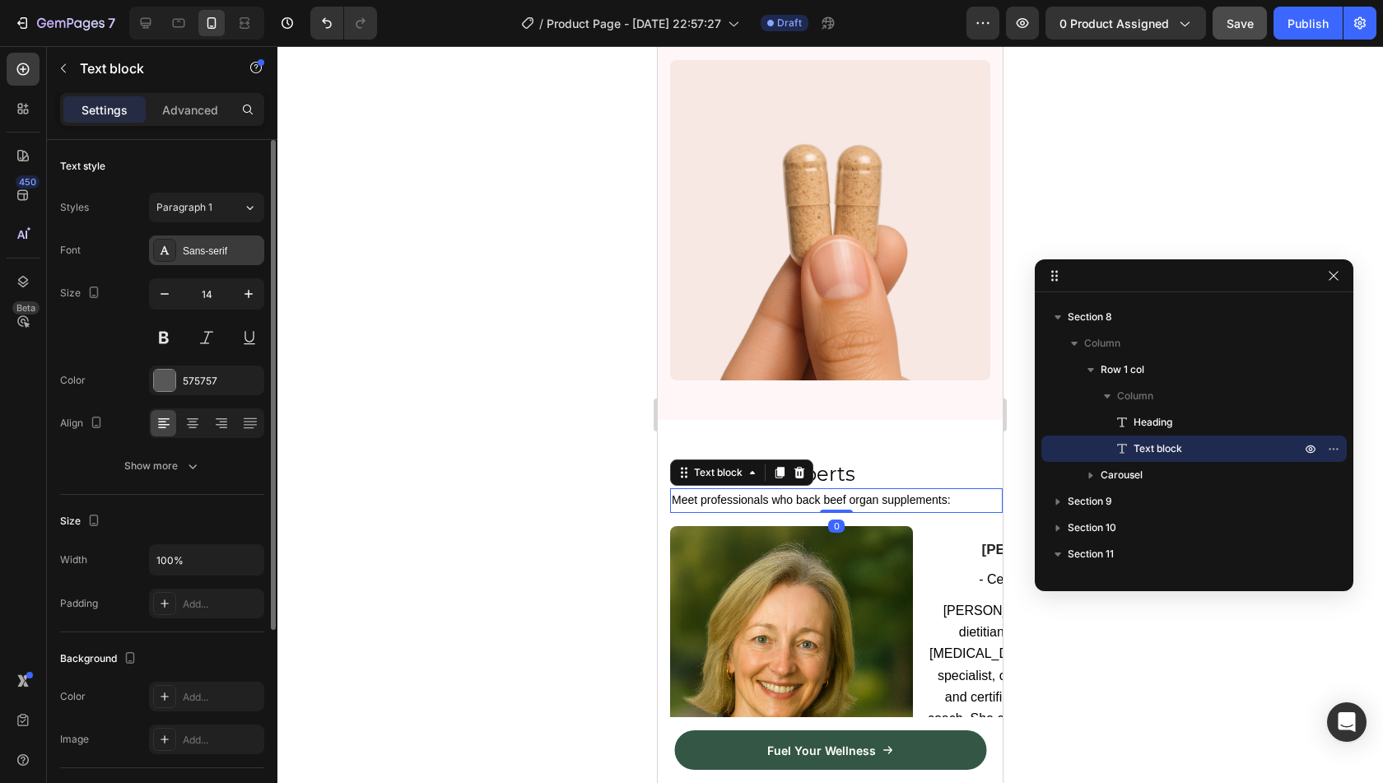
click at [190, 253] on div "Sans-serif" at bounding box center [221, 251] width 77 height 15
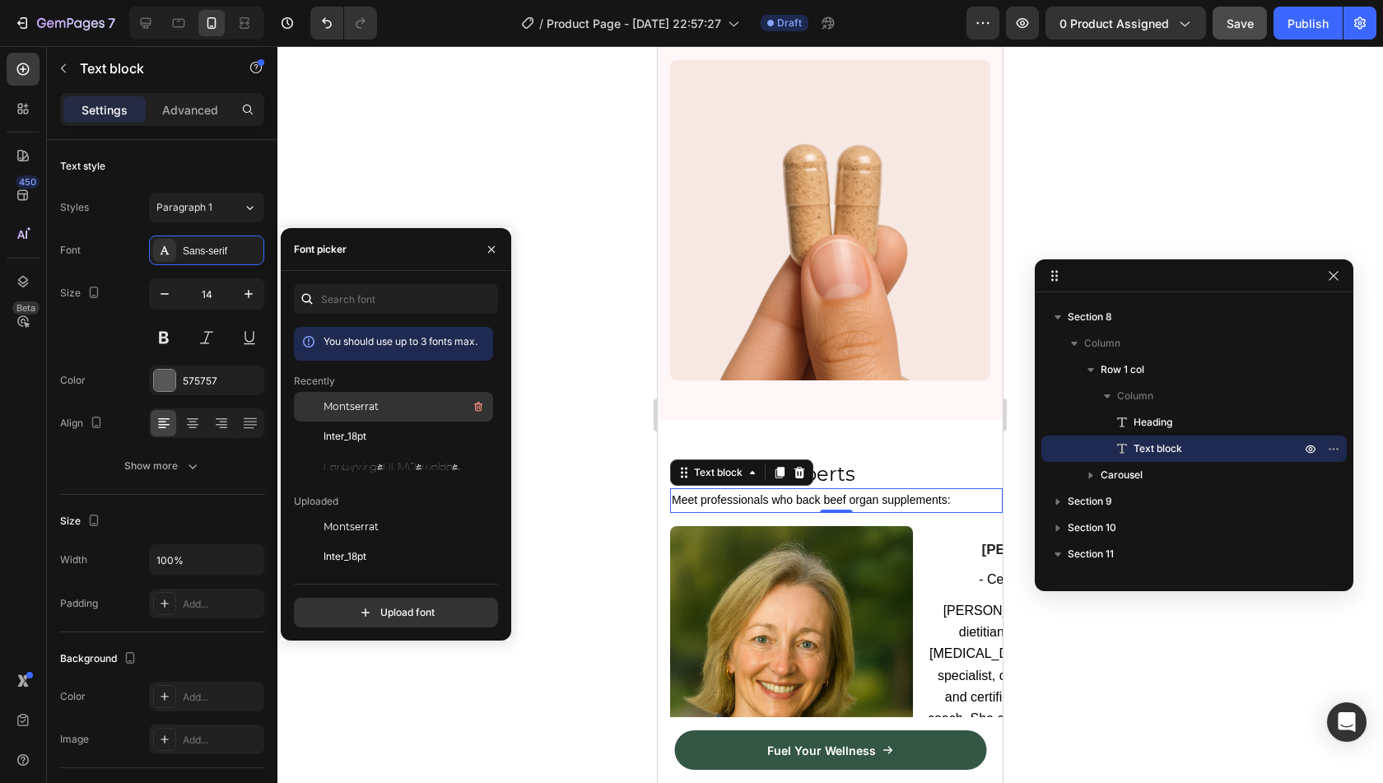
click at [354, 512] on div "Montserrat" at bounding box center [393, 527] width 199 height 30
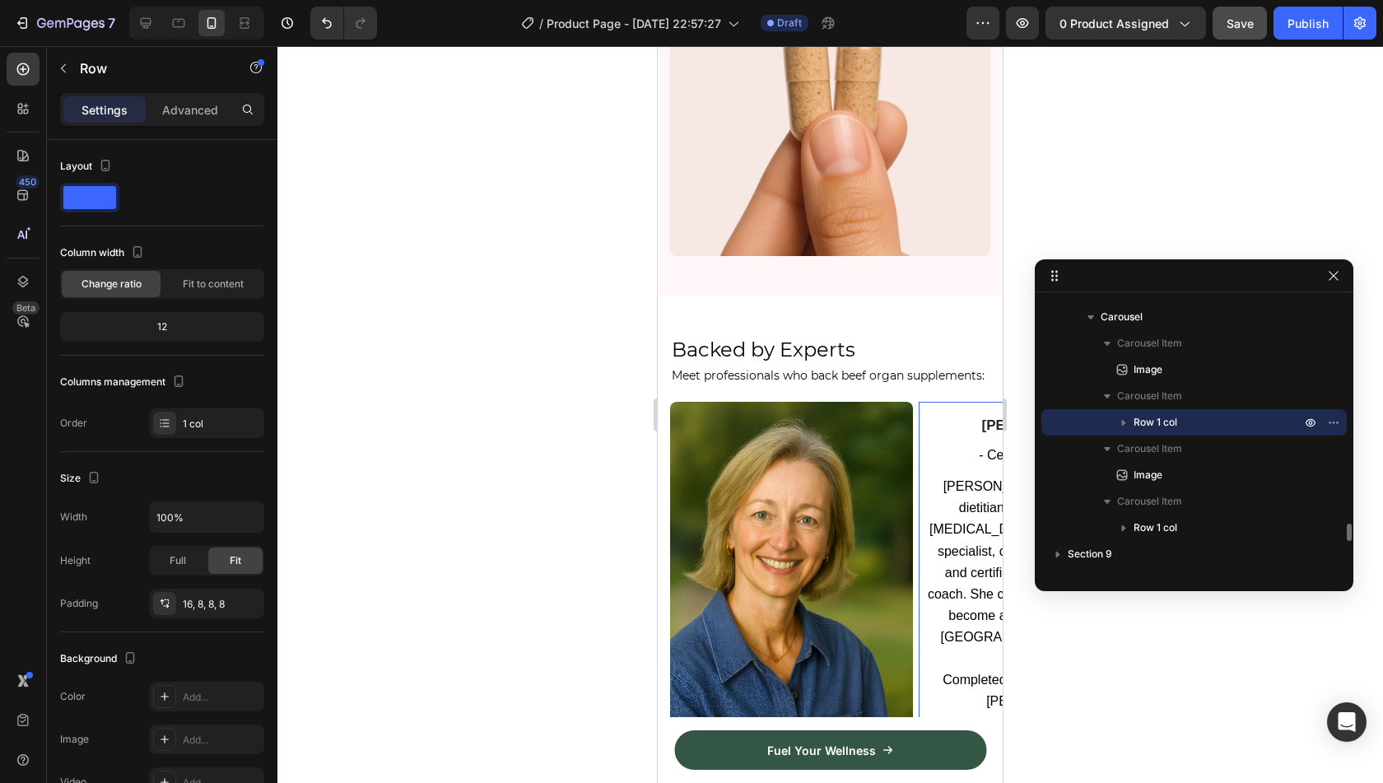
scroll to position [2009, 0]
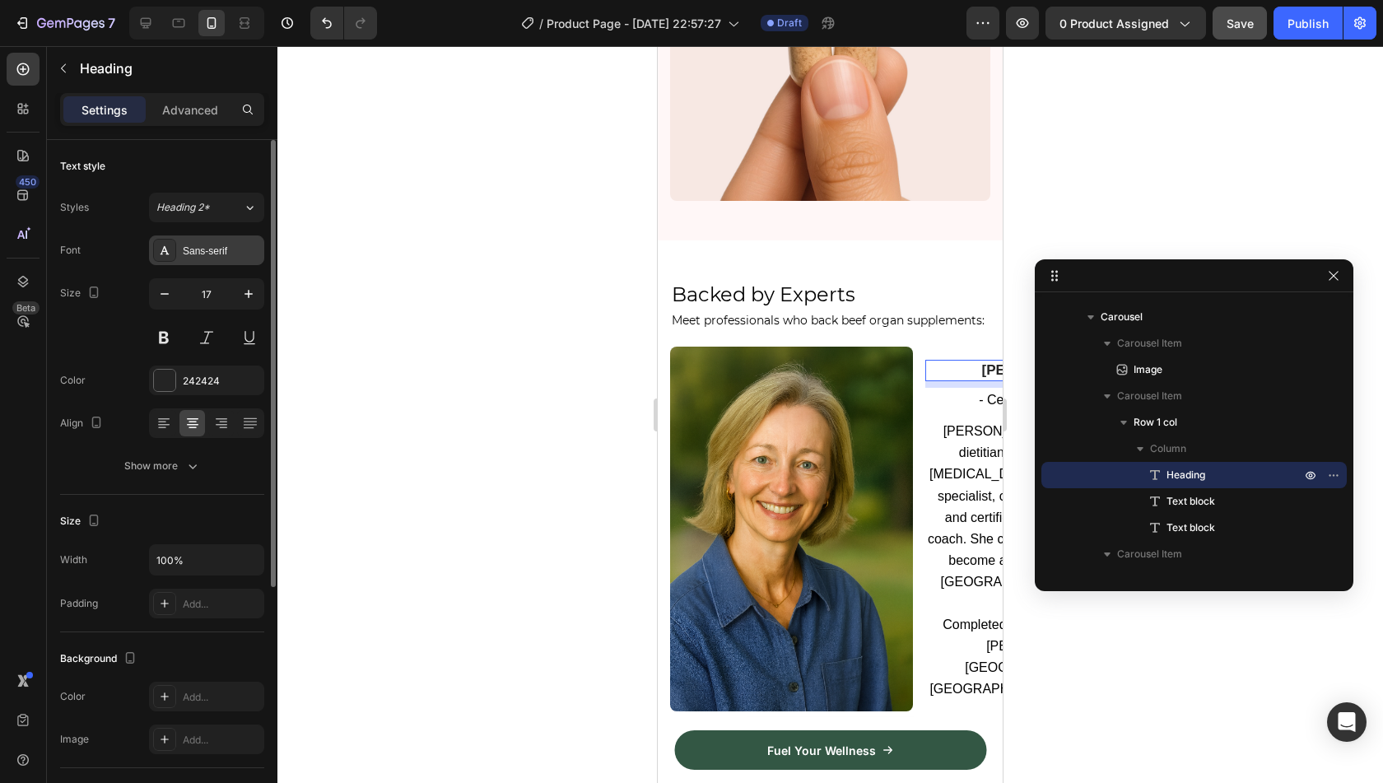
click at [206, 253] on div "Sans-serif" at bounding box center [221, 251] width 77 height 15
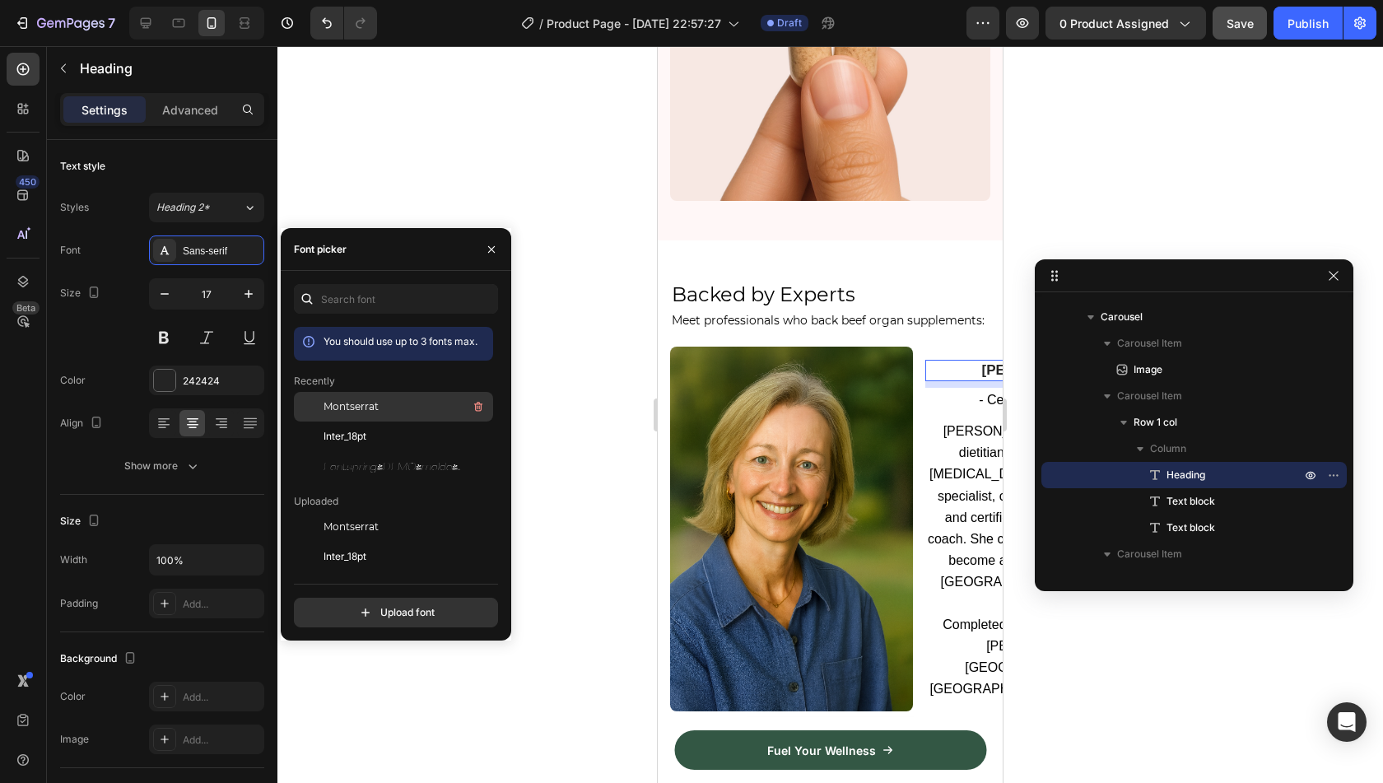
click at [380, 407] on div "Montserrat" at bounding box center [407, 407] width 166 height 20
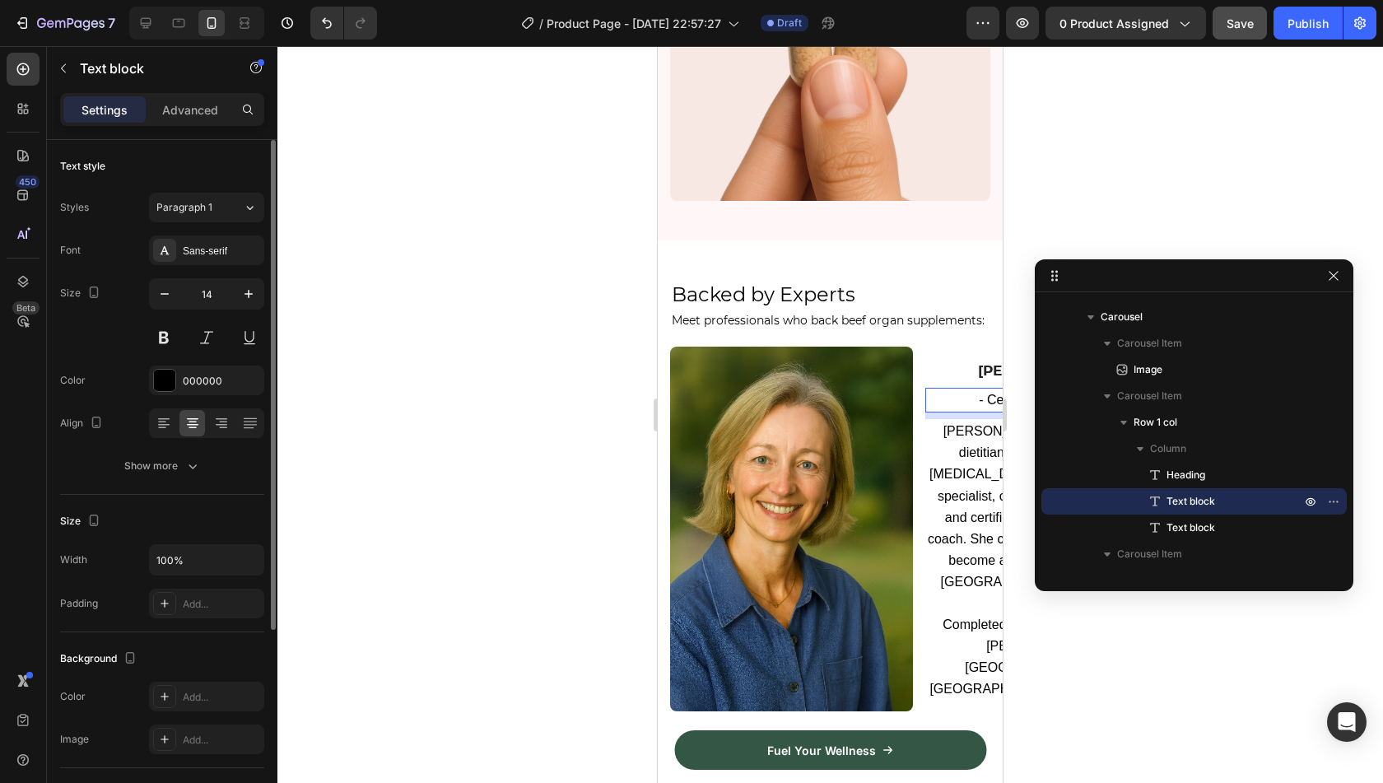
click at [195, 268] on div "Font Sans-serif Size 14 Color 000000 Align Show more" at bounding box center [162, 357] width 204 height 245
click at [206, 258] on div "Sans-serif" at bounding box center [206, 250] width 115 height 30
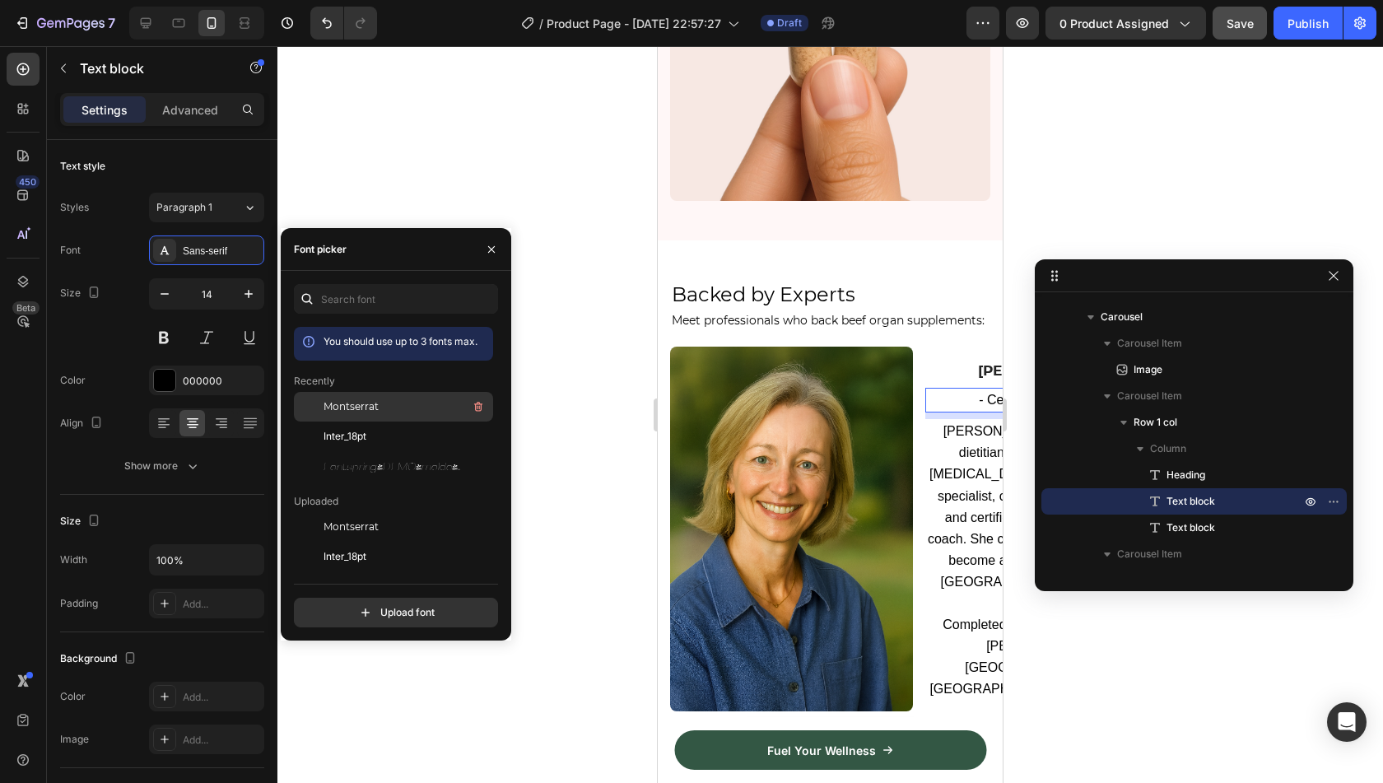
click at [349, 401] on span "Montserrat" at bounding box center [351, 406] width 55 height 15
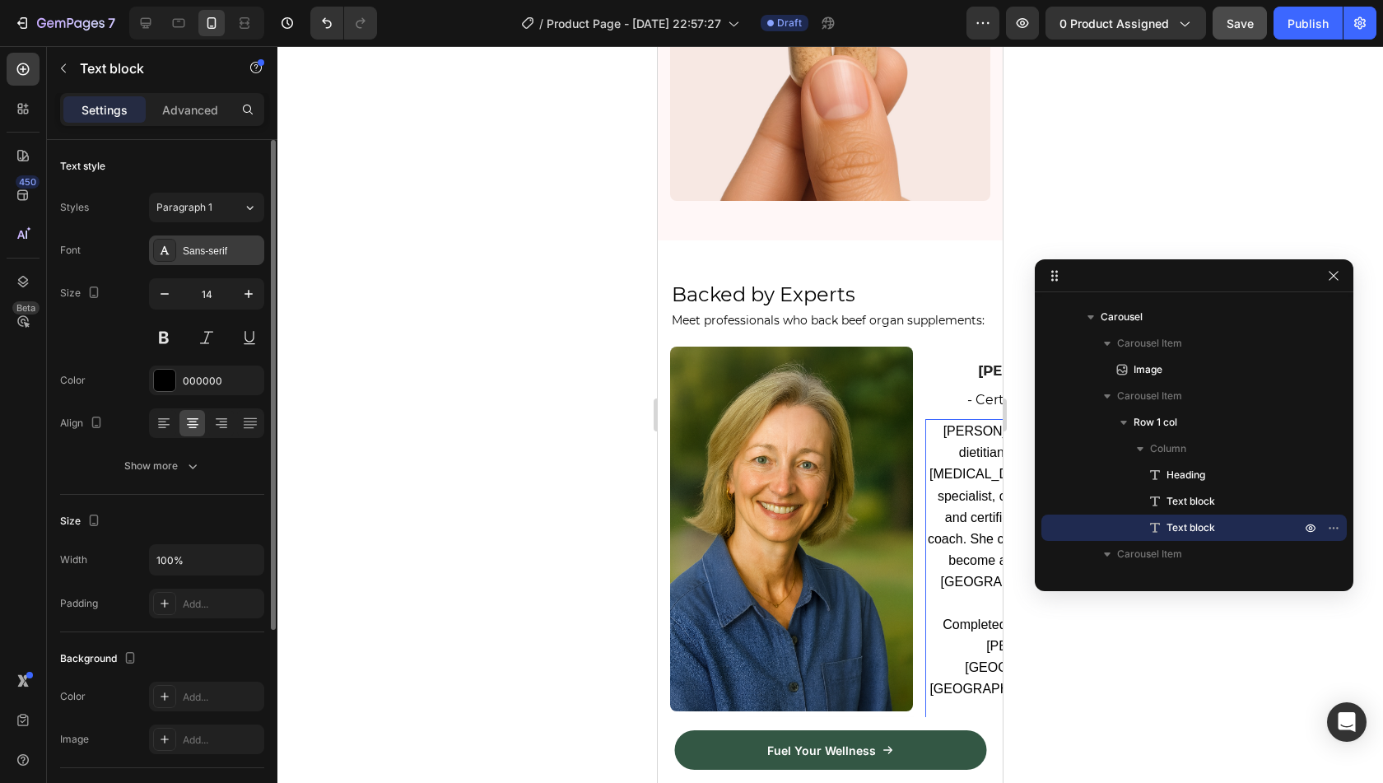
click at [178, 258] on div "Sans-serif" at bounding box center [206, 250] width 115 height 30
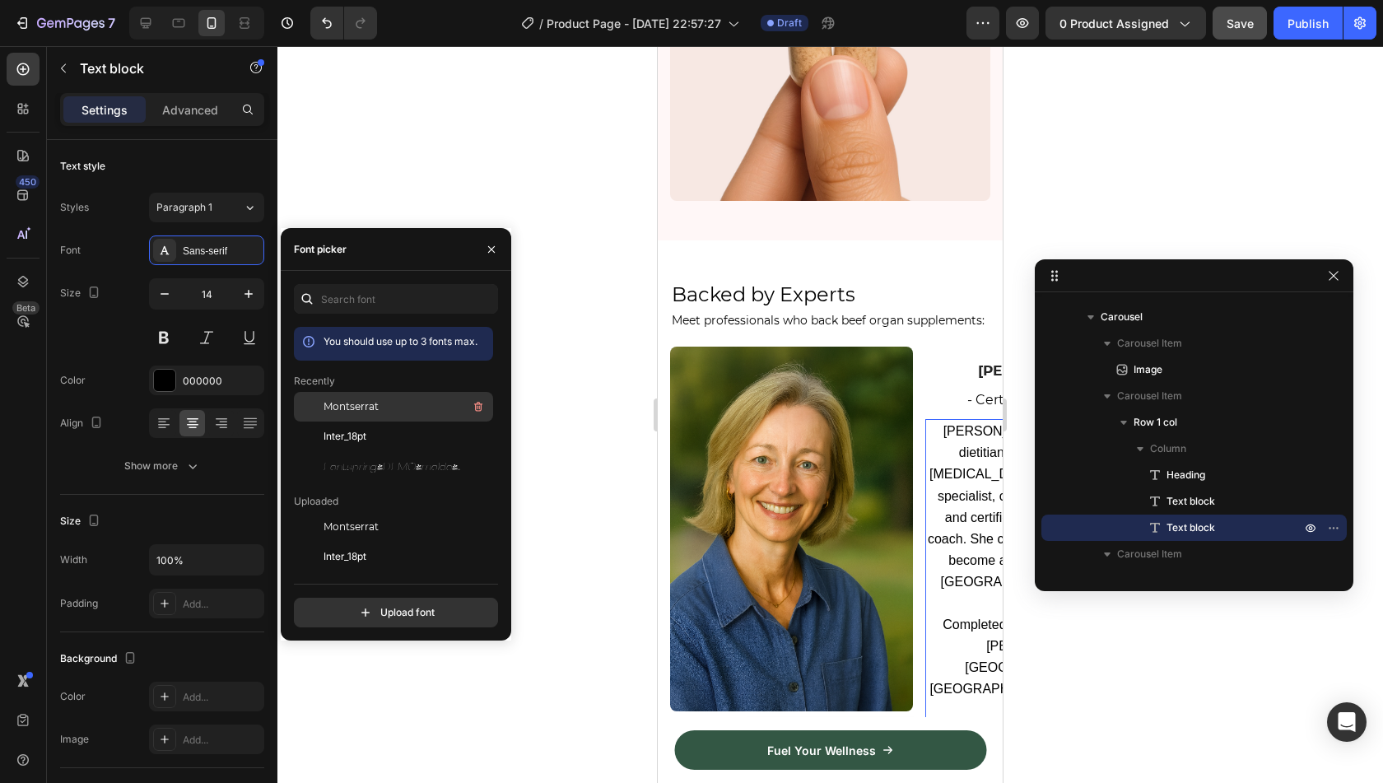
click at [361, 407] on span "Montserrat" at bounding box center [351, 406] width 55 height 15
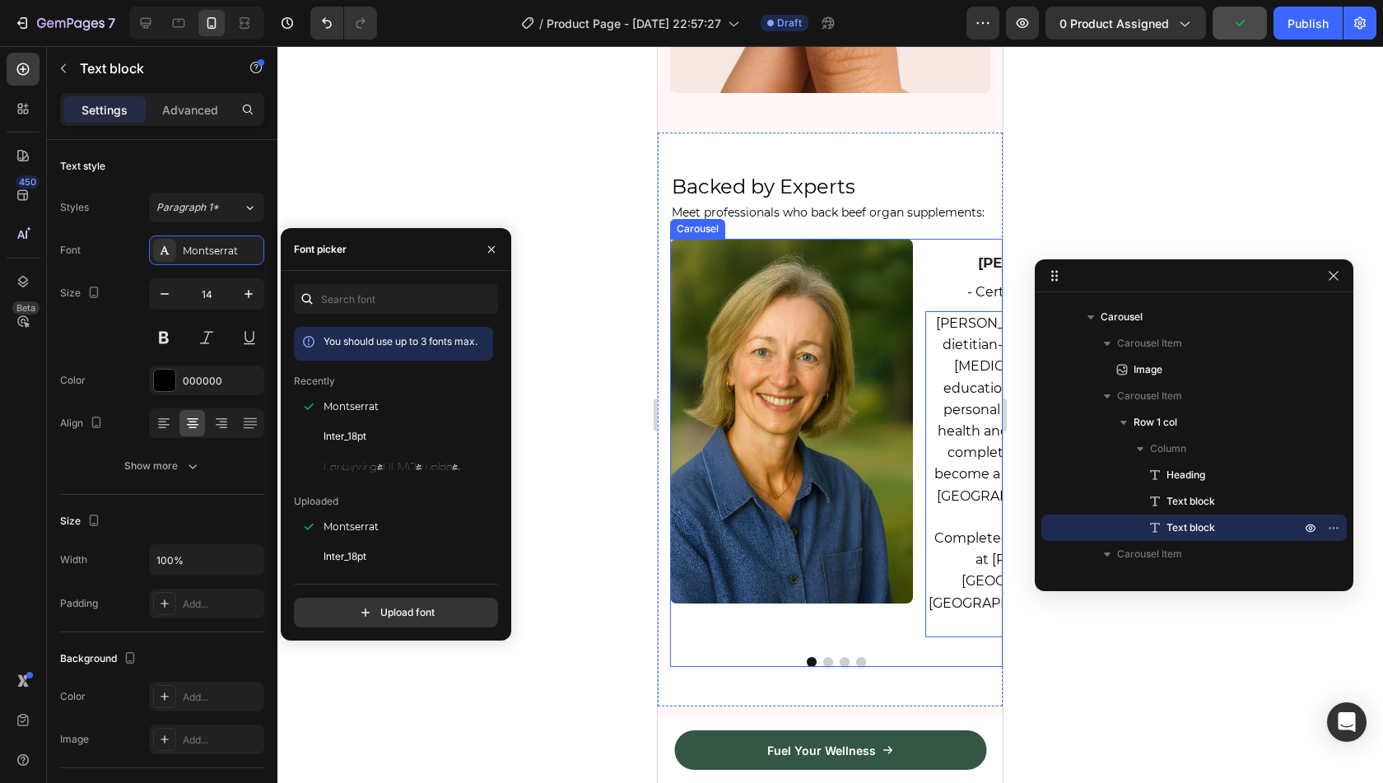
scroll to position [2117, 0]
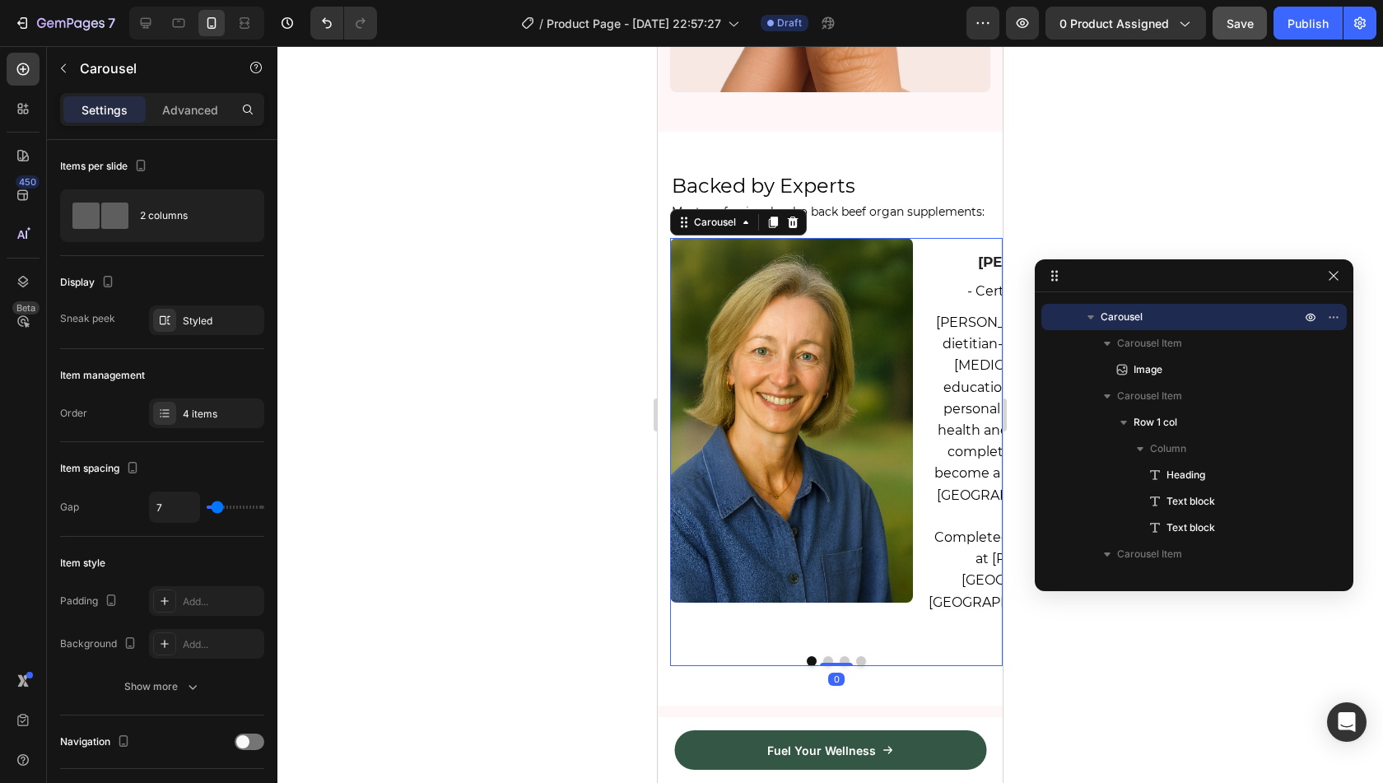
click at [838, 663] on div at bounding box center [836, 664] width 33 height 3
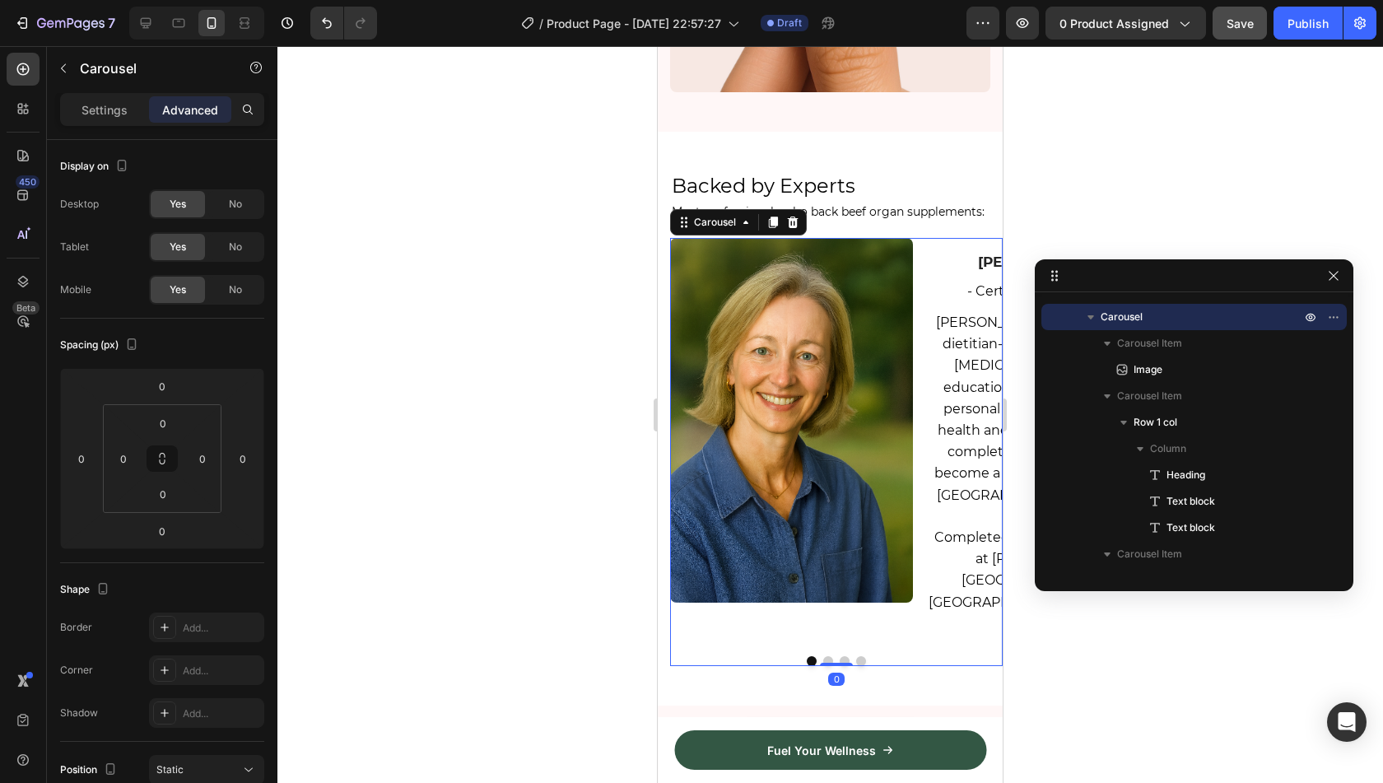
click at [840, 656] on button "Dot" at bounding box center [845, 661] width 10 height 10
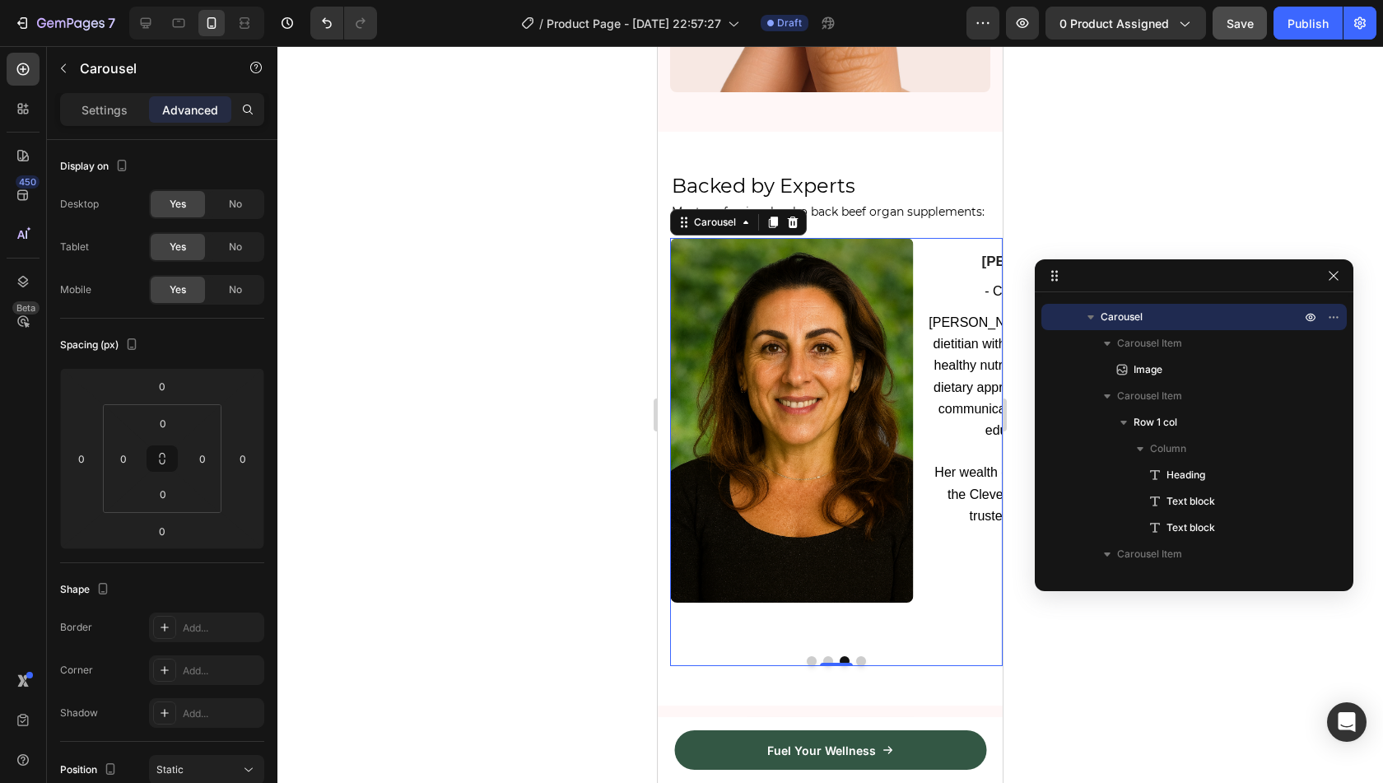
click at [856, 656] on div at bounding box center [836, 661] width 333 height 10
click at [856, 656] on button "Dot" at bounding box center [861, 661] width 10 height 10
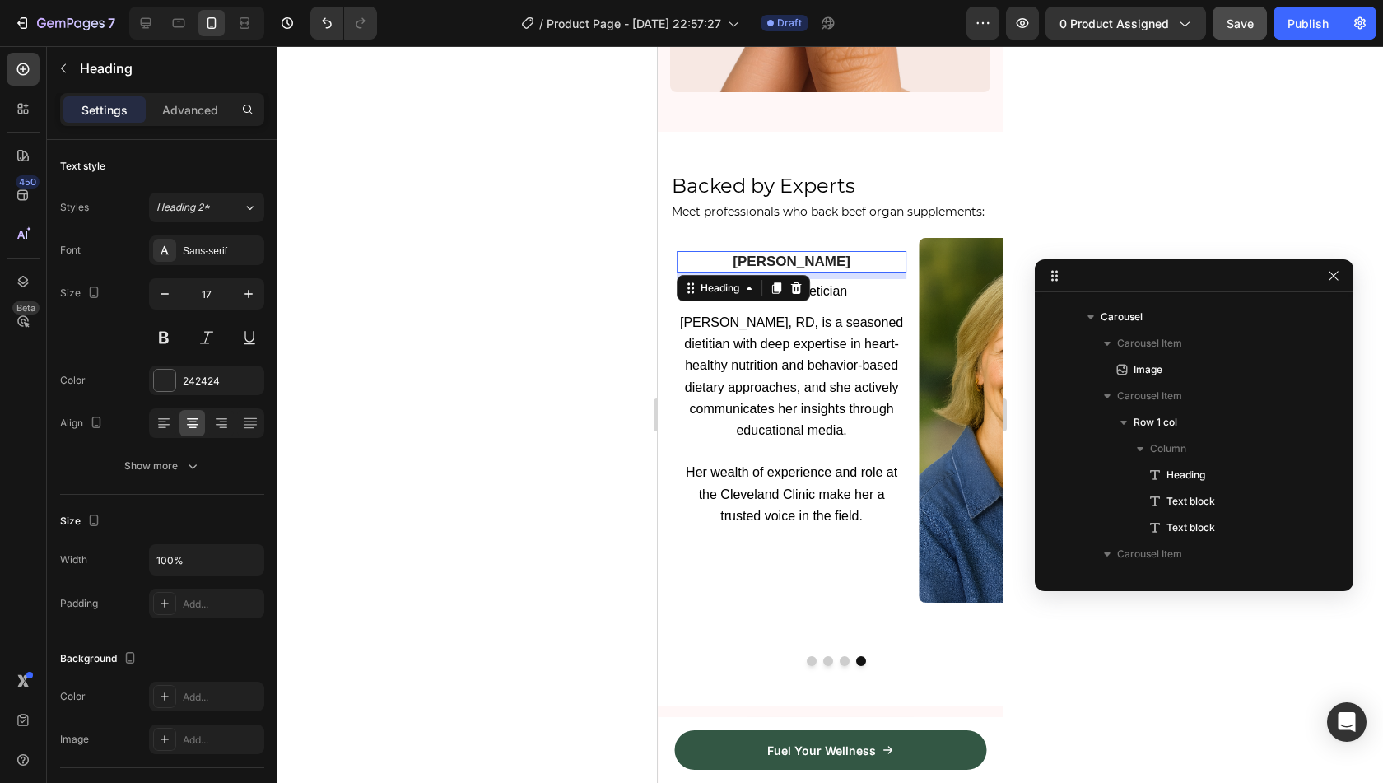
scroll to position [3736, 0]
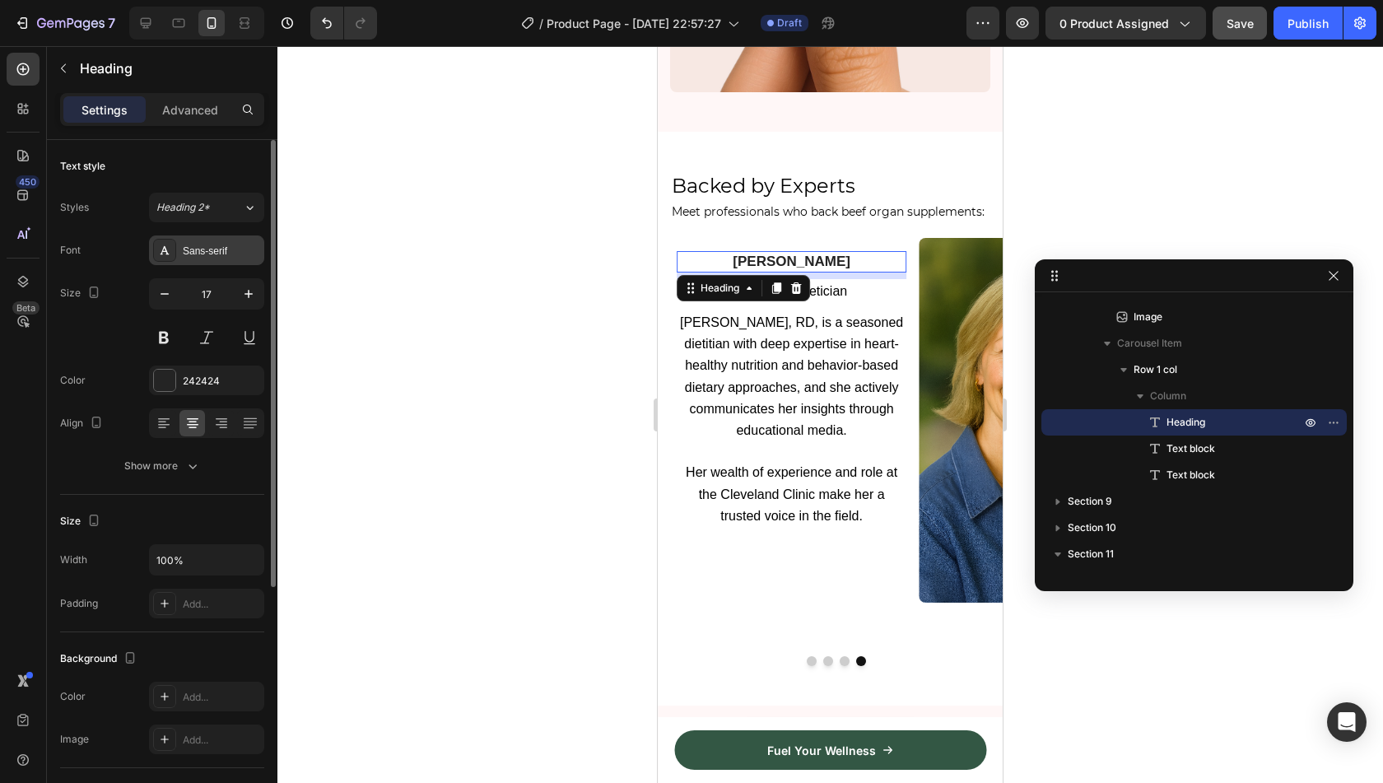
click at [206, 244] on div "Sans-serif" at bounding box center [221, 251] width 77 height 15
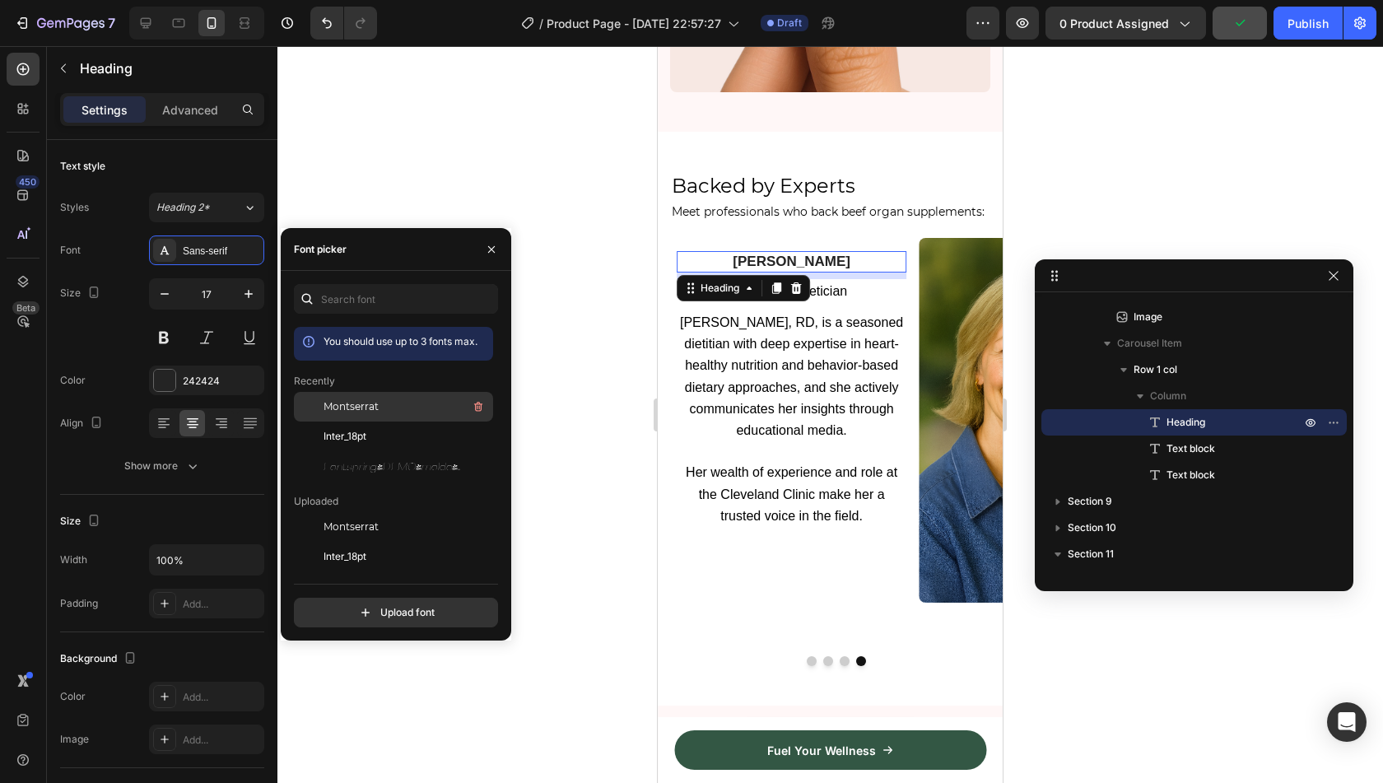
click at [387, 407] on div "Montserrat" at bounding box center [407, 407] width 166 height 20
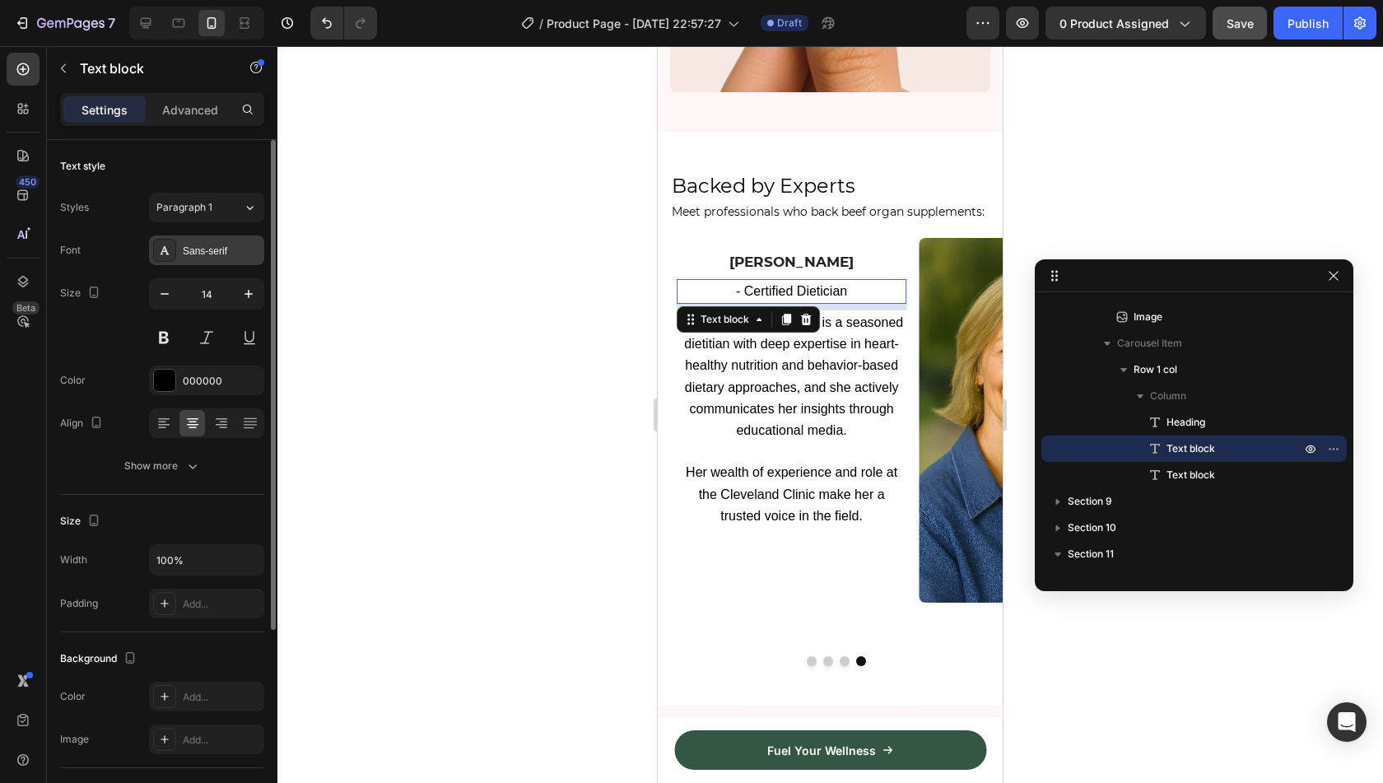
click at [183, 249] on div "Sans-serif" at bounding box center [221, 251] width 77 height 15
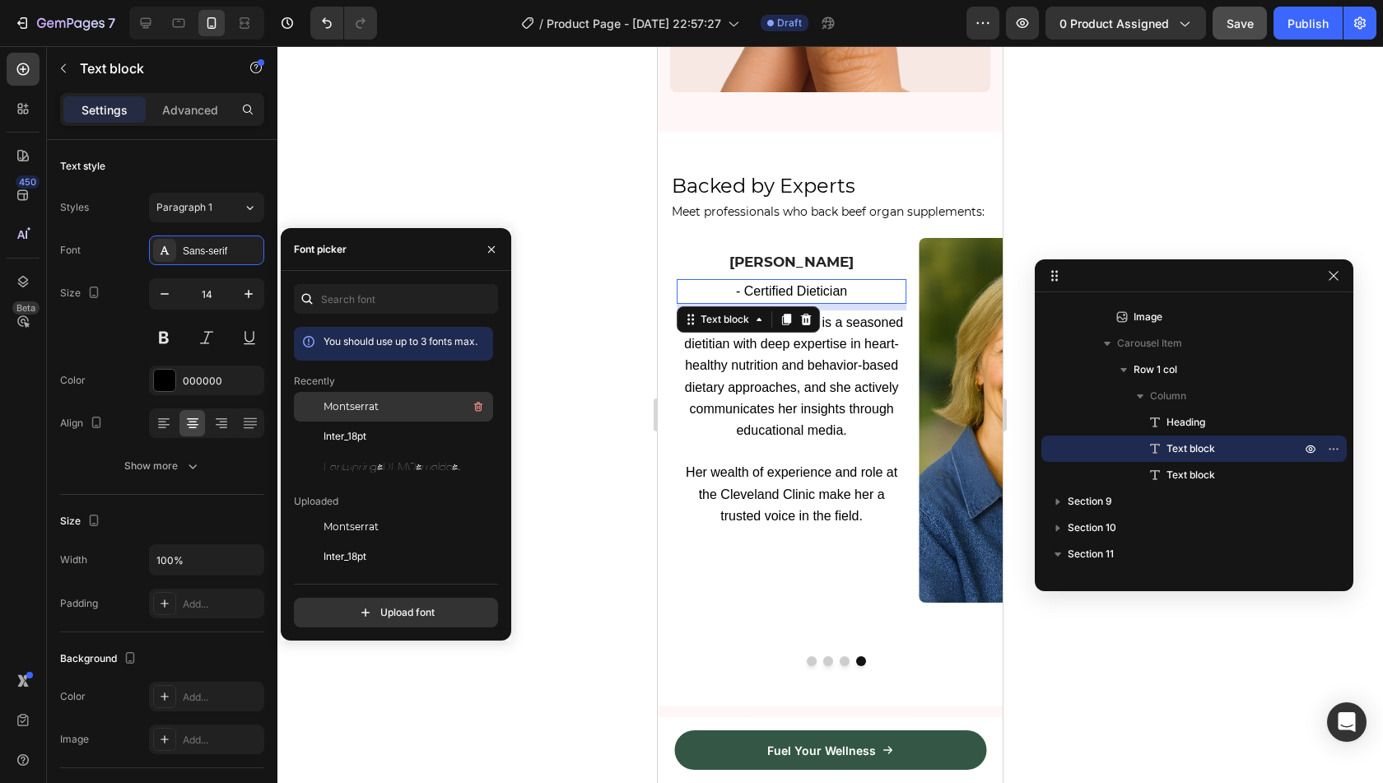
click at [358, 401] on span "Montserrat" at bounding box center [351, 406] width 55 height 15
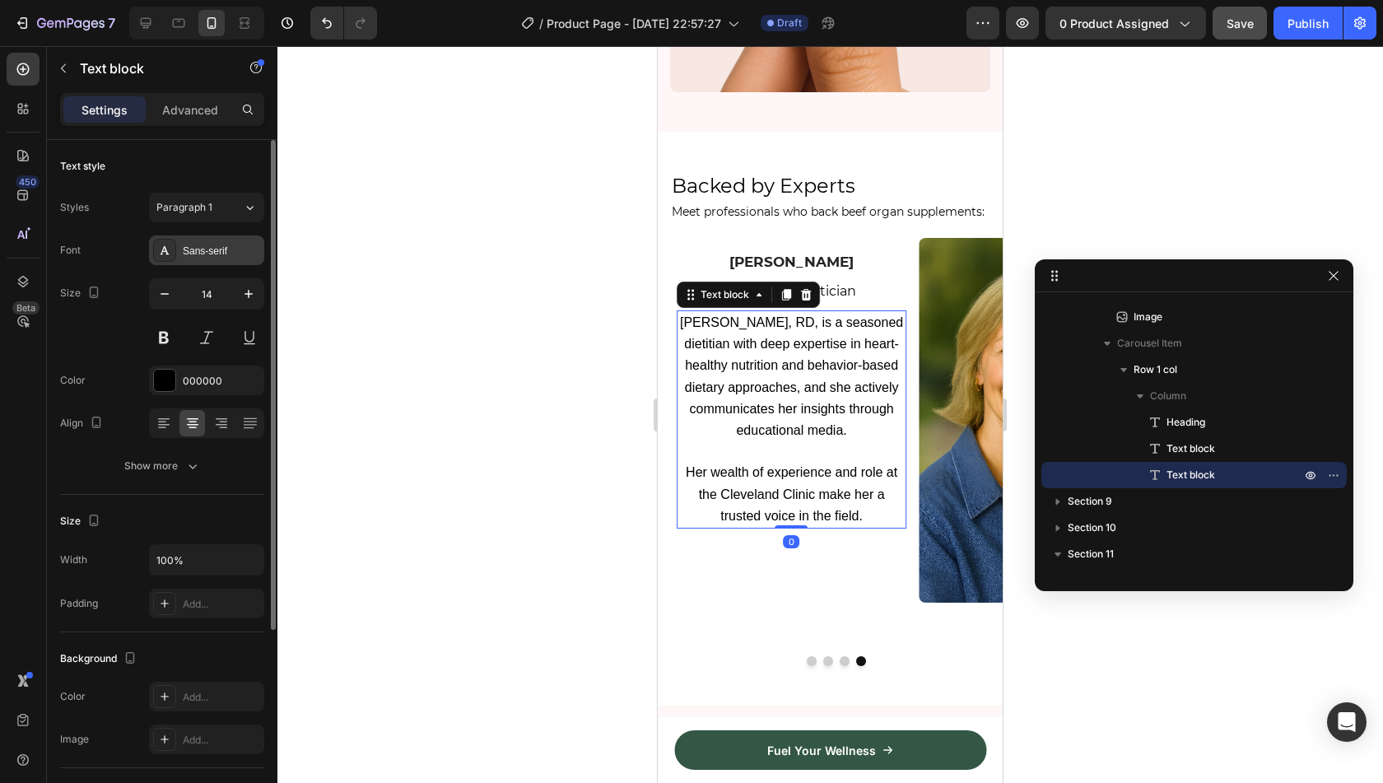
click at [207, 244] on div "Sans-serif" at bounding box center [221, 251] width 77 height 15
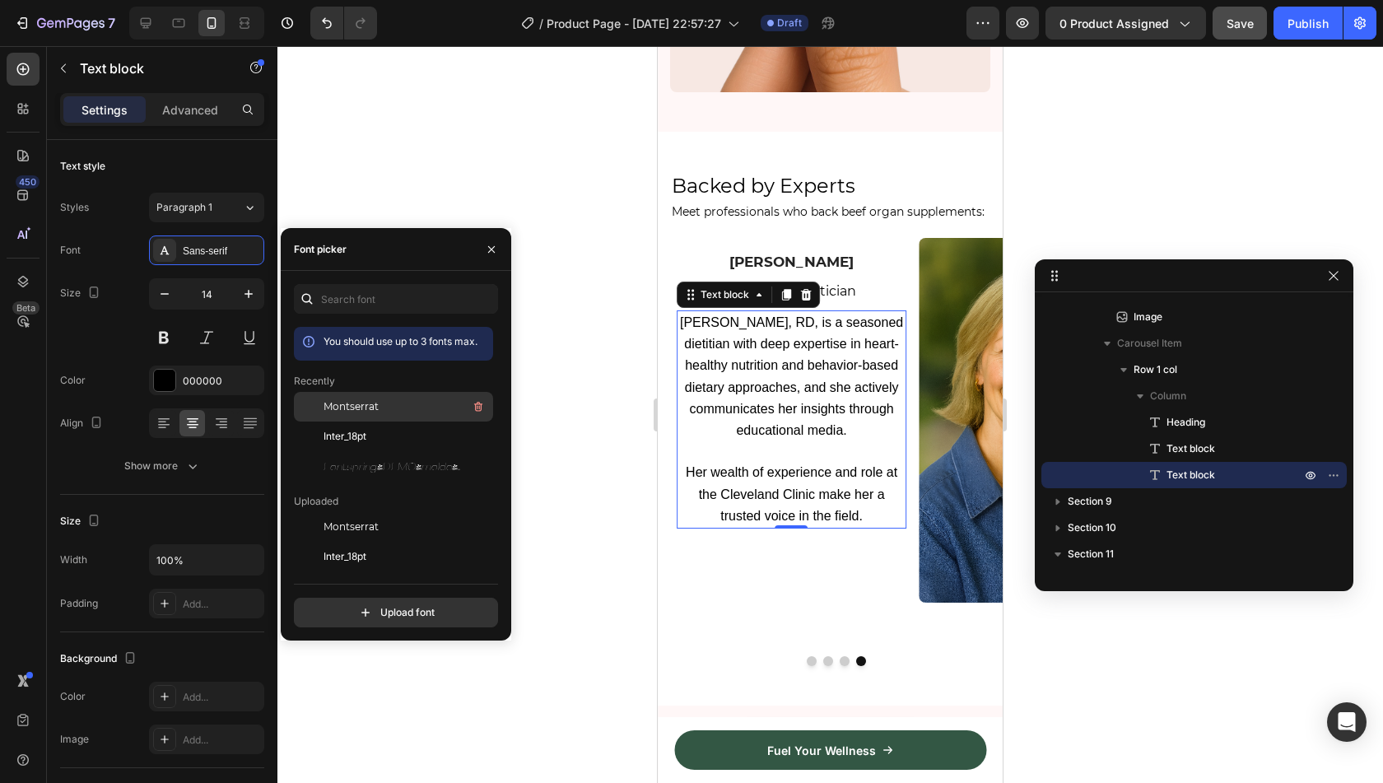
click at [347, 401] on span "Montserrat" at bounding box center [351, 406] width 55 height 15
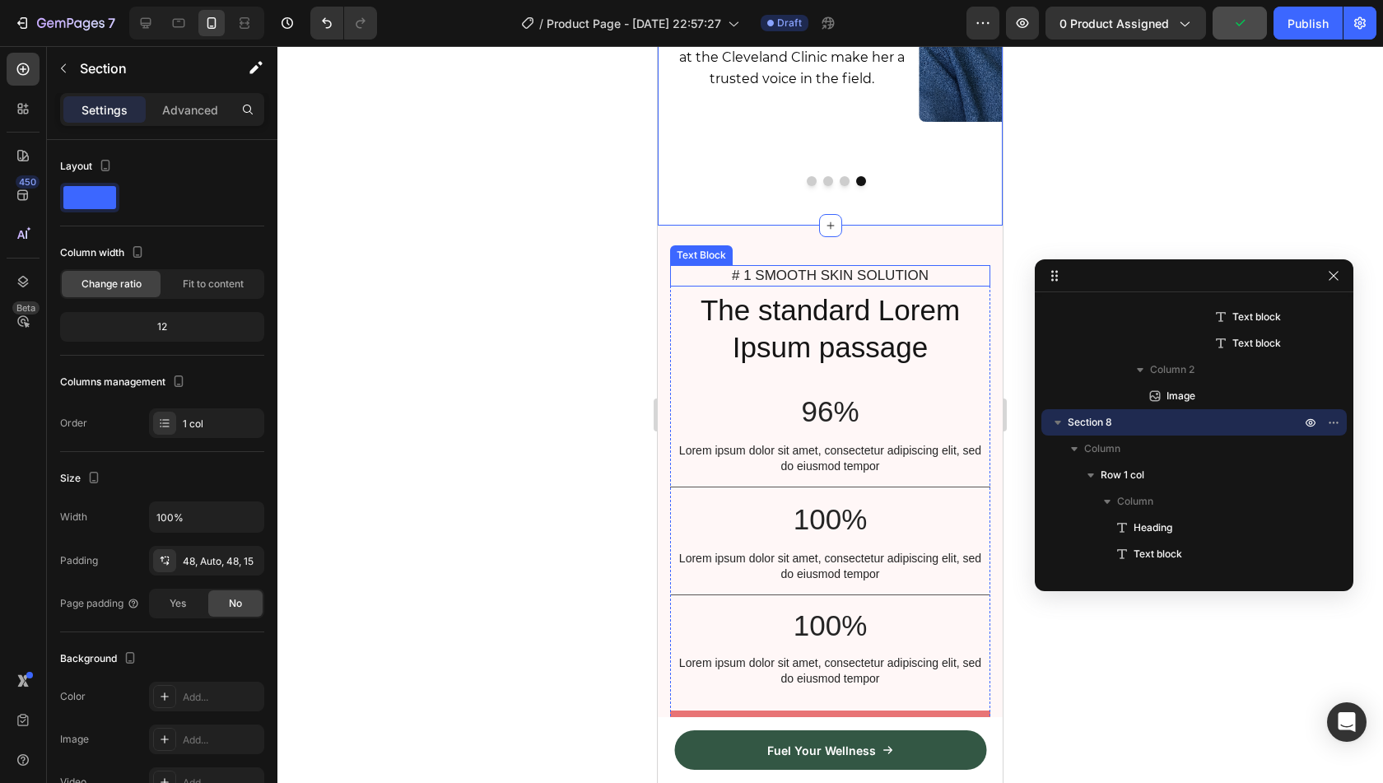
scroll to position [3920, 0]
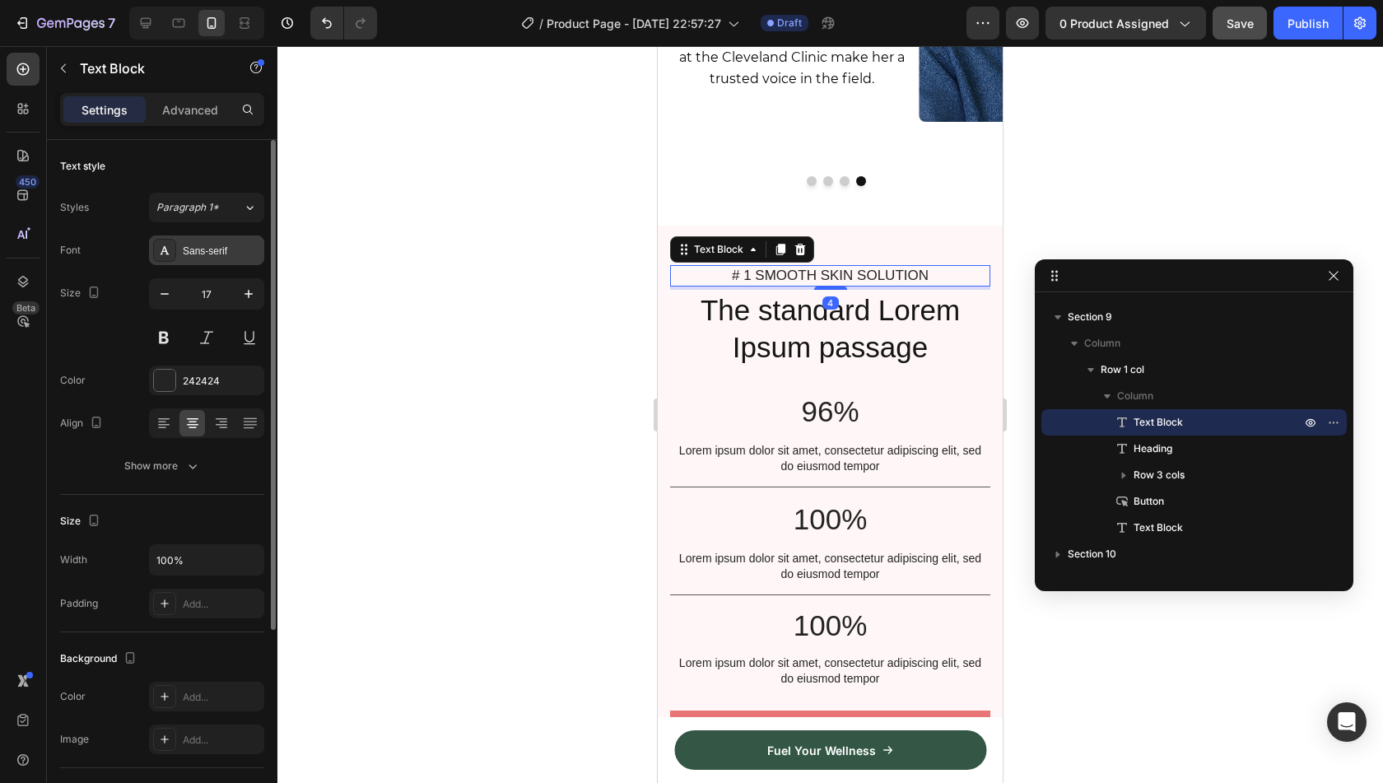
click at [211, 244] on div "Sans-serif" at bounding box center [221, 251] width 77 height 15
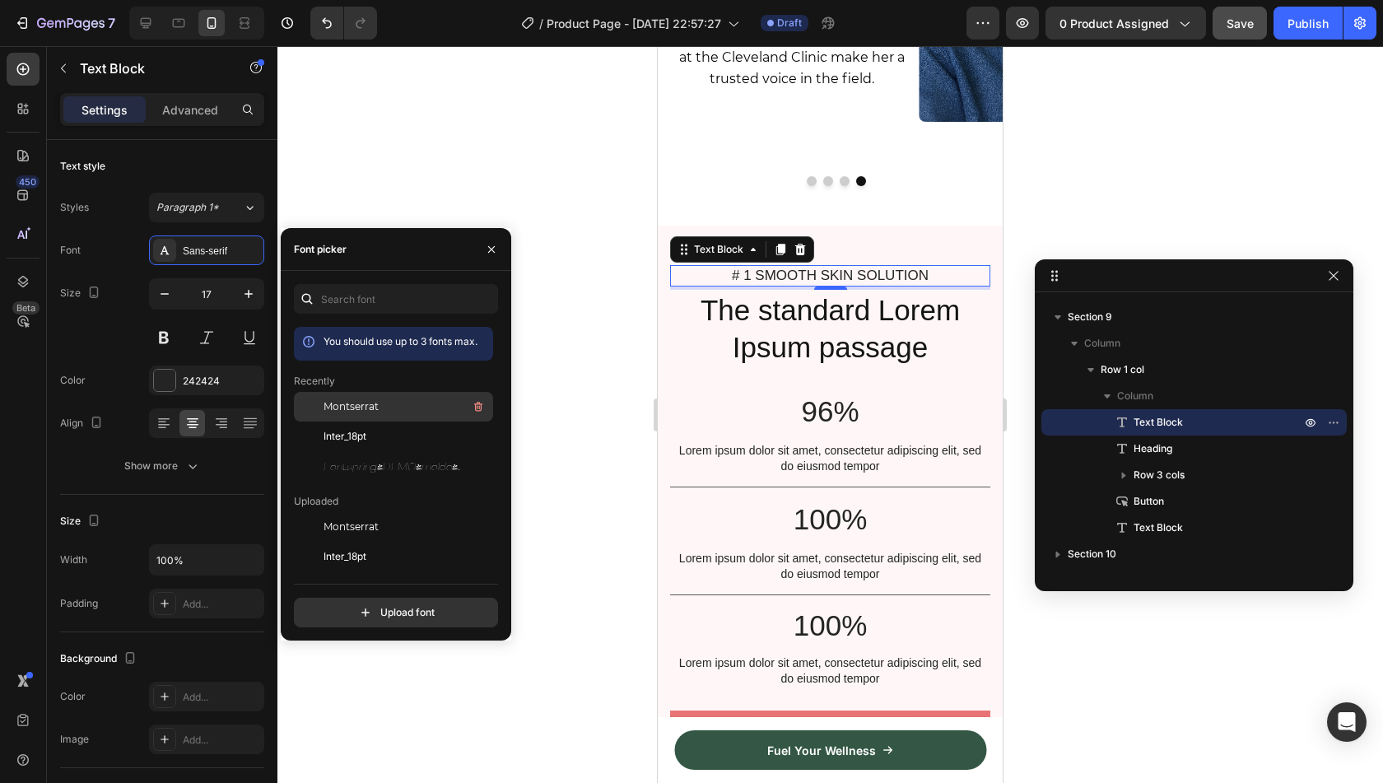
click at [370, 412] on span "Montserrat" at bounding box center [351, 406] width 55 height 15
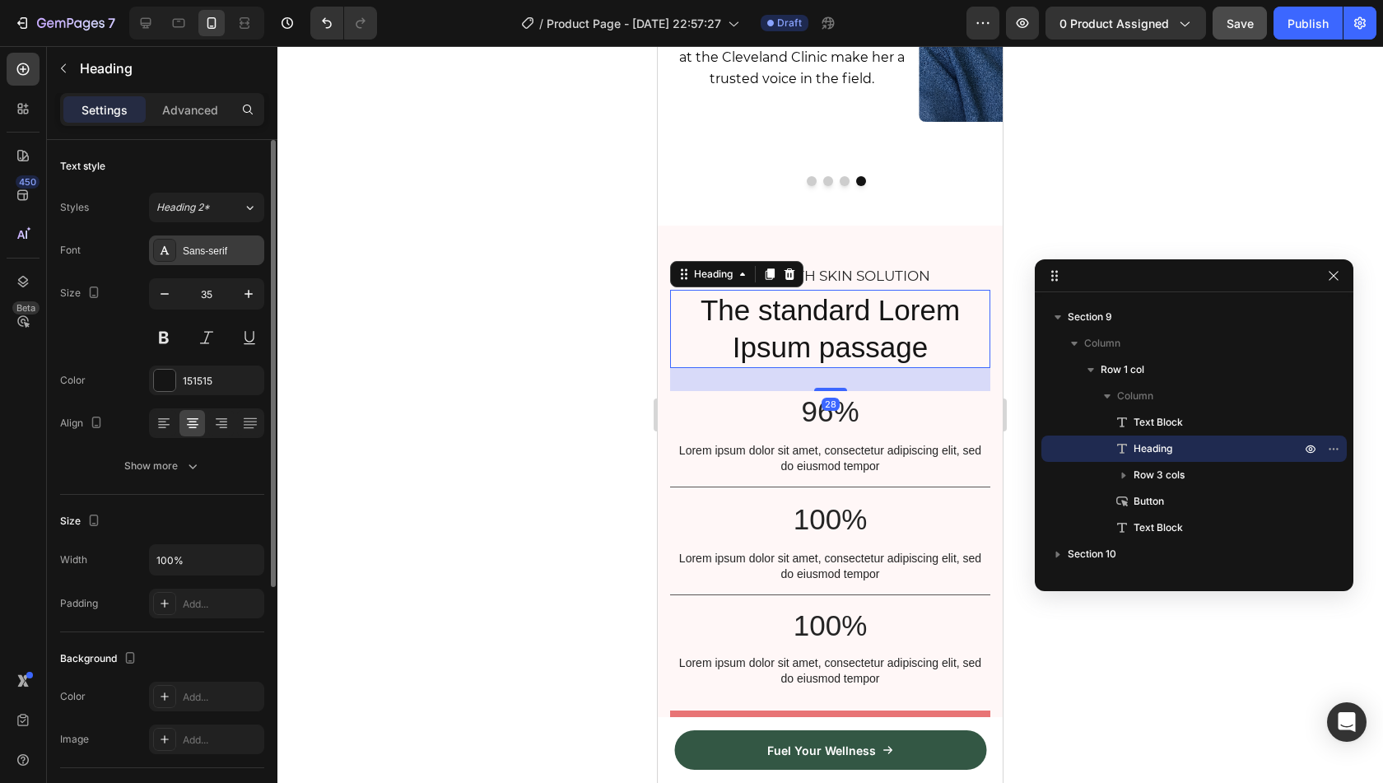
click at [203, 251] on div "Sans-serif" at bounding box center [221, 251] width 77 height 15
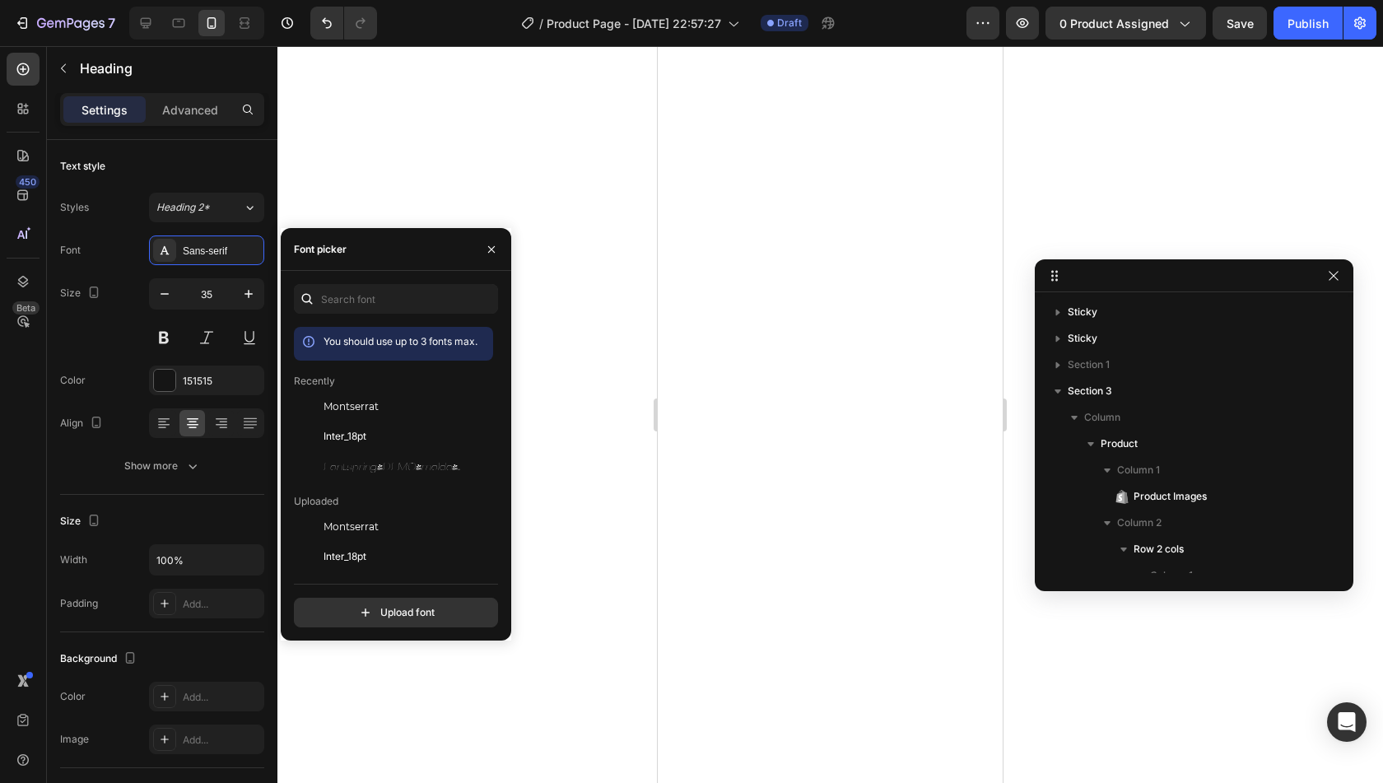
click at [366, 404] on span "Montserrat" at bounding box center [351, 406] width 55 height 15
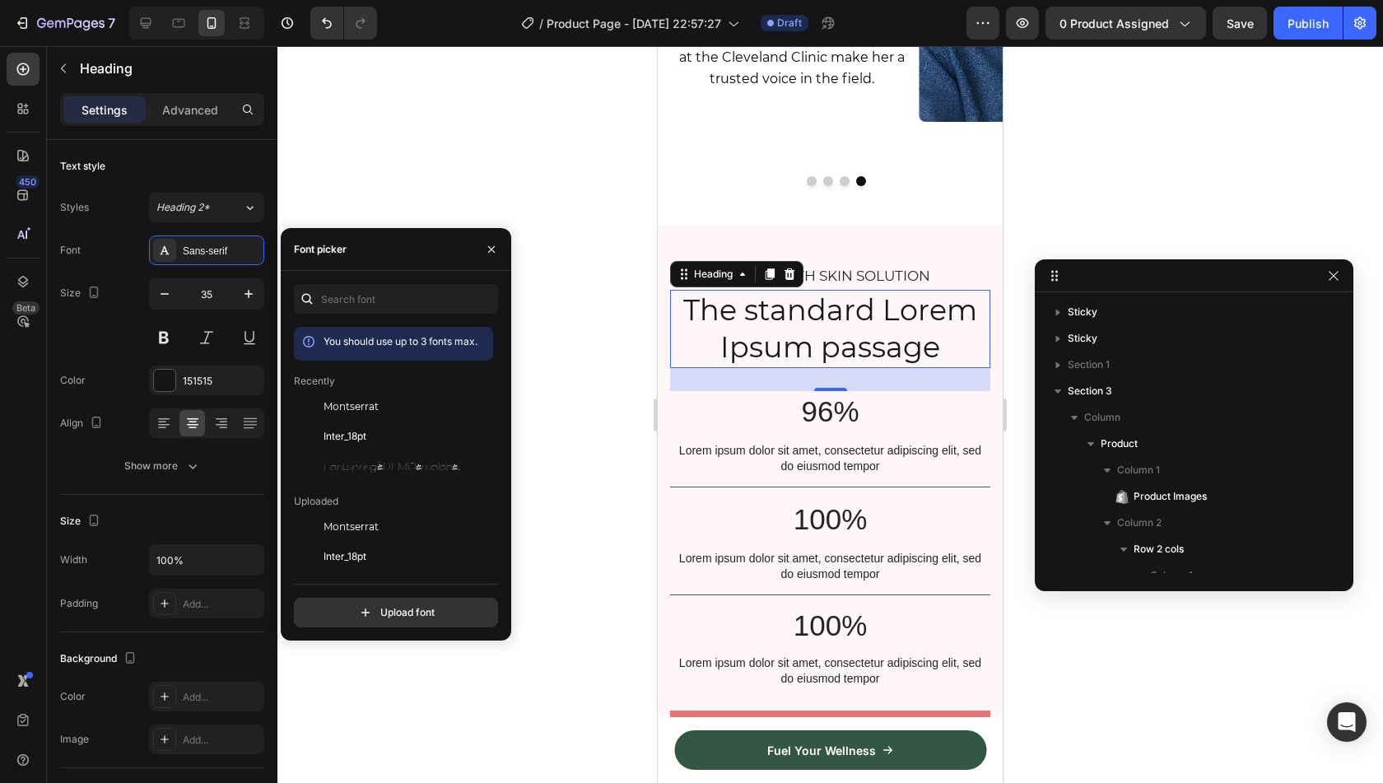
scroll to position [3920, 0]
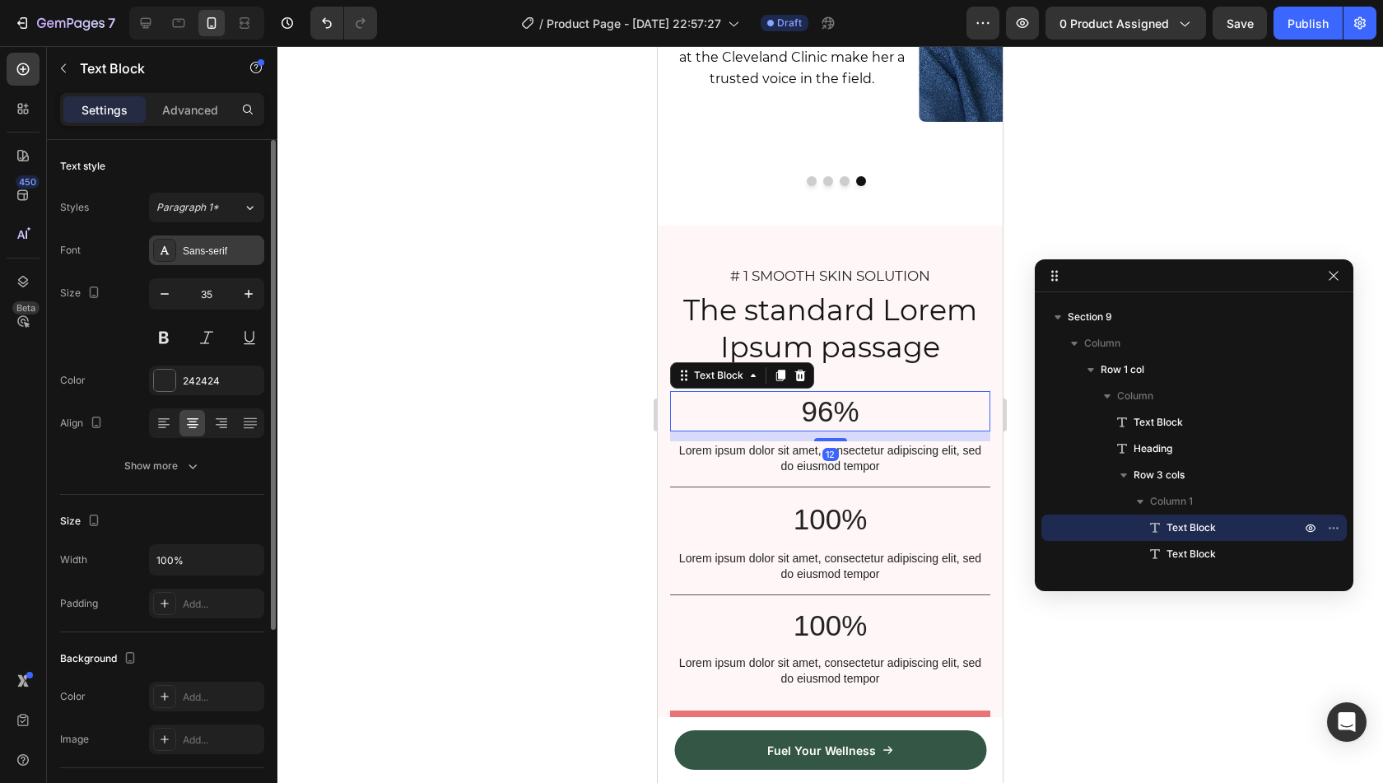
click at [215, 261] on div "Sans-serif" at bounding box center [206, 250] width 115 height 30
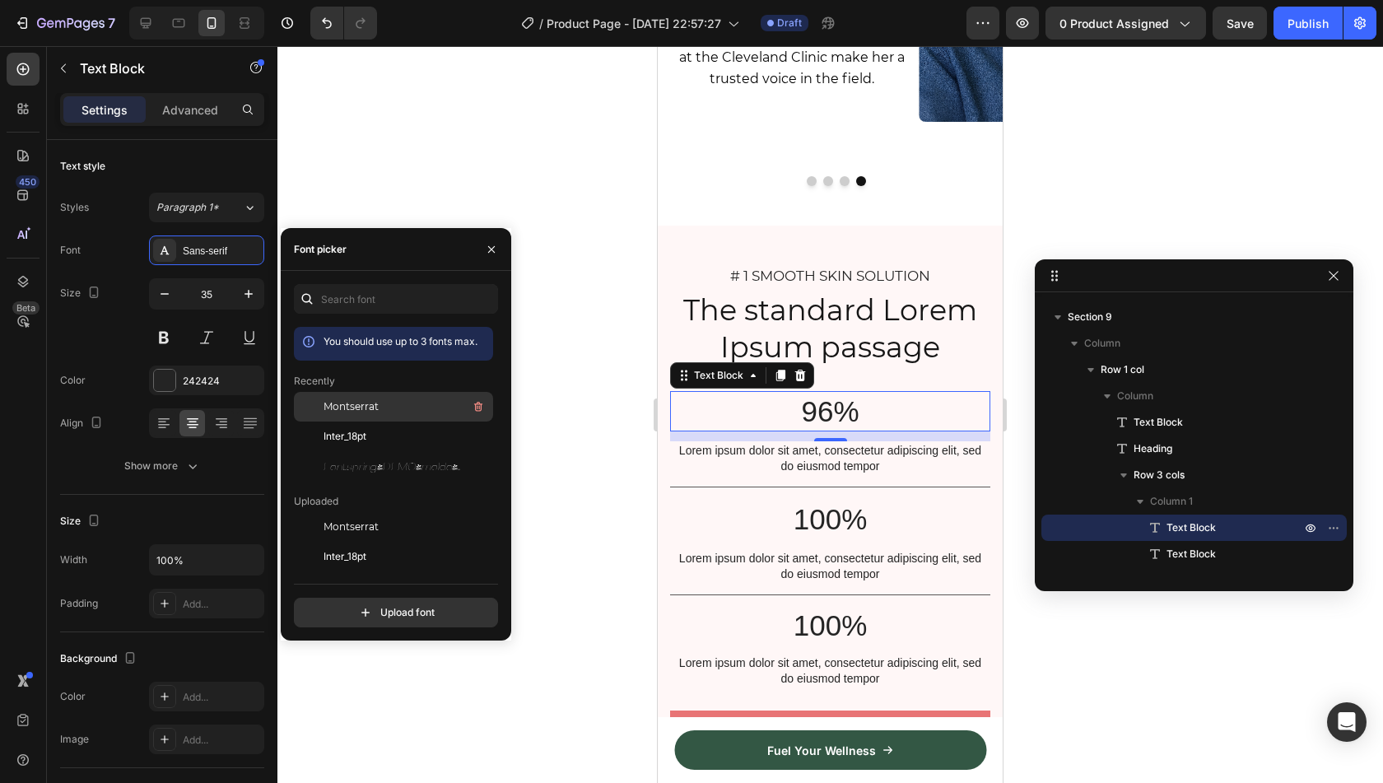
click at [358, 409] on span "Montserrat" at bounding box center [351, 406] width 55 height 15
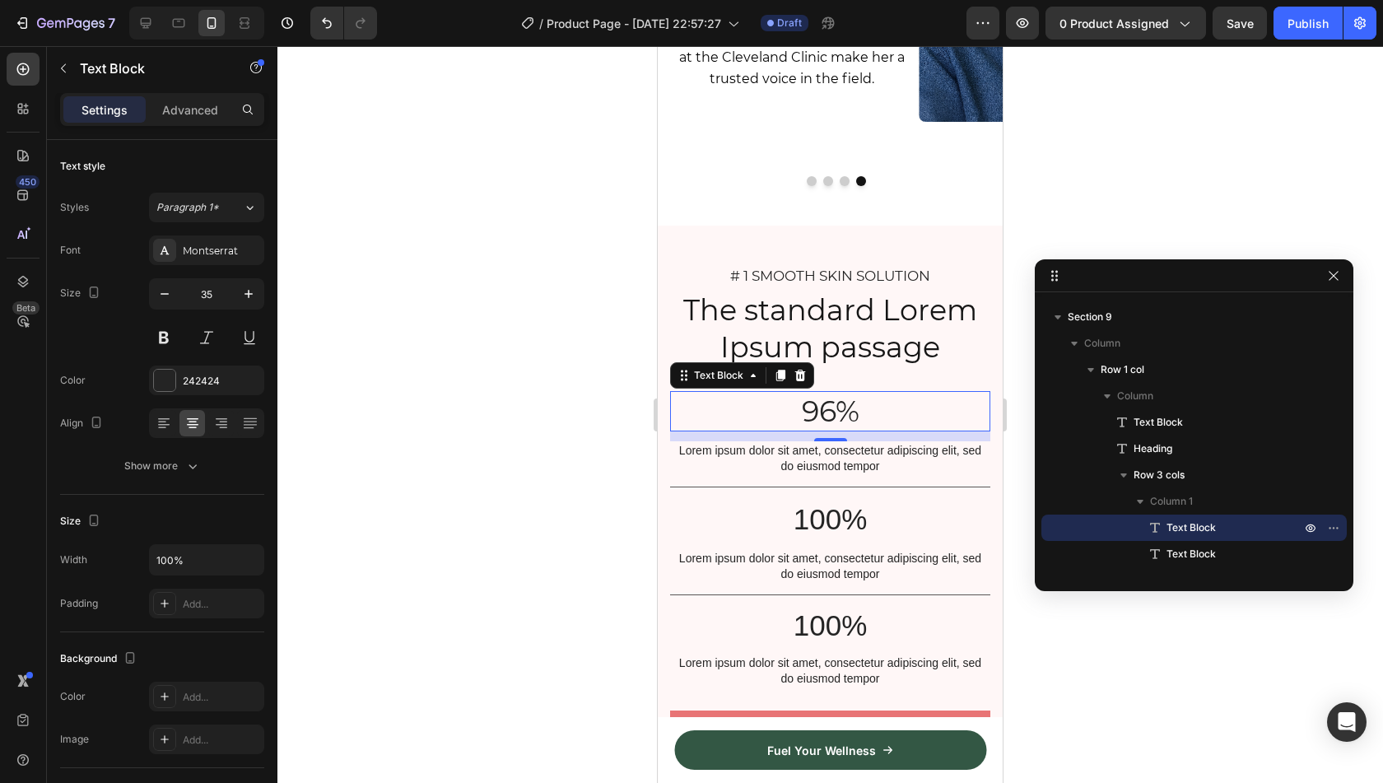
click at [806, 431] on div "12" at bounding box center [830, 436] width 320 height 10
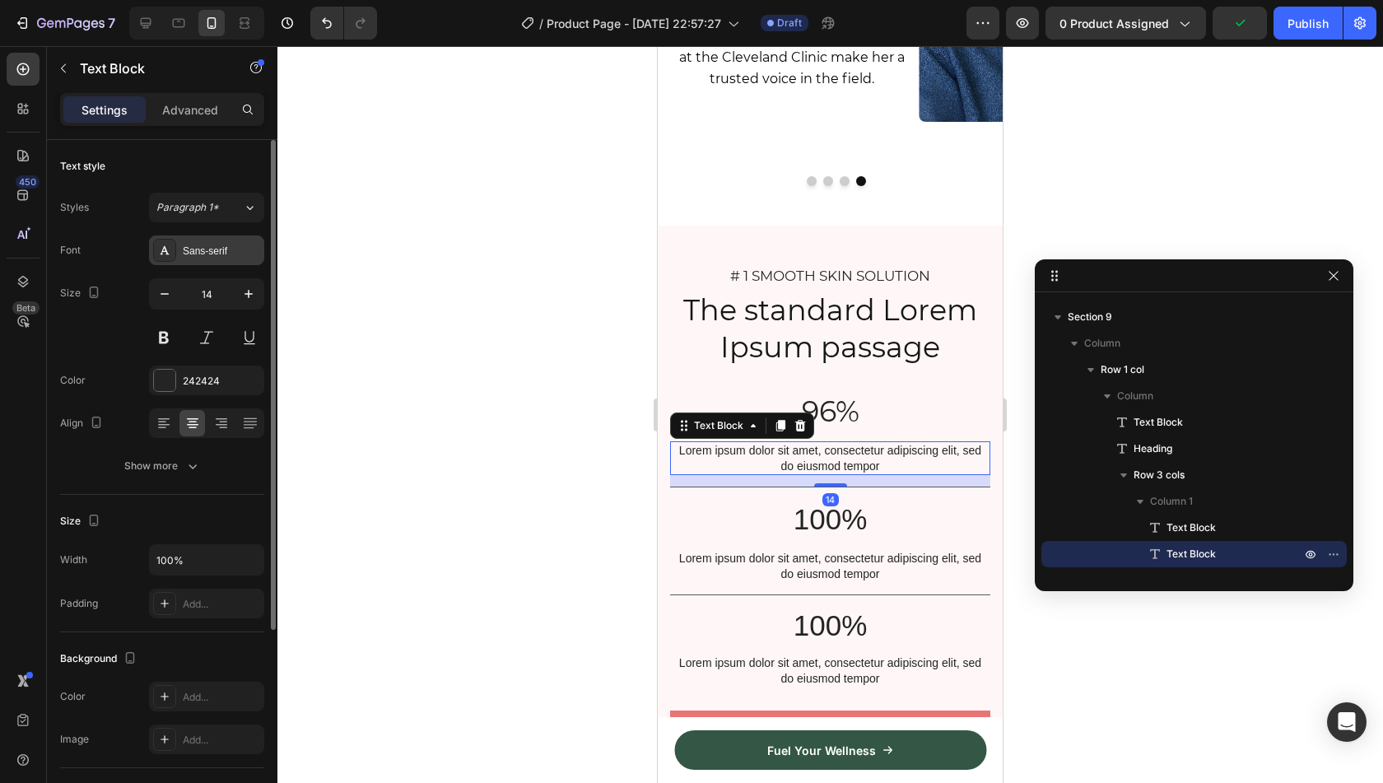
click at [184, 254] on div "Sans-serif" at bounding box center [221, 251] width 77 height 15
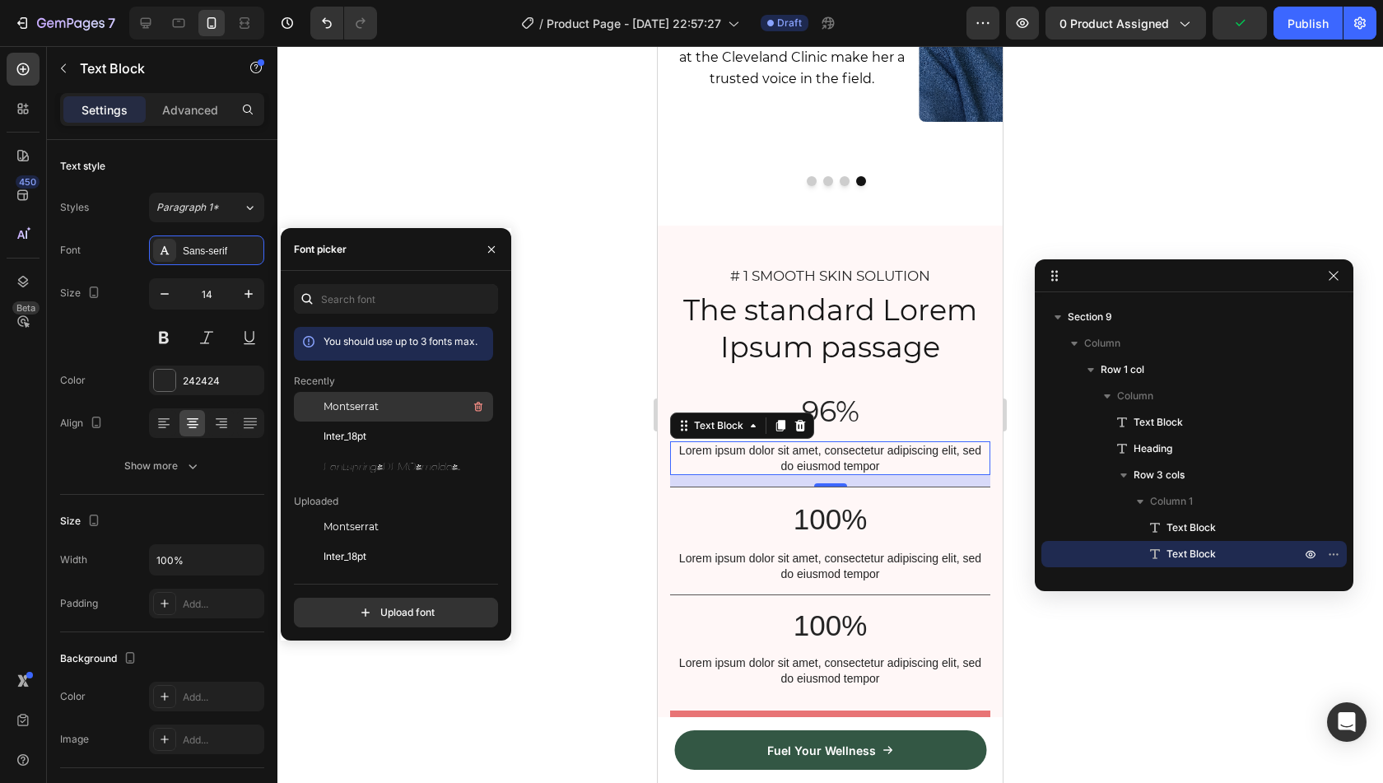
click at [362, 512] on div "Montserrat" at bounding box center [393, 527] width 199 height 30
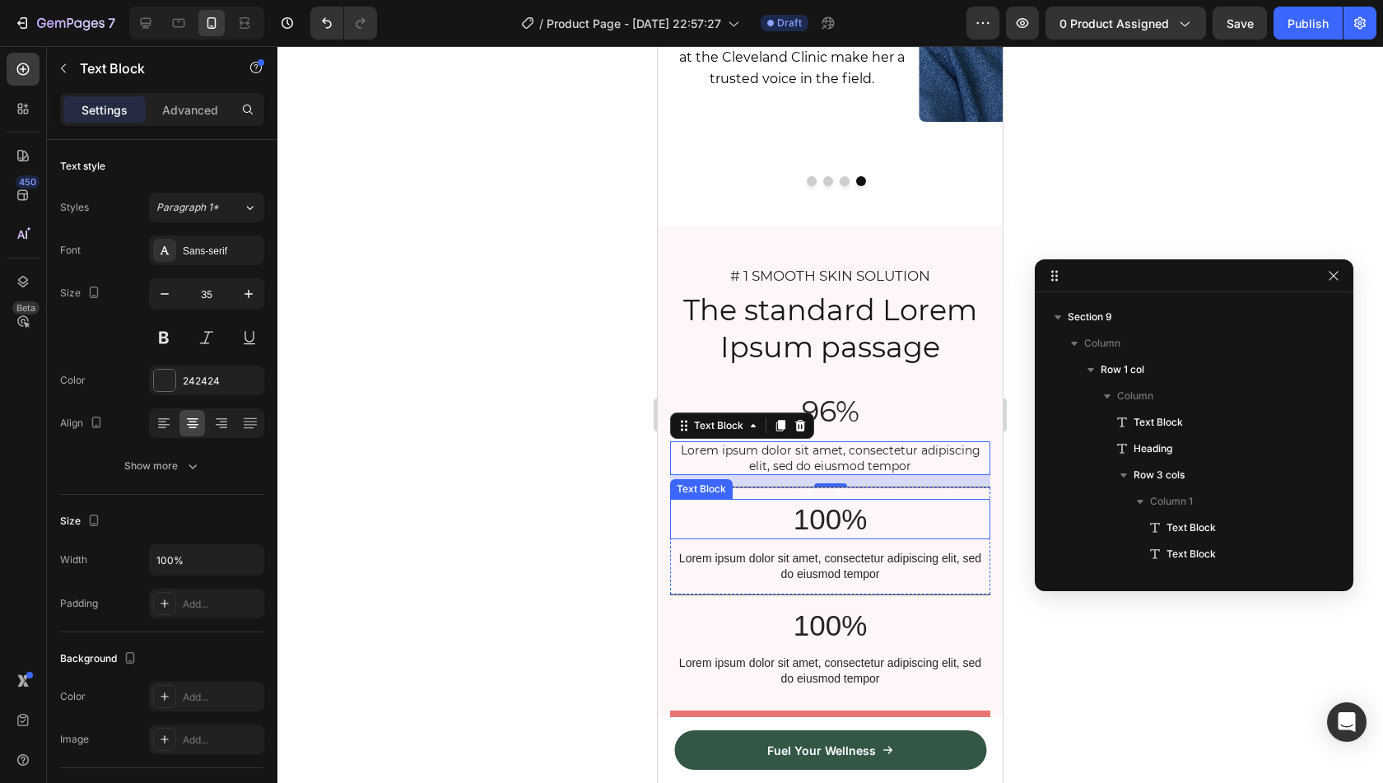
scroll to position [4157, 0]
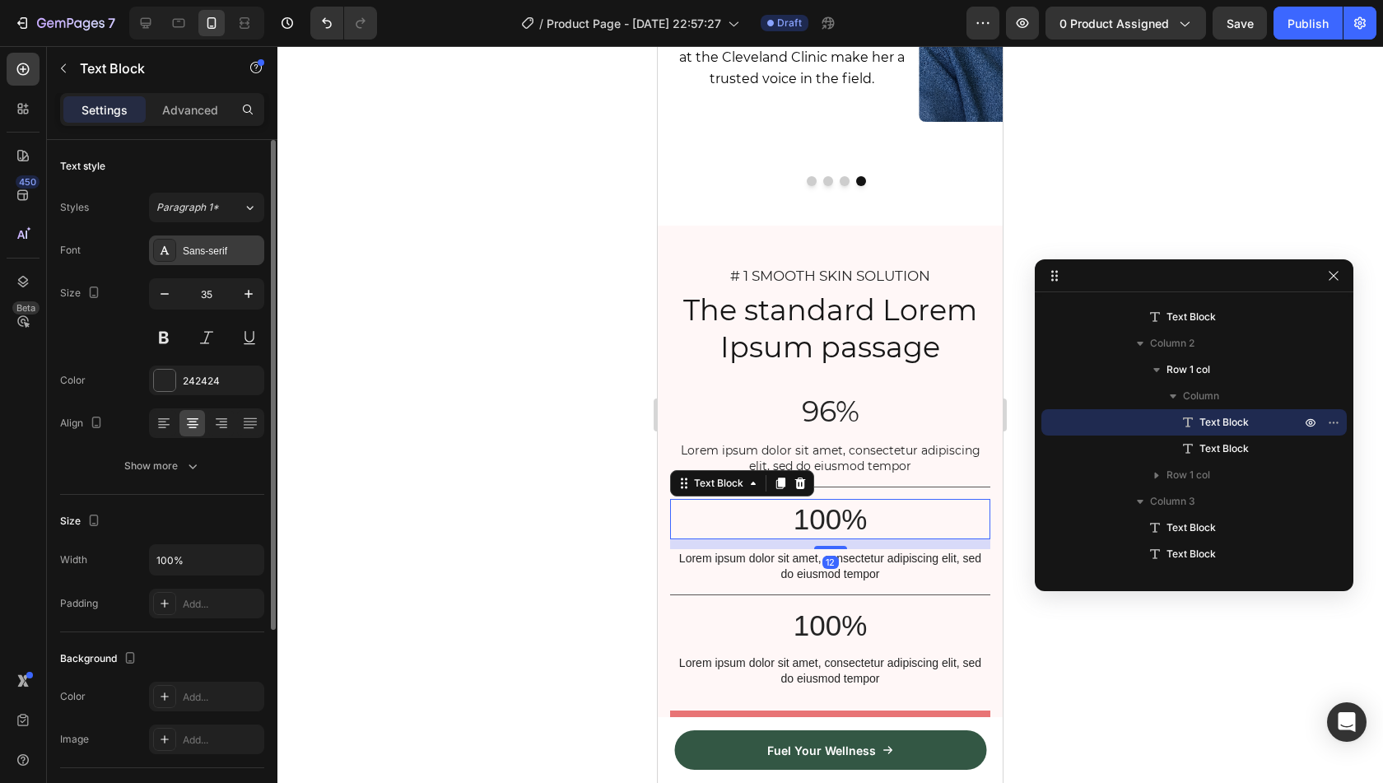
click at [207, 253] on div "Sans-serif" at bounding box center [221, 251] width 77 height 15
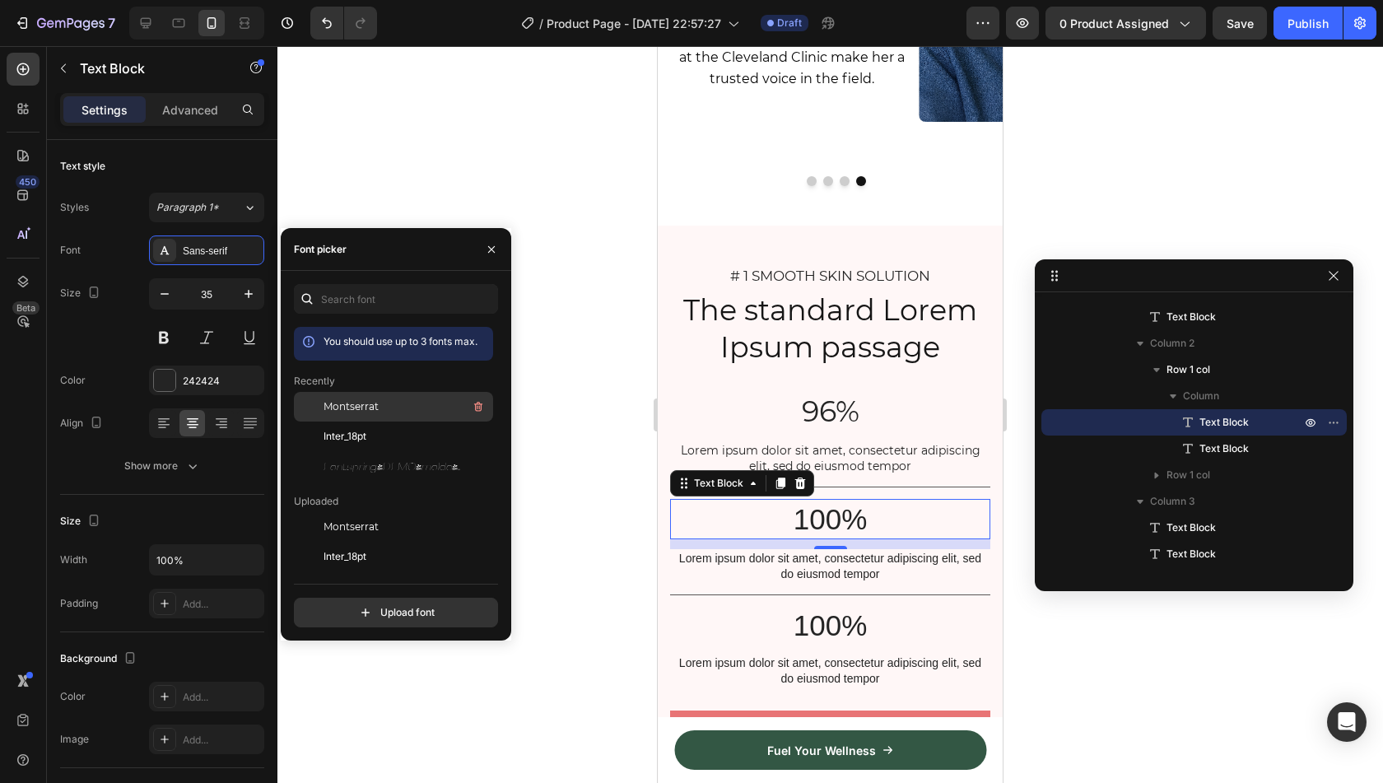
click at [399, 405] on div "Montserrat" at bounding box center [407, 407] width 166 height 20
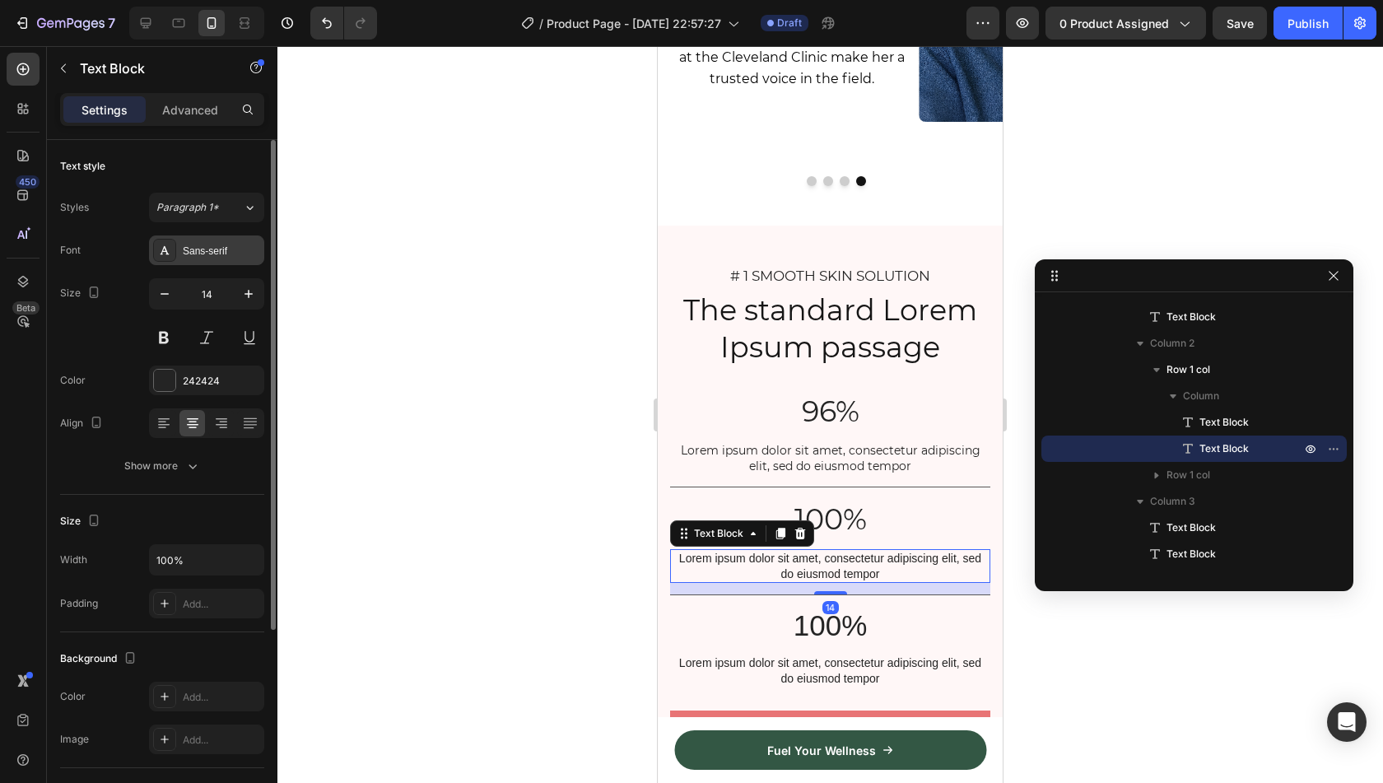
click at [205, 245] on div "Sans-serif" at bounding box center [221, 251] width 77 height 15
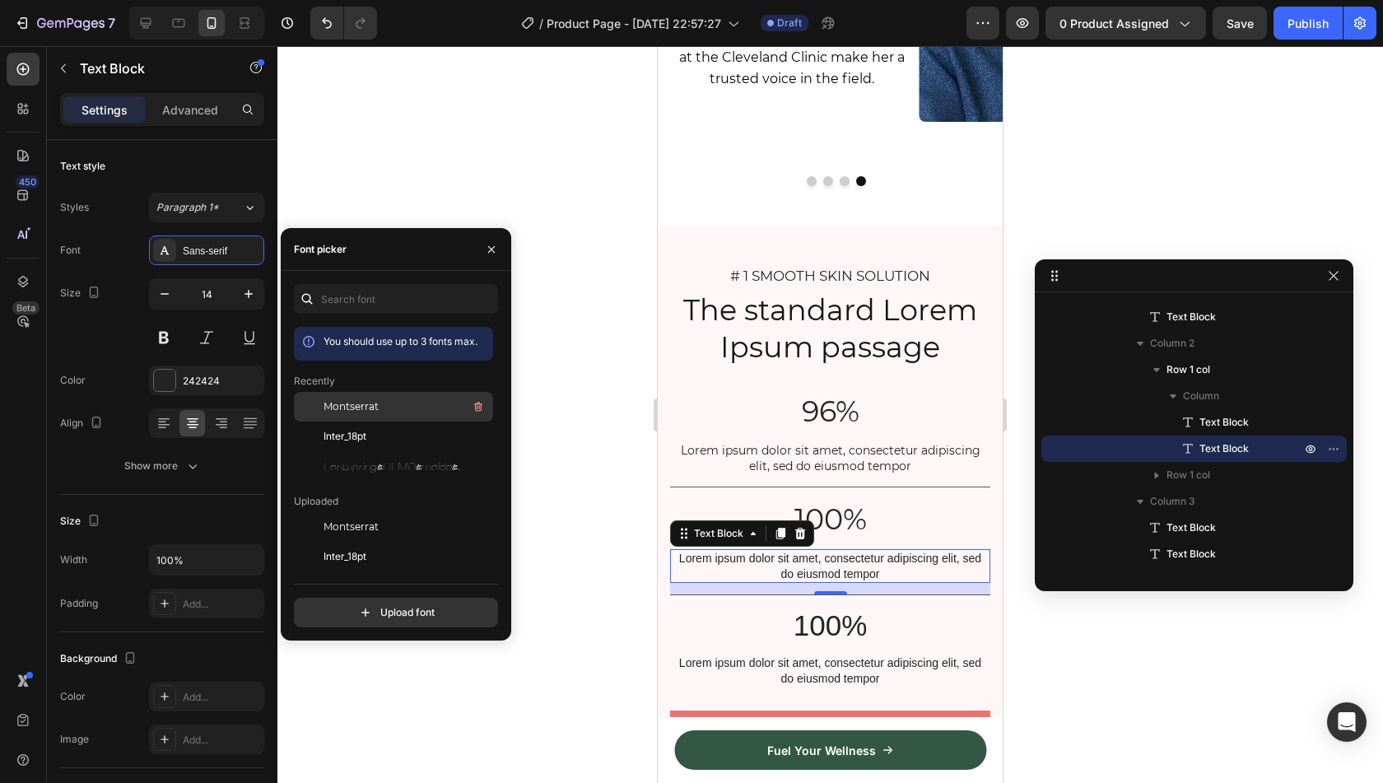
click at [393, 401] on div "Montserrat" at bounding box center [407, 407] width 166 height 20
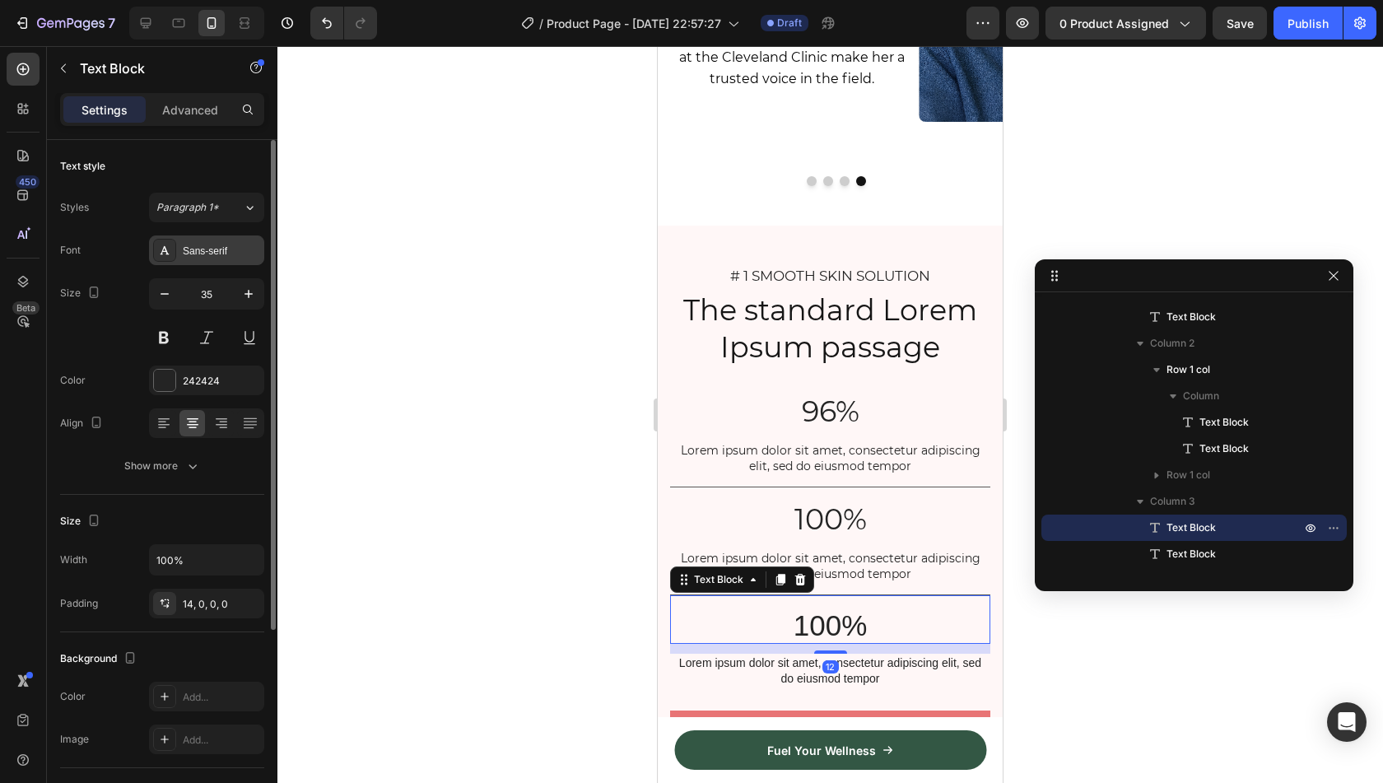
click at [214, 254] on div "Sans-serif" at bounding box center [221, 251] width 77 height 15
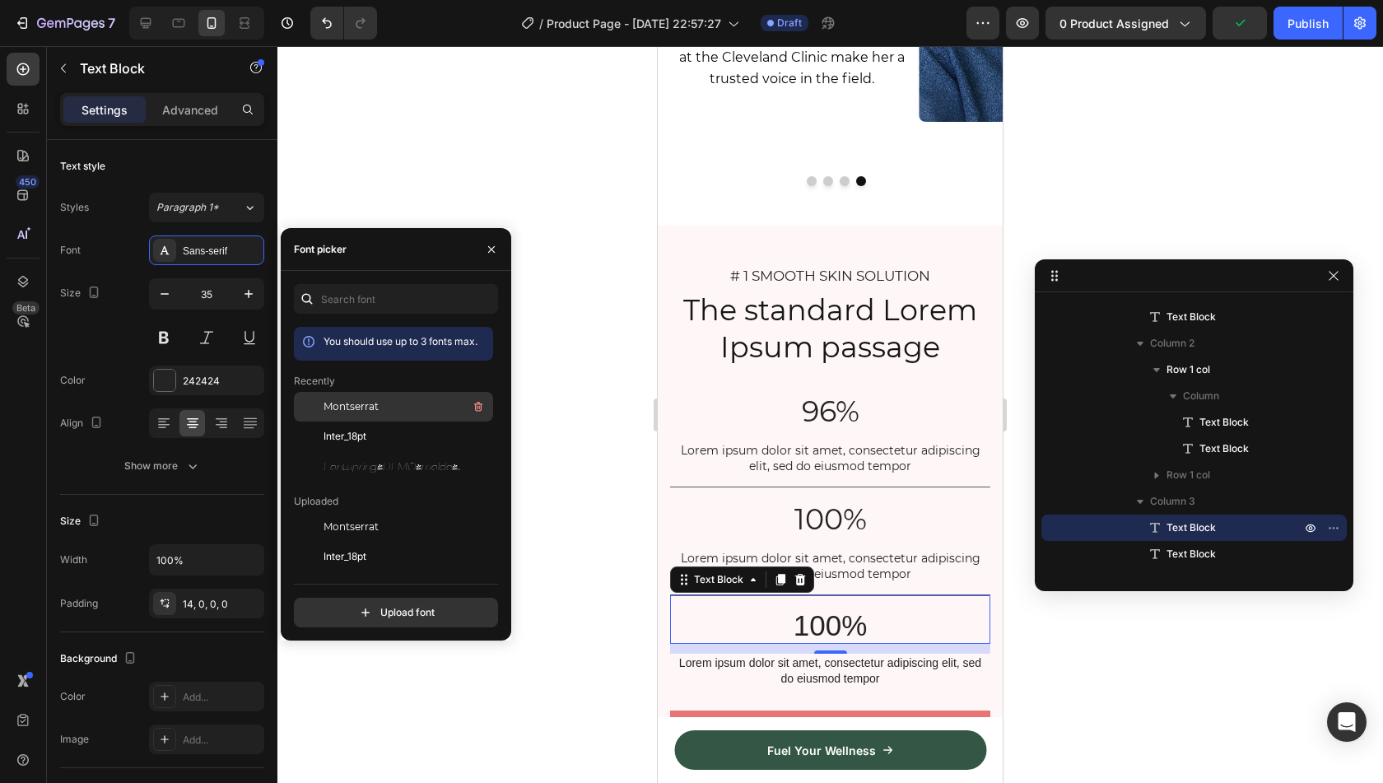
click at [366, 405] on span "Montserrat" at bounding box center [351, 406] width 55 height 15
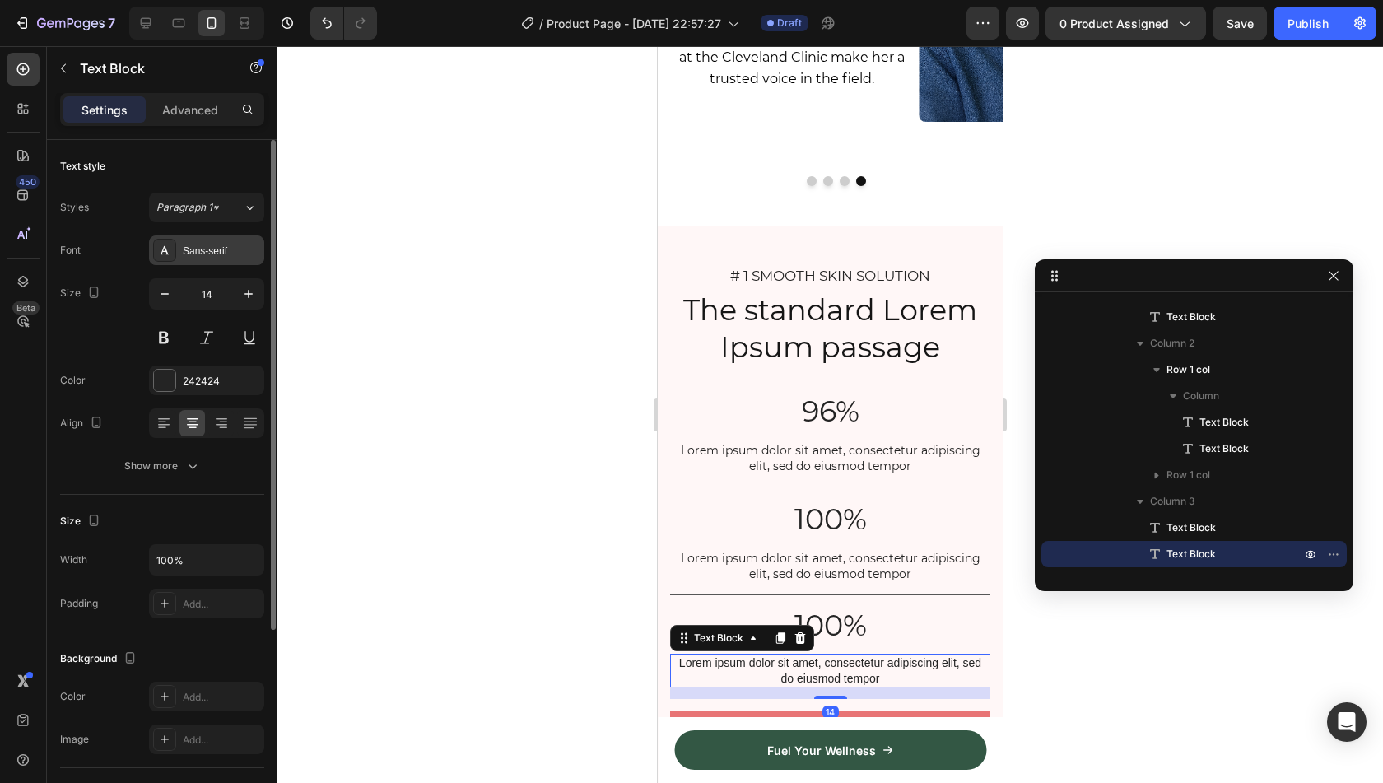
click at [207, 252] on div "Sans-serif" at bounding box center [221, 251] width 77 height 15
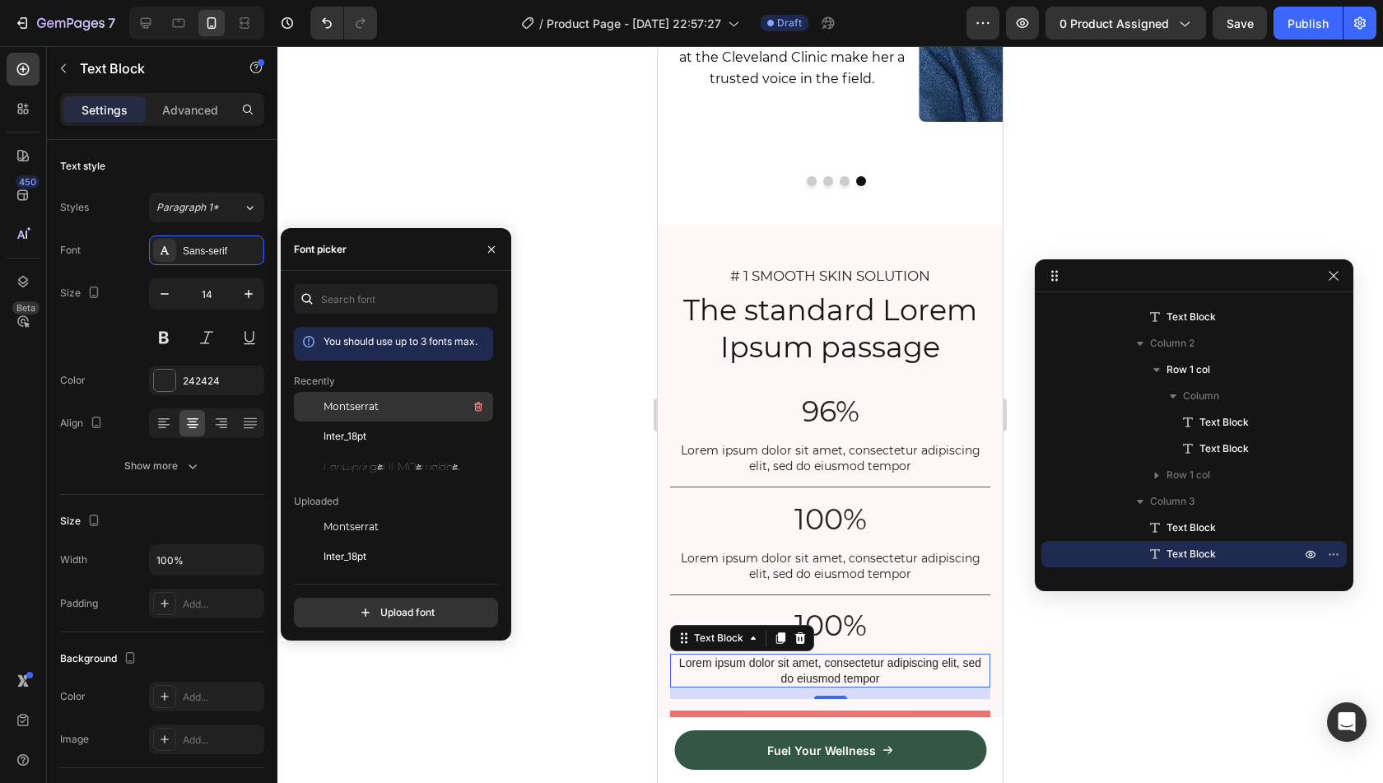
click at [362, 402] on span "Montserrat" at bounding box center [351, 406] width 55 height 15
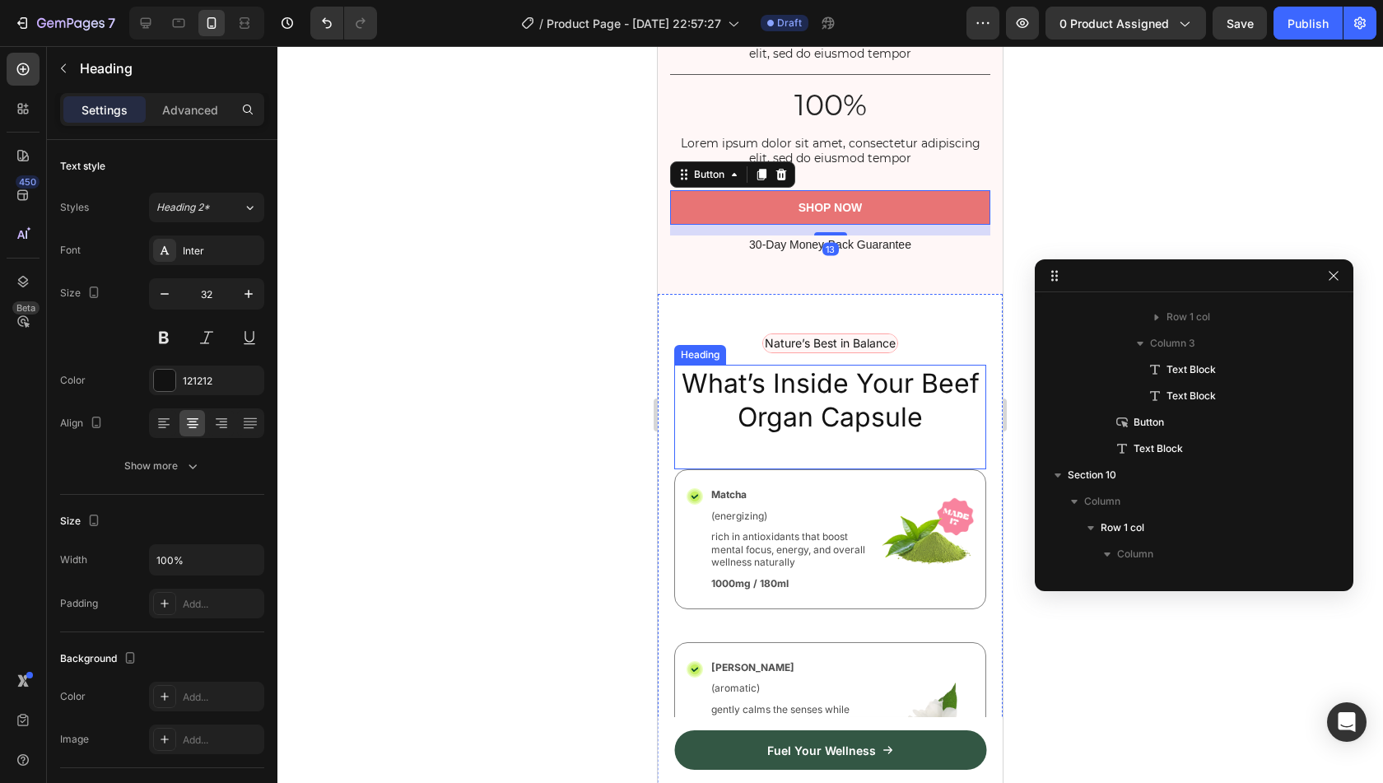
scroll to position [4500, 0]
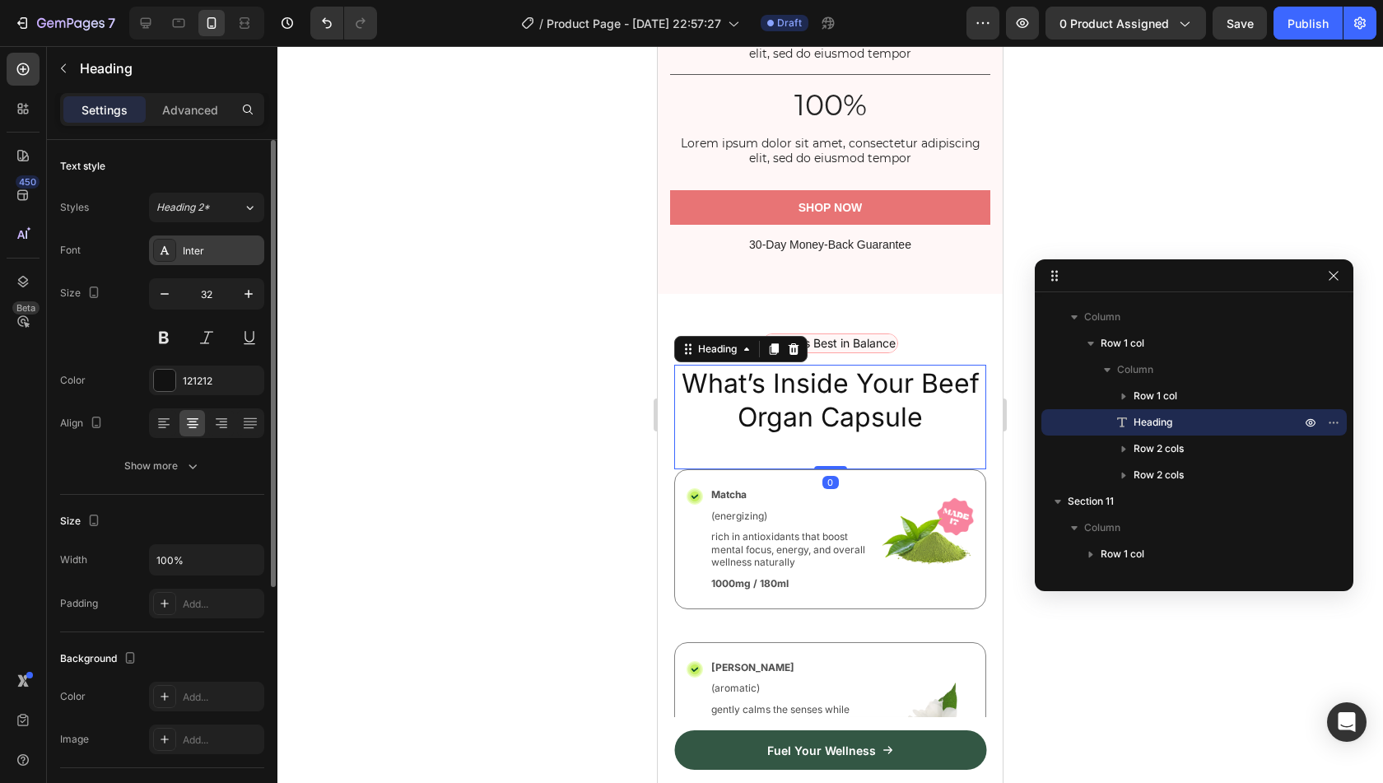
click at [193, 246] on div "Inter" at bounding box center [221, 251] width 77 height 15
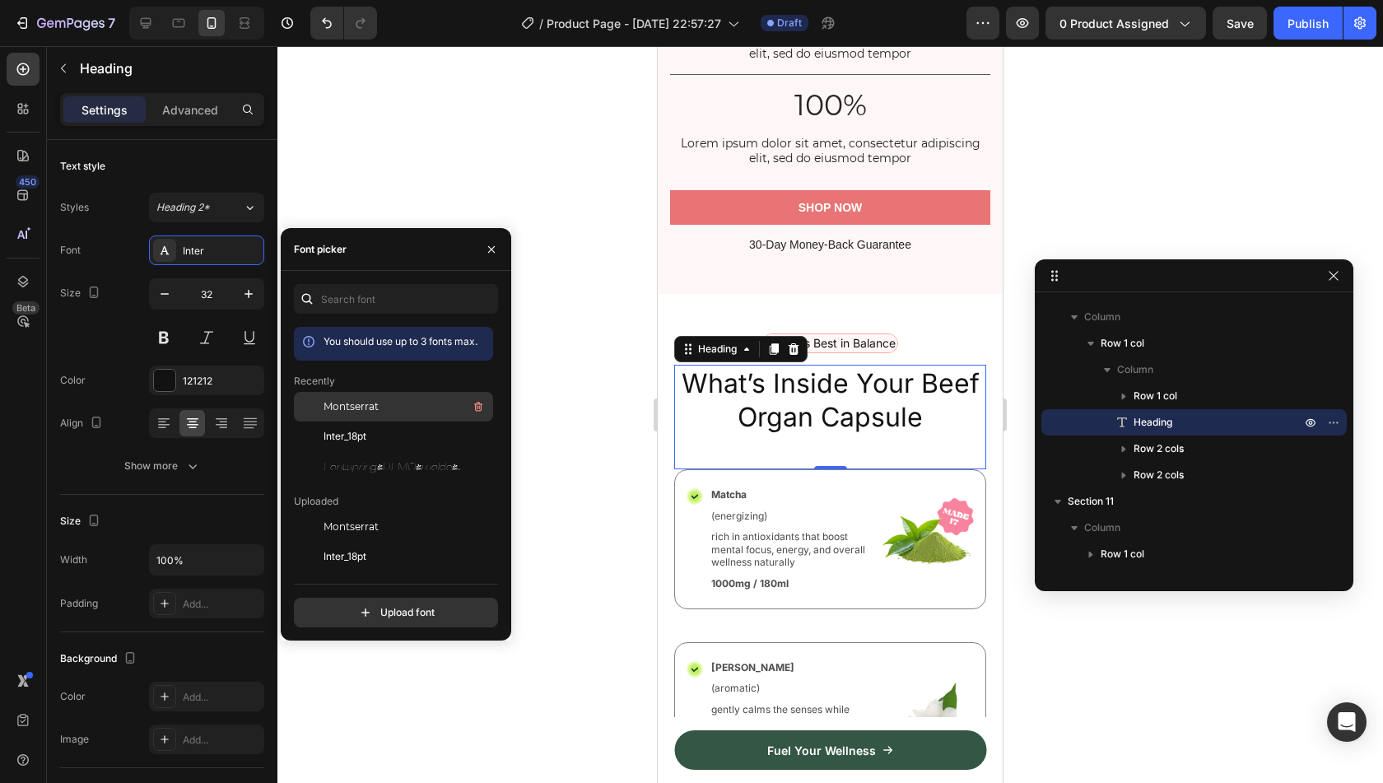
click at [385, 409] on div "Montserrat" at bounding box center [407, 407] width 166 height 20
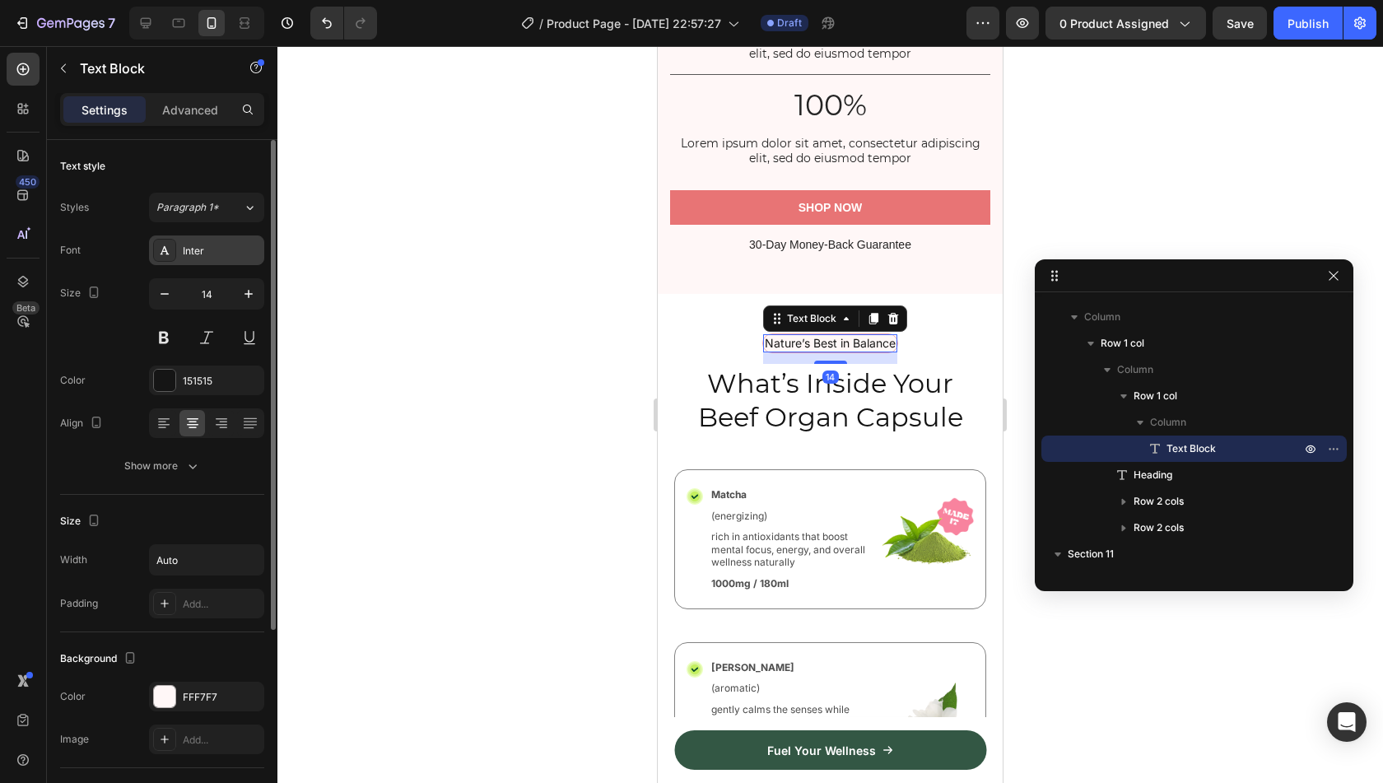
click at [198, 254] on div "Inter" at bounding box center [221, 251] width 77 height 15
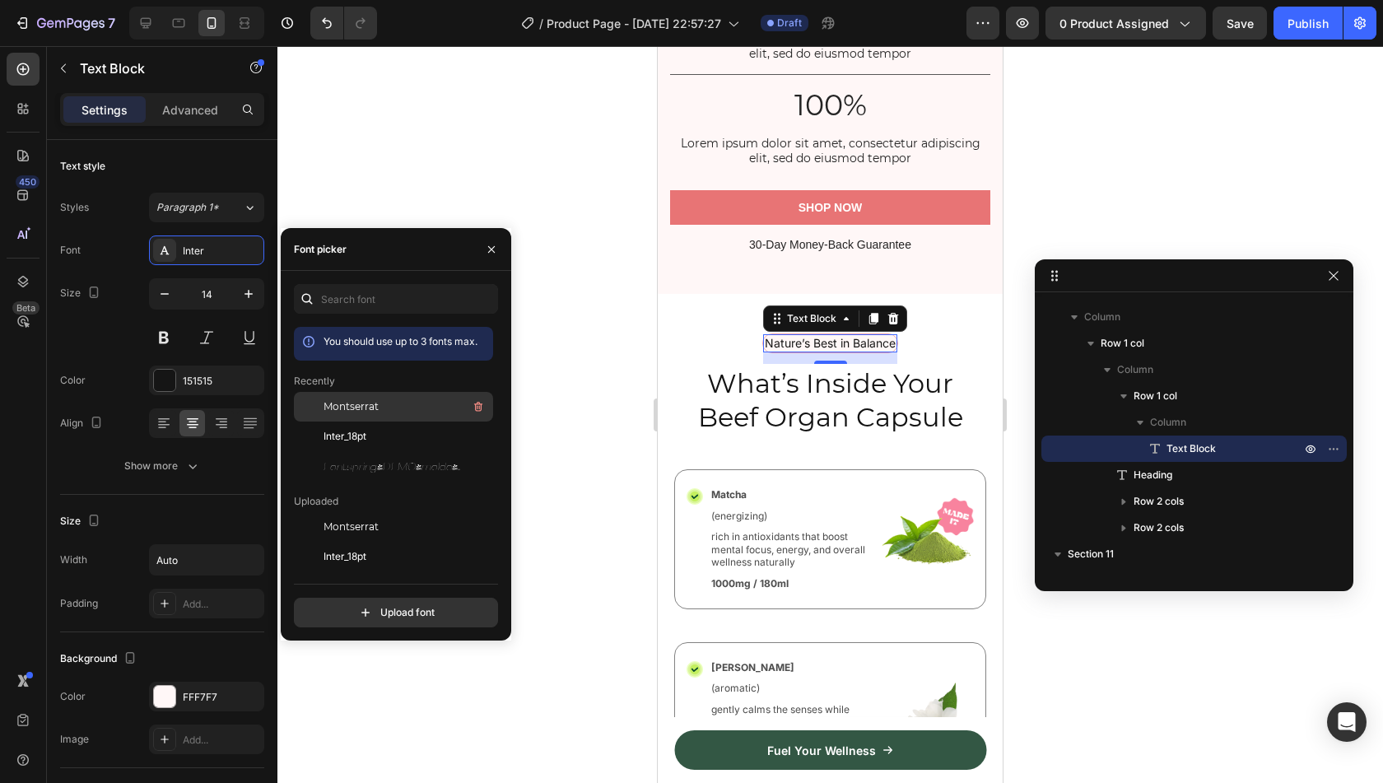
click at [365, 403] on span "Montserrat" at bounding box center [351, 406] width 55 height 15
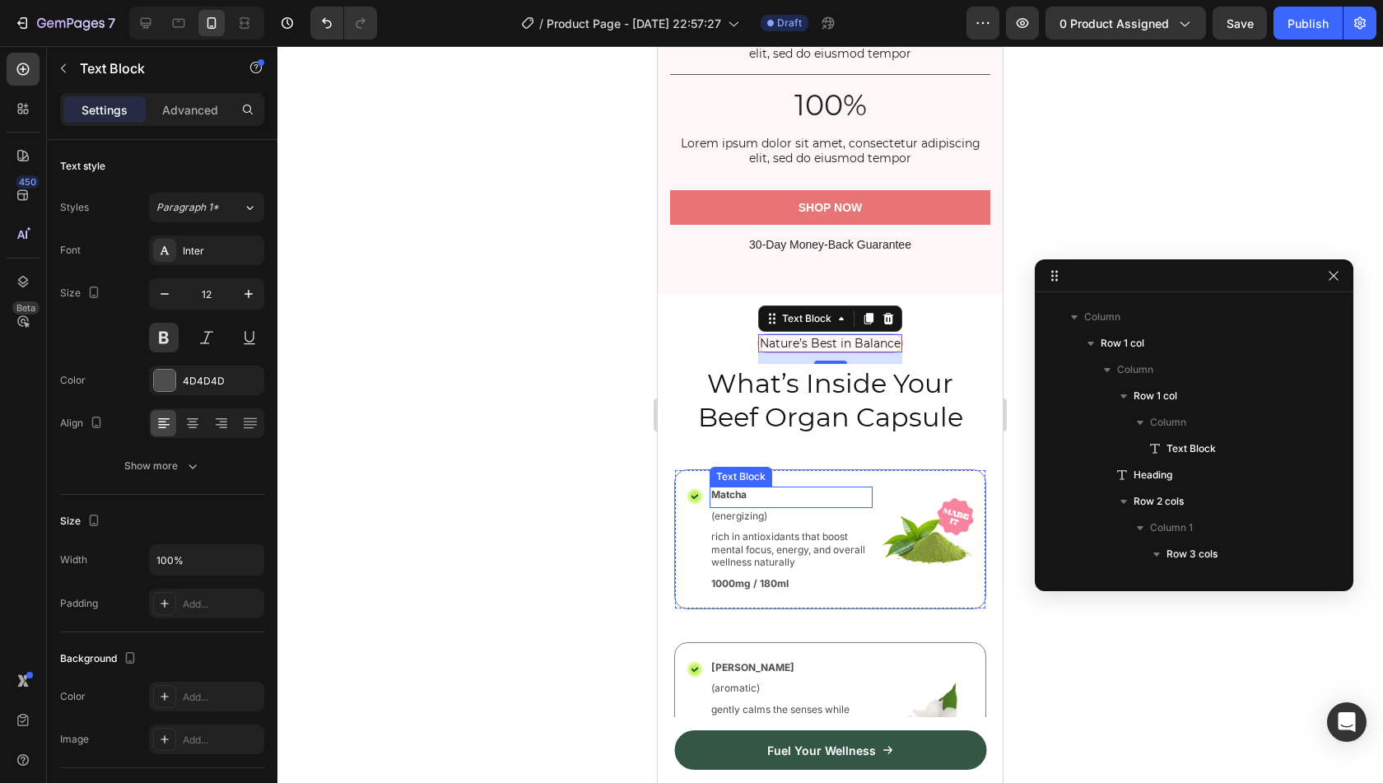
scroll to position [4737, 0]
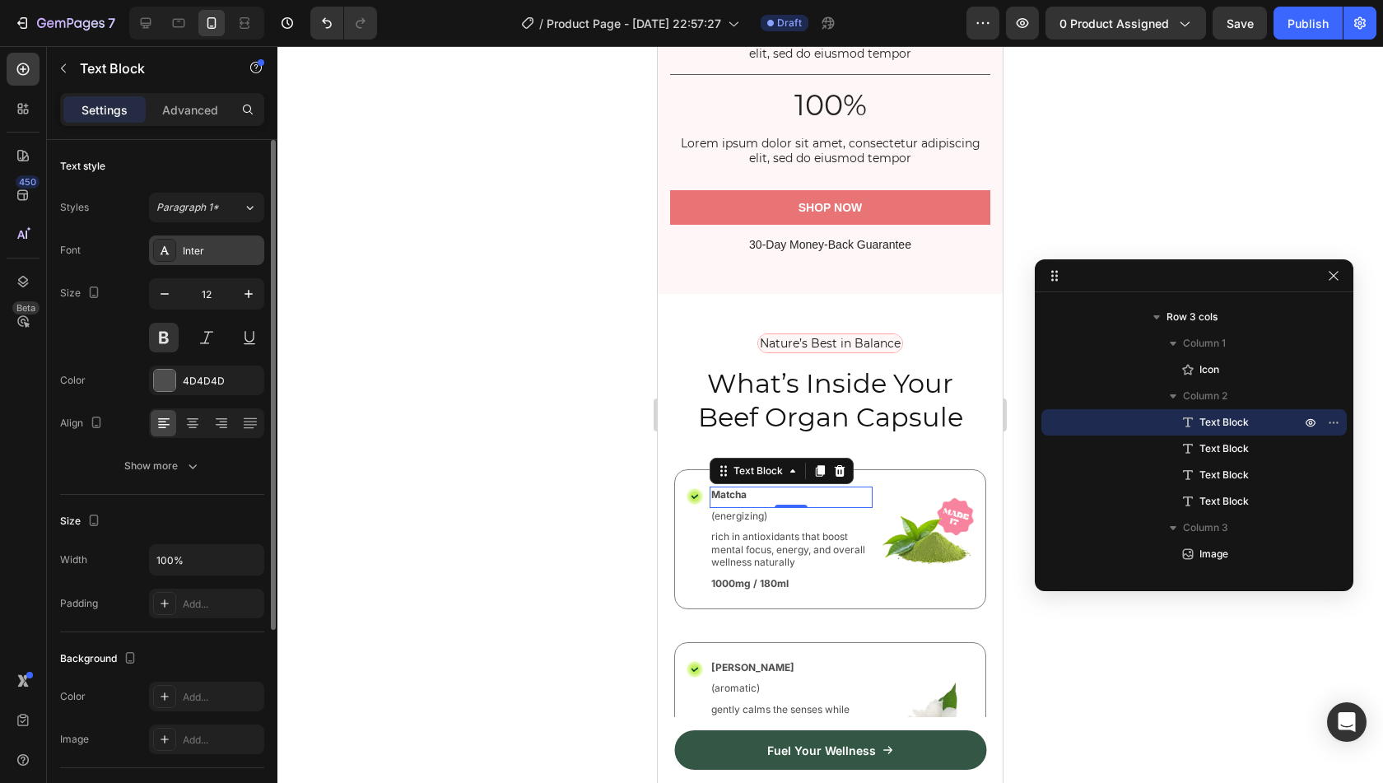
click at [190, 249] on div "Inter" at bounding box center [221, 251] width 77 height 15
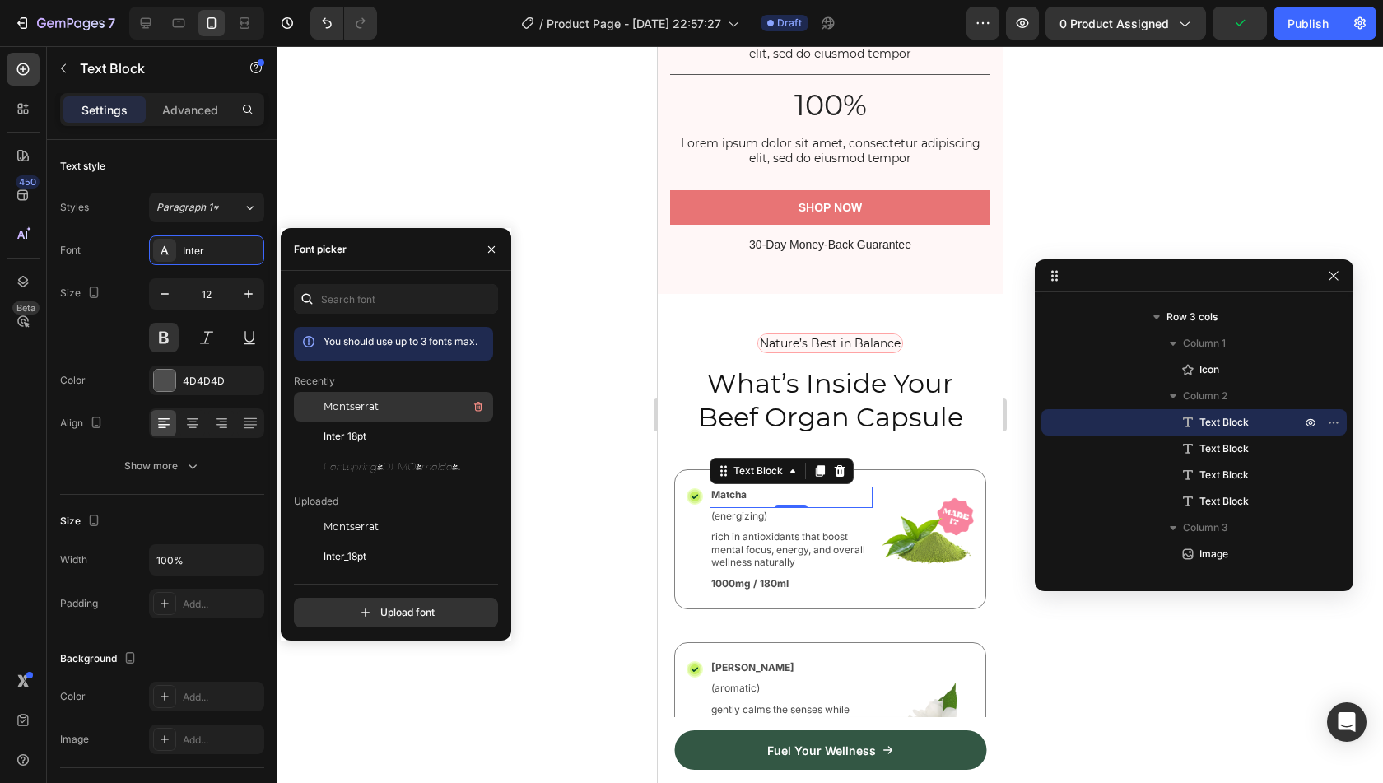
click at [345, 402] on span "Montserrat" at bounding box center [351, 406] width 55 height 15
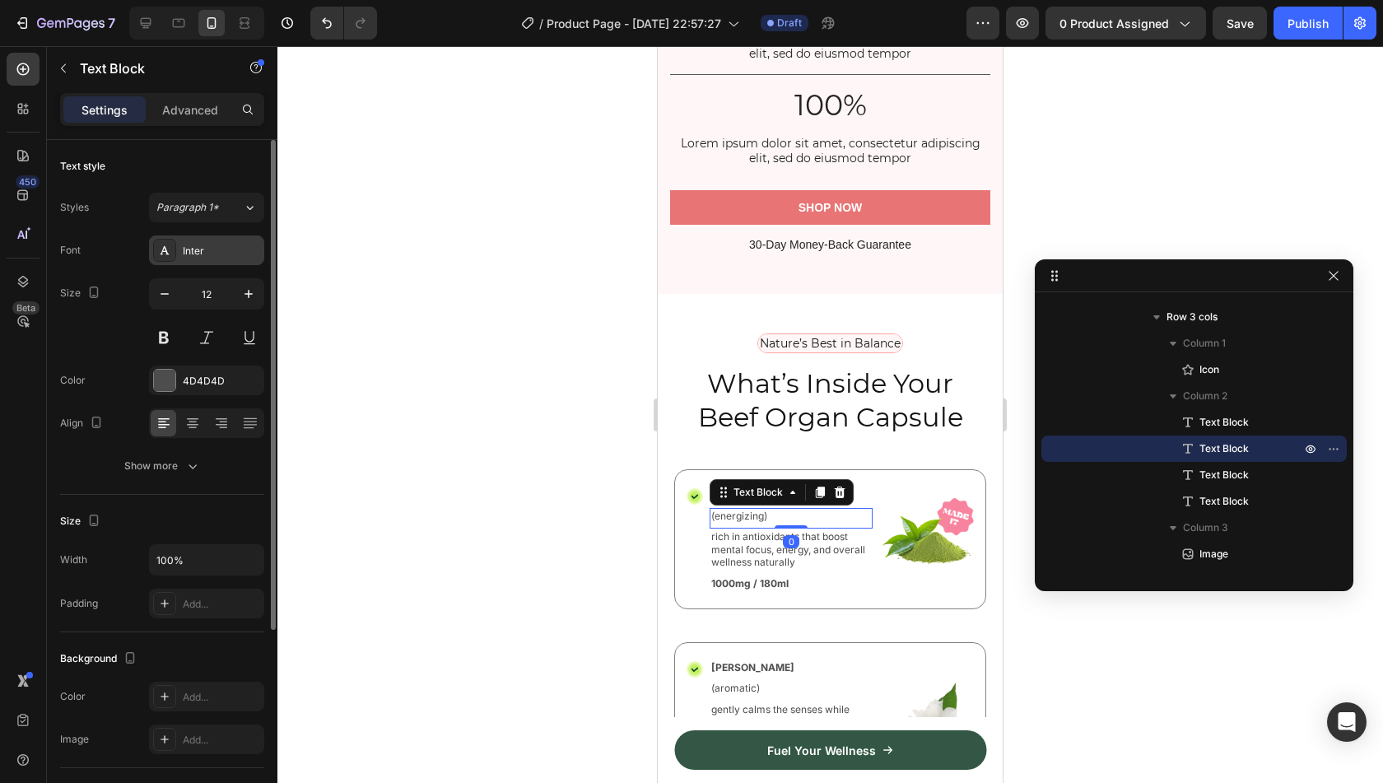
click at [212, 254] on div "Inter" at bounding box center [221, 251] width 77 height 15
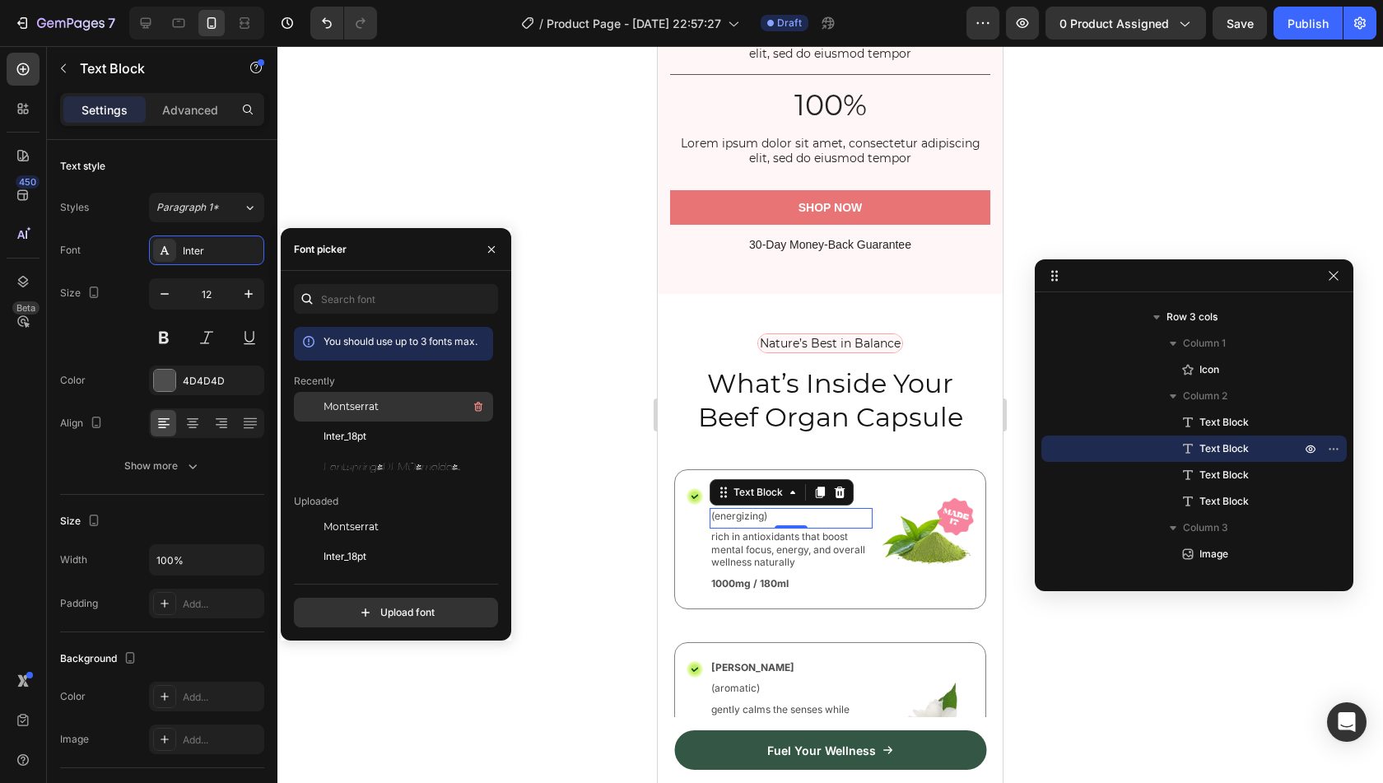
click at [388, 408] on div "Montserrat" at bounding box center [407, 407] width 166 height 20
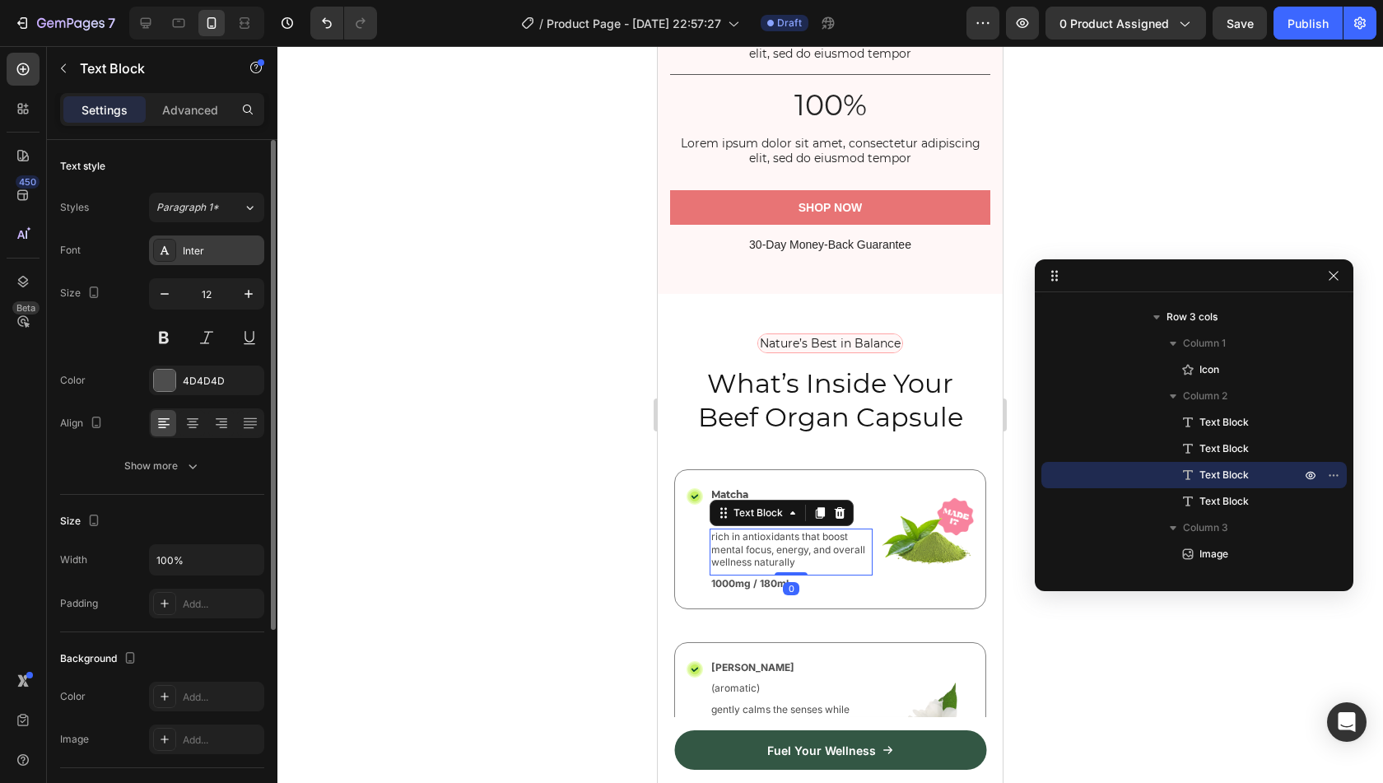
click at [212, 250] on div "Inter" at bounding box center [221, 251] width 77 height 15
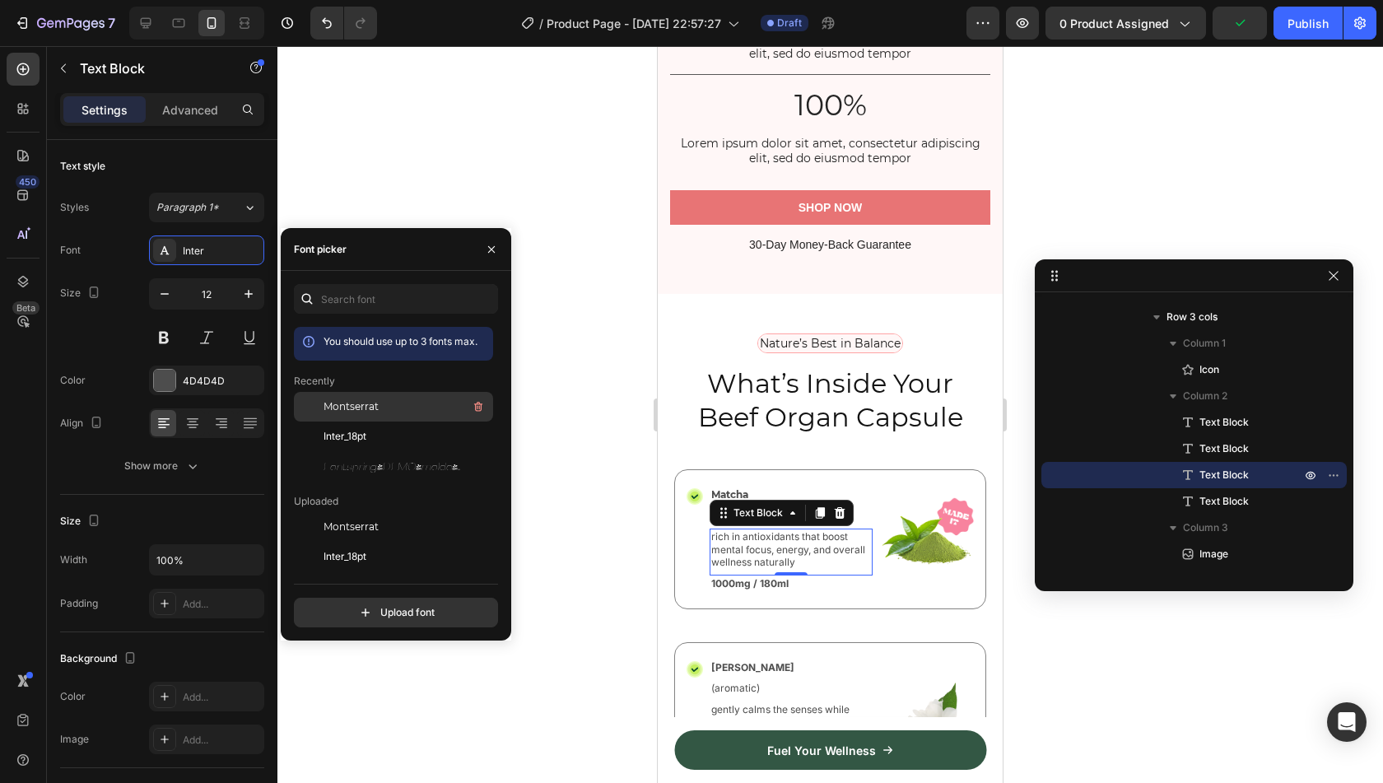
click at [346, 401] on span "Montserrat" at bounding box center [351, 406] width 55 height 15
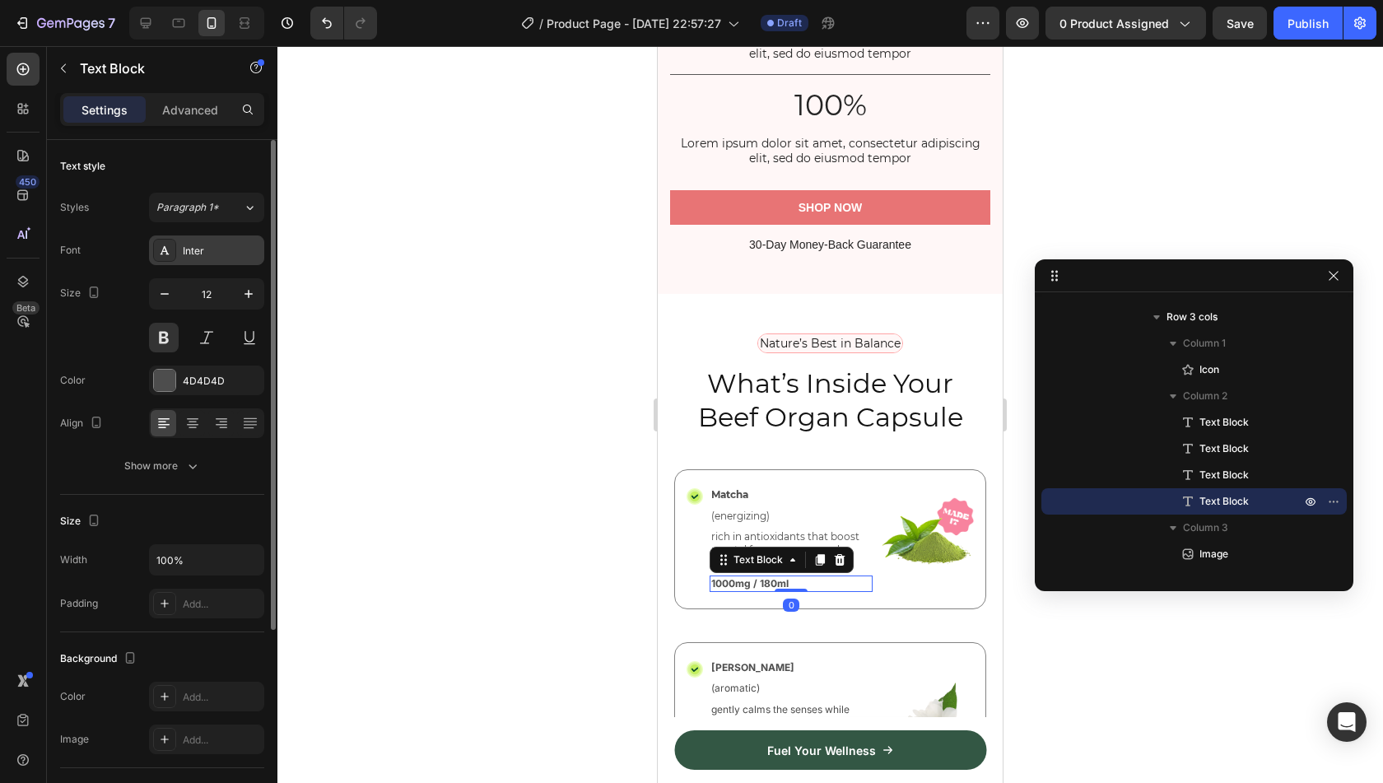
click at [215, 251] on div "Inter" at bounding box center [221, 251] width 77 height 15
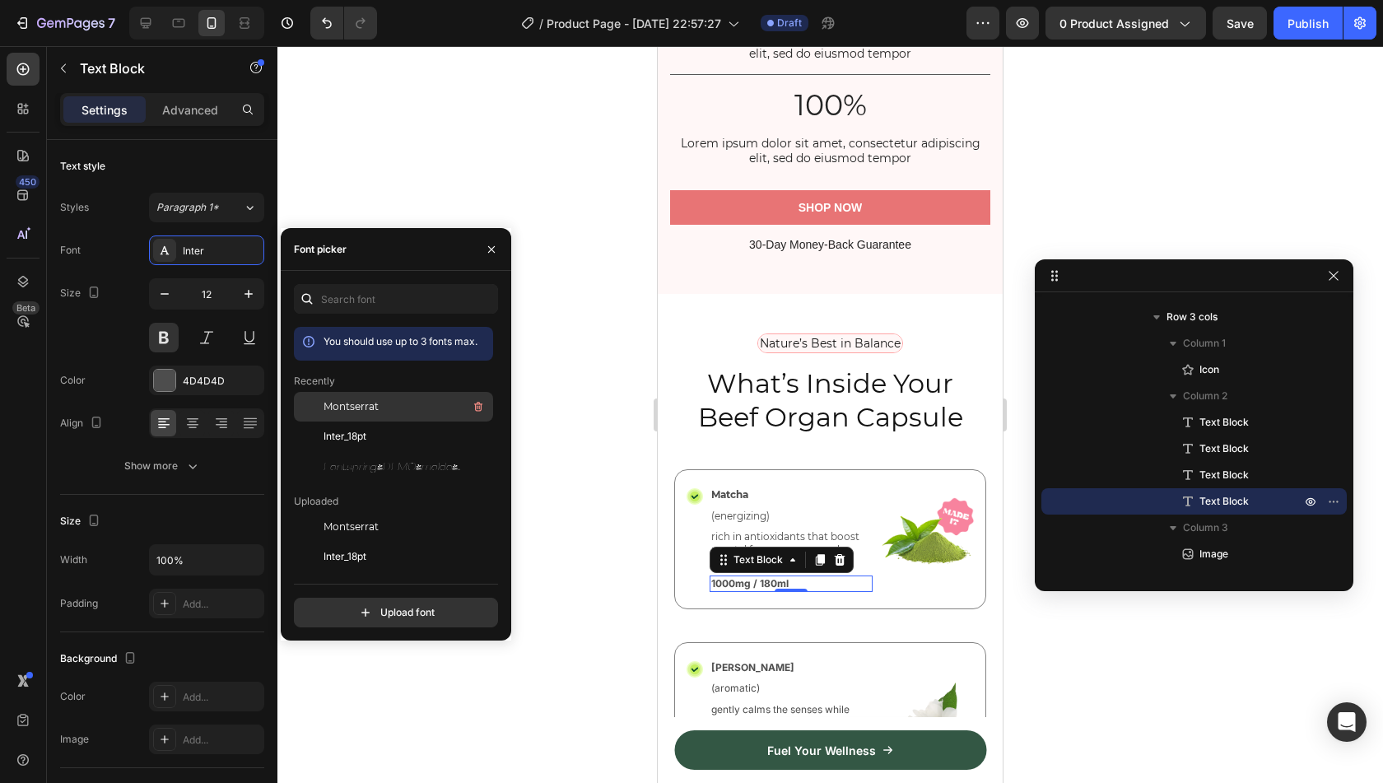
click at [366, 405] on span "Montserrat" at bounding box center [351, 406] width 55 height 15
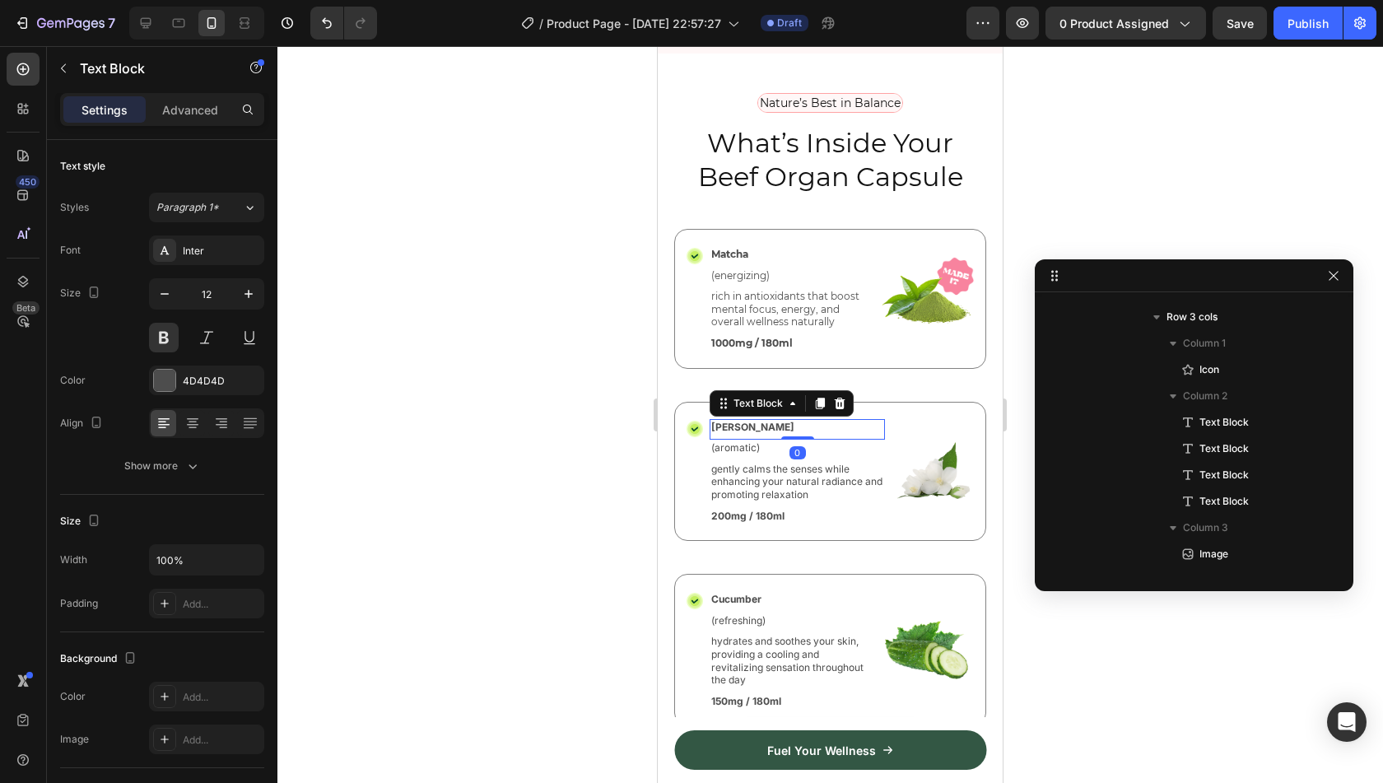
scroll to position [5026, 0]
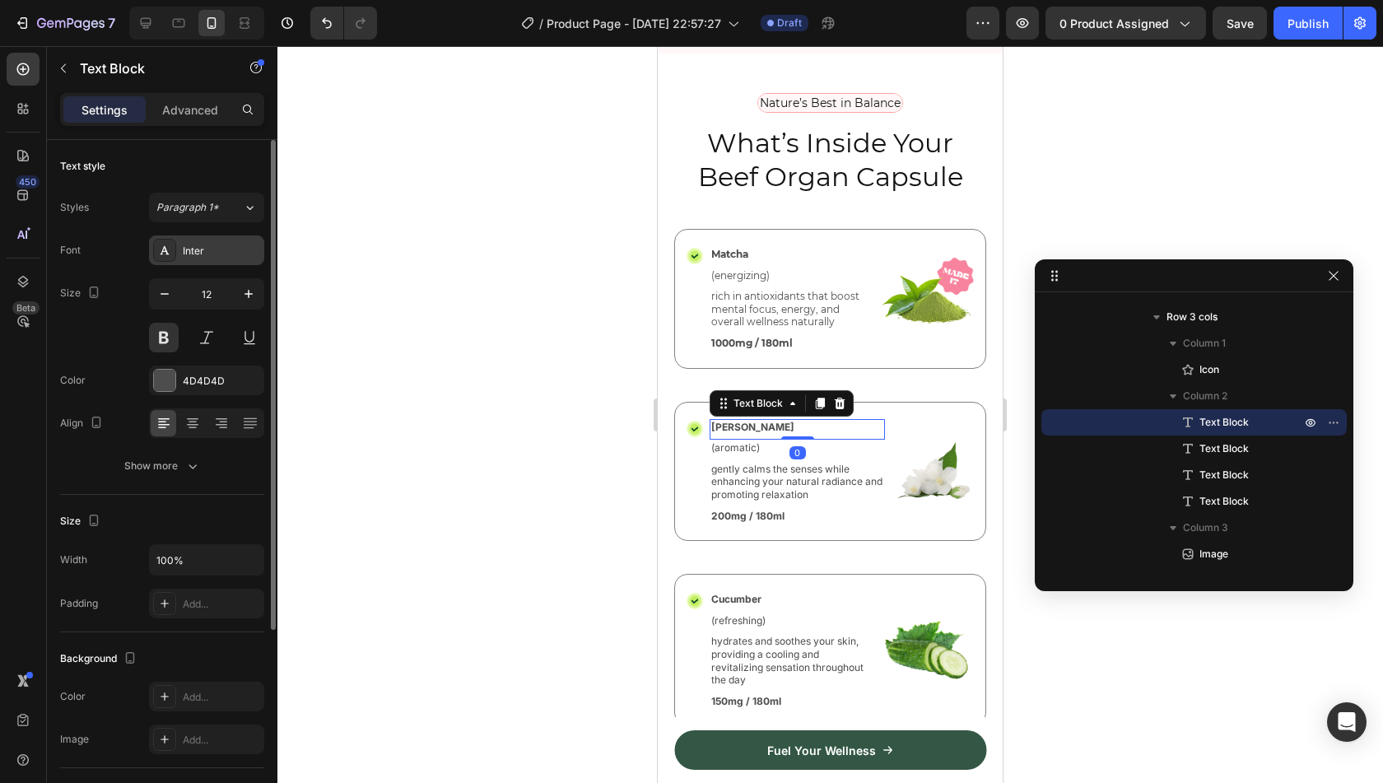
click at [212, 252] on div "Inter" at bounding box center [221, 251] width 77 height 15
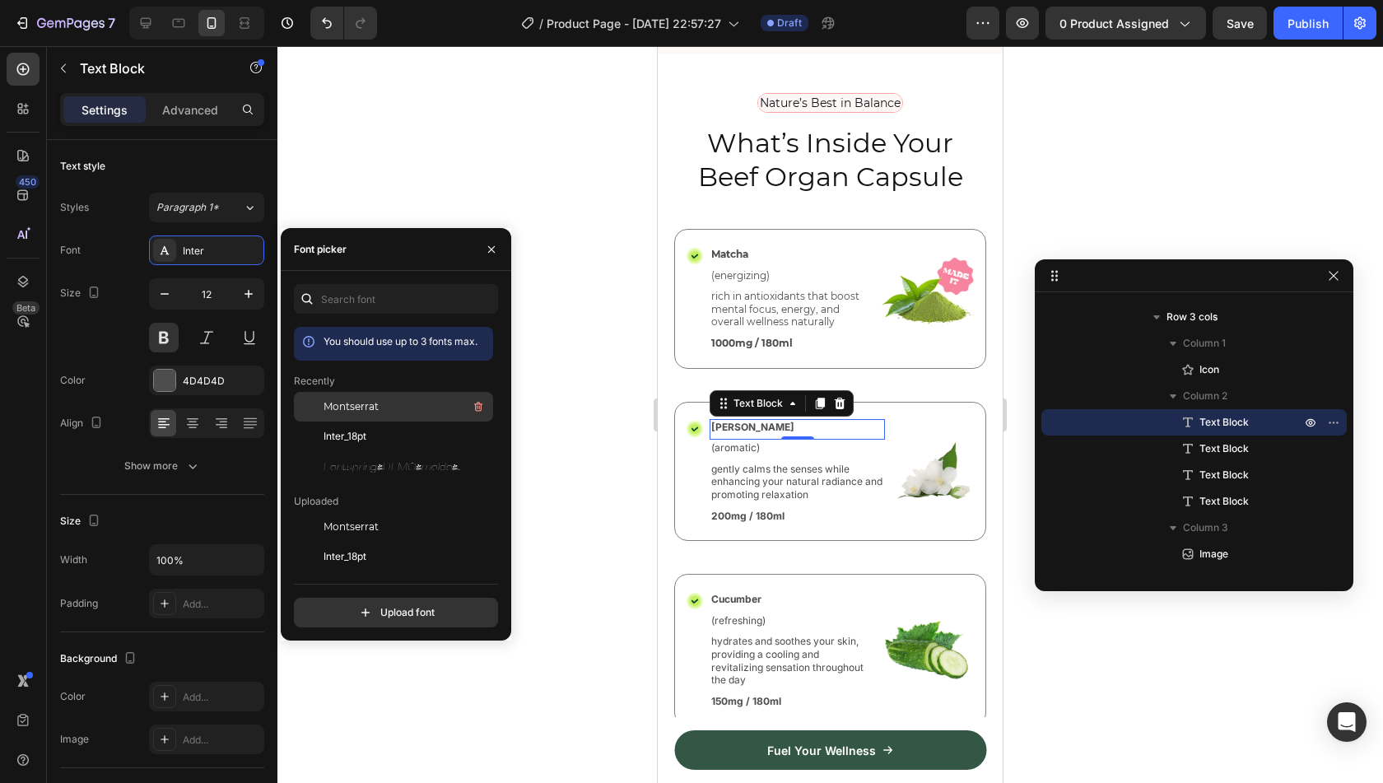
click at [344, 412] on span "Montserrat" at bounding box center [351, 406] width 55 height 15
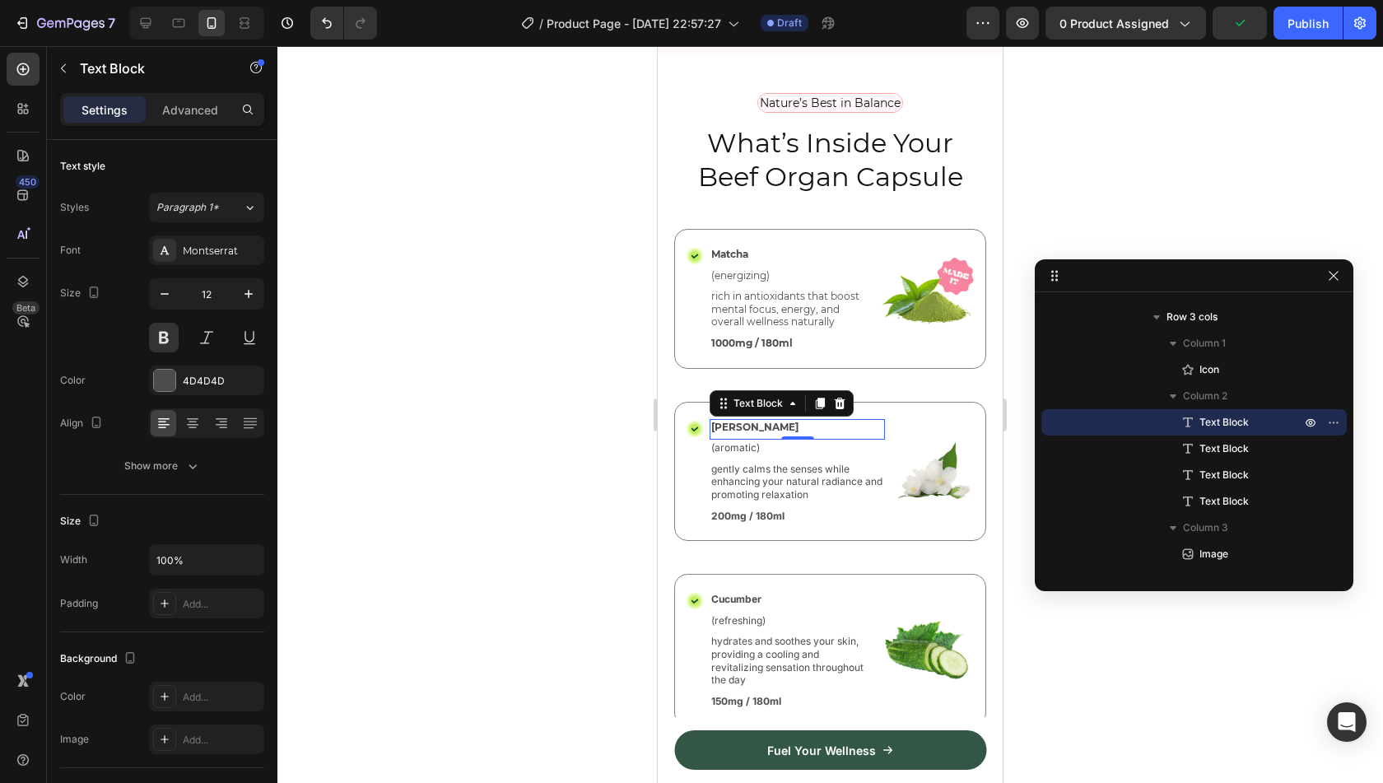
click at [790, 449] on div "0" at bounding box center [797, 452] width 16 height 13
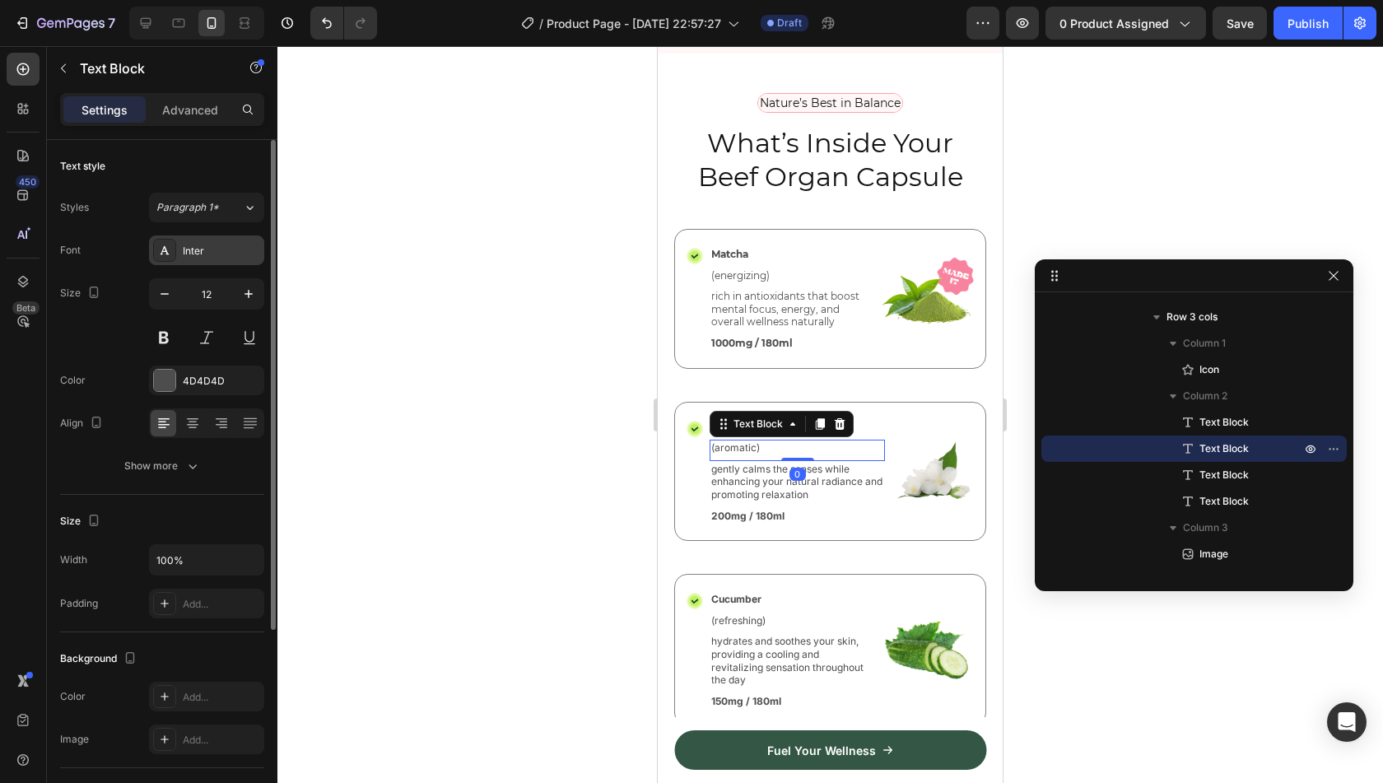
click at [224, 253] on div "Inter" at bounding box center [221, 251] width 77 height 15
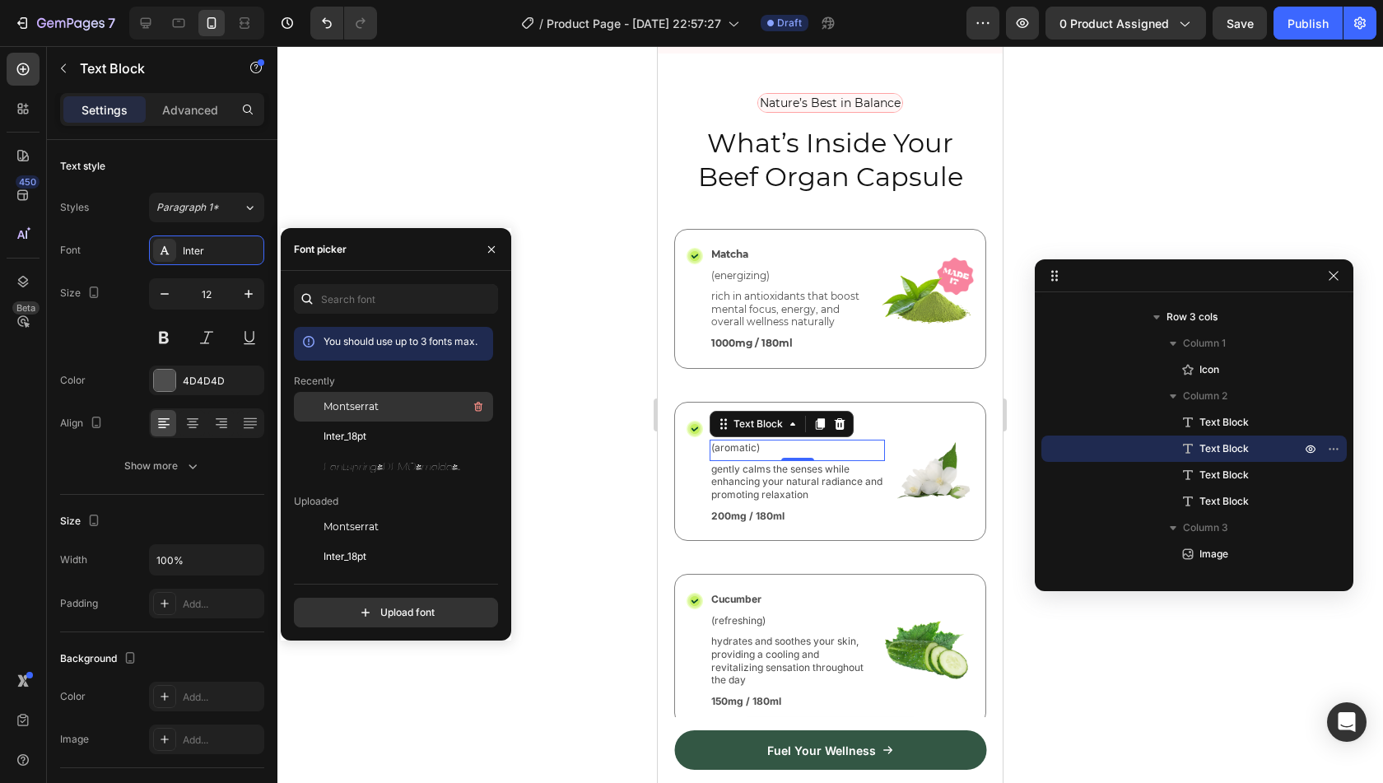
click at [354, 408] on span "Montserrat" at bounding box center [351, 406] width 55 height 15
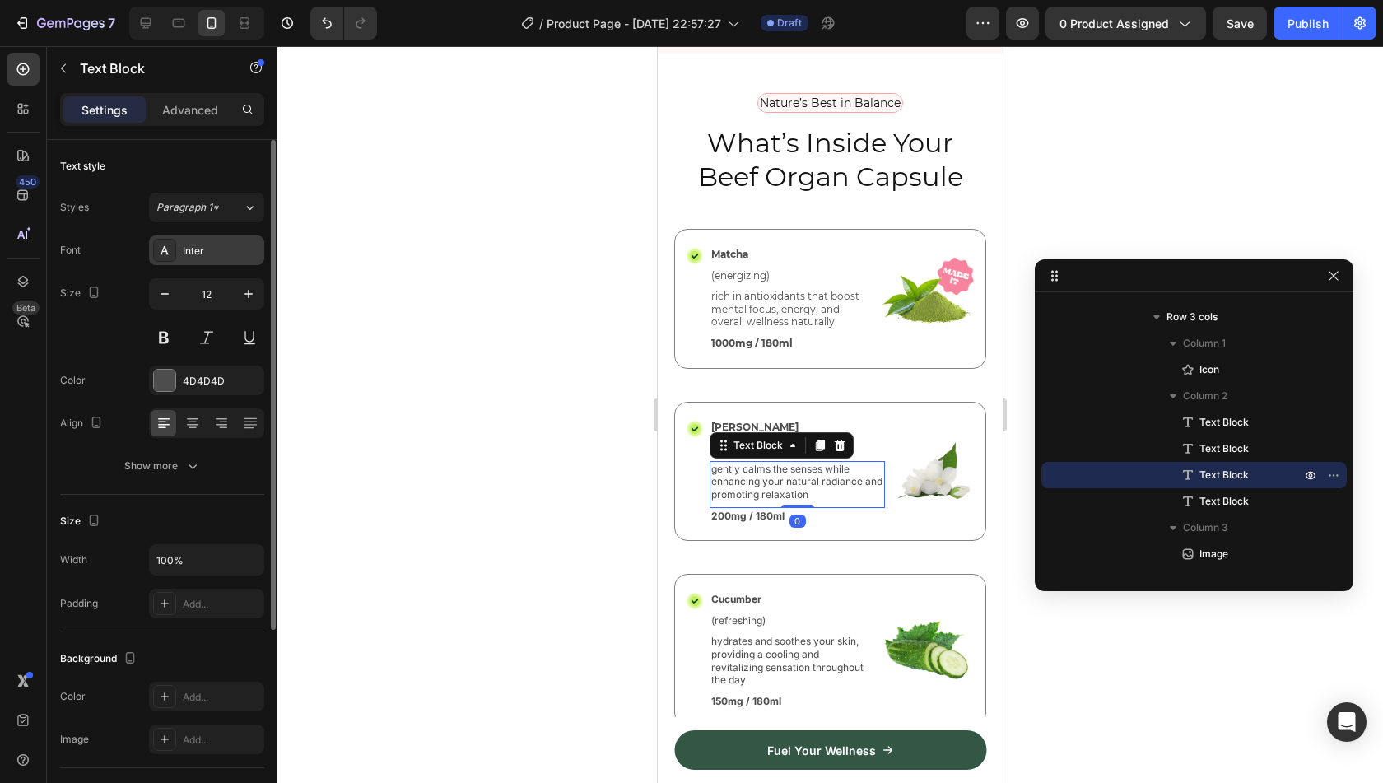
click at [206, 258] on div "Inter" at bounding box center [206, 250] width 115 height 30
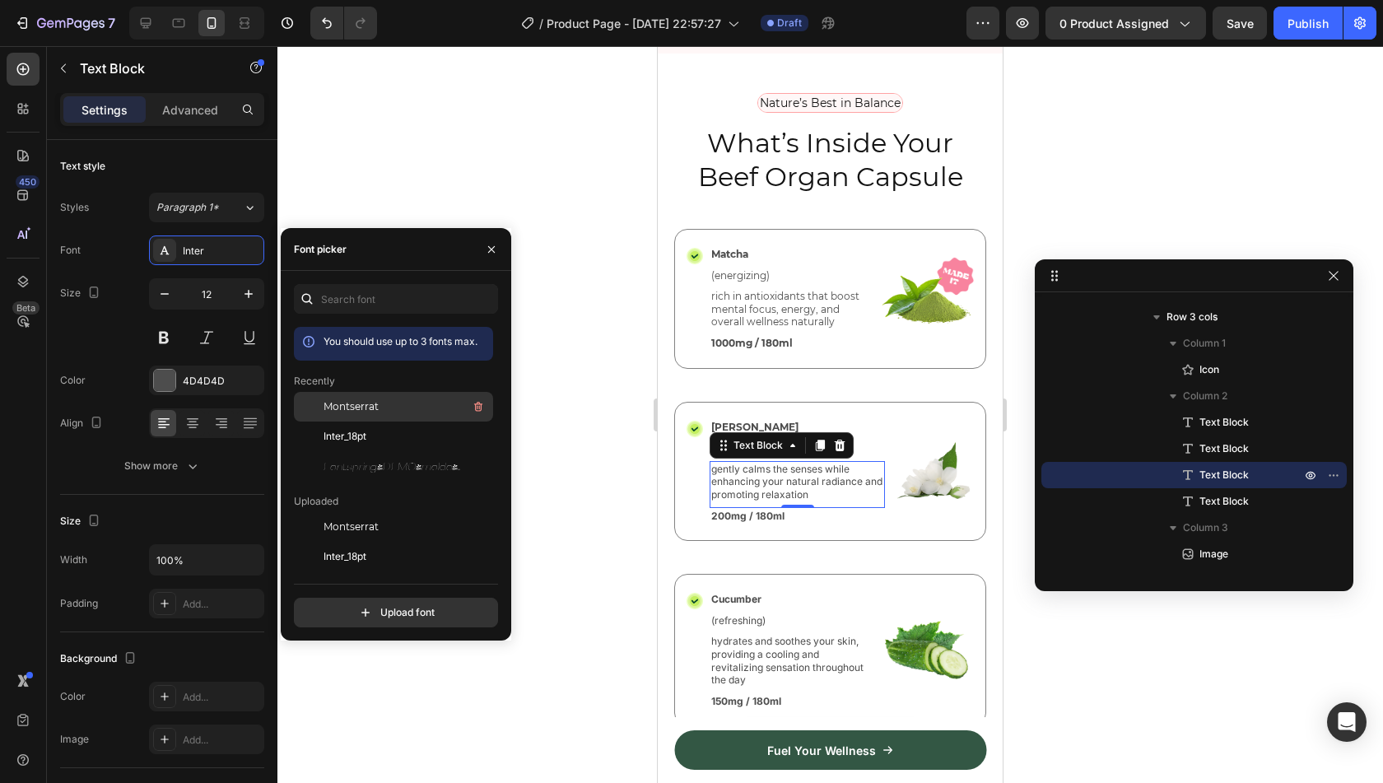
click at [339, 403] on span "Montserrat" at bounding box center [351, 406] width 55 height 15
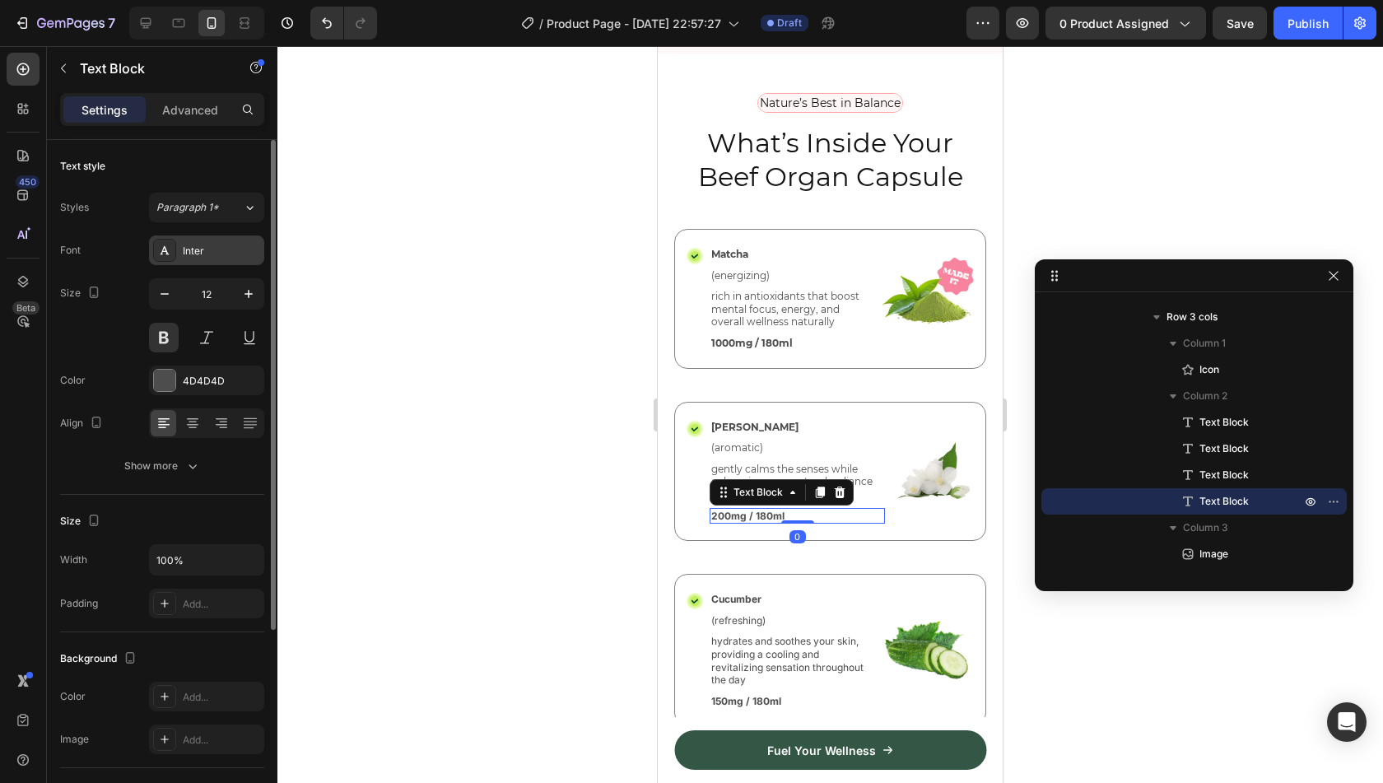
click at [204, 244] on div "Inter" at bounding box center [221, 251] width 77 height 15
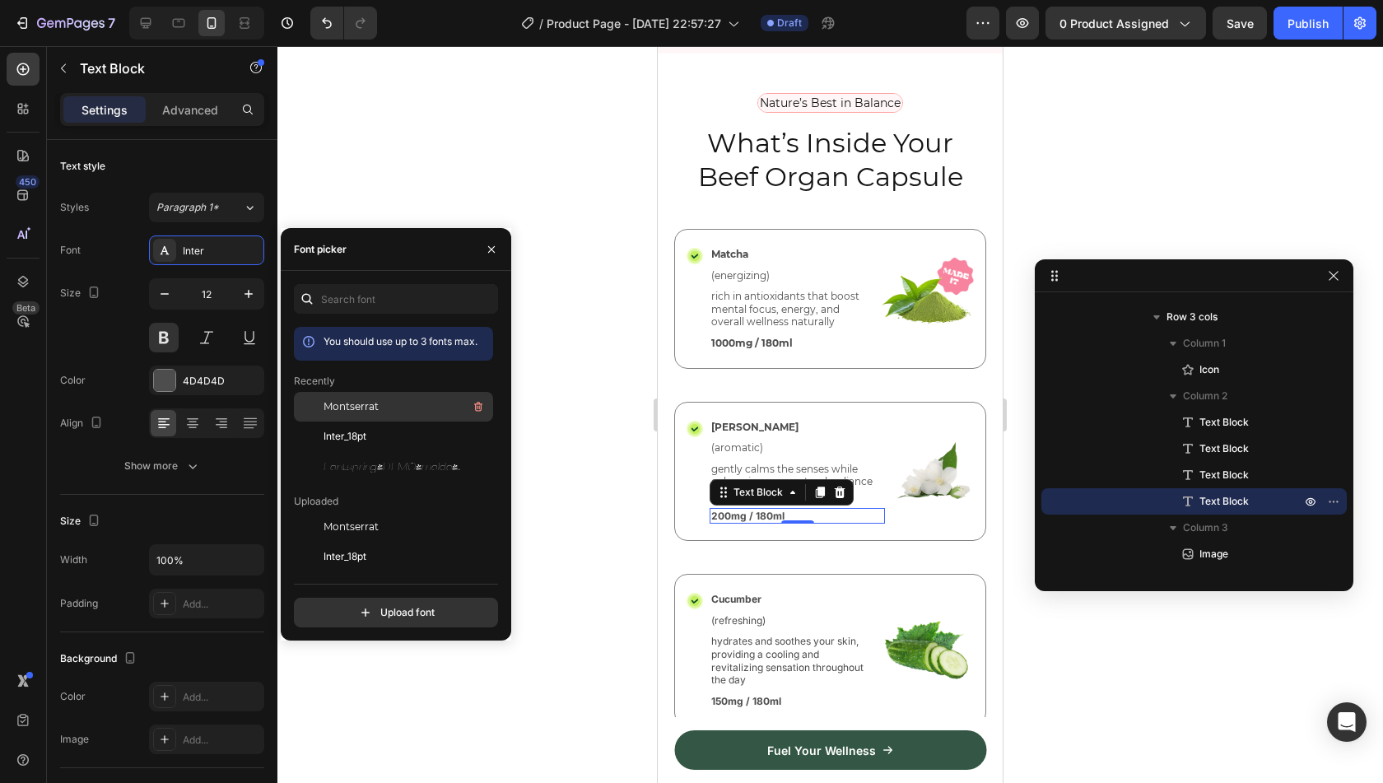
click at [334, 412] on span "Montserrat" at bounding box center [351, 406] width 55 height 15
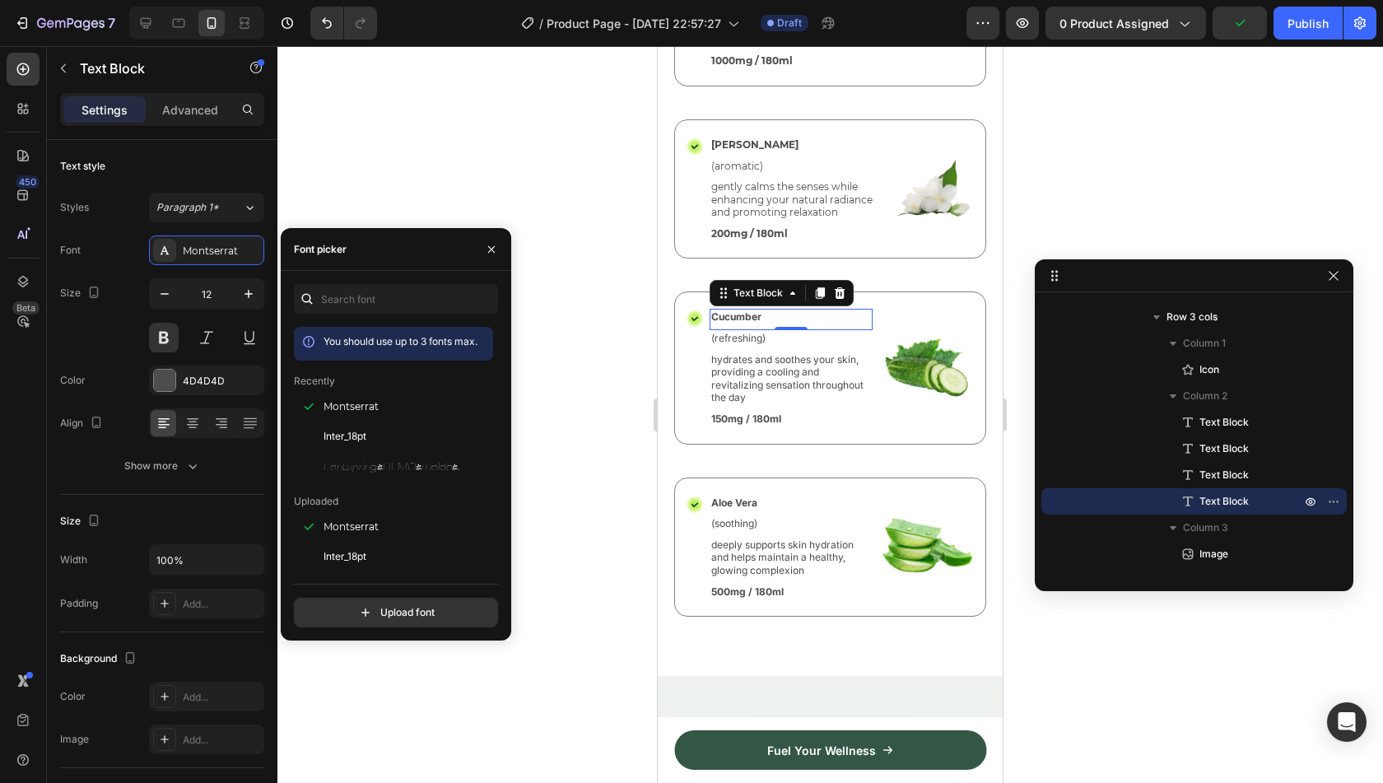
scroll to position [5342, 0]
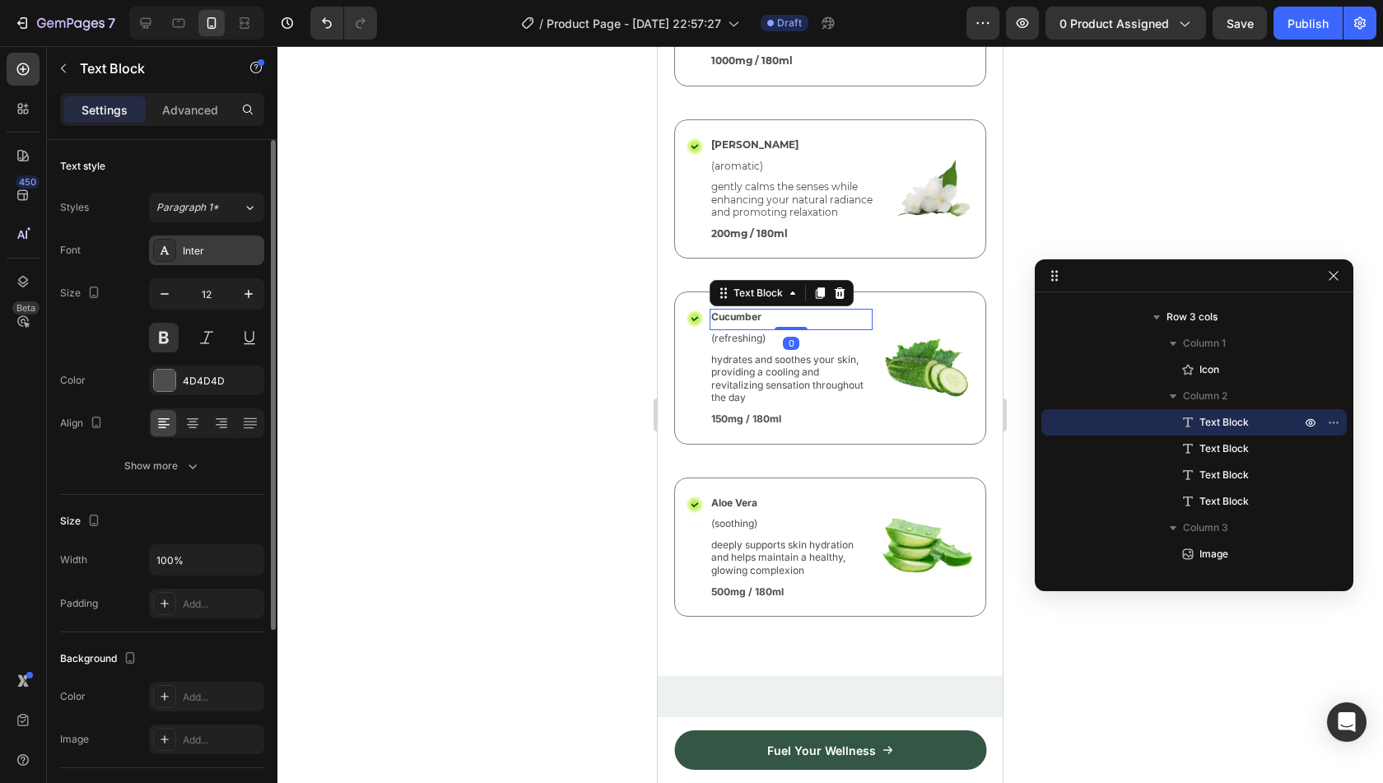
click at [207, 248] on div "Inter" at bounding box center [221, 251] width 77 height 15
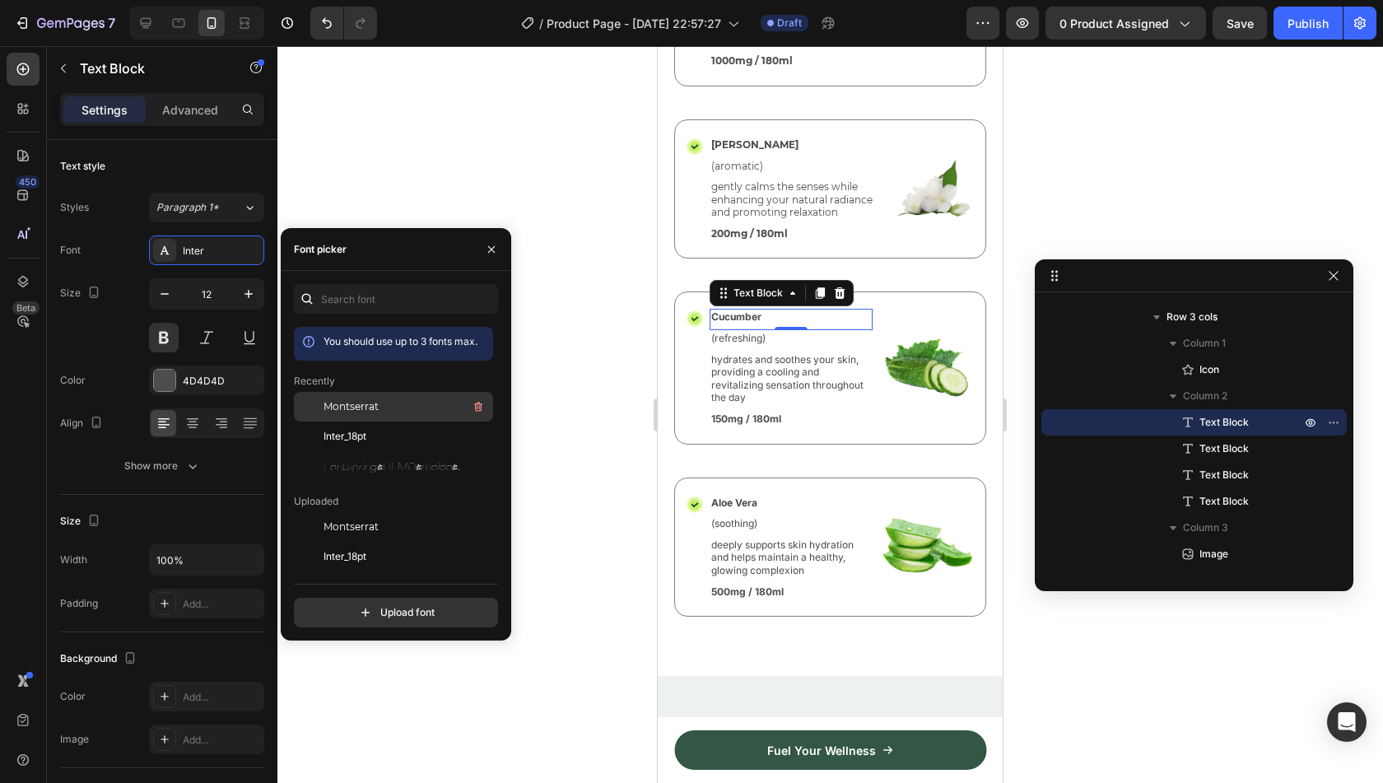
click at [351, 403] on span "Montserrat" at bounding box center [351, 406] width 55 height 15
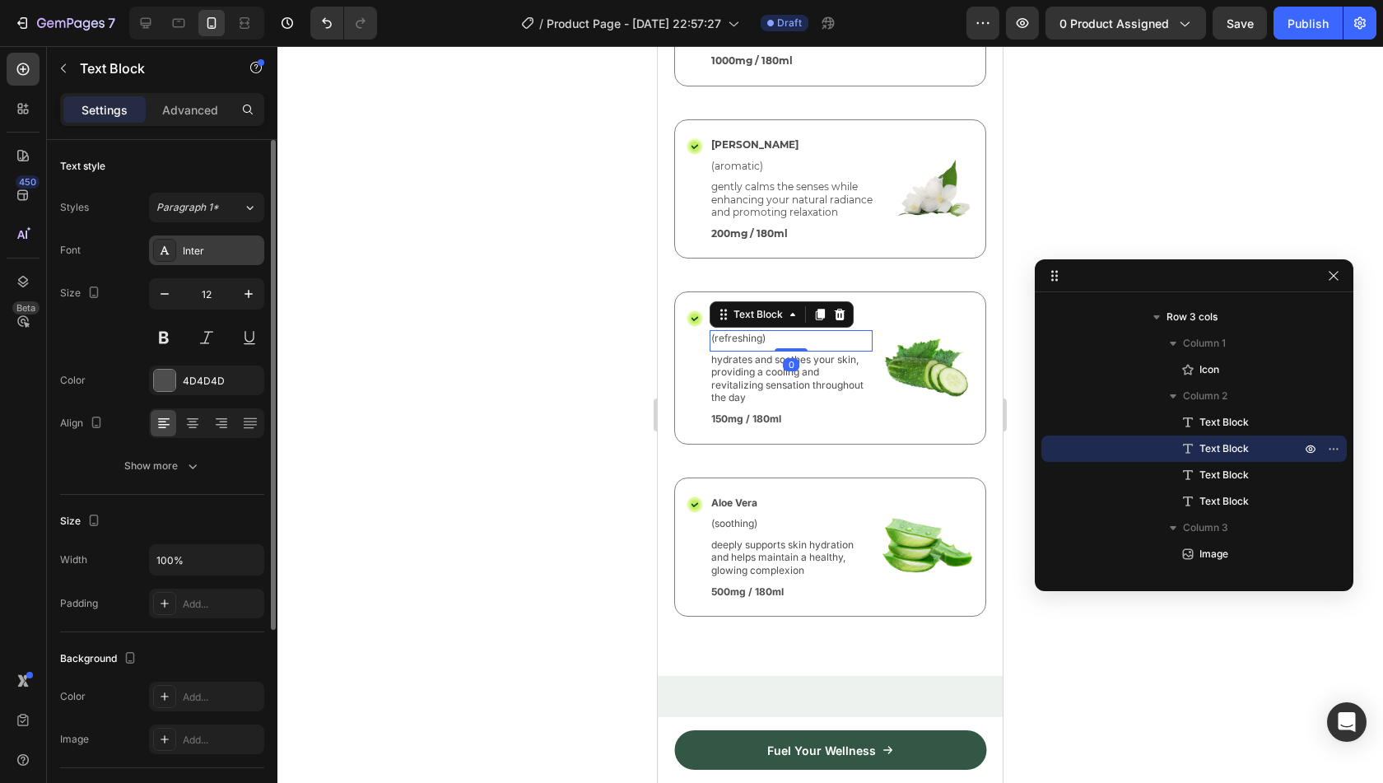
click at [218, 254] on div "Inter" at bounding box center [221, 251] width 77 height 15
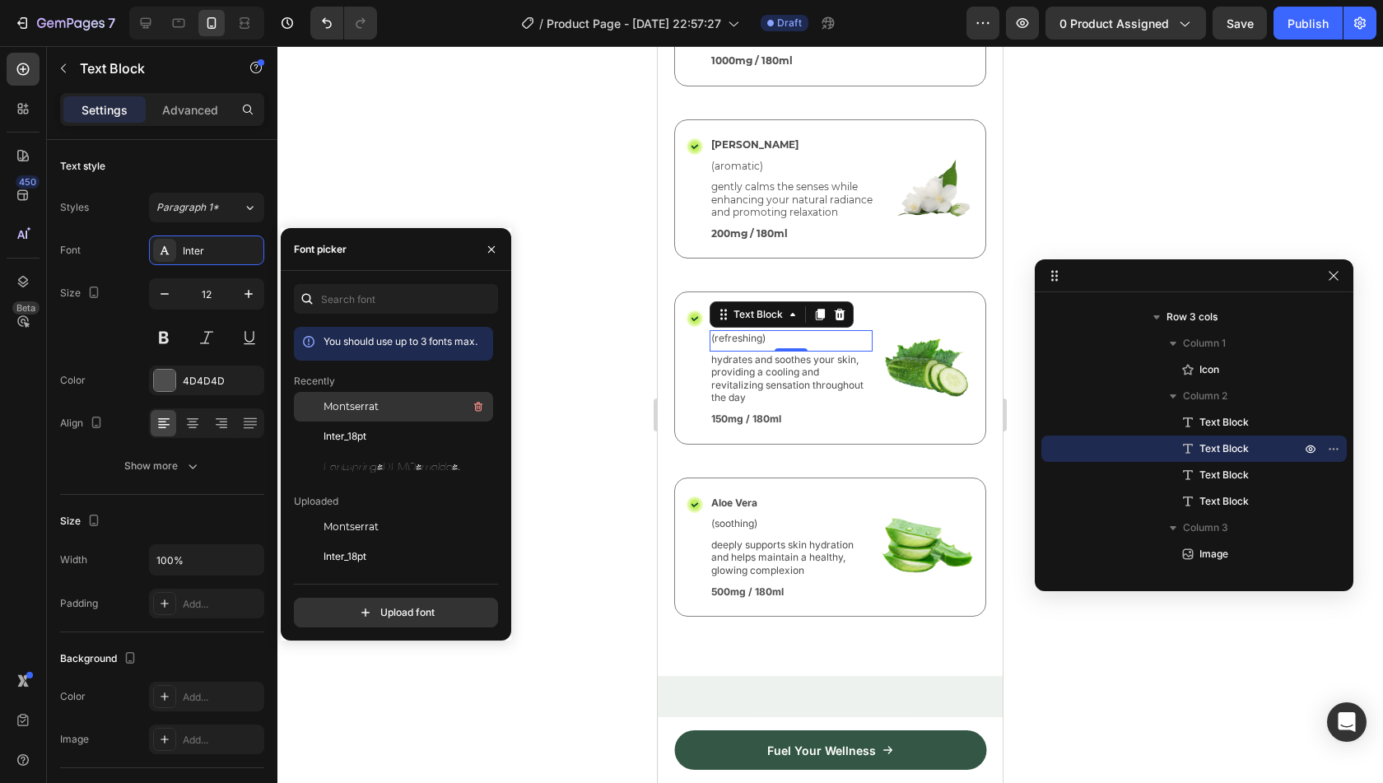
click at [370, 402] on span "Montserrat" at bounding box center [351, 406] width 55 height 15
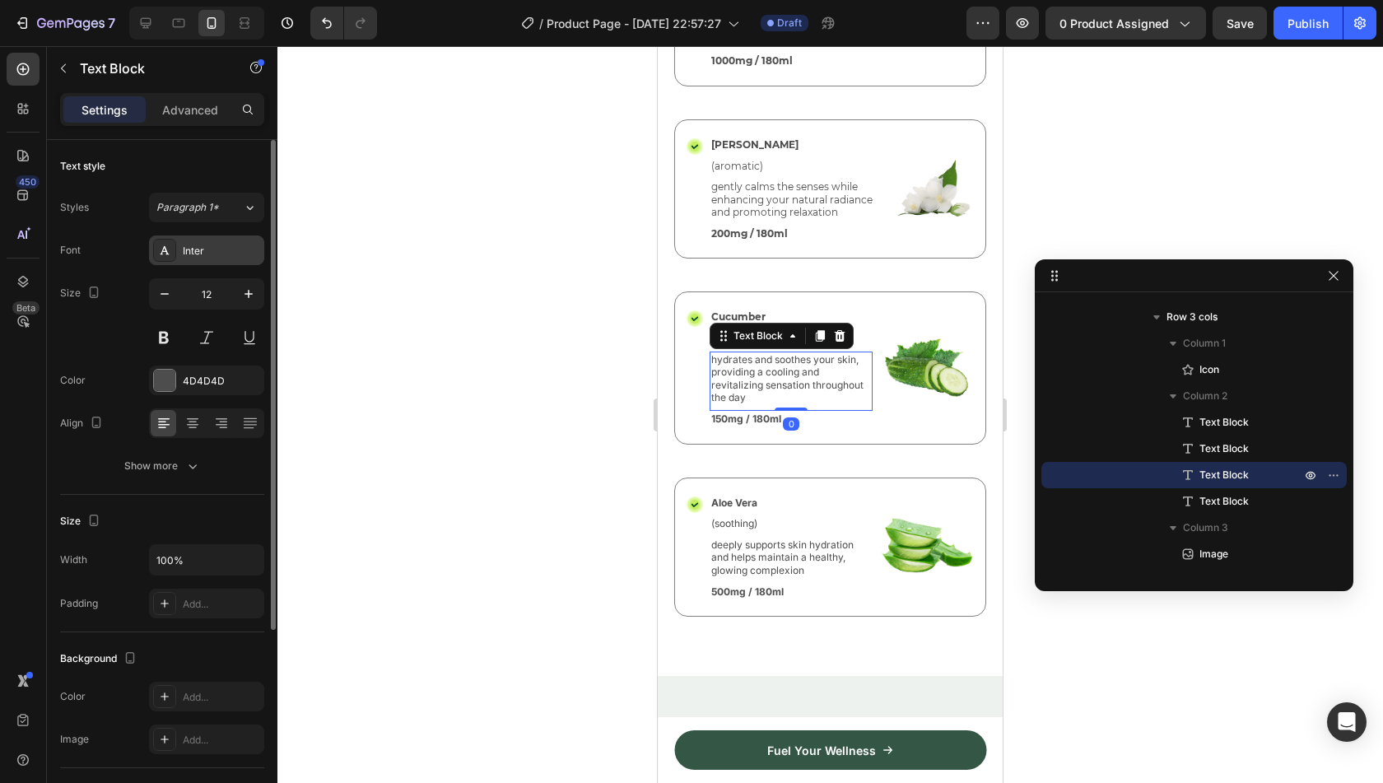
click at [198, 256] on div "Inter" at bounding box center [221, 251] width 77 height 15
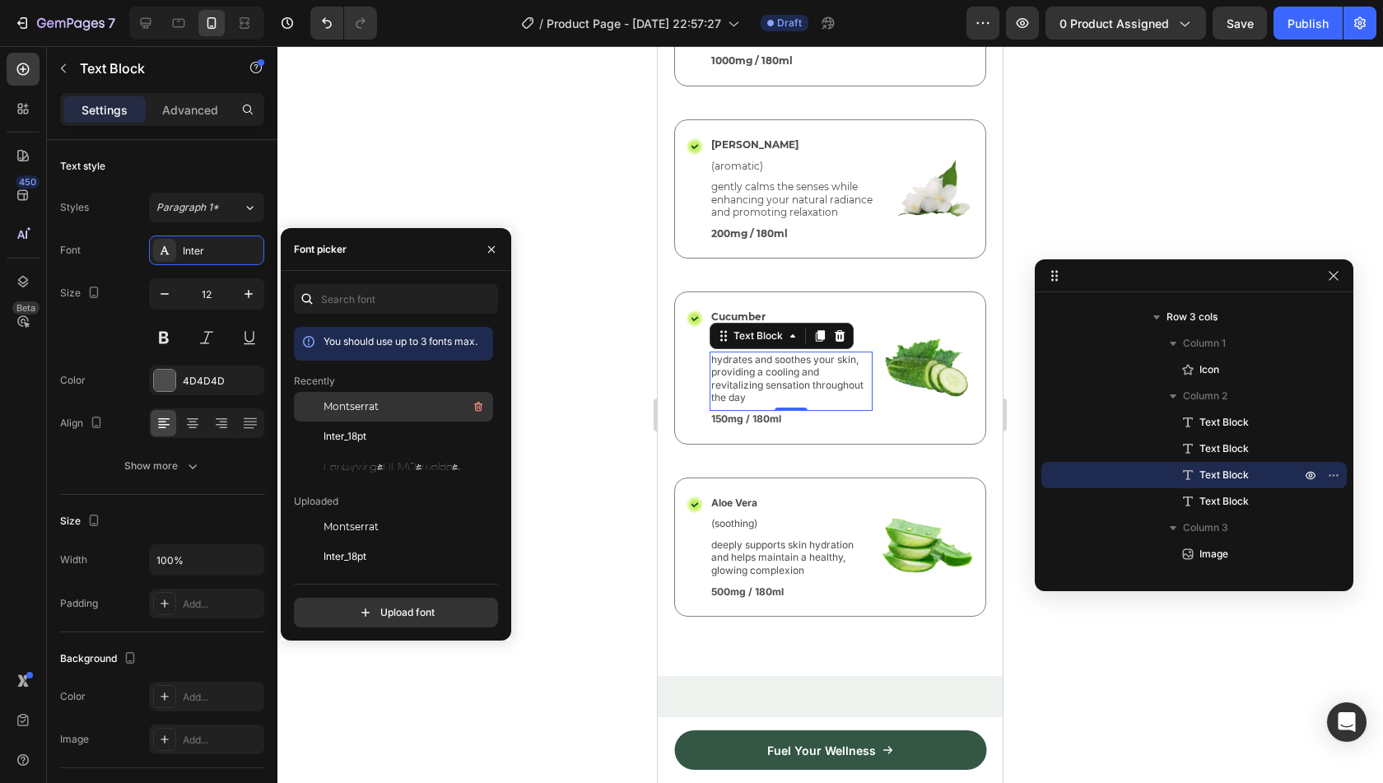
click at [354, 404] on span "Montserrat" at bounding box center [351, 406] width 55 height 15
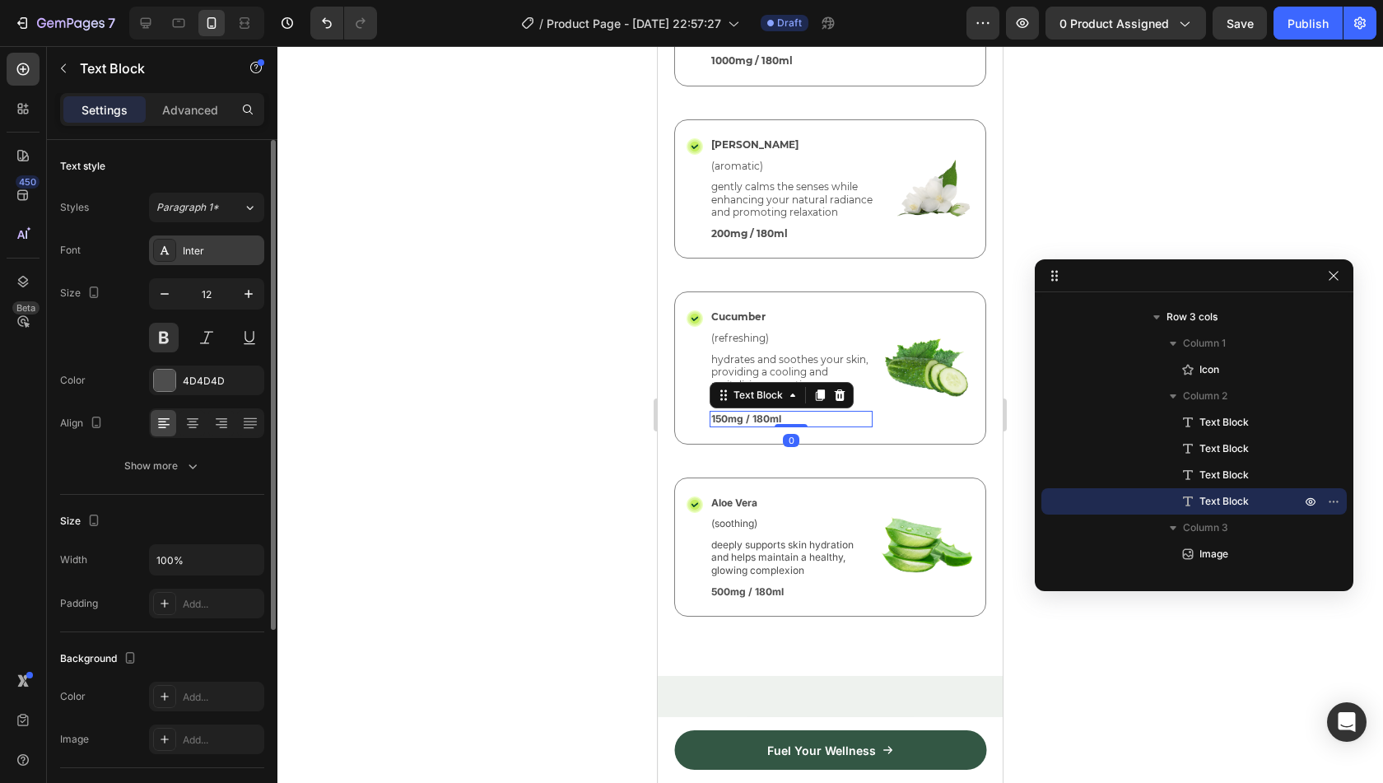
click at [220, 244] on div "Inter" at bounding box center [221, 251] width 77 height 15
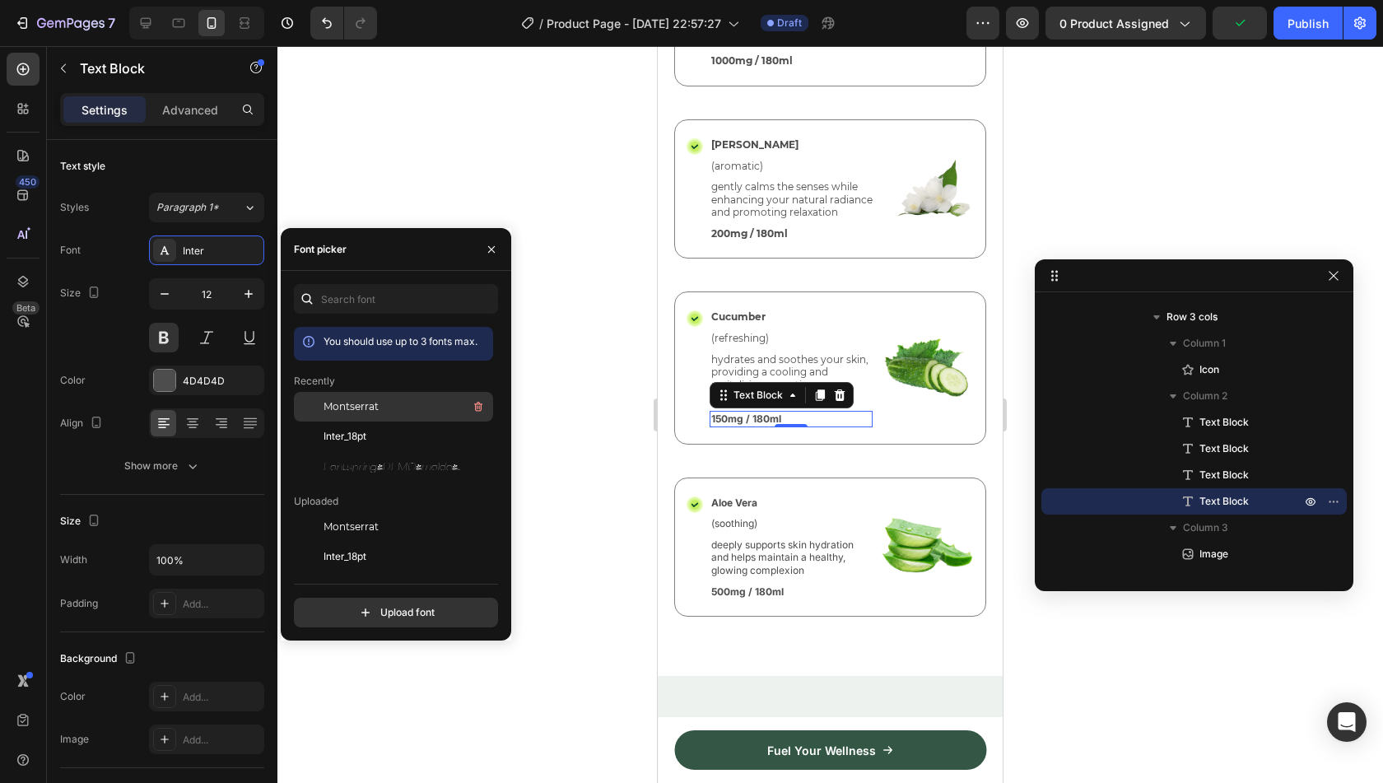
click at [359, 407] on span "Montserrat" at bounding box center [351, 406] width 55 height 15
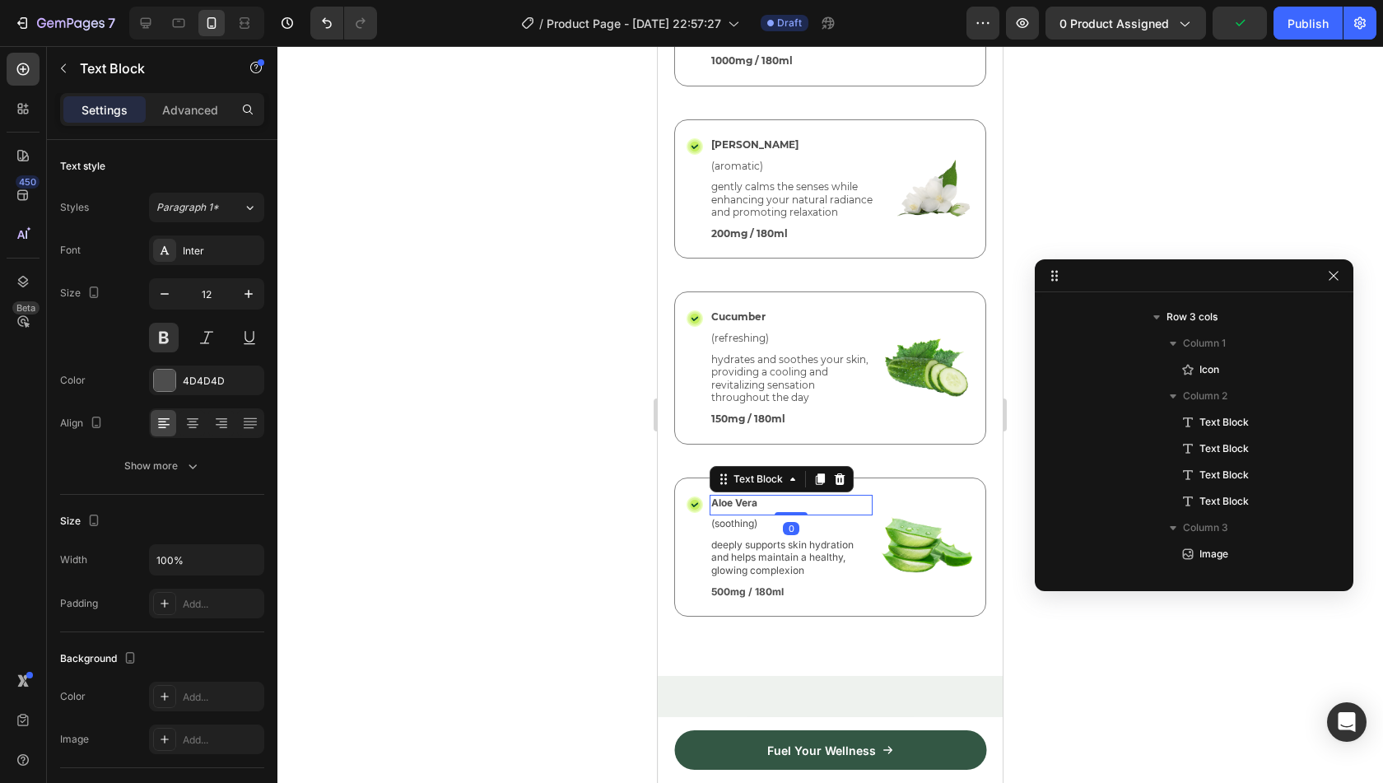
scroll to position [5632, 0]
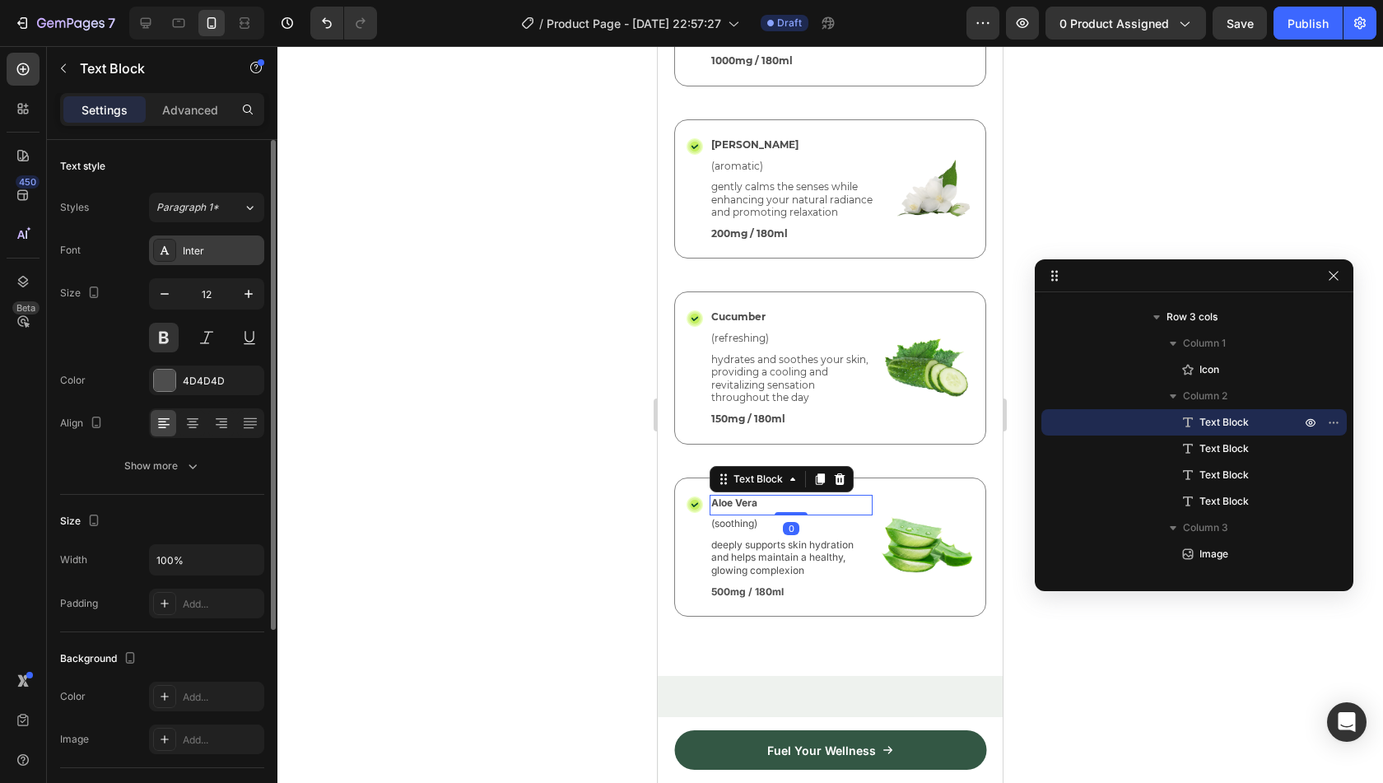
click at [204, 244] on div "Inter" at bounding box center [221, 251] width 77 height 15
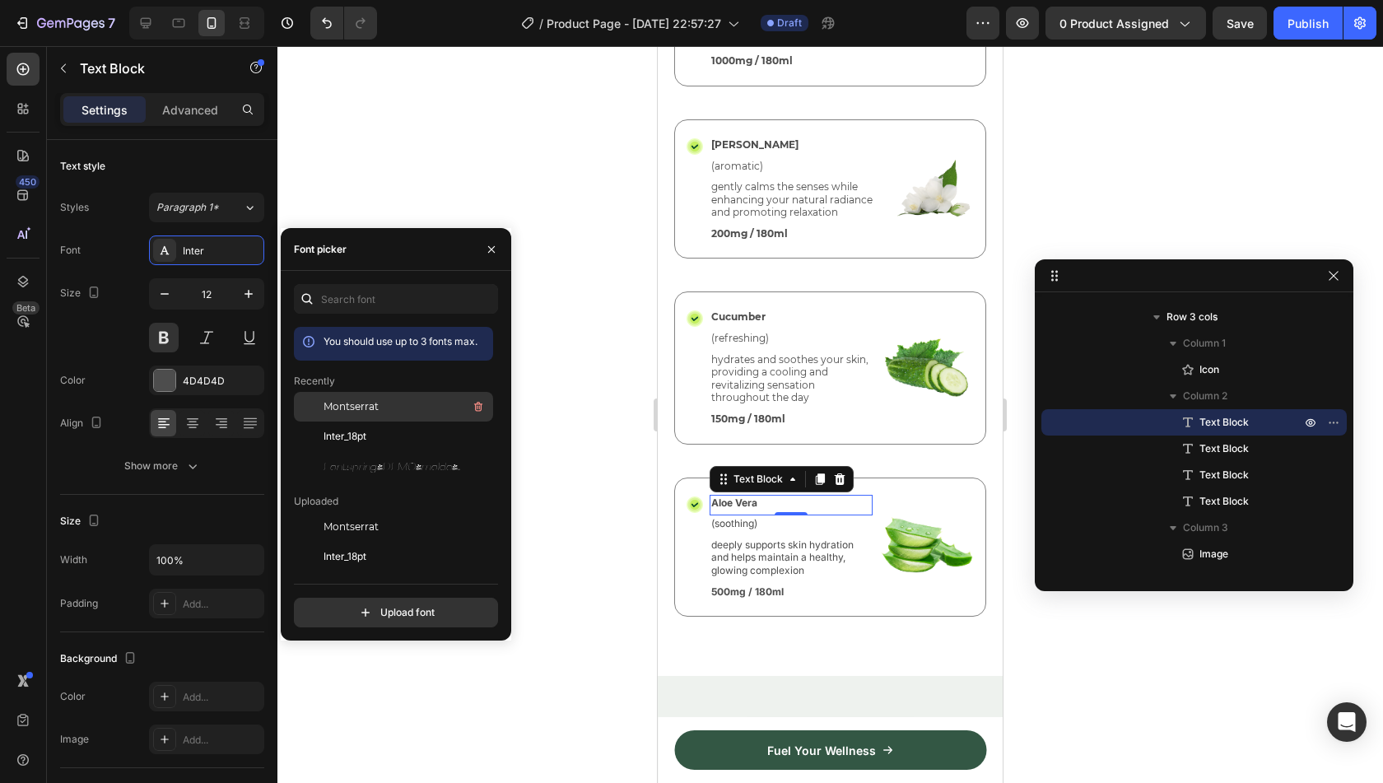
click at [398, 410] on div "Montserrat" at bounding box center [407, 407] width 166 height 20
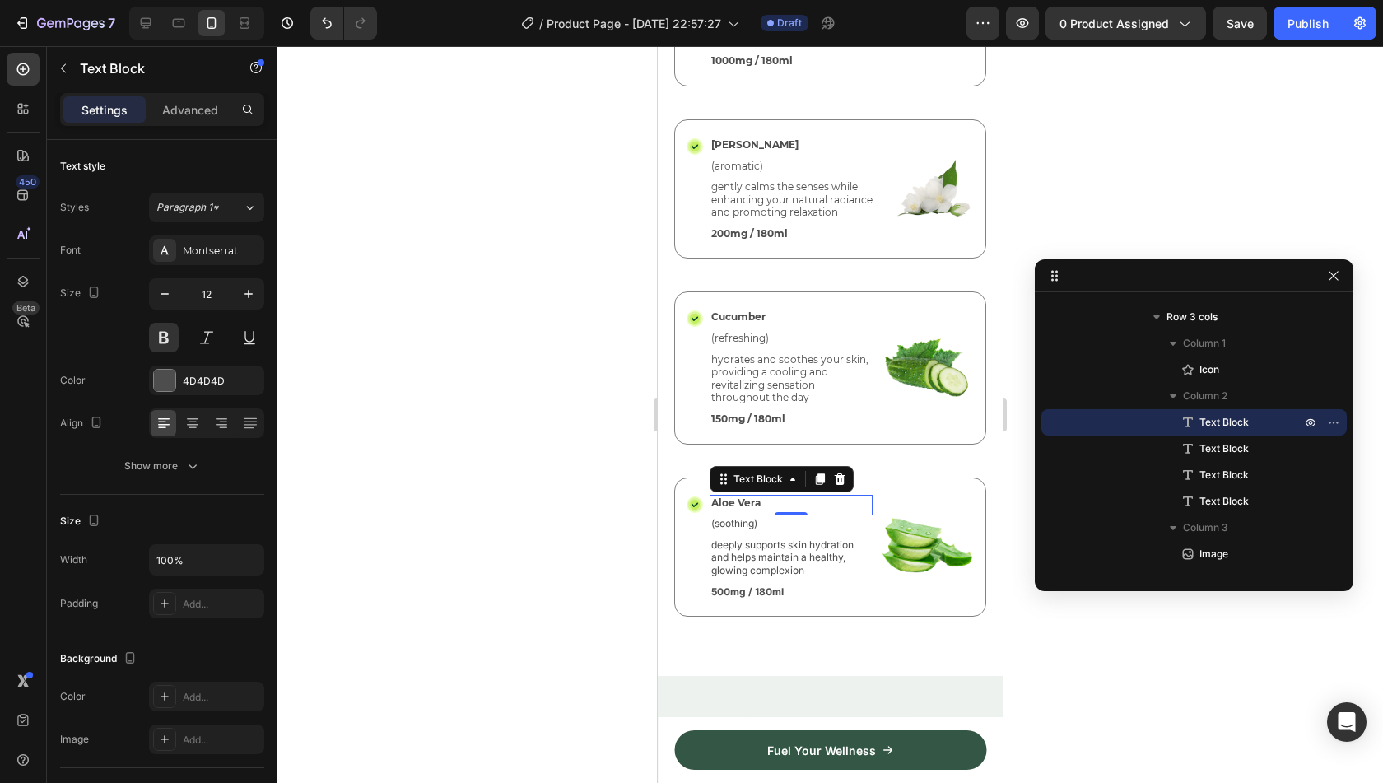
click at [783, 535] on div "0" at bounding box center [791, 528] width 16 height 13
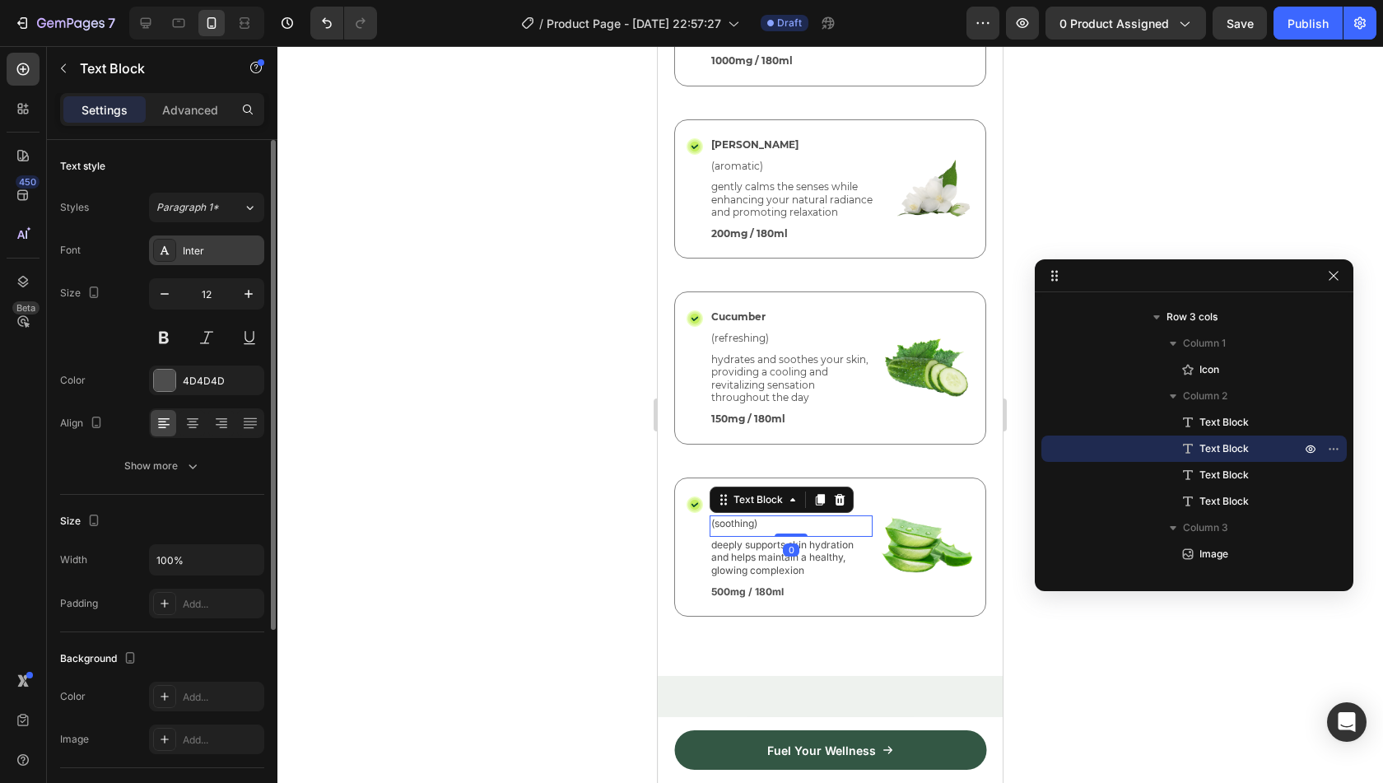
click at [205, 244] on div "Inter" at bounding box center [221, 251] width 77 height 15
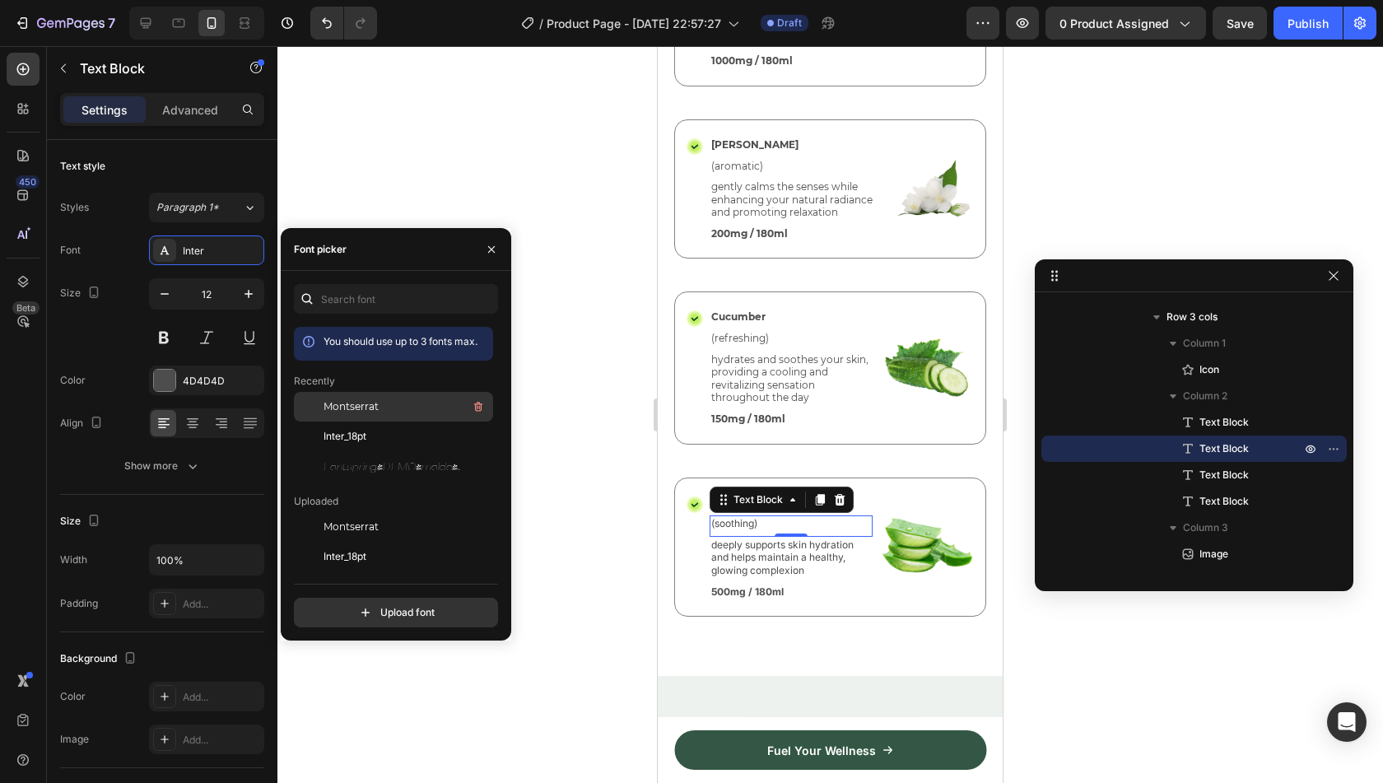
click at [364, 412] on span "Montserrat" at bounding box center [351, 406] width 55 height 15
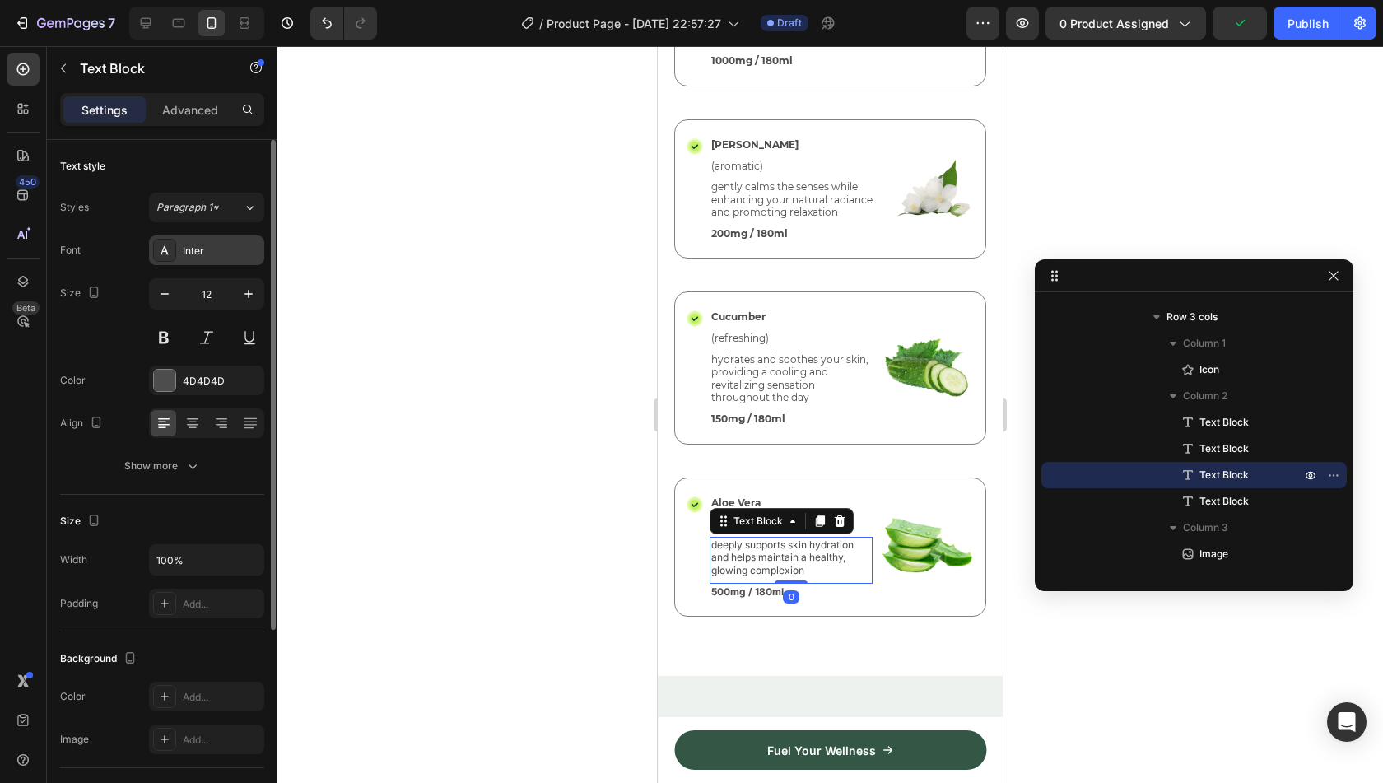
click at [179, 245] on div "Inter" at bounding box center [206, 250] width 115 height 30
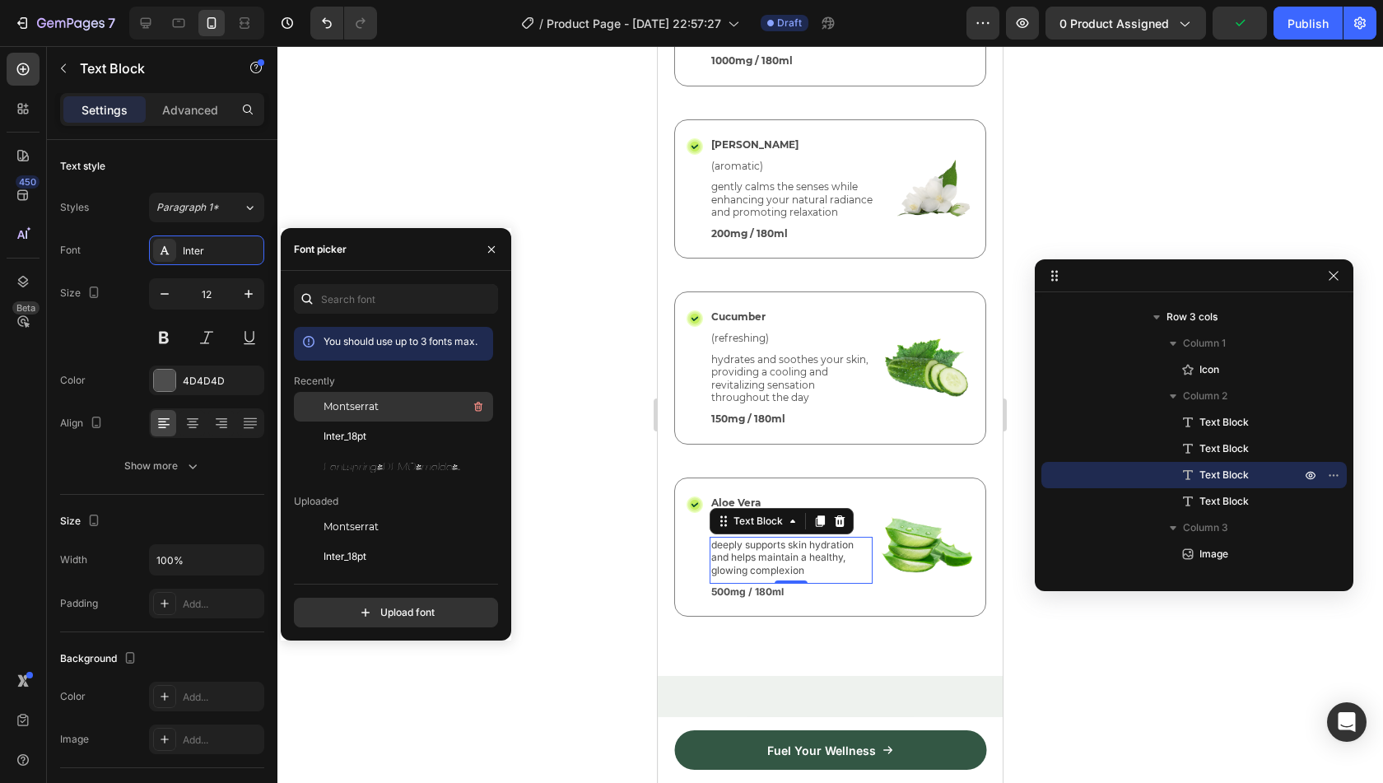
click at [365, 407] on span "Montserrat" at bounding box center [351, 406] width 55 height 15
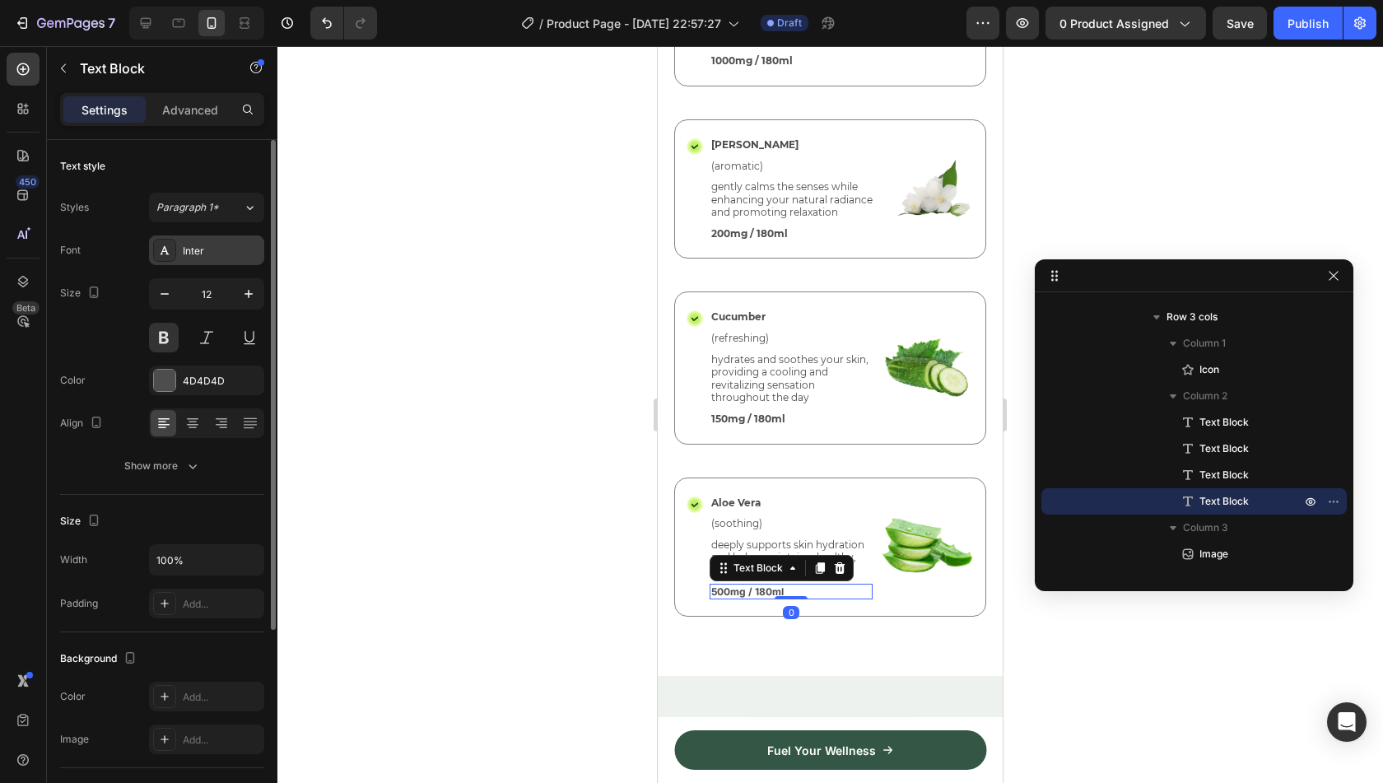
click at [214, 253] on div "Inter" at bounding box center [221, 251] width 77 height 15
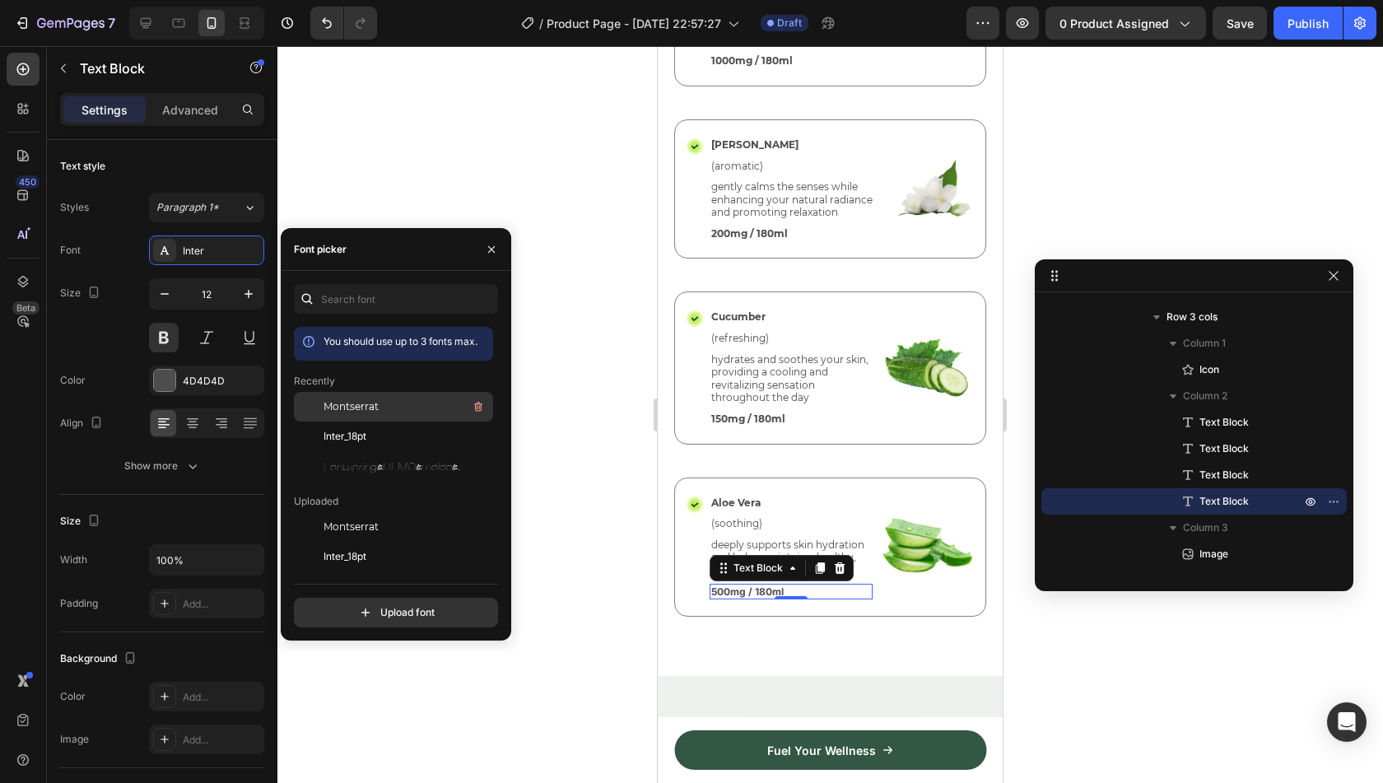
click at [396, 403] on div "Montserrat" at bounding box center [407, 407] width 166 height 20
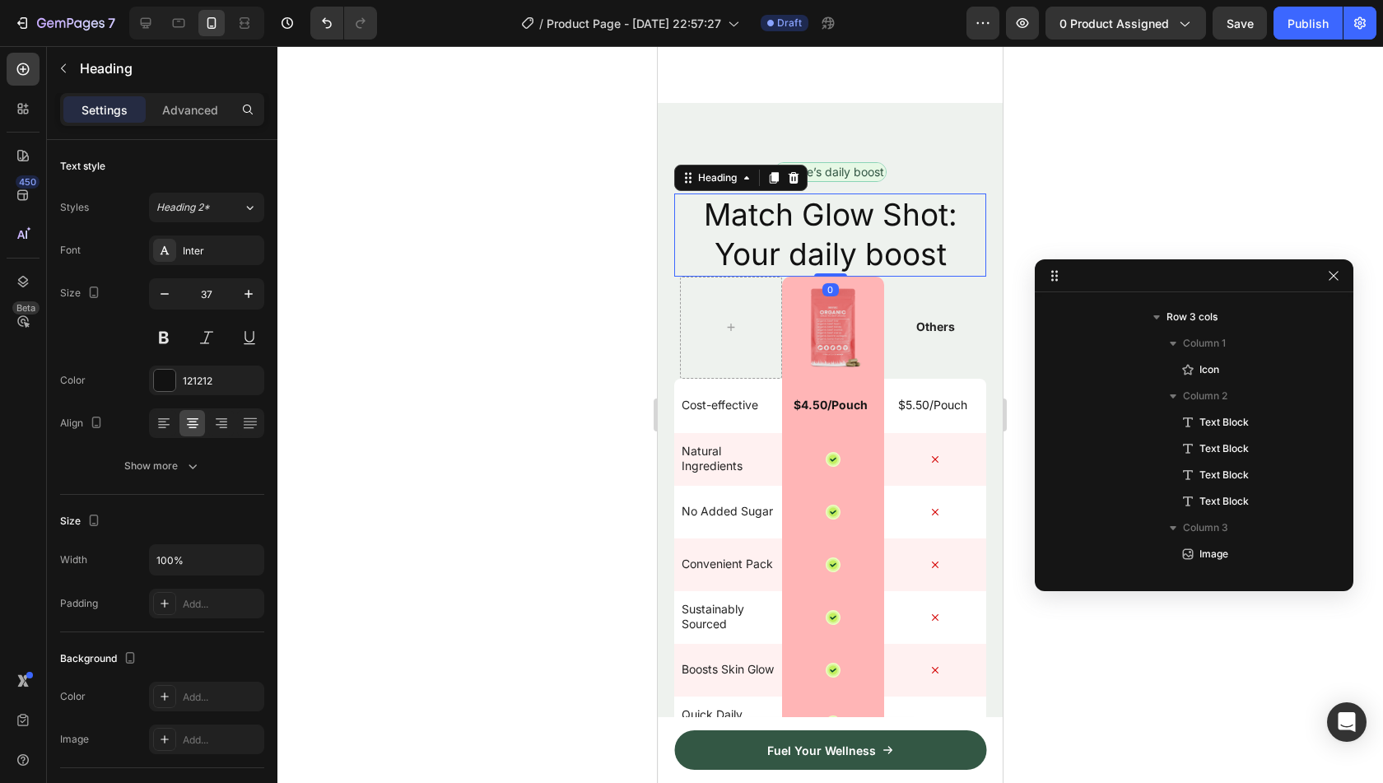
scroll to position [5922, 0]
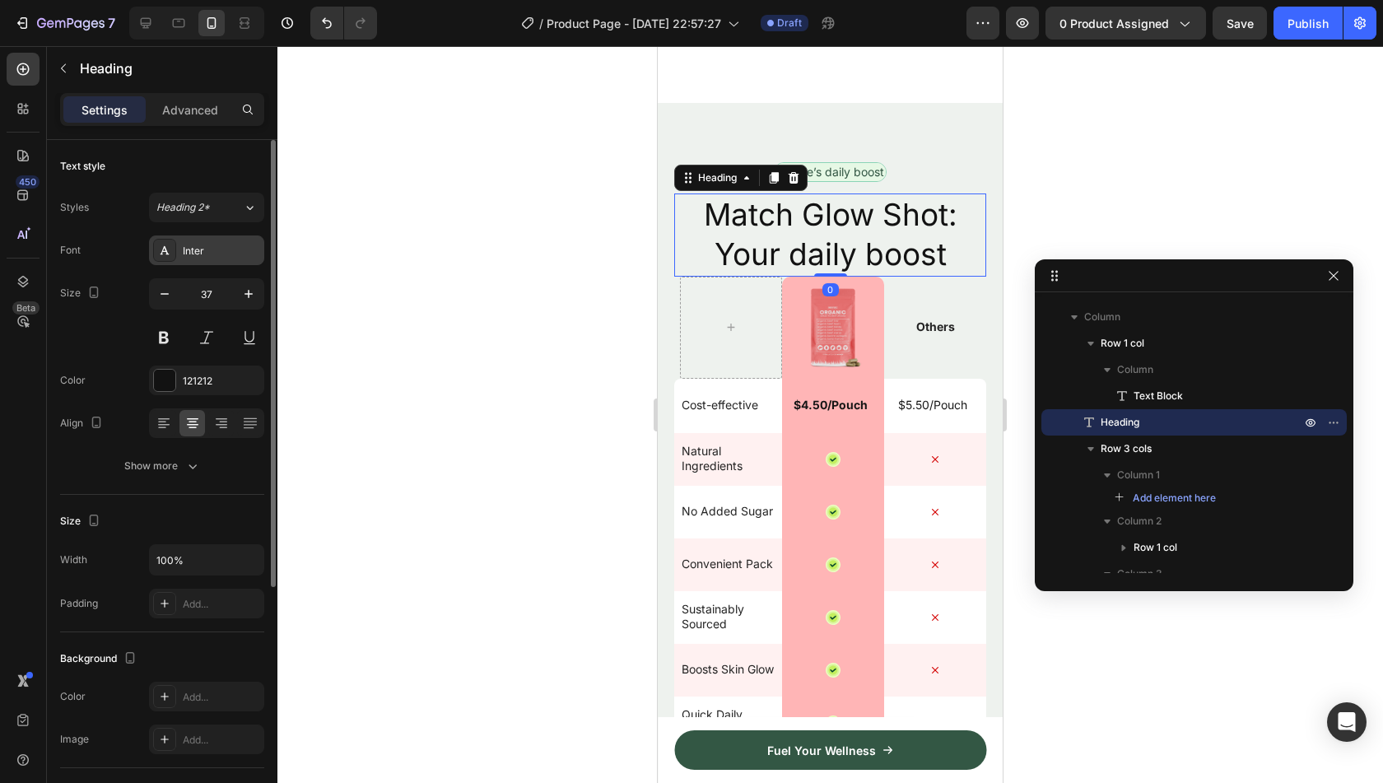
click at [184, 245] on div "Inter" at bounding box center [221, 251] width 77 height 15
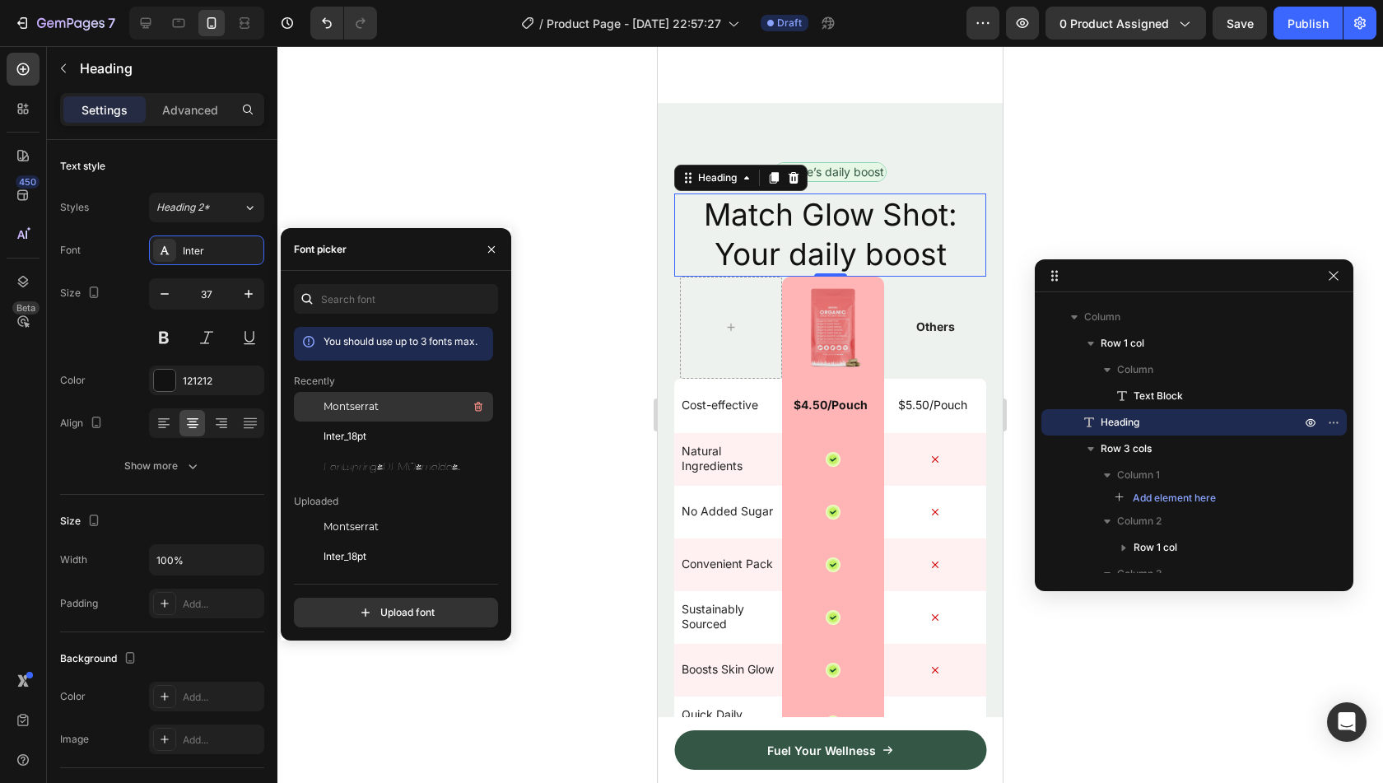
click at [364, 416] on div "Montserrat" at bounding box center [407, 407] width 166 height 20
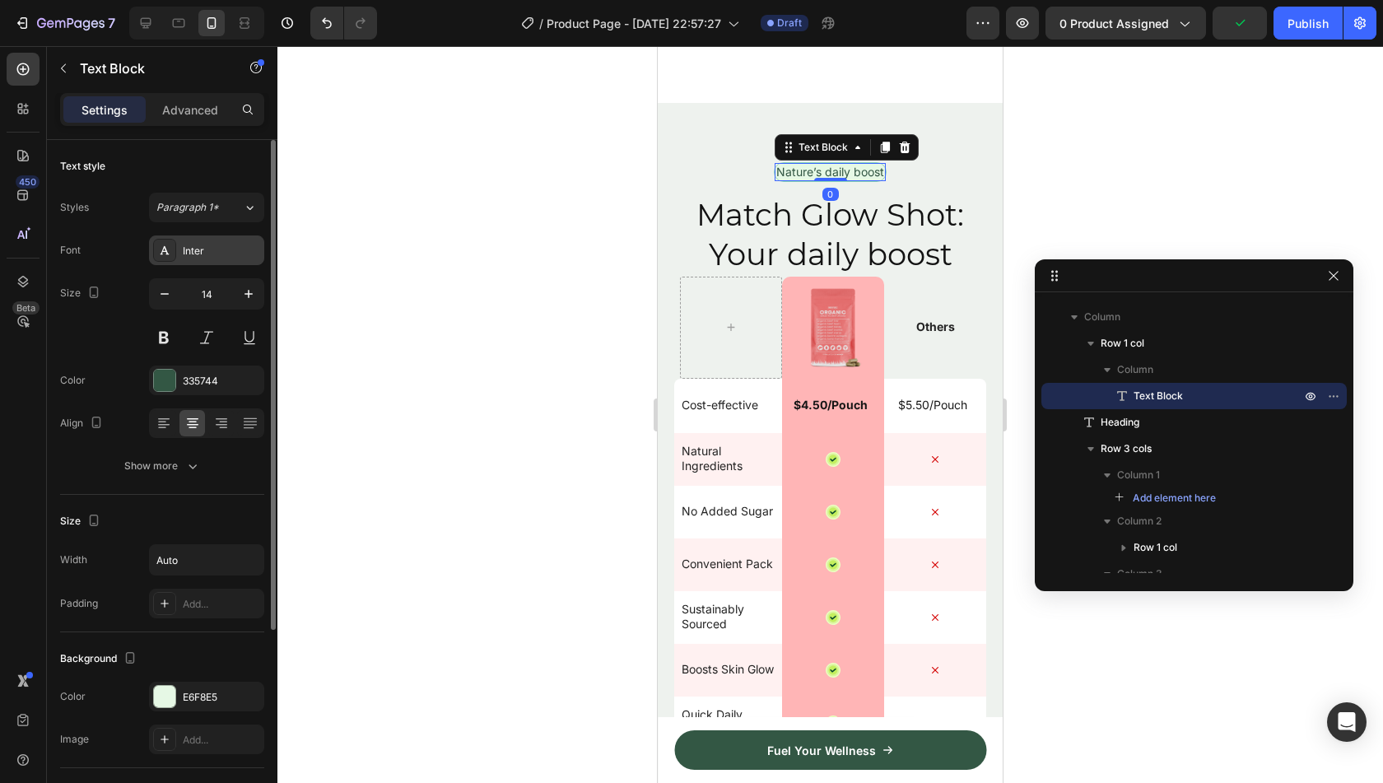
click at [200, 249] on div "Inter" at bounding box center [221, 251] width 77 height 15
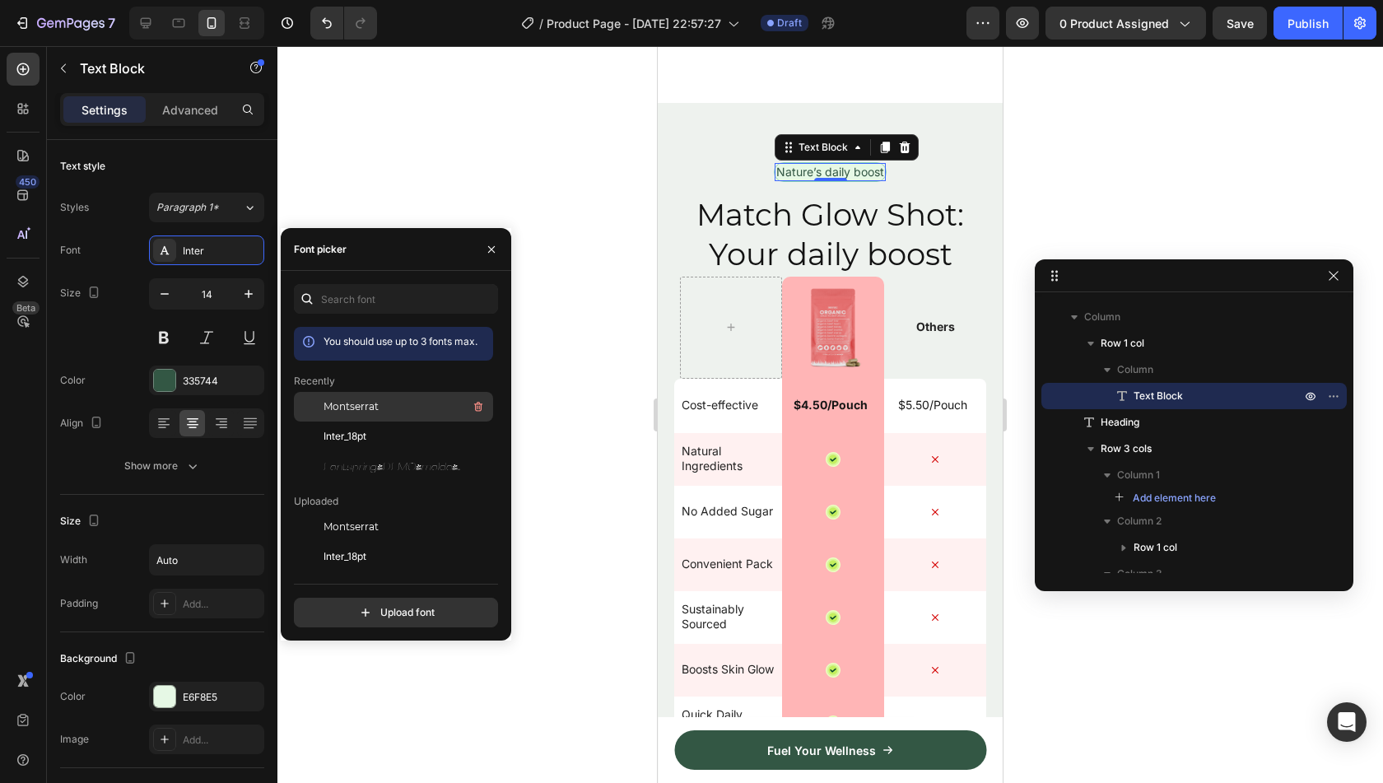
click at [356, 414] on div "Montserrat" at bounding box center [407, 407] width 166 height 20
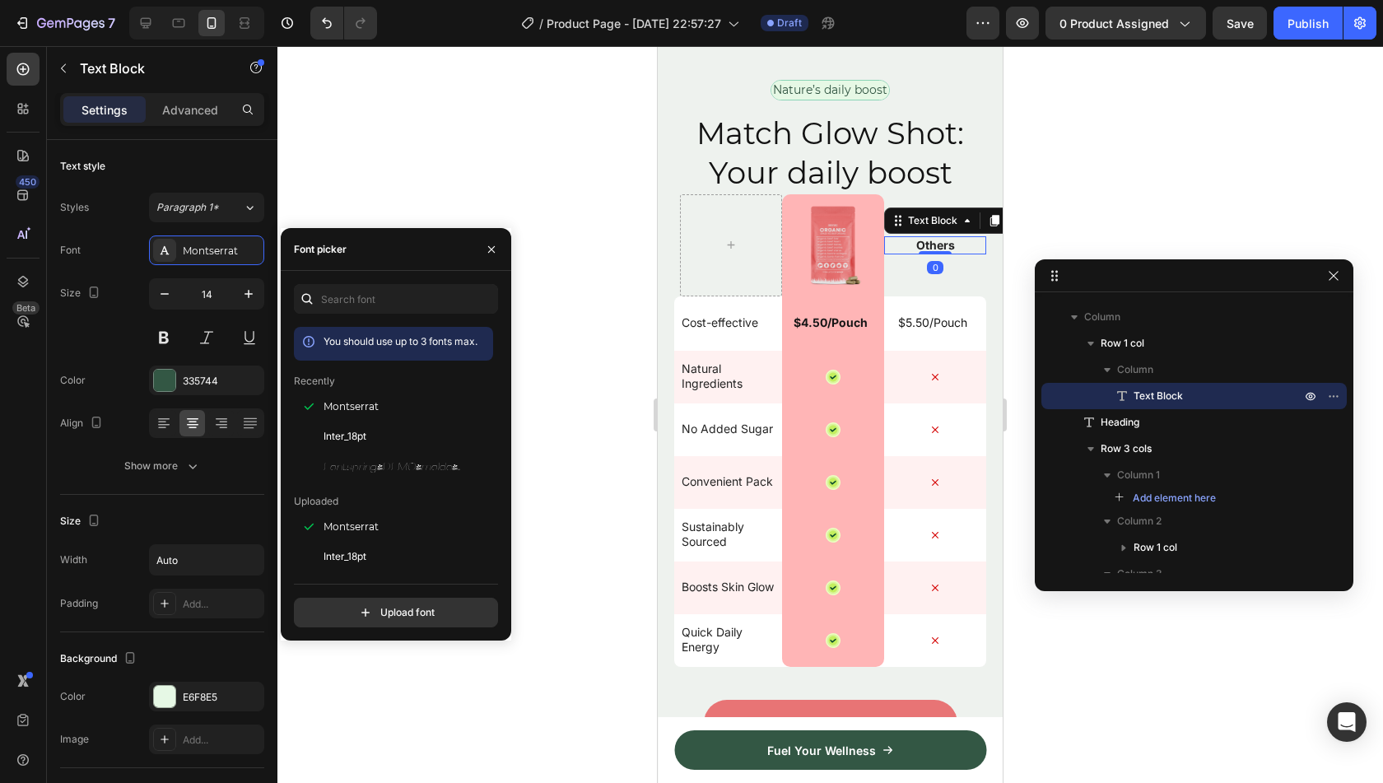
scroll to position [6100, 0]
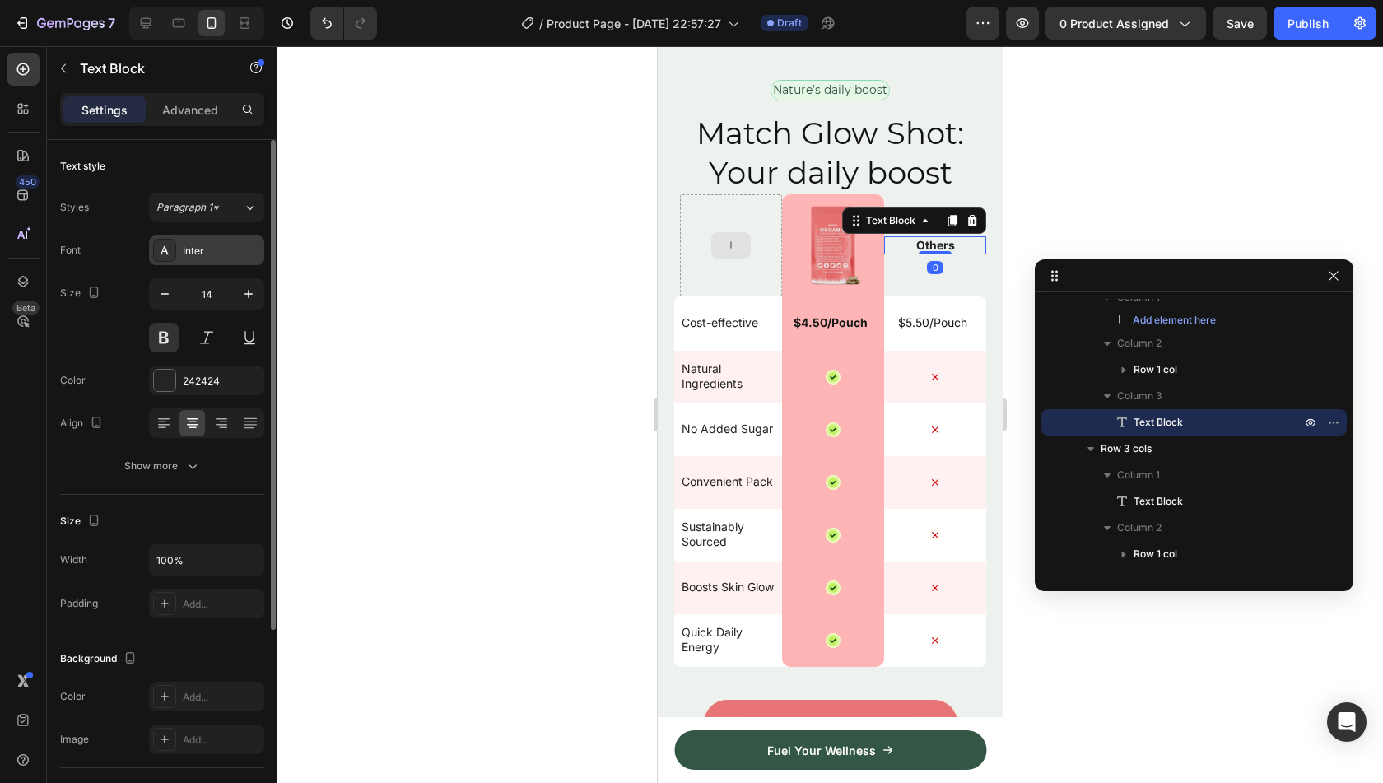
click at [199, 254] on div "Inter" at bounding box center [221, 251] width 77 height 15
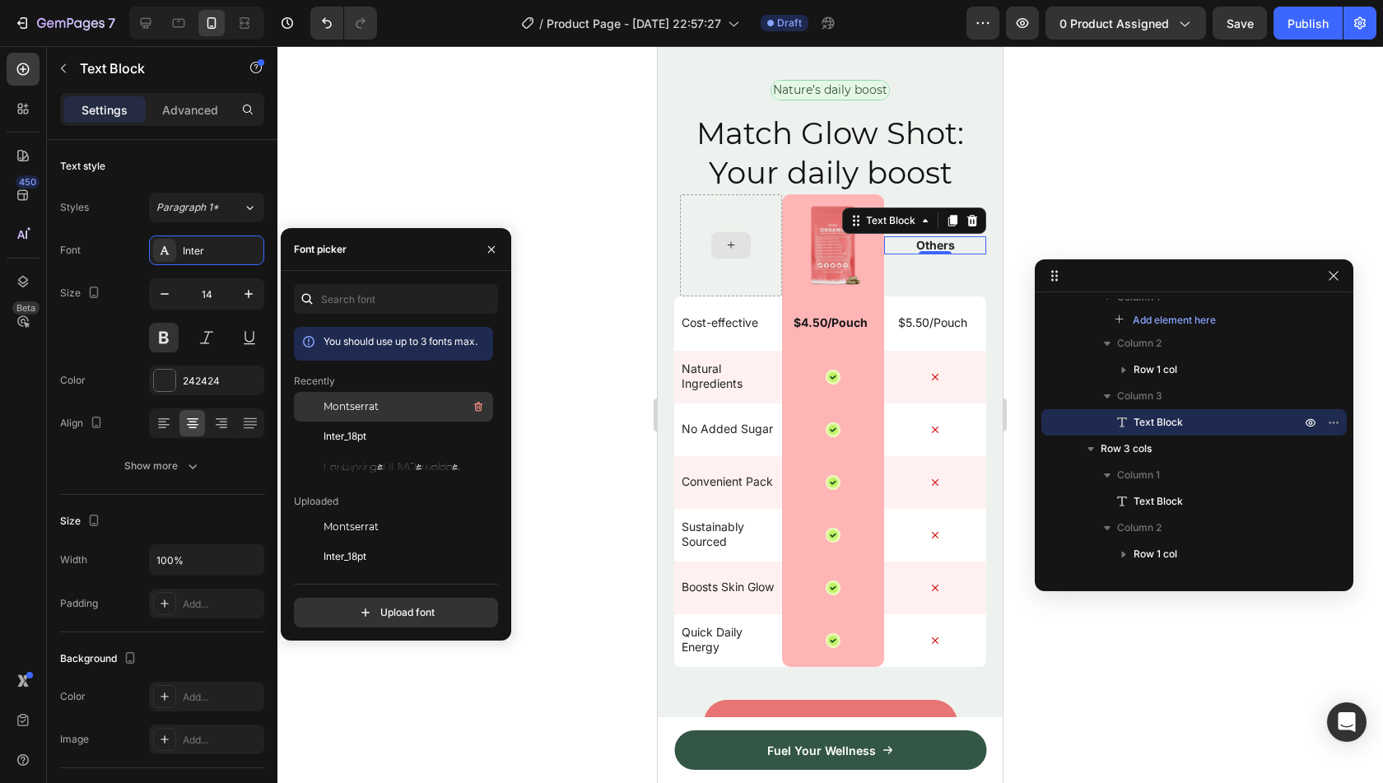
click at [379, 402] on div "Montserrat" at bounding box center [407, 407] width 166 height 20
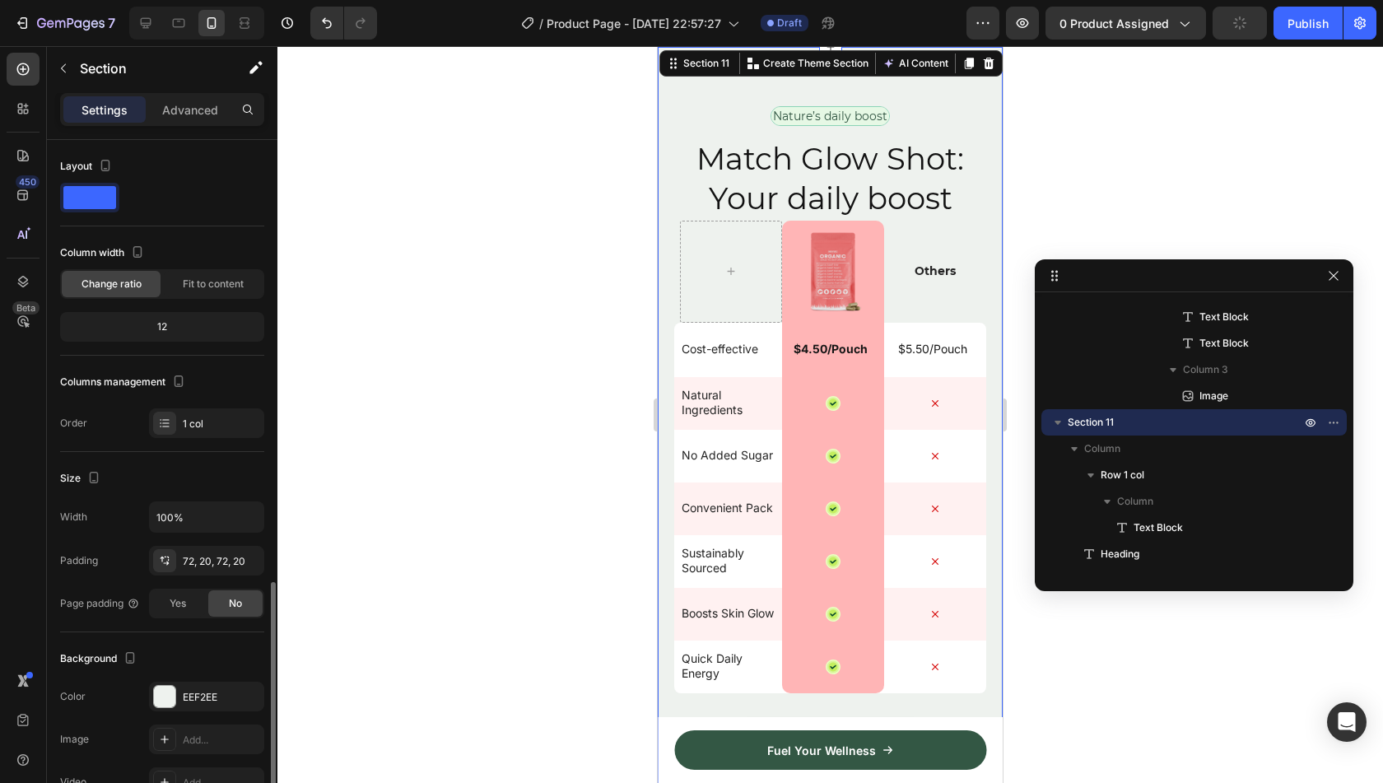
scroll to position [257, 0]
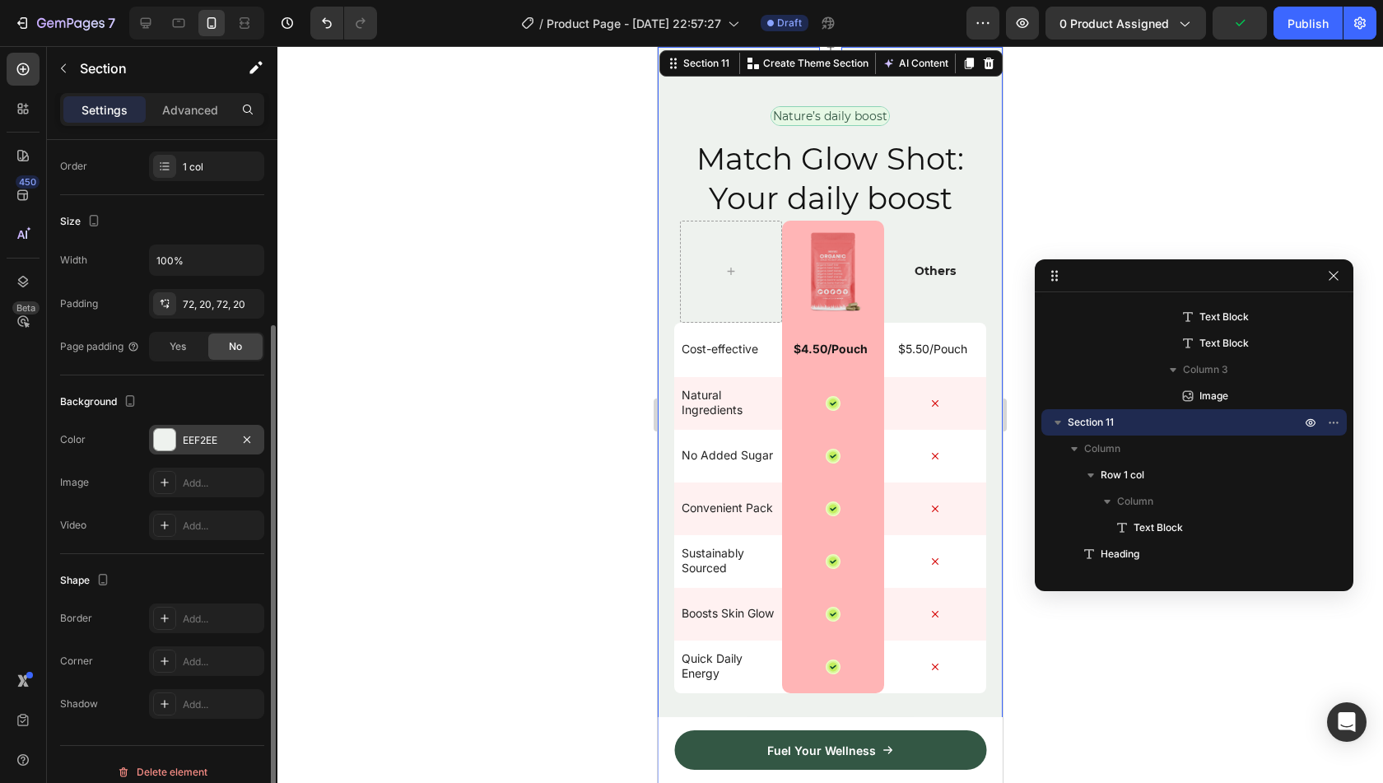
click at [184, 426] on div "EEF2EE" at bounding box center [206, 440] width 115 height 30
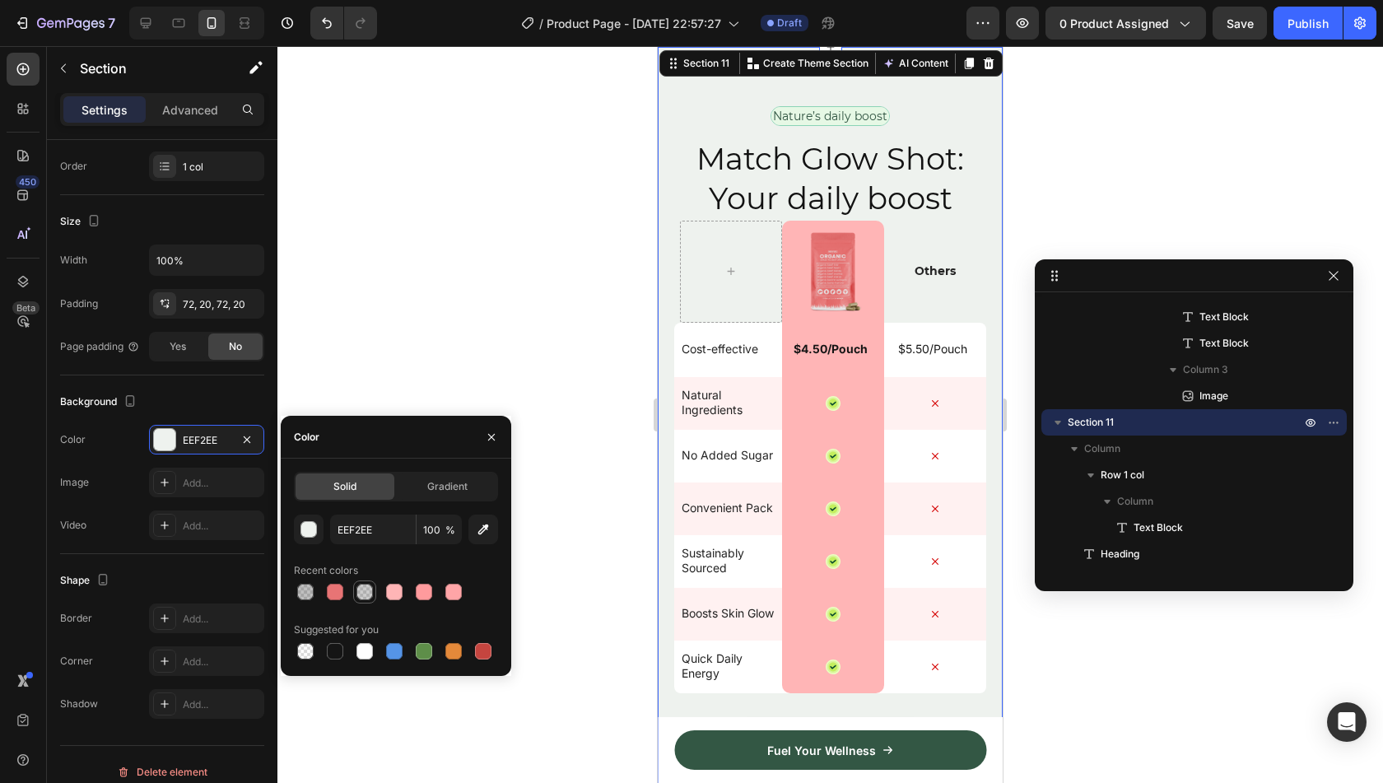
click at [375, 592] on div at bounding box center [364, 591] width 23 height 23
type input "151515"
type input "21"
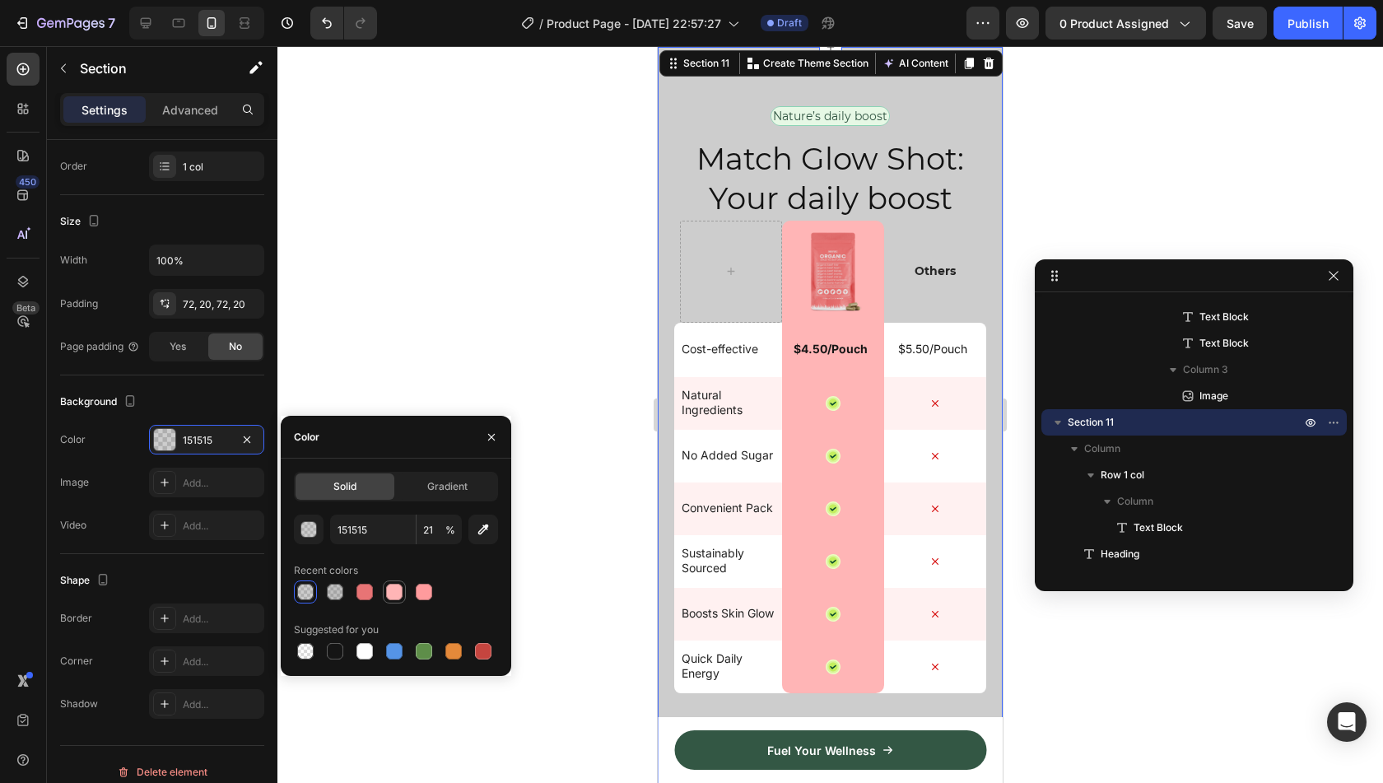
click at [389, 594] on div at bounding box center [394, 592] width 16 height 16
type input "FFB5B6"
type input "100"
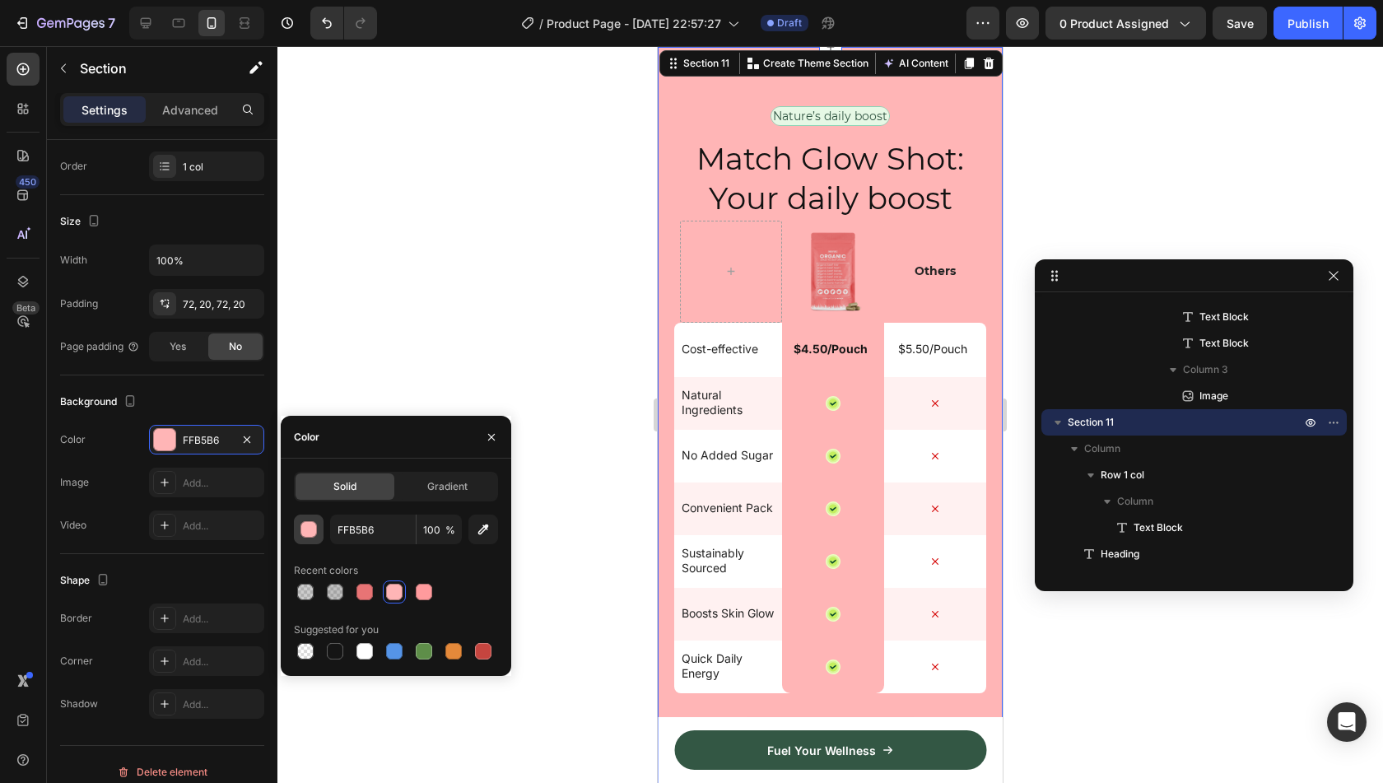
click at [311, 534] on div "button" at bounding box center [309, 530] width 16 height 16
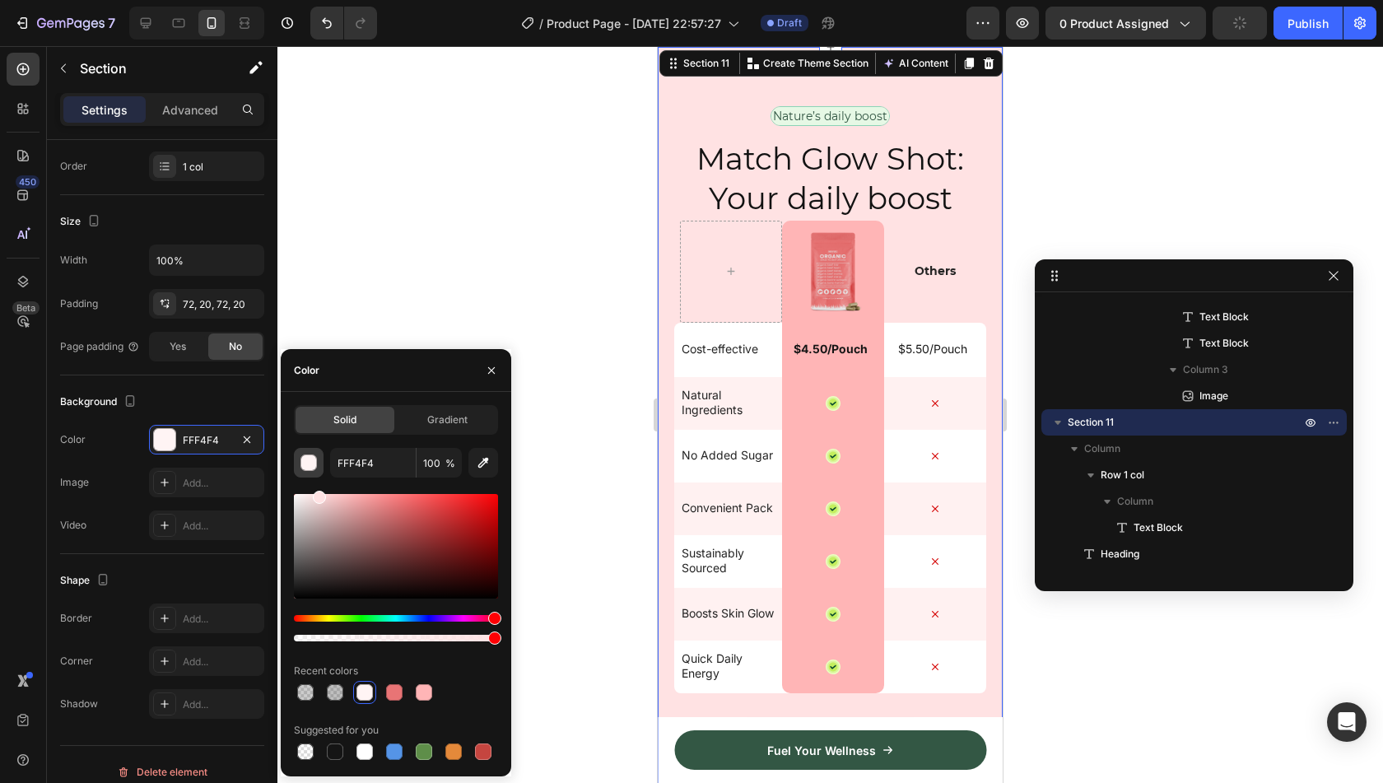
type input "FFE2E3"
drag, startPoint x: 356, startPoint y: 500, endPoint x: 318, endPoint y: 474, distance: 45.7
click at [318, 474] on div "FFE2E3 100 % Recent colors Suggested for you" at bounding box center [396, 605] width 204 height 315
click at [445, 403] on div "Solid Gradient FFE2E3 100 % Recent colors Suggested for you" at bounding box center [396, 584] width 230 height 384
click at [440, 416] on span "Gradient" at bounding box center [447, 419] width 40 height 15
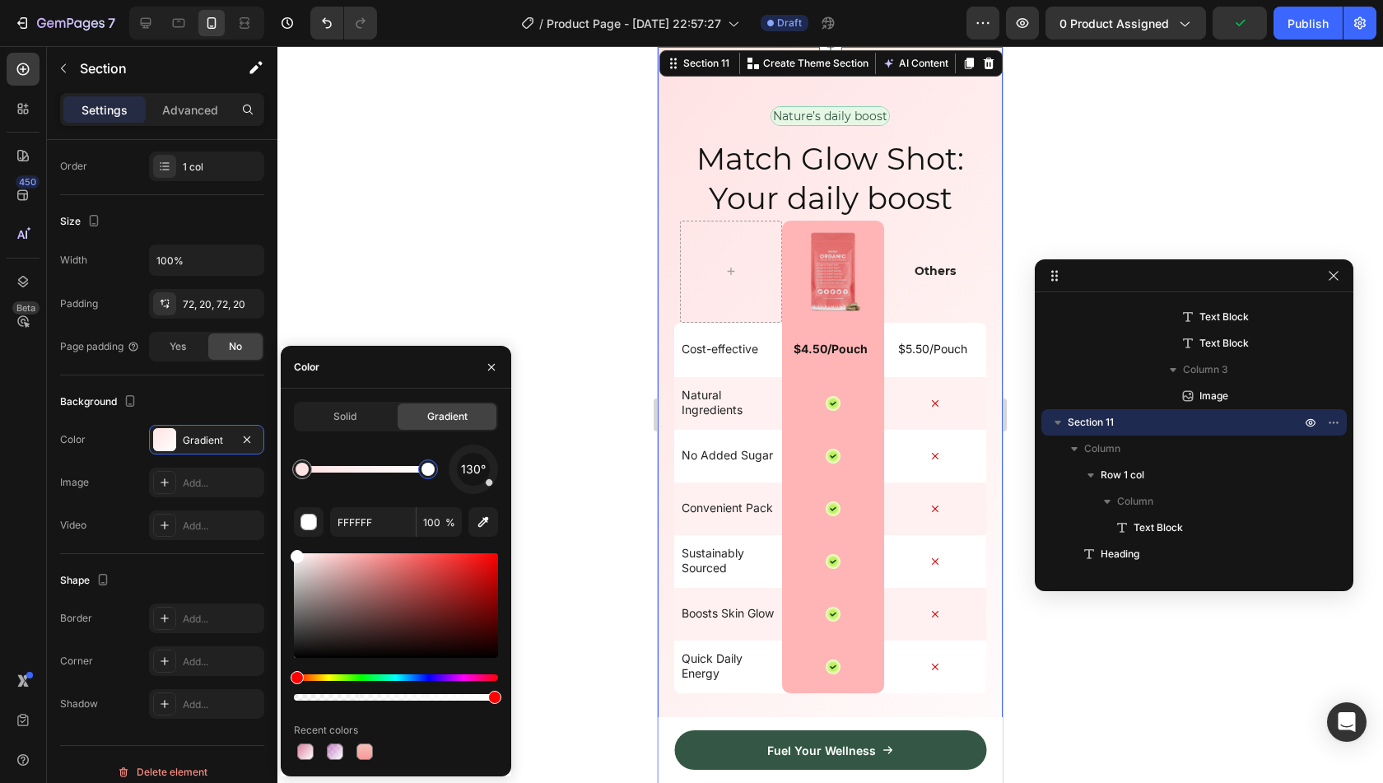
drag, startPoint x: 426, startPoint y: 470, endPoint x: 496, endPoint y: 475, distance: 69.3
click at [310, 749] on div at bounding box center [305, 751] width 16 height 16
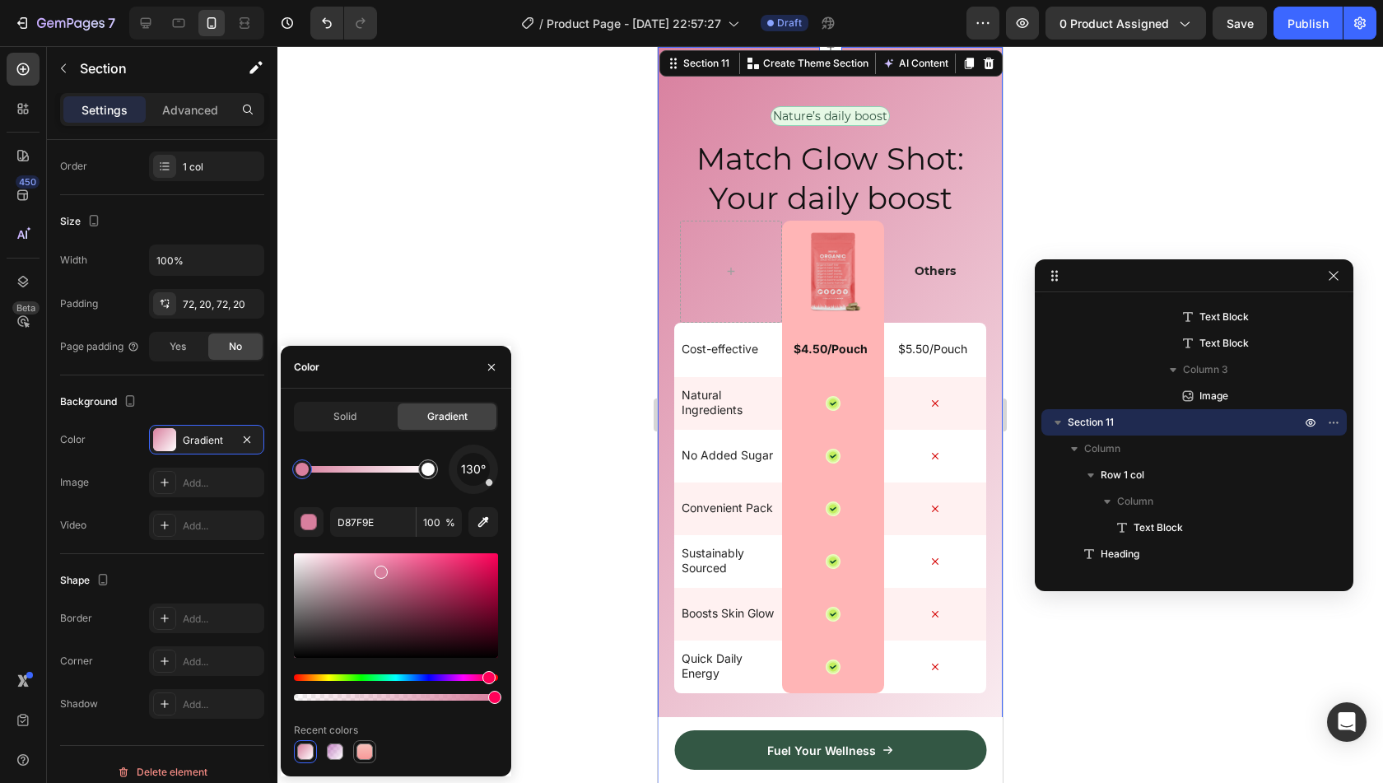
click at [372, 748] on div at bounding box center [364, 751] width 16 height 16
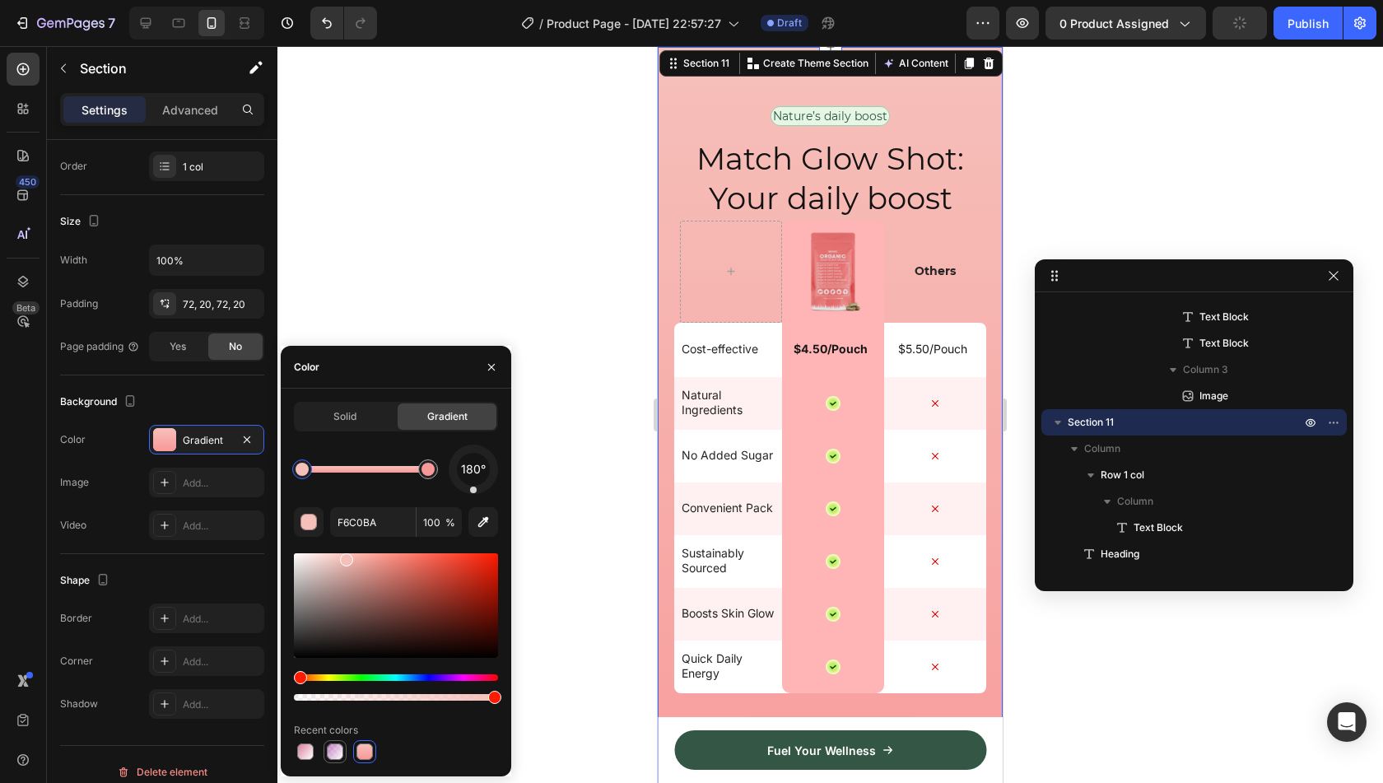
click at [338, 750] on div at bounding box center [335, 751] width 16 height 16
type input "910D91"
type input "48"
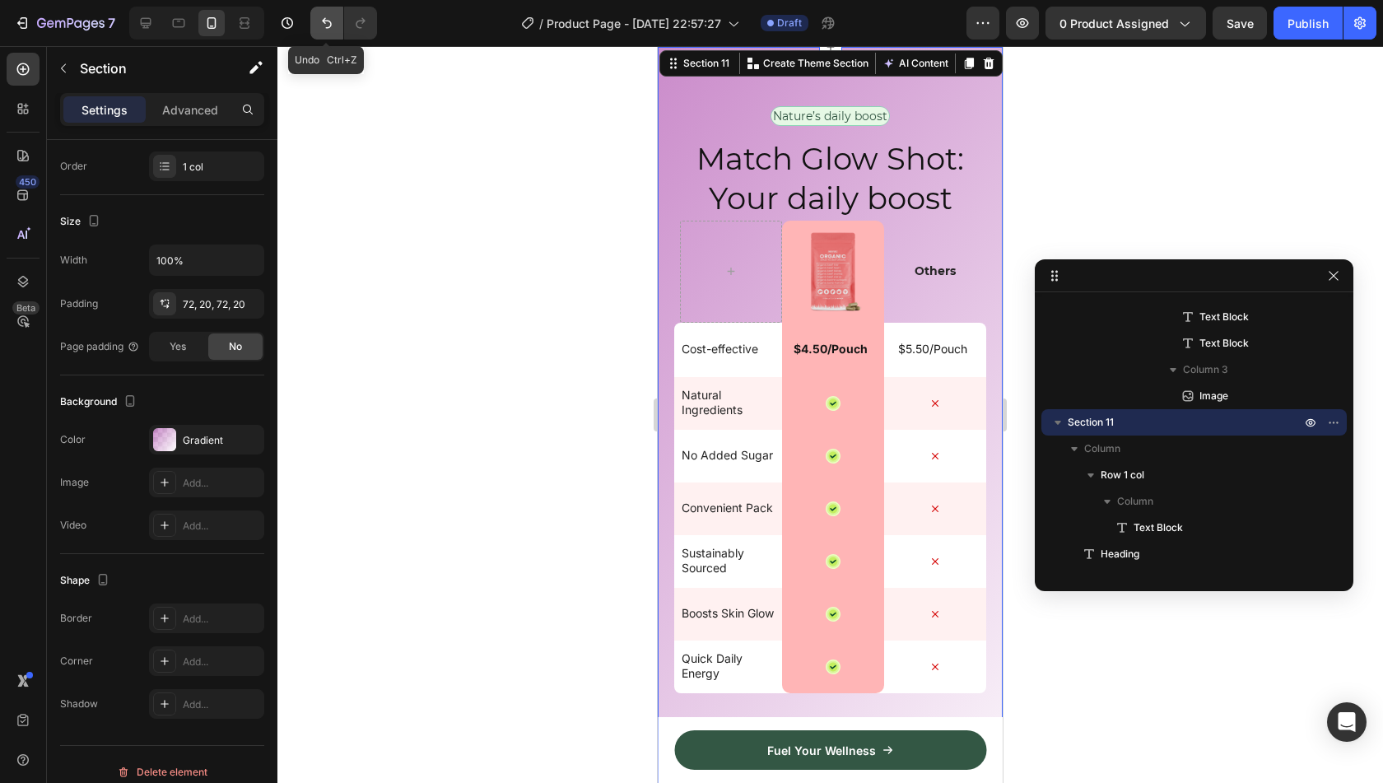
click at [331, 37] on button "Undo/Redo" at bounding box center [326, 23] width 33 height 33
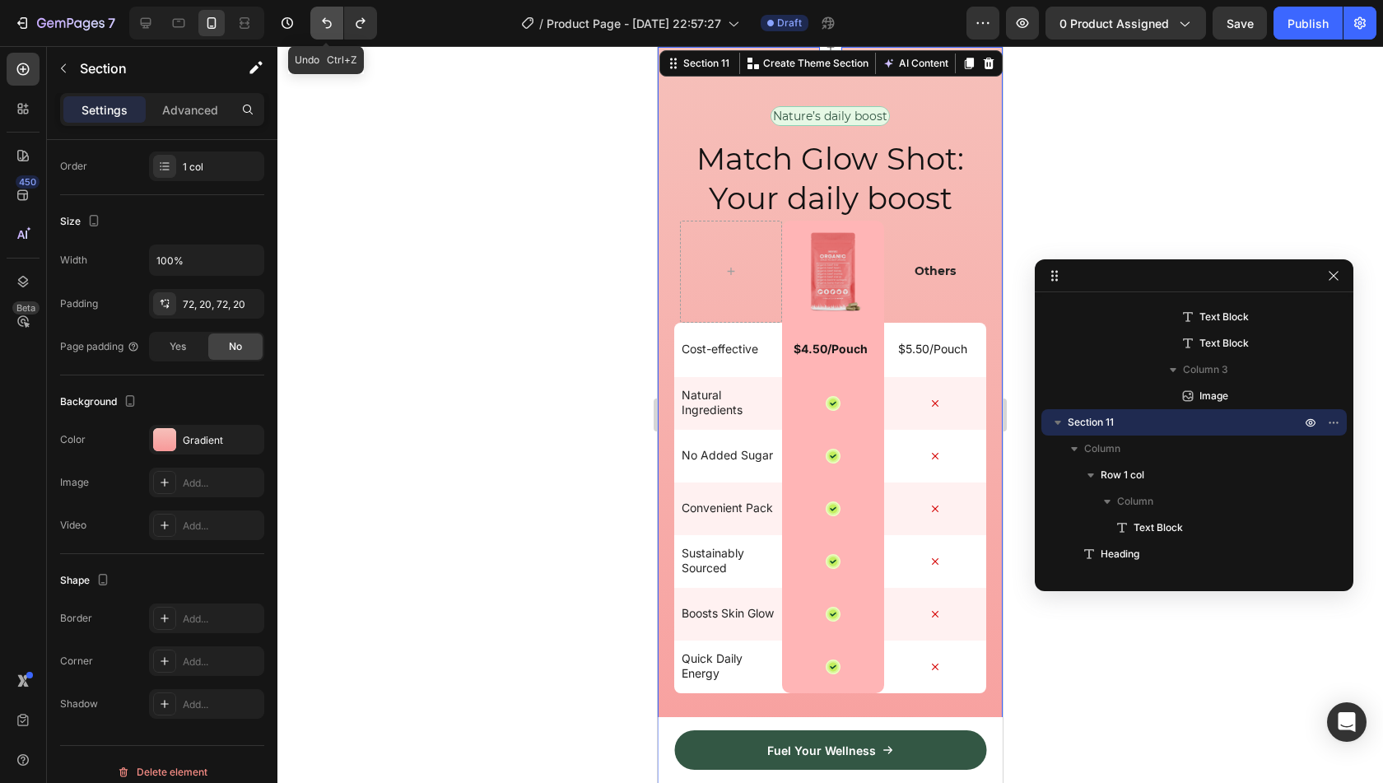
click at [331, 37] on button "Undo/Redo" at bounding box center [326, 23] width 33 height 33
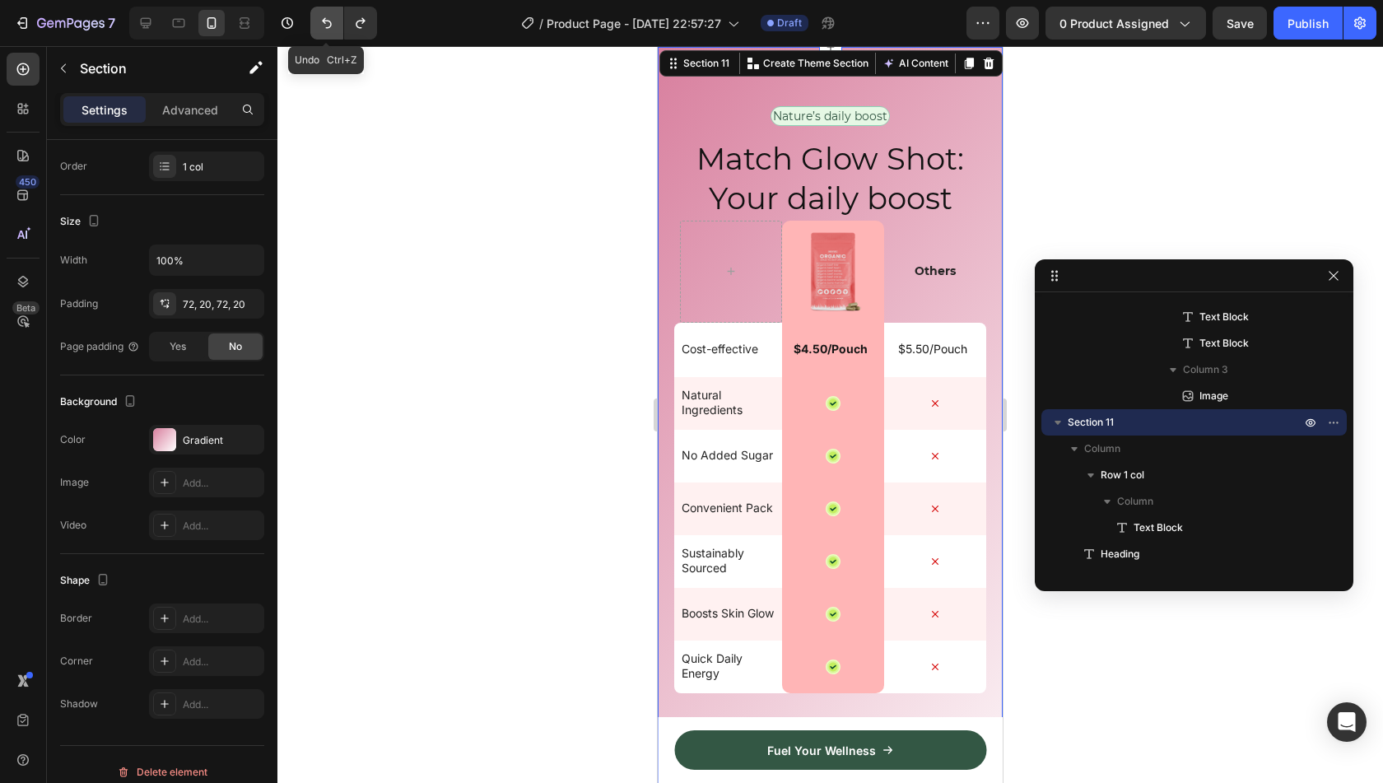
click at [331, 37] on button "Undo/Redo" at bounding box center [326, 23] width 33 height 33
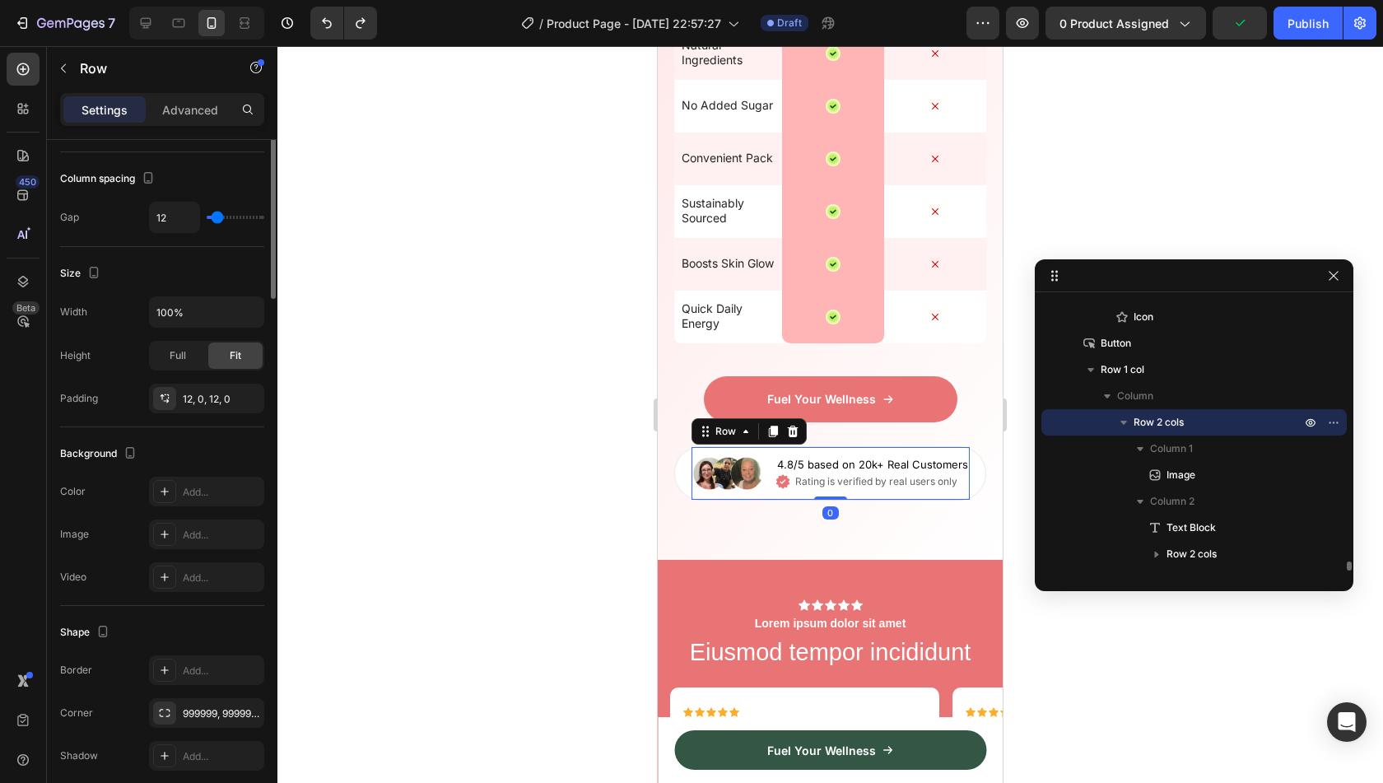
scroll to position [0, 0]
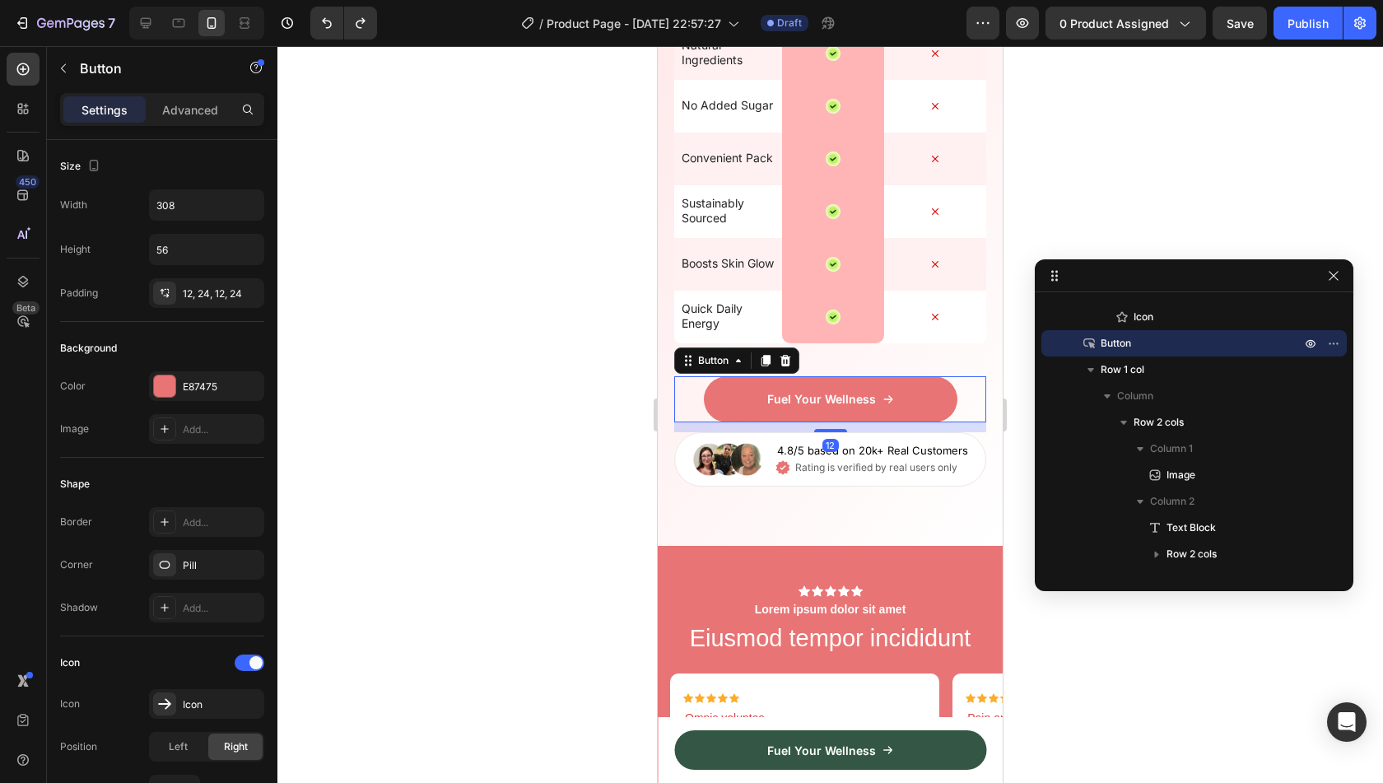
drag, startPoint x: 835, startPoint y: 442, endPoint x: 842, endPoint y: 428, distance: 15.8
click at [842, 422] on div "12" at bounding box center [830, 422] width 312 height 0
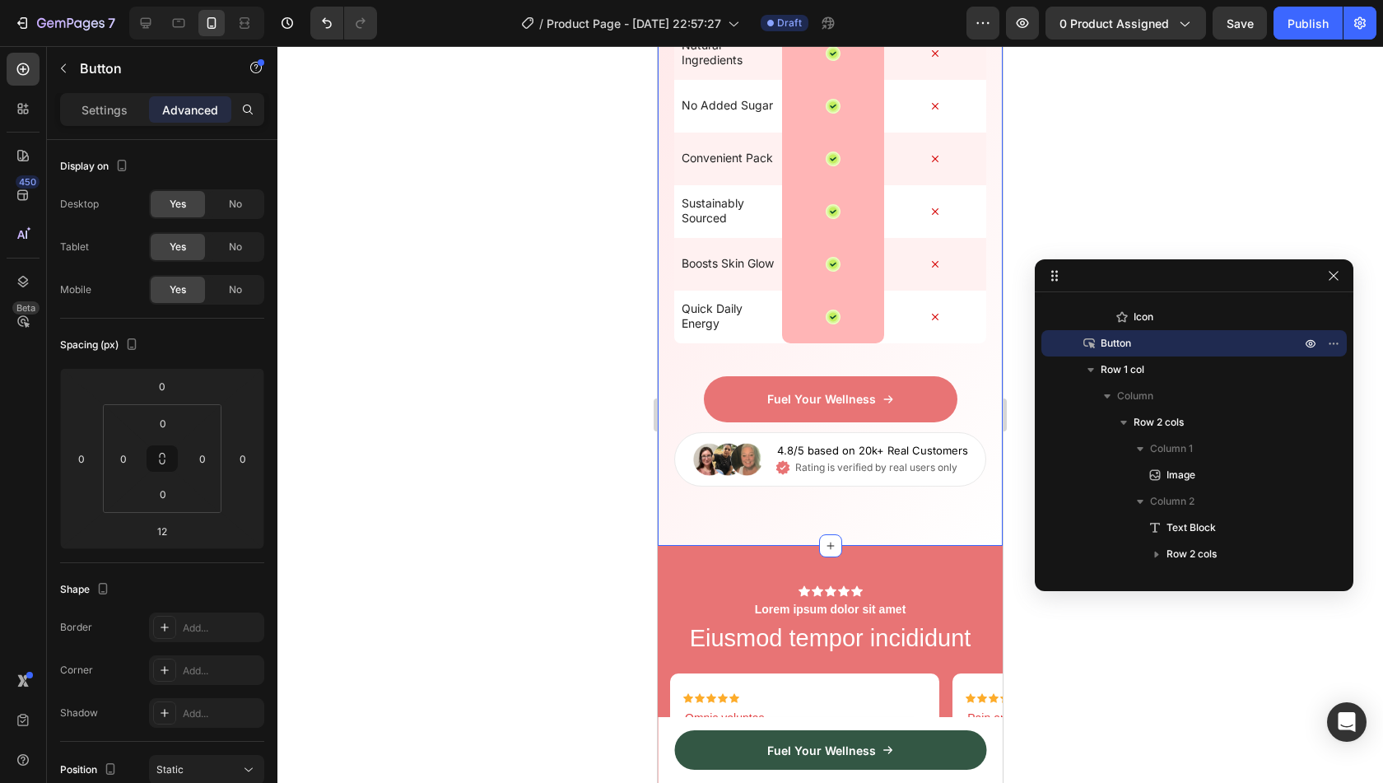
scroll to position [5790, 0]
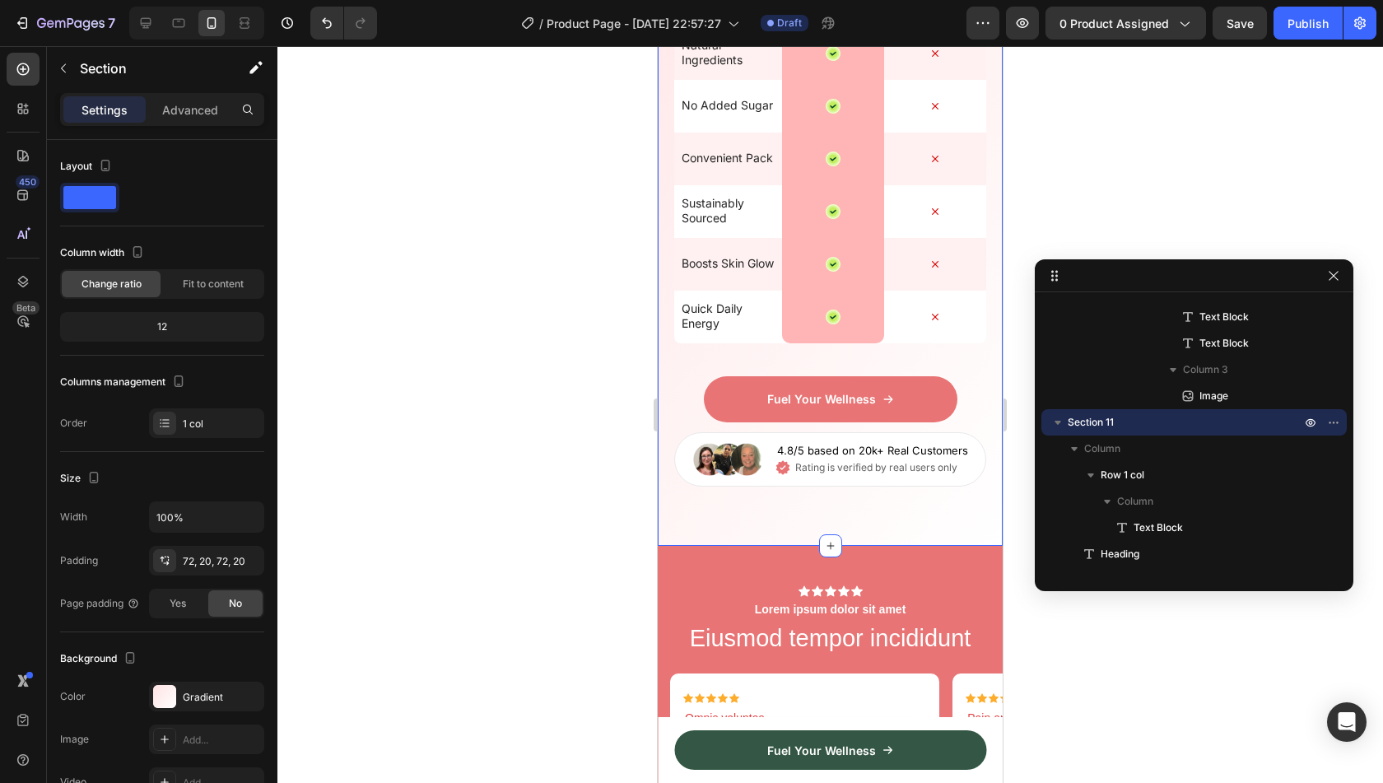
click at [201, 554] on div "72, 20, 72, 20" at bounding box center [221, 561] width 77 height 15
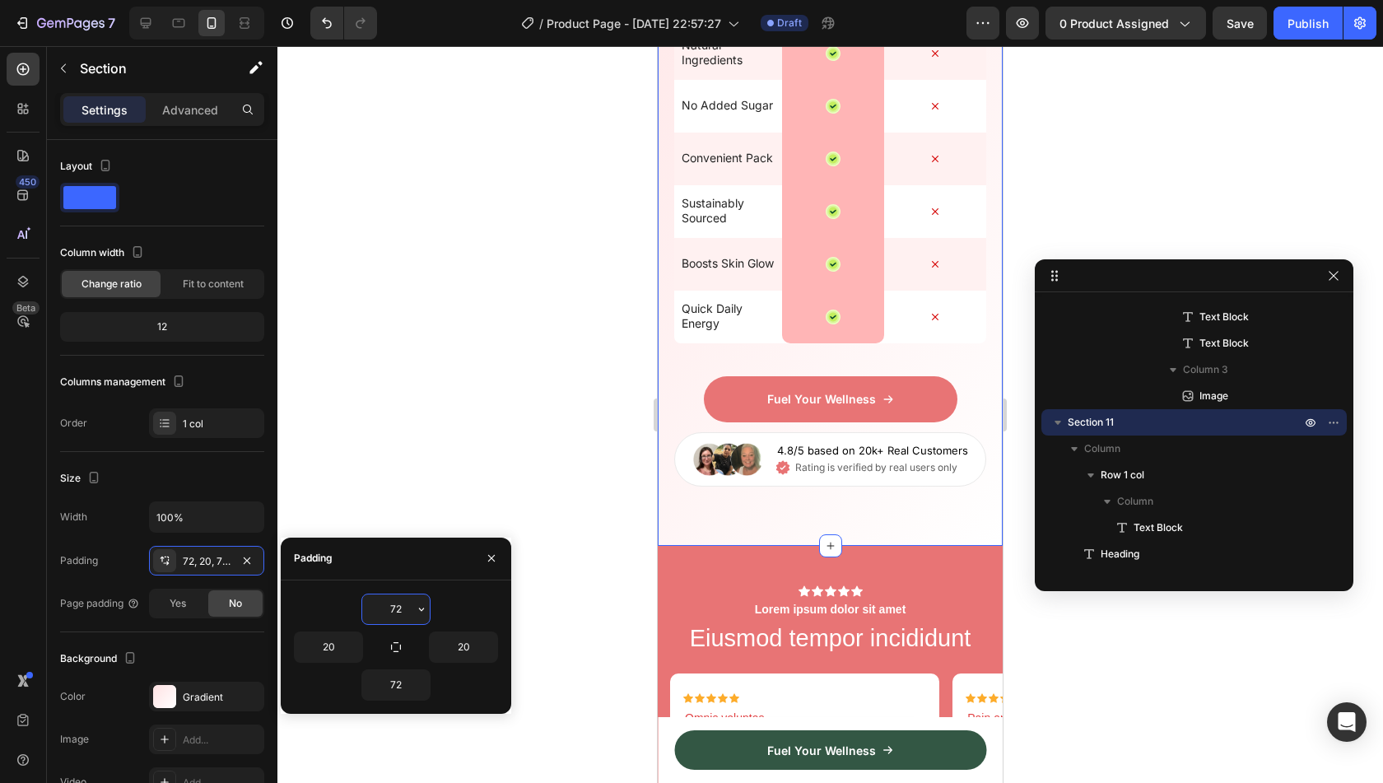
click at [398, 605] on input "72" at bounding box center [396, 609] width 68 height 30
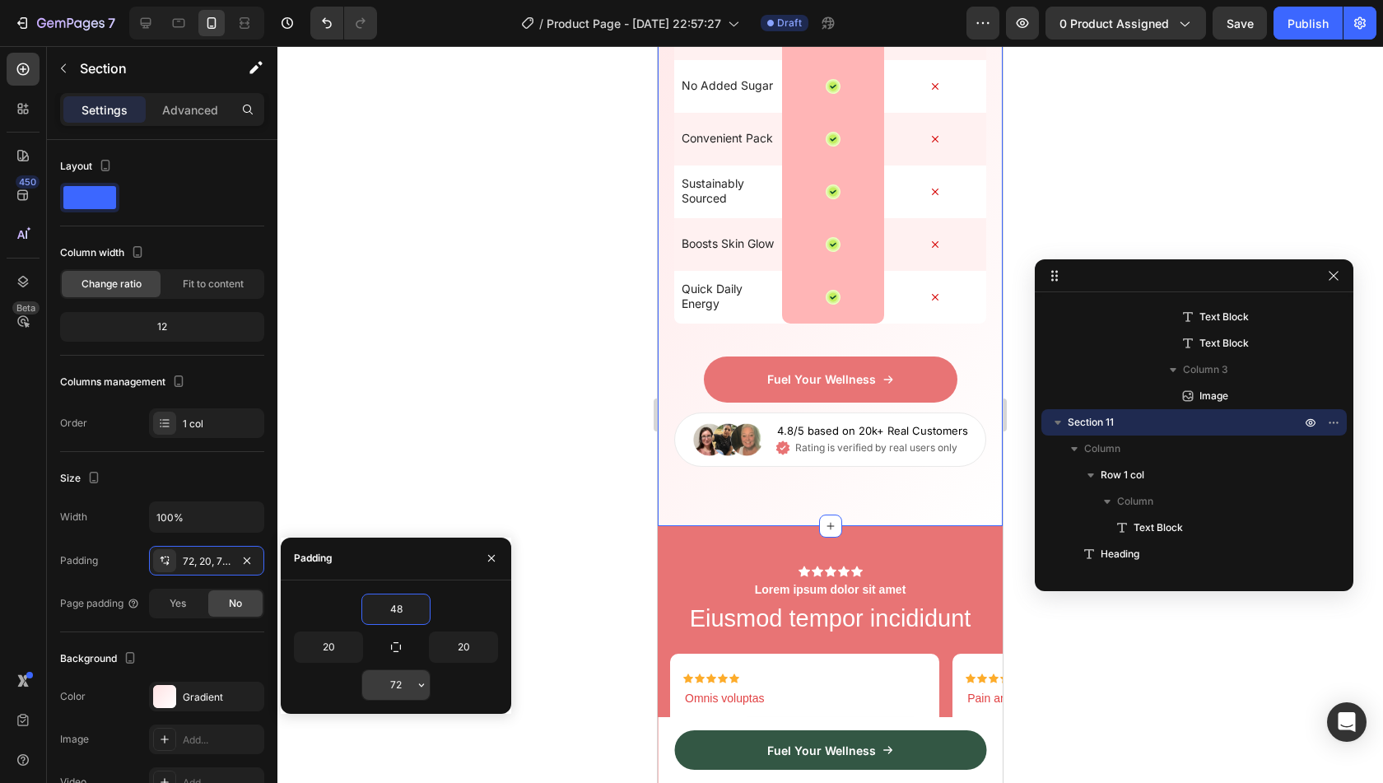
type input "48"
click at [401, 682] on input "72" at bounding box center [396, 685] width 68 height 30
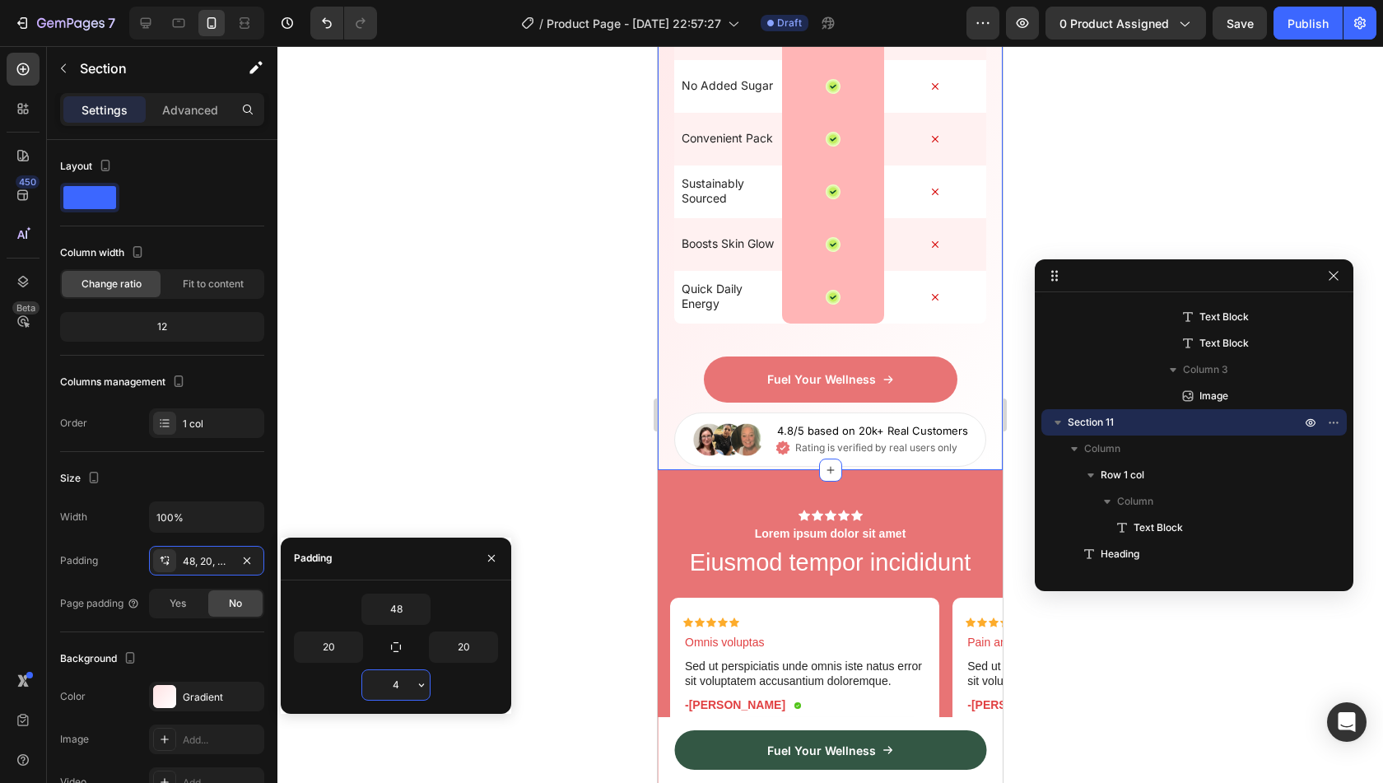
type input "48"
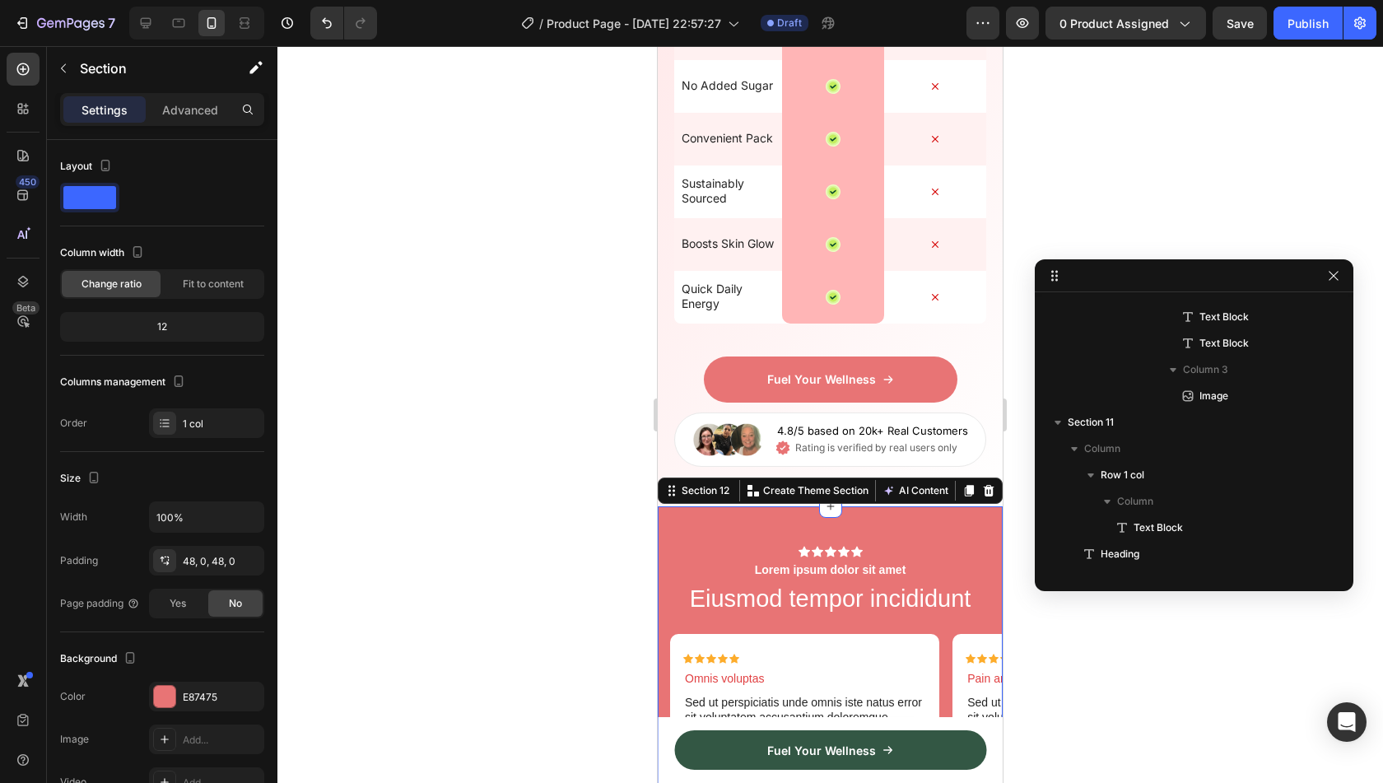
click at [858, 524] on div "Icon Icon Icon Icon Icon Icon List Lorem ipsum dolor sit amet Text Block Eiusmo…" at bounding box center [830, 672] width 345 height 332
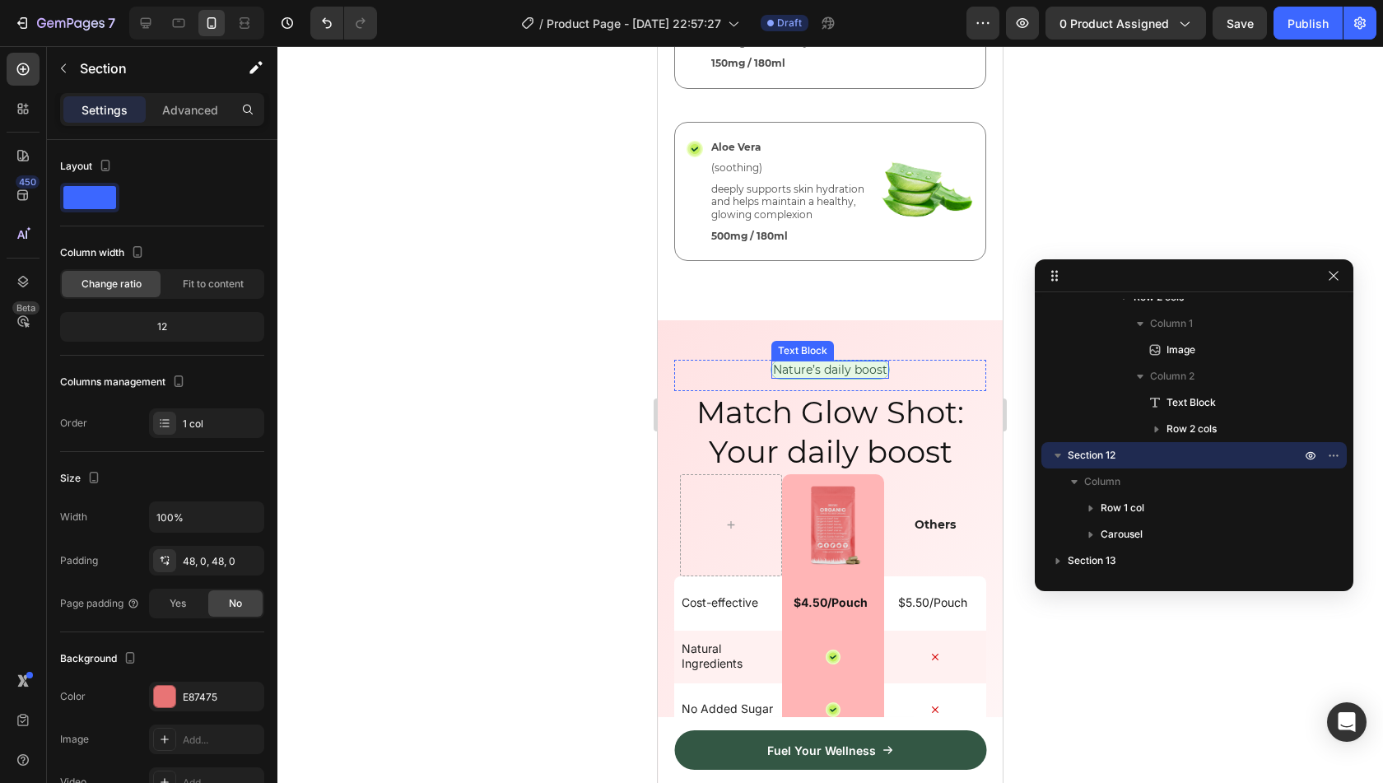
scroll to position [5896, 0]
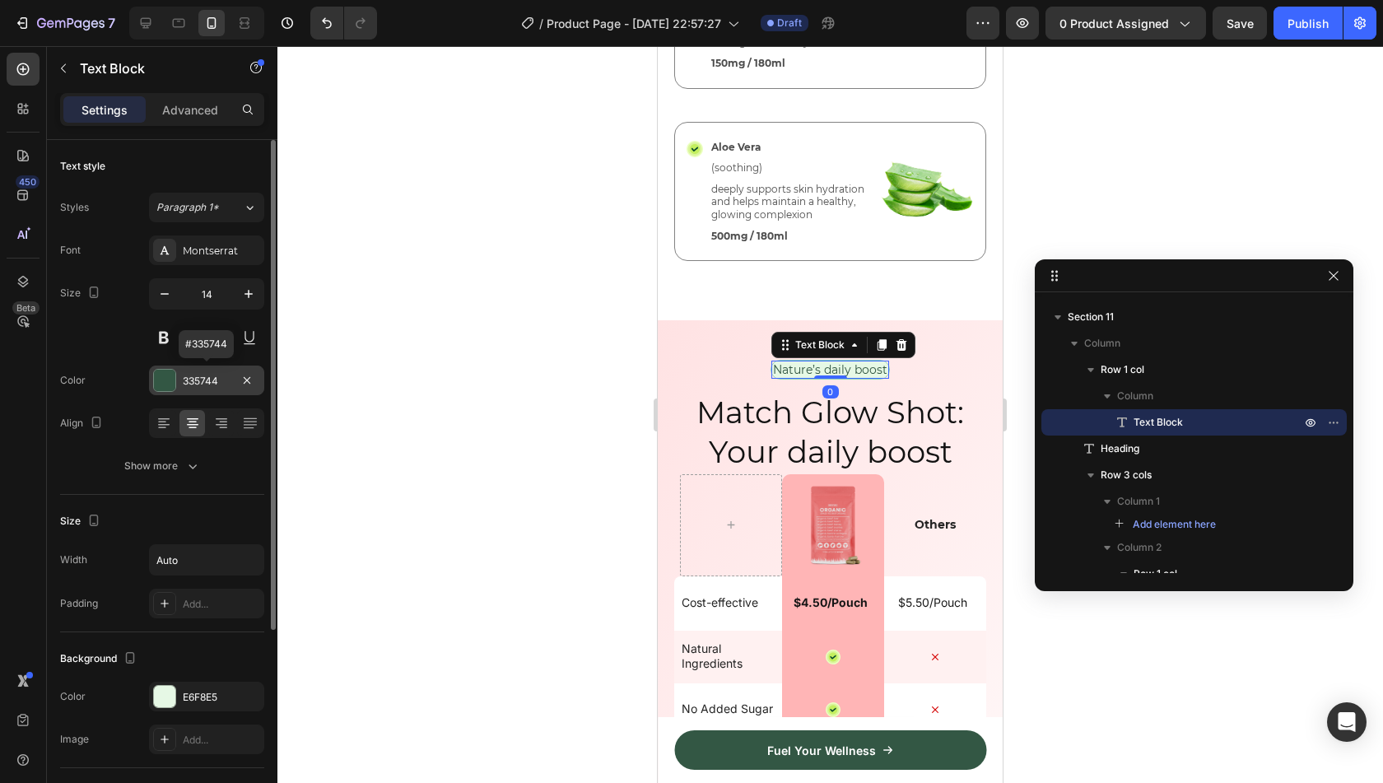
click at [196, 375] on div "335744" at bounding box center [207, 381] width 48 height 15
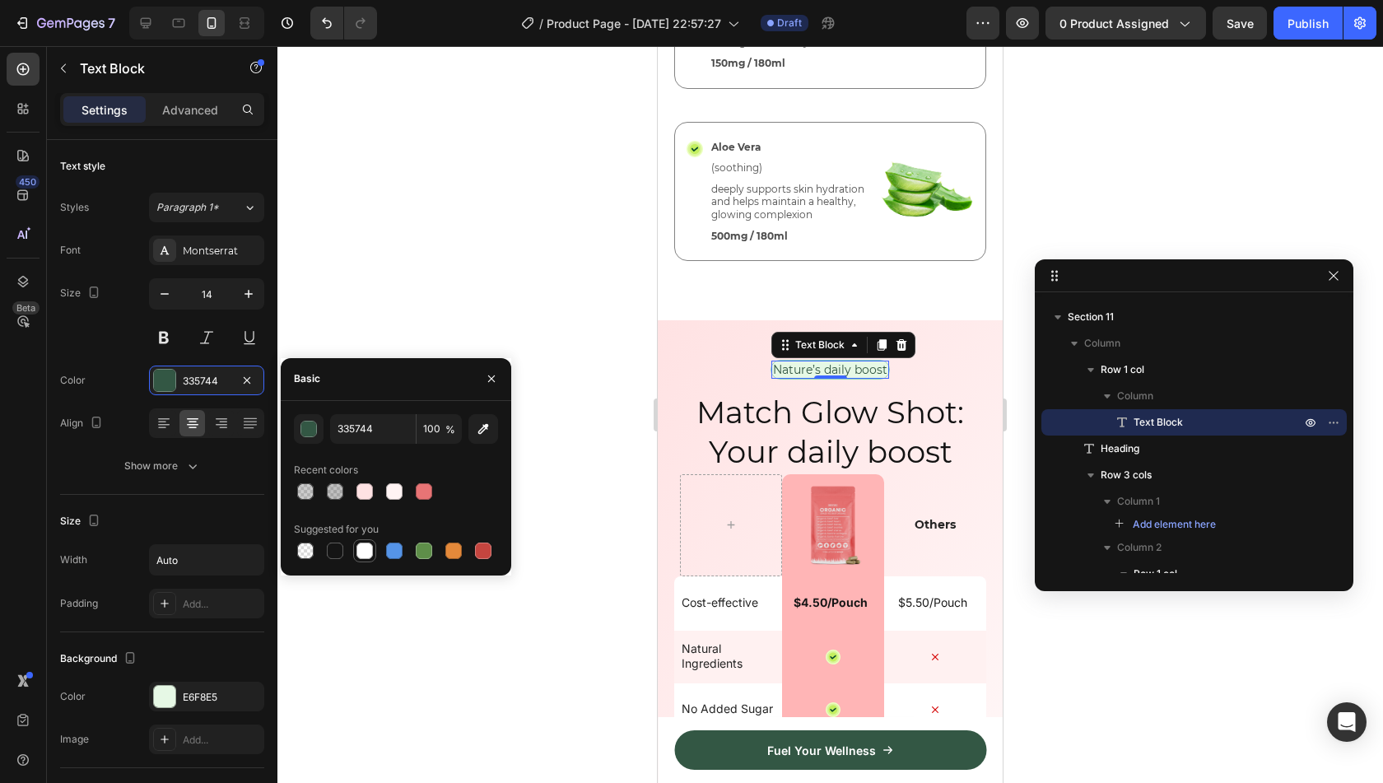
click at [363, 556] on div at bounding box center [364, 550] width 16 height 16
click at [334, 547] on div at bounding box center [335, 550] width 16 height 16
type input "151515"
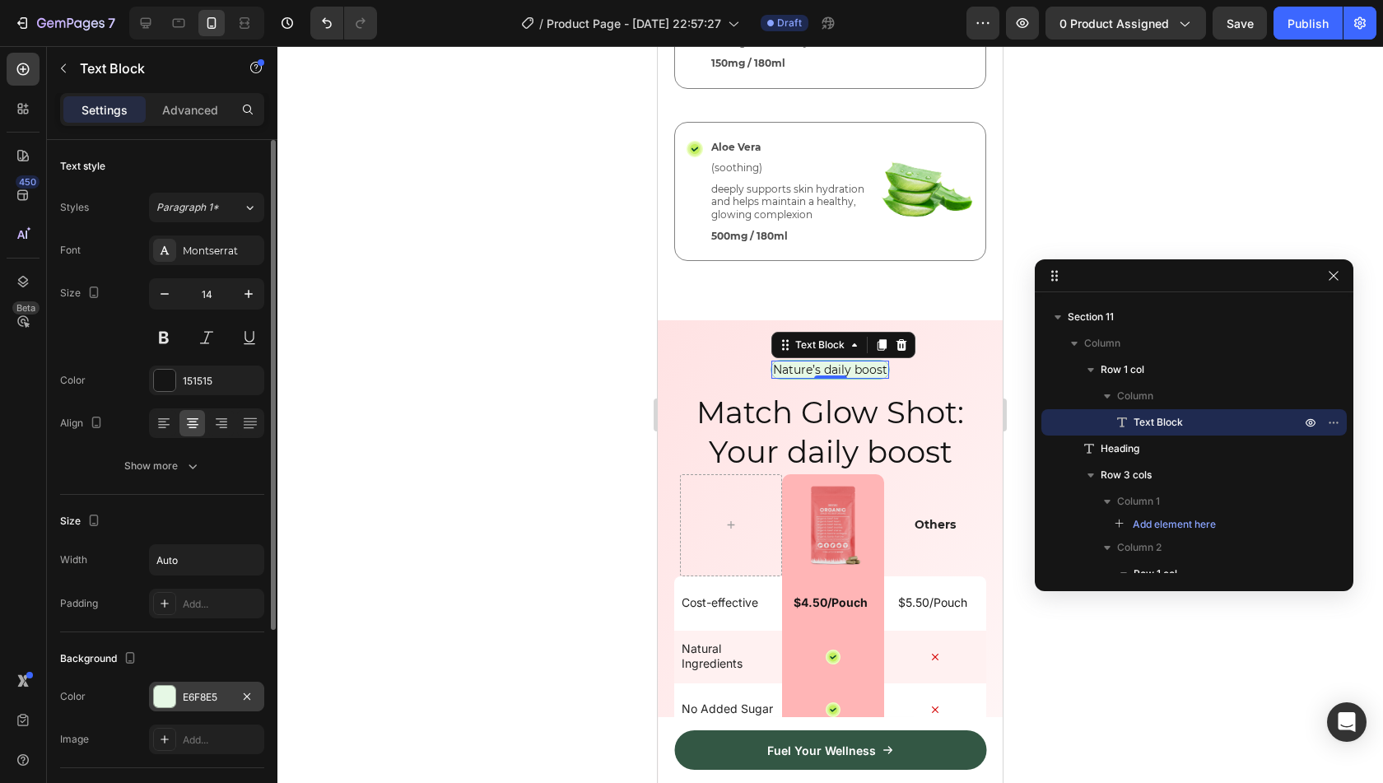
click at [193, 691] on div "E6F8E5" at bounding box center [207, 697] width 48 height 15
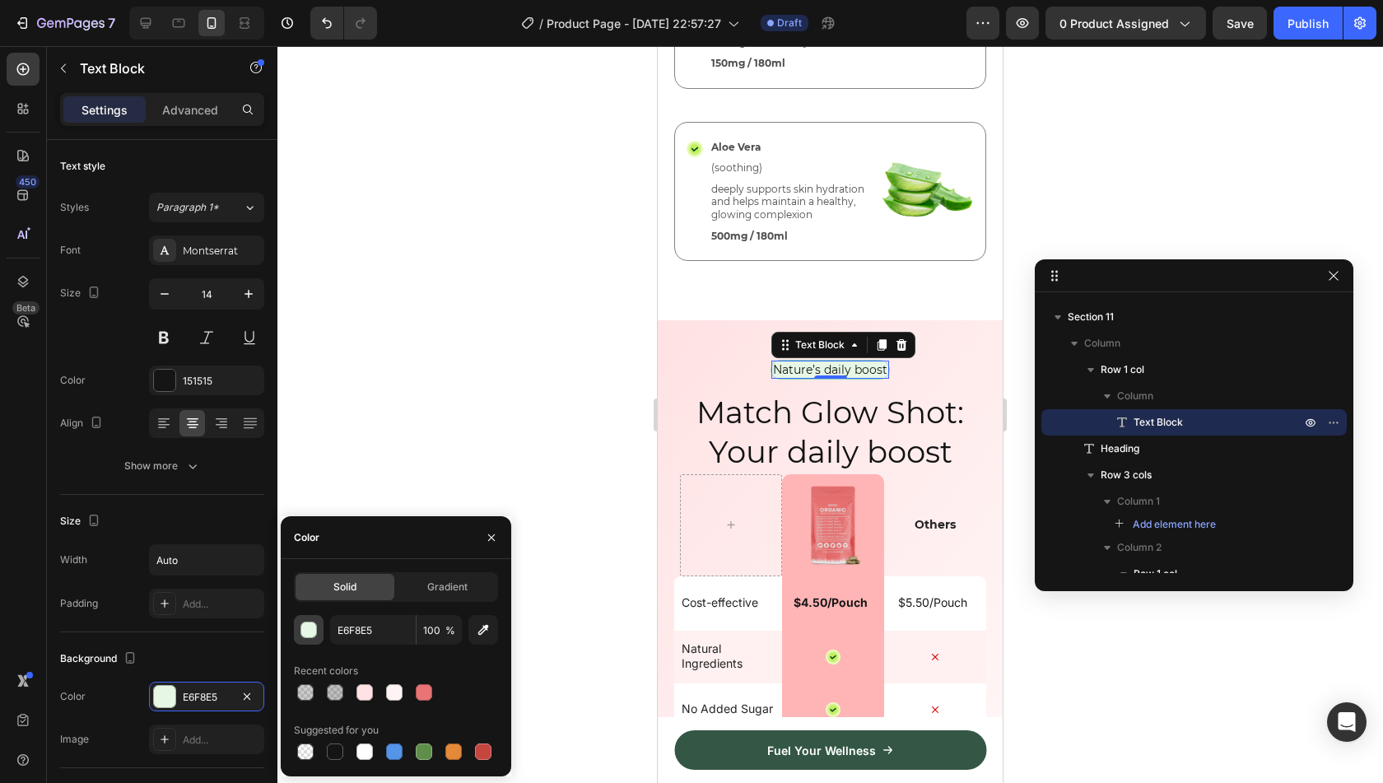
click at [316, 628] on div "button" at bounding box center [309, 630] width 16 height 16
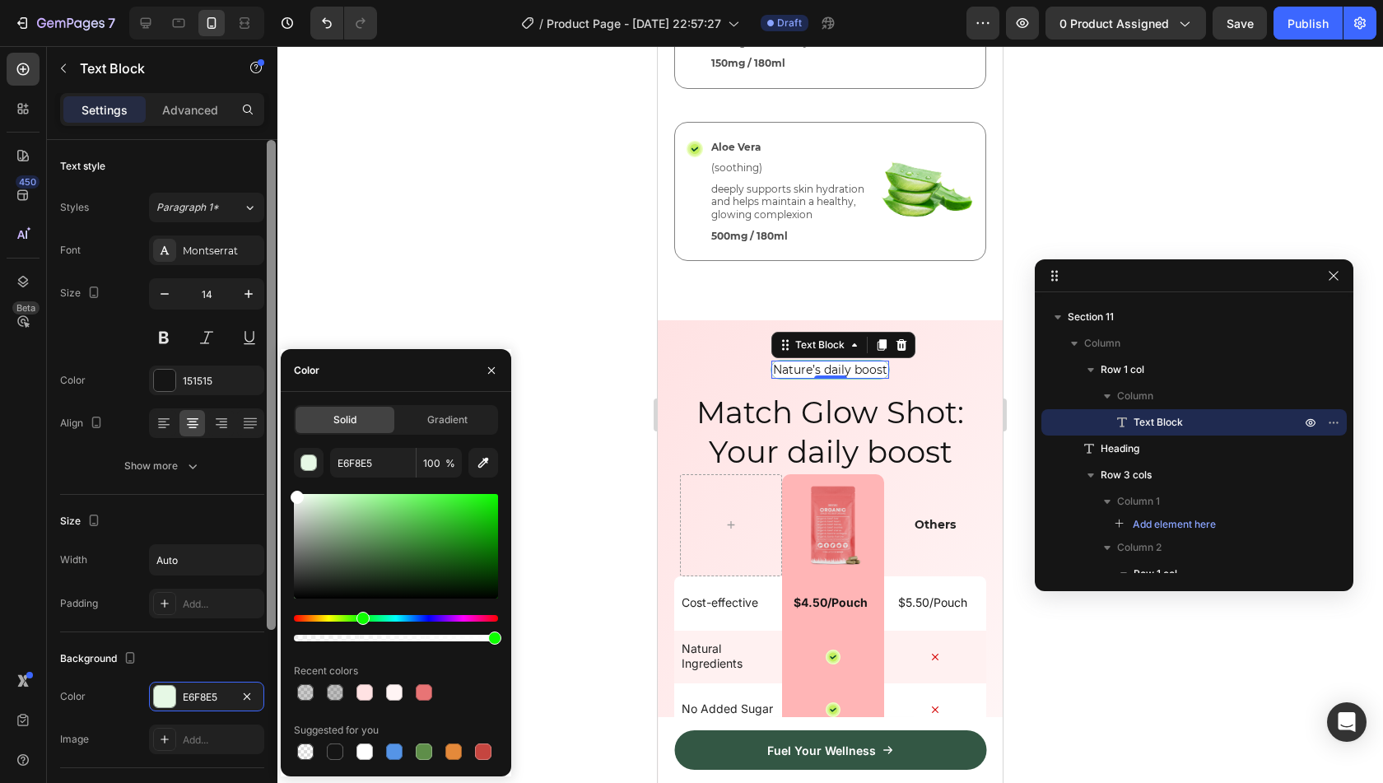
drag, startPoint x: 311, startPoint y: 547, endPoint x: 272, endPoint y: 452, distance: 103.3
click at [272, 452] on div "450 Beta Sections(18) Elements(84) Section Element Hero Section Product Detail …" at bounding box center [138, 414] width 277 height 737
type input "FFFFFF"
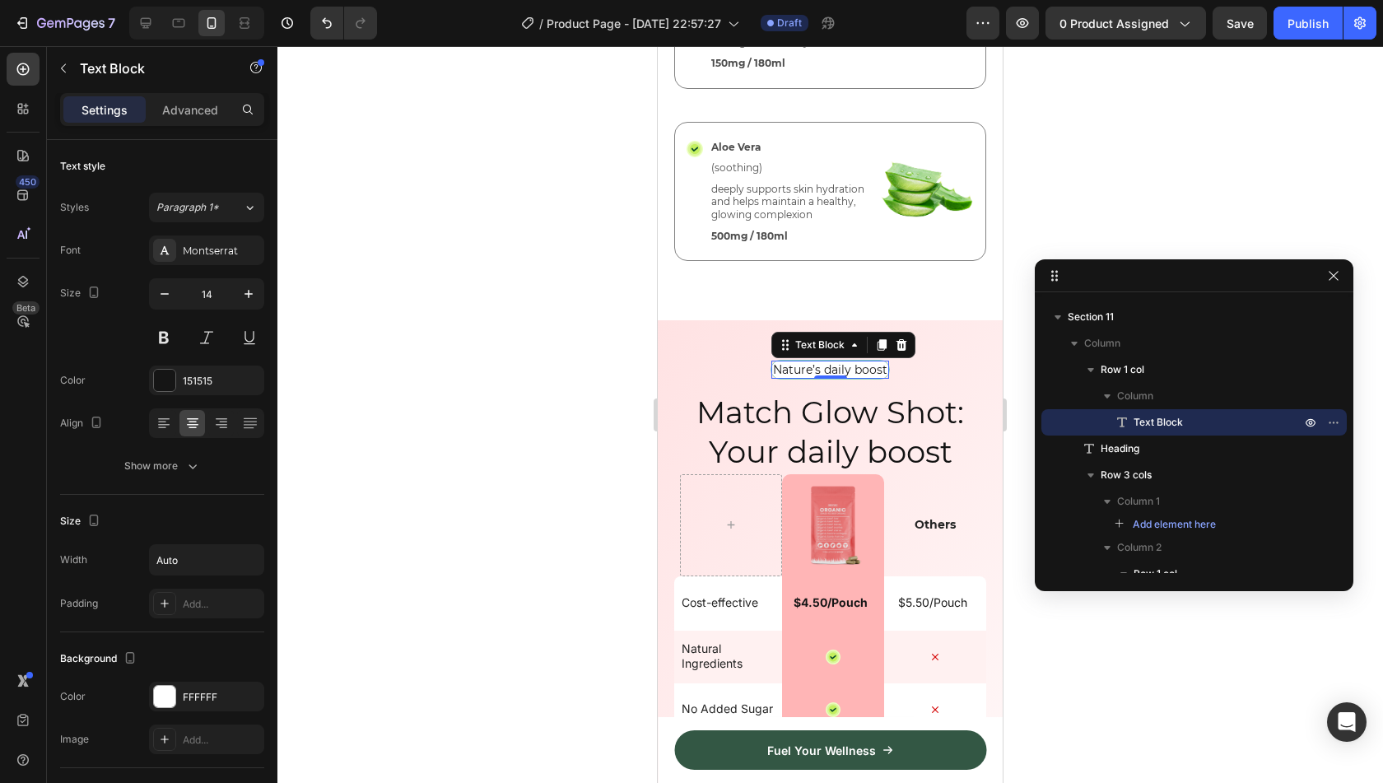
click at [316, 291] on div at bounding box center [830, 414] width 1106 height 737
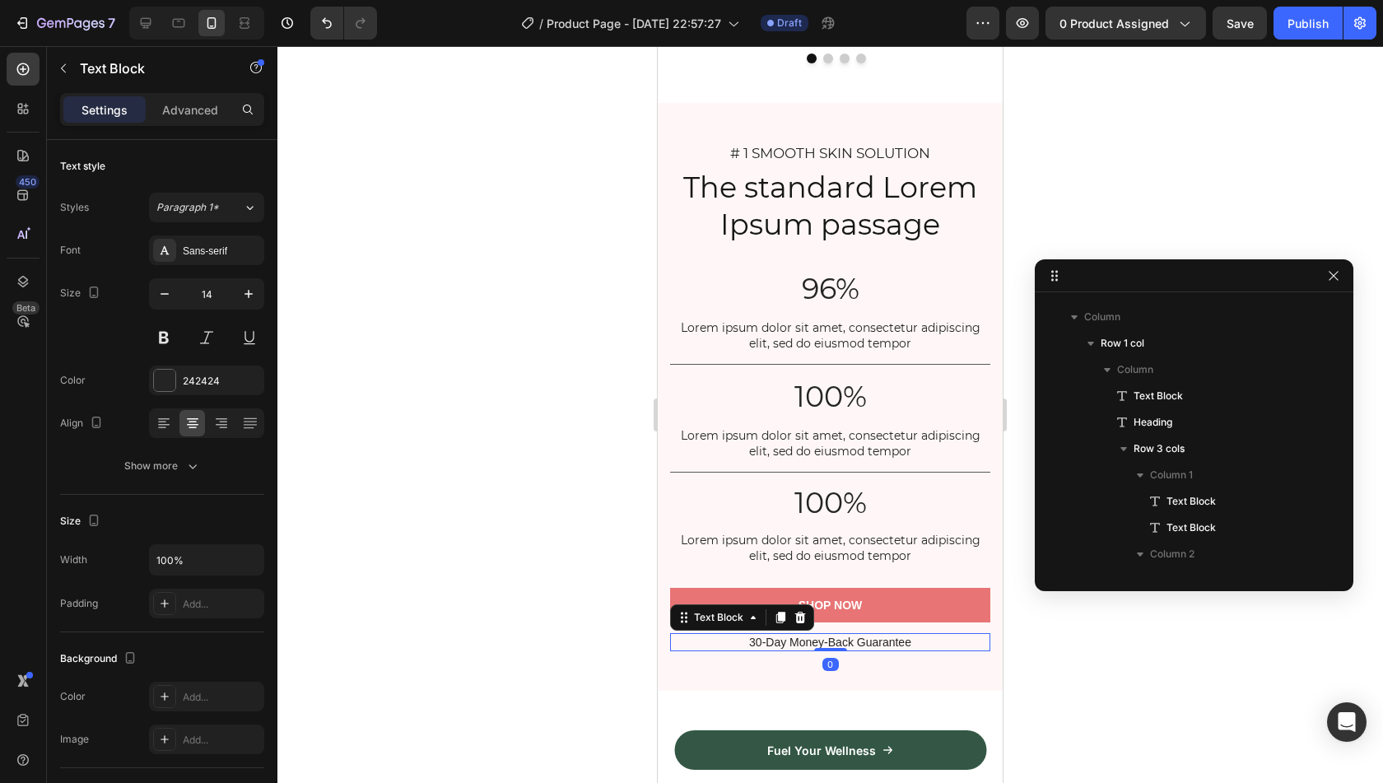
scroll to position [4341, 0]
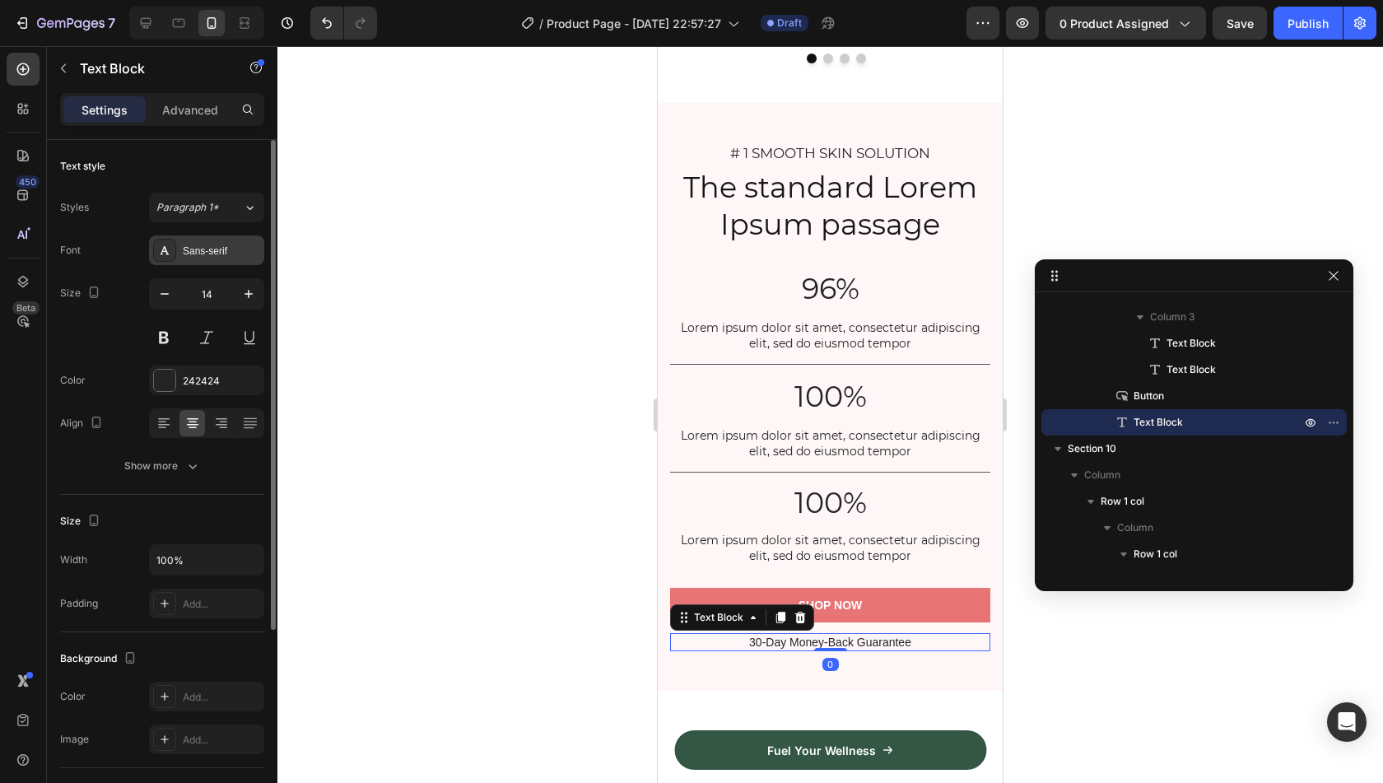
click at [218, 249] on div "Sans-serif" at bounding box center [221, 251] width 77 height 15
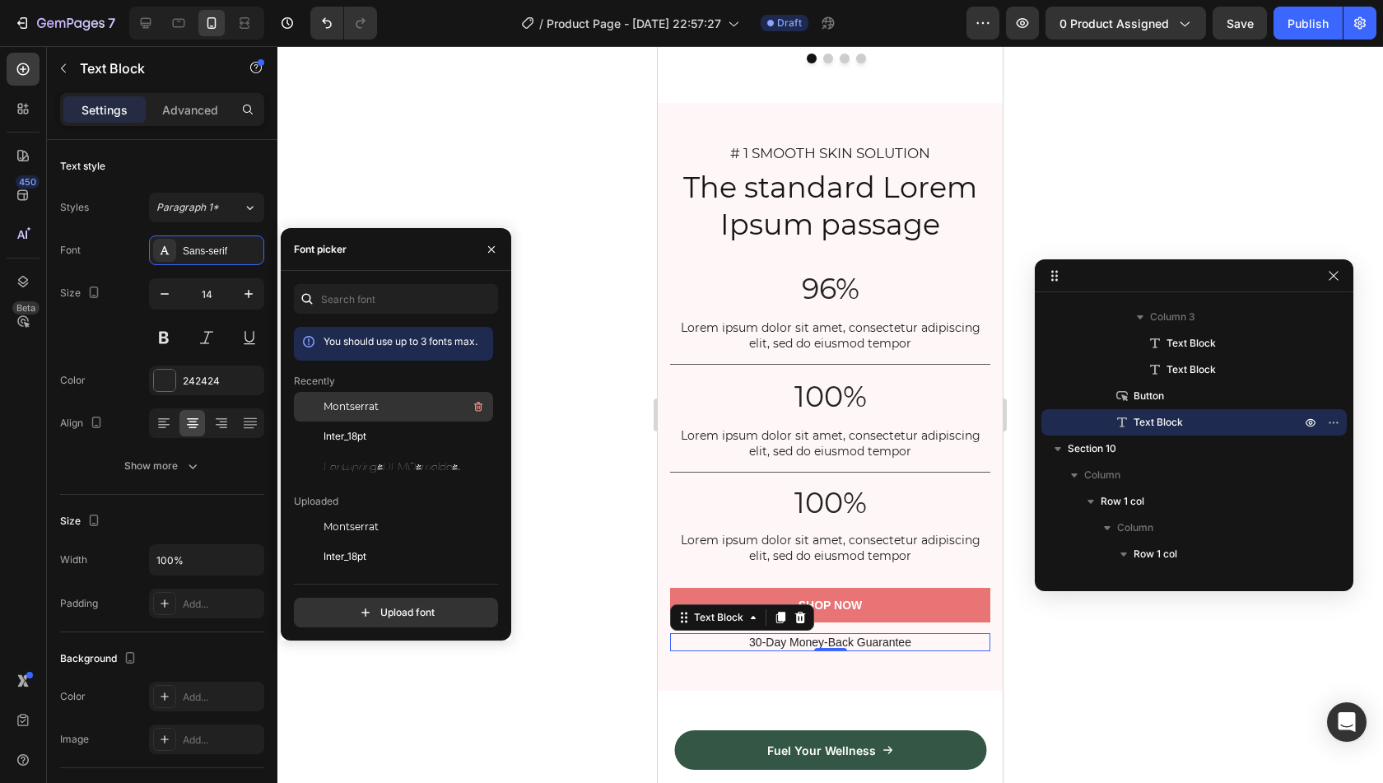
click at [345, 406] on span "Montserrat" at bounding box center [351, 406] width 55 height 15
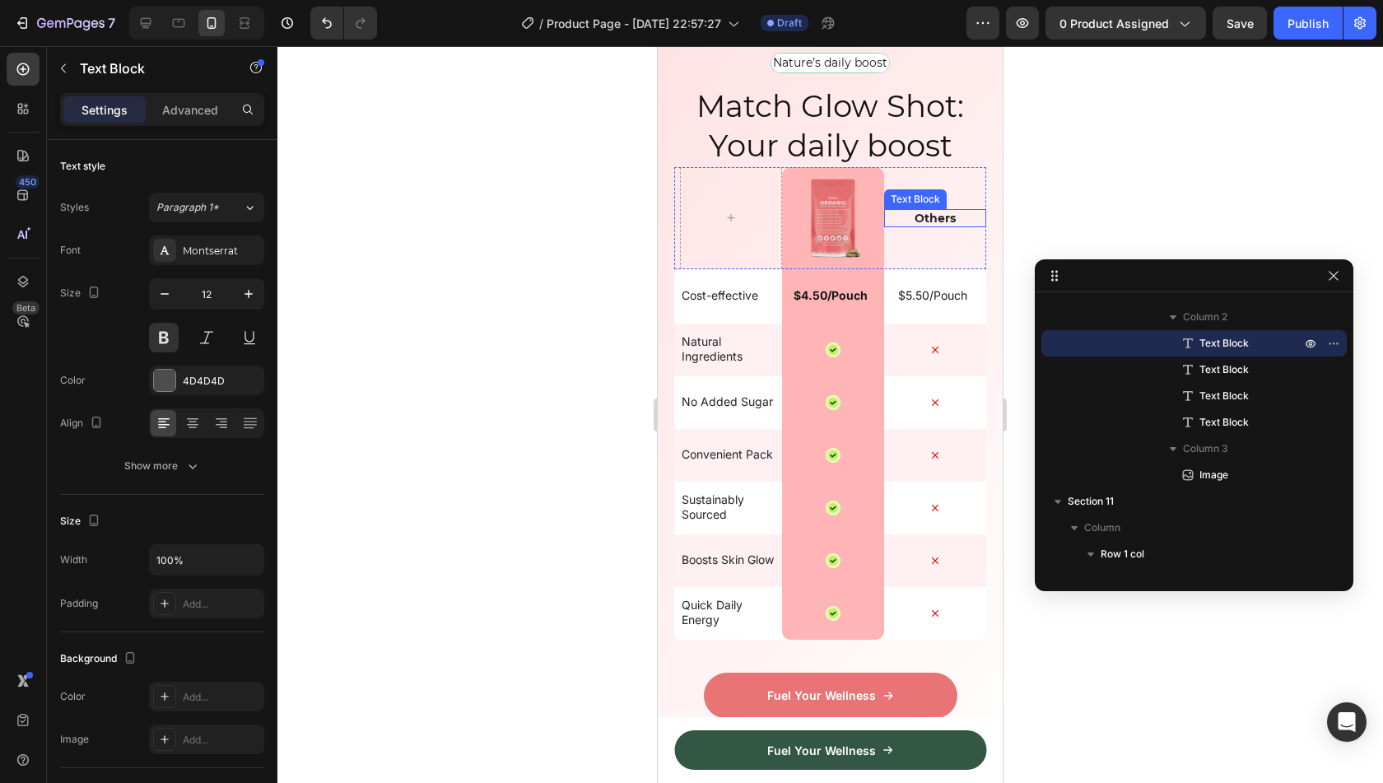
scroll to position [6152, 0]
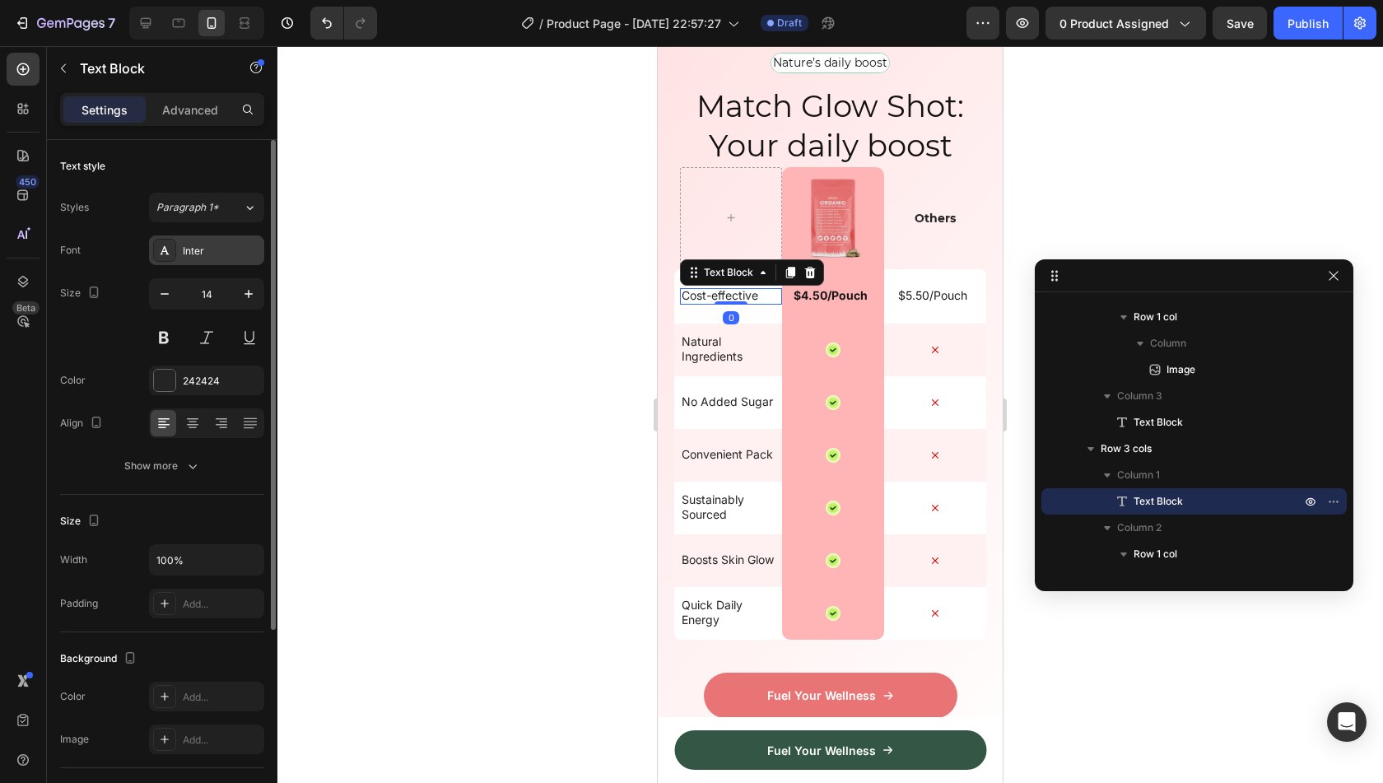
click at [235, 256] on div "Inter" at bounding box center [221, 251] width 77 height 15
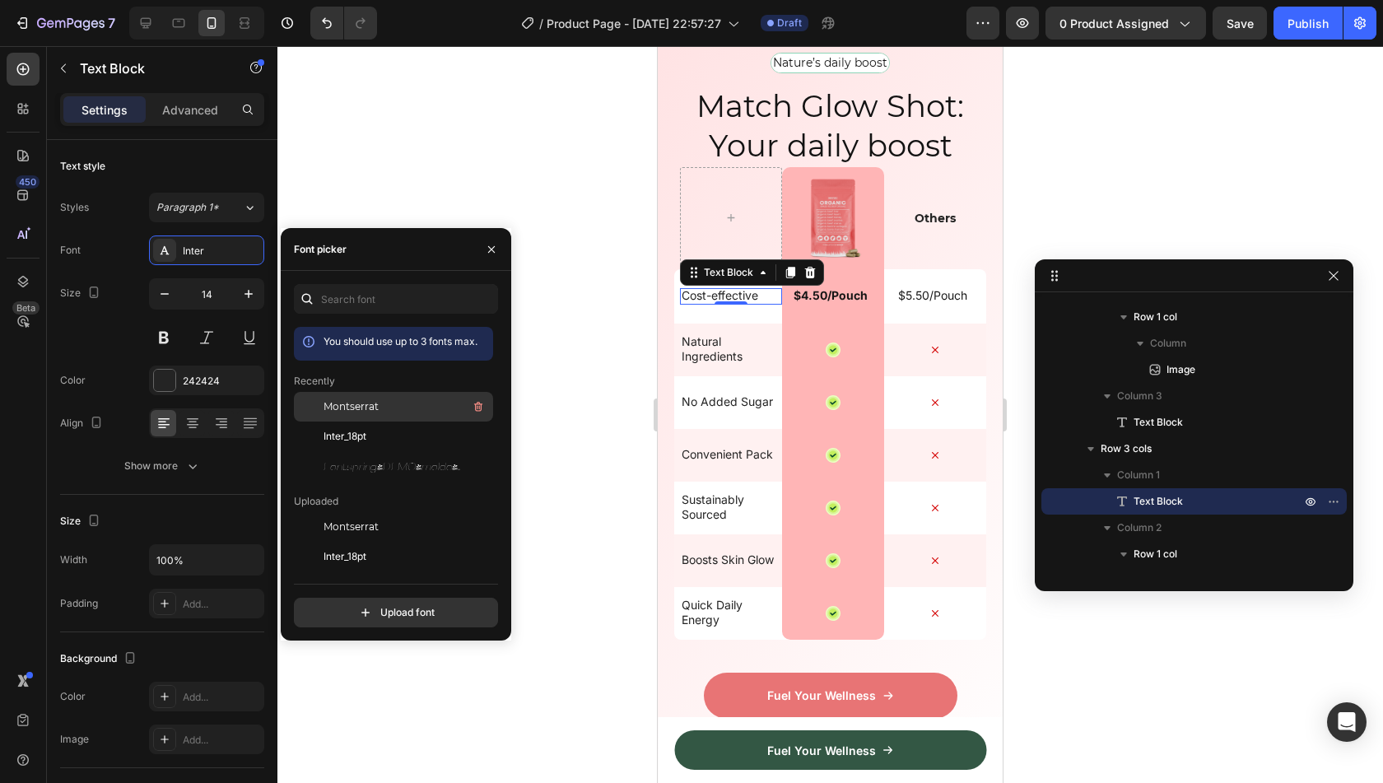
click at [370, 404] on span "Montserrat" at bounding box center [351, 406] width 55 height 15
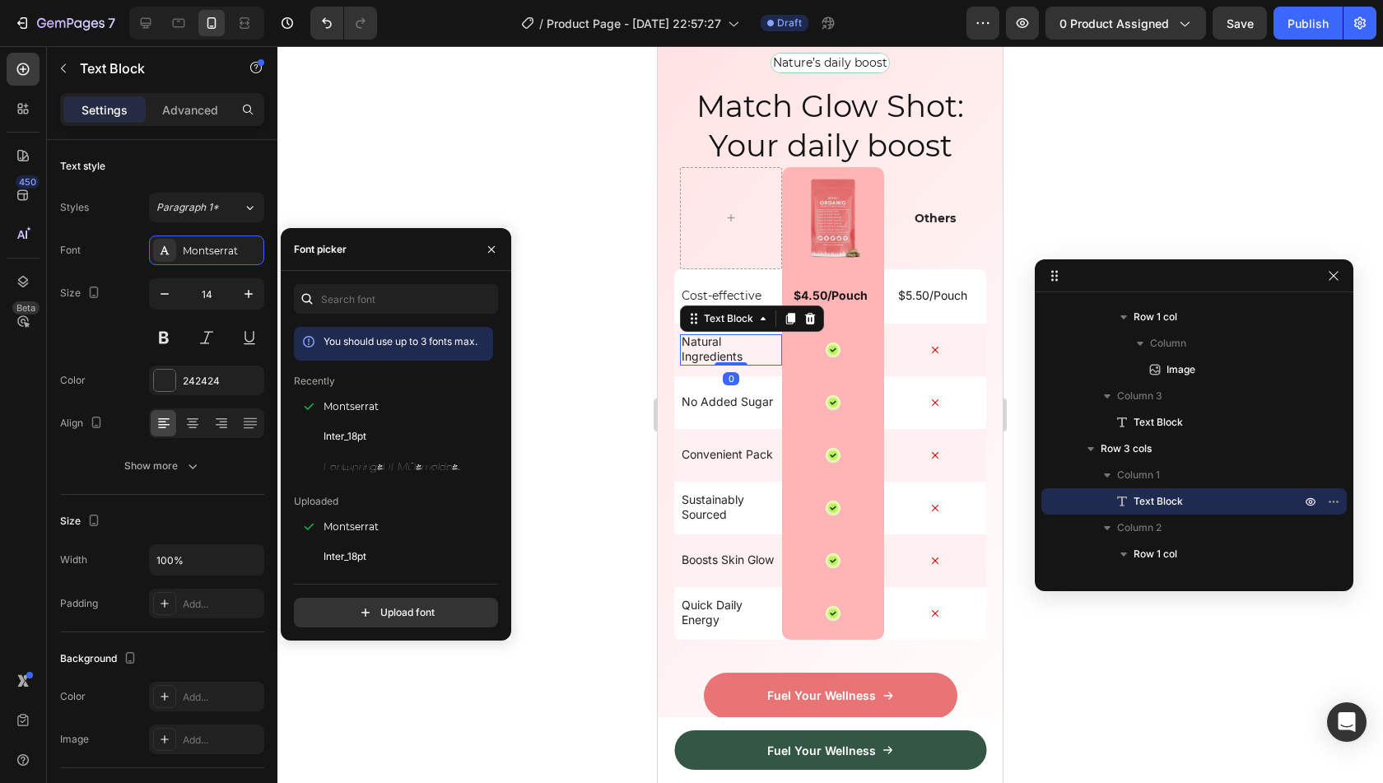
scroll to position [6469, 0]
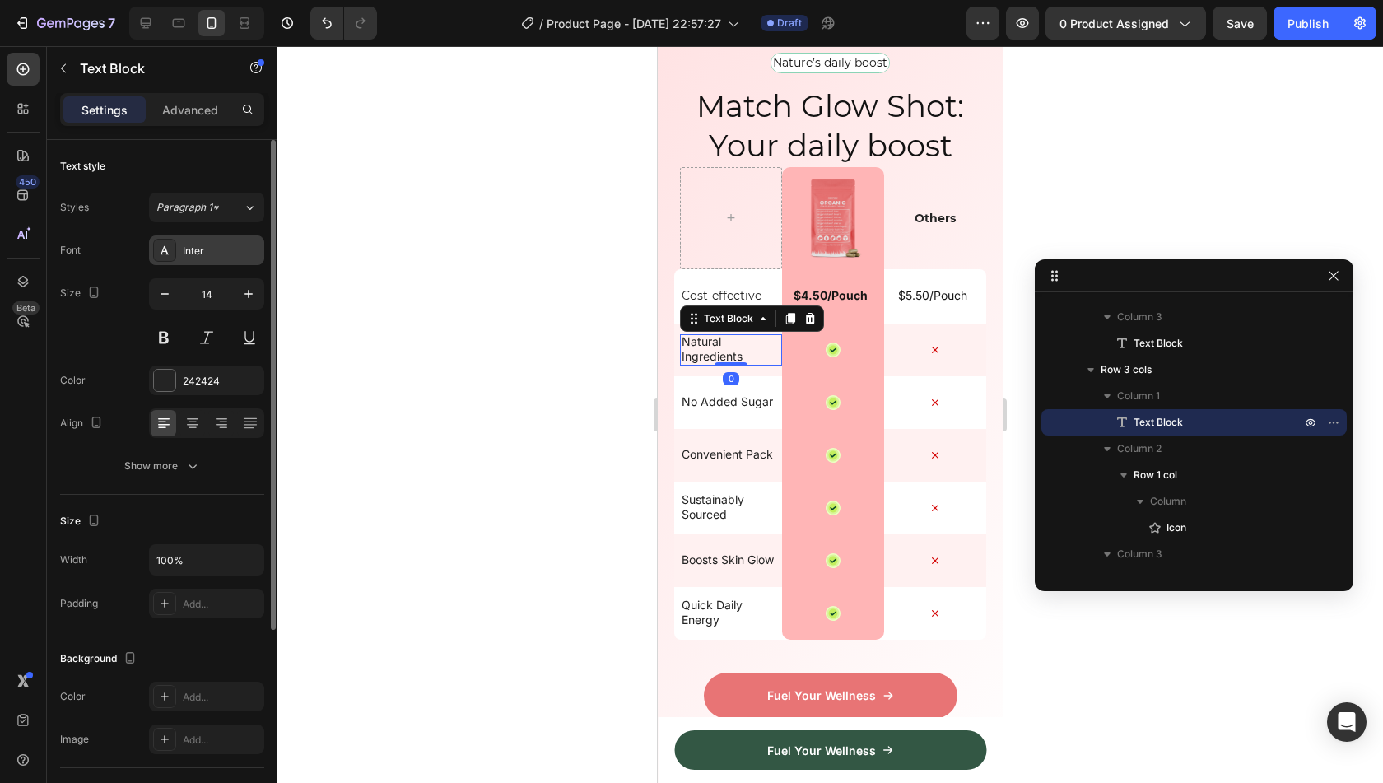
click at [201, 254] on div "Inter" at bounding box center [221, 251] width 77 height 15
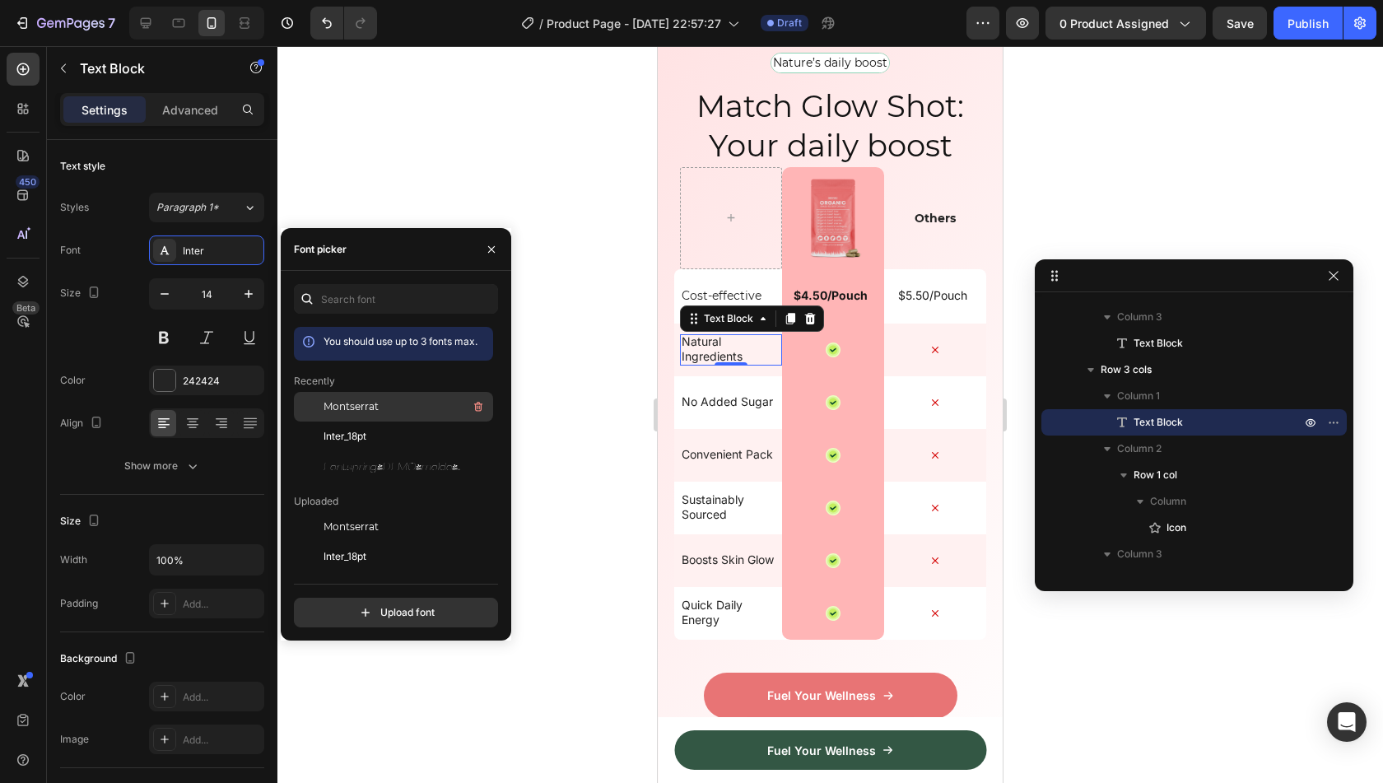
click at [357, 401] on span "Montserrat" at bounding box center [351, 406] width 55 height 15
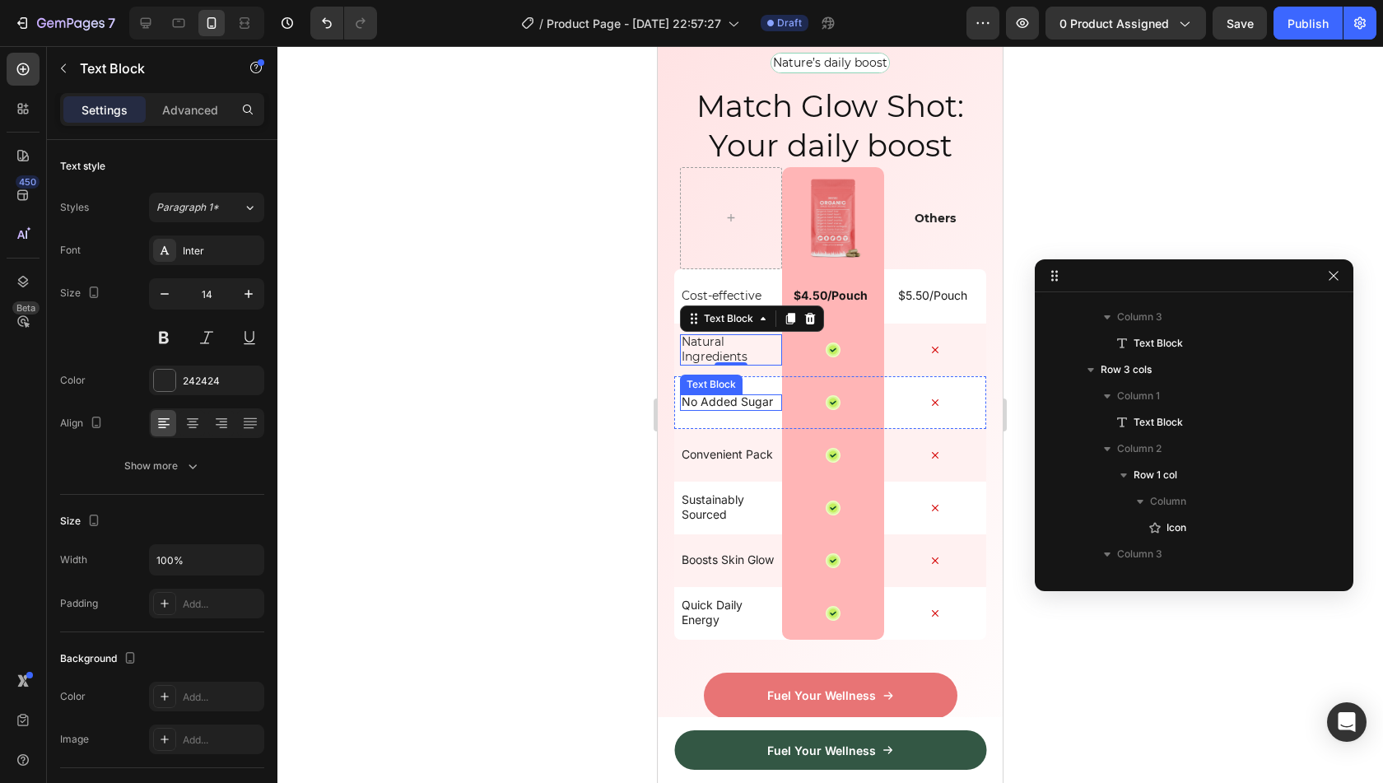
scroll to position [6706, 0]
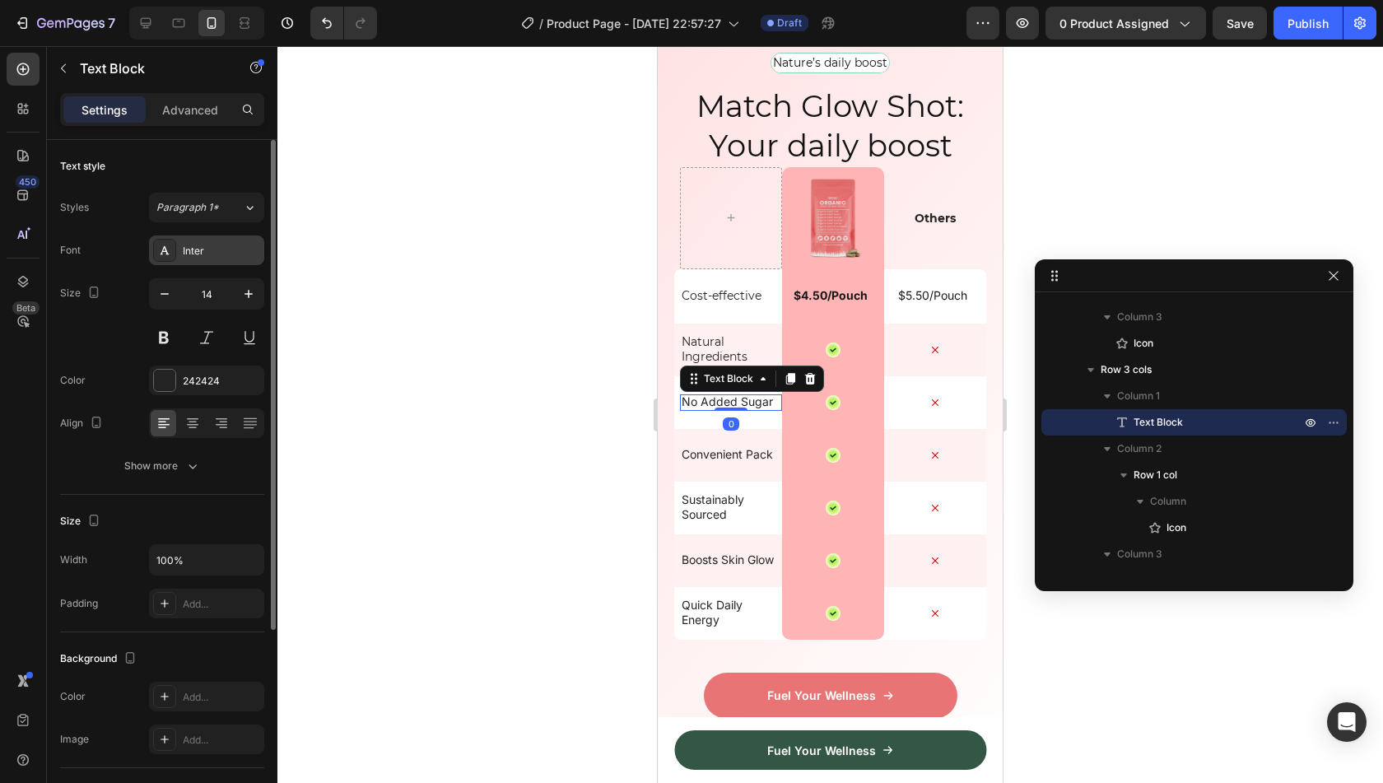
click at [224, 263] on div "Inter" at bounding box center [206, 250] width 115 height 30
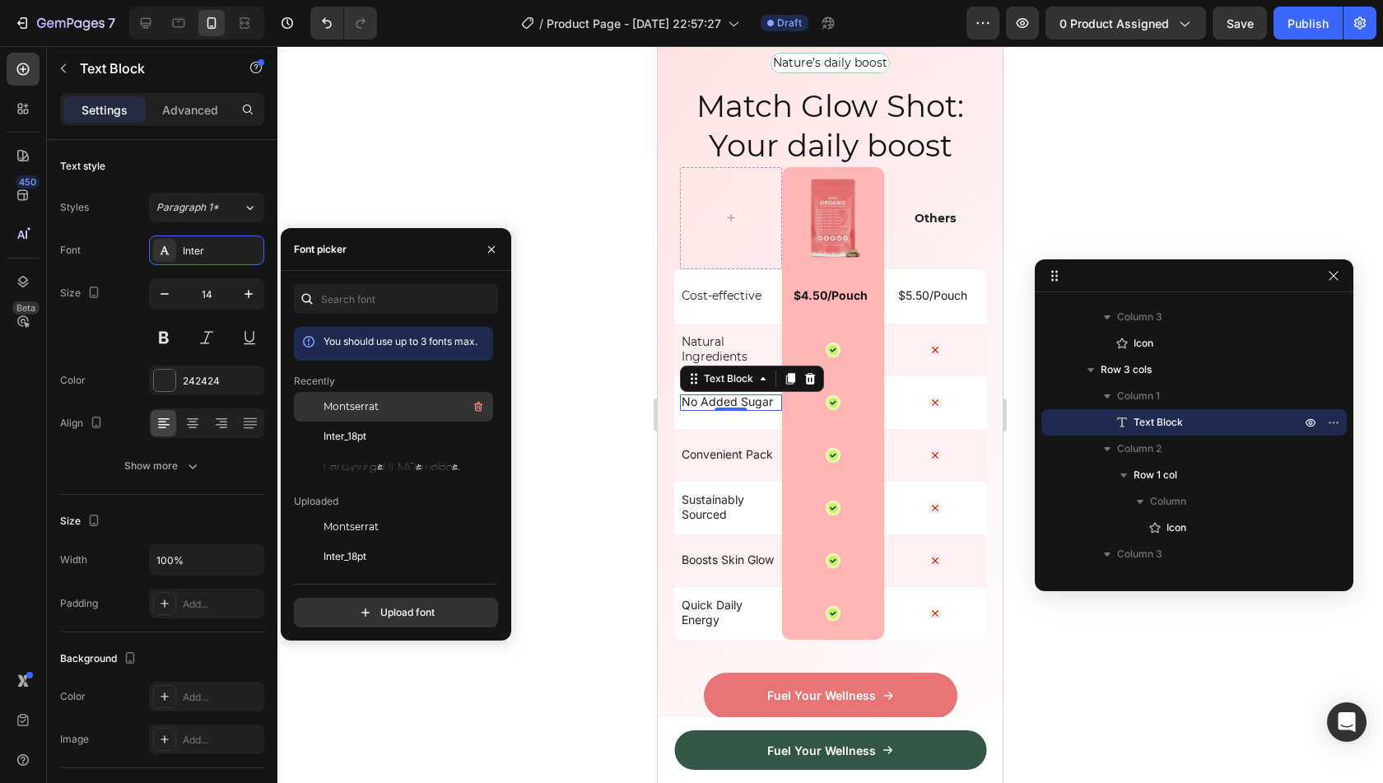
click at [354, 405] on span "Montserrat" at bounding box center [351, 406] width 55 height 15
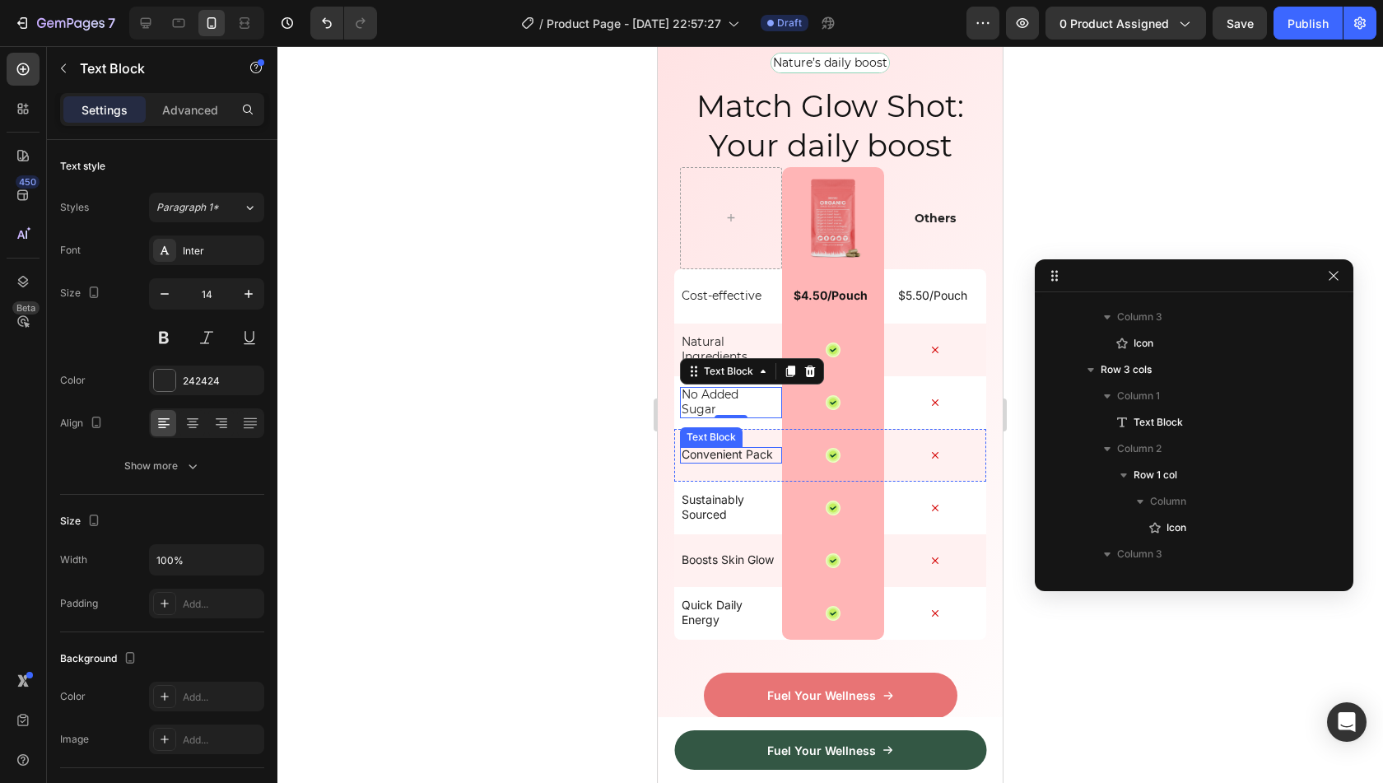
scroll to position [6943, 0]
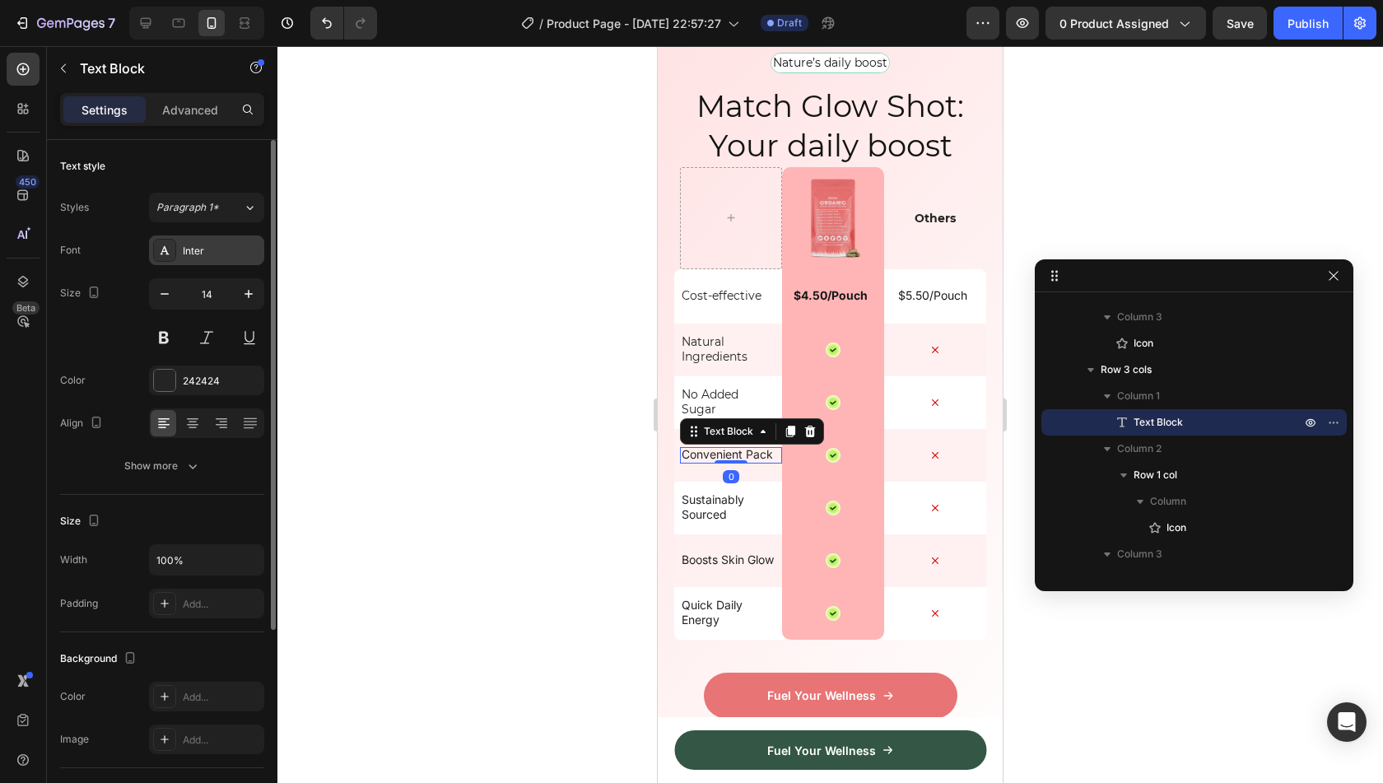
click at [212, 258] on div "Inter" at bounding box center [206, 250] width 115 height 30
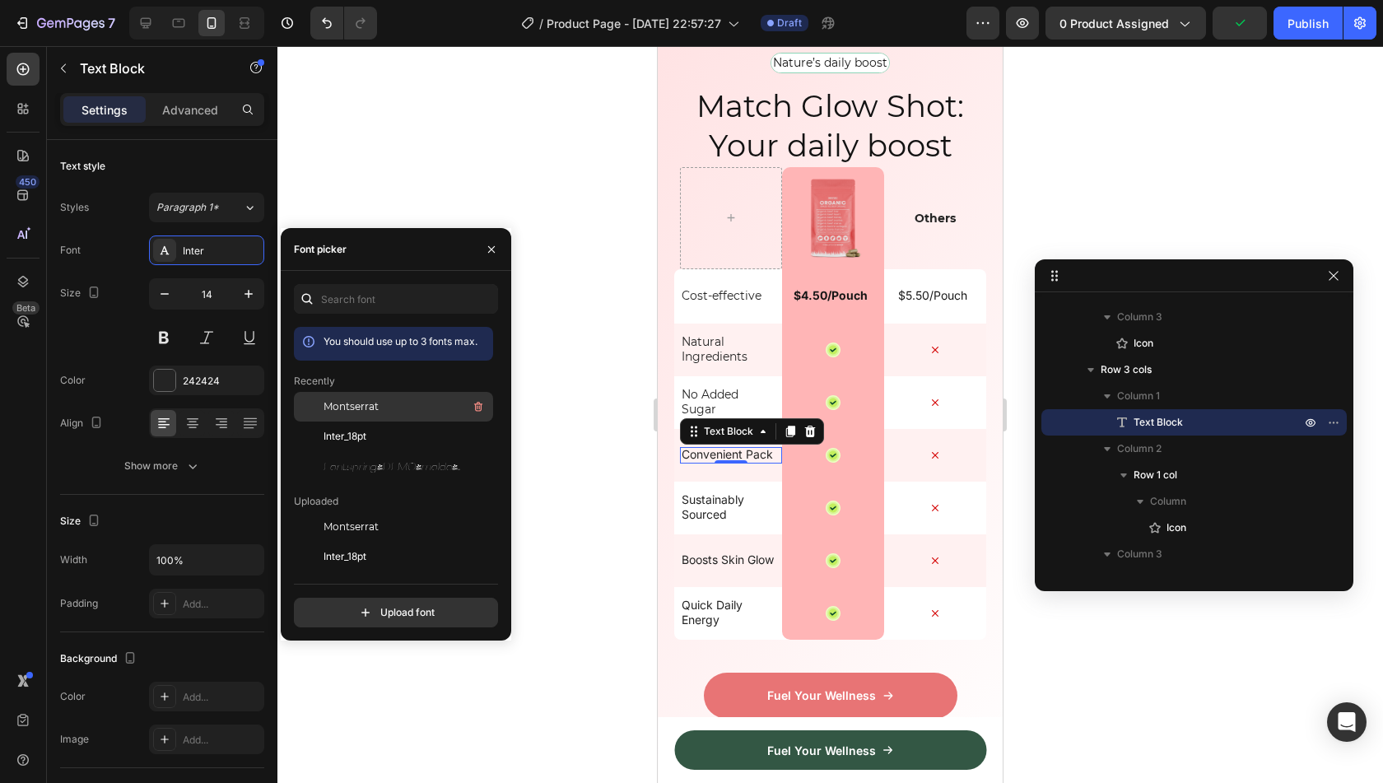
click at [337, 409] on span "Montserrat" at bounding box center [351, 406] width 55 height 15
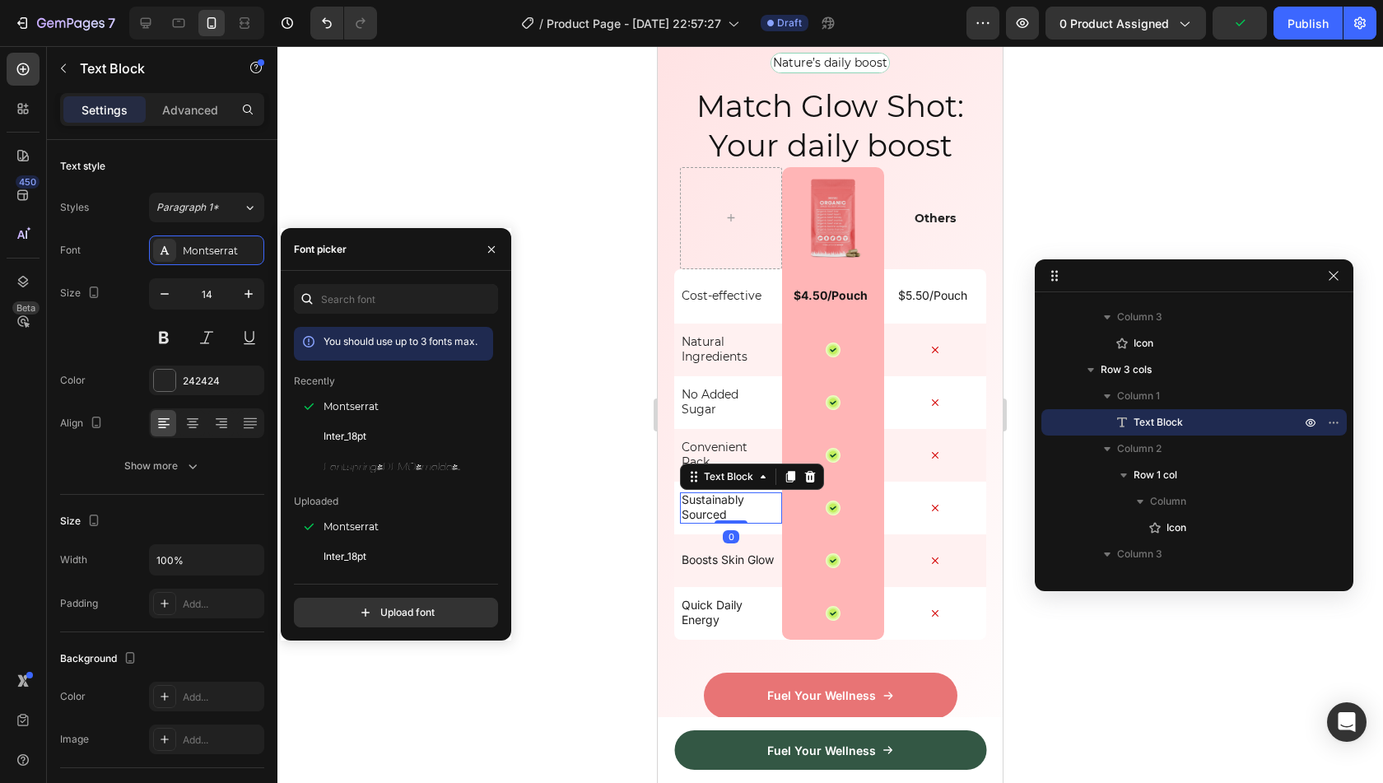
scroll to position [7180, 0]
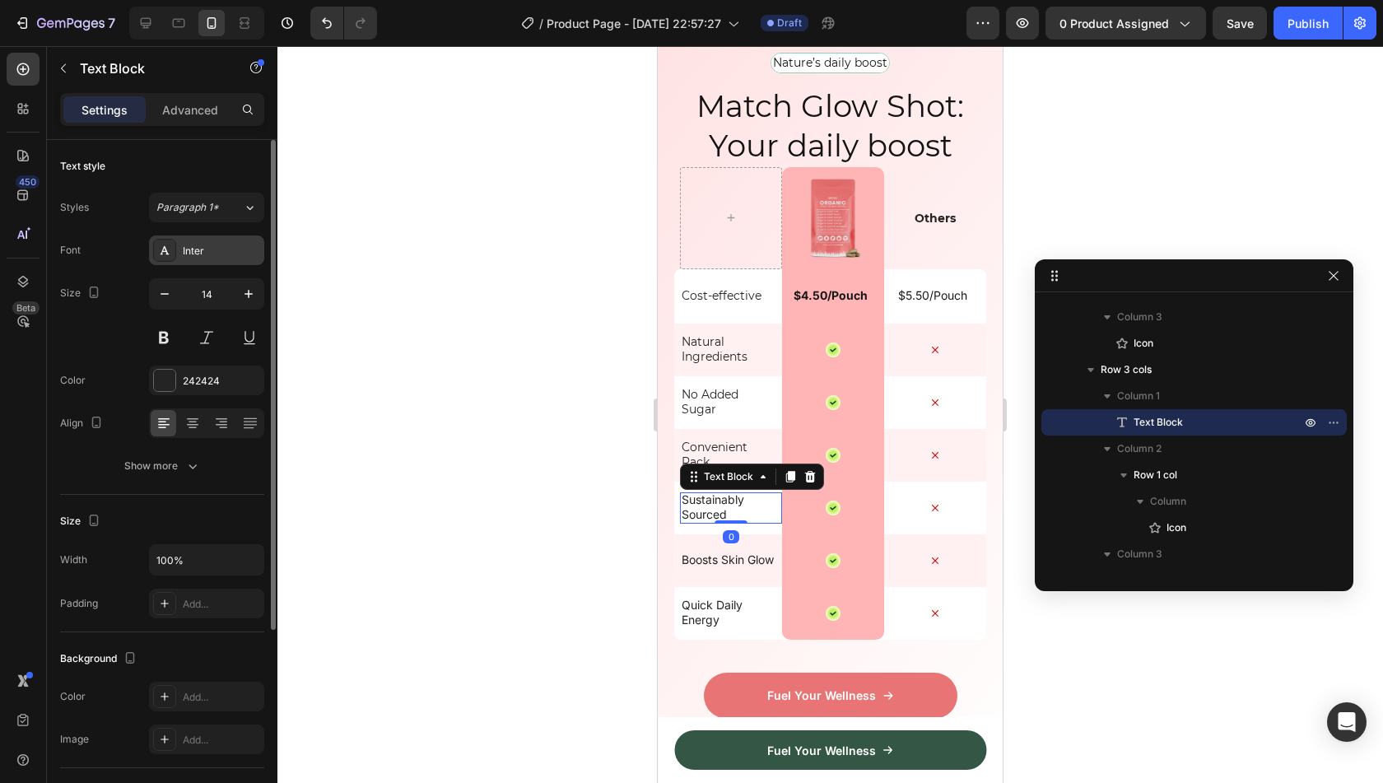
click at [249, 255] on div "Inter" at bounding box center [221, 251] width 77 height 15
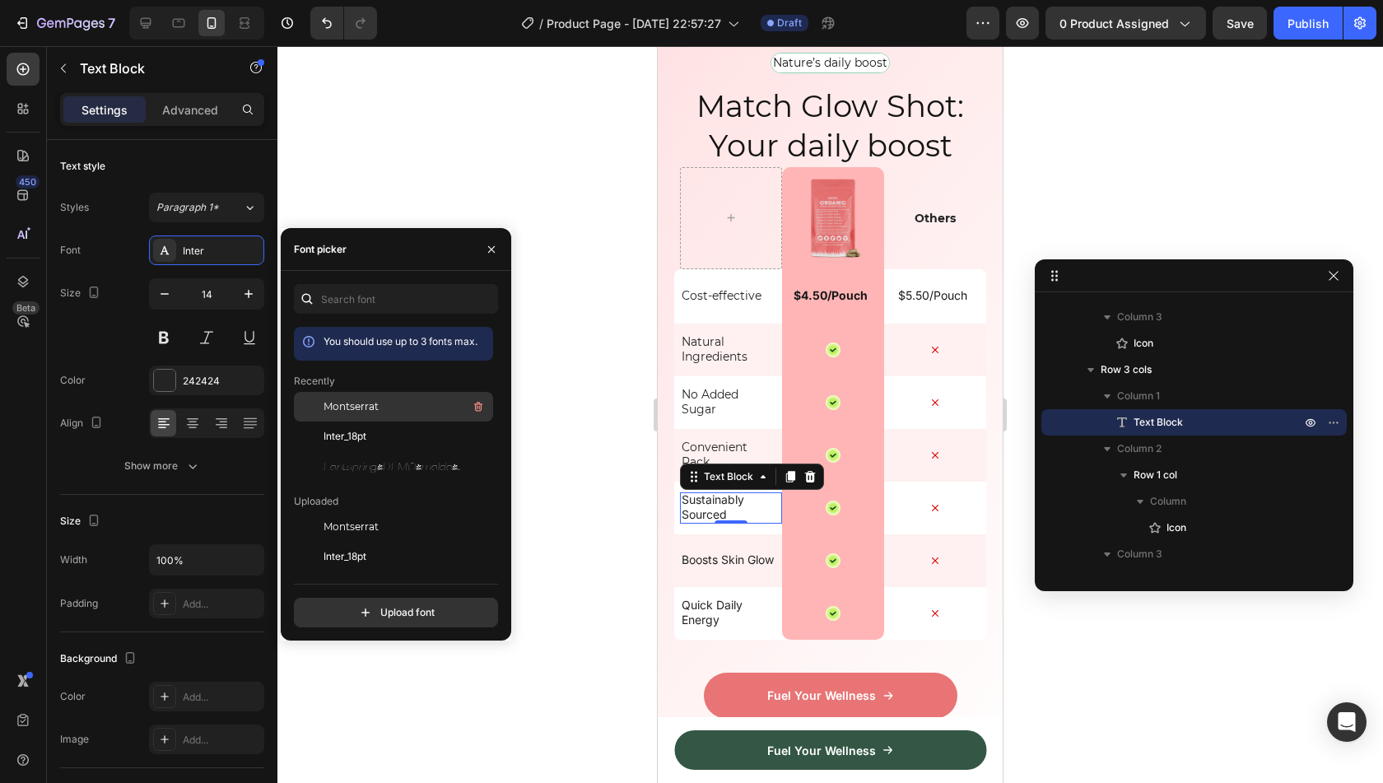
click at [379, 401] on div "Montserrat" at bounding box center [407, 407] width 166 height 20
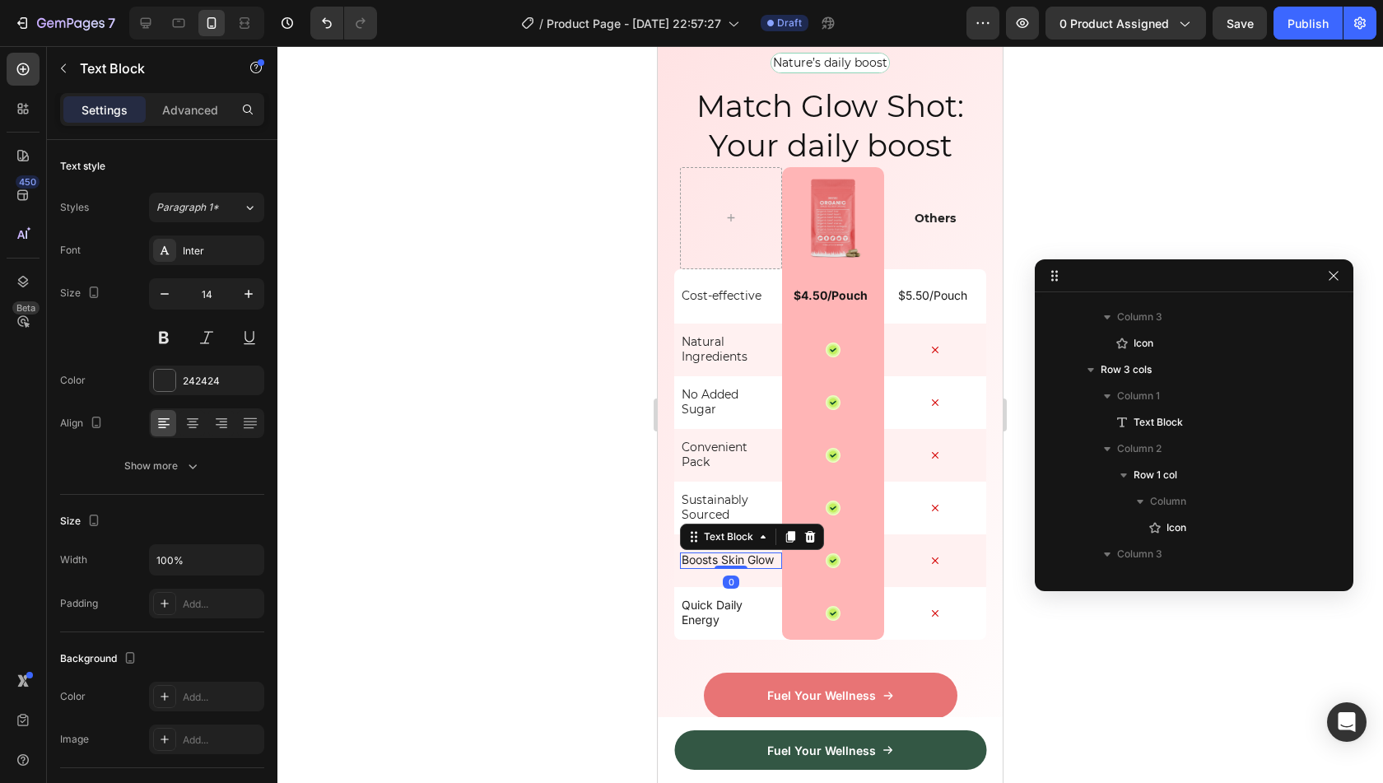
scroll to position [7417, 0]
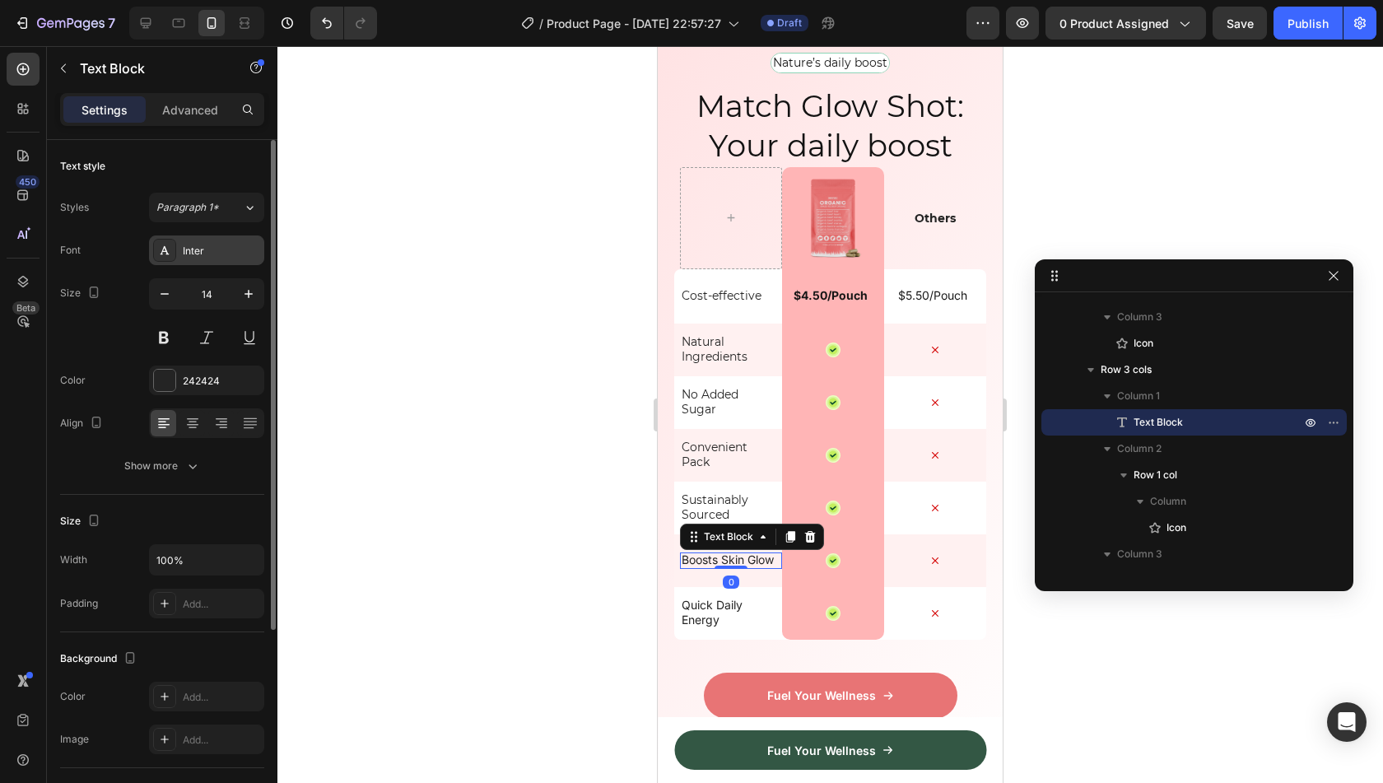
click at [212, 258] on div "Inter" at bounding box center [206, 250] width 115 height 30
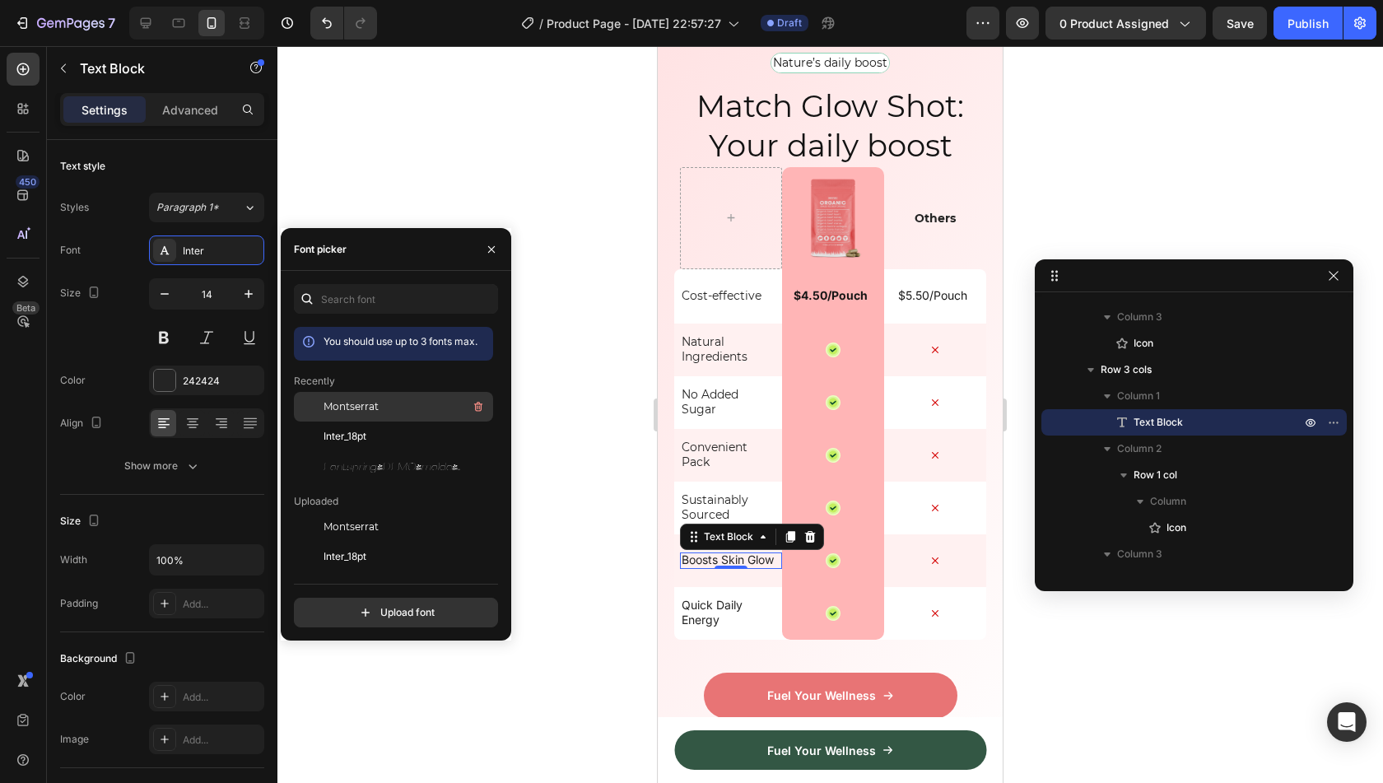
click at [365, 414] on div "Montserrat" at bounding box center [407, 407] width 166 height 20
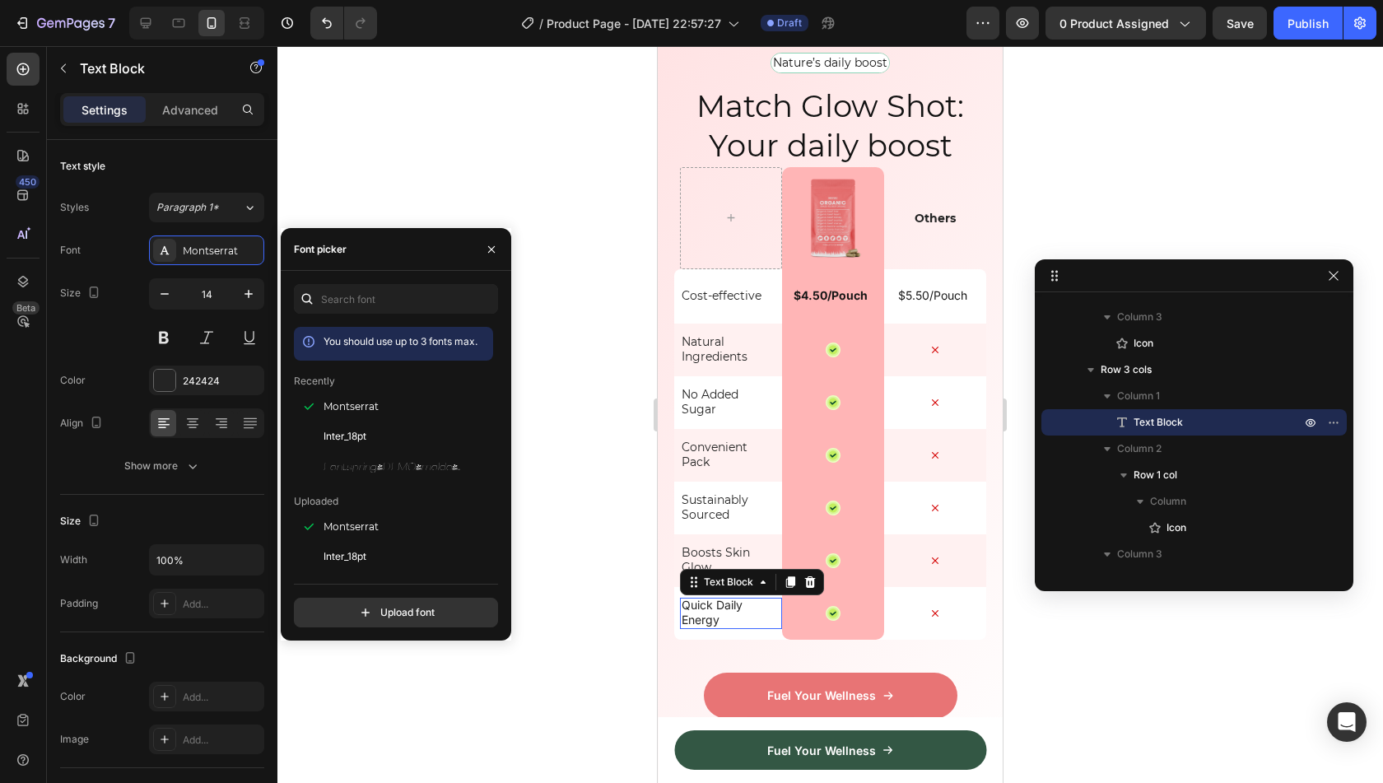
scroll to position [7654, 0]
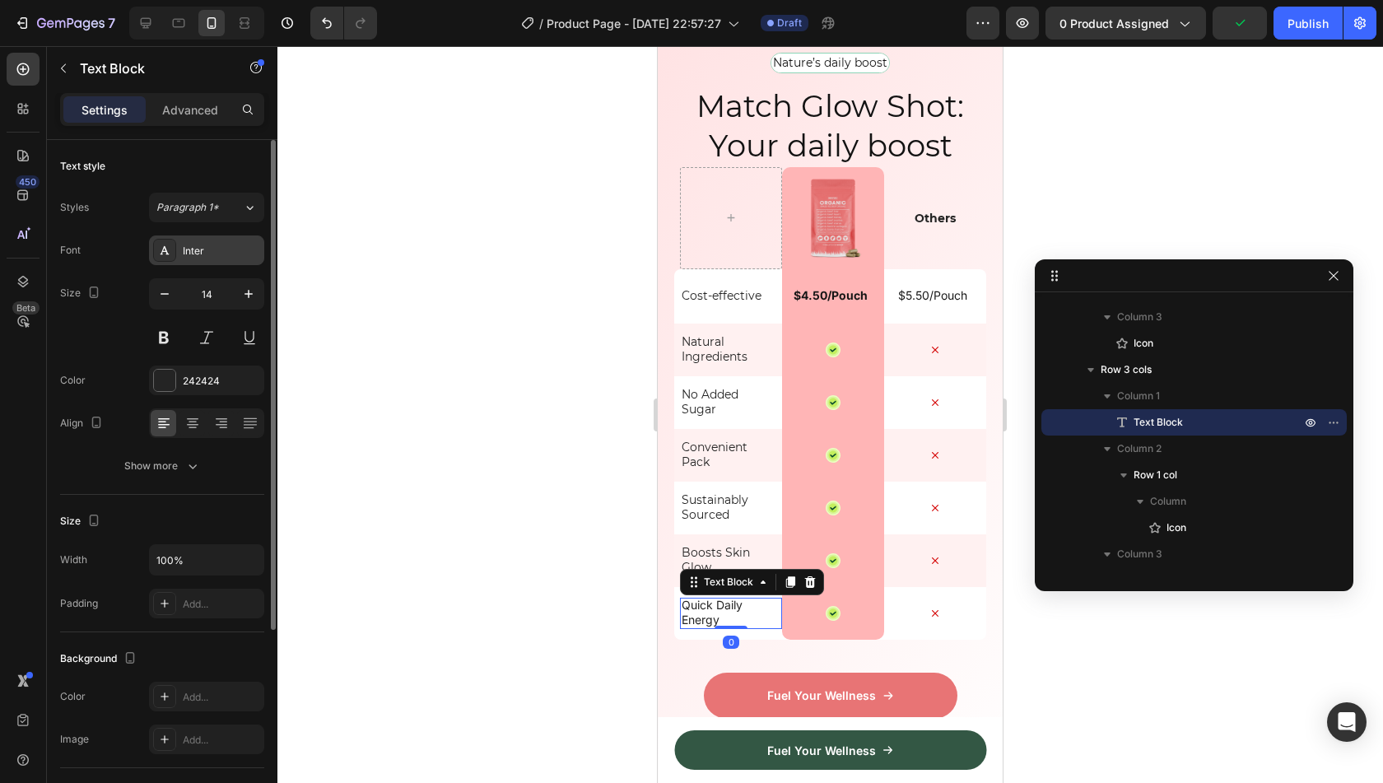
click at [189, 251] on div "Inter" at bounding box center [221, 251] width 77 height 15
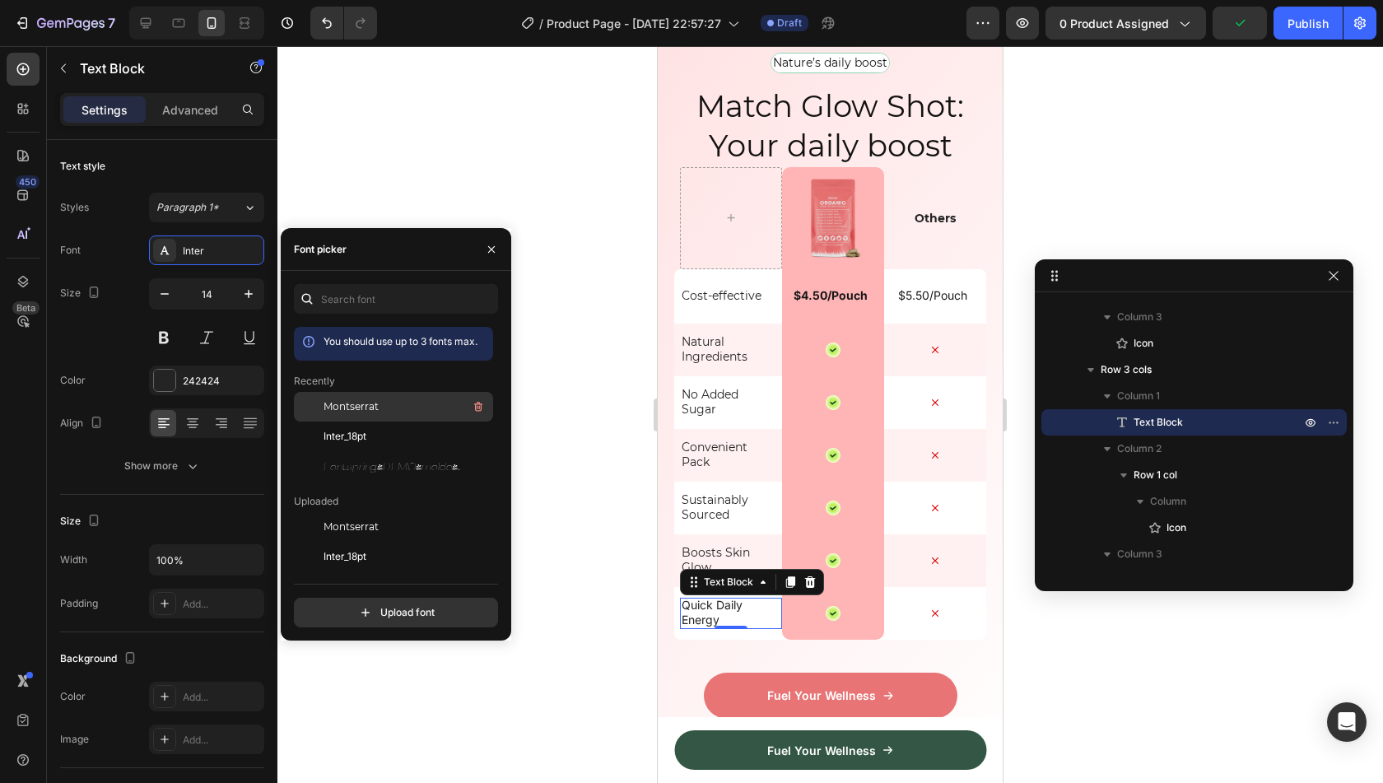
click at [335, 405] on span "Montserrat" at bounding box center [351, 406] width 55 height 15
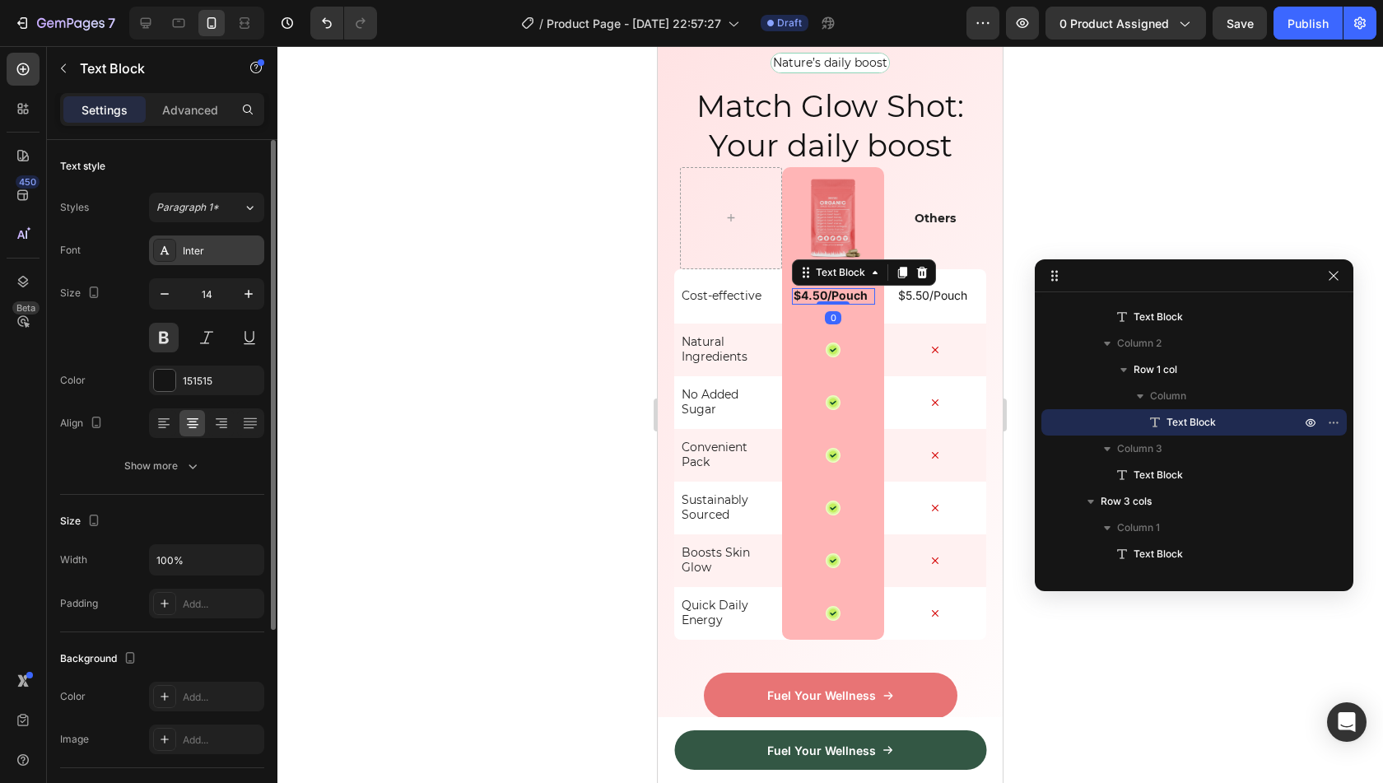
click at [235, 244] on div "Inter" at bounding box center [221, 251] width 77 height 15
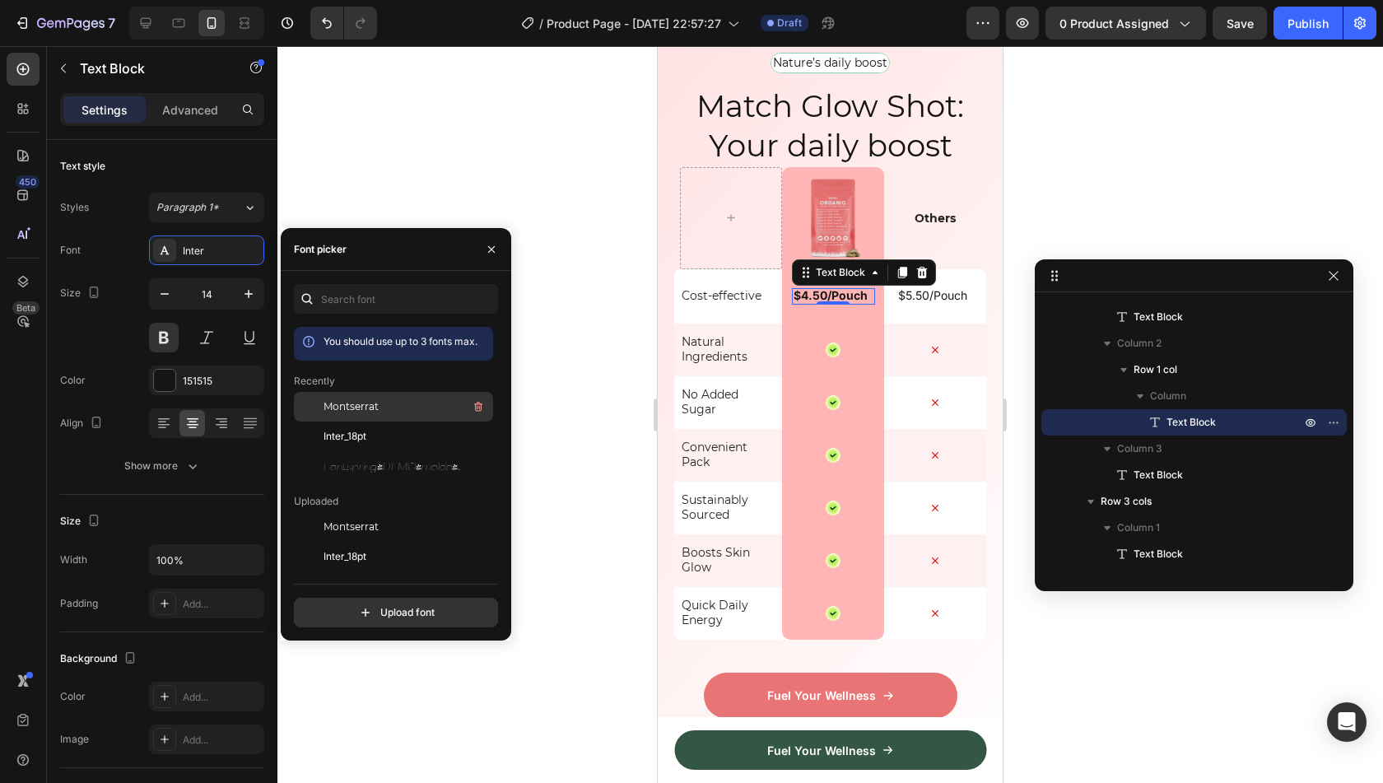
click at [362, 400] on span "Montserrat" at bounding box center [351, 406] width 55 height 15
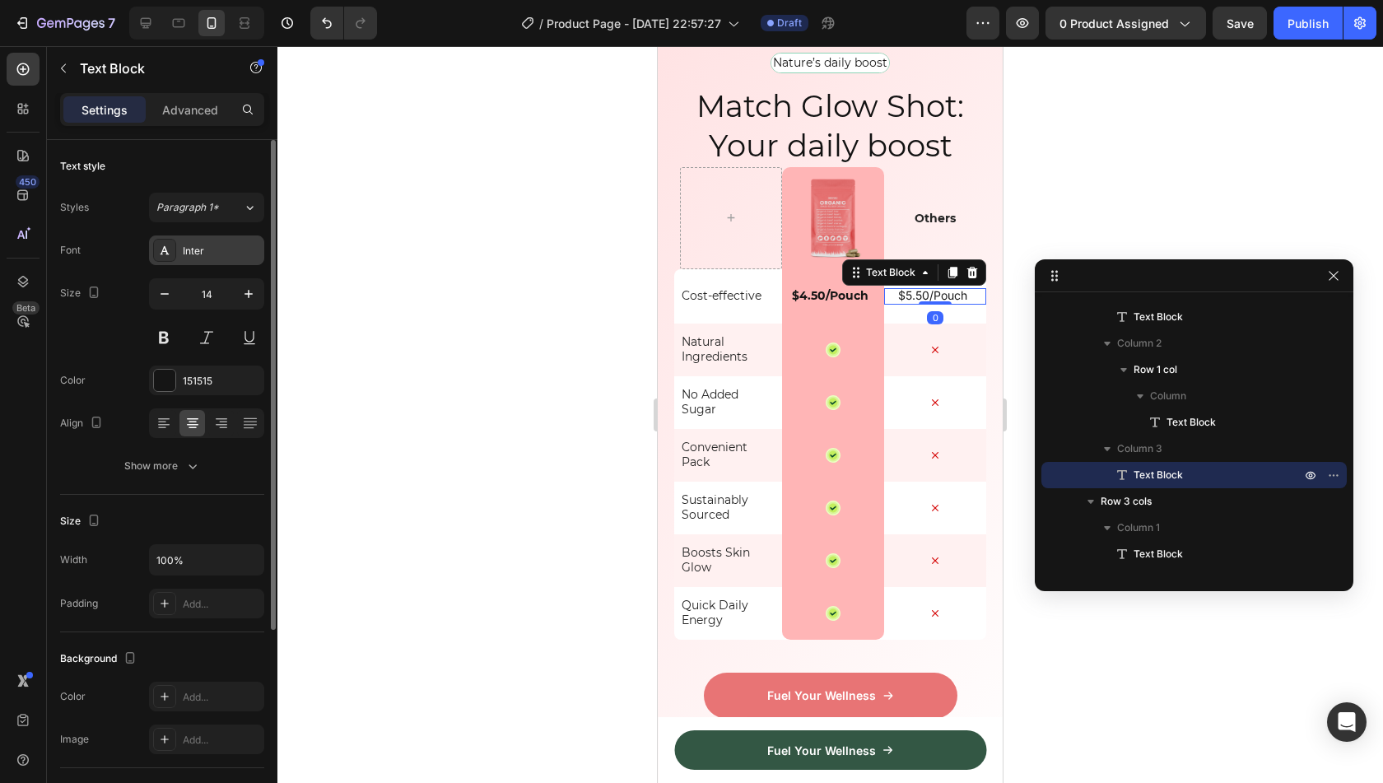
click at [214, 254] on div "Inter" at bounding box center [221, 251] width 77 height 15
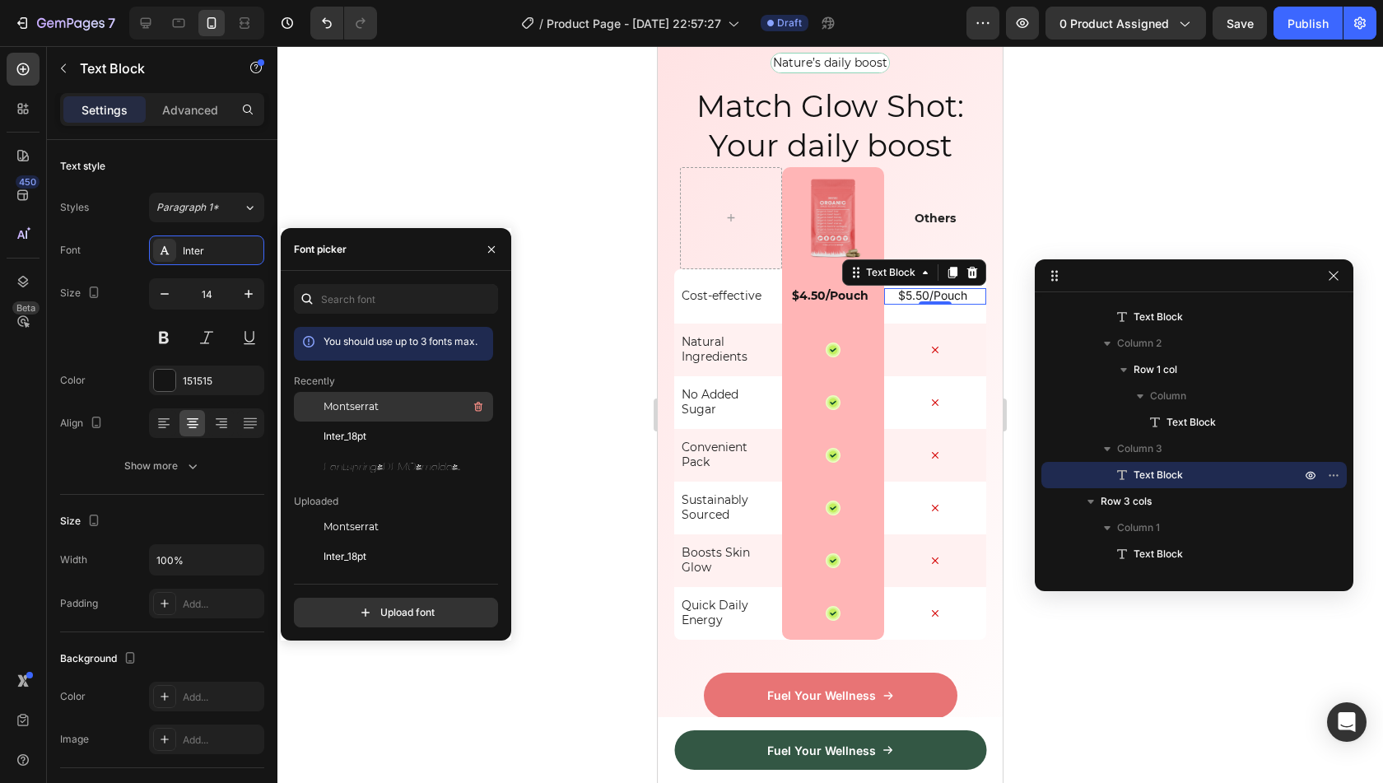
click at [365, 401] on span "Montserrat" at bounding box center [351, 406] width 55 height 15
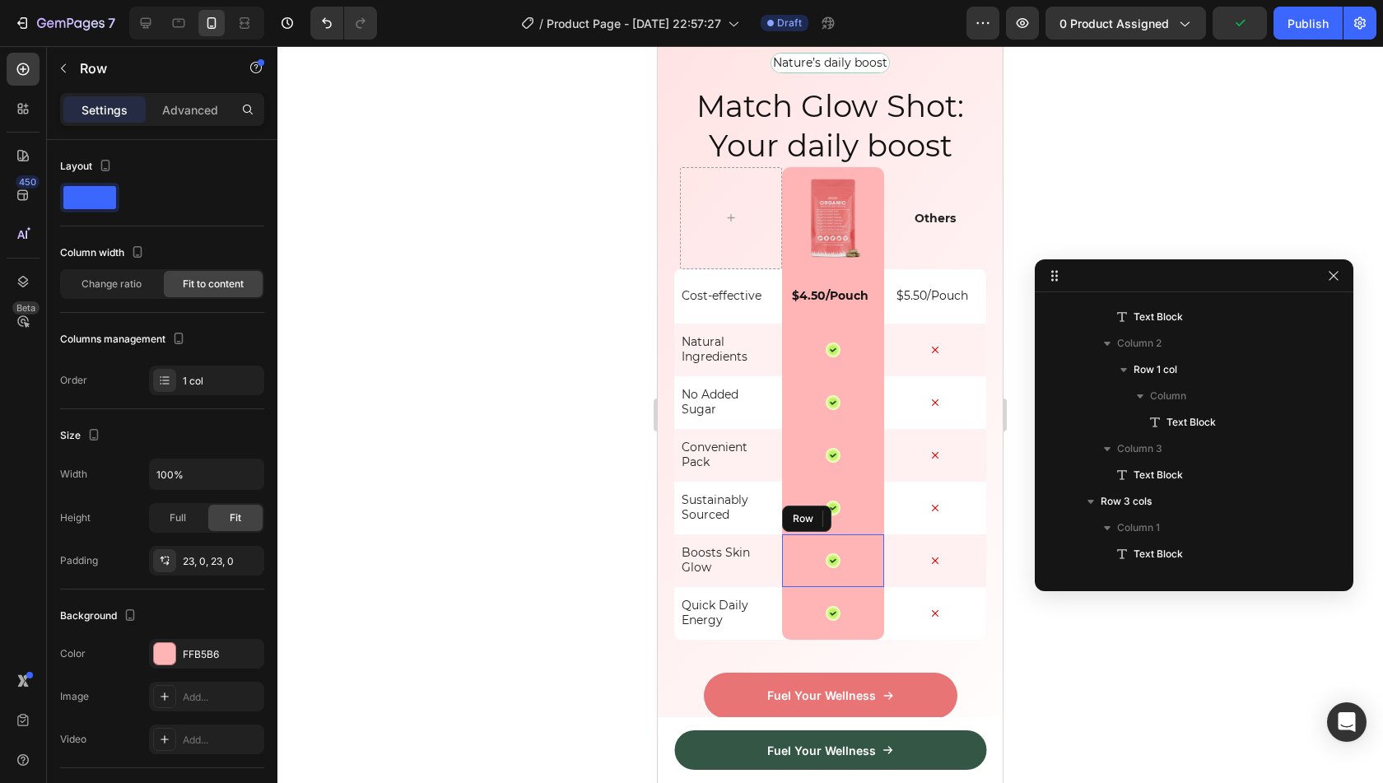
click at [812, 534] on div "Icon Row" at bounding box center [833, 560] width 102 height 53
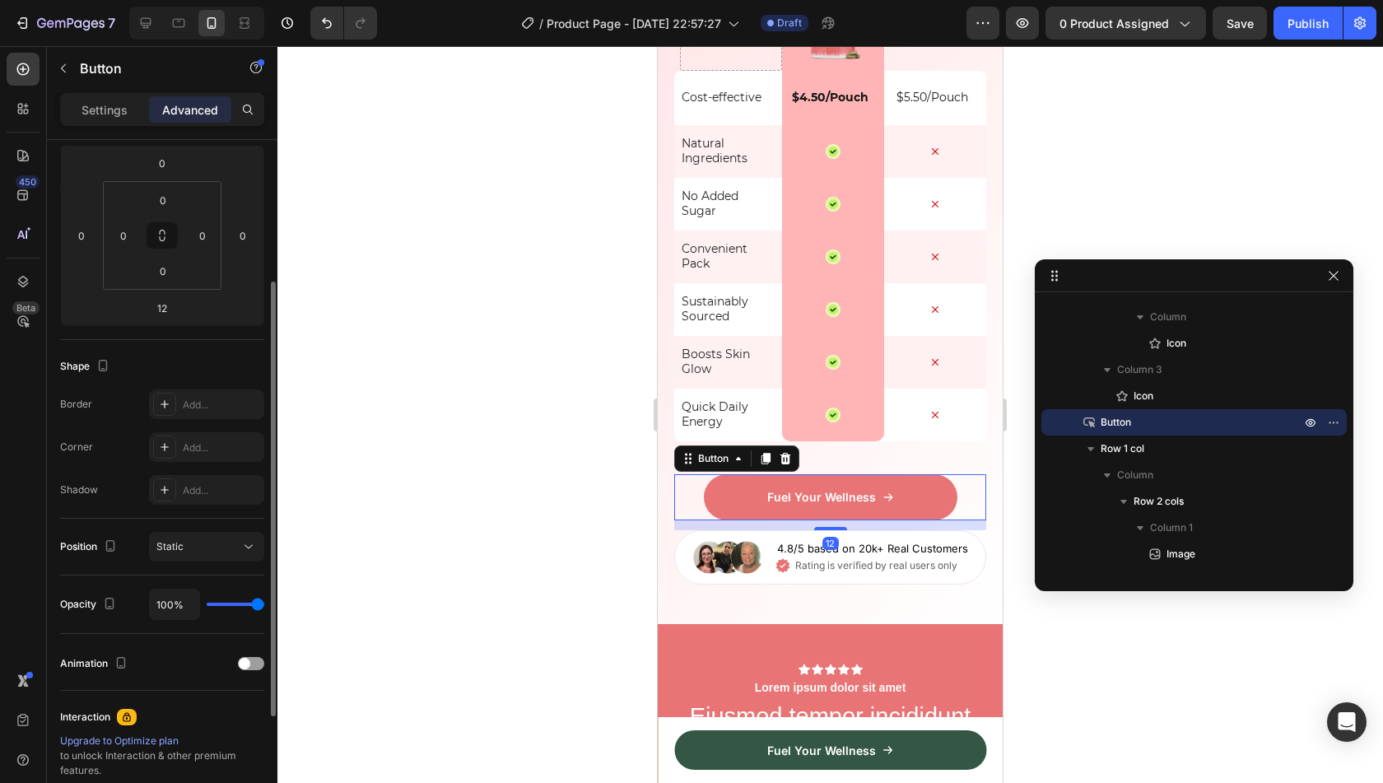
scroll to position [0, 0]
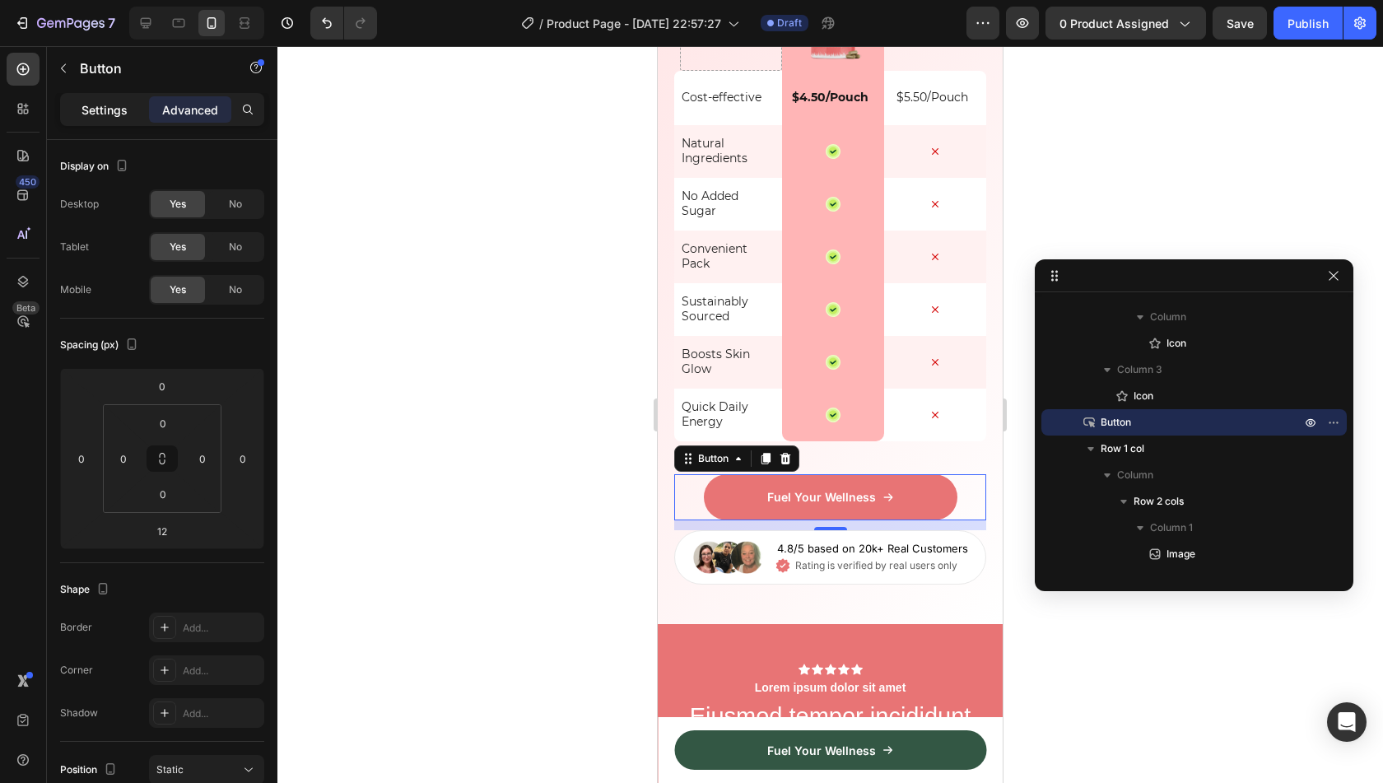
click at [95, 101] on p "Settings" at bounding box center [104, 109] width 46 height 17
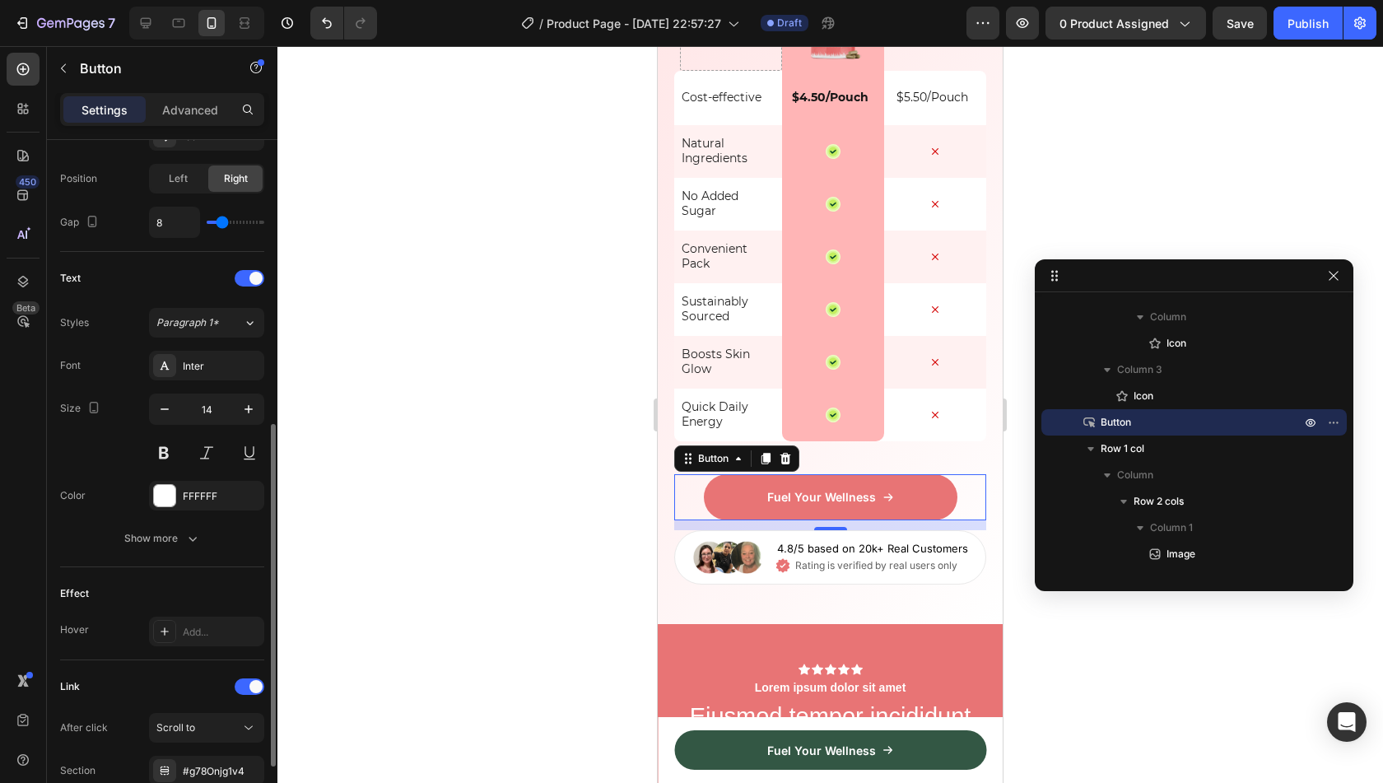
scroll to position [570, 0]
click at [215, 357] on div "Inter" at bounding box center [221, 364] width 77 height 15
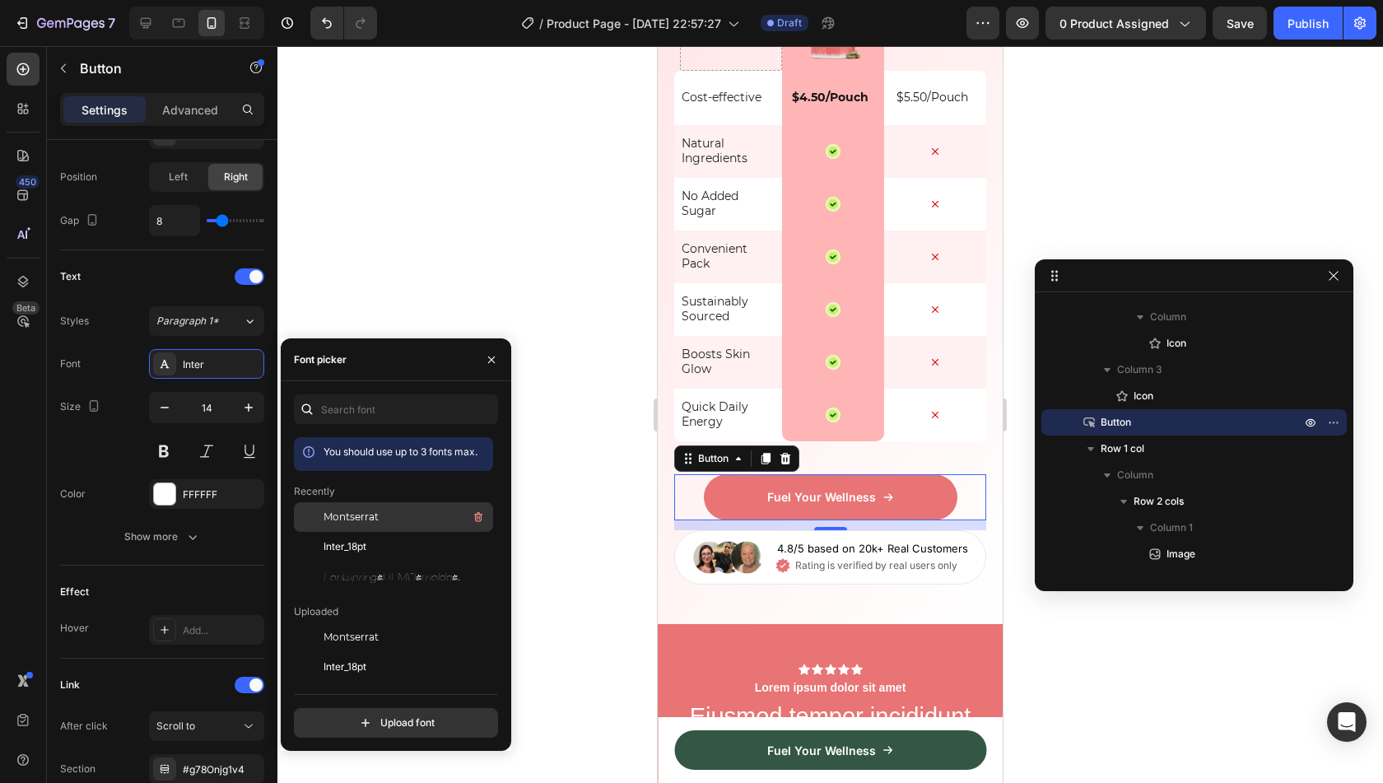
click at [353, 516] on span "Montserrat" at bounding box center [351, 517] width 55 height 15
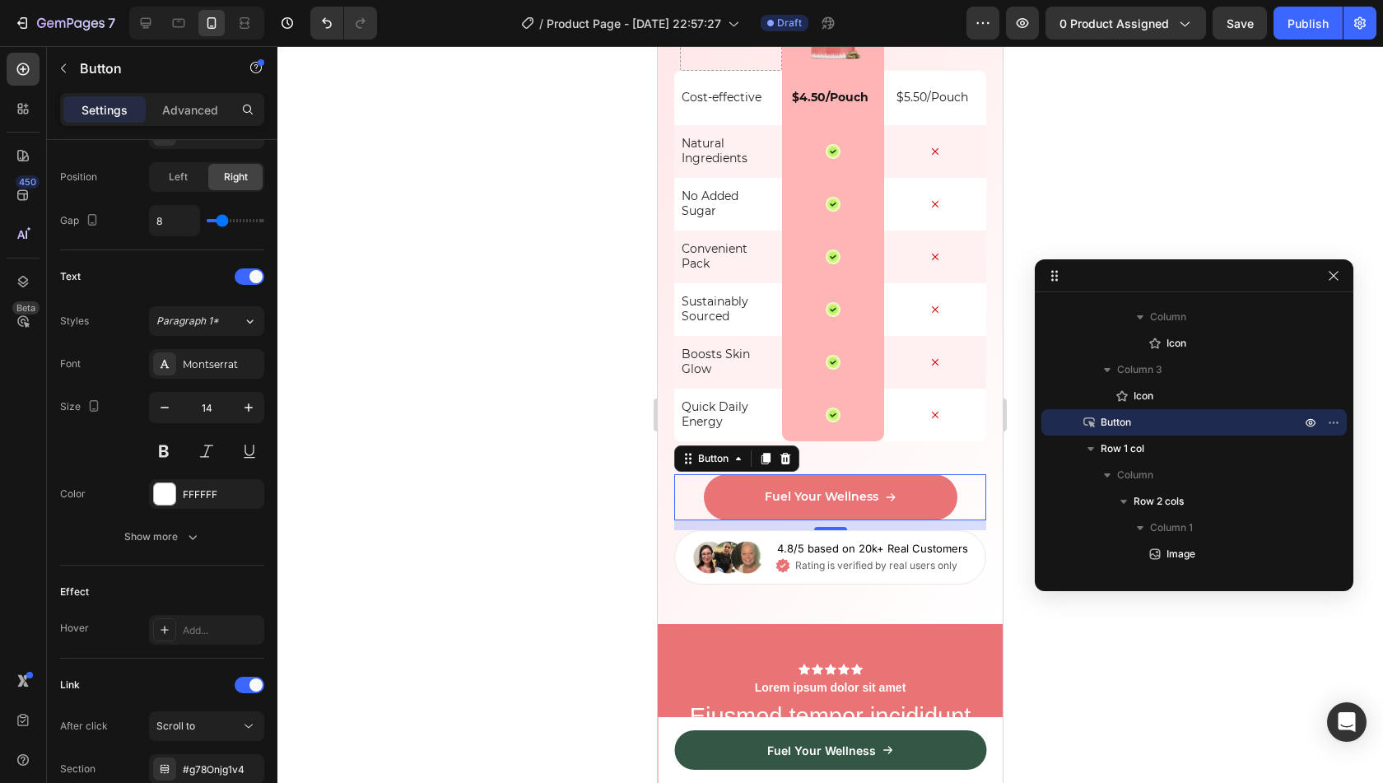
click at [538, 313] on div at bounding box center [830, 414] width 1106 height 737
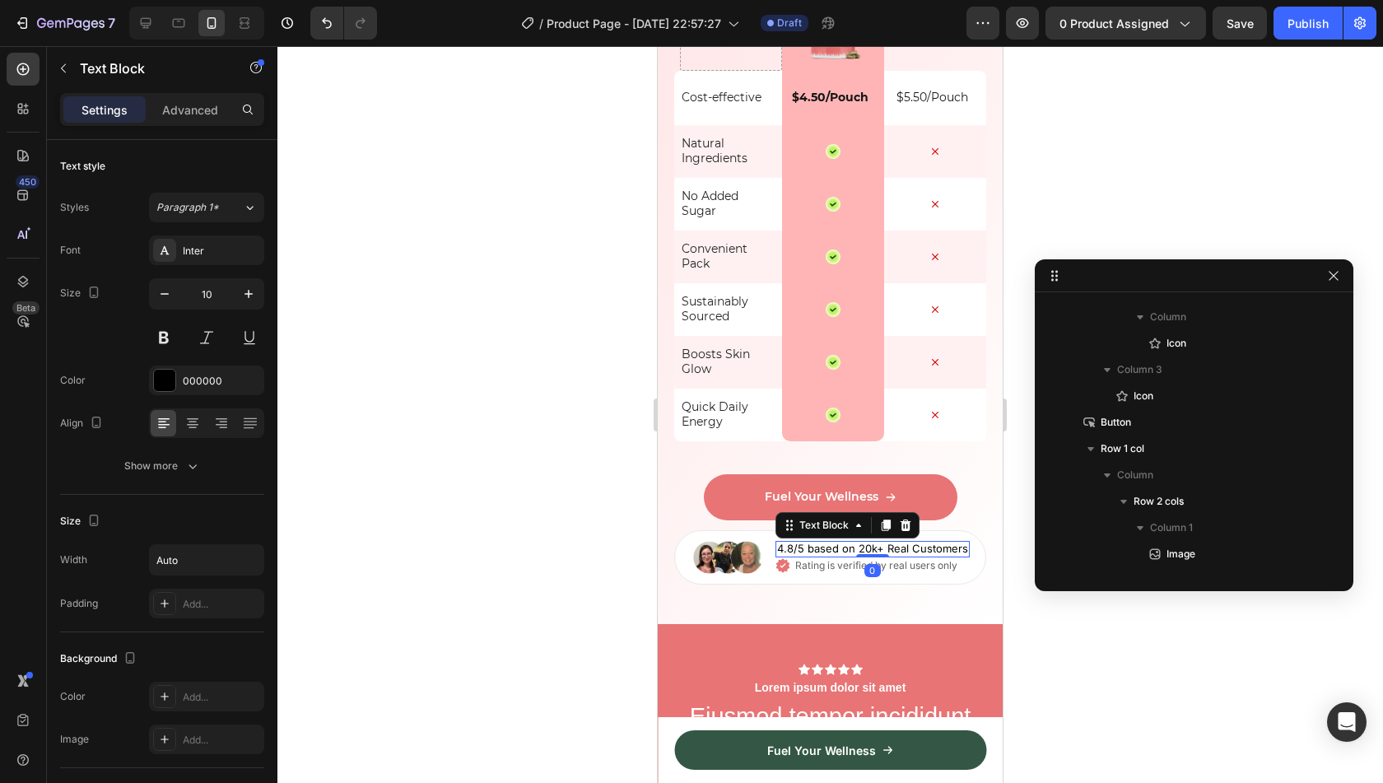
scroll to position [8023, 0]
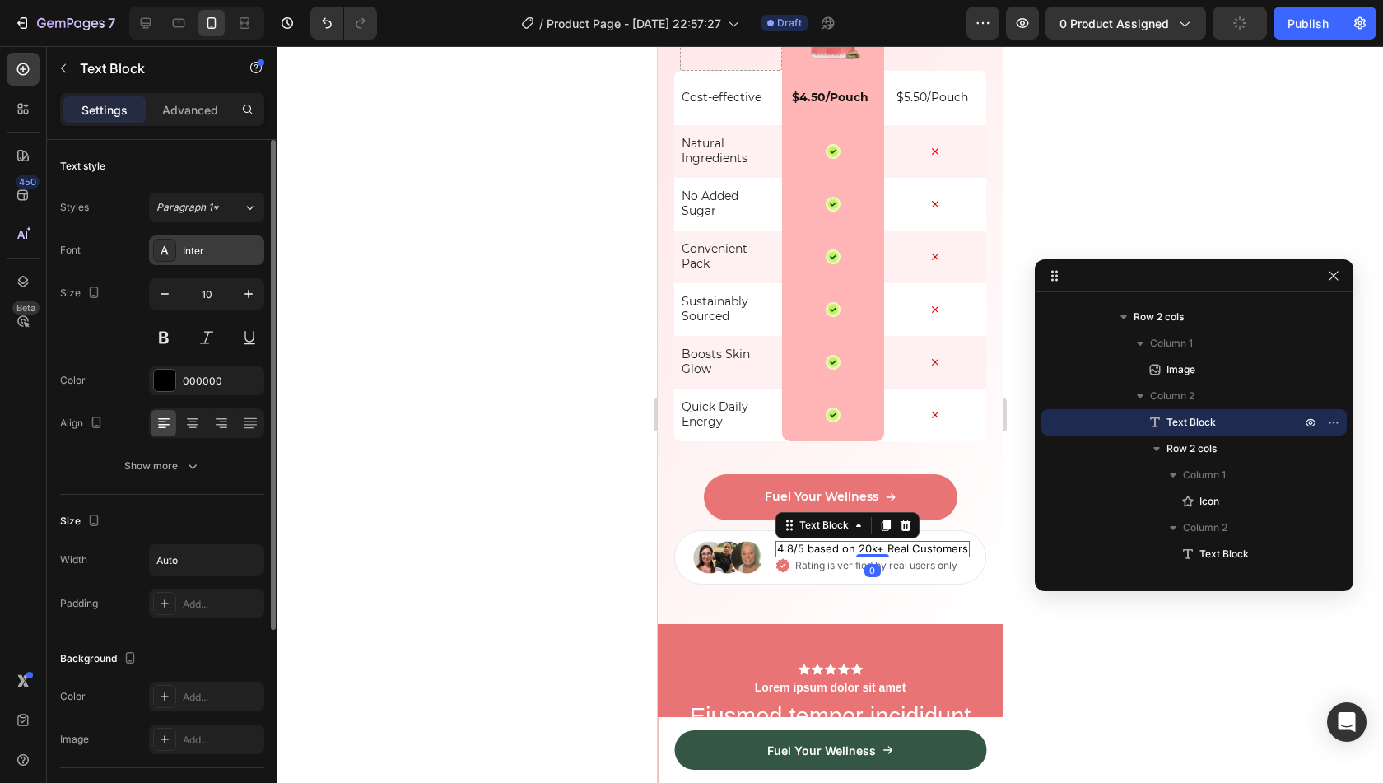
click at [208, 251] on div "Inter" at bounding box center [221, 251] width 77 height 15
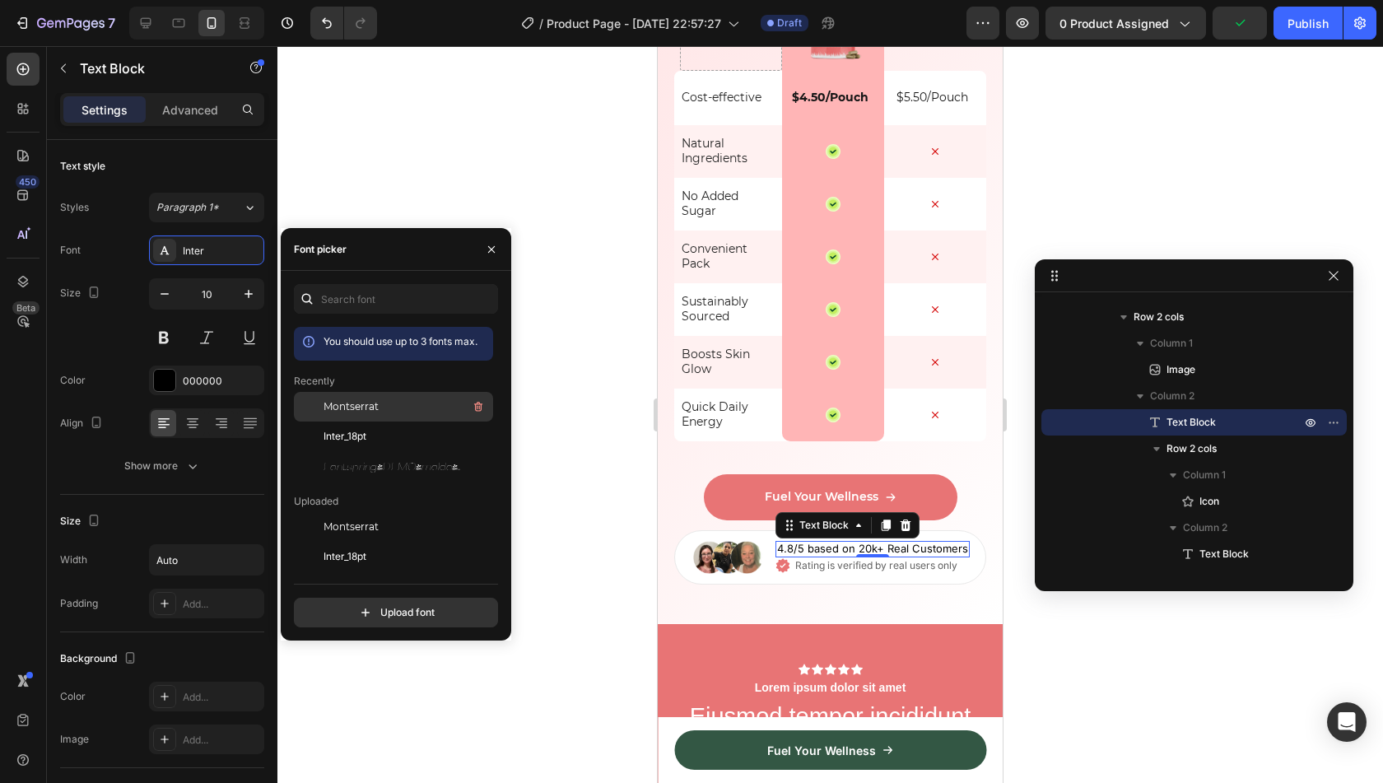
click at [345, 412] on span "Montserrat" at bounding box center [351, 406] width 55 height 15
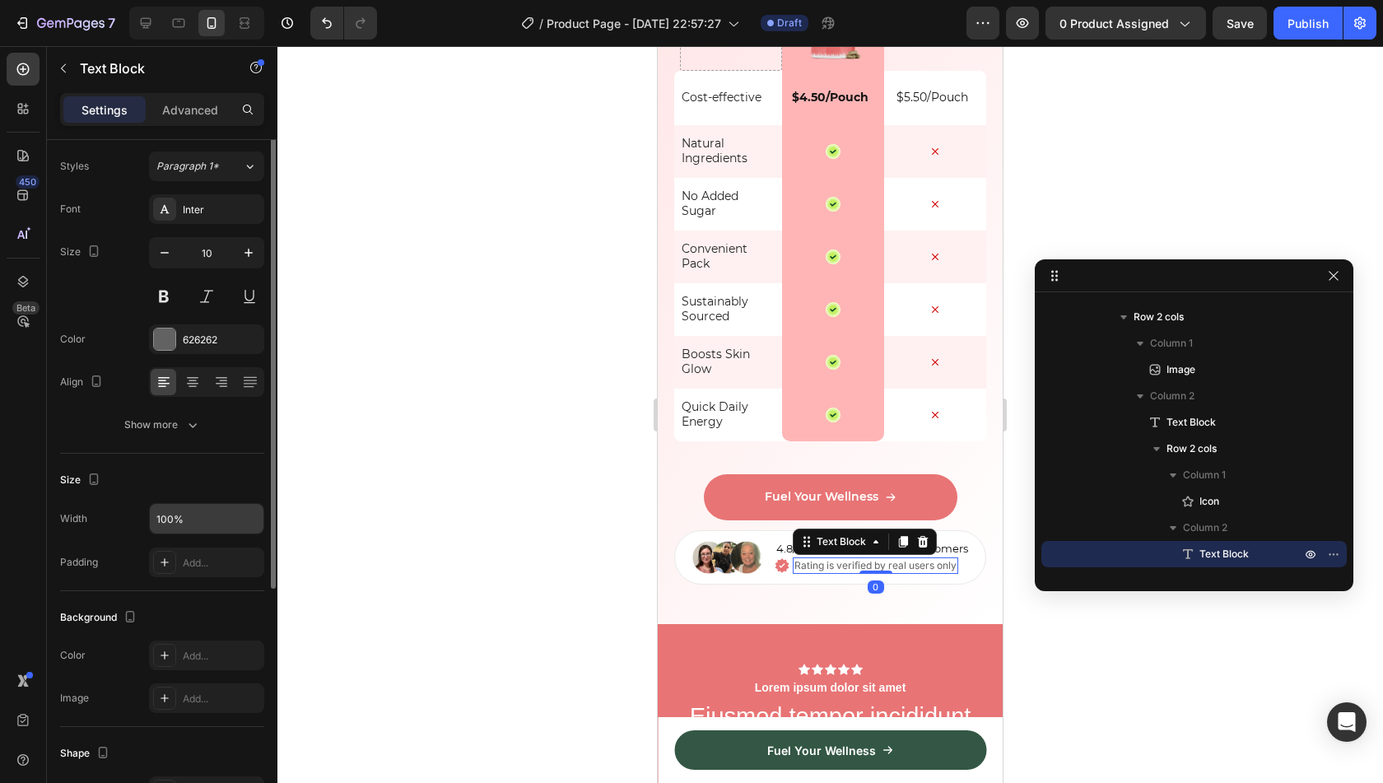
scroll to position [0, 0]
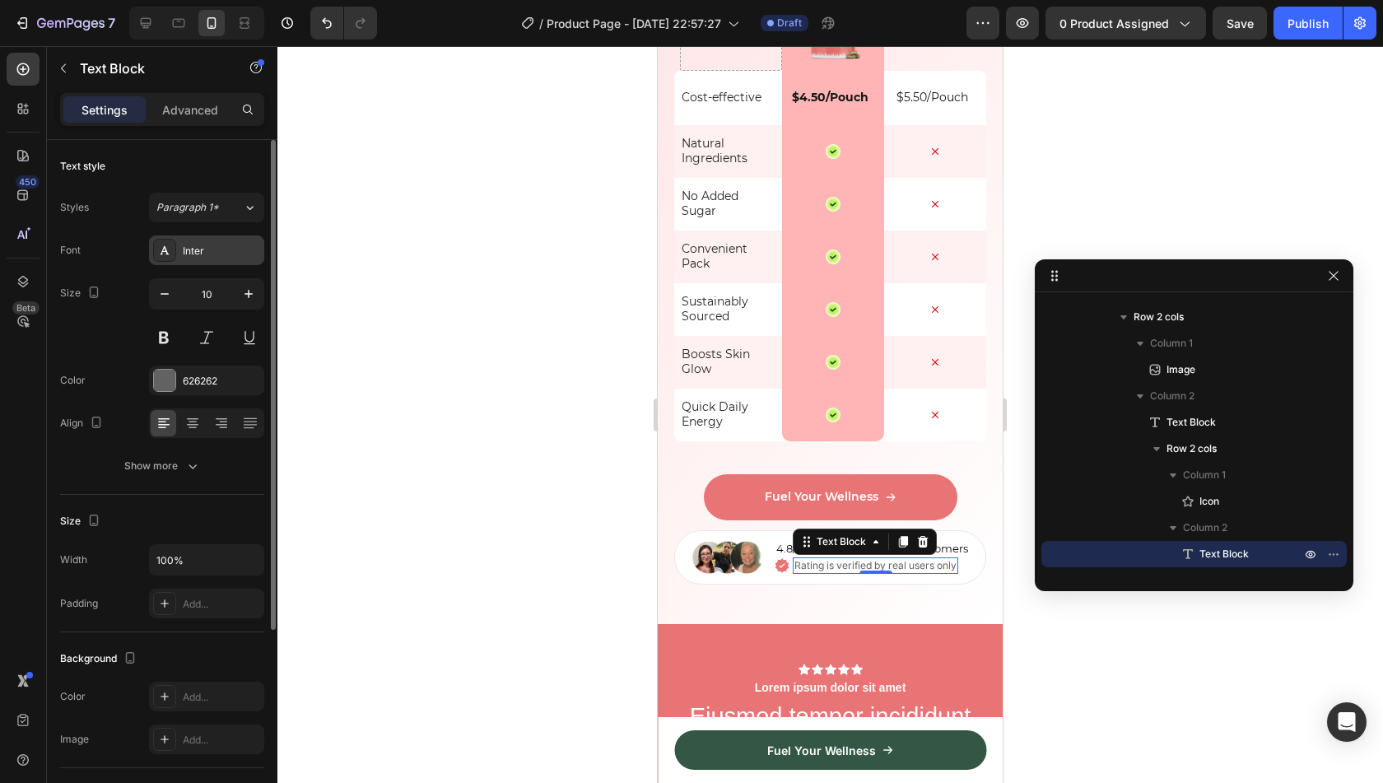
click at [198, 254] on div "Inter" at bounding box center [221, 251] width 77 height 15
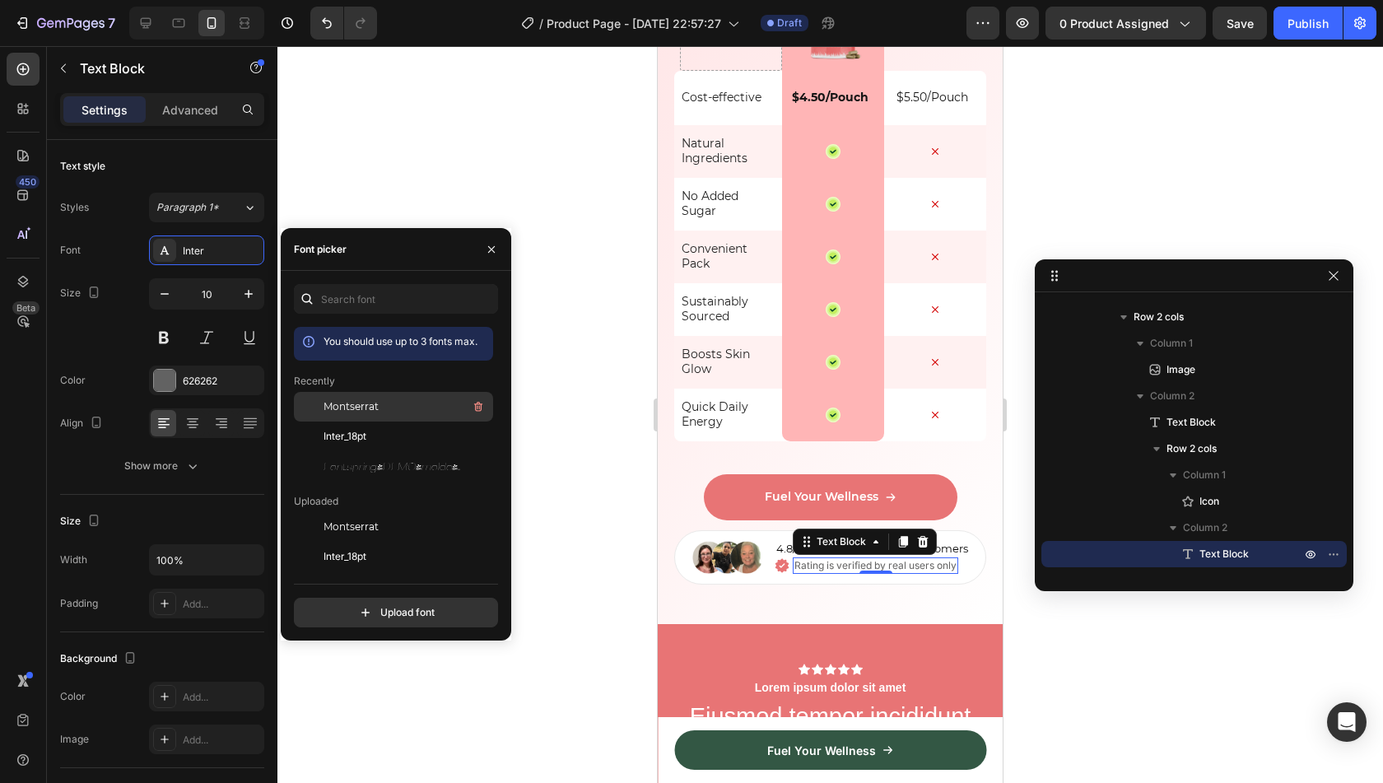
click at [349, 406] on span "Montserrat" at bounding box center [351, 406] width 55 height 15
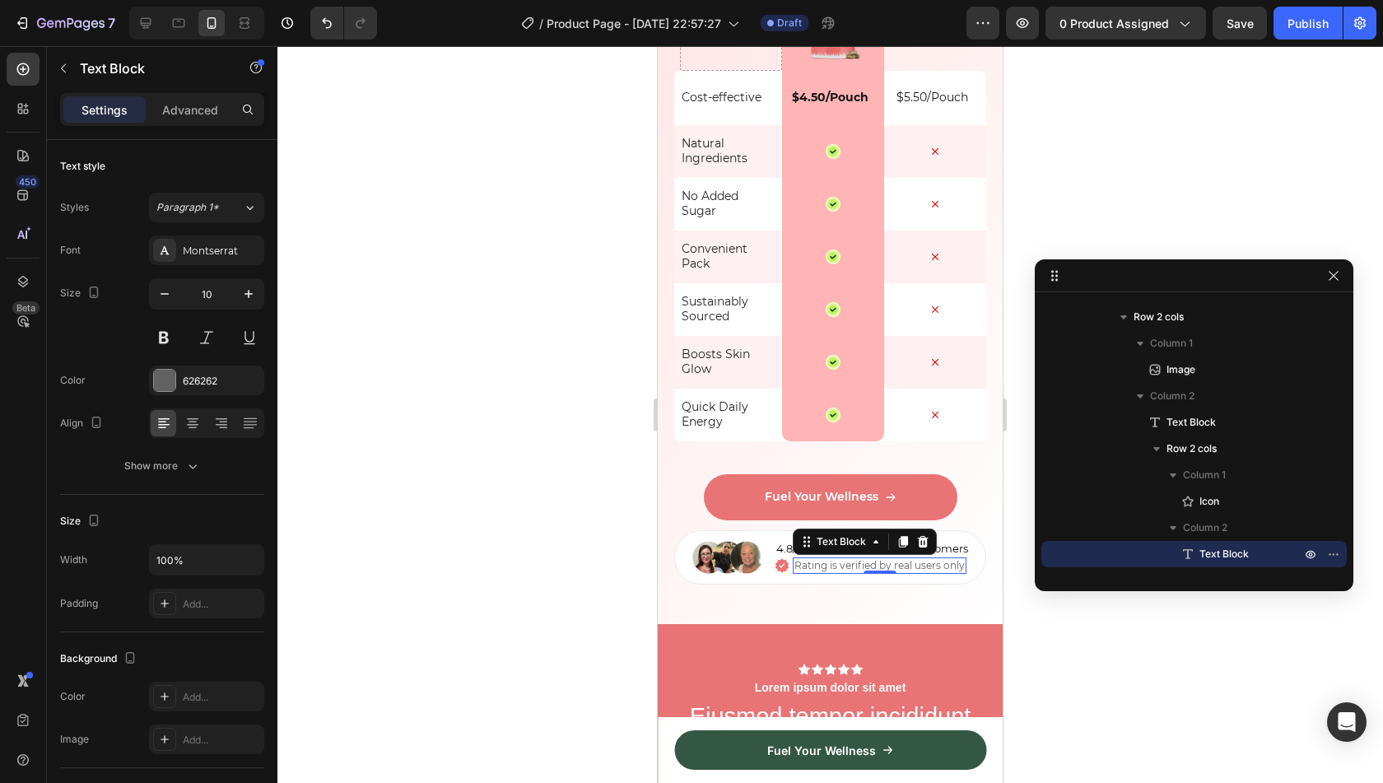
click at [626, 485] on div at bounding box center [830, 414] width 1106 height 737
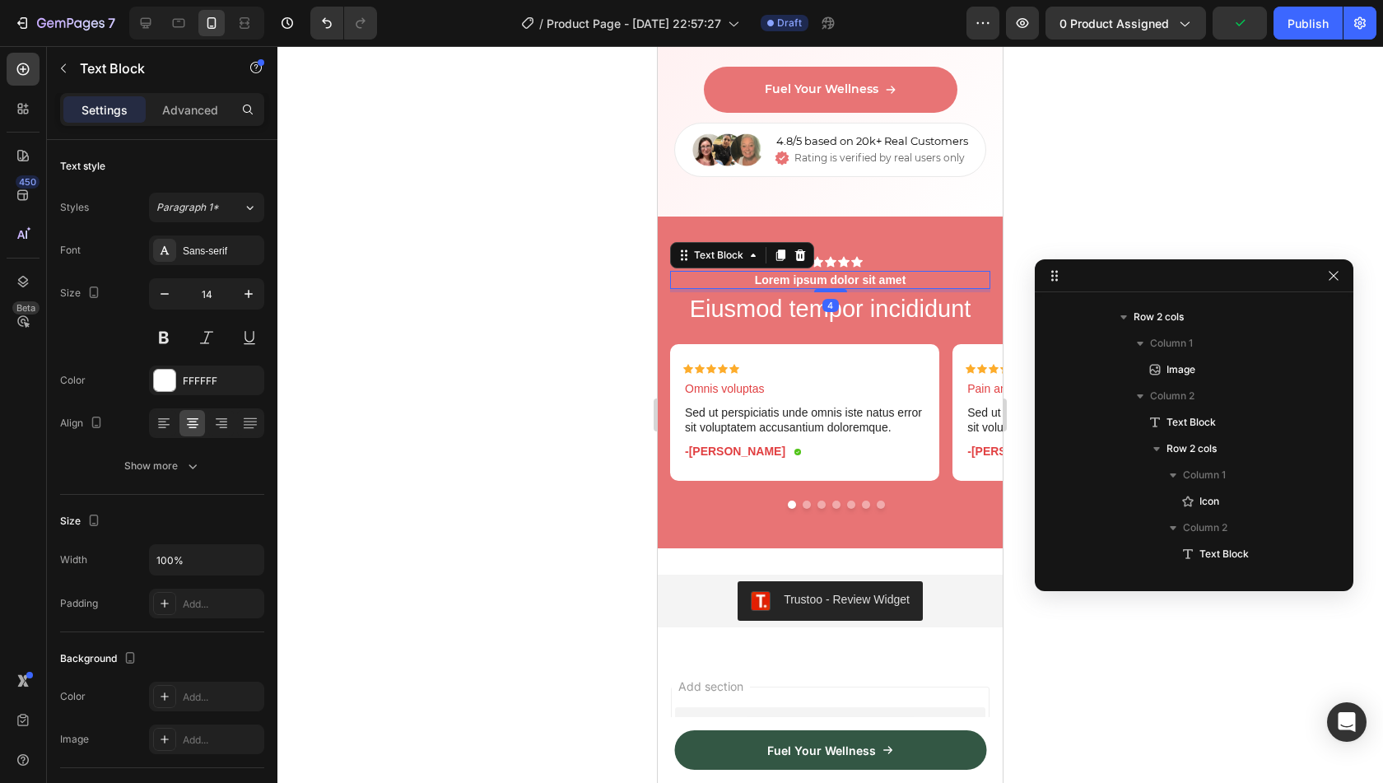
scroll to position [8313, 0]
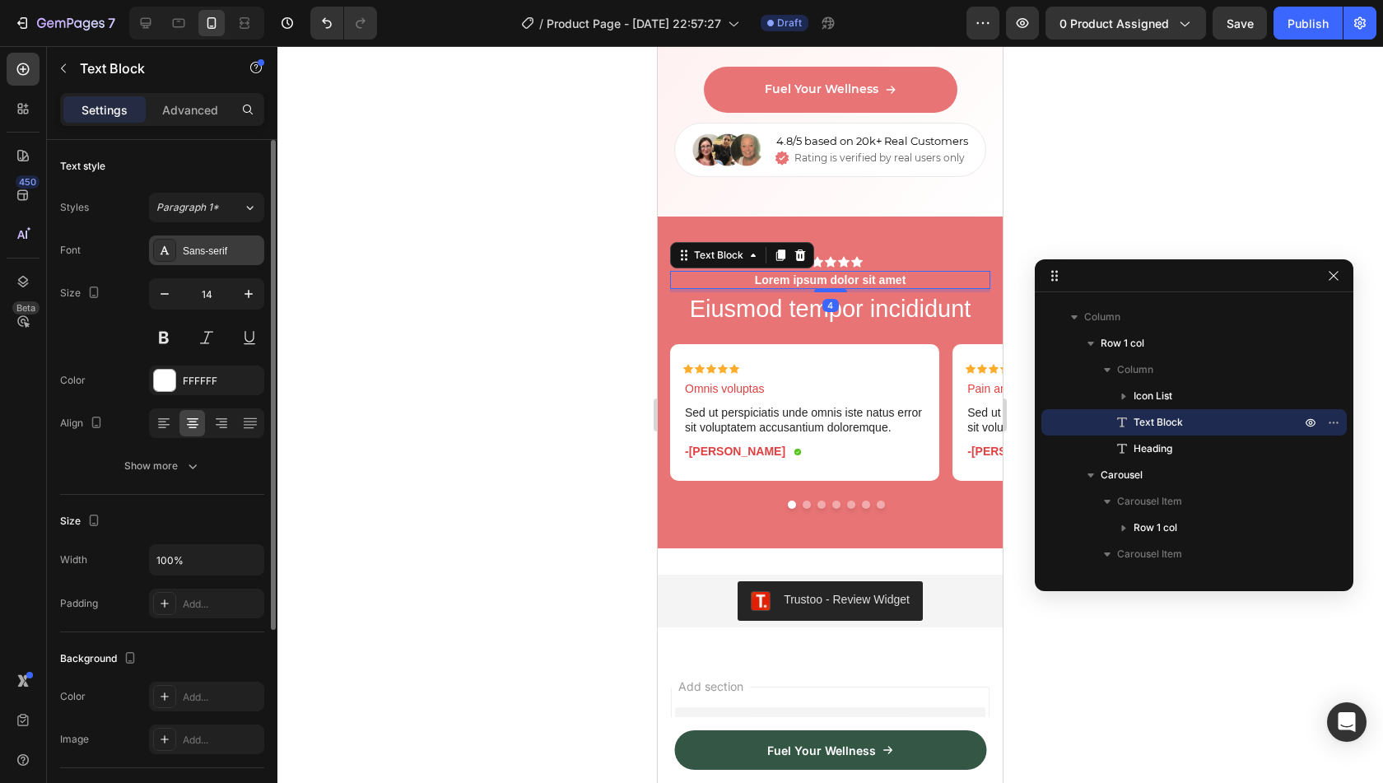
click at [222, 244] on div "Sans-serif" at bounding box center [221, 251] width 77 height 15
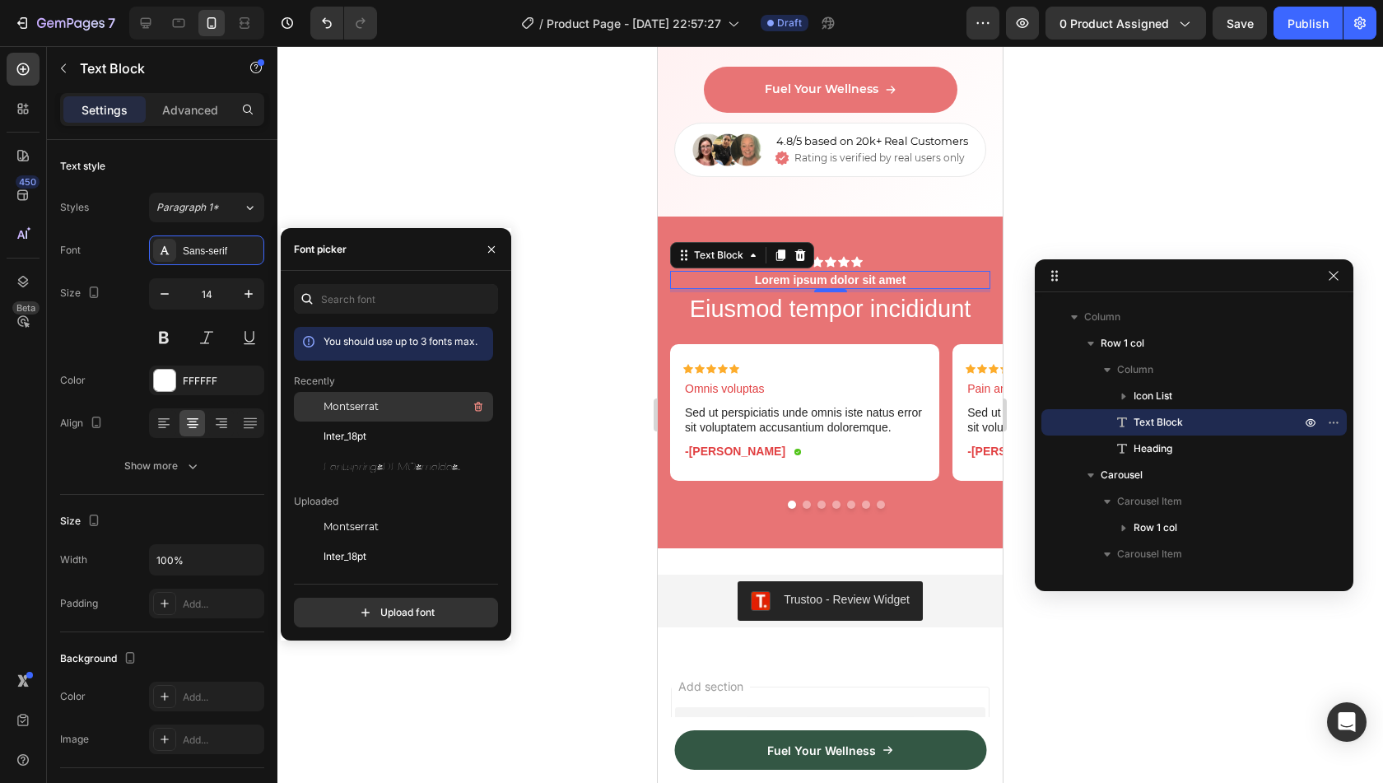
click at [347, 404] on span "Montserrat" at bounding box center [351, 406] width 55 height 15
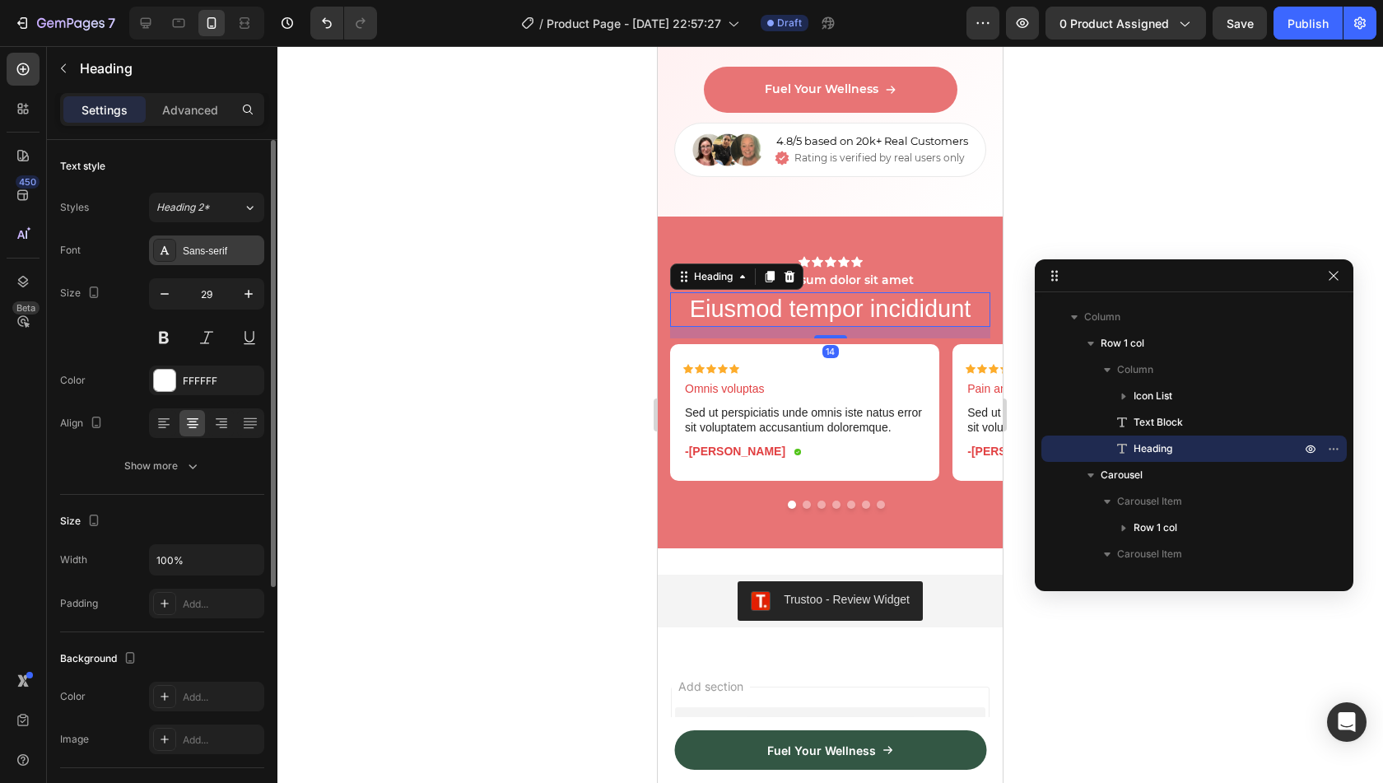
click at [211, 251] on div "Sans-serif" at bounding box center [221, 251] width 77 height 15
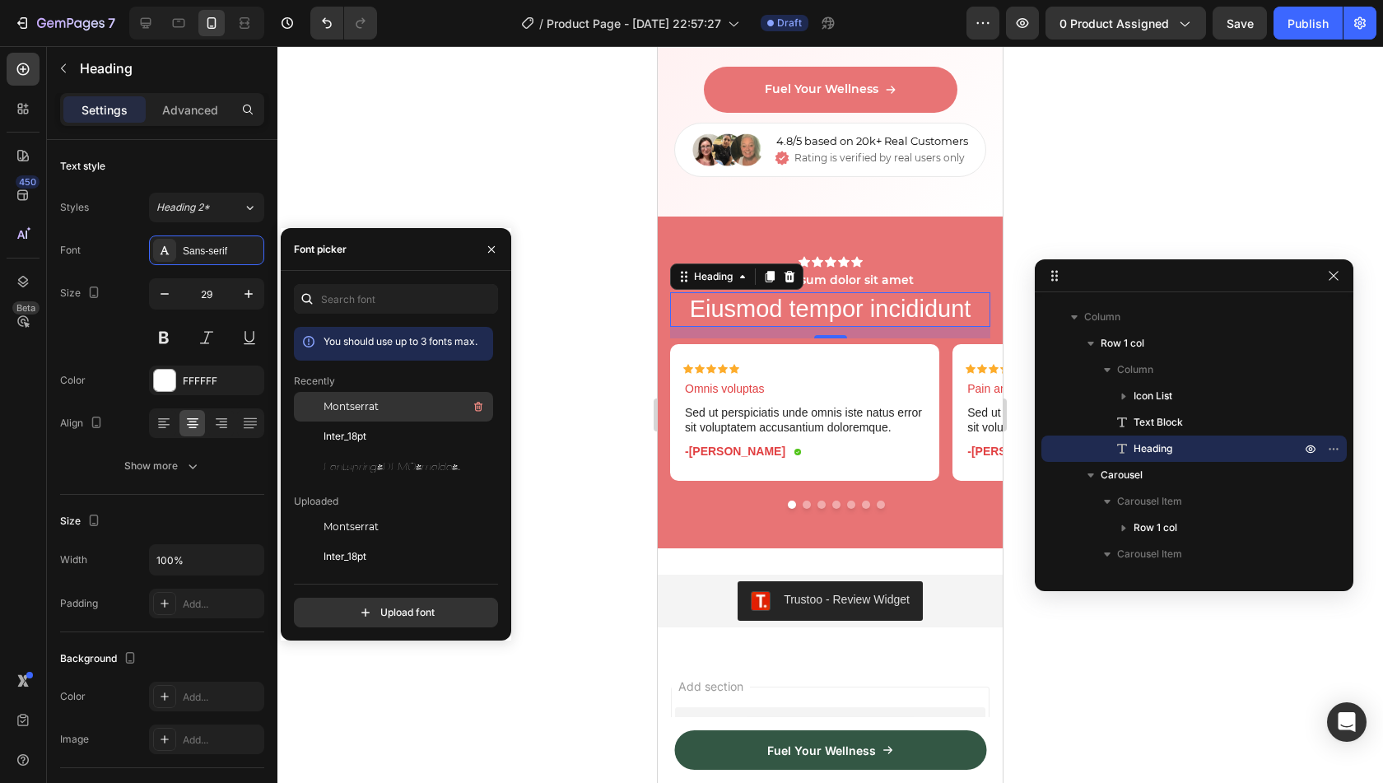
click at [353, 512] on div "Montserrat" at bounding box center [393, 527] width 199 height 30
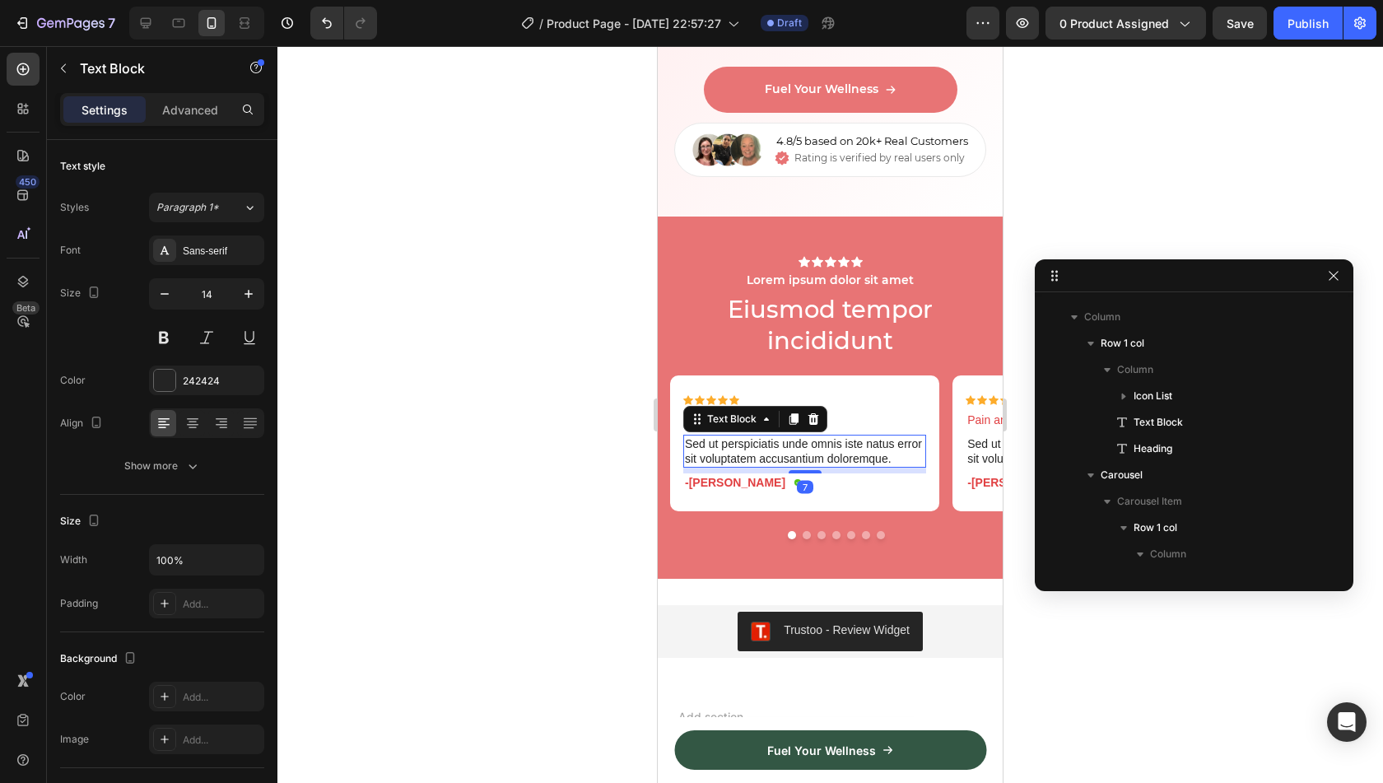
scroll to position [8523, 0]
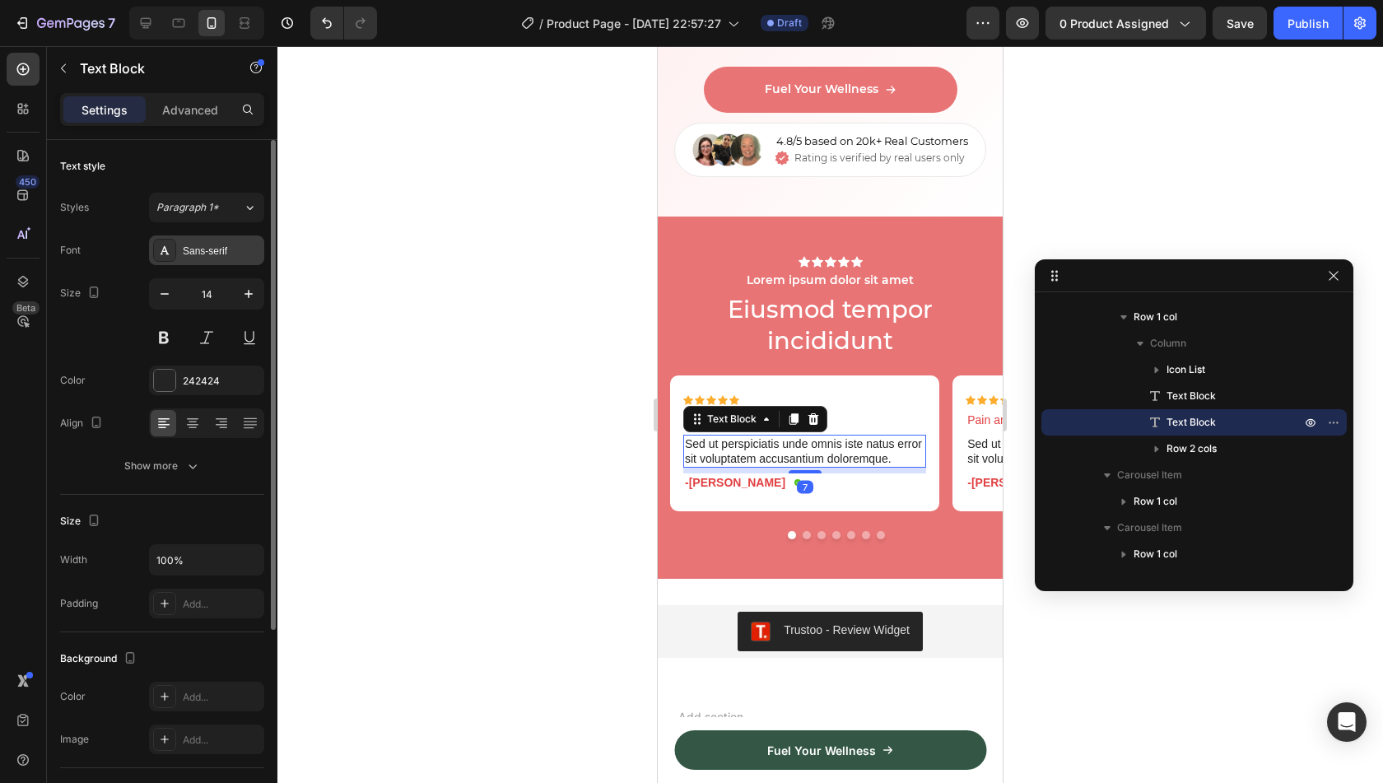
click at [211, 246] on div "Sans-serif" at bounding box center [221, 251] width 77 height 15
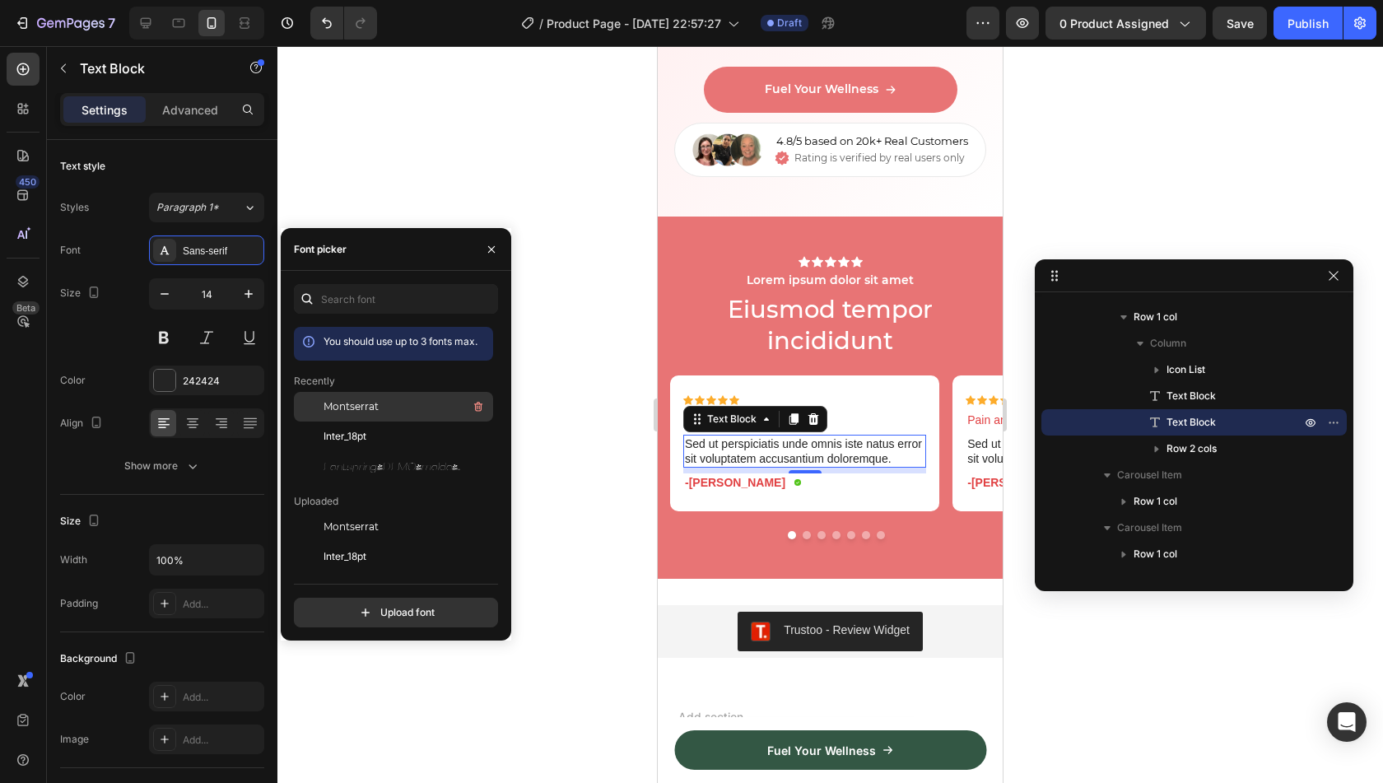
click at [370, 401] on span "Montserrat" at bounding box center [351, 406] width 55 height 15
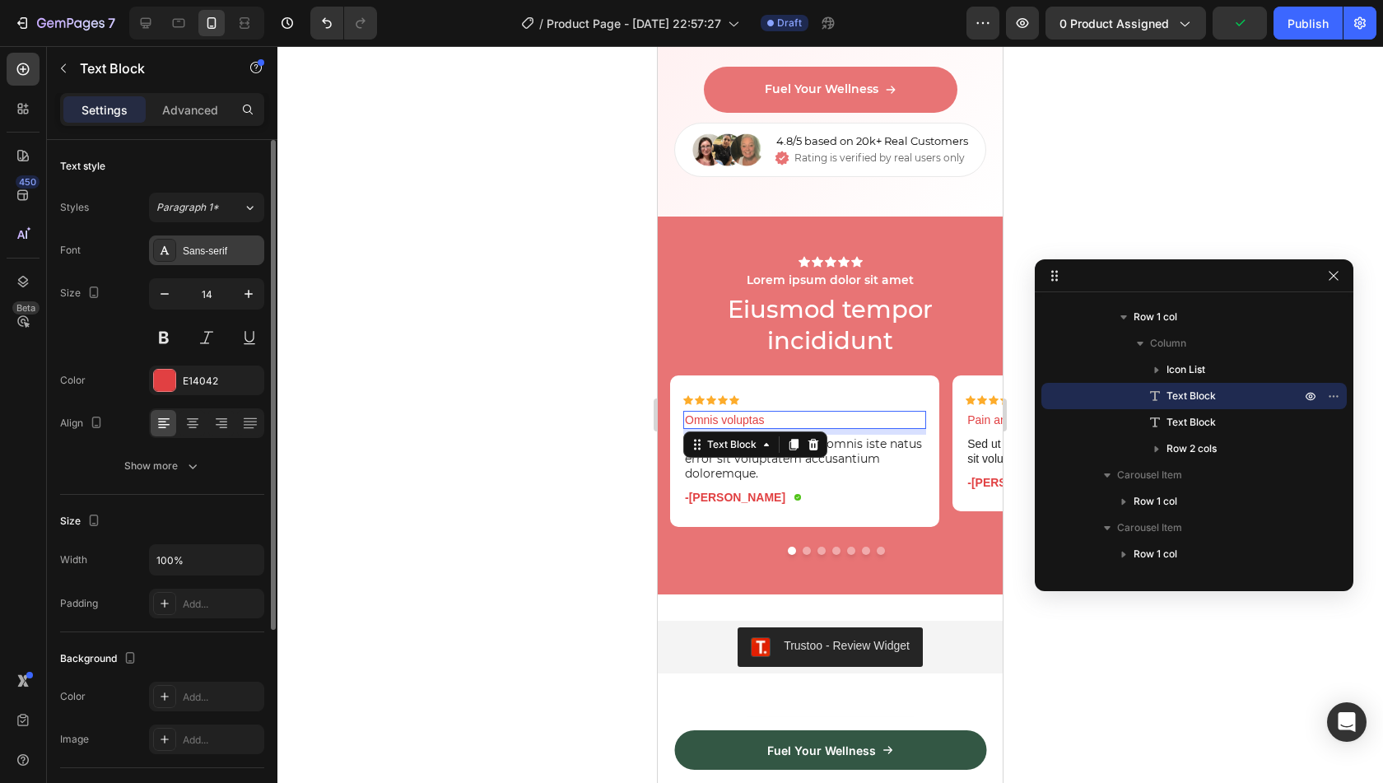
click at [227, 256] on div "Sans-serif" at bounding box center [221, 251] width 77 height 15
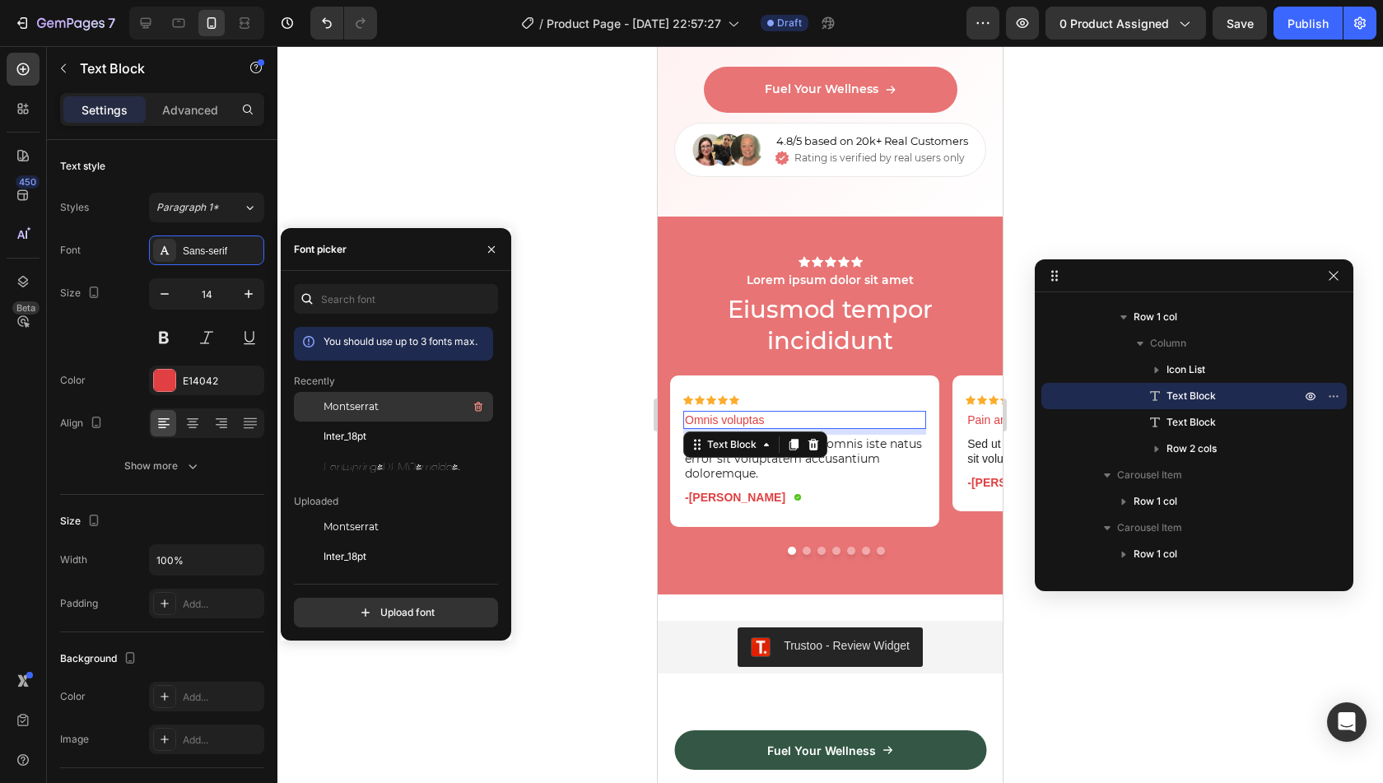
click at [377, 401] on span "Montserrat" at bounding box center [351, 406] width 55 height 15
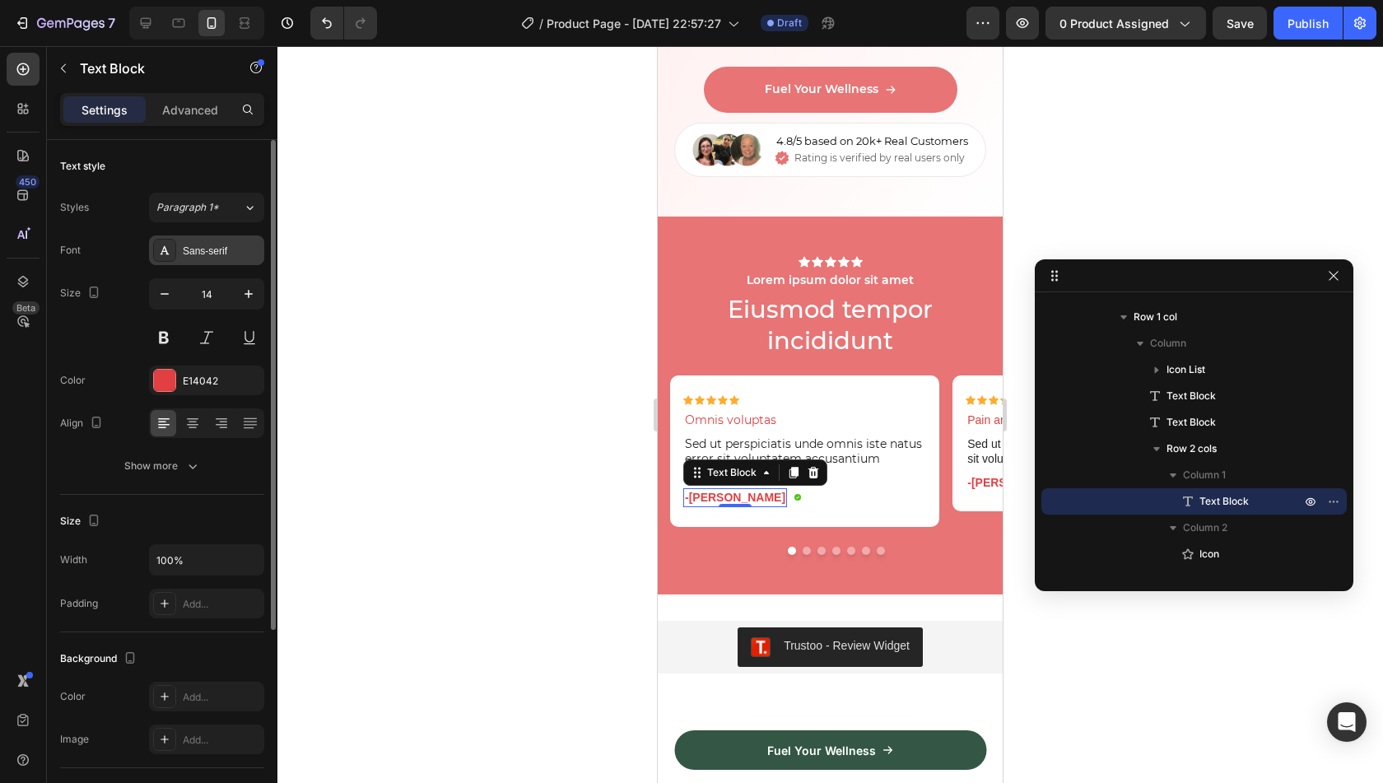
click at [212, 244] on div "Sans-serif" at bounding box center [221, 251] width 77 height 15
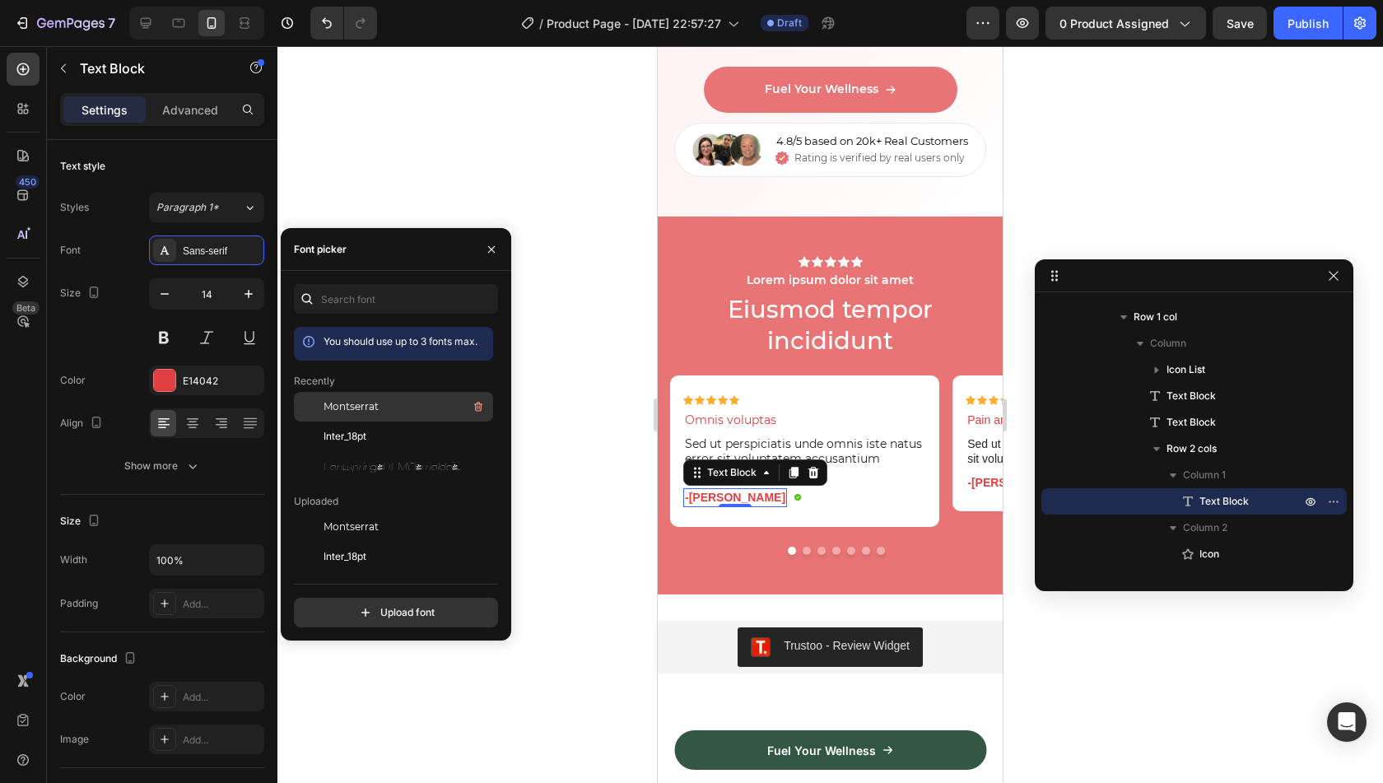
click at [373, 412] on span "Montserrat" at bounding box center [351, 406] width 55 height 15
click at [542, 450] on div at bounding box center [830, 414] width 1106 height 737
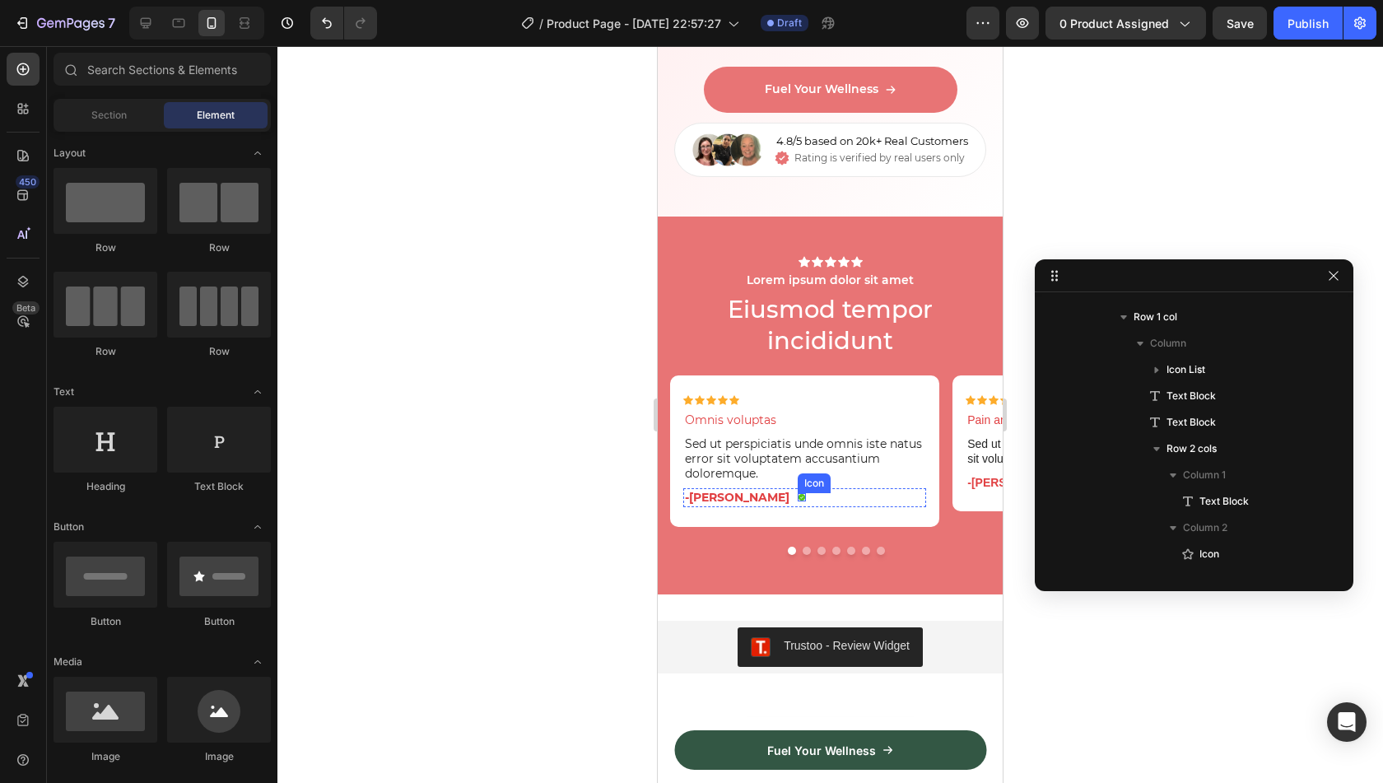
click at [798, 493] on icon at bounding box center [802, 497] width 8 height 8
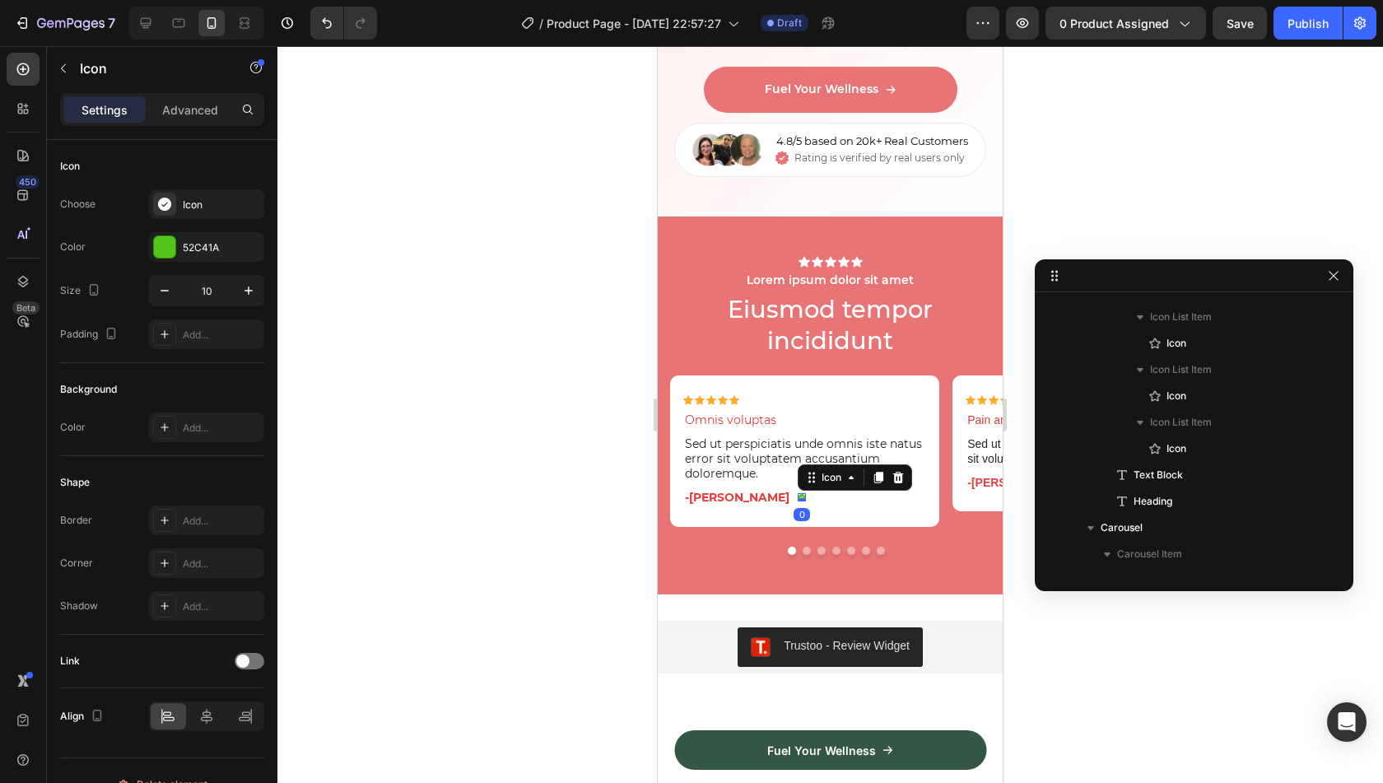
scroll to position [9182, 0]
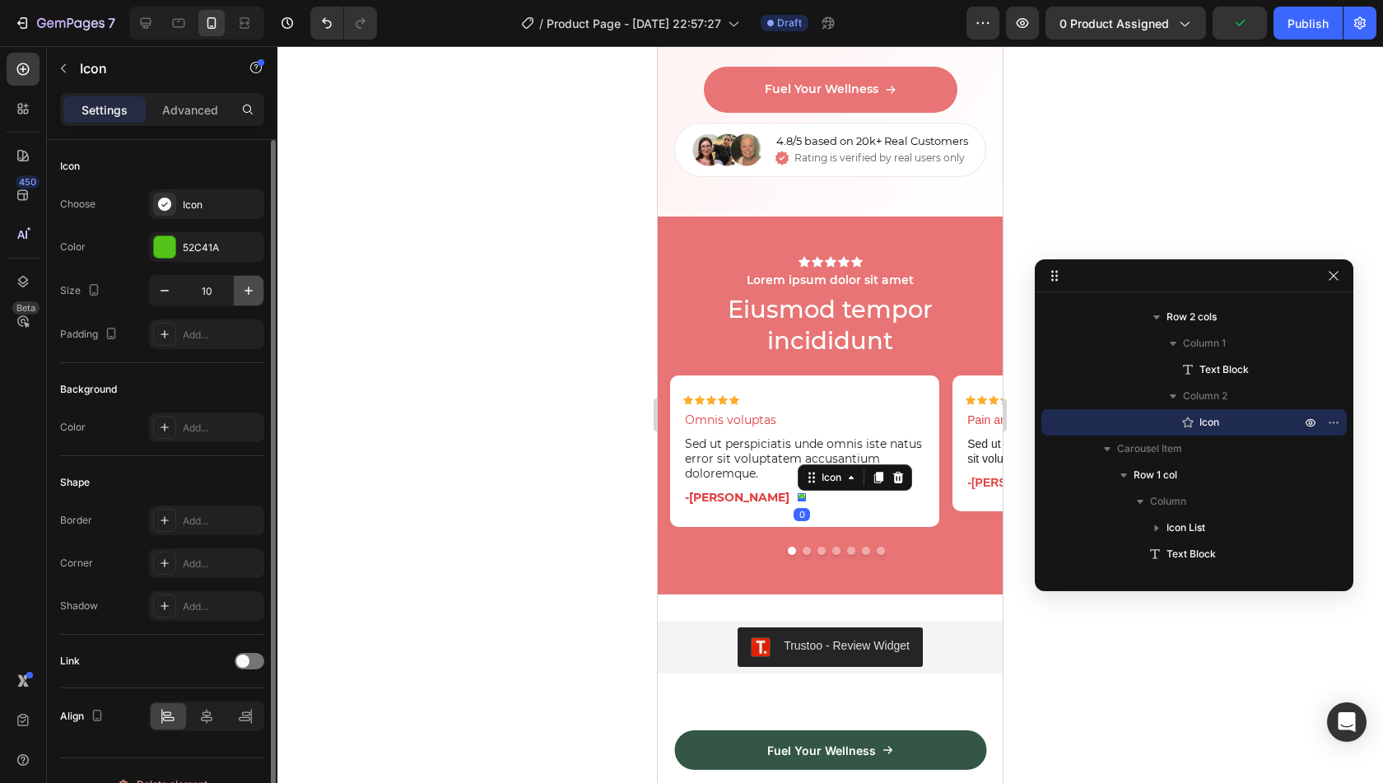
click at [247, 289] on icon "button" at bounding box center [248, 290] width 8 height 8
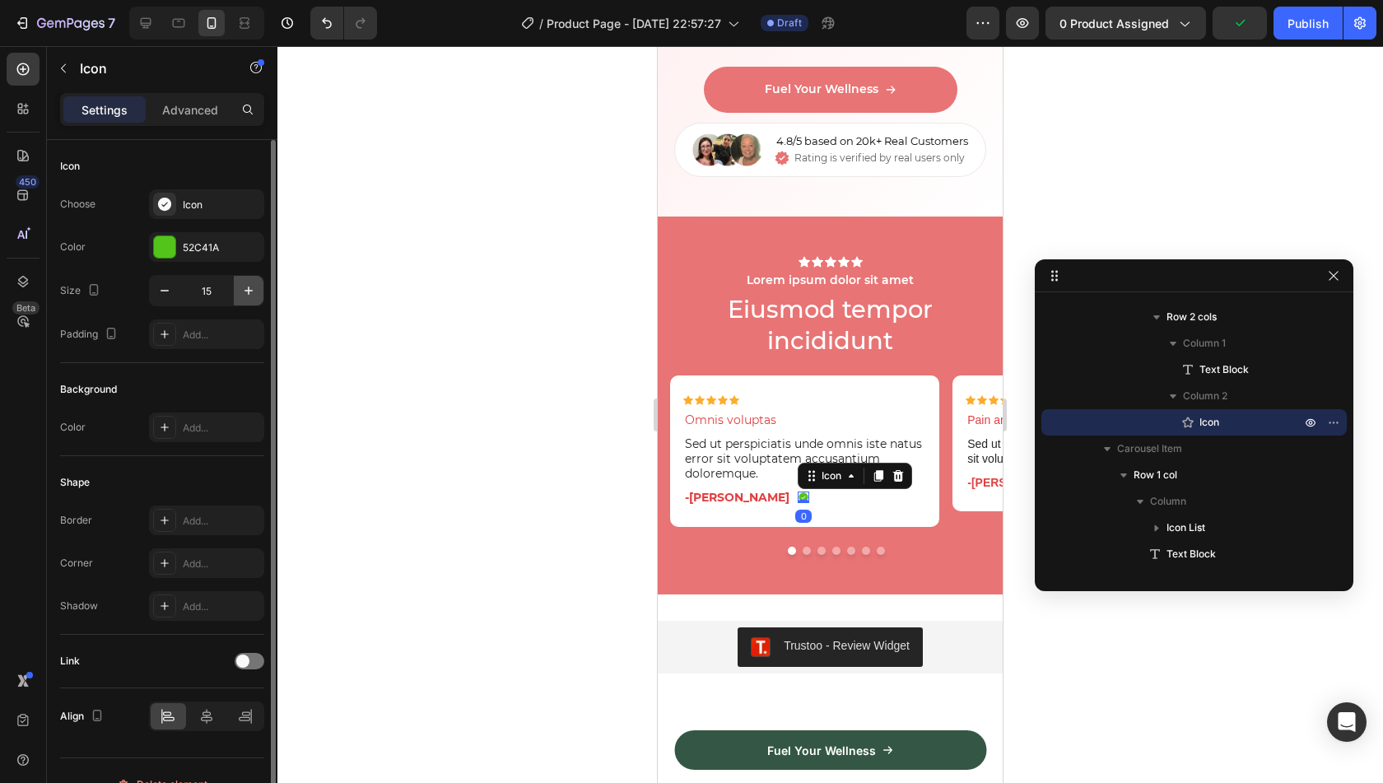
click at [247, 289] on icon "button" at bounding box center [248, 290] width 8 height 8
type input "18"
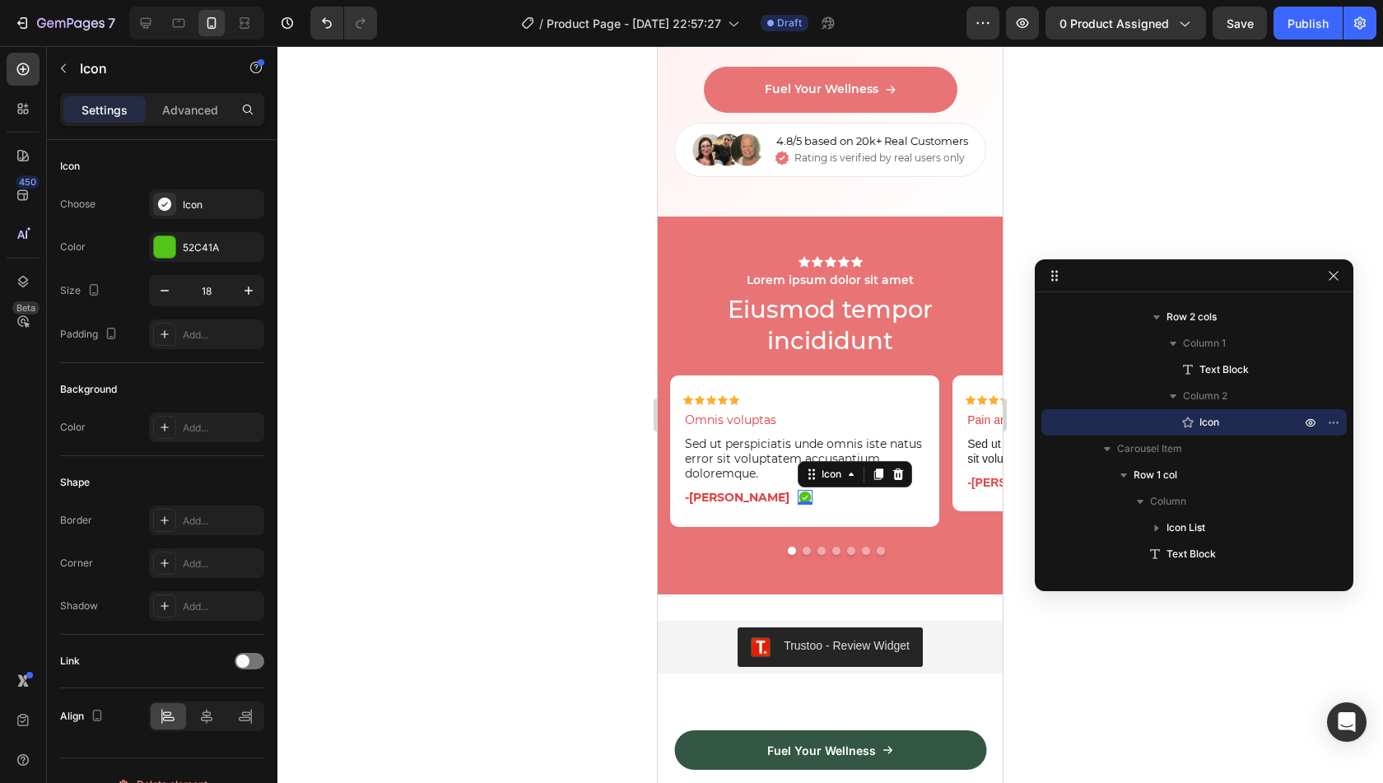
click at [439, 365] on div at bounding box center [830, 414] width 1106 height 737
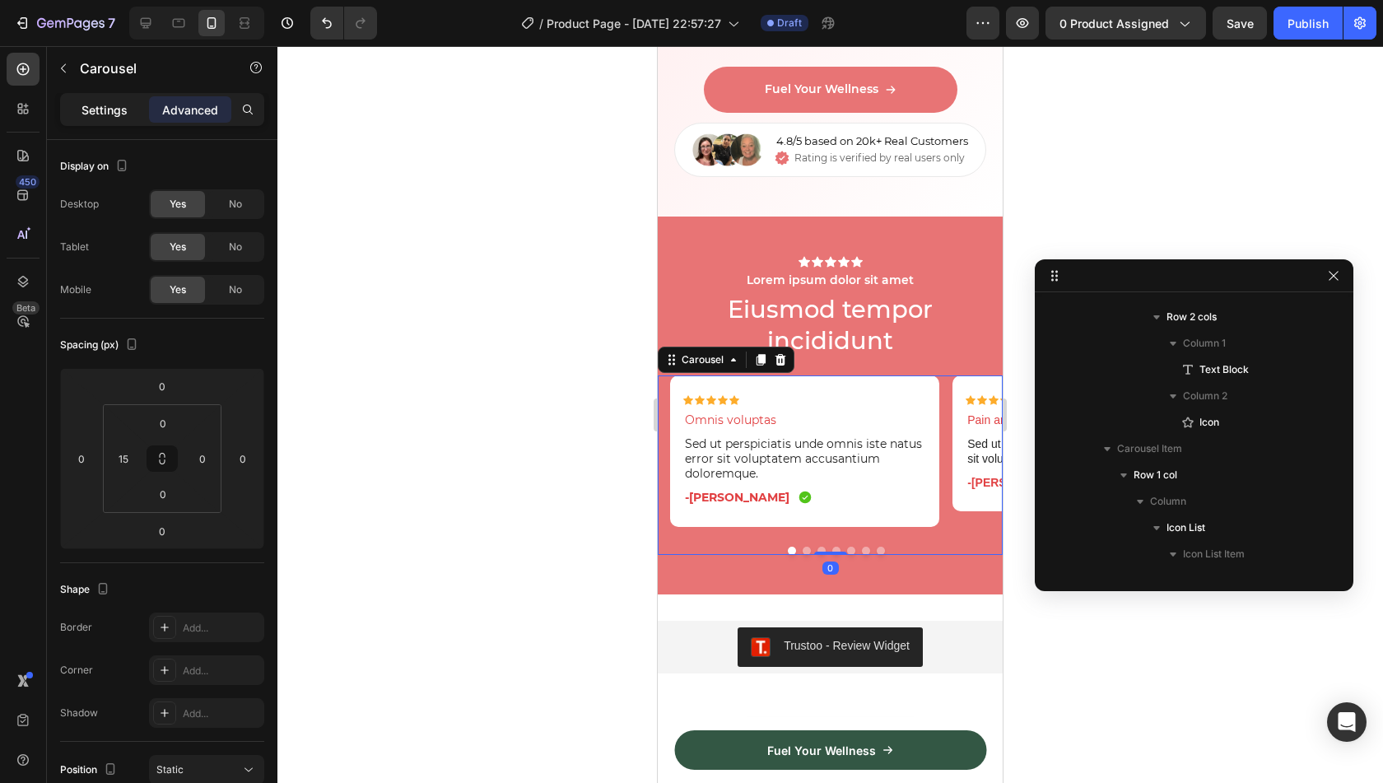
click at [102, 104] on p "Settings" at bounding box center [104, 109] width 46 height 17
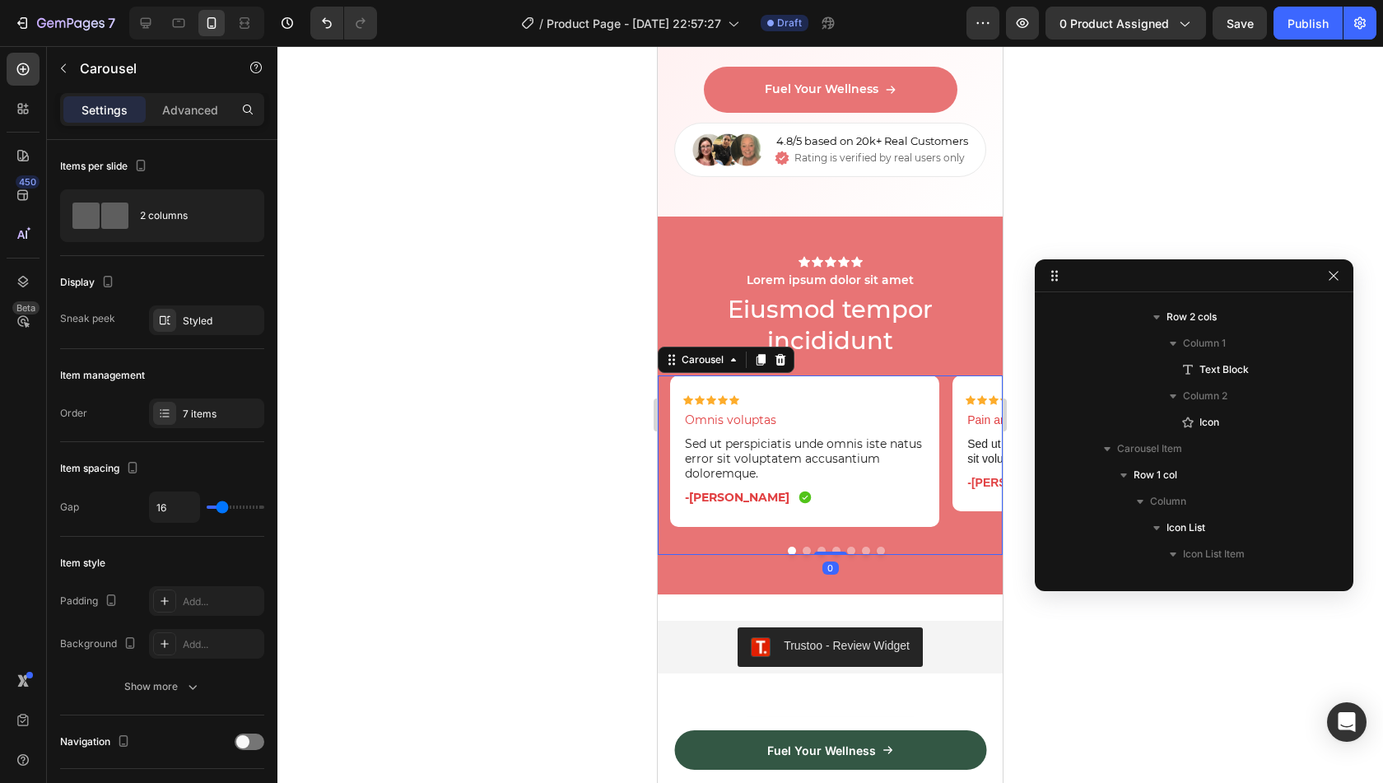
scroll to position [8629, 0]
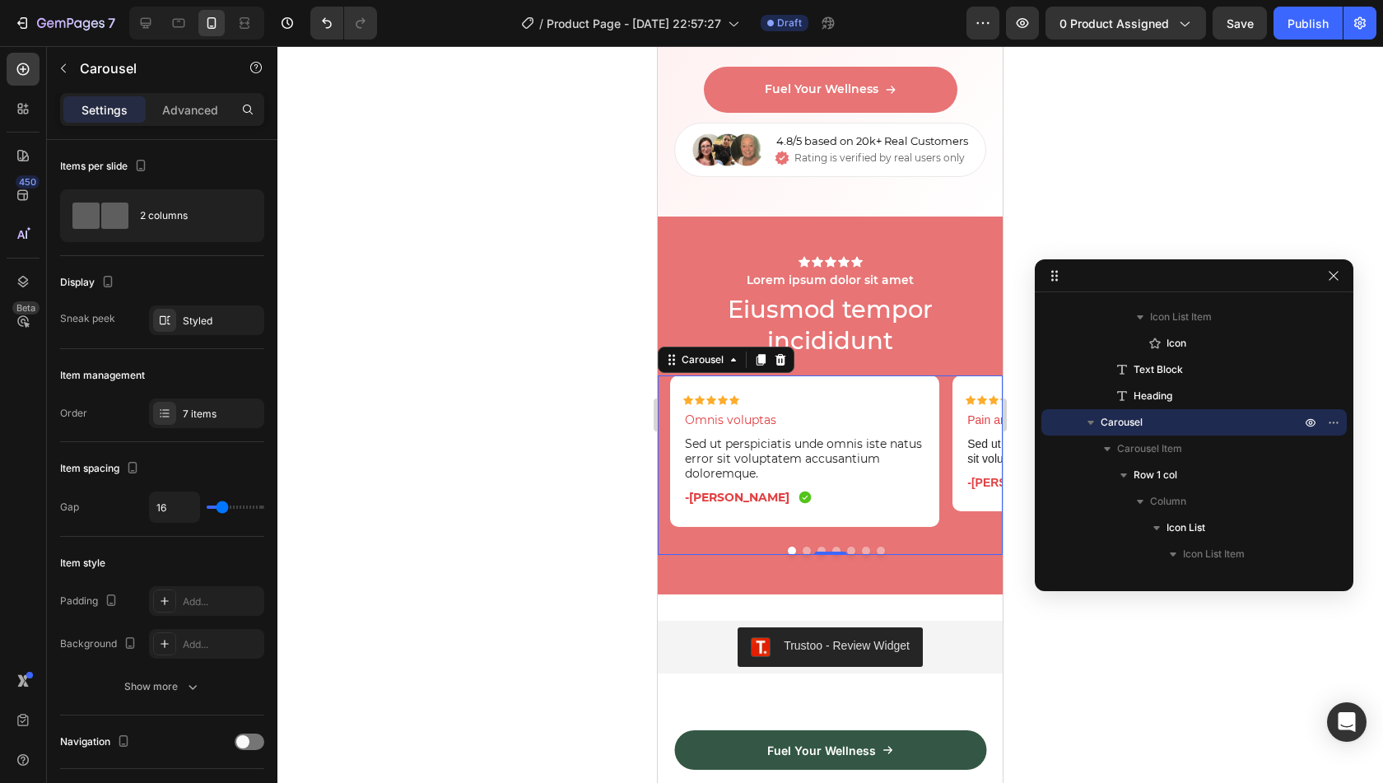
click at [102, 104] on p "Settings" at bounding box center [104, 109] width 46 height 17
click at [211, 411] on div "7 items" at bounding box center [221, 414] width 77 height 15
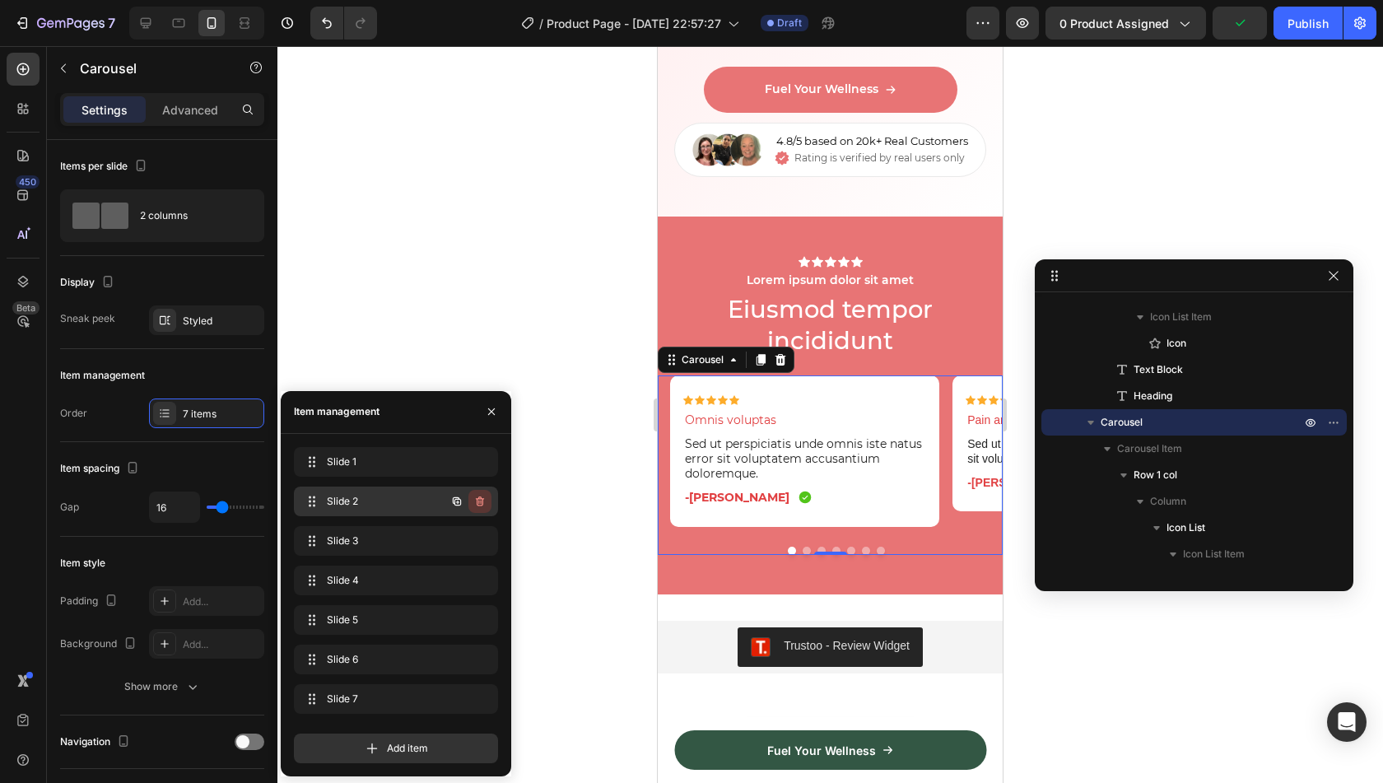
click at [487, 505] on button "button" at bounding box center [479, 501] width 23 height 23
click at [487, 505] on button "Delete" at bounding box center [468, 501] width 45 height 23
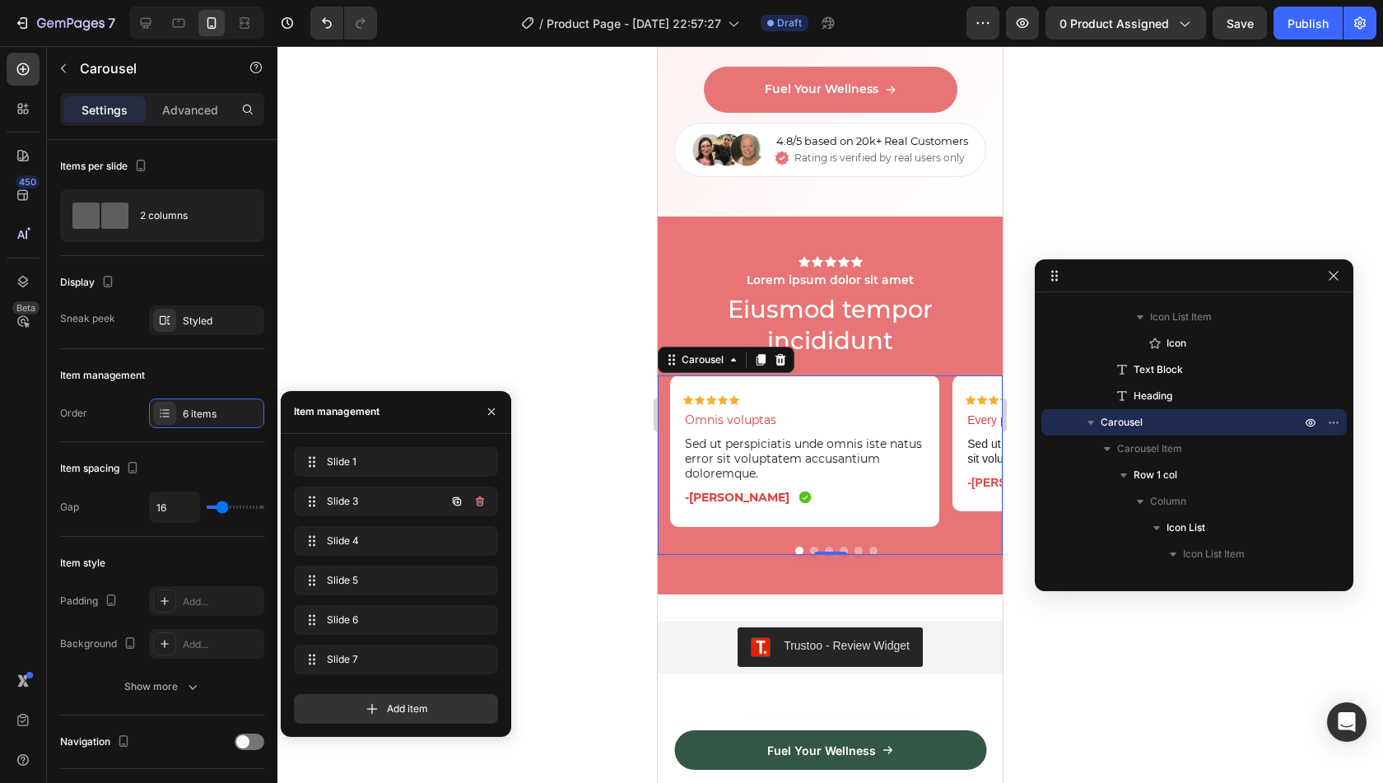
click at [487, 505] on button "button" at bounding box center [479, 501] width 23 height 23
click at [487, 505] on button "Delete" at bounding box center [468, 501] width 45 height 23
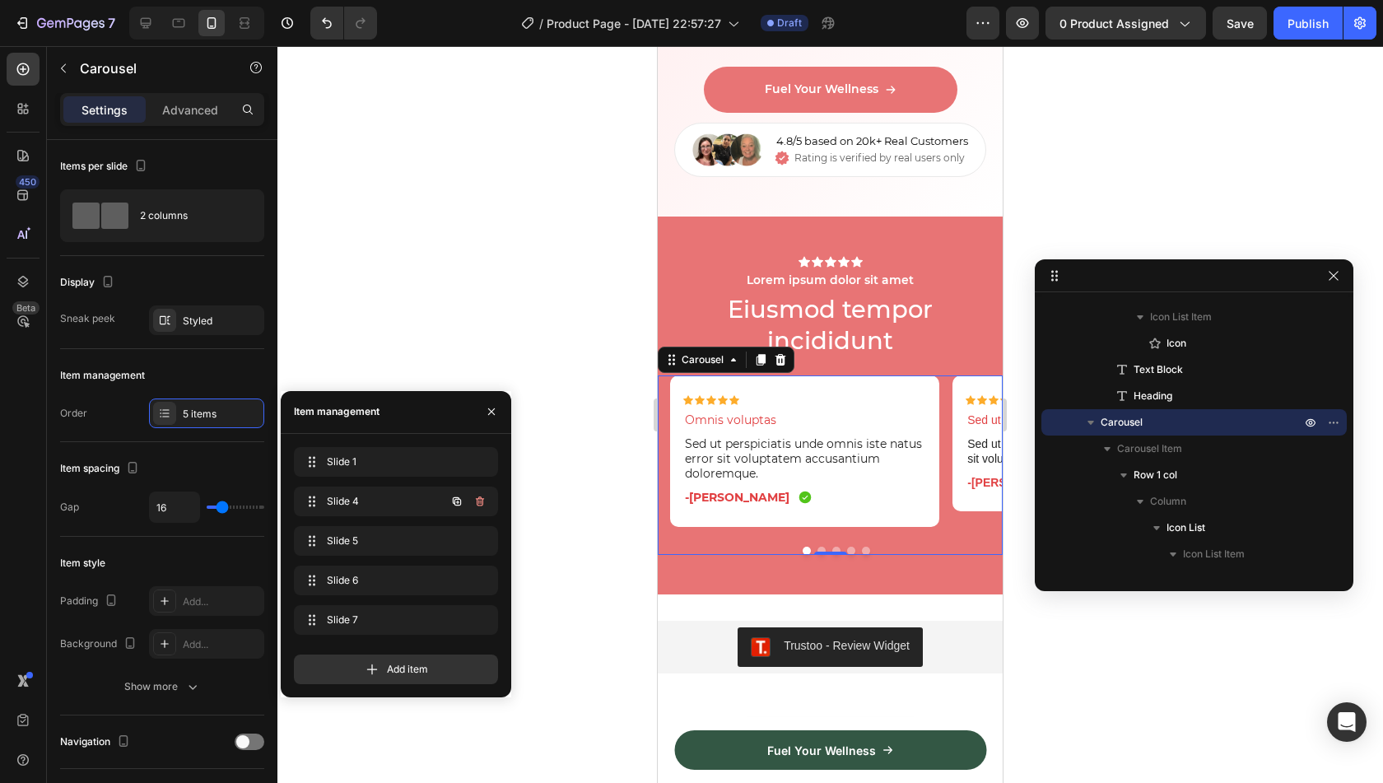
click at [487, 505] on button "button" at bounding box center [479, 501] width 23 height 23
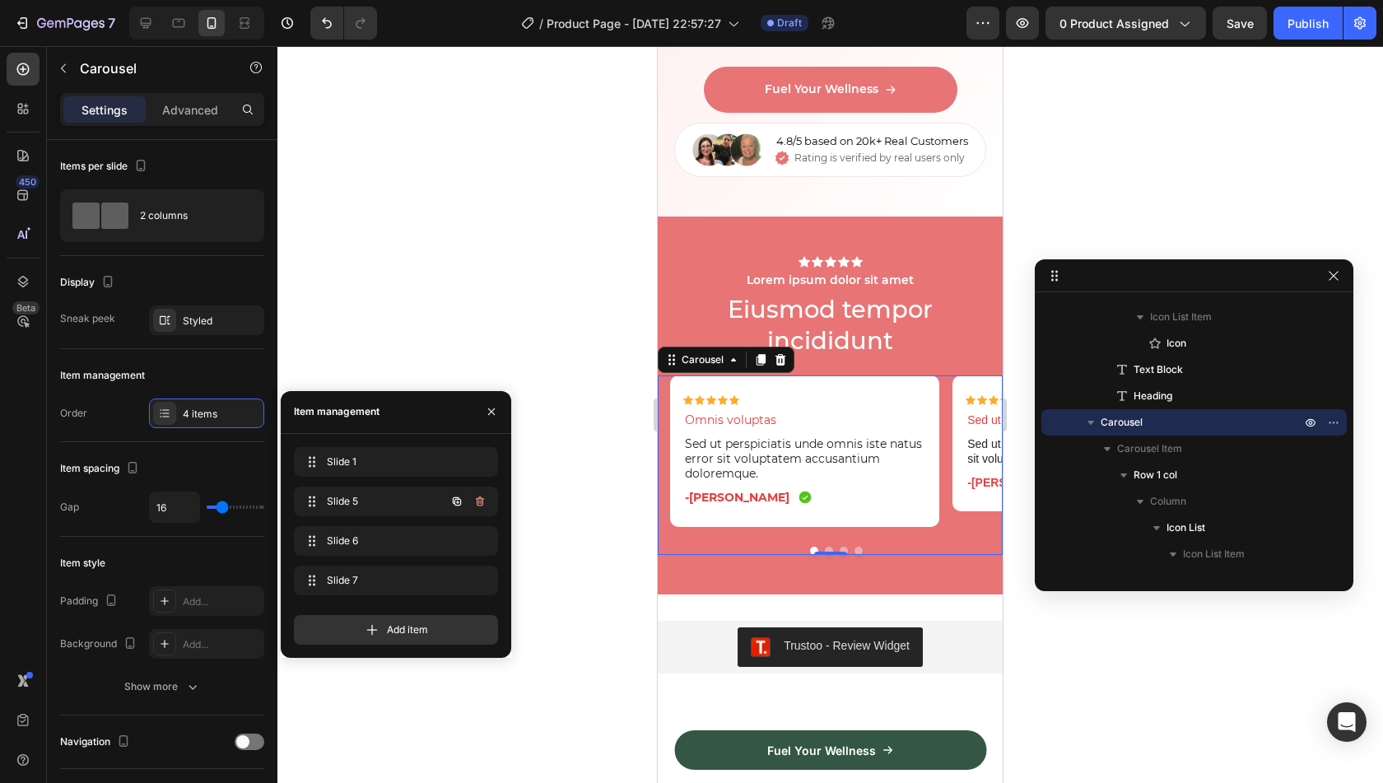
click at [487, 505] on button "button" at bounding box center [479, 501] width 23 height 23
click at [487, 505] on button "Delete" at bounding box center [468, 501] width 45 height 23
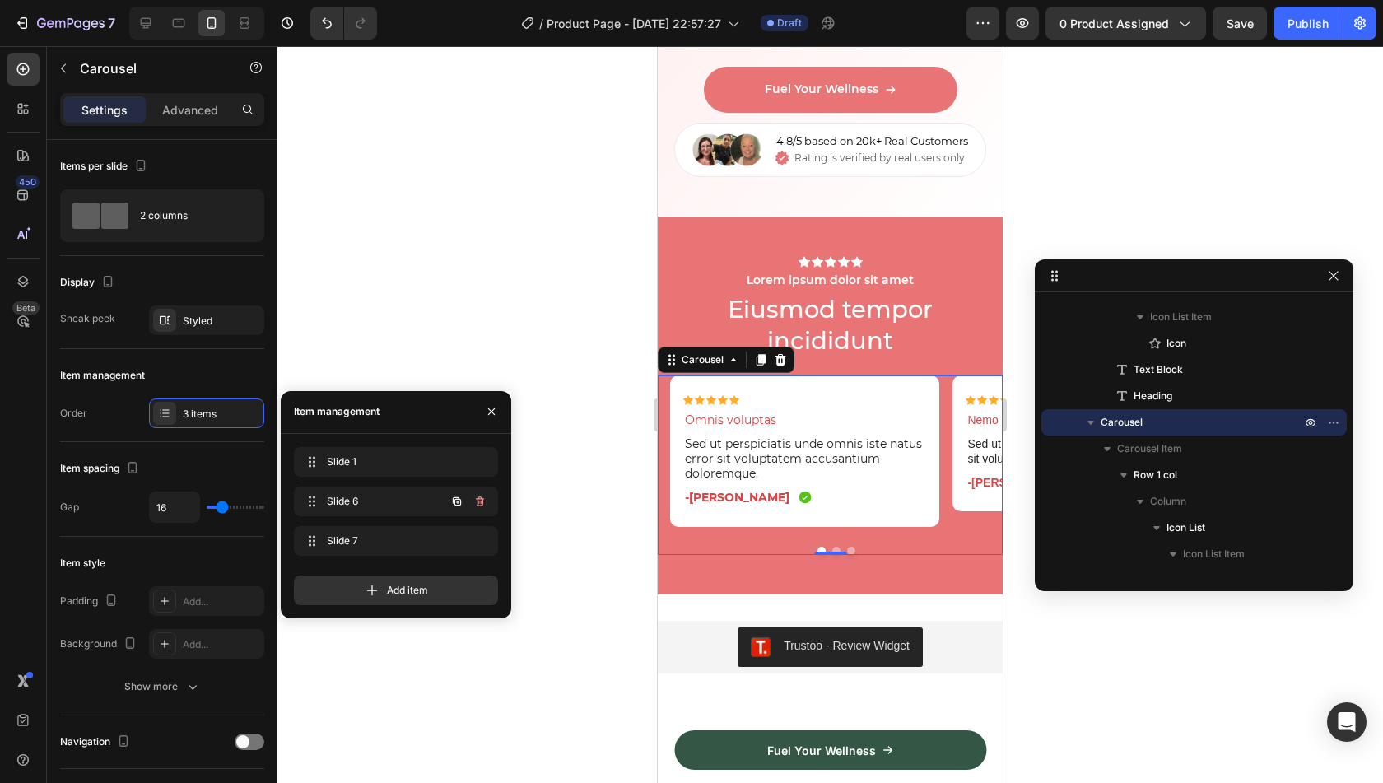
click at [487, 505] on button "button" at bounding box center [479, 501] width 23 height 23
click at [487, 505] on button "Delete" at bounding box center [468, 501] width 45 height 23
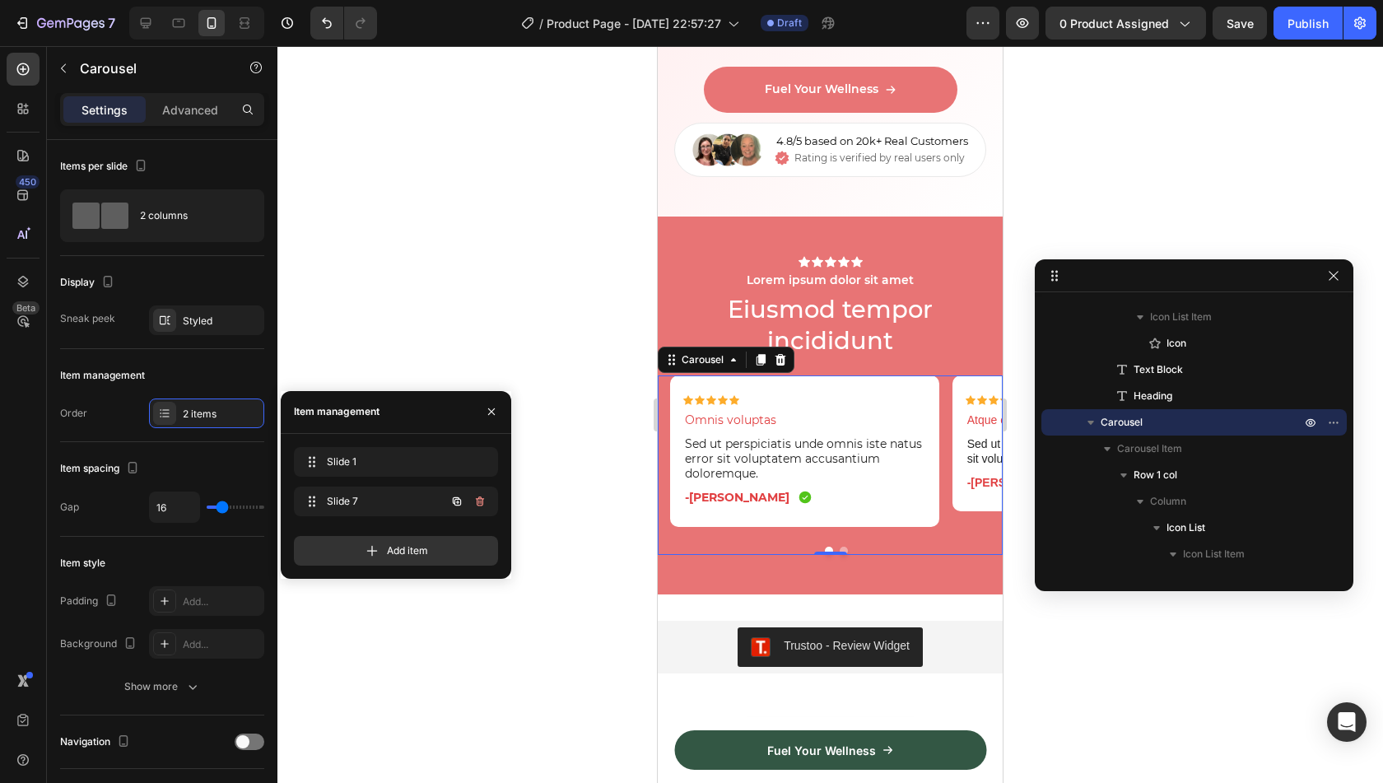
click at [487, 505] on button "button" at bounding box center [479, 501] width 23 height 23
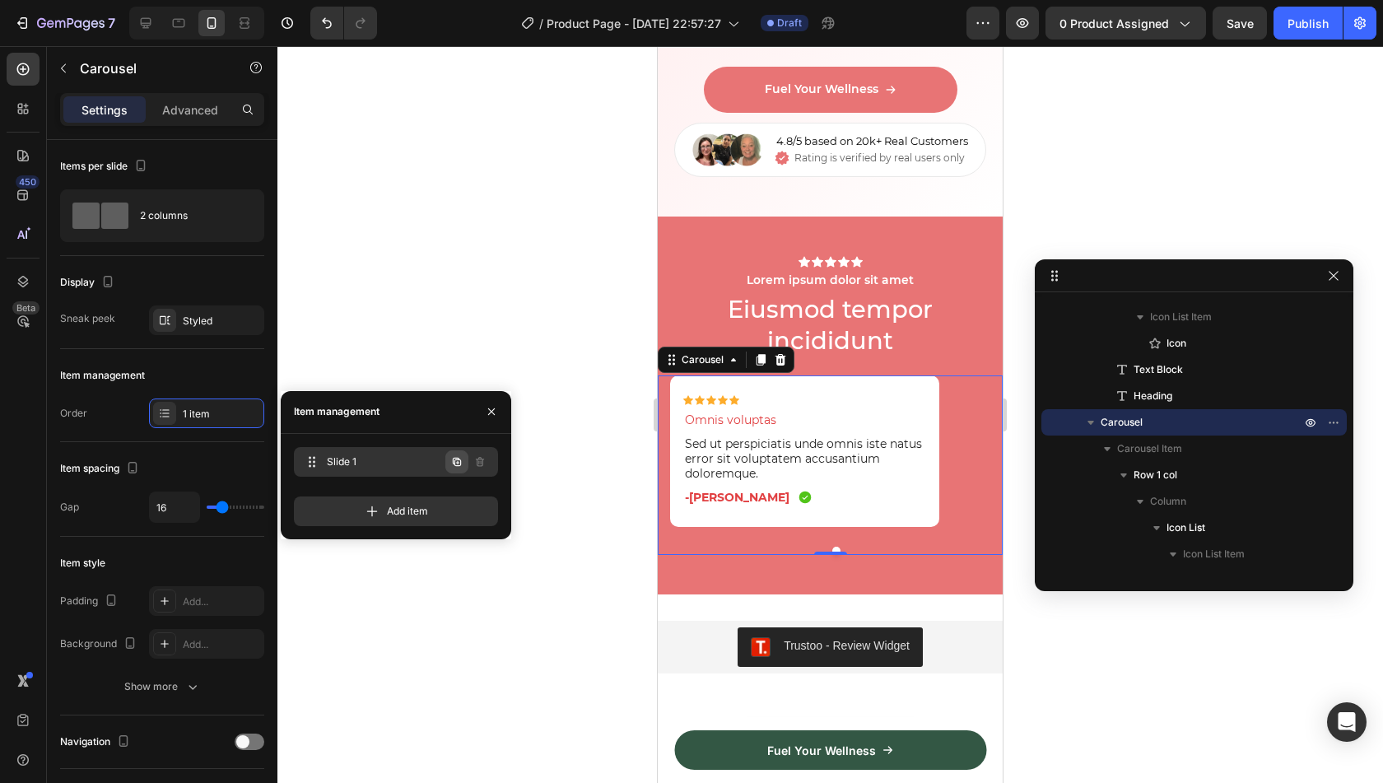
click at [461, 457] on icon "button" at bounding box center [456, 461] width 13 height 13
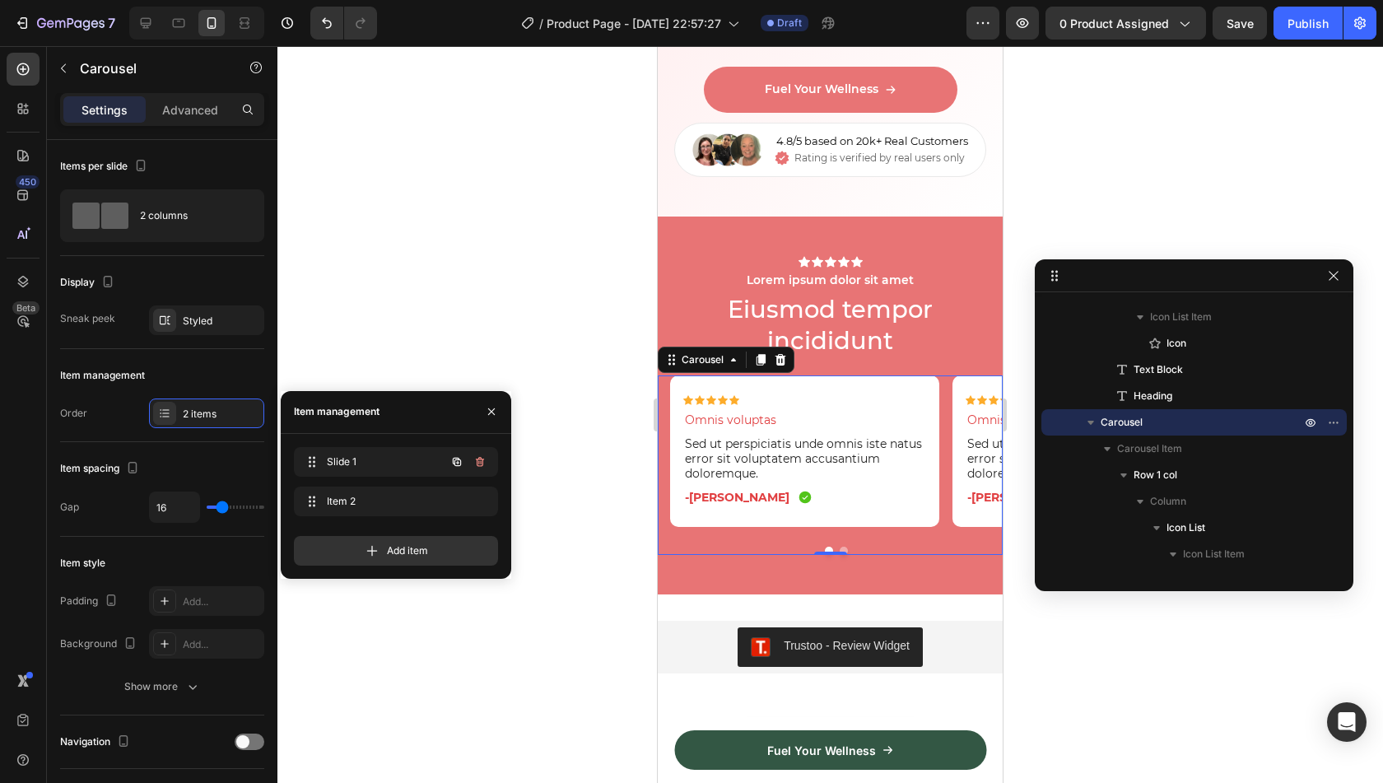
click at [461, 457] on icon "button" at bounding box center [456, 461] width 13 height 13
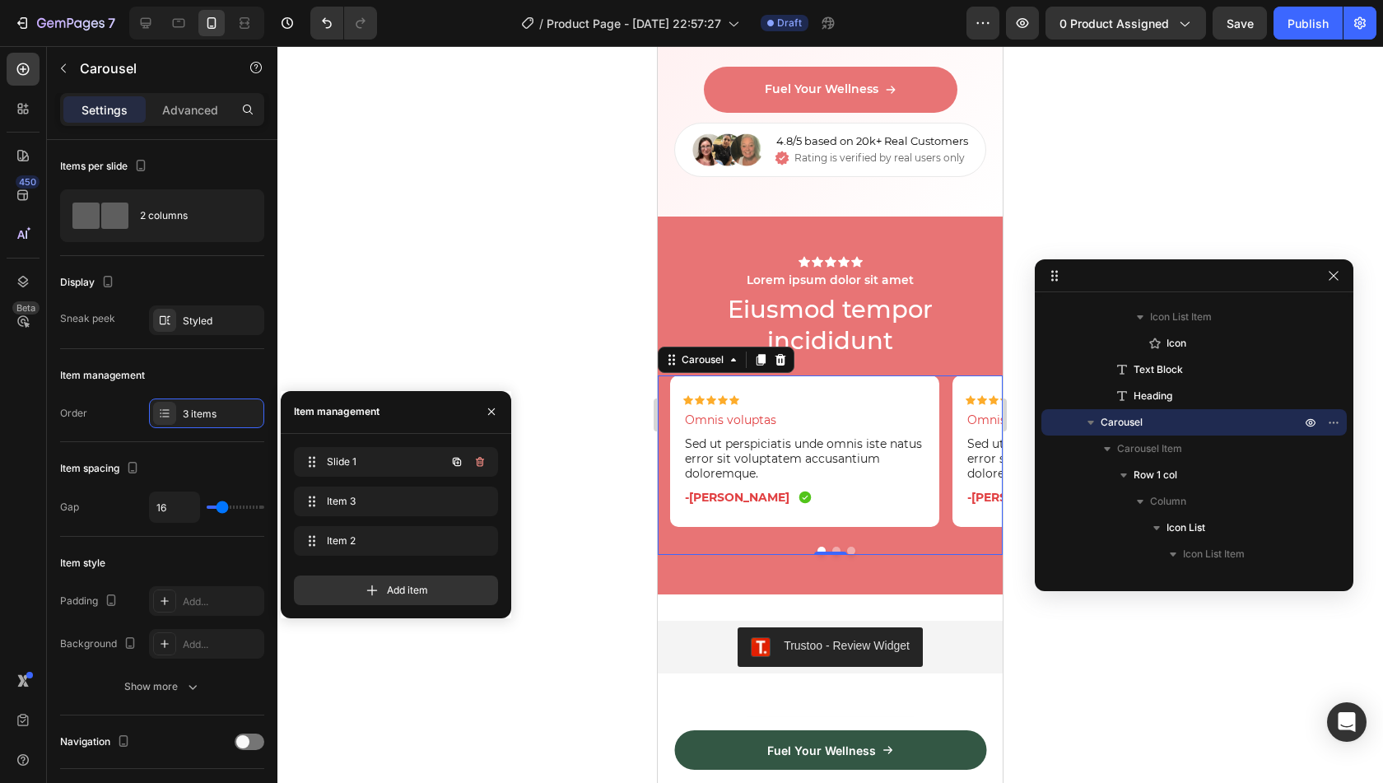
click at [461, 457] on icon "button" at bounding box center [456, 461] width 13 height 13
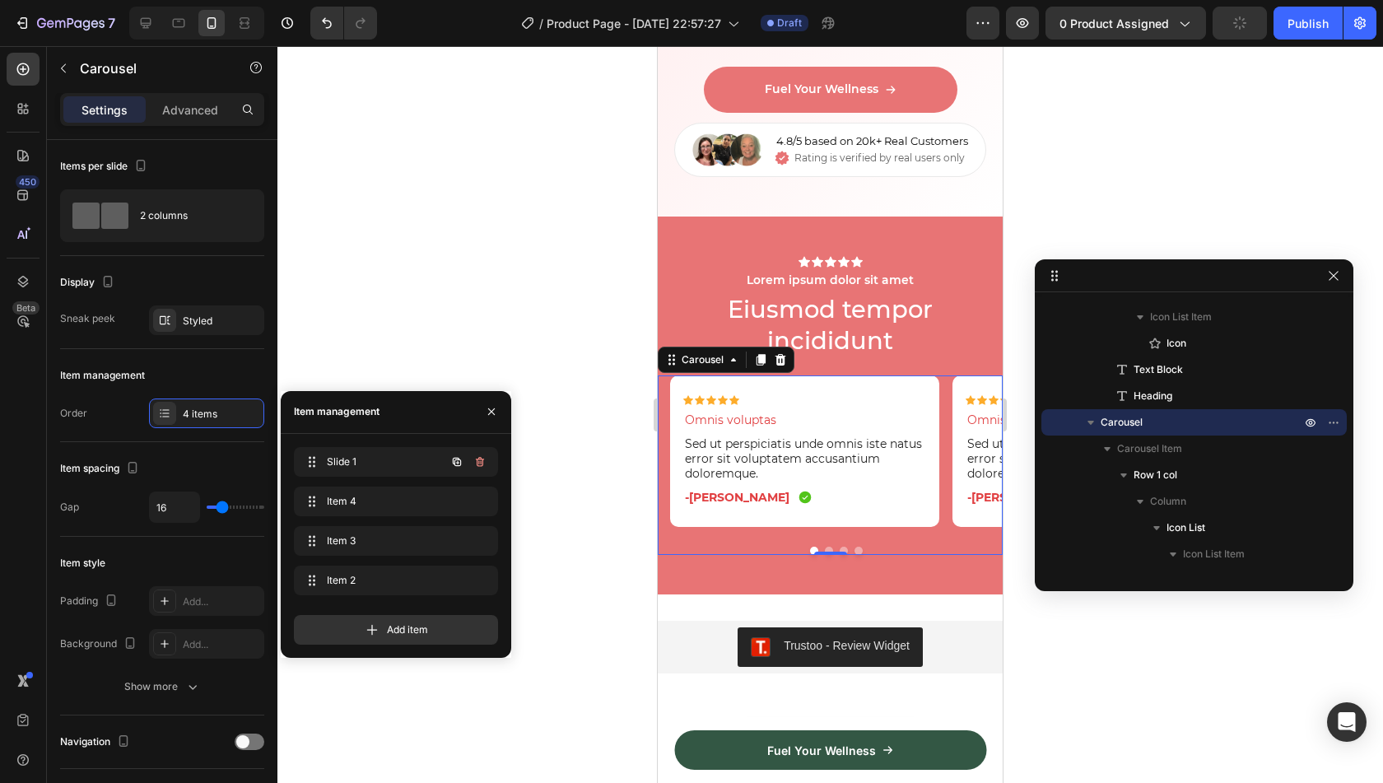
click at [461, 457] on icon "button" at bounding box center [456, 461] width 13 height 13
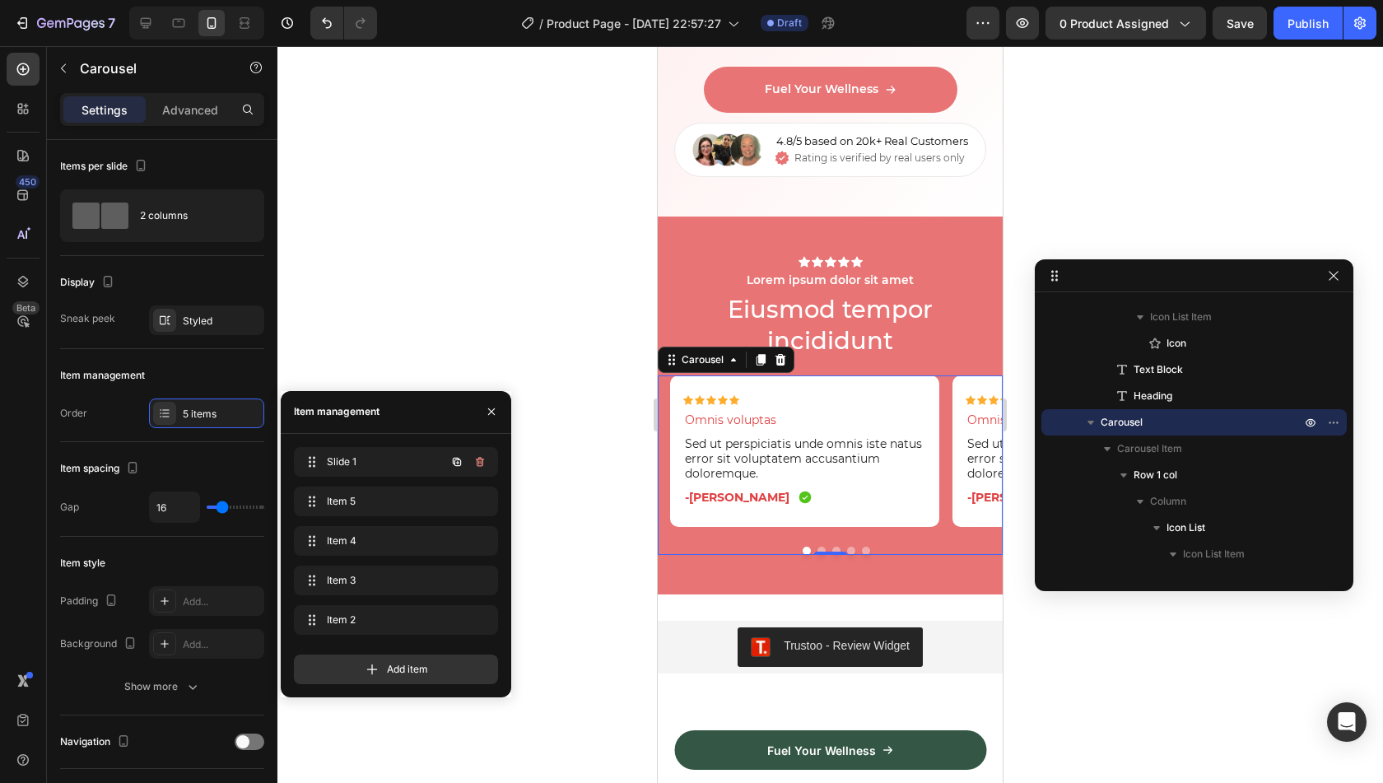
click at [461, 457] on icon "button" at bounding box center [456, 461] width 13 height 13
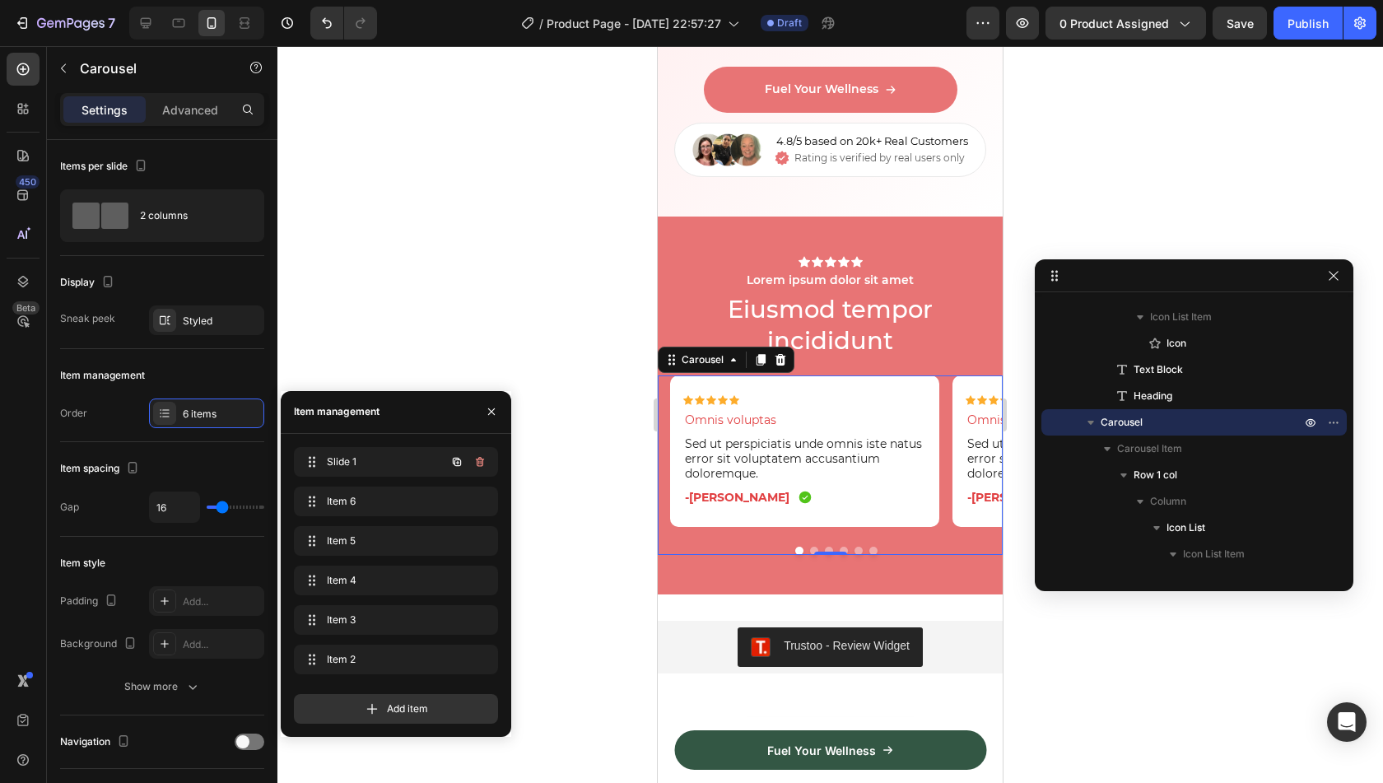
click at [461, 457] on icon "button" at bounding box center [456, 461] width 13 height 13
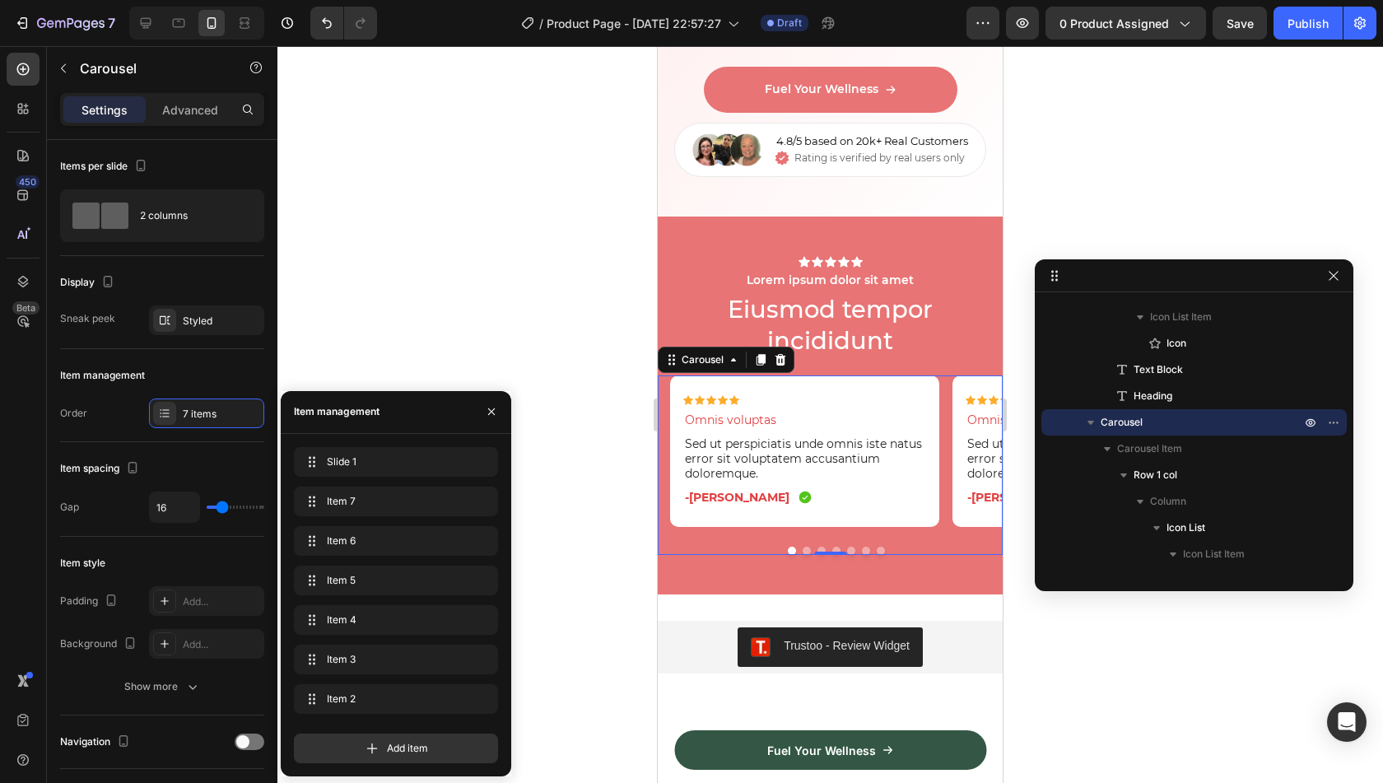
click at [487, 319] on div at bounding box center [830, 414] width 1106 height 737
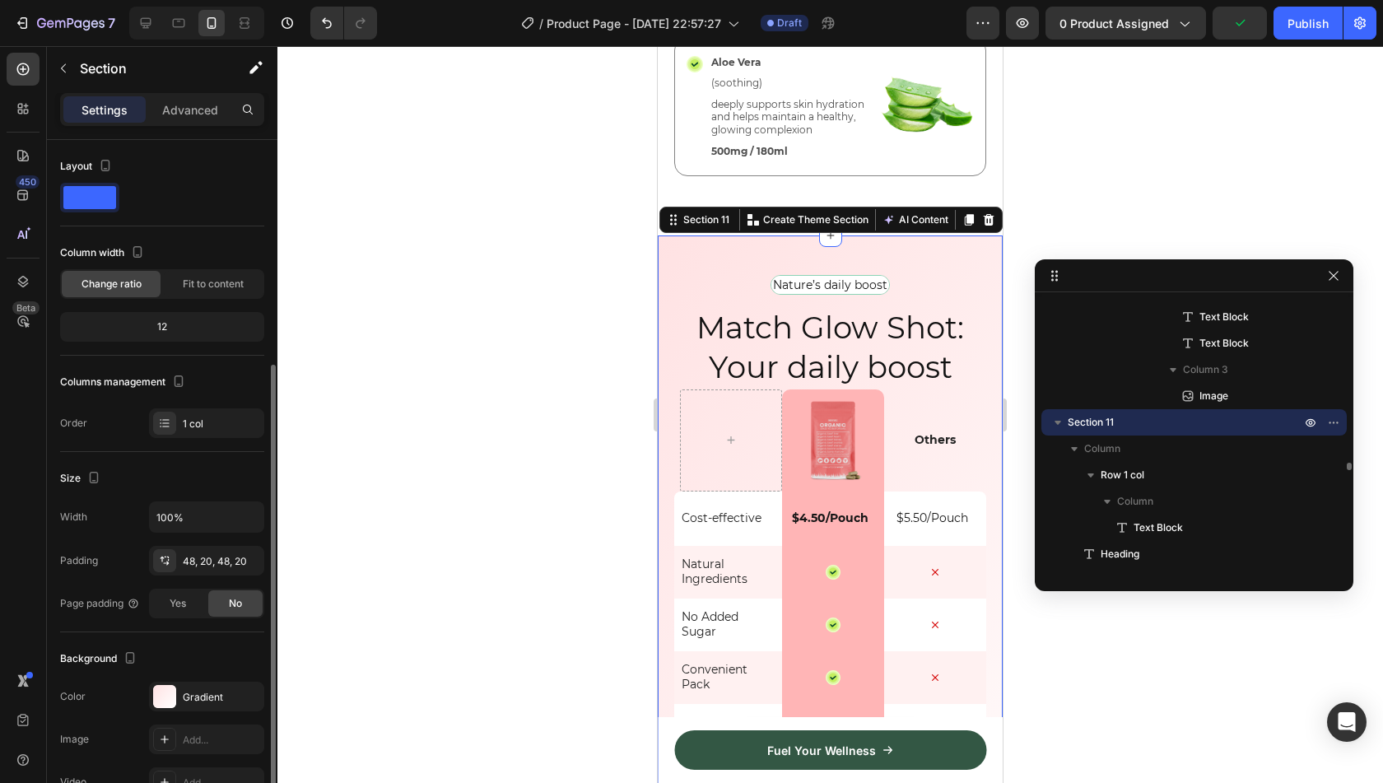
scroll to position [137, 0]
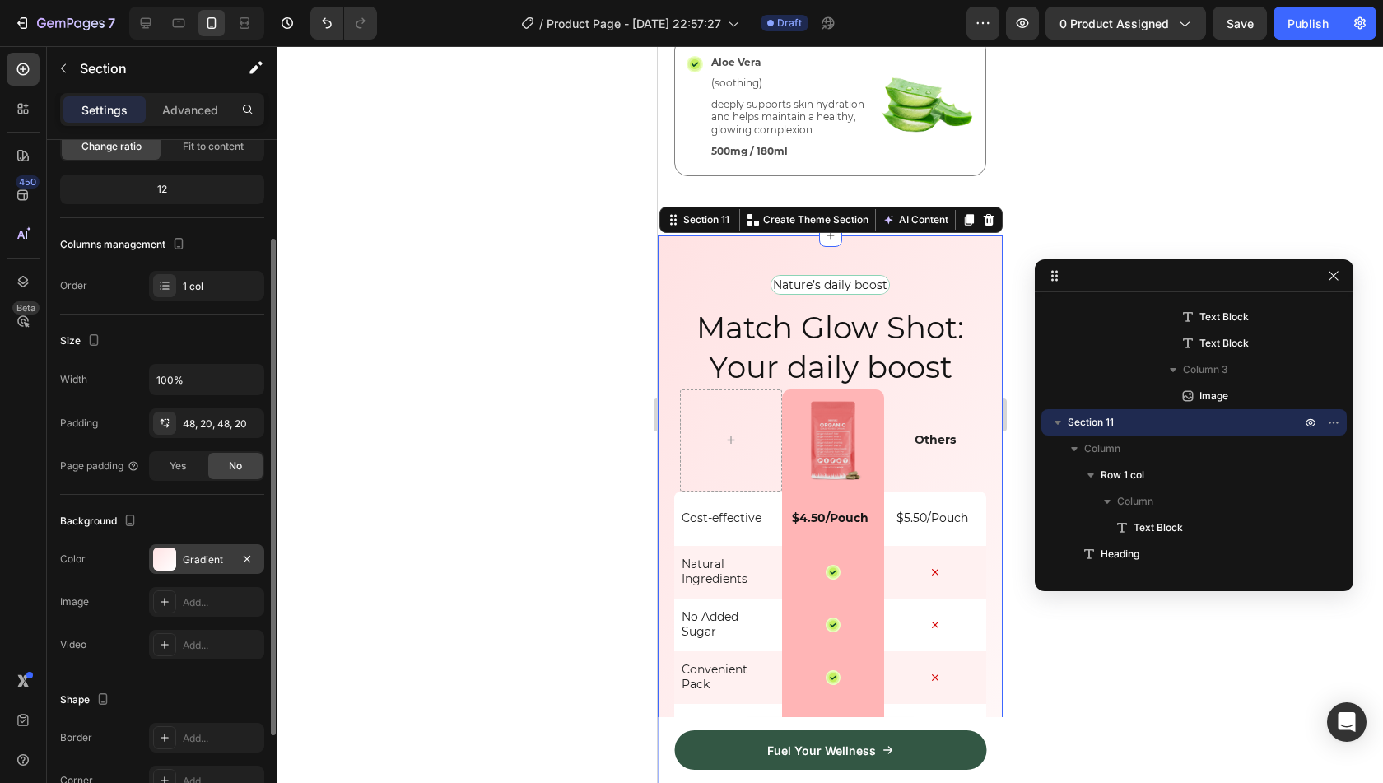
click at [207, 552] on div "Gradient" at bounding box center [207, 559] width 48 height 15
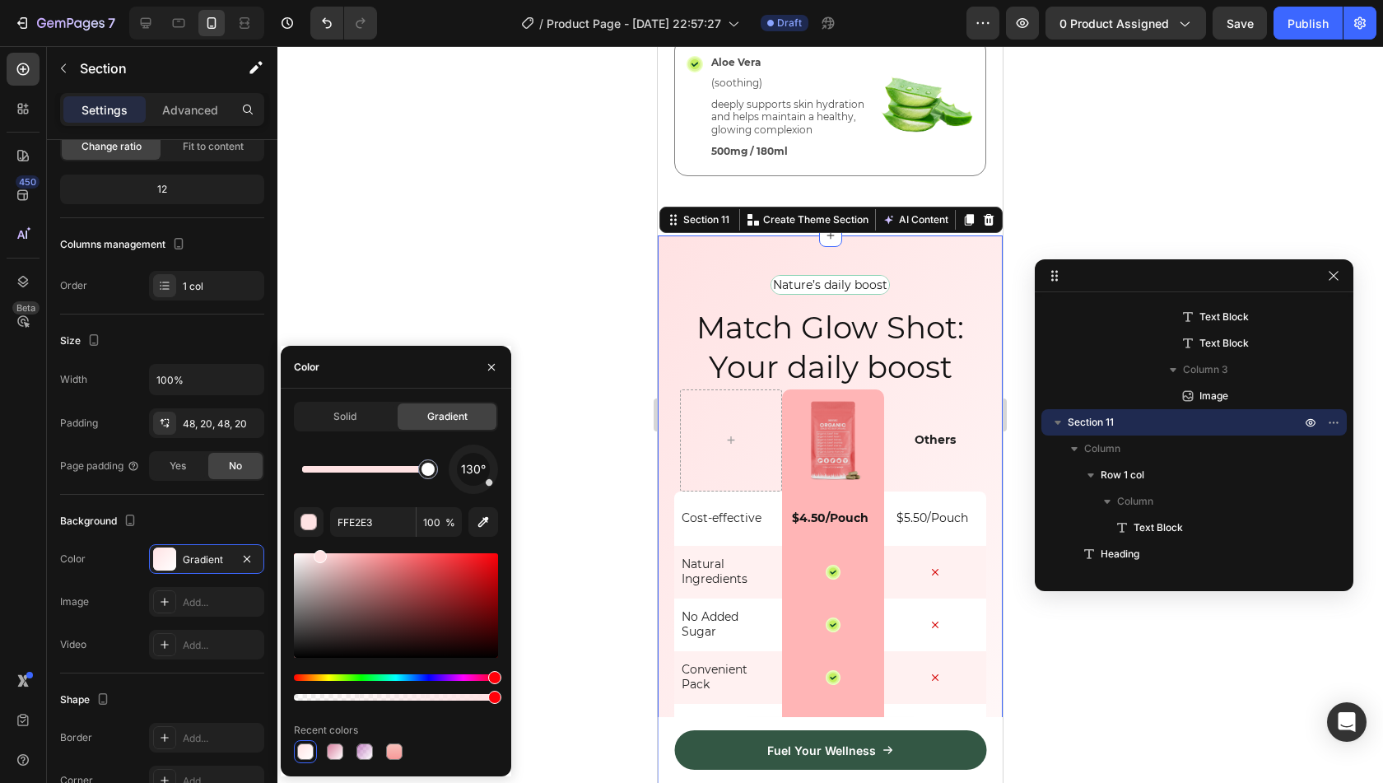
drag, startPoint x: 302, startPoint y: 474, endPoint x: 443, endPoint y: 467, distance: 141.0
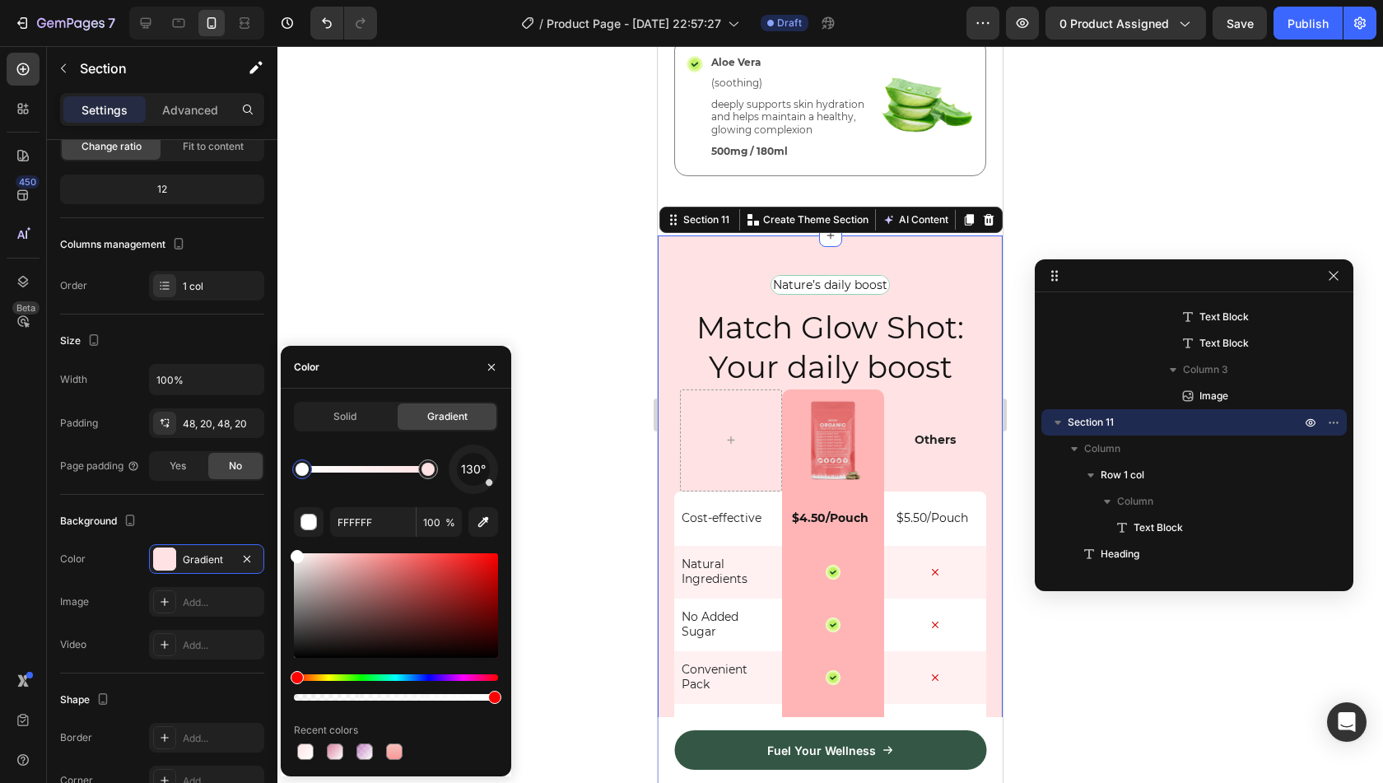
drag, startPoint x: 426, startPoint y: 469, endPoint x: 286, endPoint y: 499, distance: 143.0
click at [286, 499] on div "Solid Gradient 130° FFFFFF 100 % Recent colors" at bounding box center [396, 582] width 230 height 361
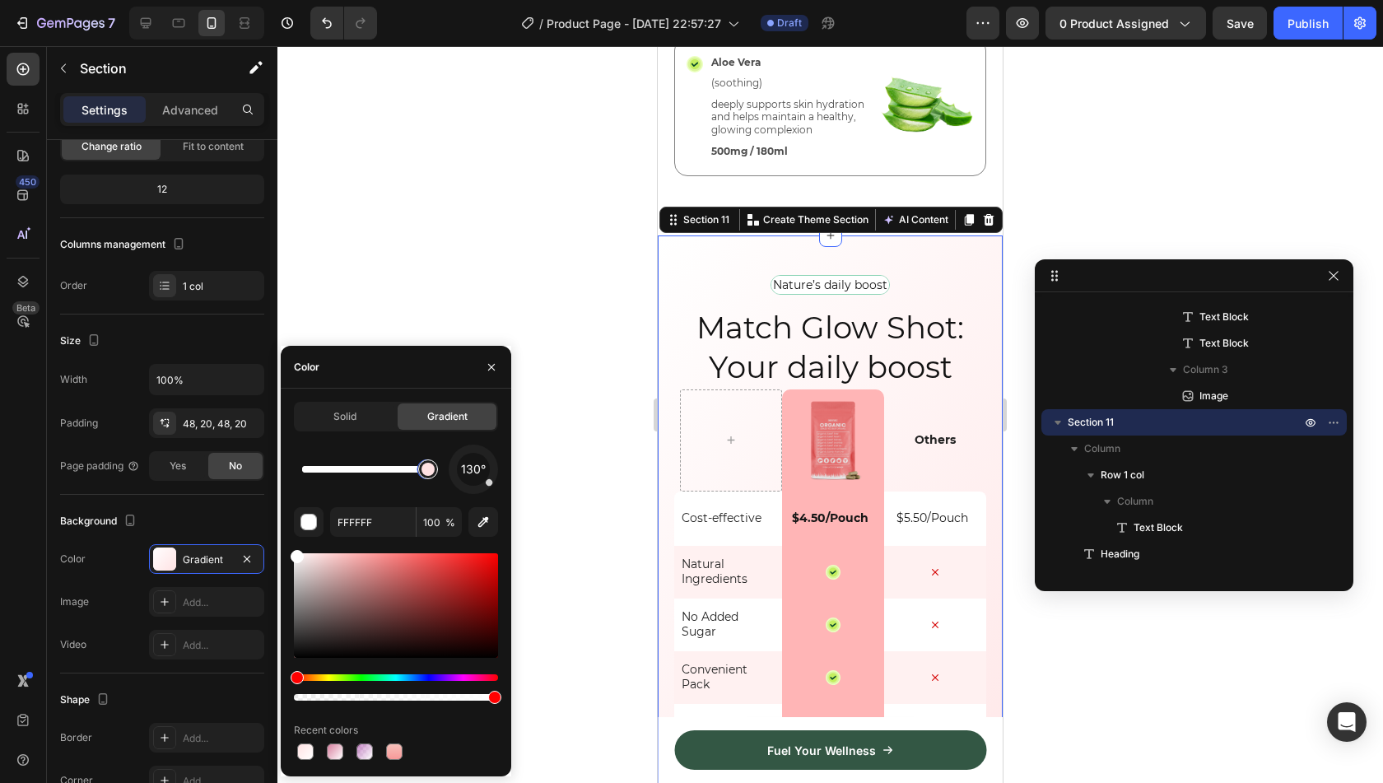
drag, startPoint x: 306, startPoint y: 478, endPoint x: 439, endPoint y: 468, distance: 132.9
click at [428, 468] on div at bounding box center [365, 469] width 126 height 7
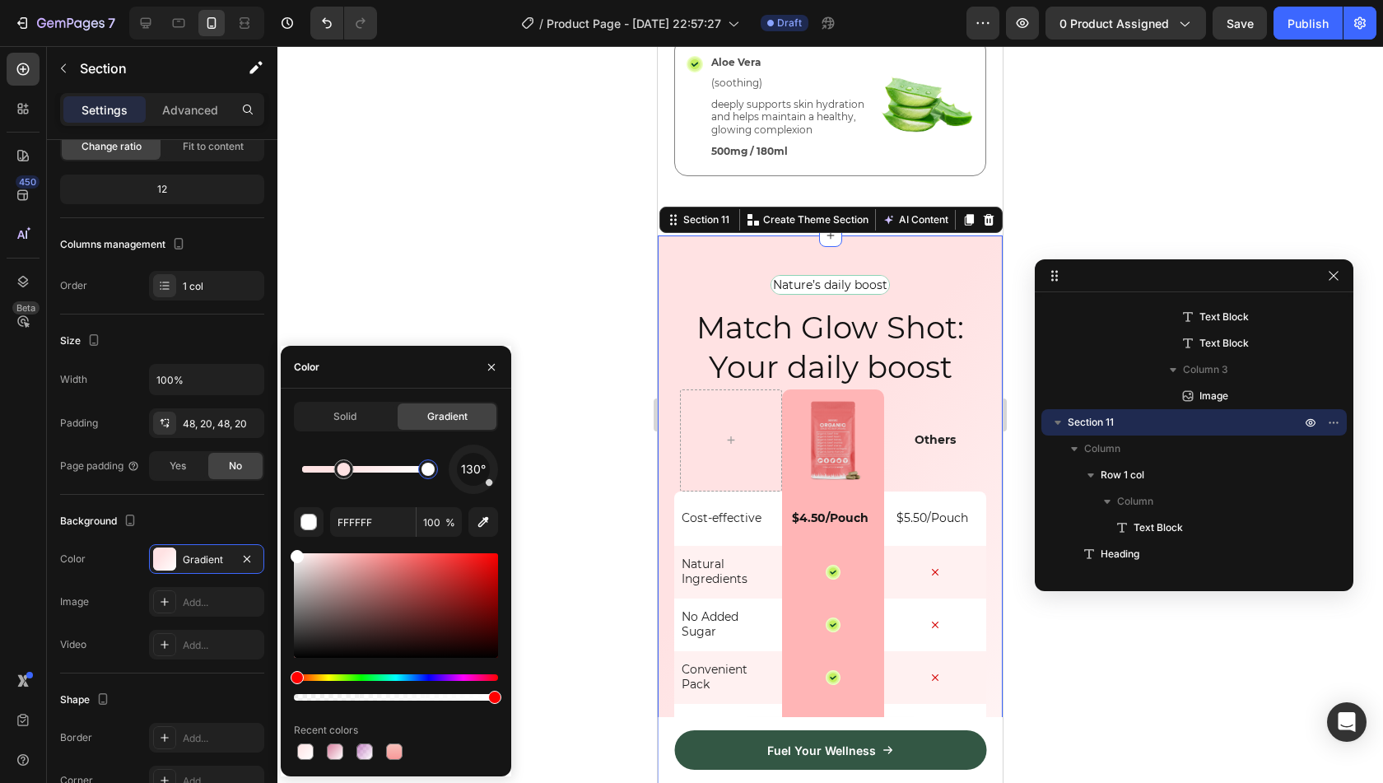
type input "FFE2E3"
drag, startPoint x: 344, startPoint y: 480, endPoint x: 358, endPoint y: 478, distance: 14.1
click at [358, 478] on div at bounding box center [357, 469] width 30 height 30
drag, startPoint x: 358, startPoint y: 478, endPoint x: 379, endPoint y: 473, distance: 22.0
click at [365, 473] on div at bounding box center [358, 469] width 13 height 13
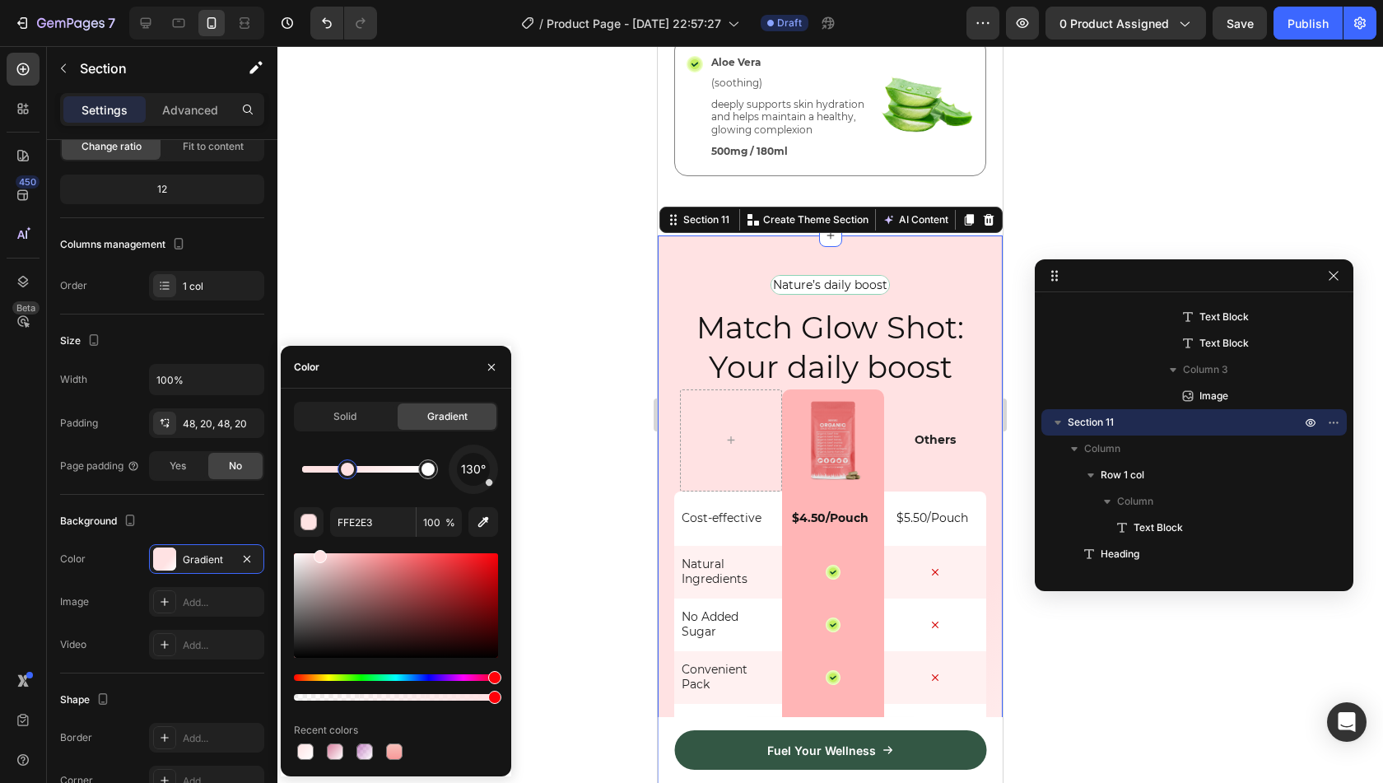
drag, startPoint x: 379, startPoint y: 473, endPoint x: 346, endPoint y: 473, distance: 33.8
click at [346, 473] on div at bounding box center [347, 469] width 13 height 13
drag, startPoint x: 346, startPoint y: 473, endPoint x: 322, endPoint y: 473, distance: 23.9
click at [322, 473] on div at bounding box center [328, 469] width 13 height 13
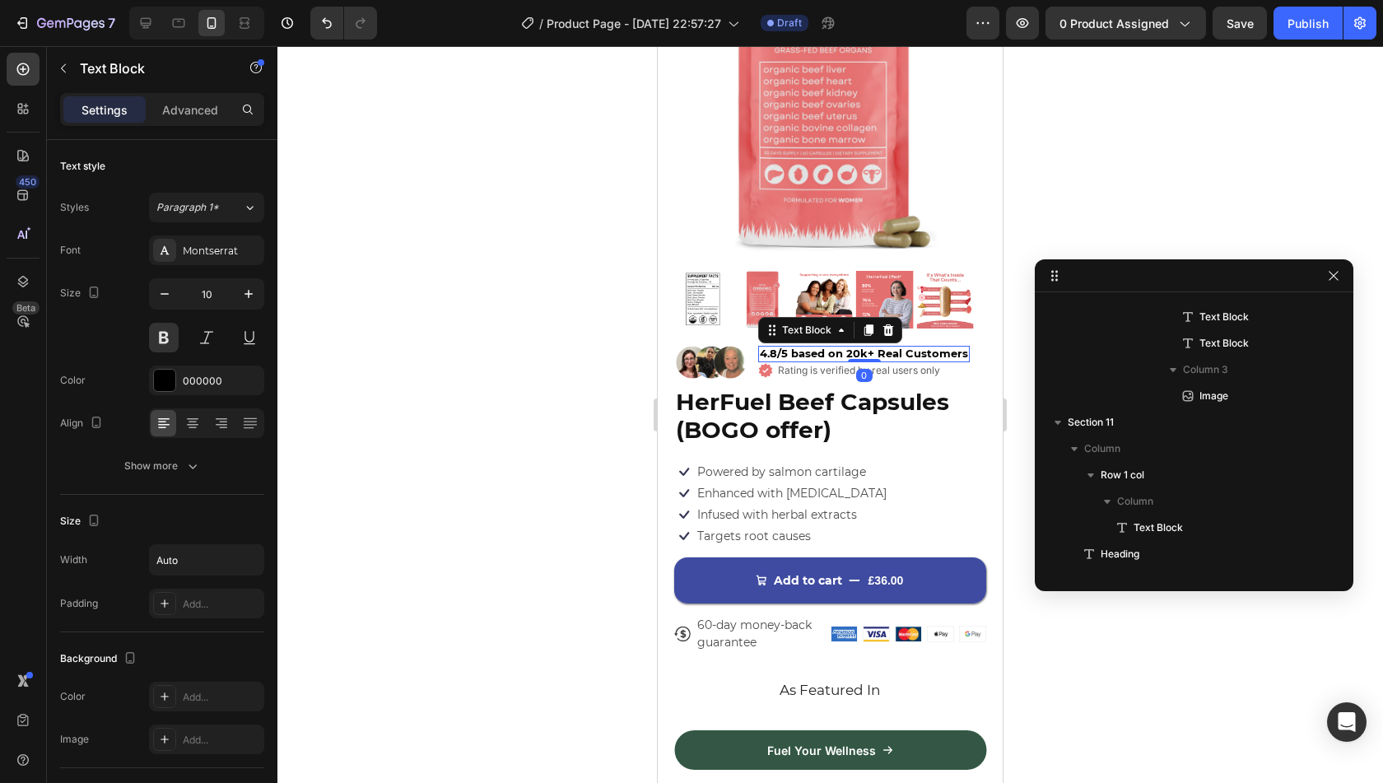
scroll to position [232, 0]
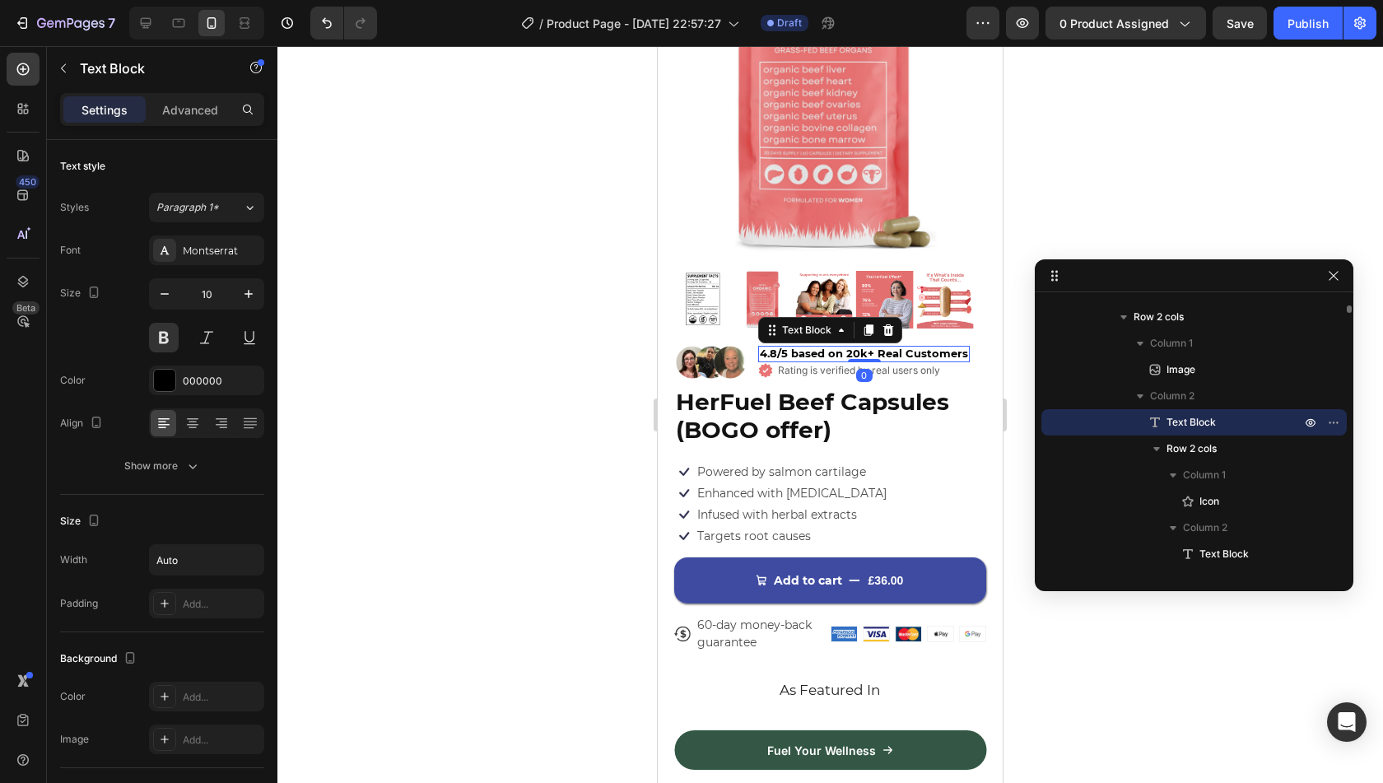
click at [891, 347] on span "4.8/5 based on 20k+ Real Customers" at bounding box center [864, 353] width 208 height 13
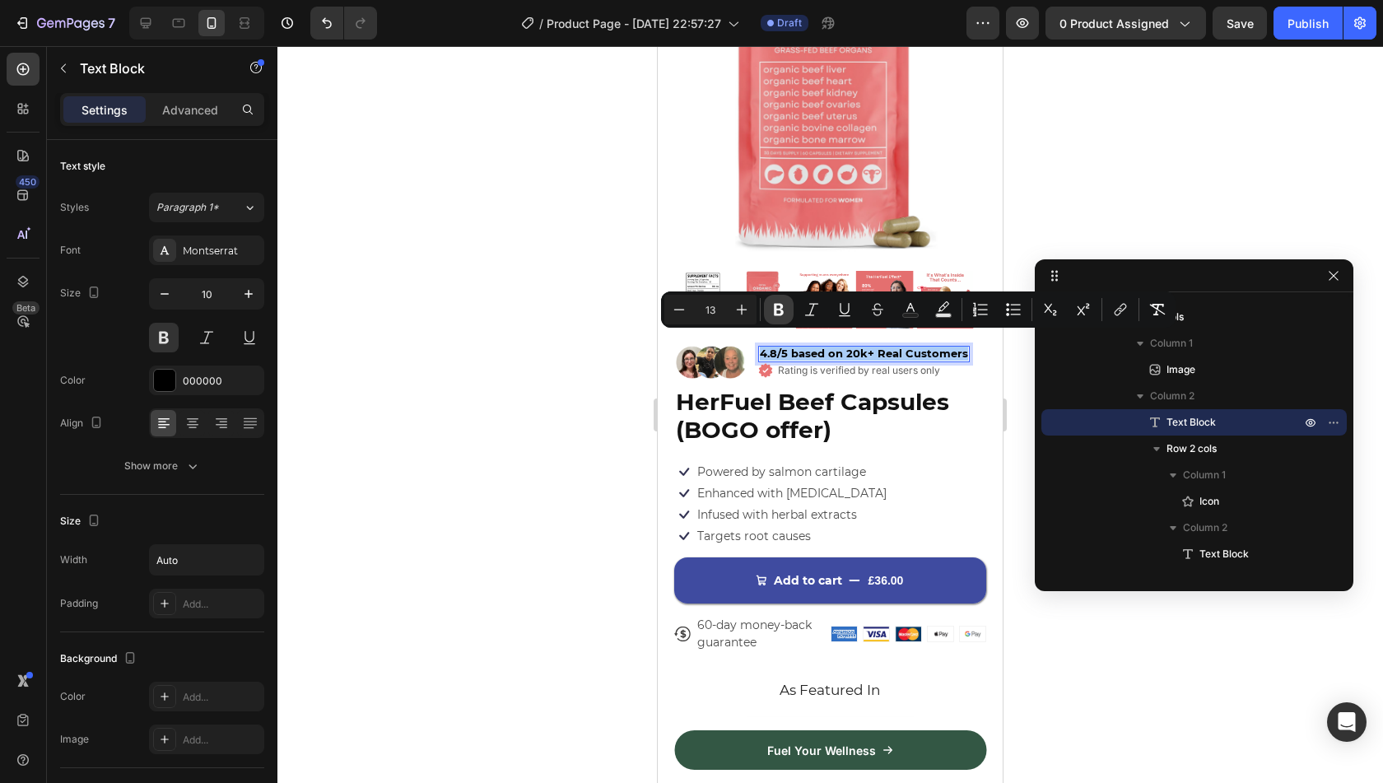
click at [764, 315] on button "Bold" at bounding box center [779, 310] width 30 height 30
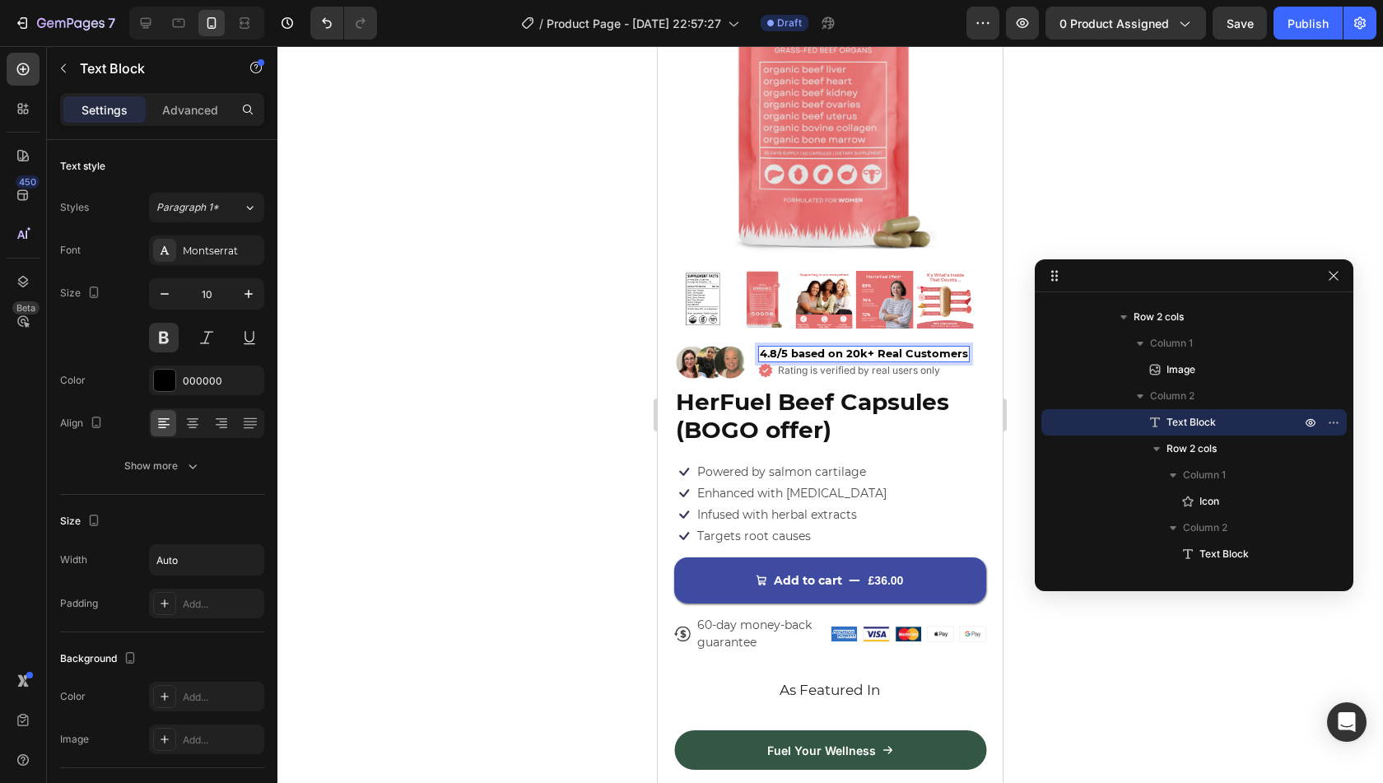
click at [792, 347] on strong "4.8/5 based on 20k+ Real Customers" at bounding box center [864, 353] width 208 height 13
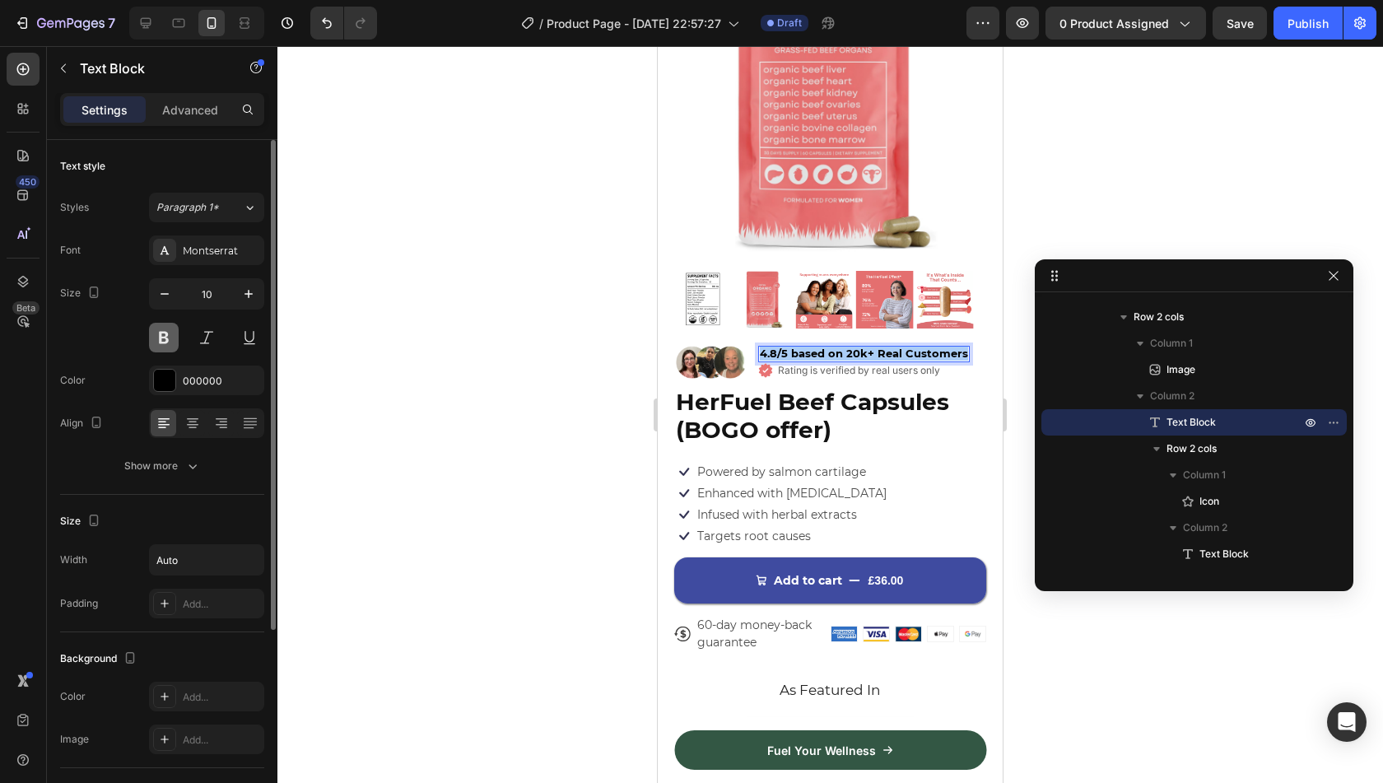
click at [164, 341] on button at bounding box center [164, 338] width 30 height 30
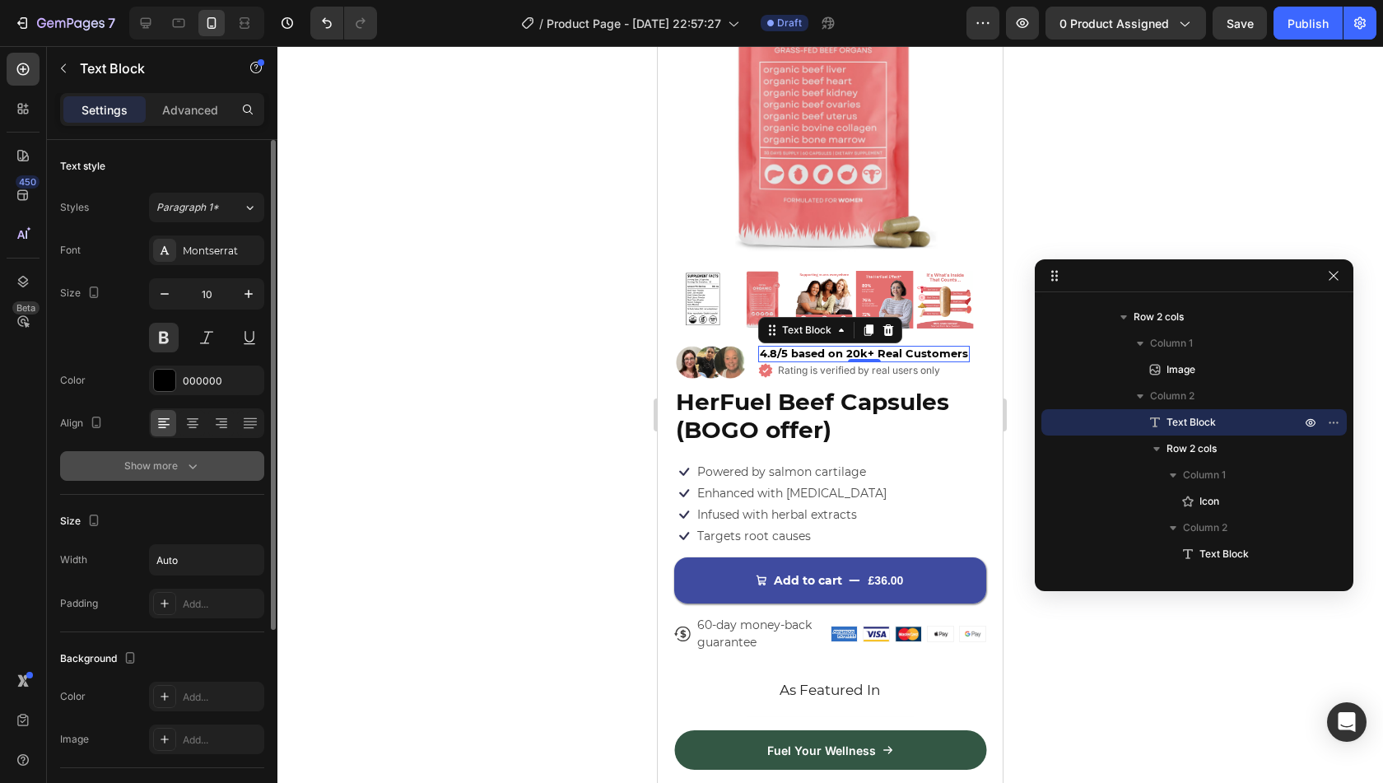
click at [189, 460] on icon "button" at bounding box center [192, 466] width 16 height 16
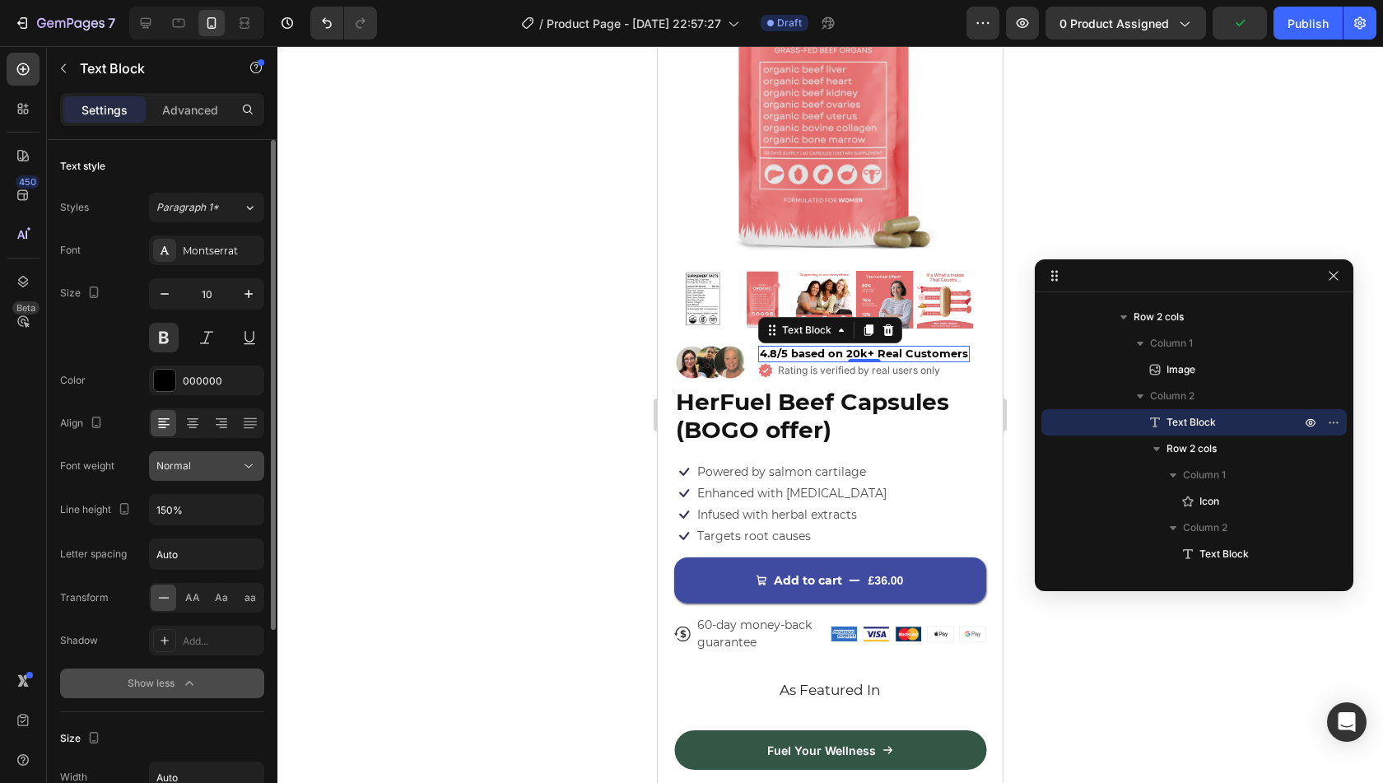
click at [227, 472] on div "Normal" at bounding box center [206, 466] width 100 height 16
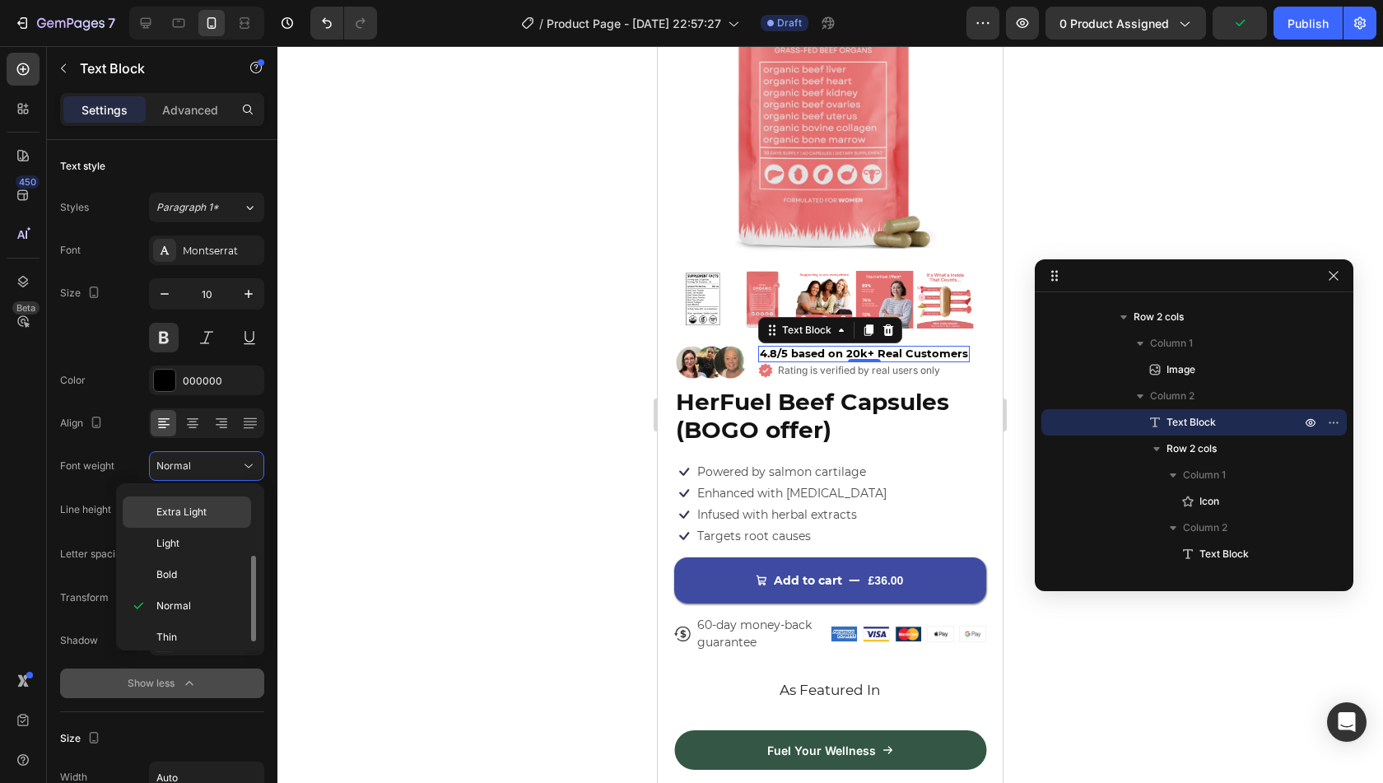
click at [218, 506] on p "Extra Light" at bounding box center [199, 512] width 87 height 15
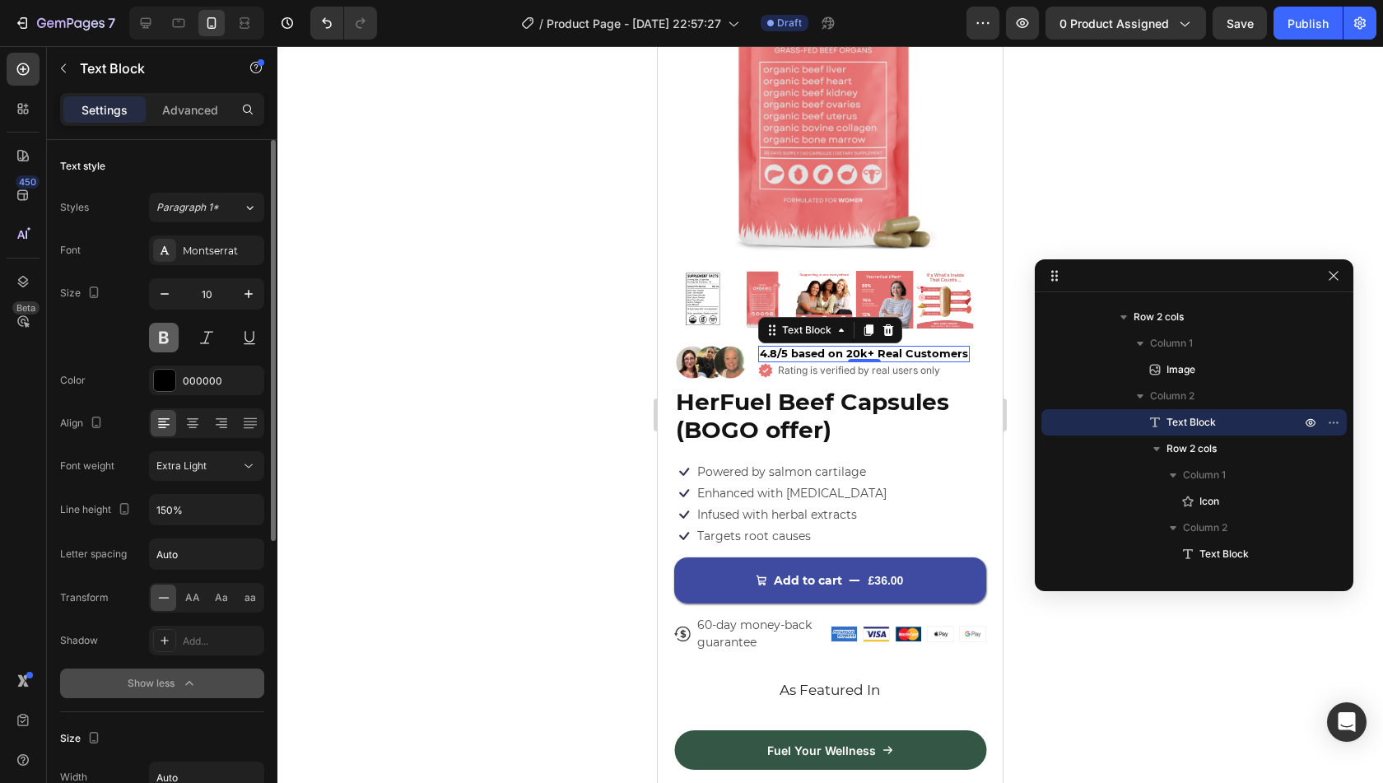
click at [166, 337] on button at bounding box center [164, 338] width 30 height 30
click at [90, 356] on div "Font Montserrat Size 10 Color 000000 Align Font weight Extra Light Line height …" at bounding box center [162, 466] width 204 height 463
click at [203, 476] on button "Extra Light" at bounding box center [206, 466] width 115 height 30
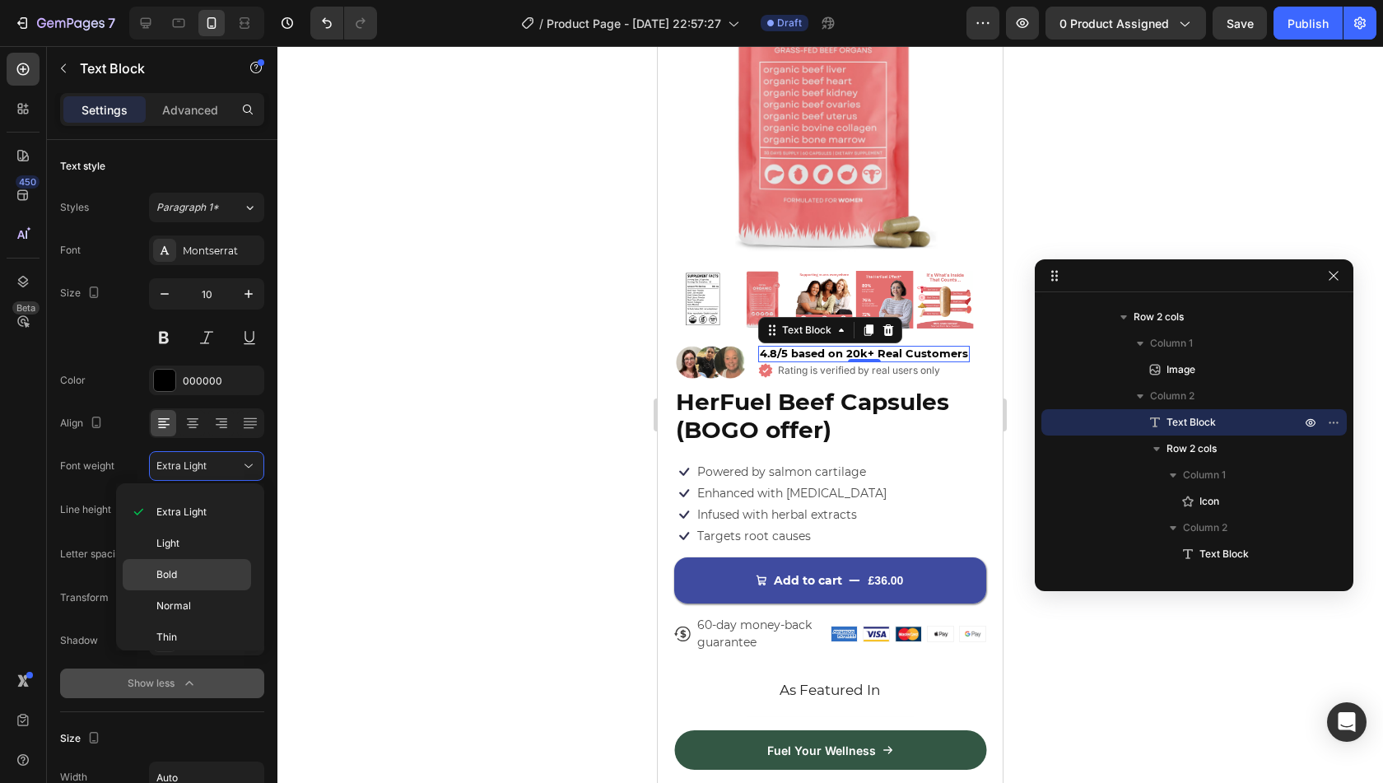
click at [209, 575] on p "Bold" at bounding box center [199, 574] width 87 height 15
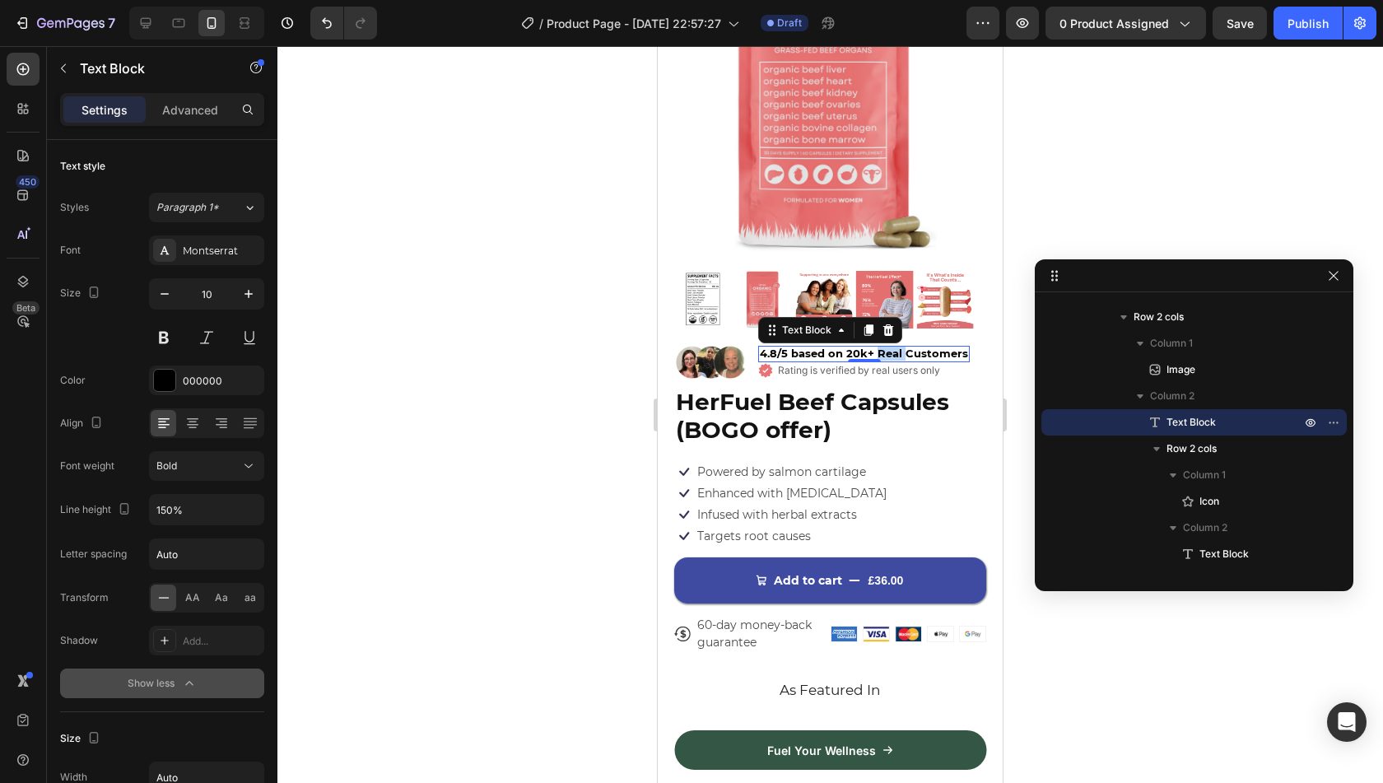
click at [874, 347] on strong "4.8/5 based on 20k+ Real Customers" at bounding box center [864, 353] width 208 height 13
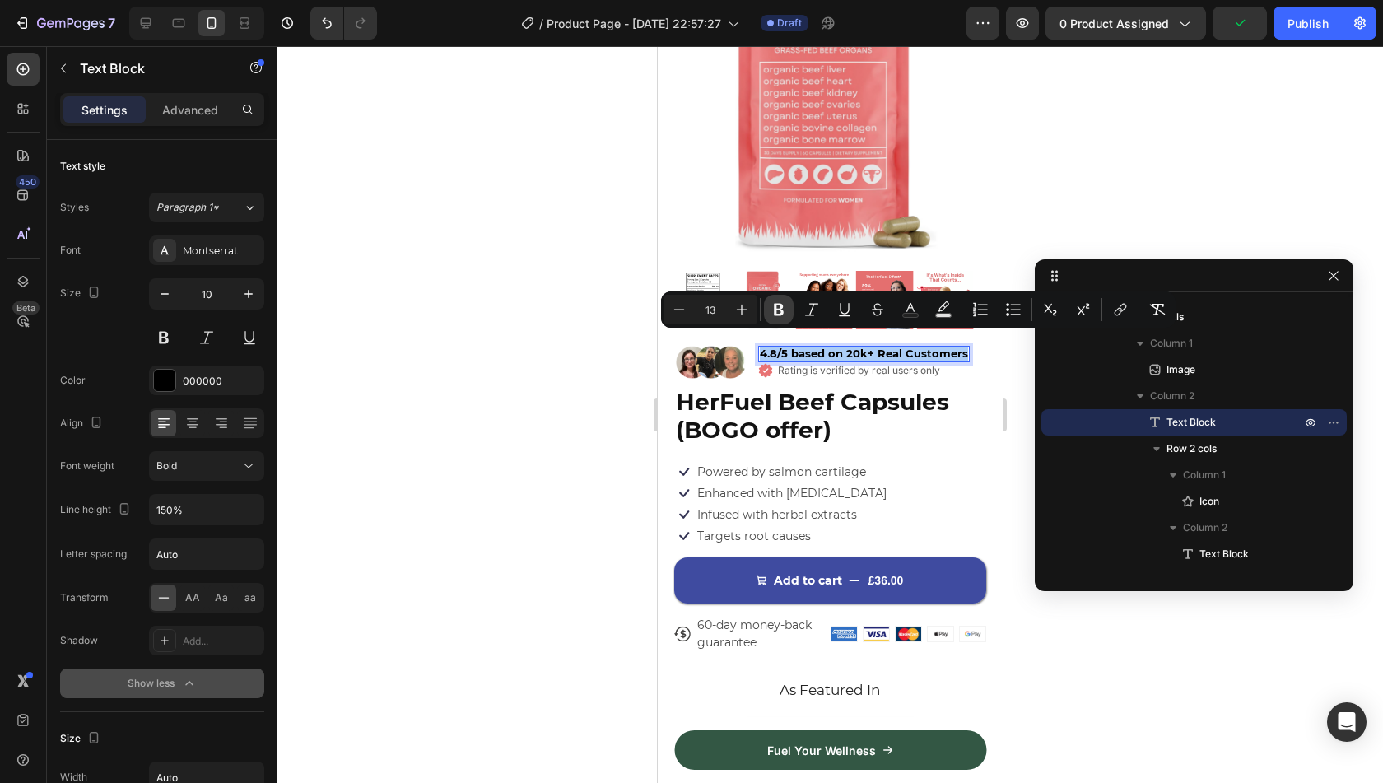
click at [769, 309] on button "Bold" at bounding box center [779, 310] width 30 height 30
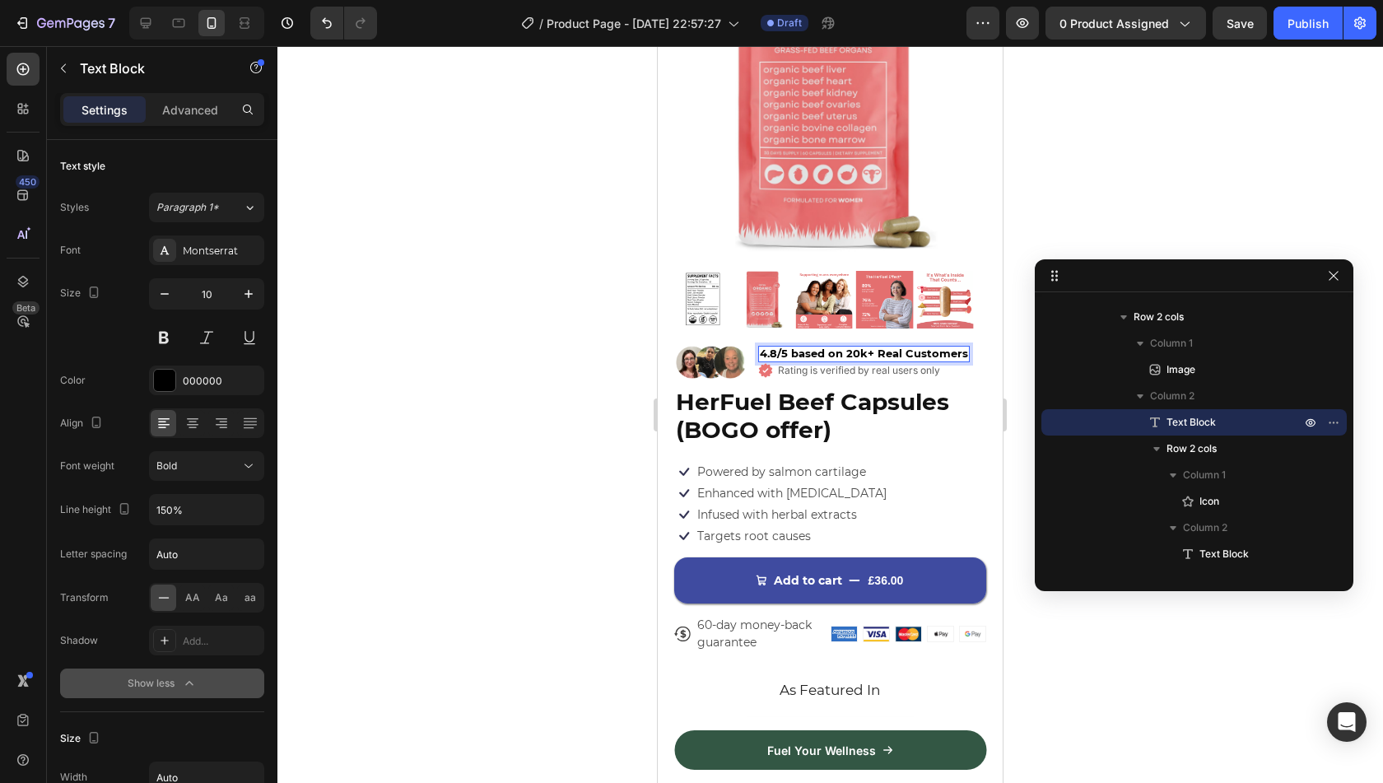
click at [810, 346] on div "4.8/5 based on 20k+ Real Customers" at bounding box center [864, 354] width 212 height 16
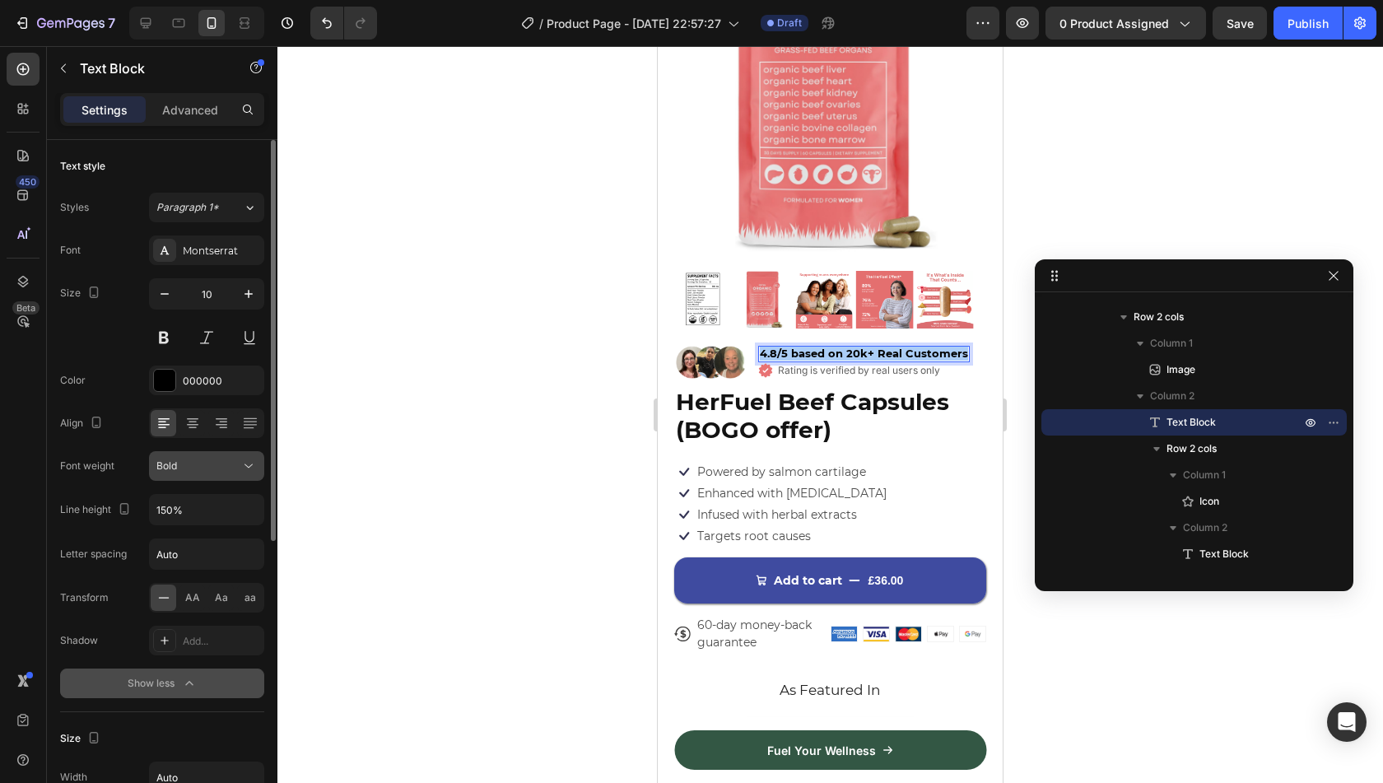
click at [244, 470] on icon at bounding box center [248, 466] width 16 height 16
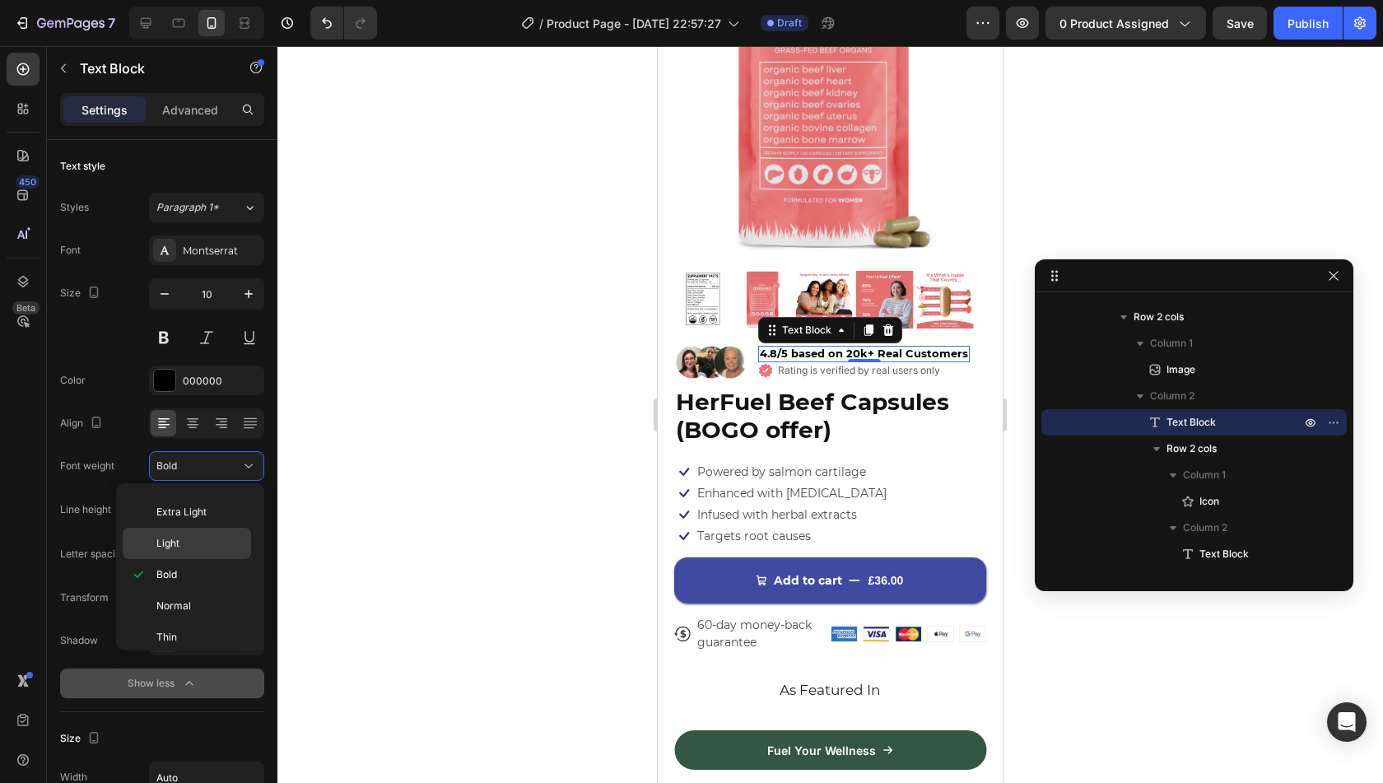
click at [217, 542] on p "Light" at bounding box center [199, 543] width 87 height 15
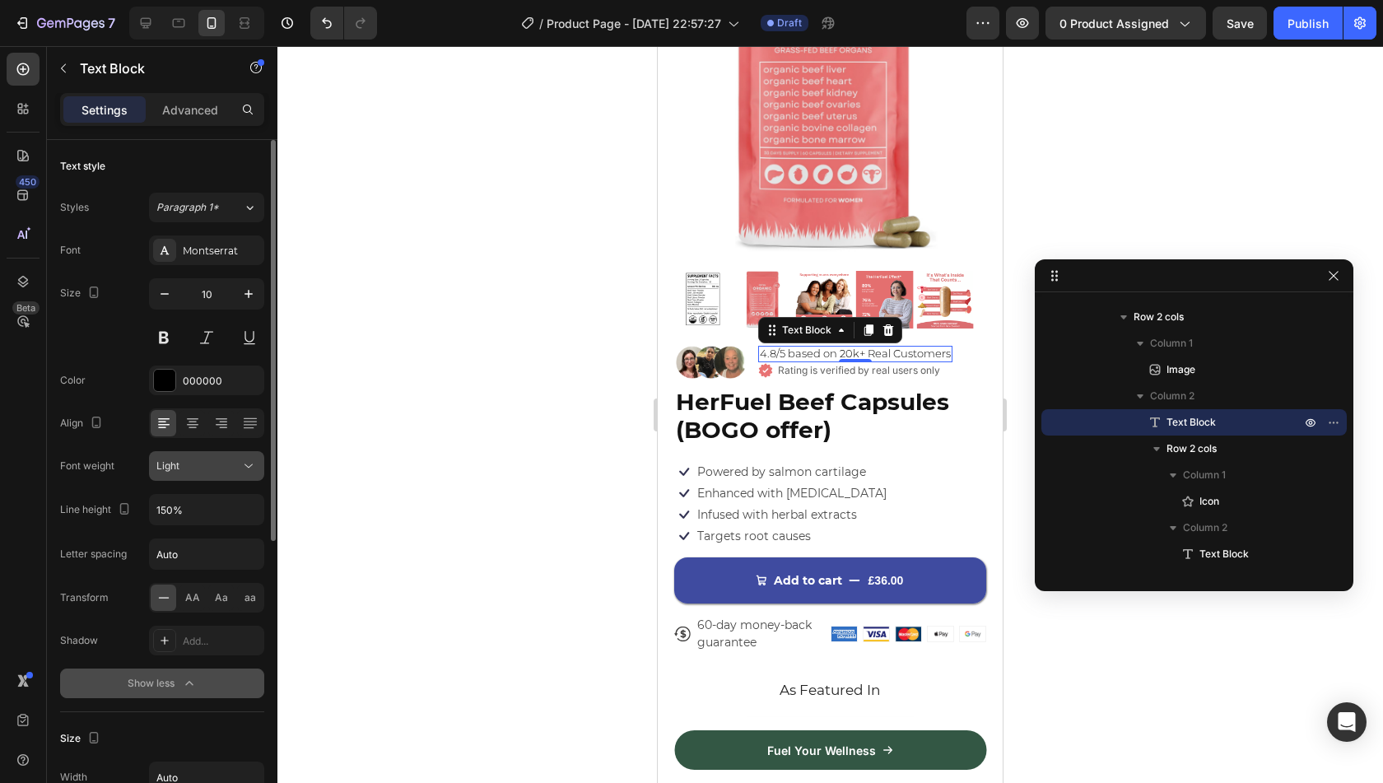
click at [230, 468] on div "Light" at bounding box center [198, 466] width 84 height 15
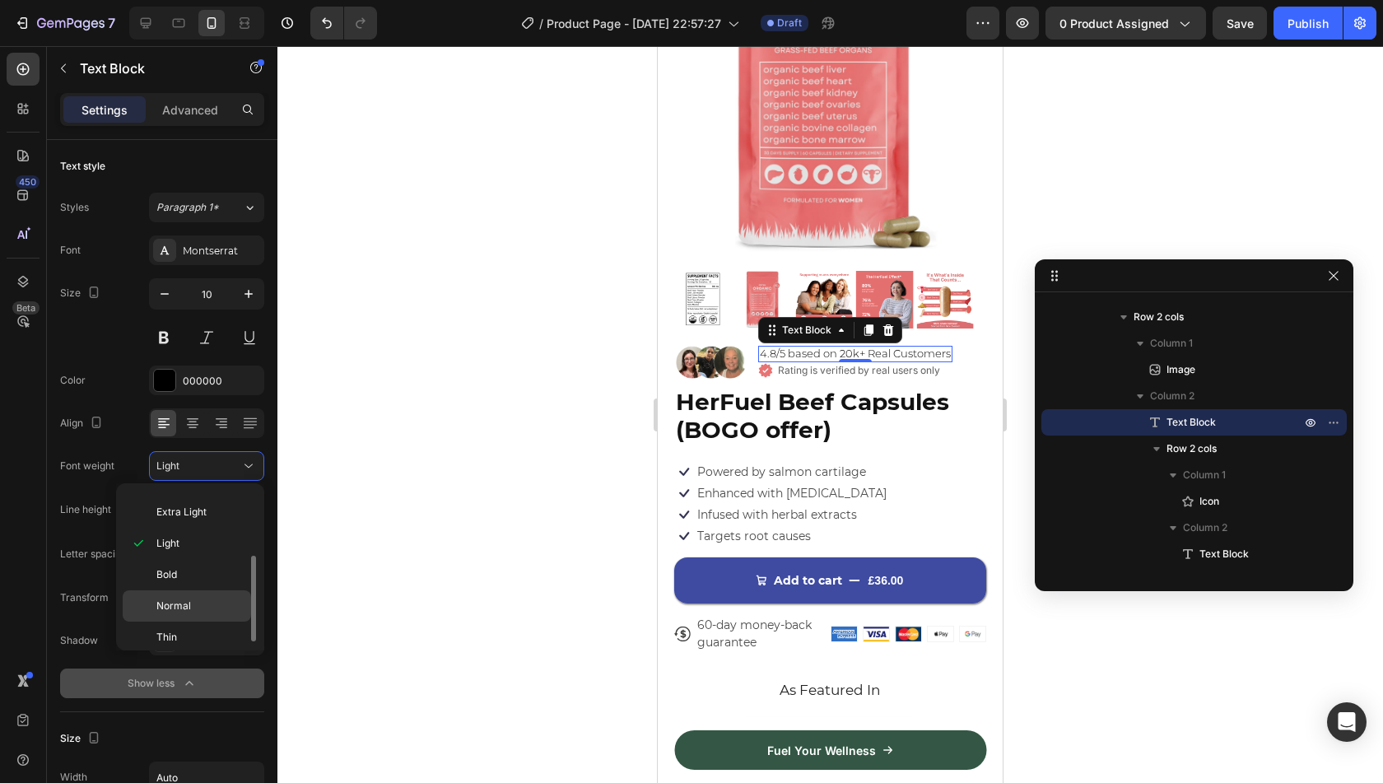
click at [221, 602] on p "Normal" at bounding box center [199, 605] width 87 height 15
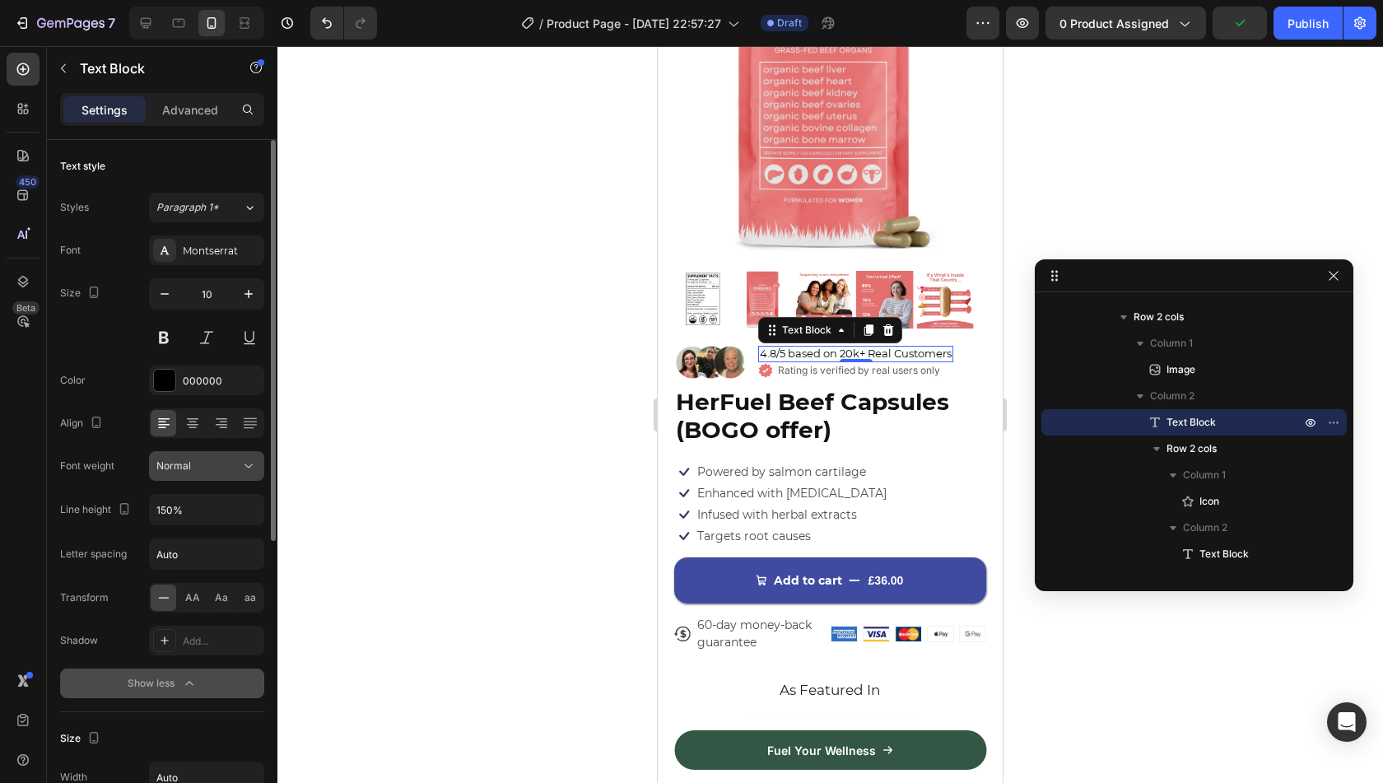
click at [222, 459] on div "Normal" at bounding box center [198, 466] width 84 height 15
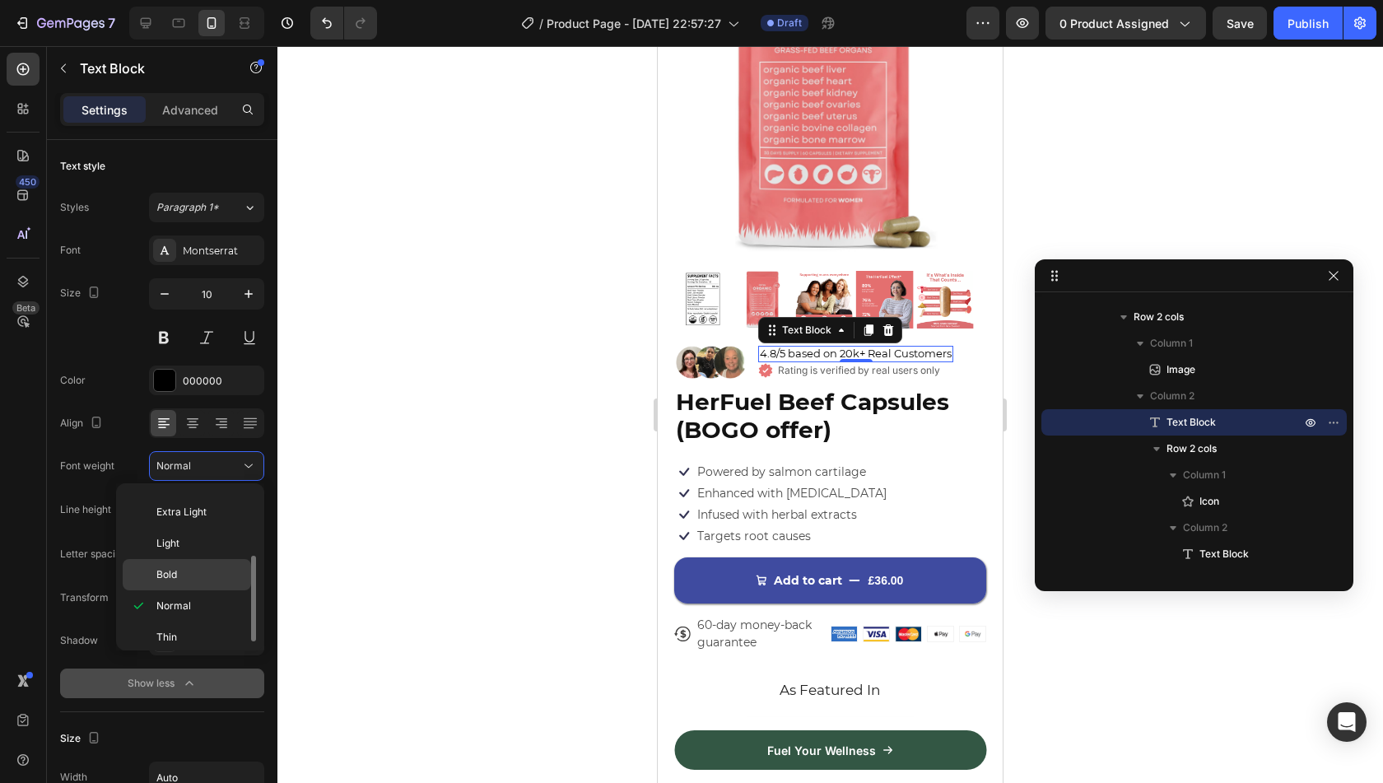
click at [208, 567] on p "Bold" at bounding box center [199, 574] width 87 height 15
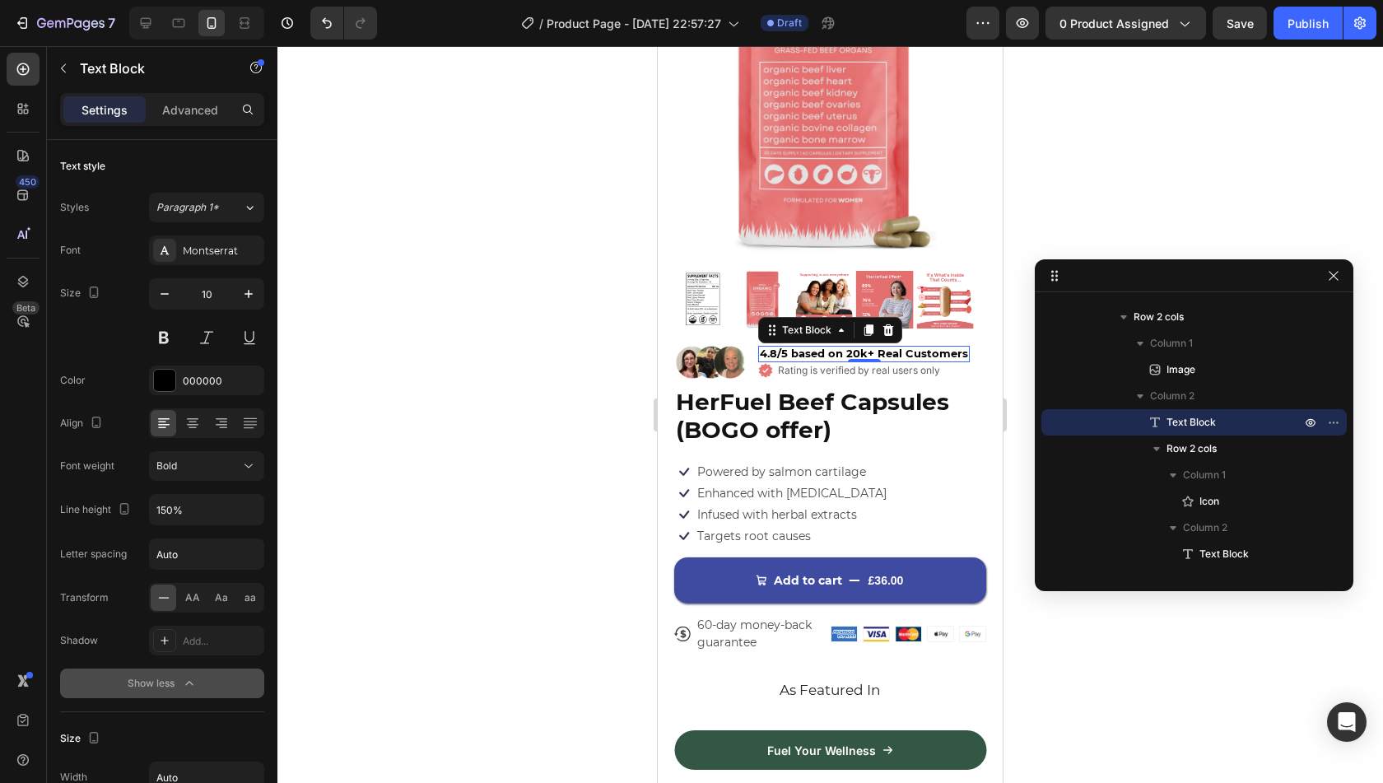
click at [484, 462] on div at bounding box center [830, 414] width 1106 height 737
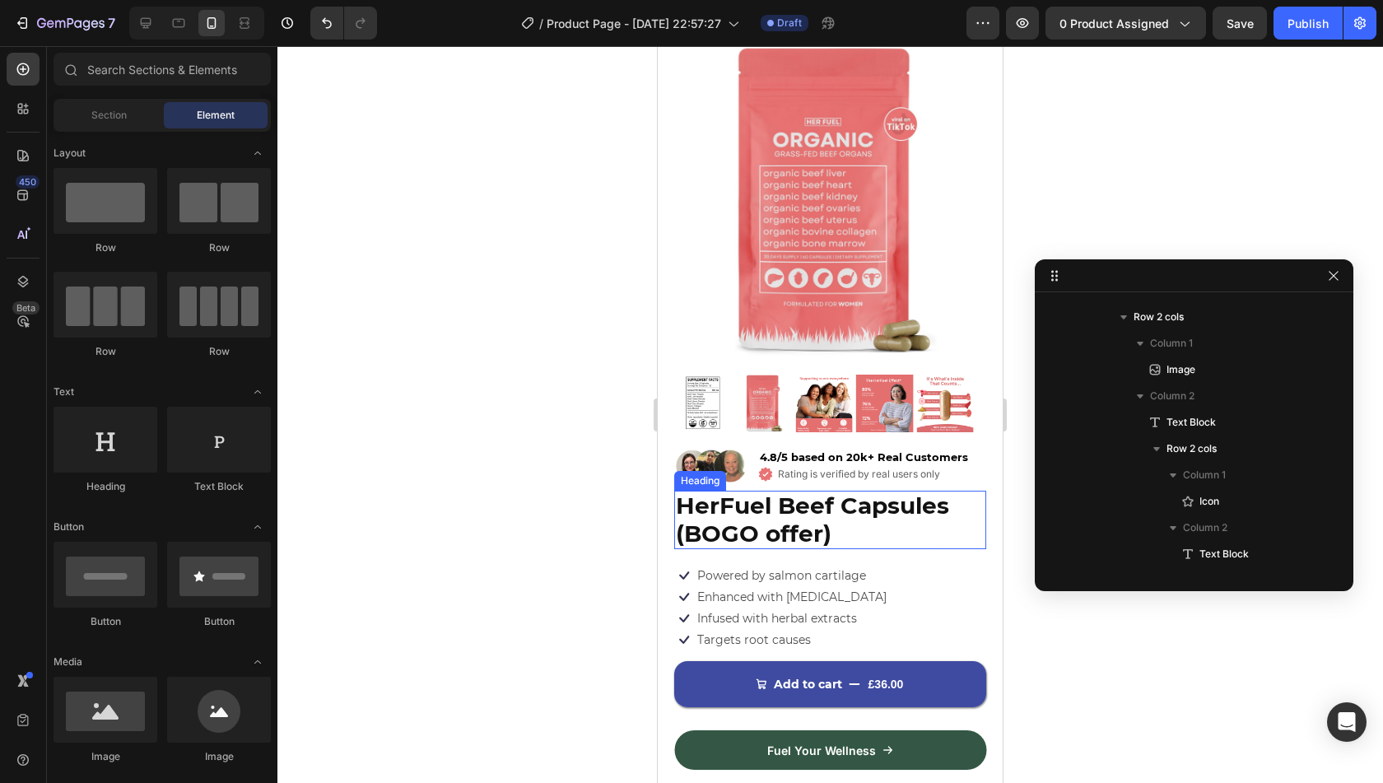
scroll to position [51, 0]
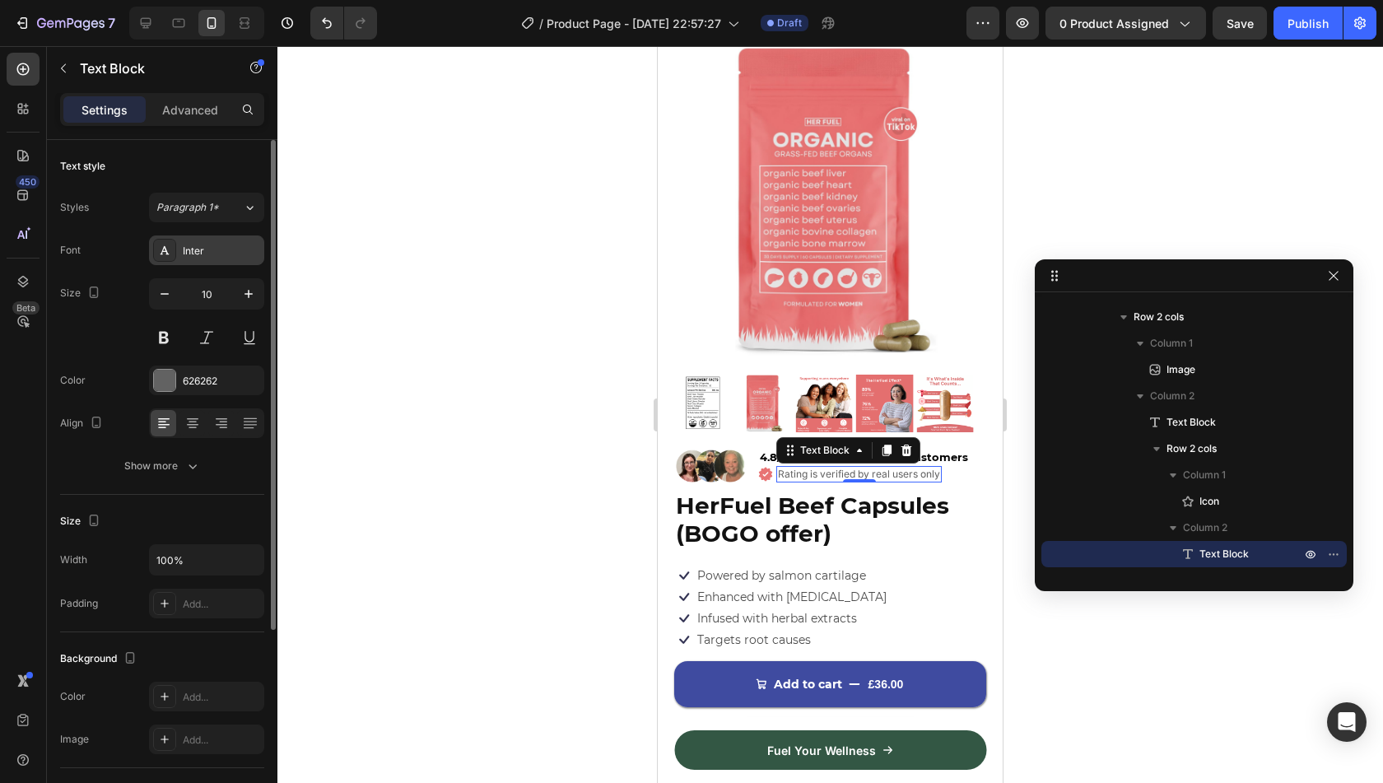
click at [216, 235] on div "Inter" at bounding box center [206, 250] width 115 height 30
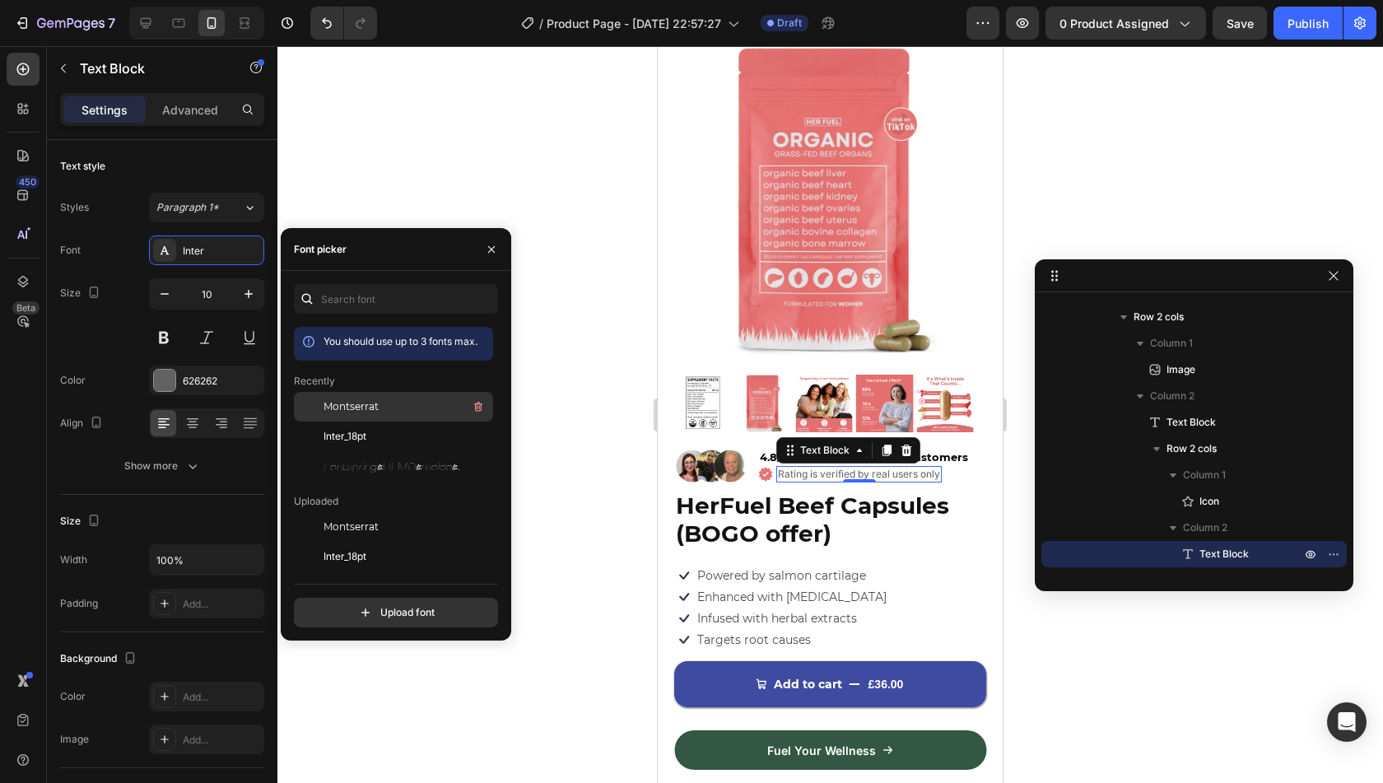
click at [374, 407] on span "Montserrat" at bounding box center [351, 406] width 55 height 15
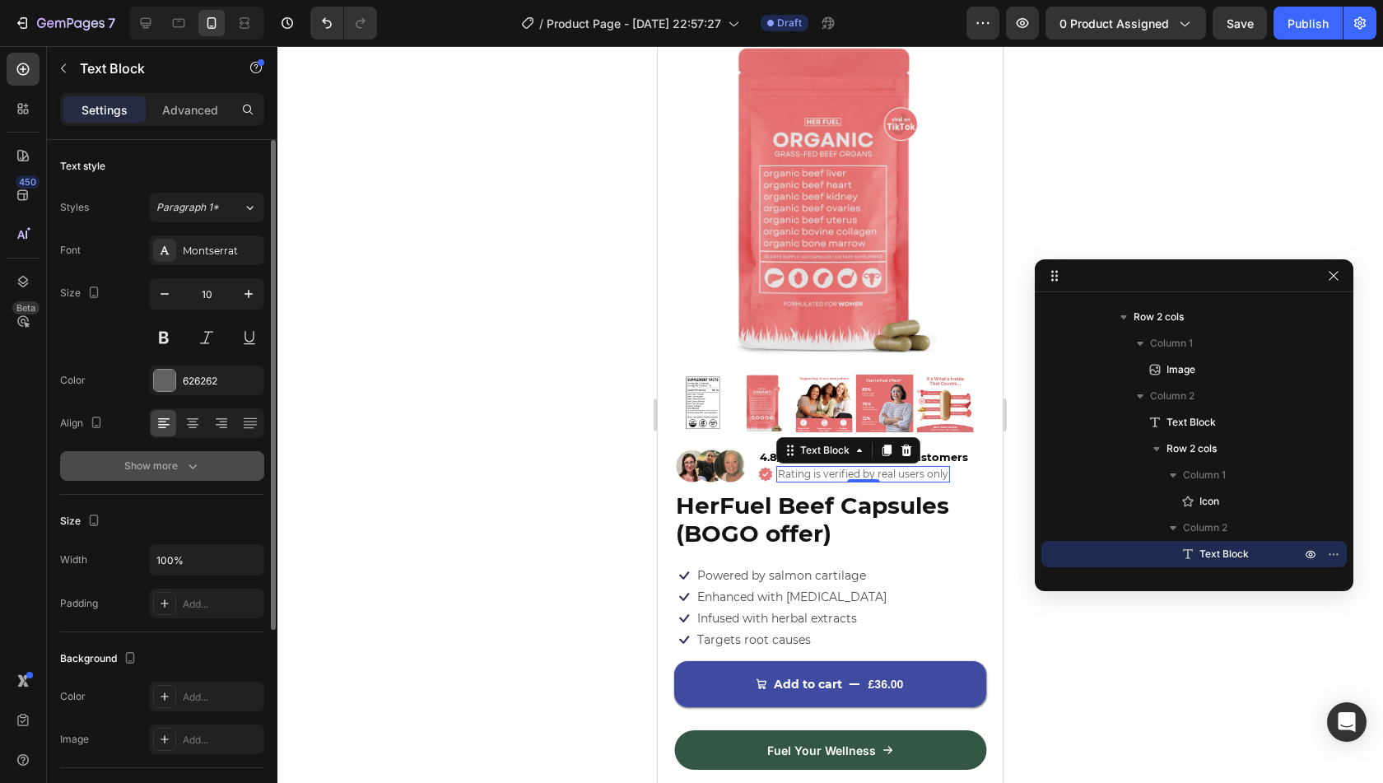
click at [240, 468] on button "Show more" at bounding box center [162, 466] width 204 height 30
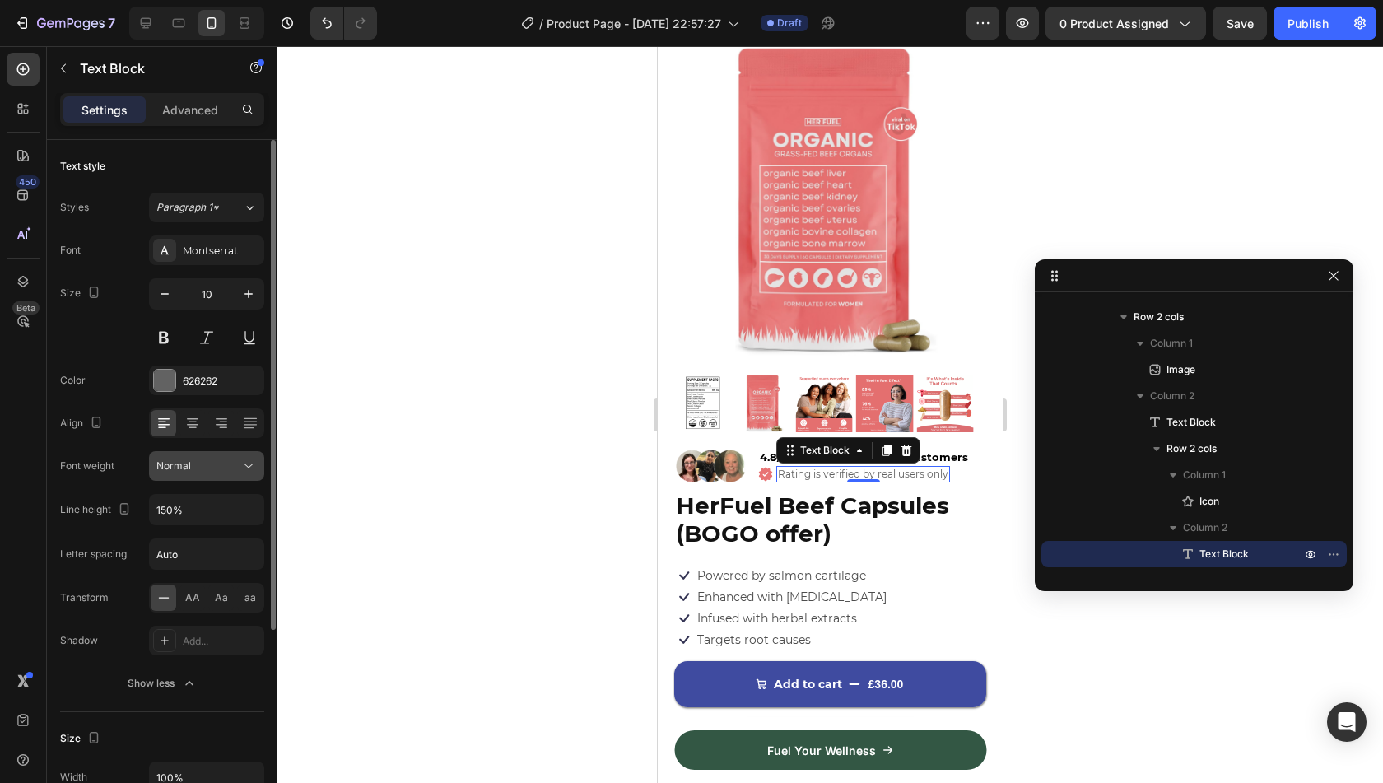
click at [249, 464] on icon at bounding box center [248, 466] width 16 height 16
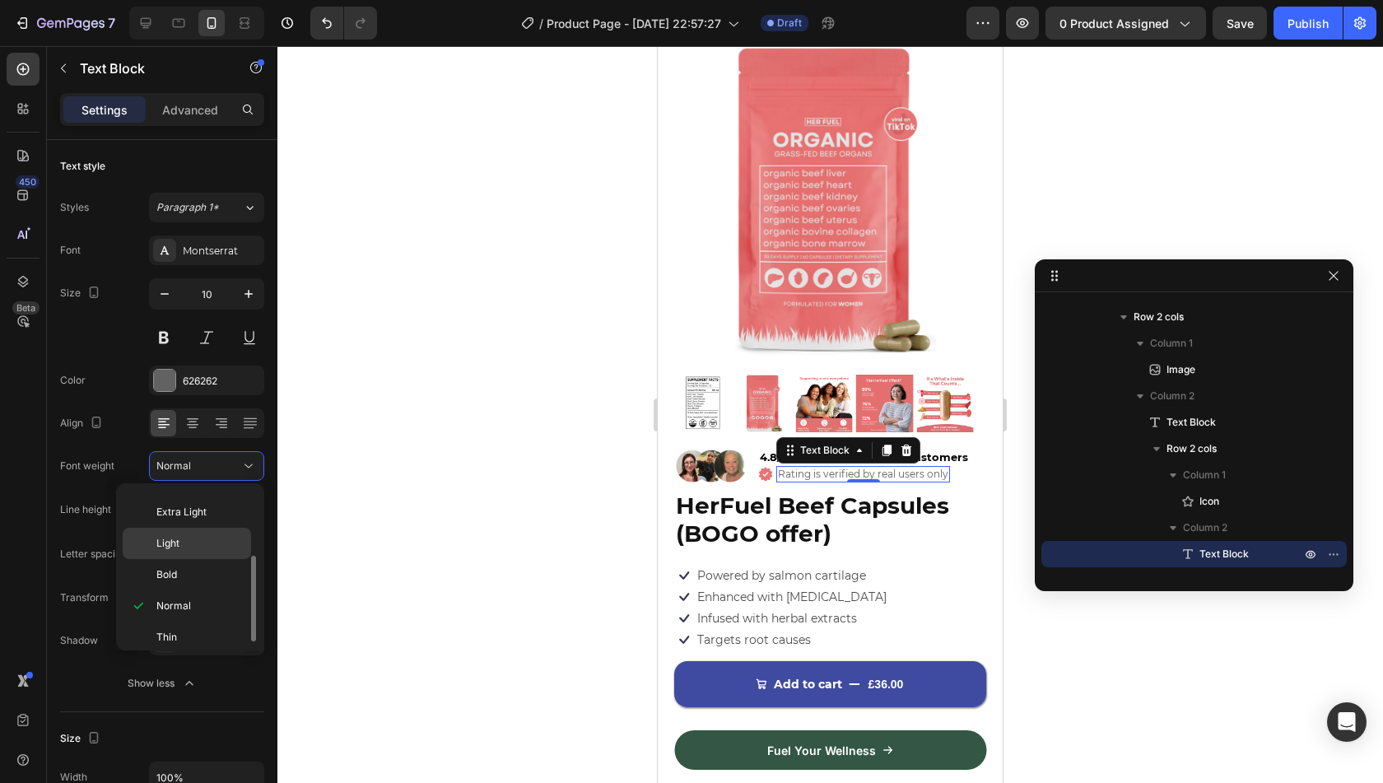
click at [226, 544] on p "Light" at bounding box center [199, 543] width 87 height 15
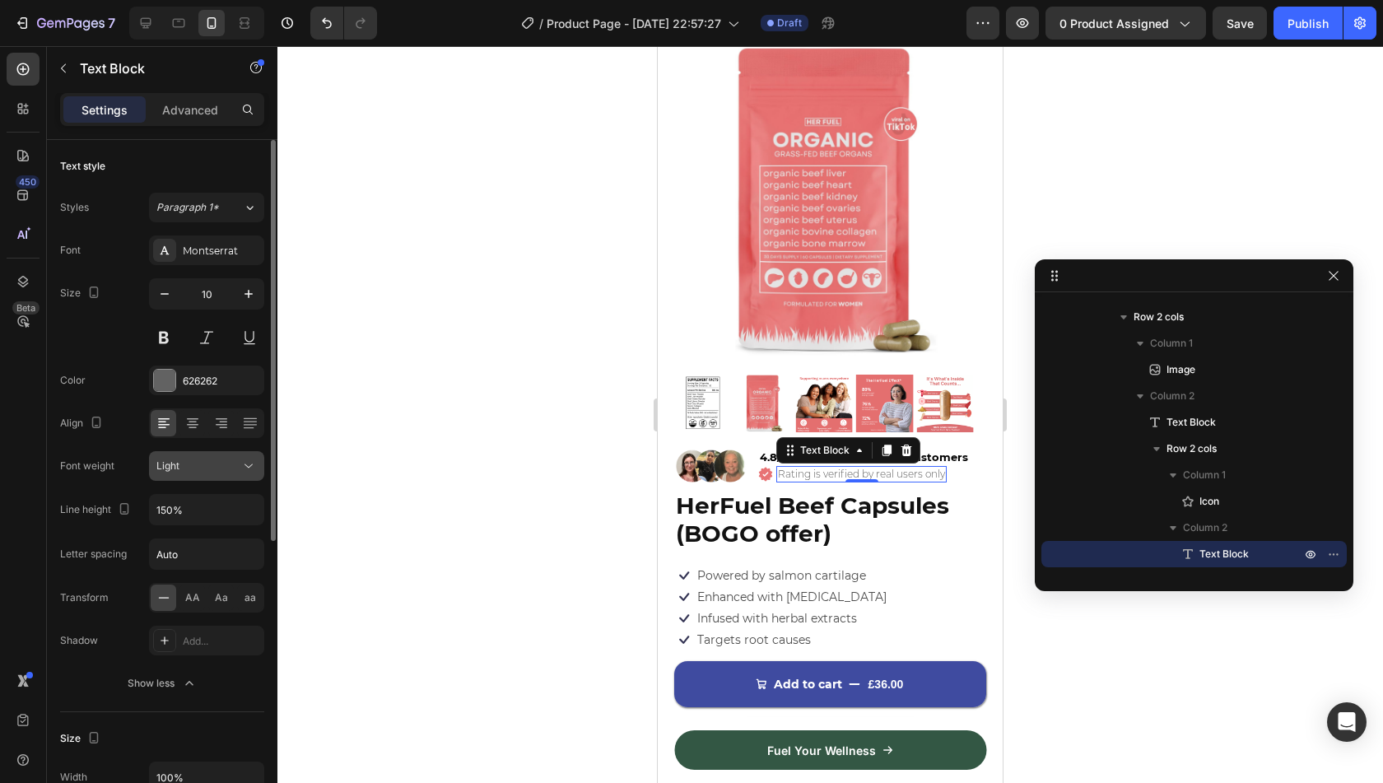
click at [223, 467] on div "Light" at bounding box center [198, 466] width 84 height 15
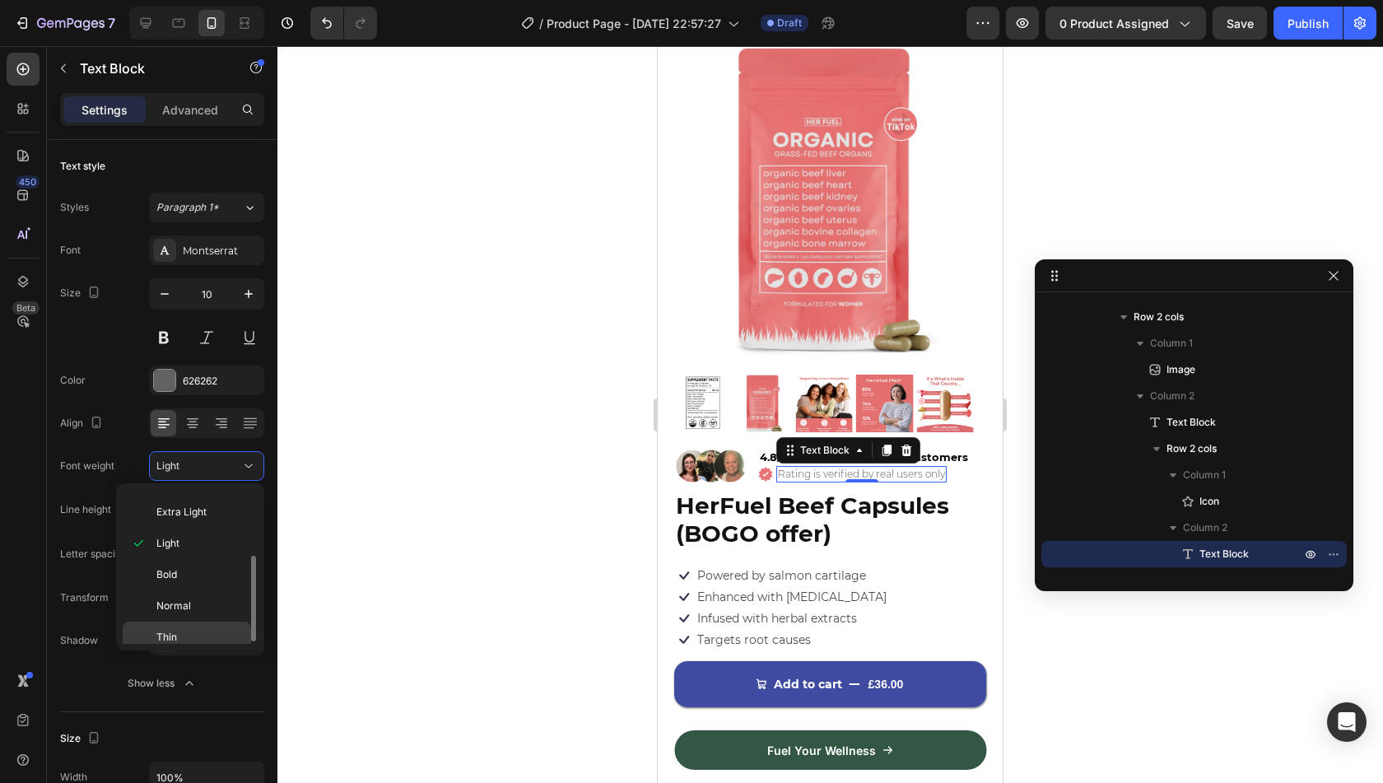
click at [221, 630] on p "Thin" at bounding box center [199, 637] width 87 height 15
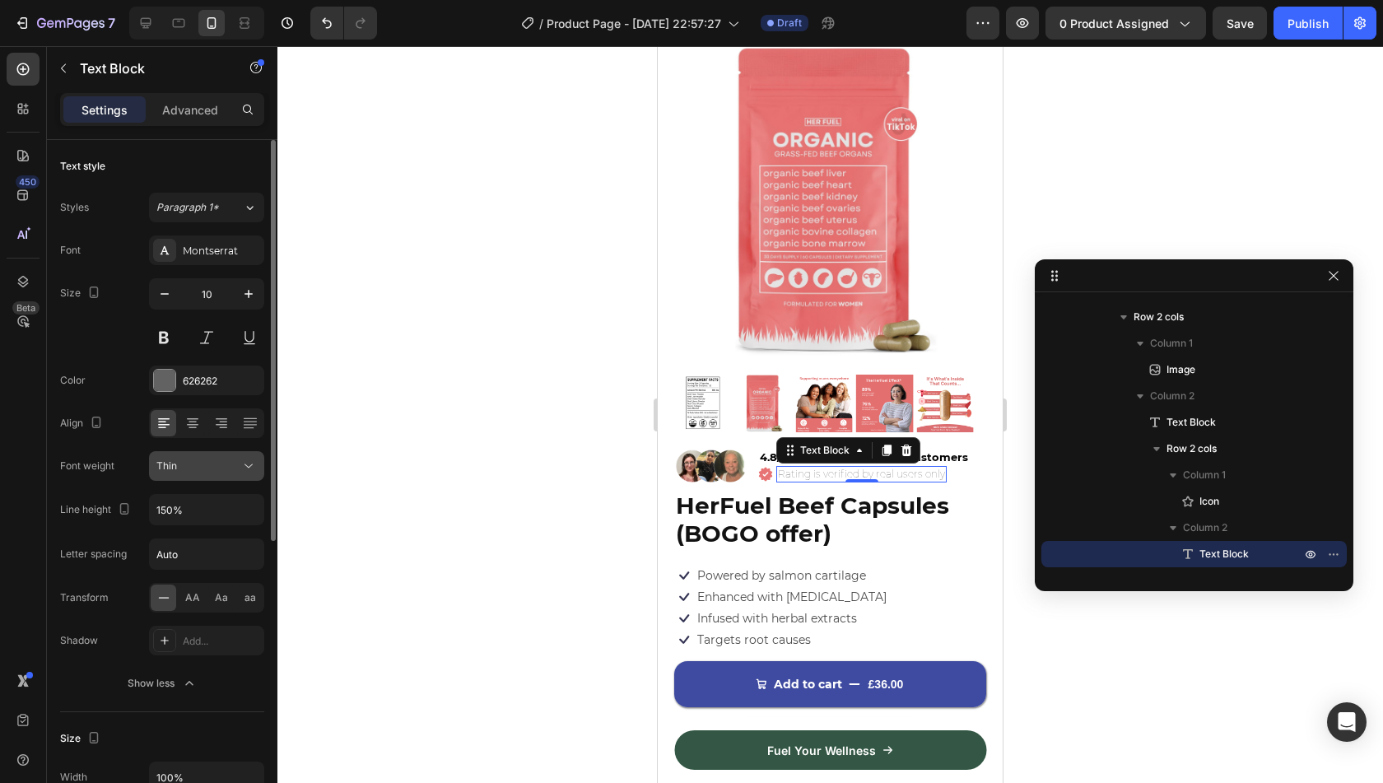
click at [228, 472] on div "Thin" at bounding box center [198, 466] width 84 height 15
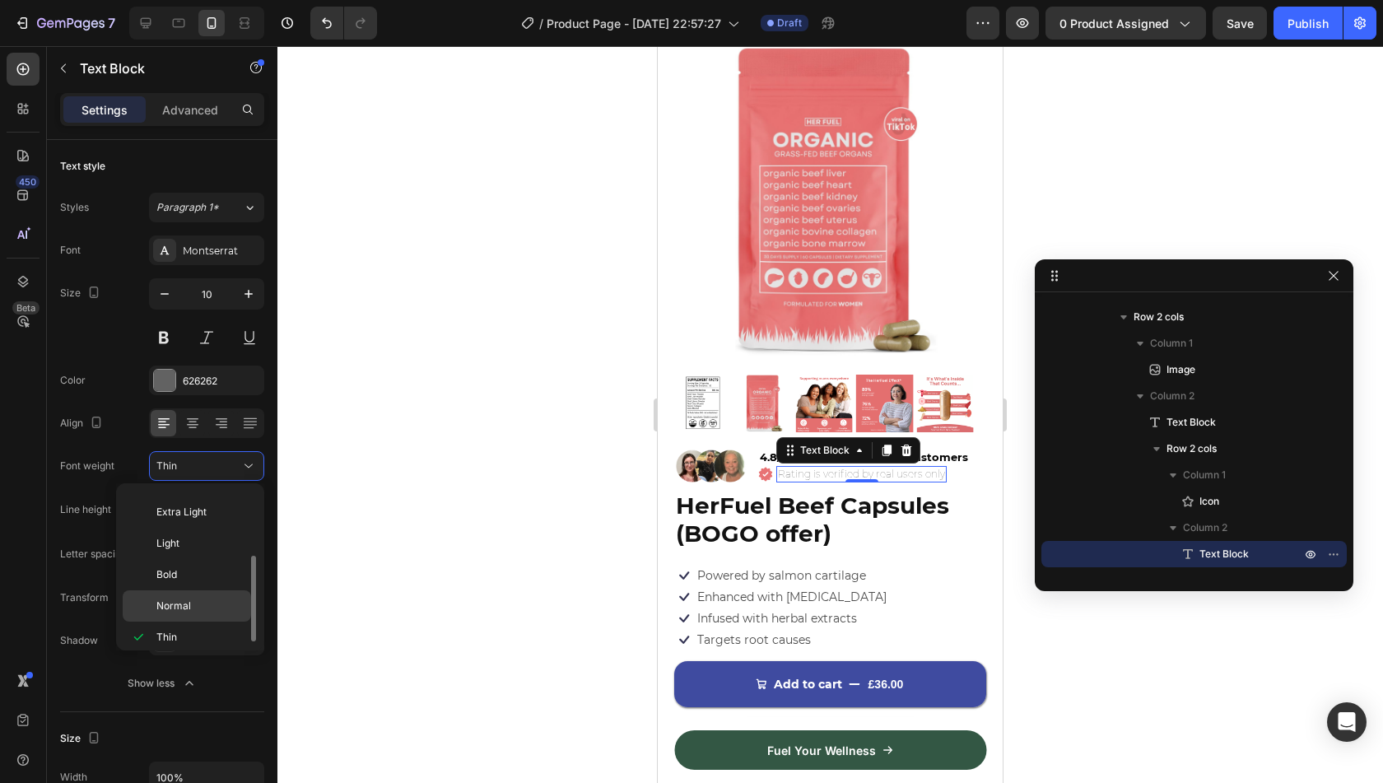
click at [223, 602] on p "Normal" at bounding box center [199, 605] width 87 height 15
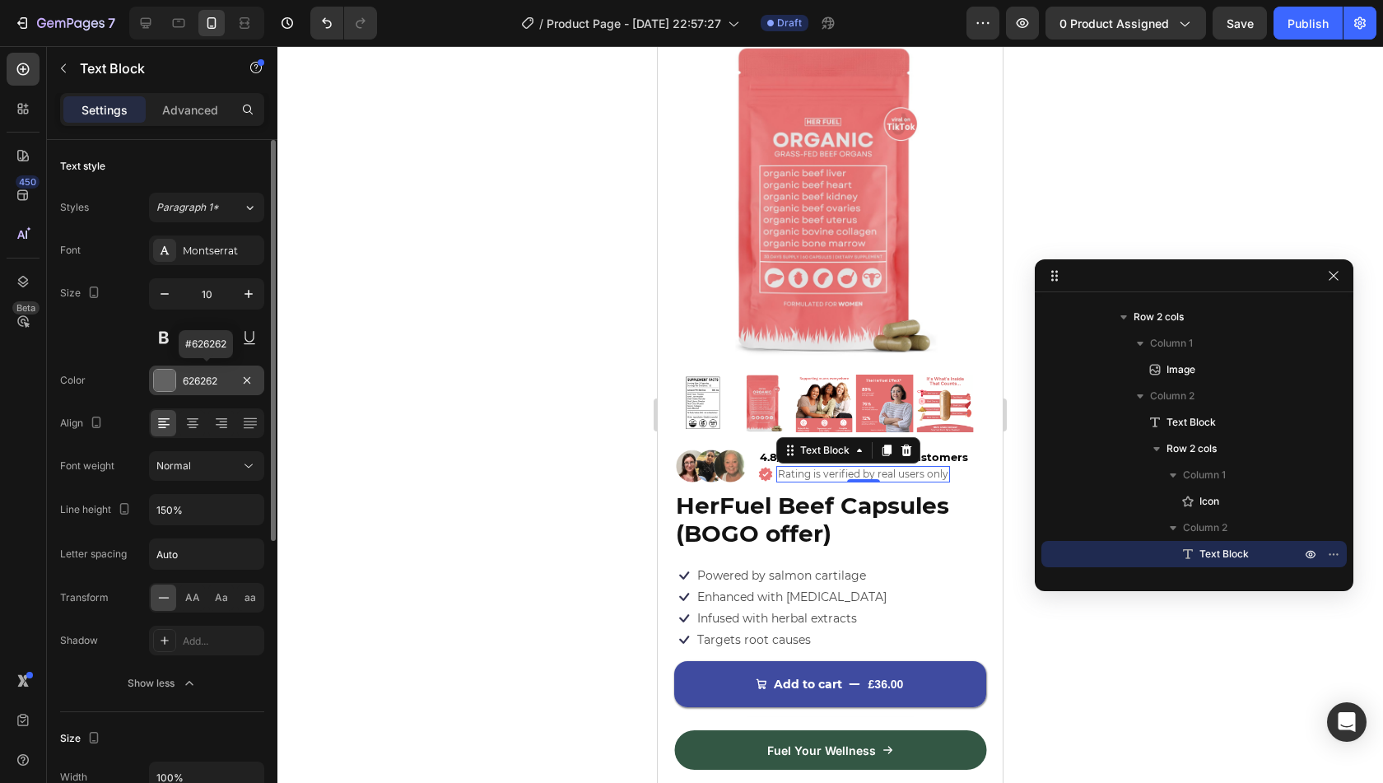
click at [206, 387] on div "626262" at bounding box center [206, 380] width 115 height 30
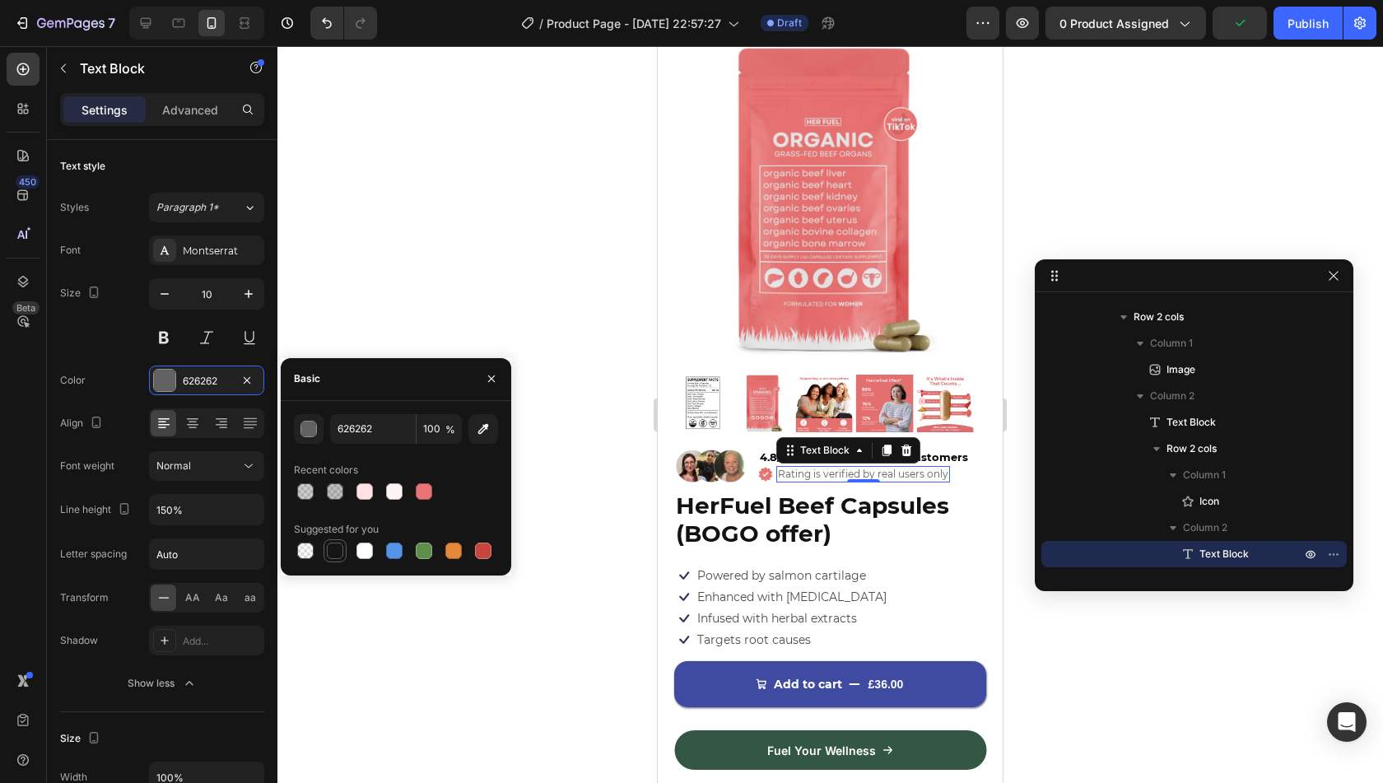
click at [341, 541] on div at bounding box center [335, 551] width 20 height 20
type input "151515"
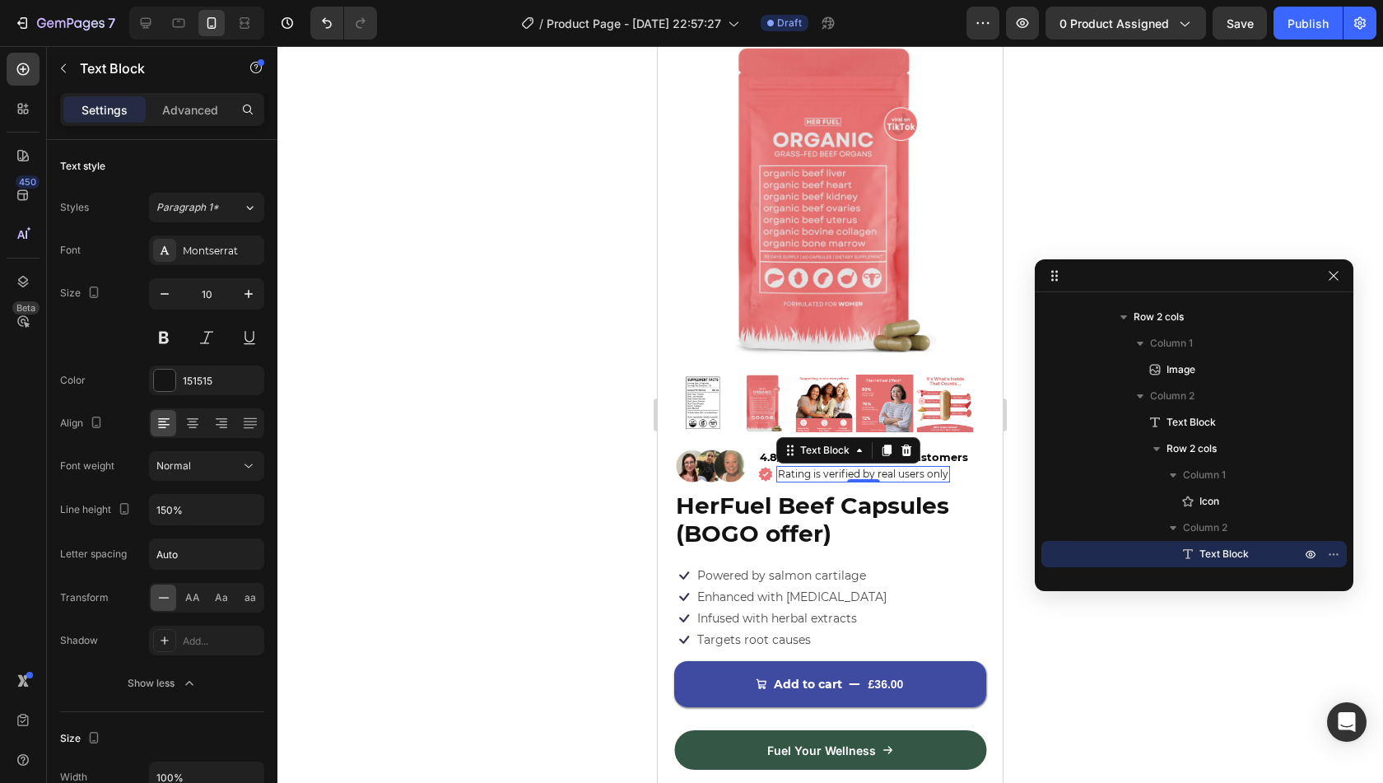
click at [608, 617] on div at bounding box center [830, 414] width 1106 height 737
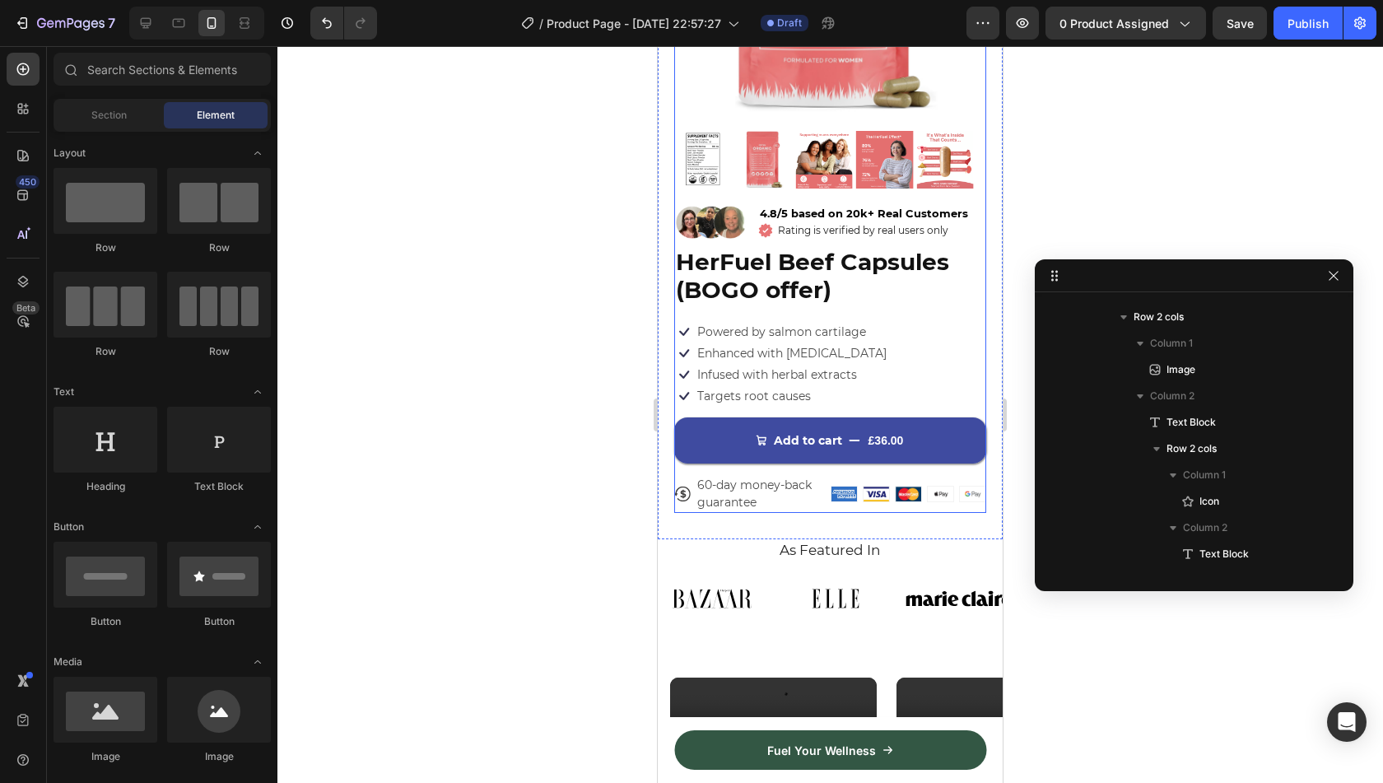
scroll to position [295, 0]
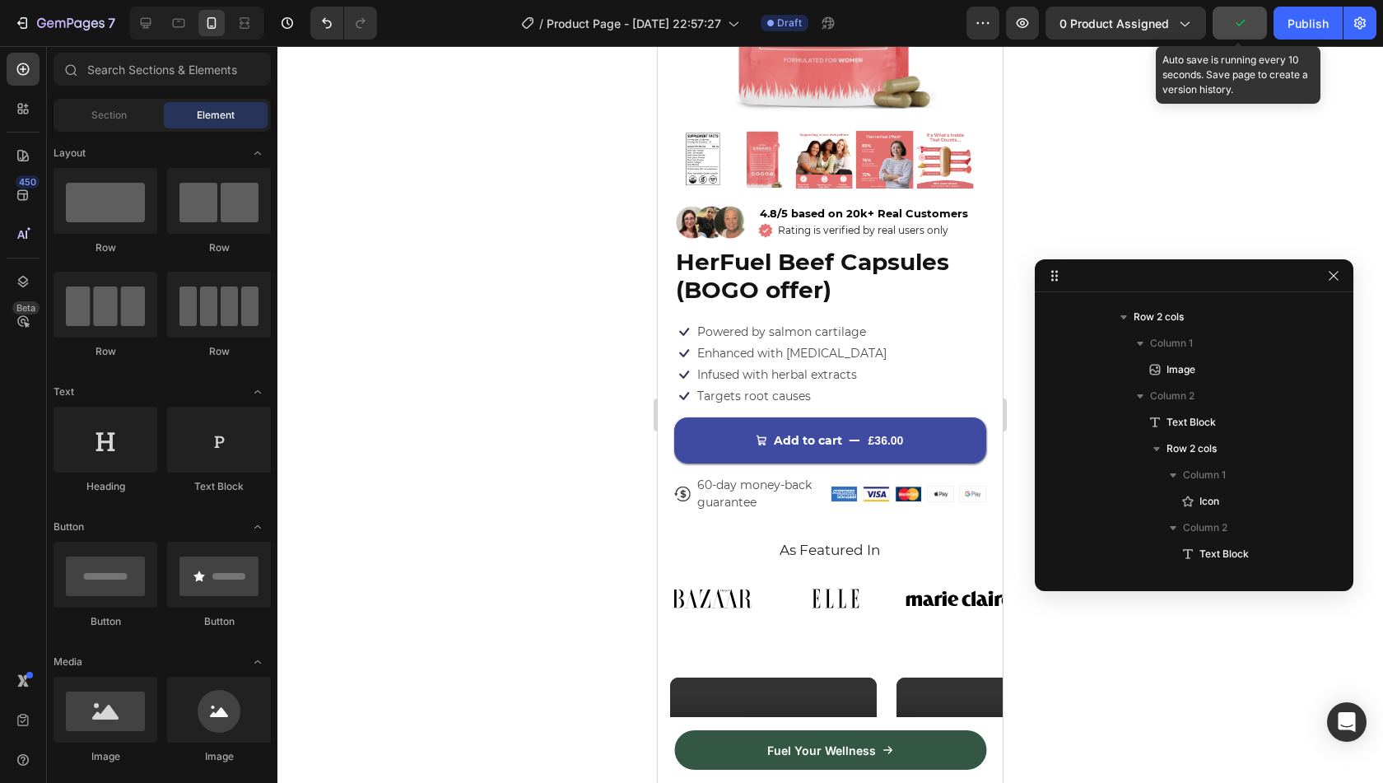
click at [1245, 34] on button "button" at bounding box center [1240, 23] width 54 height 33
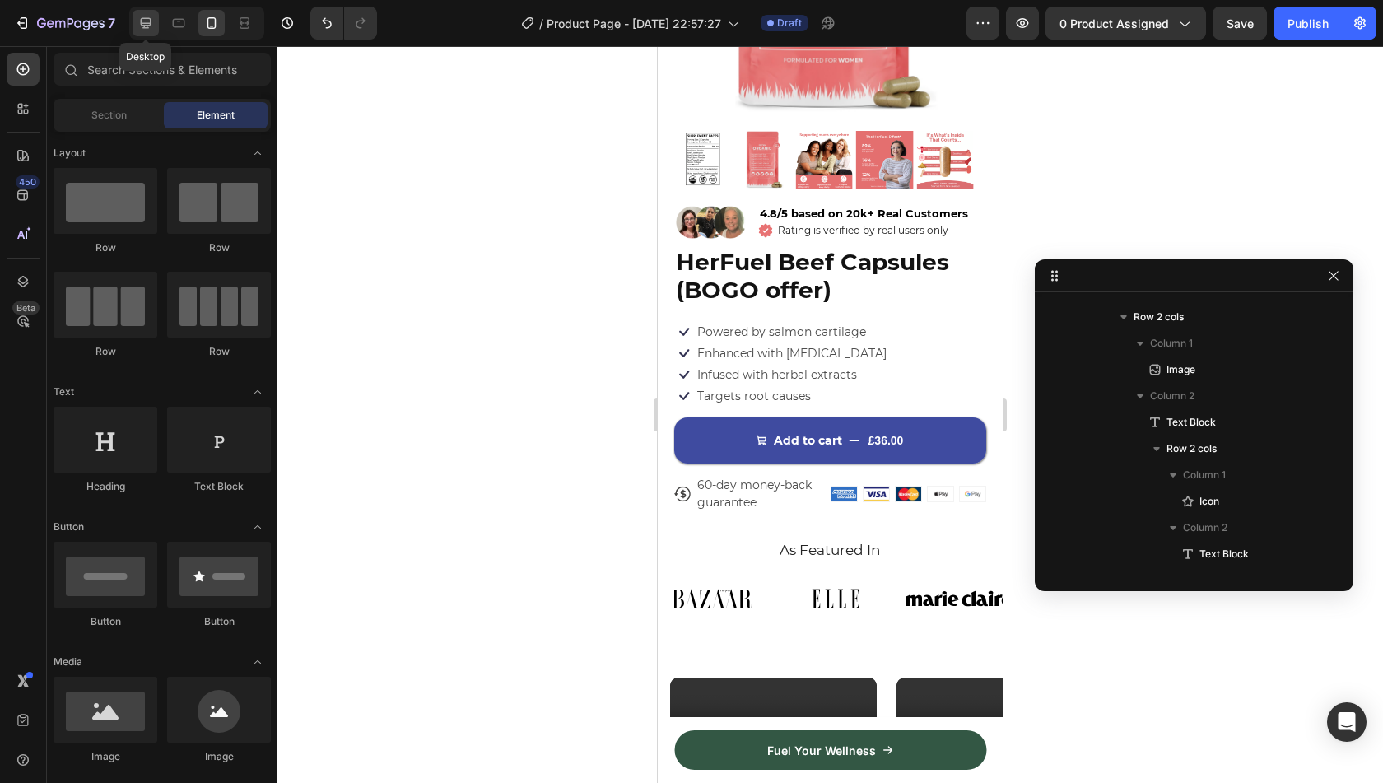
click at [135, 24] on div at bounding box center [146, 23] width 26 height 26
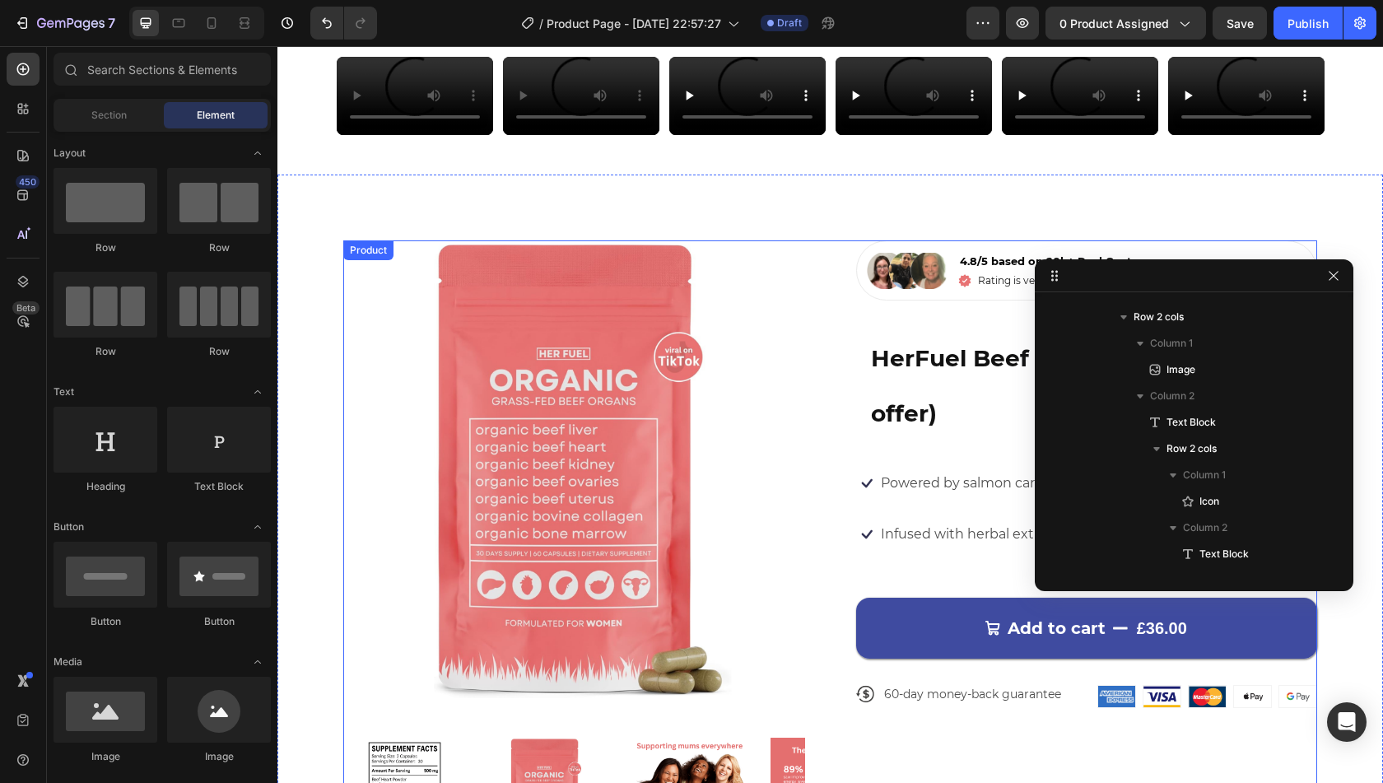
scroll to position [108, 0]
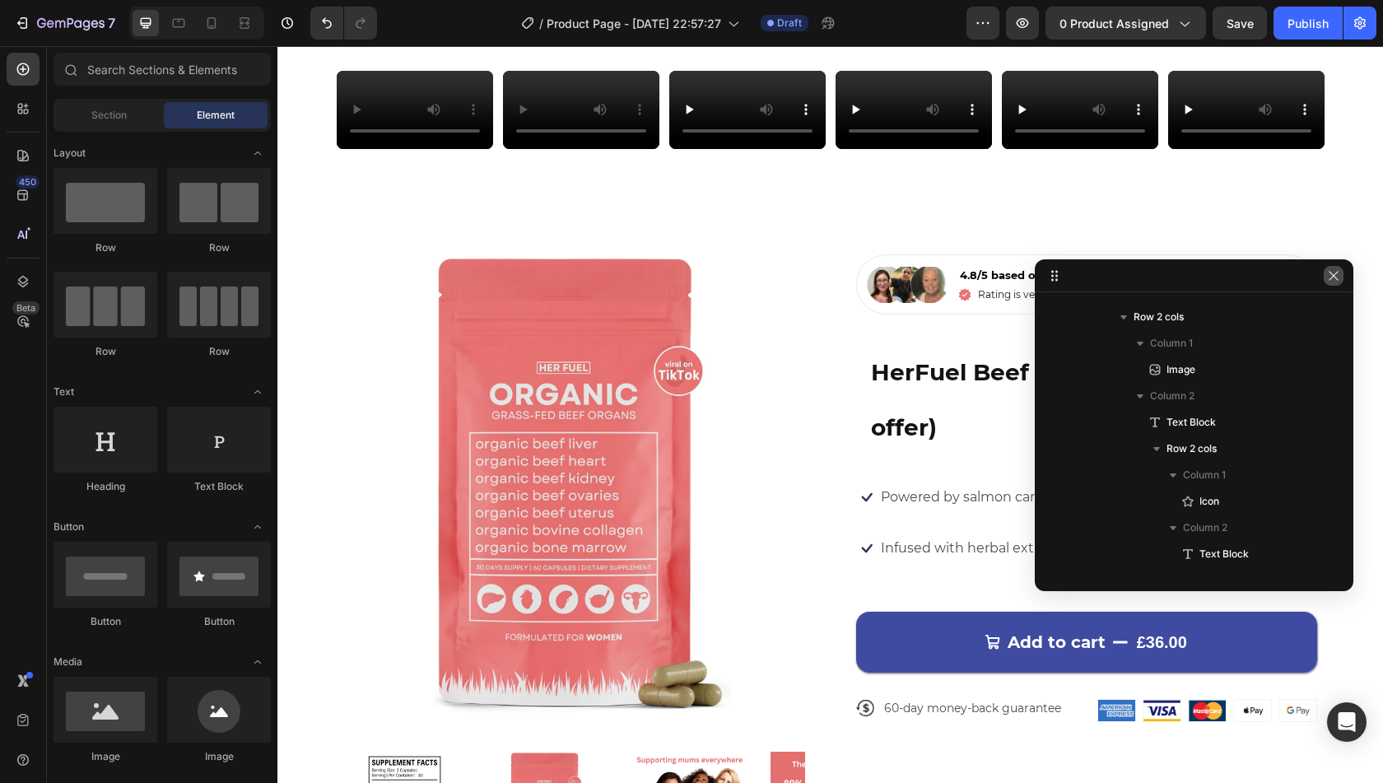
click at [1336, 281] on icon "button" at bounding box center [1333, 275] width 13 height 13
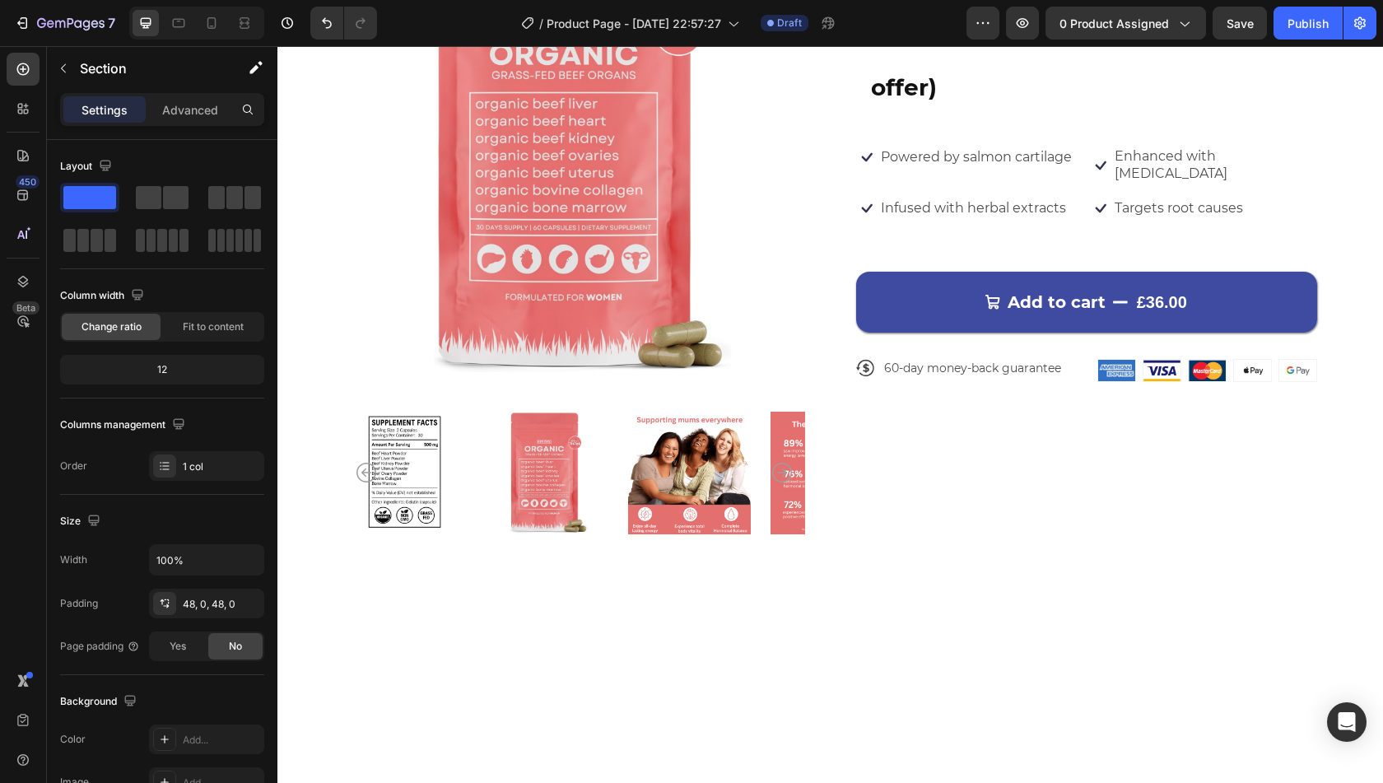
scroll to position [0, 0]
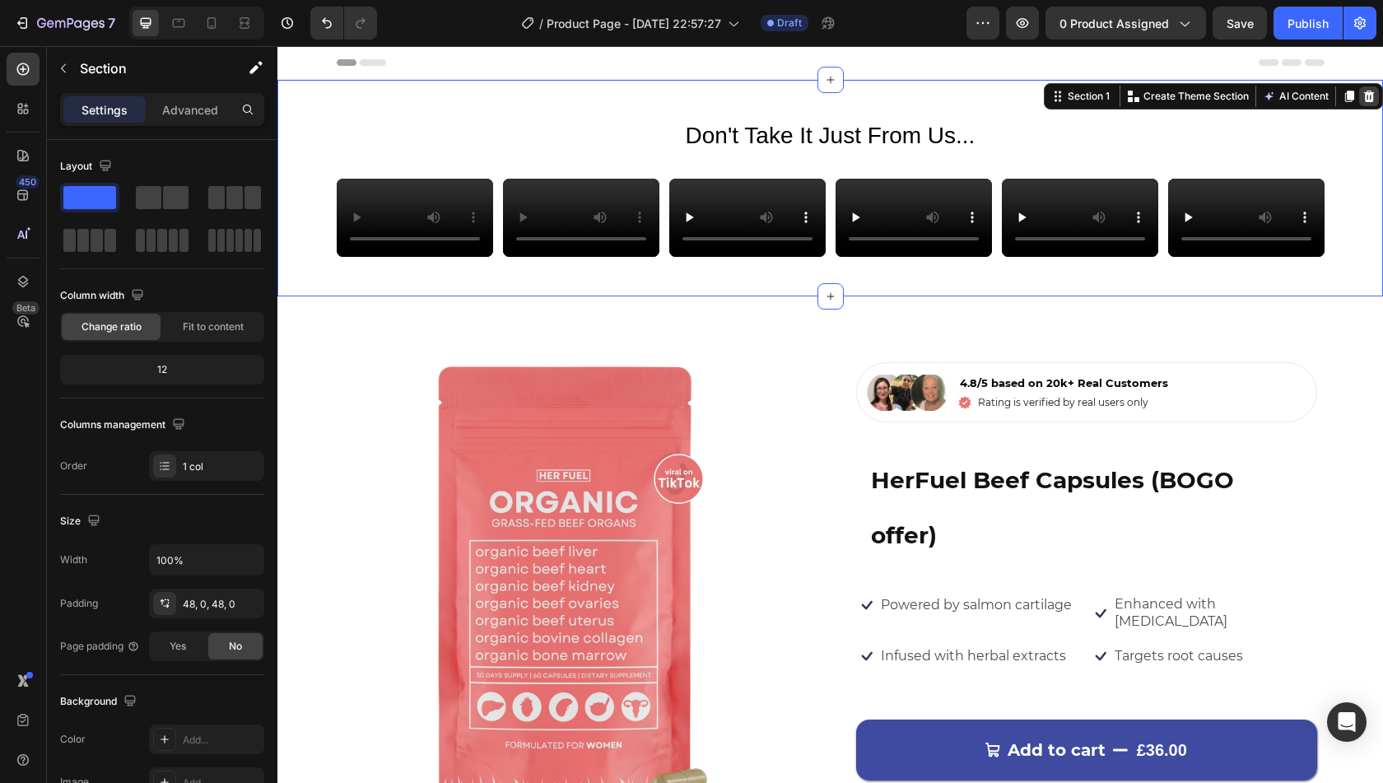
click at [1364, 95] on icon at bounding box center [1369, 97] width 11 height 12
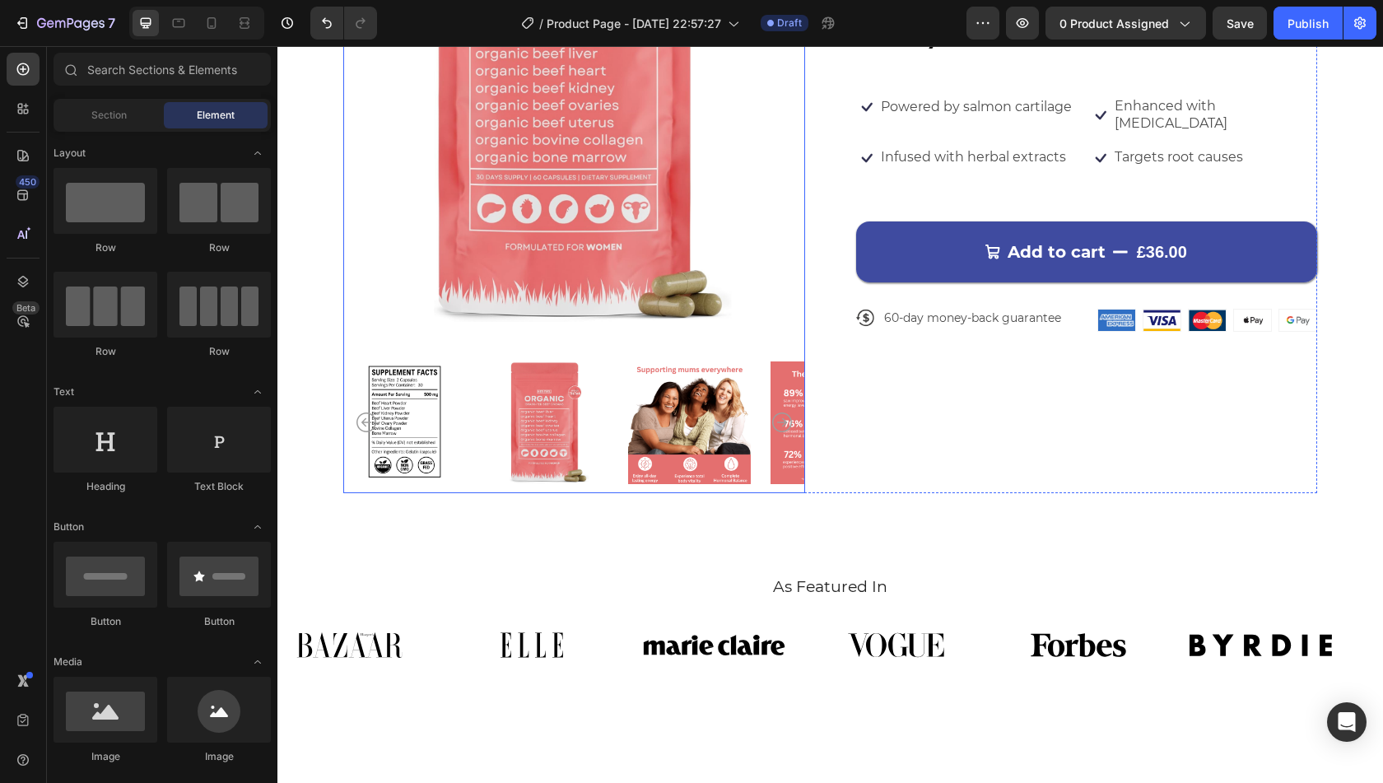
scroll to position [273, 0]
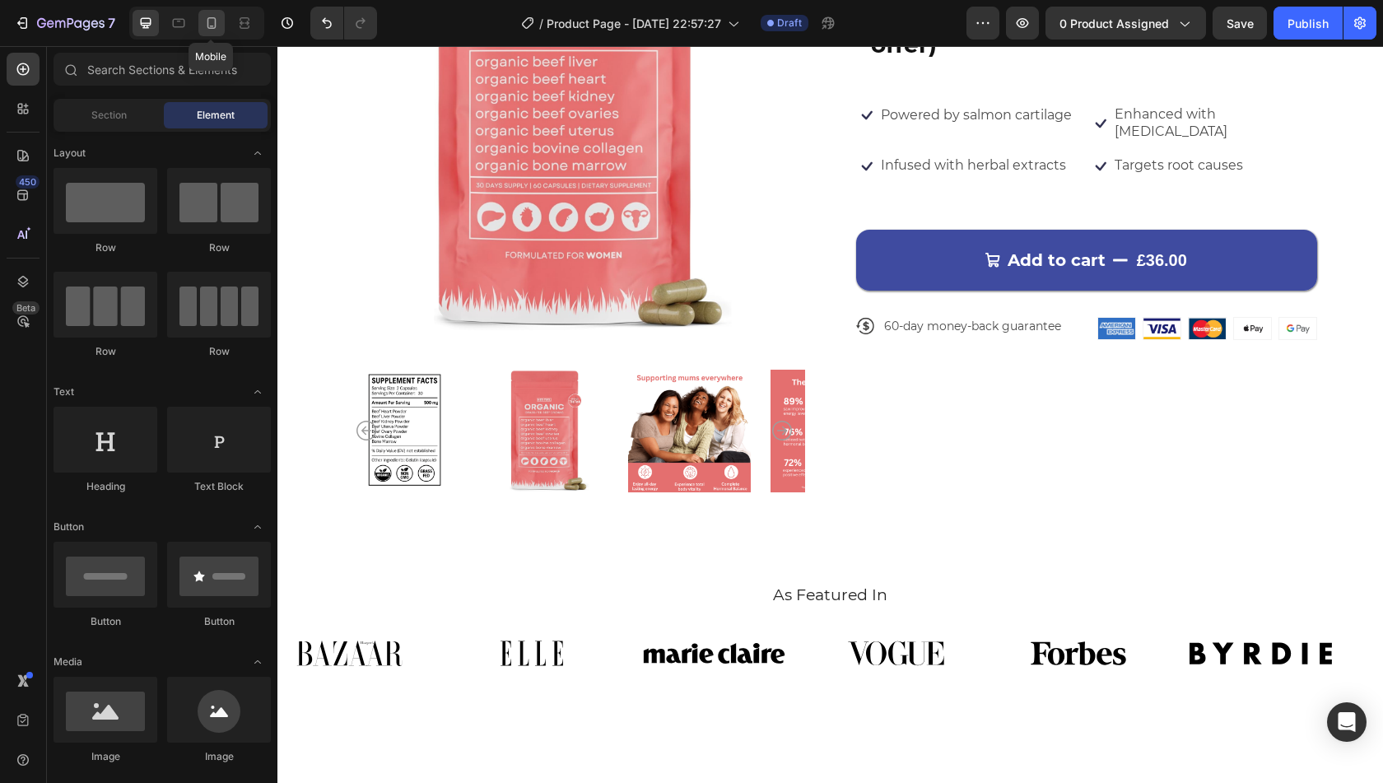
click at [213, 26] on icon at bounding box center [211, 23] width 16 height 16
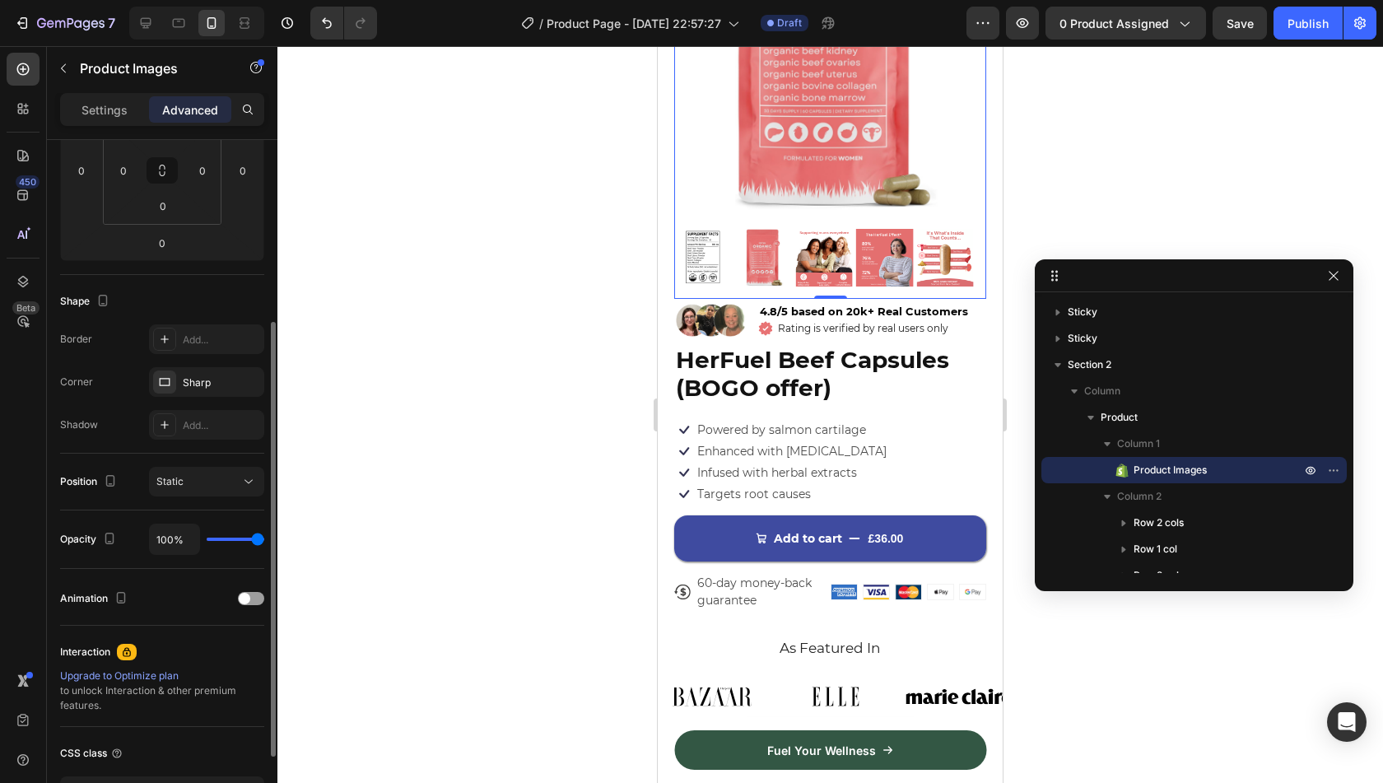
scroll to position [405, 0]
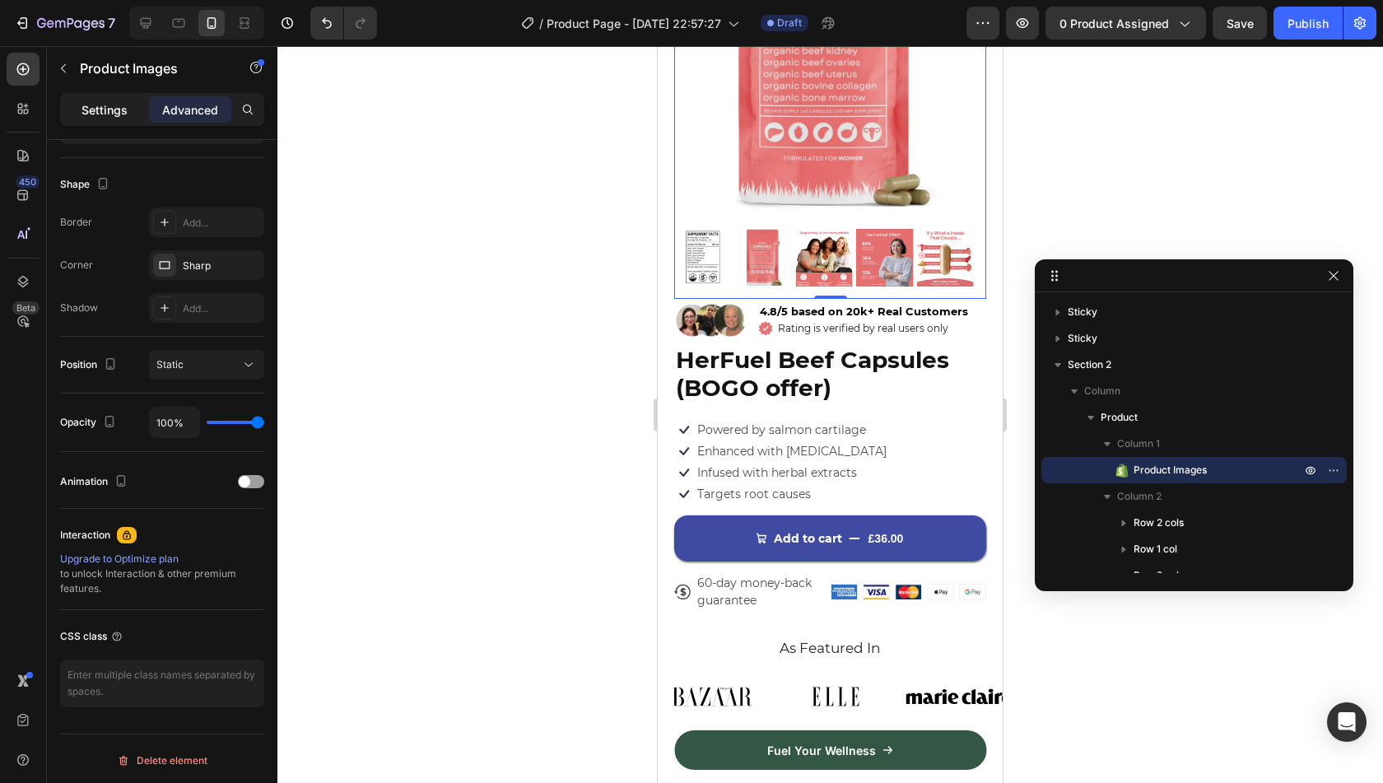
click at [103, 109] on p "Settings" at bounding box center [104, 109] width 46 height 17
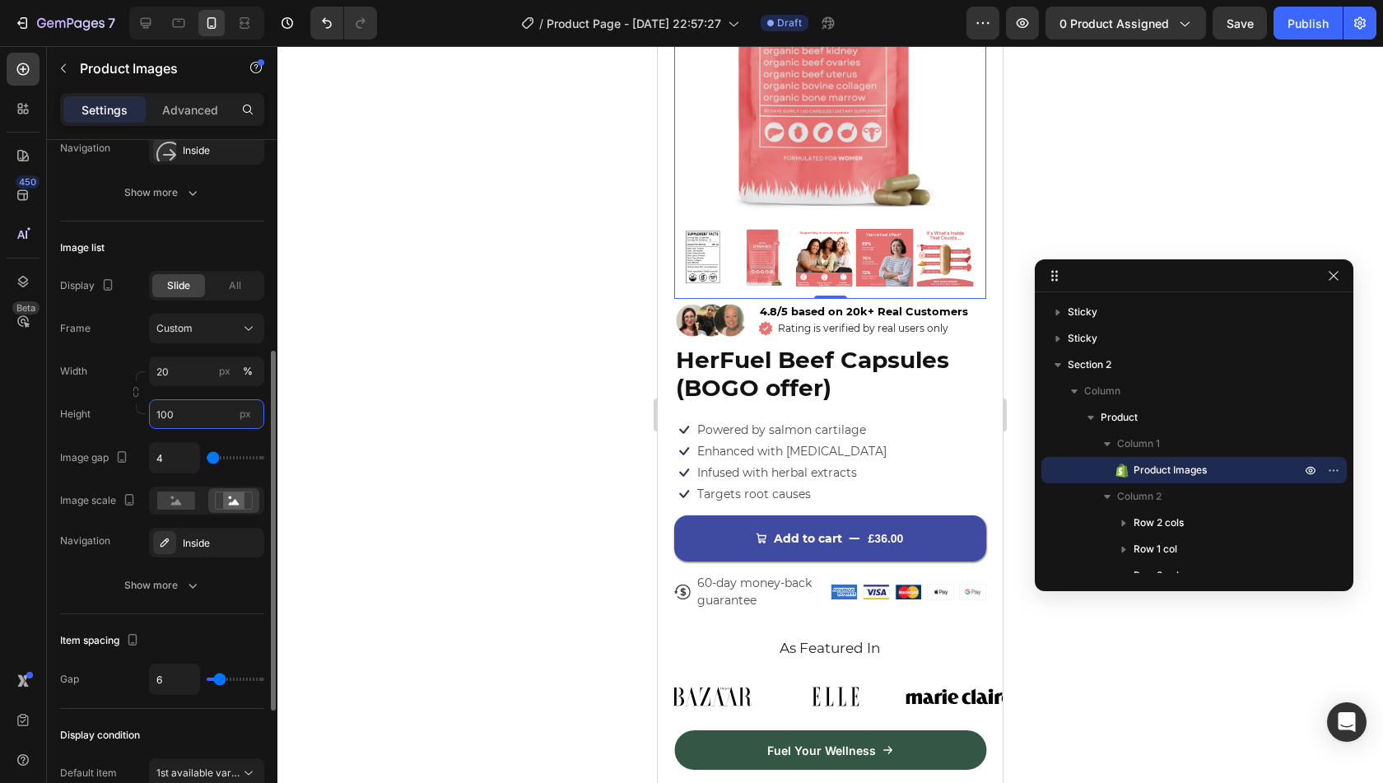
click at [198, 406] on input "100" at bounding box center [206, 414] width 115 height 30
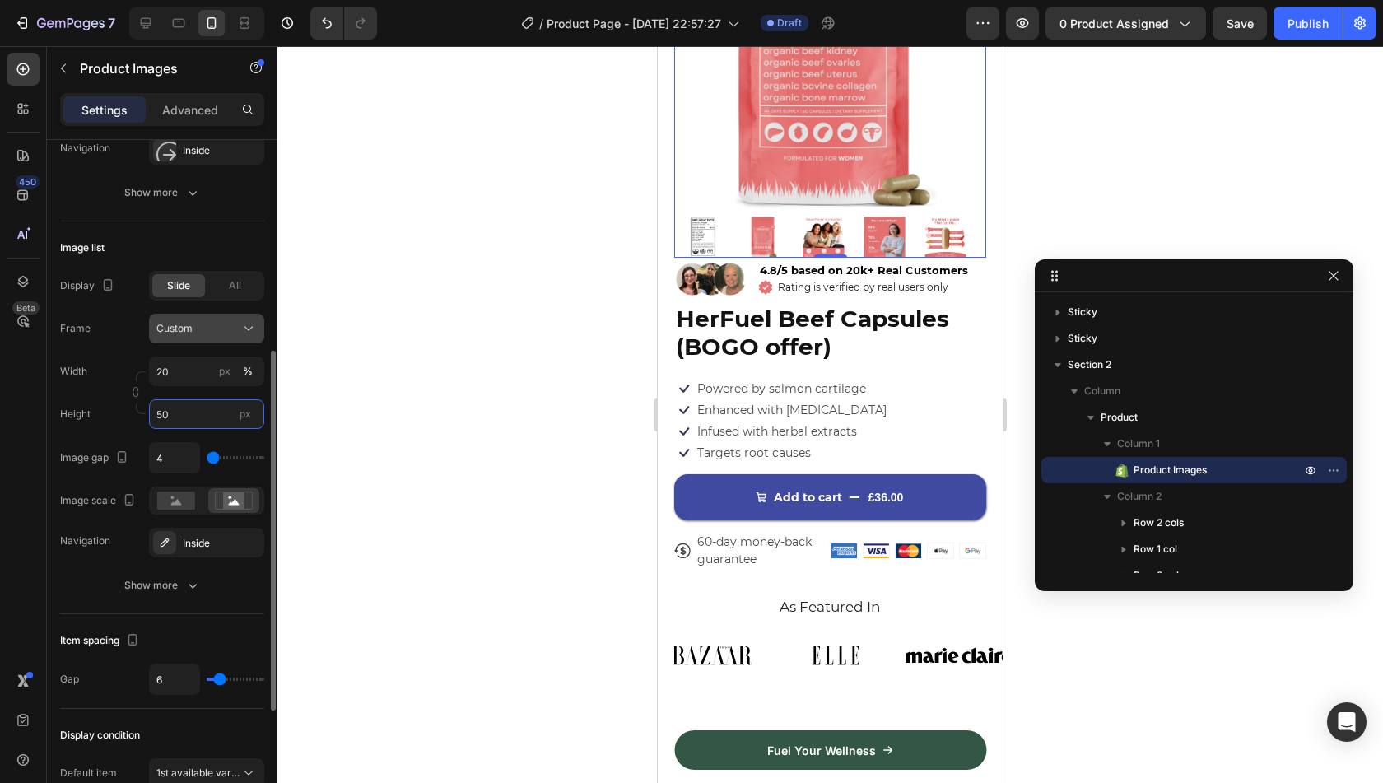
type input "50"
click at [239, 328] on div "Custom" at bounding box center [206, 328] width 100 height 16
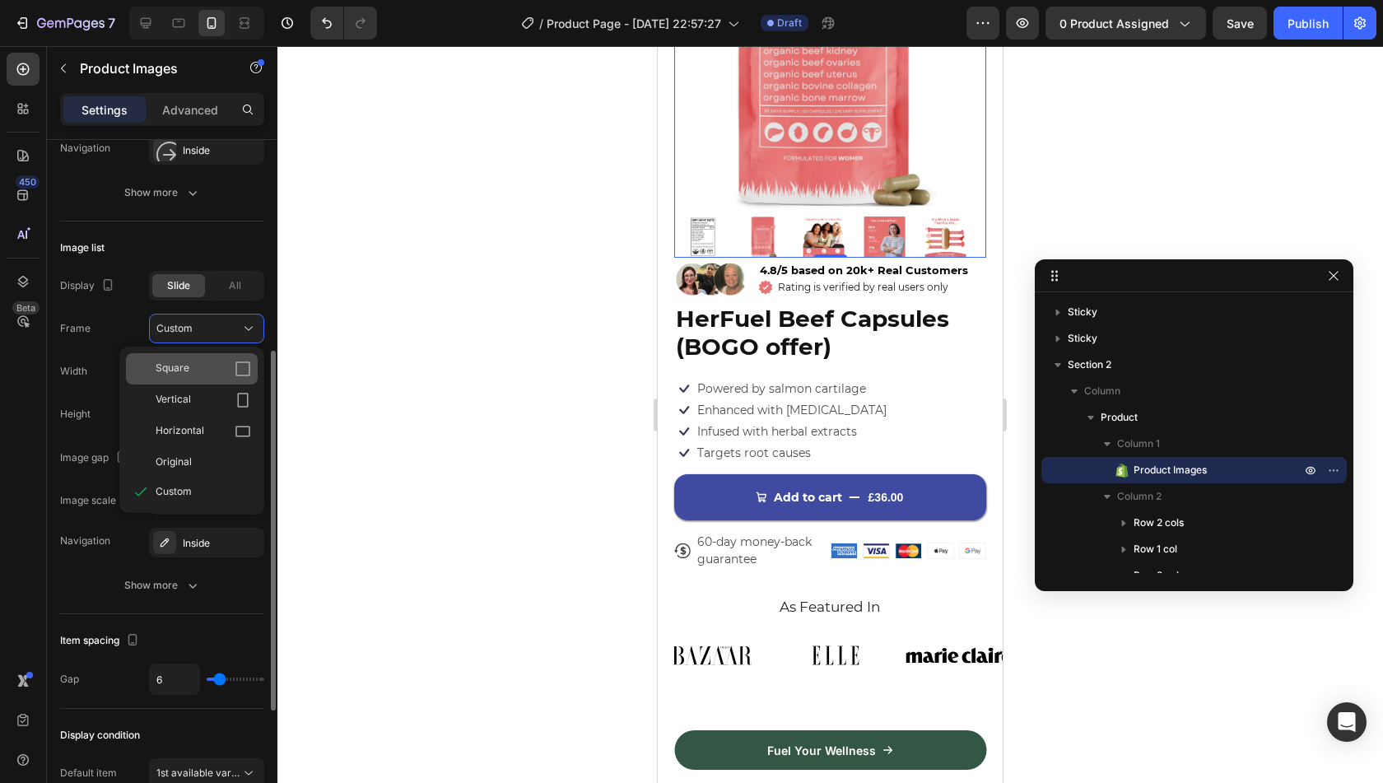
click at [238, 365] on icon at bounding box center [243, 369] width 16 height 16
type input "50"
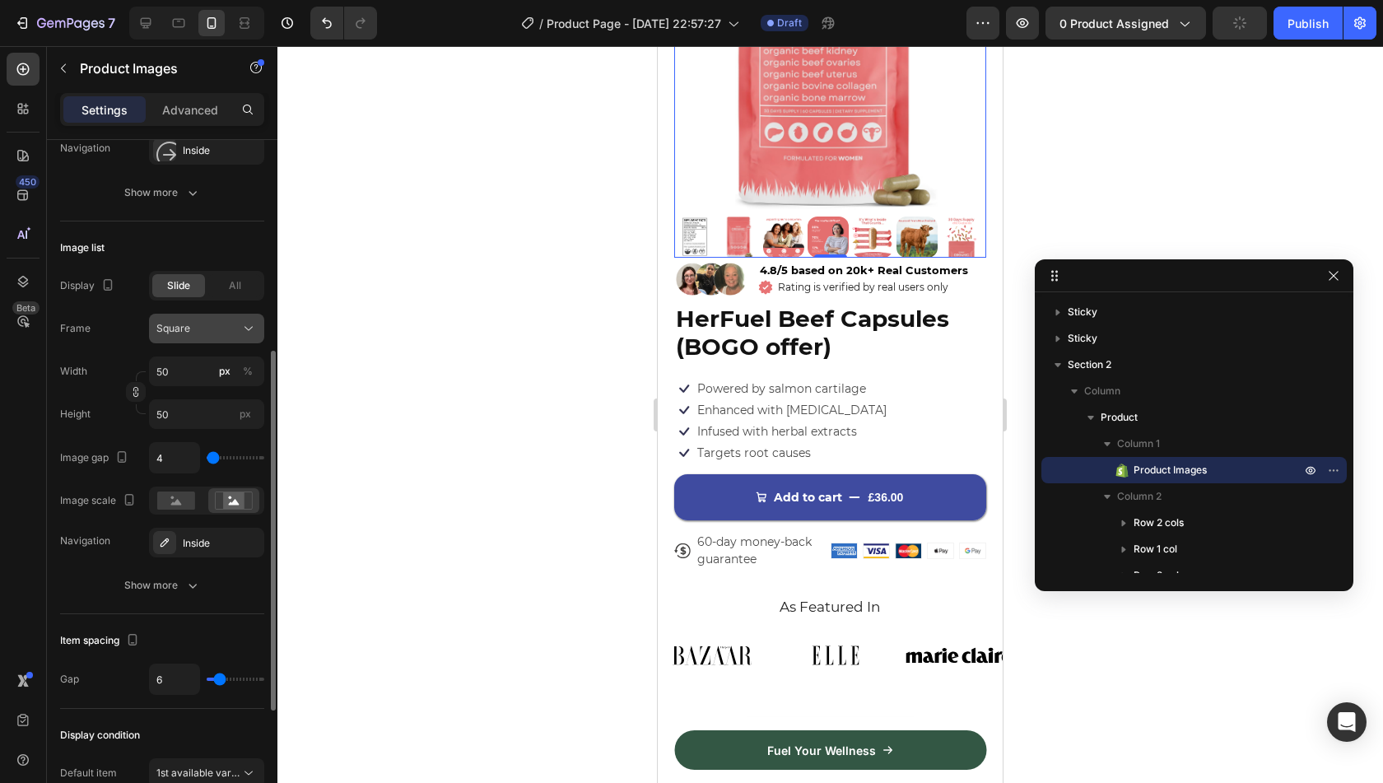
click at [253, 317] on button "Square" at bounding box center [206, 329] width 115 height 30
click at [72, 386] on div "Width 50 px % Height 50 px" at bounding box center [162, 392] width 204 height 72
click at [195, 585] on icon "button" at bounding box center [192, 585] width 16 height 16
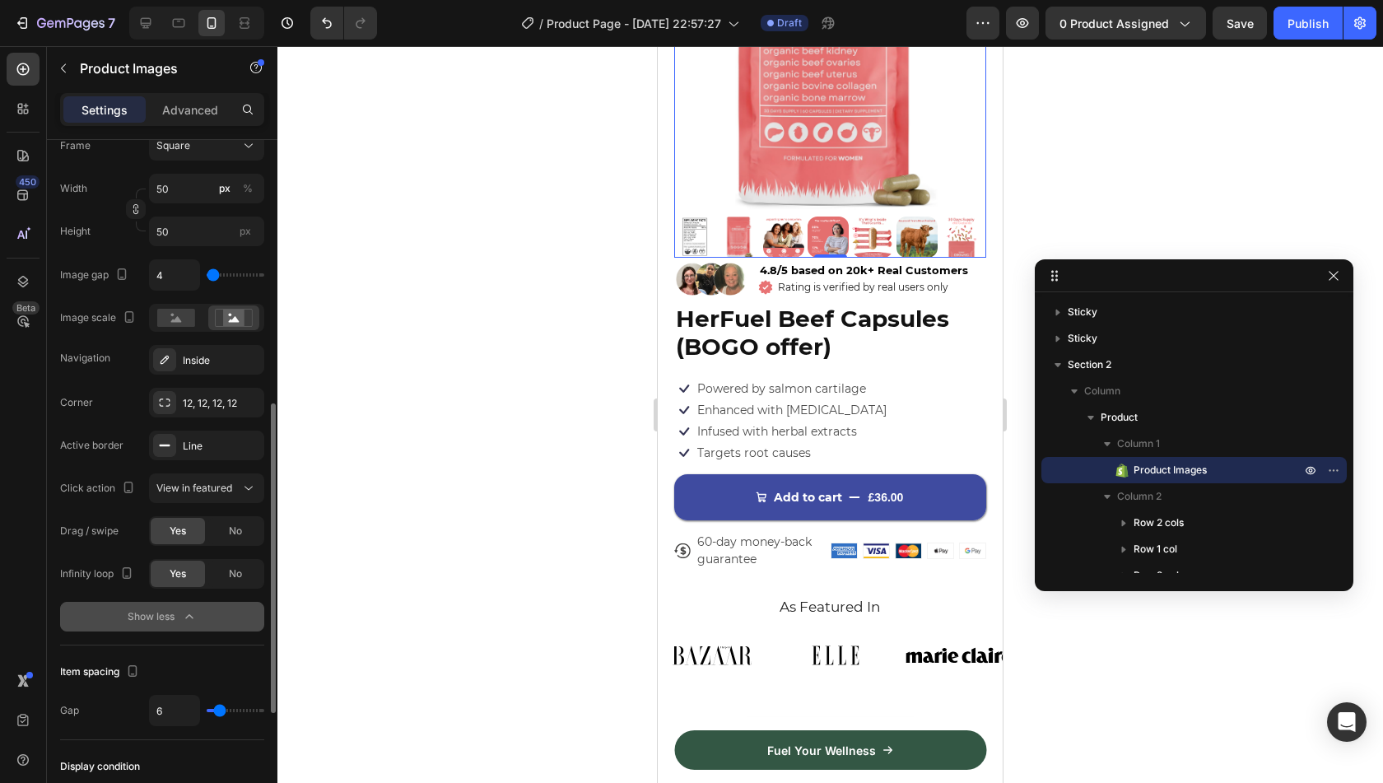
scroll to position [589, 0]
click at [244, 440] on icon "button" at bounding box center [246, 444] width 13 height 13
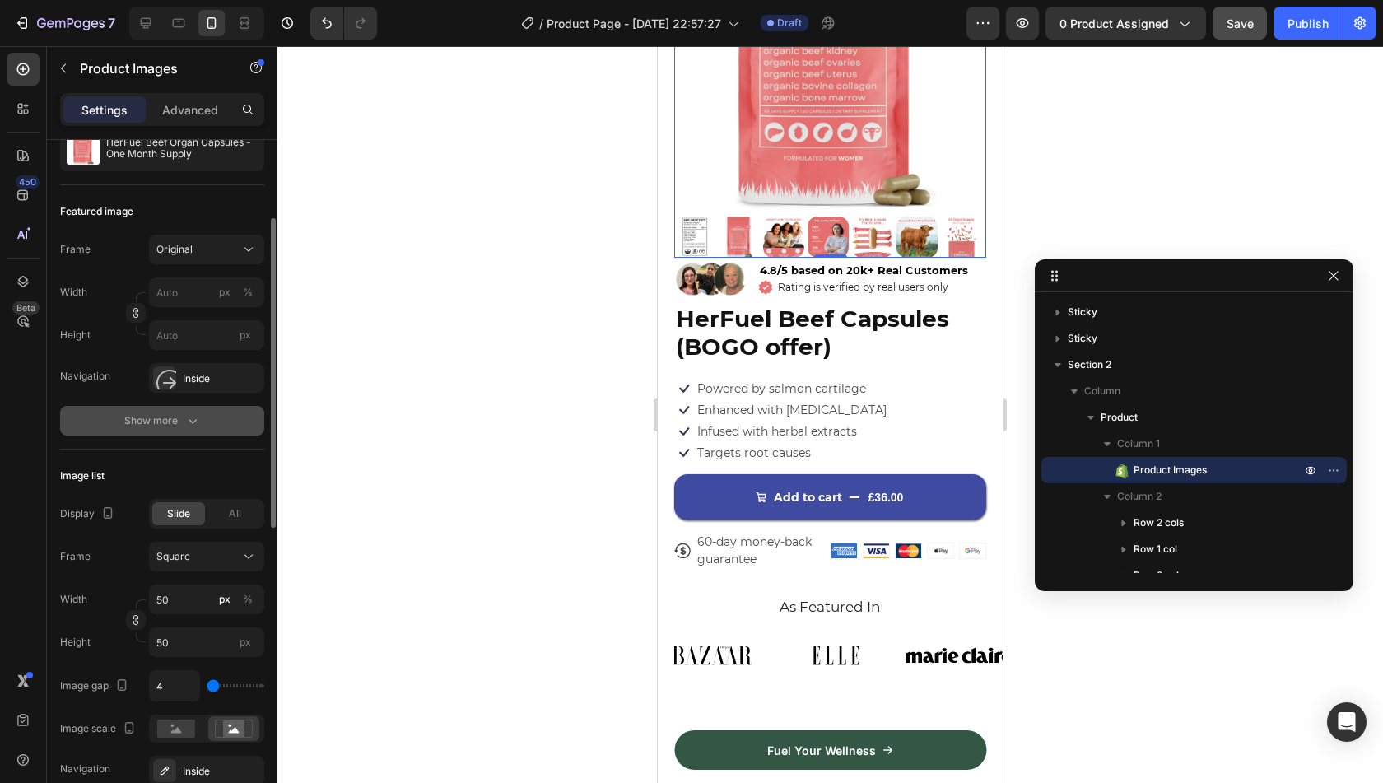
scroll to position [176, 0]
click at [178, 418] on div "Show more" at bounding box center [162, 421] width 77 height 16
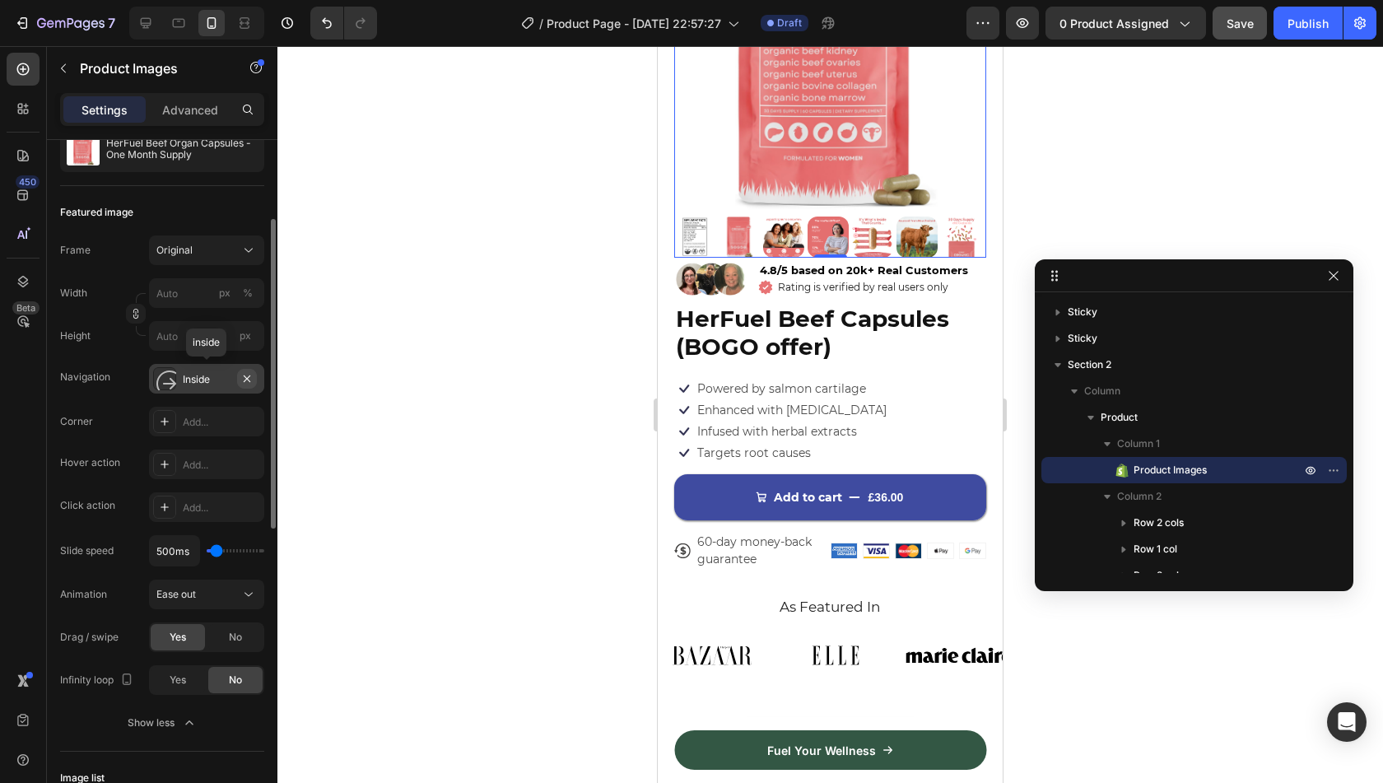
click at [245, 376] on icon "button" at bounding box center [246, 378] width 13 height 13
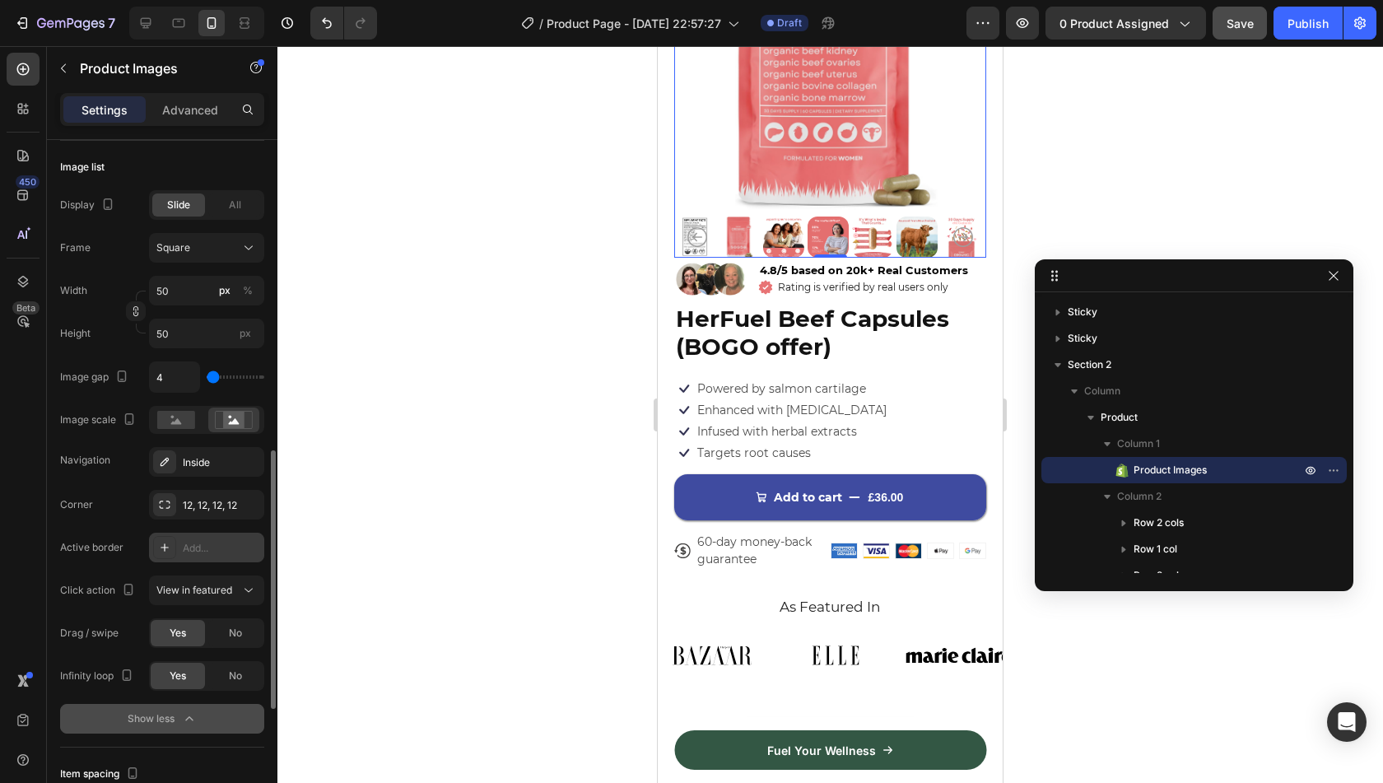
scroll to position [802, 0]
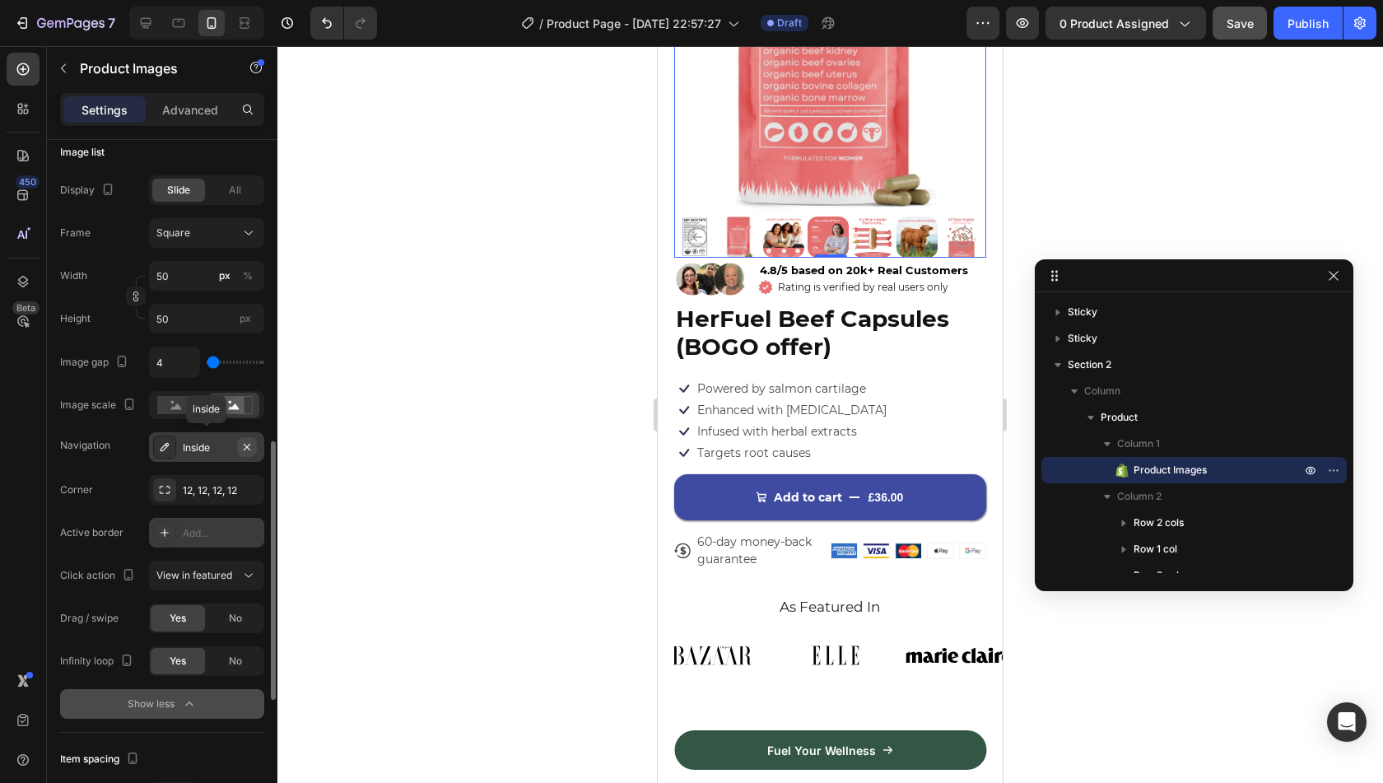
click at [253, 440] on icon "button" at bounding box center [246, 446] width 13 height 13
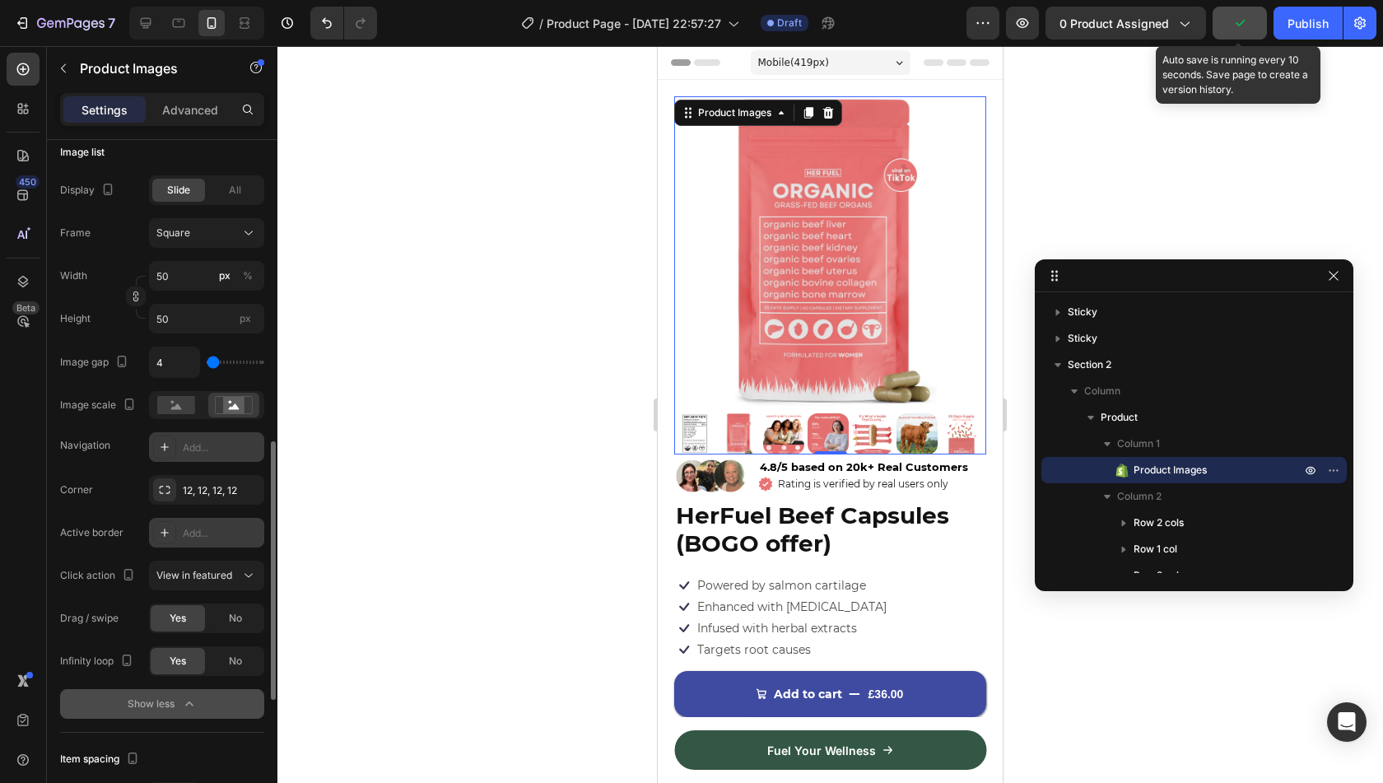
click at [1243, 24] on icon "button" at bounding box center [1239, 23] width 16 height 16
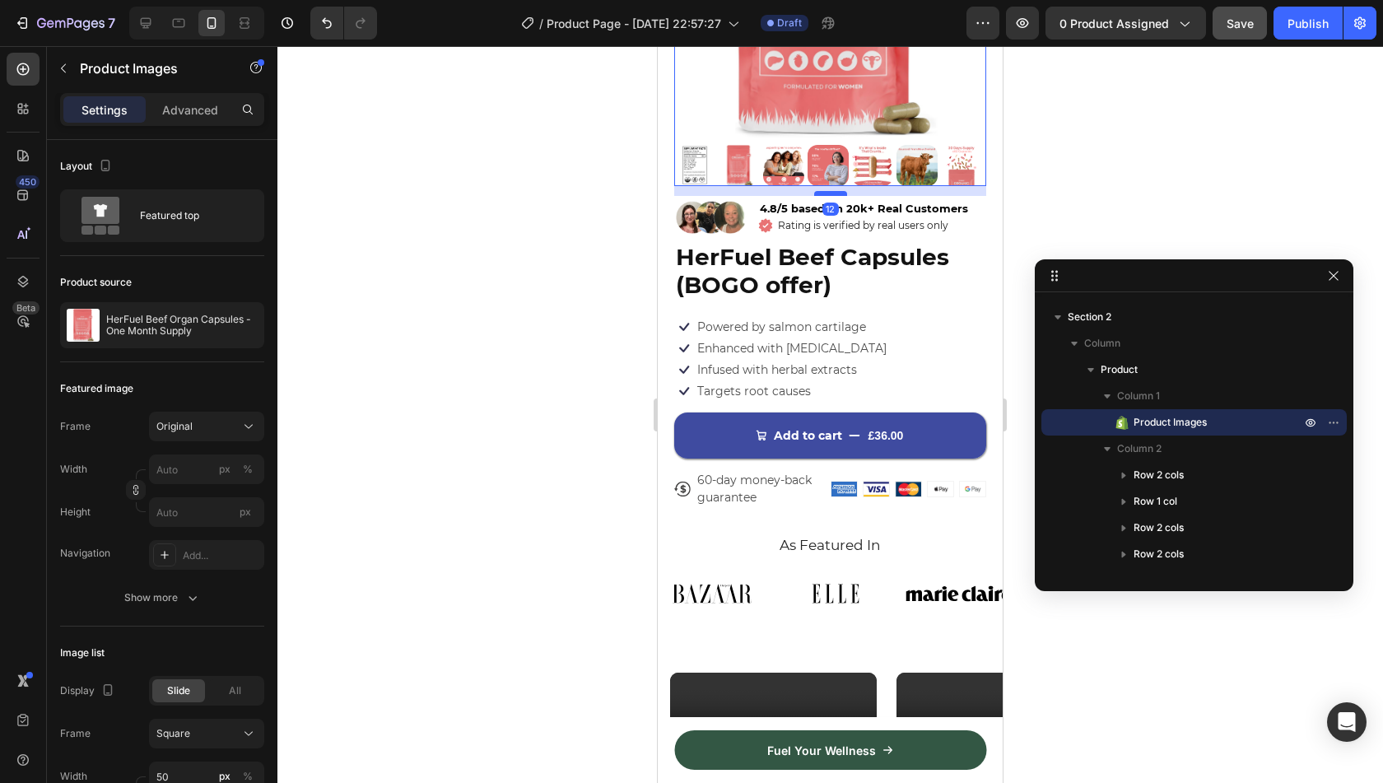
drag, startPoint x: 831, startPoint y: 173, endPoint x: 836, endPoint y: 183, distance: 11.0
click at [836, 191] on div at bounding box center [830, 193] width 33 height 5
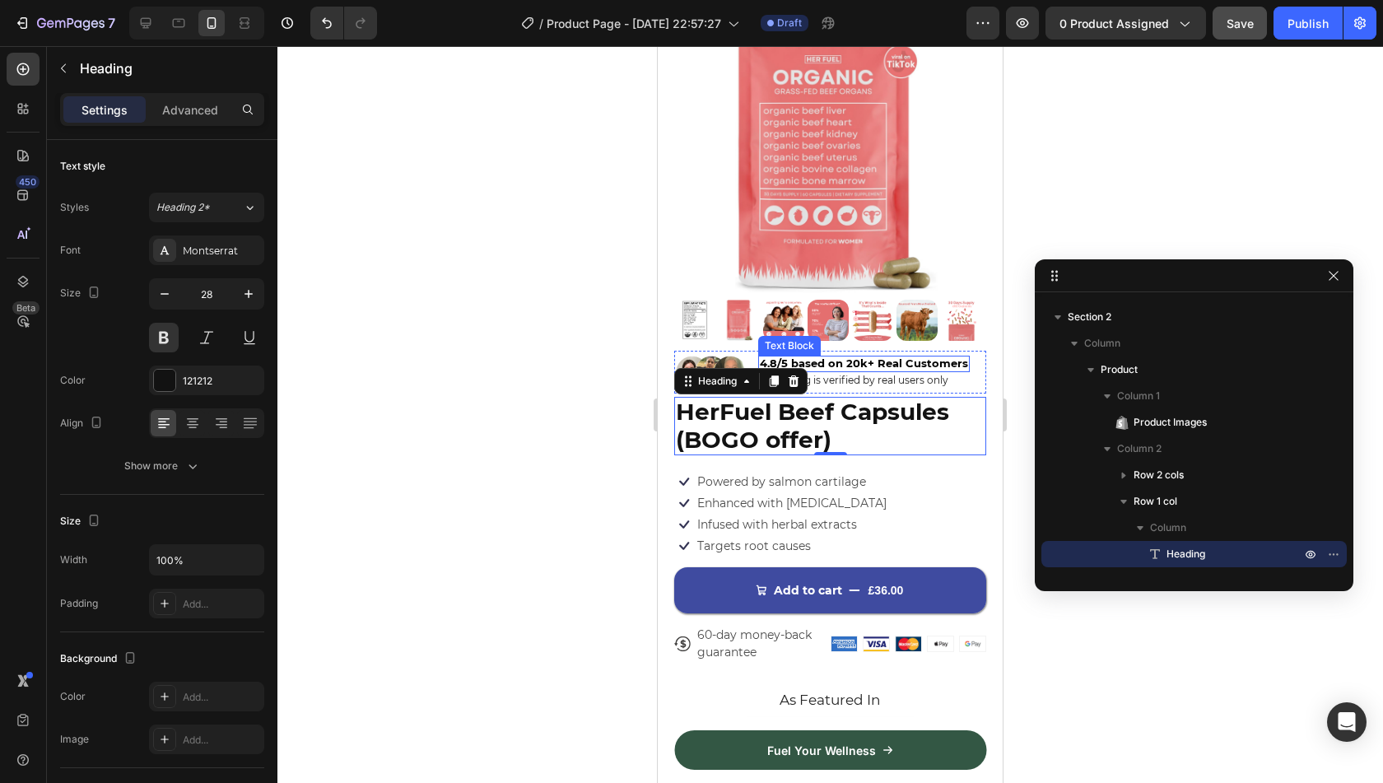
scroll to position [113, 0]
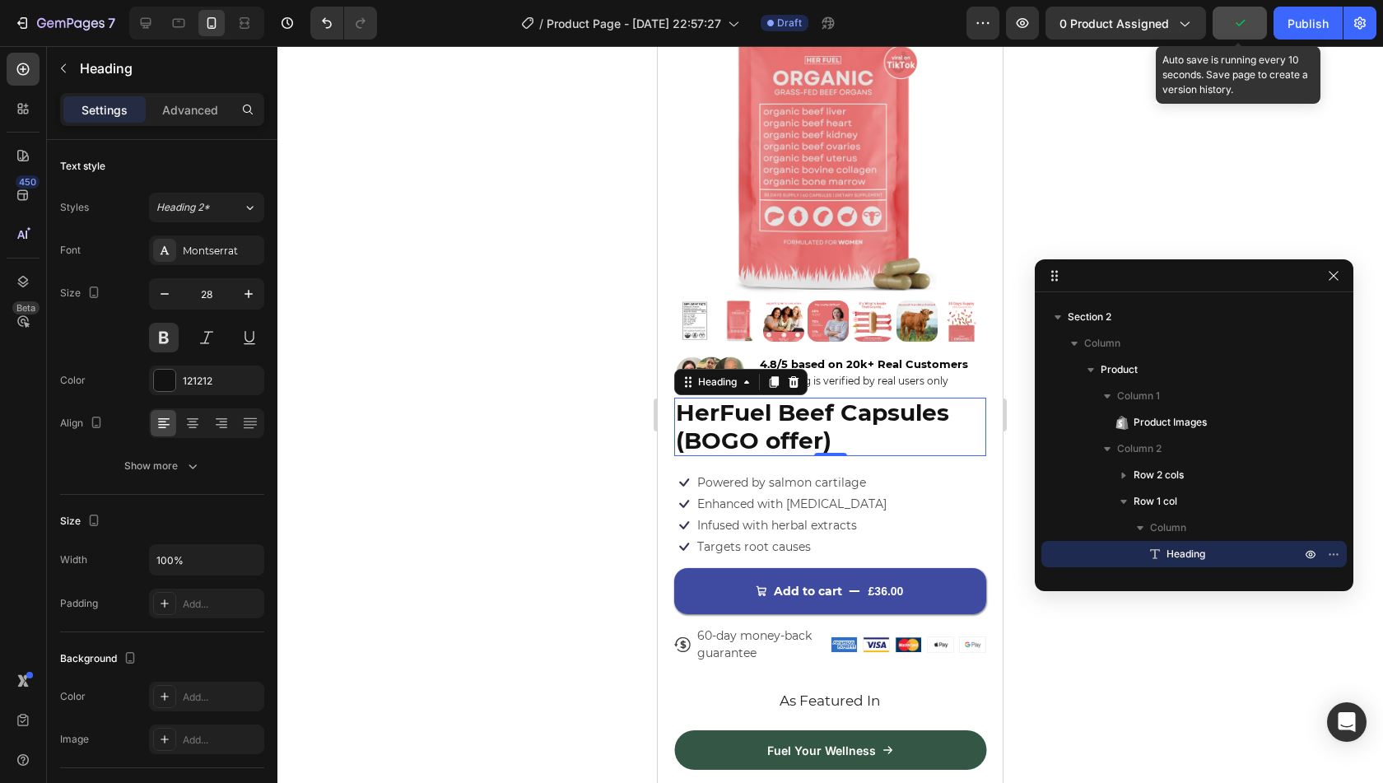
click at [1235, 24] on icon "button" at bounding box center [1239, 23] width 16 height 16
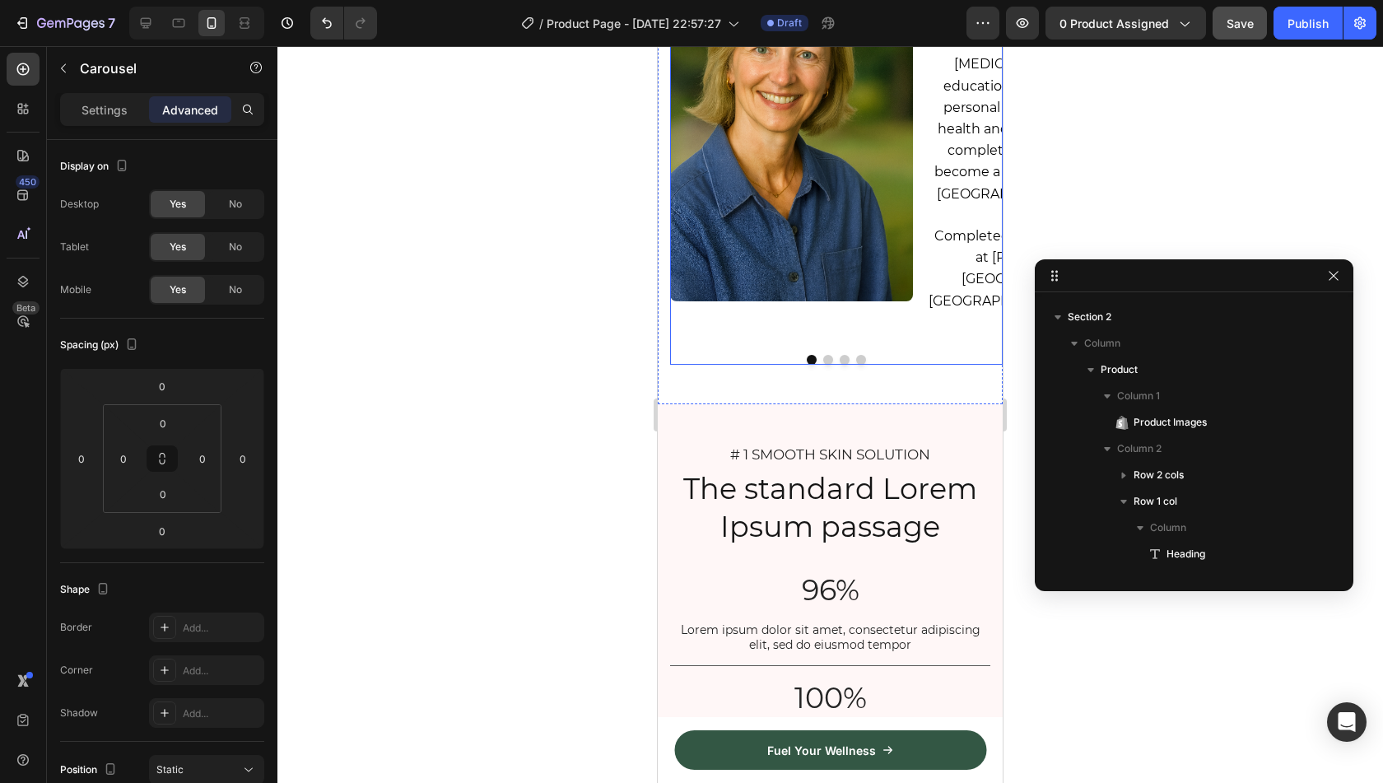
scroll to position [463, 0]
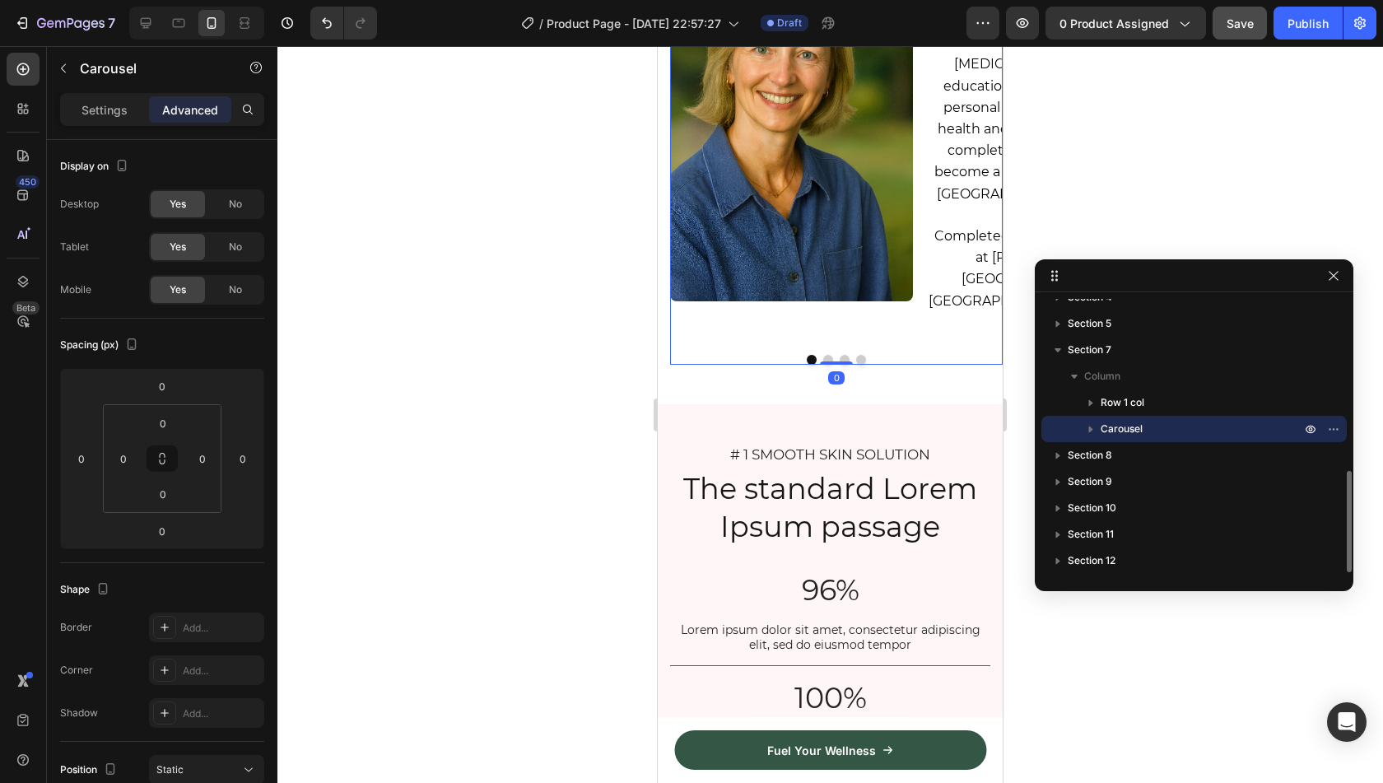
click at [856, 365] on button "Dot" at bounding box center [861, 360] width 10 height 10
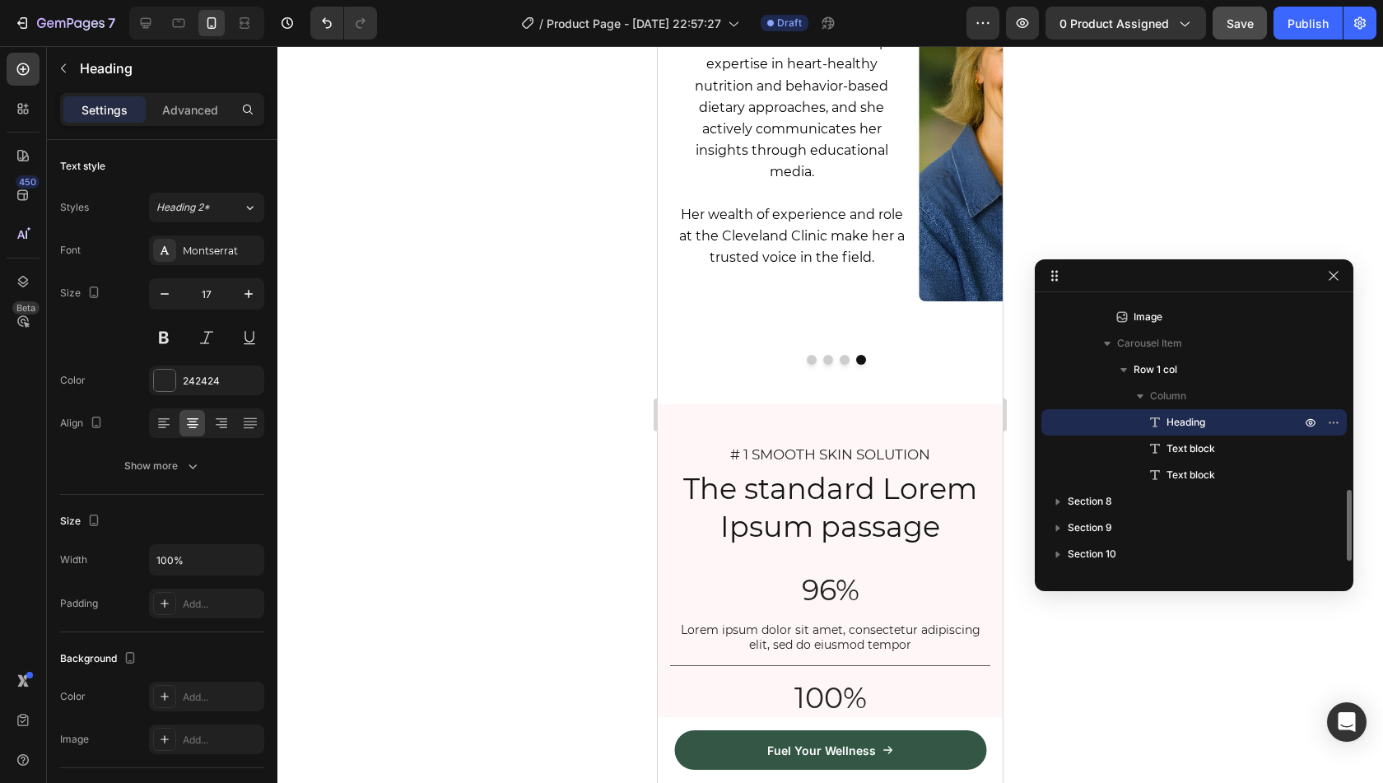
click at [1236, 23] on span "Save" at bounding box center [1240, 23] width 27 height 14
